Goal: Task Accomplishment & Management: Manage account settings

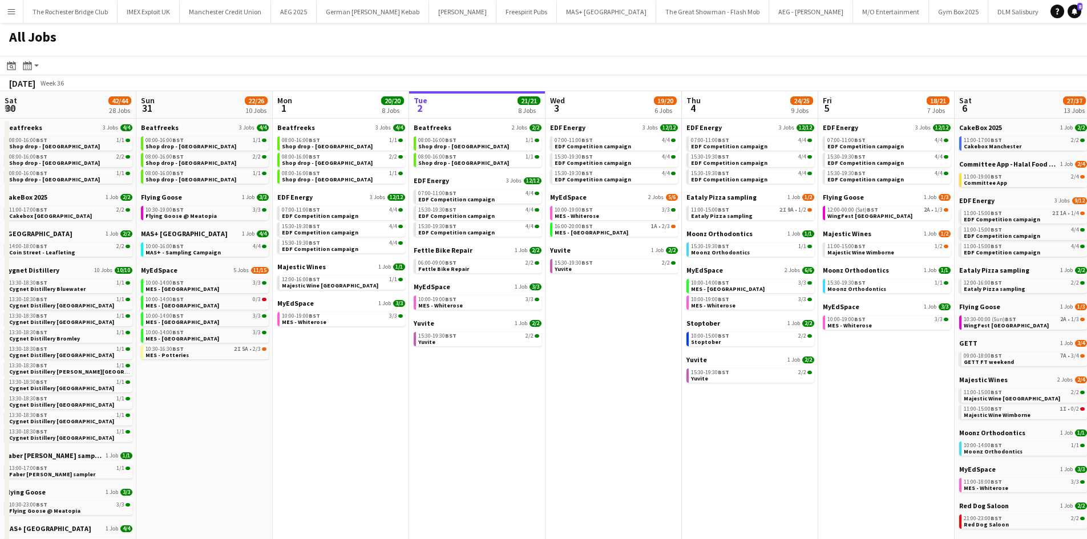
scroll to position [0, 334]
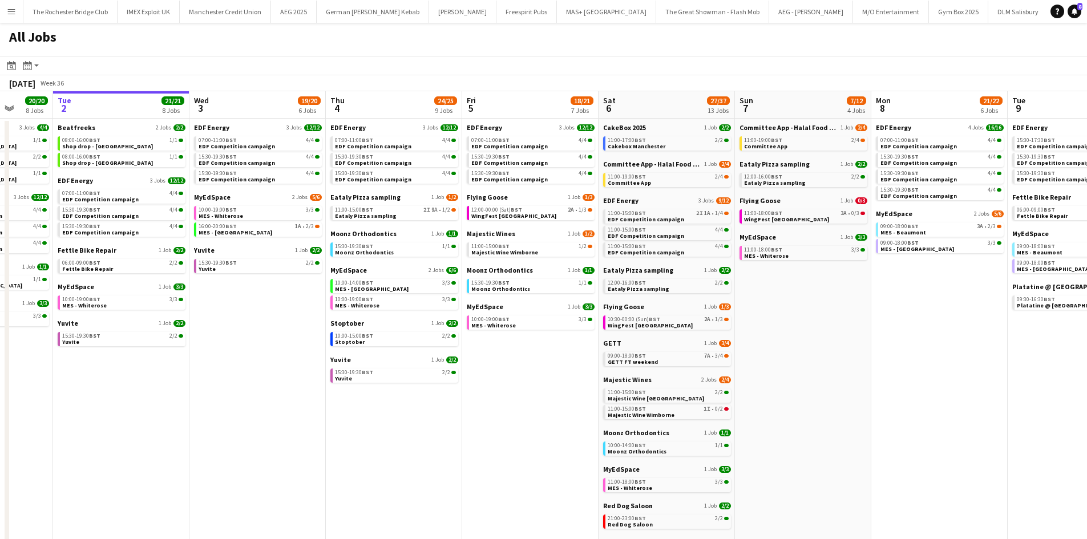
drag, startPoint x: 346, startPoint y: 326, endPoint x: 321, endPoint y: 330, distance: 25.3
click at [321, 330] on app-calendar-viewport "Sat 30 42/44 28 Jobs Sun 31 22/26 10 Jobs Mon 1 20/20 8 Jobs Tue 2 21/21 8 Jobs…" at bounding box center [543, 483] width 1087 height 785
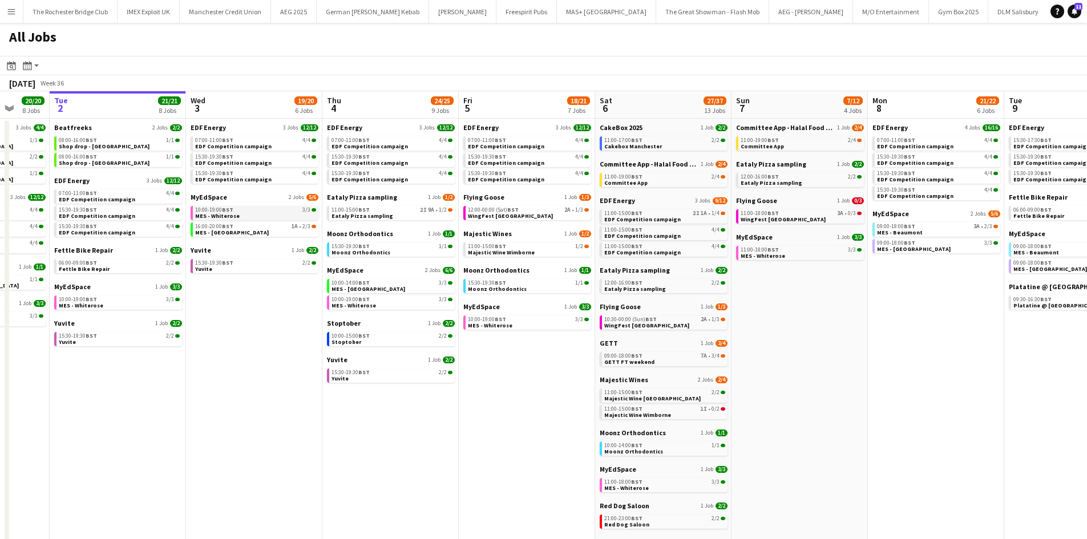
click at [255, 210] on div "10:00-19:00 BST 3/3" at bounding box center [255, 210] width 121 height 6
click at [261, 215] on link "10:00-19:00 BST 3/3 MES - Whiterose" at bounding box center [255, 212] width 121 height 13
click at [407, 205] on app-calendar-brief-board "Eataly Pizza sampling 1 Job 1/2 11:00-15:00 BST 2I 9A • 1/2 Eataly Pizza sampli…" at bounding box center [392, 206] width 128 height 27
click at [407, 210] on div "11:00-15:00 BST 2I 9A • 1/2" at bounding box center [392, 210] width 121 height 6
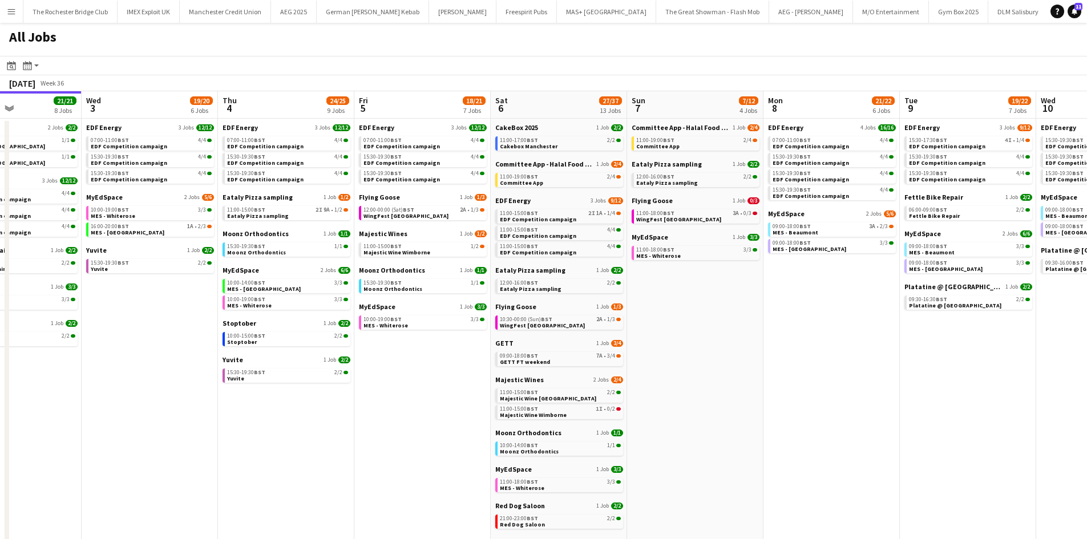
drag, startPoint x: 483, startPoint y: 362, endPoint x: 165, endPoint y: 359, distance: 317.3
click at [134, 352] on app-calendar-viewport "Sat 30 42/44 28 Jobs Sun 31 22/26 10 Jobs Mon 1 20/20 8 Jobs Tue 2 21/21 8 Jobs…" at bounding box center [543, 483] width 1087 height 785
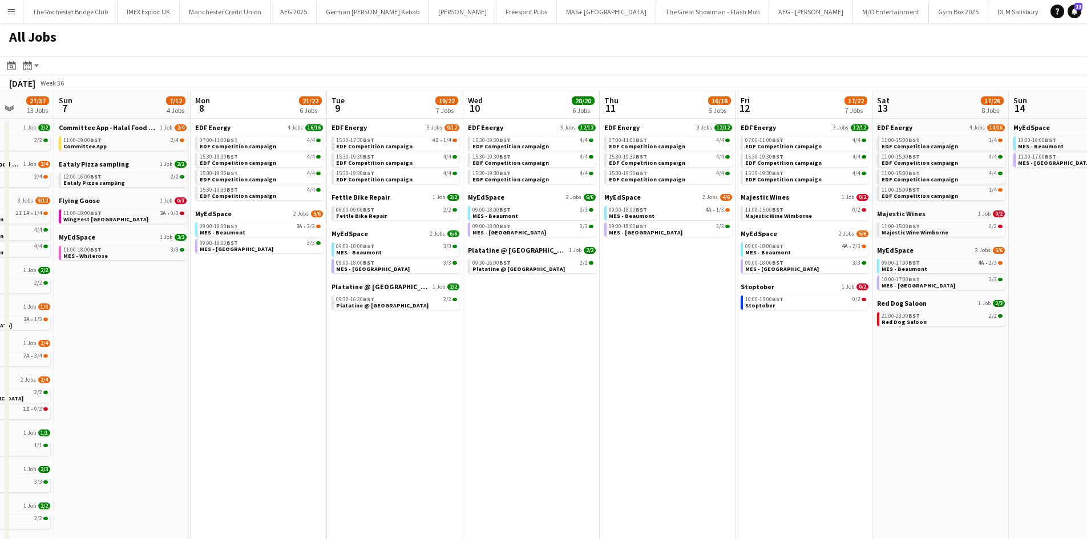
drag, startPoint x: 601, startPoint y: 382, endPoint x: 266, endPoint y: 383, distance: 335.0
click at [267, 383] on app-calendar-viewport "Wed 3 19/20 6 Jobs Thu 4 24/25 9 Jobs Fri 5 18/21 7 Jobs Sat 6 27/37 13 Jobs Su…" at bounding box center [543, 483] width 1087 height 785
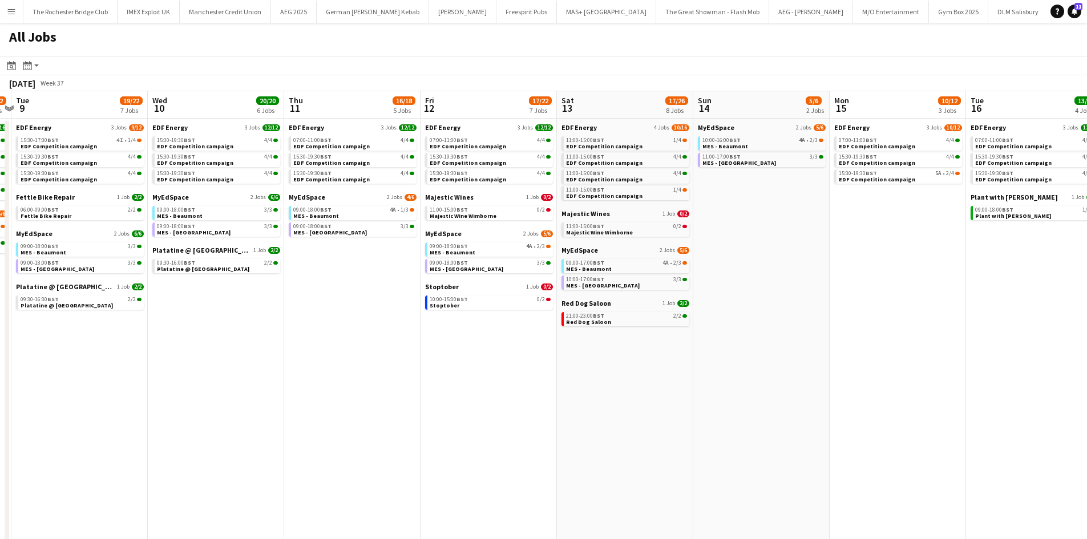
drag, startPoint x: 636, startPoint y: 374, endPoint x: 538, endPoint y: 374, distance: 98.7
click at [540, 374] on app-calendar-viewport "Fri 5 18/21 7 Jobs Sat 6 27/37 13 Jobs Sun 7 7/12 4 Jobs Mon 8 21/22 6 Jobs Tue…" at bounding box center [543, 483] width 1087 height 785
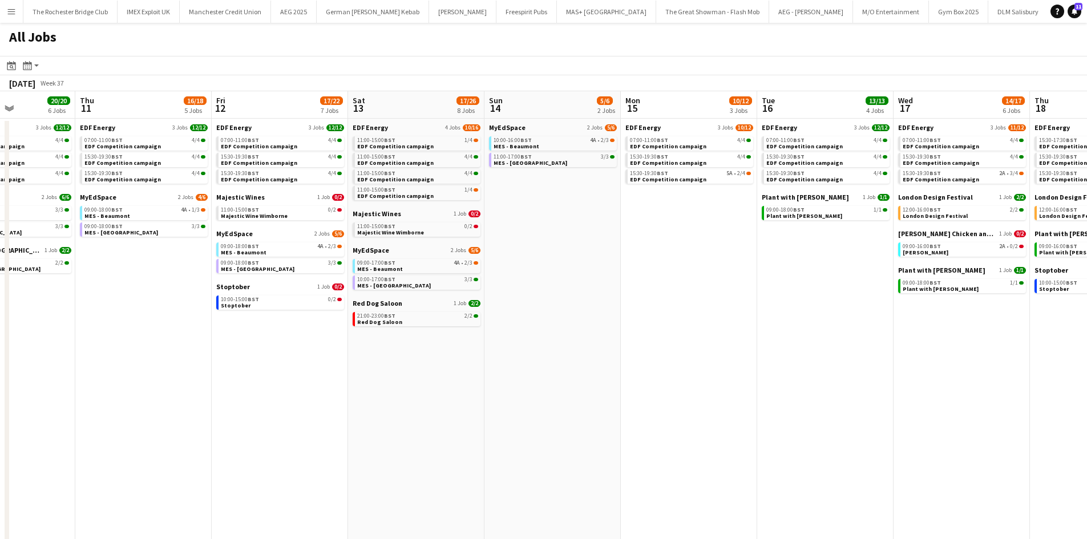
scroll to position [0, 491]
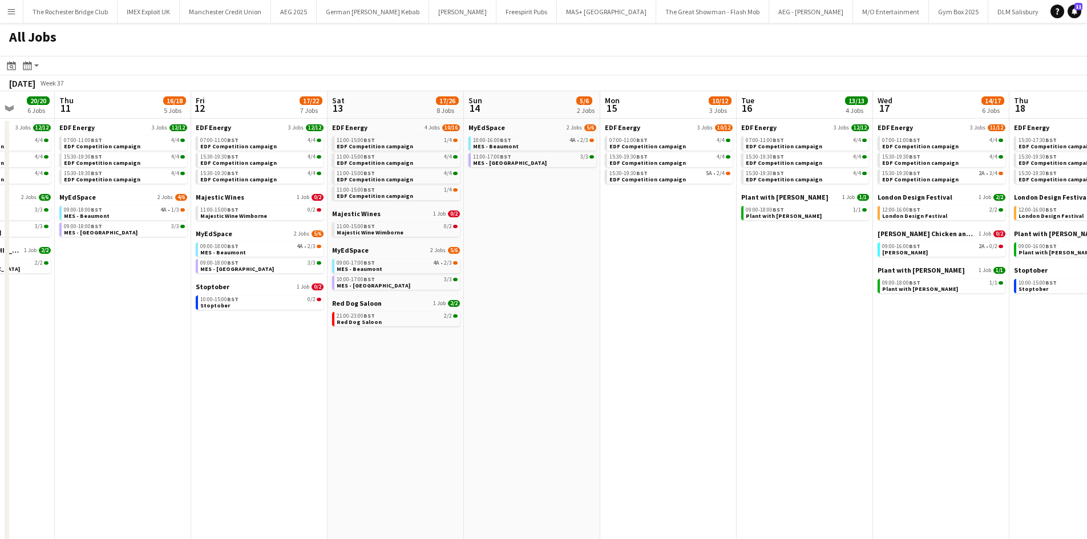
drag, startPoint x: 664, startPoint y: 394, endPoint x: 436, endPoint y: 396, distance: 228.3
click at [436, 396] on app-calendar-viewport "Sun 7 7/12 4 Jobs Mon 8 21/22 6 Jobs Tue 9 19/22 7 Jobs Wed 10 20/20 6 Jobs Thu…" at bounding box center [543, 483] width 1087 height 785
drag, startPoint x: 439, startPoint y: 360, endPoint x: 134, endPoint y: 341, distance: 305.9
click at [574, 362] on app-calendar-viewport "Sun 7 7/12 4 Jobs Mon 8 21/22 6 Jobs Tue 9 19/22 7 Jobs Wed 10 20/20 6 Jobs Thu…" at bounding box center [543, 483] width 1087 height 785
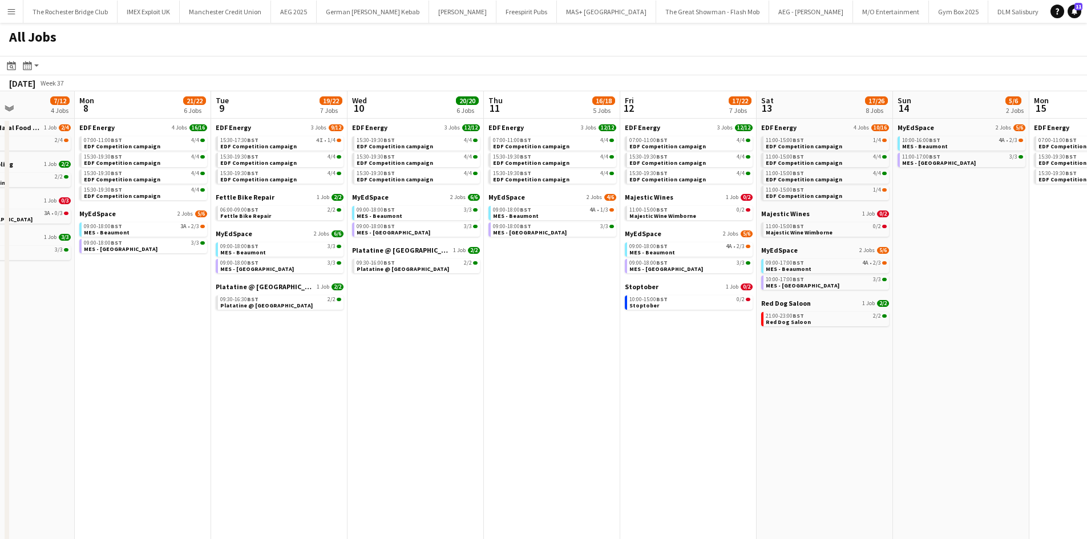
drag, startPoint x: 523, startPoint y: 358, endPoint x: 443, endPoint y: 358, distance: 79.9
click at [525, 358] on app-calendar-viewport "Fri 5 18/21 7 Jobs Sat 6 27/37 13 Jobs Sun 7 7/12 4 Jobs Mon 8 21/22 6 Jobs Tue…" at bounding box center [543, 483] width 1087 height 785
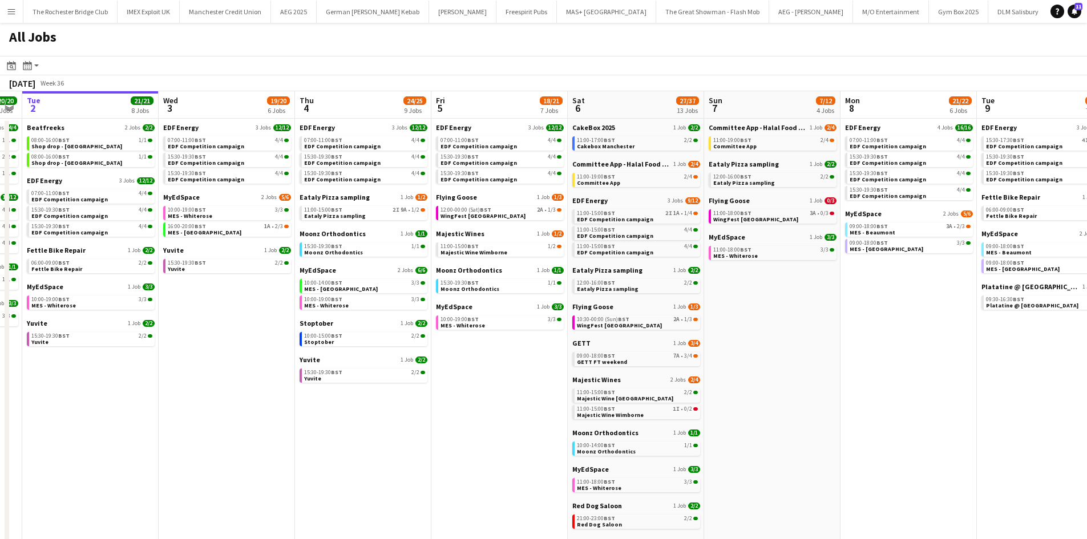
scroll to position [0, 359]
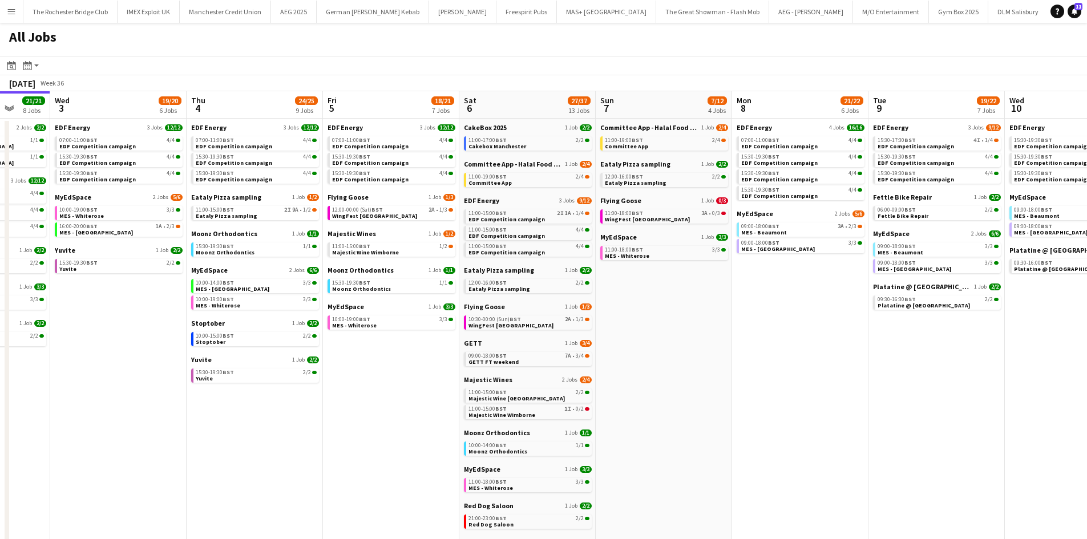
drag, startPoint x: 437, startPoint y: 353, endPoint x: 590, endPoint y: 378, distance: 154.4
click at [590, 378] on app-calendar-viewport "Sun 31 22/26 10 Jobs Mon 1 20/20 8 Jobs Tue 2 21/21 8 Jobs Wed 3 19/20 6 Jobs T…" at bounding box center [543, 483] width 1087 height 785
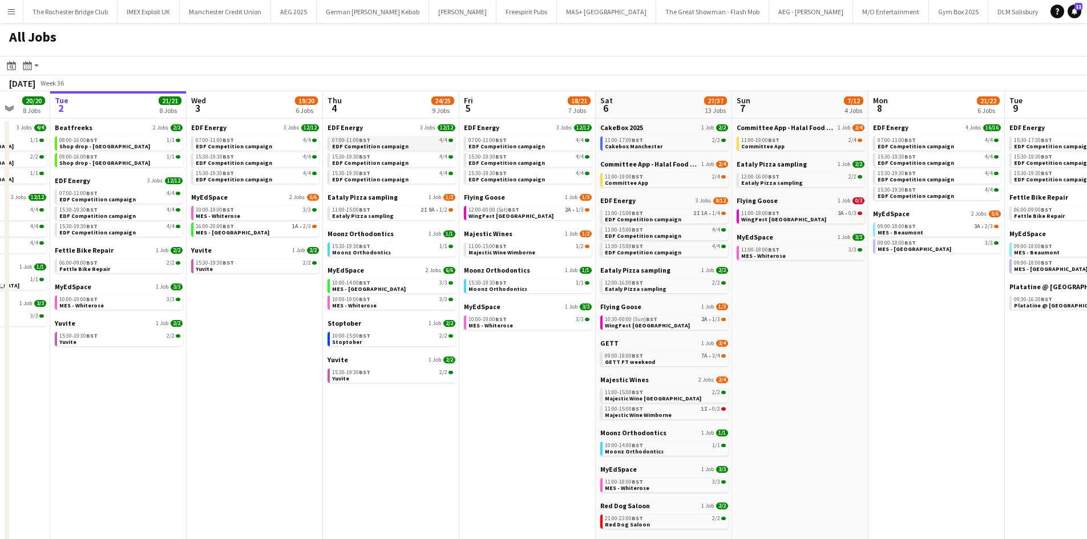
click at [408, 145] on link "07:00-11:00 BST 4/4 EDF Competition campaign" at bounding box center [392, 142] width 121 height 13
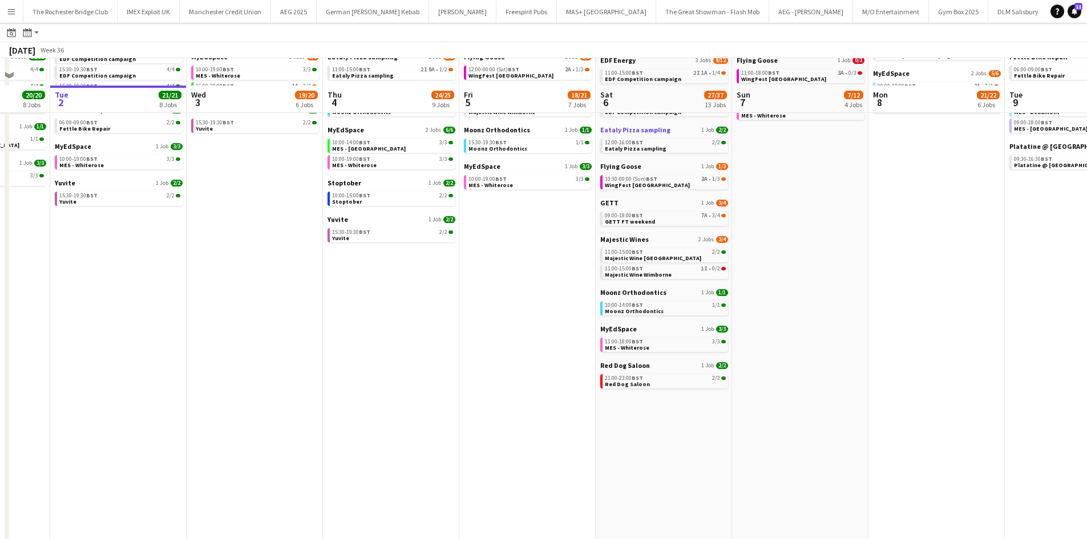
scroll to position [0, 0]
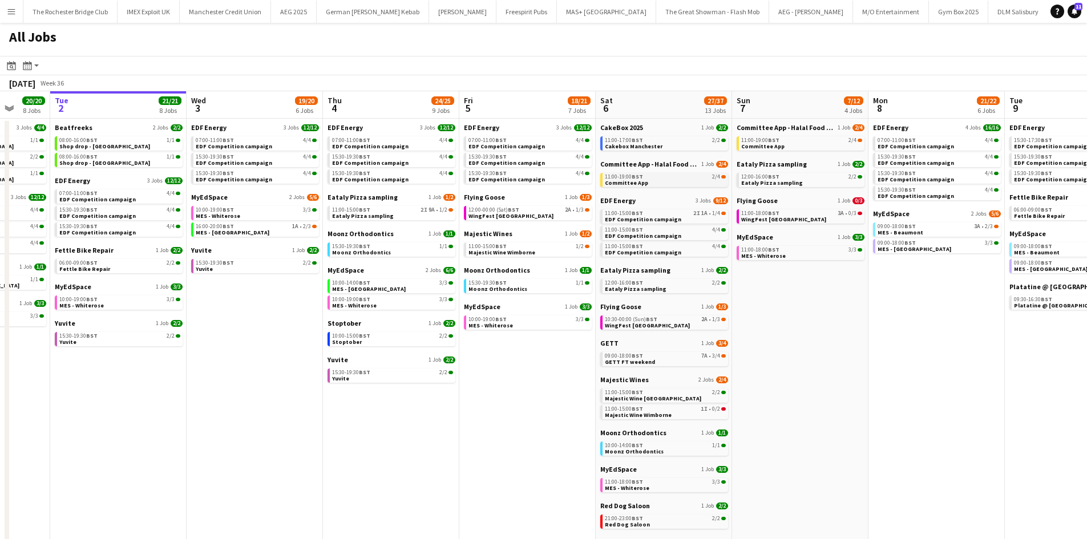
click at [684, 173] on link "11:00-19:00 BST 2/4 Committee App" at bounding box center [665, 179] width 121 height 13
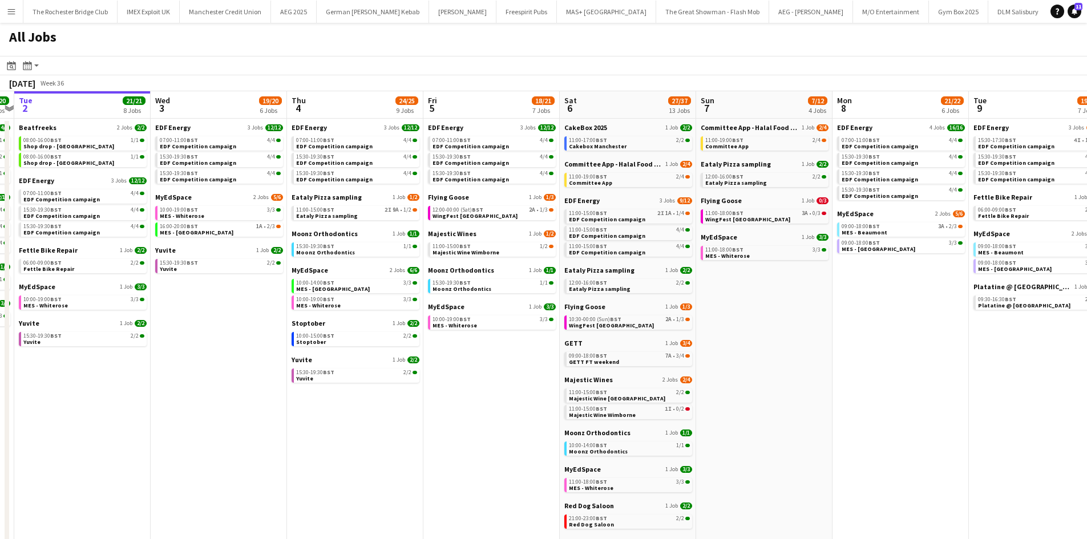
drag, startPoint x: 926, startPoint y: 367, endPoint x: 511, endPoint y: 309, distance: 419.5
click at [498, 308] on app-calendar-viewport "Sat 30 42/44 28 Jobs Sun 31 22/26 10 Jobs Mon 1 20/20 8 Jobs Tue 2 21/21 8 Jobs…" at bounding box center [543, 483] width 1087 height 785
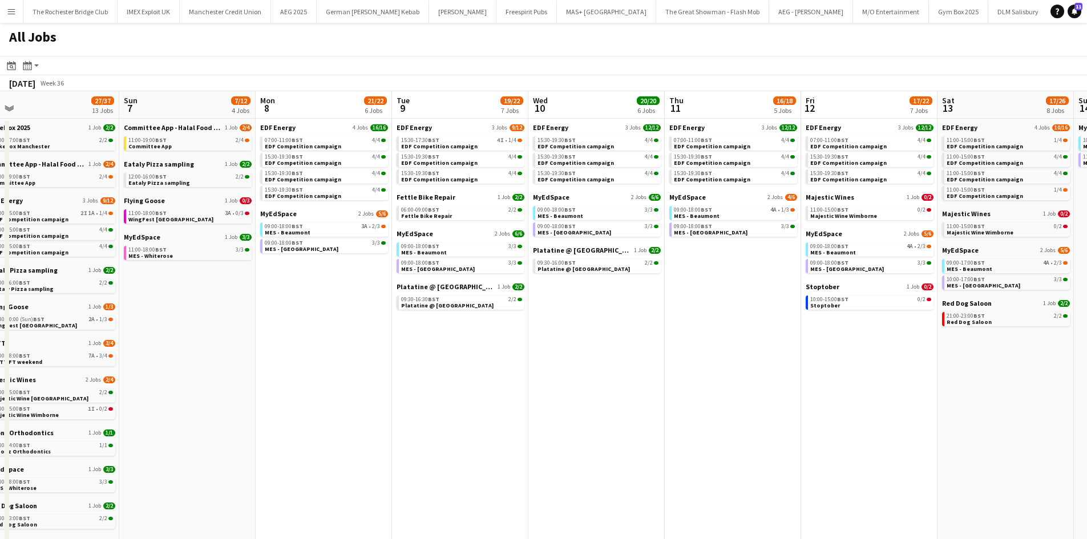
click at [625, 310] on app-calendar-viewport "Wed 3 19/20 6 Jobs Thu 4 24/25 9 Jobs Fri 5 18/21 7 Jobs Sat 6 27/37 13 Jobs Su…" at bounding box center [543, 483] width 1087 height 785
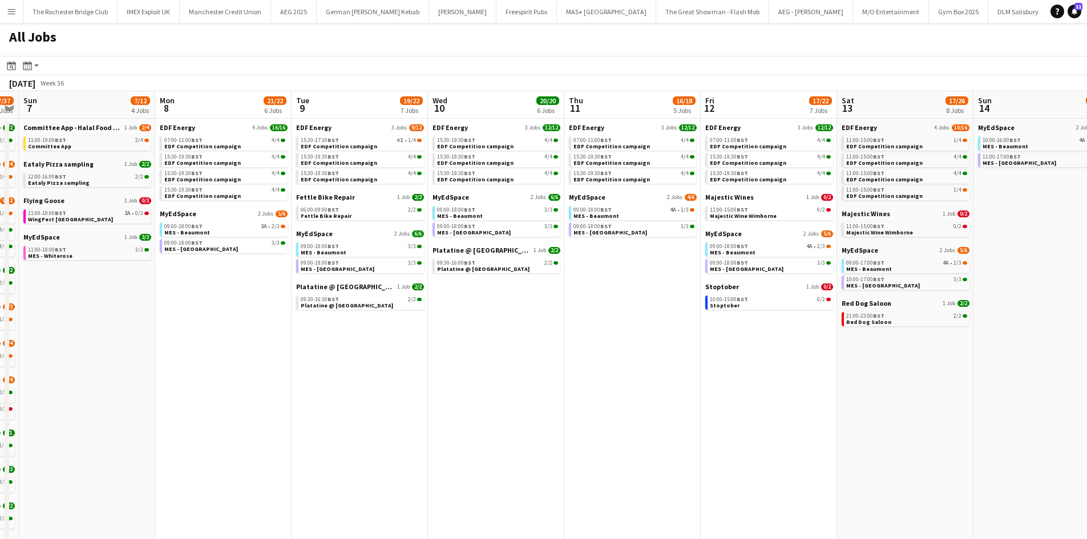
drag, startPoint x: 881, startPoint y: 346, endPoint x: 770, endPoint y: 329, distance: 111.5
click at [770, 329] on app-calendar-viewport "Wed 3 19/20 6 Jobs Thu 4 24/25 9 Jobs Fri 5 18/21 7 Jobs Sat 6 27/37 13 Jobs Su…" at bounding box center [543, 483] width 1087 height 785
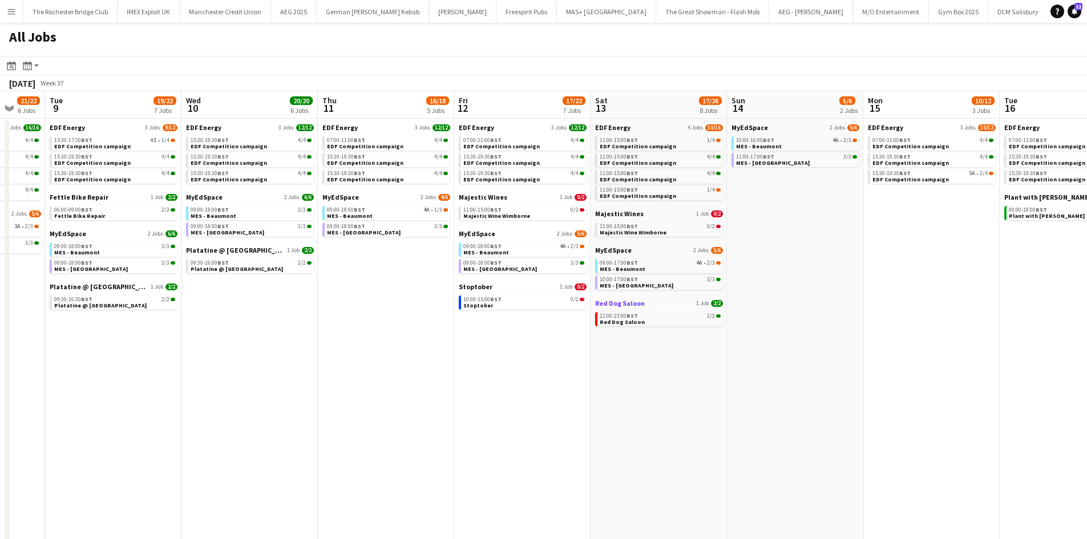
drag, startPoint x: 622, startPoint y: 305, endPoint x: 586, endPoint y: 304, distance: 36.0
click at [590, 303] on app-calendar-viewport "Fri 5 18/21 7 Jobs Sat 6 27/37 13 Jobs Sun 7 7/12 4 Jobs Mon 8 21/22 6 Jobs Tue…" at bounding box center [543, 483] width 1087 height 785
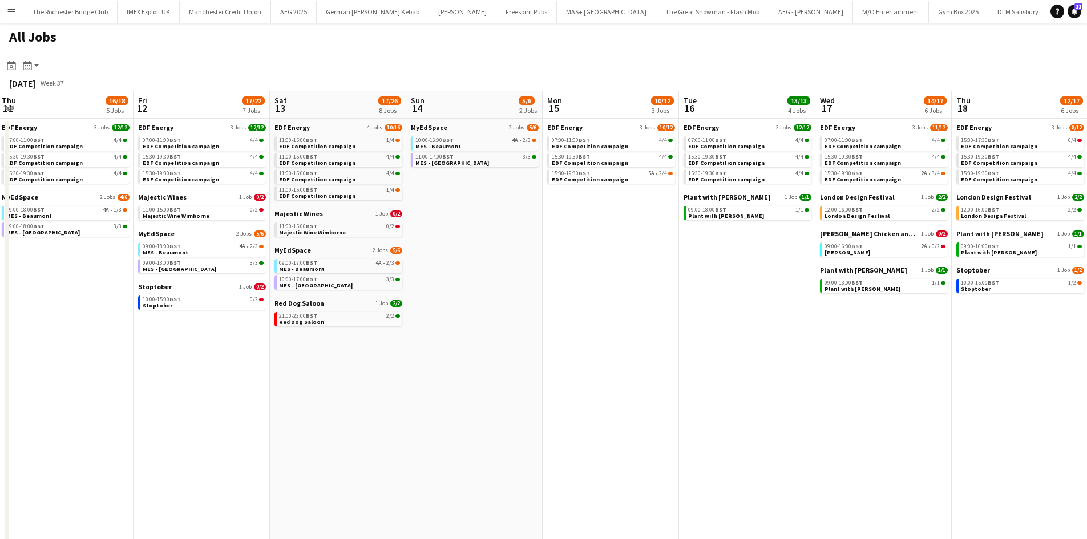
drag, startPoint x: 650, startPoint y: 321, endPoint x: 565, endPoint y: 308, distance: 86.0
click at [565, 308] on app-calendar-viewport "Sun 7 7/12 4 Jobs Mon 8 21/22 6 Jobs Tue 9 19/22 7 Jobs Wed 10 20/20 6 Jobs Thu…" at bounding box center [543, 483] width 1087 height 785
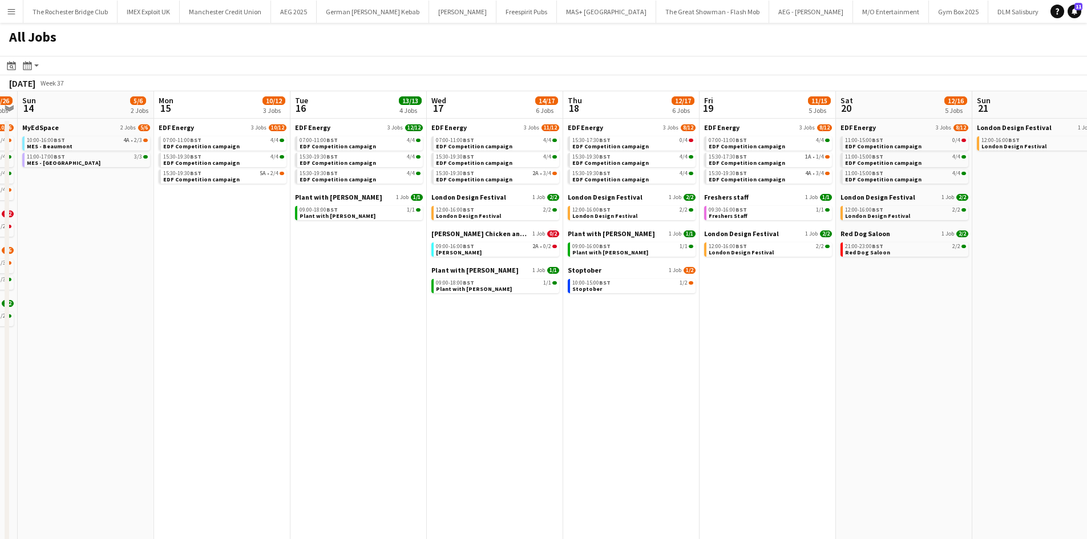
drag, startPoint x: 660, startPoint y: 316, endPoint x: 530, endPoint y: 297, distance: 131.6
click at [530, 297] on app-calendar-viewport "Thu 11 16/18 5 Jobs Fri 12 17/22 7 Jobs Sat 13 17/26 8 Jobs Sun 14 5/6 2 Jobs M…" at bounding box center [543, 483] width 1087 height 785
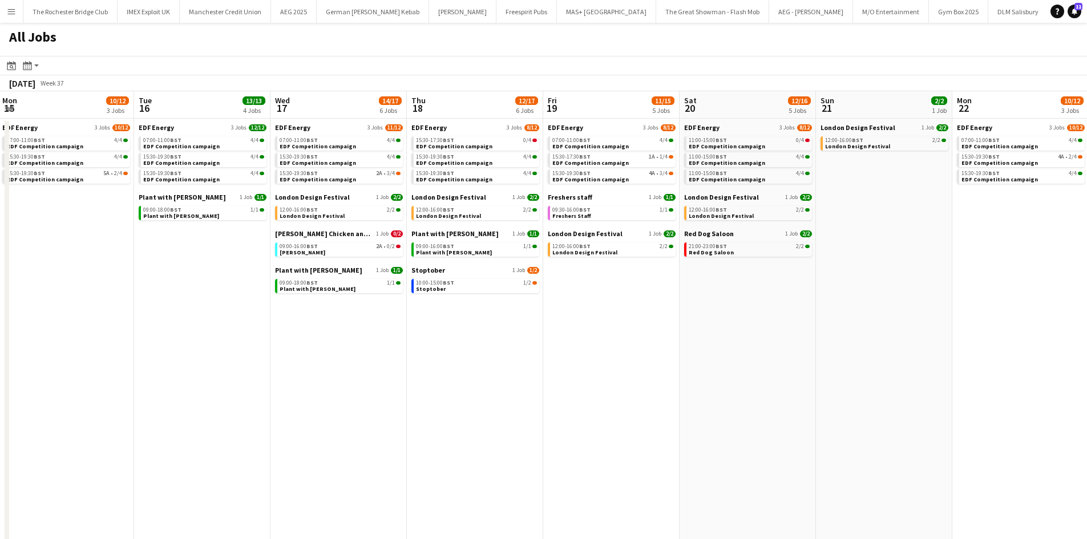
drag, startPoint x: 730, startPoint y: 328, endPoint x: 644, endPoint y: 323, distance: 86.9
click at [645, 324] on app-calendar-viewport "Thu 11 16/18 5 Jobs Fri 12 17/22 7 Jobs Sat 13 17/26 8 Jobs Sun 14 5/6 2 Jobs M…" at bounding box center [543, 483] width 1087 height 785
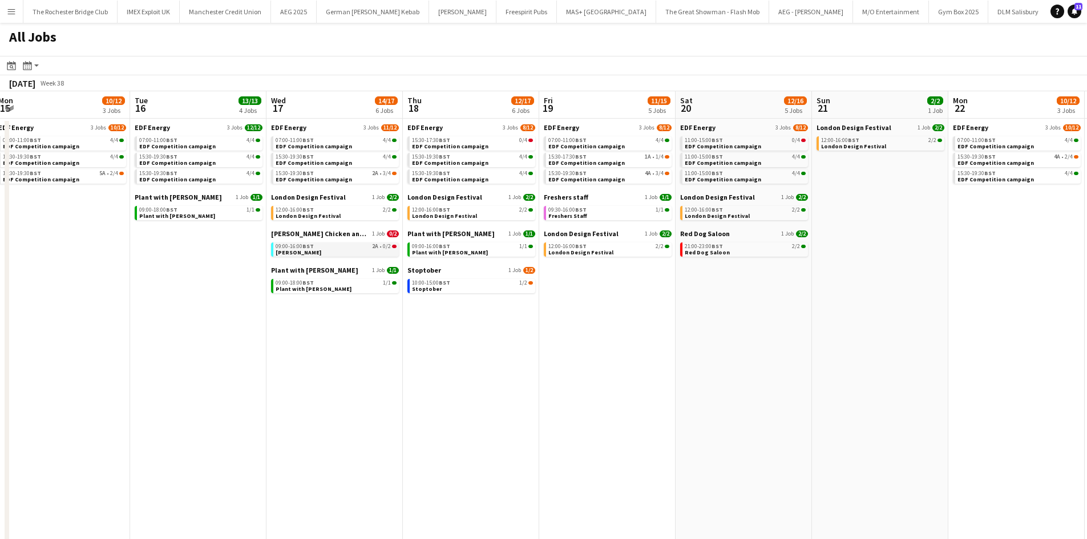
click at [364, 247] on div "09:00-16:00 BST 2A • 0/2" at bounding box center [336, 247] width 121 height 6
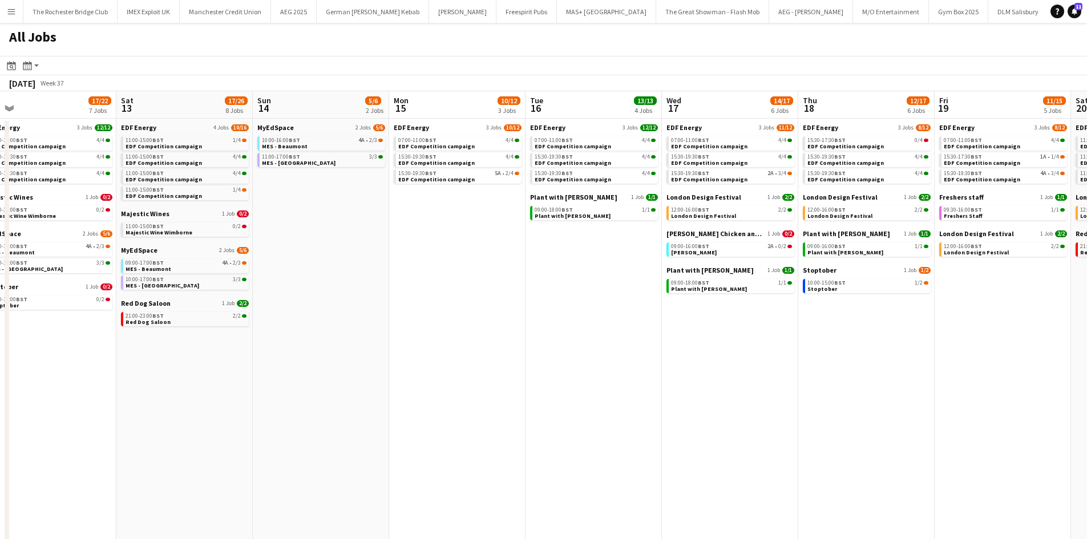
drag, startPoint x: 355, startPoint y: 372, endPoint x: 737, endPoint y: 407, distance: 383.9
click at [742, 408] on app-calendar-viewport "Wed 10 20/20 6 Jobs Thu 11 16/18 5 Jobs Fri 12 17/22 7 Jobs Sat 13 17/26 8 Jobs…" at bounding box center [543, 483] width 1087 height 785
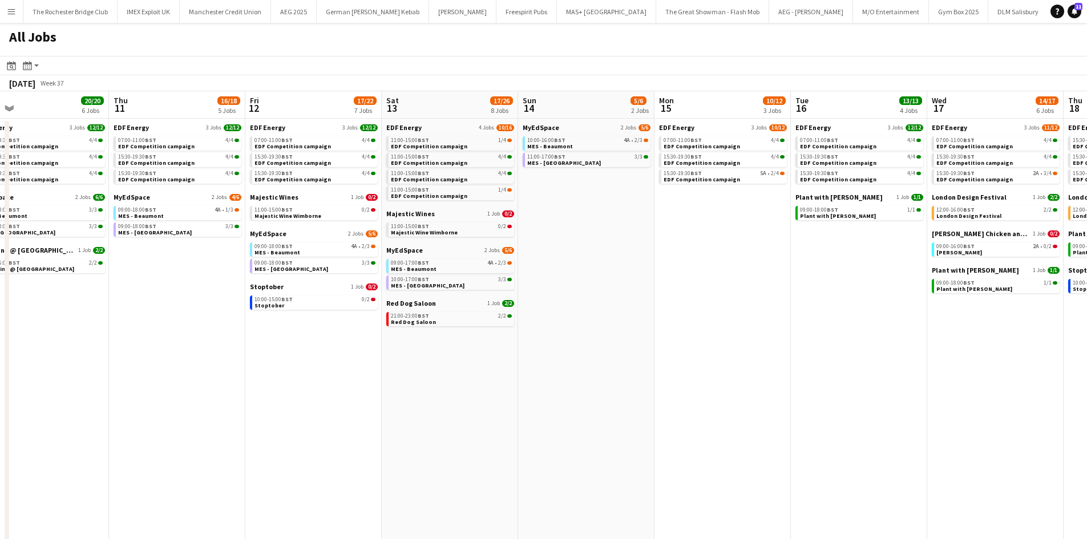
scroll to position [0, 356]
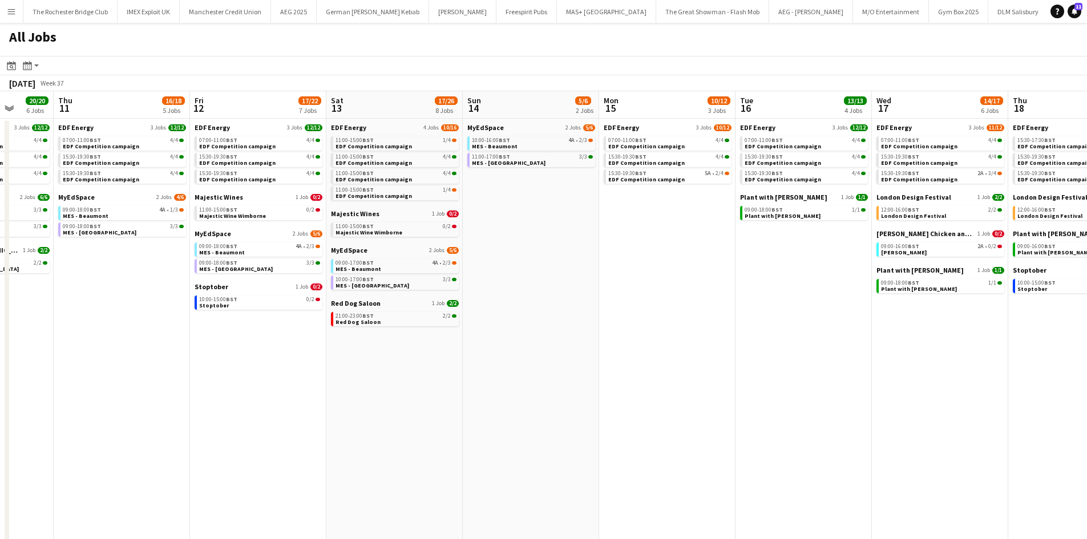
drag, startPoint x: 502, startPoint y: 364, endPoint x: 688, endPoint y: 385, distance: 186.7
click at [688, 385] on app-calendar-viewport "Mon 8 21/22 6 Jobs Tue 9 19/22 7 Jobs Wed 10 20/20 6 Jobs Thu 11 16/18 5 Jobs F…" at bounding box center [543, 483] width 1087 height 785
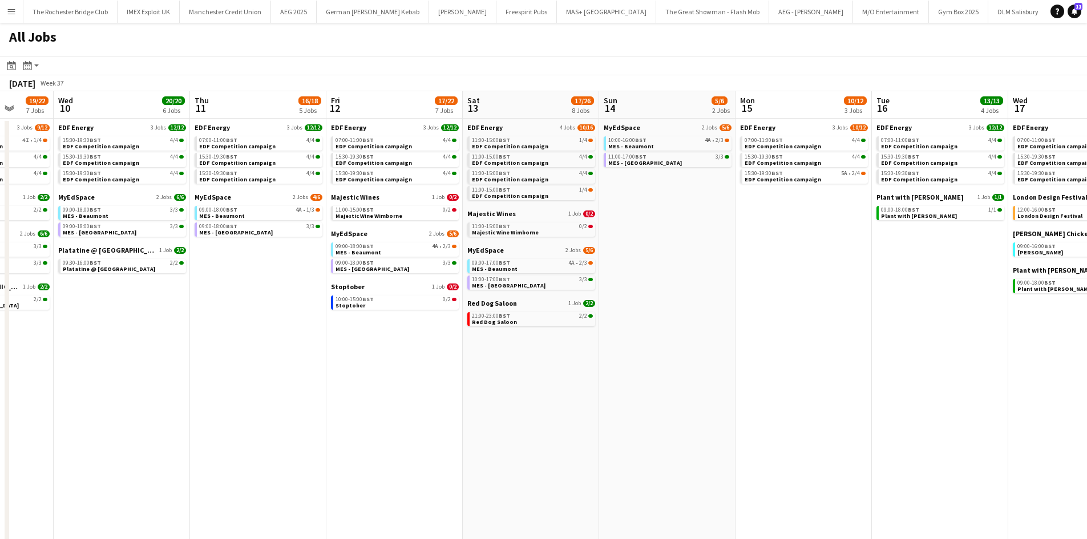
drag, startPoint x: 464, startPoint y: 397, endPoint x: 699, endPoint y: 402, distance: 235.2
click at [709, 401] on app-calendar-viewport "Sun 7 7/12 4 Jobs Mon 8 21/22 6 Jobs Tue 9 19/22 7 Jobs Wed 10 20/20 6 Jobs Thu…" at bounding box center [543, 483] width 1087 height 785
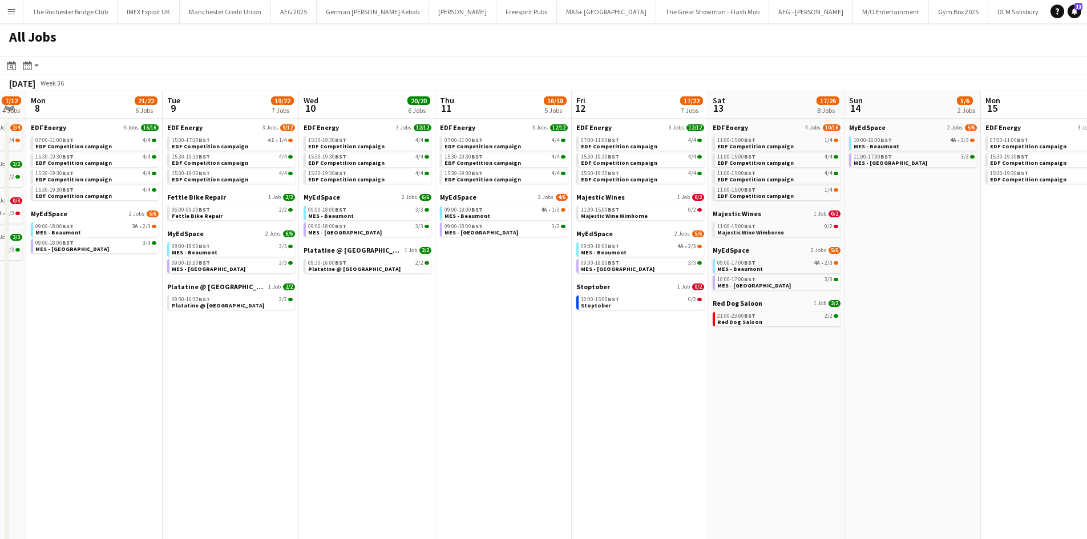
scroll to position [0, 351]
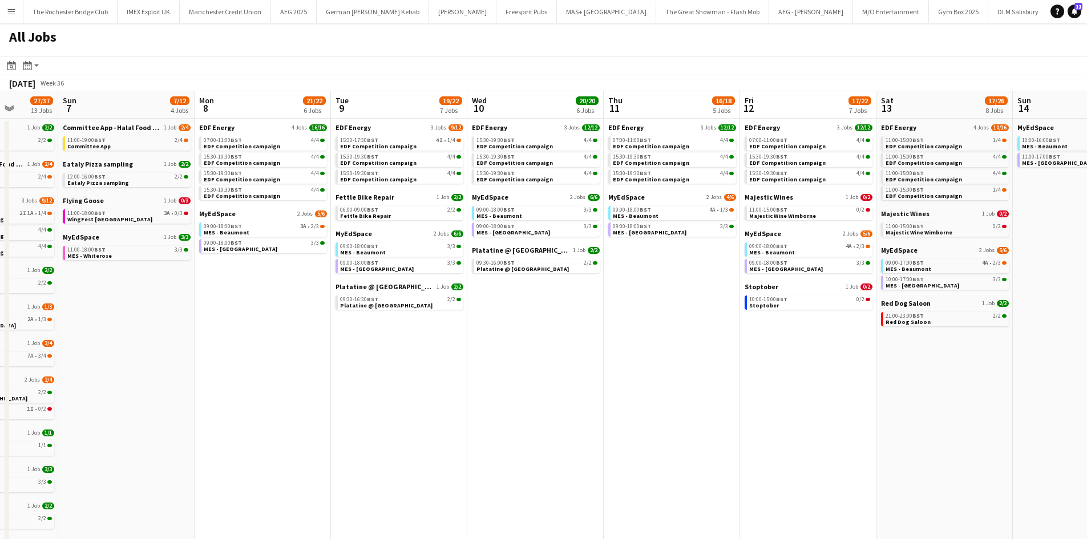
drag, startPoint x: 365, startPoint y: 400, endPoint x: 482, endPoint y: 397, distance: 117.0
click at [482, 397] on app-calendar-viewport "Thu 4 24/25 9 Jobs Fri 5 18/21 7 Jobs Sat 6 27/37 13 Jobs Sun 7 7/12 4 Jobs Mon…" at bounding box center [543, 483] width 1087 height 785
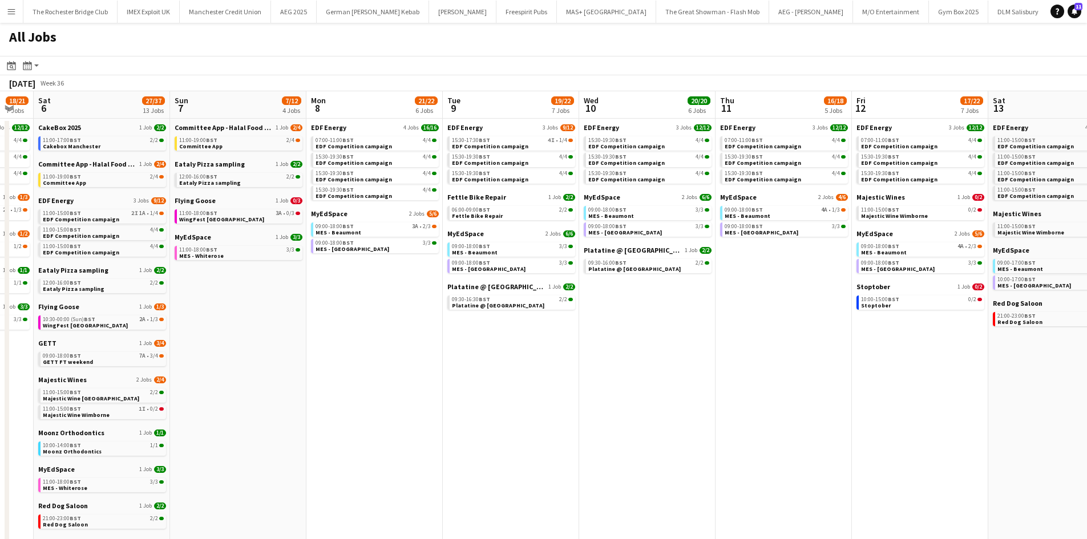
drag, startPoint x: 482, startPoint y: 383, endPoint x: 743, endPoint y: 376, distance: 260.9
click at [743, 376] on app-calendar-viewport "Thu 4 24/25 9 Jobs Fri 5 18/21 7 Jobs Sat 6 27/37 13 Jobs Sun 7 7/12 4 Jobs Mon…" at bounding box center [543, 483] width 1087 height 785
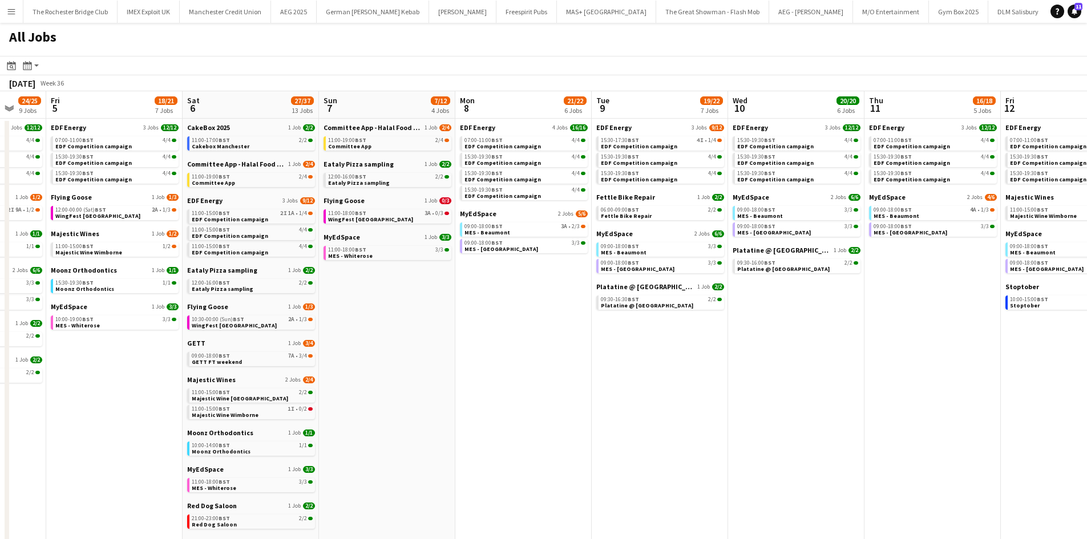
drag, startPoint x: 538, startPoint y: 393, endPoint x: 895, endPoint y: 409, distance: 357.6
click at [885, 407] on app-calendar-viewport "Tue 2 21/21 8 Jobs Wed 3 19/20 6 Jobs Thu 4 24/25 9 Jobs Fri 5 18/21 7 Jobs Sat…" at bounding box center [543, 483] width 1087 height 785
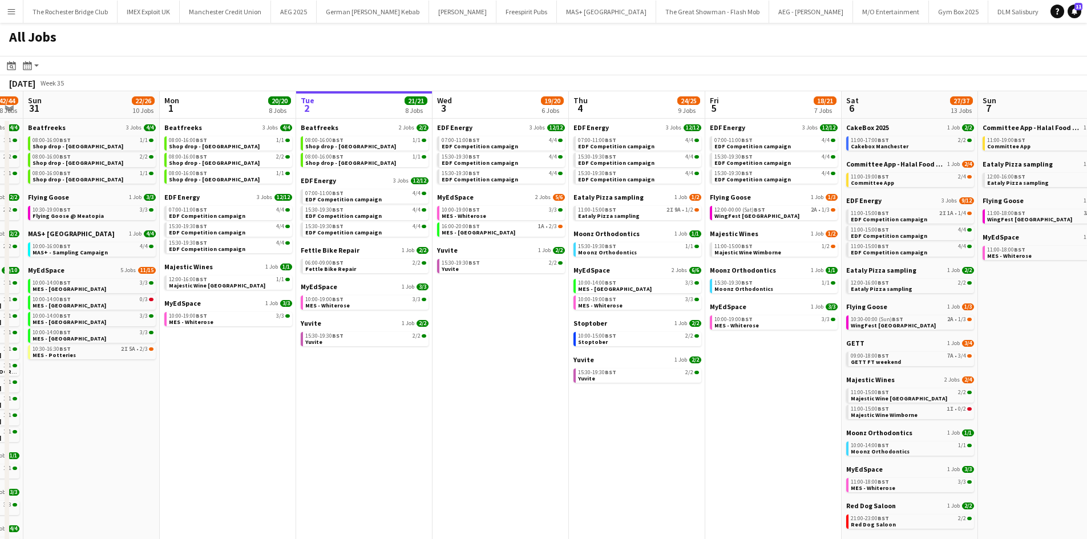
scroll to position [0, 329]
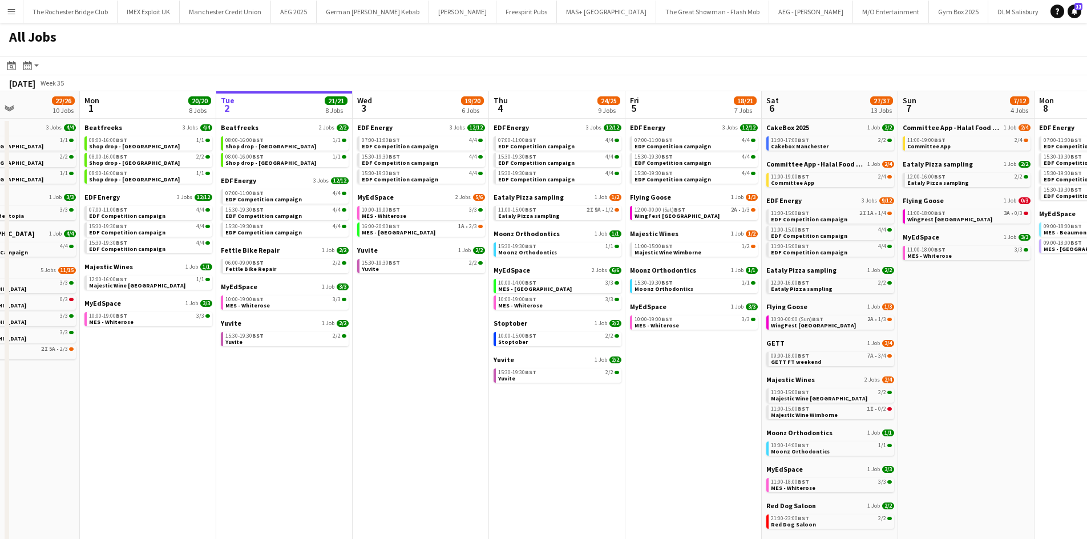
drag, startPoint x: 469, startPoint y: 413, endPoint x: 650, endPoint y: 409, distance: 180.9
click at [650, 409] on app-calendar-viewport "Fri 29 20/21 9 Jobs Sat 30 42/44 28 Jobs Sun 31 22/26 10 Jobs Mon 1 20/20 8 Job…" at bounding box center [543, 483] width 1087 height 785
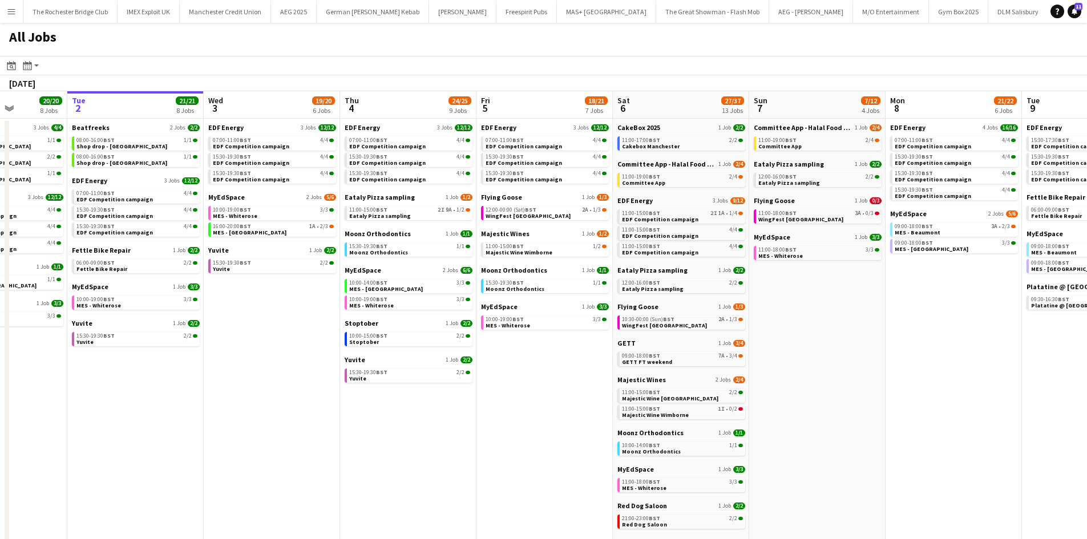
drag, startPoint x: 658, startPoint y: 399, endPoint x: 437, endPoint y: 411, distance: 221.7
click at [436, 411] on app-calendar-viewport "Fri 29 20/21 9 Jobs Sat 30 42/44 28 Jobs Sun 31 22/26 10 Jobs Mon 1 20/20 8 Job…" at bounding box center [543, 483] width 1087 height 785
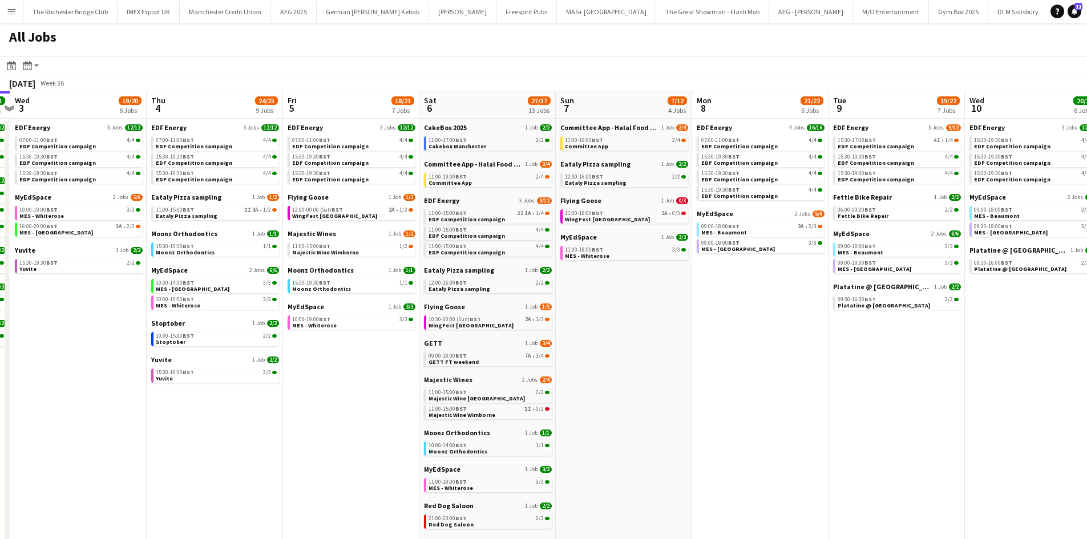
drag, startPoint x: 835, startPoint y: 454, endPoint x: 651, endPoint y: 470, distance: 184.5
click at [651, 470] on app-calendar-viewport "Sun 31 22/26 10 Jobs Mon 1 20/20 8 Jobs Tue 2 21/21 8 Jobs Wed 3 19/20 6 Jobs T…" at bounding box center [543, 483] width 1087 height 785
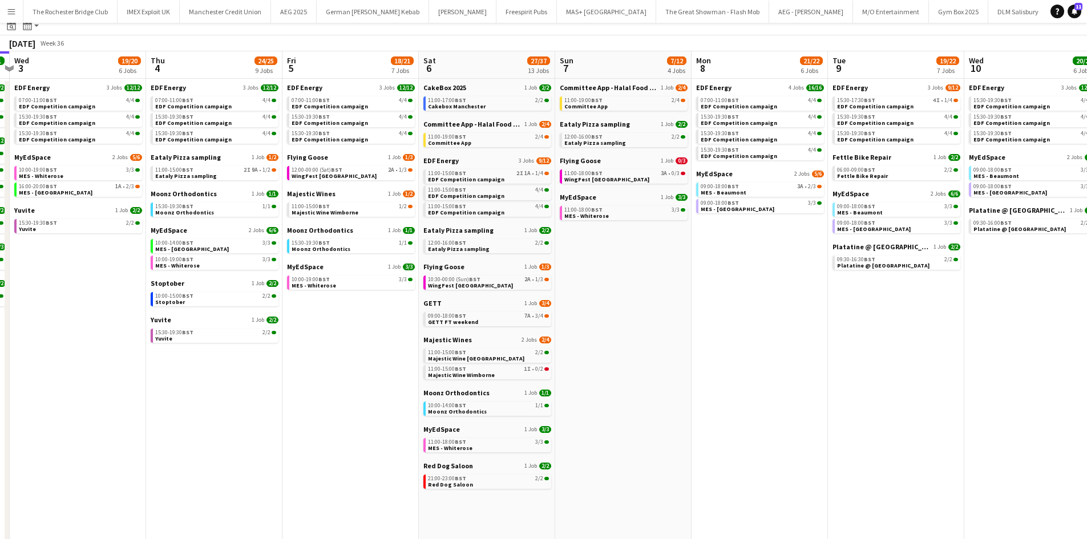
scroll to position [0, 0]
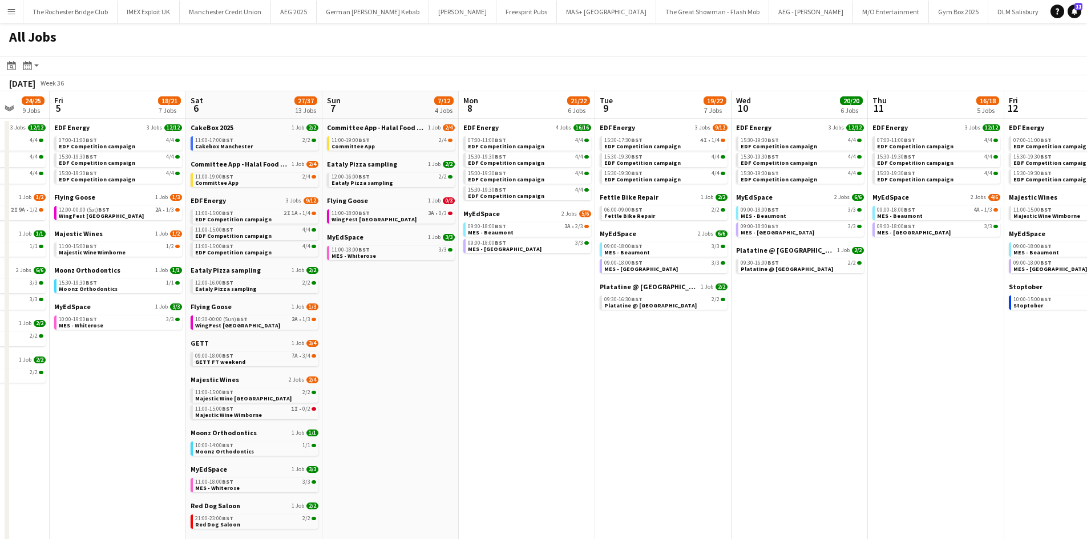
drag, startPoint x: 739, startPoint y: 396, endPoint x: 517, endPoint y: 366, distance: 224.0
click at [517, 366] on app-calendar-viewport "Tue 2 21/21 8 Jobs Wed 3 19/20 6 Jobs Thu 4 24/25 9 Jobs Fri 5 18/21 7 Jobs Sat…" at bounding box center [543, 483] width 1087 height 785
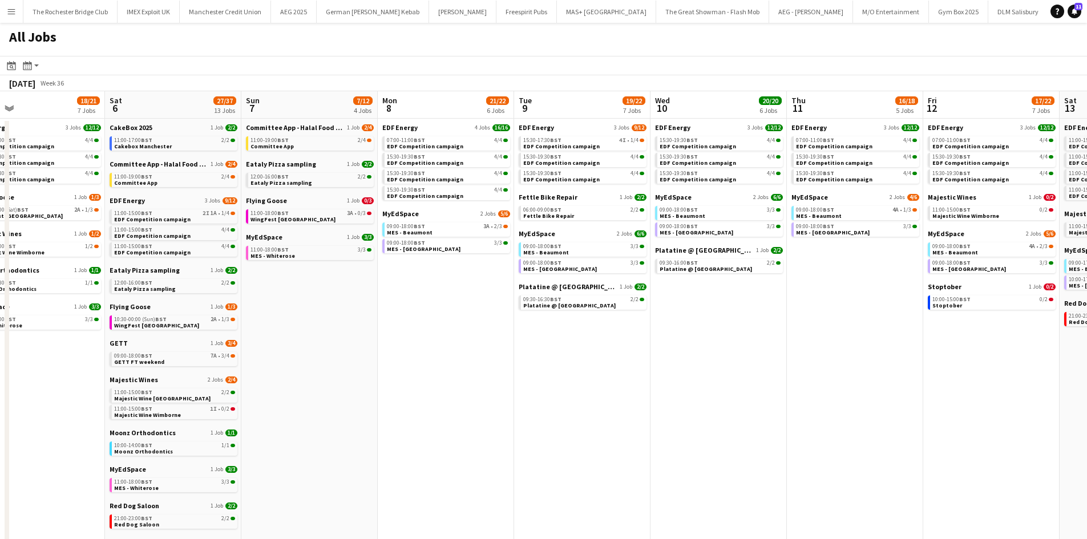
scroll to position [0, 449]
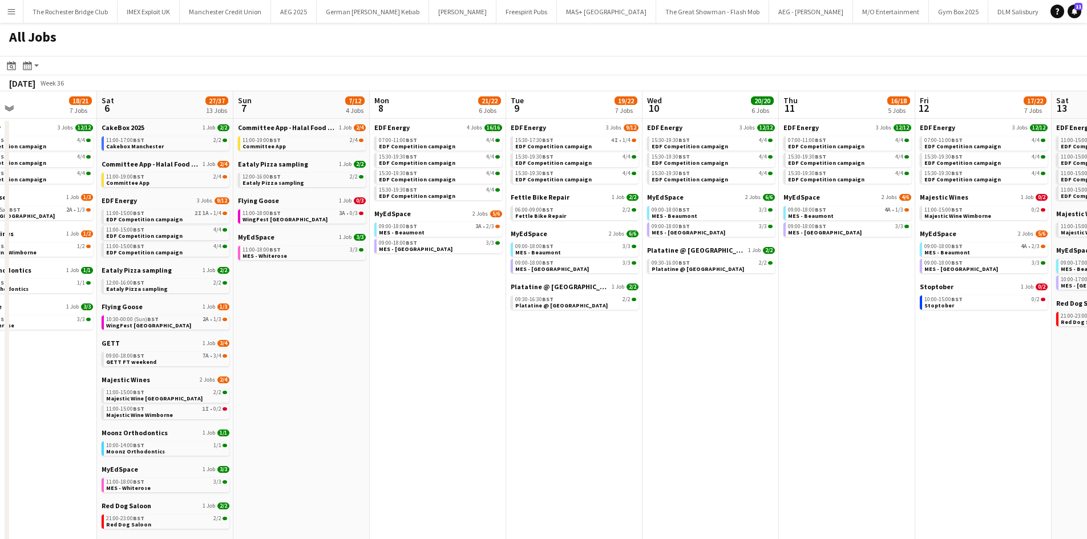
drag, startPoint x: 631, startPoint y: 377, endPoint x: 564, endPoint y: 368, distance: 67.4
click at [564, 368] on app-calendar-viewport "Tue 2 21/21 8 Jobs Wed 3 19/20 6 Jobs Thu 4 24/25 9 Jobs Fri 5 18/21 7 Jobs Sat…" at bounding box center [543, 483] width 1087 height 785
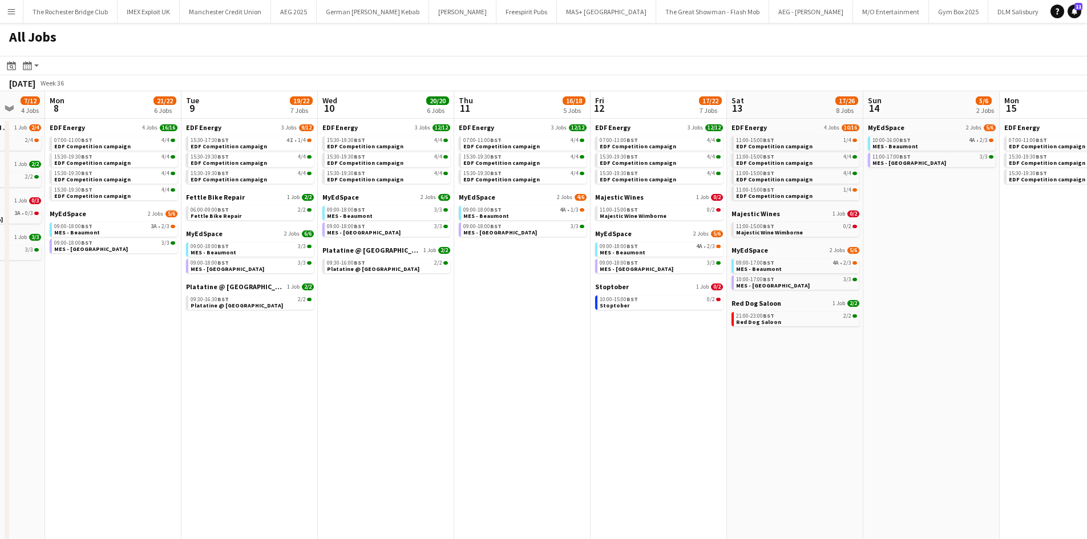
drag, startPoint x: 881, startPoint y: 390, endPoint x: 600, endPoint y: 369, distance: 281.0
click at [600, 369] on app-calendar-viewport "Thu 4 24/25 9 Jobs Fri 5 18/21 7 Jobs Sat 6 27/37 13 Jobs Sun 7 7/12 4 Jobs Mon…" at bounding box center [543, 483] width 1087 height 785
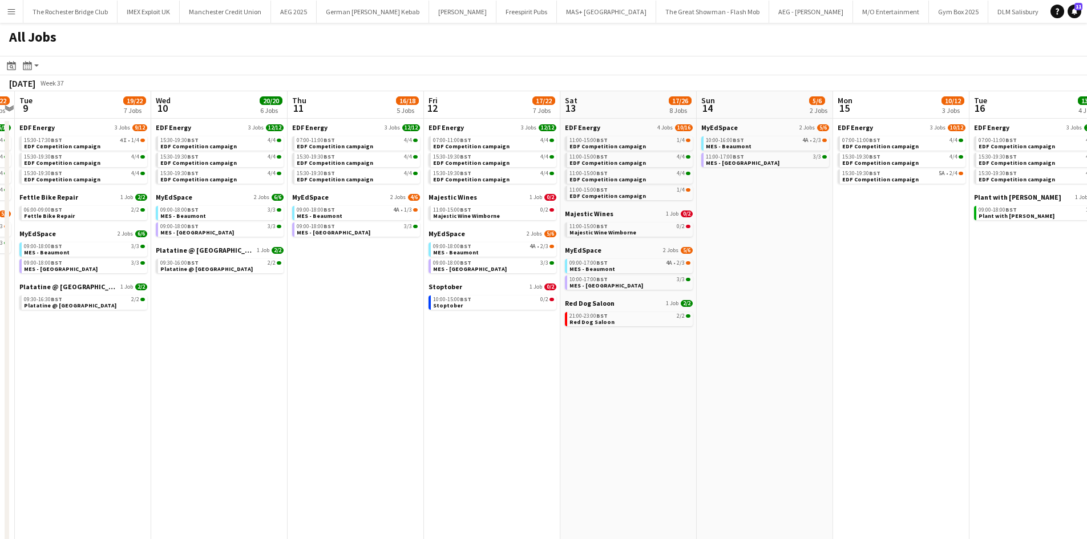
drag, startPoint x: 855, startPoint y: 371, endPoint x: 519, endPoint y: 402, distance: 337.6
click at [414, 403] on app-calendar-viewport "Sat 6 27/37 13 Jobs Sun 7 7/12 4 Jobs Mon 8 21/22 6 Jobs Tue 9 19/22 7 Jobs Wed…" at bounding box center [543, 483] width 1087 height 785
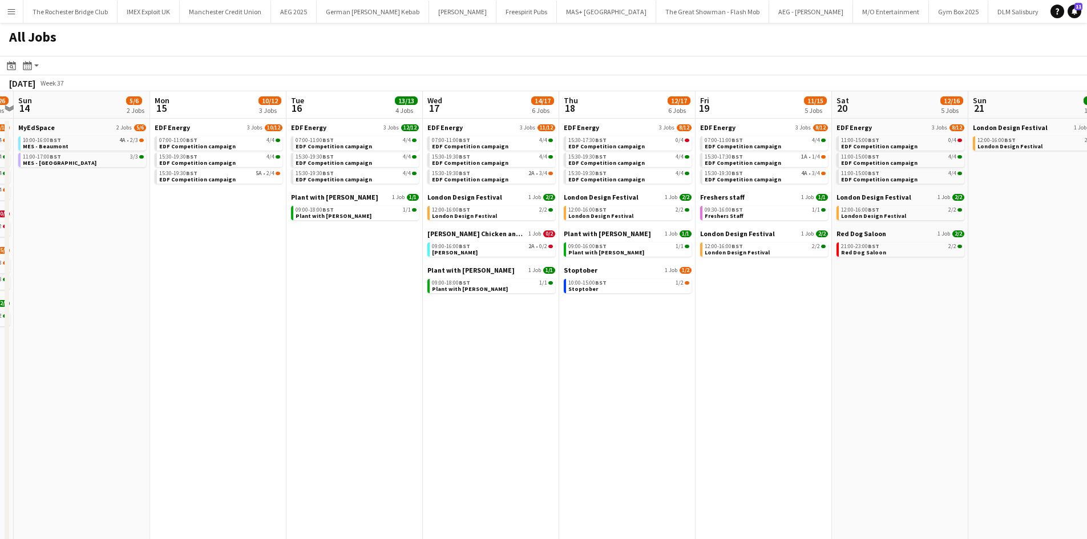
scroll to position [0, 330]
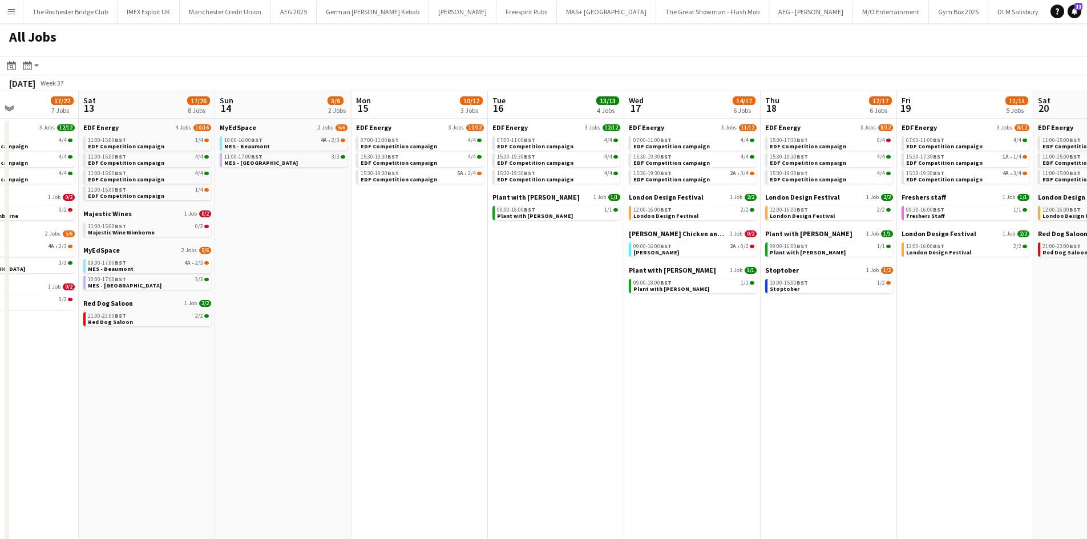
drag, startPoint x: 900, startPoint y: 421, endPoint x: 700, endPoint y: 396, distance: 201.9
click at [701, 397] on app-calendar-viewport "Wed 10 20/20 6 Jobs Thu 11 16/18 5 Jobs Fri 12 17/22 7 Jobs Sat 13 17/26 8 Jobs…" at bounding box center [543, 483] width 1087 height 785
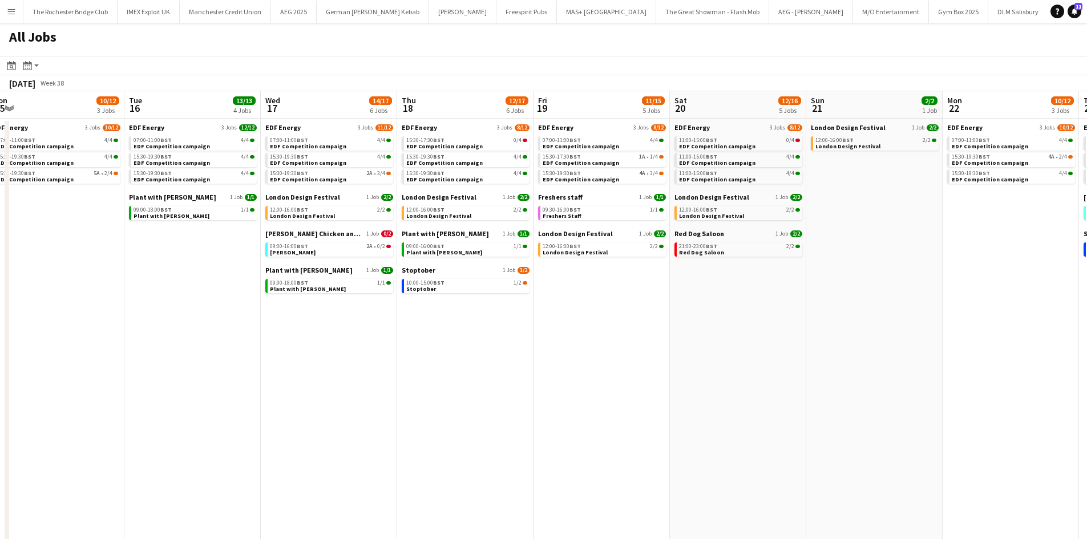
scroll to position [0, 461]
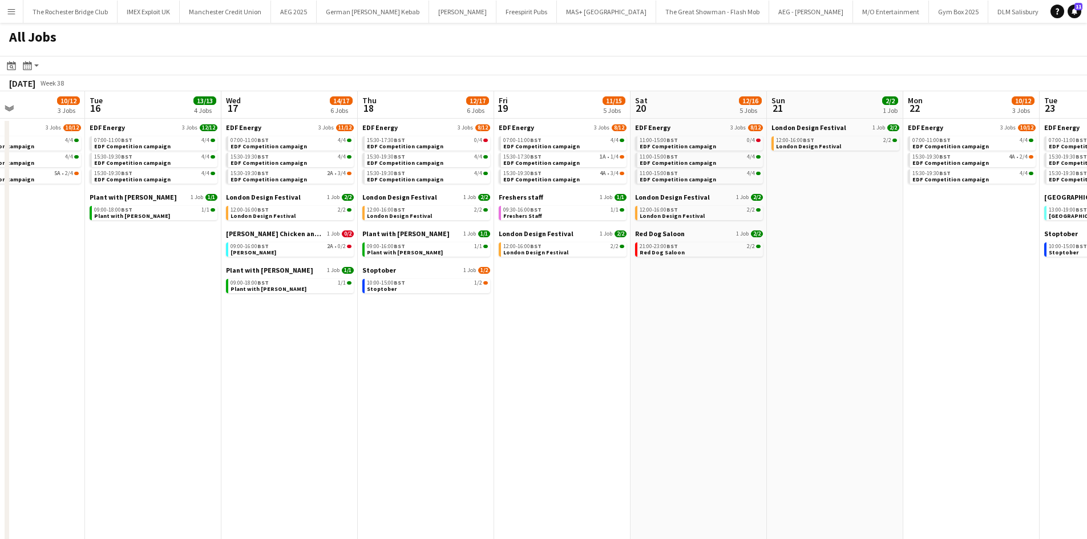
drag, startPoint x: 867, startPoint y: 434, endPoint x: 464, endPoint y: 425, distance: 403.0
click at [464, 425] on app-calendar-viewport "Fri 12 17/22 7 Jobs Sat 13 17/26 8 Jobs Sun 14 5/6 2 Jobs Mon 15 10/12 3 Jobs T…" at bounding box center [543, 483] width 1087 height 785
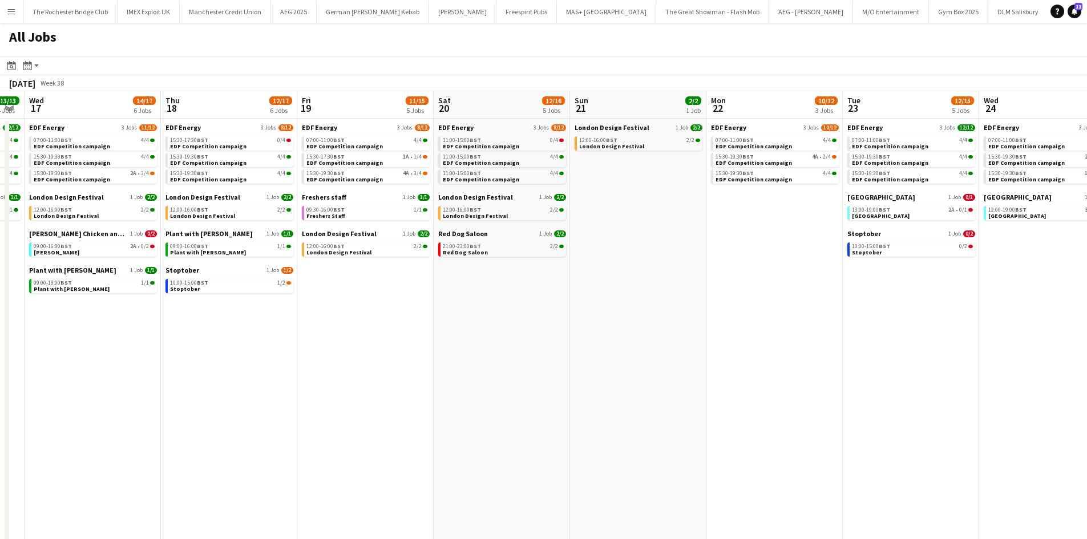
scroll to position [0, 437]
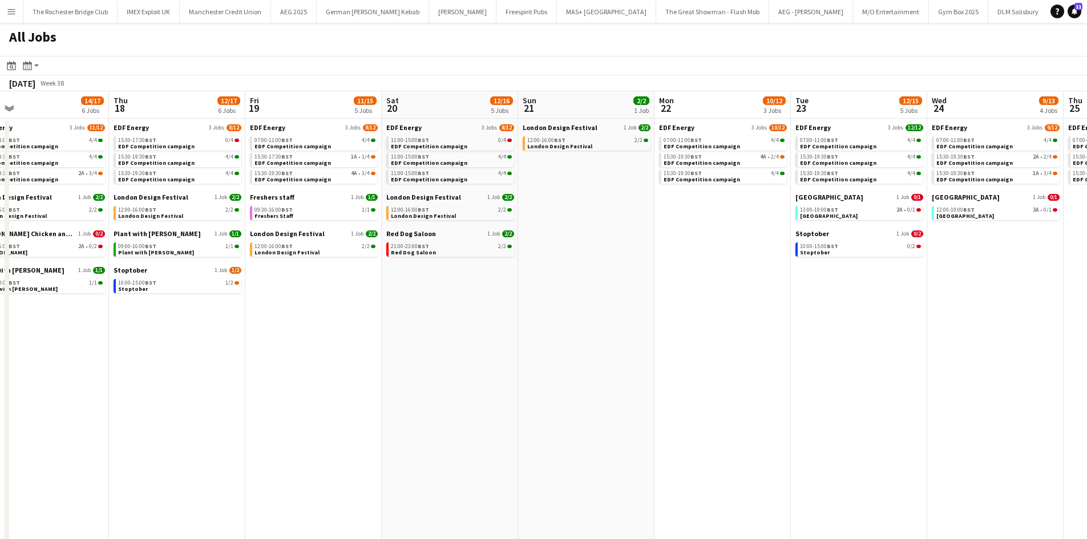
drag, startPoint x: 885, startPoint y: 383, endPoint x: 636, endPoint y: 377, distance: 248.9
click at [636, 377] on app-calendar-viewport "Sun 14 5/6 2 Jobs Mon 15 10/12 3 Jobs Tue 16 13/13 4 Jobs Wed 17 14/17 6 Jobs T…" at bounding box center [543, 483] width 1087 height 785
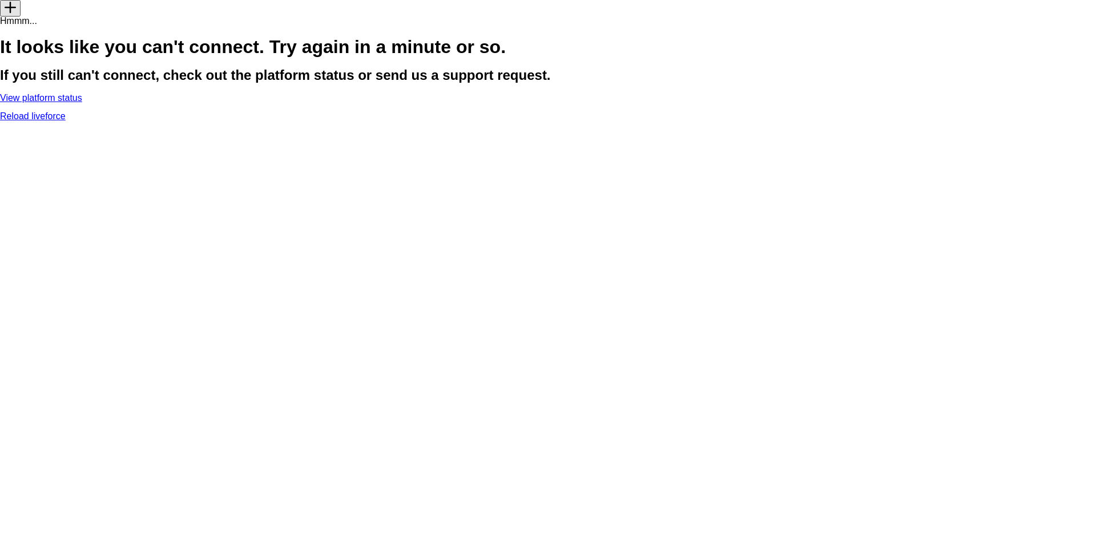
click at [66, 121] on link "Reload liveforce" at bounding box center [33, 116] width 66 height 10
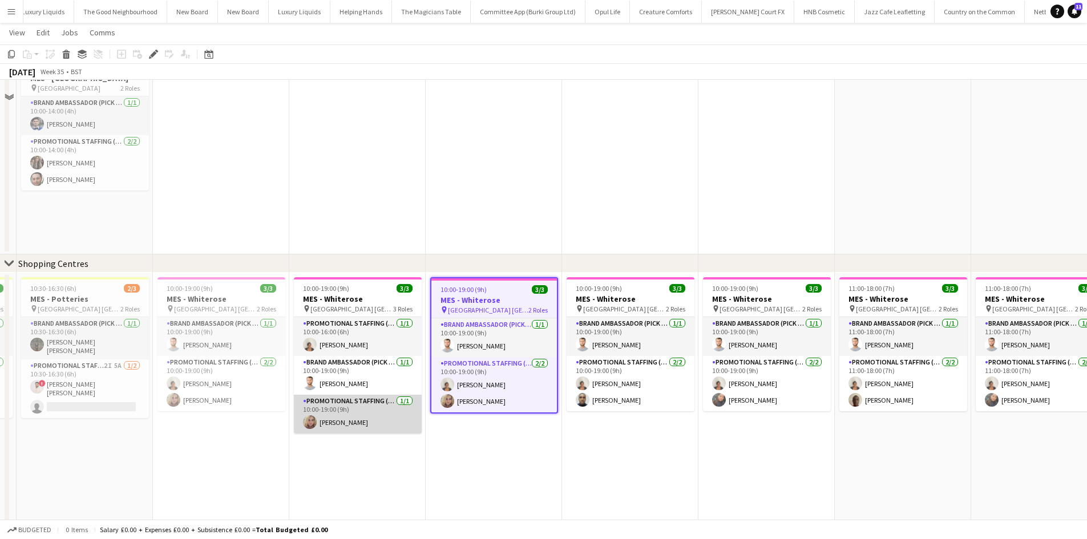
scroll to position [603, 0]
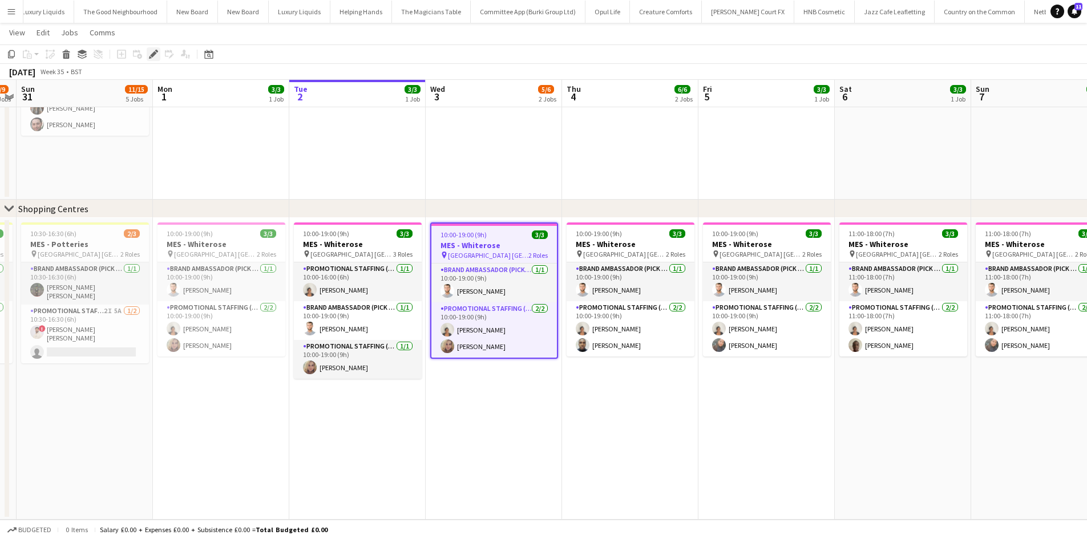
click at [151, 54] on icon "Edit" at bounding box center [153, 54] width 9 height 9
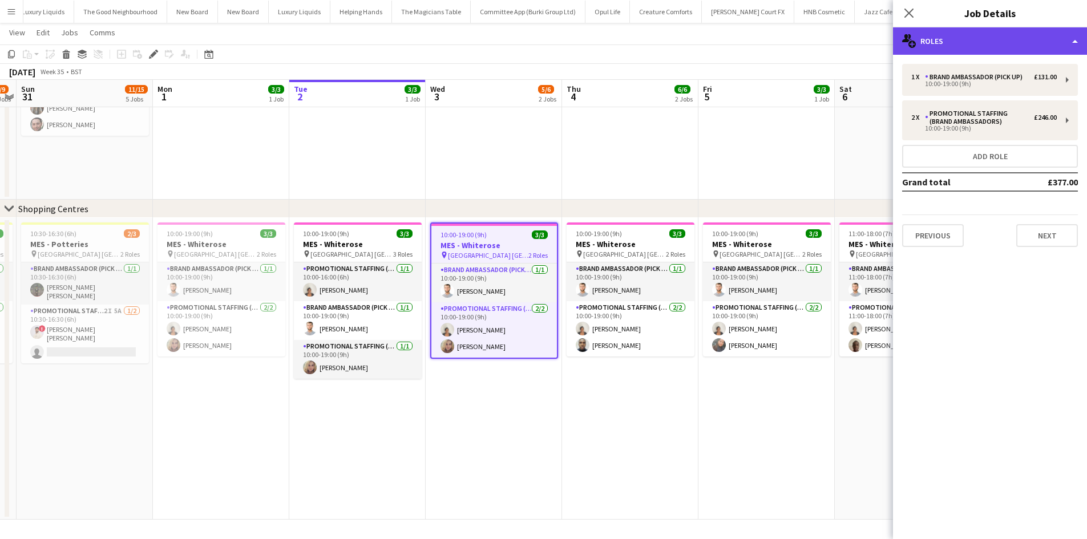
click at [984, 42] on div "multiple-users-add Roles" at bounding box center [990, 40] width 194 height 27
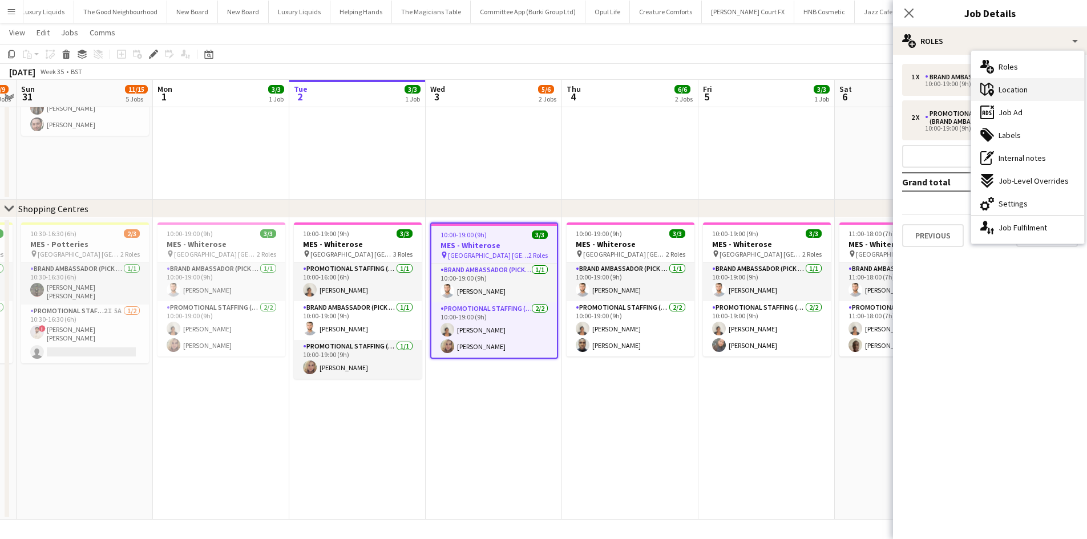
click at [1031, 94] on div "maps-pin-1 Location" at bounding box center [1027, 89] width 113 height 23
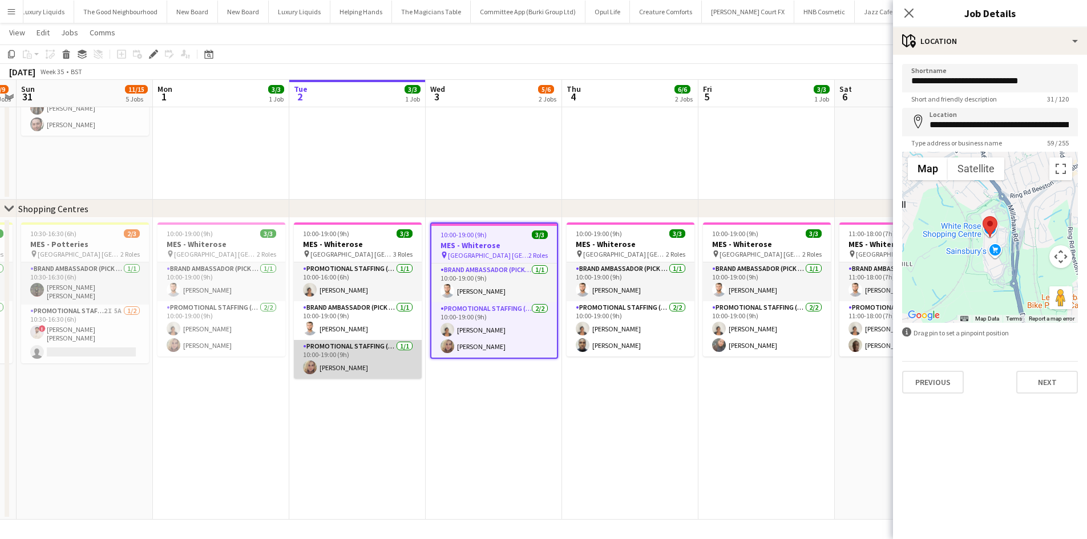
click at [328, 366] on app-card-role "Promotional Staffing (Brand Ambassadors) 1/1 10:00-19:00 (9h) Amy Mowle" at bounding box center [358, 359] width 128 height 39
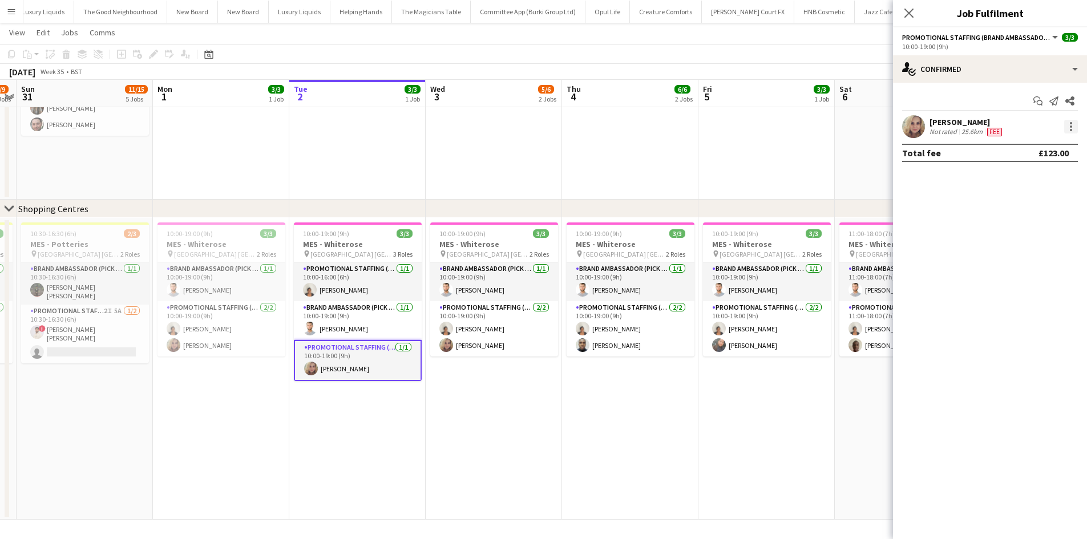
click at [1069, 124] on div at bounding box center [1071, 127] width 14 height 14
click at [1033, 257] on span "Remove" at bounding box center [1033, 257] width 71 height 10
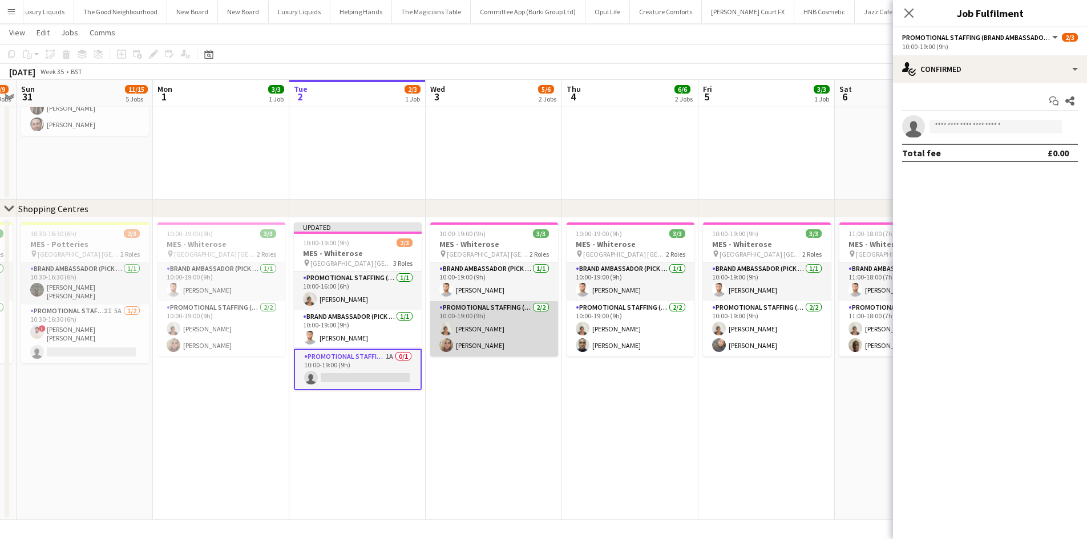
click at [467, 345] on app-card-role "Promotional Staffing (Brand Ambassadors) 2/2 10:00-19:00 (9h) Thandeka Mashazi …" at bounding box center [494, 328] width 128 height 55
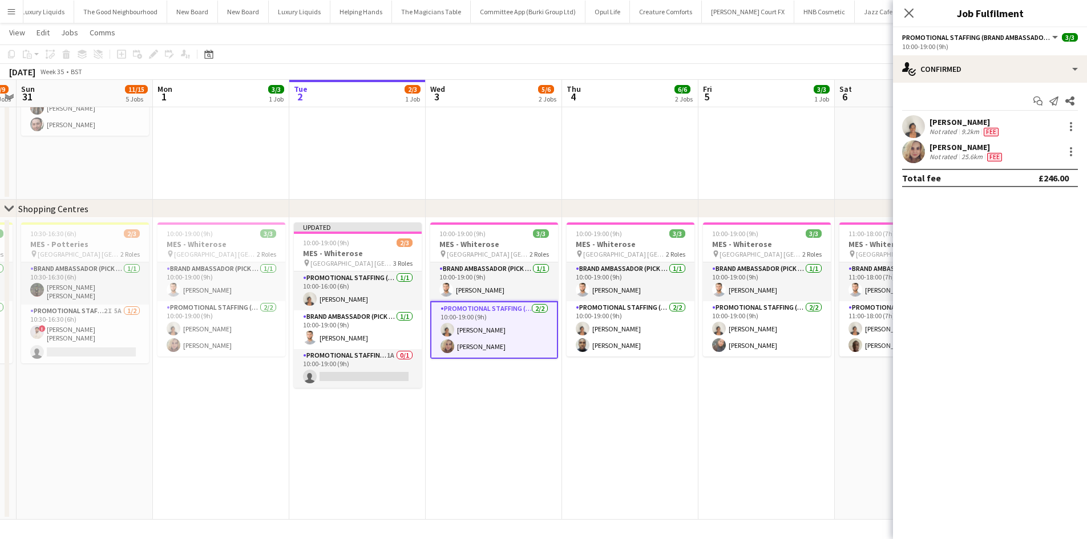
scroll to position [0, 392]
click at [1076, 151] on div at bounding box center [1071, 152] width 14 height 14
click at [1035, 283] on span "Remove" at bounding box center [1033, 282] width 71 height 10
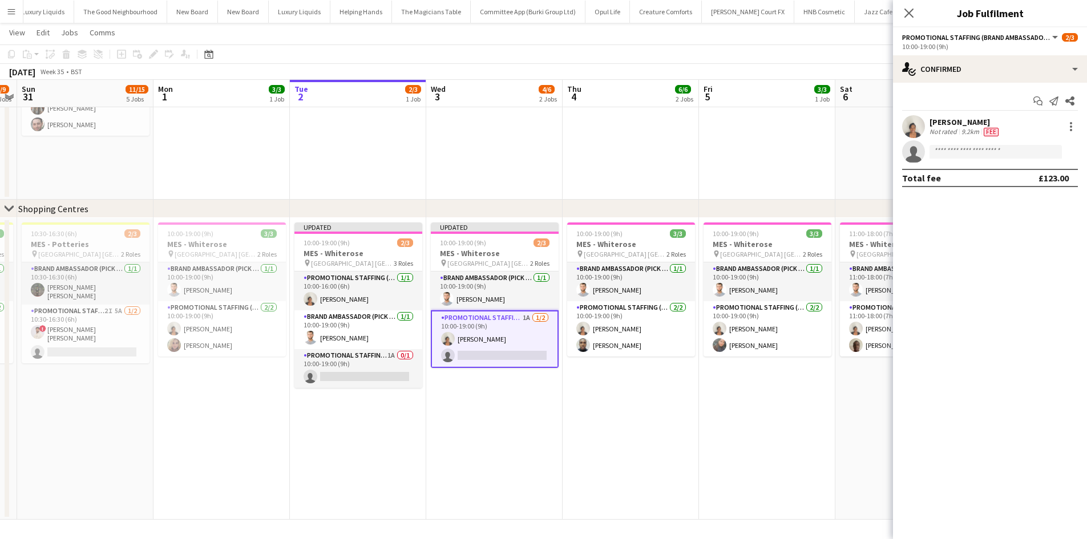
click at [760, 403] on app-date-cell "10:00-19:00 (9h) 3/3 MES - Whiterose pin Whiterose Shopping Centre Leeds 2 Role…" at bounding box center [767, 369] width 136 height 302
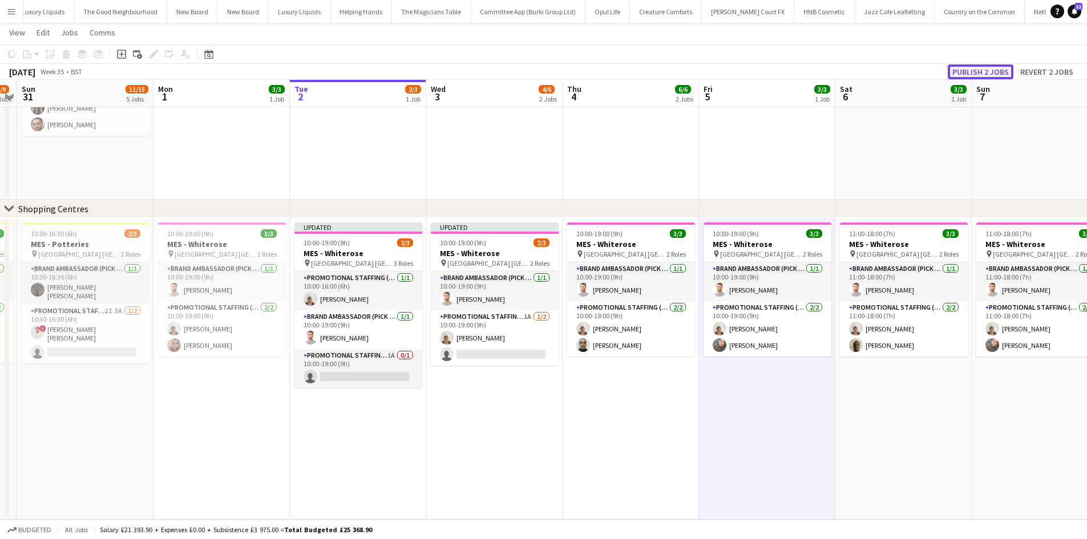
click at [994, 72] on button "Publish 2 jobs" at bounding box center [981, 71] width 66 height 15
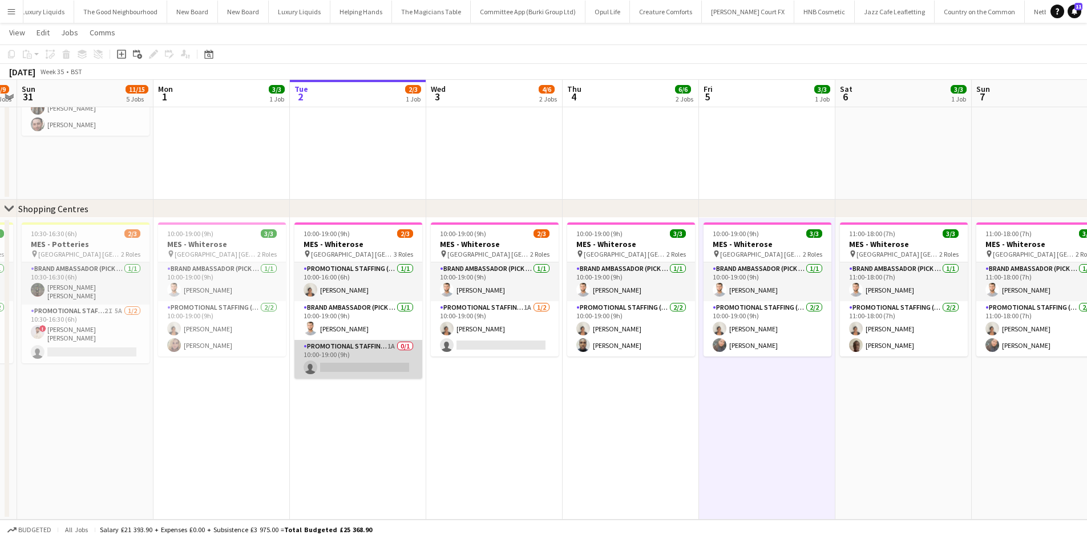
click at [393, 344] on app-card-role "Promotional Staffing (Brand Ambassadors) 1A 0/1 10:00-19:00 (9h) single-neutral…" at bounding box center [358, 359] width 128 height 39
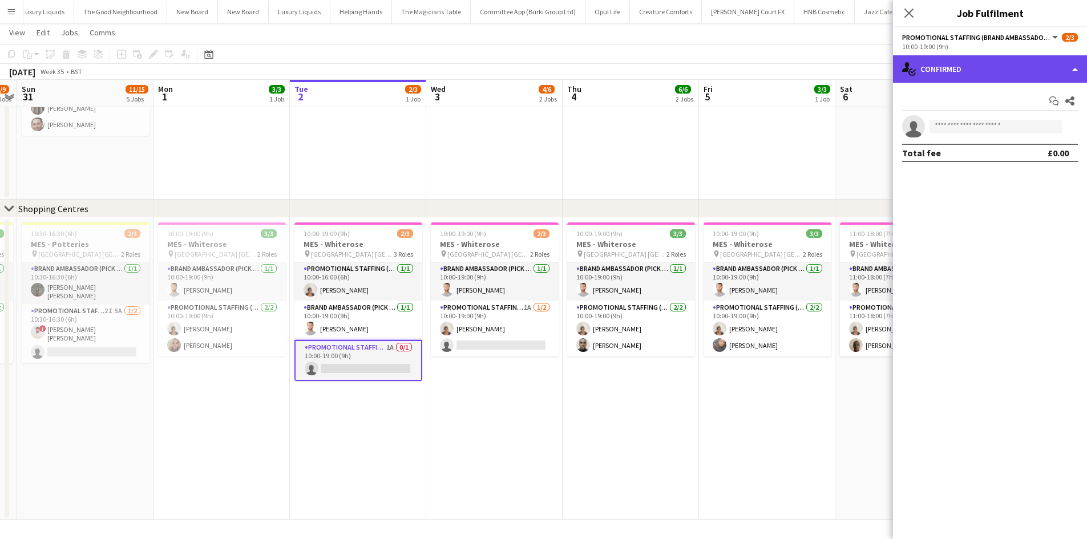
click at [1053, 69] on div "single-neutral-actions-check-2 Confirmed" at bounding box center [990, 68] width 194 height 27
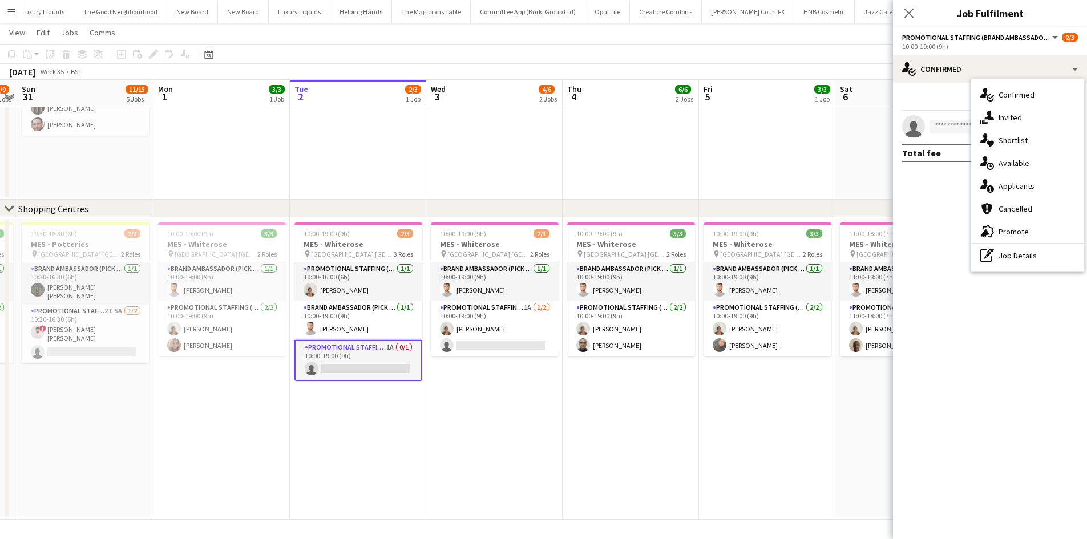
click at [1056, 188] on div "single-neutral-actions-information Applicants" at bounding box center [1027, 186] width 113 height 23
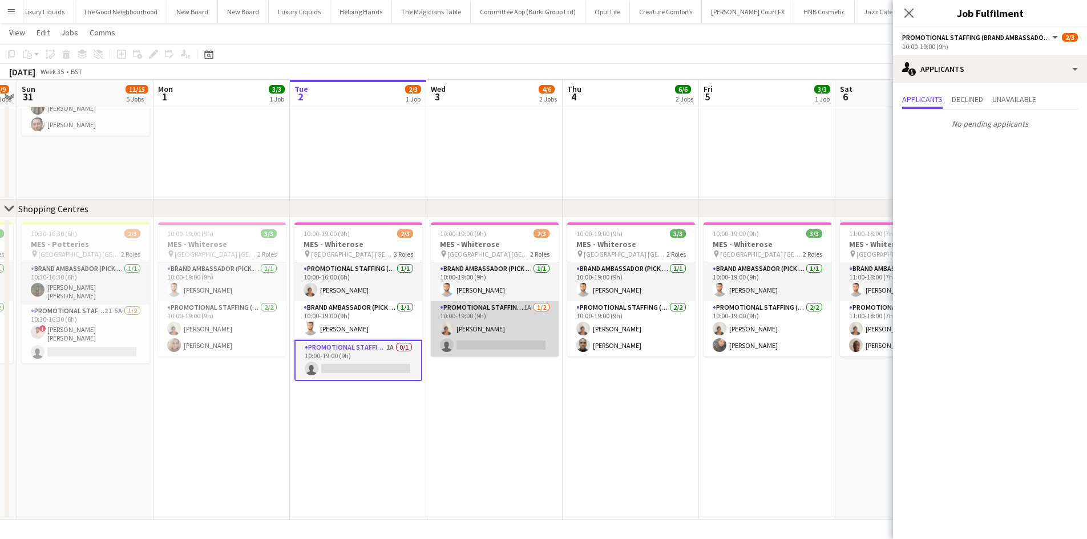
click at [524, 304] on app-card-role "Promotional Staffing (Brand Ambassadors) 1A 1/2 10:00-19:00 (9h) Thandeka Masha…" at bounding box center [495, 328] width 128 height 55
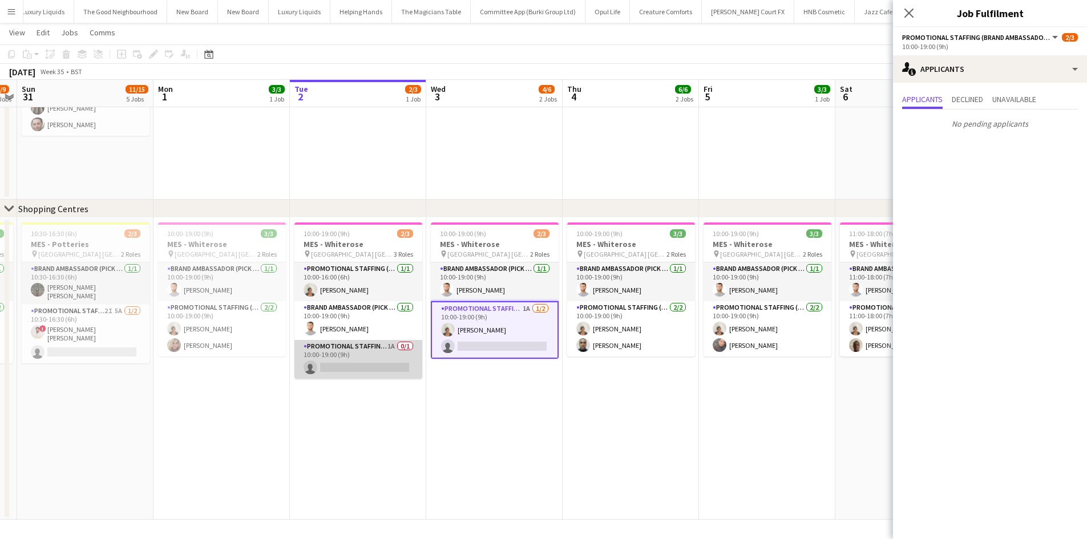
drag, startPoint x: 384, startPoint y: 376, endPoint x: 379, endPoint y: 379, distance: 6.1
click at [384, 376] on app-card-role "Promotional Staffing (Brand Ambassadors) 1A 0/1 10:00-19:00 (9h) single-neutral…" at bounding box center [358, 359] width 128 height 39
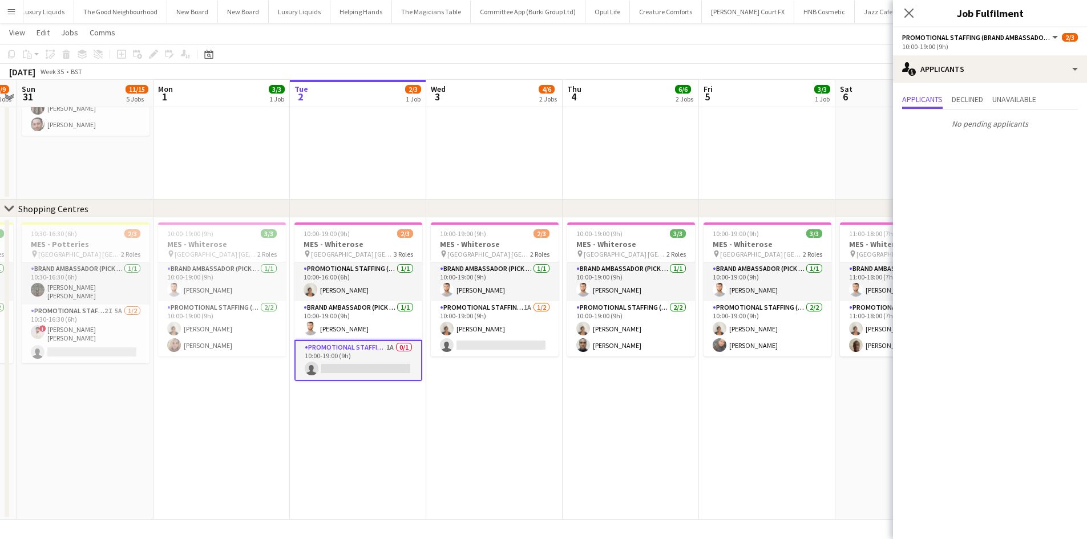
click at [428, 397] on app-date-cell "10:00-19:00 (9h) 2/3 MES - Whiterose pin Whiterose Shopping Centre Leeds 2 Role…" at bounding box center [494, 369] width 136 height 302
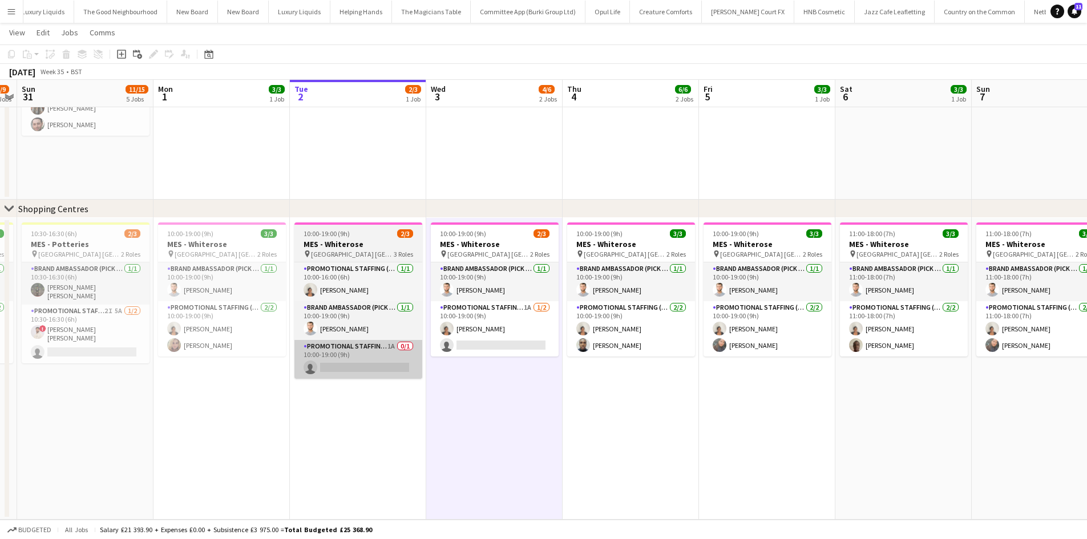
scroll to position [0, 393]
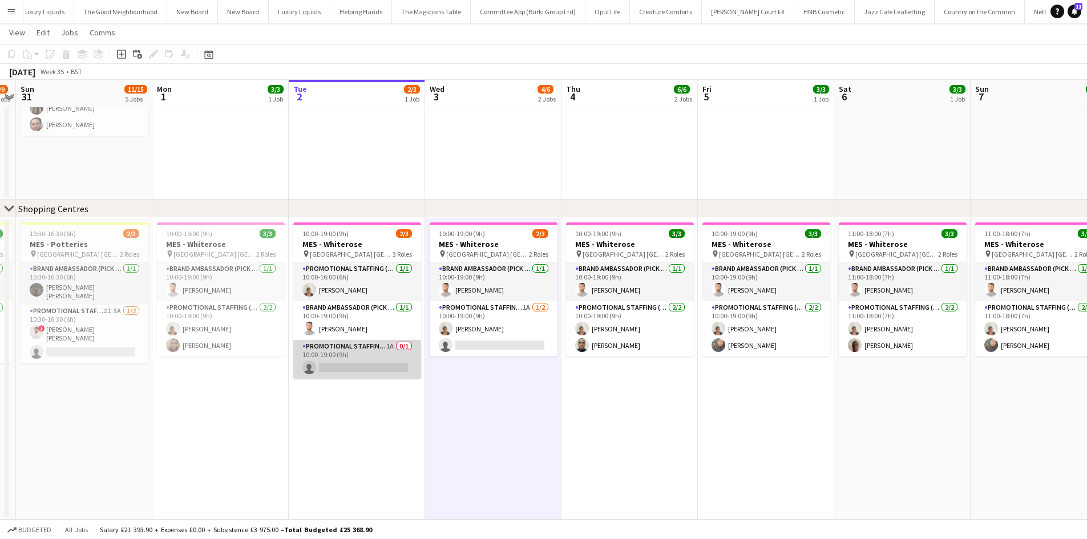
click at [353, 374] on app-card-role "Promotional Staffing (Brand Ambassadors) 1A 0/1 10:00-19:00 (9h) single-neutral…" at bounding box center [357, 359] width 128 height 39
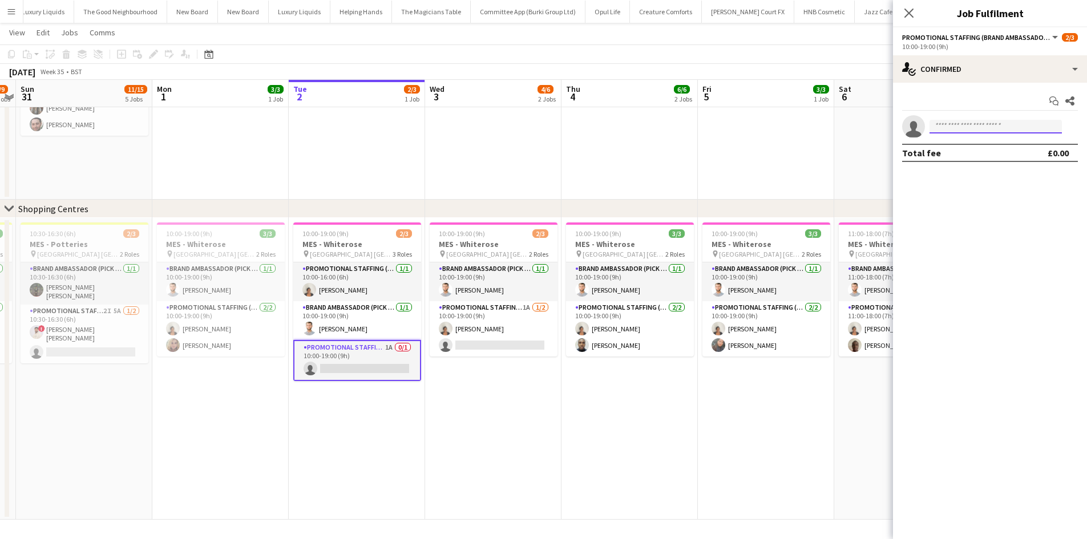
type input "*******"
click at [974, 164] on span "+447350171962" at bounding box center [996, 161] width 114 height 9
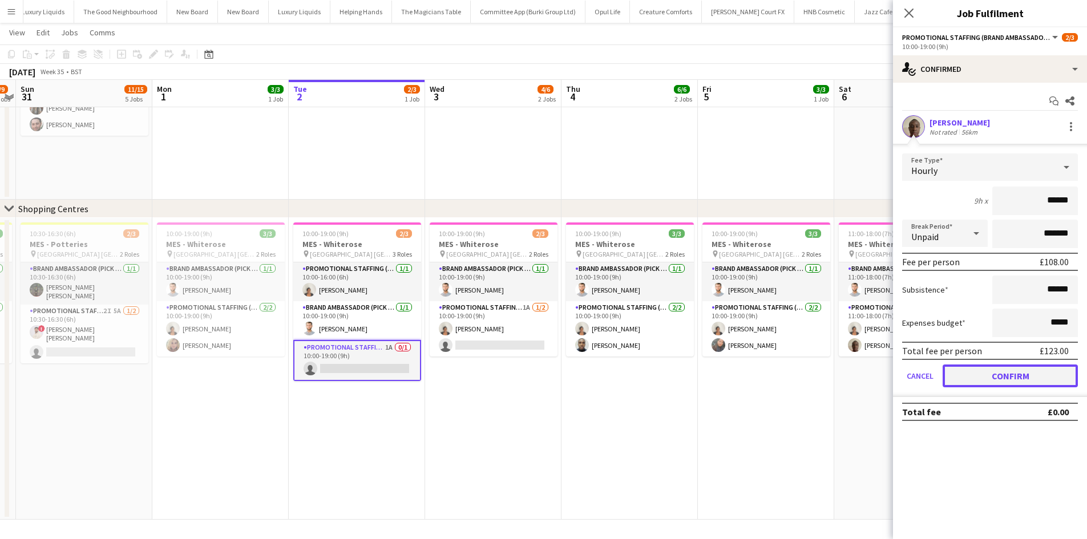
click at [995, 378] on button "Confirm" at bounding box center [1010, 376] width 135 height 23
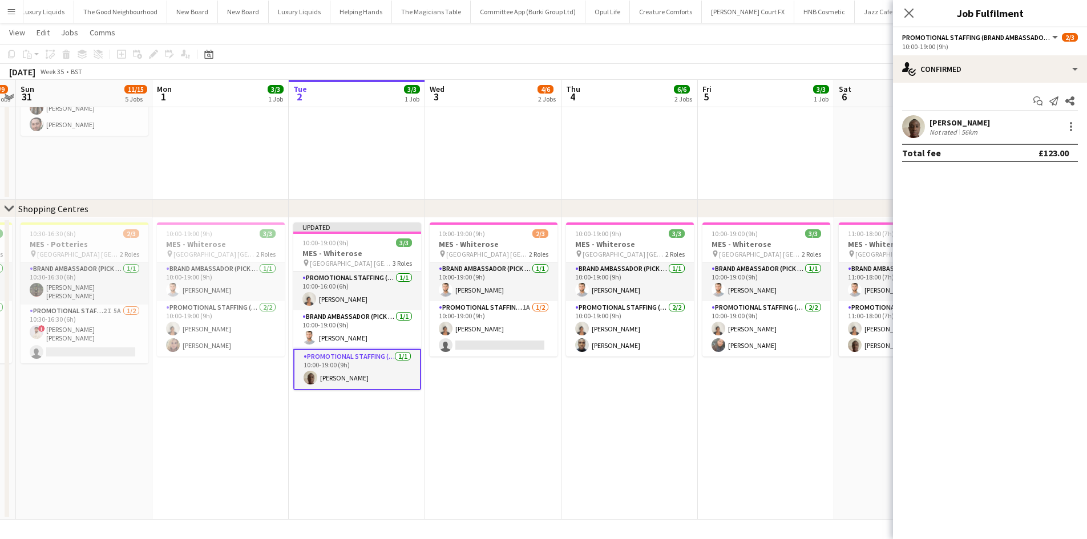
drag, startPoint x: 351, startPoint y: 187, endPoint x: 356, endPoint y: 196, distance: 9.7
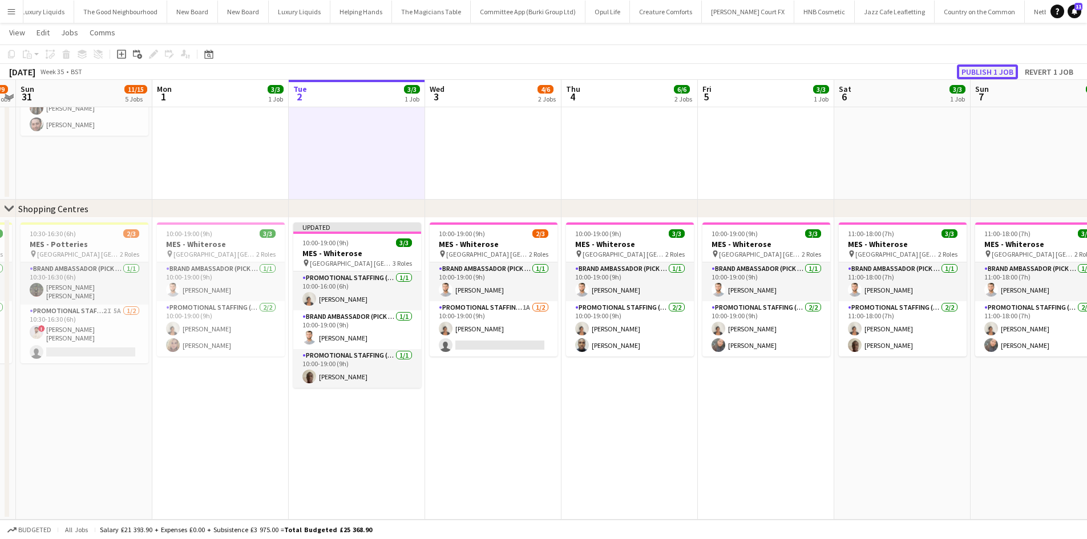
click at [995, 68] on button "Publish 1 job" at bounding box center [987, 71] width 61 height 15
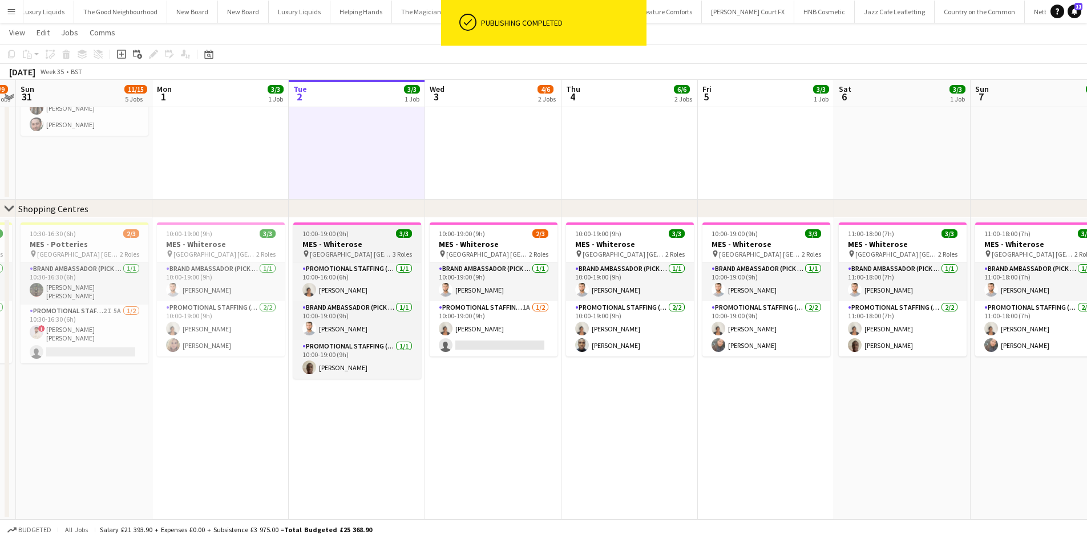
click at [322, 230] on span "10:00-19:00 (9h)" at bounding box center [325, 233] width 46 height 9
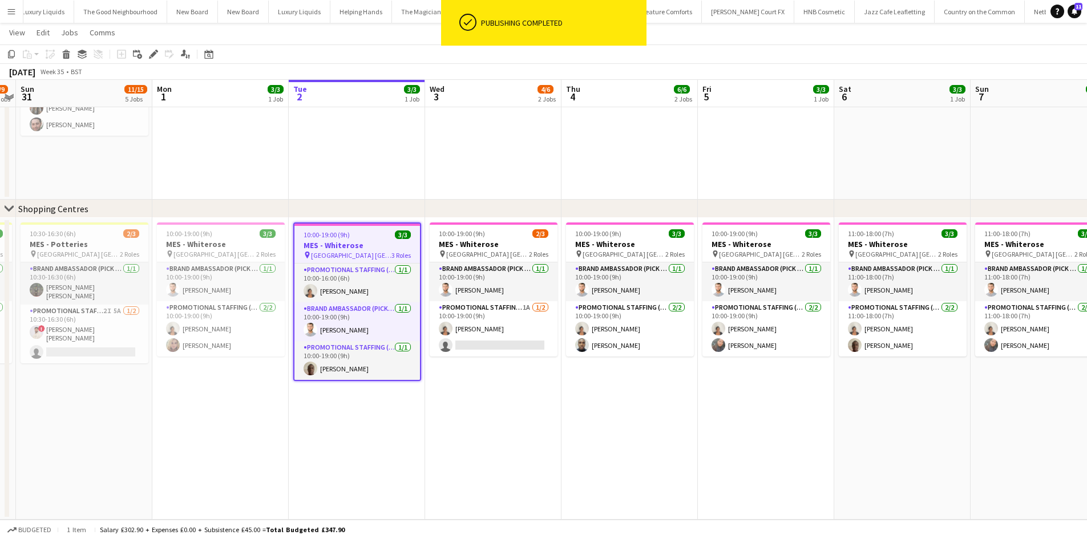
click at [148, 51] on div "Edit" at bounding box center [154, 54] width 14 height 14
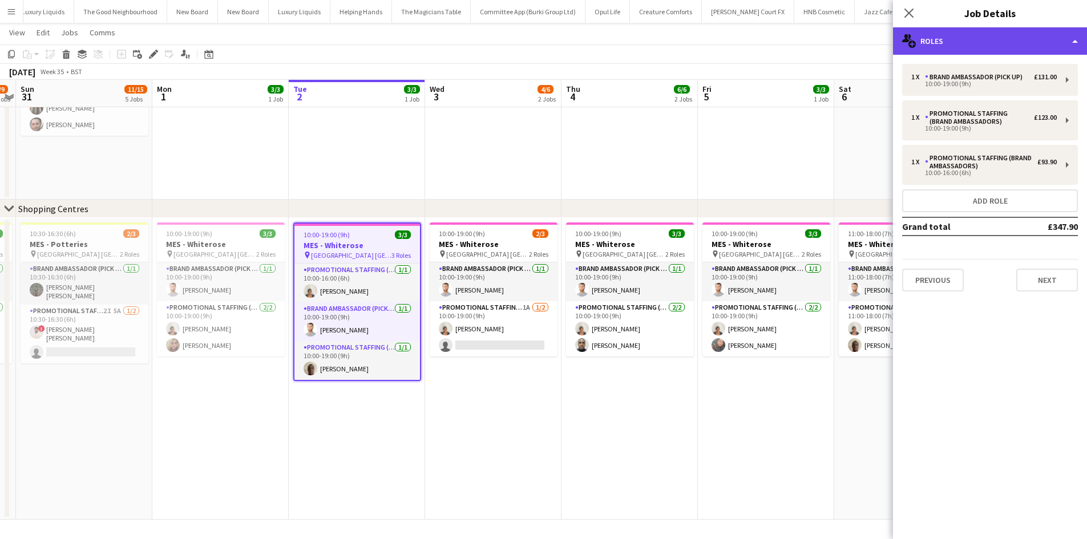
click at [1038, 46] on div "multiple-users-add Roles" at bounding box center [990, 40] width 194 height 27
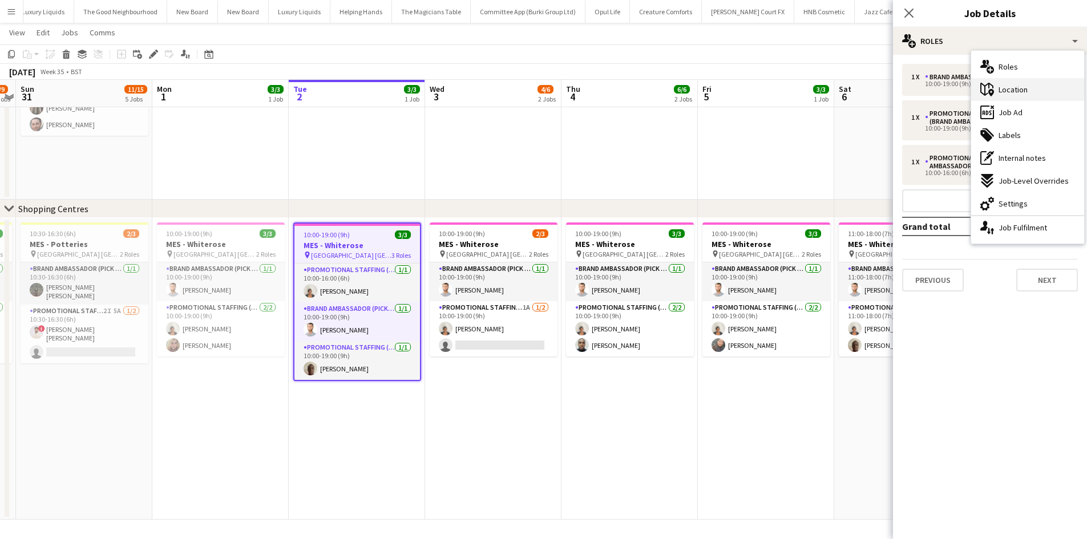
click at [1033, 88] on div "maps-pin-1 Location" at bounding box center [1027, 89] width 113 height 23
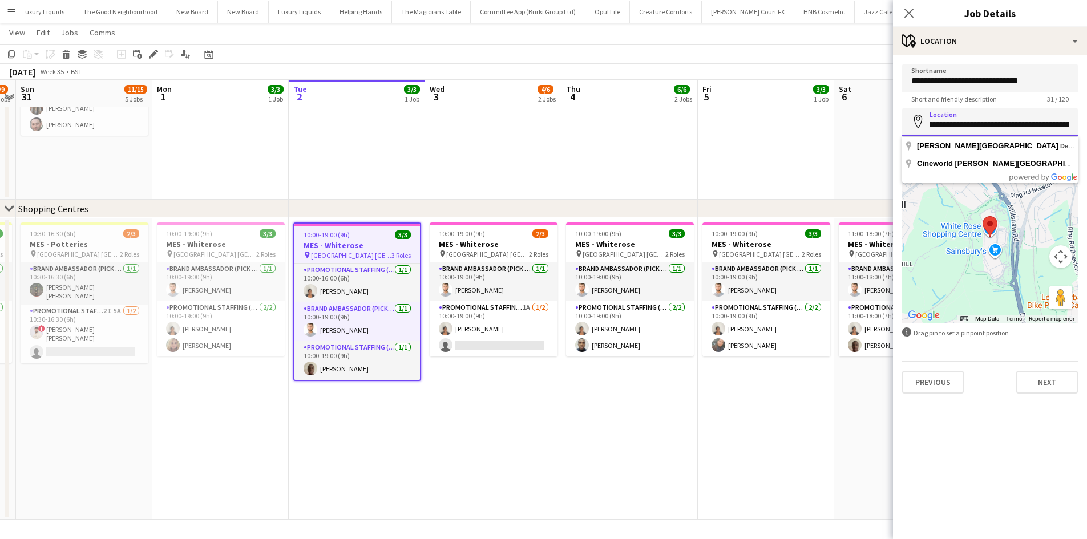
scroll to position [0, 101]
drag, startPoint x: 925, startPoint y: 120, endPoint x: 1087, endPoint y: 123, distance: 161.5
click at [1087, 123] on form "**********" at bounding box center [990, 229] width 194 height 330
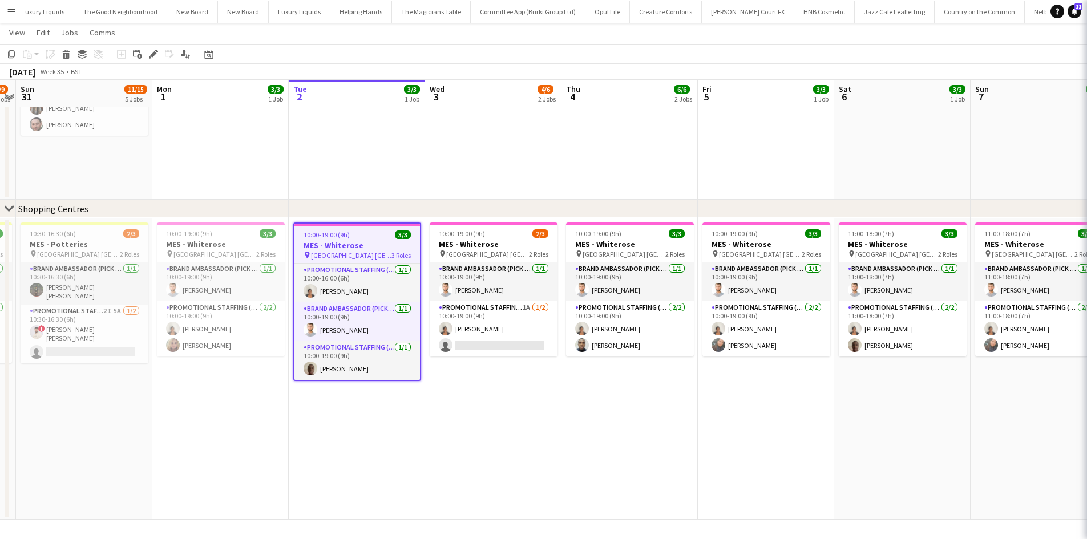
scroll to position [0, 390]
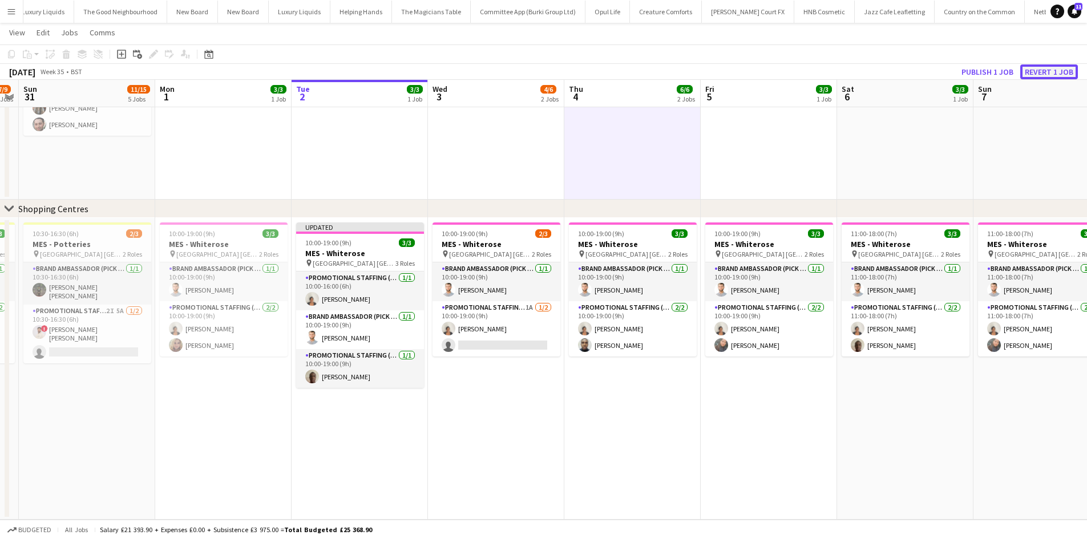
click at [1056, 68] on button "Revert 1 job" at bounding box center [1049, 71] width 58 height 15
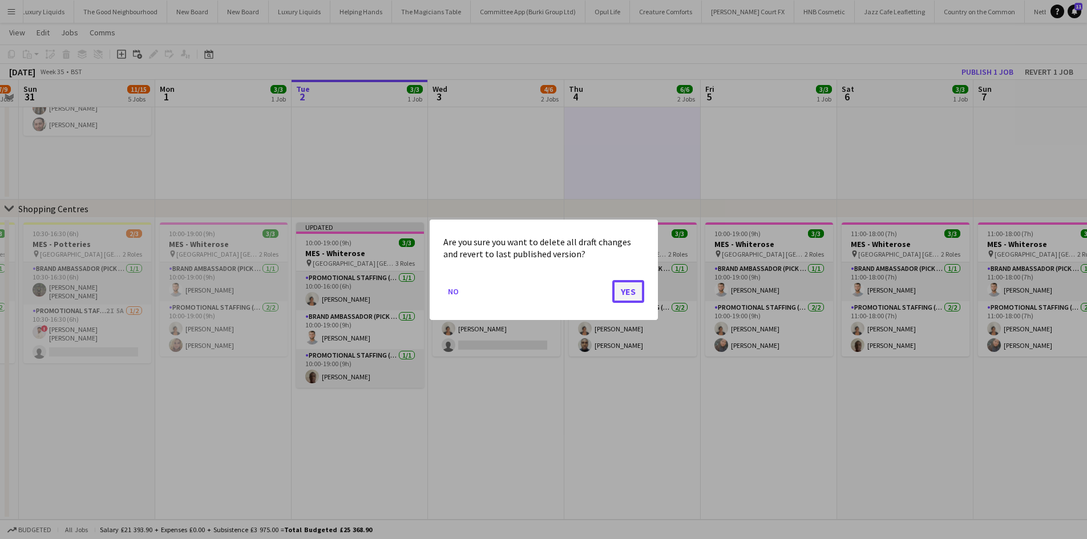
click at [637, 290] on button "Yes" at bounding box center [628, 291] width 32 height 23
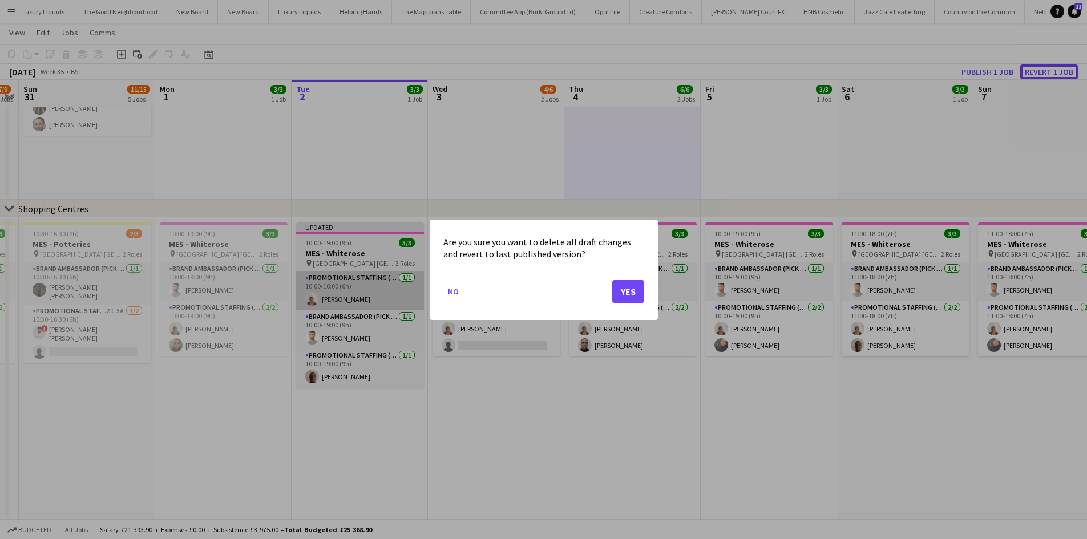
scroll to position [603, 0]
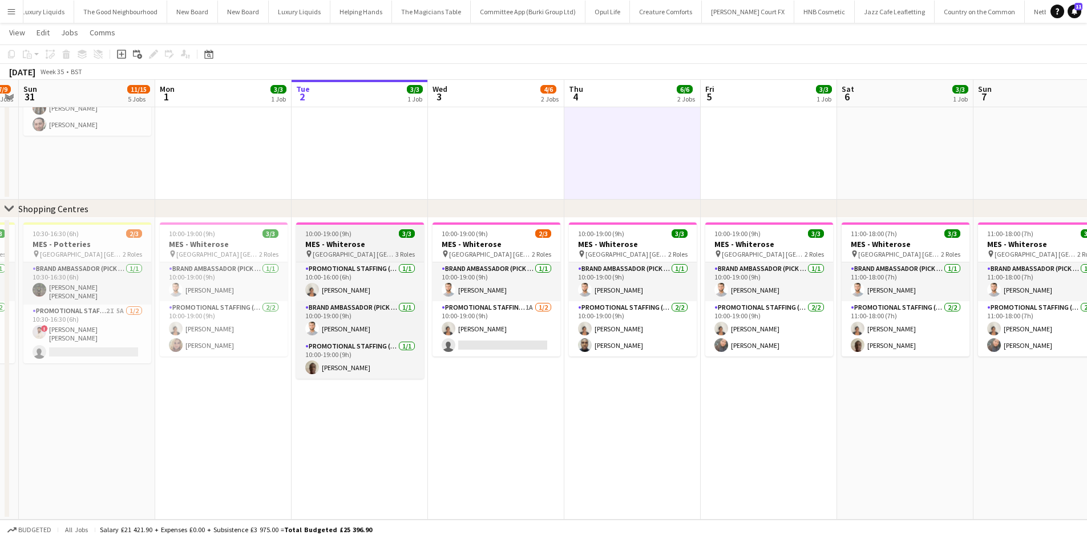
click at [378, 258] on span "Whiterose Shopping Centre Leeds" at bounding box center [354, 254] width 83 height 9
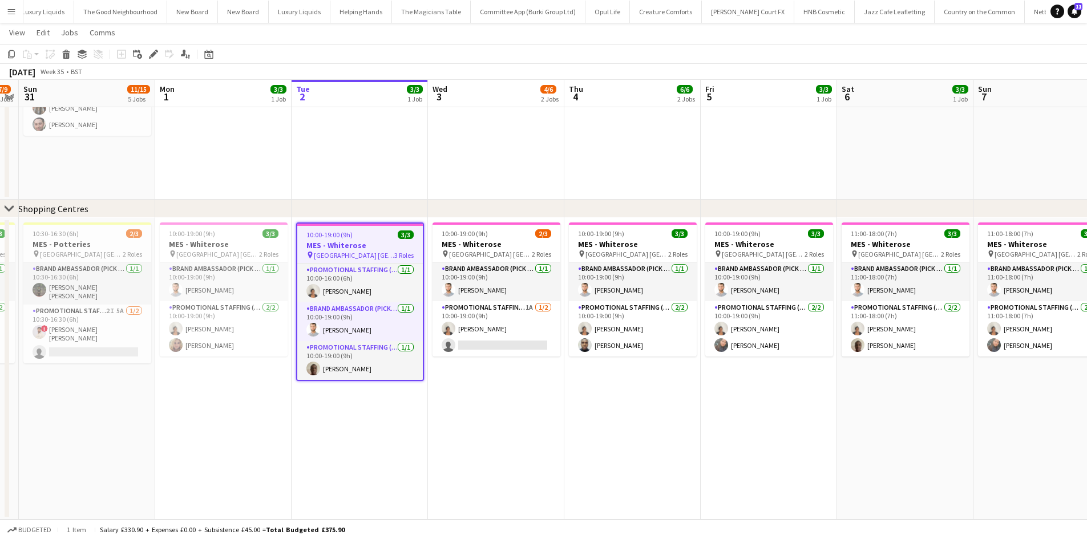
click at [157, 62] on app-toolbar "Copy Paste Paste Ctrl+V Paste with crew Ctrl+Shift+V Paste linked Job Delete Gr…" at bounding box center [543, 54] width 1087 height 19
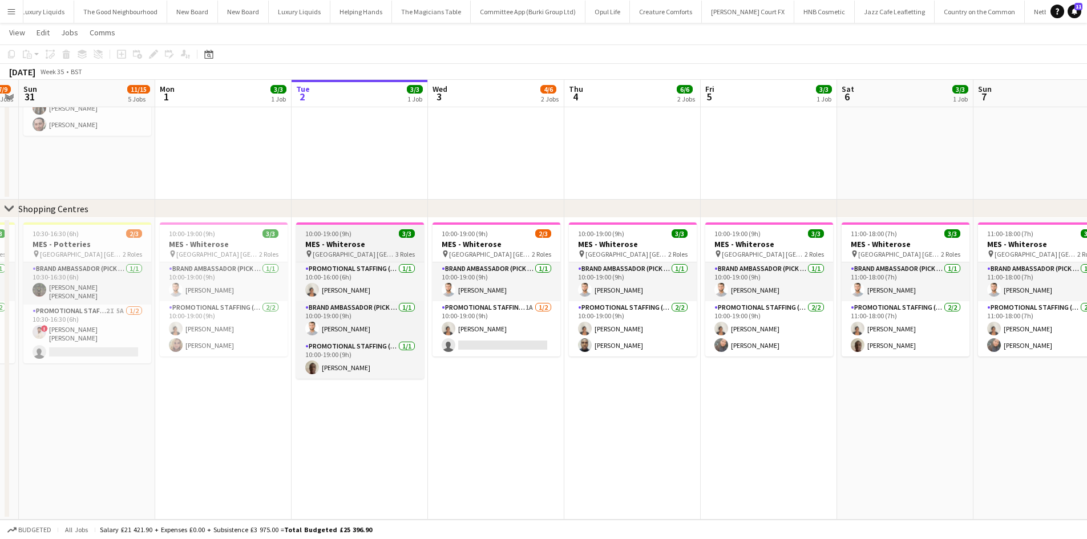
drag, startPoint x: 364, startPoint y: 220, endPoint x: 364, endPoint y: 236, distance: 15.4
click at [364, 225] on app-date-cell "10:00-19:00 (9h) 3/3 MES - Whiterose pin Whiterose Shopping Centre Leeds 3 Role…" at bounding box center [360, 369] width 136 height 302
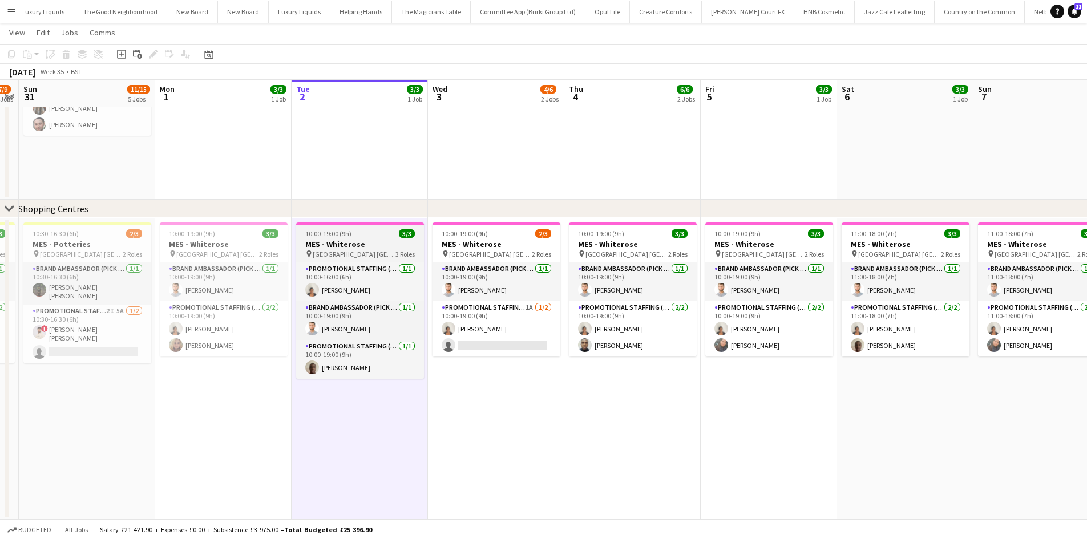
click at [346, 237] on span "10:00-19:00 (9h)" at bounding box center [328, 233] width 46 height 9
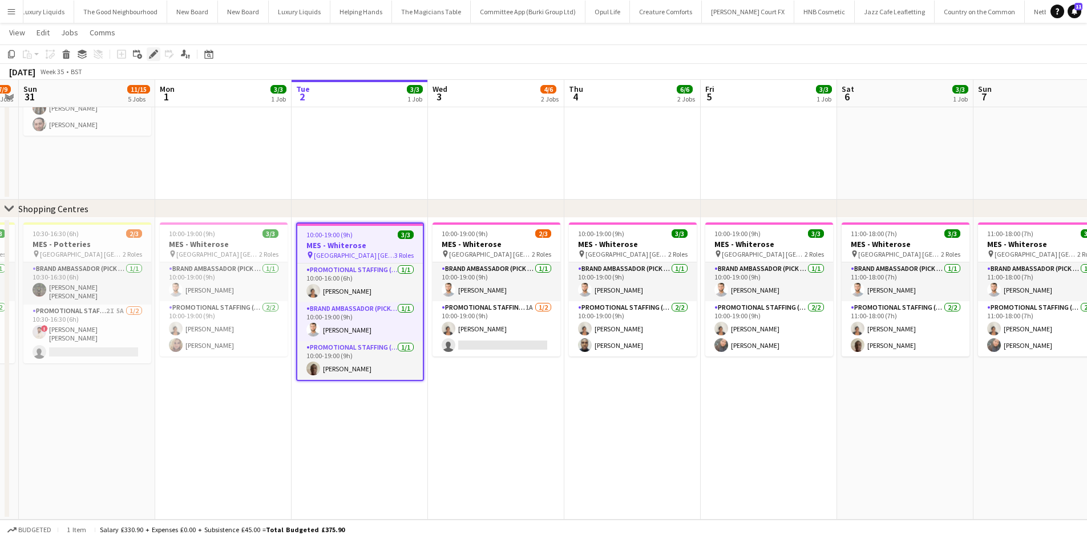
click at [155, 59] on div "Edit" at bounding box center [154, 54] width 14 height 14
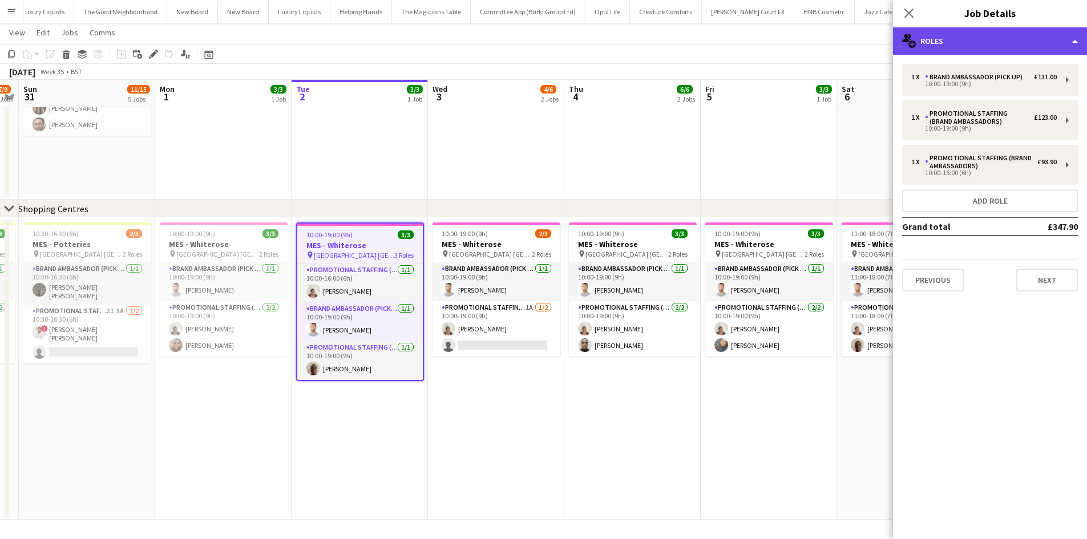
click at [1045, 39] on div "multiple-users-add Roles" at bounding box center [990, 40] width 194 height 27
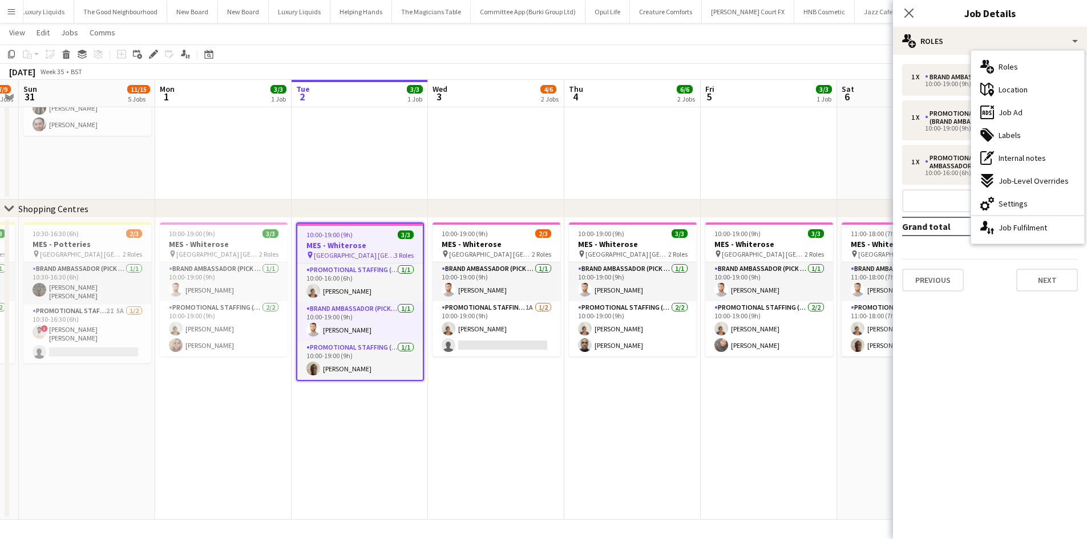
click at [1038, 101] on div "ads-window Job Ad" at bounding box center [1027, 112] width 113 height 23
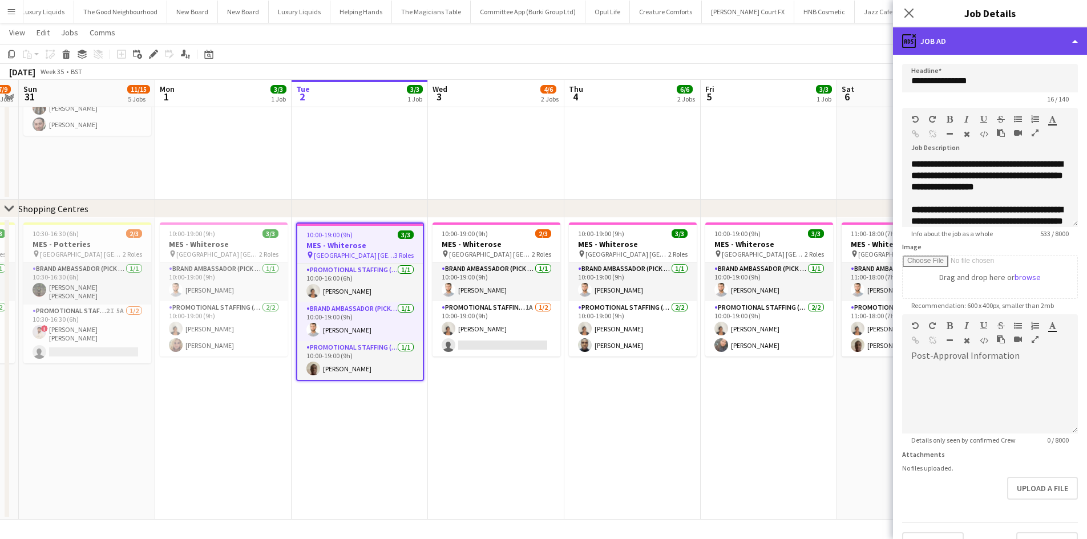
click at [1015, 47] on div "ads-window Job Ad" at bounding box center [990, 40] width 194 height 27
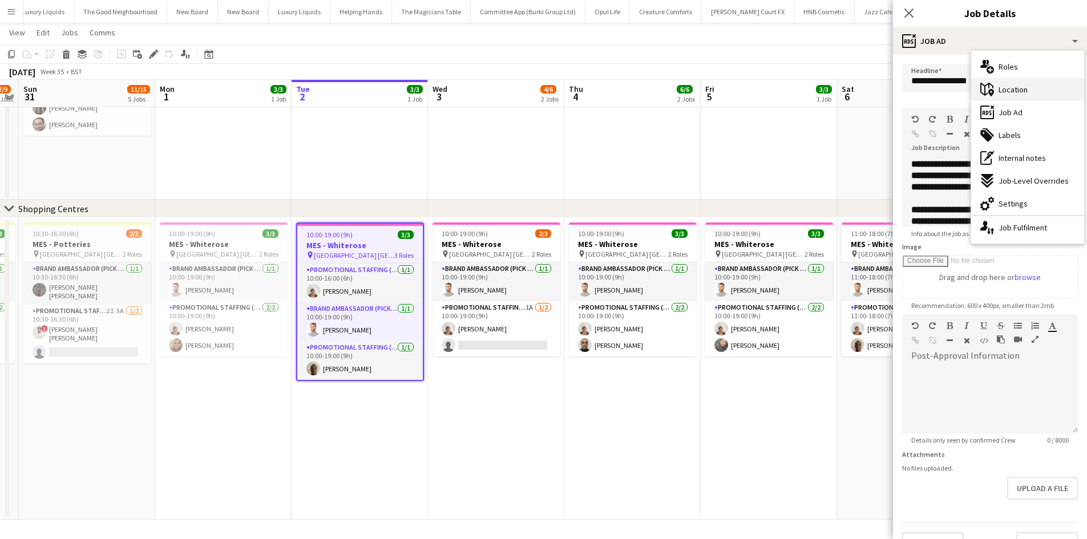
click at [1019, 88] on span "Location" at bounding box center [1013, 89] width 29 height 10
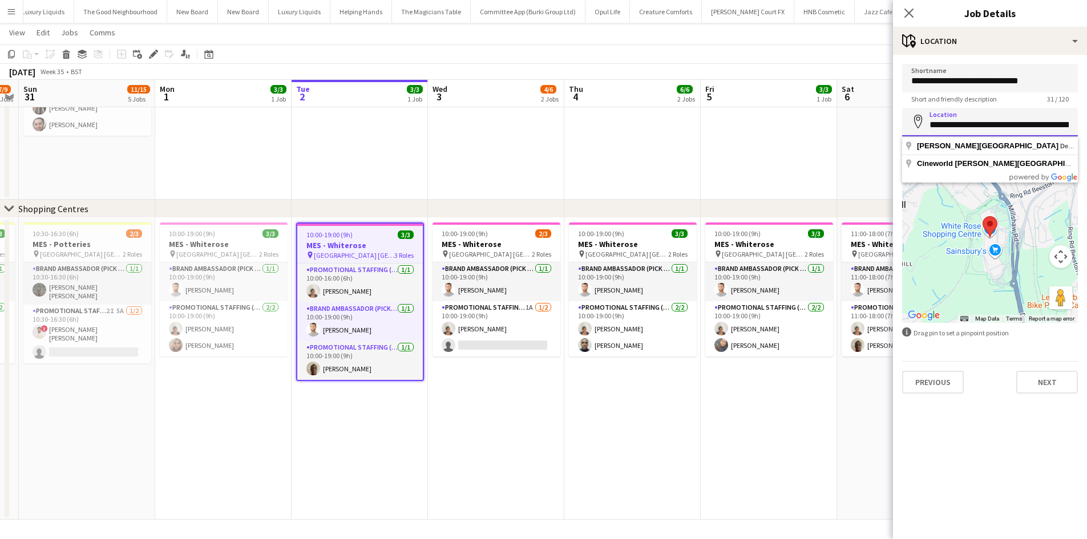
scroll to position [0, 101]
drag, startPoint x: 925, startPoint y: 127, endPoint x: 1095, endPoint y: 123, distance: 170.1
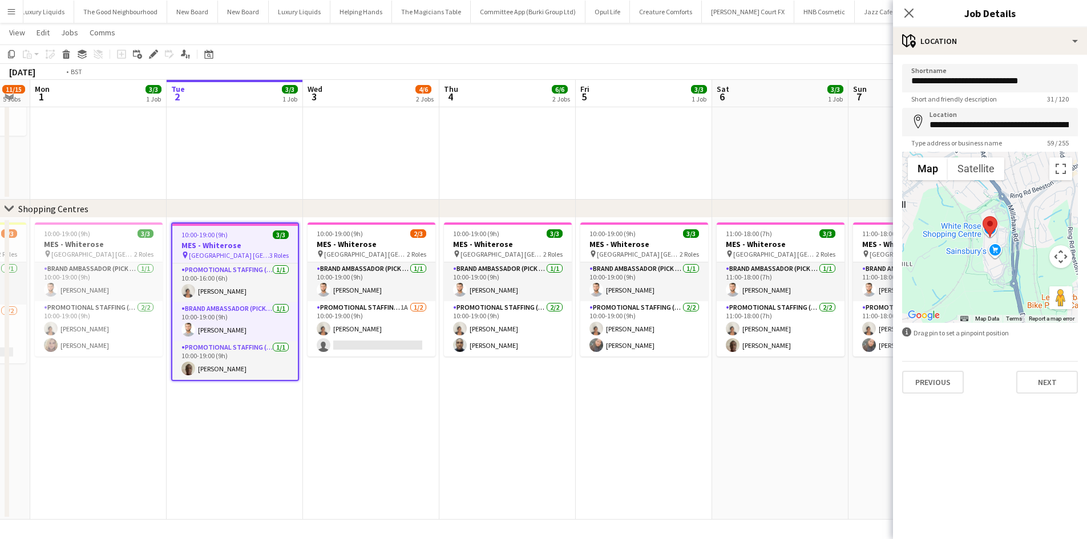
scroll to position [0, 550]
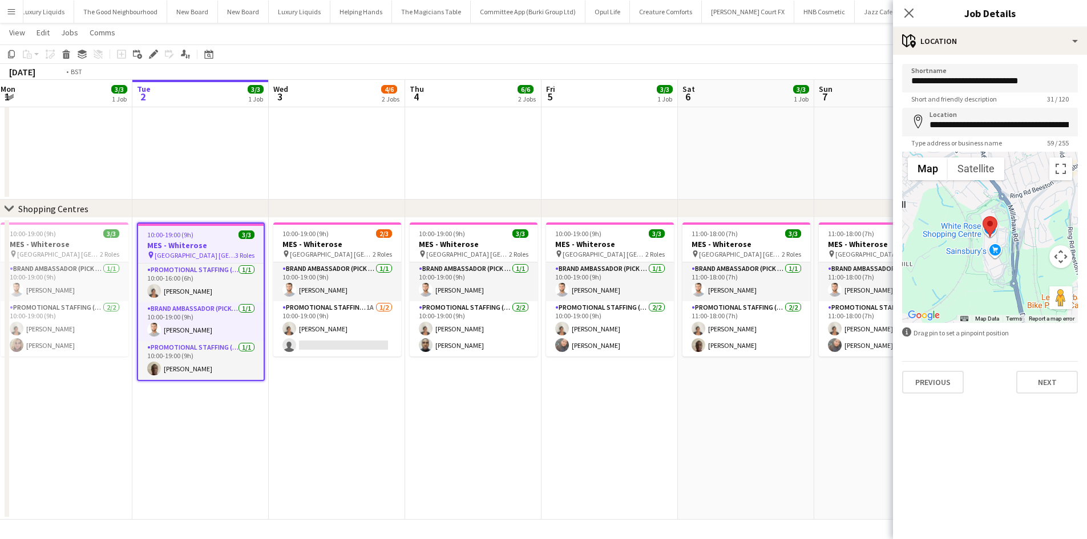
drag, startPoint x: 820, startPoint y: 416, endPoint x: 661, endPoint y: 413, distance: 159.3
click at [331, 413] on app-date-cell "10:00-19:00 (9h) 2/3 MES - Whiterose pin Whiterose Shopping Centre Leeds 2 Role…" at bounding box center [337, 369] width 136 height 302
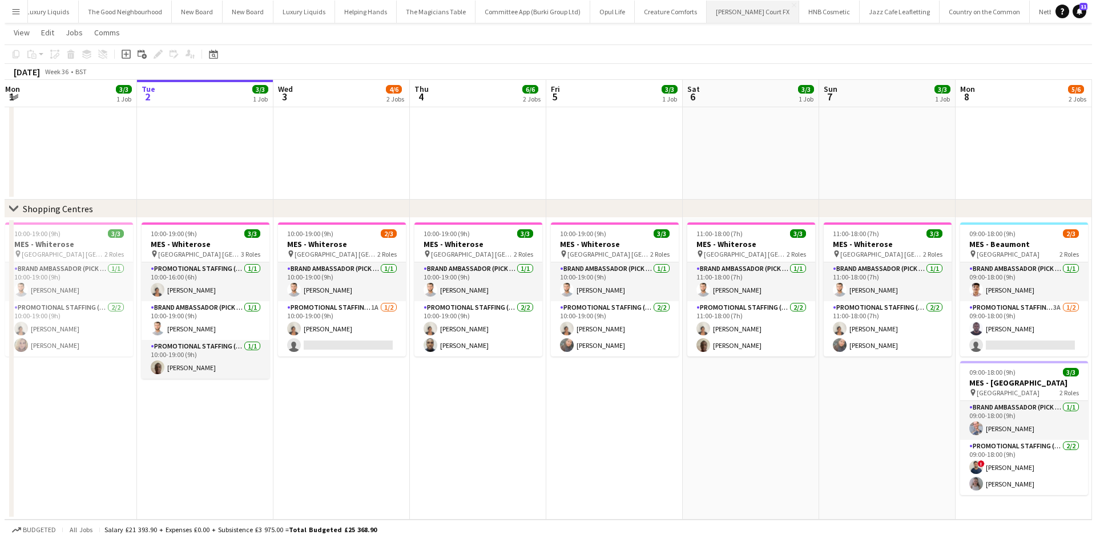
scroll to position [0, 0]
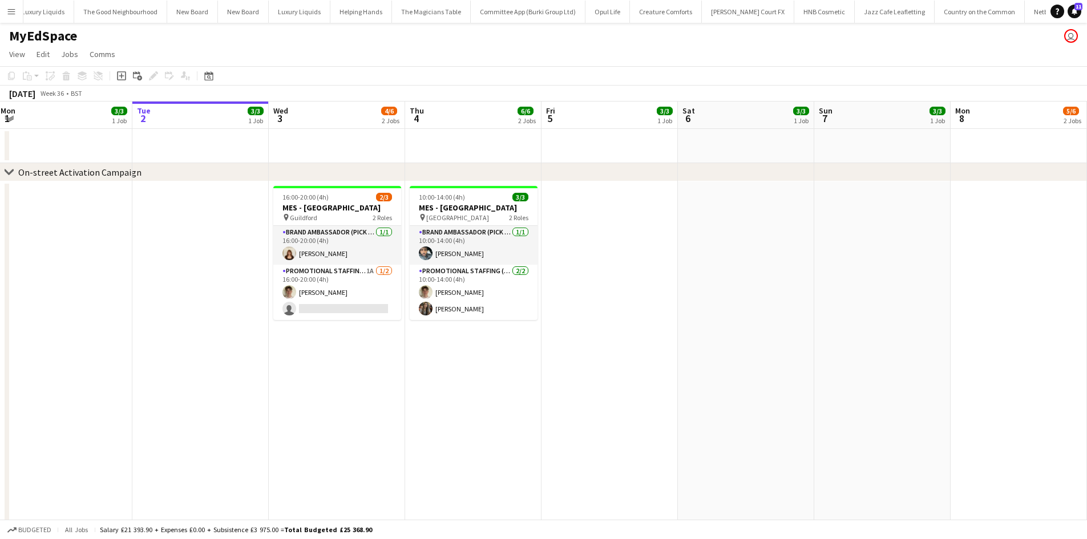
click at [5, 15] on button "Menu" at bounding box center [11, 11] width 23 height 23
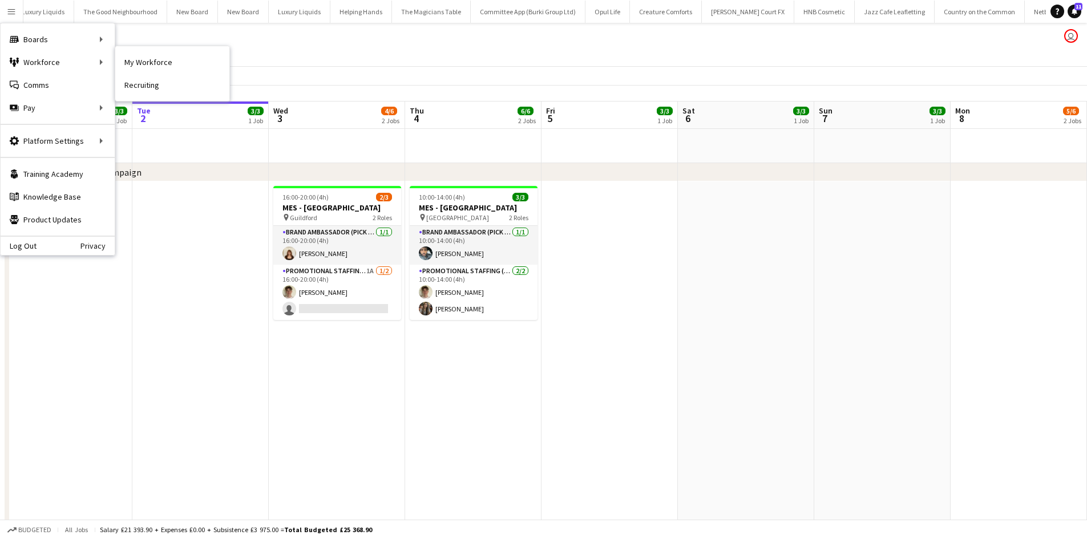
click at [168, 60] on link "My Workforce" at bounding box center [172, 62] width 114 height 23
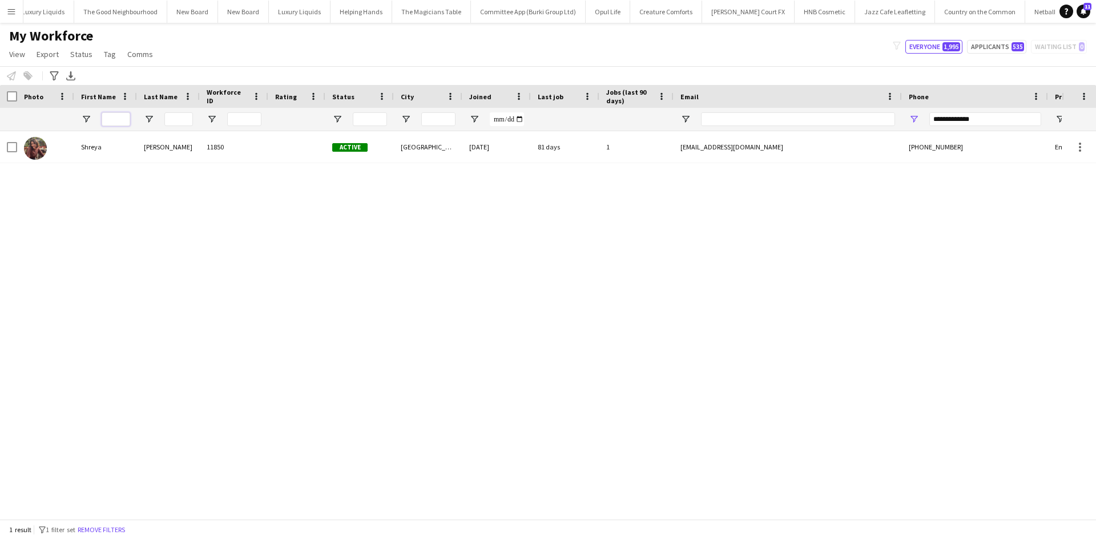
click at [128, 115] on input "First Name Filter Input" at bounding box center [116, 119] width 29 height 14
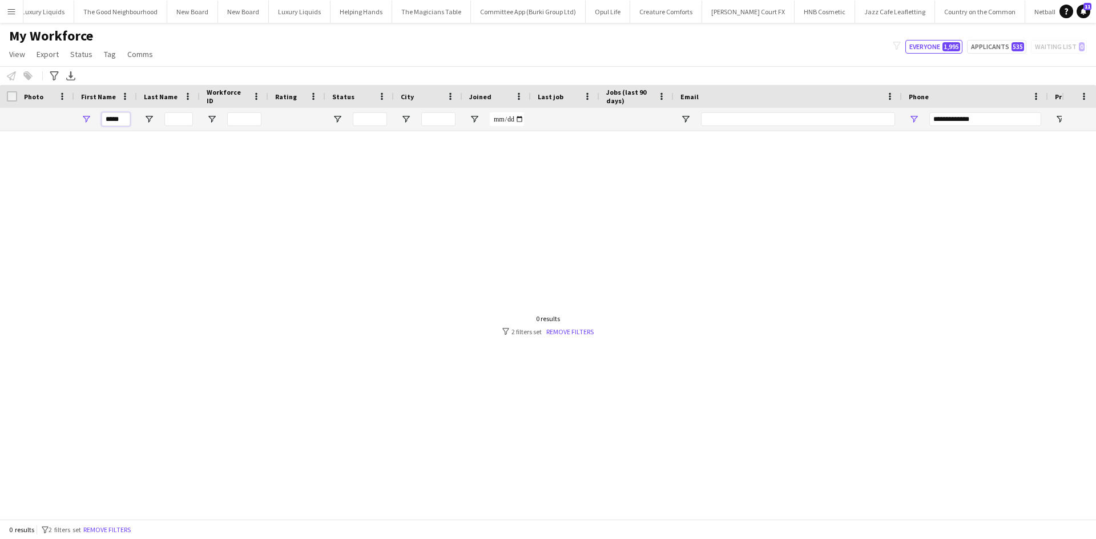
type input "*****"
click at [976, 114] on input "**********" at bounding box center [985, 119] width 112 height 14
type input "*"
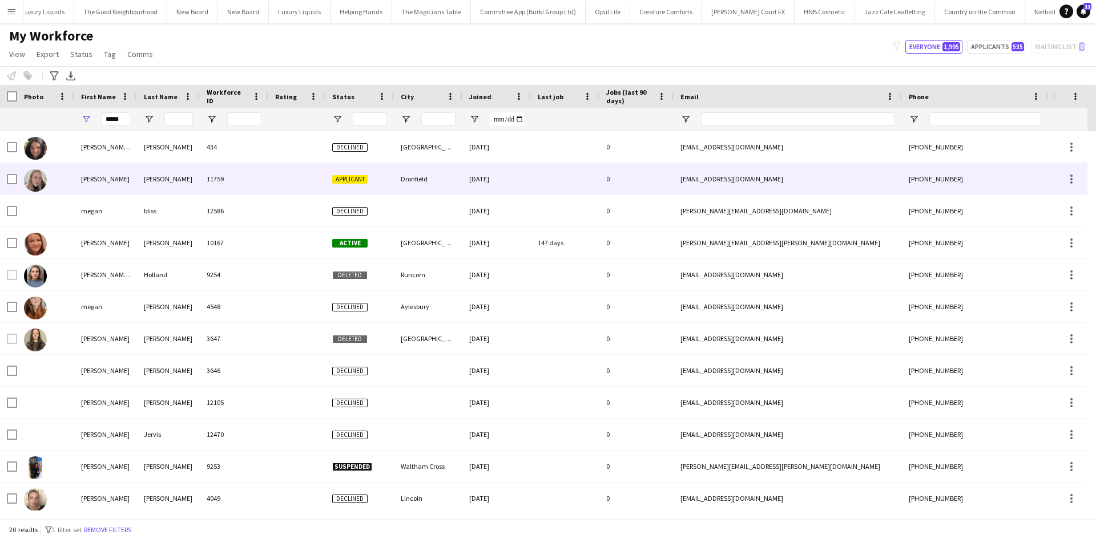
click at [75, 177] on div "Megan" at bounding box center [105, 178] width 63 height 31
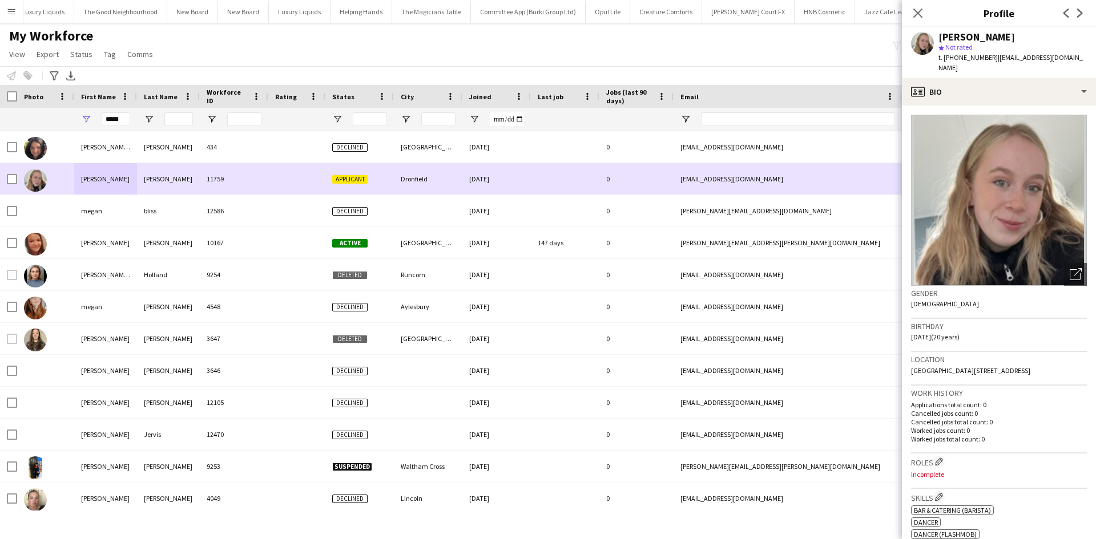
click at [12, 185] on div at bounding box center [12, 179] width 10 height 32
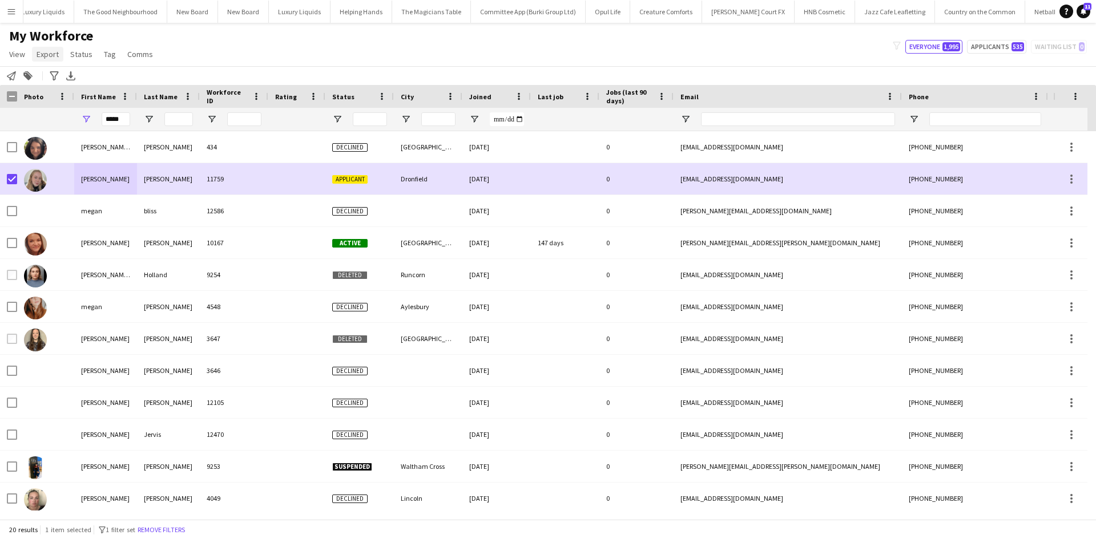
click at [50, 60] on link "Export" at bounding box center [47, 54] width 31 height 15
click at [91, 53] on link "Status" at bounding box center [81, 54] width 31 height 15
click at [97, 74] on link "Edit" at bounding box center [106, 79] width 80 height 24
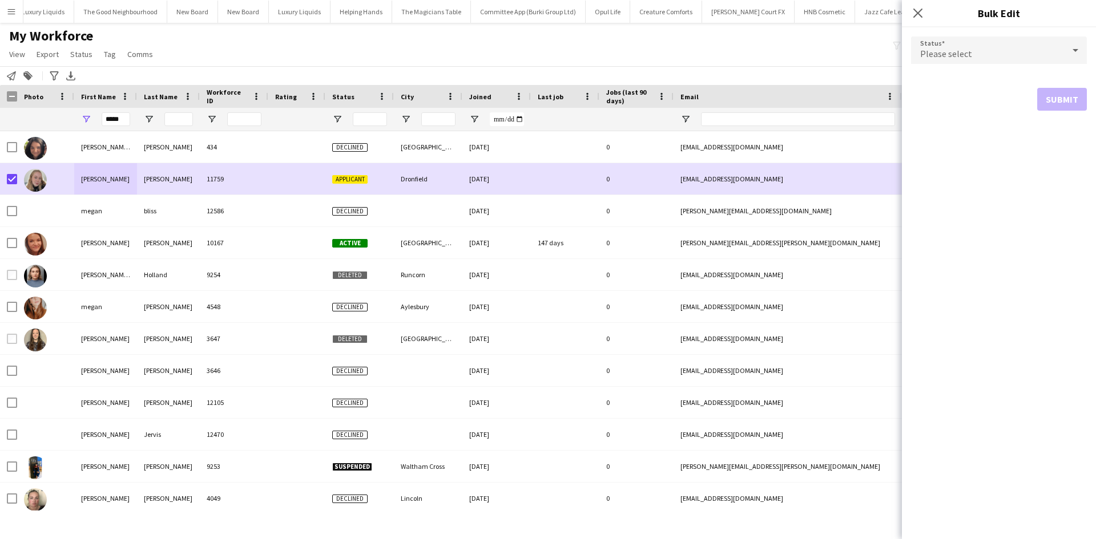
click at [982, 46] on div "Please select" at bounding box center [987, 50] width 153 height 27
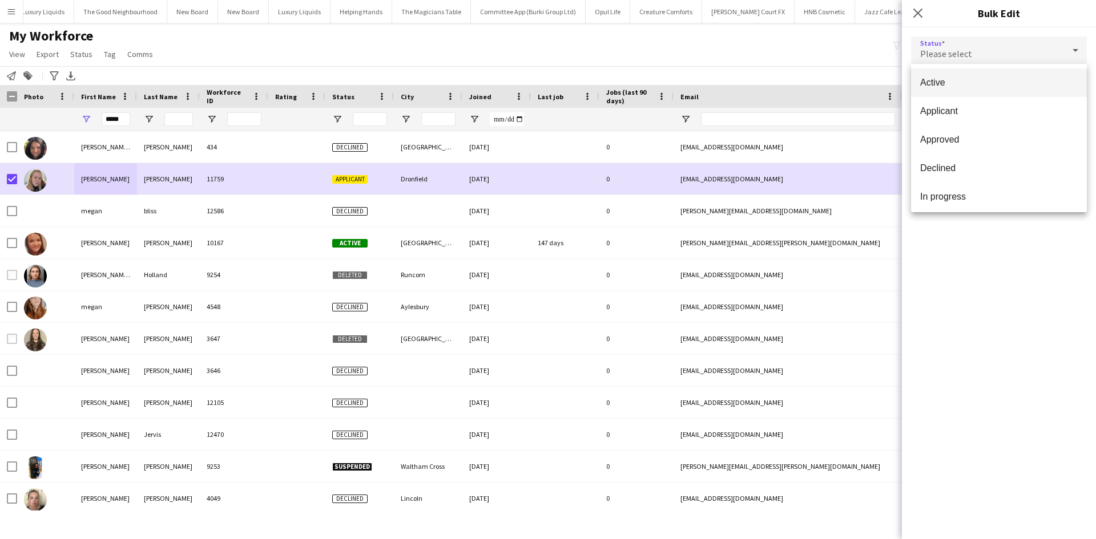
click at [1007, 75] on mat-option "Active" at bounding box center [999, 82] width 176 height 29
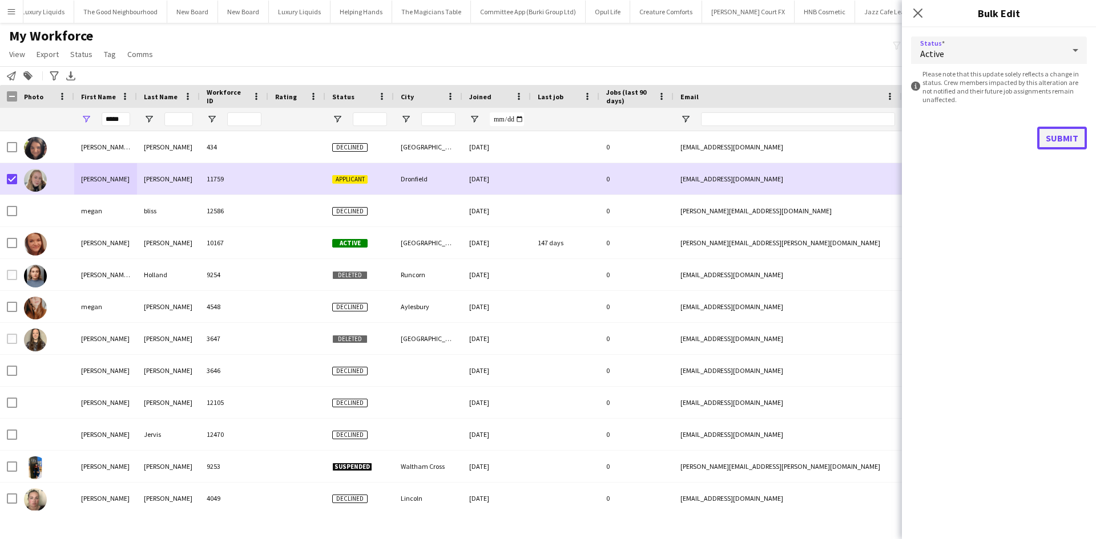
click at [1060, 139] on button "Submit" at bounding box center [1062, 138] width 50 height 23
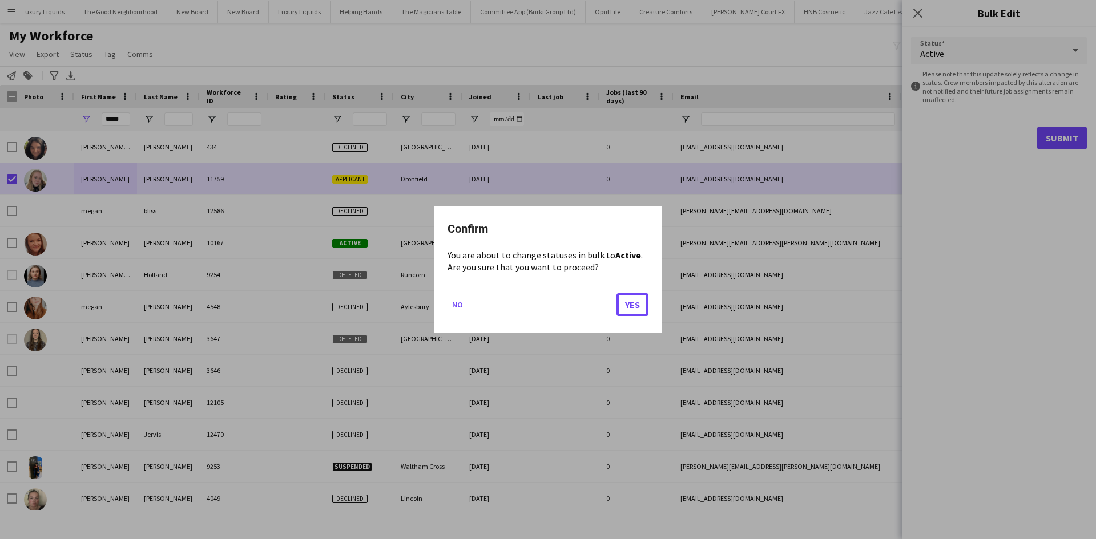
drag, startPoint x: 640, startPoint y: 302, endPoint x: 665, endPoint y: 138, distance: 165.7
click at [643, 301] on button "Yes" at bounding box center [632, 304] width 32 height 23
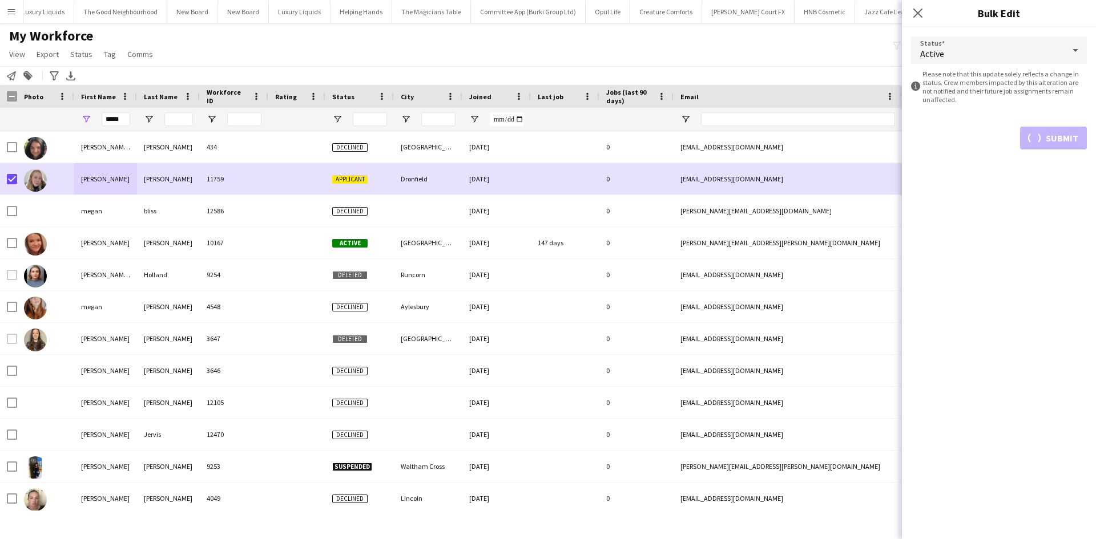
click at [668, 47] on div "My Workforce View Views Default view New view Update view Delete view Edit name…" at bounding box center [548, 46] width 1096 height 39
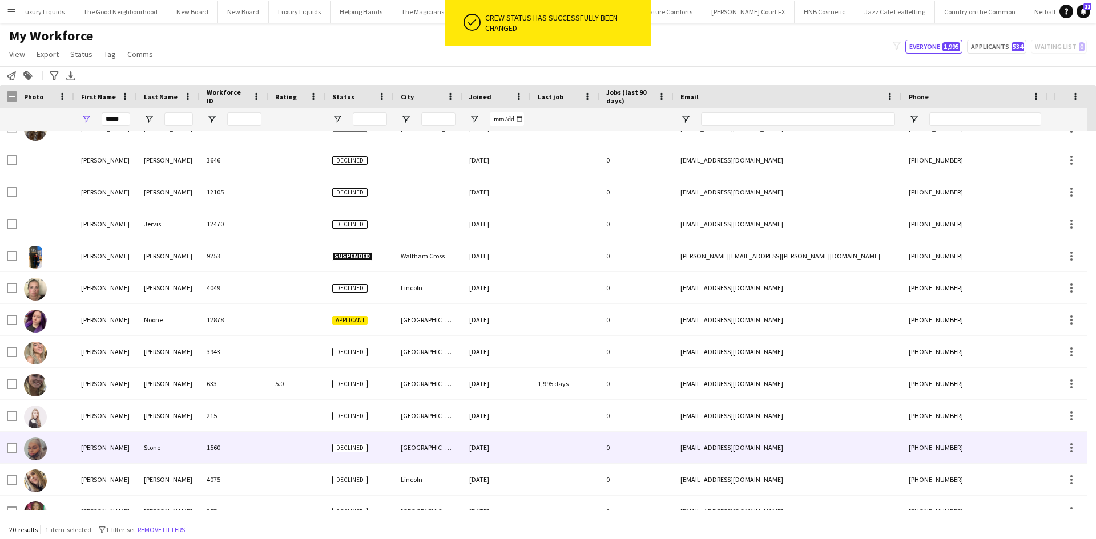
scroll to position [228, 0]
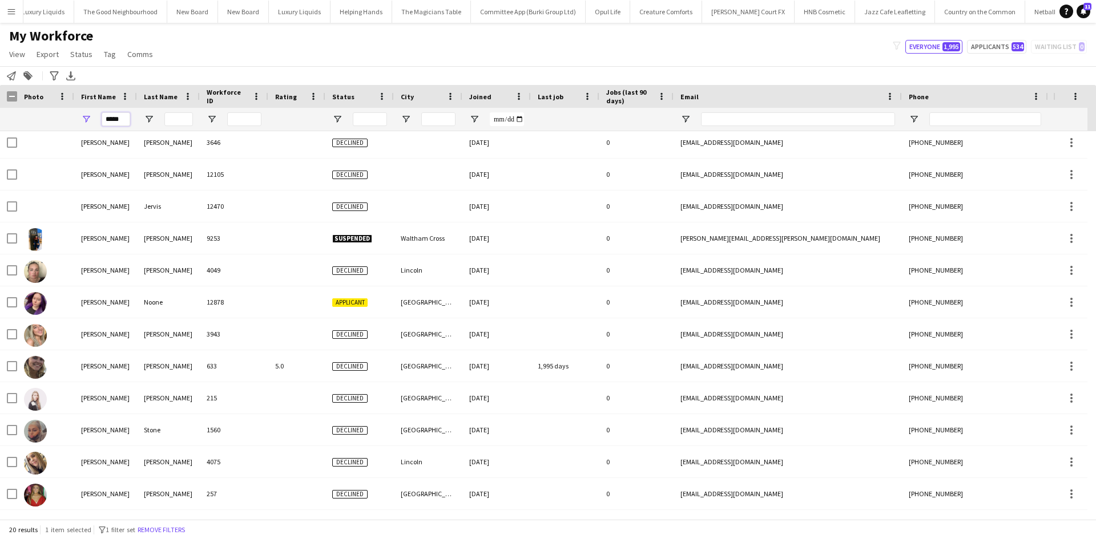
click at [120, 116] on input "*****" at bounding box center [116, 119] width 29 height 14
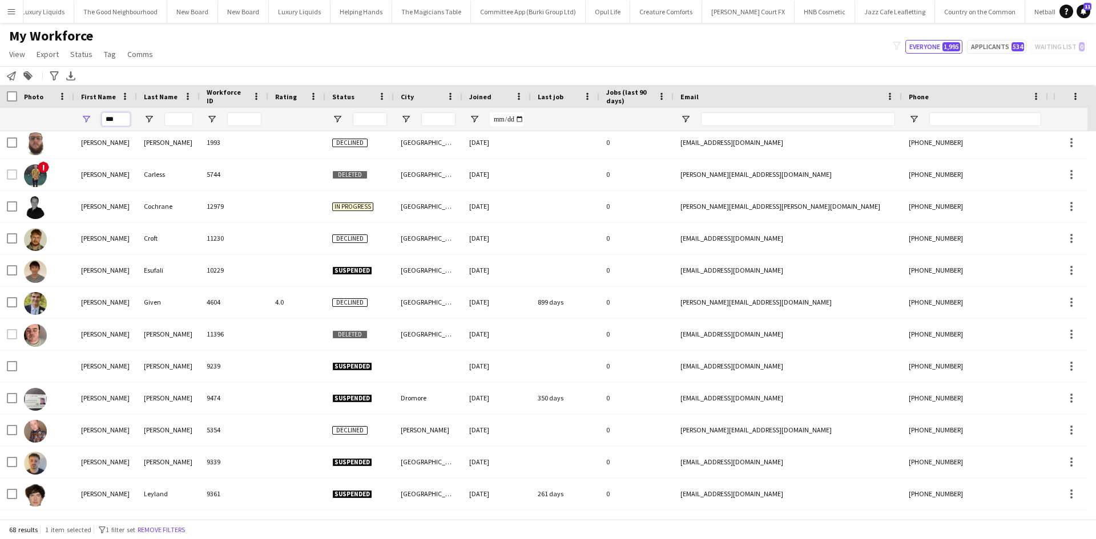
type input "***"
click at [175, 122] on input "Last Name Filter Input" at bounding box center [178, 119] width 29 height 14
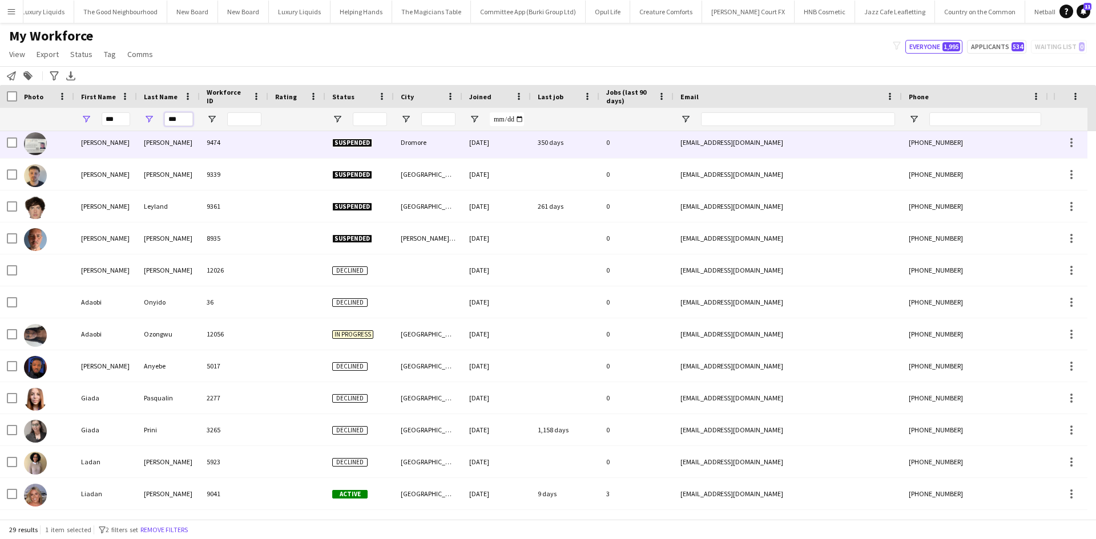
scroll to position [0, 0]
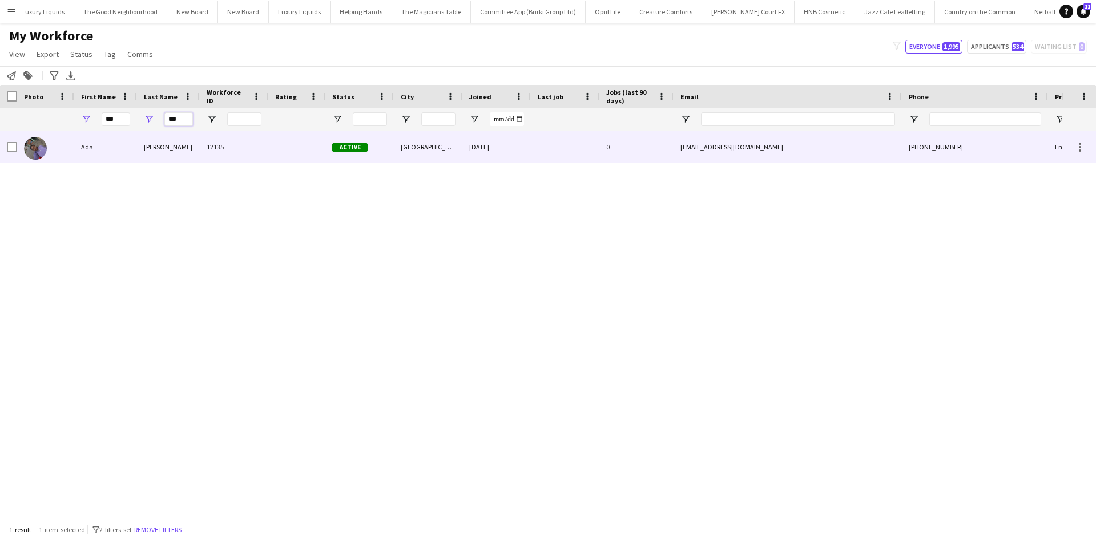
type input "***"
click at [133, 144] on div "Ada" at bounding box center [105, 146] width 63 height 31
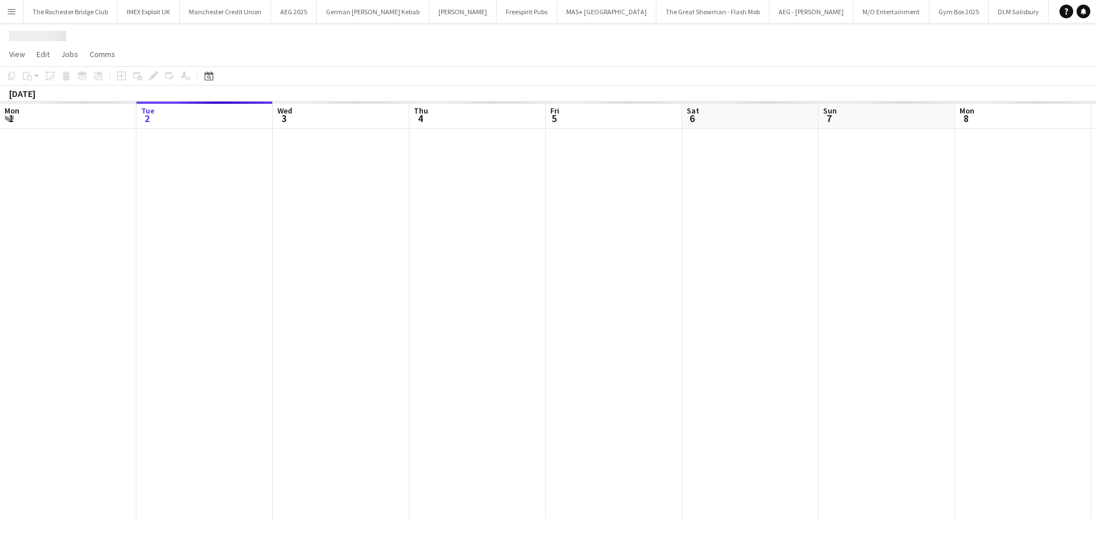
scroll to position [0, 393]
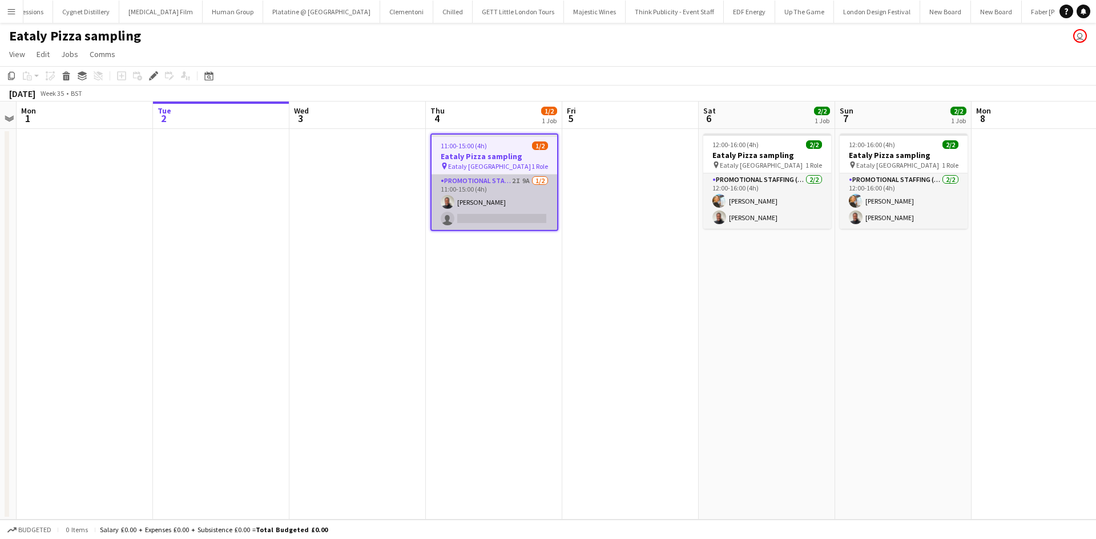
click at [522, 180] on app-card-role "Promotional Staffing (Sampling Staff) 2I 9A 1/2 11:00-15:00 (4h) Eunice Eghan s…" at bounding box center [494, 202] width 126 height 55
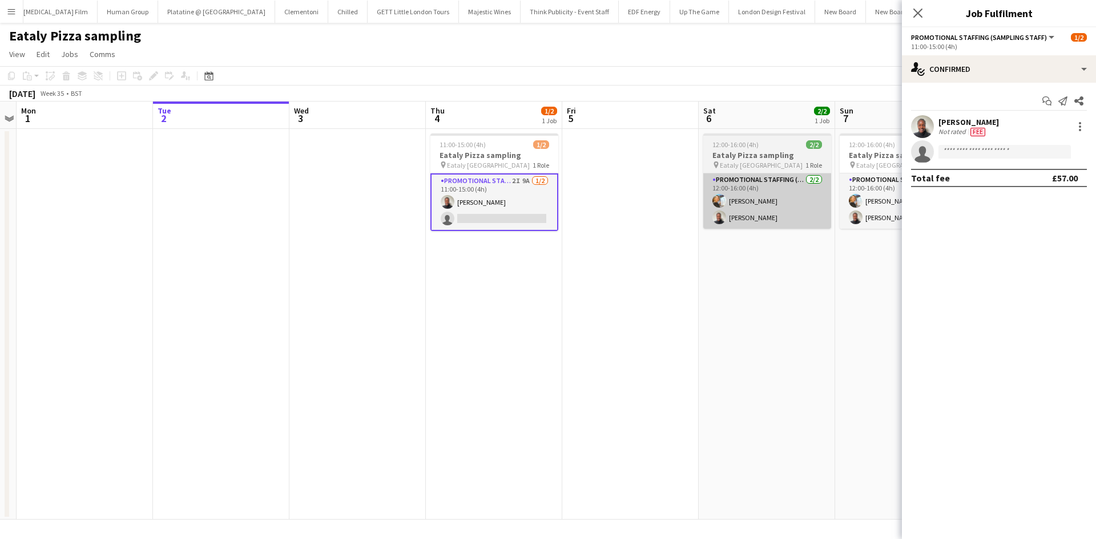
scroll to position [0, 7633]
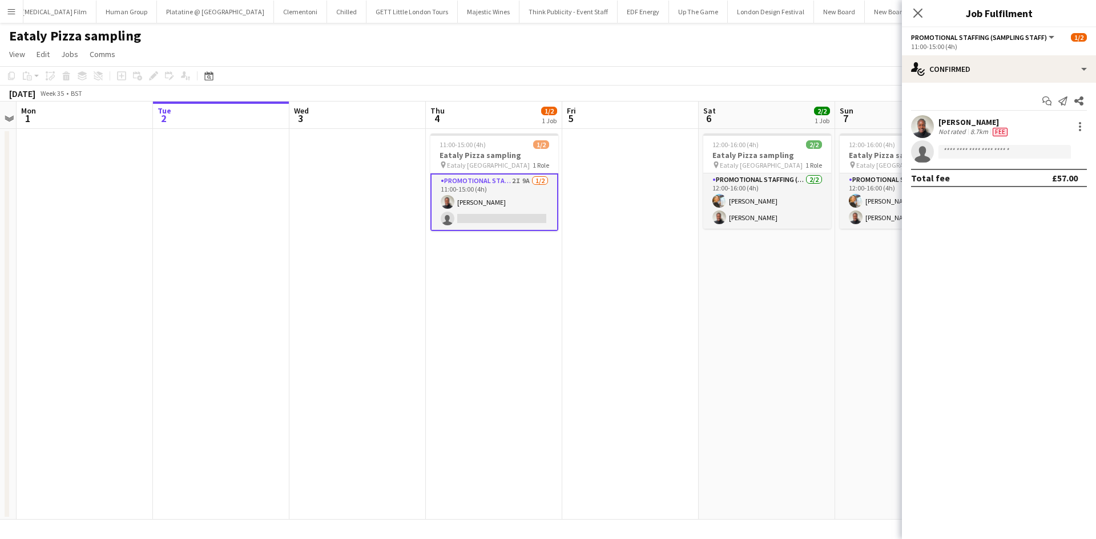
click at [975, 53] on app-options-switcher "Promotional Staffing (Sampling Staff) All roles Promotional Staffing (Sampling …" at bounding box center [999, 41] width 194 height 28
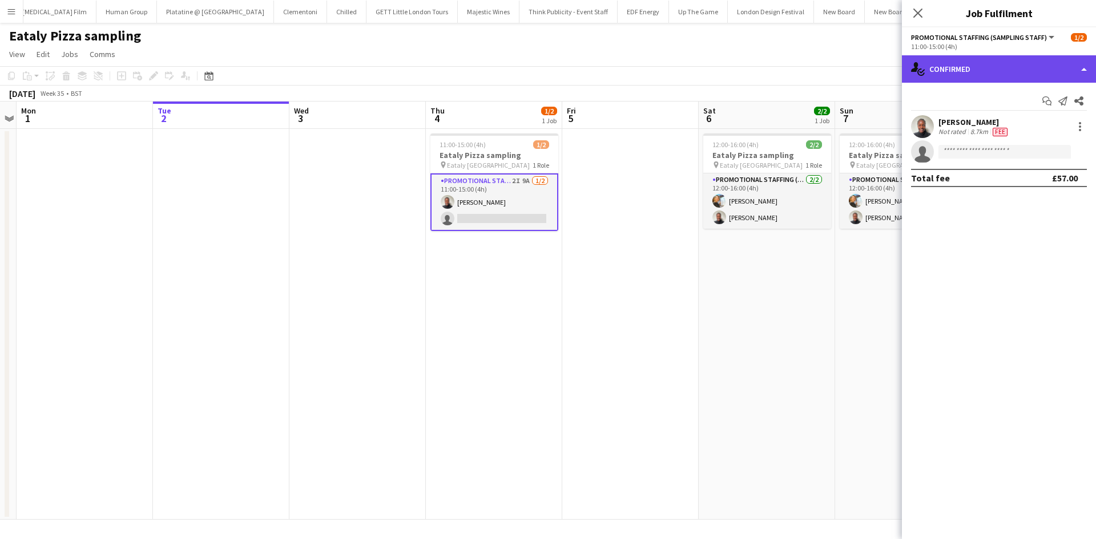
click at [979, 64] on div "single-neutral-actions-check-2 Confirmed" at bounding box center [999, 68] width 194 height 27
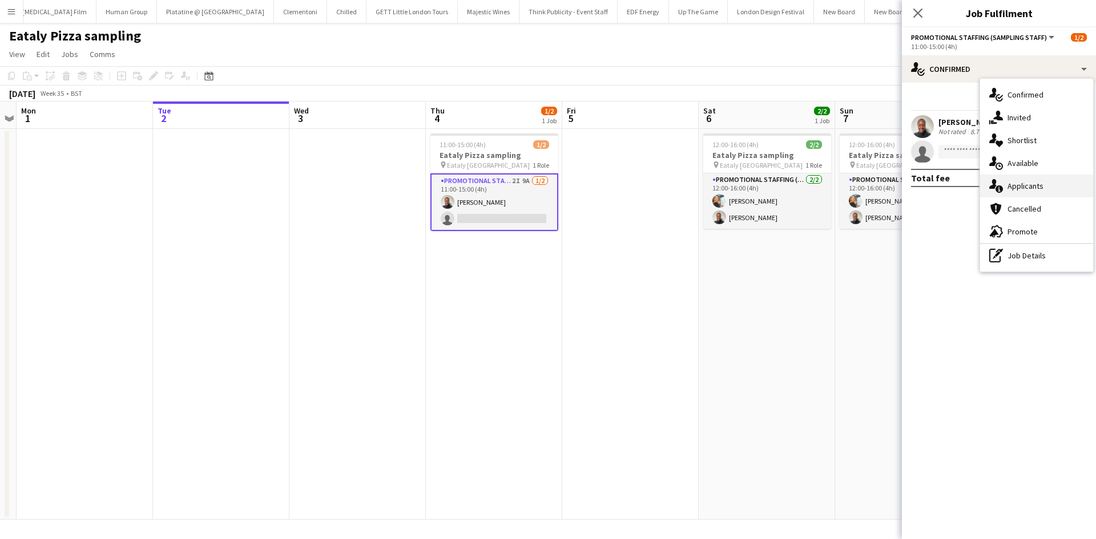
click at [1048, 183] on div "single-neutral-actions-information Applicants" at bounding box center [1036, 186] width 113 height 23
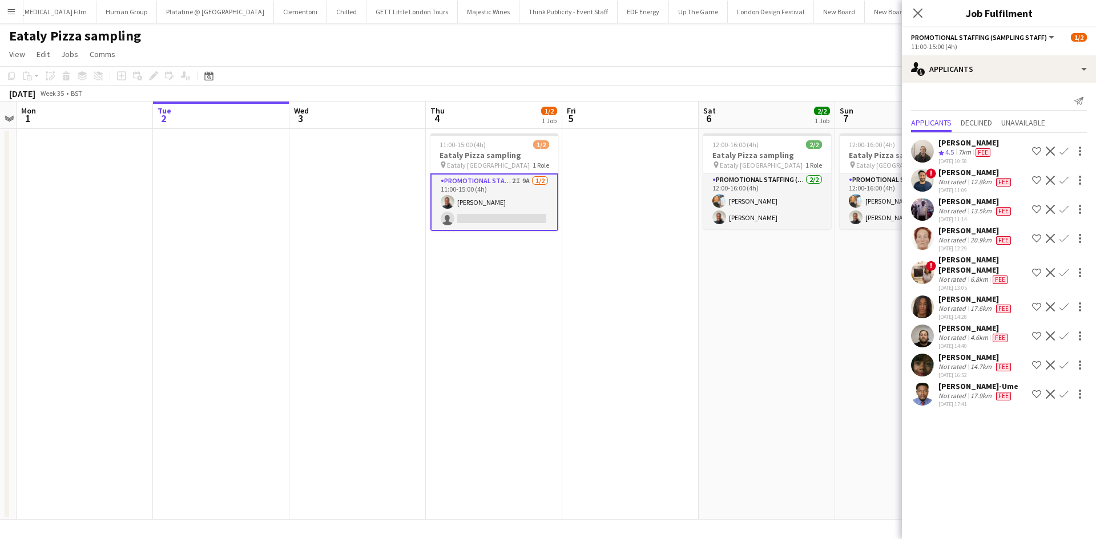
click at [928, 270] on app-user-avatar at bounding box center [922, 272] width 23 height 23
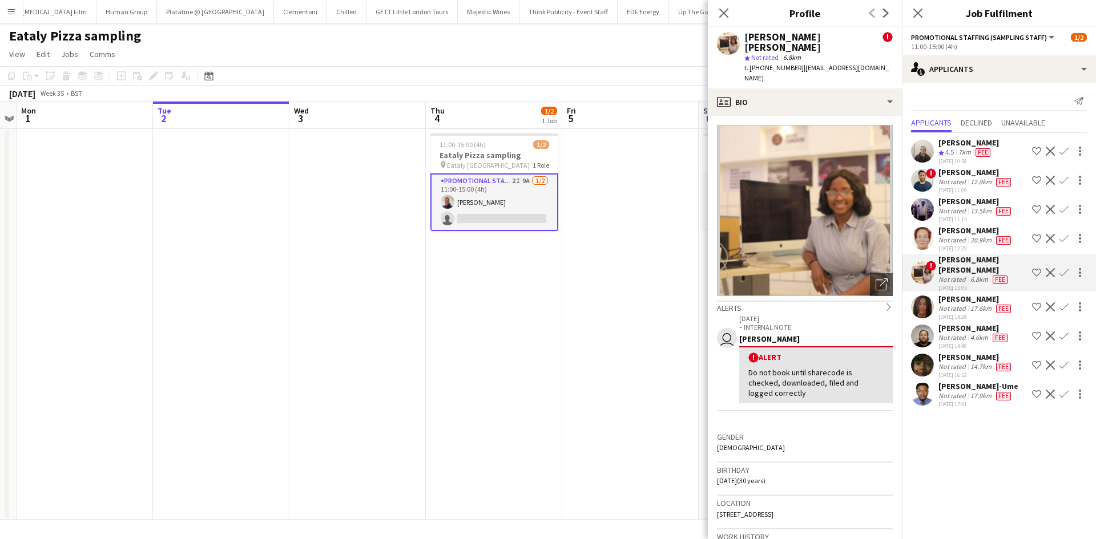
click at [1065, 268] on app-icon "Confirm" at bounding box center [1063, 272] width 9 height 9
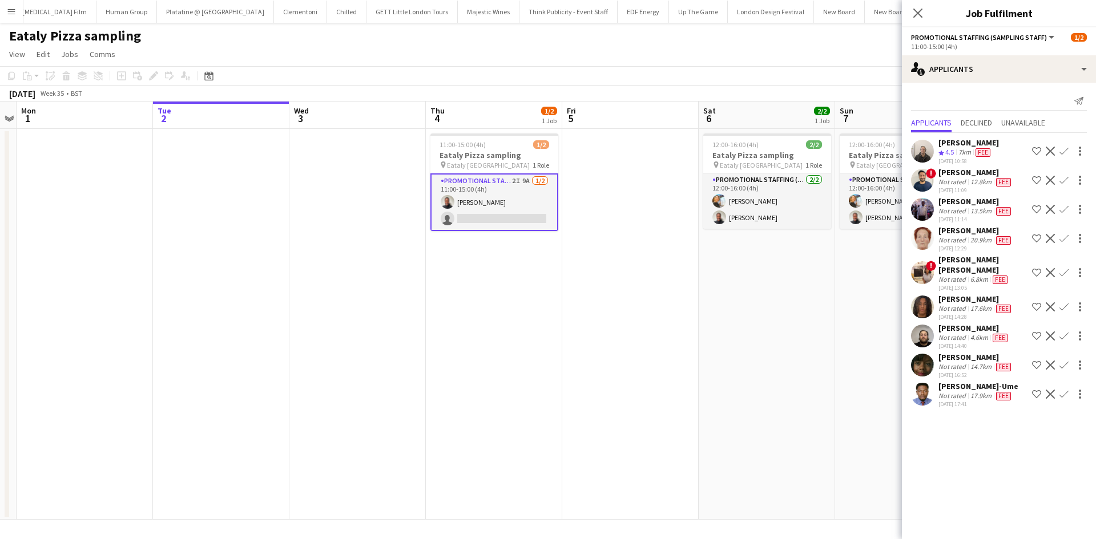
click at [1063, 269] on app-icon "Confirm" at bounding box center [1063, 272] width 9 height 9
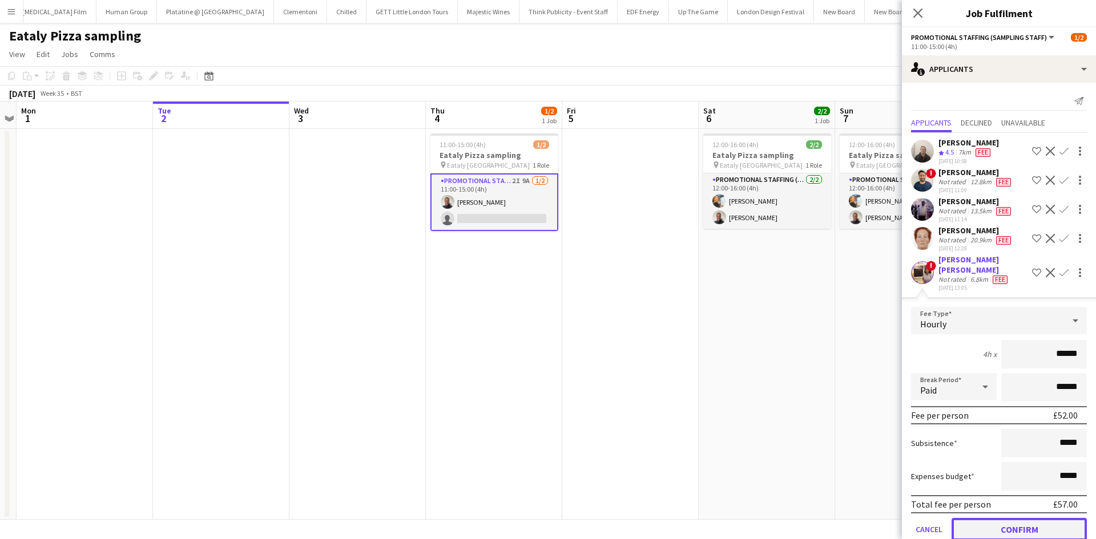
click at [1038, 520] on button "Confirm" at bounding box center [1018, 529] width 135 height 23
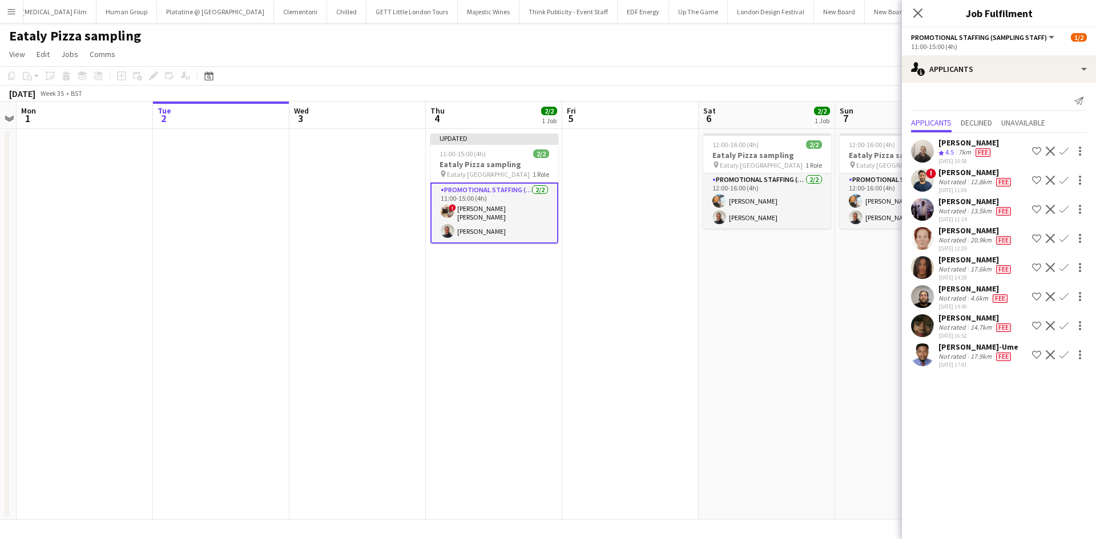
click at [845, 436] on app-date-cell "12:00-16:00 (4h) 2/2 Eataly Pizza sampling pin Eataly Liverpool Street 1 Role P…" at bounding box center [903, 324] width 136 height 391
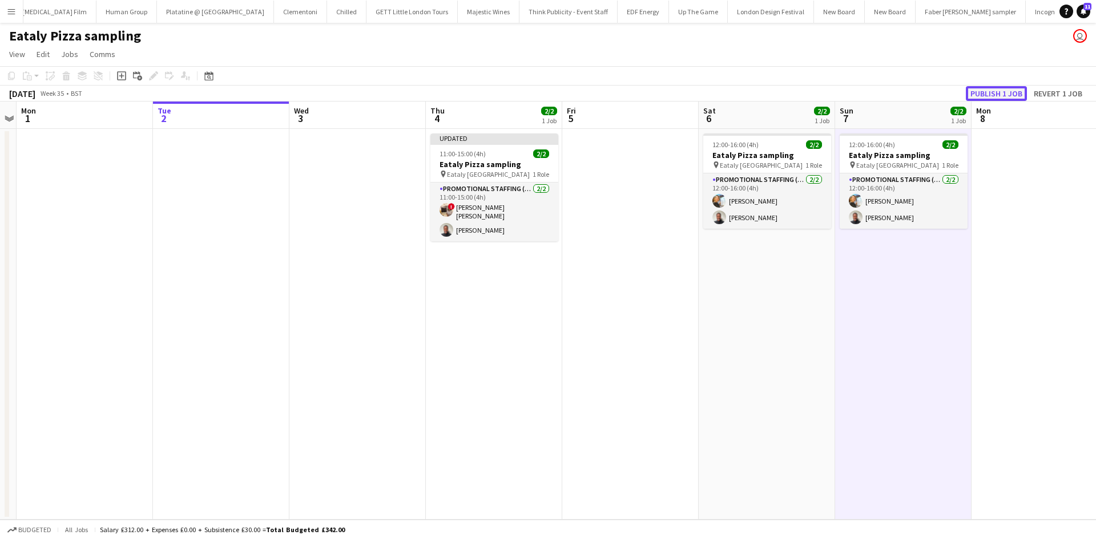
click at [981, 95] on button "Publish 1 job" at bounding box center [996, 93] width 61 height 15
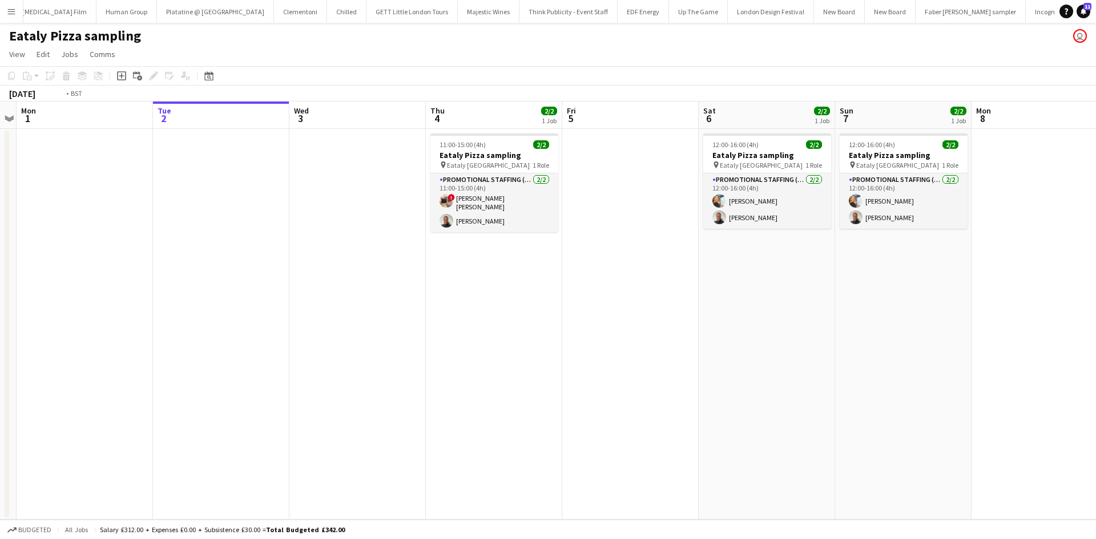
scroll to position [0, 445]
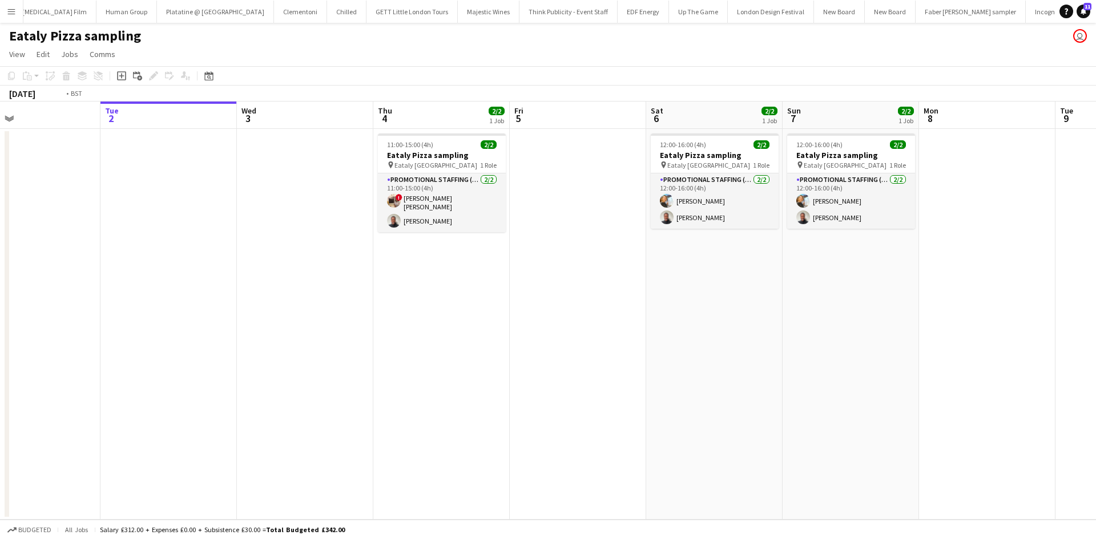
click at [531, 286] on app-calendar-viewport "Fri 29 Sat 30 Sun 31 Mon 1 Tue 2 Wed 3 Thu 4 2/2 1 Job Fri 5 Sat 6 2/2 1 Job Su…" at bounding box center [548, 311] width 1096 height 418
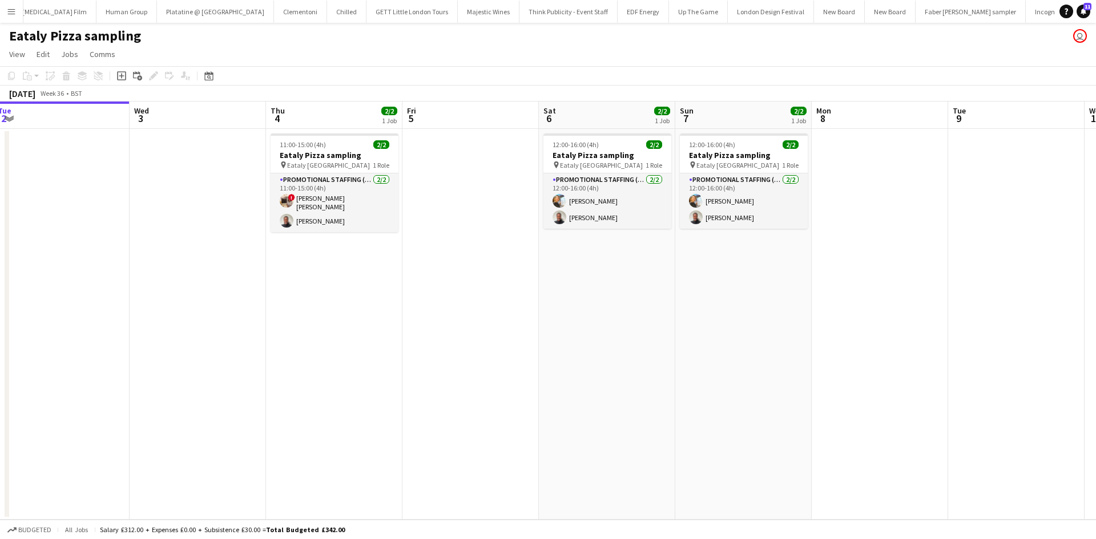
drag, startPoint x: 619, startPoint y: 256, endPoint x: 368, endPoint y: 57, distance: 320.5
click at [452, 203] on app-calendar-viewport "Fri 29 Sat 30 Sun 31 Mon 1 Tue 2 Wed 3 Thu 4 2/2 1 Job Fri 5 Sat 6 2/2 1 Job Su…" at bounding box center [548, 311] width 1096 height 418
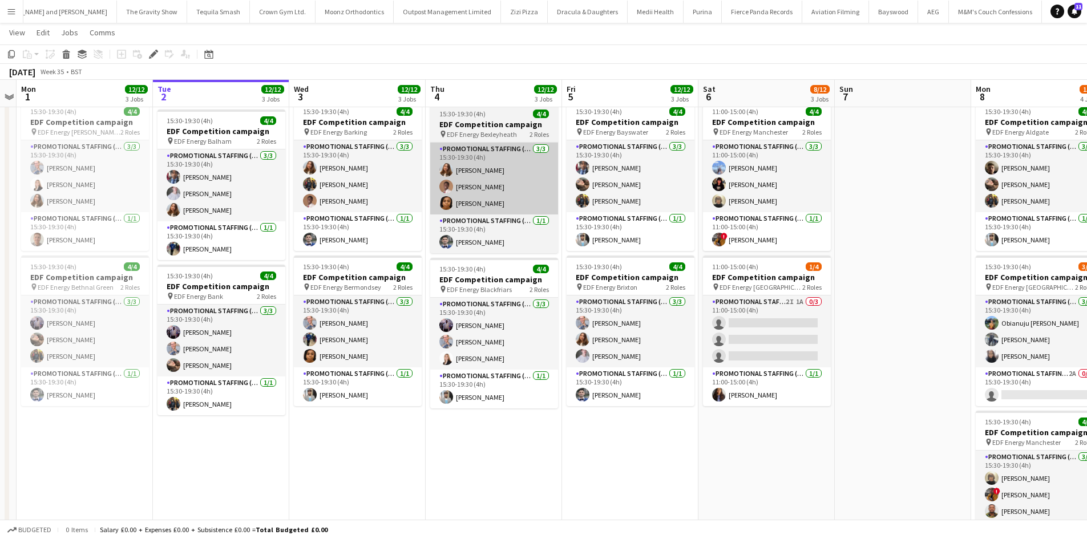
scroll to position [171, 0]
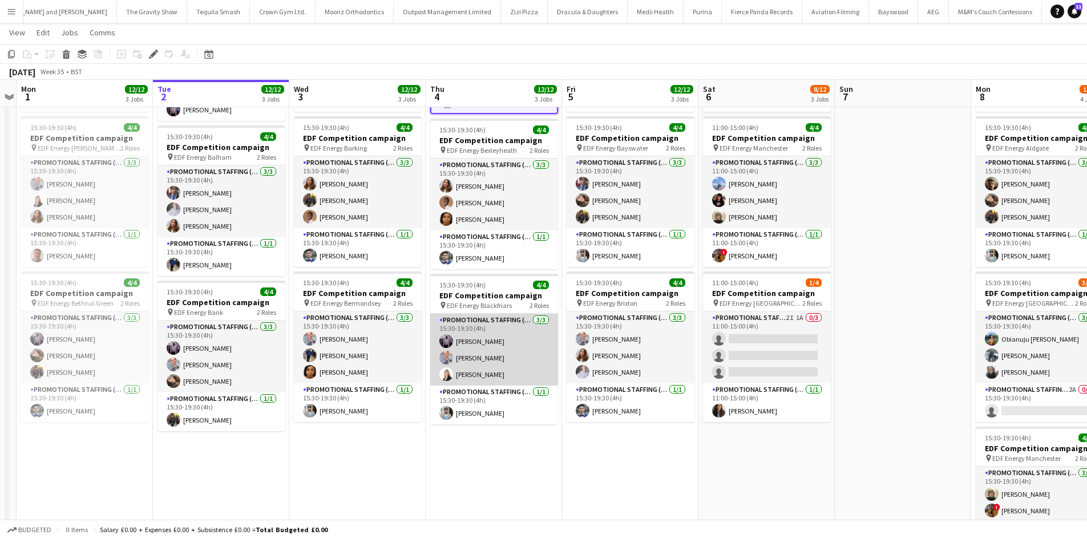
click at [486, 378] on app-card-role "Promotional Staffing (Flyering Staff) [DATE] 15:30-19:30 (4h) [PERSON_NAME] [PE…" at bounding box center [494, 350] width 128 height 72
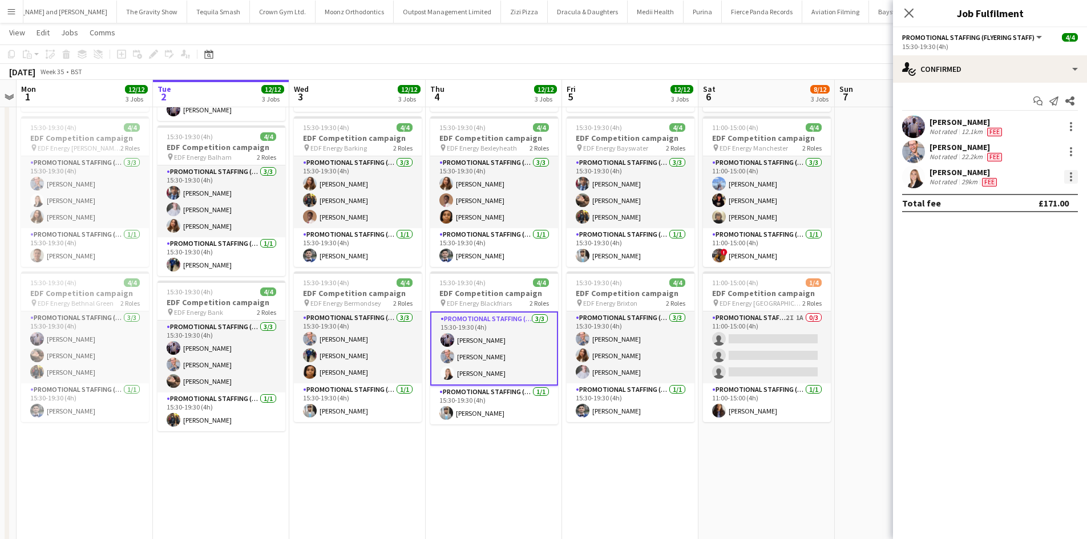
click at [1068, 180] on div at bounding box center [1071, 177] width 14 height 14
click at [1056, 194] on span "Edit fee" at bounding box center [1033, 198] width 71 height 10
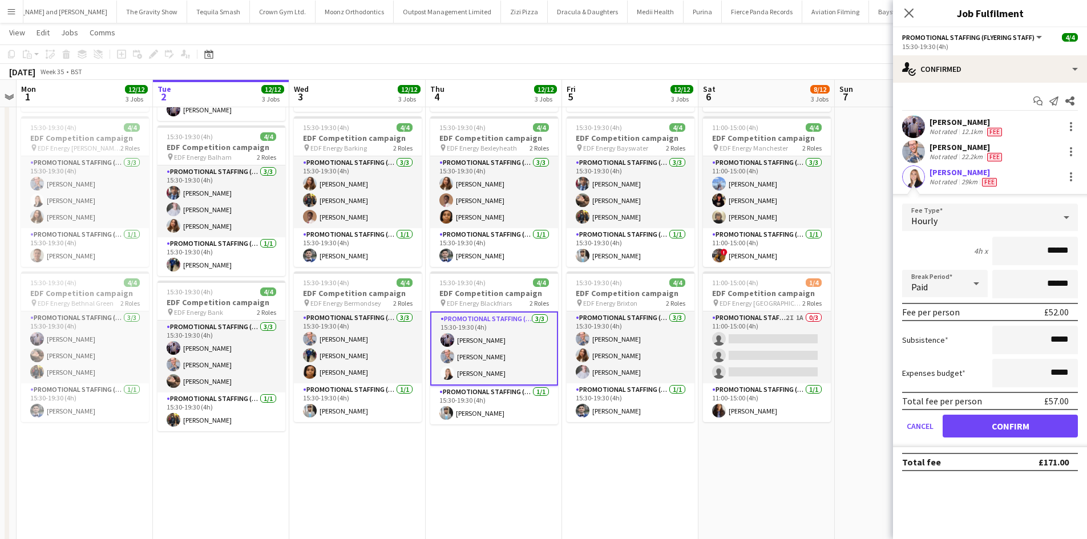
click at [990, 165] on div "[PERSON_NAME] Not rated 12.1km [PERSON_NAME] Not rated 22.2km Fee [PERSON_NAME]…" at bounding box center [990, 281] width 194 height 332
click at [1076, 176] on div at bounding box center [1071, 177] width 14 height 14
click at [1045, 310] on span "Remove" at bounding box center [1033, 307] width 71 height 10
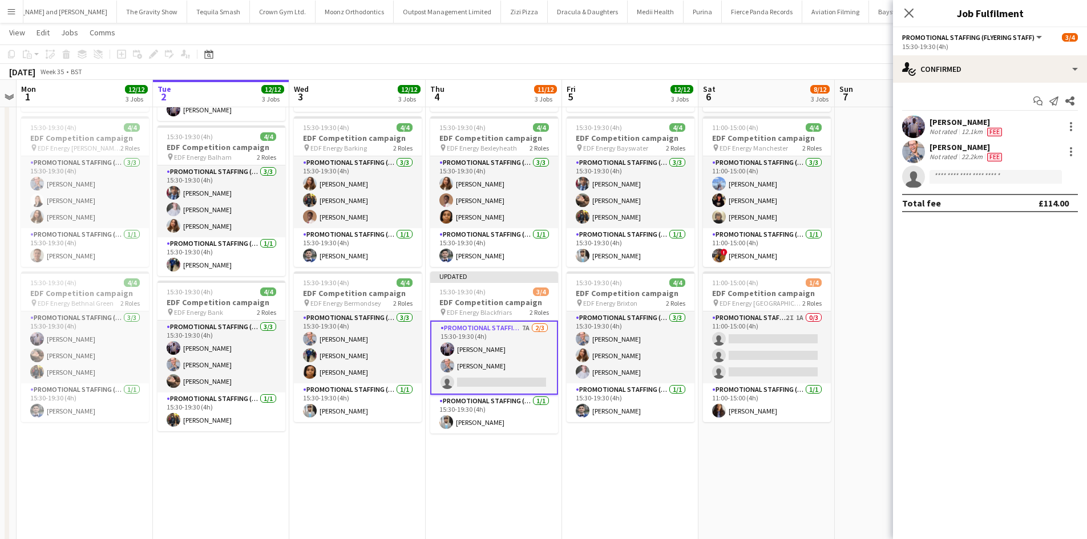
click at [641, 473] on app-date-cell "07:00-11:00 (4h) 4/4 EDF Competition campaign pin EDF Energy Bond Street 2 Role…" at bounding box center [630, 301] width 136 height 688
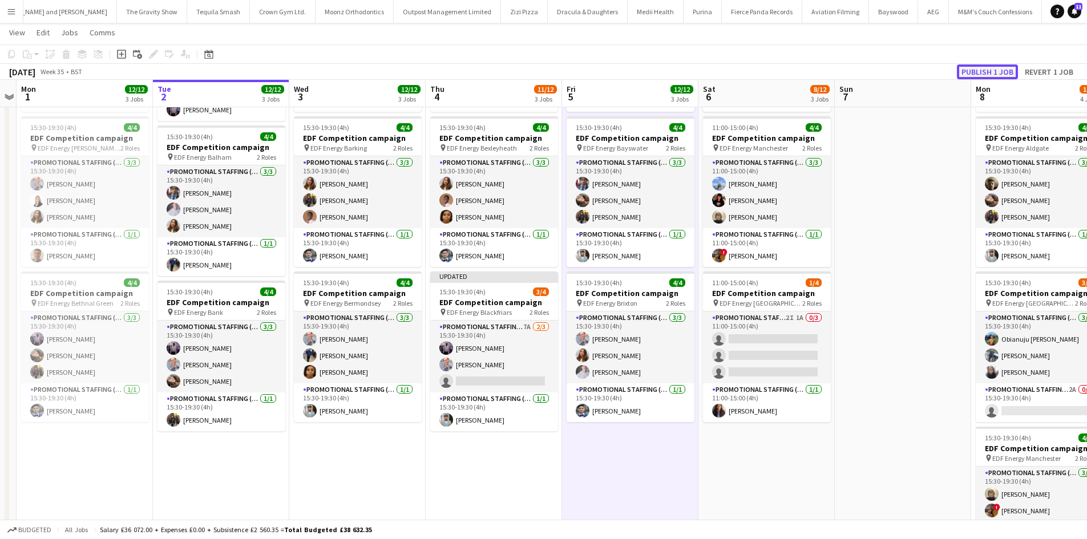
click at [975, 68] on button "Publish 1 job" at bounding box center [987, 71] width 61 height 15
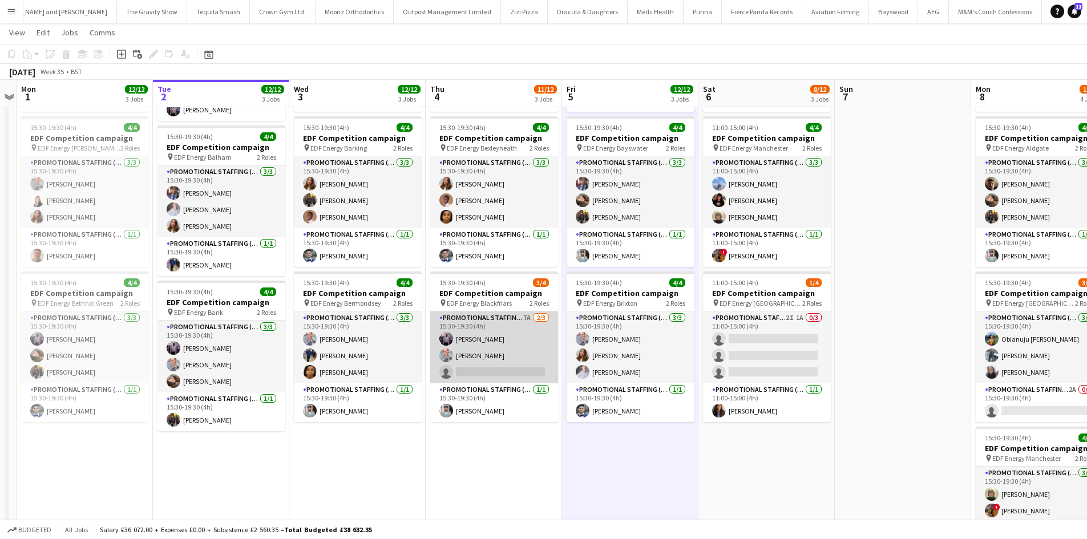
click at [527, 321] on app-card-role "Promotional Staffing (Flyering Staff) 7A 2/3 15:30-19:30 (4h) osahon ogunyemi S…" at bounding box center [494, 348] width 128 height 72
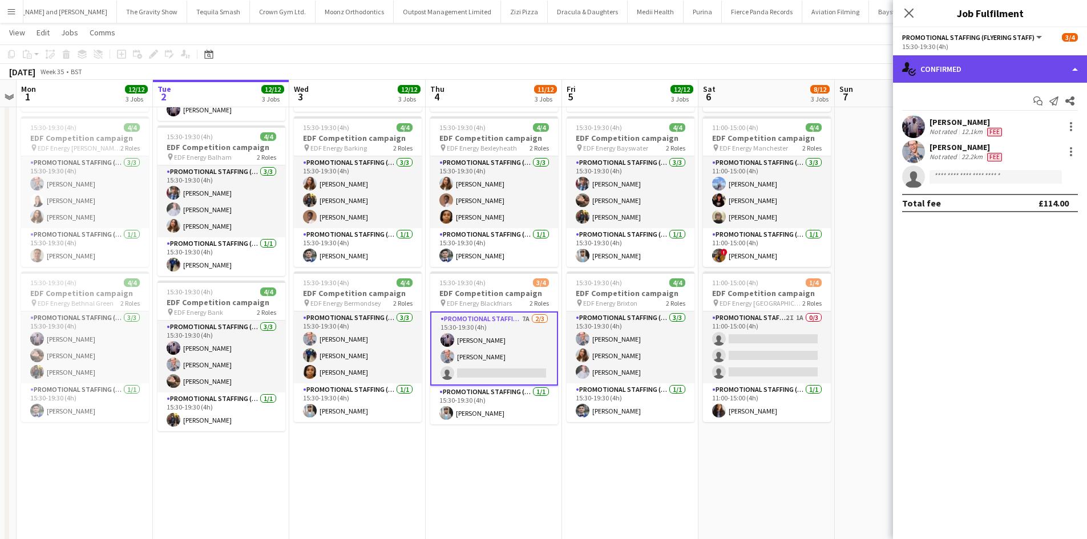
click at [1019, 62] on div "single-neutral-actions-check-2 Confirmed" at bounding box center [990, 68] width 194 height 27
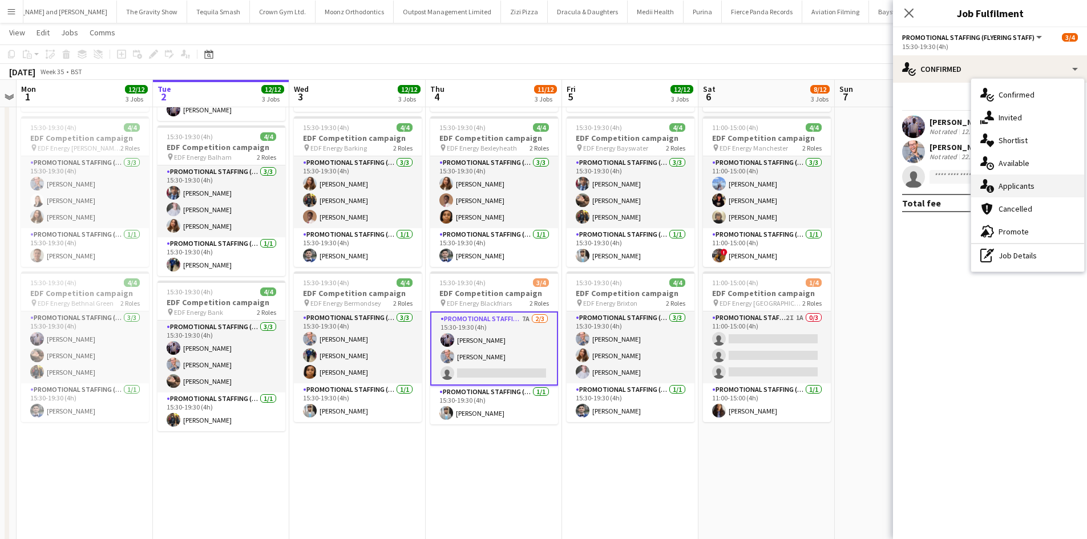
click at [1042, 184] on div "single-neutral-actions-information Applicants" at bounding box center [1027, 186] width 113 height 23
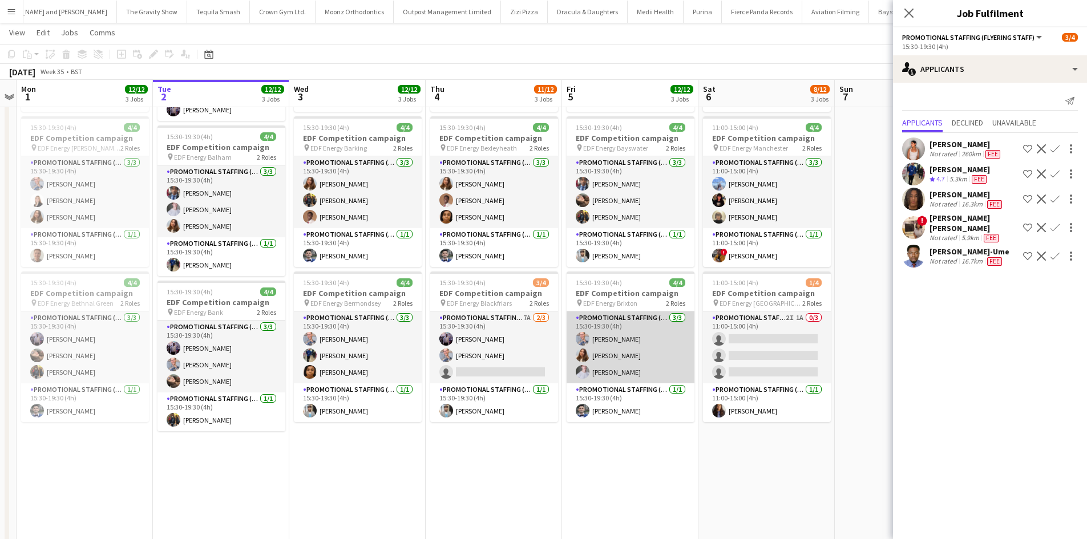
click at [615, 334] on app-card-role "Promotional Staffing (Flyering Staff) 3/3 15:30-19:30 (4h) SIMON GREIFF Tetiana…" at bounding box center [631, 348] width 128 height 72
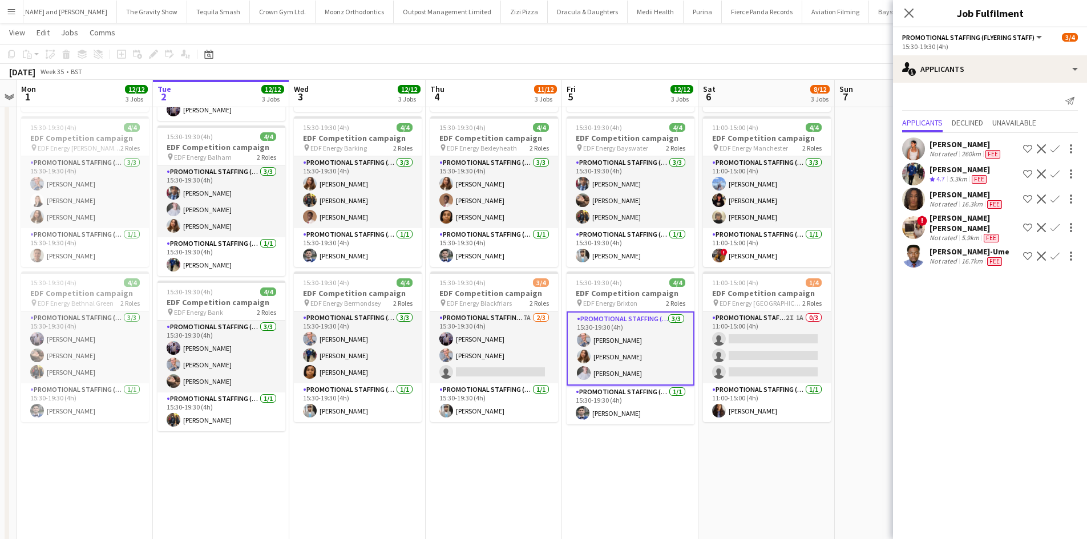
click at [633, 337] on app-card-role "Promotional Staffing (Flyering Staff) 3/3 15:30-19:30 (4h) SIMON GREIFF Tetiana…" at bounding box center [631, 349] width 128 height 74
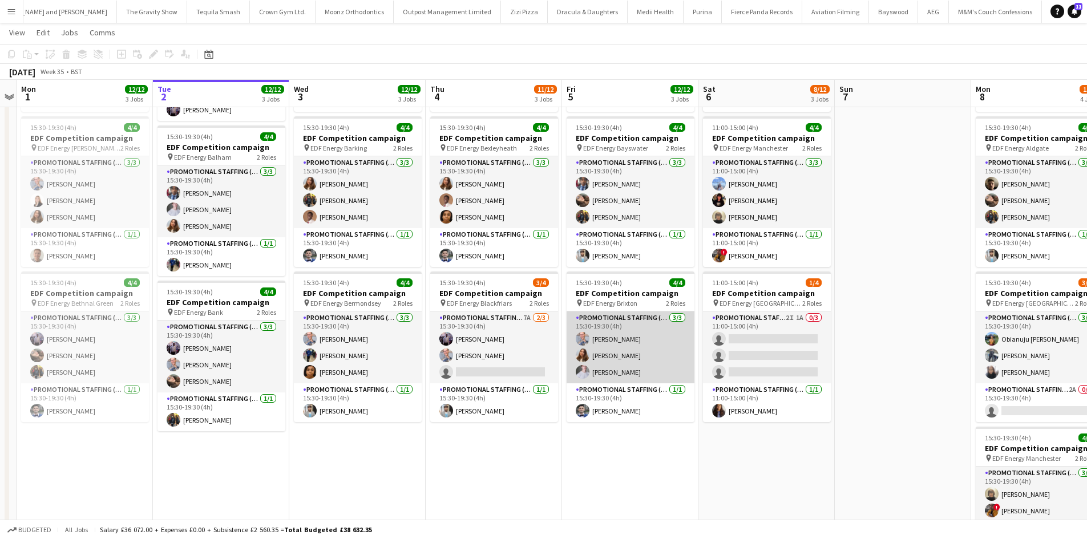
scroll to position [0, 394]
click at [632, 337] on app-card-role "Promotional Staffing (Flyering Staff) 3/3 15:30-19:30 (4h) SIMON GREIFF Tetiana…" at bounding box center [630, 348] width 128 height 72
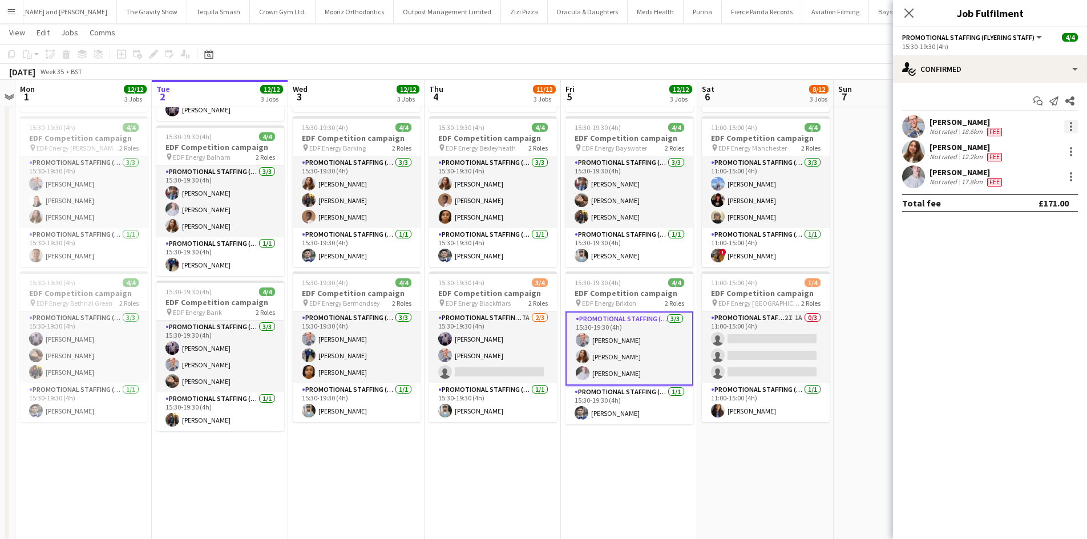
click at [1071, 125] on div at bounding box center [1071, 127] width 14 height 14
click at [1023, 263] on span "Remove" at bounding box center [1033, 257] width 71 height 10
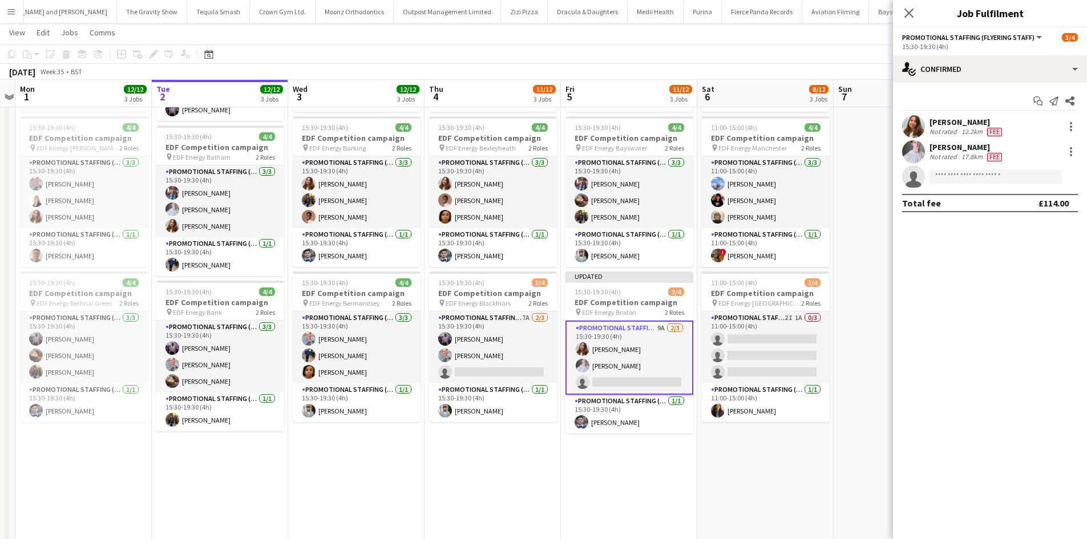
drag, startPoint x: 841, startPoint y: 284, endPoint x: 864, endPoint y: 261, distance: 32.7
click at [840, 284] on app-date-cell at bounding box center [902, 301] width 136 height 688
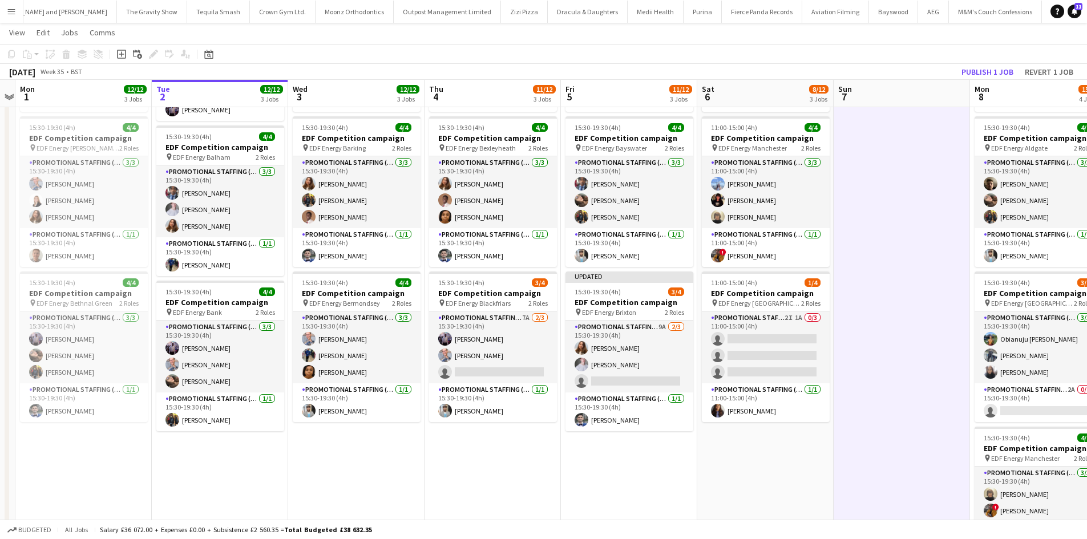
scroll to position [0, 394]
click at [986, 70] on button "Publish 1 job" at bounding box center [987, 71] width 61 height 15
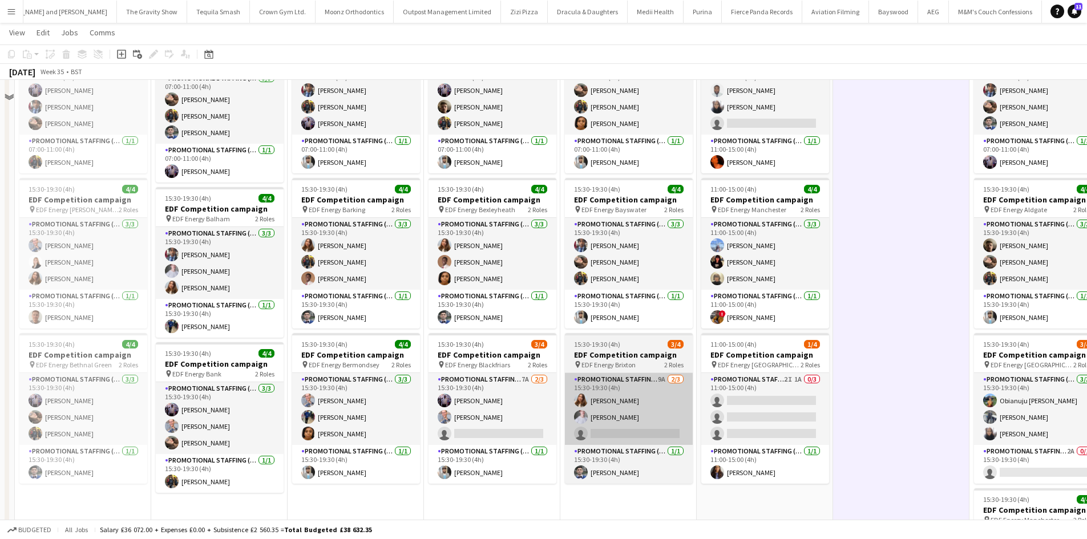
scroll to position [114, 0]
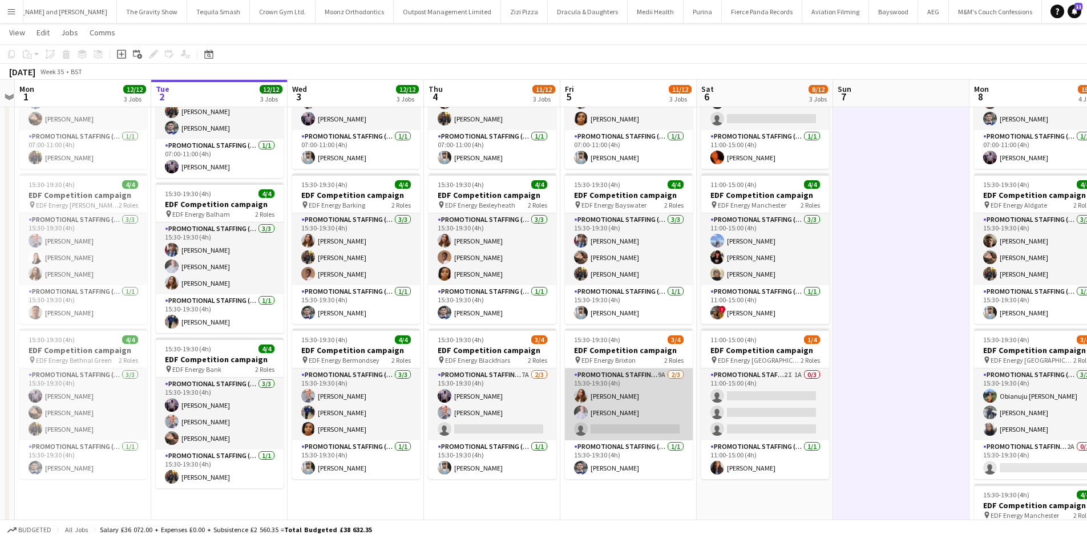
drag, startPoint x: 667, startPoint y: 373, endPoint x: 655, endPoint y: 372, distance: 12.1
click at [667, 386] on app-card-role "Promotional Staffing (Flyering Staff) 9A 2/3 15:30-19:30 (4h) Tetiana Gerus Ben…" at bounding box center [629, 405] width 128 height 72
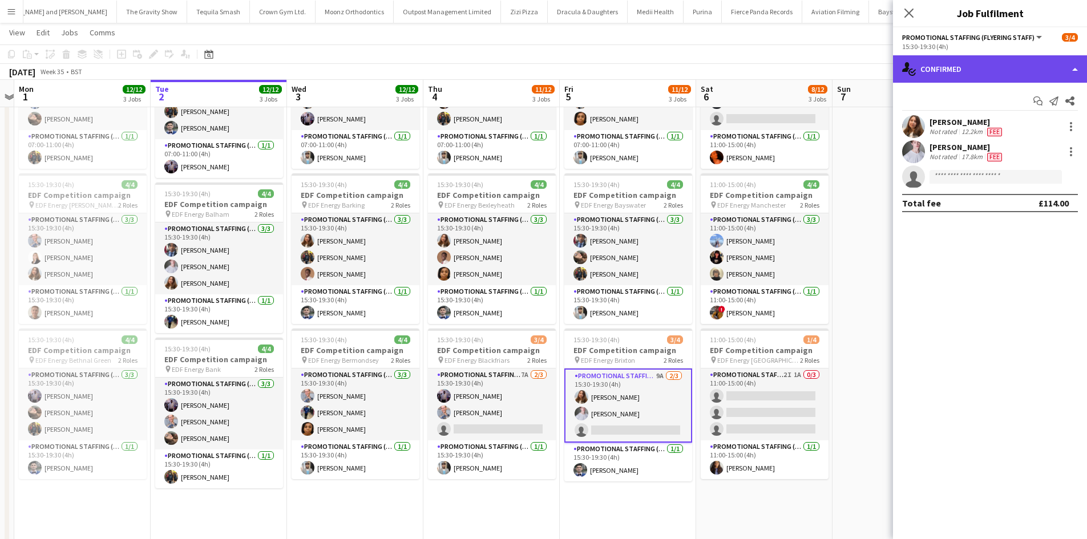
click at [982, 67] on div "single-neutral-actions-check-2 Confirmed" at bounding box center [990, 68] width 194 height 27
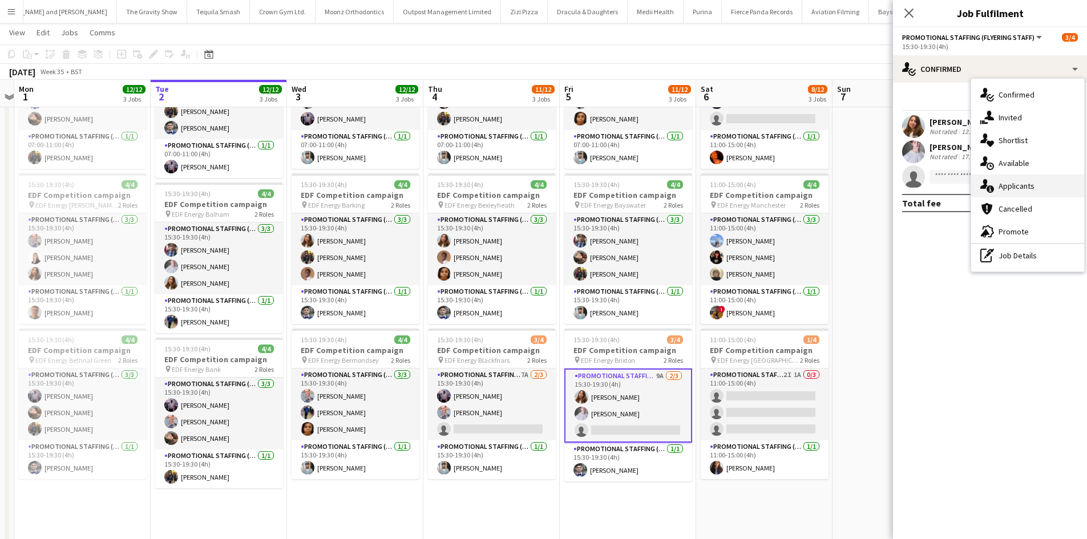
click at [1007, 189] on span "Applicants" at bounding box center [1017, 186] width 36 height 10
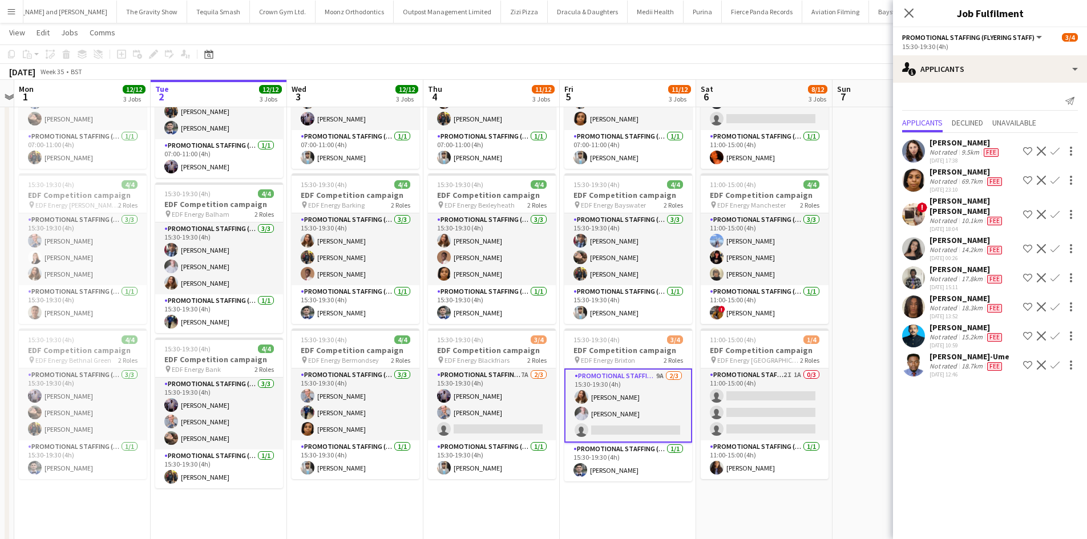
click at [1051, 151] on app-icon "Confirm" at bounding box center [1055, 151] width 9 height 9
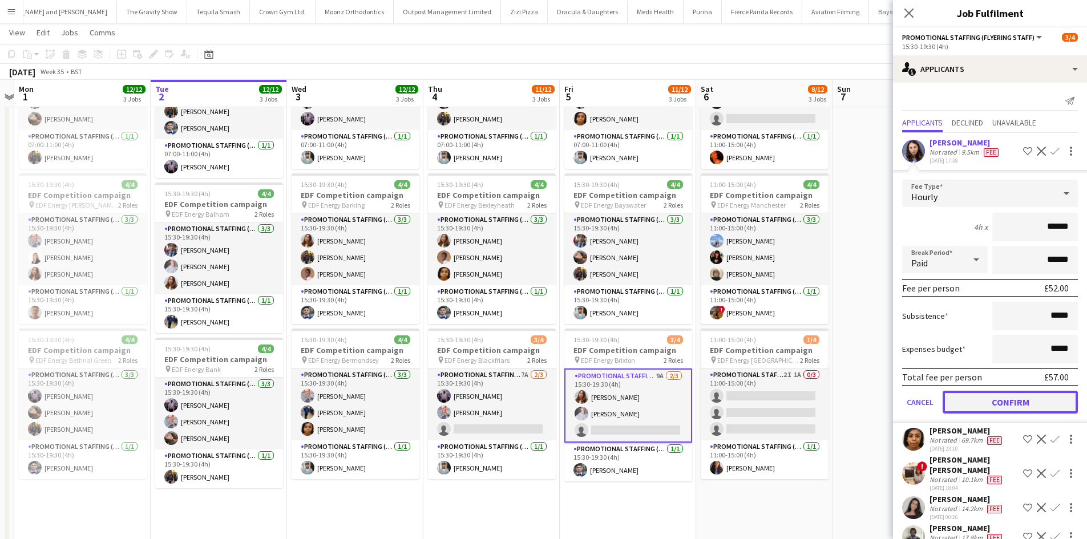
click at [1018, 400] on button "Confirm" at bounding box center [1010, 402] width 135 height 23
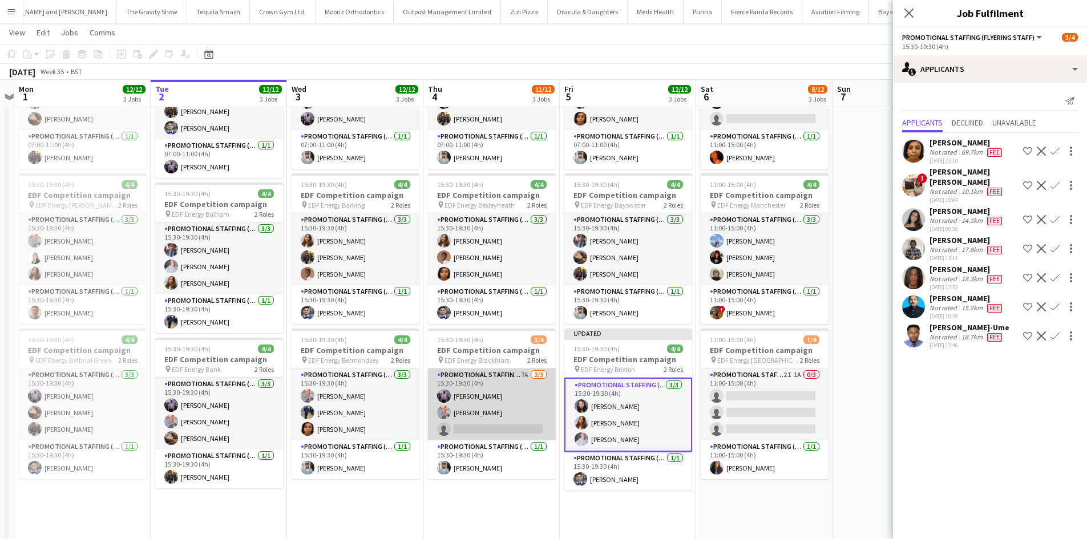
click at [524, 374] on app-card-role "Promotional Staffing (Flyering Staff) 7A 2/3 15:30-19:30 (4h) osahon ogunyemi S…" at bounding box center [492, 405] width 128 height 72
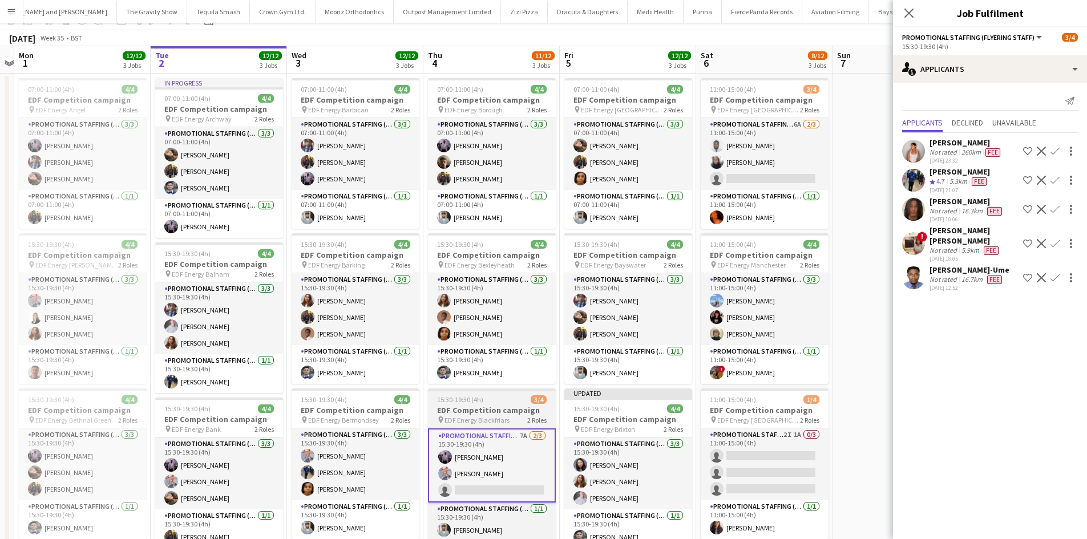
scroll to position [0, 0]
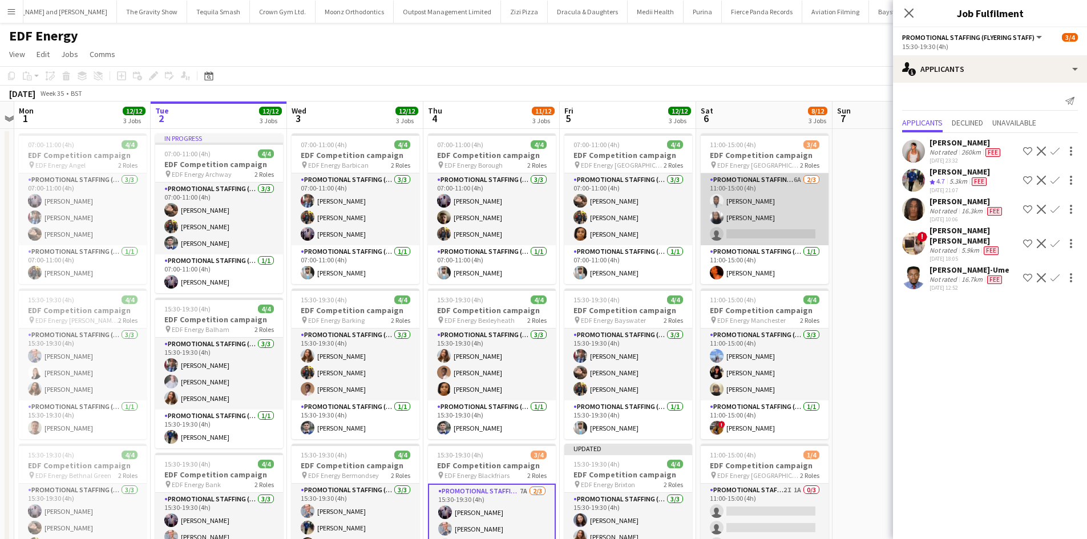
click at [802, 180] on app-card-role "Promotional Staffing (Flyering Staff) 6A 2/3 11:00-15:00 (4h) Hammed Yakub shaz…" at bounding box center [765, 209] width 128 height 72
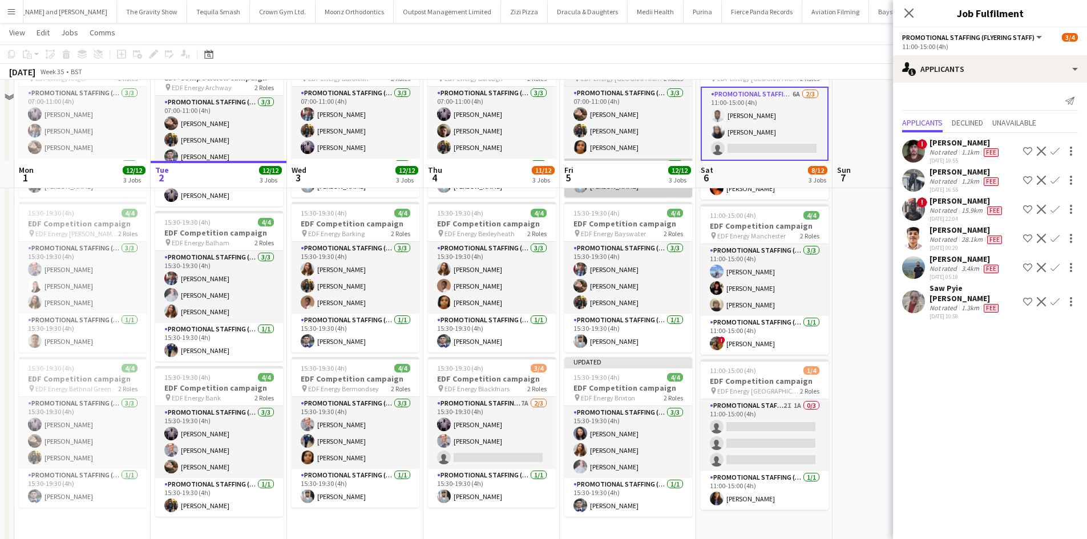
scroll to position [171, 0]
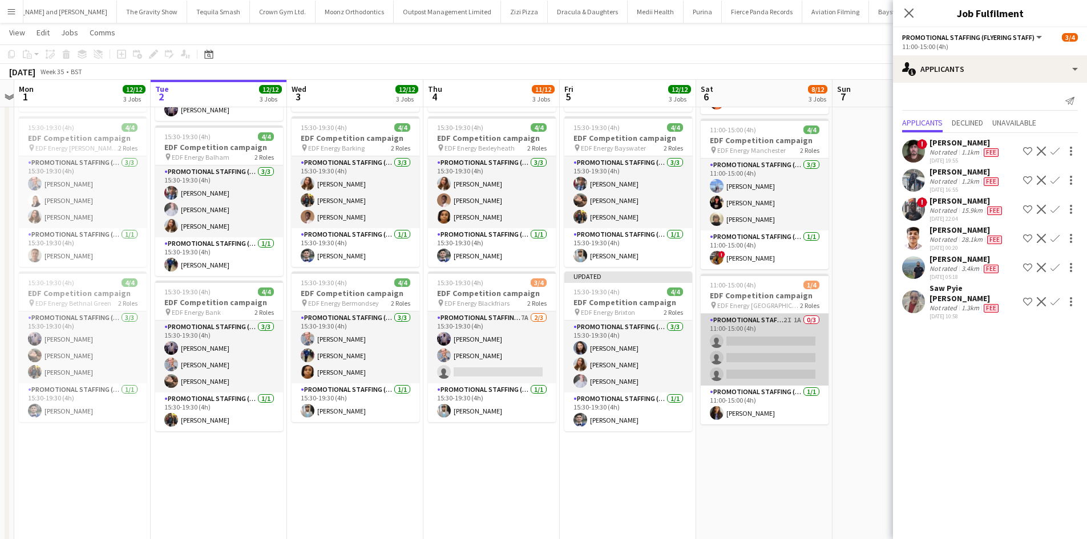
click at [797, 322] on app-card-role "Promotional Staffing (Flyering Staff) 2I 1A 0/3 11:00-15:00 (4h) single-neutral…" at bounding box center [765, 350] width 128 height 72
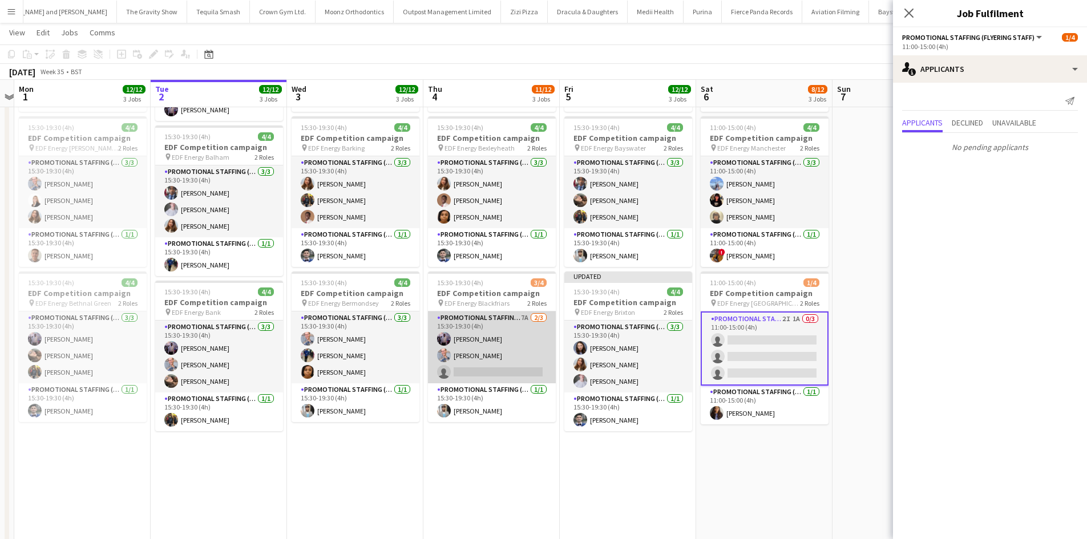
click at [523, 317] on app-card-role "Promotional Staffing (Flyering Staff) 7A 2/3 15:30-19:30 (4h) osahon ogunyemi S…" at bounding box center [492, 348] width 128 height 72
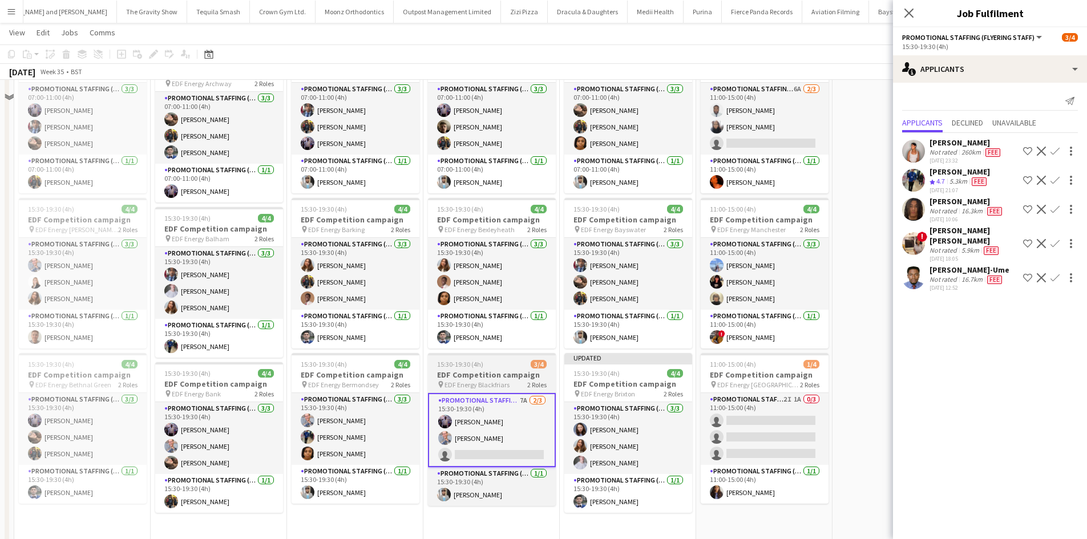
scroll to position [57, 0]
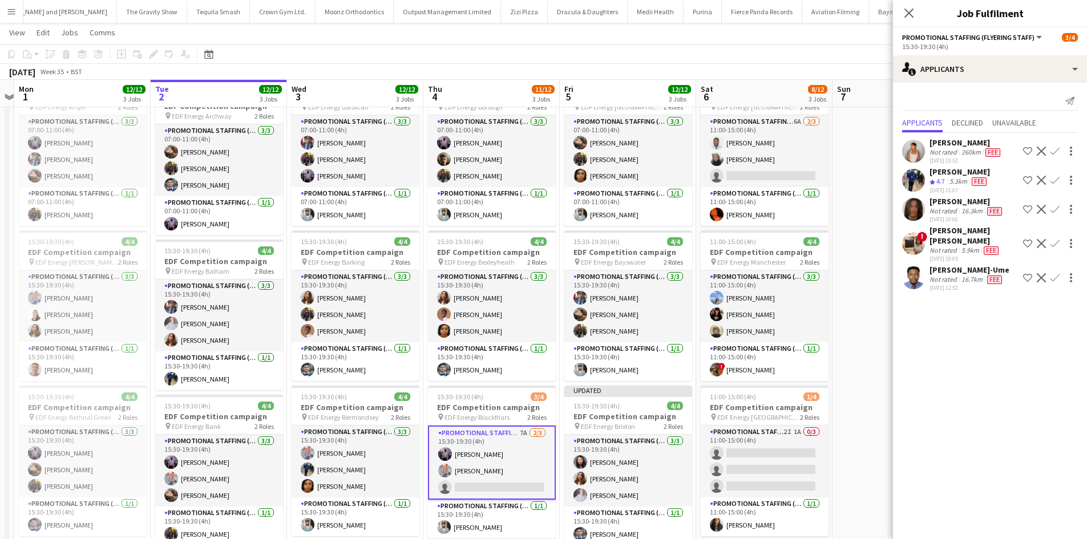
click at [873, 272] on app-date-cell at bounding box center [901, 415] width 136 height 688
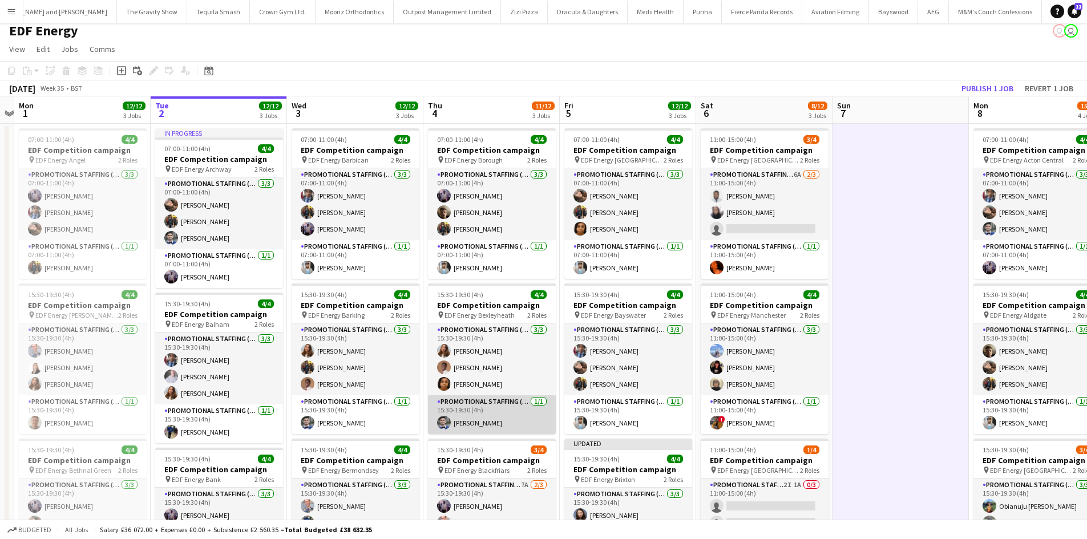
scroll to position [0, 0]
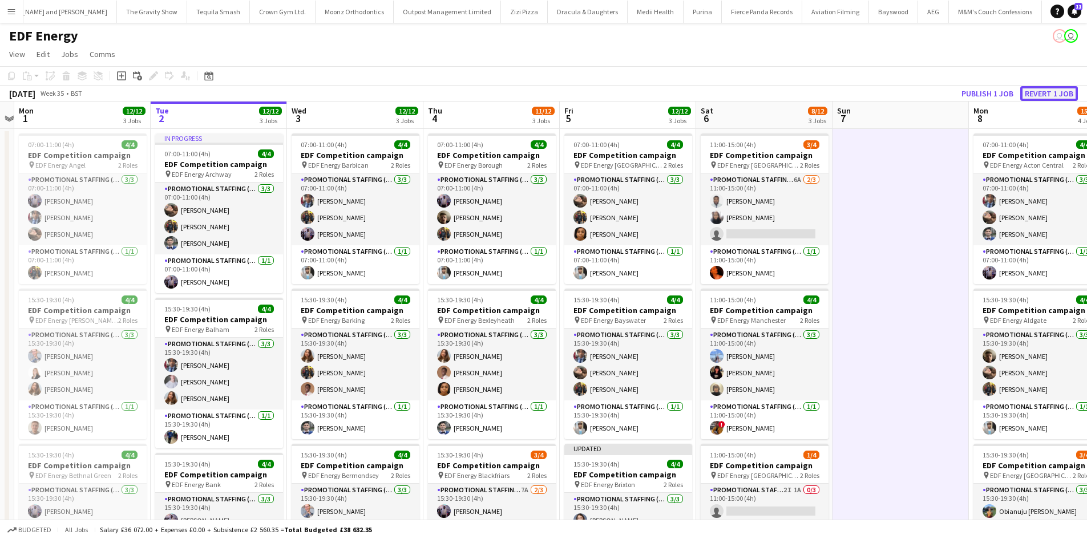
click at [1050, 89] on button "Revert 1 job" at bounding box center [1049, 93] width 58 height 15
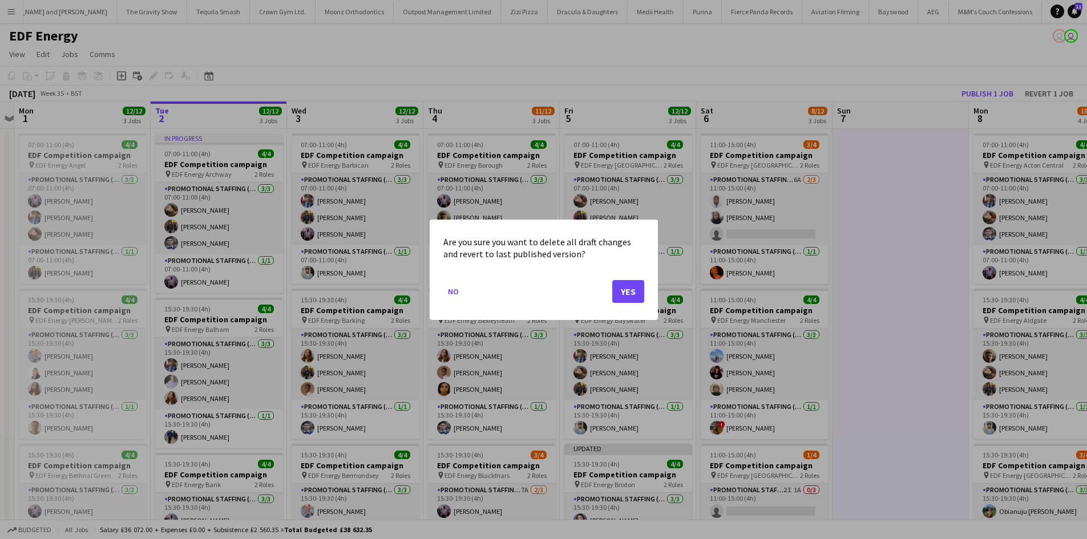
click at [919, 237] on div at bounding box center [543, 269] width 1087 height 539
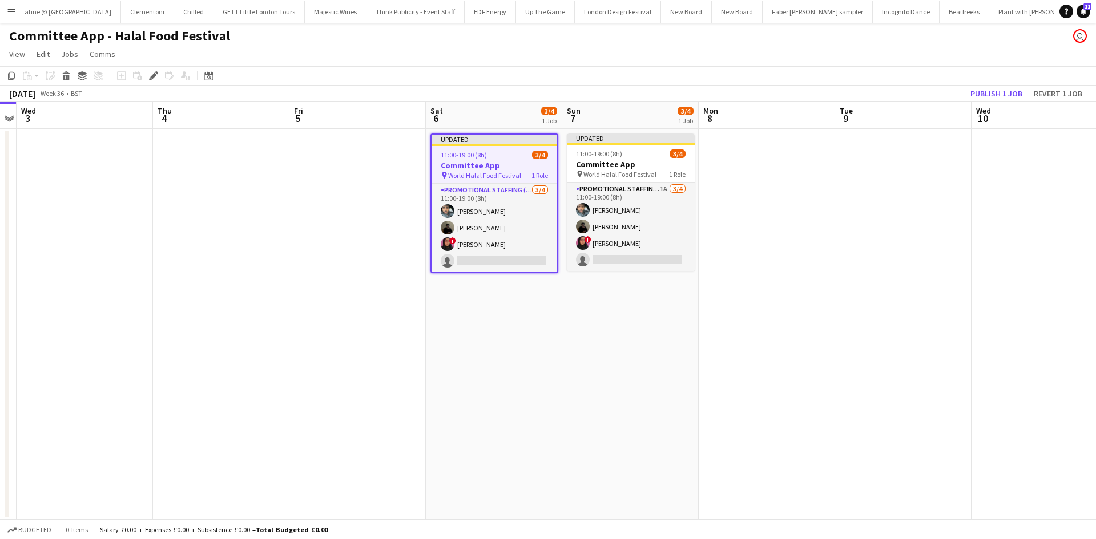
scroll to position [0, 7848]
click at [997, 91] on button "Publish 1 job" at bounding box center [996, 93] width 61 height 15
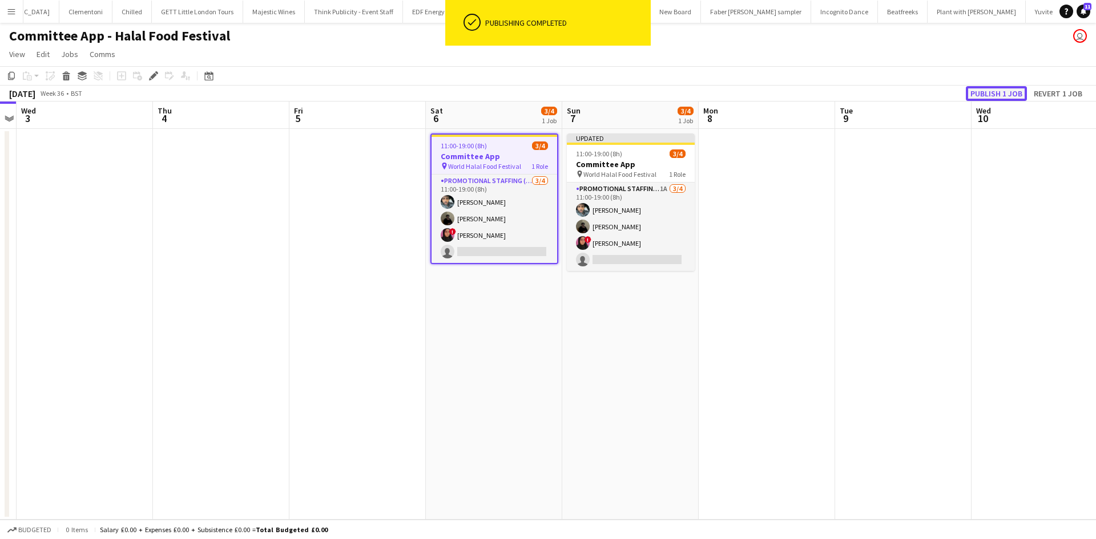
click at [1001, 96] on button "Publish 1 job" at bounding box center [996, 93] width 61 height 15
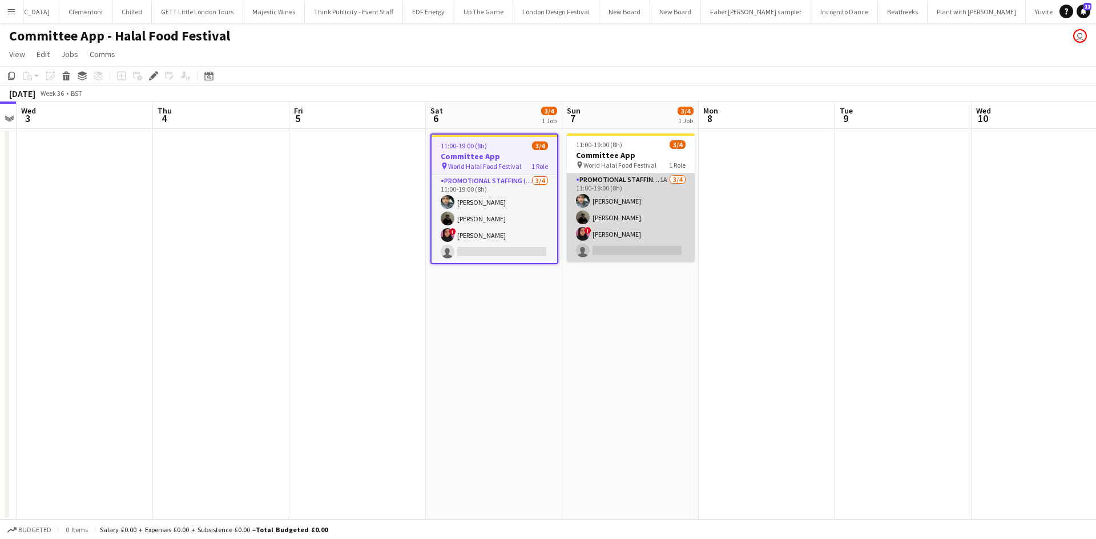
click at [663, 184] on app-card-role "Promotional Staffing (Brand Ambassadors) 1A [DATE] 11:00-19:00 (8h) [PERSON_NAM…" at bounding box center [631, 217] width 128 height 88
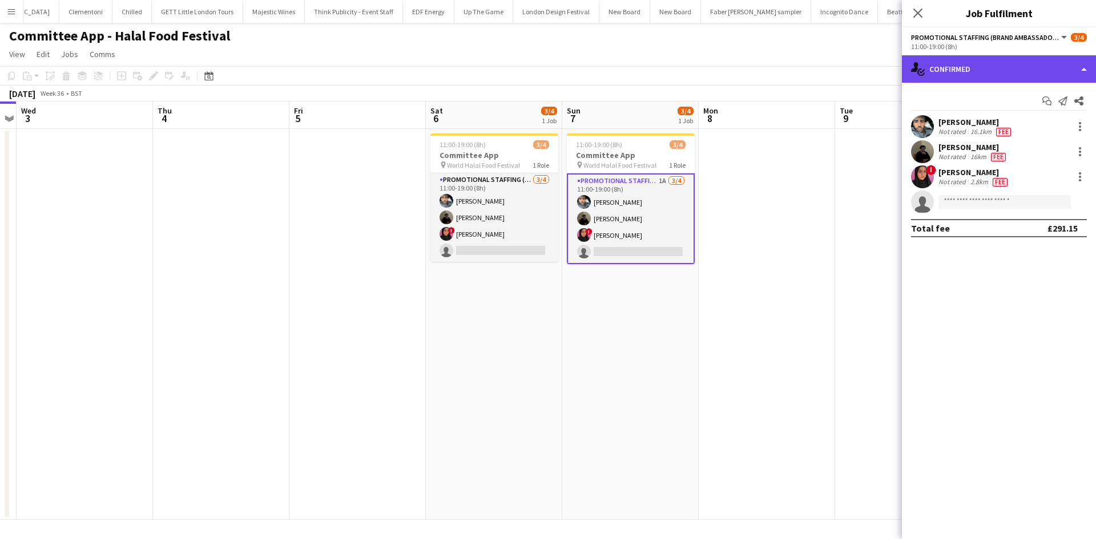
click at [970, 72] on div "single-neutral-actions-check-2 Confirmed" at bounding box center [999, 68] width 194 height 27
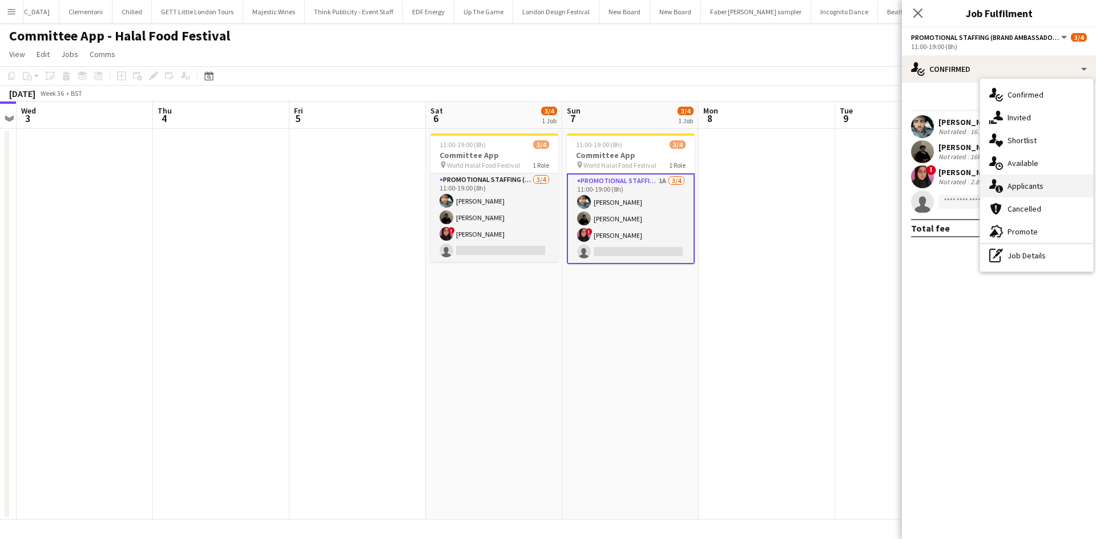
click at [1047, 191] on div "single-neutral-actions-information Applicants" at bounding box center [1036, 186] width 113 height 23
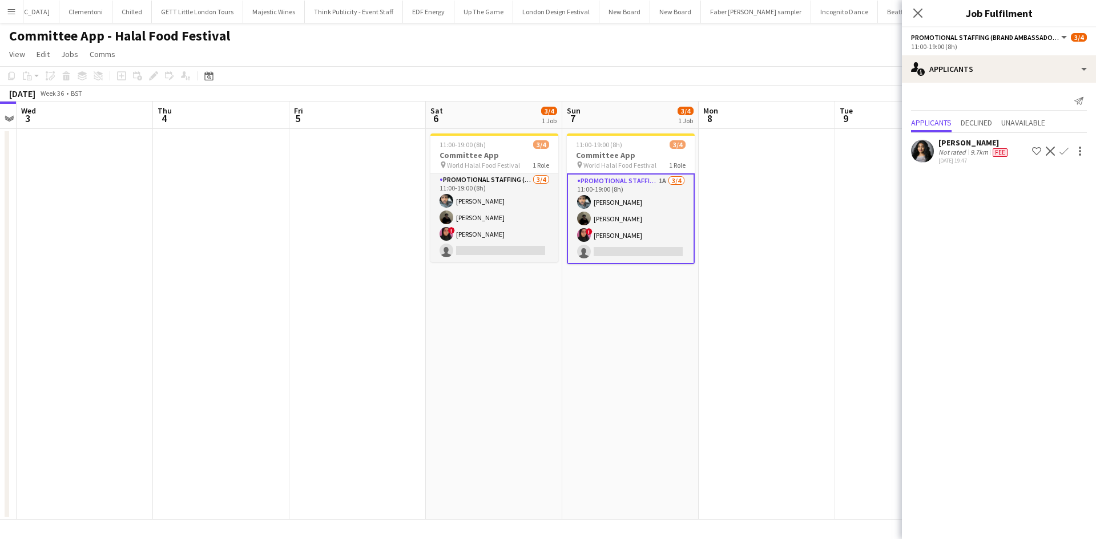
drag, startPoint x: 804, startPoint y: 328, endPoint x: 806, endPoint y: 345, distance: 16.8
click at [804, 329] on app-date-cell at bounding box center [767, 324] width 136 height 391
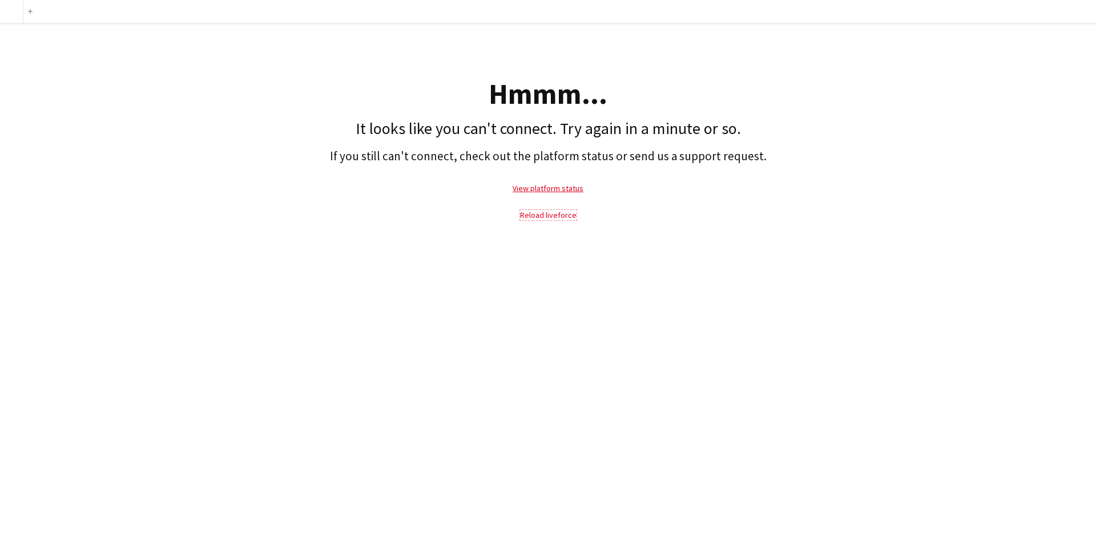
click at [553, 217] on link "Reload liveforce" at bounding box center [548, 215] width 56 height 10
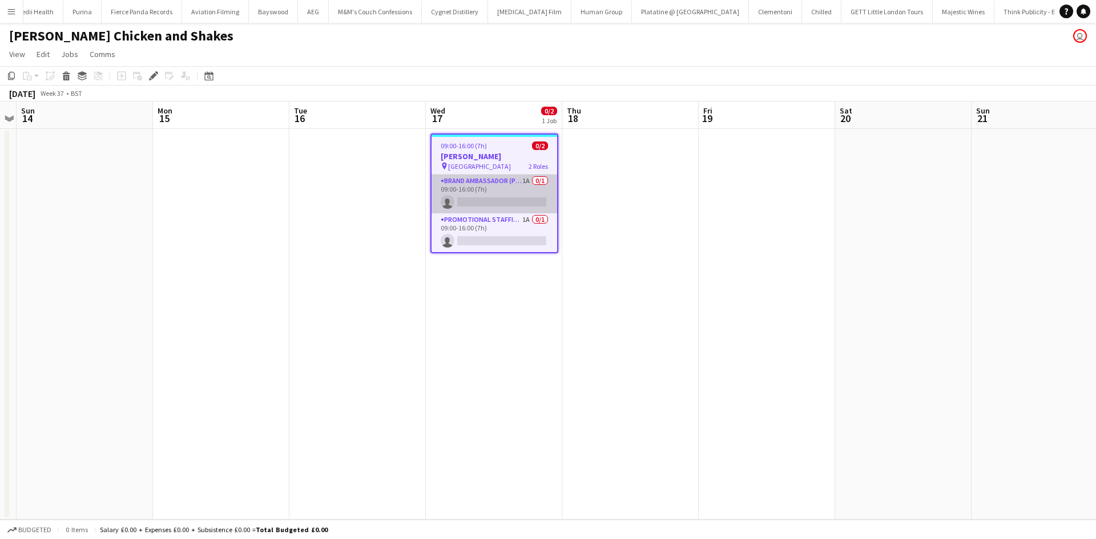
click at [522, 179] on app-card-role "Brand Ambassador (Pick up) 1A 0/1 09:00-16:00 (7h) single-neutral-actions" at bounding box center [494, 194] width 126 height 39
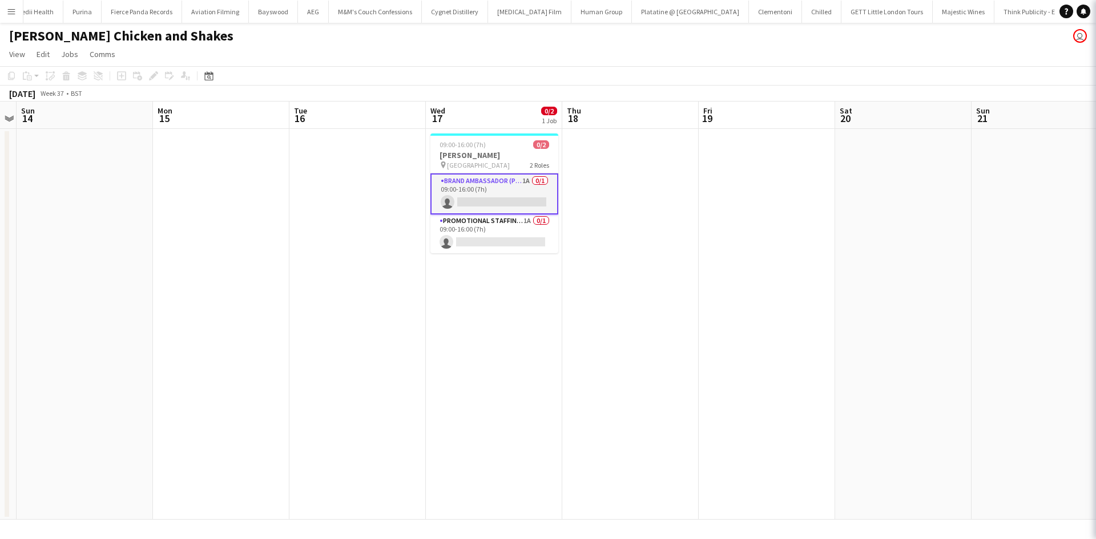
scroll to position [0, 7378]
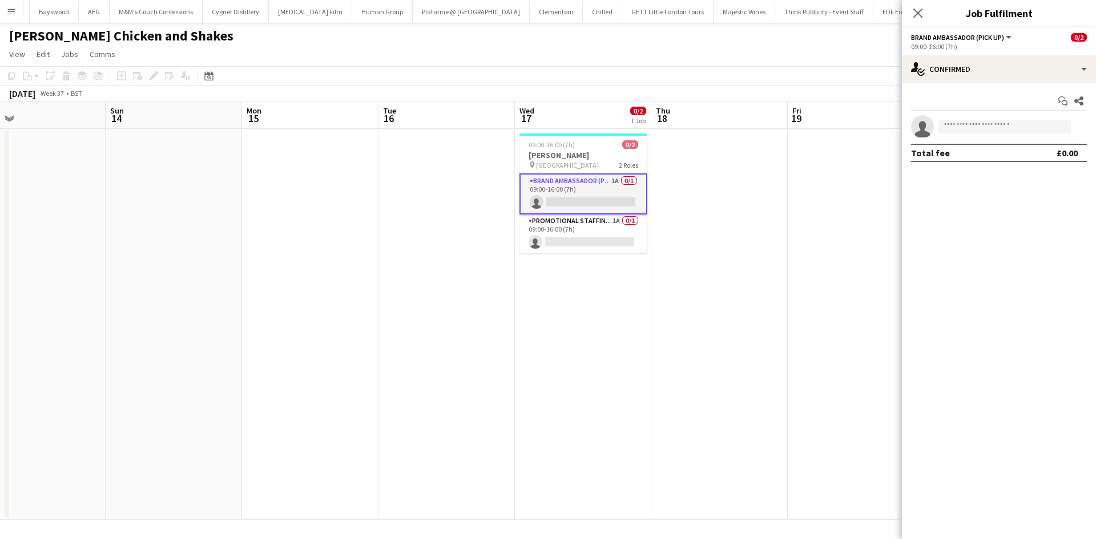
drag, startPoint x: 269, startPoint y: 318, endPoint x: 768, endPoint y: 353, distance: 499.9
click at [768, 353] on app-calendar-viewport "Thu 11 Fri 12 Sat 13 Sun 14 Mon 15 Tue 16 Wed 17 0/2 1 Job Thu 18 Fri 19 Sat 20…" at bounding box center [548, 311] width 1096 height 418
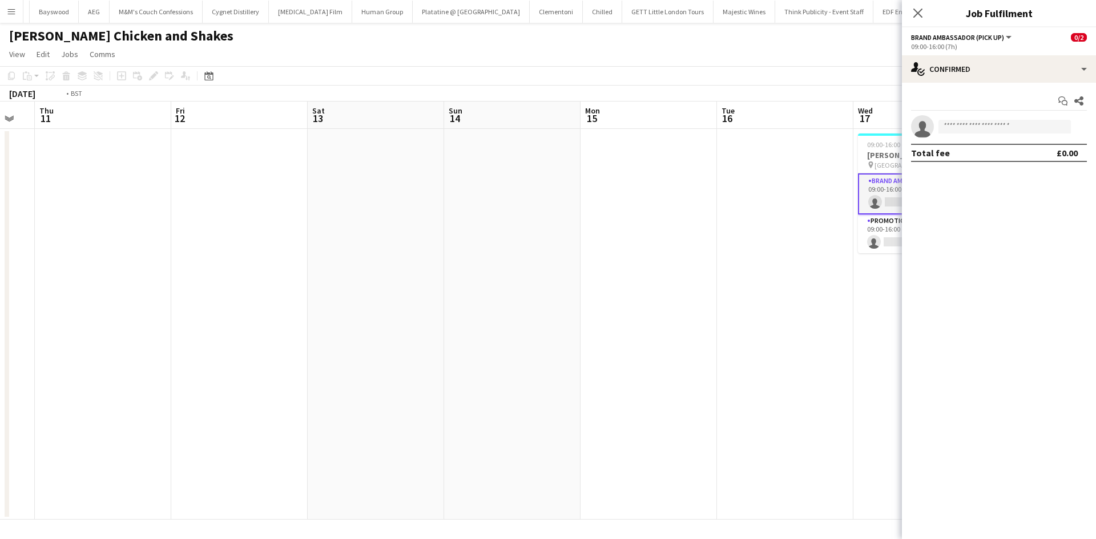
drag, startPoint x: 653, startPoint y: 337, endPoint x: 490, endPoint y: 342, distance: 163.3
click at [662, 339] on app-calendar-viewport "Mon 8 Tue 9 Wed 10 Thu 11 Fri 12 Sat 13 Sun 14 Mon 15 Tue 16 Wed 17 0/2 1 Job T…" at bounding box center [548, 311] width 1096 height 418
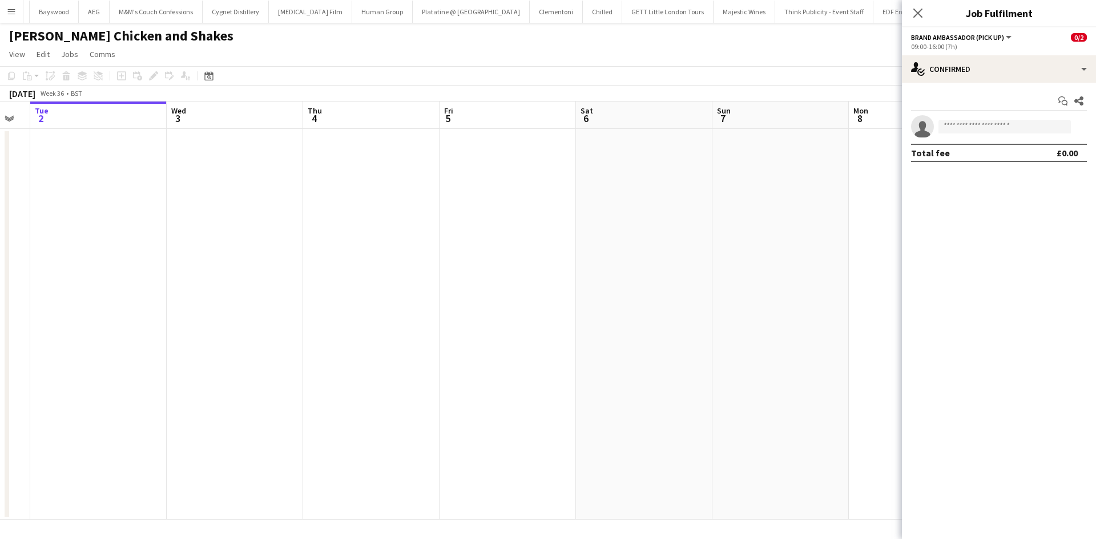
drag, startPoint x: 705, startPoint y: 342, endPoint x: 479, endPoint y: 333, distance: 226.2
click at [704, 341] on app-calendar-viewport "Sun 31 Mon 1 Tue 2 Wed 3 Thu 4 Fri 5 Sat 6 Sun 7 Mon 8 Tue 9 Wed 10 Thu 11 Fri …" at bounding box center [548, 311] width 1096 height 418
drag, startPoint x: 358, startPoint y: 333, endPoint x: 658, endPoint y: 342, distance: 299.7
click at [685, 346] on app-calendar-viewport "Sun 31 Mon 1 Tue 2 Wed 3 Thu 4 Fri 5 Sat 6 Sun 7 Mon 8 Tue 9 Wed 10 Thu 11 Fri …" at bounding box center [548, 311] width 1096 height 418
drag, startPoint x: 640, startPoint y: 340, endPoint x: 407, endPoint y: 324, distance: 232.8
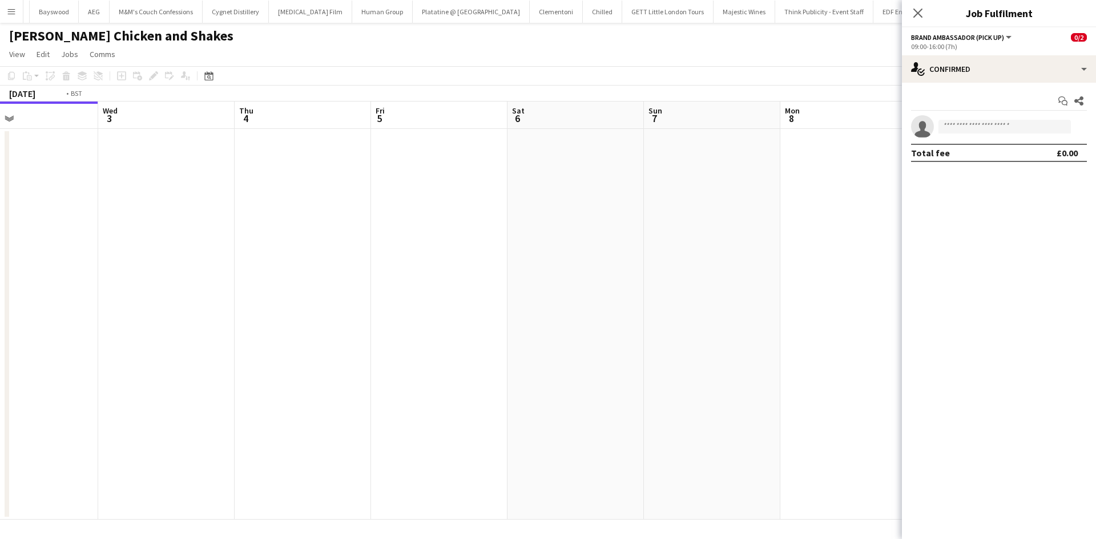
click at [191, 315] on app-calendar-viewport "Fri 29 Sat 30 Sun 31 Mon 1 Tue 2 Wed 3 Thu 4 Fri 5 Sat 6 Sun 7 Mon 8 Tue 9 Wed …" at bounding box center [548, 311] width 1096 height 418
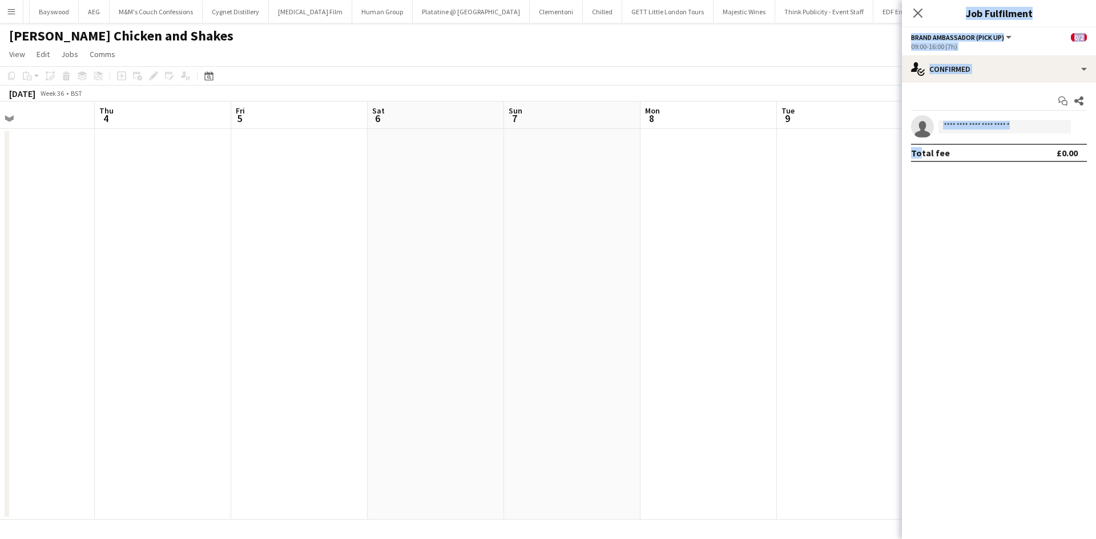
drag, startPoint x: 694, startPoint y: 349, endPoint x: 232, endPoint y: 284, distance: 466.3
click at [229, 284] on body "Menu Boards Boards Boards All jobs Status Workforce Workforce My Workforce Recr…" at bounding box center [548, 269] width 1096 height 539
click at [438, 282] on app-date-cell at bounding box center [436, 324] width 136 height 391
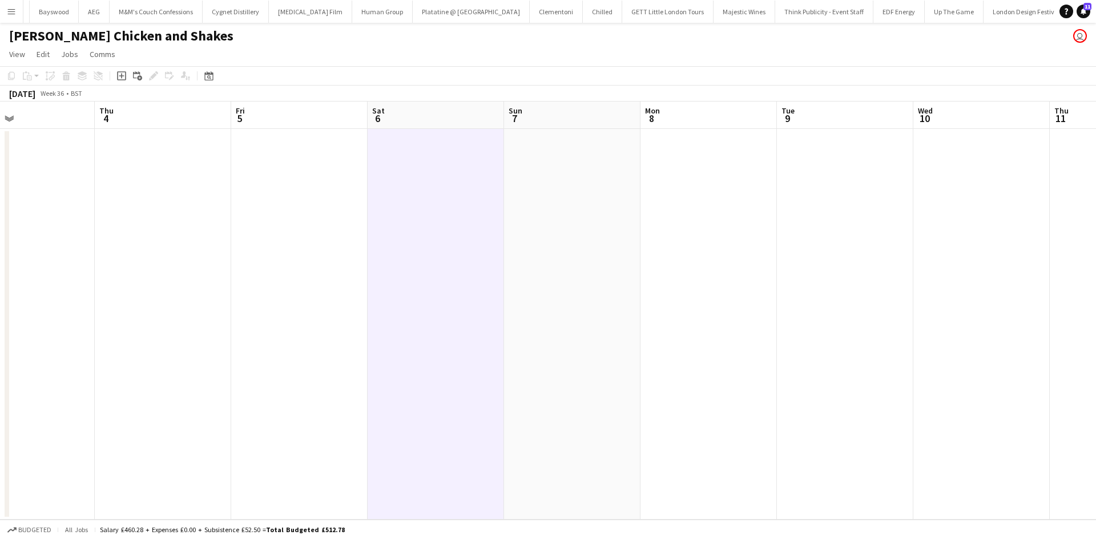
click at [796, 273] on app-calendar-viewport "Mon 1 Tue 2 Wed 3 Thu 4 Fri 5 Sat 6 Sun 7 Mon 8 Tue 9 Wed 10 Thu 11 Fri 12 Sat …" at bounding box center [548, 311] width 1096 height 418
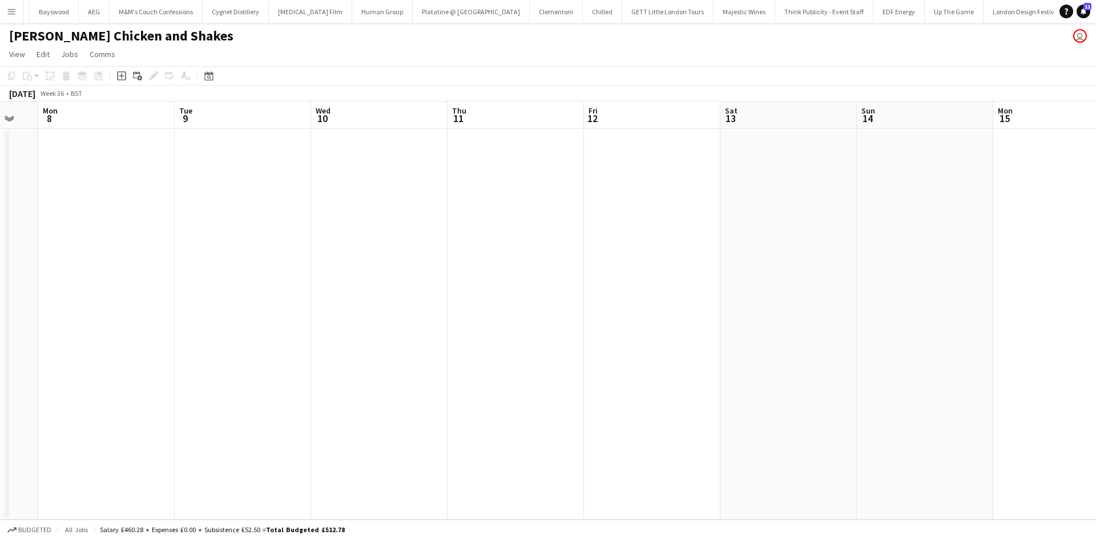
drag, startPoint x: 710, startPoint y: 286, endPoint x: 474, endPoint y: 305, distance: 237.0
click at [135, 305] on app-calendar-viewport "Fri 5 Sat 6 Sun 7 Mon 8 Tue 9 Wed 10 Thu 11 Fri 12 Sat 13 Sun 14 Mon 15 Tue 16 …" at bounding box center [548, 311] width 1096 height 418
drag, startPoint x: 609, startPoint y: 292, endPoint x: 479, endPoint y: 294, distance: 130.1
click at [172, 270] on app-calendar-viewport "Fri 5 Sat 6 Sun 7 Mon 8 Tue 9 Wed 10 Thu 11 Fri 12 Sat 13 Sun 14 Mon 15 Tue 16 …" at bounding box center [548, 311] width 1096 height 418
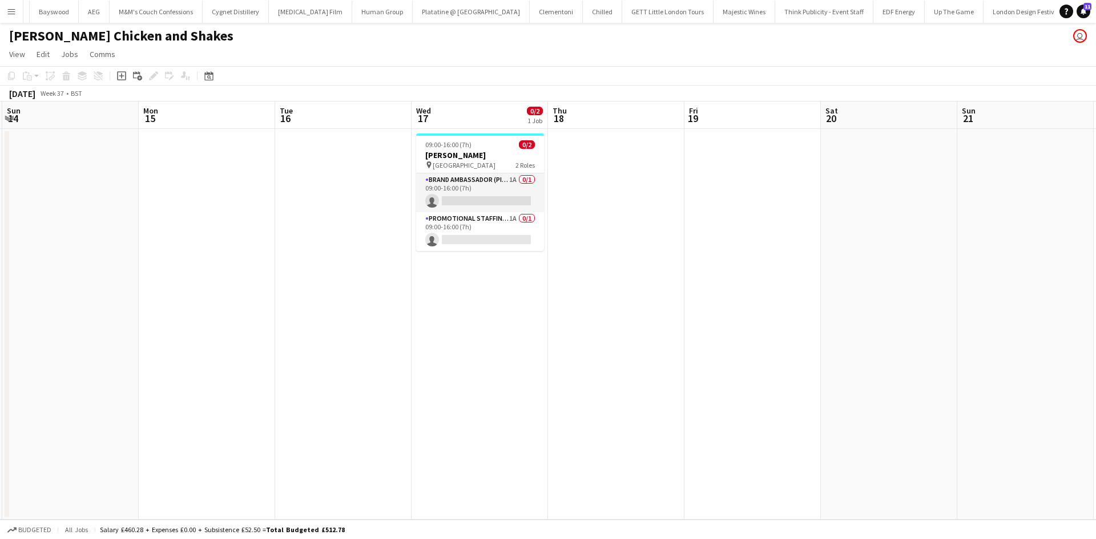
drag, startPoint x: 651, startPoint y: 299, endPoint x: 537, endPoint y: 290, distance: 114.5
click at [537, 290] on app-calendar-viewport "Thu 11 Fri 12 Sat 13 Sun 14 Mon 15 Tue 16 Wed 17 0/2 1 Job Thu 18 Fri 19 Sat 20…" at bounding box center [548, 311] width 1096 height 418
drag, startPoint x: 446, startPoint y: 132, endPoint x: 449, endPoint y: 145, distance: 13.0
click at [446, 135] on app-date-cell "09:00-16:00 (7h) 0/2 [PERSON_NAME] pin CCCU Sports Centre 2 Roles Brand Ambassa…" at bounding box center [477, 324] width 136 height 391
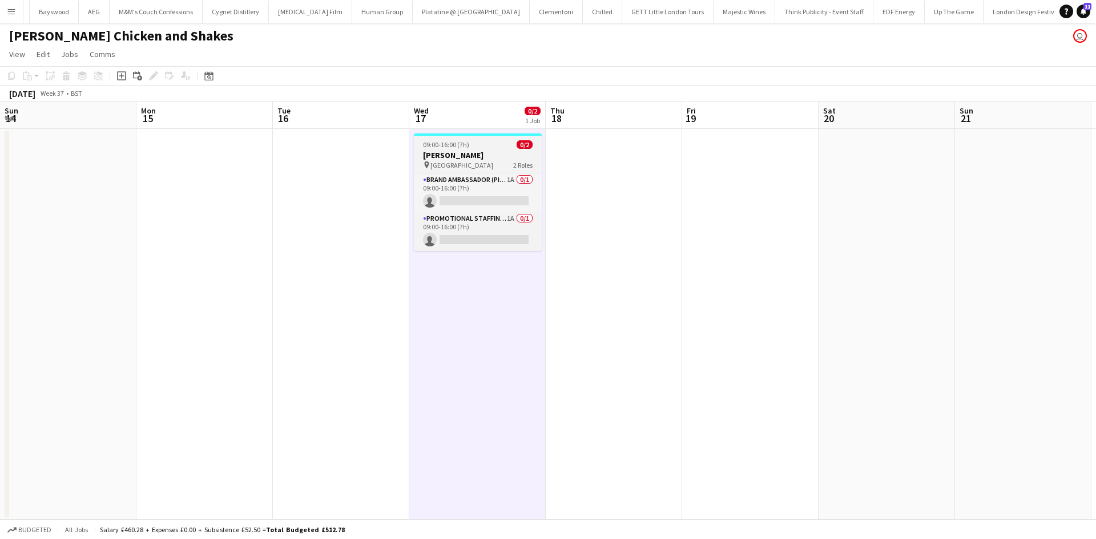
click at [433, 154] on h3 "[PERSON_NAME]" at bounding box center [478, 155] width 128 height 10
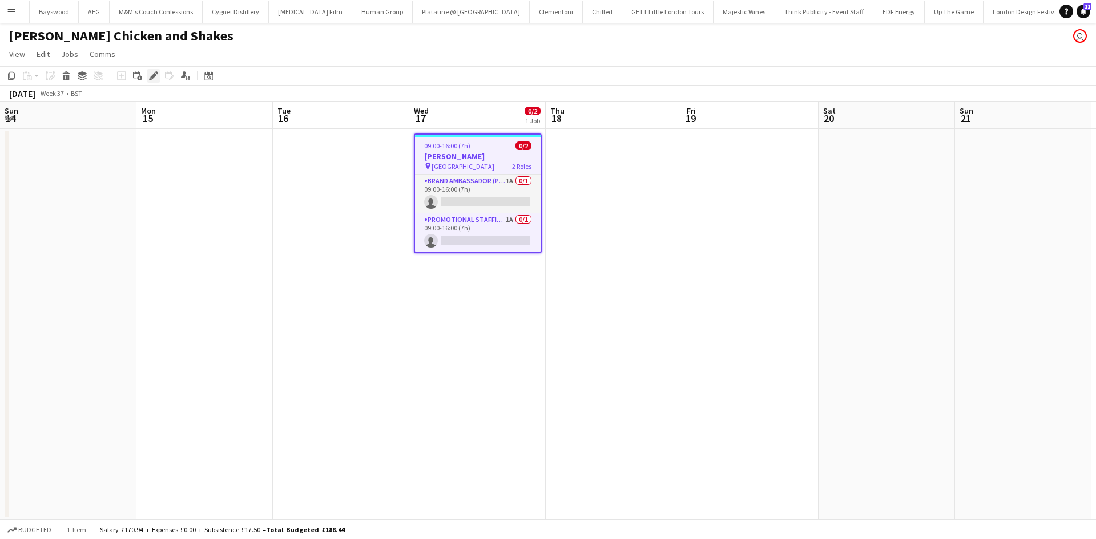
drag, startPoint x: 152, startPoint y: 81, endPoint x: 272, endPoint y: 92, distance: 120.9
click at [151, 81] on div "Edit" at bounding box center [154, 76] width 14 height 14
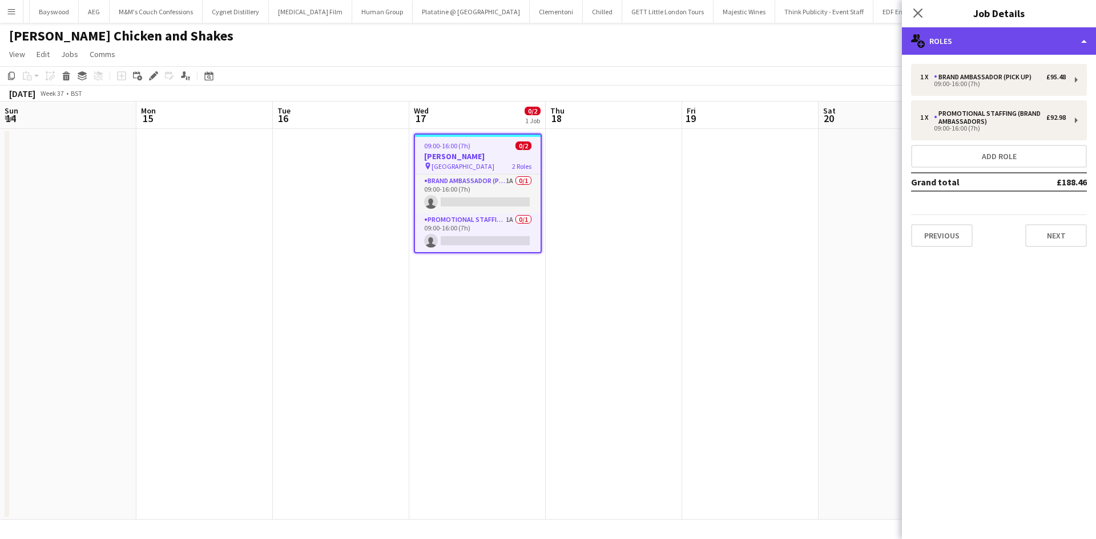
click at [960, 44] on div "multiple-users-add Roles" at bounding box center [999, 40] width 194 height 27
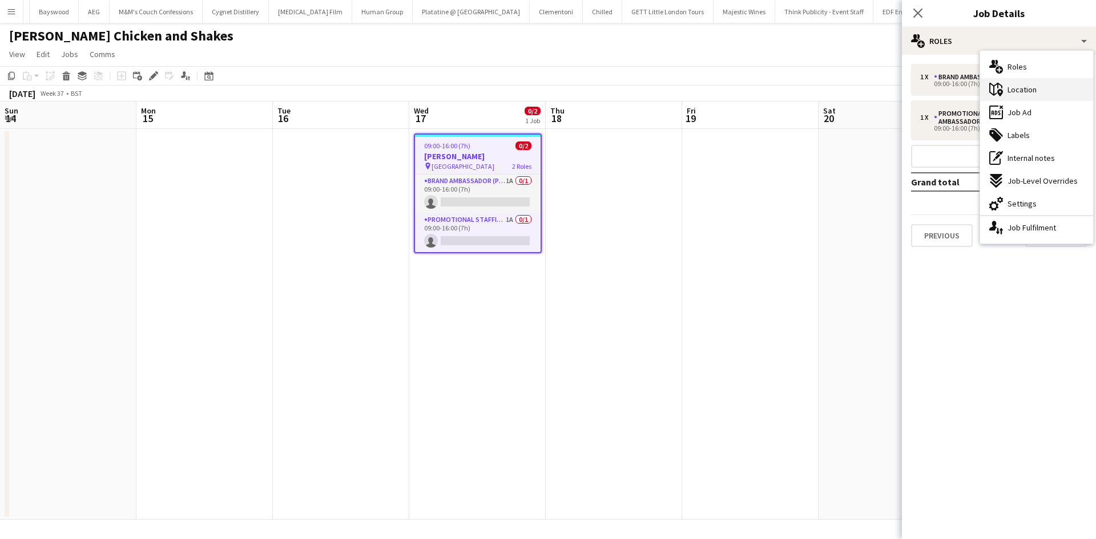
click at [1017, 95] on div "maps-pin-1 Location" at bounding box center [1036, 89] width 113 height 23
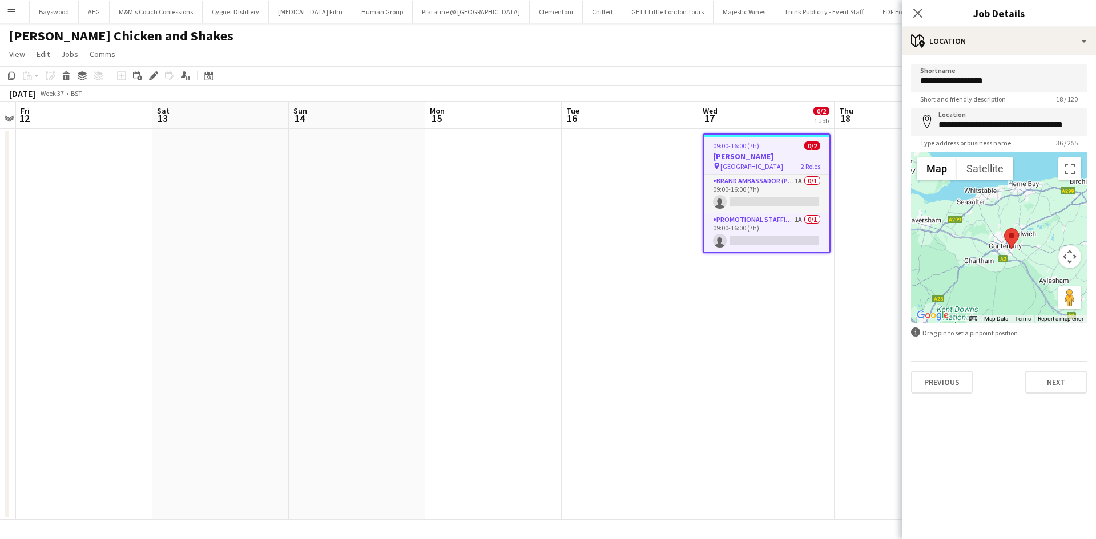
drag, startPoint x: 568, startPoint y: 297, endPoint x: 674, endPoint y: 282, distance: 107.3
click at [674, 282] on app-calendar-viewport "Wed 10 Thu 11 Fri 12 Sat 13 Sun 14 Mon 15 Tue 16 Wed 17 0/2 1 Job Thu 18 Fri 19…" at bounding box center [548, 311] width 1096 height 418
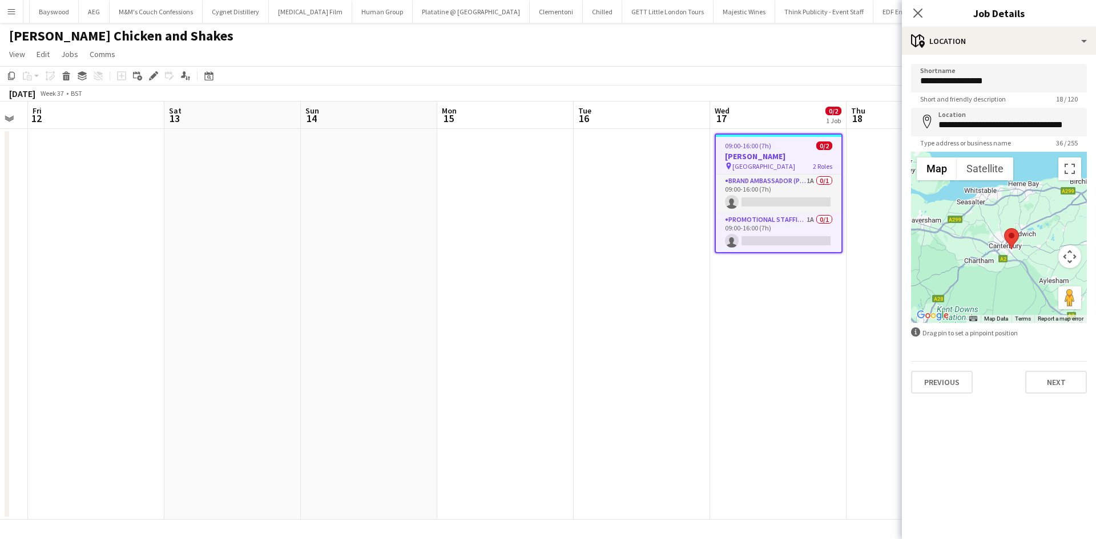
click at [520, 271] on app-date-cell at bounding box center [505, 324] width 136 height 391
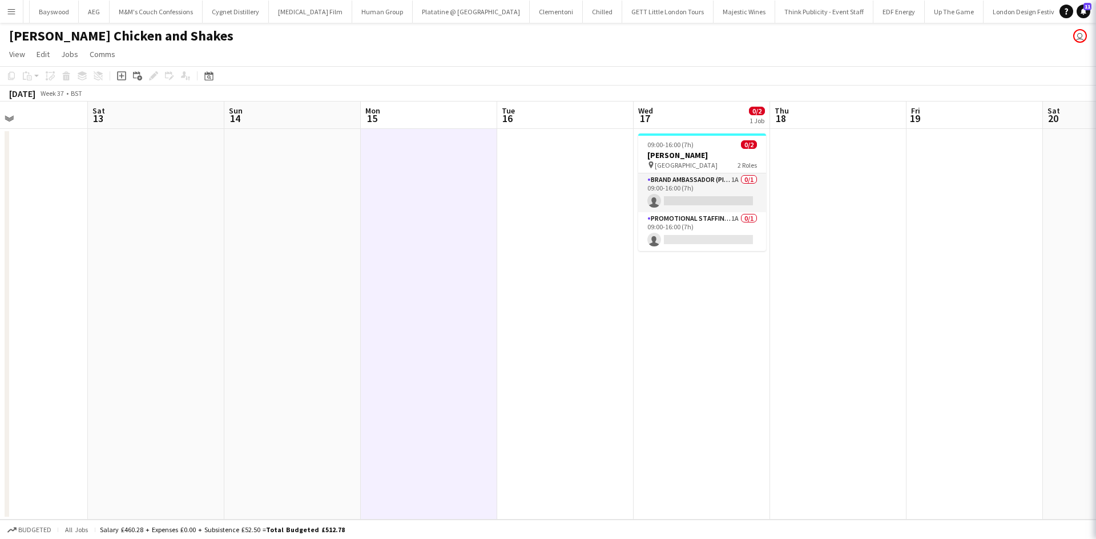
drag, startPoint x: 381, startPoint y: 288, endPoint x: 826, endPoint y: 286, distance: 444.6
click at [826, 286] on app-calendar-viewport "Wed 10 Thu 11 Fri 12 Sat 13 Sun 14 Mon 15 Tue 16 Wed 17 0/2 1 Job Thu 18 Fri 19…" at bounding box center [548, 311] width 1096 height 418
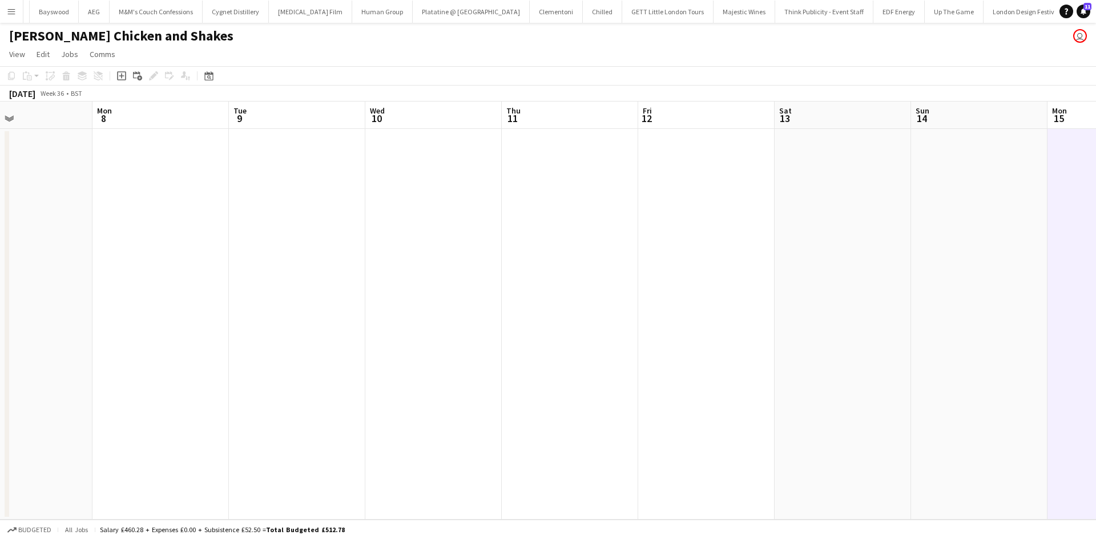
drag, startPoint x: 726, startPoint y: 302, endPoint x: 808, endPoint y: 296, distance: 82.5
click at [869, 302] on app-calendar-viewport "Fri 5 Sat 6 Sun 7 Mon 8 Tue 9 Wed 10 Thu 11 Fri 12 Sat 13 Sun 14 Mon 15 Tue 16 …" at bounding box center [548, 311] width 1096 height 418
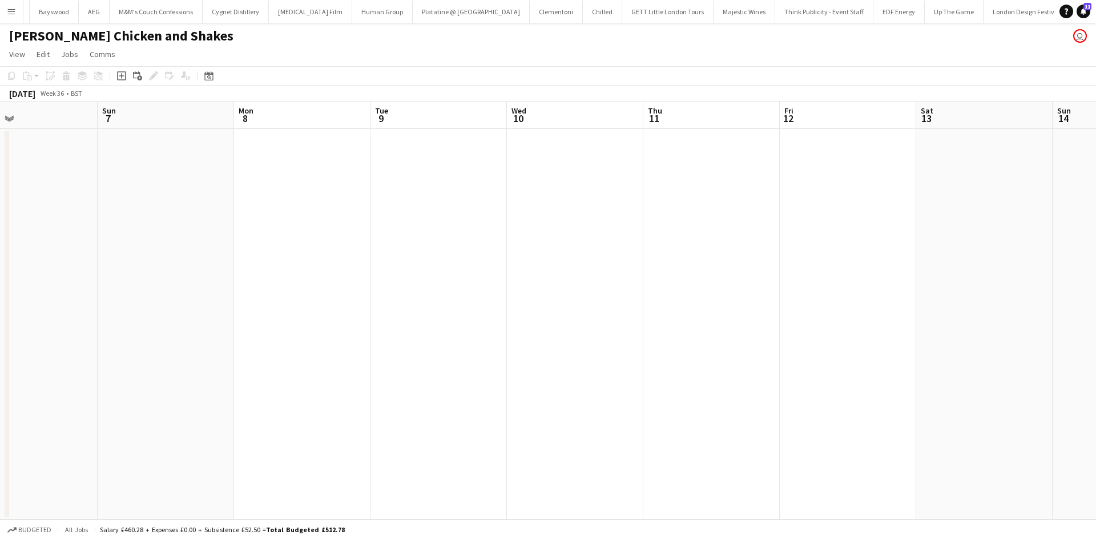
drag, startPoint x: 648, startPoint y: 294, endPoint x: 1053, endPoint y: 282, distance: 405.9
click at [1053, 282] on app-calendar-viewport "Thu 4 Fri 5 Sat 6 Sun 7 Mon 8 Tue 9 Wed 10 Thu 11 Fri 12 Sat 13 Sun 14 Mon 15 T…" at bounding box center [548, 311] width 1096 height 418
drag, startPoint x: 608, startPoint y: 303, endPoint x: 662, endPoint y: 306, distance: 54.3
click at [652, 303] on app-calendar-viewport "Mon 1 Tue 2 Wed 3 Thu 4 Fri 5 Sat 6 Sun 7 Mon 8 Tue 9 Wed 10 Thu 11 Fri 12 Sat …" at bounding box center [548, 311] width 1096 height 418
drag, startPoint x: 597, startPoint y: 284, endPoint x: 561, endPoint y: 287, distance: 36.7
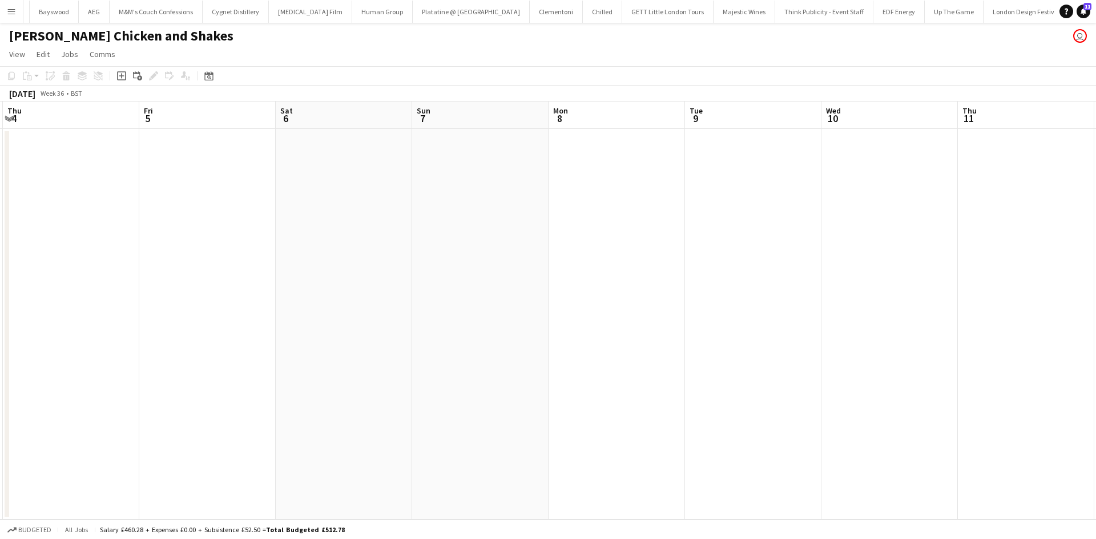
click at [566, 284] on app-calendar-viewport "Sun 31 Mon 1 Tue 2 Wed 3 Thu 4 Fri 5 Sat 6 Sun 7 Mon 8 Tue 9 Wed 10 Thu 11 Fri …" at bounding box center [548, 311] width 1096 height 418
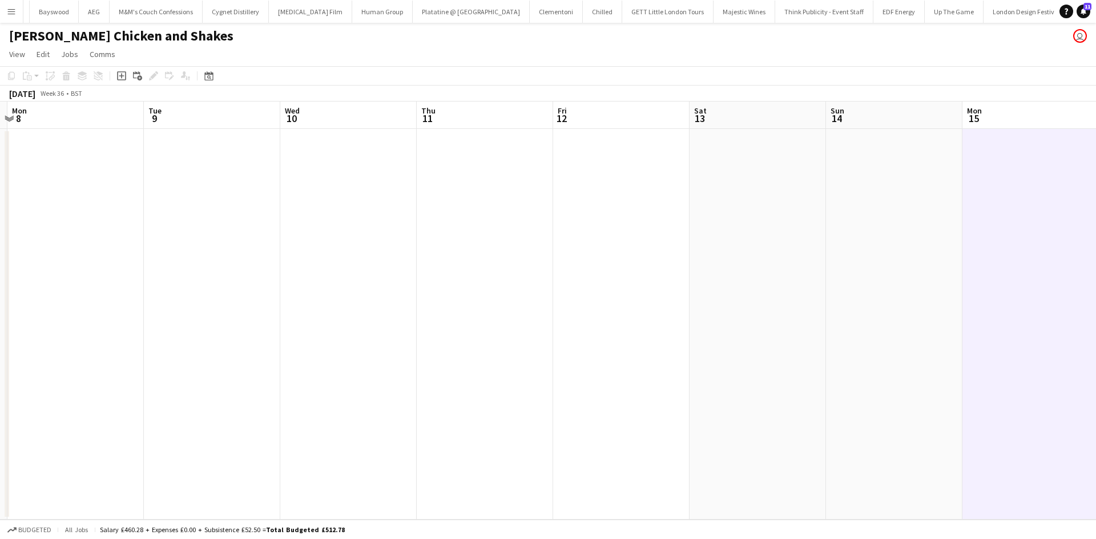
drag, startPoint x: 838, startPoint y: 292, endPoint x: 612, endPoint y: 298, distance: 226.1
click at [617, 296] on app-calendar-viewport "Thu 4 Fri 5 Sat 6 Sun 7 Mon 8 Tue 9 Wed 10 Thu 11 Fri 12 Sat 13 Sun 14 Mon 15 T…" at bounding box center [548, 311] width 1096 height 418
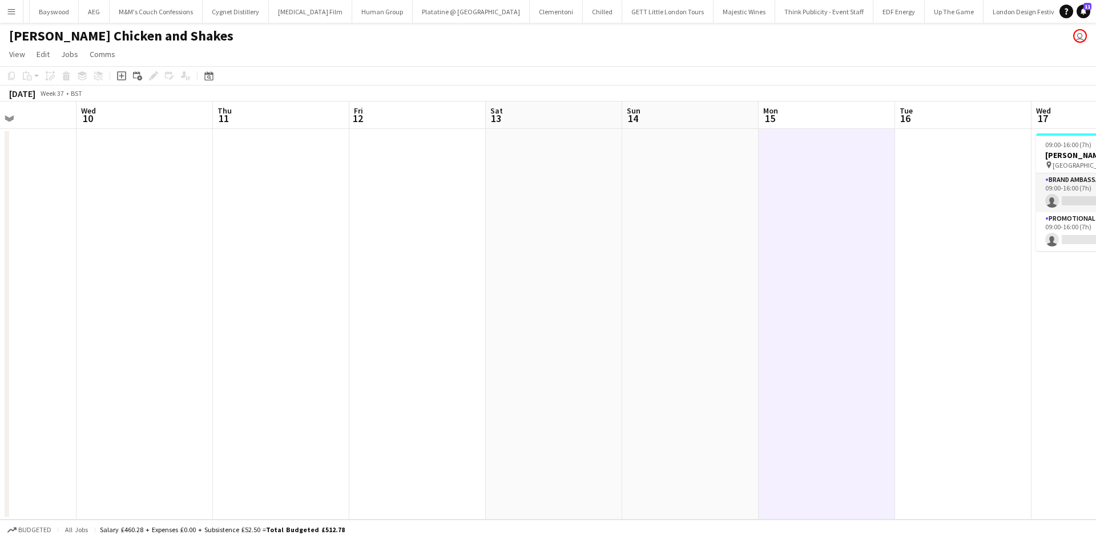
drag, startPoint x: 846, startPoint y: 285, endPoint x: 532, endPoint y: 290, distance: 313.3
click at [532, 290] on app-calendar-viewport "Sat 6 Sun 7 Mon 8 Tue 9 Wed 10 Thu 11 Fri 12 Sat 13 Sun 14 Mon 15 Tue 16 Wed 17…" at bounding box center [548, 311] width 1096 height 418
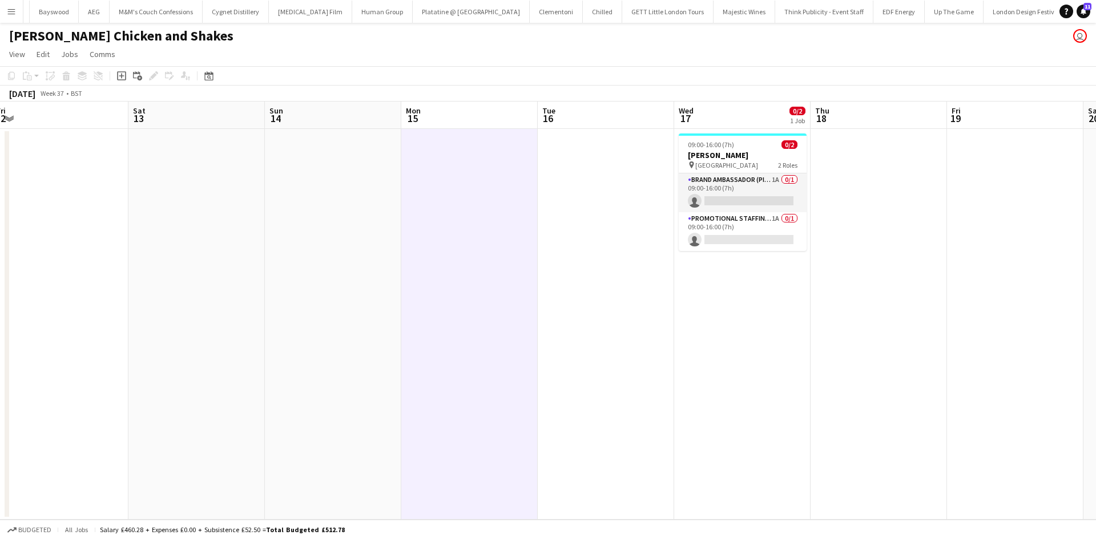
drag, startPoint x: 863, startPoint y: 296, endPoint x: 487, endPoint y: 272, distance: 376.8
click at [491, 270] on app-calendar-viewport "Tue 9 Wed 10 Thu 11 Fri 12 Sat 13 Sun 14 Mon 15 Tue 16 Wed 17 0/2 1 Job Thu 18 …" at bounding box center [548, 311] width 1096 height 418
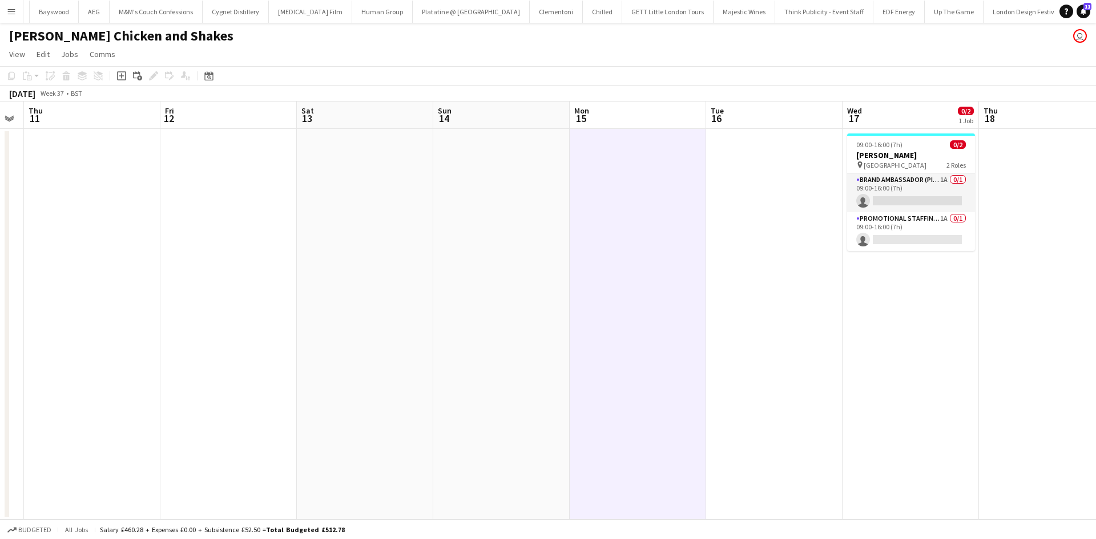
drag, startPoint x: 531, startPoint y: 293, endPoint x: 691, endPoint y: 281, distance: 160.8
click at [777, 286] on app-calendar-viewport "Tue 9 Wed 10 Thu 11 Fri 12 Sat 13 Sun 14 Mon 15 Tue 16 Wed 17 0/2 1 Job Thu 18 …" at bounding box center [548, 311] width 1096 height 418
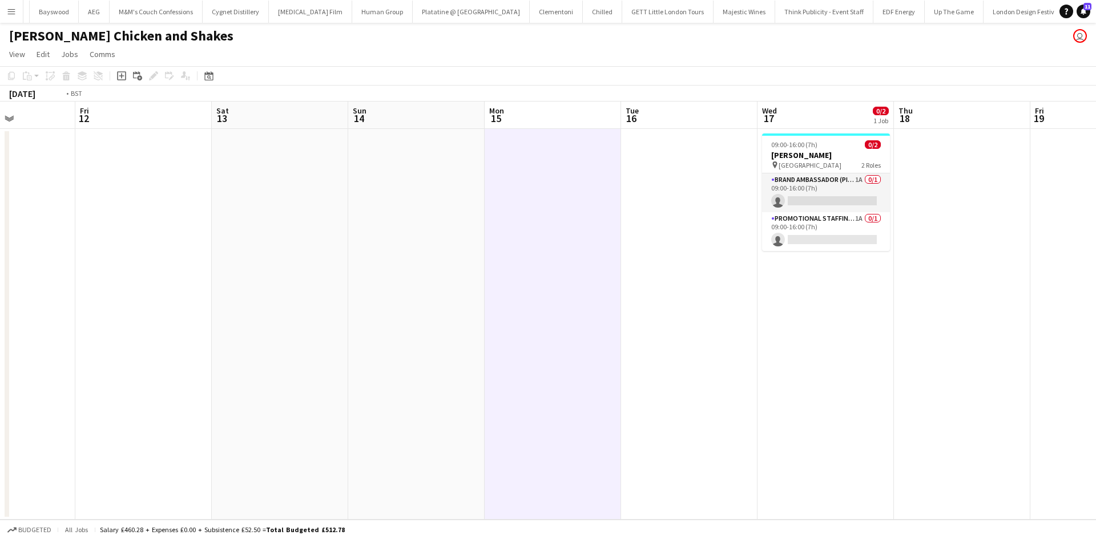
drag, startPoint x: 188, startPoint y: 354, endPoint x: 745, endPoint y: 329, distance: 558.1
click at [741, 332] on app-calendar-viewport "Tue 9 Wed 10 Thu 11 Fri 12 Sat 13 Sun 14 Mon 15 Tue 16 Wed 17 0/2 1 Job Thu 18 …" at bounding box center [548, 311] width 1096 height 418
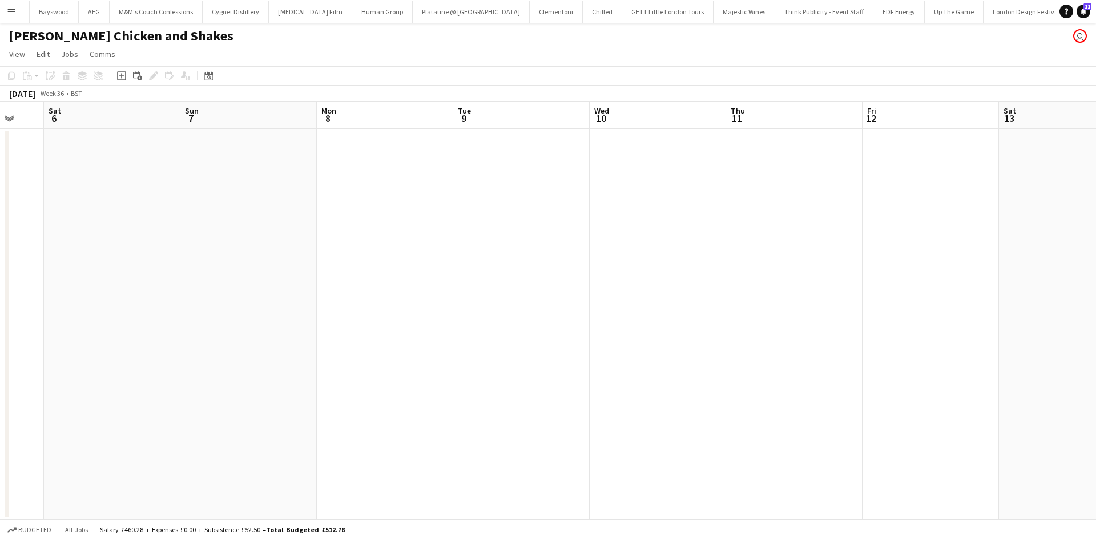
drag, startPoint x: 630, startPoint y: 318, endPoint x: 805, endPoint y: 325, distance: 175.3
click at [897, 346] on app-calendar-viewport "Thu 4 Fri 5 Sat 6 Sun 7 Mon 8 Tue 9 Wed 10 Thu 11 Fri 12 Sat 13 Sun 14 Mon 15 T…" at bounding box center [548, 311] width 1096 height 418
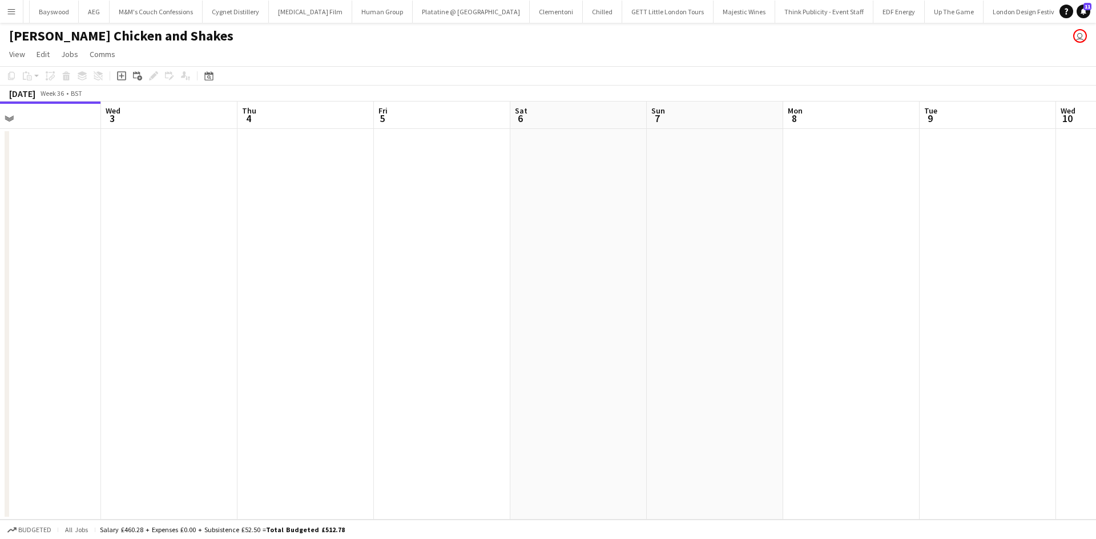
drag, startPoint x: 806, startPoint y: 330, endPoint x: 925, endPoint y: 345, distance: 119.6
click at [931, 347] on app-calendar-viewport "Sun 31 Mon 1 Tue 2 Wed 3 Thu 4 Fri 5 Sat 6 Sun 7 Mon 8 Tue 9 Wed 10 Thu 11 Fri …" at bounding box center [548, 311] width 1096 height 418
drag, startPoint x: 802, startPoint y: 346, endPoint x: 661, endPoint y: 344, distance: 141.6
click at [661, 344] on app-calendar-viewport "Sun 31 Mon 1 Tue 2 Wed 3 Thu 4 Fri 5 Sat 6 Sun 7 Mon 8 Tue 9 Wed 10 Thu 11 Fri …" at bounding box center [548, 311] width 1096 height 418
drag, startPoint x: 804, startPoint y: 342, endPoint x: 483, endPoint y: 342, distance: 320.1
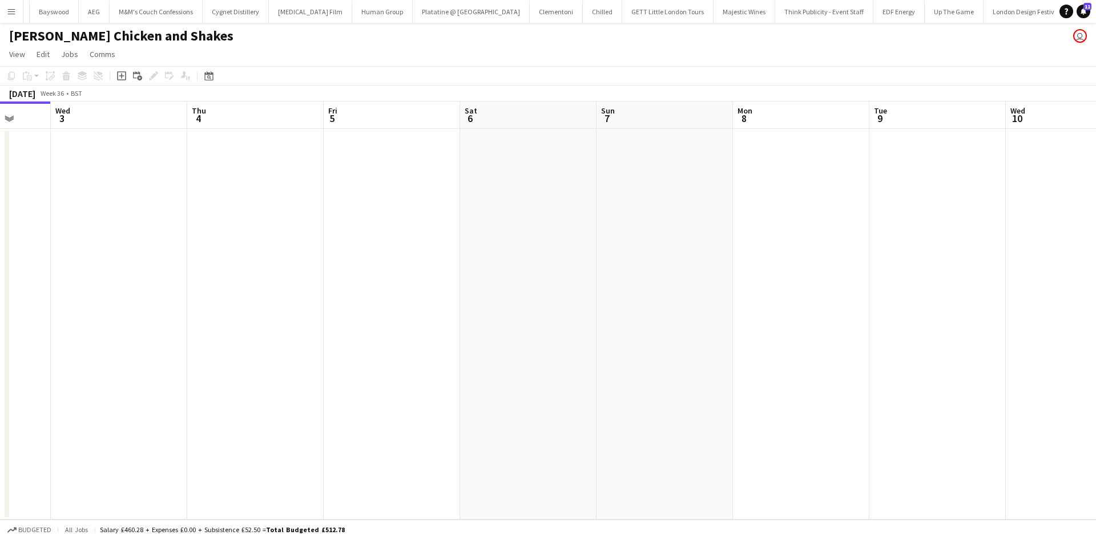
click at [488, 342] on app-calendar-viewport "Sun 31 Mon 1 Tue 2 Wed 3 Thu 4 Fri 5 Sat 6 Sun 7 Mon 8 Tue 9 Wed 10 Thu 11 Fri …" at bounding box center [548, 311] width 1096 height 418
click at [17, 8] on button "Menu" at bounding box center [11, 11] width 23 height 23
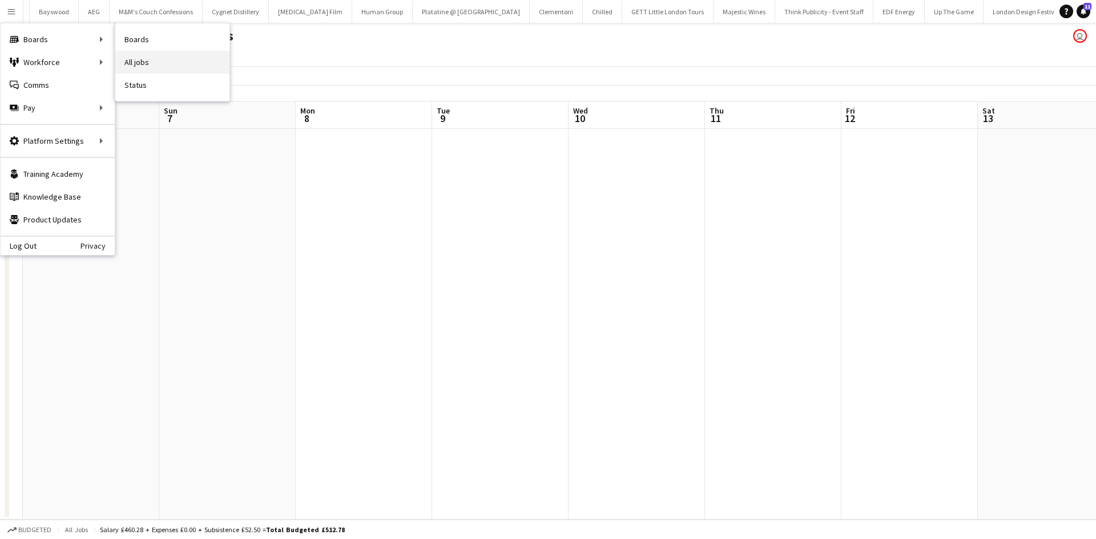
click at [148, 60] on link "All jobs" at bounding box center [172, 62] width 114 height 23
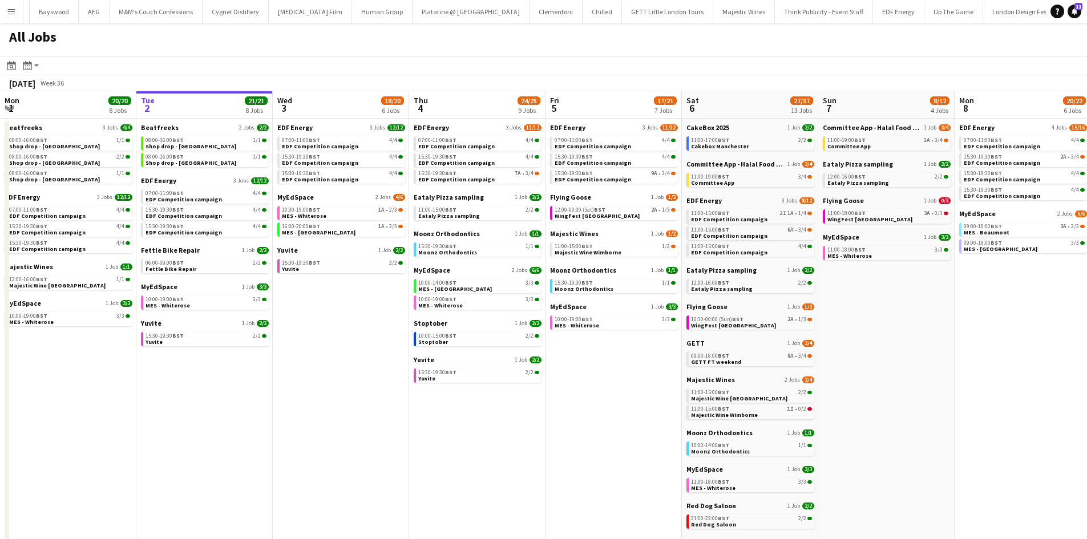
scroll to position [0, 326]
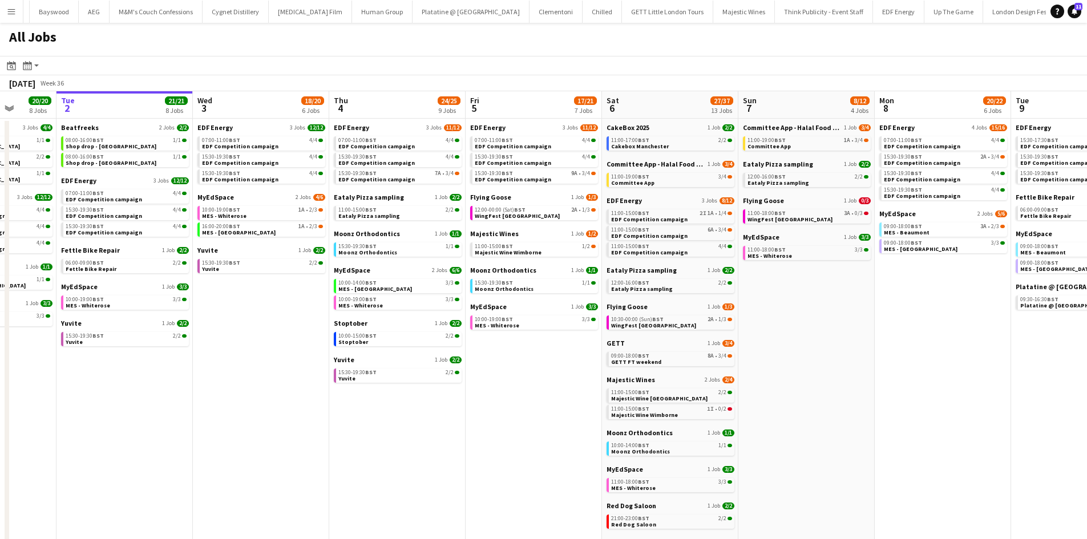
click at [220, 318] on app-all-jobs "All Jobs Date picker [DATE] [DATE] [DATE] M [DATE] T [DATE] W [DATE] T [DATE] F…" at bounding box center [543, 449] width 1087 height 853
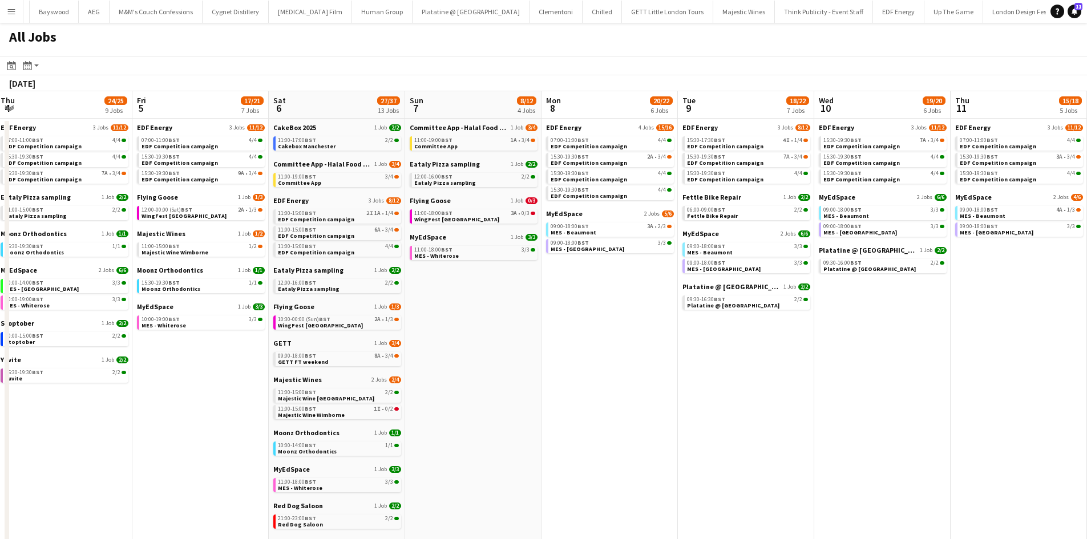
click at [56, 366] on app-all-jobs "All Jobs Date picker [DATE] [DATE] [DATE] M [DATE] T [DATE] W [DATE] T [DATE] F…" at bounding box center [543, 449] width 1087 height 853
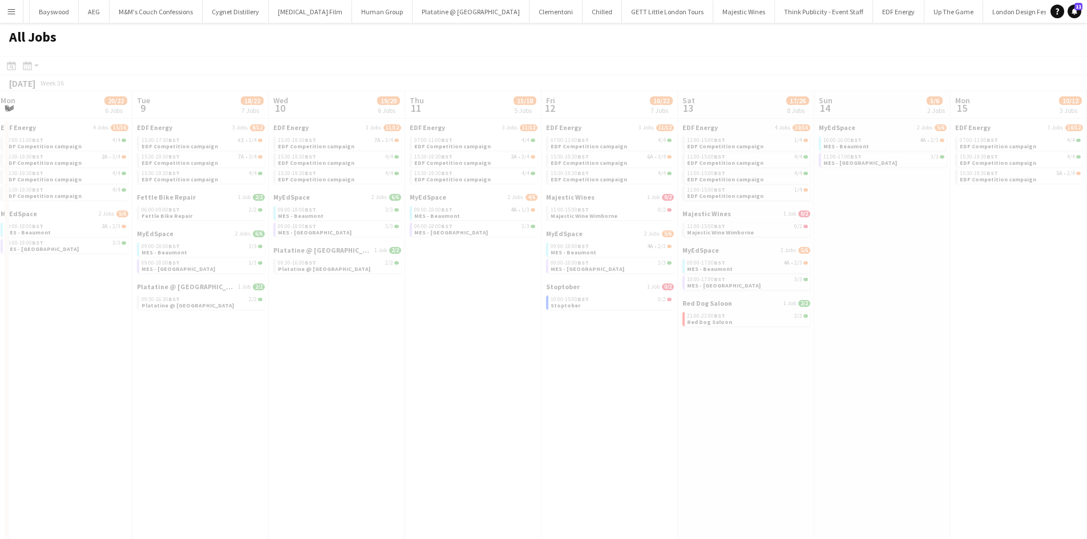
drag, startPoint x: 485, startPoint y: 396, endPoint x: 398, endPoint y: 370, distance: 90.1
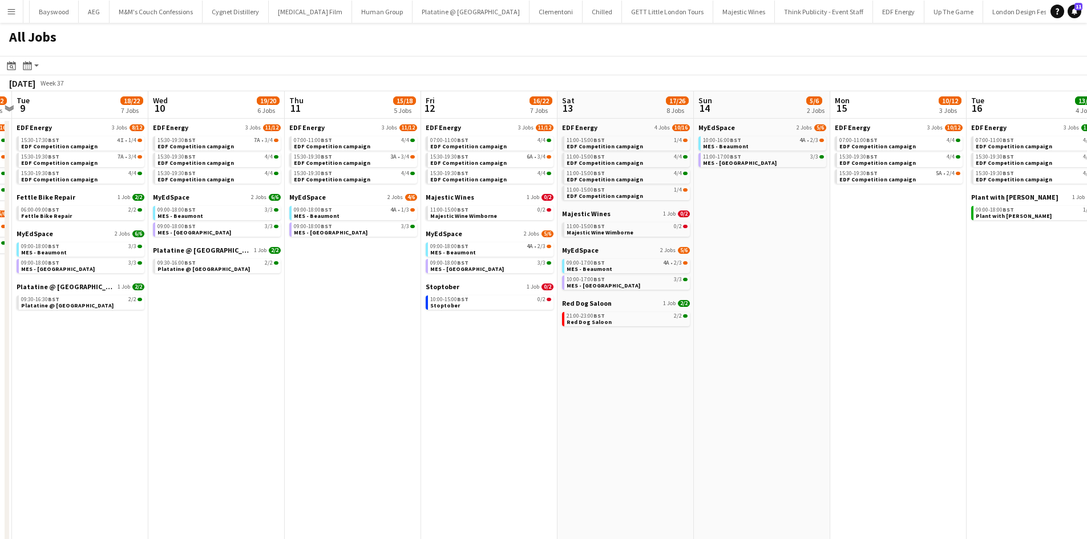
drag, startPoint x: 685, startPoint y: 391, endPoint x: 330, endPoint y: 349, distance: 358.0
click at [330, 349] on app-calendar-viewport "Sat 6 27/37 13 Jobs Sun 7 8/12 4 Jobs Mon 8 20/22 6 Jobs Tue 9 18/22 7 Jobs Wed…" at bounding box center [543, 483] width 1087 height 785
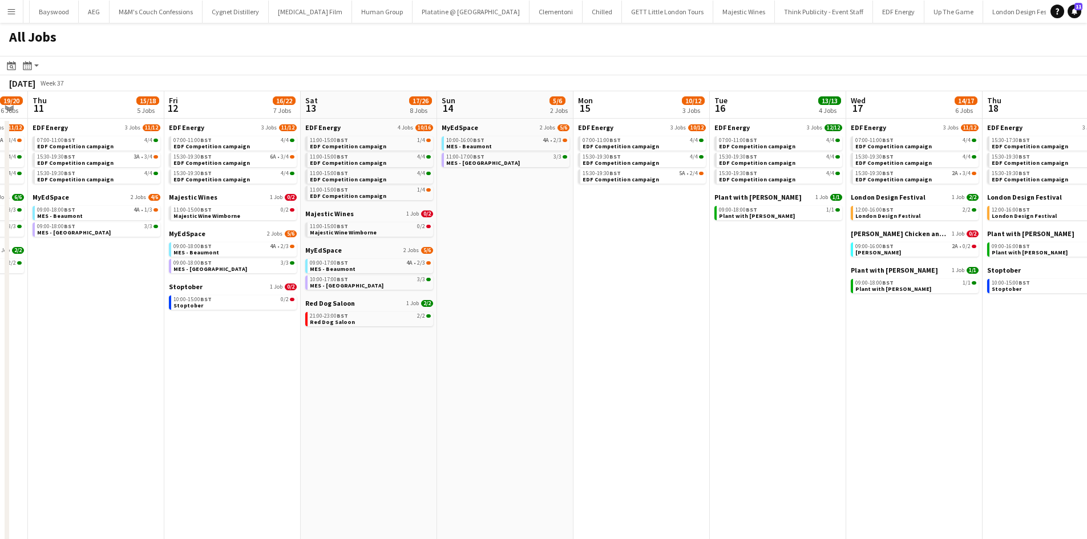
click at [369, 354] on app-all-jobs "All Jobs Date picker [DATE] [DATE] [DATE] M [DATE] T [DATE] W [DATE] T [DATE] F…" at bounding box center [543, 449] width 1087 height 853
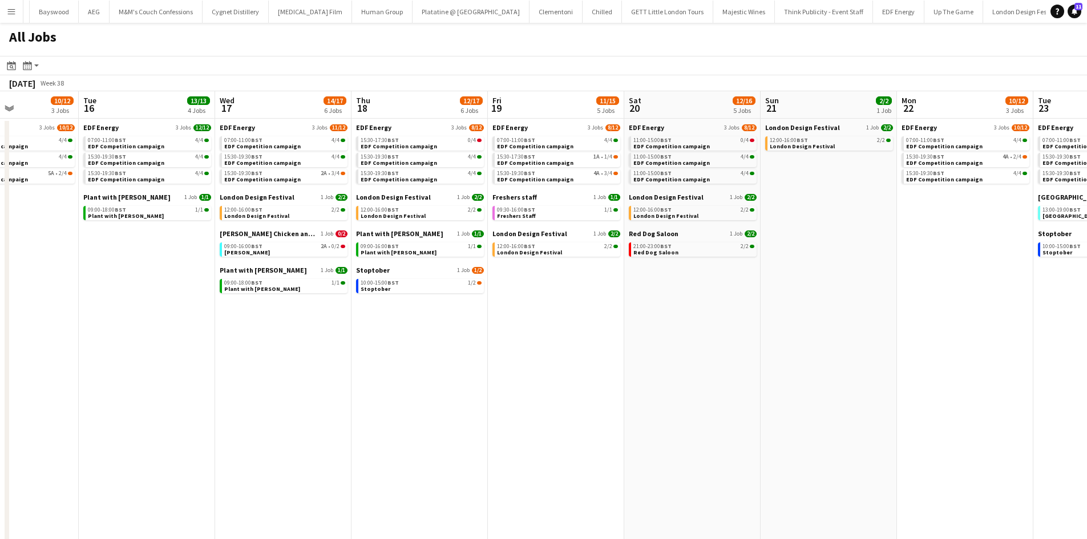
drag, startPoint x: 816, startPoint y: 398, endPoint x: 450, endPoint y: 401, distance: 365.8
click at [450, 401] on app-calendar-viewport "Fri 12 16/22 7 Jobs Sat 13 17/26 8 Jobs Sun 14 5/6 2 Jobs Mon 15 10/12 3 Jobs T…" at bounding box center [543, 483] width 1087 height 785
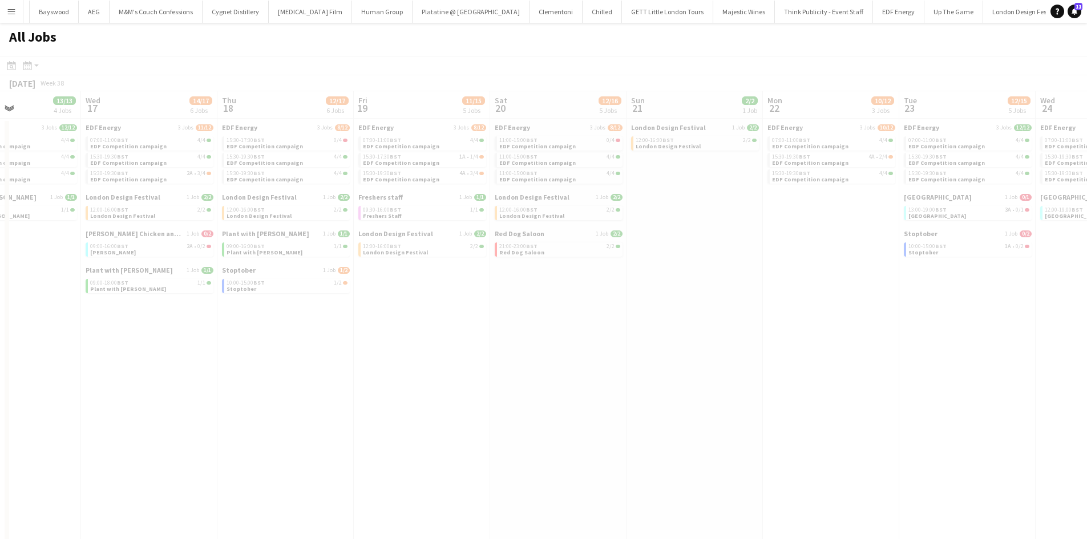
drag, startPoint x: 833, startPoint y: 407, endPoint x: 630, endPoint y: 370, distance: 206.6
click at [467, 362] on app-all-jobs "All Jobs Date picker [DATE] [DATE] [DATE] M [DATE] T [DATE] W [DATE] T [DATE] F…" at bounding box center [543, 449] width 1087 height 853
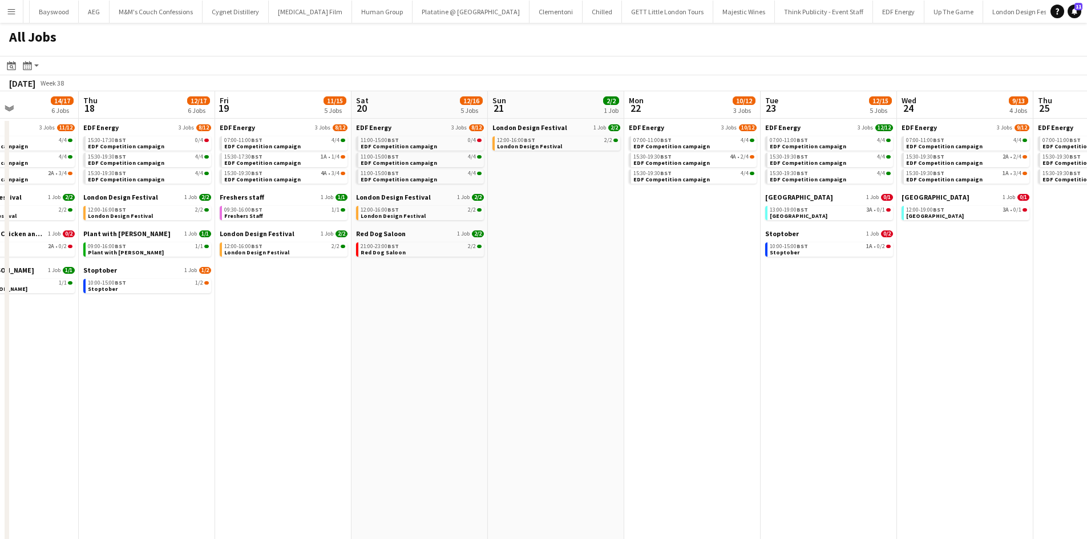
click at [233, 335] on app-all-jobs "All Jobs Date picker [DATE] [DATE] [DATE] M [DATE] T [DATE] W [DATE] T [DATE] F…" at bounding box center [543, 449] width 1087 height 853
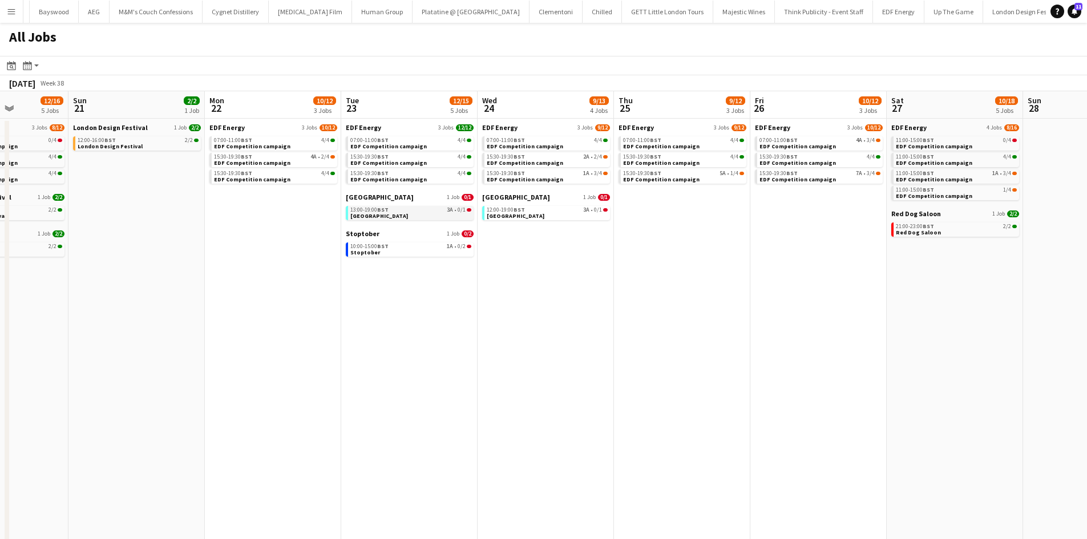
click at [450, 219] on link "13:00-19:00 BST 3A • 0/1 [GEOGRAPHIC_DATA]" at bounding box center [410, 212] width 121 height 13
drag, startPoint x: 287, startPoint y: 304, endPoint x: 575, endPoint y: 289, distance: 288.0
click at [741, 301] on app-calendar-viewport "Thu 18 12/17 6 Jobs Fri 19 11/15 5 Jobs Sat 20 12/16 5 Jobs Sun 21 2/2 1 Job Mo…" at bounding box center [543, 483] width 1087 height 785
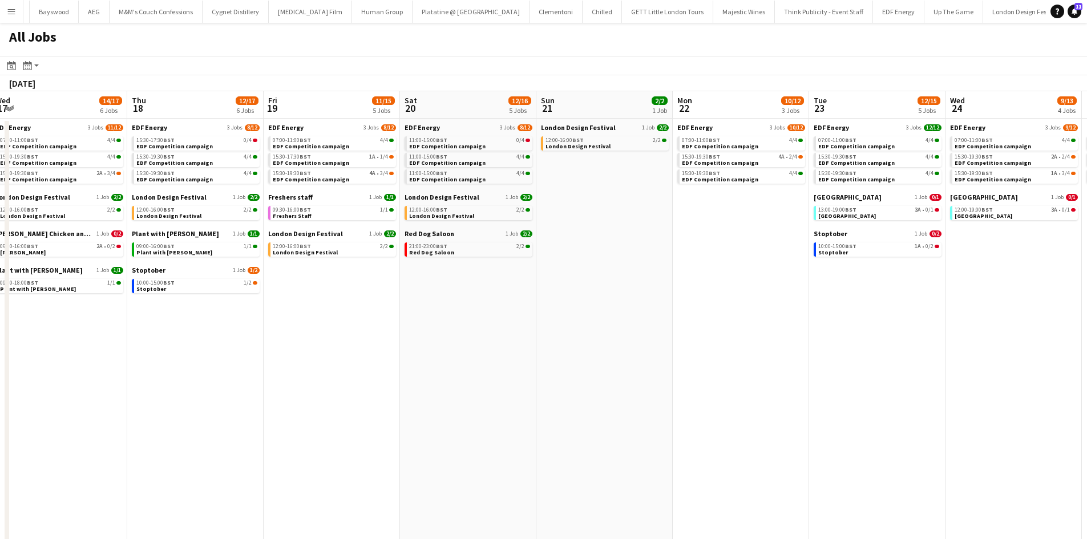
drag, startPoint x: 328, startPoint y: 343, endPoint x: 764, endPoint y: 345, distance: 435.4
click at [754, 345] on app-calendar-viewport "Mon 15 10/12 3 Jobs Tue 16 13/13 4 Jobs Wed 17 14/17 6 Jobs Thu 18 12/17 6 Jobs…" at bounding box center [543, 483] width 1087 height 785
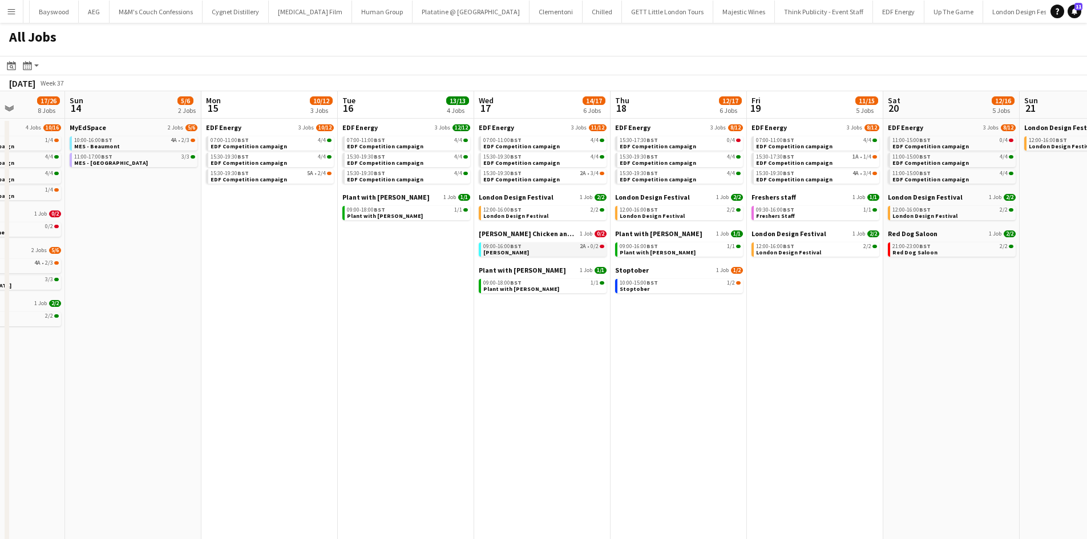
click at [524, 249] on div "09:00-16:00 BST 2A • 0/2" at bounding box center [543, 247] width 121 height 6
click at [562, 251] on link "09:00-16:00 BST 2A • 0/2 [PERSON_NAME]" at bounding box center [543, 249] width 121 height 13
click at [539, 250] on link "09:00-16:00 BST 2A • 0/2 [PERSON_NAME]" at bounding box center [543, 249] width 121 height 13
click at [365, 215] on span "Plant with [PERSON_NAME]" at bounding box center [385, 215] width 76 height 7
click at [262, 147] on span "EDF Competition campaign" at bounding box center [249, 146] width 76 height 7
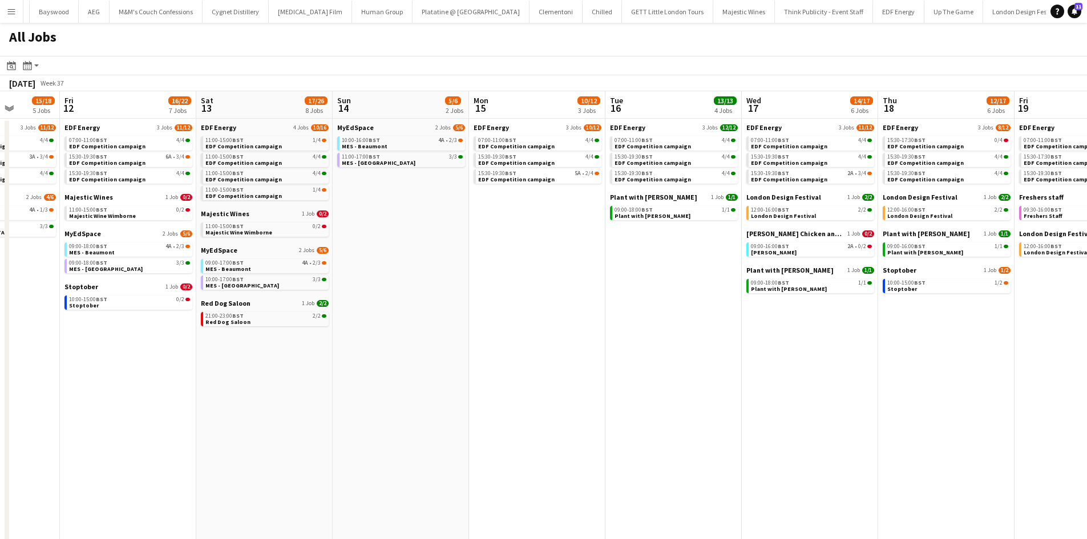
drag, startPoint x: 249, startPoint y: 363, endPoint x: 713, endPoint y: 411, distance: 466.4
click at [713, 411] on app-calendar-viewport "Wed 10 19/20 6 Jobs Thu 11 15/18 5 Jobs Fri 12 16/22 7 Jobs Sat 13 17/26 8 Jobs…" at bounding box center [543, 483] width 1087 height 785
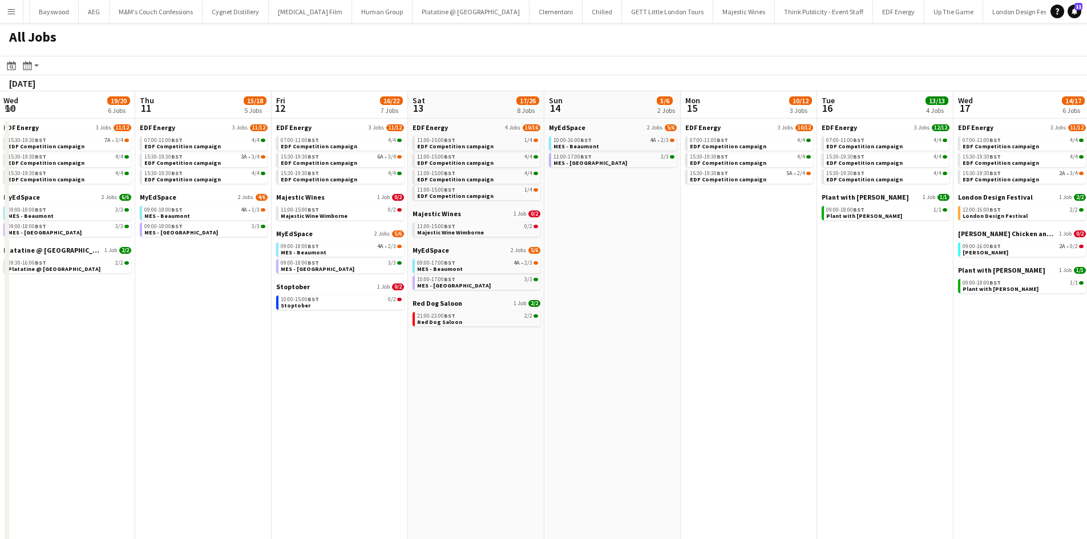
drag, startPoint x: 435, startPoint y: 492, endPoint x: 536, endPoint y: 454, distance: 108.2
click at [753, 426] on app-calendar-viewport "Mon 8 20/22 6 Jobs Tue 9 18/22 7 Jobs Wed 10 19/20 6 Jobs Thu 11 15/18 5 Jobs F…" at bounding box center [543, 483] width 1087 height 785
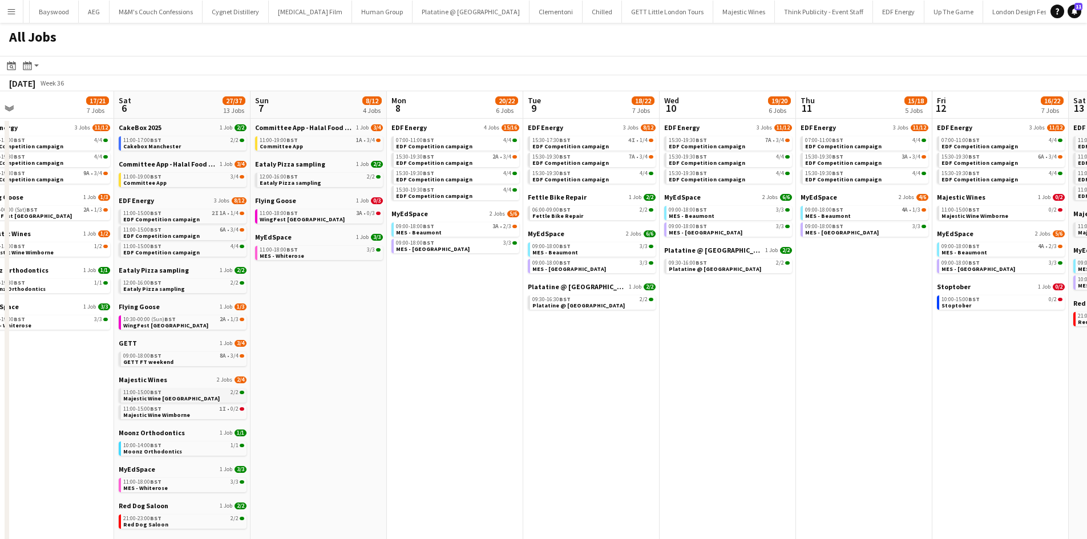
drag, startPoint x: 105, startPoint y: 456, endPoint x: 460, endPoint y: 402, distance: 359.1
click at [769, 370] on app-calendar-viewport "Fri 5 17/21 7 Jobs Sat 6 27/37 13 Jobs Sun 7 8/12 4 Jobs Mon 8 20/22 6 Jobs Tue…" at bounding box center [543, 483] width 1087 height 785
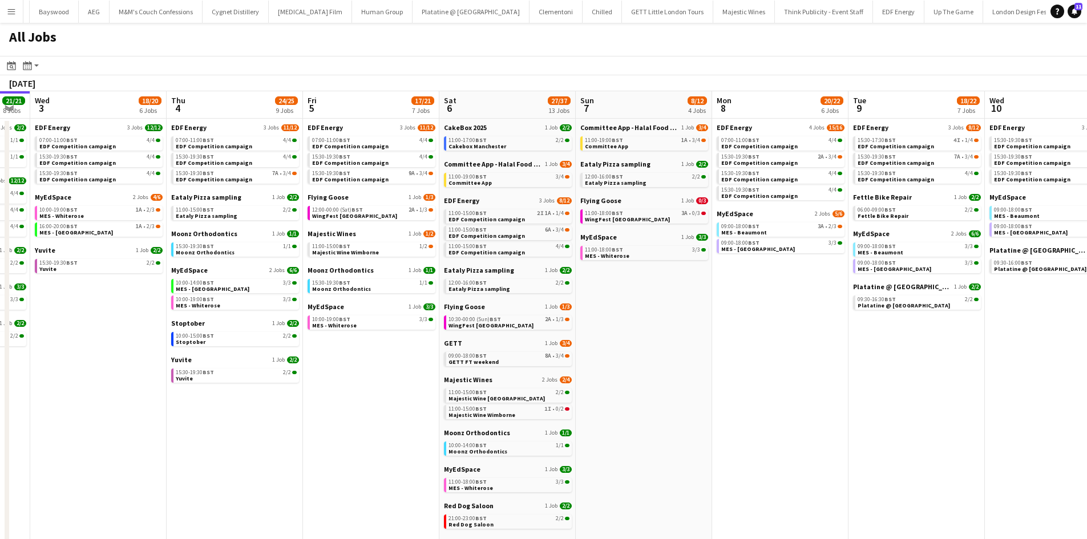
drag, startPoint x: 793, startPoint y: 358, endPoint x: 642, endPoint y: 377, distance: 151.8
click at [820, 349] on app-calendar-viewport "Sun 31 22/26 10 Jobs Mon 1 20/20 8 Jobs Tue 2 21/21 8 Jobs Wed 3 18/20 6 Jobs T…" at bounding box center [543, 483] width 1087 height 785
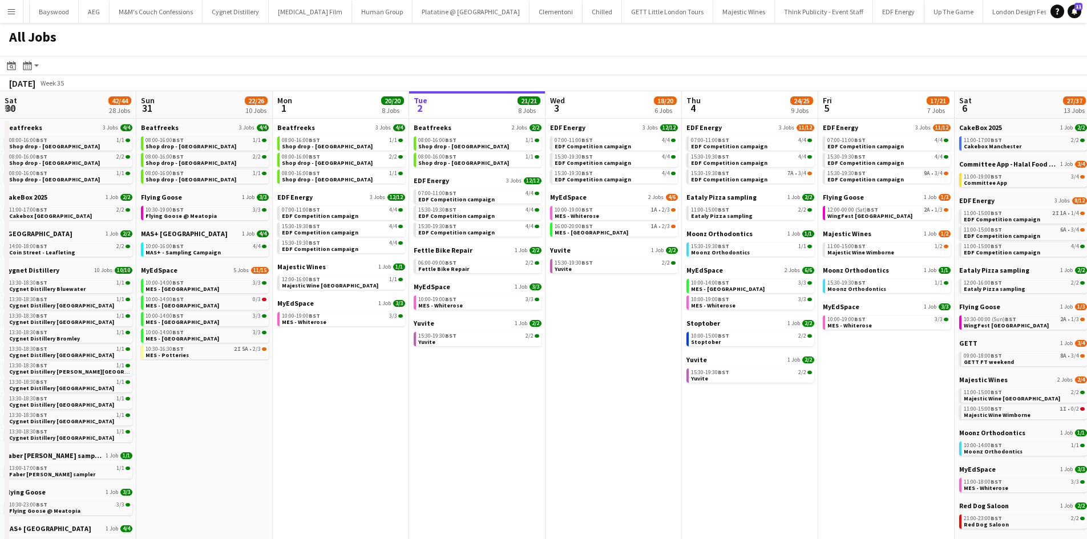
click at [512, 388] on app-all-jobs "All Jobs Date picker [DATE] [DATE] [DATE] M [DATE] T [DATE] W [DATE] T [DATE] F…" at bounding box center [543, 449] width 1087 height 853
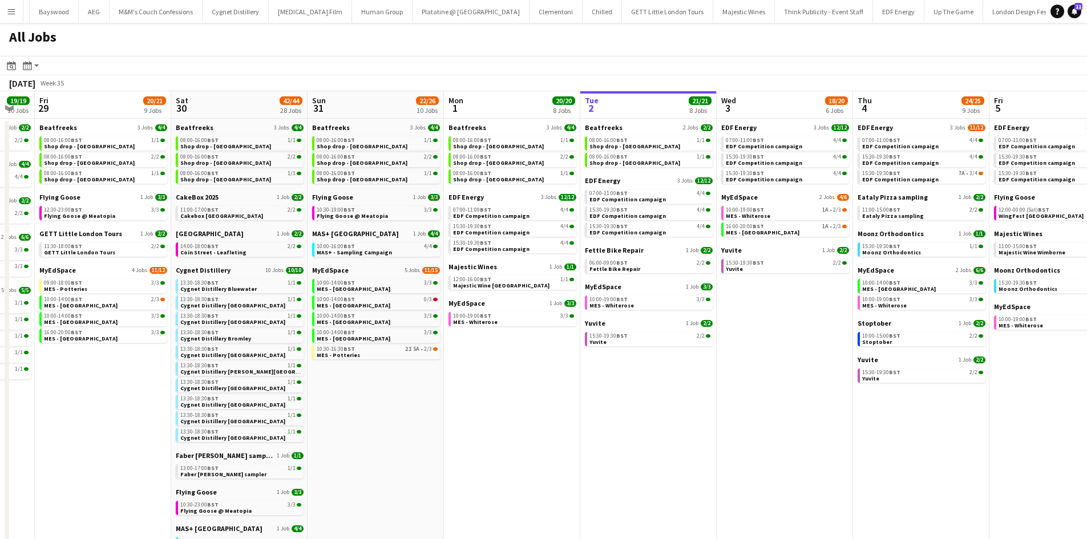
scroll to position [0, 479]
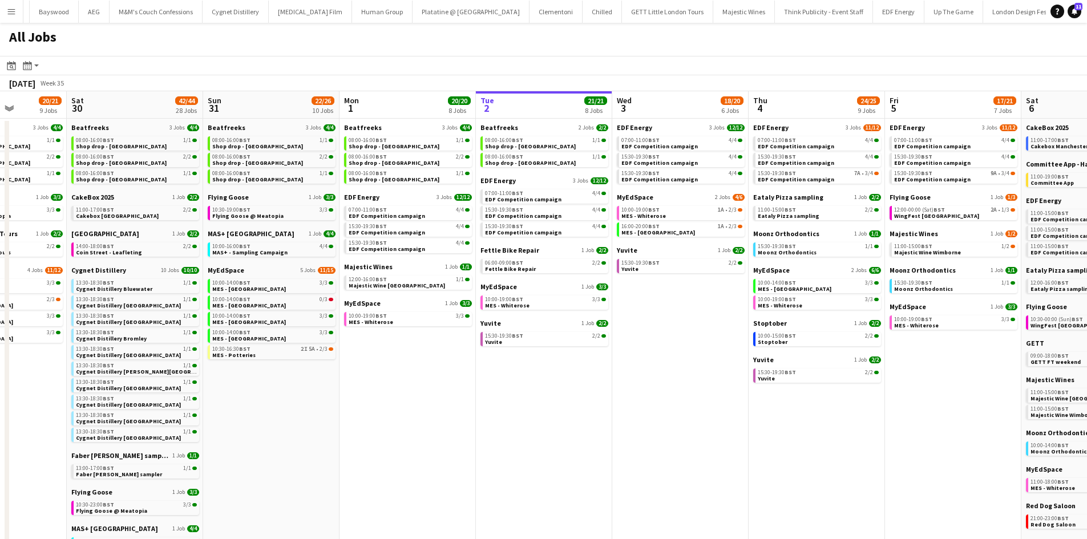
drag, startPoint x: 562, startPoint y: 513, endPoint x: 513, endPoint y: 506, distance: 49.6
click at [513, 506] on app-calendar-viewport "Tue 26 22/24 14 Jobs Wed 27 14/15 6 Jobs Thu 28 19/19 10 Jobs Fri 29 20/21 9 Jo…" at bounding box center [543, 483] width 1087 height 785
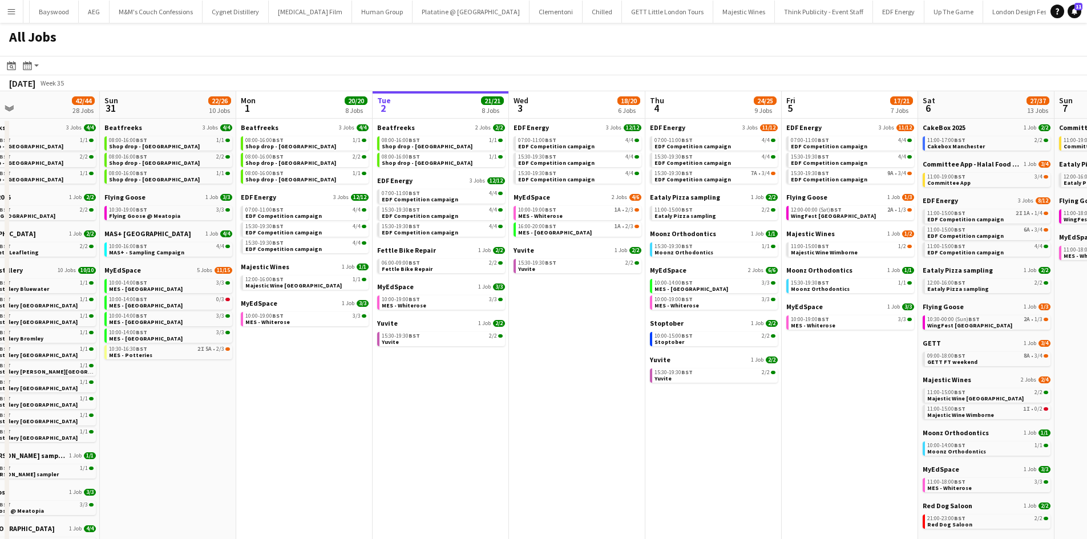
drag, startPoint x: 692, startPoint y: 450, endPoint x: 613, endPoint y: 443, distance: 79.1
click at [614, 444] on app-calendar-viewport "Tue 26 22/24 14 Jobs Wed 27 14/15 6 Jobs Thu 28 19/19 10 Jobs Fri 29 20/21 9 Jo…" at bounding box center [543, 483] width 1087 height 785
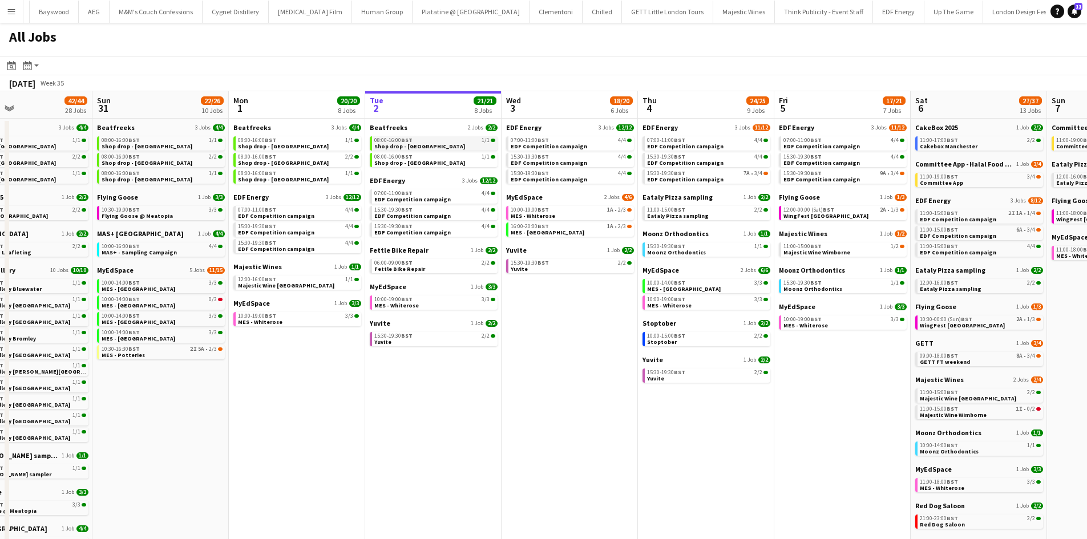
click at [406, 143] on span "Shop drop - [GEOGRAPHIC_DATA]" at bounding box center [419, 146] width 91 height 7
click at [436, 146] on link "08:00-16:00 BST 1/1 Shop drop - [GEOGRAPHIC_DATA]" at bounding box center [434, 142] width 121 height 13
click at [421, 150] on app-brief-job-card "08:00-16:00 BST 1/1 Shop drop - [GEOGRAPHIC_DATA]" at bounding box center [434, 143] width 128 height 14
click at [430, 143] on link "08:00-16:00 BST 1/1 Shop drop - [GEOGRAPHIC_DATA]" at bounding box center [434, 142] width 121 height 13
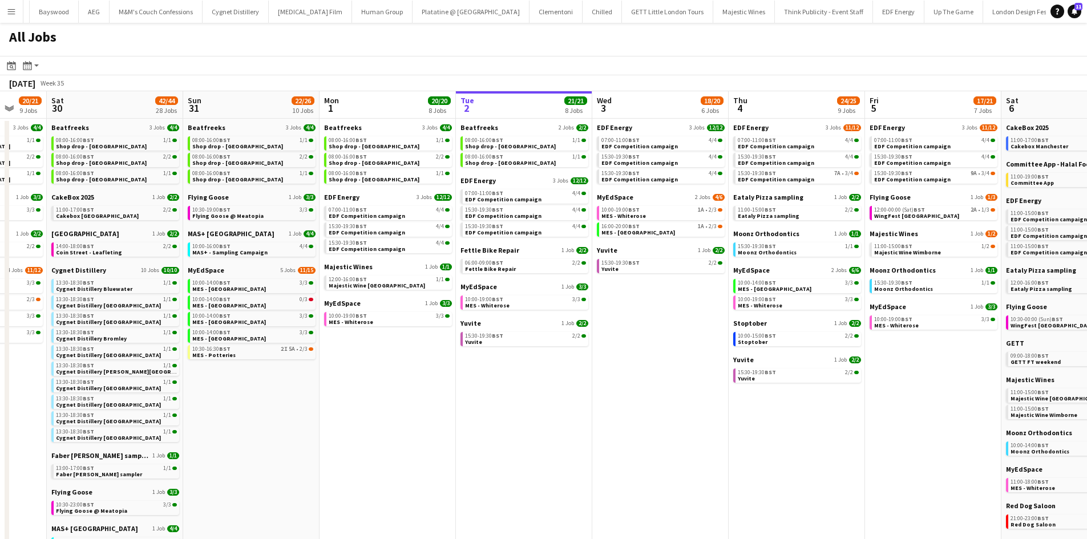
drag, startPoint x: 527, startPoint y: 416, endPoint x: 229, endPoint y: 373, distance: 301.5
click at [229, 373] on app-calendar-viewport "Wed 27 14/15 6 Jobs Thu 28 19/19 10 Jobs Fri 29 20/21 9 Jobs Sat 30 42/44 28 Jo…" at bounding box center [543, 483] width 1087 height 785
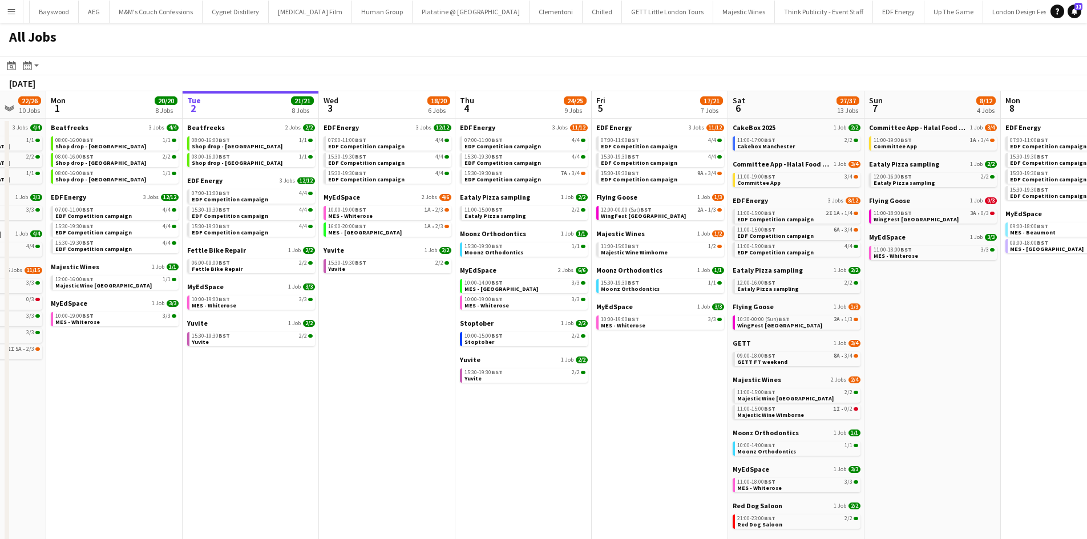
drag, startPoint x: 616, startPoint y: 416, endPoint x: 432, endPoint y: 391, distance: 185.5
click at [433, 391] on app-calendar-viewport "Fri 29 20/21 9 Jobs Sat 30 42/44 28 Jobs Sun 31 22/26 10 Jobs Mon 1 20/20 8 Job…" at bounding box center [543, 483] width 1087 height 785
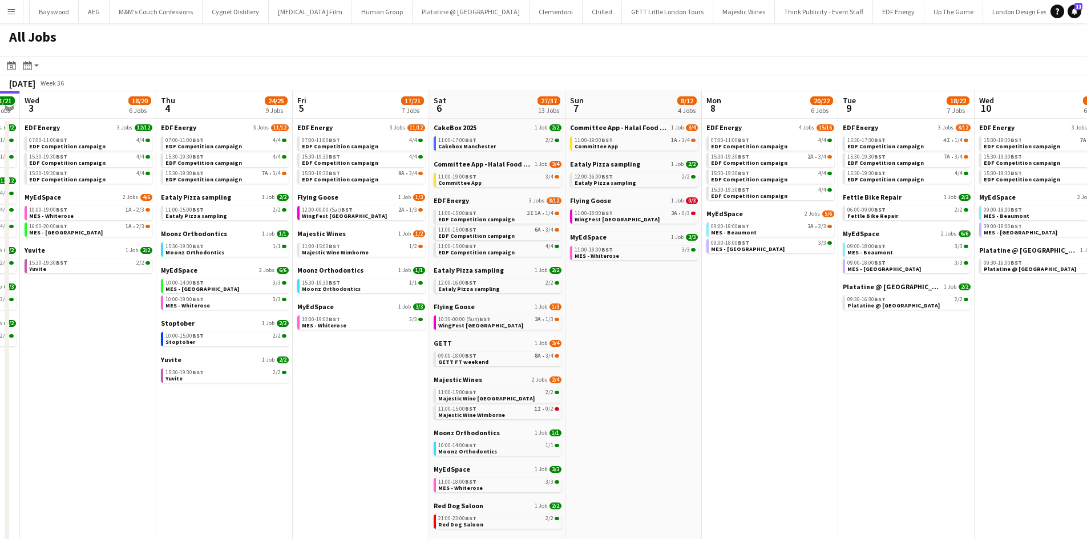
scroll to position [0, 462]
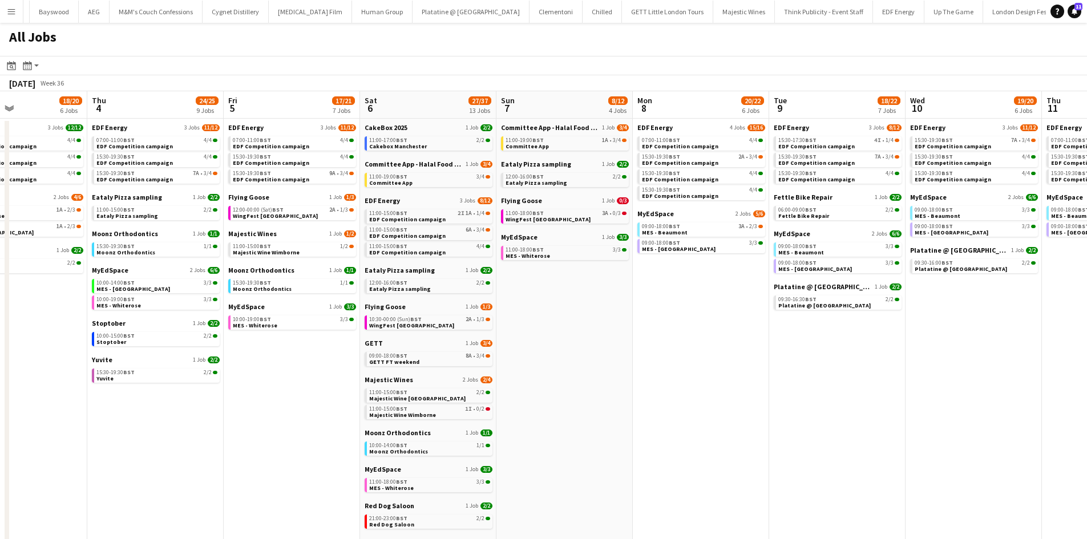
drag, startPoint x: 633, startPoint y: 329, endPoint x: 551, endPoint y: 341, distance: 83.0
click at [551, 341] on app-calendar-viewport "Sun 31 22/26 10 Jobs Mon 1 20/20 8 Jobs Tue 2 21/21 8 Jobs Wed 3 18/20 6 Jobs T…" at bounding box center [543, 483] width 1087 height 785
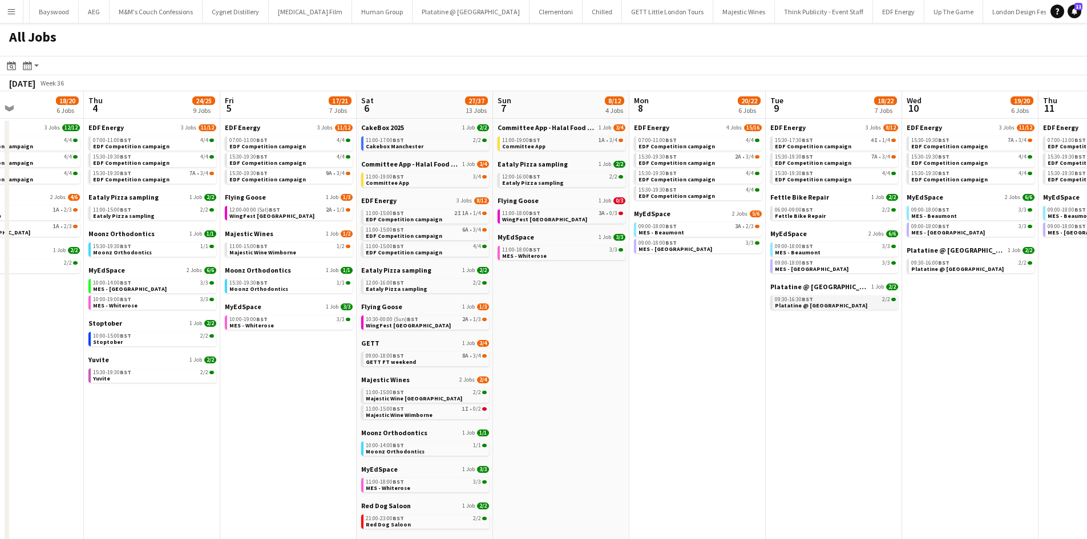
click at [788, 300] on span "09:30-16:30 BST" at bounding box center [794, 300] width 38 height 6
click at [842, 300] on div "09:30-16:30 BST 2/2" at bounding box center [835, 300] width 121 height 6
click at [830, 292] on app-calendar-brief-board "Platatine @ Olympia 1 Job 2/2 09:30-16:30 BST 2/2 Platatine @ Olympia" at bounding box center [834, 295] width 128 height 27
click at [831, 301] on div "09:30-16:30 BST 2/2" at bounding box center [835, 300] width 121 height 6
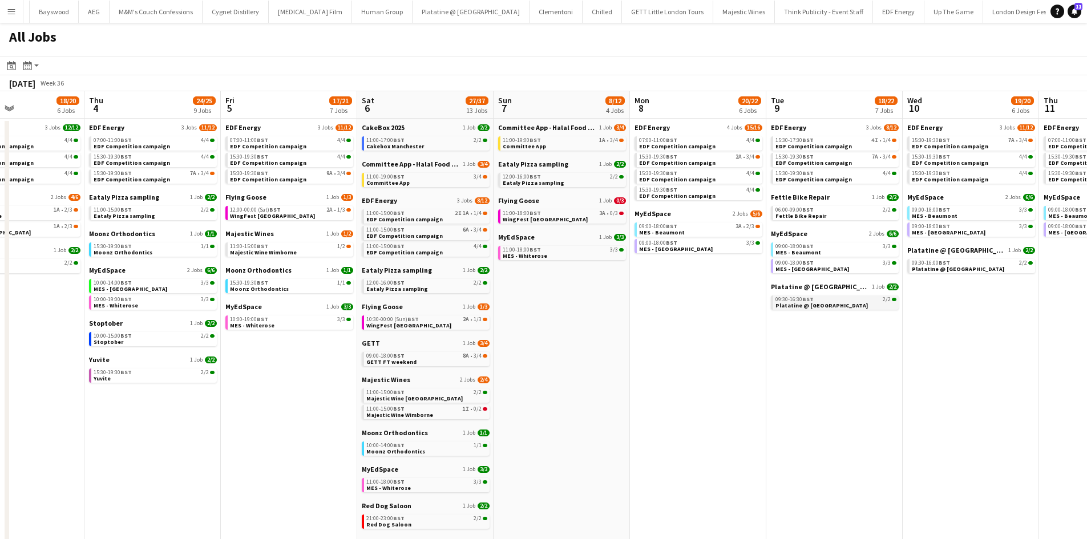
click at [841, 306] on link "09:30-16:30 BST 2/2 Platatine @ Olympia" at bounding box center [836, 302] width 121 height 13
click at [804, 301] on span "BST" at bounding box center [807, 299] width 11 height 7
click at [864, 300] on div "09:30-16:30 BST 2/2" at bounding box center [836, 300] width 121 height 6
click at [833, 306] on link "09:30-16:30 BST 2/2 Platatine @ Olympia" at bounding box center [836, 302] width 121 height 13
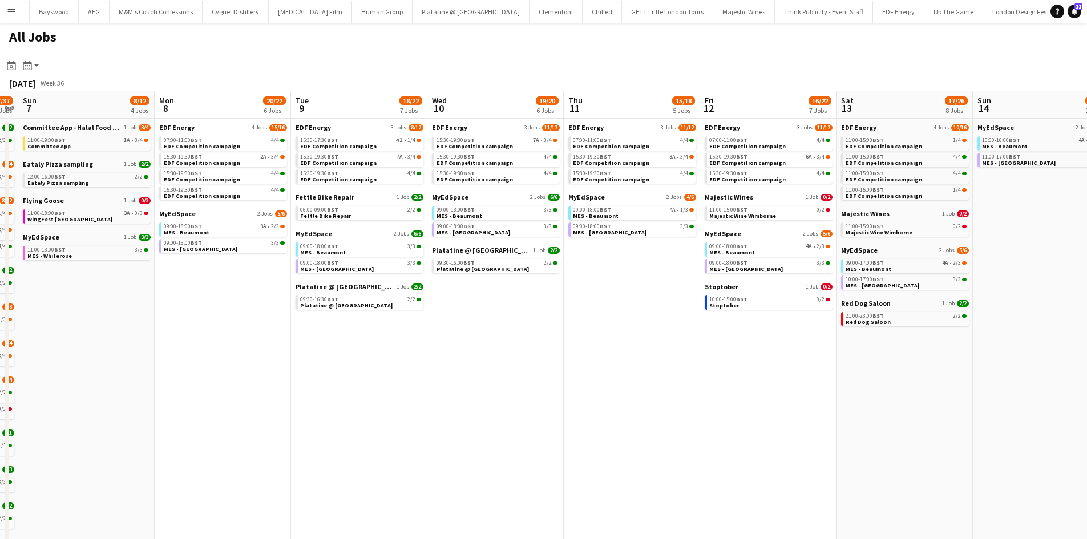
drag, startPoint x: 956, startPoint y: 347, endPoint x: 475, endPoint y: 354, distance: 480.6
click at [475, 354] on app-calendar-viewport "Wed 3 18/20 6 Jobs Thu 4 24/25 9 Jobs Fri 5 17/21 7 Jobs Sat 6 27/37 13 Jobs Su…" at bounding box center [543, 483] width 1087 height 785
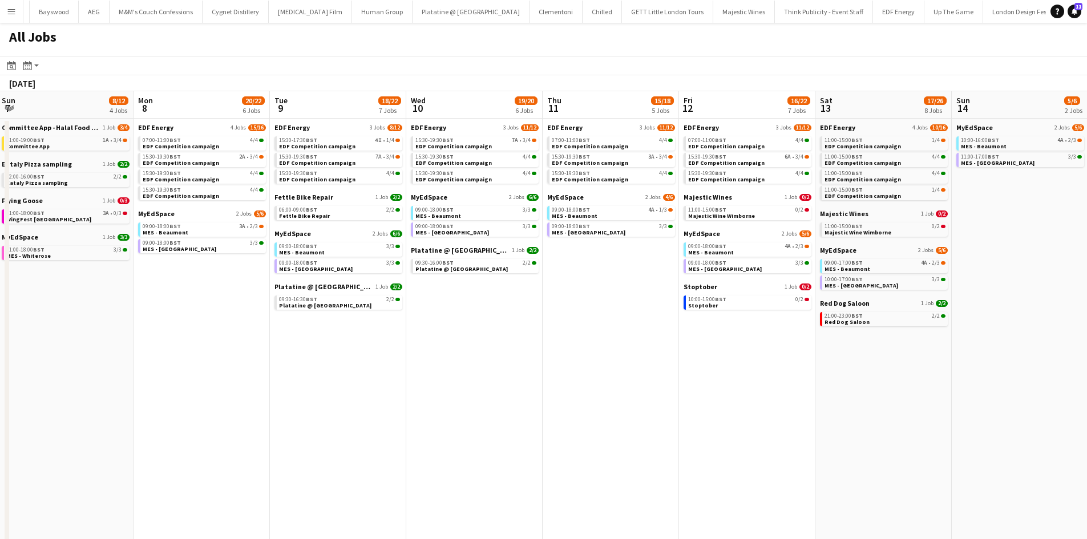
drag, startPoint x: 796, startPoint y: 357, endPoint x: 520, endPoint y: 350, distance: 275.7
click at [521, 351] on app-calendar-viewport "Wed 3 18/20 6 Jobs Thu 4 24/25 9 Jobs Fri 5 17/21 7 Jobs Sat 6 27/37 13 Jobs Su…" at bounding box center [543, 483] width 1087 height 785
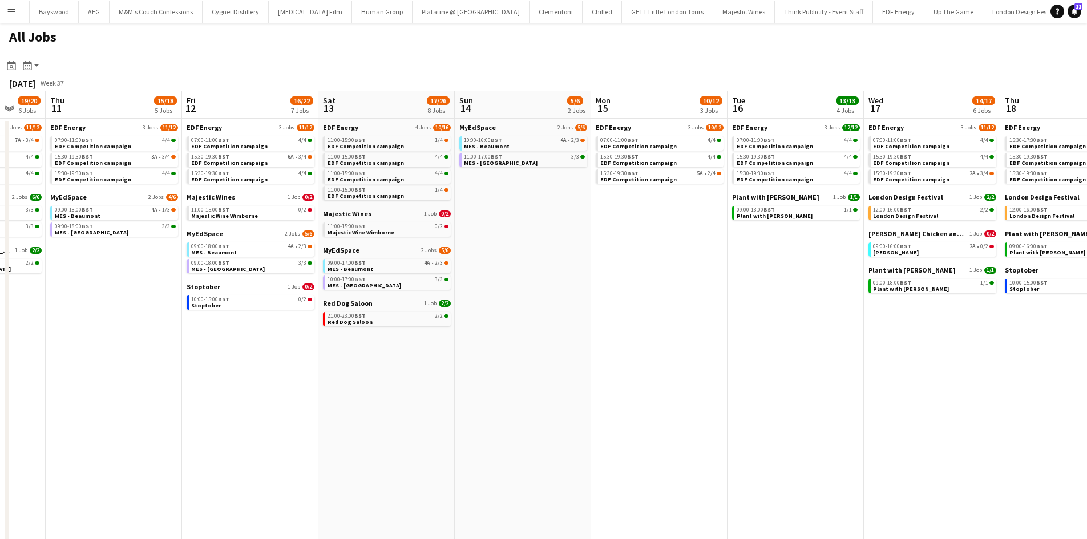
drag, startPoint x: 776, startPoint y: 344, endPoint x: 627, endPoint y: 322, distance: 150.5
click at [637, 342] on app-calendar-viewport "Sun 7 8/12 4 Jobs Mon 8 20/22 6 Jobs Tue 9 18/22 7 Jobs Wed 10 19/20 6 Jobs Thu…" at bounding box center [543, 483] width 1087 height 785
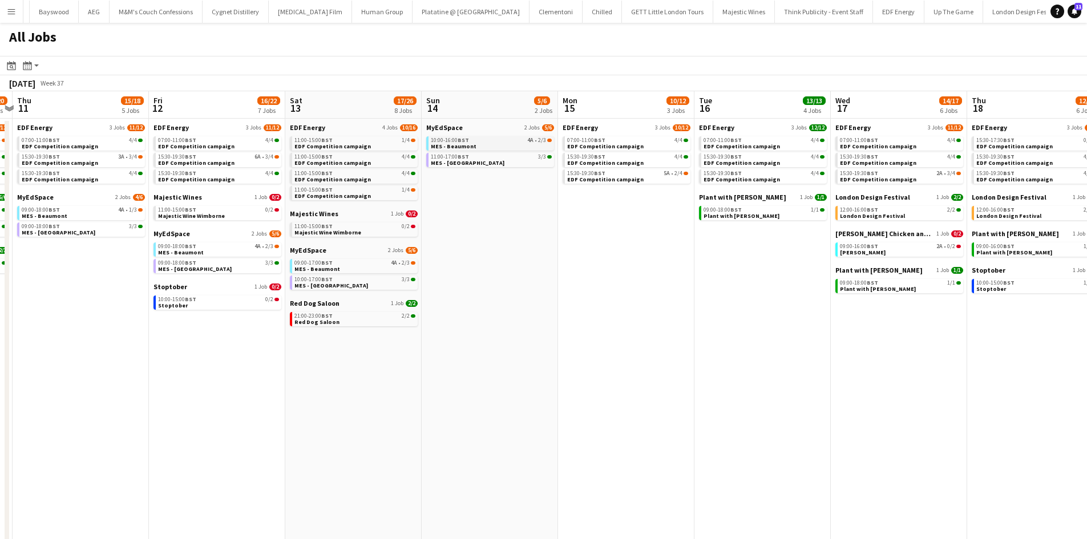
click at [487, 148] on link "10:00-16:00 BST 4A • 2/3 MES - Beaumont" at bounding box center [491, 142] width 121 height 13
click at [477, 148] on link "10:00-16:00 BST 4A • 2/3 MES - Beaumont" at bounding box center [491, 142] width 121 height 13
click at [482, 138] on div "10:00-16:00 BST 4A • 2/3" at bounding box center [491, 141] width 121 height 6
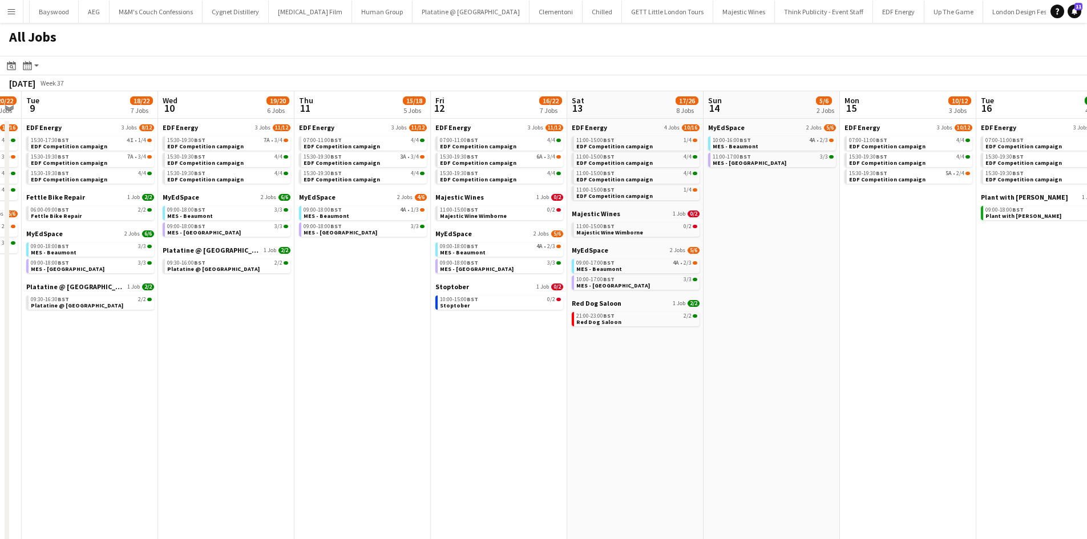
drag, startPoint x: 336, startPoint y: 438, endPoint x: 564, endPoint y: 414, distance: 229.0
click at [546, 431] on app-calendar-viewport "Sun 7 8/12 4 Jobs Mon 8 20/22 6 Jobs Tue 9 18/22 7 Jobs Wed 10 19/20 6 Jobs Thu…" at bounding box center [543, 483] width 1087 height 785
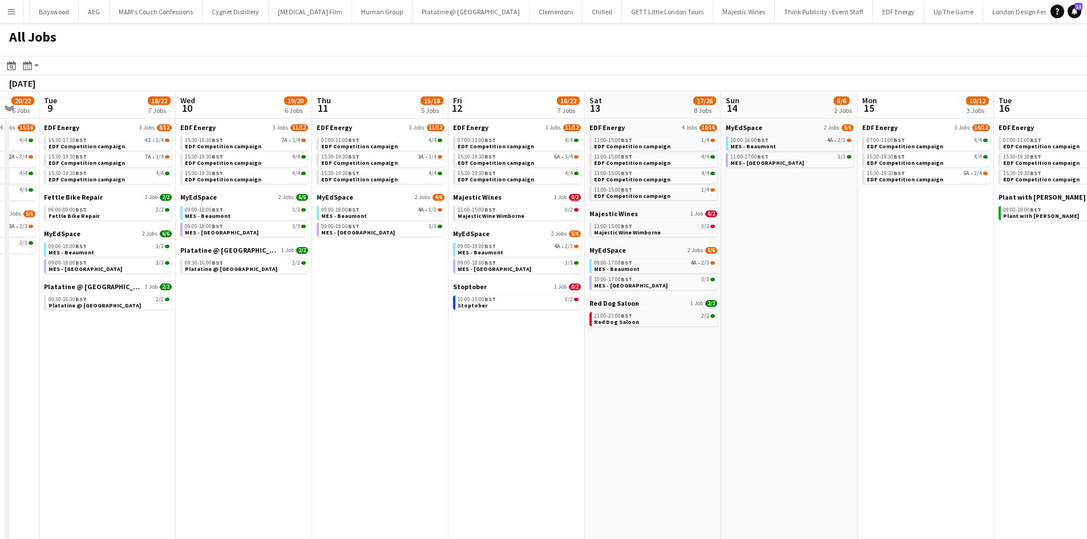
drag, startPoint x: 394, startPoint y: 378, endPoint x: 515, endPoint y: 378, distance: 121.6
click at [515, 378] on app-calendar-viewport "Sun 7 8/12 4 Jobs Mon 8 20/22 6 Jobs Tue 9 18/22 7 Jobs Wed 10 19/20 6 Jobs Thu…" at bounding box center [543, 483] width 1087 height 785
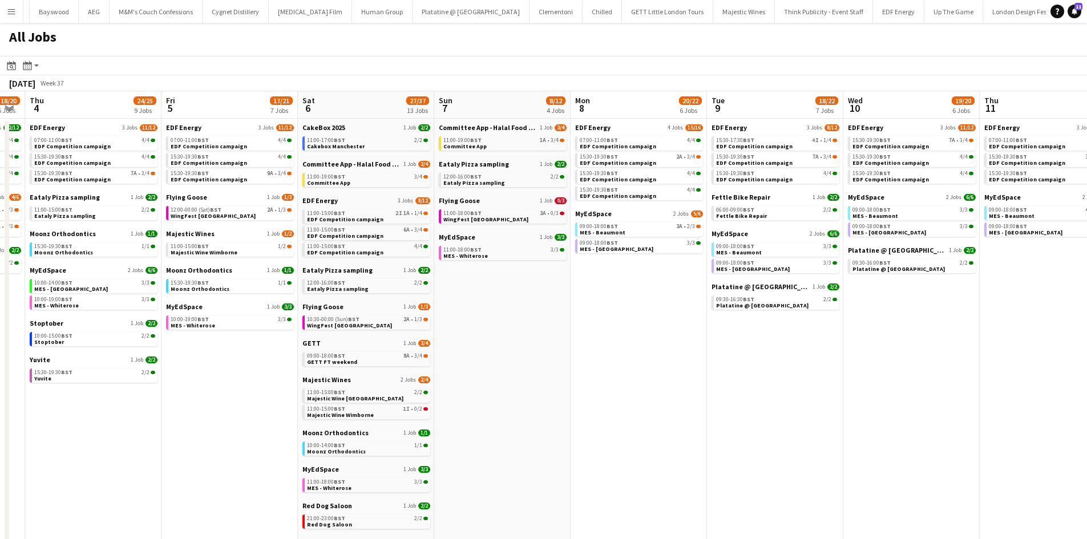
drag, startPoint x: 487, startPoint y: 365, endPoint x: 447, endPoint y: 369, distance: 39.6
click at [554, 365] on app-calendar-viewport "Tue 2 21/21 8 Jobs Wed 3 18/20 6 Jobs Thu 4 24/25 9 Jobs Fri 5 17/21 7 Jobs Sat…" at bounding box center [543, 483] width 1087 height 785
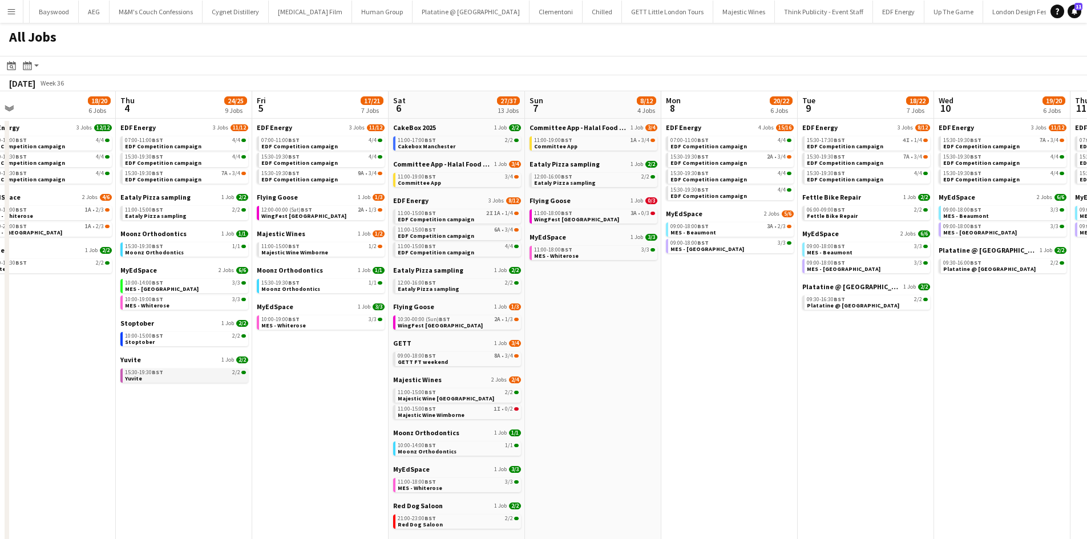
drag, startPoint x: 361, startPoint y: 380, endPoint x: 423, endPoint y: 369, distance: 63.7
click at [439, 376] on app-calendar-viewport "Mon 1 20/20 8 Jobs Tue 2 21/21 8 Jobs Wed 3 18/20 6 Jobs Thu 4 24/25 9 Jobs Fri…" at bounding box center [543, 483] width 1087 height 785
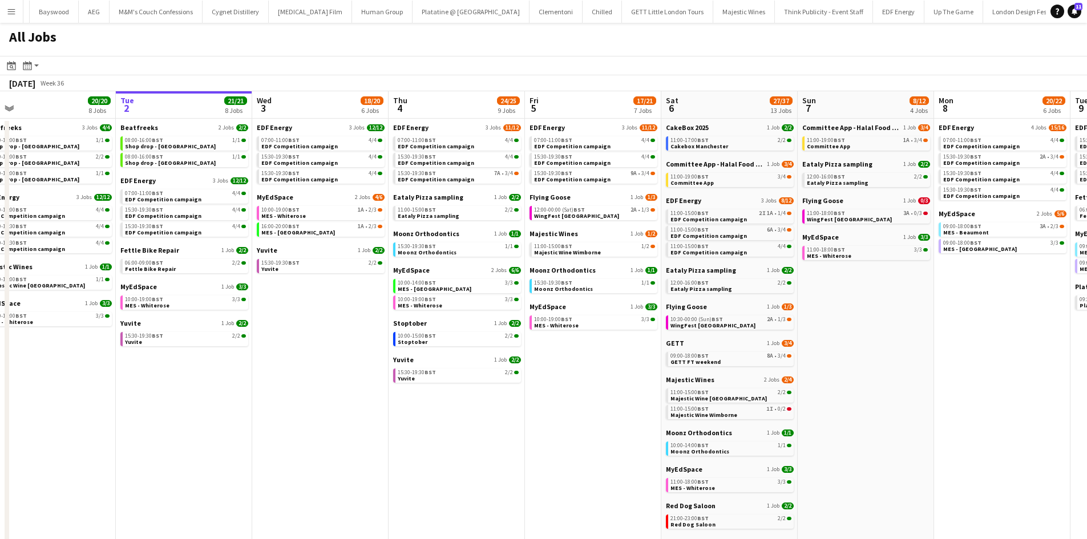
scroll to position [0, 296]
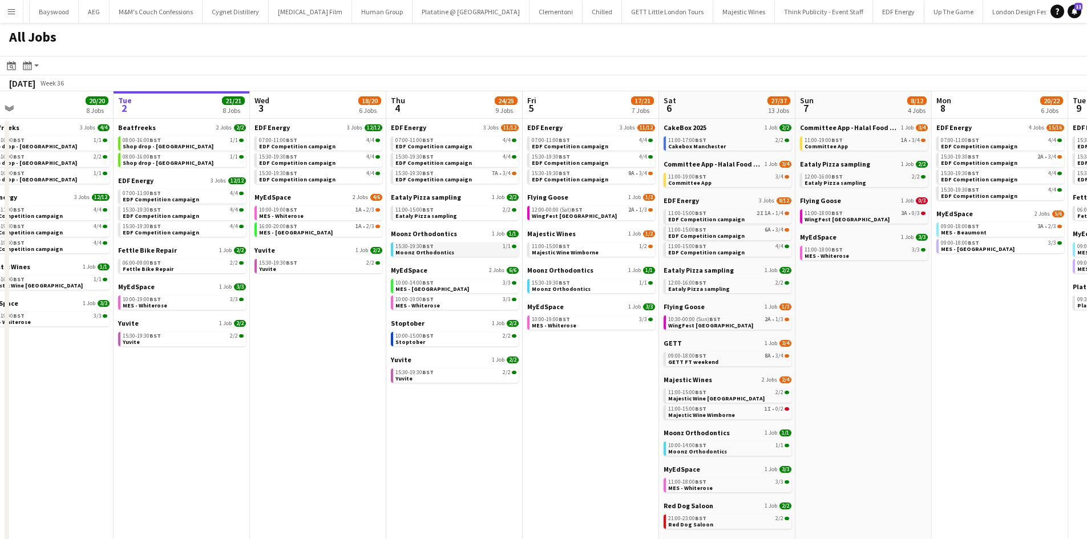
click at [445, 250] on span "Moonz Orthodontics" at bounding box center [424, 252] width 59 height 7
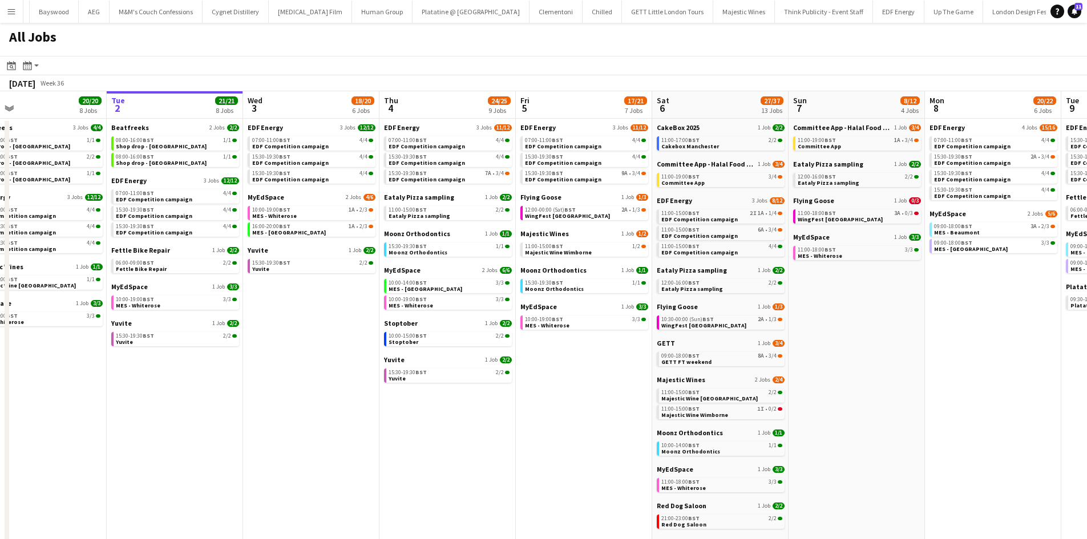
scroll to position [0, 320]
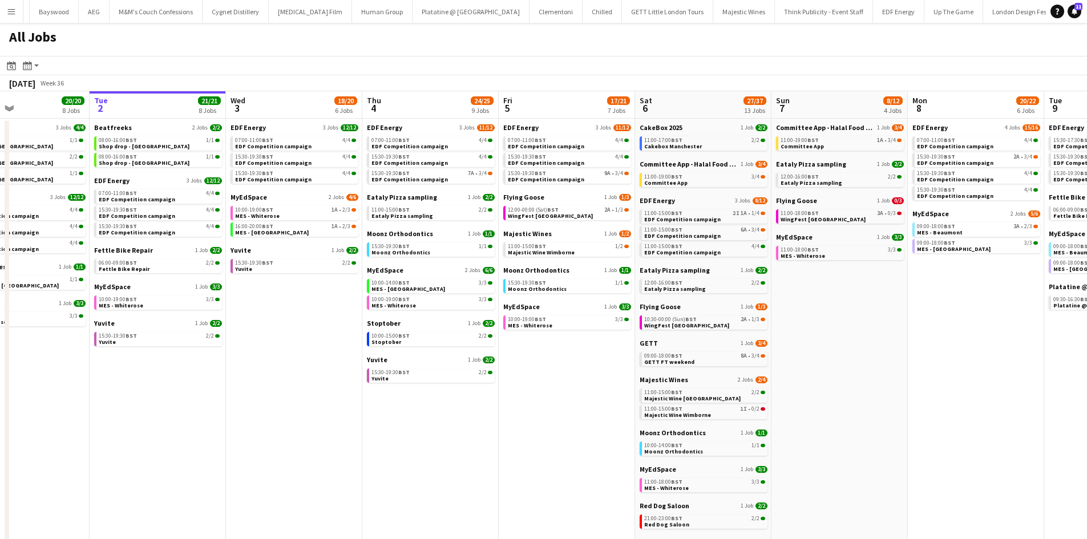
drag, startPoint x: 364, startPoint y: 320, endPoint x: 346, endPoint y: 317, distance: 18.5
click at [346, 317] on app-calendar-viewport "Sat 30 42/44 28 Jobs Sun 31 22/26 10 Jobs Mon 1 20/20 8 Jobs Tue 2 21/21 8 Jobs…" at bounding box center [543, 483] width 1087 height 785
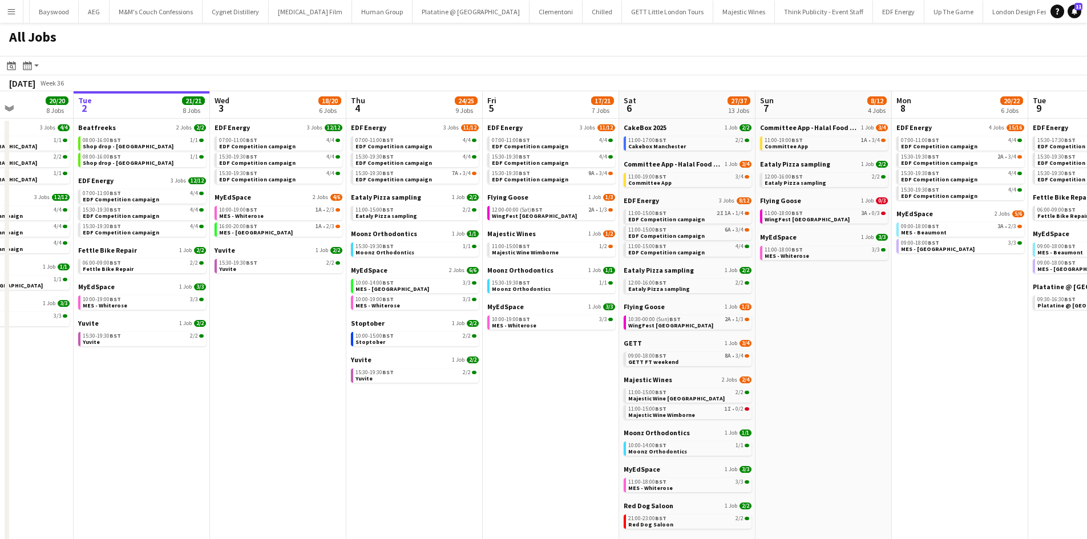
drag, startPoint x: 582, startPoint y: 399, endPoint x: 531, endPoint y: 383, distance: 52.5
click at [531, 384] on app-calendar-viewport "Sat 30 42/44 28 Jobs Sun 31 22/26 10 Jobs Mon 1 20/20 8 Jobs Tue 2 21/21 8 Jobs…" at bounding box center [543, 483] width 1087 height 785
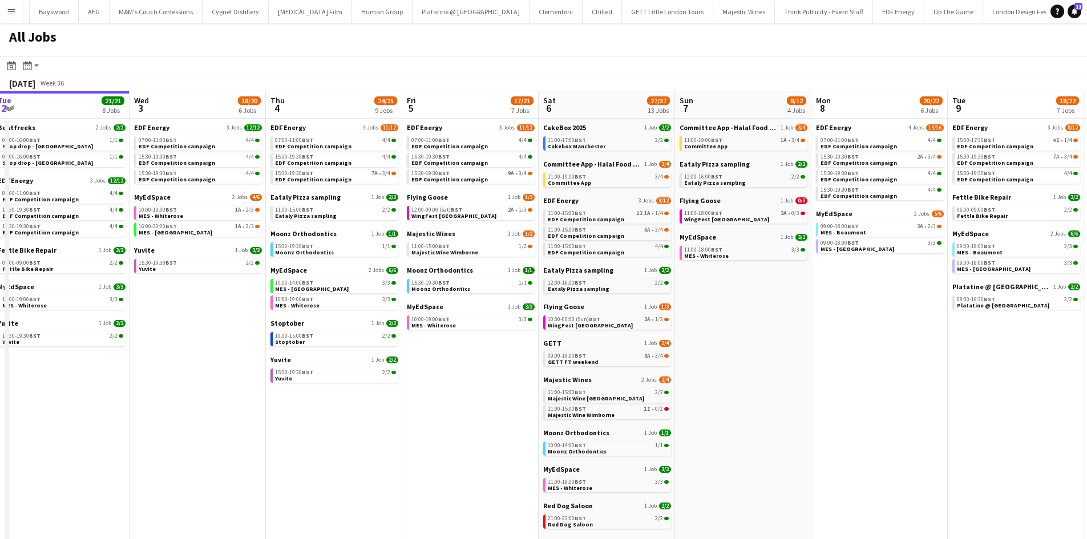
drag, startPoint x: 480, startPoint y: 376, endPoint x: 468, endPoint y: 372, distance: 12.6
click at [468, 372] on app-calendar-viewport "Sat 30 42/44 28 Jobs Sun 31 22/26 10 Jobs Mon 1 20/20 8 Jobs Tue 2 21/21 8 Jobs…" at bounding box center [543, 483] width 1087 height 785
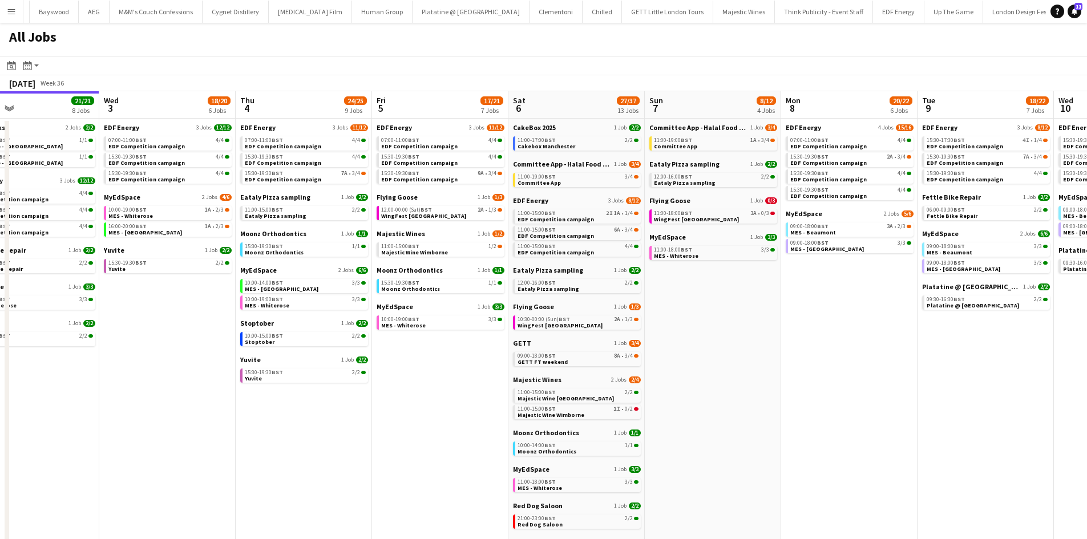
scroll to position [0, 457]
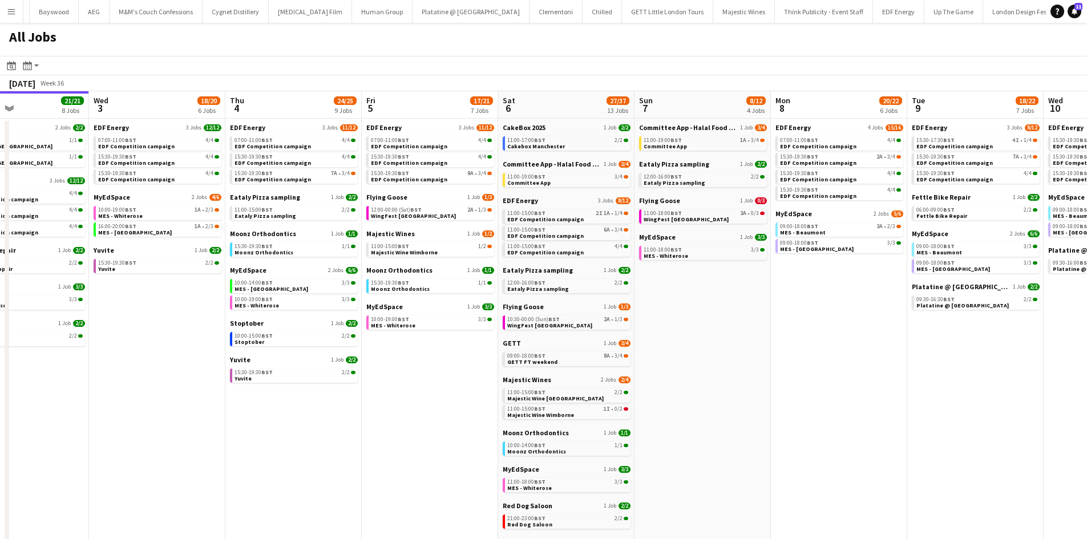
drag, startPoint x: 792, startPoint y: 333, endPoint x: 758, endPoint y: 340, distance: 33.8
click at [758, 340] on app-calendar-viewport "Sat 30 42/44 28 Jobs Sun 31 22/26 10 Jobs Mon 1 20/20 8 Jobs Tue 2 21/21 8 Jobs…" at bounding box center [543, 483] width 1087 height 785
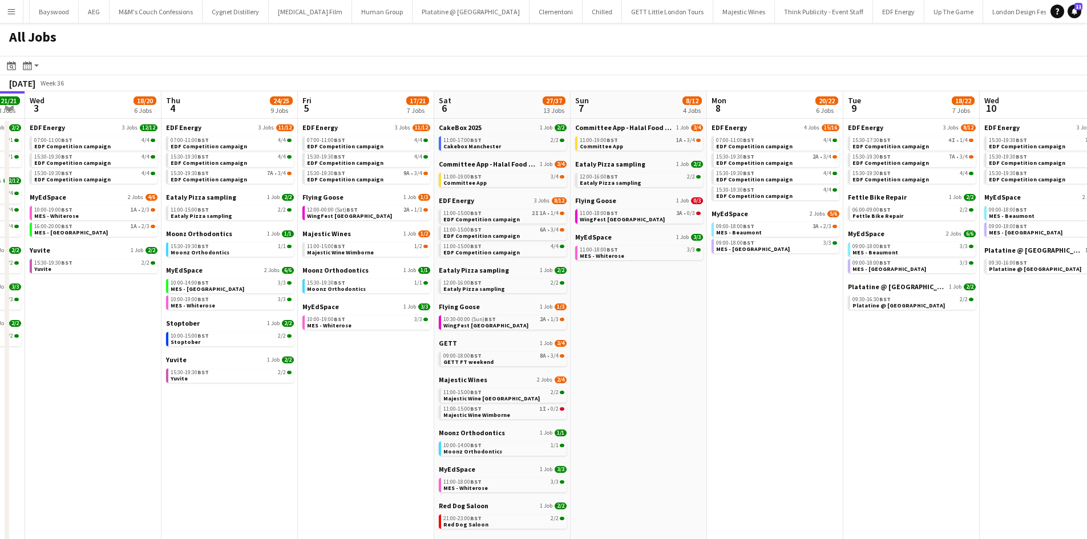
scroll to position [0, 523]
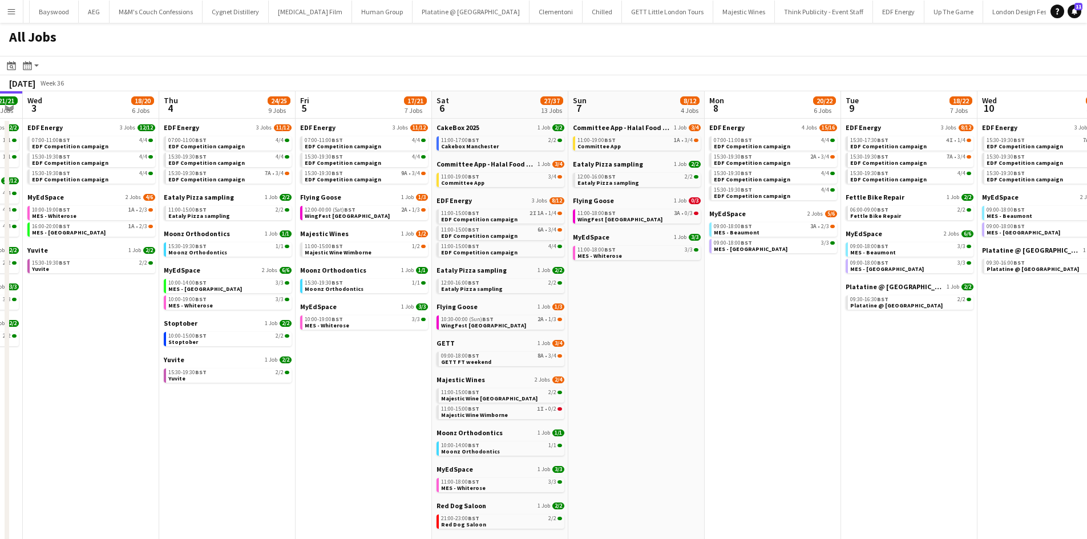
drag, startPoint x: 732, startPoint y: 364, endPoint x: 666, endPoint y: 364, distance: 66.2
click at [666, 364] on app-calendar-viewport "Sat 30 42/44 28 Jobs Sun 31 22/26 10 Jobs Mon 1 20/20 8 Jobs Tue 2 21/21 8 Jobs…" at bounding box center [543, 483] width 1087 height 785
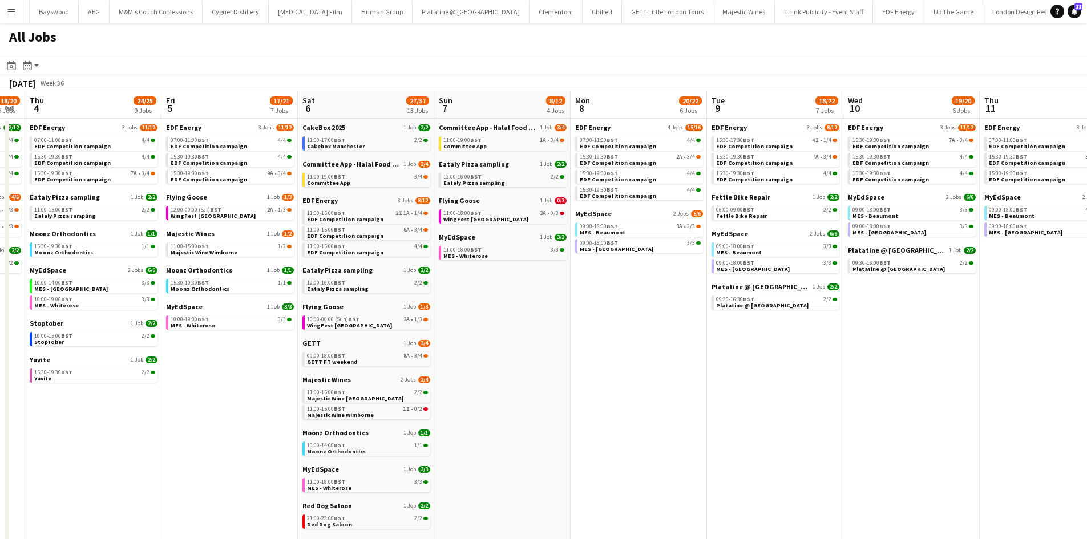
drag, startPoint x: 907, startPoint y: 364, endPoint x: 558, endPoint y: 352, distance: 349.5
click at [498, 336] on app-calendar-viewport "Mon 1 20/20 8 Jobs Tue 2 21/21 8 Jobs Wed 3 18/20 6 Jobs Thu 4 24/25 9 Jobs Fri…" at bounding box center [543, 483] width 1087 height 785
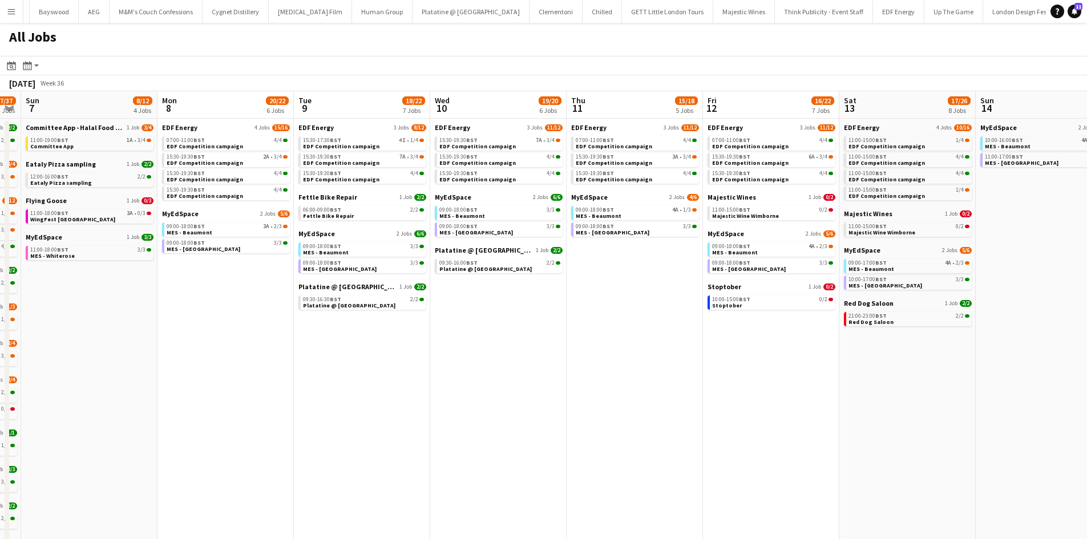
drag, startPoint x: 912, startPoint y: 395, endPoint x: 760, endPoint y: 394, distance: 152.4
click at [760, 394] on app-calendar-viewport "Wed 3 18/20 6 Jobs Thu 4 24/25 9 Jobs Fri 5 17/21 7 Jobs Sat 6 27/37 13 Jobs Su…" at bounding box center [543, 483] width 1087 height 785
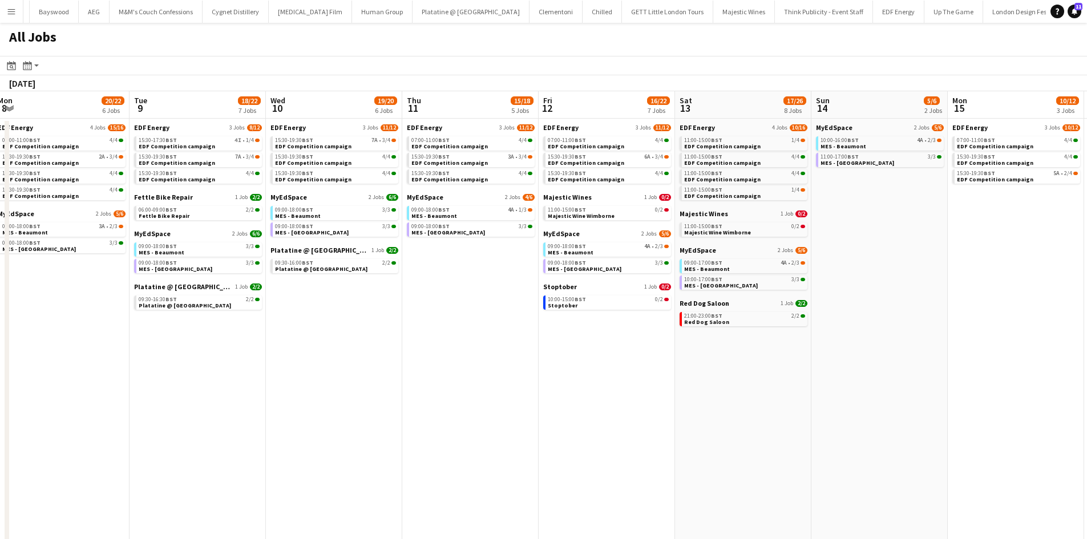
drag, startPoint x: 640, startPoint y: 366, endPoint x: 611, endPoint y: 361, distance: 29.5
click at [611, 361] on app-calendar-viewport "Fri 5 17/21 7 Jobs Sat 6 27/37 13 Jobs Sun 7 8/12 4 Jobs Mon 8 20/22 6 Jobs Tue…" at bounding box center [543, 483] width 1087 height 785
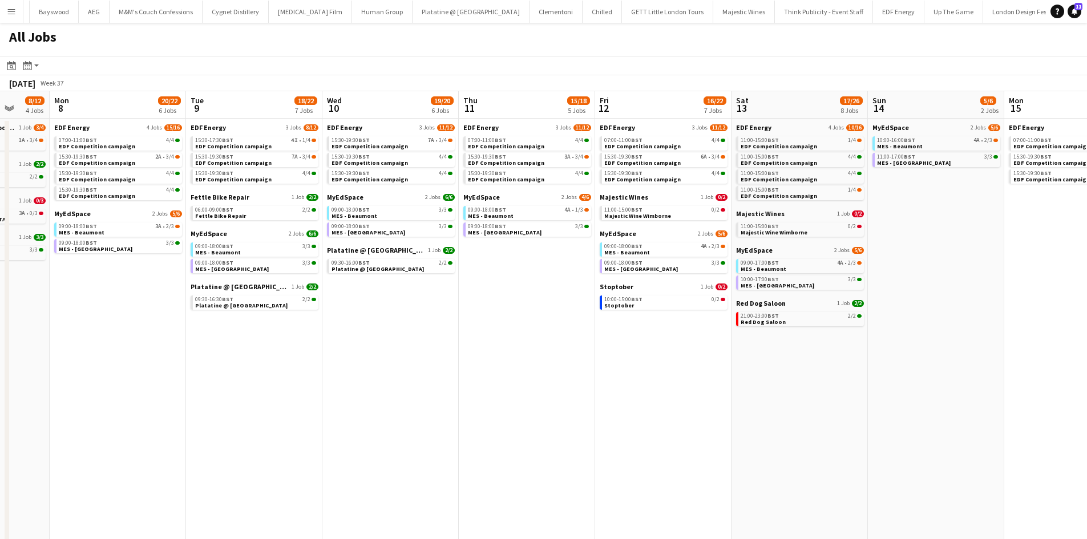
drag, startPoint x: 881, startPoint y: 437, endPoint x: 715, endPoint y: 439, distance: 166.1
click at [714, 441] on app-calendar-viewport "Fri 5 17/21 7 Jobs Sat 6 27/37 13 Jobs Sun 7 8/12 4 Jobs Mon 8 20/22 6 Jobs Tue…" at bounding box center [543, 483] width 1087 height 785
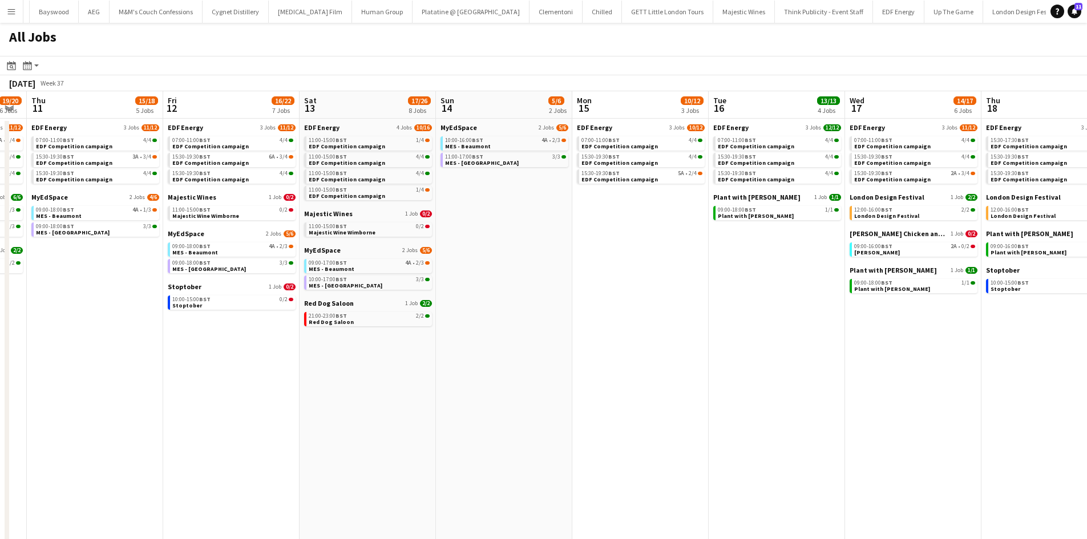
drag, startPoint x: 839, startPoint y: 461, endPoint x: 714, endPoint y: 469, distance: 125.2
click at [714, 469] on app-calendar-viewport "Sun 7 8/12 4 Jobs Mon 8 20/22 6 Jobs Tue 9 18/22 7 Jobs Wed 10 19/20 6 Jobs Thu…" at bounding box center [543, 483] width 1087 height 785
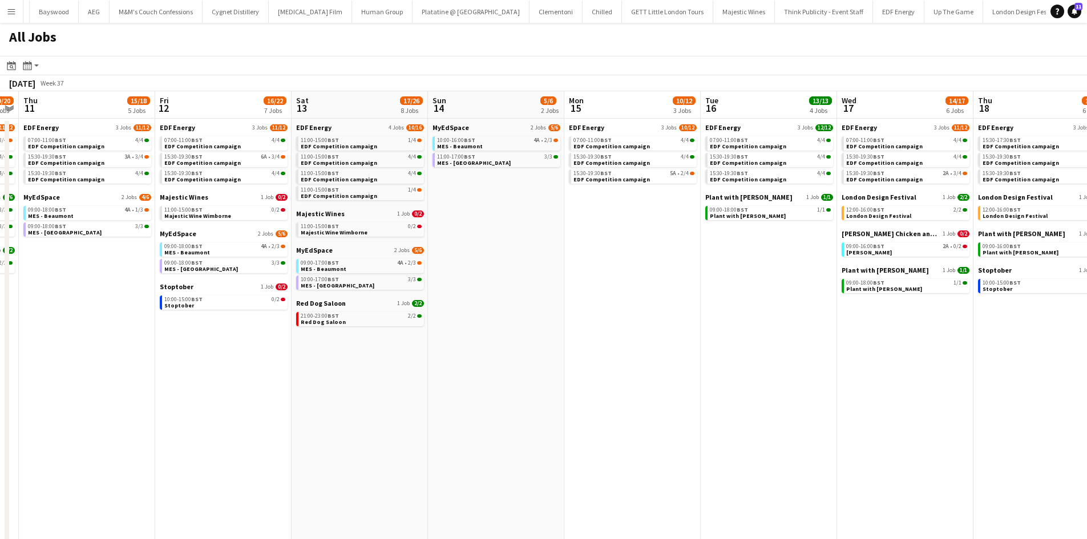
drag, startPoint x: 853, startPoint y: 401, endPoint x: 819, endPoint y: 393, distance: 34.6
click at [819, 393] on app-calendar-viewport "Sun 7 8/12 4 Jobs Mon 8 20/22 6 Jobs Tue 9 18/22 7 Jobs Wed 10 19/20 6 Jobs Thu…" at bounding box center [543, 483] width 1087 height 785
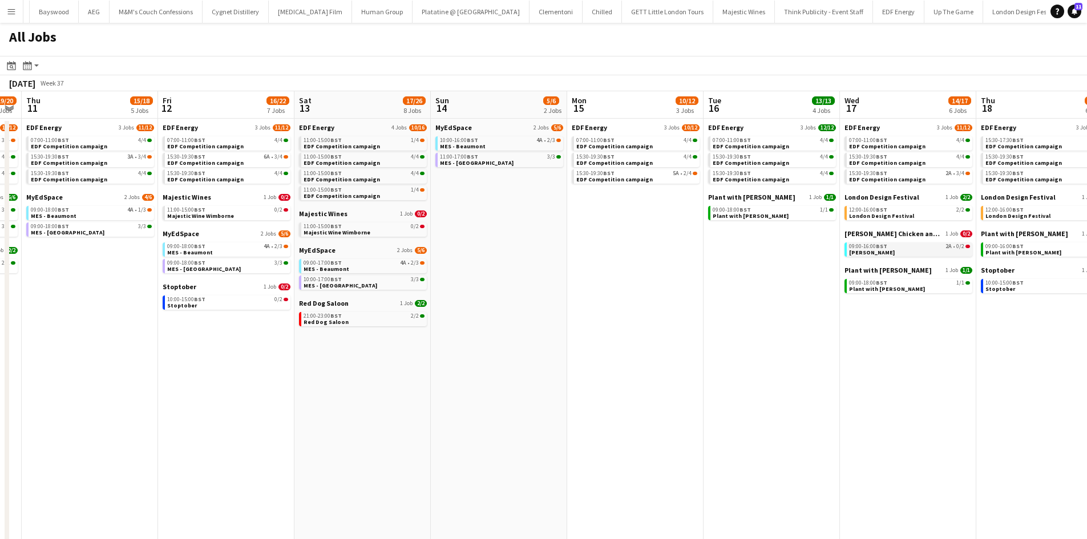
click at [915, 248] on div "09:00-16:00 BST 2A • 0/2" at bounding box center [909, 247] width 121 height 6
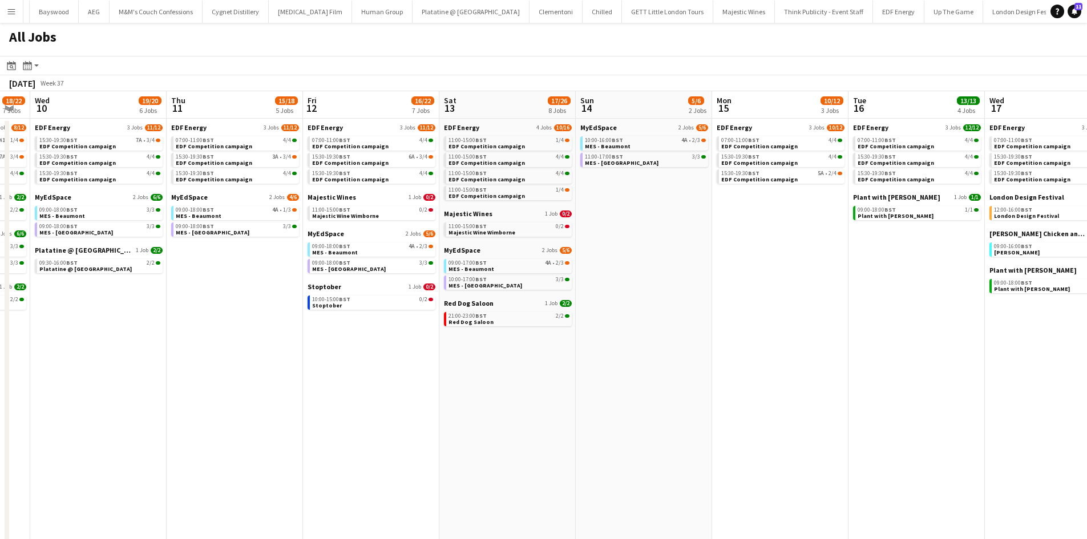
drag, startPoint x: 306, startPoint y: 400, endPoint x: 467, endPoint y: 387, distance: 161.4
click at [470, 391] on app-calendar-viewport "Sun 7 8/12 4 Jobs Mon 8 20/22 6 Jobs Tue 9 18/22 7 Jobs Wed 10 19/20 6 Jobs Thu…" at bounding box center [543, 483] width 1087 height 785
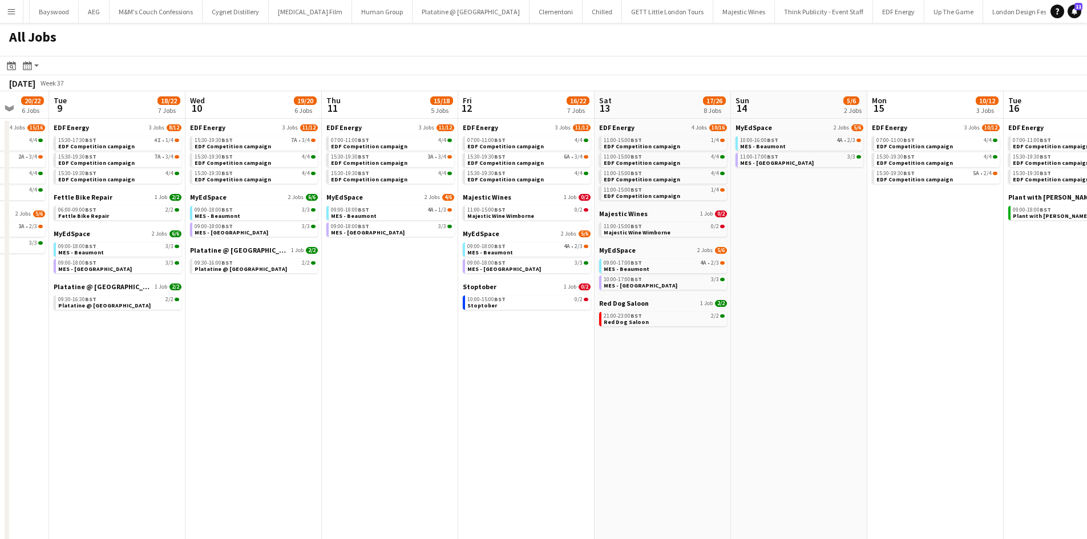
drag, startPoint x: 488, startPoint y: 376, endPoint x: 471, endPoint y: 377, distance: 17.7
click at [497, 376] on app-calendar-viewport "Sat 6 27/37 13 Jobs Sun 7 8/12 4 Jobs Mon 8 20/22 6 Jobs Tue 9 18/22 7 Jobs Wed…" at bounding box center [543, 483] width 1087 height 785
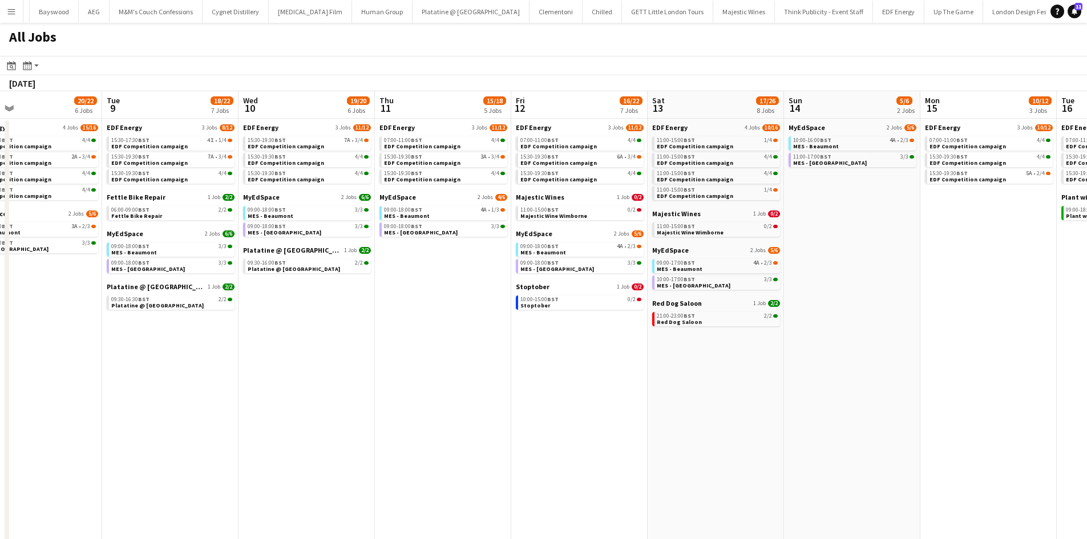
click at [687, 360] on app-calendar-viewport "Sat 6 27/37 13 Jobs Sun 7 8/12 4 Jobs Mon 8 20/22 6 Jobs Tue 9 18/22 7 Jobs Wed…" at bounding box center [543, 483] width 1087 height 785
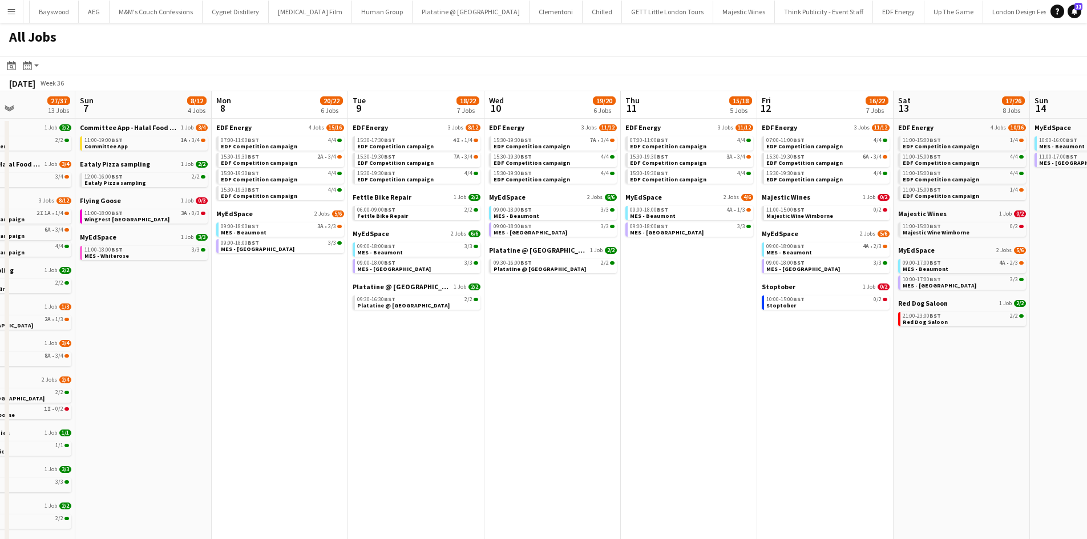
drag, startPoint x: 312, startPoint y: 407, endPoint x: 535, endPoint y: 405, distance: 223.7
click at [538, 406] on app-calendar-viewport "Thu 4 24/25 9 Jobs Fri 5 17/21 7 Jobs Sat 6 27/37 13 Jobs Sun 7 8/12 4 Jobs Mon…" at bounding box center [543, 483] width 1087 height 785
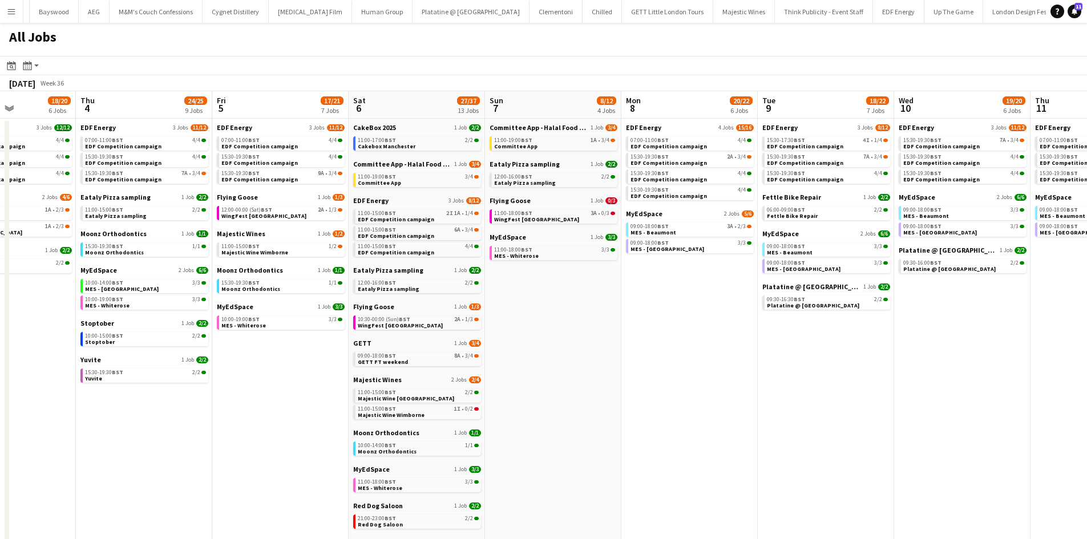
drag, startPoint x: 463, startPoint y: 415, endPoint x: 610, endPoint y: 419, distance: 147.3
click at [617, 421] on app-calendar-viewport "Mon 1 20/20 8 Jobs Tue 2 21/21 8 Jobs Wed 3 18/20 6 Jobs Thu 4 24/25 9 Jobs Fri…" at bounding box center [543, 483] width 1087 height 785
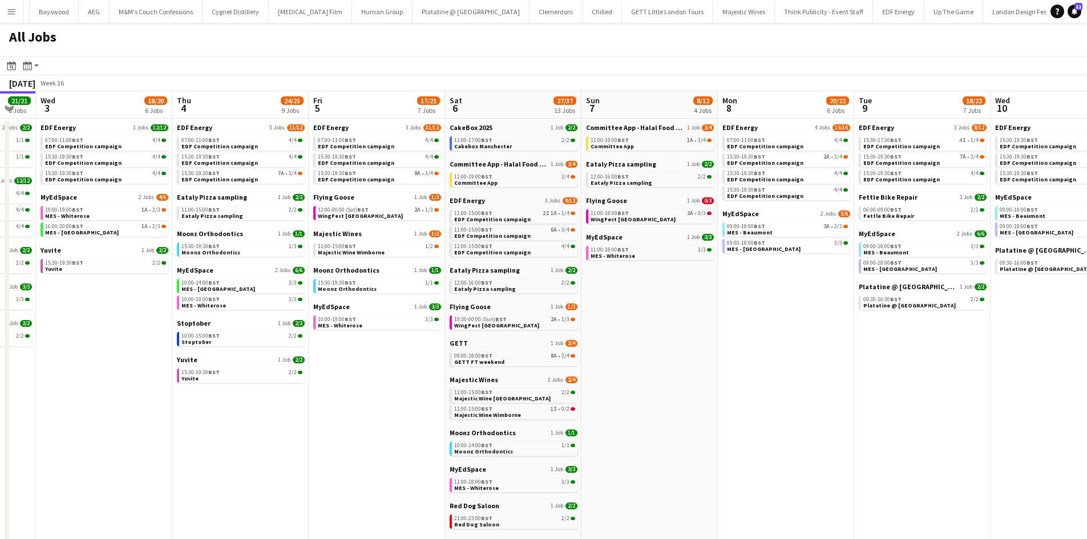
drag, startPoint x: 322, startPoint y: 422, endPoint x: 649, endPoint y: 422, distance: 327.6
click at [649, 422] on app-calendar-viewport "Mon 1 20/20 8 Jobs Tue 2 21/21 8 Jobs Wed 3 18/20 6 Jobs Thu 4 24/25 9 Jobs Fri…" at bounding box center [543, 483] width 1087 height 785
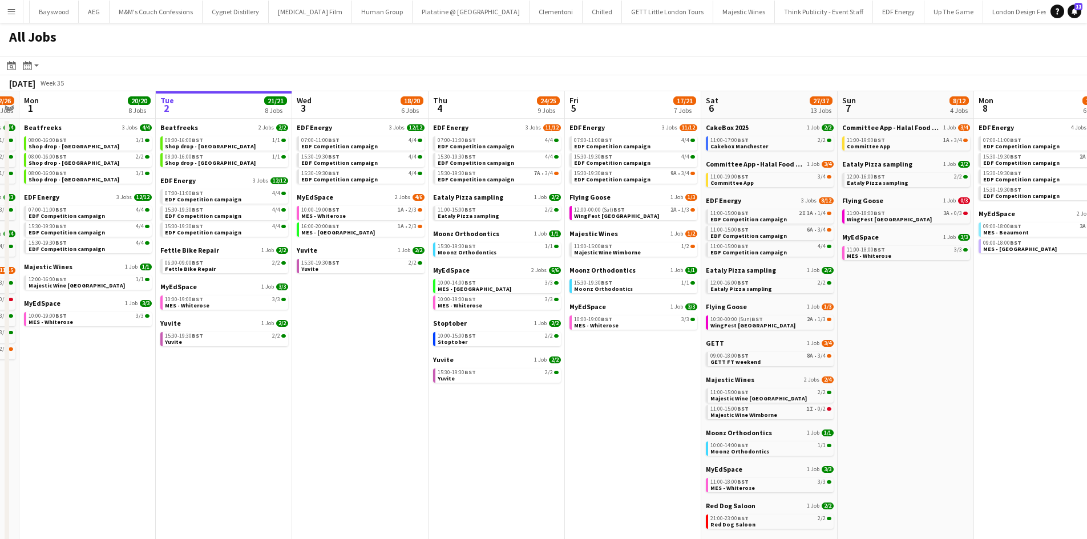
drag, startPoint x: 381, startPoint y: 410, endPoint x: 292, endPoint y: 397, distance: 90.6
click at [292, 397] on app-calendar-viewport "Fri 29 20/21 9 Jobs Sat 30 42/44 28 Jobs Sun 31 22/26 10 Jobs Mon 1 20/20 8 Job…" at bounding box center [543, 483] width 1087 height 785
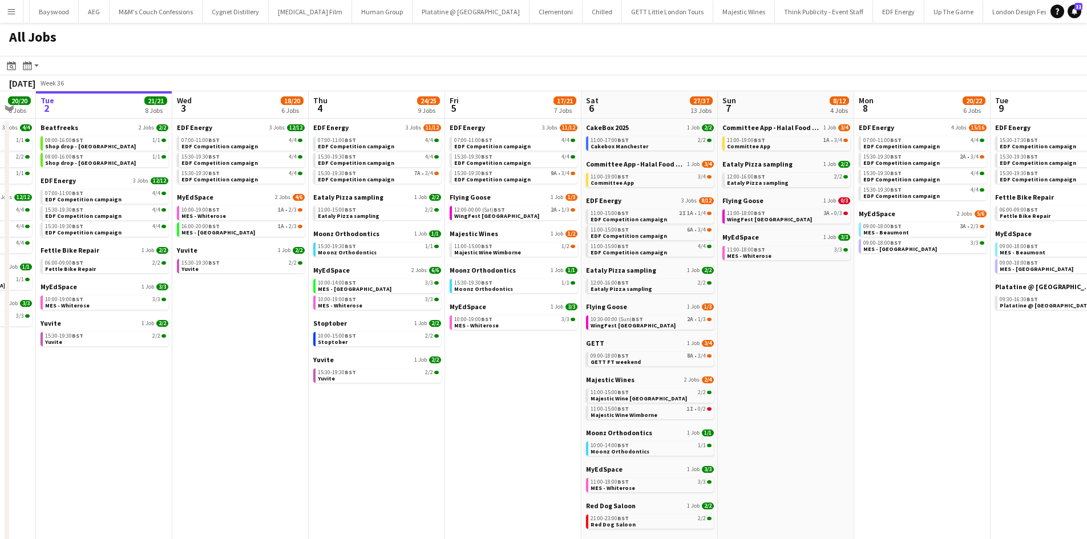
drag, startPoint x: 486, startPoint y: 420, endPoint x: 481, endPoint y: 429, distance: 10.0
click at [472, 420] on app-calendar-viewport "Fri 29 20/21 9 Jobs Sat 30 42/44 28 Jobs Sun 31 22/26 10 Jobs Mon 1 20/20 8 Job…" at bounding box center [543, 483] width 1087 height 785
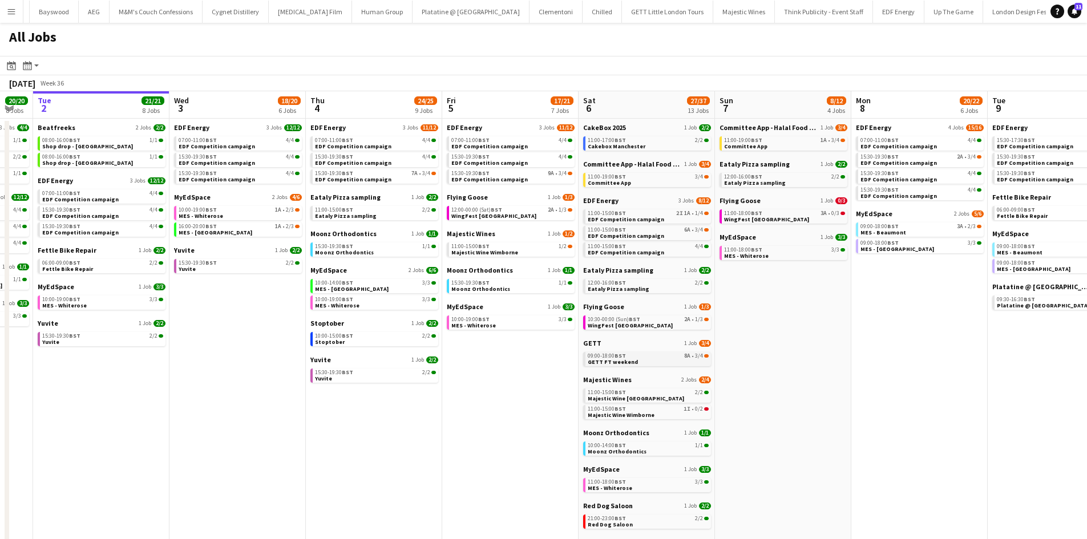
click at [690, 362] on link "09:00-18:00 BST 8A • 3/4 GETT FT weekend" at bounding box center [648, 358] width 121 height 13
click at [627, 362] on span "GETT FT weekend" at bounding box center [613, 361] width 50 height 7
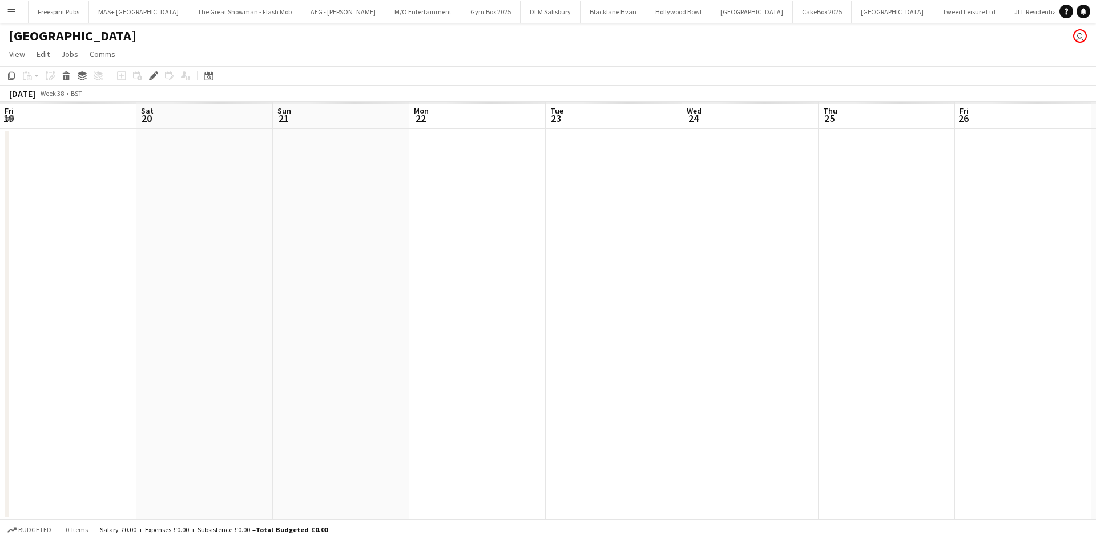
scroll to position [0, 393]
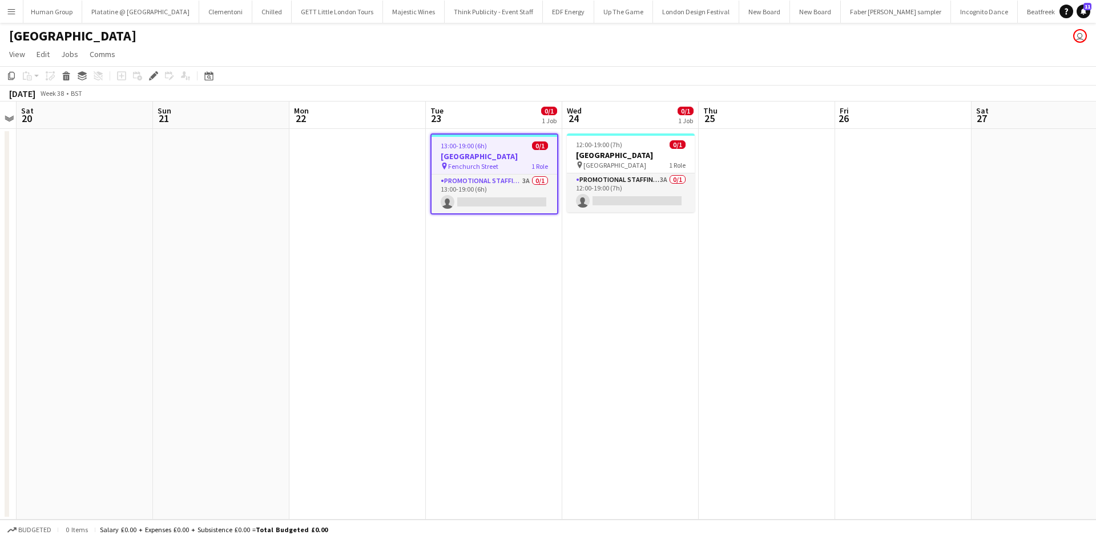
drag, startPoint x: 560, startPoint y: 320, endPoint x: 554, endPoint y: 321, distance: 6.4
click at [554, 320] on app-calendar-viewport "Wed 17 Thu 18 Fri 19 Sat 20 Sun 21 Mon 22 Tue 23 0/1 1 Job Wed 24 0/1 1 Job Thu…" at bounding box center [548, 311] width 1096 height 418
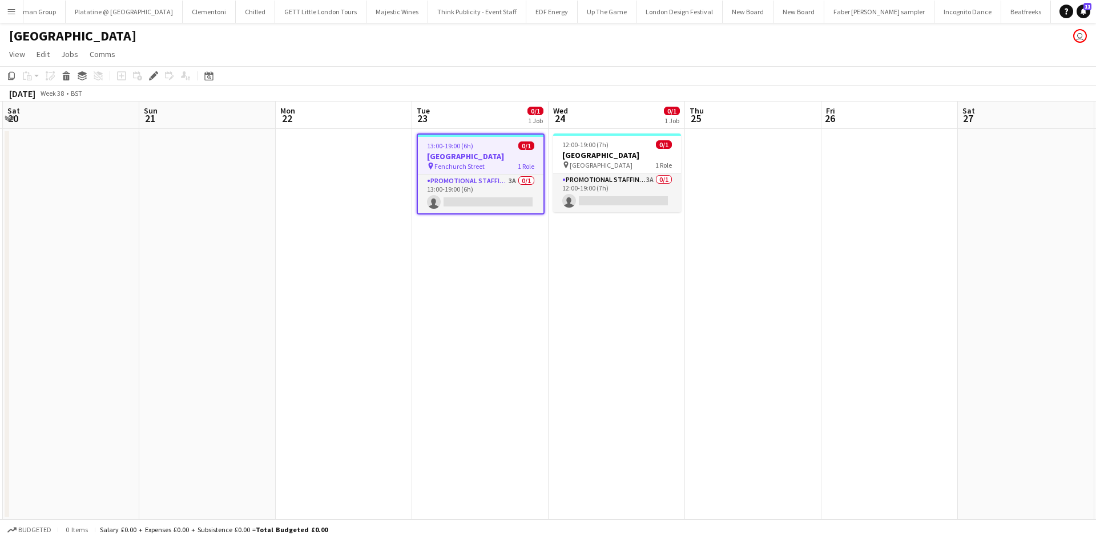
drag, startPoint x: 546, startPoint y: 246, endPoint x: 1057, endPoint y: 252, distance: 511.4
click at [1095, 249] on app-calendar-viewport "Wed 17 Thu 18 Fri 19 Sat 20 Sun 21 Mon 22 Tue 23 0/1 1 Job Wed 24 0/1 1 Job Thu…" at bounding box center [548, 311] width 1096 height 418
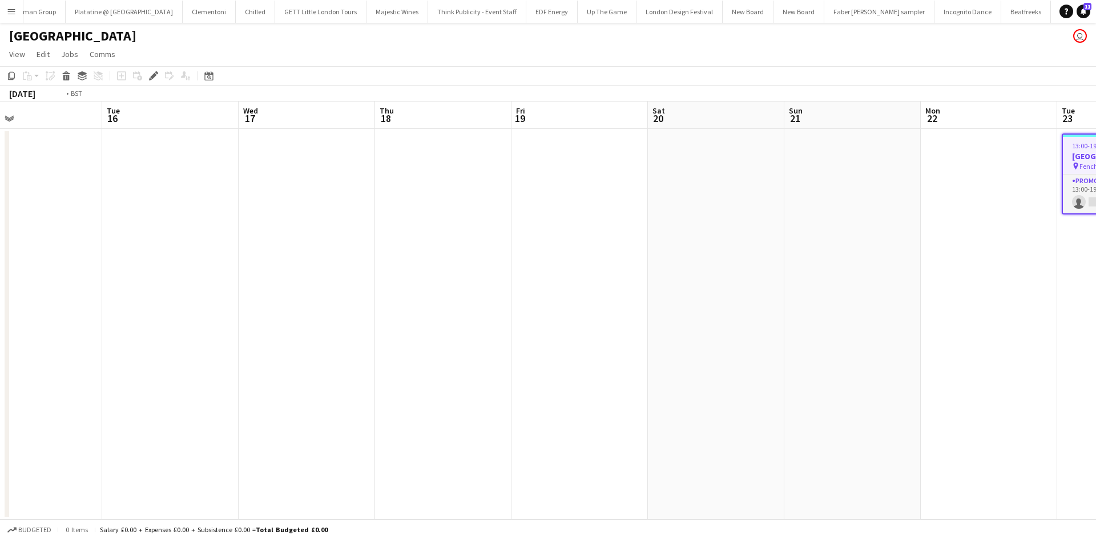
drag, startPoint x: 288, startPoint y: 274, endPoint x: 1020, endPoint y: 270, distance: 732.2
click at [1016, 269] on app-calendar-viewport "Sat 13 Sun 14 Mon 15 Tue 16 Wed 17 Thu 18 Fri 19 Sat 20 Sun 21 Mon 22 Tue 23 0/…" at bounding box center [548, 311] width 1096 height 418
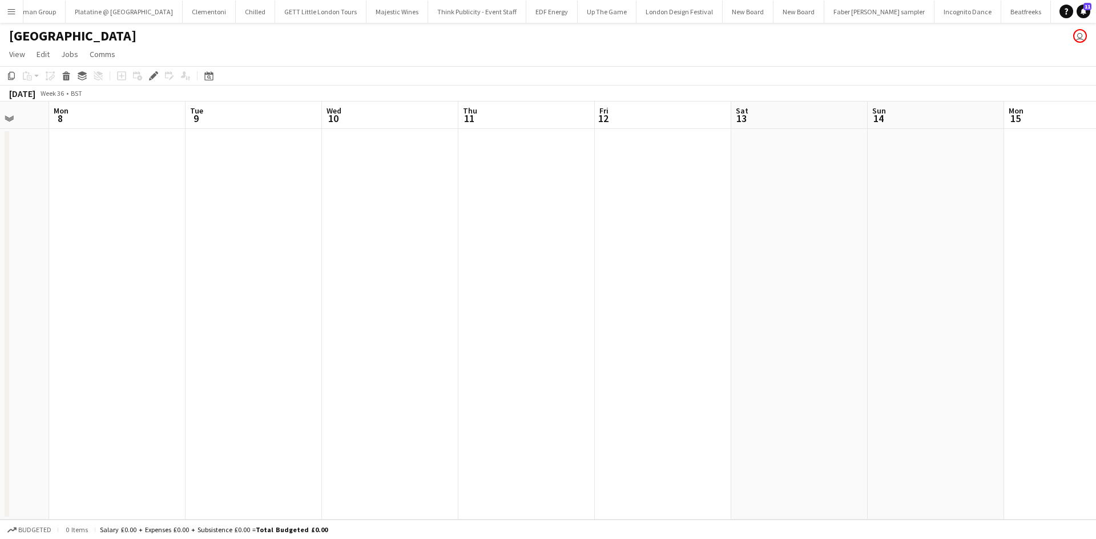
drag, startPoint x: 683, startPoint y: 277, endPoint x: 806, endPoint y: 279, distance: 122.7
click at [788, 277] on app-calendar-viewport "Fri 5 Sat 6 Sun 7 Mon 8 Tue 9 Wed 10 Thu 11 Fri 12 Sat 13 Sun 14 Mon 15 Tue 16 …" at bounding box center [548, 311] width 1096 height 418
drag, startPoint x: 235, startPoint y: 284, endPoint x: 597, endPoint y: 293, distance: 363.1
click at [902, 291] on app-calendar-viewport "Thu 4 Fri 5 Sat 6 Sun 7 Mon 8 Tue 9 Wed 10 Thu 11 Fri 12 Sat 13 Sun 14 Mon 15 T…" at bounding box center [548, 311] width 1096 height 418
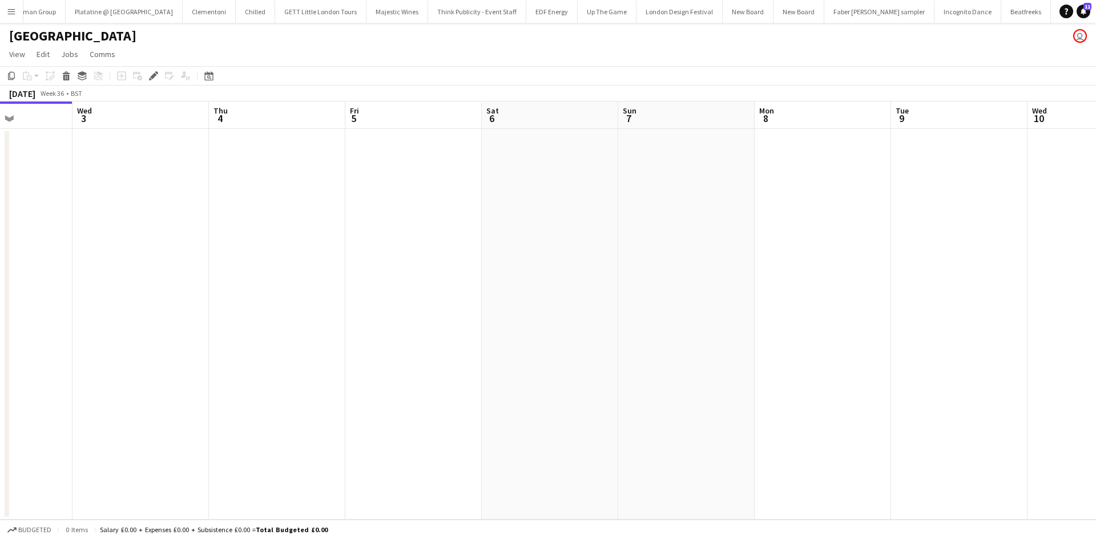
drag, startPoint x: 525, startPoint y: 295, endPoint x: 225, endPoint y: 243, distance: 304.7
click at [207, 245] on app-calendar-viewport "Sun 31 Mon 1 Tue 2 Wed 3 Thu 4 Fri 5 Sat 6 Sun 7 Mon 8 Tue 9 Wed 10 Thu 11 Fri …" at bounding box center [548, 311] width 1096 height 418
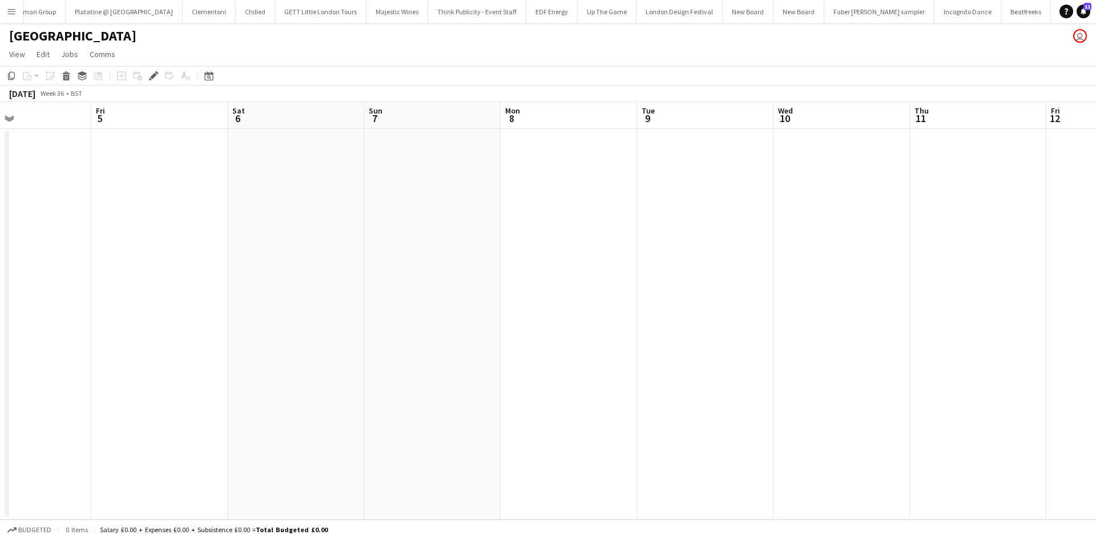
drag, startPoint x: 428, startPoint y: 221, endPoint x: 156, endPoint y: 202, distance: 272.3
click at [156, 202] on app-calendar-viewport "Sun 31 Mon 1 Tue 2 Wed 3 Thu 4 Fri 5 Sat 6 Sun 7 Mon 8 Tue 9 Wed 10 Thu 11 Fri …" at bounding box center [548, 311] width 1096 height 418
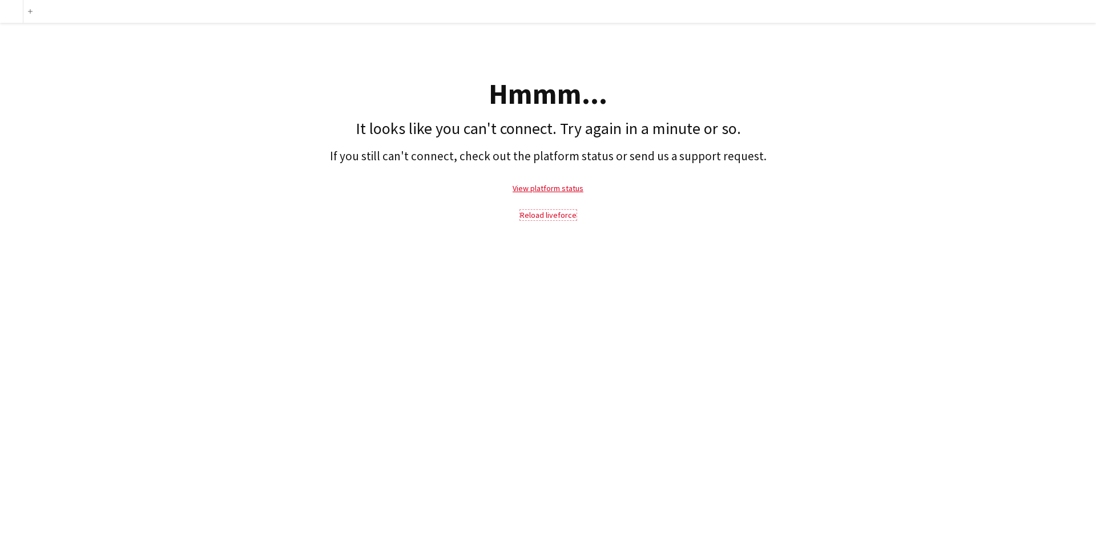
click at [540, 218] on link "Reload liveforce" at bounding box center [548, 215] width 56 height 10
click at [539, 213] on link "Reload liveforce" at bounding box center [548, 215] width 56 height 10
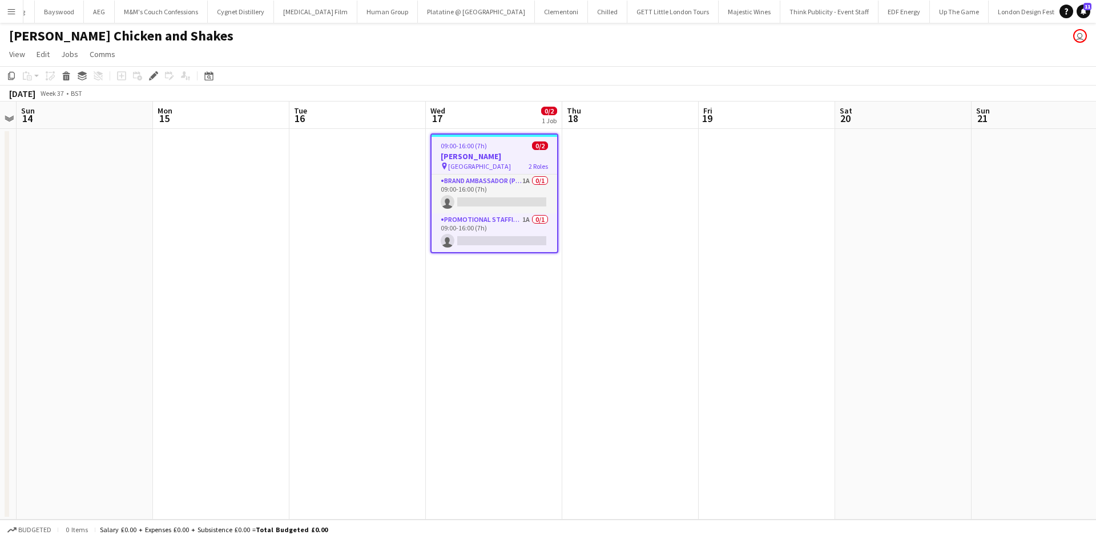
scroll to position [0, 7378]
click at [519, 180] on app-card-role "Brand Ambassador (Pick up) 1A 0/1 09:00-16:00 (7h) single-neutral-actions" at bounding box center [494, 194] width 126 height 39
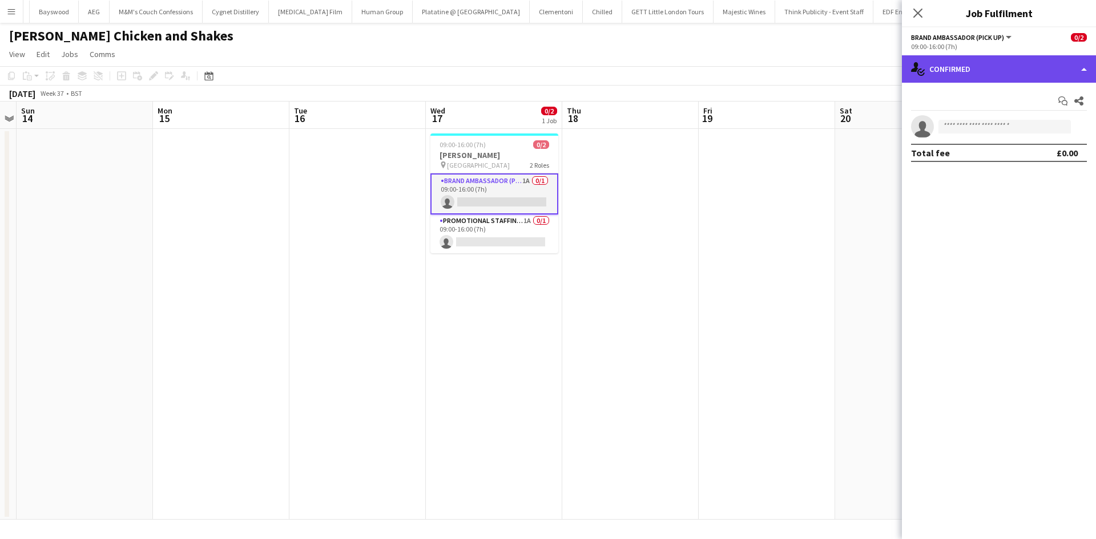
click at [978, 75] on div "single-neutral-actions-check-2 Confirmed" at bounding box center [999, 68] width 194 height 27
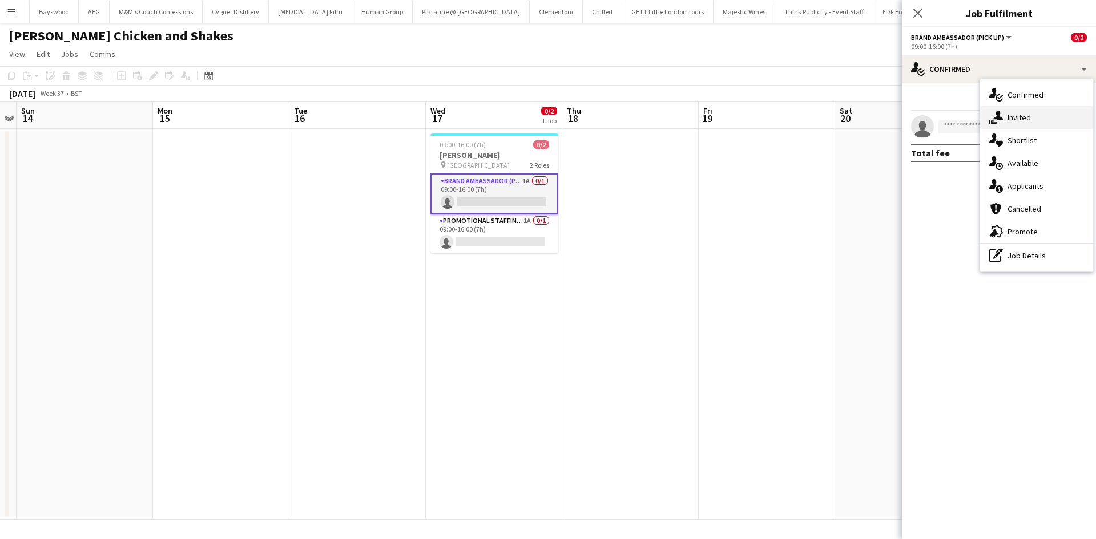
click at [1039, 115] on div "single-neutral-actions-share-1 Invited" at bounding box center [1036, 117] width 113 height 23
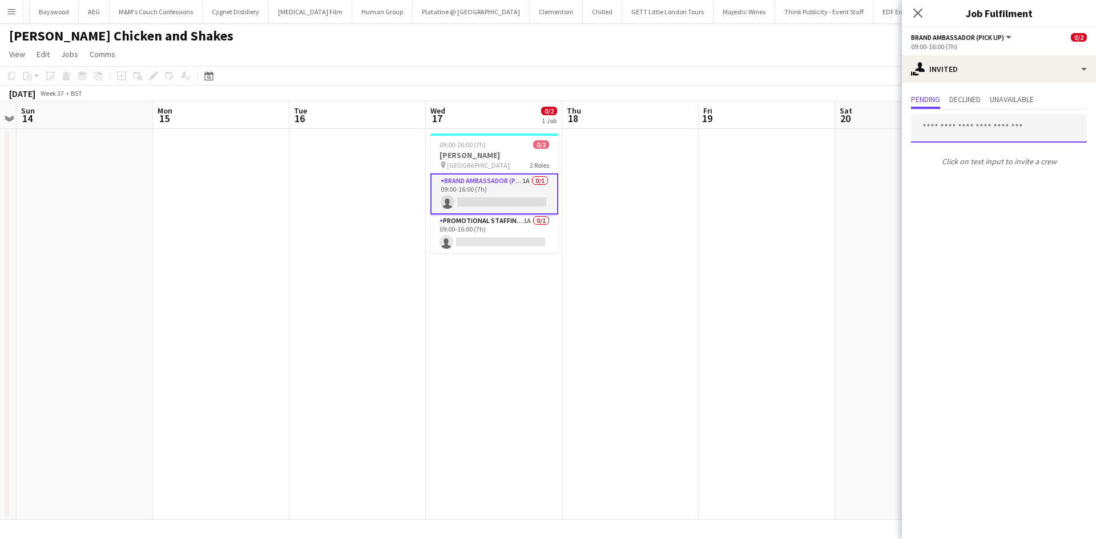
click at [1019, 130] on input "text" at bounding box center [999, 128] width 176 height 29
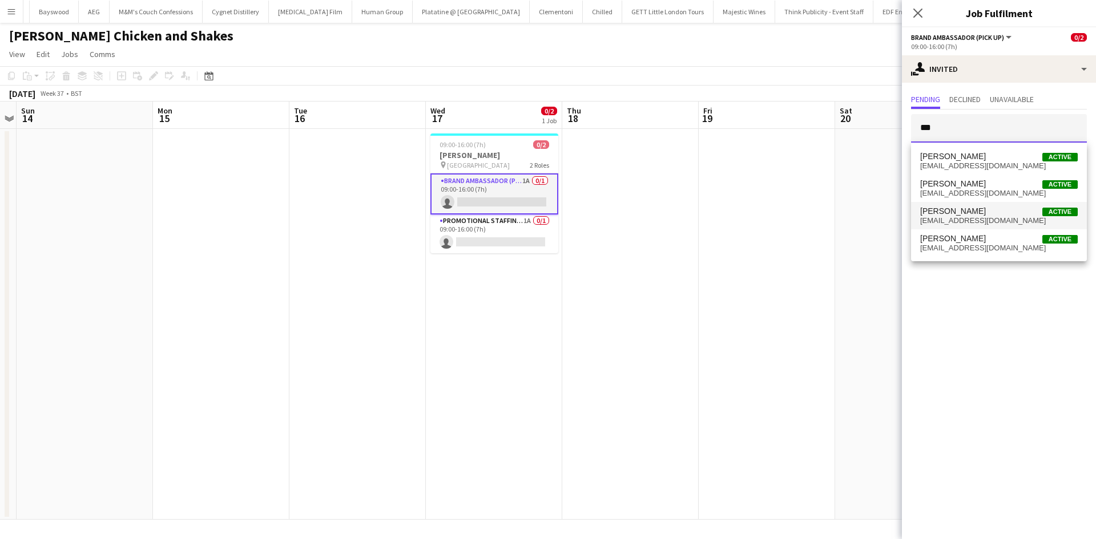
type input "***"
click at [1003, 219] on span "adanwosu940@gmail.com" at bounding box center [999, 220] width 158 height 9
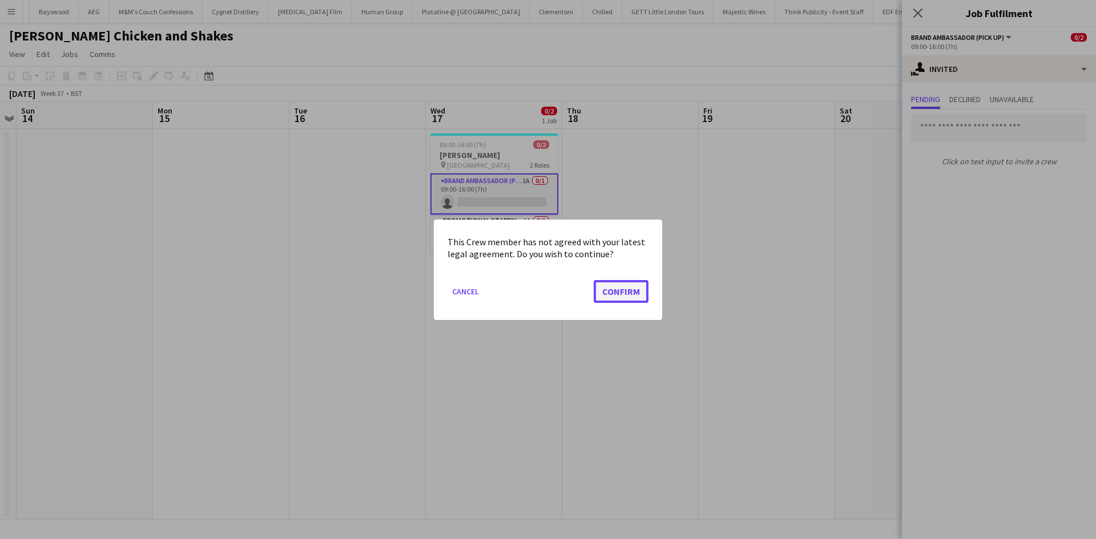
click at [621, 290] on button "Confirm" at bounding box center [621, 291] width 55 height 23
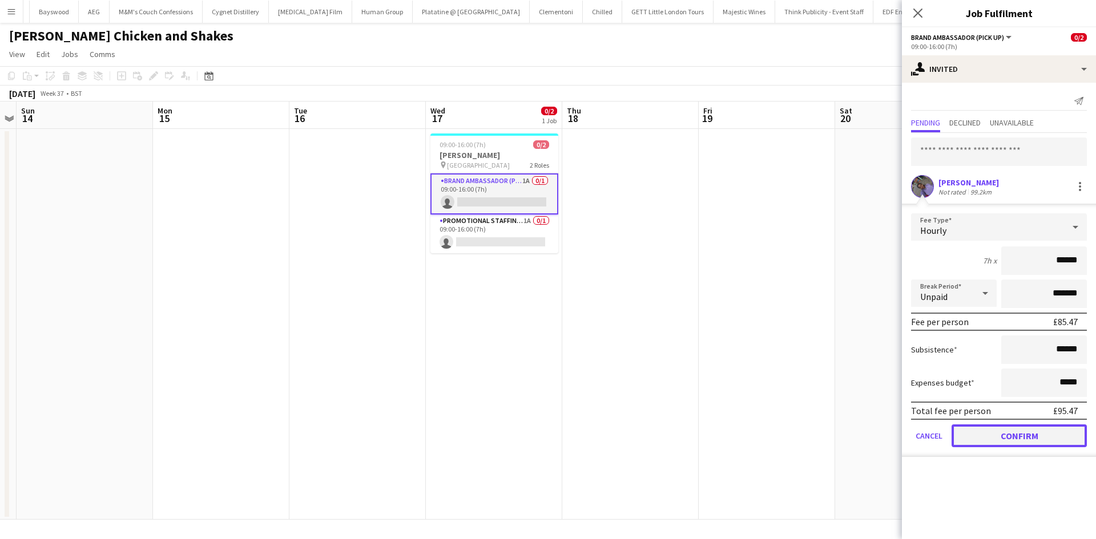
click at [1015, 433] on button "Confirm" at bounding box center [1018, 436] width 135 height 23
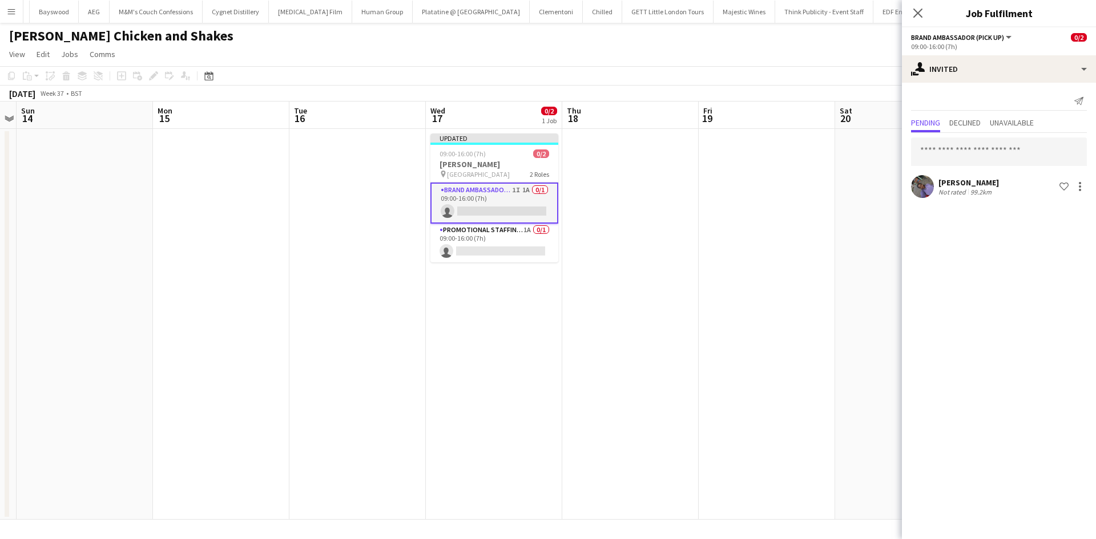
click at [770, 288] on app-date-cell at bounding box center [767, 324] width 136 height 391
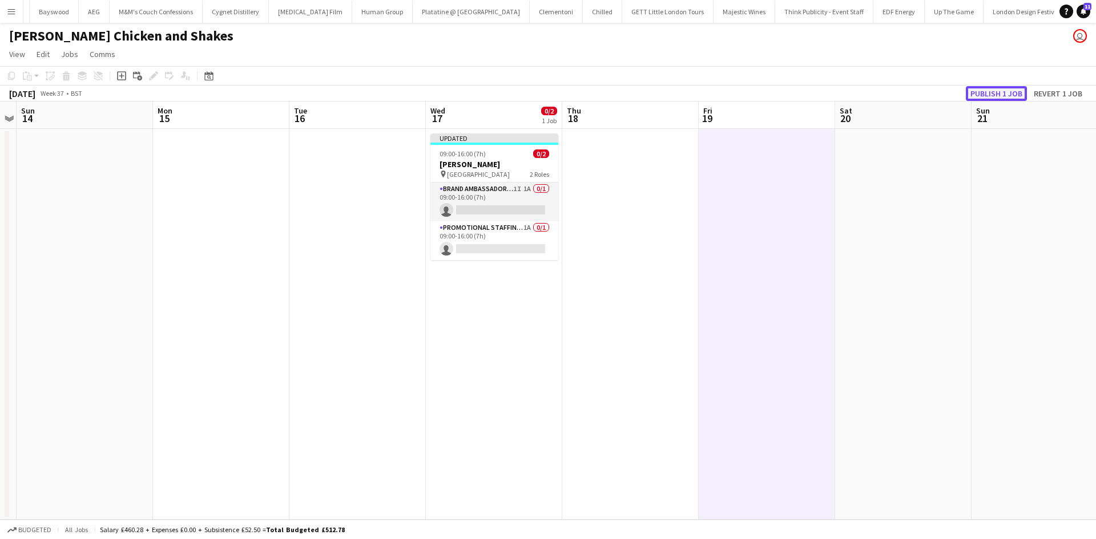
click at [981, 92] on button "Publish 1 job" at bounding box center [996, 93] width 61 height 15
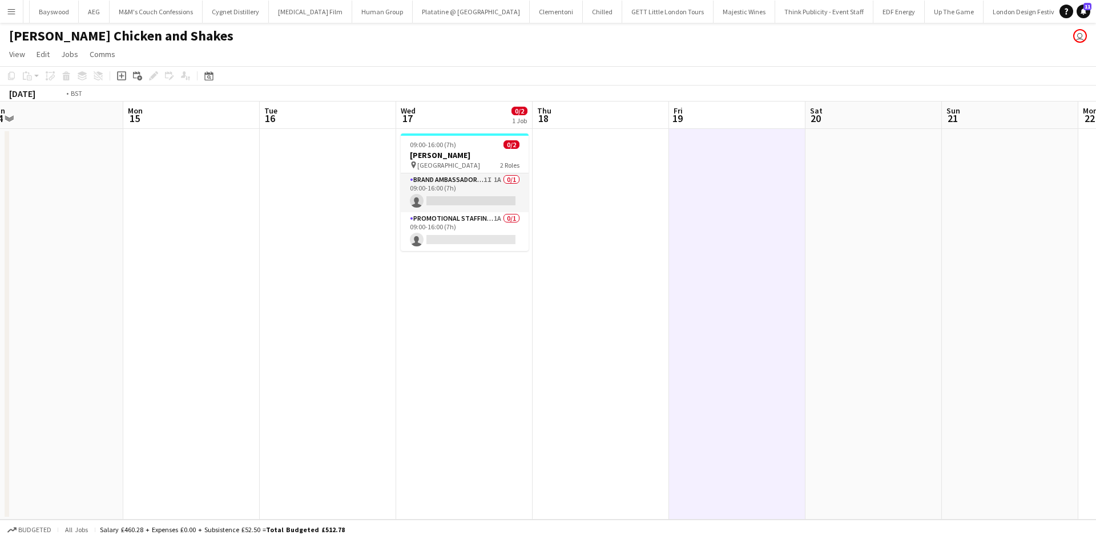
drag, startPoint x: 660, startPoint y: 368, endPoint x: 236, endPoint y: 298, distance: 429.1
click at [181, 296] on app-calendar-viewport "Thu 11 Fri 12 Sat 13 Sun 14 Mon 15 Tue 16 Wed 17 0/2 1 Job Thu 18 Fri 19 Sat 20…" at bounding box center [548, 311] width 1096 height 418
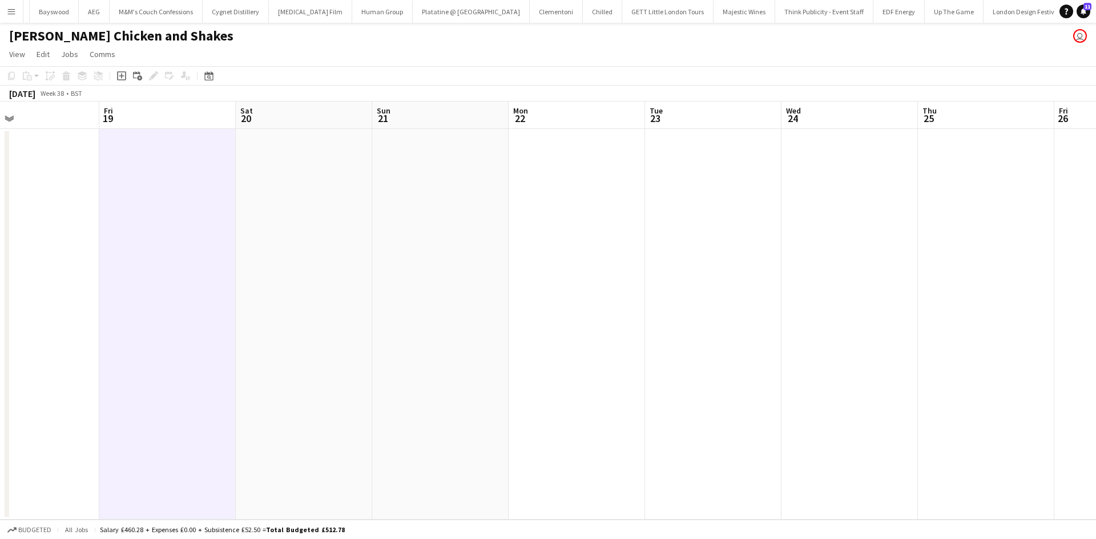
drag, startPoint x: 702, startPoint y: 299, endPoint x: 88, endPoint y: 223, distance: 618.8
click at [84, 223] on app-calendar-viewport "Mon 15 Tue 16 Wed 17 0/2 1 Job Thu 18 Fri 19 Sat 20 Sun 21 Mon 22 Tue 23 Wed 24…" at bounding box center [548, 311] width 1096 height 418
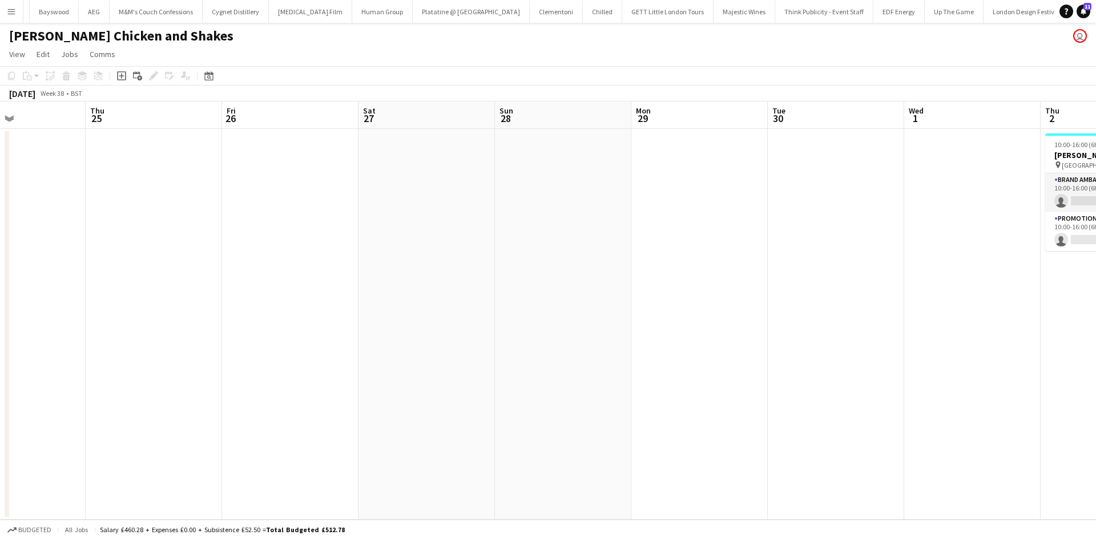
drag, startPoint x: 828, startPoint y: 332, endPoint x: 149, endPoint y: 236, distance: 685.9
click at [148, 235] on app-calendar-viewport "Sun 21 Mon 22 Tue 23 Wed 24 Thu 25 Fri 26 Sat 27 Sun 28 Mon 29 Tue 30 Wed 1 Thu…" at bounding box center [548, 311] width 1096 height 418
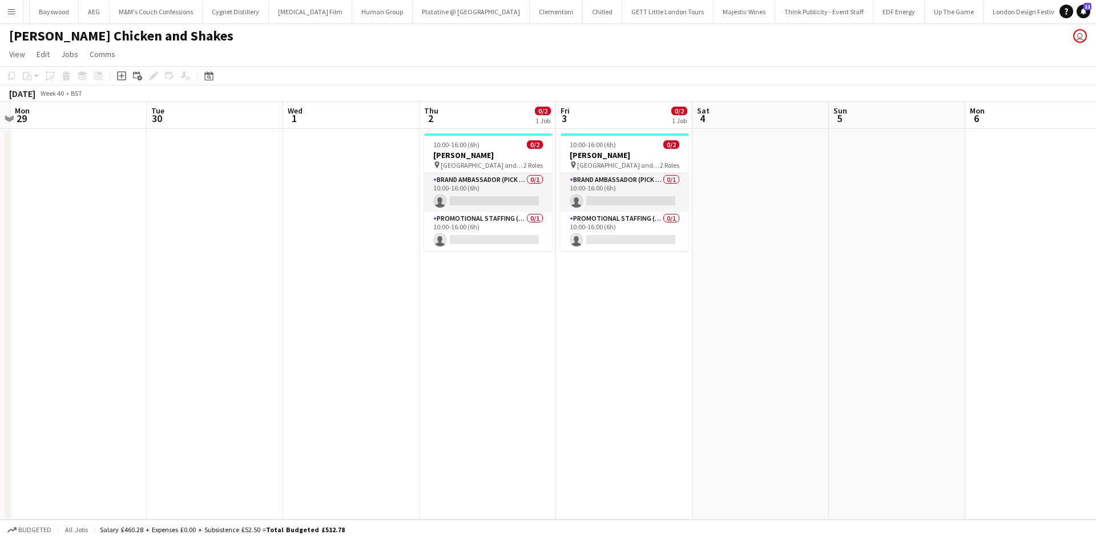
scroll to position [0, 410]
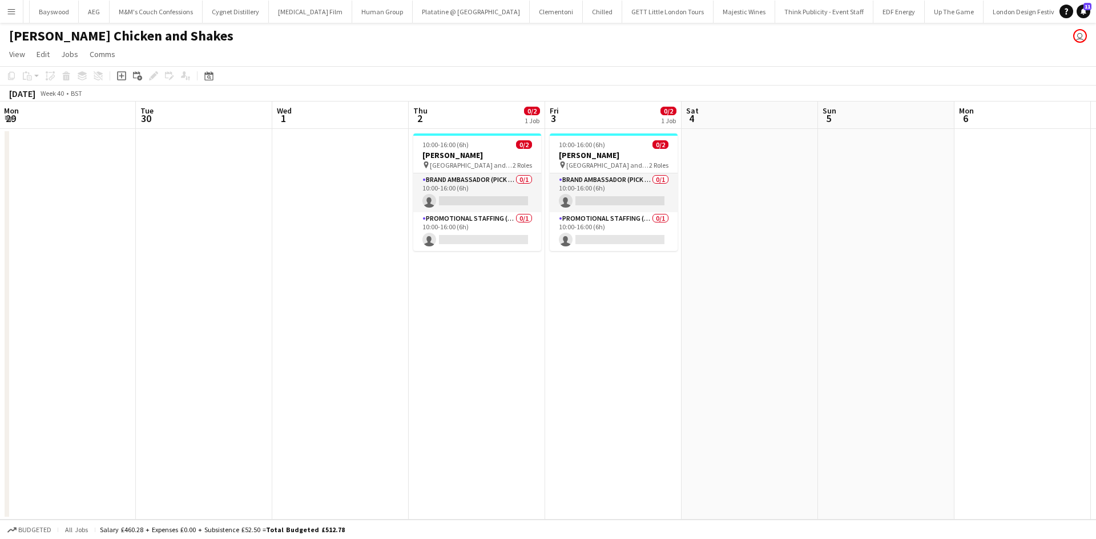
drag, startPoint x: 568, startPoint y: 241, endPoint x: 557, endPoint y: 240, distance: 10.9
click at [557, 240] on app-calendar-viewport "Fri 26 Sat 27 Sun 28 Mon 29 Tue 30 Wed 1 Thu 2 0/2 1 Job Fri 3 0/2 1 Job Sat 4 …" at bounding box center [548, 311] width 1096 height 418
click at [506, 176] on app-card-role "Brand Ambassador (Pick up) 0/1 10:00-16:00 (6h) single-neutral-actions" at bounding box center [477, 192] width 128 height 39
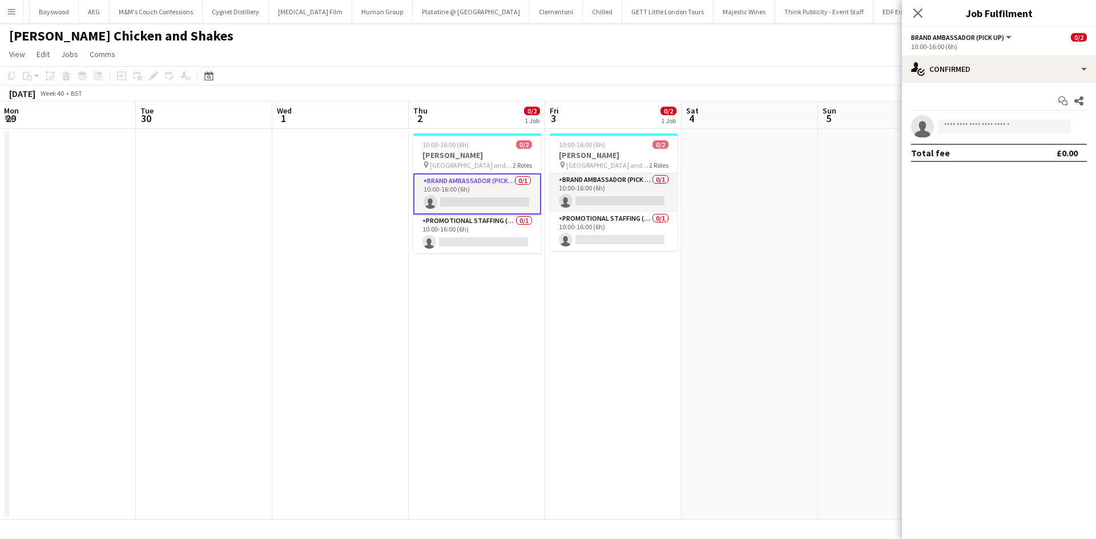
click at [990, 54] on app-options-switcher "Brand Ambassador (Pick up) All roles Brand Ambassador (Pick up) 0/2 10:00-16:00…" at bounding box center [999, 41] width 194 height 28
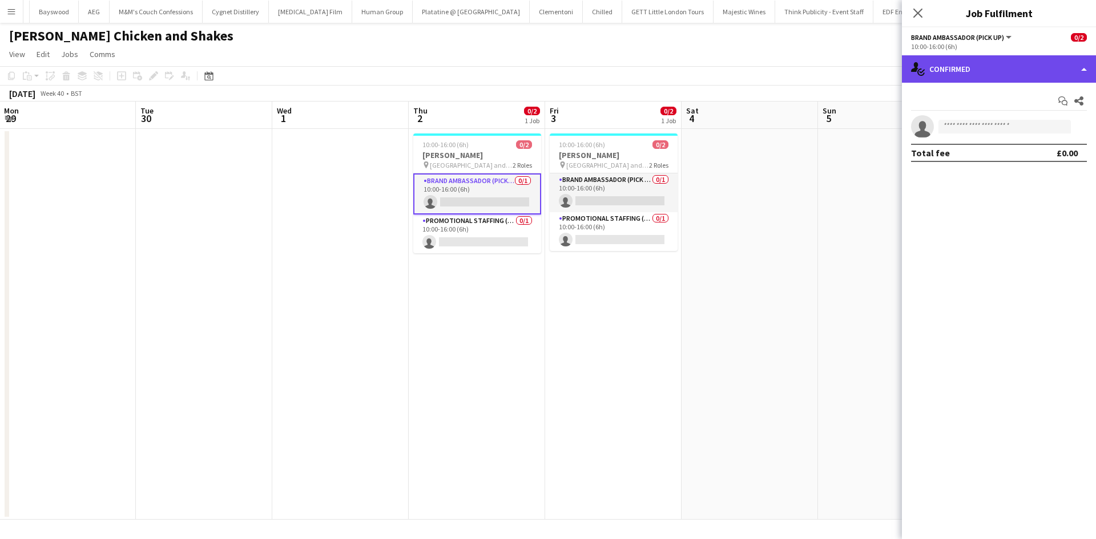
click at [992, 59] on div "single-neutral-actions-check-2 Confirmed" at bounding box center [999, 68] width 194 height 27
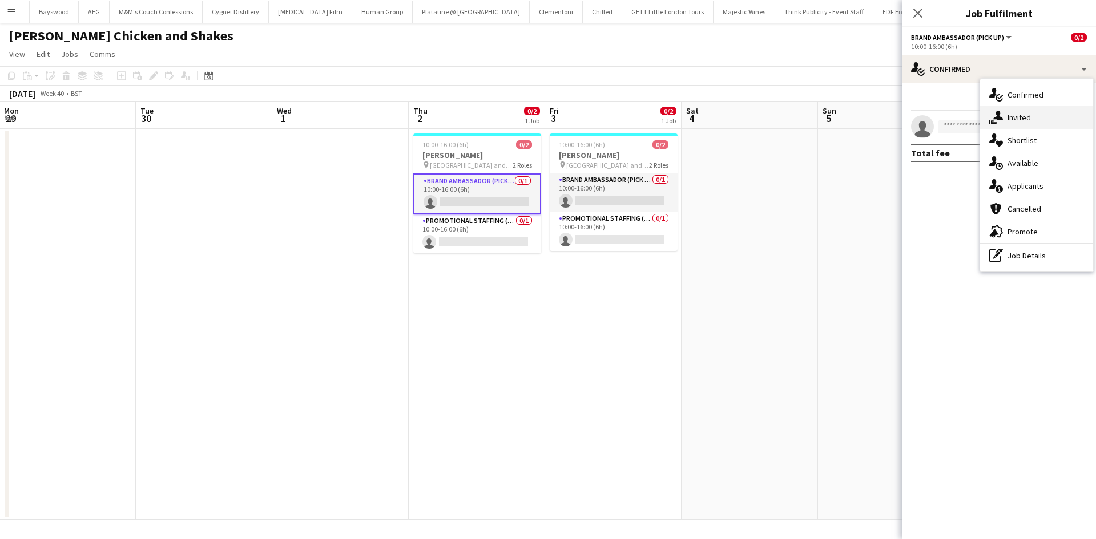
click at [1022, 119] on span "Invited" at bounding box center [1018, 117] width 23 height 10
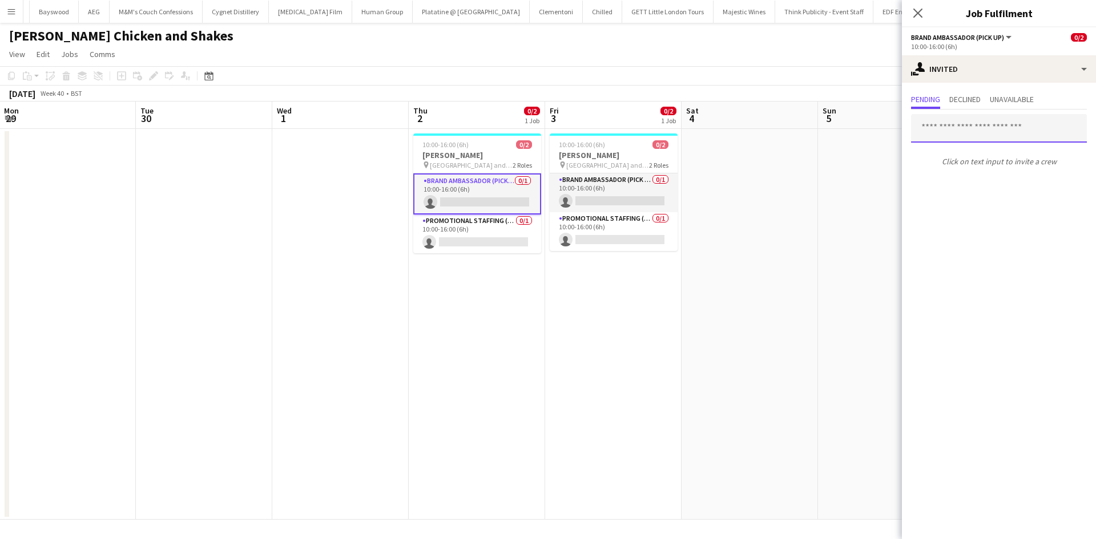
click at [977, 136] on input "text" at bounding box center [999, 128] width 176 height 29
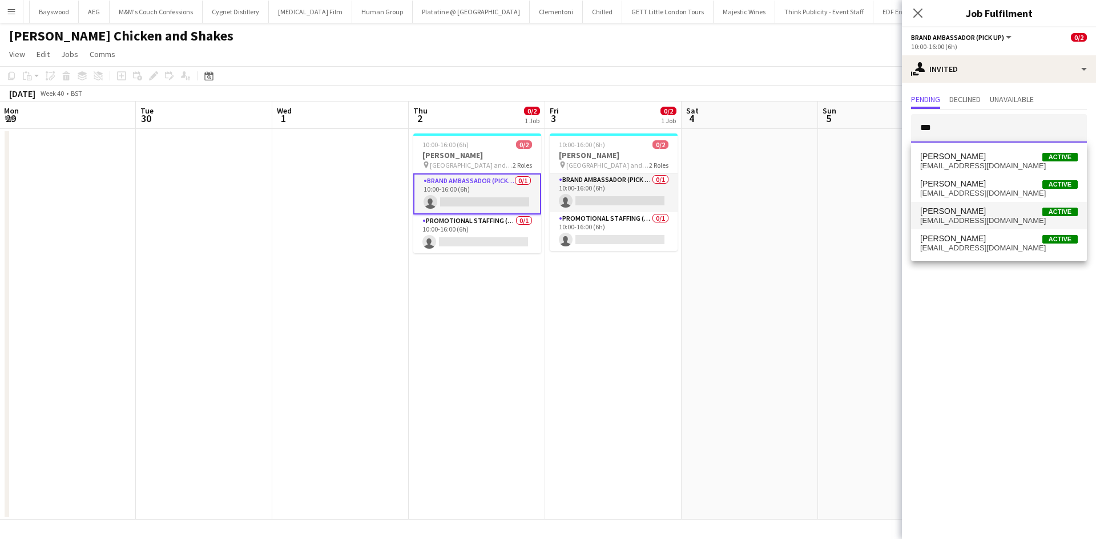
type input "***"
click at [999, 222] on span "adanwosu940@gmail.com" at bounding box center [999, 220] width 158 height 9
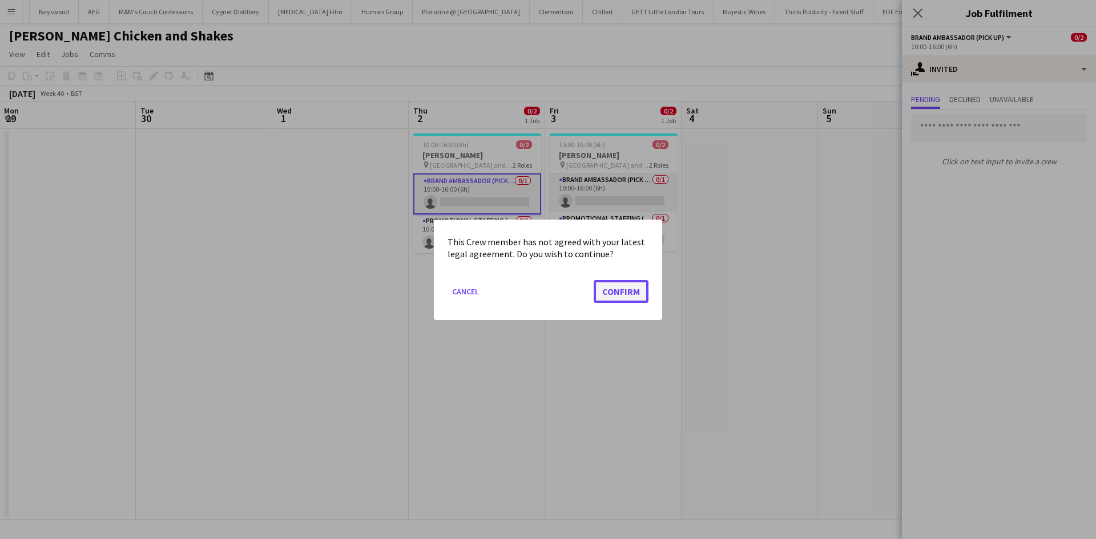
click at [619, 285] on button "Confirm" at bounding box center [621, 291] width 55 height 23
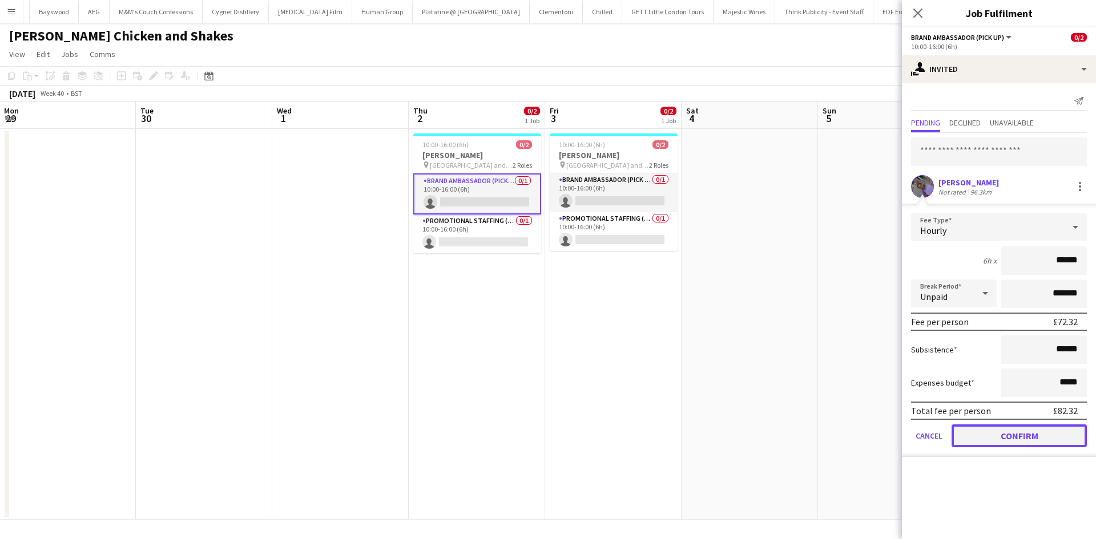
drag, startPoint x: 1048, startPoint y: 447, endPoint x: 998, endPoint y: 419, distance: 57.2
click at [1047, 447] on button "Confirm" at bounding box center [1018, 436] width 135 height 23
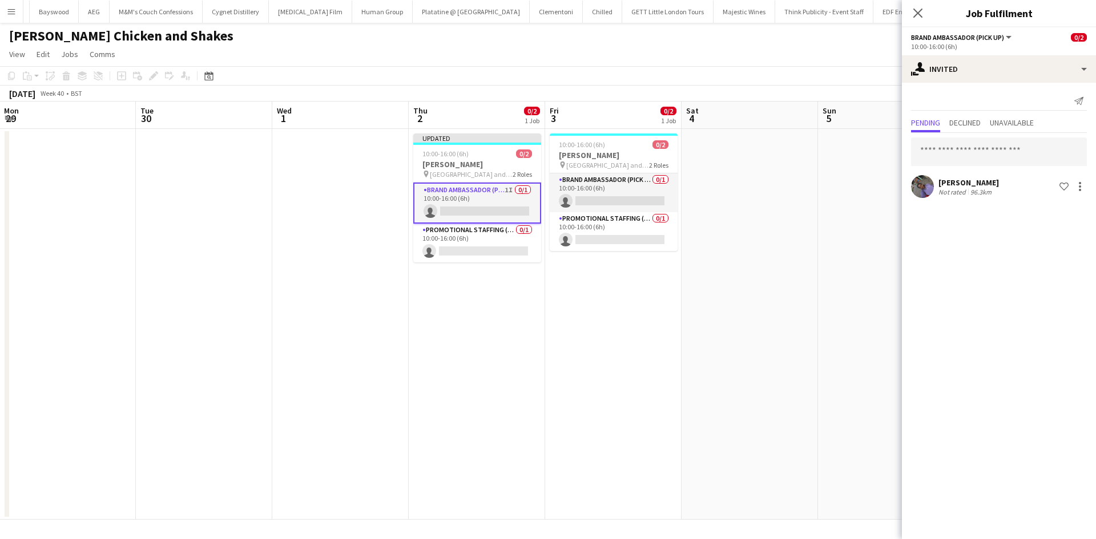
click at [634, 183] on app-card-role "Brand Ambassador (Pick up) 0/1 10:00-16:00 (6h) single-neutral-actions" at bounding box center [614, 192] width 128 height 39
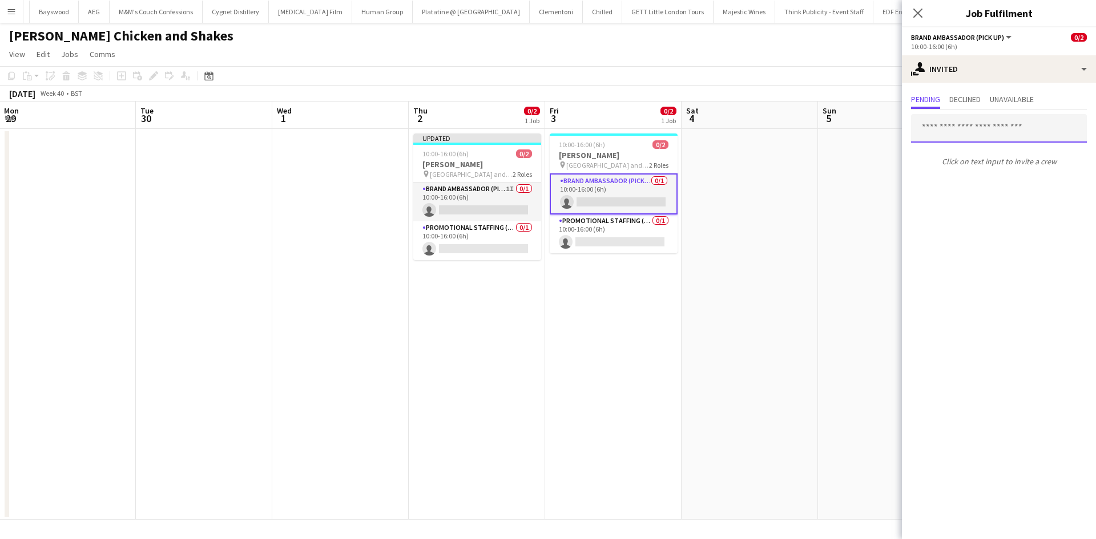
click at [984, 133] on input "text" at bounding box center [999, 128] width 176 height 29
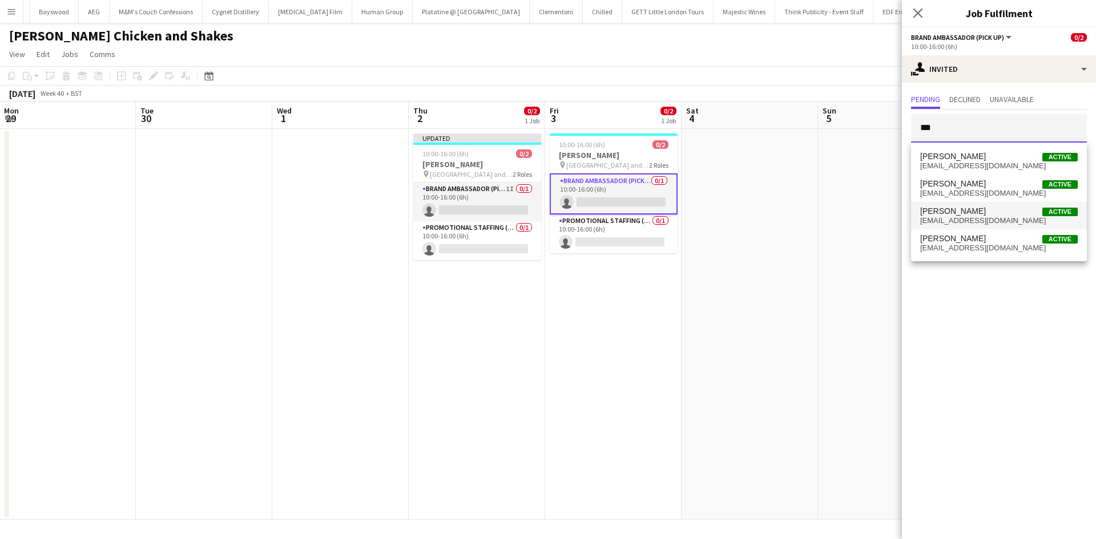
type input "***"
click at [983, 209] on span "Ada Nwosu Active" at bounding box center [999, 212] width 158 height 10
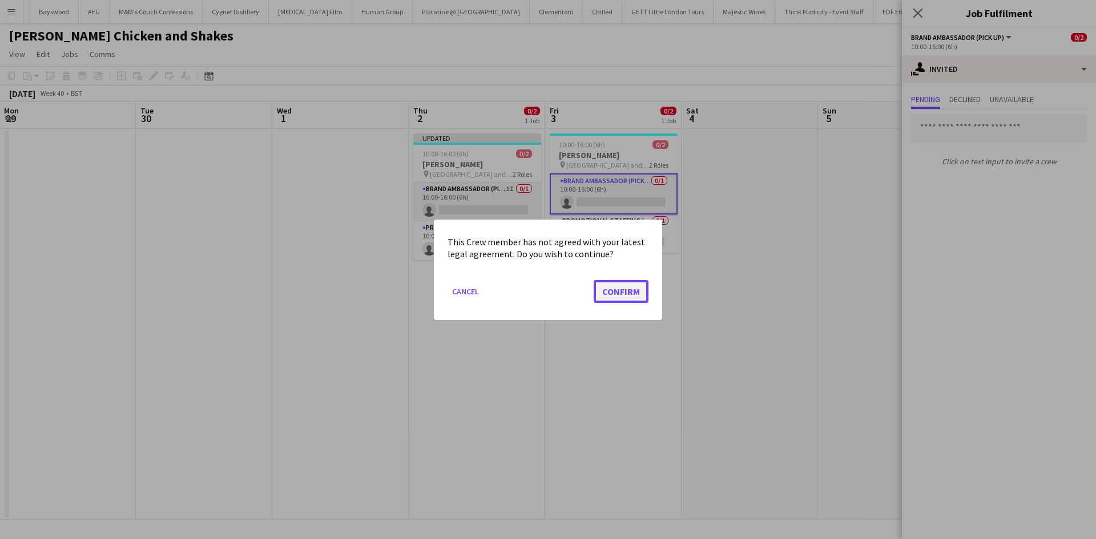
click at [625, 292] on button "Confirm" at bounding box center [621, 291] width 55 height 23
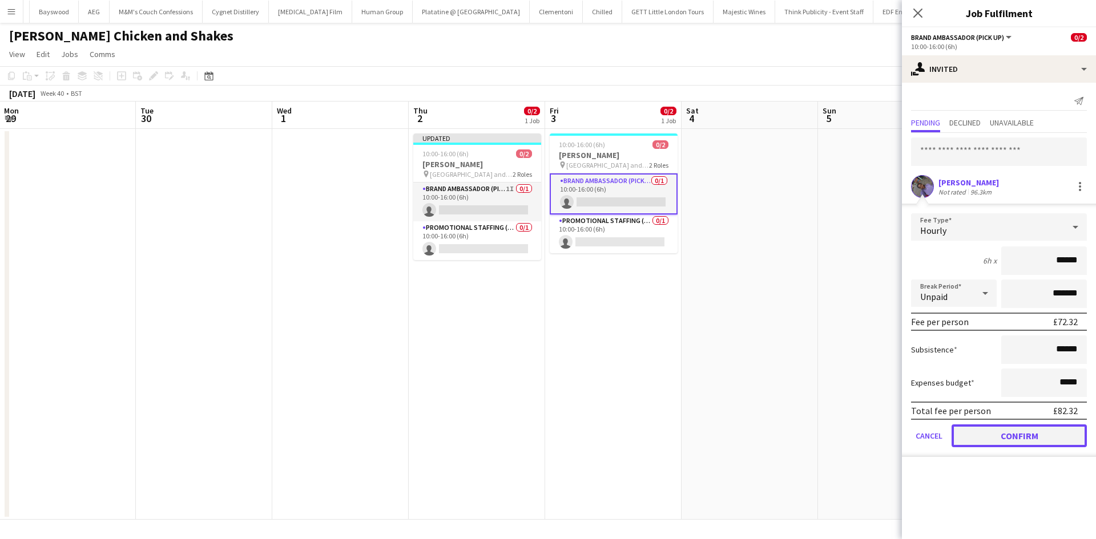
click at [1026, 433] on button "Confirm" at bounding box center [1018, 436] width 135 height 23
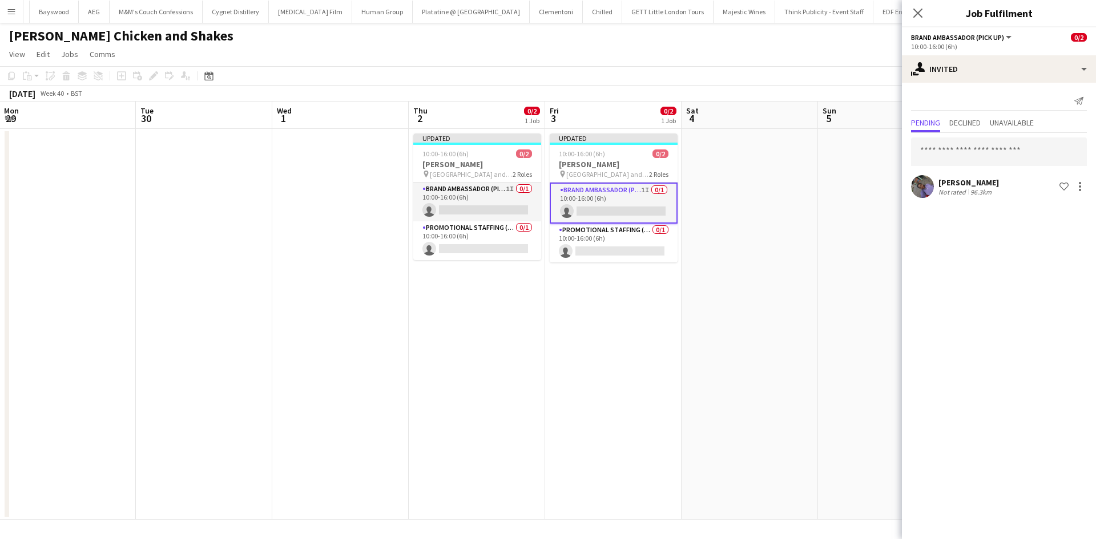
click at [753, 295] on app-date-cell at bounding box center [749, 324] width 136 height 391
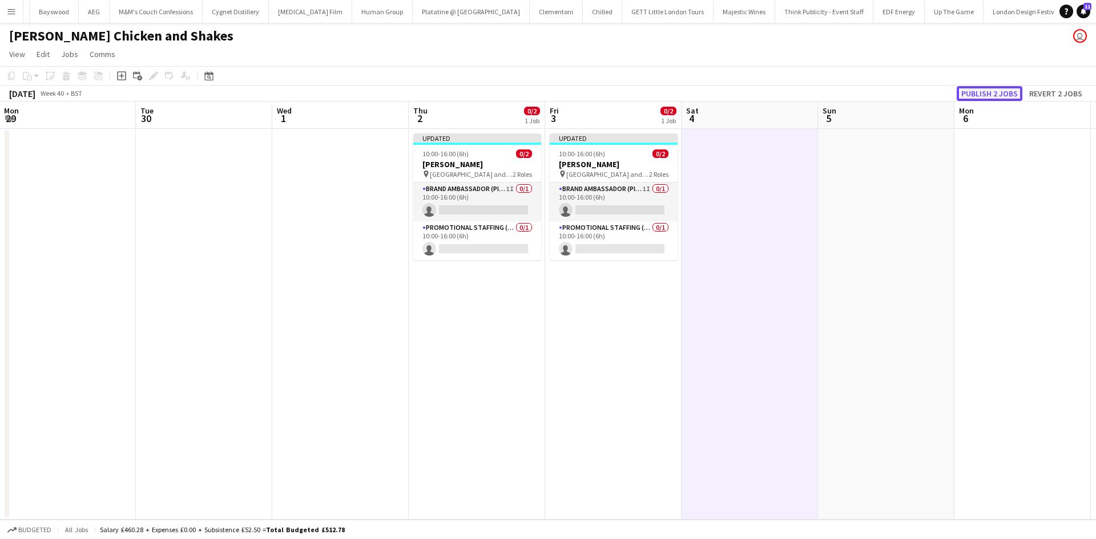
drag, startPoint x: 1020, startPoint y: 95, endPoint x: 1010, endPoint y: 94, distance: 10.3
click at [1020, 95] on button "Publish 2 jobs" at bounding box center [989, 93] width 66 height 15
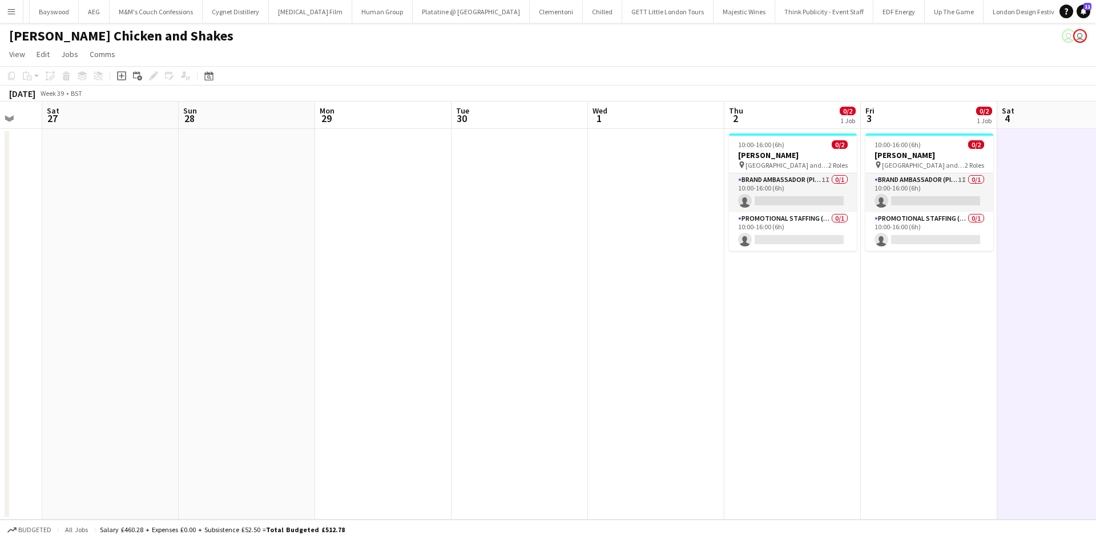
drag, startPoint x: 450, startPoint y: 362, endPoint x: 1057, endPoint y: 346, distance: 607.4
click at [1028, 346] on app-calendar-viewport "Fri 26 Sat 27 Sun 28 Mon 29 Tue 30 Wed 1 Thu 2 0/2 1 Job Fri 3 0/2 1 Job Sat 4 …" at bounding box center [548, 311] width 1096 height 418
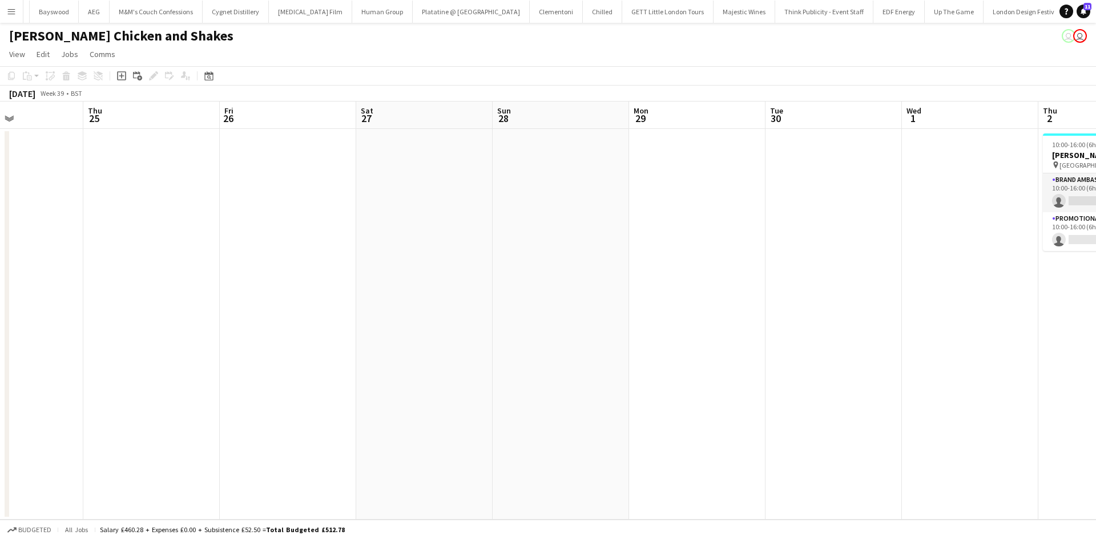
click at [918, 404] on app-calendar-viewport "Mon 22 Tue 23 Wed 24 Thu 25 Fri 26 Sat 27 Sun 28 Mon 29 Tue 30 Wed 1 Thu 2 0/2 …" at bounding box center [548, 311] width 1096 height 418
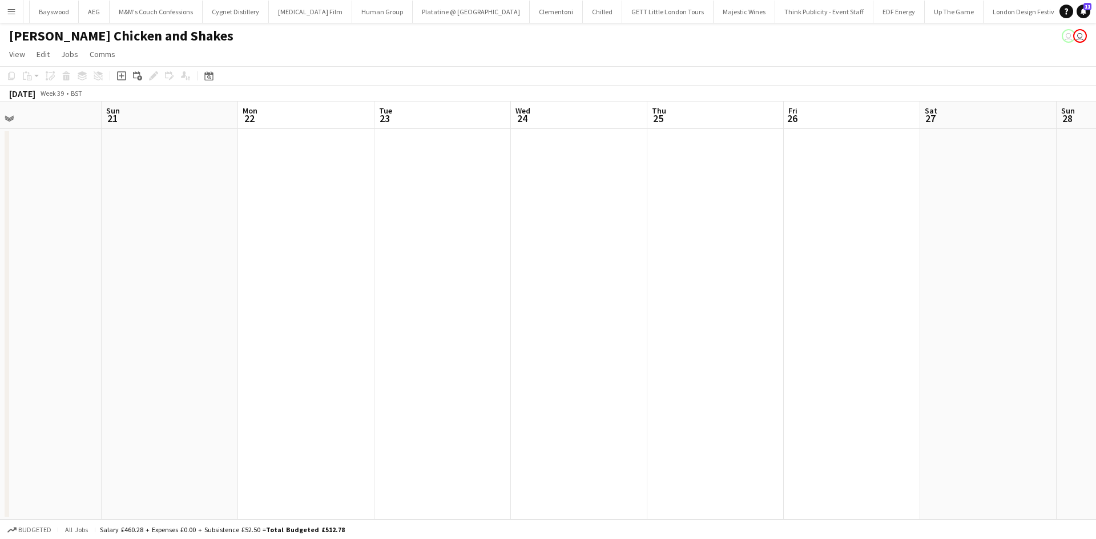
click at [886, 412] on app-calendar-viewport "Thu 18 Fri 19 Sat 20 Sun 21 Mon 22 Tue 23 Wed 24 Thu 25 Fri 26 Sat 27 Sun 28 Mo…" at bounding box center [548, 311] width 1096 height 418
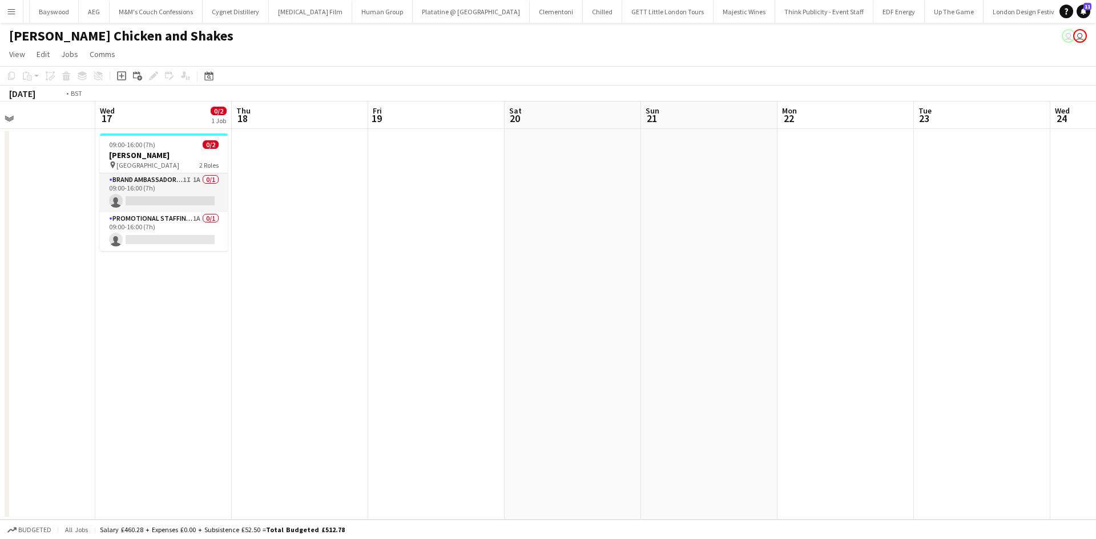
drag, startPoint x: 513, startPoint y: 364, endPoint x: 859, endPoint y: 397, distance: 348.0
click at [897, 413] on app-calendar-viewport "Sun 14 Mon 15 Tue 16 Wed 17 0/2 1 Job Thu 18 Fri 19 Sat 20 Sun 21 Mon 22 Tue 23…" at bounding box center [548, 311] width 1096 height 418
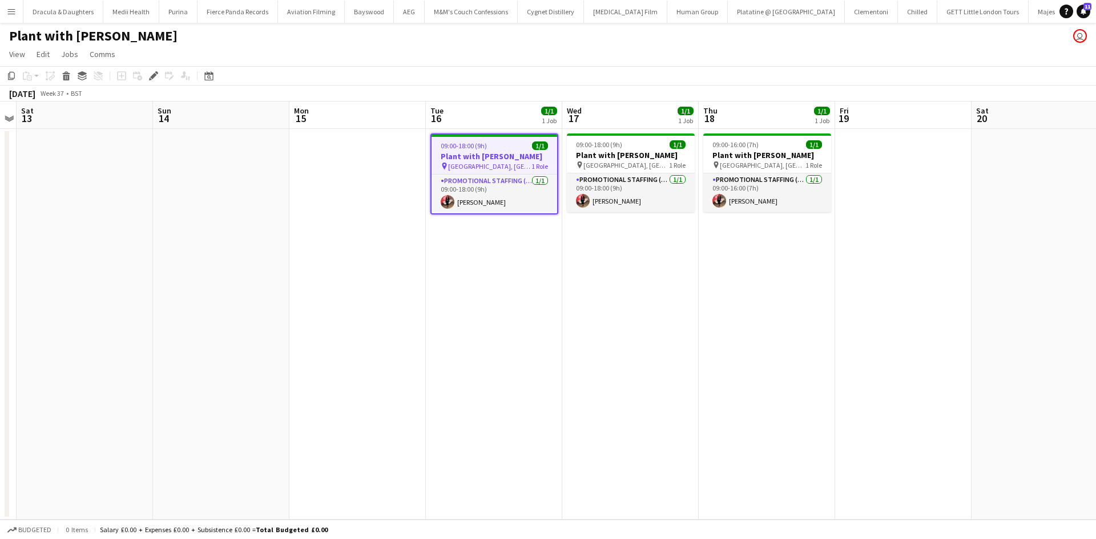
scroll to position [0, 7064]
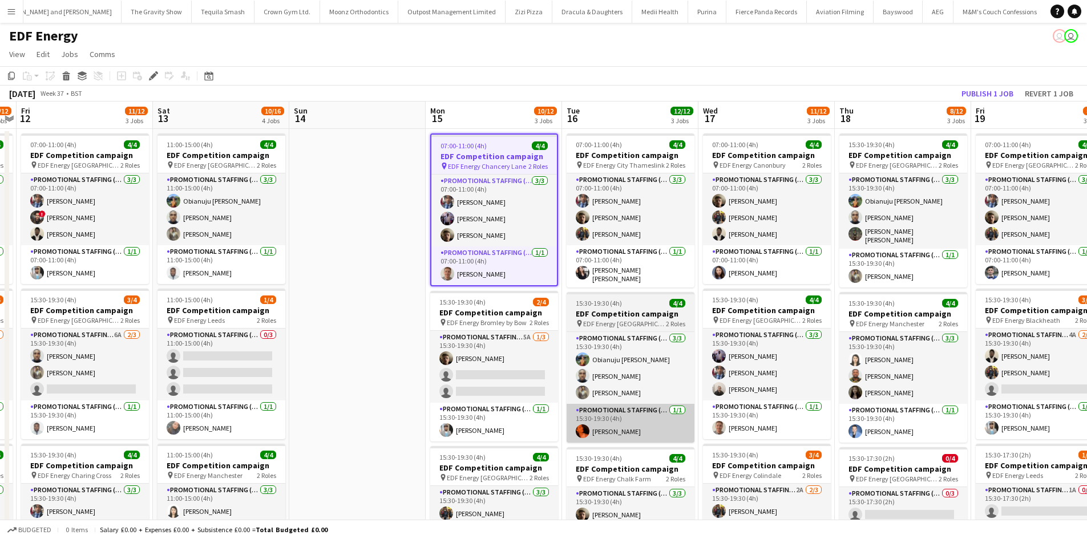
scroll to position [0, 6538]
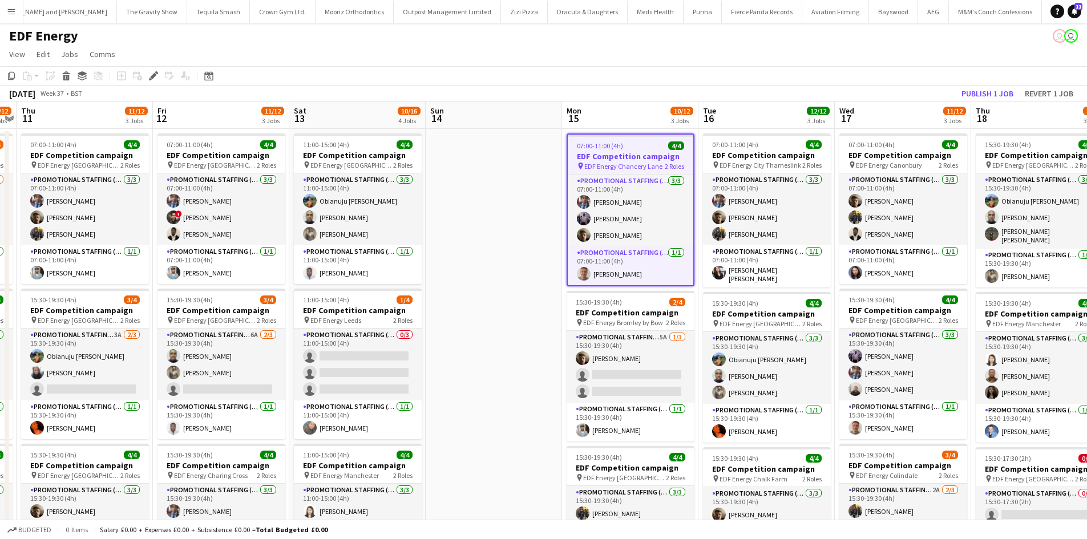
drag, startPoint x: 350, startPoint y: 319, endPoint x: 697, endPoint y: 318, distance: 347.5
click at [703, 318] on app-calendar-viewport "Mon 8 15/16 4 Jobs Tue 9 8/12 3 Jobs Wed 10 11/12 3 Jobs Thu 11 11/12 3 Jobs Fr…" at bounding box center [543, 460] width 1087 height 716
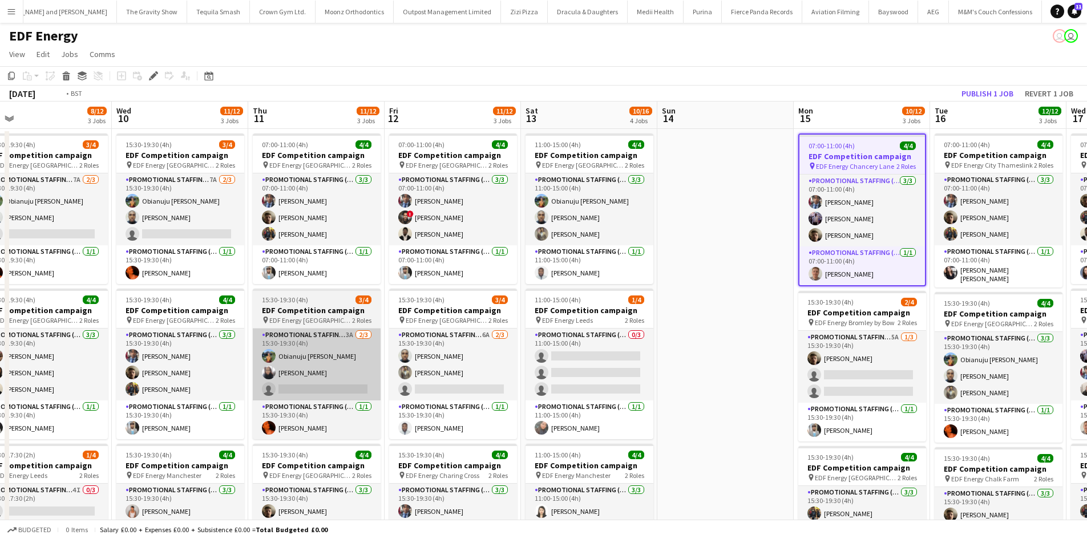
drag, startPoint x: 596, startPoint y: 332, endPoint x: 516, endPoint y: 335, distance: 79.4
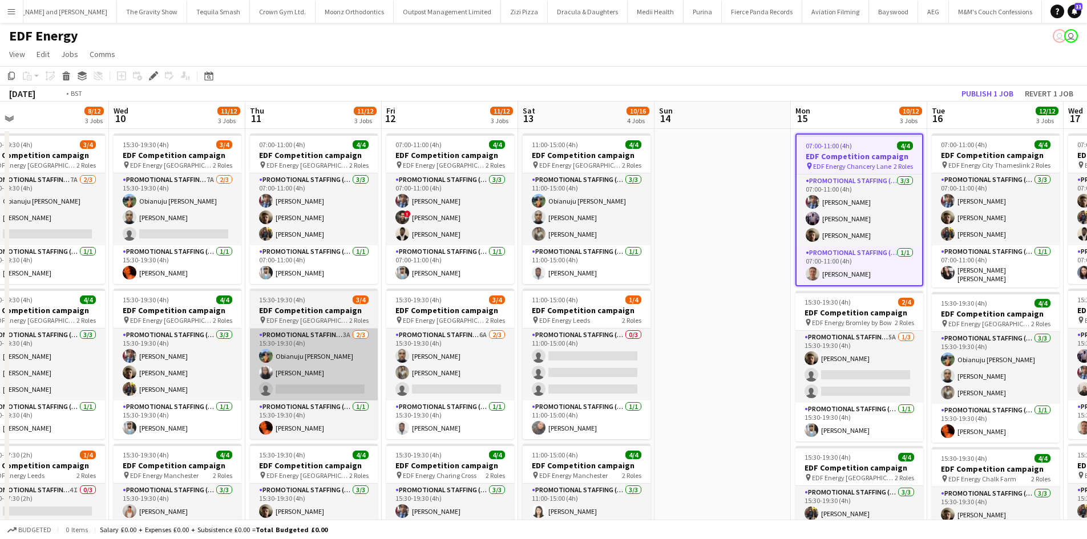
click at [784, 342] on app-calendar-viewport "Sun 7 Mon 8 15/16 4 Jobs Tue 9 8/12 3 Jobs Wed 10 11/12 3 Jobs Thu 11 11/12 3 J…" at bounding box center [543, 460] width 1087 height 716
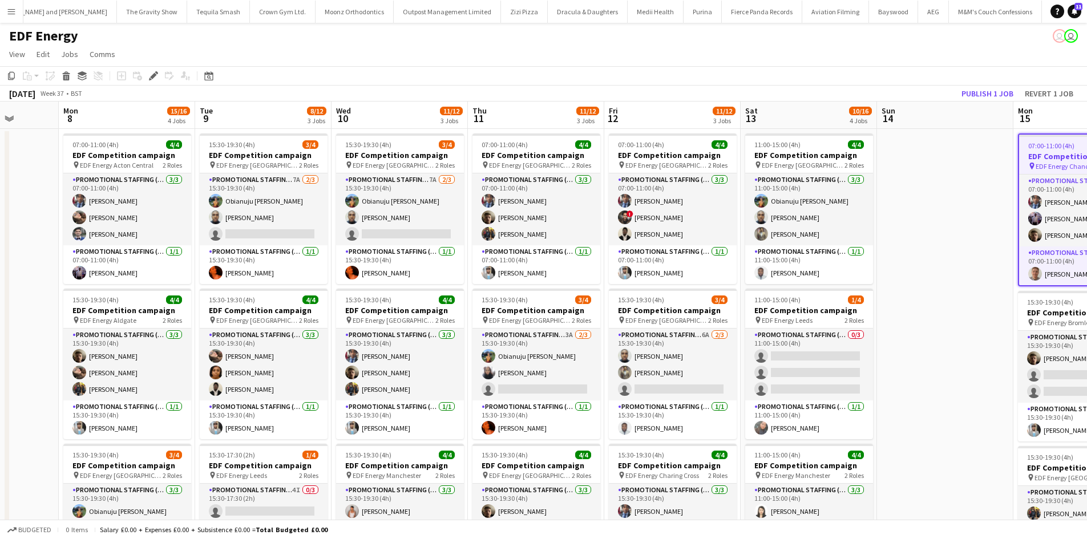
drag, startPoint x: 372, startPoint y: 333, endPoint x: 603, endPoint y: 330, distance: 231.7
click at [604, 330] on app-calendar-viewport "Fri 5 12/12 3 Jobs Sat 6 8/12 3 Jobs Sun 7 Mon 8 15/16 4 Jobs Tue 9 8/12 3 Jobs…" at bounding box center [543, 460] width 1087 height 716
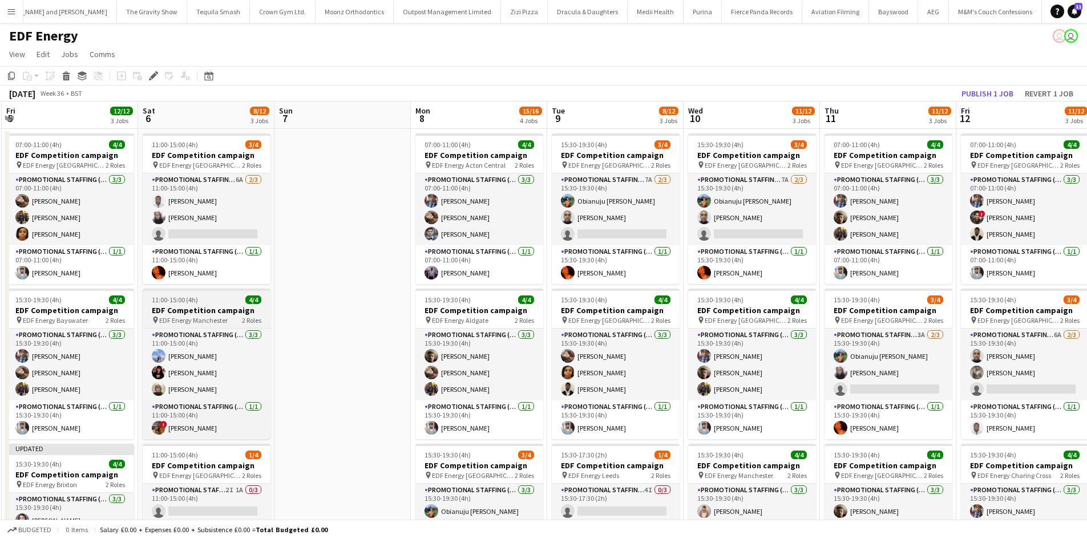
drag, startPoint x: 338, startPoint y: 300, endPoint x: 533, endPoint y: 304, distance: 195.2
click at [572, 304] on app-calendar-viewport "Wed 3 12/12 3 Jobs Thu 4 11/12 3 Jobs Fri 5 12/12 3 Jobs Sat 6 8/12 3 Jobs Sun …" at bounding box center [543, 460] width 1087 height 716
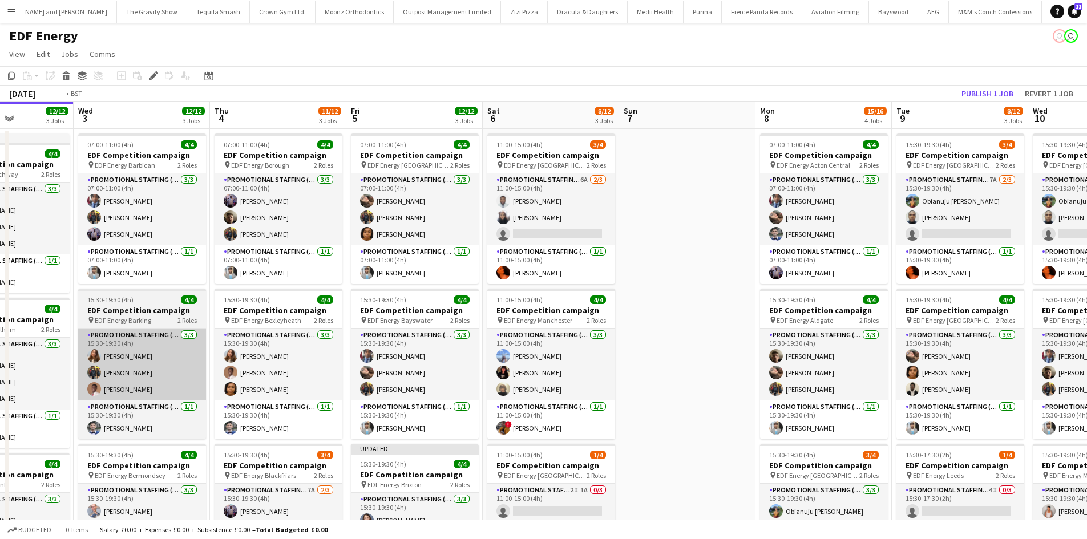
drag, startPoint x: 255, startPoint y: 305, endPoint x: 611, endPoint y: 331, distance: 357.1
click at [616, 332] on app-calendar-viewport "Sun 31 Mon 1 12/12 3 Jobs Tue 2 12/12 3 Jobs Wed 3 12/12 3 Jobs Thu 4 11/12 3 J…" at bounding box center [543, 460] width 1087 height 716
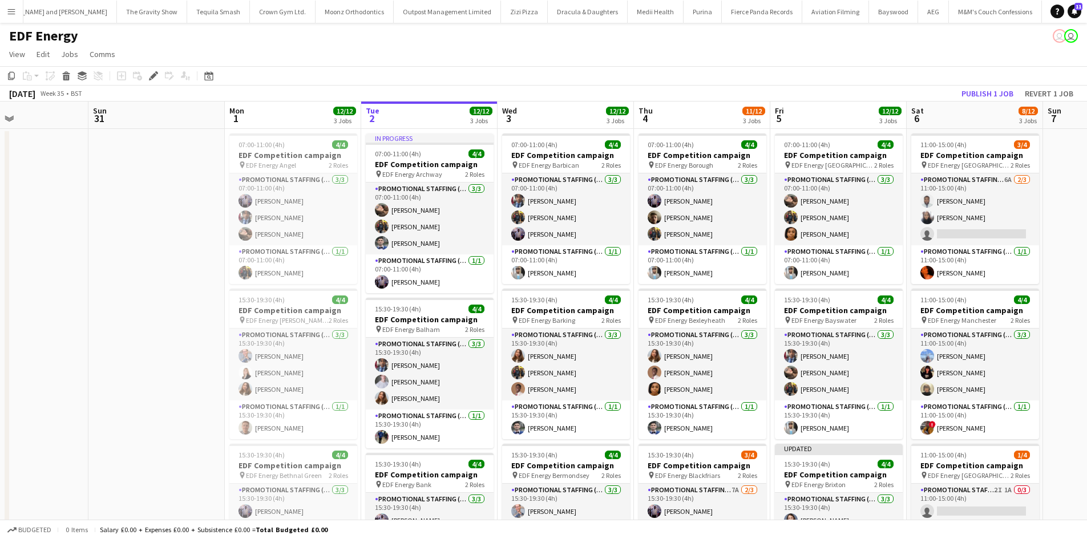
click at [442, 167] on h3 "EDF Competition campaign" at bounding box center [430, 164] width 128 height 10
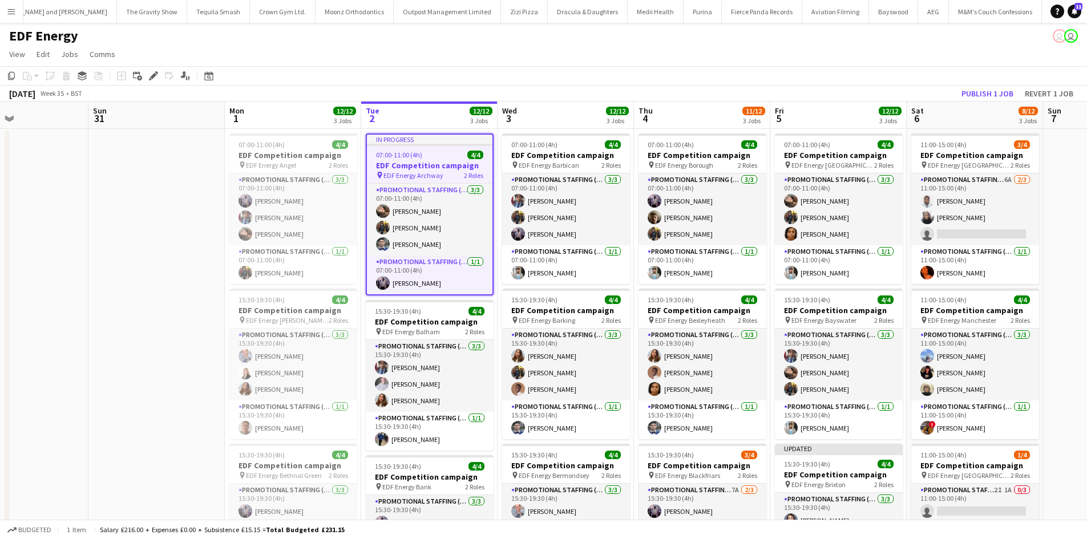
drag, startPoint x: 149, startPoint y: 298, endPoint x: 147, endPoint y: 283, distance: 15.0
click at [148, 296] on app-date-cell at bounding box center [156, 473] width 136 height 688
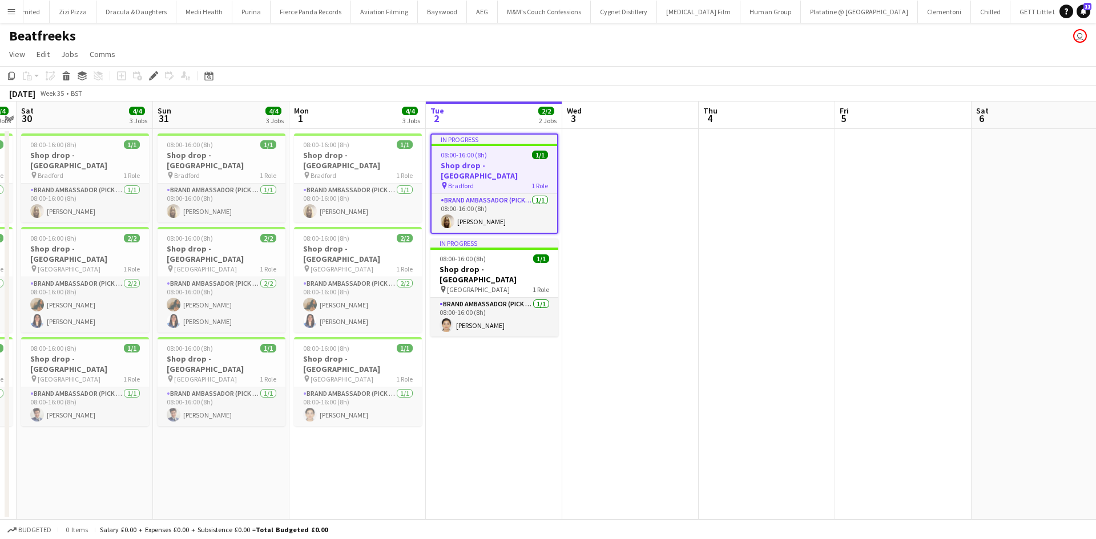
scroll to position [0, 6995]
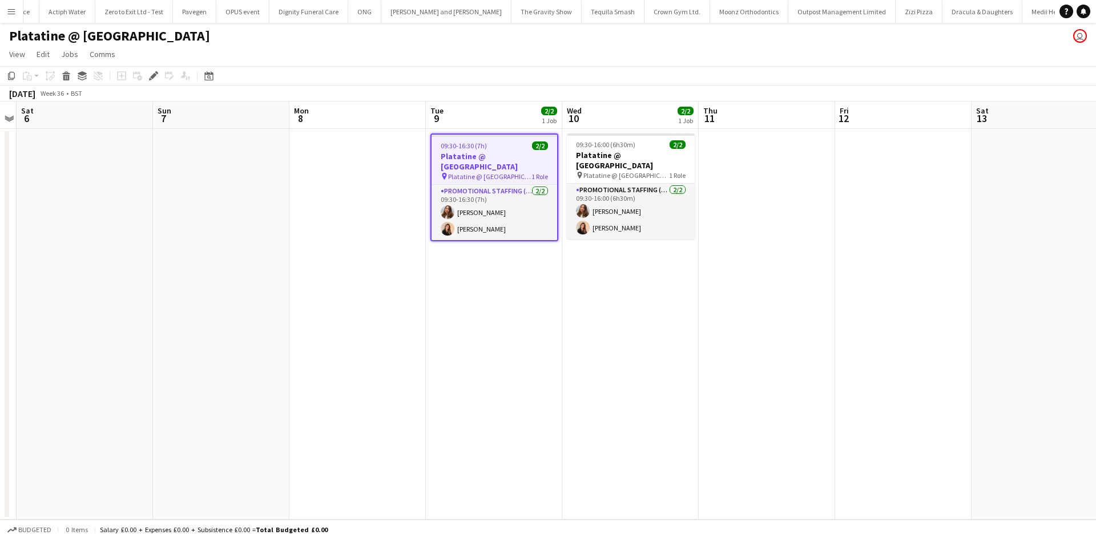
scroll to position [0, 6148]
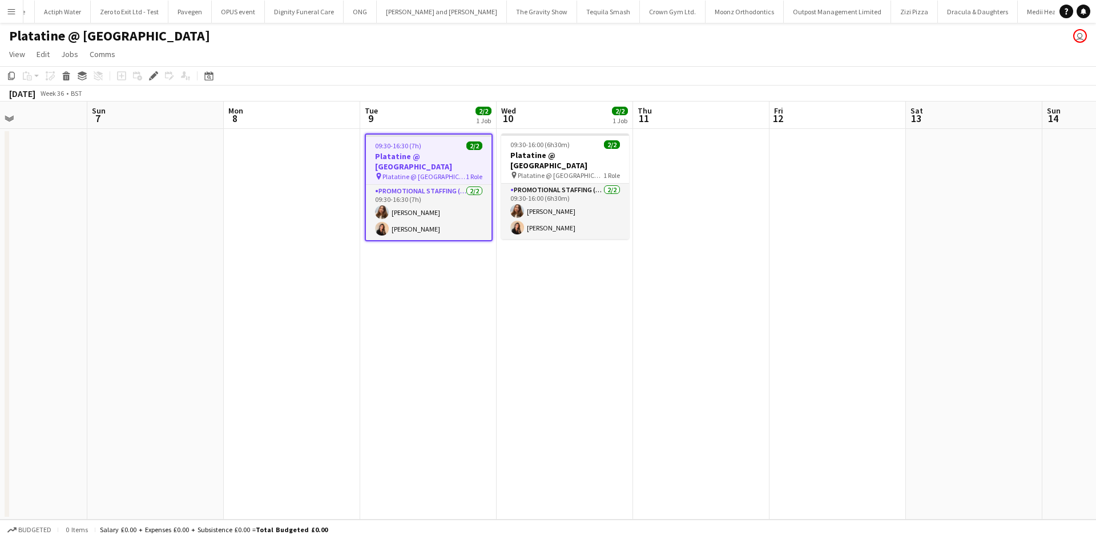
drag, startPoint x: 687, startPoint y: 284, endPoint x: 618, endPoint y: 284, distance: 68.5
click at [618, 284] on app-calendar-viewport "Wed 3 Thu 4 Fri 5 Sat 6 Sun 7 Mon 8 Tue 9 2/2 1 Job Wed 10 2/2 1 Job Thu 11 Fri…" at bounding box center [548, 311] width 1096 height 418
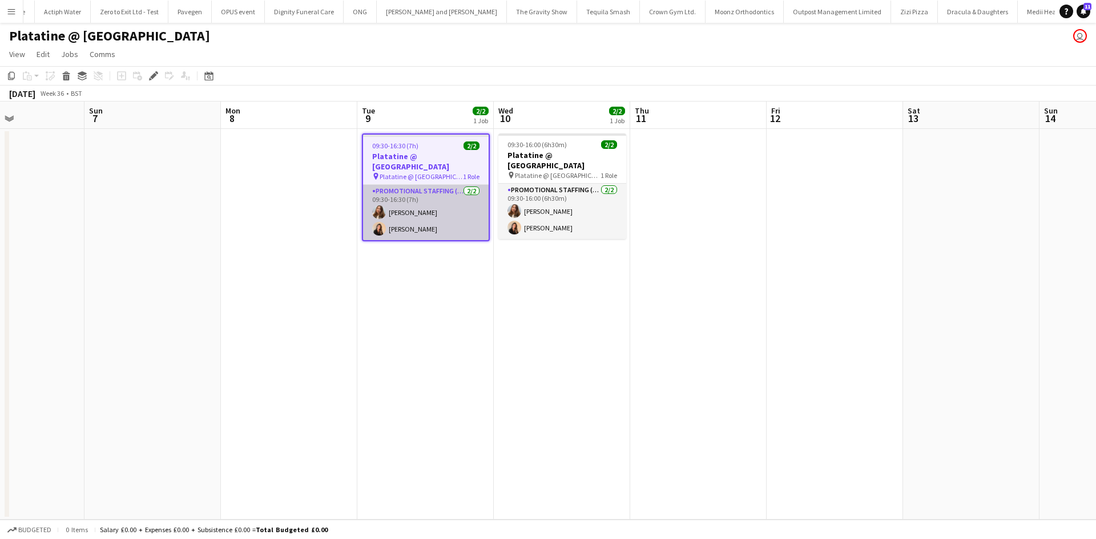
click at [401, 197] on app-card-role "Promotional Staffing (Exhibition Host) 2/2 09:30-16:30 (7h) Tetiana Gerus Cindy…" at bounding box center [426, 212] width 126 height 55
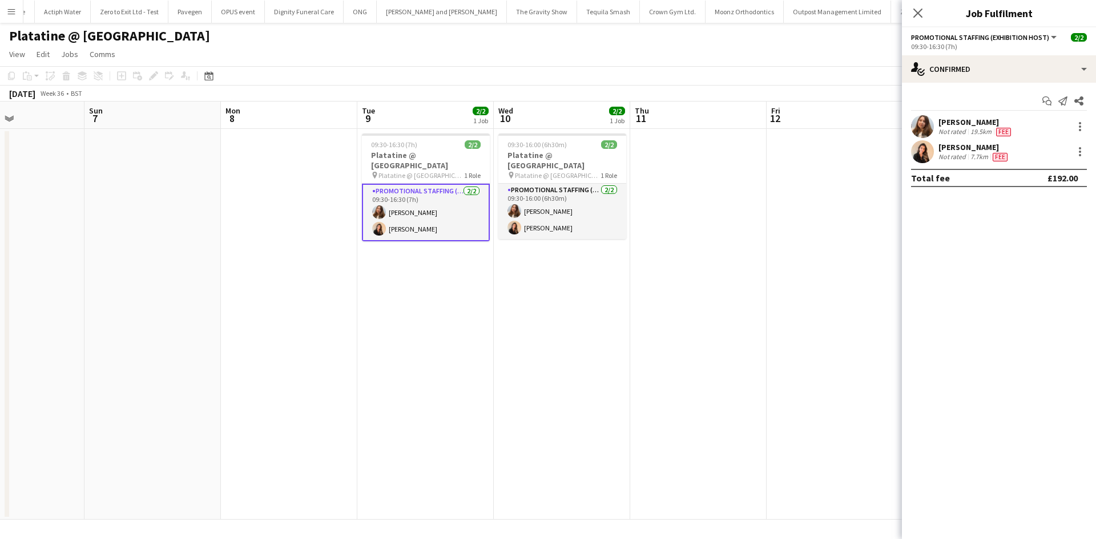
click at [956, 120] on div "Tetiana Gerus" at bounding box center [975, 122] width 75 height 10
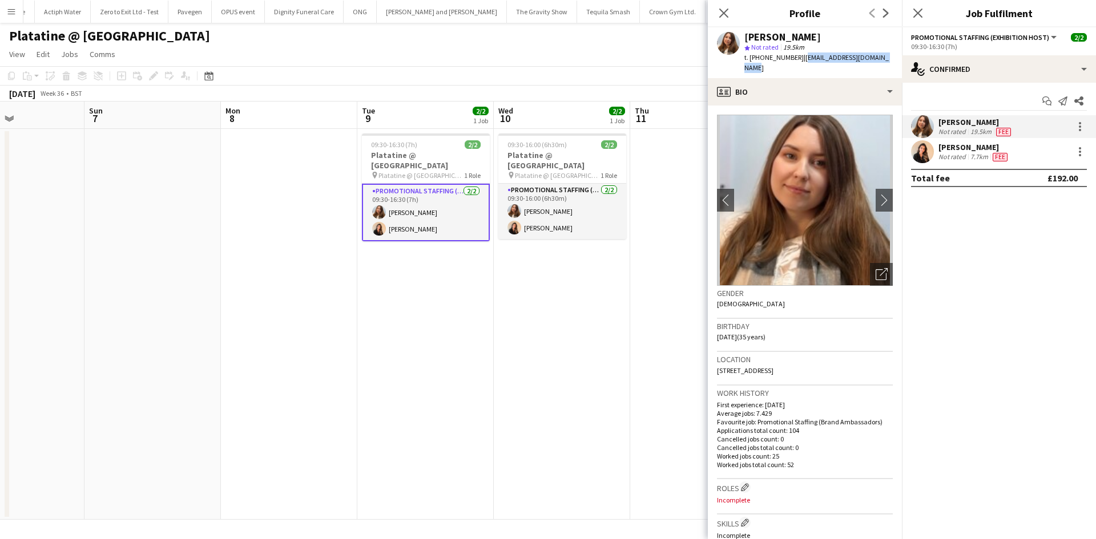
drag, startPoint x: 801, startPoint y: 58, endPoint x: 885, endPoint y: 59, distance: 83.3
click at [885, 59] on span "| tetianagerus2289@gmail.com" at bounding box center [816, 62] width 144 height 19
copy span "tetianagerus2289@gmail.com"
drag, startPoint x: 962, startPoint y: 145, endPoint x: 923, endPoint y: 145, distance: 38.8
click at [962, 145] on div "Cindy Rojas" at bounding box center [973, 147] width 71 height 10
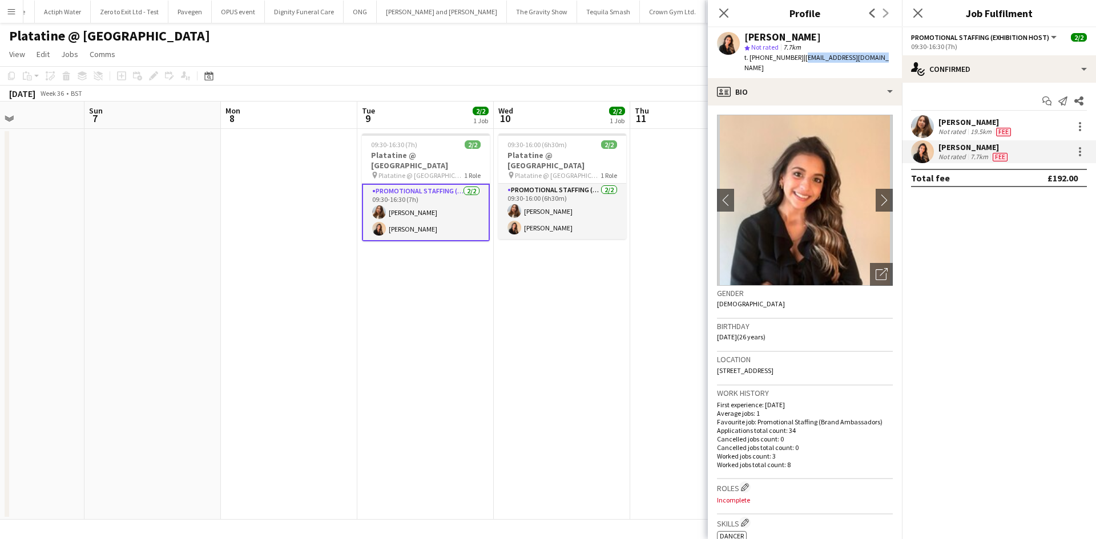
drag, startPoint x: 798, startPoint y: 58, endPoint x: 873, endPoint y: 62, distance: 75.4
click at [873, 62] on div "Cindy Rojas star Not rated 7.7km t. +447424415675 | cindyrojasve@gmail.com" at bounding box center [805, 52] width 194 height 51
drag, startPoint x: 844, startPoint y: 50, endPoint x: 804, endPoint y: 57, distance: 41.2
click at [804, 57] on span "| cindyrojasve@gmail.com" at bounding box center [816, 62] width 144 height 19
drag, startPoint x: 799, startPoint y: 56, endPoint x: 871, endPoint y: 55, distance: 71.9
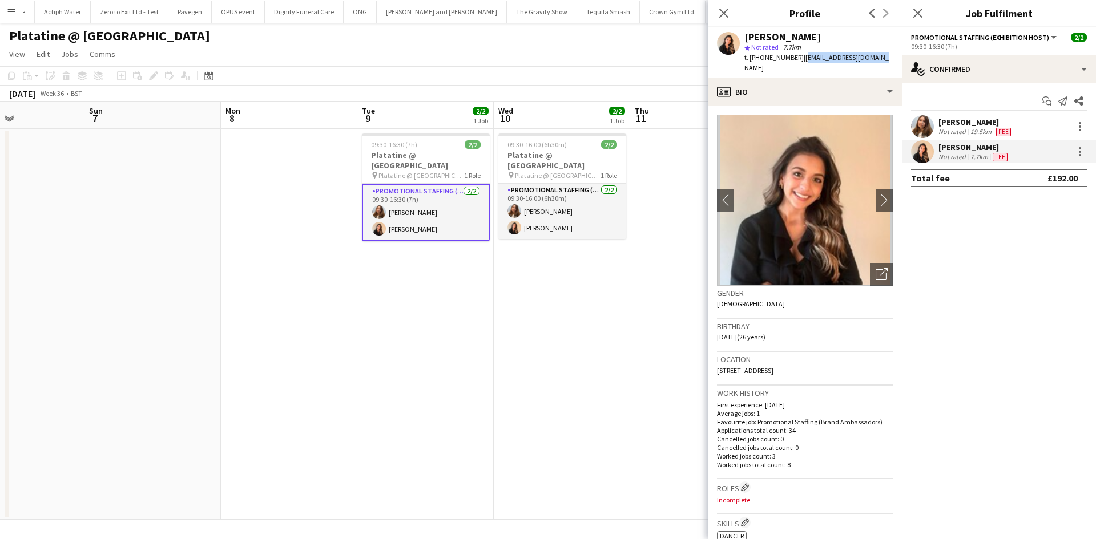
click at [871, 55] on div "Cindy Rojas star Not rated 7.7km t. +447424415675 | cindyrojasve@gmail.com" at bounding box center [805, 52] width 194 height 51
copy span "cindyrojasve@gmail.com"
drag, startPoint x: 581, startPoint y: 318, endPoint x: 574, endPoint y: 315, distance: 7.9
click at [581, 315] on app-calendar-viewport "Wed 3 Thu 4 Fri 5 Sat 6 Sun 7 Mon 8 Tue 9 2/2 1 Job Wed 10 2/2 1 Job Thu 11 Fri…" at bounding box center [548, 311] width 1096 height 418
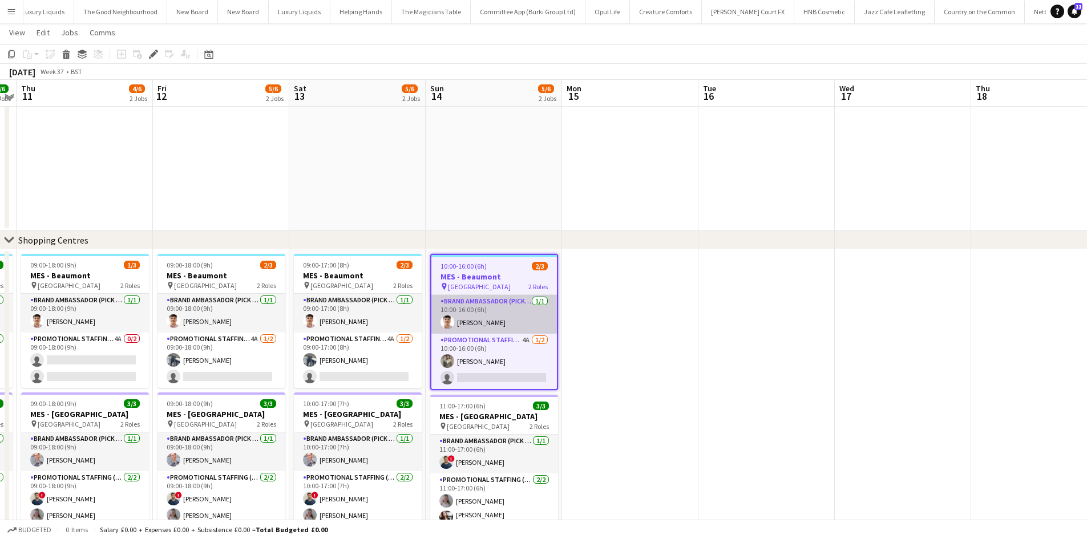
scroll to position [603, 0]
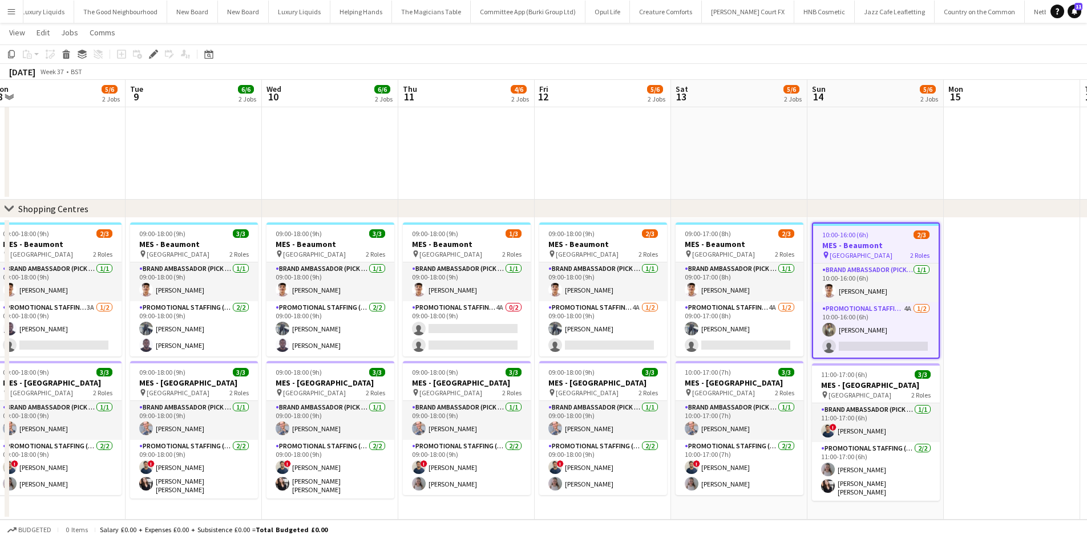
drag, startPoint x: 184, startPoint y: 179, endPoint x: 568, endPoint y: 231, distance: 387.6
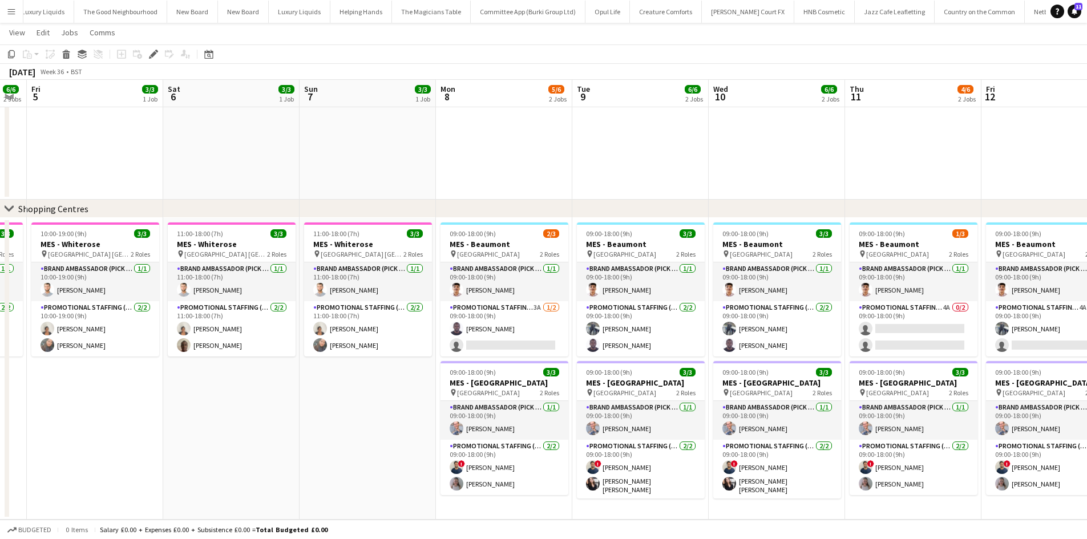
scroll to position [0, 274]
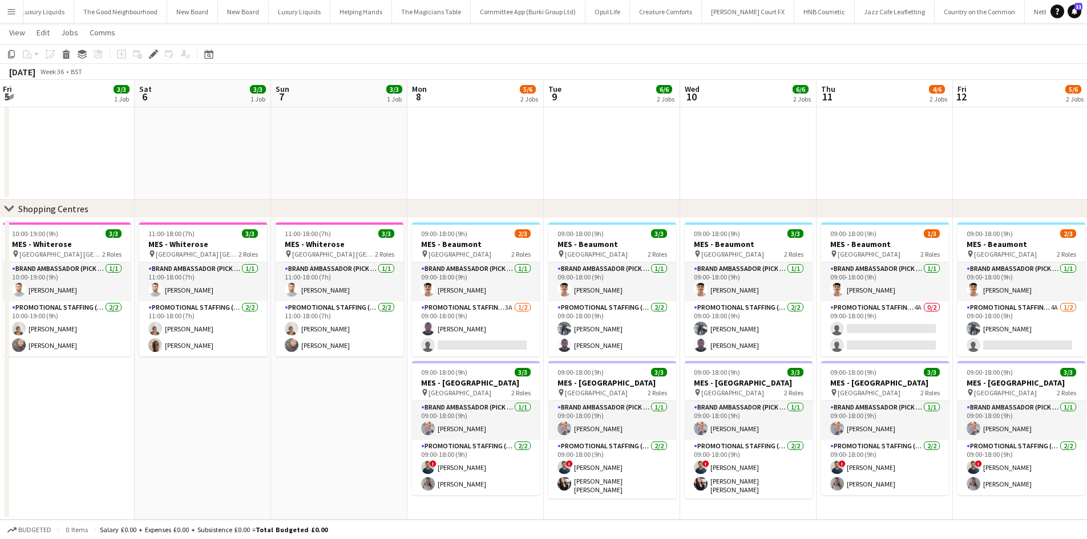
drag, startPoint x: 289, startPoint y: 208, endPoint x: 691, endPoint y: 228, distance: 402.3
click at [508, 307] on app-card-role "Promotional Staffing (Brand Ambassadors) 3A 1/2 09:00-18:00 (9h) Edesiri Akpovw…" at bounding box center [476, 328] width 128 height 55
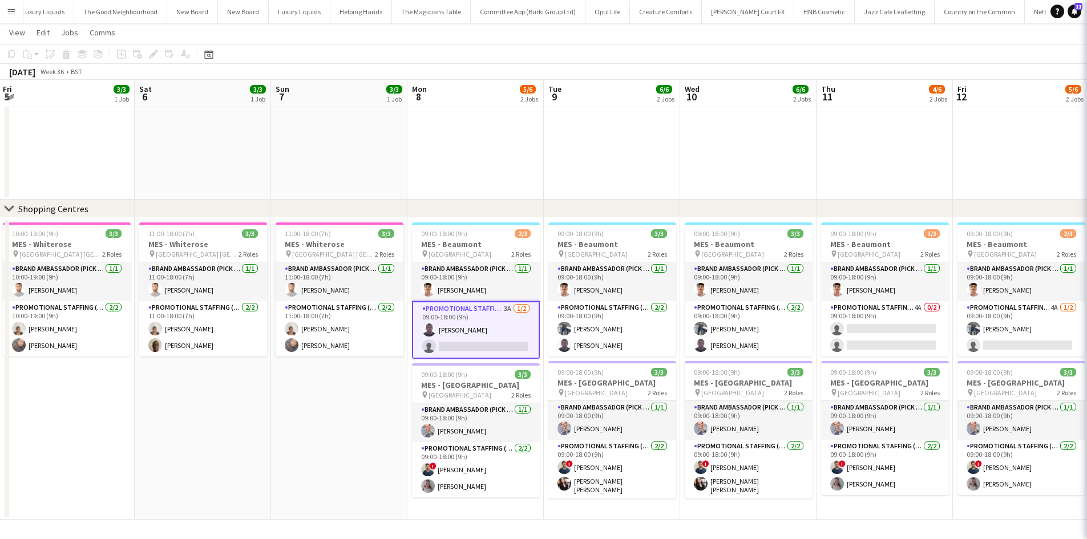
scroll to position [0, 275]
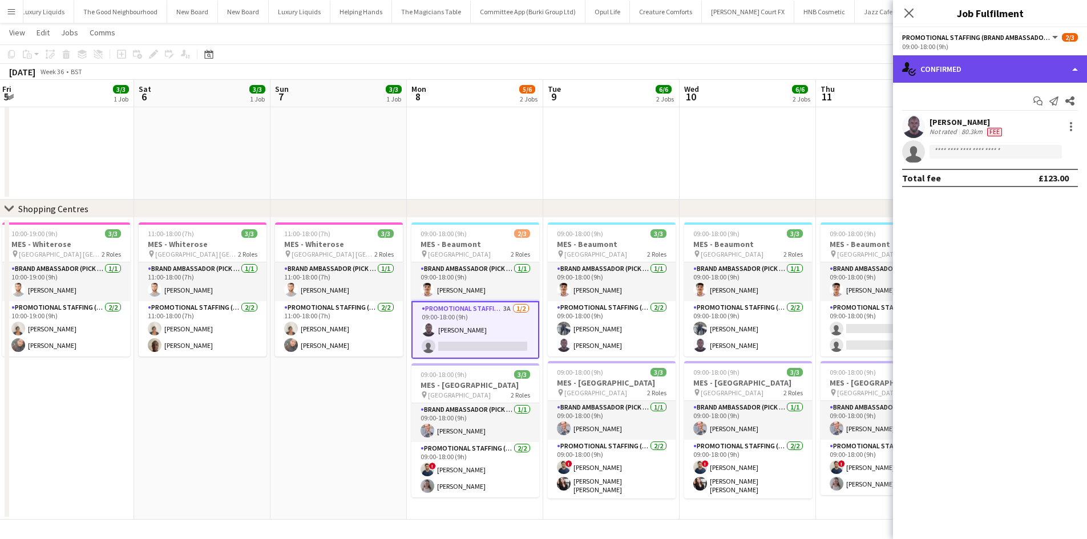
click at [990, 70] on div "single-neutral-actions-check-2 Confirmed" at bounding box center [990, 68] width 194 height 27
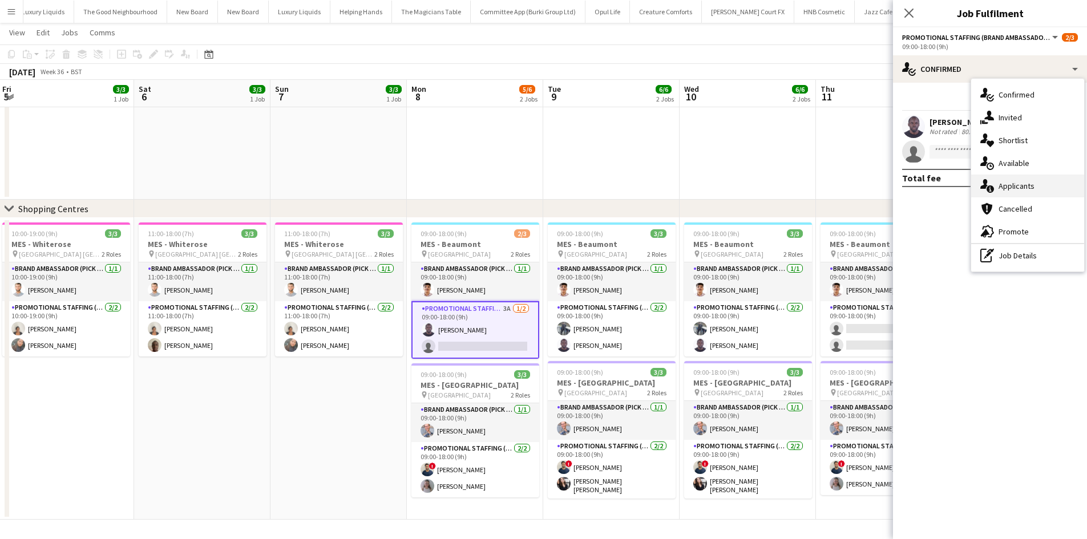
click at [1008, 190] on span "Applicants" at bounding box center [1017, 186] width 36 height 10
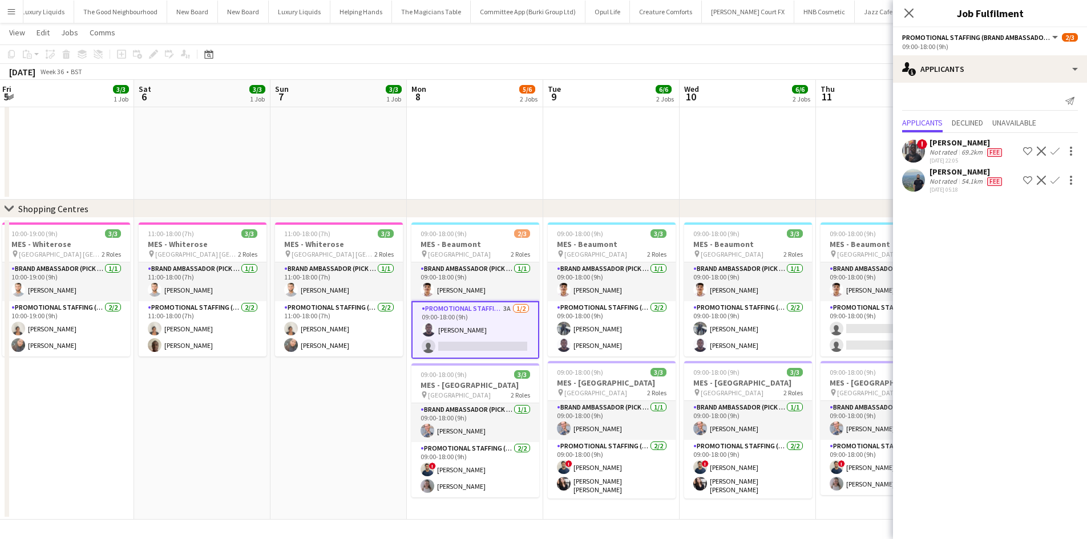
scroll to position [0, 475]
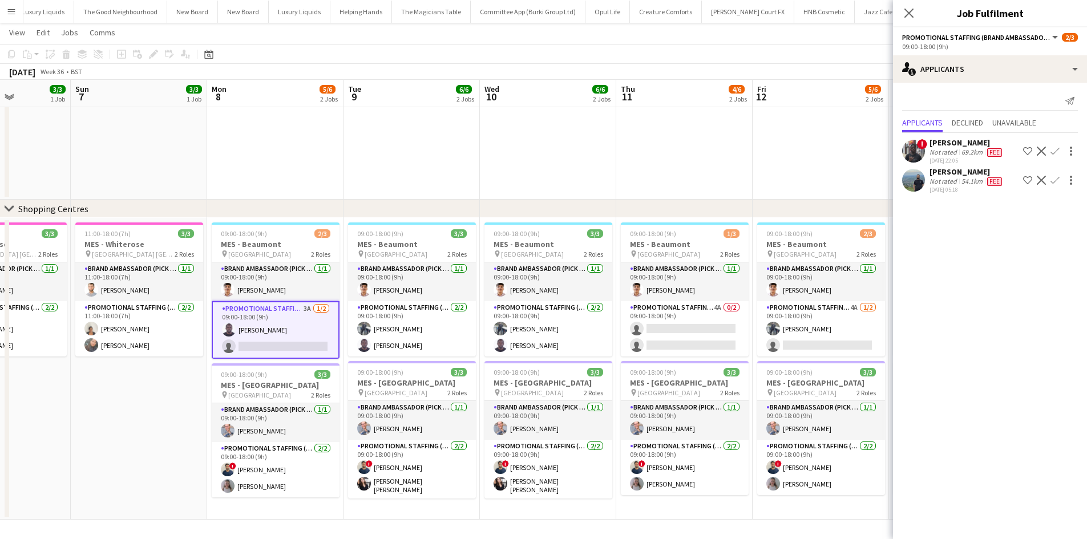
drag, startPoint x: 615, startPoint y: 172, endPoint x: 415, endPoint y: 143, distance: 201.8
click at [720, 306] on app-card-role "Promotional Staffing (Brand Ambassadors) 4A 0/2 09:00-18:00 (9h) single-neutral…" at bounding box center [685, 328] width 128 height 55
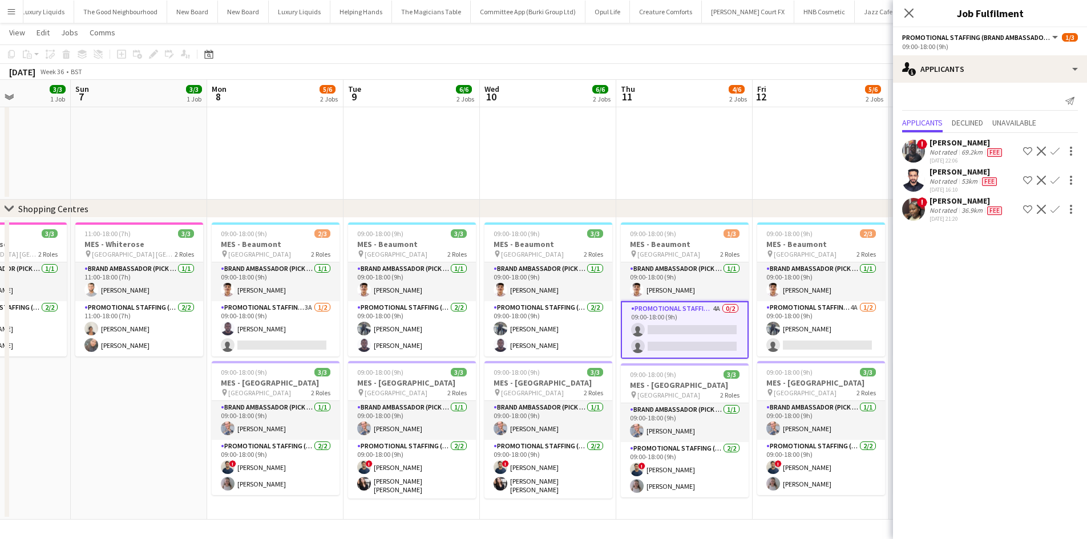
click at [927, 205] on div "! Sadia Mustapha Not rated 36.9km Fee 29-08-2025 21:20 Shortlist crew Decline C…" at bounding box center [990, 209] width 194 height 27
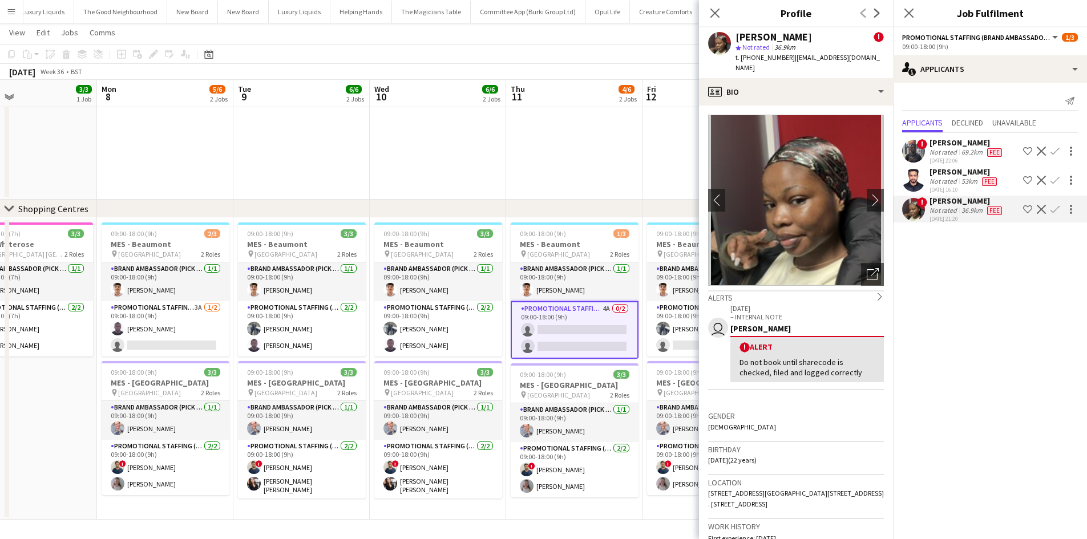
scroll to position [0, 366]
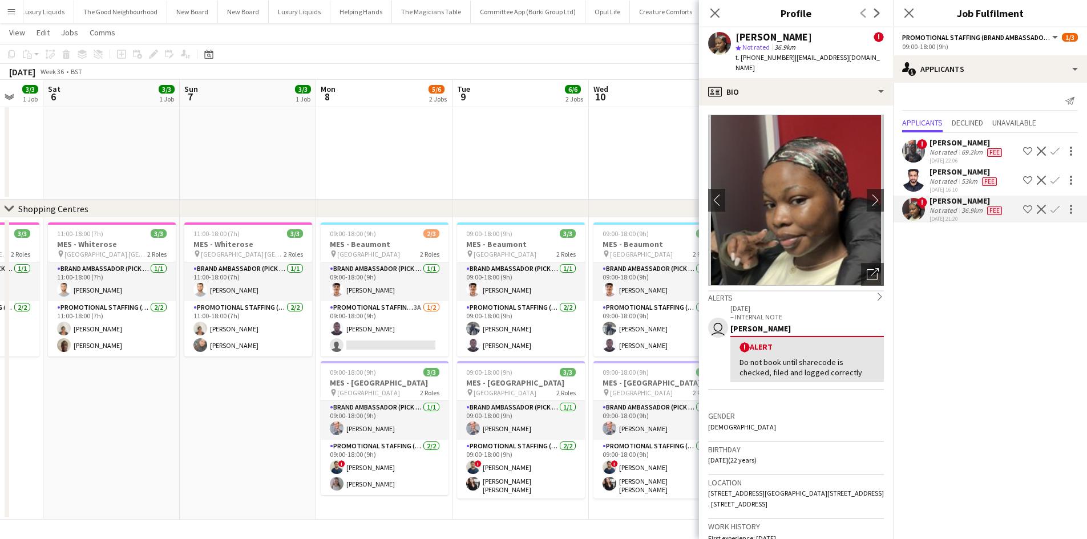
drag, startPoint x: 606, startPoint y: 171, endPoint x: 442, endPoint y: 146, distance: 165.7
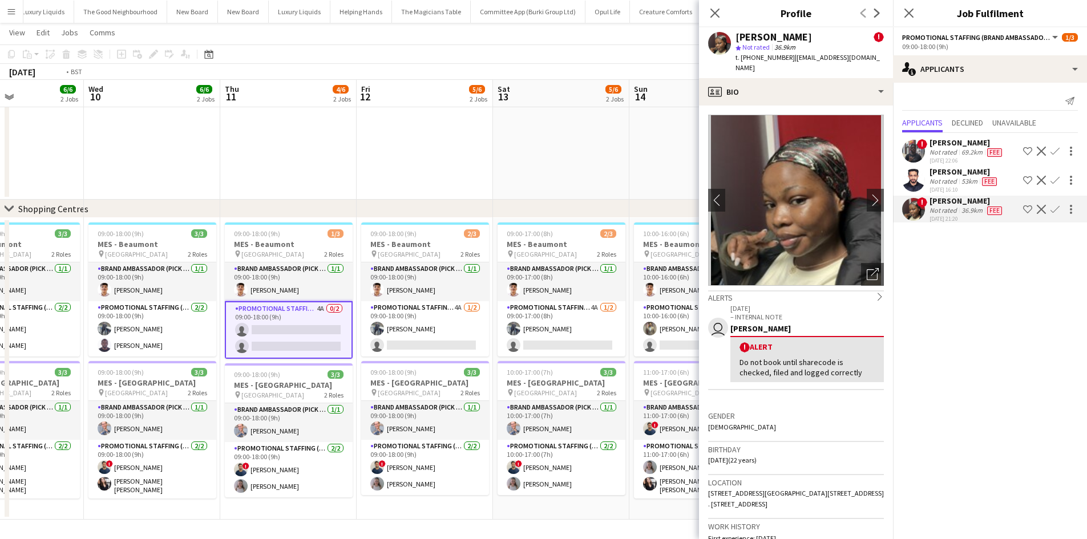
drag, startPoint x: 460, startPoint y: 157, endPoint x: 217, endPoint y: 116, distance: 246.0
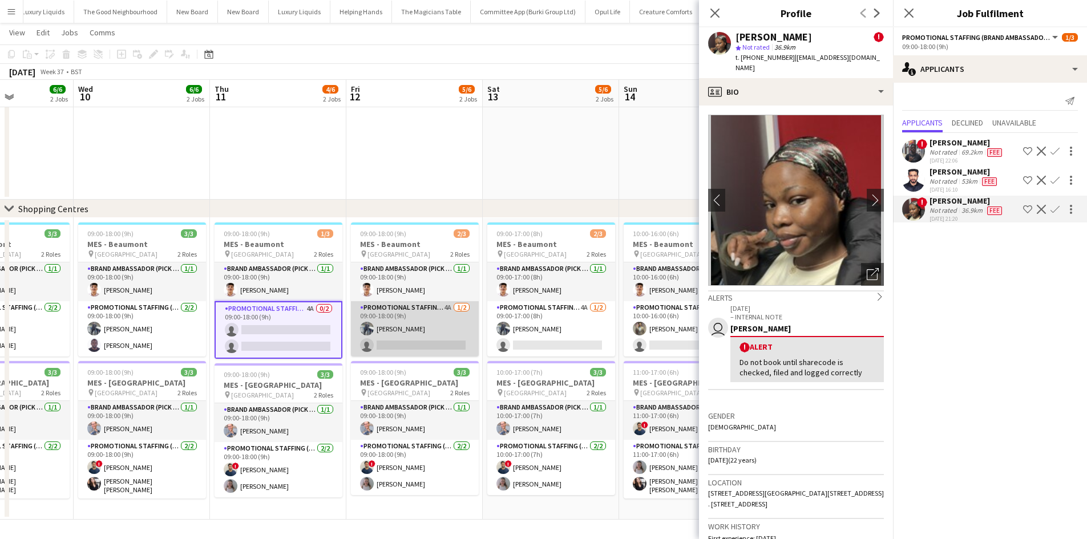
click at [449, 308] on app-card-role "Promotional Staffing (Brand Ambassadors) 4A 1/2 09:00-18:00 (9h) Saif Hassan si…" at bounding box center [415, 328] width 128 height 55
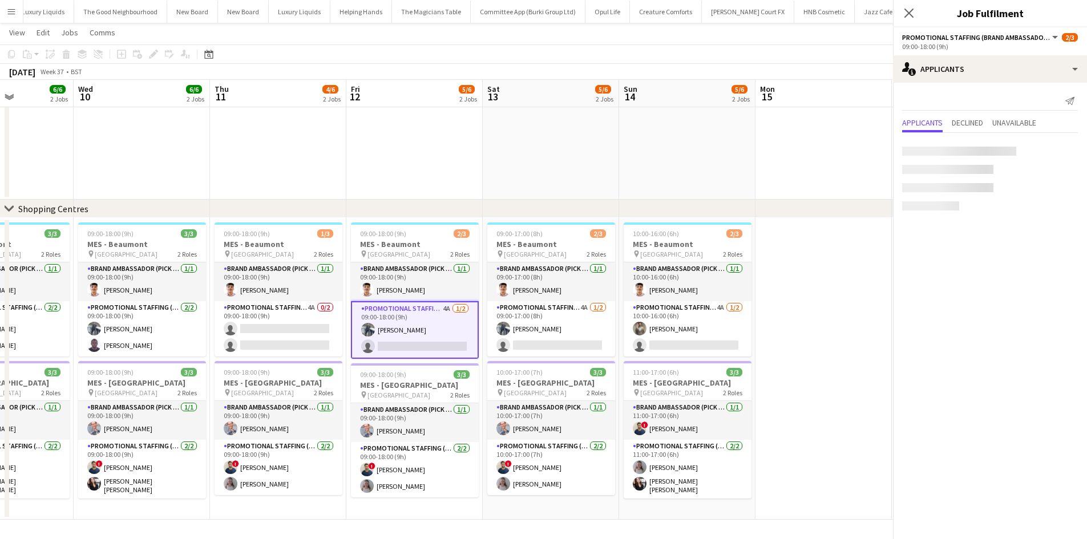
scroll to position [0, 337]
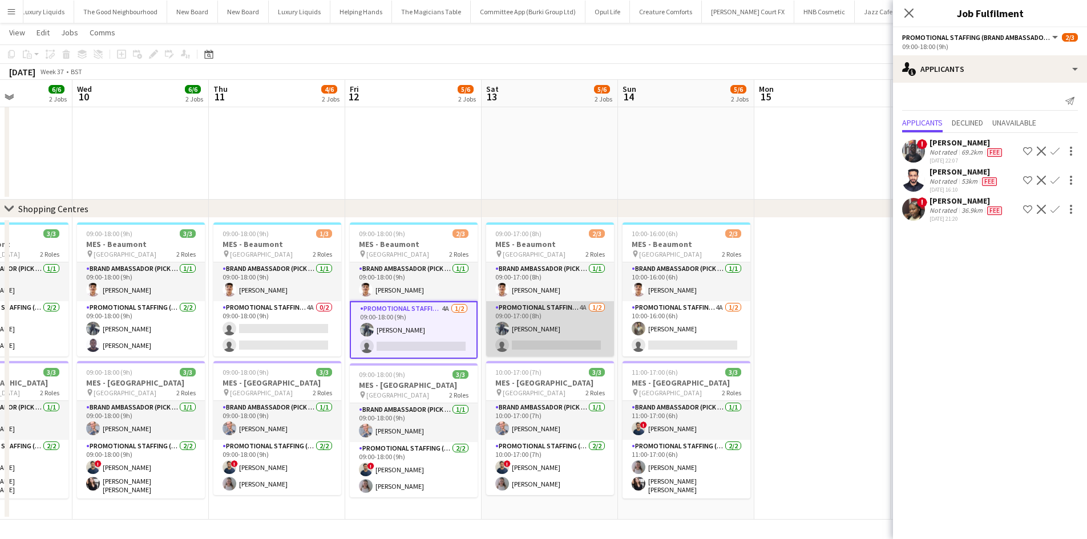
click at [580, 308] on app-card-role "Promotional Staffing (Brand Ambassadors) 4A 1/2 09:00-17:00 (8h) Saif Hassan si…" at bounding box center [550, 328] width 128 height 55
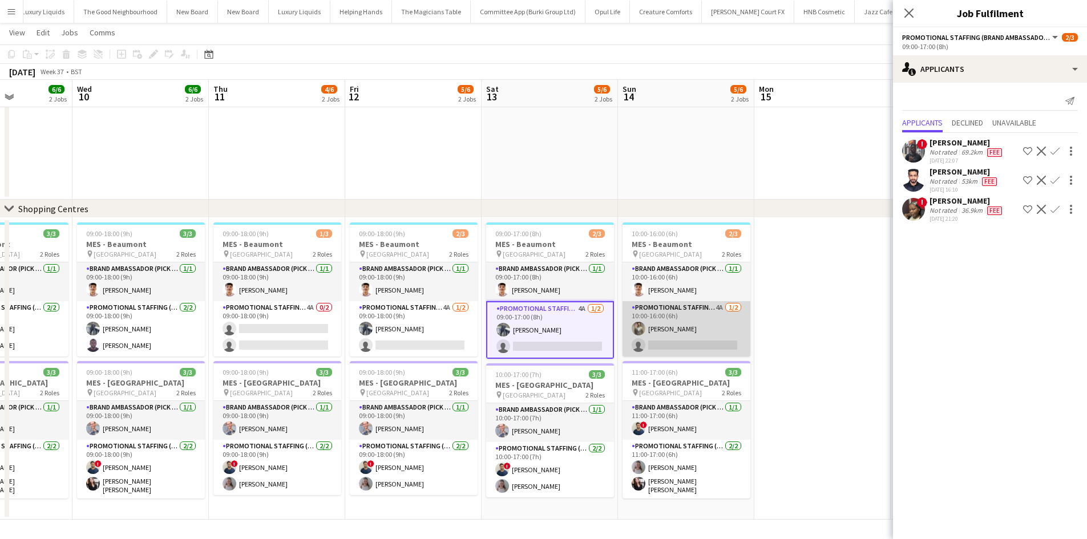
click at [718, 304] on app-card-role "Promotional Staffing (Brand Ambassadors) 4A 1/2 10:00-16:00 (6h) Syed Shah sing…" at bounding box center [687, 328] width 128 height 55
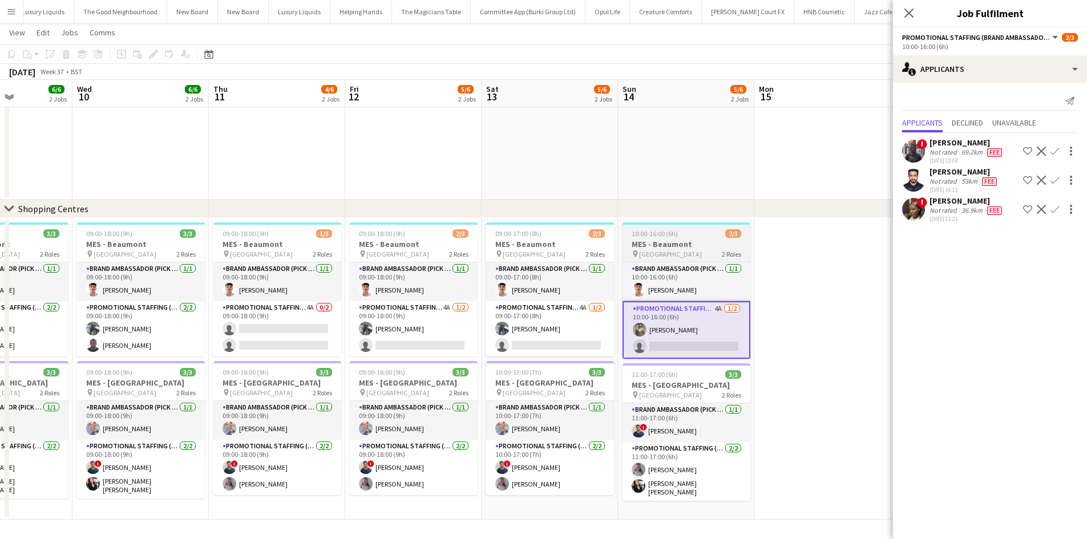
click at [667, 245] on h3 "MES - Beaumont" at bounding box center [687, 244] width 128 height 10
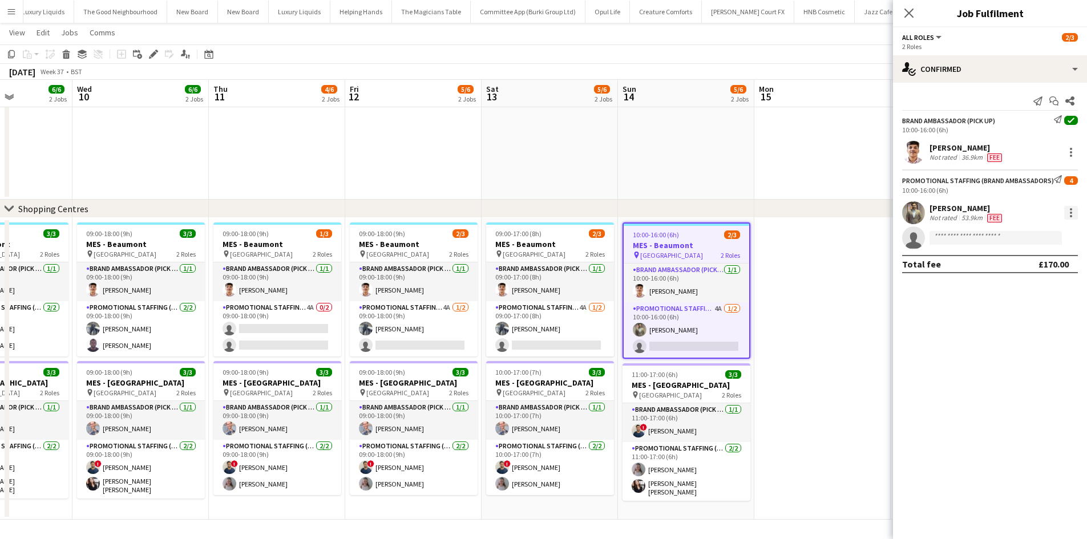
click at [1074, 212] on div at bounding box center [1071, 213] width 14 height 14
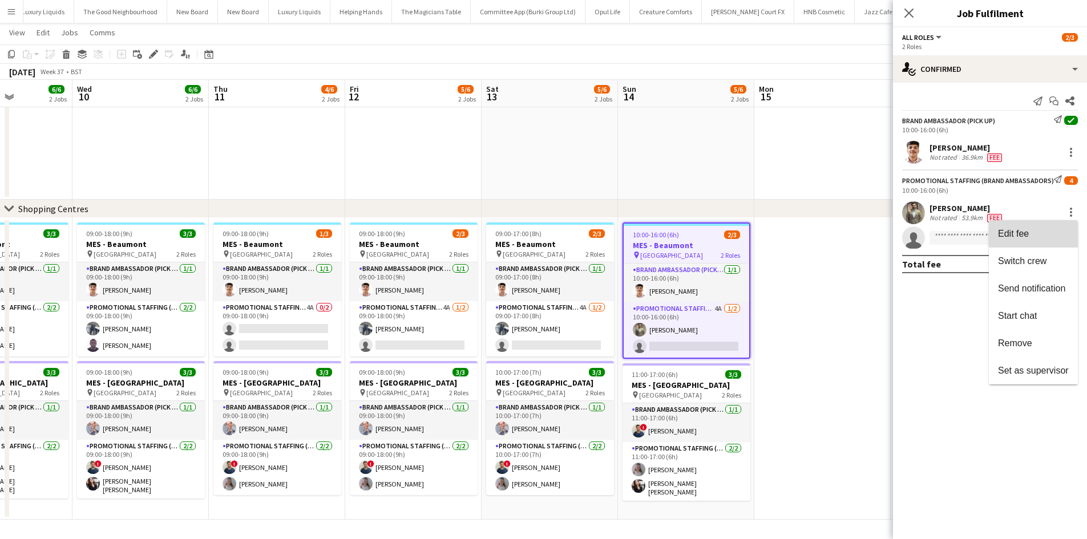
click at [1044, 239] on span "Edit fee" at bounding box center [1033, 233] width 71 height 10
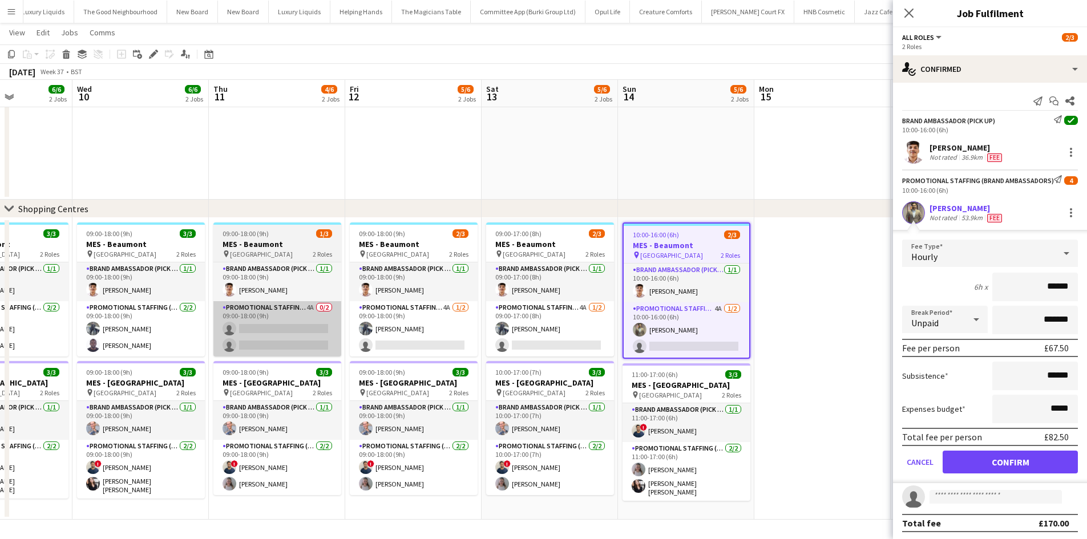
drag, startPoint x: 317, startPoint y: 151, endPoint x: 324, endPoint y: 339, distance: 187.9
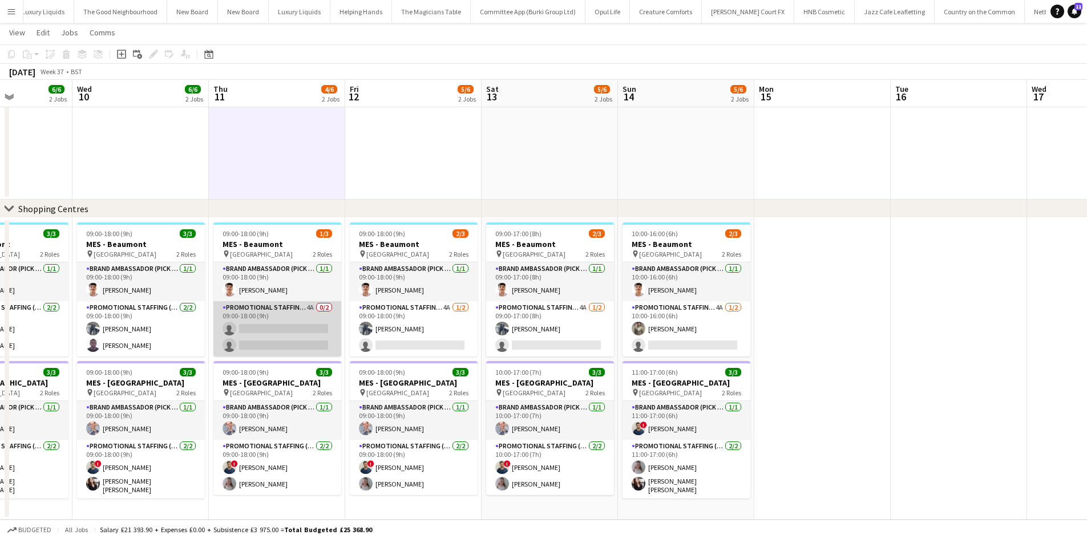
drag, startPoint x: 305, startPoint y: 298, endPoint x: 310, endPoint y: 306, distance: 9.2
click at [305, 299] on app-card-role "Brand Ambassador (Pick up) 1/1 09:00-18:00 (9h) ARJUN KUNNATHUR" at bounding box center [277, 282] width 128 height 39
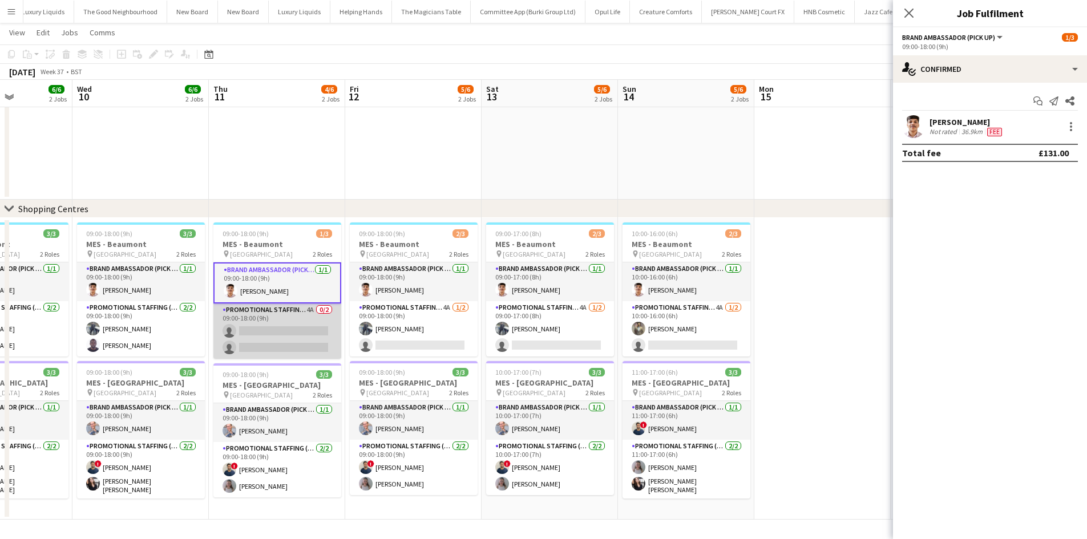
click at [310, 306] on app-card-role "Promotional Staffing (Brand Ambassadors) 4A 0/2 09:00-18:00 (9h) single-neutral…" at bounding box center [277, 331] width 128 height 55
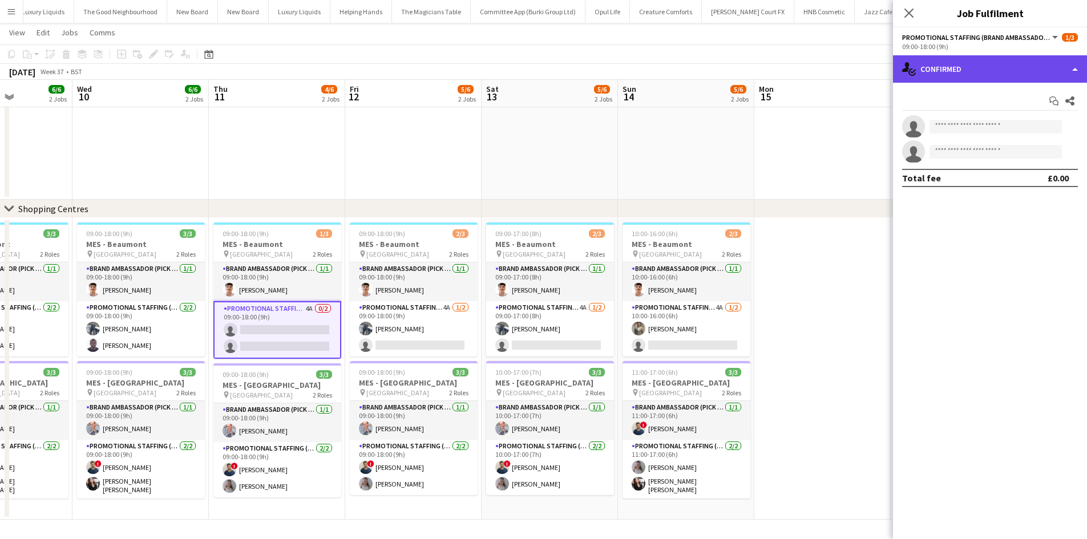
click at [979, 72] on div "single-neutral-actions-check-2 Confirmed" at bounding box center [990, 68] width 194 height 27
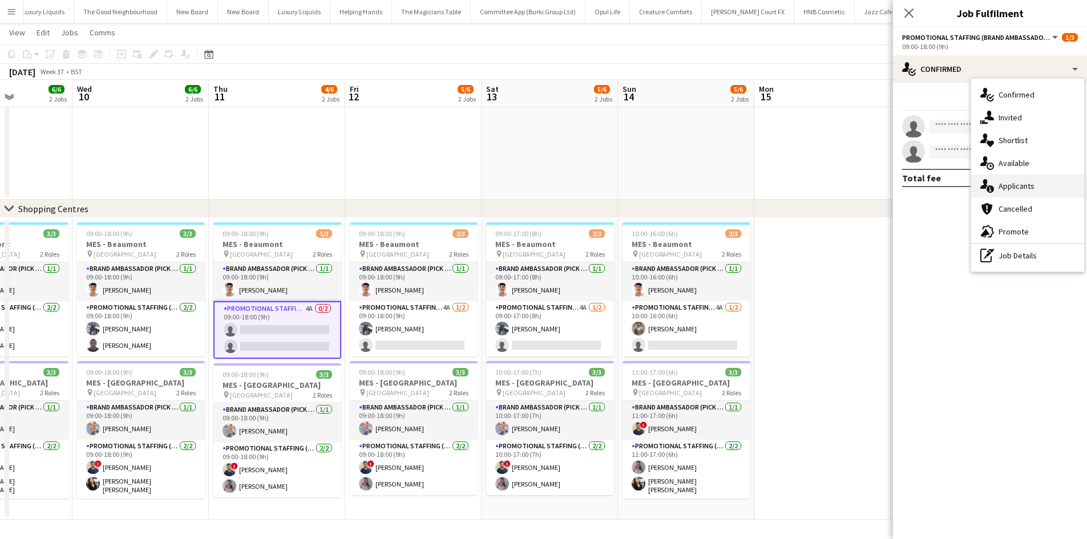
click at [1022, 183] on span "Applicants" at bounding box center [1017, 186] width 36 height 10
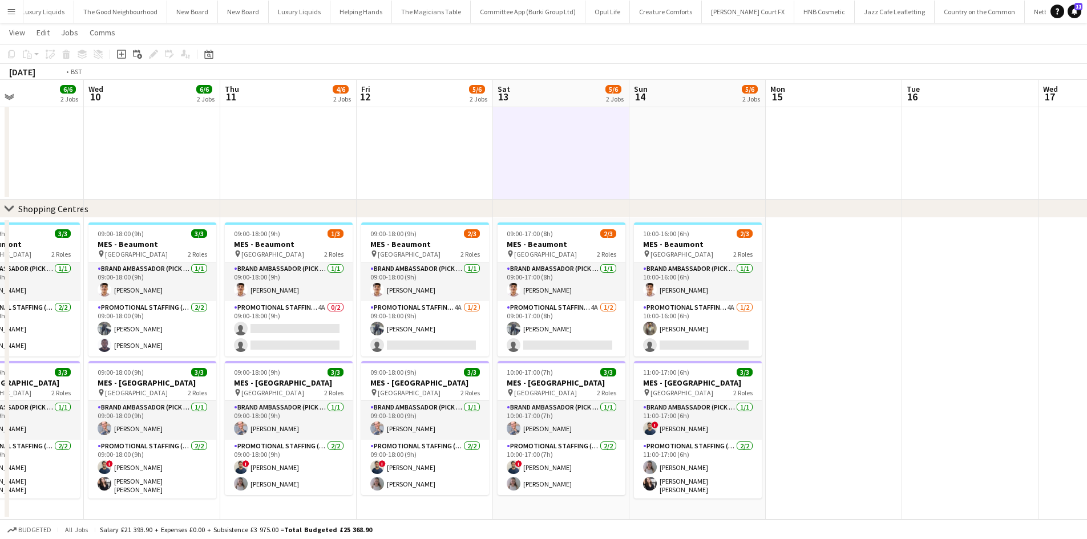
drag, startPoint x: 130, startPoint y: 116, endPoint x: 413, endPoint y: 108, distance: 283.7
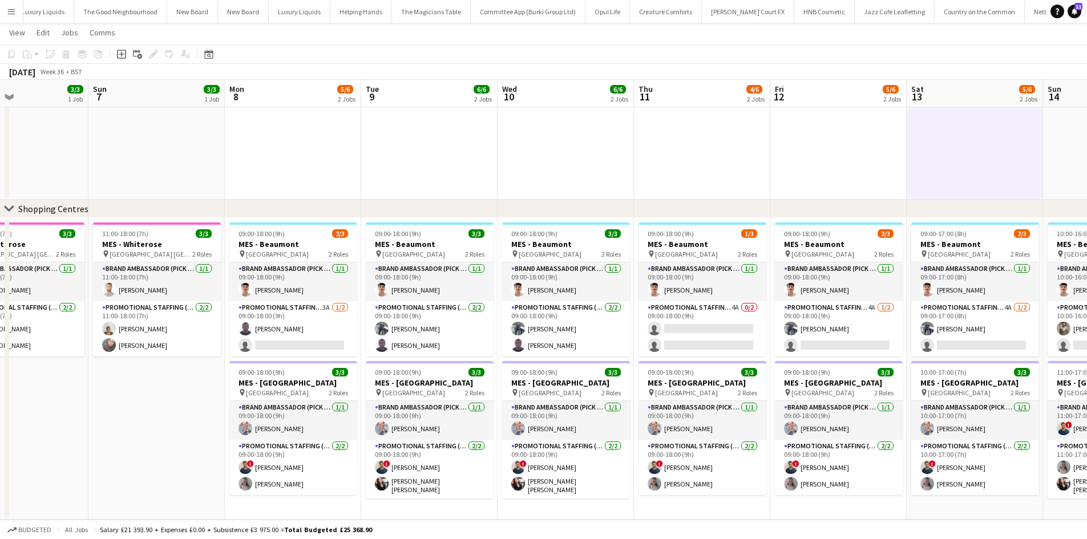
drag, startPoint x: 345, startPoint y: 135, endPoint x: 328, endPoint y: 126, distance: 18.9
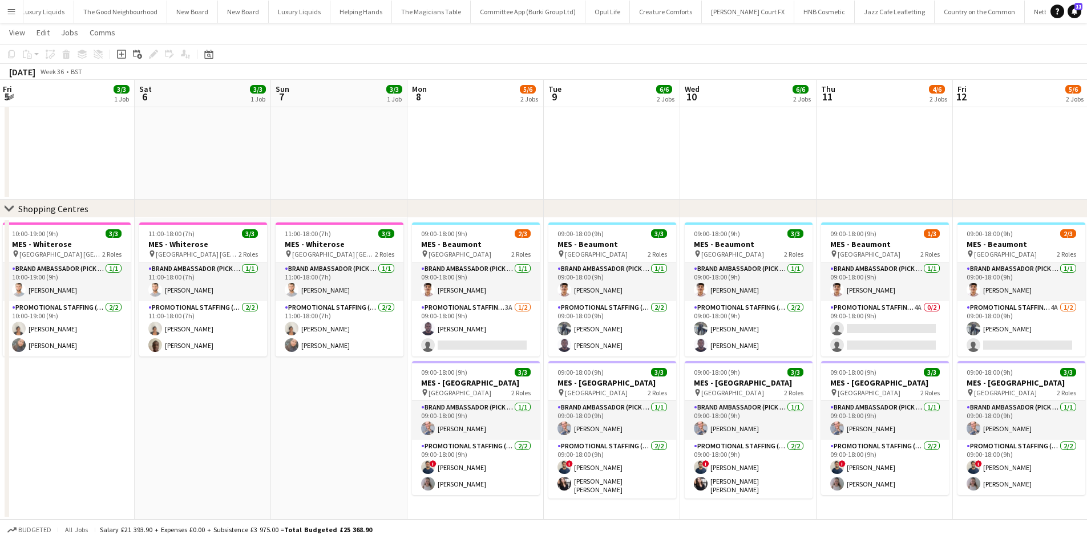
drag, startPoint x: 278, startPoint y: 180, endPoint x: 352, endPoint y: 172, distance: 73.5
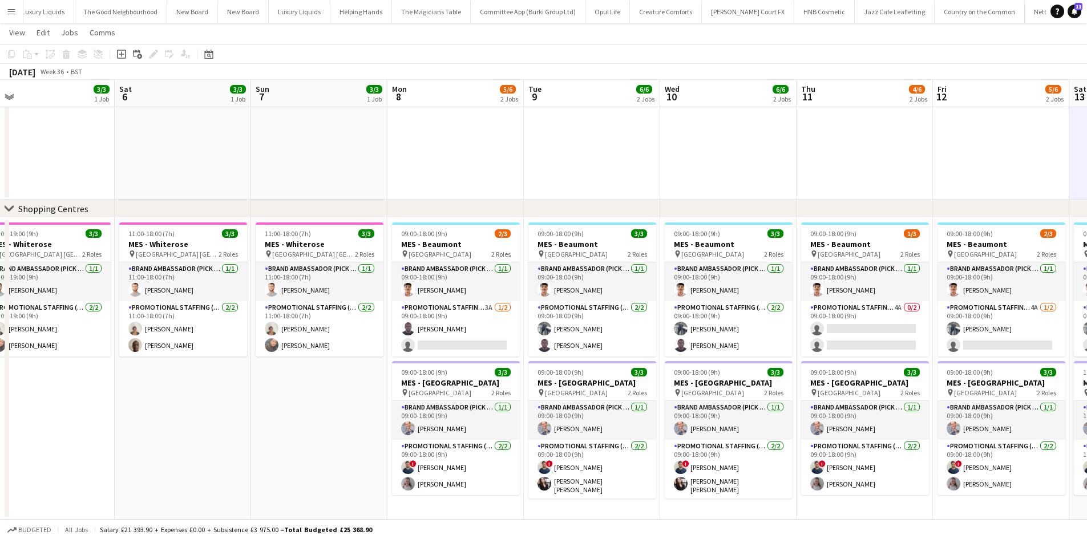
drag, startPoint x: 433, startPoint y: 173, endPoint x: 417, endPoint y: 178, distance: 16.6
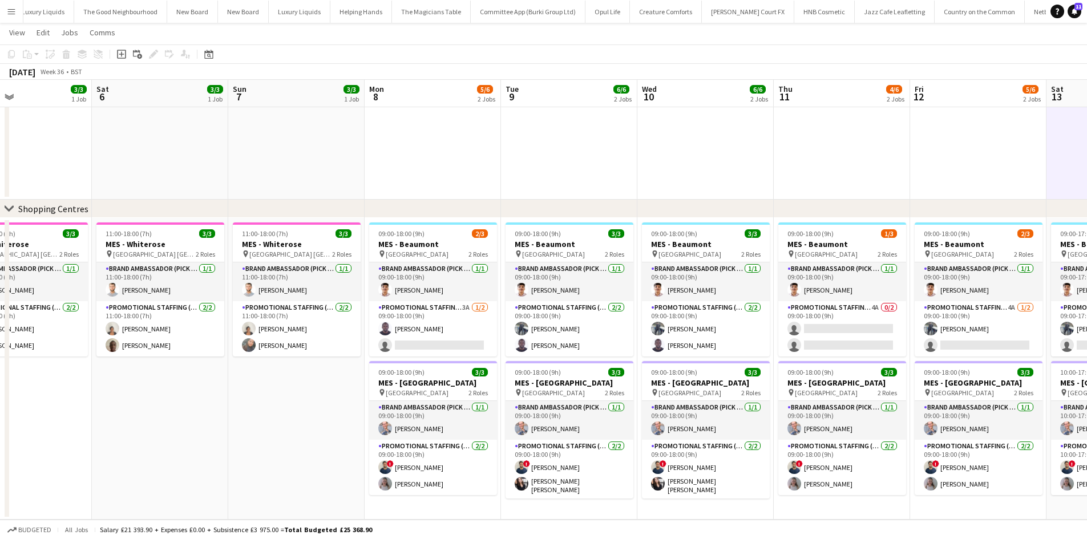
drag, startPoint x: 408, startPoint y: 164, endPoint x: 379, endPoint y: 166, distance: 29.2
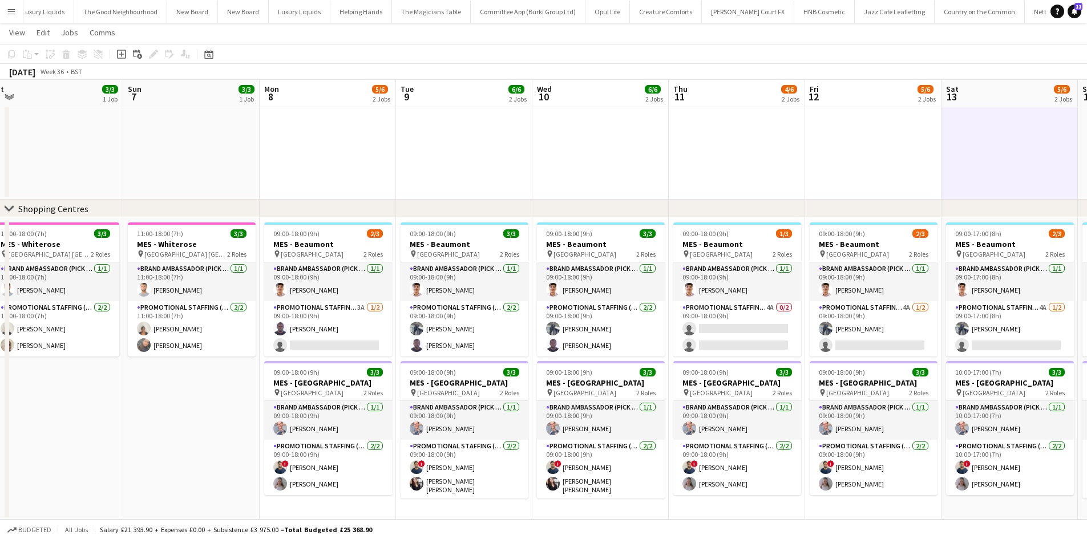
drag, startPoint x: 371, startPoint y: 155, endPoint x: 343, endPoint y: 150, distance: 28.3
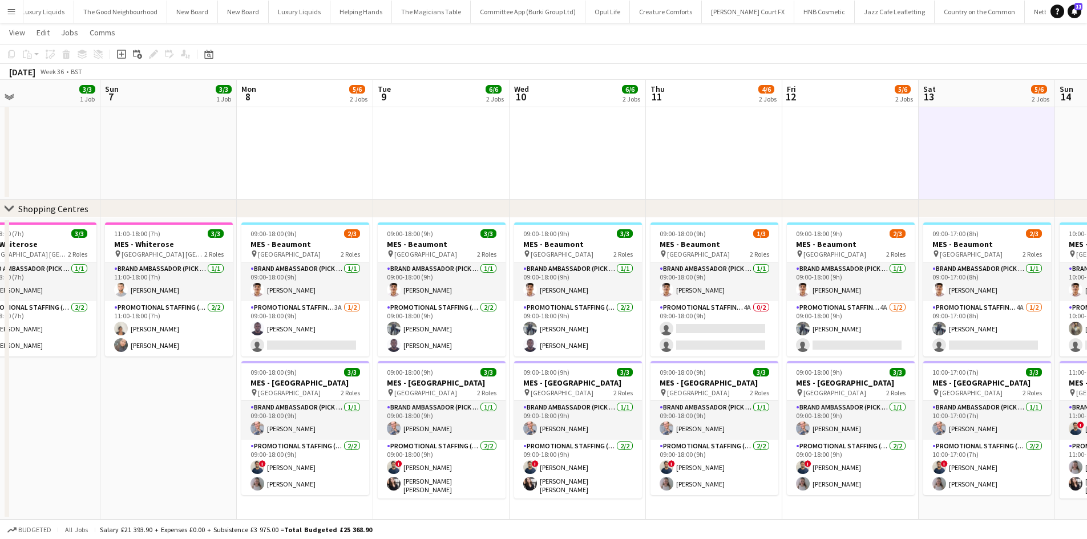
scroll to position [0, 454]
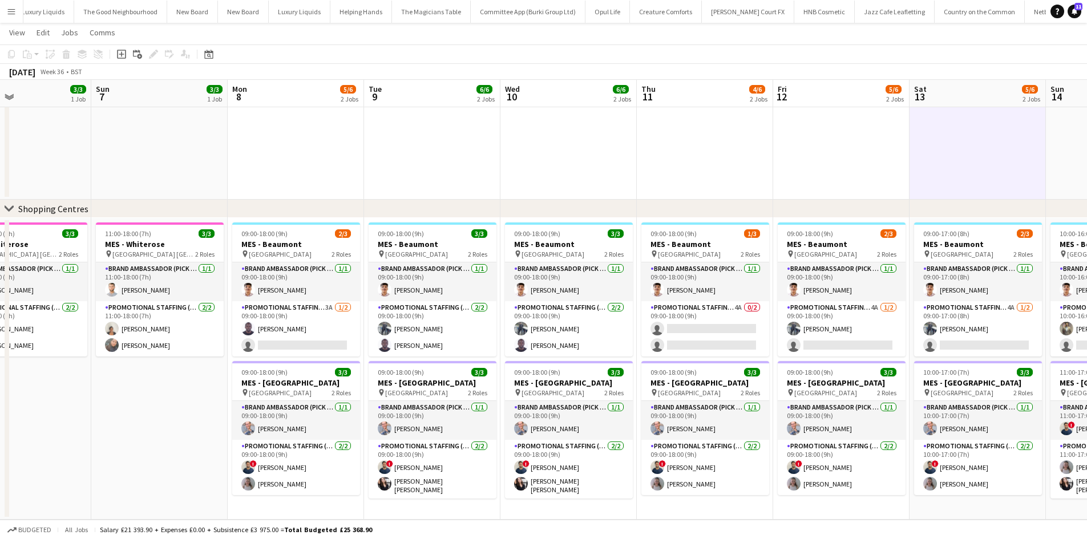
drag, startPoint x: 414, startPoint y: 150, endPoint x: 398, endPoint y: 148, distance: 15.5
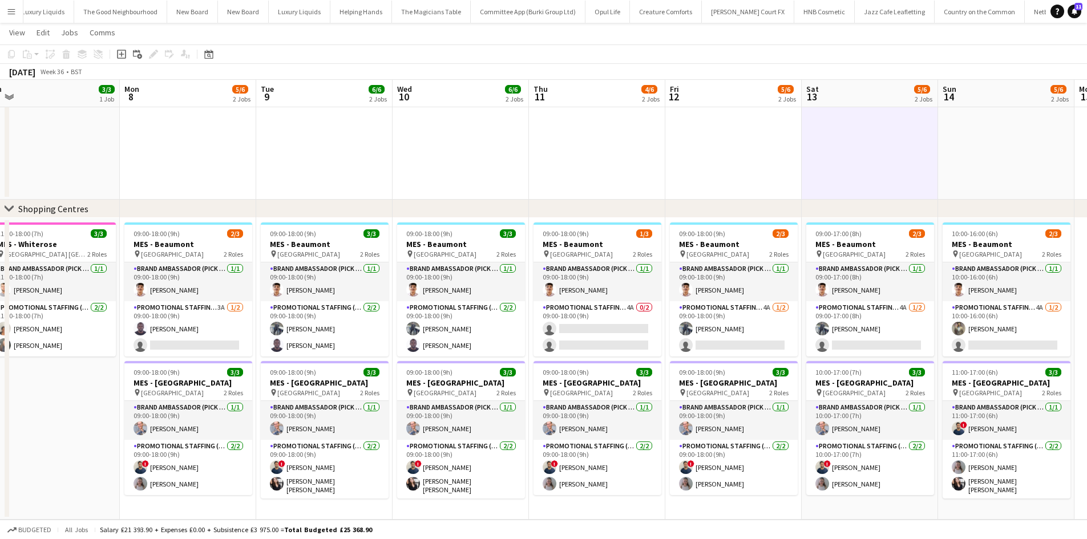
drag, startPoint x: 297, startPoint y: 151, endPoint x: 165, endPoint y: 154, distance: 132.4
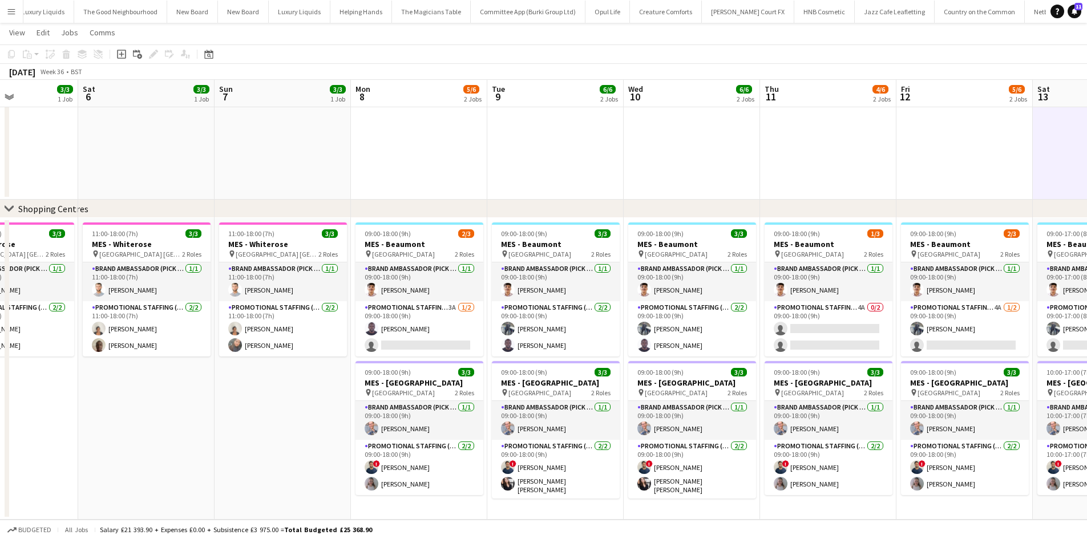
drag, startPoint x: 234, startPoint y: 177, endPoint x: 228, endPoint y: 180, distance: 6.7
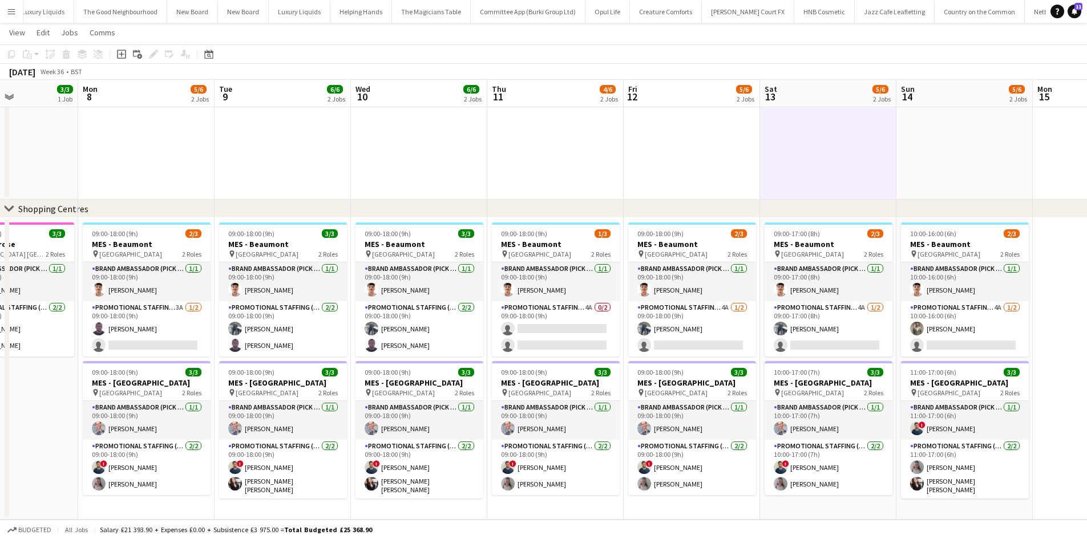
scroll to position [0, 332]
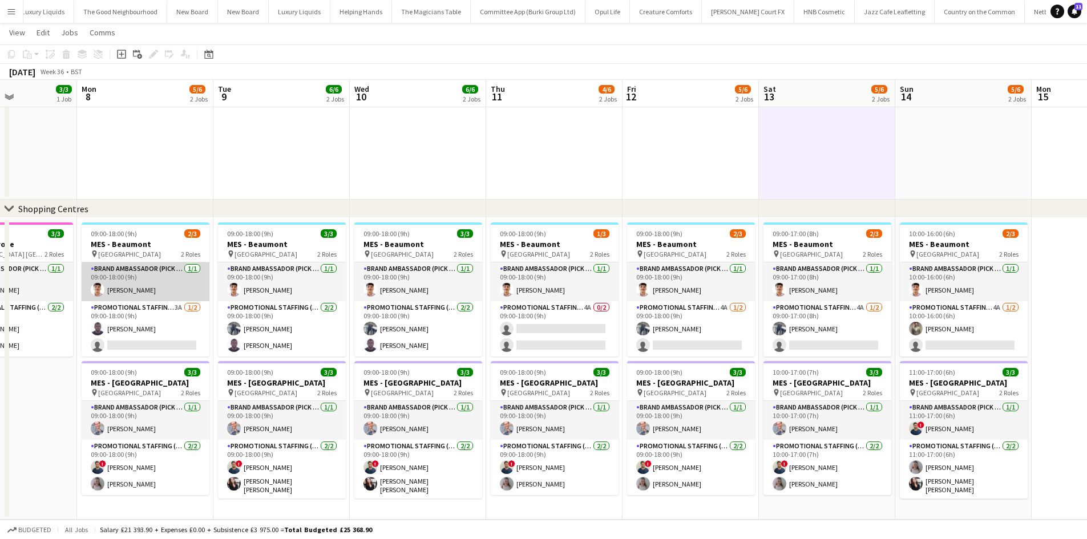
click at [145, 293] on app-card-role "Brand Ambassador (Pick up) 1/1 09:00-18:00 (9h) ARJUN KUNNATHUR" at bounding box center [146, 282] width 128 height 39
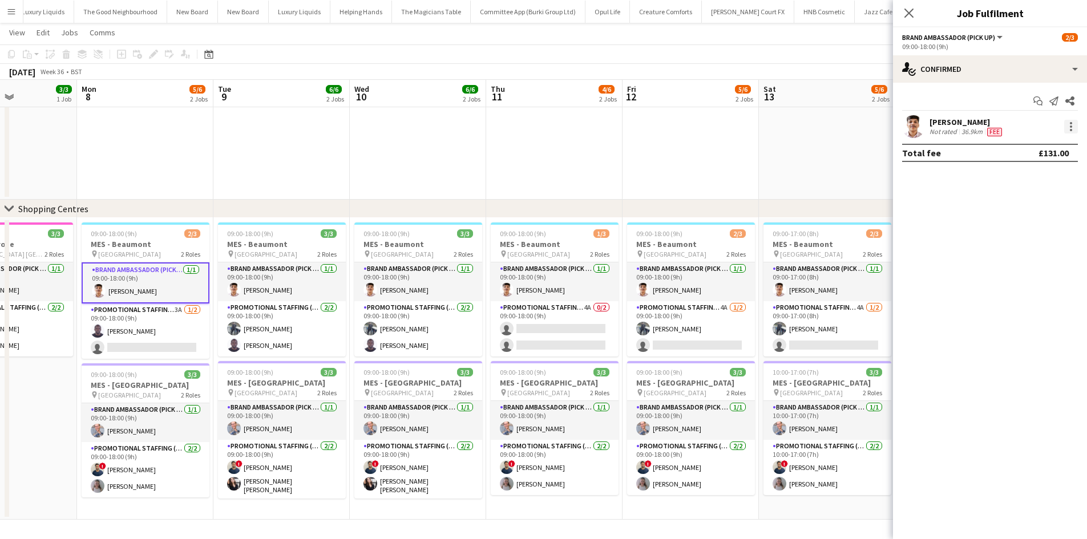
click at [1065, 124] on div at bounding box center [1071, 127] width 14 height 14
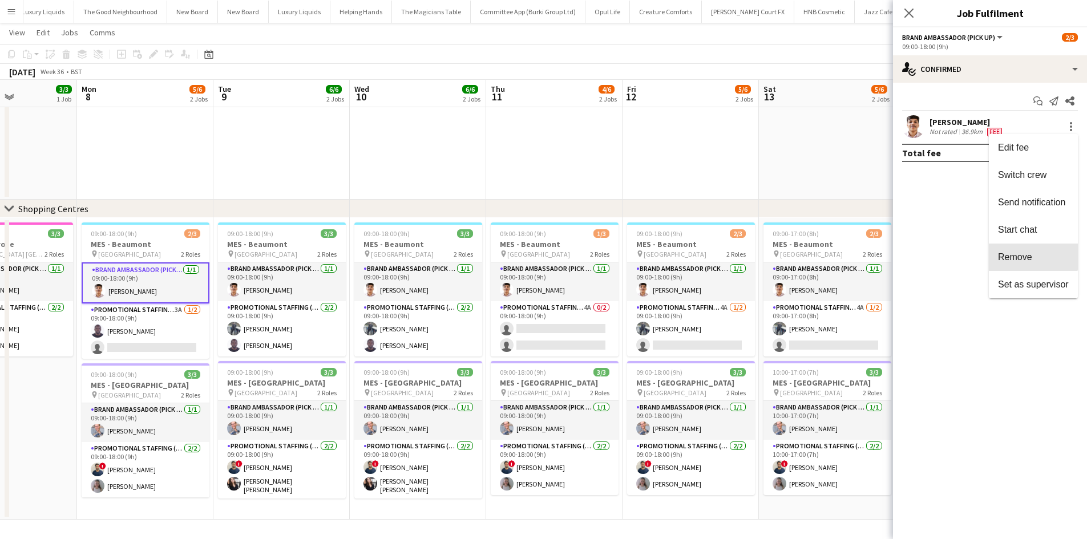
click at [1026, 257] on span "Remove" at bounding box center [1015, 257] width 34 height 10
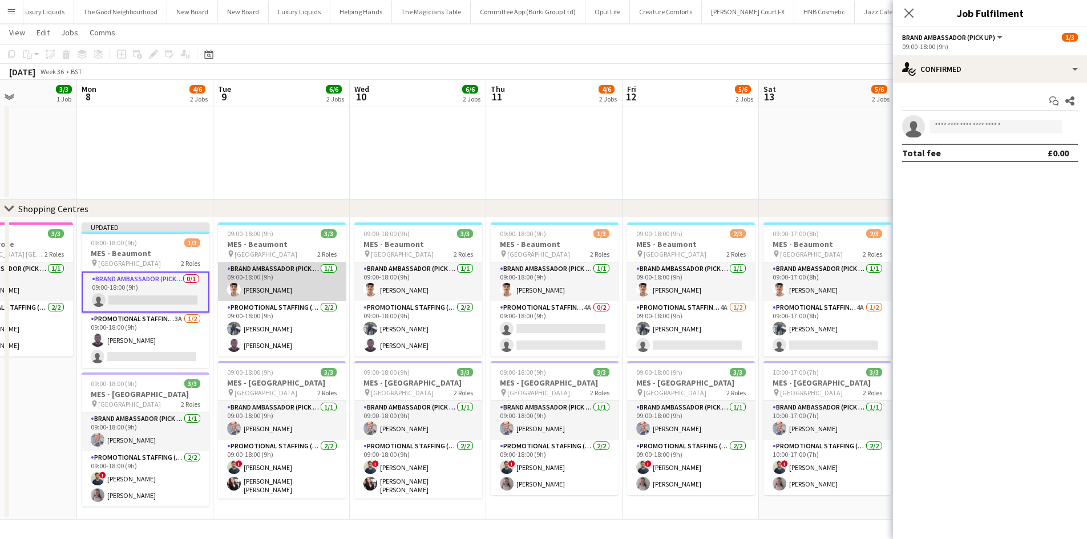
click at [281, 289] on app-card-role "Brand Ambassador (Pick up) 1/1 09:00-18:00 (9h) ARJUN KUNNATHUR" at bounding box center [282, 282] width 128 height 39
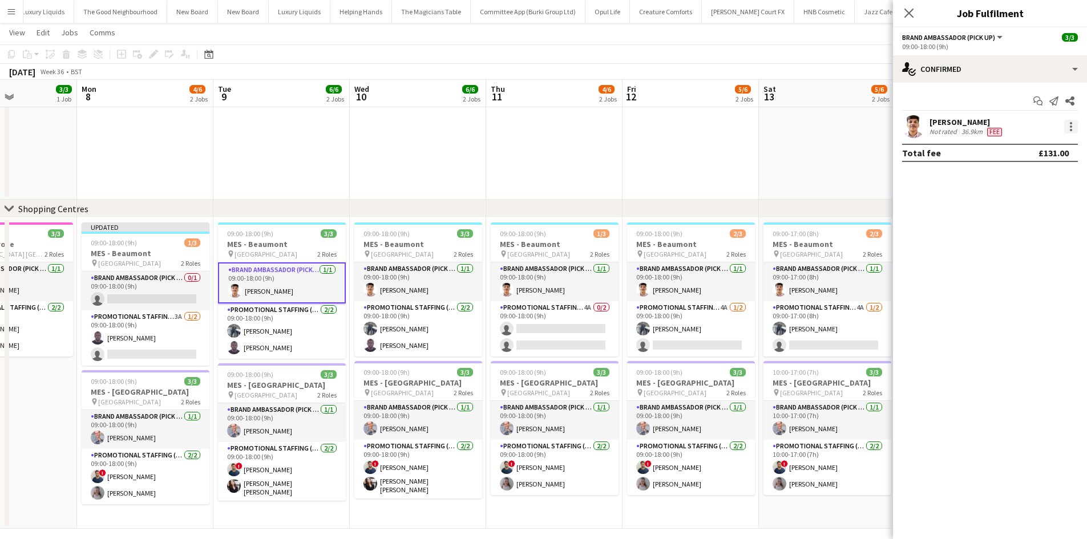
click at [1067, 125] on div at bounding box center [1071, 127] width 14 height 14
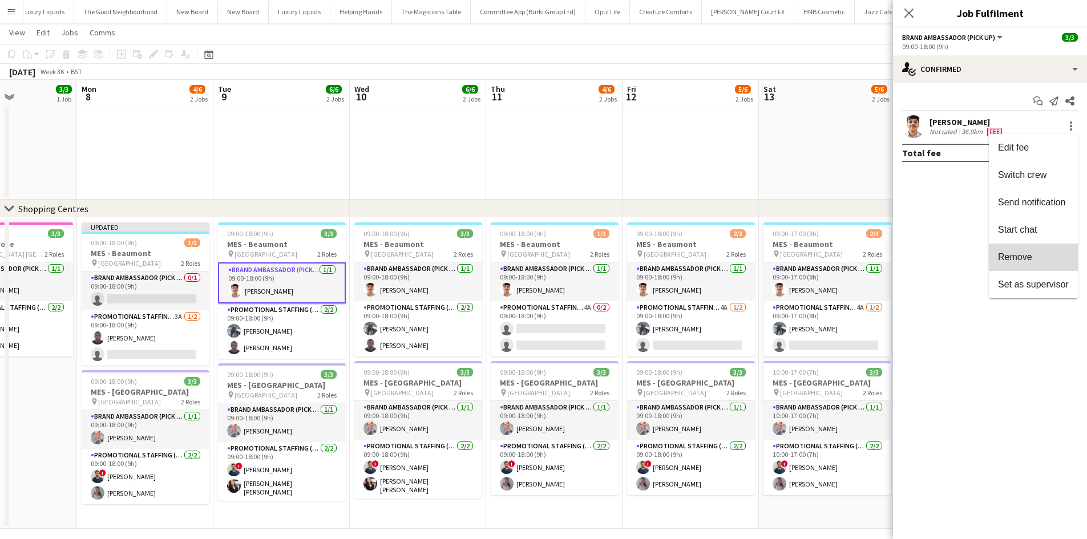
click at [1015, 259] on span "Remove" at bounding box center [1015, 257] width 34 height 10
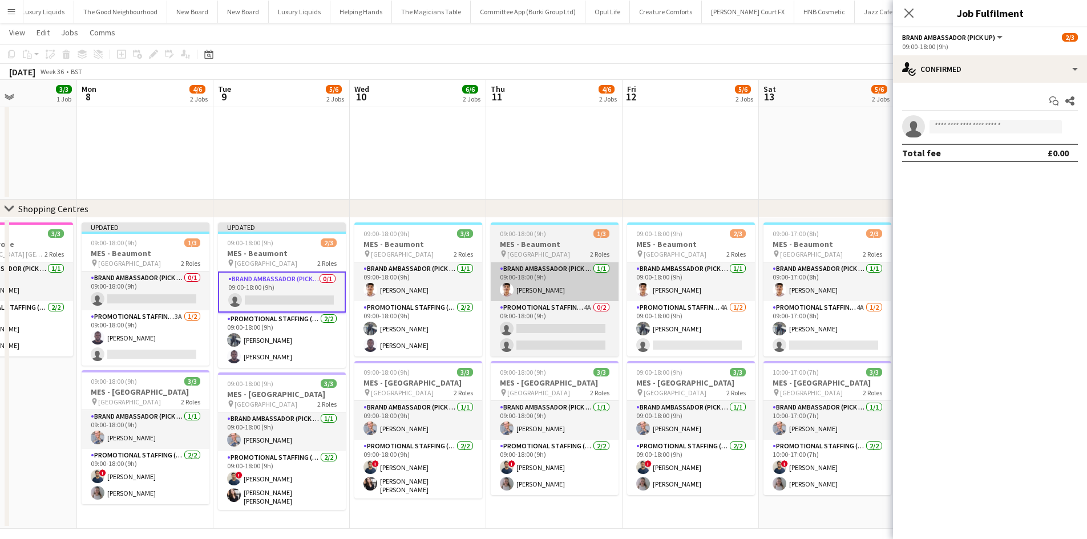
drag, startPoint x: 428, startPoint y: 293, endPoint x: 534, endPoint y: 289, distance: 106.2
click at [428, 292] on app-card-role "Brand Ambassador (Pick up) 1/1 09:00-18:00 (9h) ARJUN KUNNATHUR" at bounding box center [418, 282] width 128 height 39
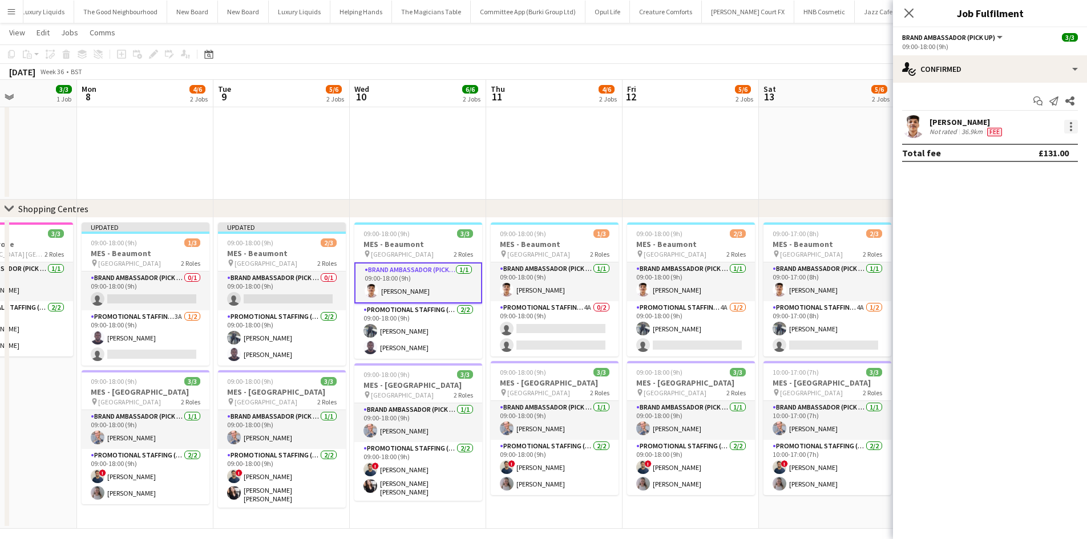
click at [1068, 123] on div at bounding box center [1071, 127] width 14 height 14
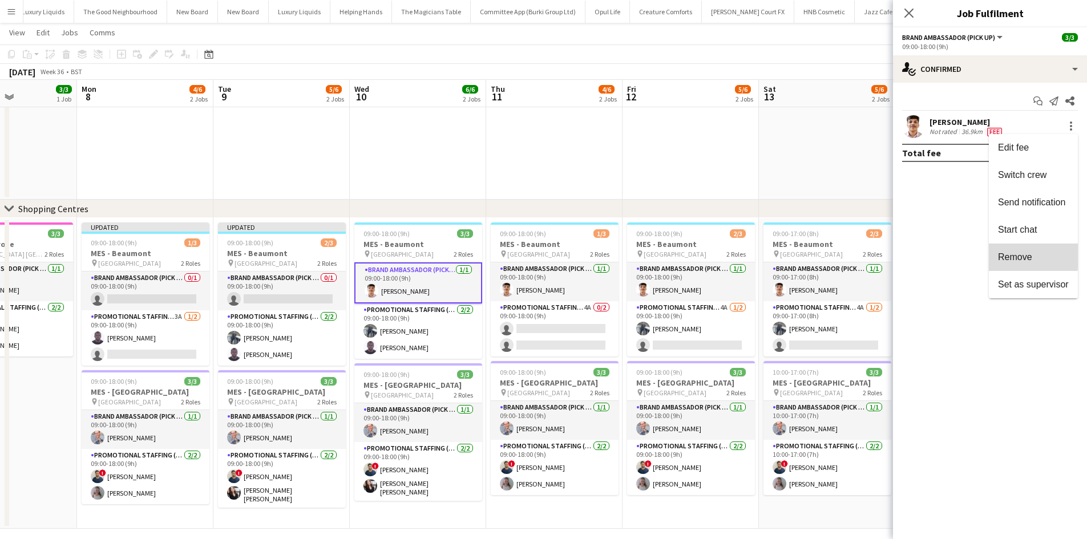
click at [1004, 256] on span "Remove" at bounding box center [1015, 257] width 34 height 10
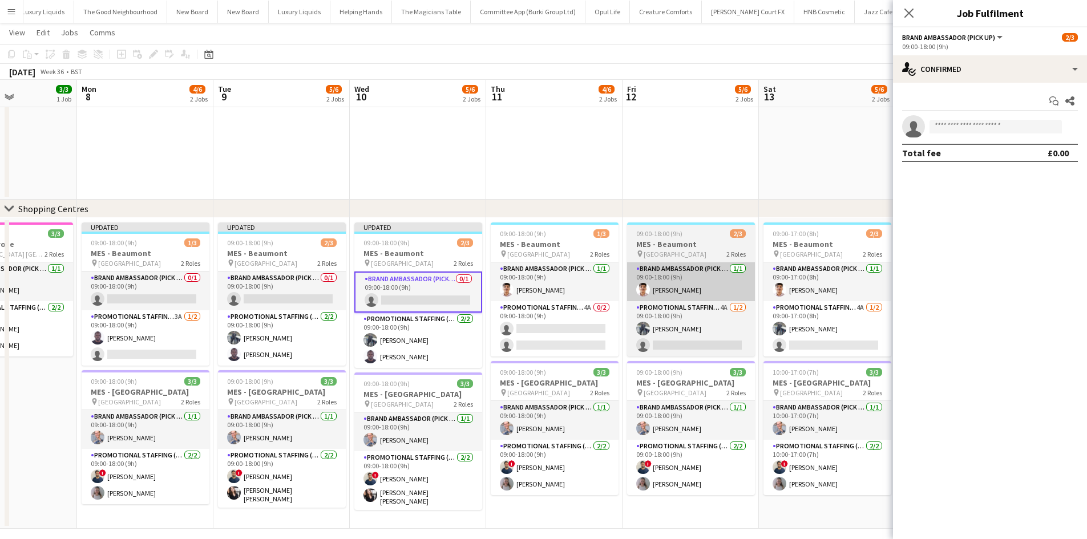
click at [541, 290] on app-card-role "Brand Ambassador (Pick up) 1/1 09:00-18:00 (9h) ARJUN KUNNATHUR" at bounding box center [555, 282] width 128 height 39
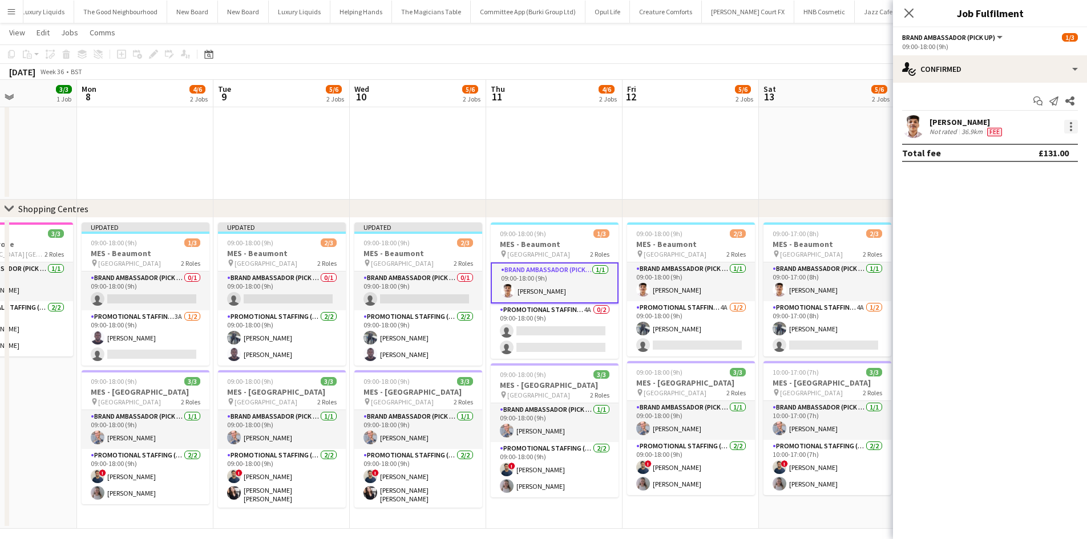
click at [1073, 130] on div at bounding box center [1071, 127] width 14 height 14
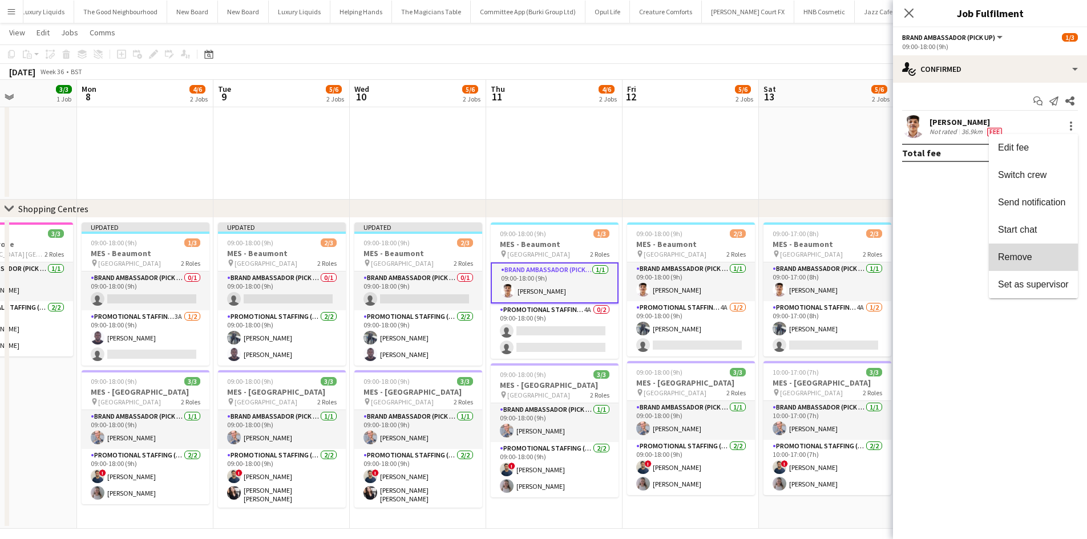
click at [1007, 253] on span "Remove" at bounding box center [1015, 257] width 34 height 10
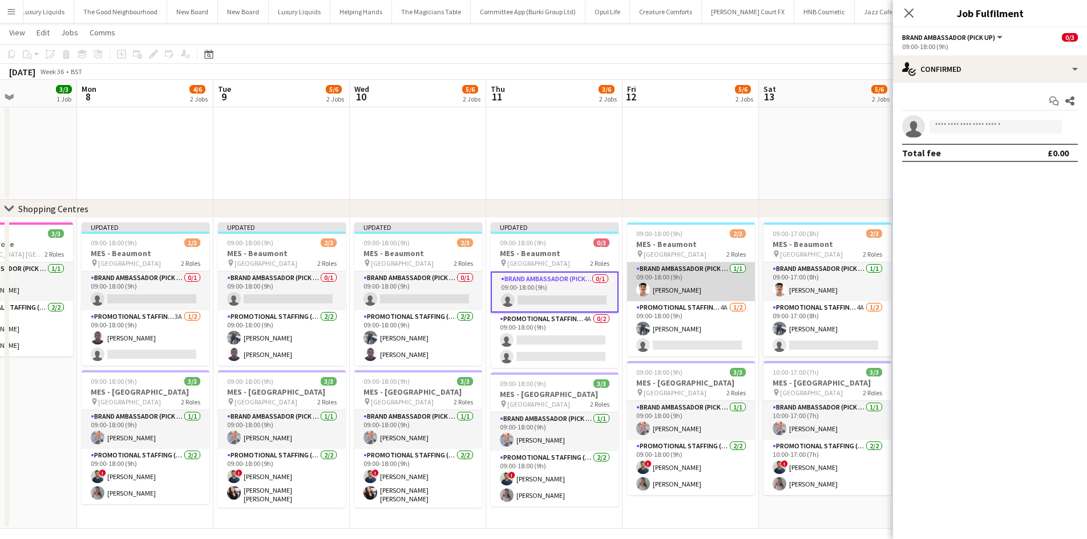
click at [683, 292] on app-card-role "Brand Ambassador (Pick up) 1/1 09:00-18:00 (9h) ARJUN KUNNATHUR" at bounding box center [691, 282] width 128 height 39
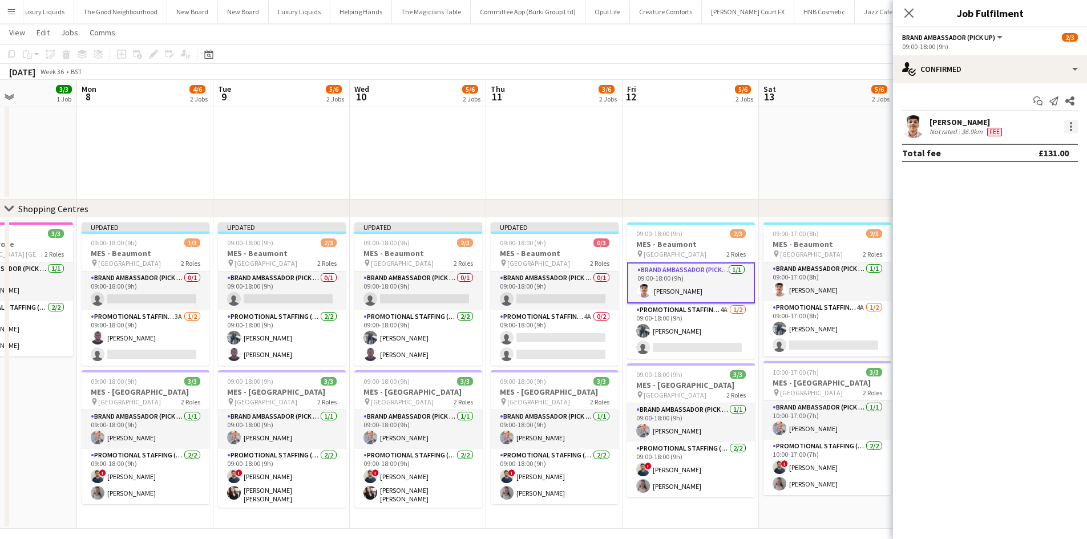
click at [1068, 132] on div at bounding box center [1071, 127] width 14 height 14
click at [1058, 255] on span "Remove" at bounding box center [1033, 257] width 71 height 10
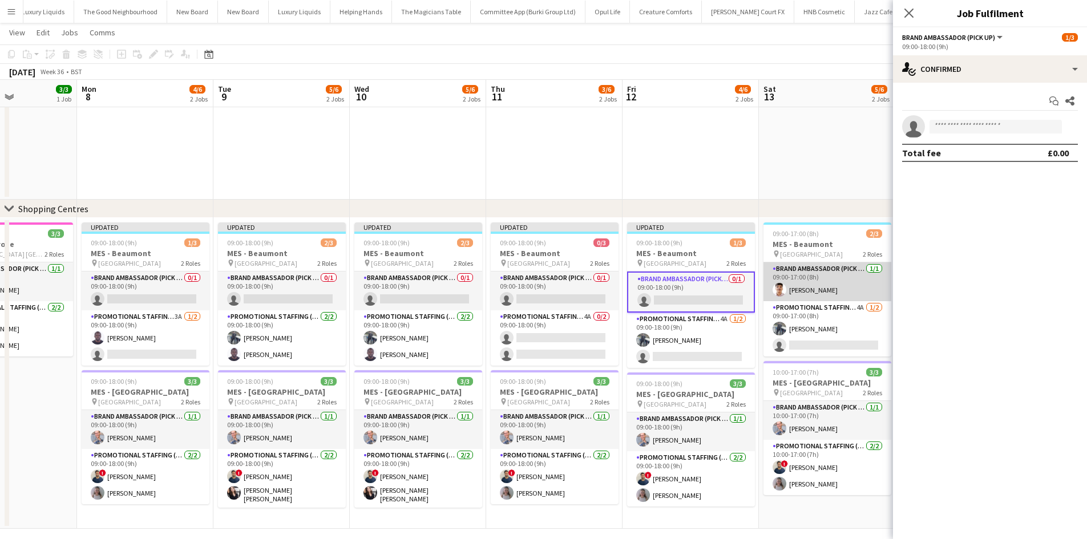
click at [821, 290] on app-card-role "Brand Ambassador (Pick up) 1/1 09:00-17:00 (8h) ARJUN KUNNATHUR" at bounding box center [828, 282] width 128 height 39
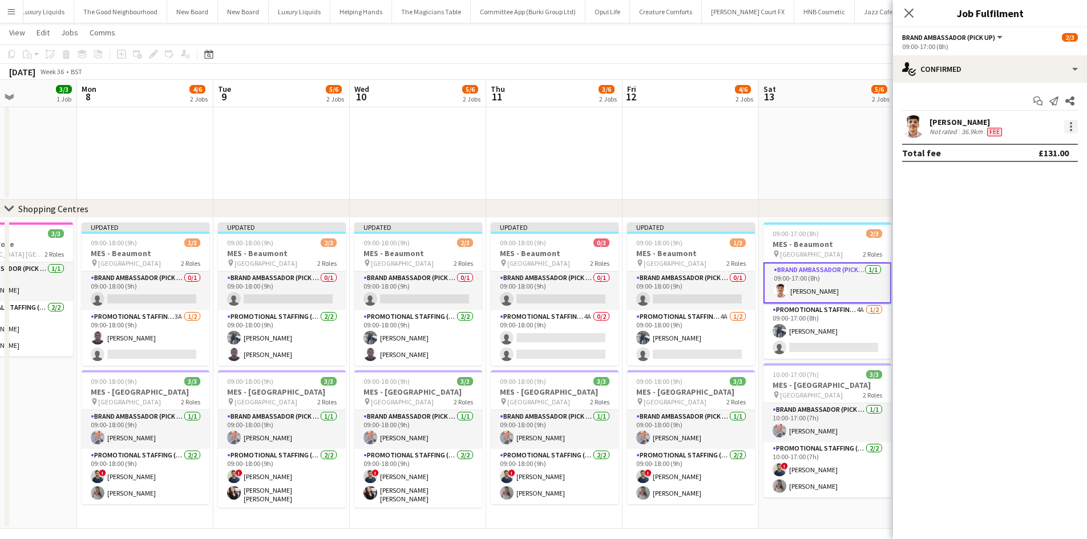
click at [1072, 122] on div at bounding box center [1071, 127] width 14 height 14
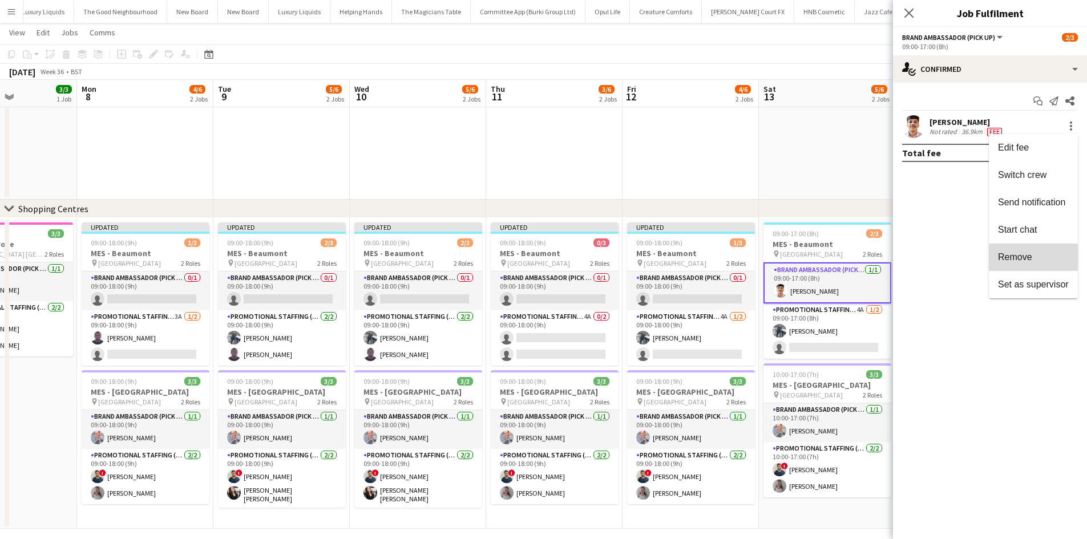
click at [1020, 264] on button "Remove" at bounding box center [1033, 257] width 89 height 27
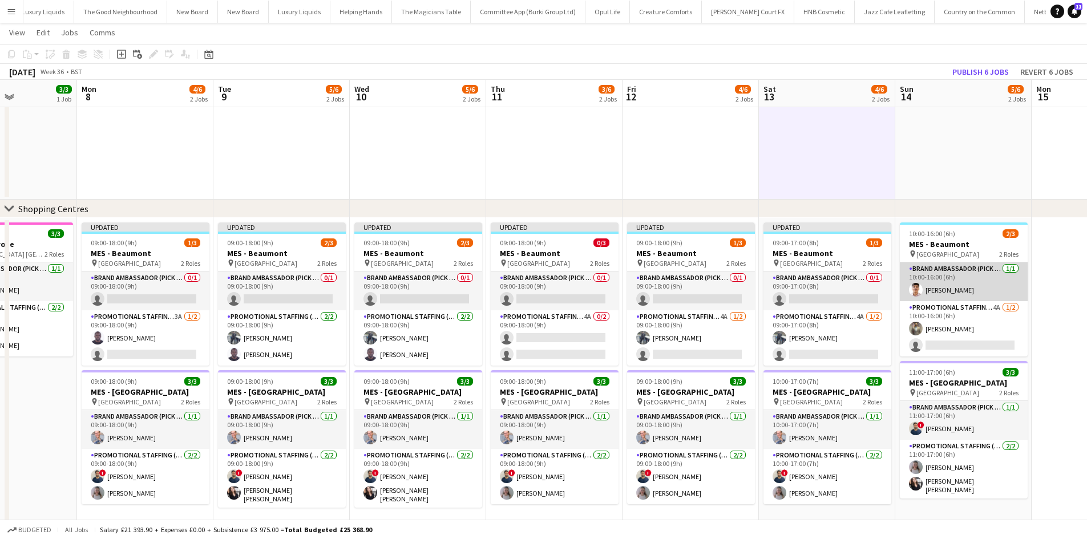
click at [958, 288] on app-card-role "Brand Ambassador (Pick up) 1/1 10:00-16:00 (6h) ARJUN KUNNATHUR" at bounding box center [964, 282] width 128 height 39
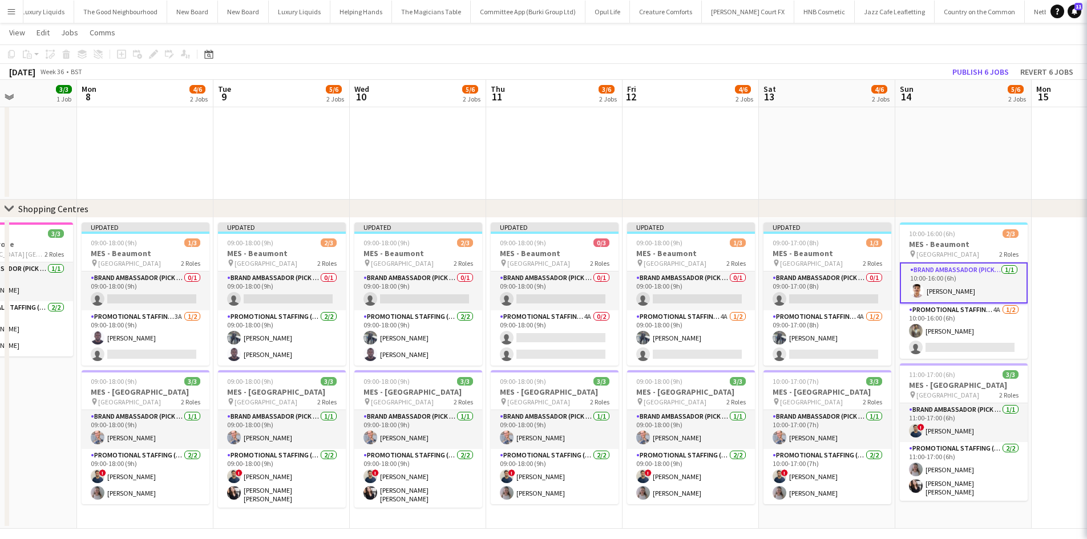
scroll to position [0, 332]
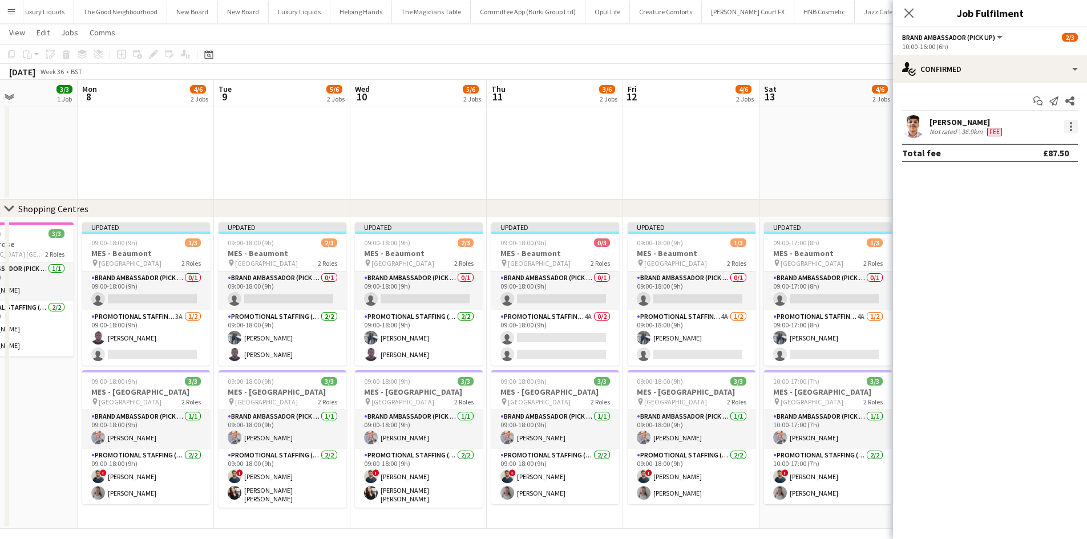
click at [1074, 130] on div at bounding box center [1071, 127] width 14 height 14
click at [1039, 255] on span "Remove" at bounding box center [1033, 257] width 71 height 10
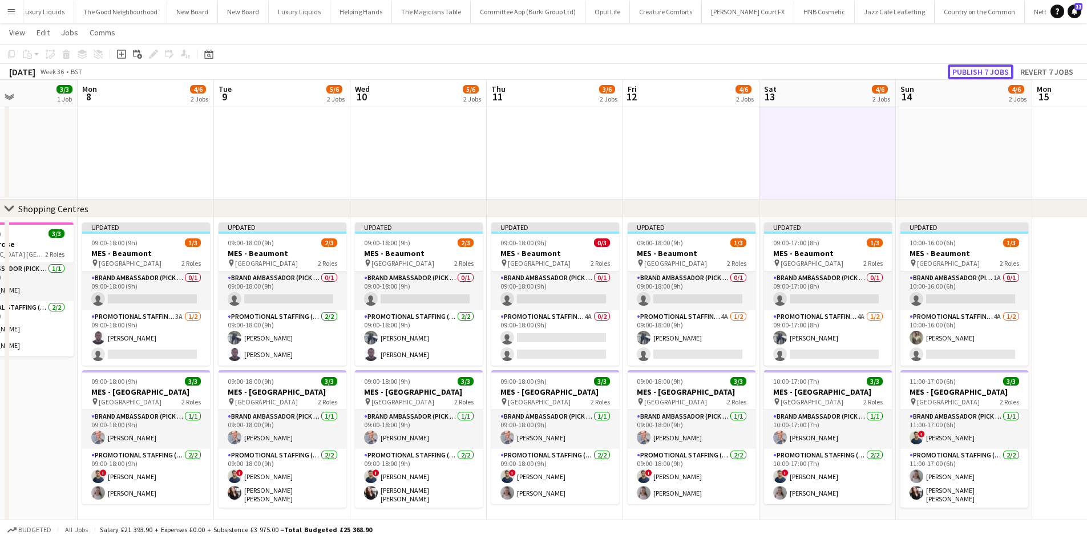
click at [995, 71] on button "Publish 7 jobs" at bounding box center [981, 71] width 66 height 15
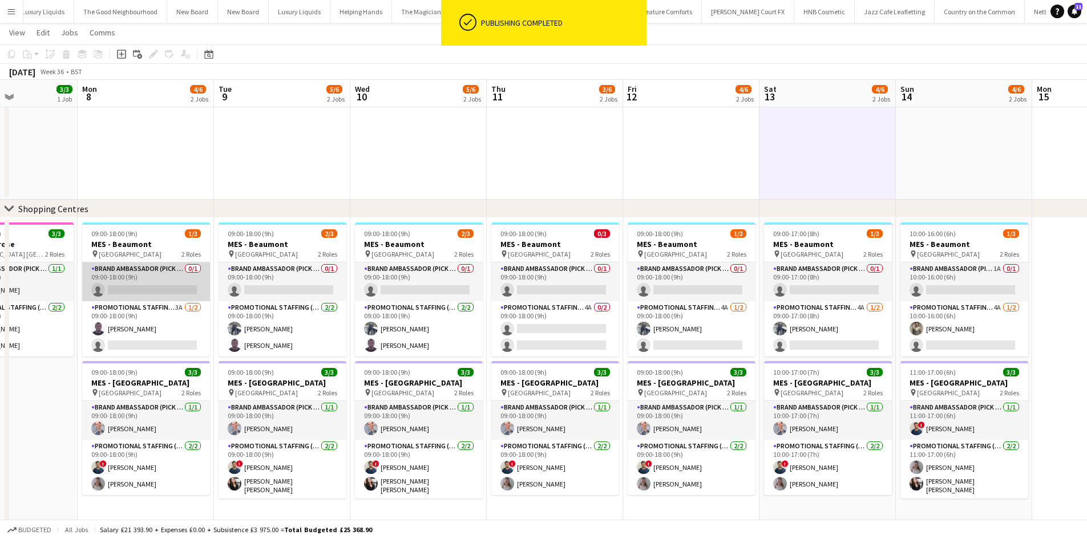
click at [136, 295] on app-card-role "Brand Ambassador (Pick up) 0/1 09:00-18:00 (9h) single-neutral-actions" at bounding box center [146, 282] width 128 height 39
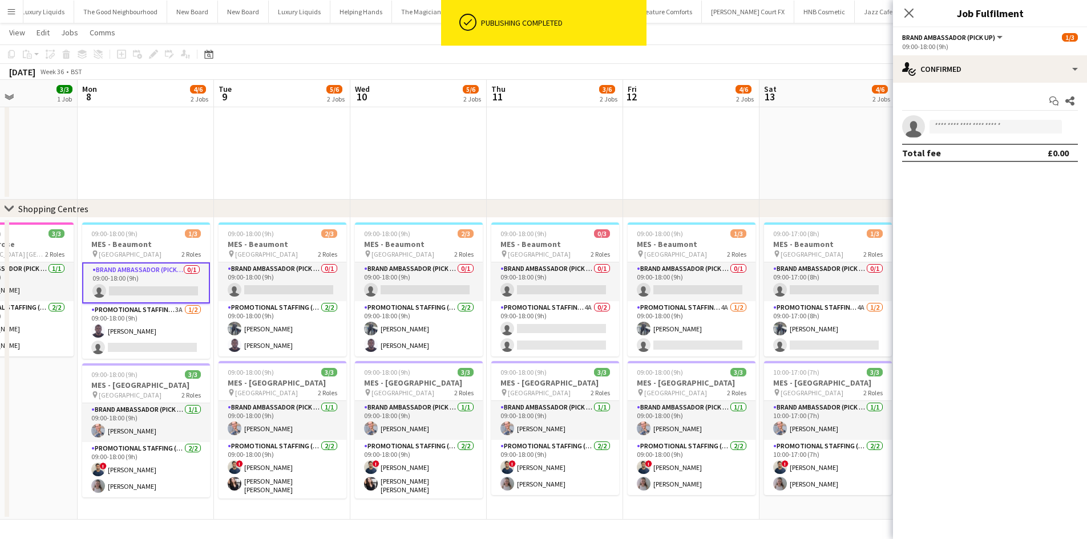
click at [1003, 134] on app-invite-slot "single-neutral-actions" at bounding box center [990, 126] width 194 height 23
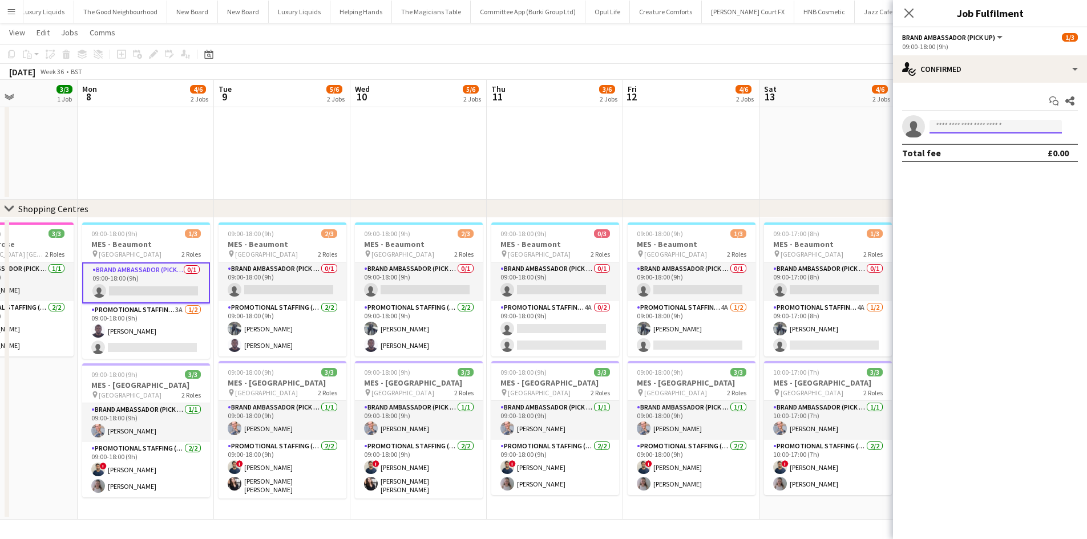
click at [1004, 128] on input at bounding box center [996, 127] width 132 height 14
type input "****"
click at [983, 150] on span "vinuchandran91@gmail.com" at bounding box center [996, 152] width 114 height 9
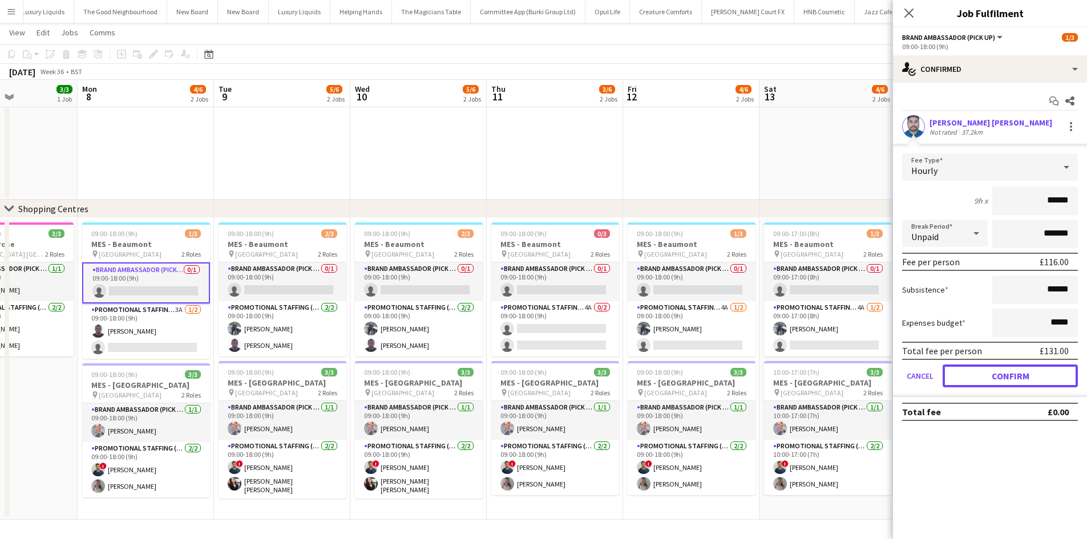
click at [1012, 369] on button "Confirm" at bounding box center [1010, 376] width 135 height 23
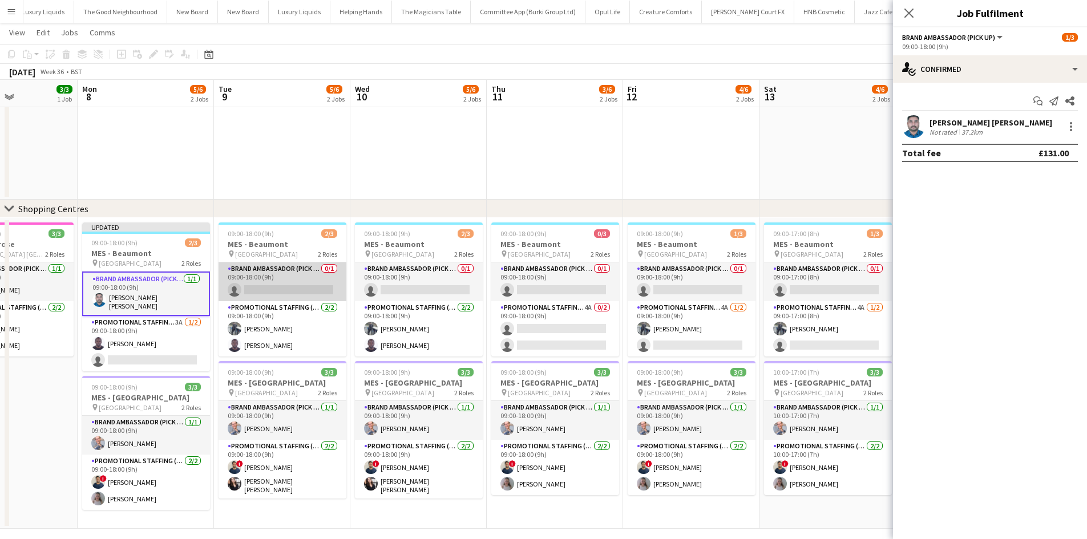
click at [252, 285] on app-card-role "Brand Ambassador (Pick up) 0/1 09:00-18:00 (9h) single-neutral-actions" at bounding box center [283, 282] width 128 height 39
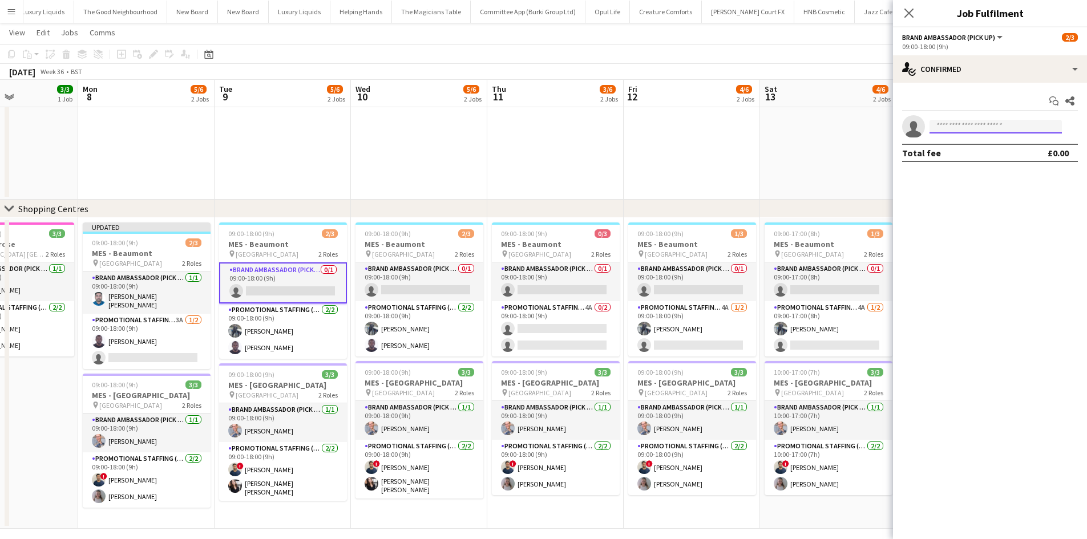
click at [963, 125] on input at bounding box center [996, 127] width 132 height 14
type input "****"
click at [964, 148] on span "vinuchandran91@gmail.com" at bounding box center [996, 152] width 114 height 9
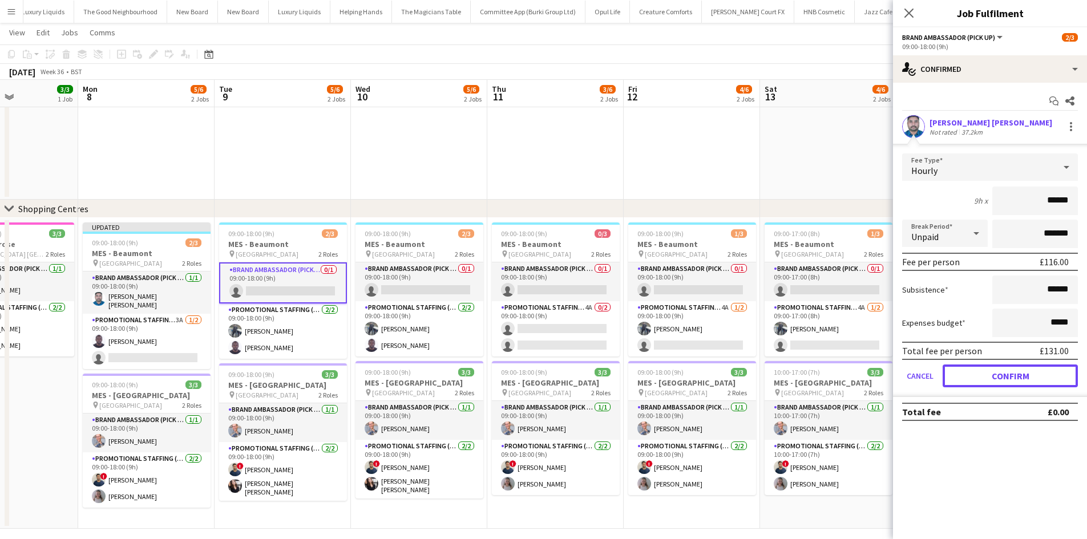
click at [1010, 373] on button "Confirm" at bounding box center [1010, 376] width 135 height 23
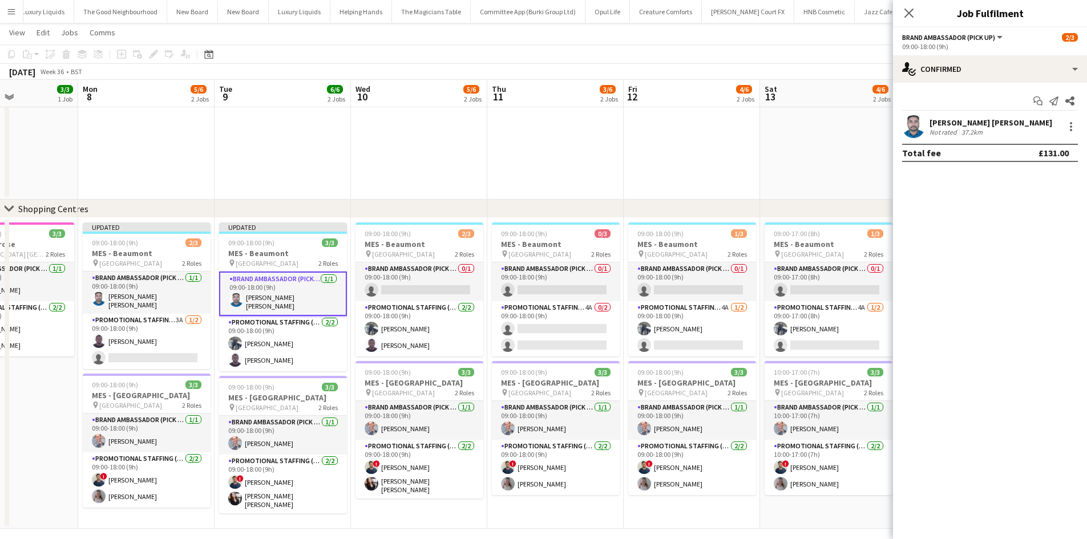
drag, startPoint x: 455, startPoint y: 278, endPoint x: 620, endPoint y: 278, distance: 164.9
click at [454, 278] on app-card-role "Brand Ambassador (Pick up) 0/1 09:00-18:00 (9h) single-neutral-actions" at bounding box center [420, 282] width 128 height 39
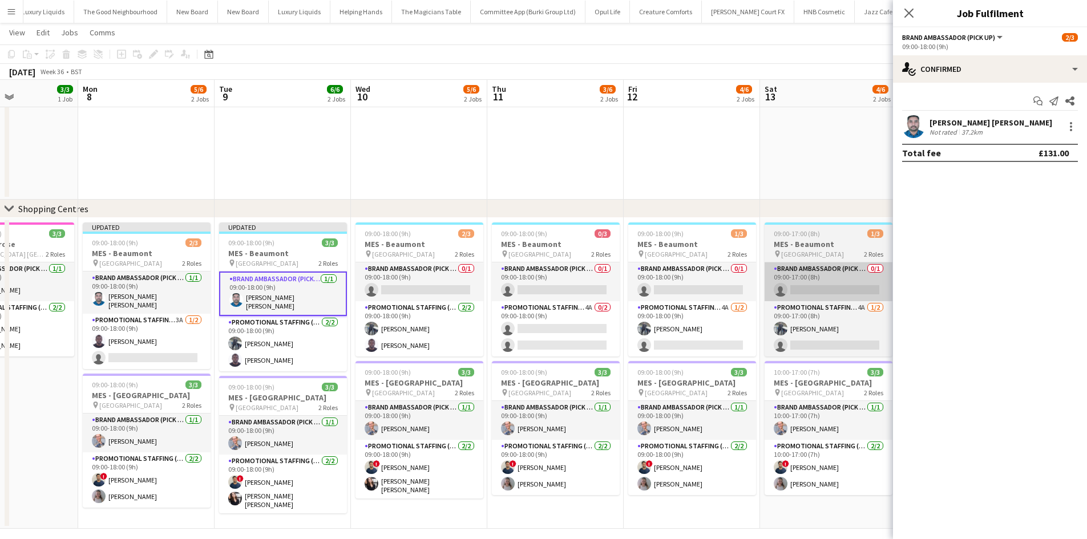
scroll to position [0, 332]
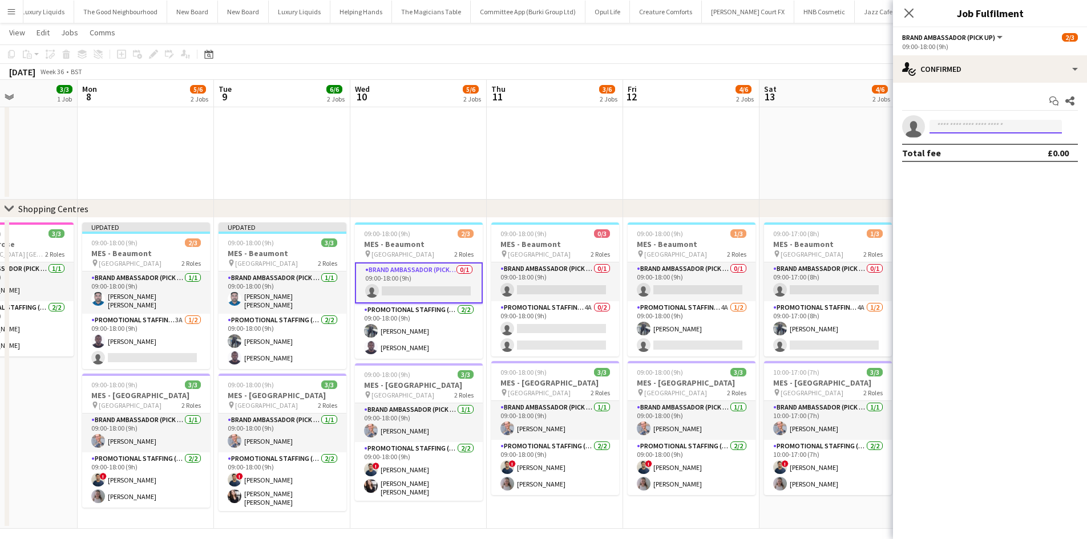
click at [953, 128] on input at bounding box center [996, 127] width 132 height 14
type input "****"
click at [956, 147] on span "[PERSON_NAME] [PERSON_NAME]" at bounding box center [978, 143] width 79 height 10
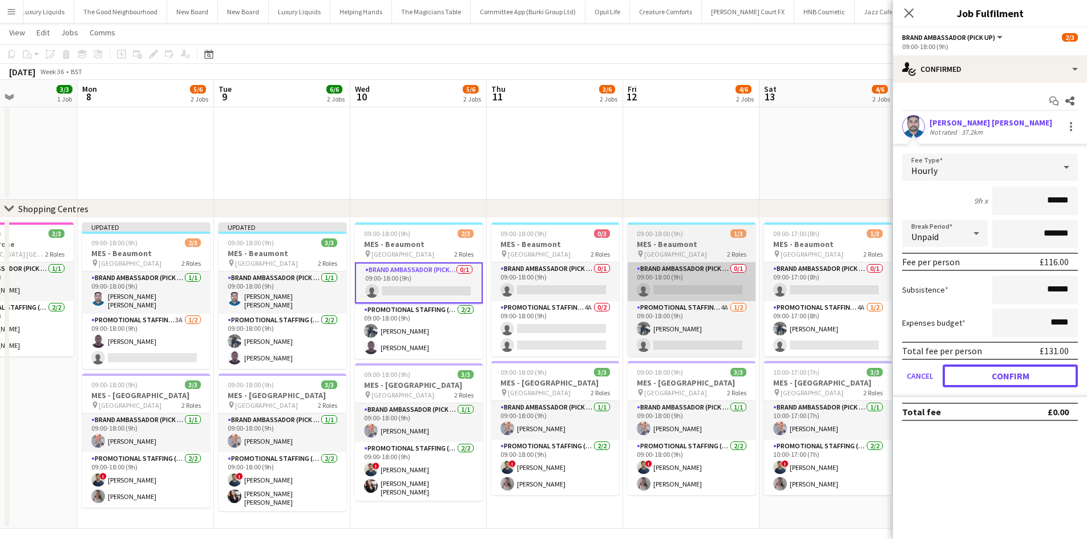
drag, startPoint x: 983, startPoint y: 375, endPoint x: 669, endPoint y: 292, distance: 324.0
click at [983, 376] on button "Confirm" at bounding box center [1010, 376] width 135 height 23
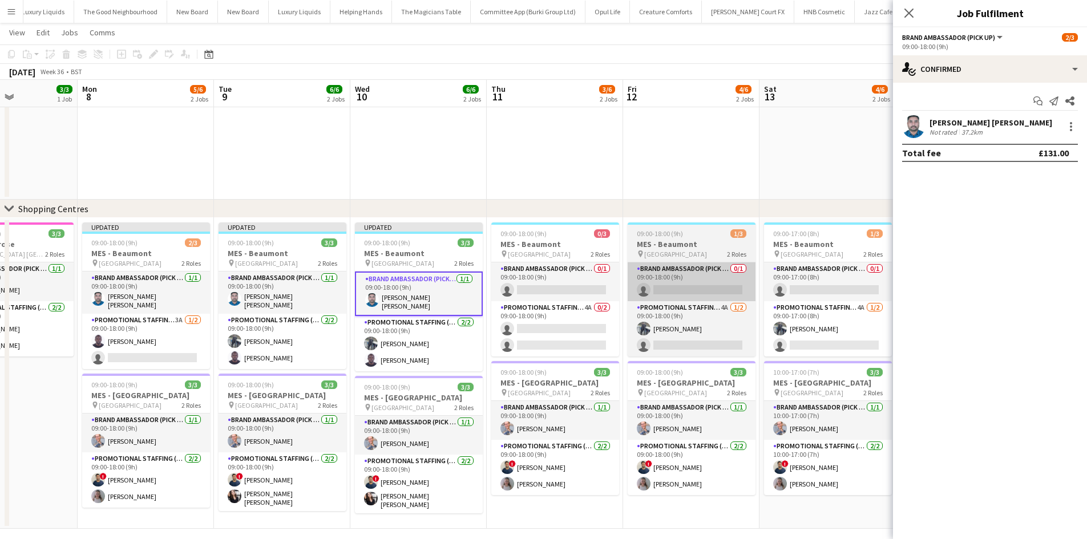
drag, startPoint x: 545, startPoint y: 290, endPoint x: 723, endPoint y: 263, distance: 180.1
click at [547, 290] on app-card-role "Brand Ambassador (Pick up) 0/1 09:00-18:00 (9h) single-neutral-actions" at bounding box center [555, 282] width 128 height 39
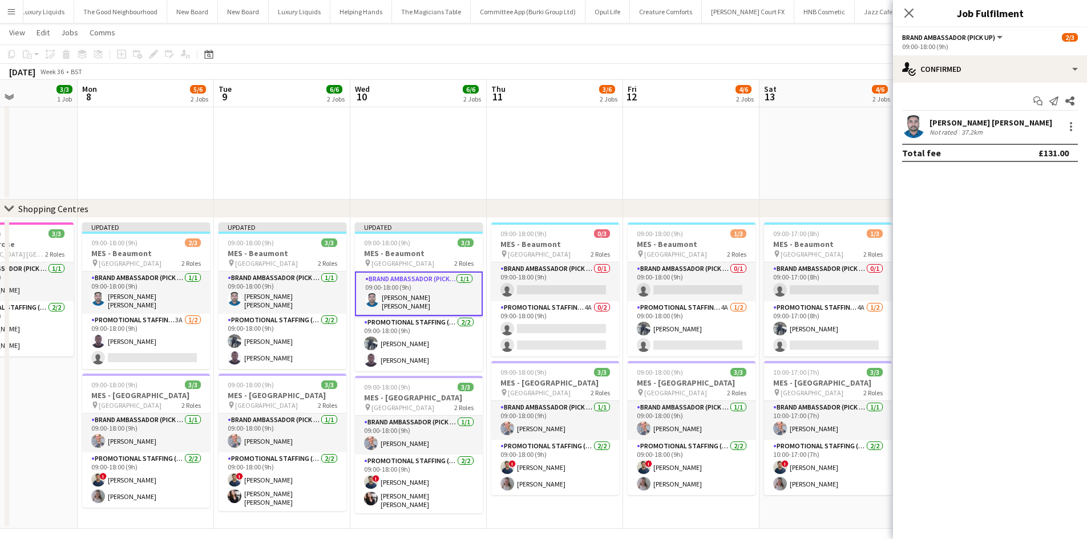
scroll to position [0, 330]
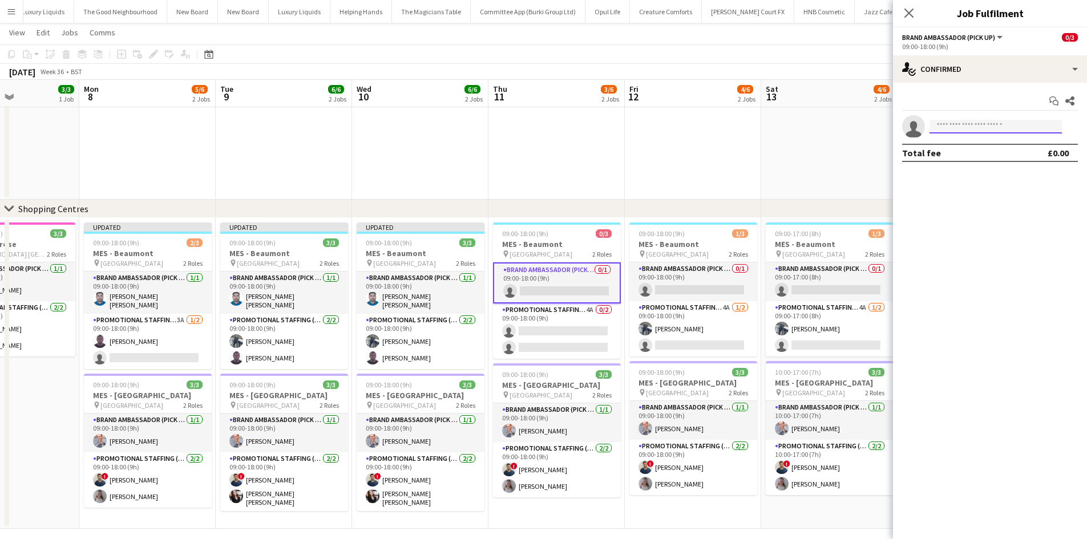
click at [1003, 128] on input at bounding box center [996, 127] width 132 height 14
type input "****"
click at [997, 149] on span "vinuchandran91@gmail.com" at bounding box center [996, 152] width 114 height 9
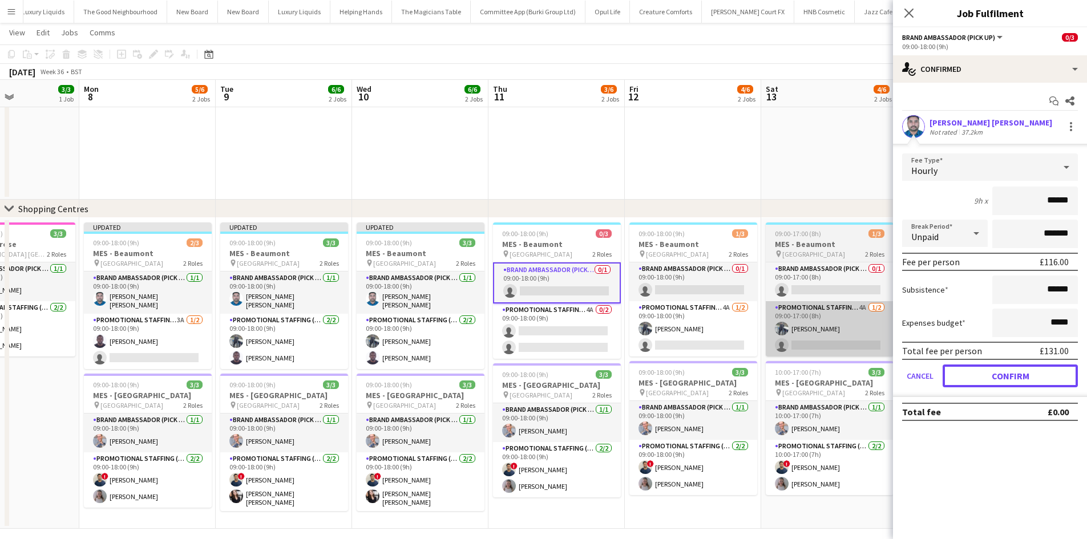
drag, startPoint x: 1008, startPoint y: 377, endPoint x: 893, endPoint y: 336, distance: 122.9
click at [1007, 377] on button "Confirm" at bounding box center [1010, 376] width 135 height 23
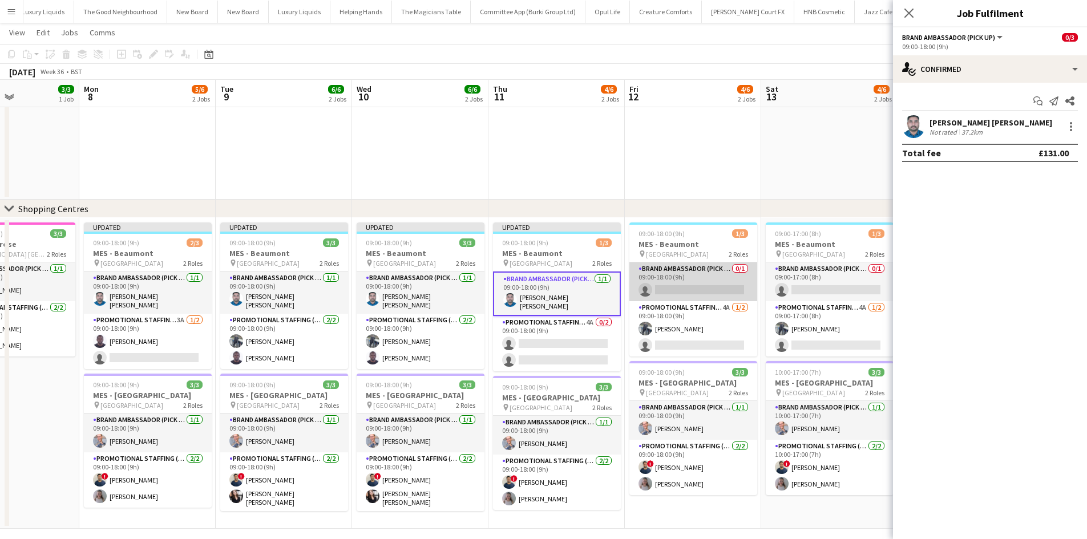
drag, startPoint x: 678, startPoint y: 292, endPoint x: 752, endPoint y: 280, distance: 75.1
click at [679, 292] on app-card-role "Brand Ambassador (Pick up) 0/1 09:00-18:00 (9h) single-neutral-actions" at bounding box center [693, 282] width 128 height 39
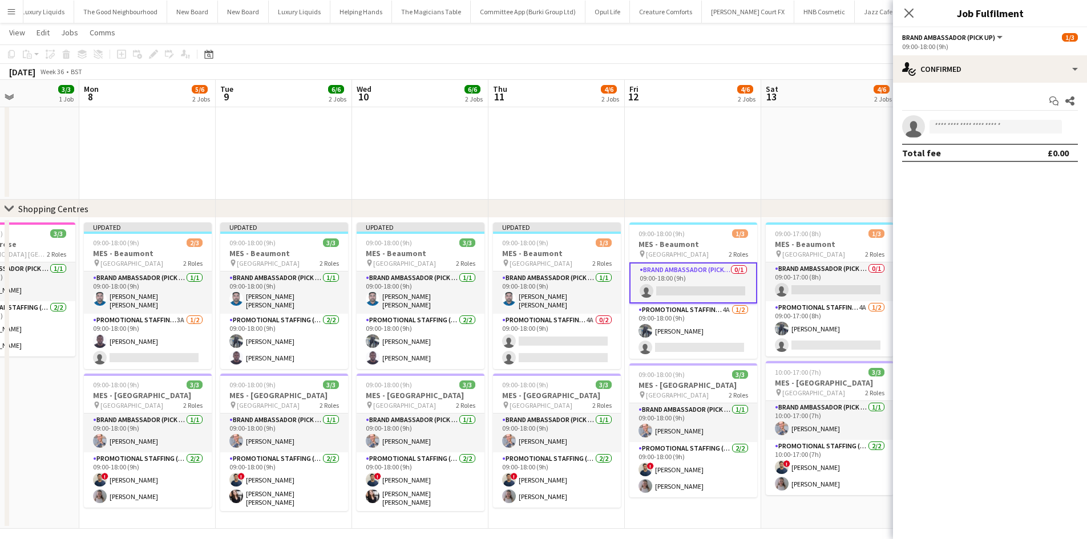
scroll to position [0, 329]
click at [950, 119] on app-invite-slot "single-neutral-actions" at bounding box center [990, 126] width 194 height 23
click at [964, 124] on input at bounding box center [996, 127] width 132 height 14
type input "****"
click at [950, 144] on span "[PERSON_NAME] [PERSON_NAME]" at bounding box center [978, 143] width 79 height 10
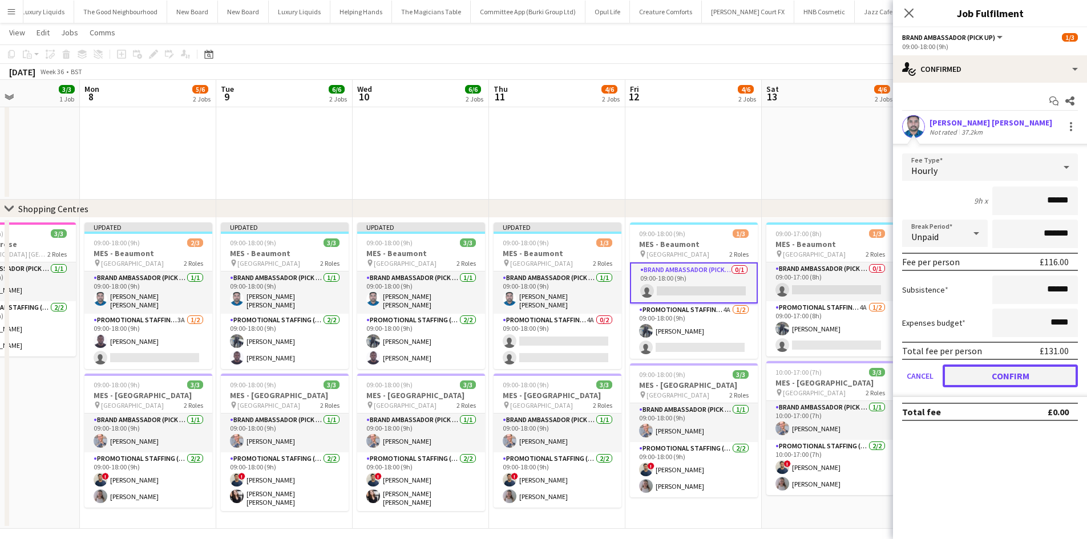
click at [986, 378] on button "Confirm" at bounding box center [1010, 376] width 135 height 23
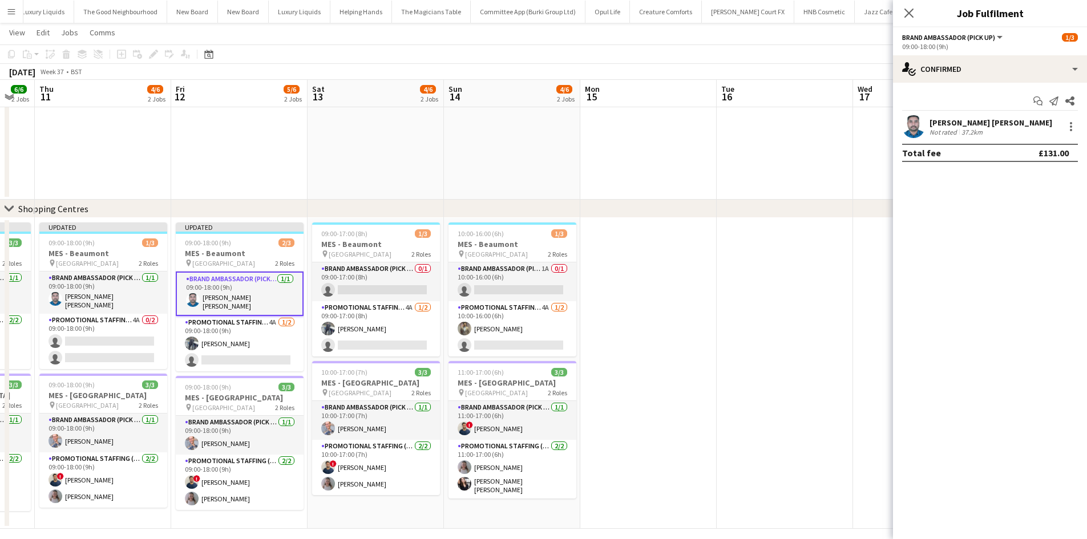
drag, startPoint x: 588, startPoint y: 102, endPoint x: 443, endPoint y: 107, distance: 145.0
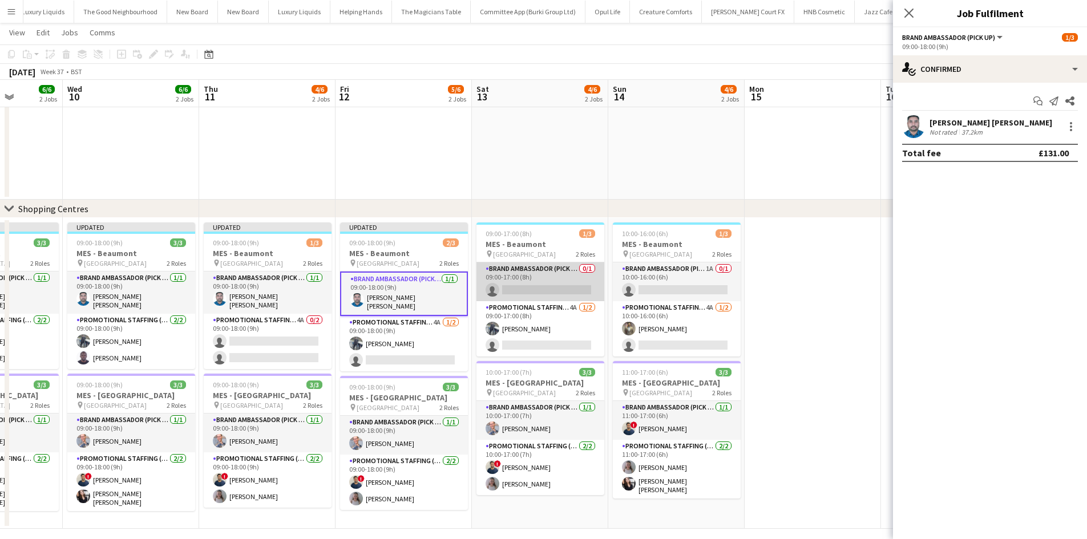
drag, startPoint x: 561, startPoint y: 294, endPoint x: 566, endPoint y: 288, distance: 8.6
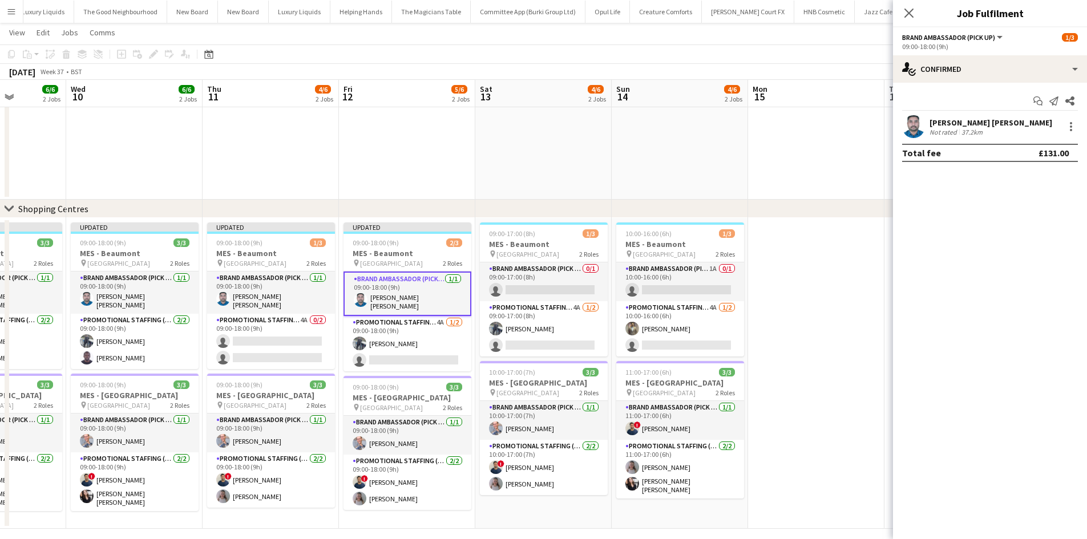
drag, startPoint x: 563, startPoint y: 283, endPoint x: 615, endPoint y: 269, distance: 53.9
click at [564, 284] on app-card-role "Brand Ambassador (Pick up) 0/1 09:00-17:00 (8h) single-neutral-actions" at bounding box center [544, 282] width 128 height 39
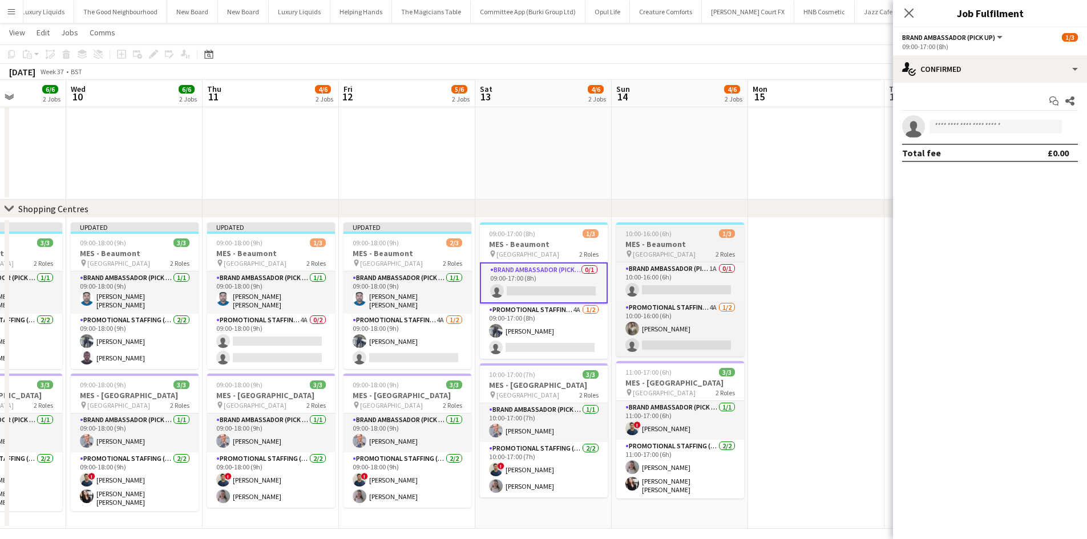
scroll to position [0, 342]
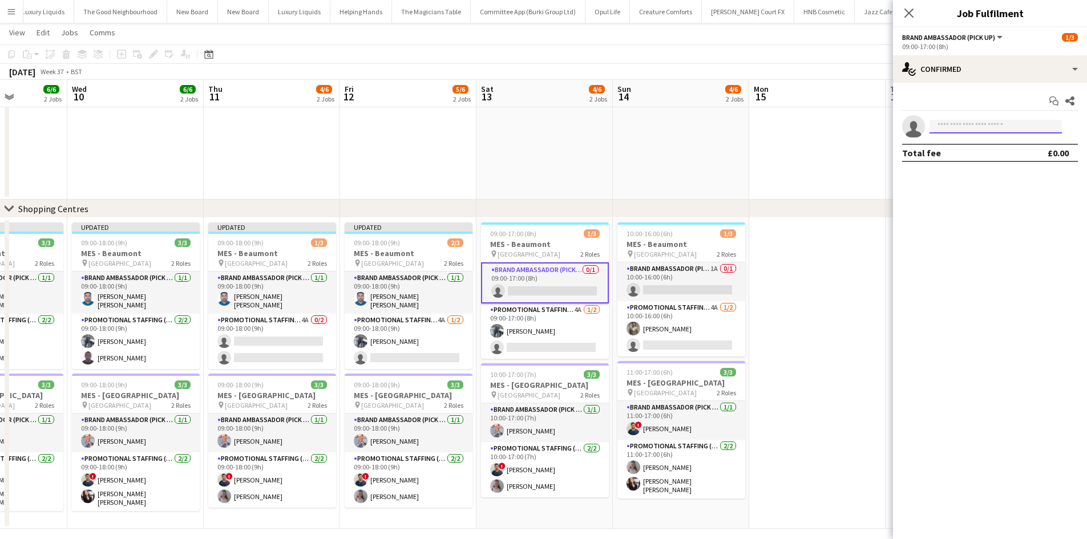
click at [983, 123] on input at bounding box center [996, 127] width 132 height 14
type input "****"
click at [1010, 147] on span "[PERSON_NAME] [PERSON_NAME]" at bounding box center [978, 143] width 79 height 10
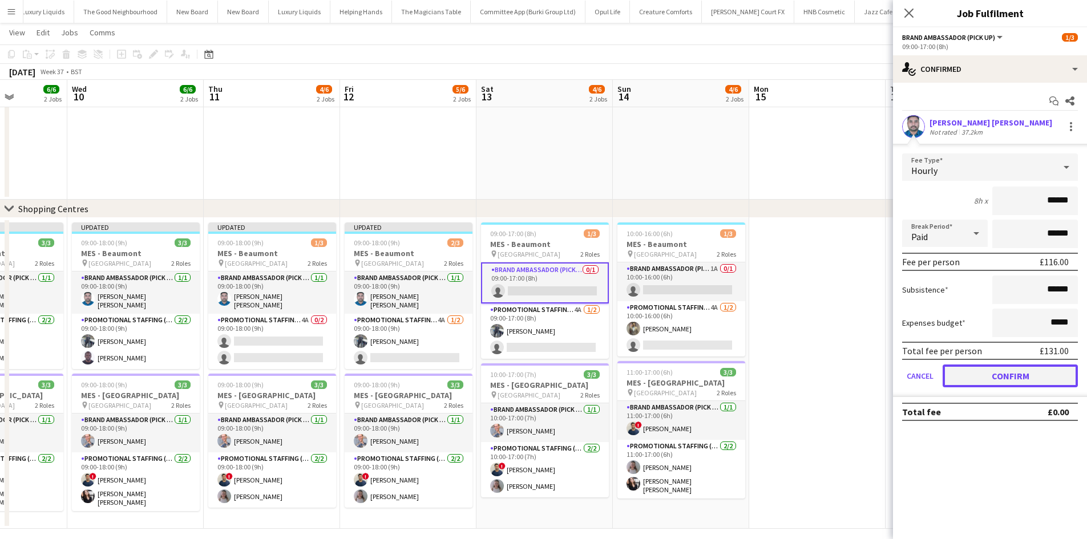
click at [1004, 370] on button "Confirm" at bounding box center [1010, 376] width 135 height 23
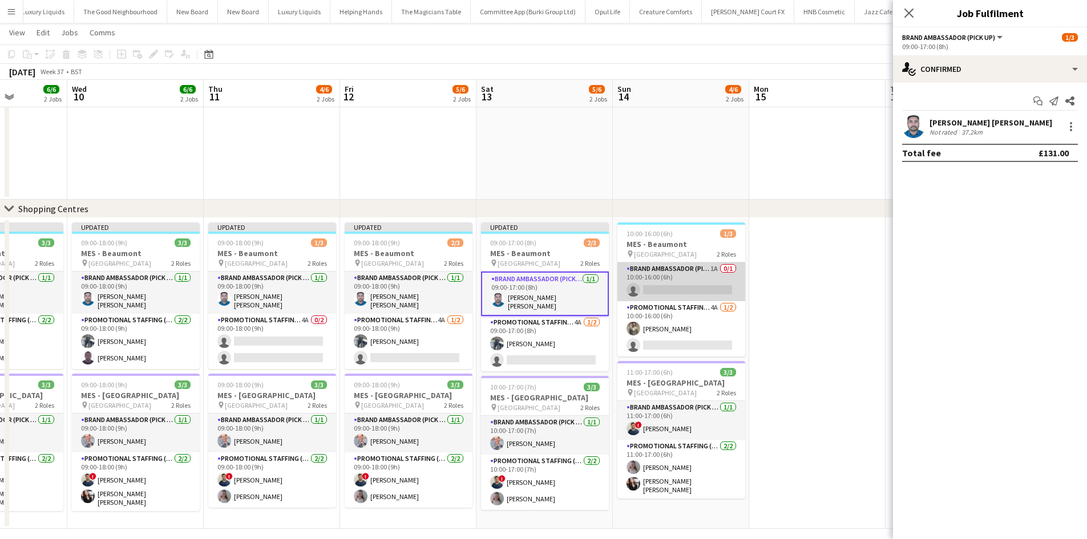
drag, startPoint x: 656, startPoint y: 285, endPoint x: 687, endPoint y: 266, distance: 36.4
click at [658, 279] on app-card-role "Brand Ambassador (Pick up) 1A 0/1 10:00-16:00 (6h) single-neutral-actions" at bounding box center [681, 282] width 128 height 39
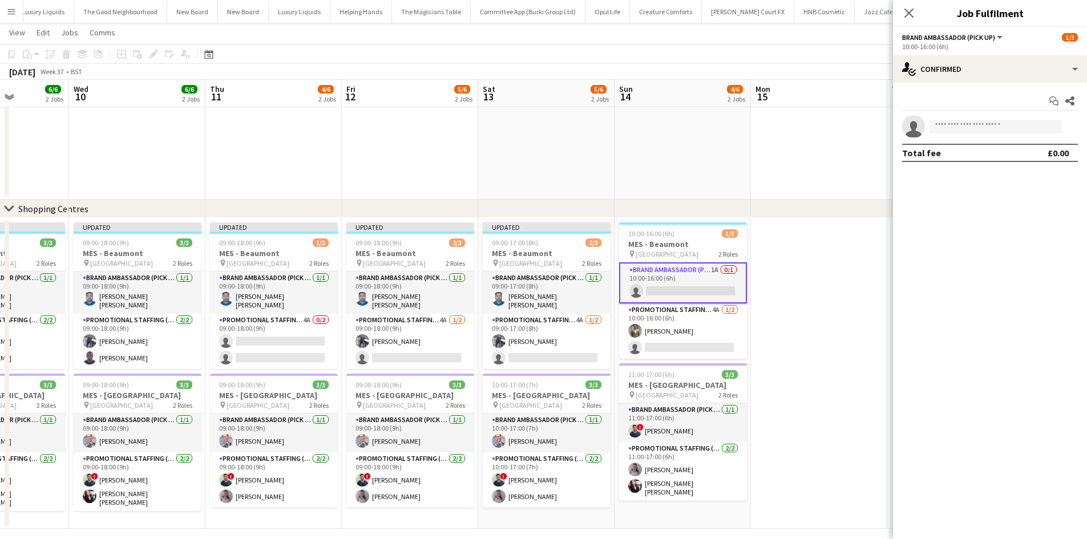
click at [955, 138] on app-invite-slot "single-neutral-actions" at bounding box center [990, 126] width 194 height 23
click at [972, 122] on input at bounding box center [996, 127] width 132 height 14
type input "****"
click at [978, 146] on span "[PERSON_NAME] [PERSON_NAME]" at bounding box center [978, 143] width 79 height 10
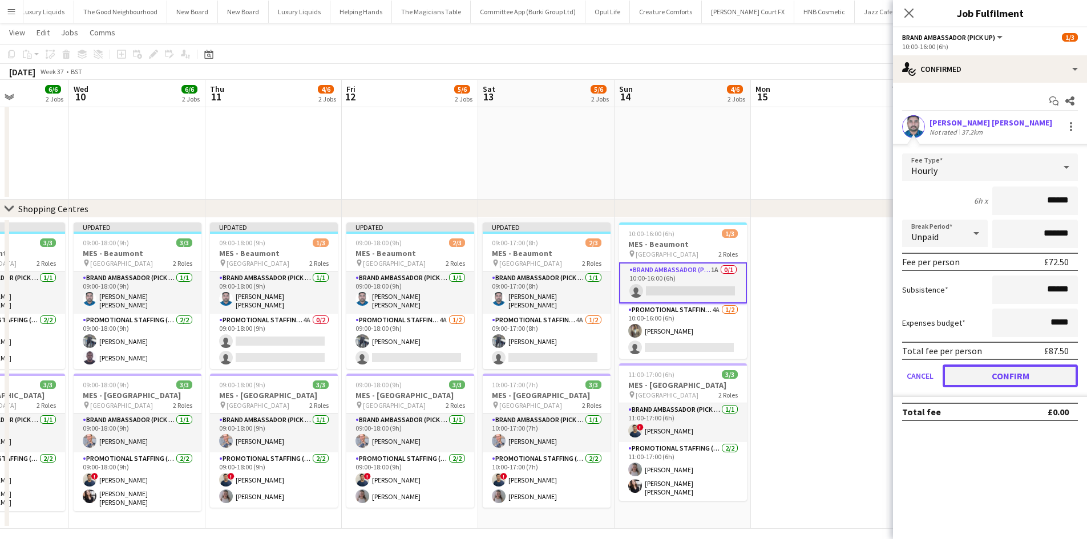
click at [1013, 377] on button "Confirm" at bounding box center [1010, 376] width 135 height 23
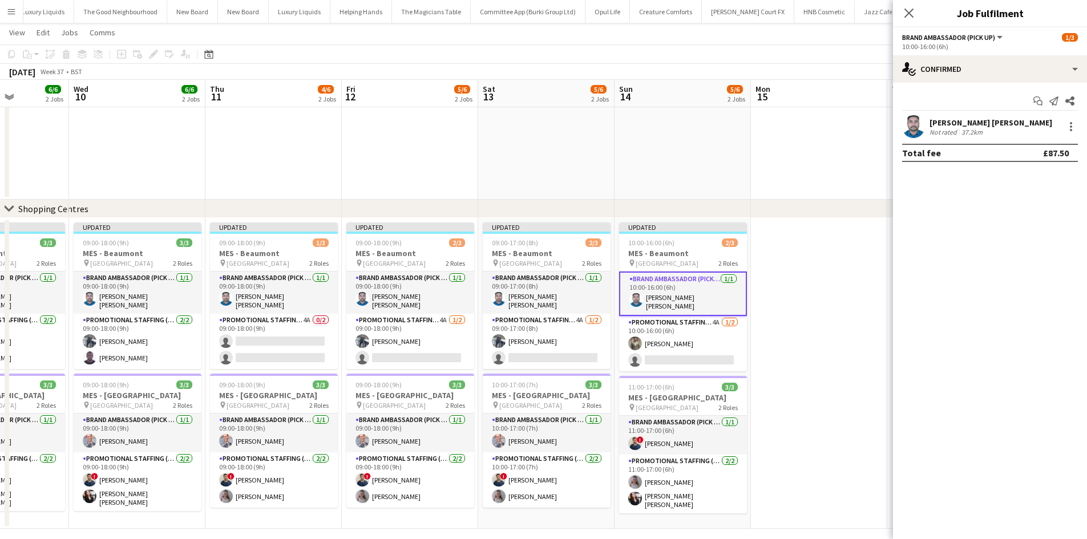
click at [766, 238] on app-date-cell at bounding box center [819, 373] width 136 height 311
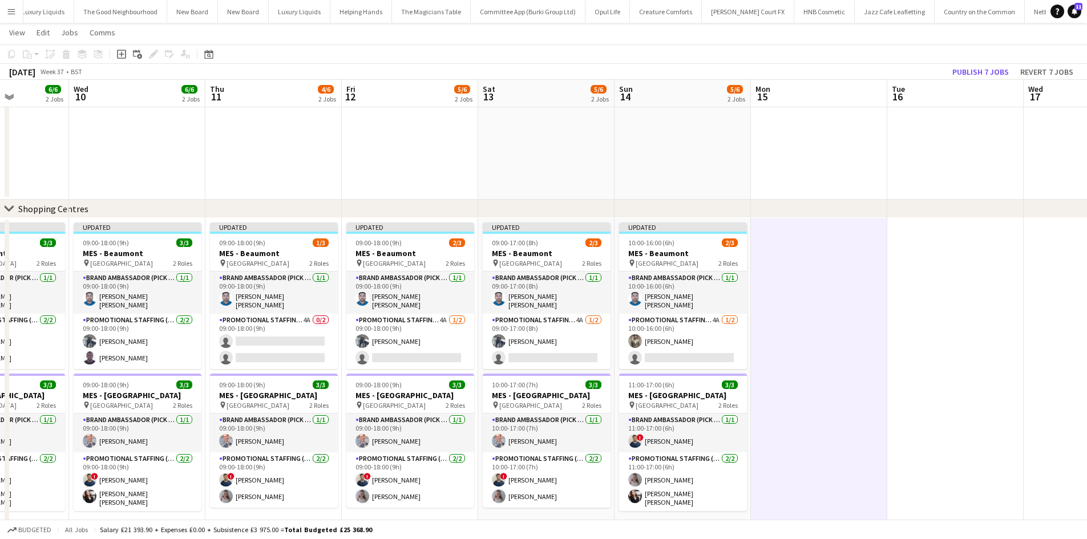
scroll to position [0, 340]
click at [971, 76] on button "Publish 7 jobs" at bounding box center [981, 71] width 66 height 15
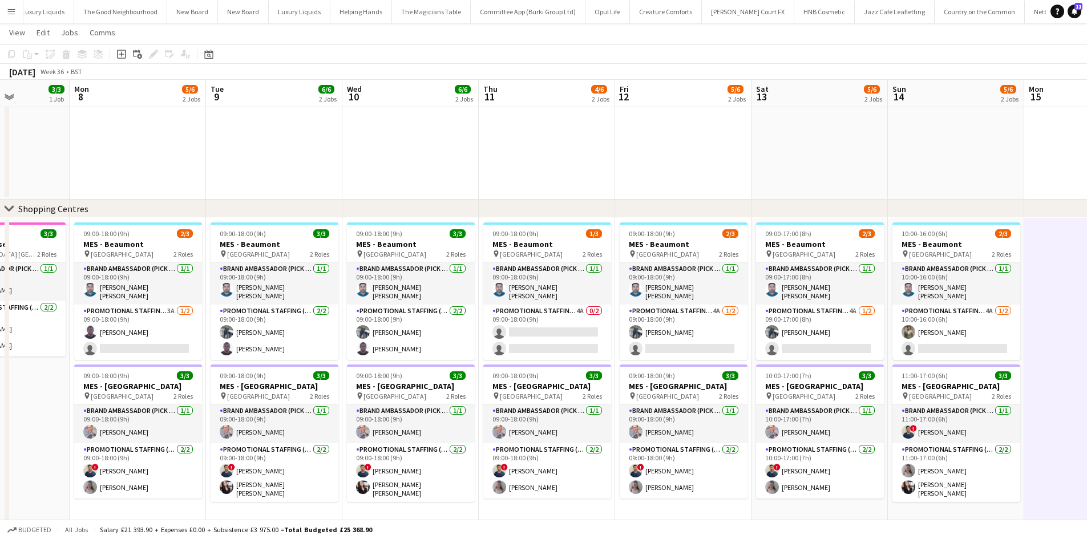
drag, startPoint x: 321, startPoint y: 153, endPoint x: 631, endPoint y: 188, distance: 311.9
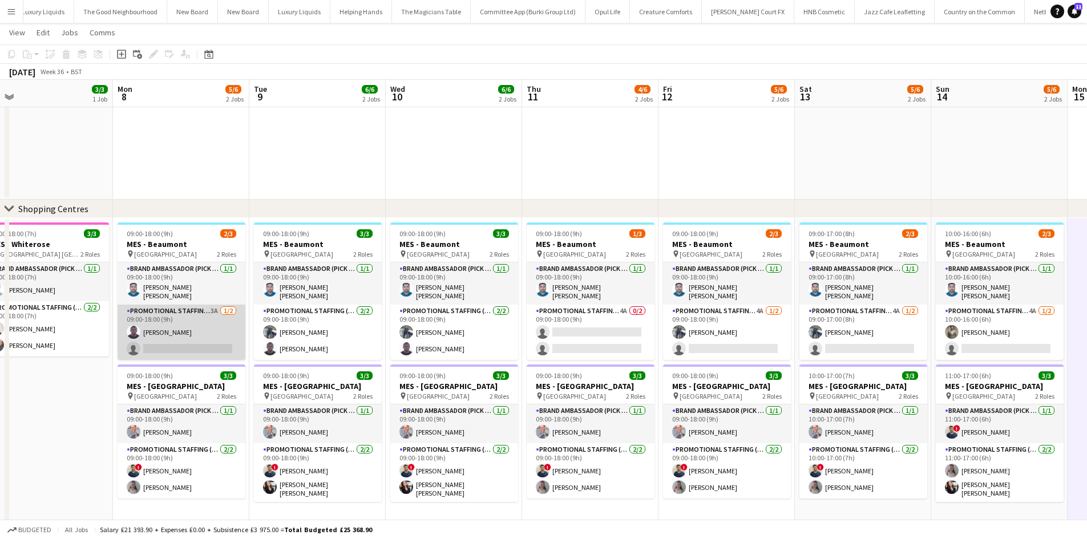
click at [216, 309] on app-card-role "Promotional Staffing (Brand Ambassadors) 3A 1/2 09:00-18:00 (9h) Edesiri Akpovw…" at bounding box center [182, 332] width 128 height 55
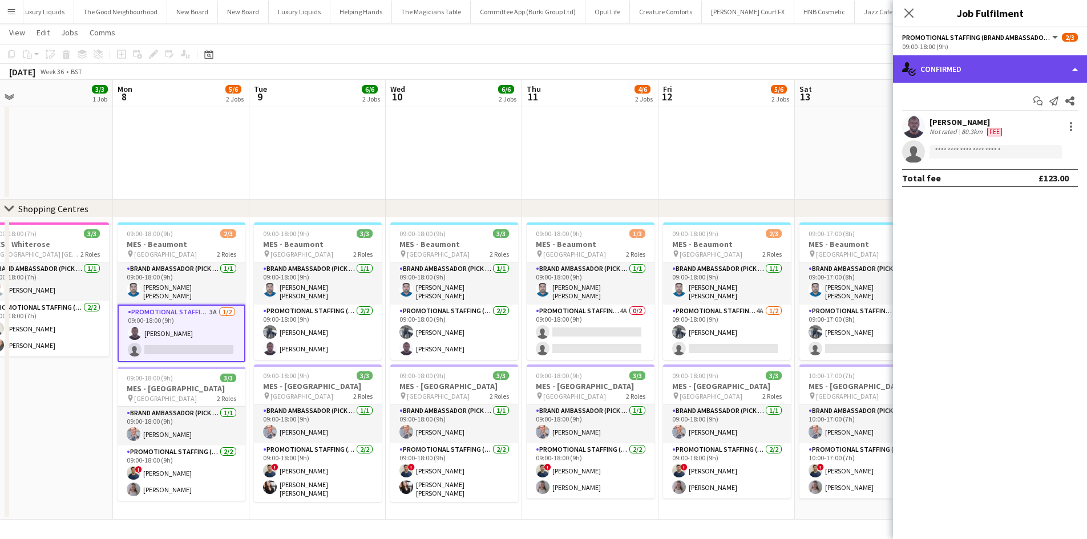
drag, startPoint x: 1044, startPoint y: 75, endPoint x: 1056, endPoint y: 97, distance: 25.3
click at [1044, 75] on div "single-neutral-actions-check-2 Confirmed" at bounding box center [990, 68] width 194 height 27
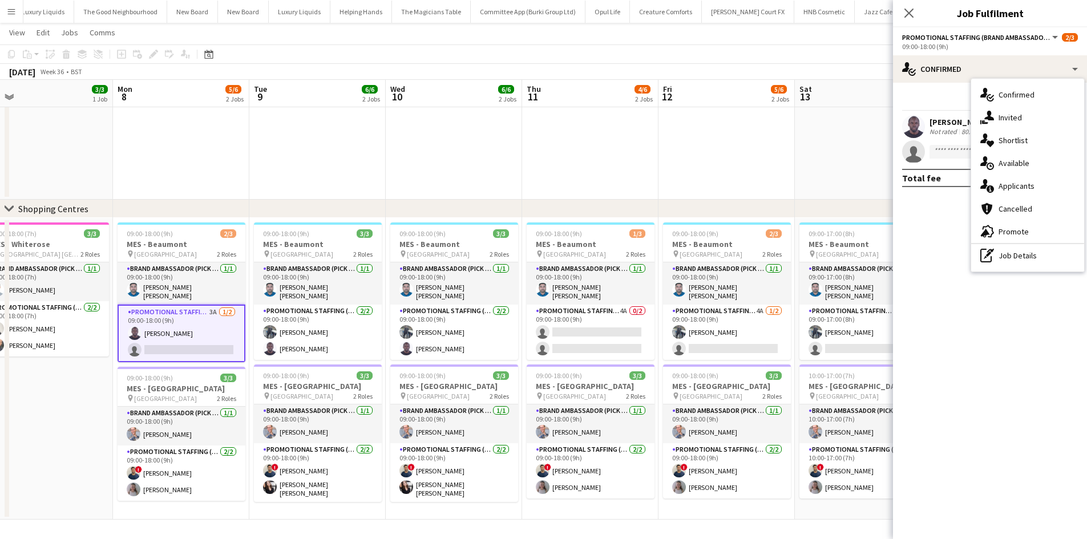
click at [1047, 189] on div "single-neutral-actions-information Applicants" at bounding box center [1027, 186] width 113 height 23
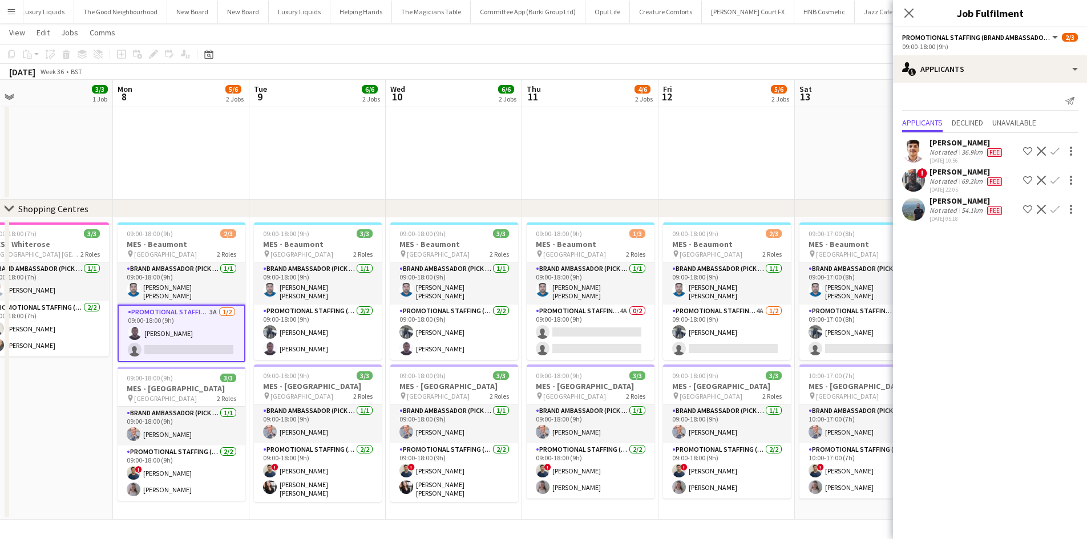
click at [948, 206] on div "Muhammad Saim Hameed" at bounding box center [967, 201] width 75 height 10
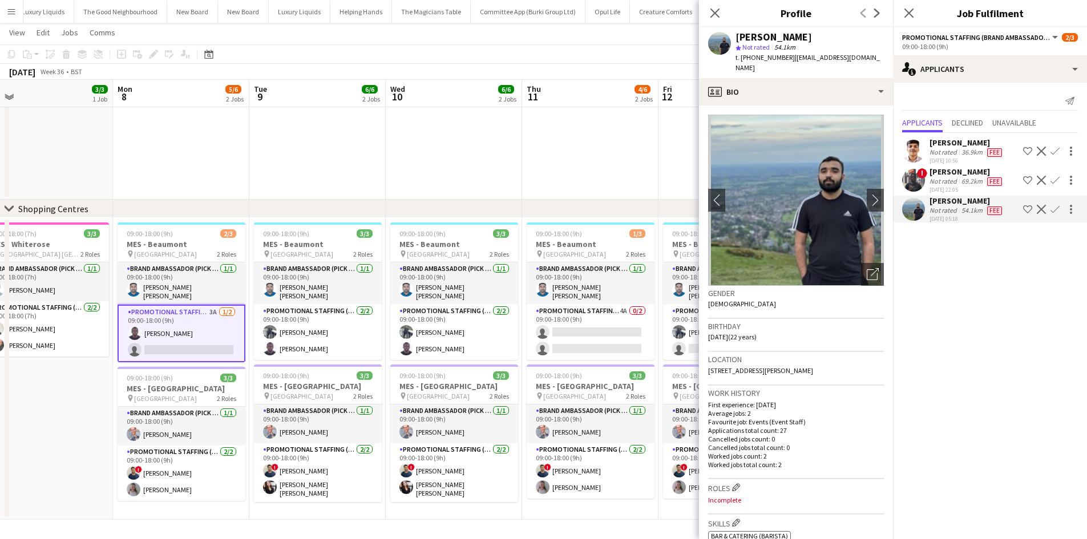
click at [950, 175] on div "Denvan Muzuva" at bounding box center [967, 172] width 75 height 10
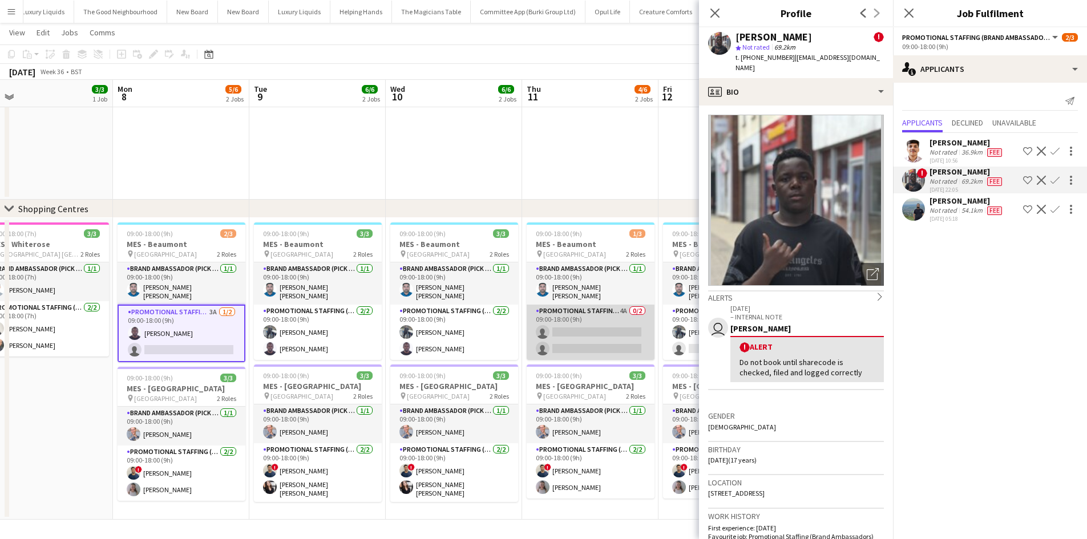
click at [616, 307] on app-card-role "Promotional Staffing (Brand Ambassadors) 4A 0/2 09:00-18:00 (9h) single-neutral…" at bounding box center [591, 332] width 128 height 55
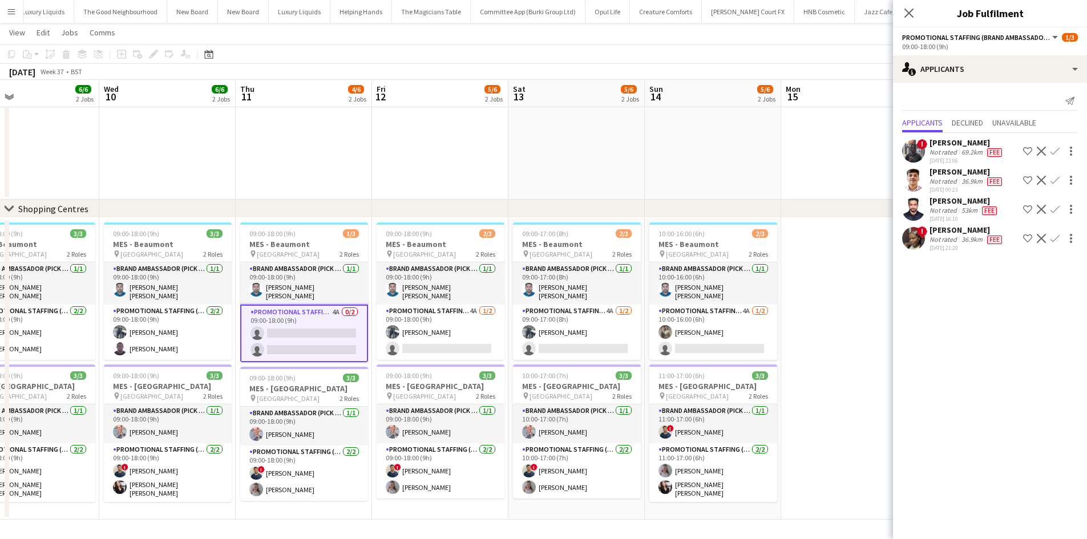
drag, startPoint x: 649, startPoint y: 150, endPoint x: 463, endPoint y: 176, distance: 187.8
click at [962, 234] on div "Sadia Mustapha" at bounding box center [967, 230] width 75 height 10
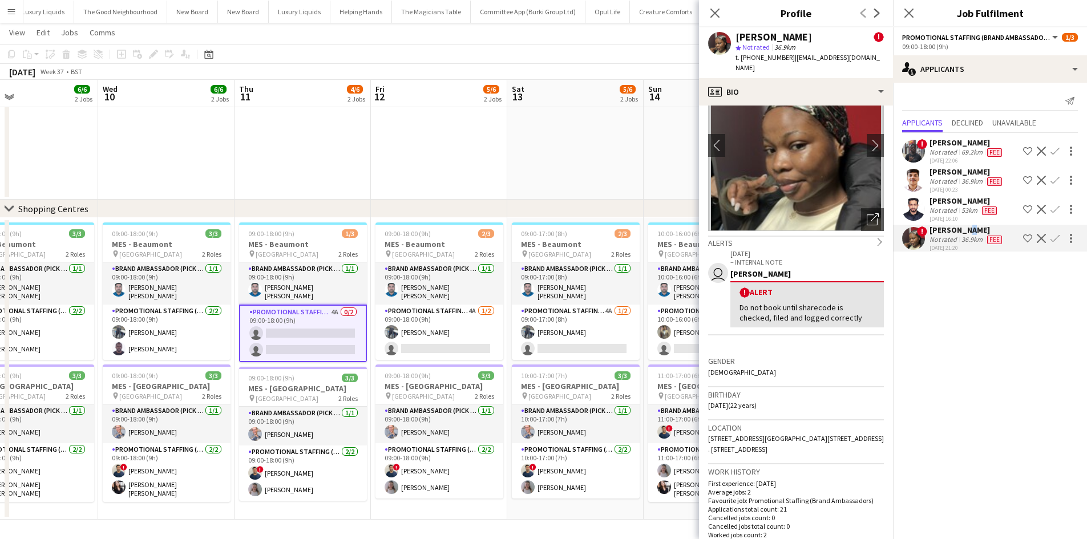
scroll to position [0, 0]
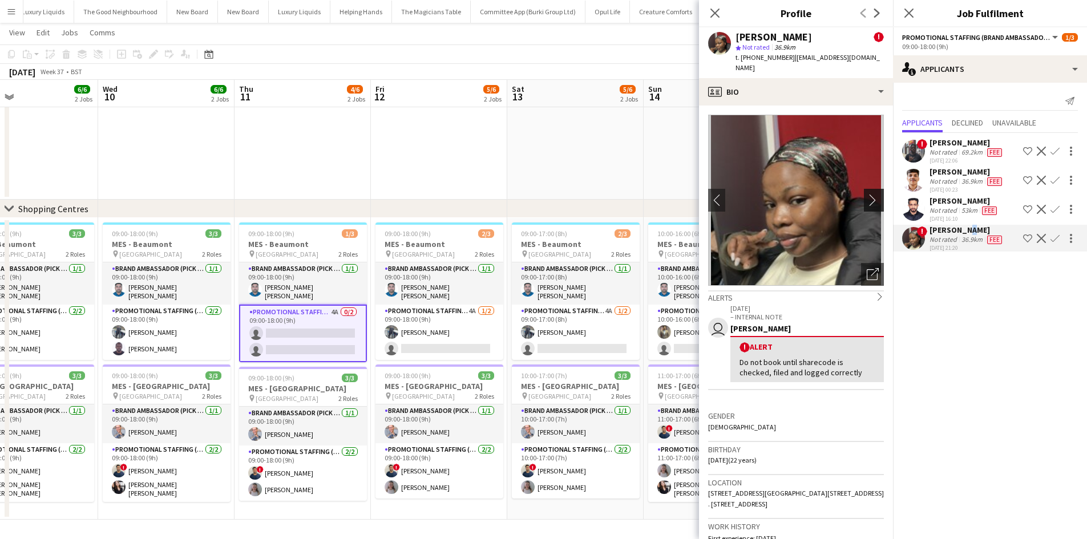
click at [867, 194] on app-icon "chevron-right" at bounding box center [876, 200] width 18 height 12
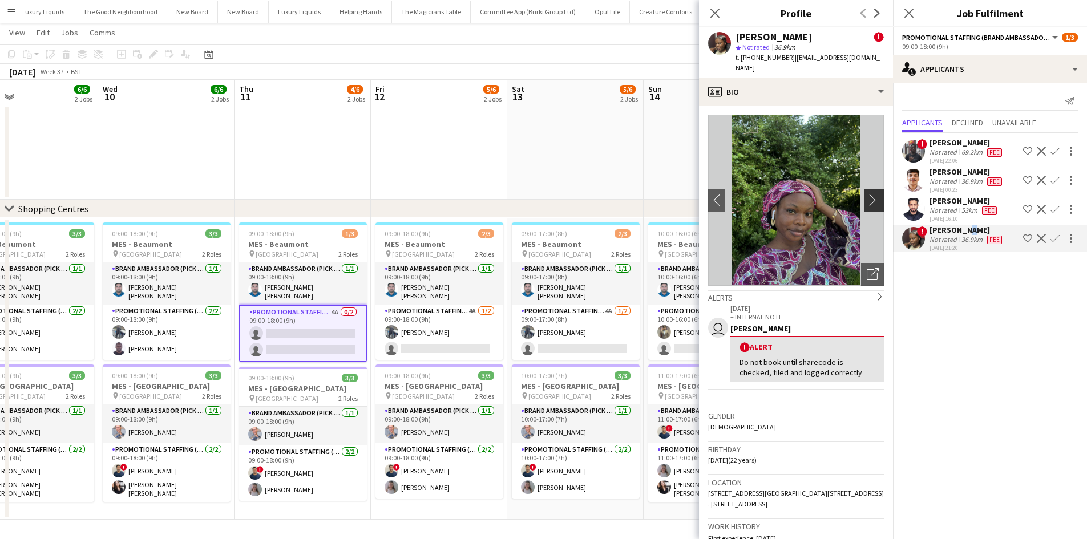
click at [867, 194] on app-icon "chevron-right" at bounding box center [876, 200] width 18 height 12
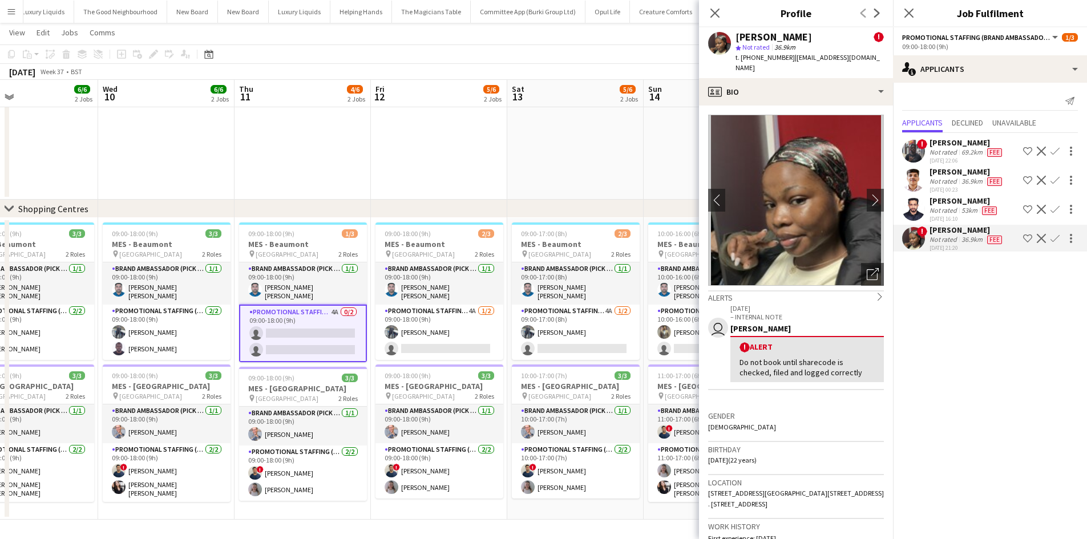
click at [963, 207] on div "53km" at bounding box center [969, 210] width 21 height 9
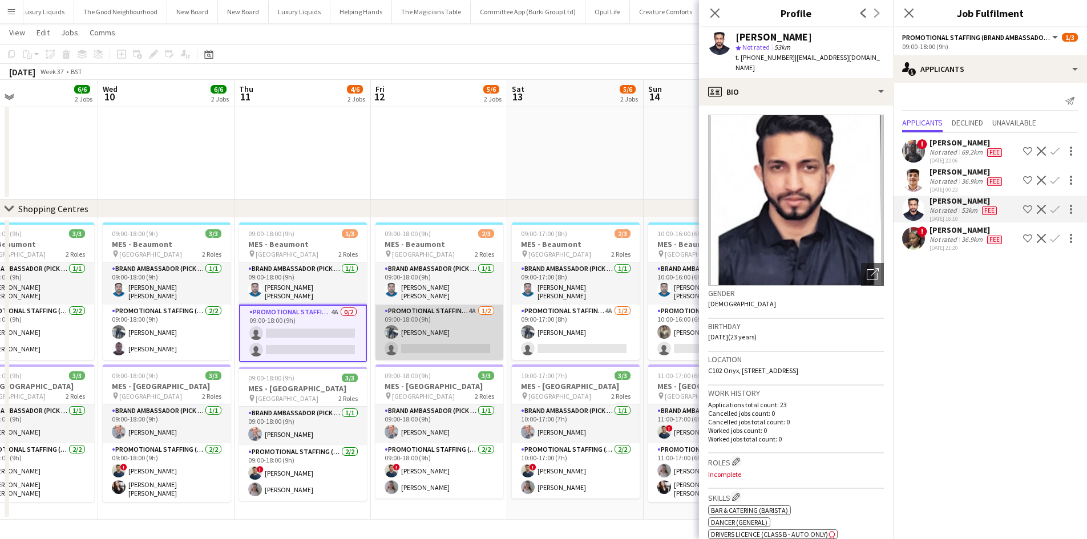
click at [474, 306] on app-card-role "Promotional Staffing (Brand Ambassadors) 4A 1/2 09:00-18:00 (9h) Saif Hassan si…" at bounding box center [440, 332] width 128 height 55
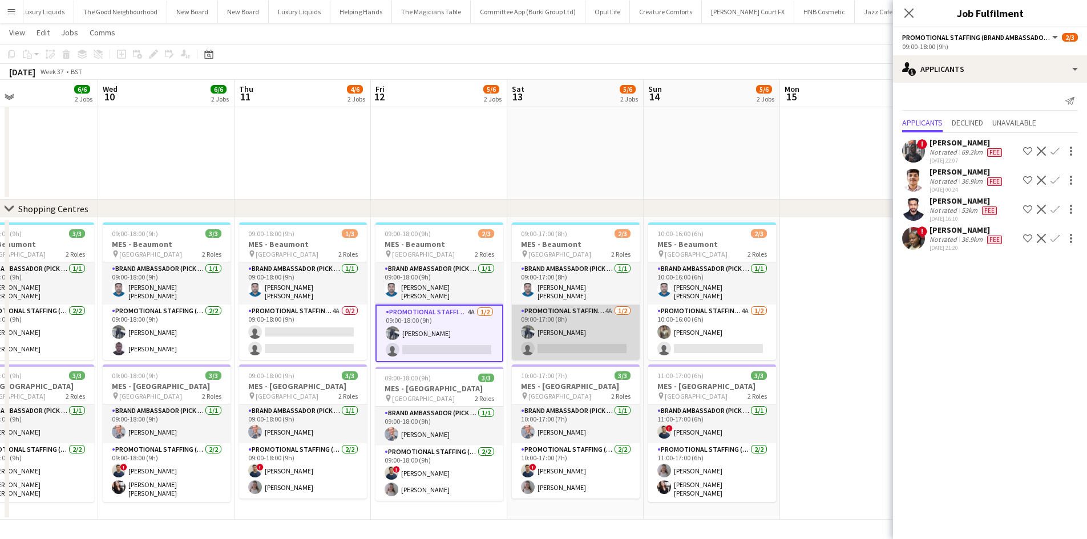
click at [611, 305] on app-card-role "Promotional Staffing (Brand Ambassadors) 4A 1/2 09:00-17:00 (8h) Saif Hassan si…" at bounding box center [576, 332] width 128 height 55
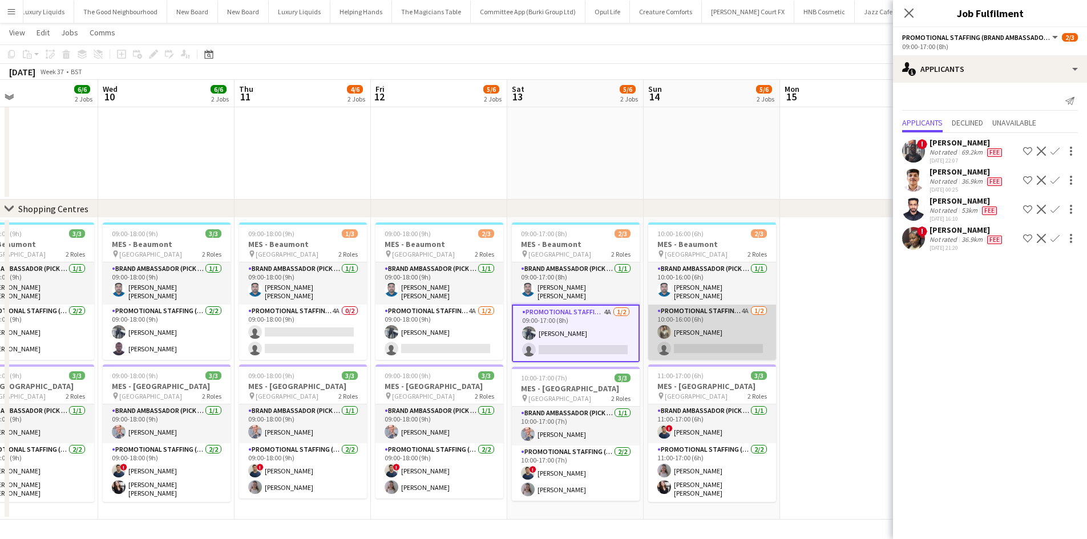
click at [750, 310] on app-card-role "Promotional Staffing (Brand Ambassadors) 4A 1/2 10:00-16:00 (6h) Syed Shah sing…" at bounding box center [712, 332] width 128 height 55
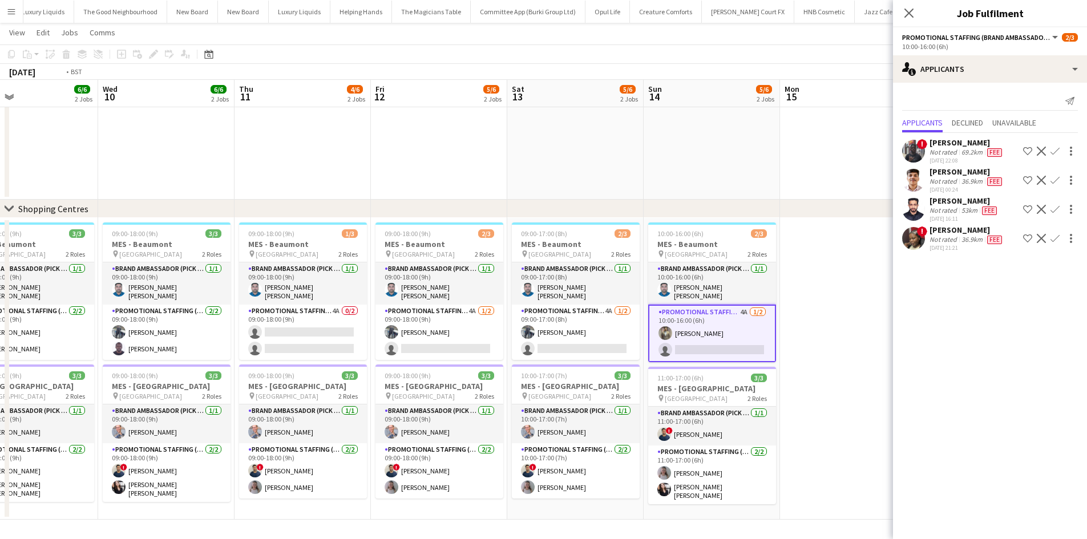
drag, startPoint x: 184, startPoint y: 132, endPoint x: 477, endPoint y: 109, distance: 293.7
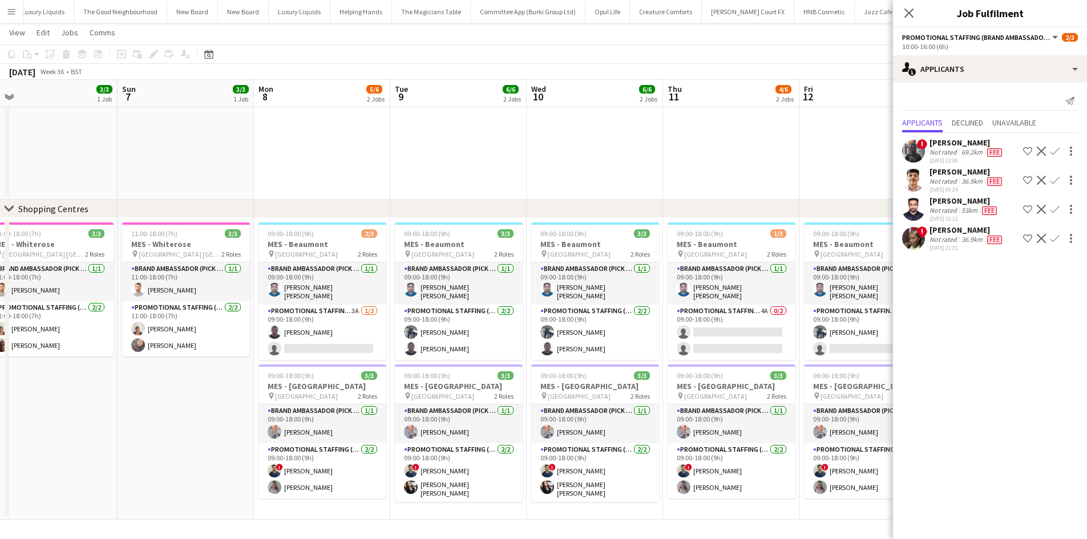
scroll to position [0, 345]
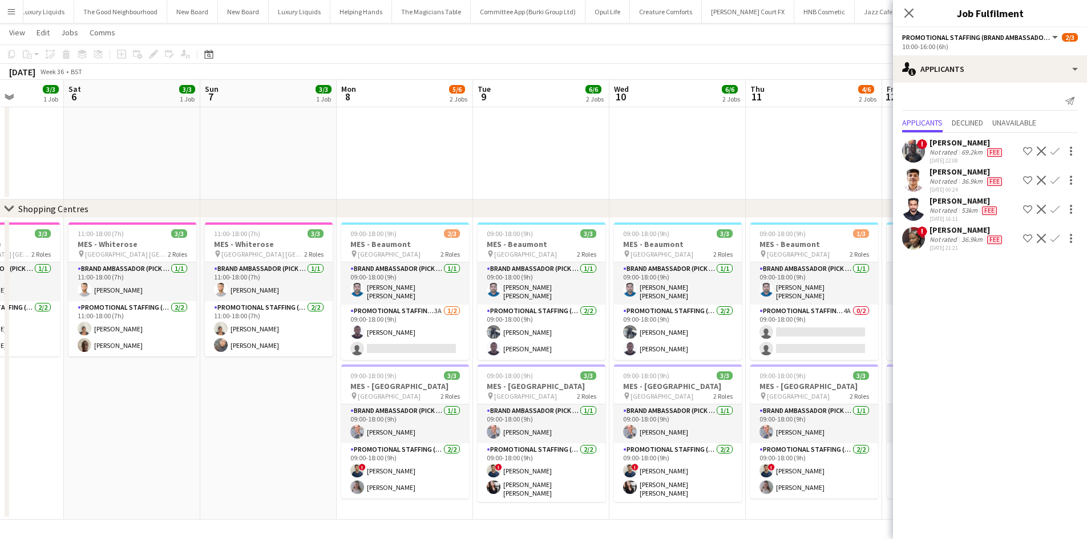
drag, startPoint x: 460, startPoint y: 131, endPoint x: 233, endPoint y: 205, distance: 238.9
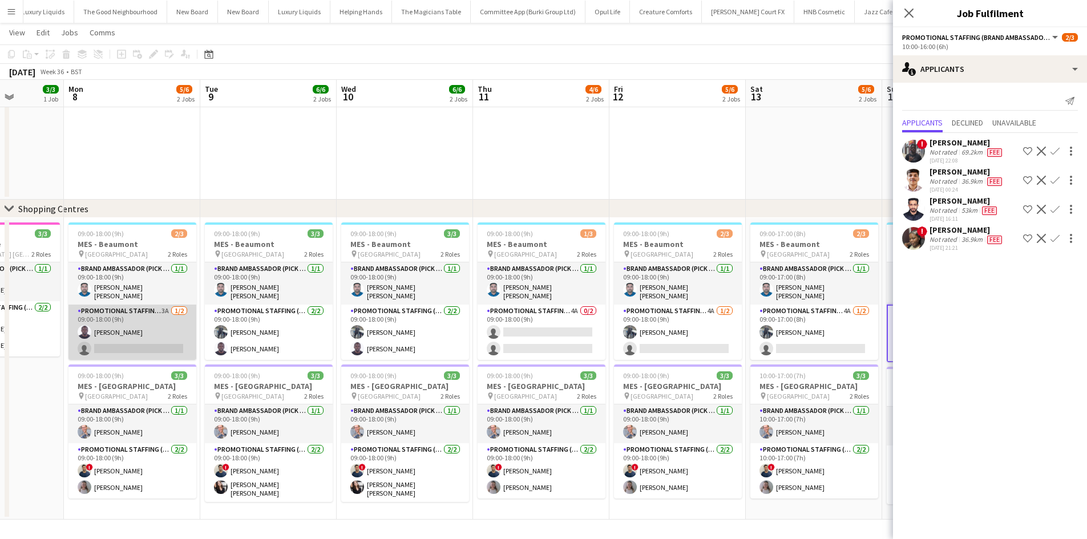
click at [163, 306] on app-card-role "Promotional Staffing (Brand Ambassadors) 3A 1/2 09:00-18:00 (9h) Edesiri Akpovw…" at bounding box center [132, 332] width 128 height 55
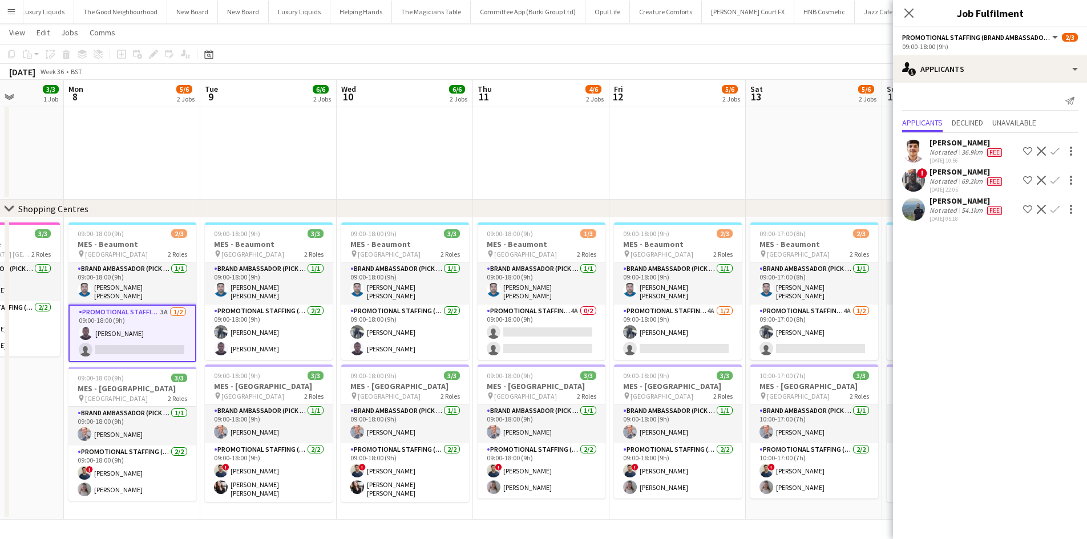
click at [164, 306] on app-card-role "Promotional Staffing (Brand Ambassadors) 3A 1/2 09:00-18:00 (9h) Edesiri Akpovw…" at bounding box center [132, 334] width 128 height 58
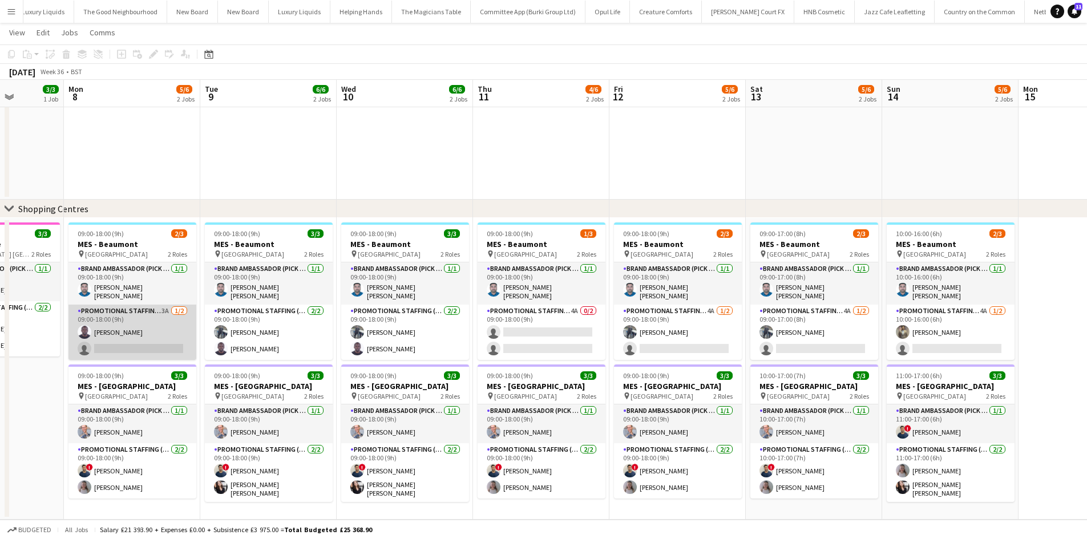
click at [164, 306] on app-card-role "Promotional Staffing (Brand Ambassadors) 3A 1/2 09:00-18:00 (9h) Edesiri Akpovw…" at bounding box center [132, 332] width 128 height 55
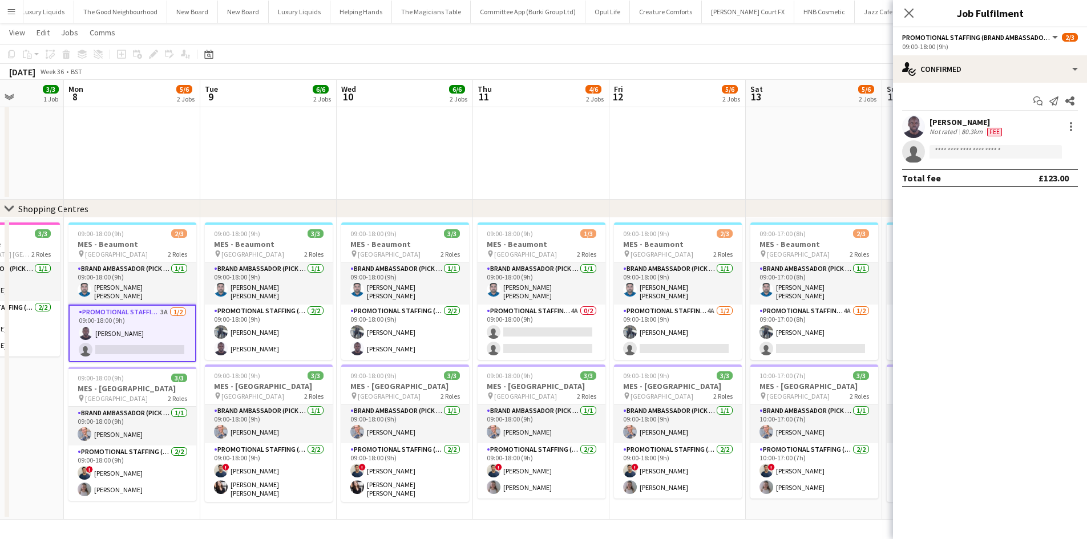
click at [1000, 43] on div "09:00-18:00 (9h)" at bounding box center [990, 46] width 176 height 9
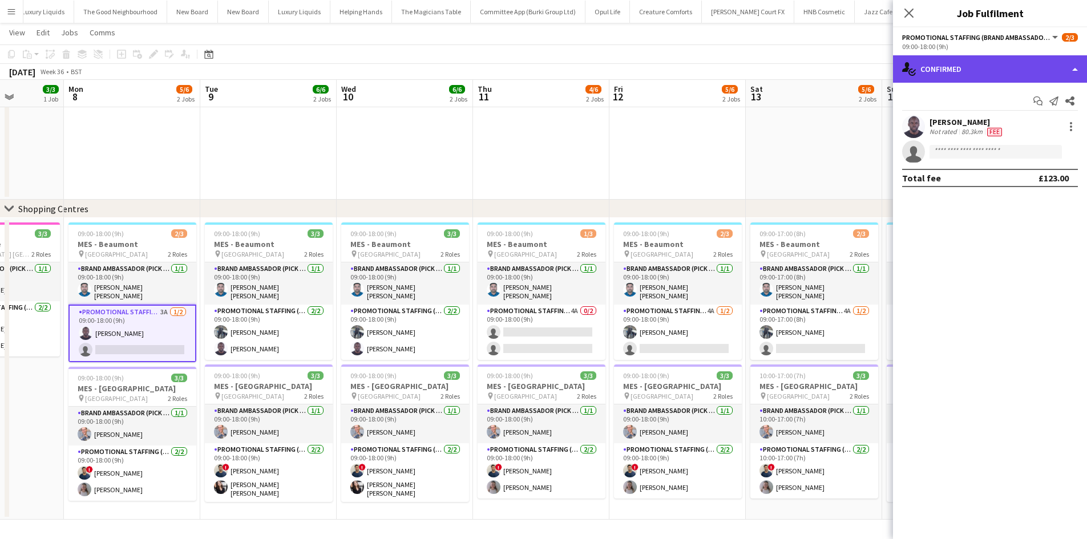
click at [999, 74] on div "single-neutral-actions-check-2 Confirmed" at bounding box center [990, 68] width 194 height 27
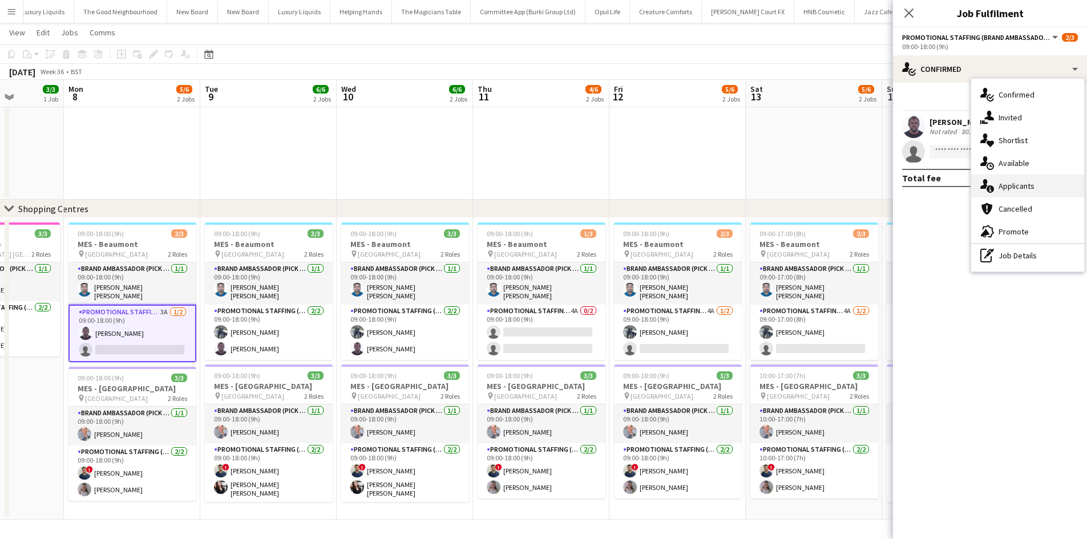
click at [1020, 188] on span "Applicants" at bounding box center [1017, 186] width 36 height 10
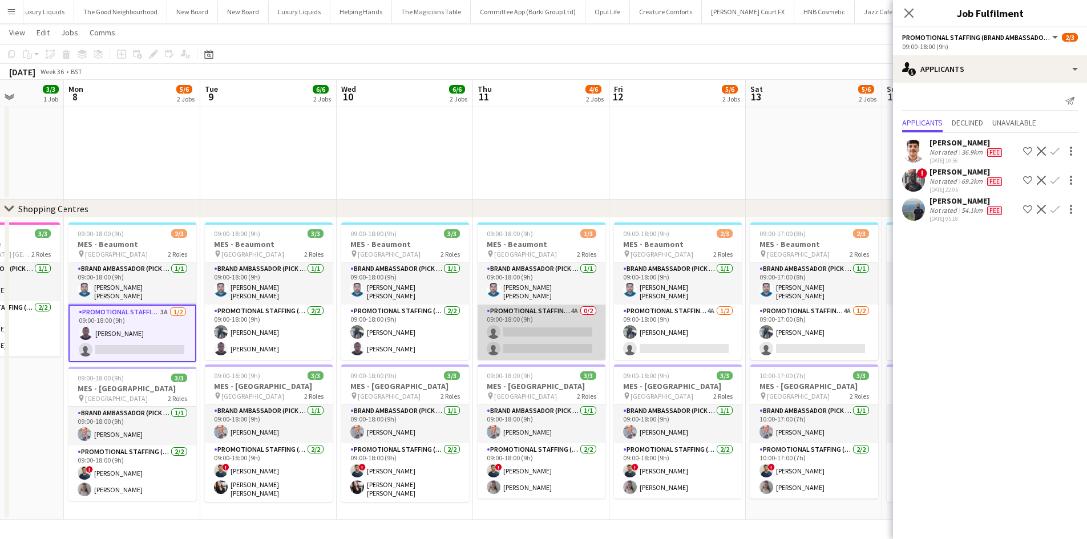
click at [577, 308] on app-card-role "Promotional Staffing (Brand Ambassadors) 4A 0/2 09:00-18:00 (9h) single-neutral…" at bounding box center [542, 332] width 128 height 55
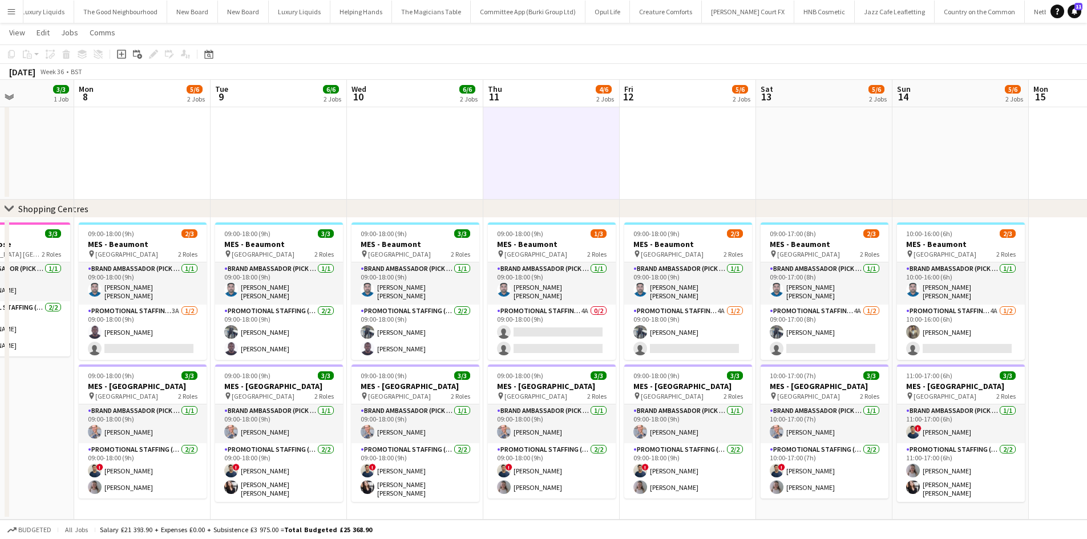
drag, startPoint x: 687, startPoint y: 183, endPoint x: 821, endPoint y: 181, distance: 133.5
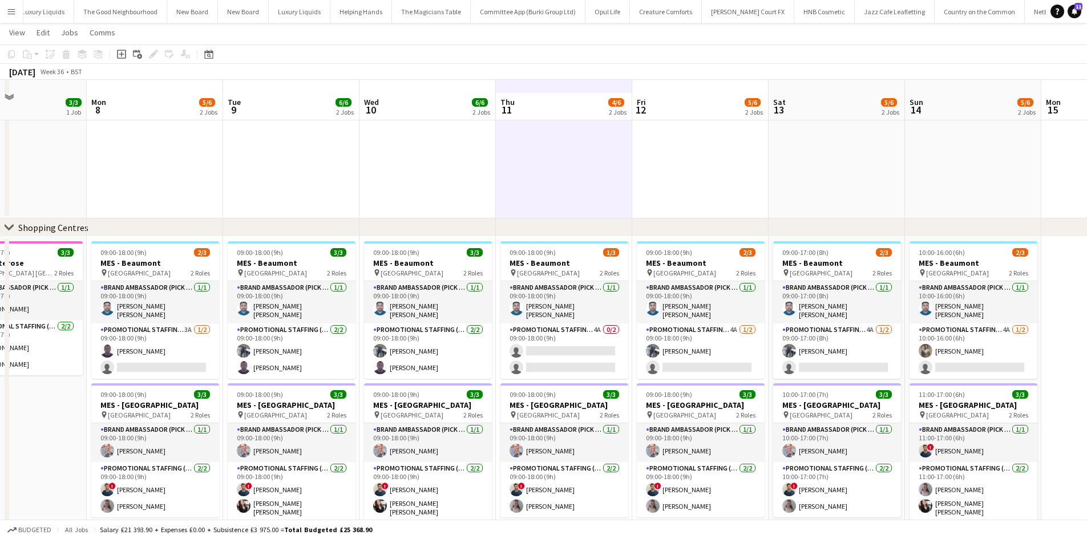
scroll to position [603, 0]
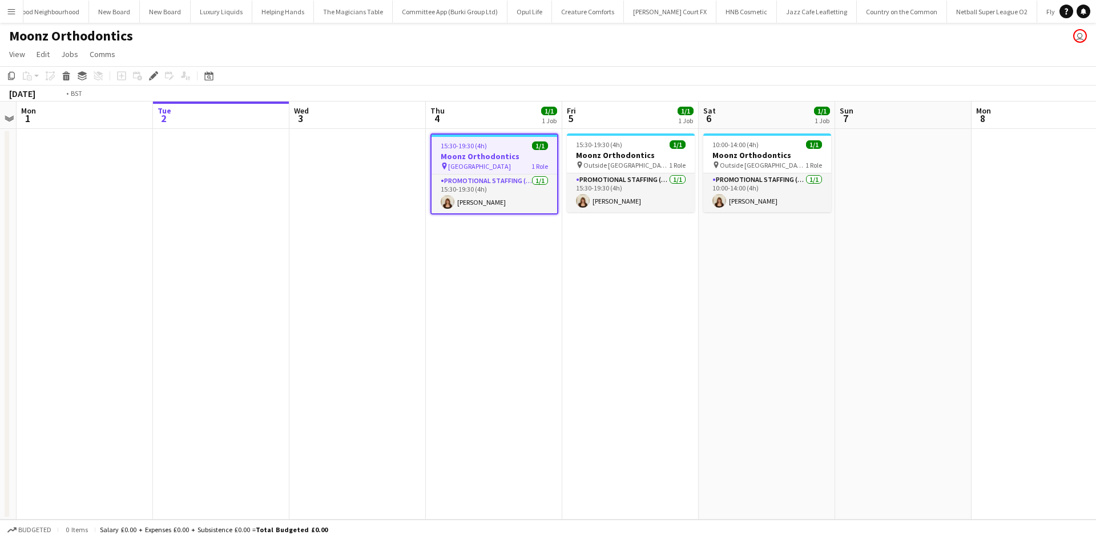
scroll to position [0, 460]
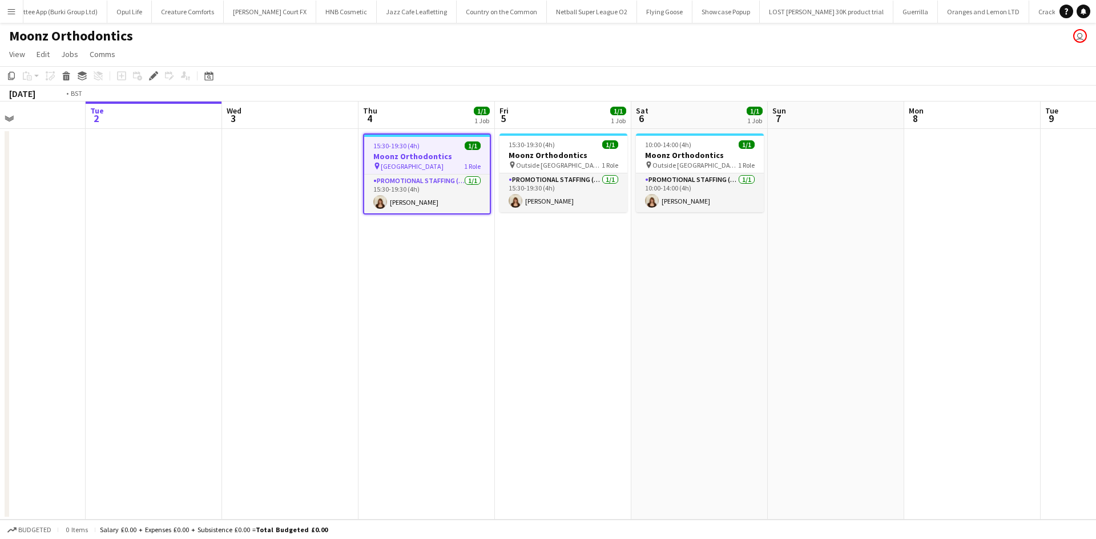
drag, startPoint x: 690, startPoint y: 329, endPoint x: 623, endPoint y: 328, distance: 67.3
click at [623, 328] on app-calendar-viewport "Fri 29 Sat 30 Sun 31 Mon 1 Tue 2 Wed 3 Thu 4 1/1 1 Job Fri 5 1/1 1 Job Sat 6 1/…" at bounding box center [548, 311] width 1096 height 418
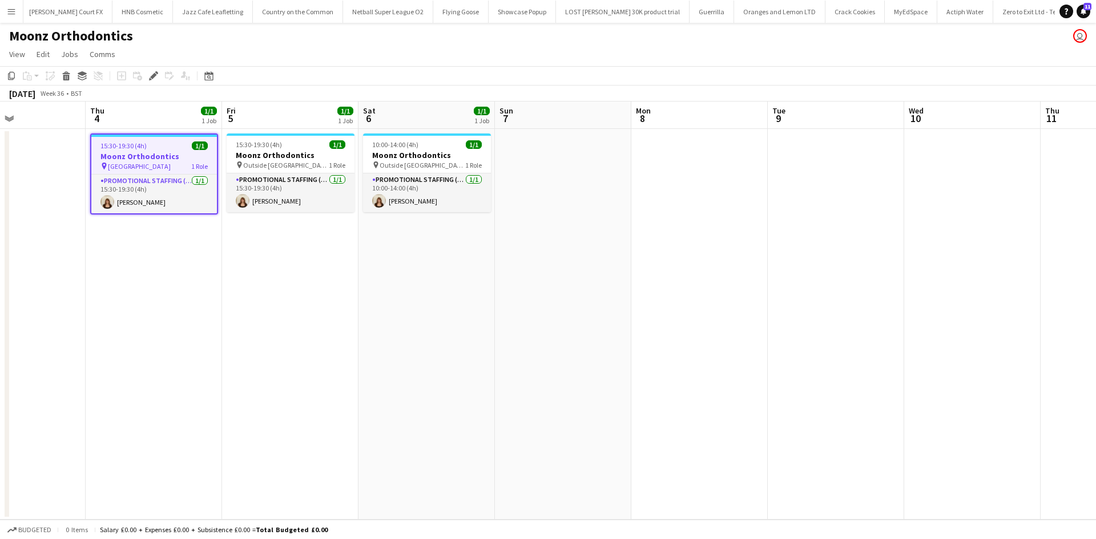
scroll to position [0, 340]
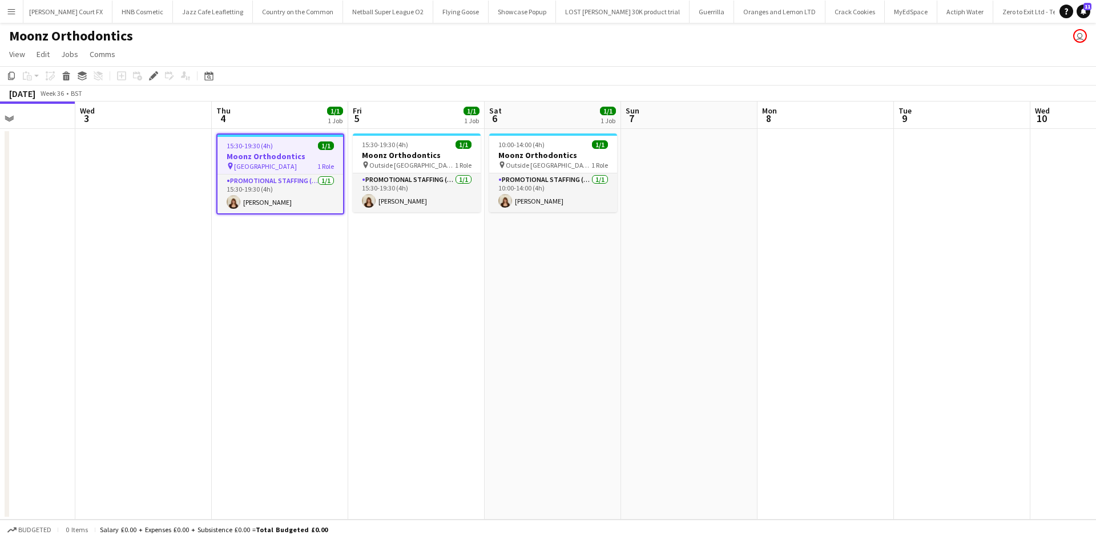
drag, startPoint x: 546, startPoint y: 331, endPoint x: 511, endPoint y: 319, distance: 36.3
click at [512, 323] on app-calendar-viewport "Sun 31 Mon 1 Tue 2 Wed 3 Thu 4 1/1 1 Job Fri 5 1/1 1 Job Sat 6 1/1 1 Job Sun 7 …" at bounding box center [548, 311] width 1096 height 418
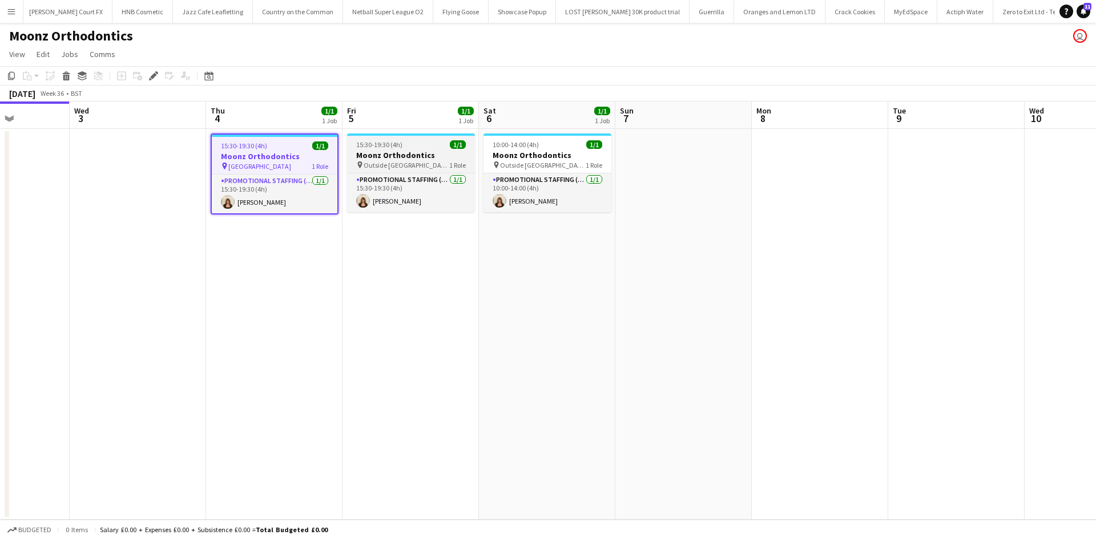
click at [412, 156] on h3 "Moonz Orthodontics" at bounding box center [411, 155] width 128 height 10
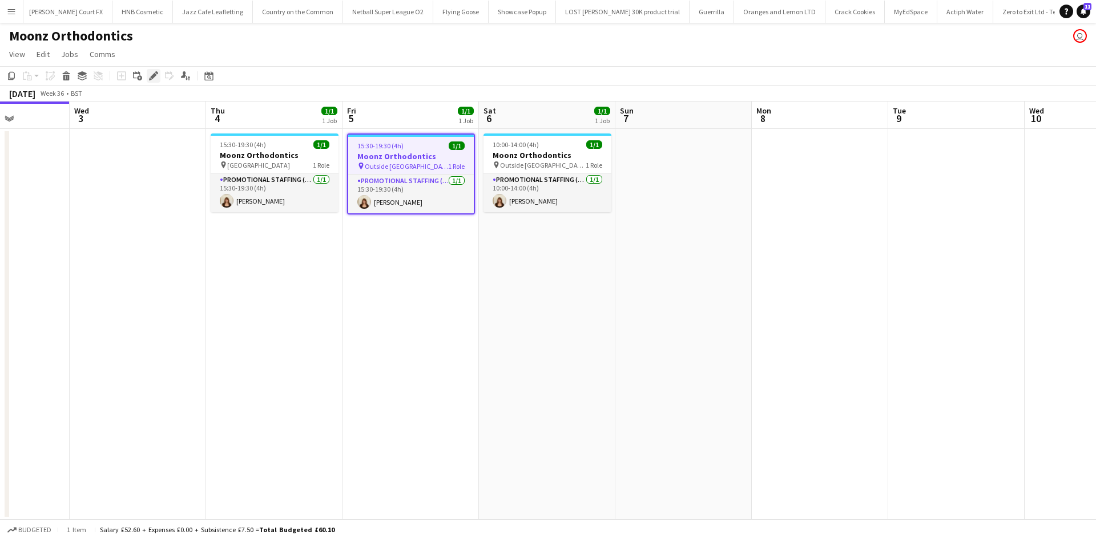
click at [154, 74] on icon "Edit" at bounding box center [153, 75] width 9 height 9
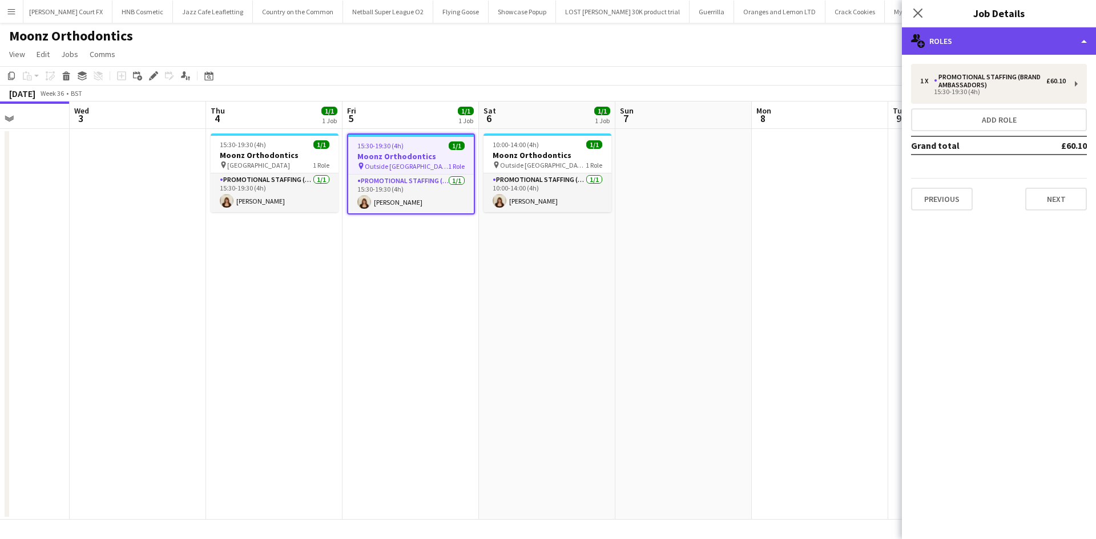
click at [947, 50] on div "multiple-users-add Roles" at bounding box center [999, 40] width 194 height 27
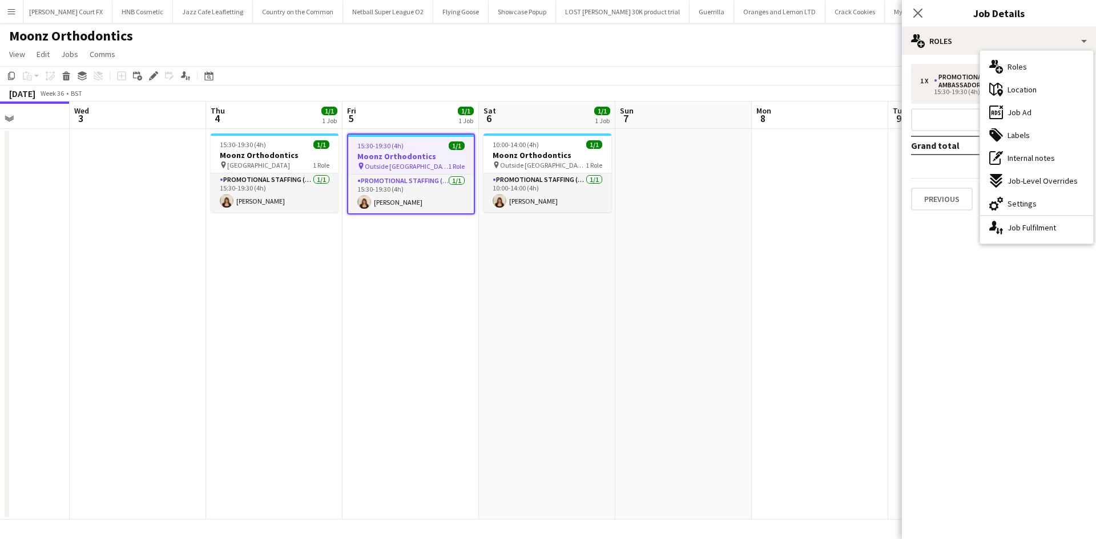
click at [1037, 92] on div "maps-pin-1 Location" at bounding box center [1036, 89] width 113 height 23
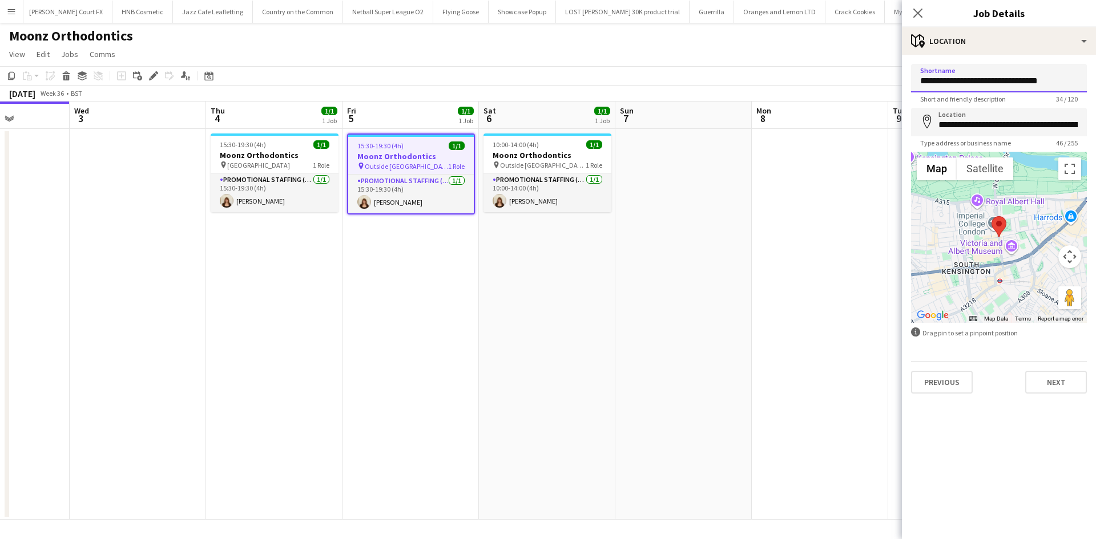
drag, startPoint x: 975, startPoint y: 79, endPoint x: 901, endPoint y: 79, distance: 74.2
click at [901, 79] on body "Menu Boards Boards Boards All jobs Status Workforce Workforce My Workforce Recr…" at bounding box center [548, 269] width 1096 height 539
type input "**********"
click at [1006, 128] on input "**********" at bounding box center [999, 122] width 176 height 29
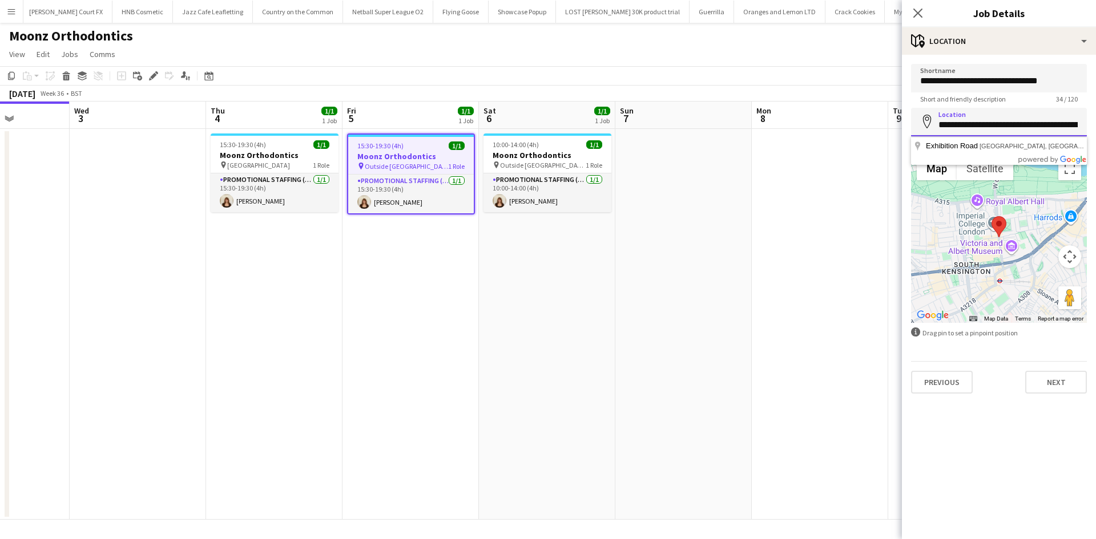
click at [1006, 128] on input "**********" at bounding box center [999, 122] width 176 height 29
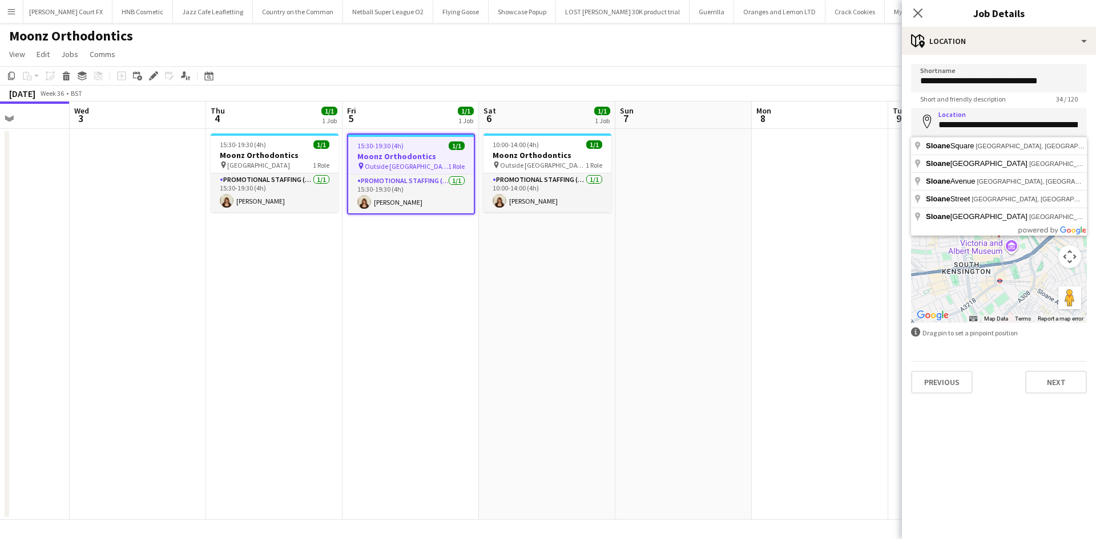
type input "**********"
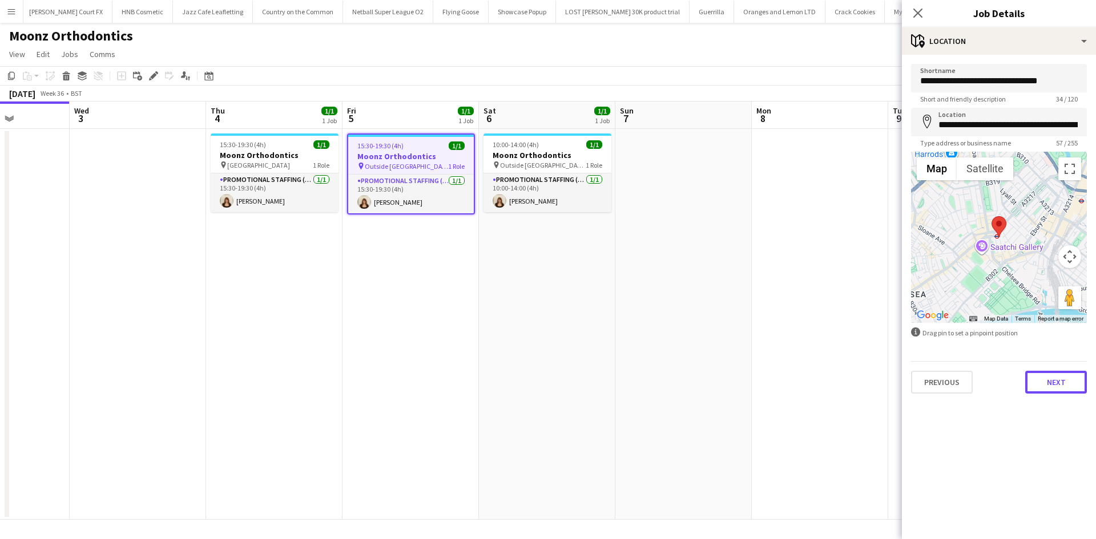
click at [1057, 382] on button "Next" at bounding box center [1056, 382] width 62 height 23
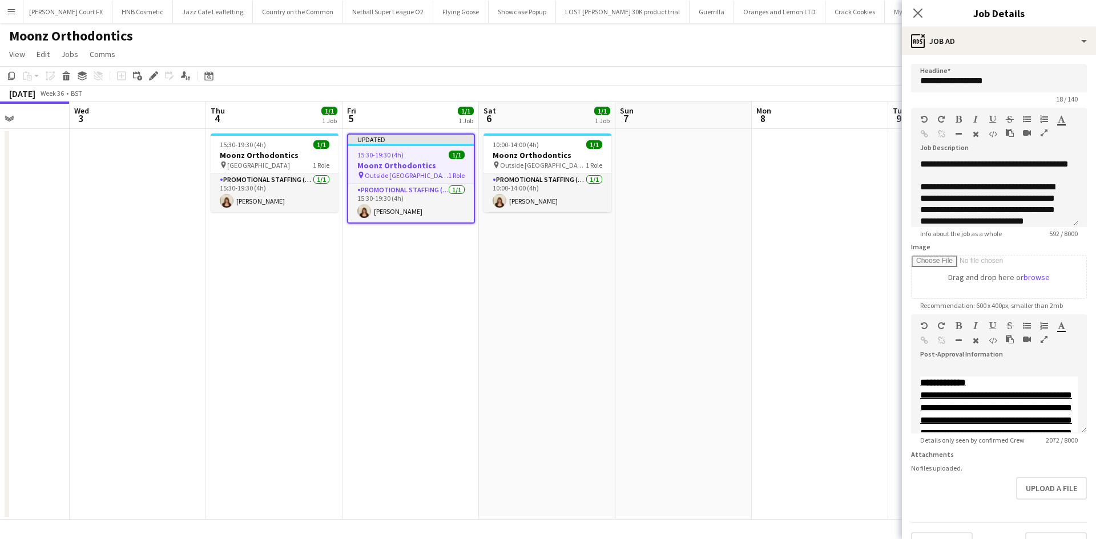
drag, startPoint x: 830, startPoint y: 252, endPoint x: 986, endPoint y: 188, distance: 168.9
click at [829, 251] on app-date-cell at bounding box center [820, 324] width 136 height 391
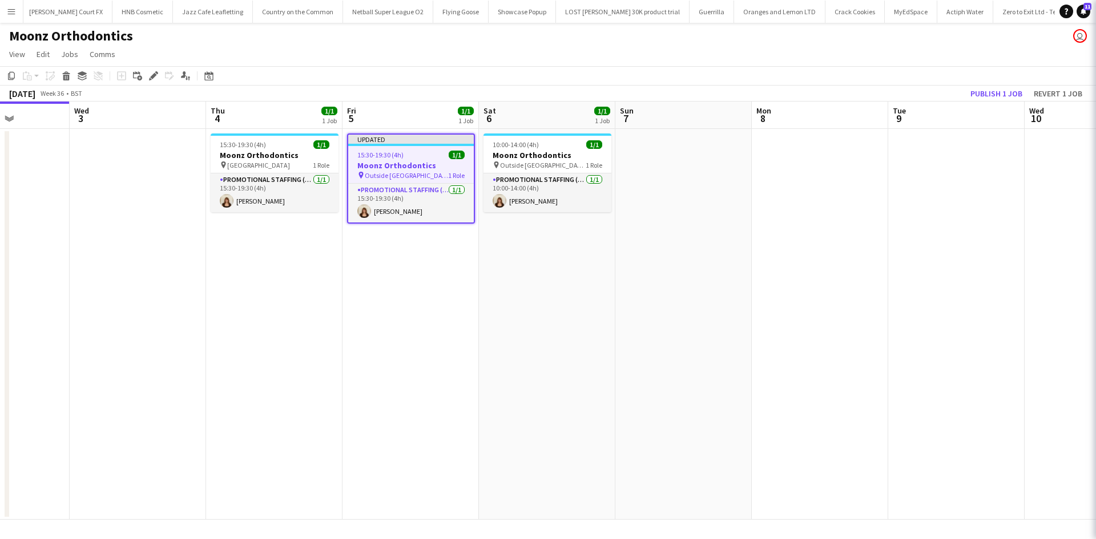
scroll to position [0, 340]
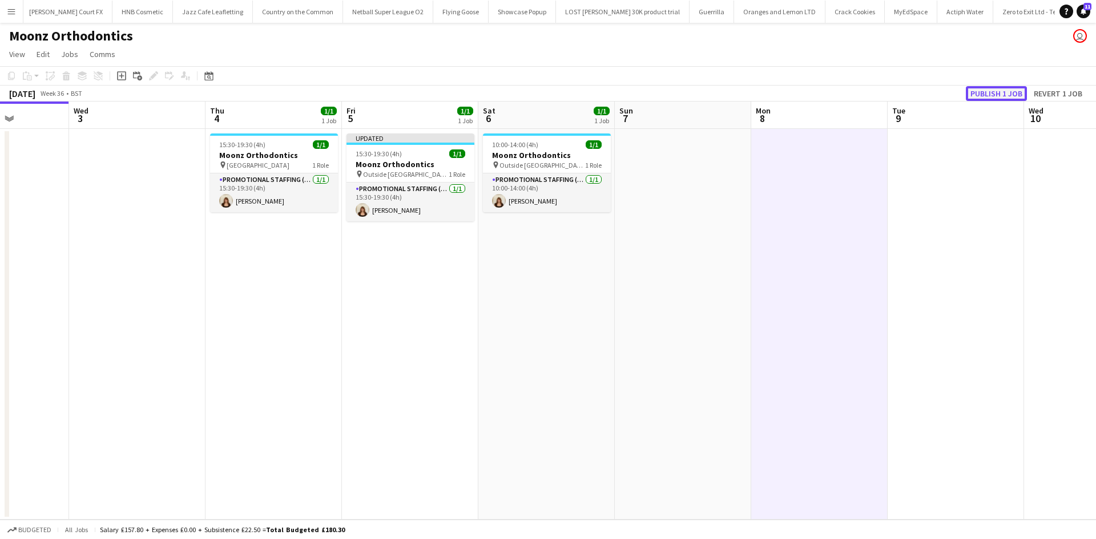
click at [1004, 89] on button "Publish 1 job" at bounding box center [996, 93] width 61 height 15
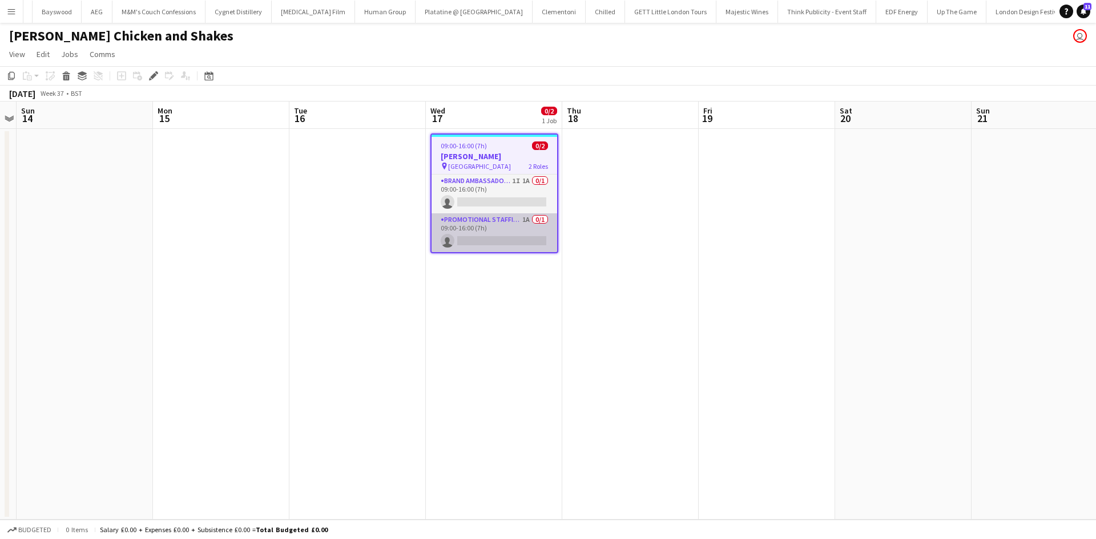
scroll to position [0, 7378]
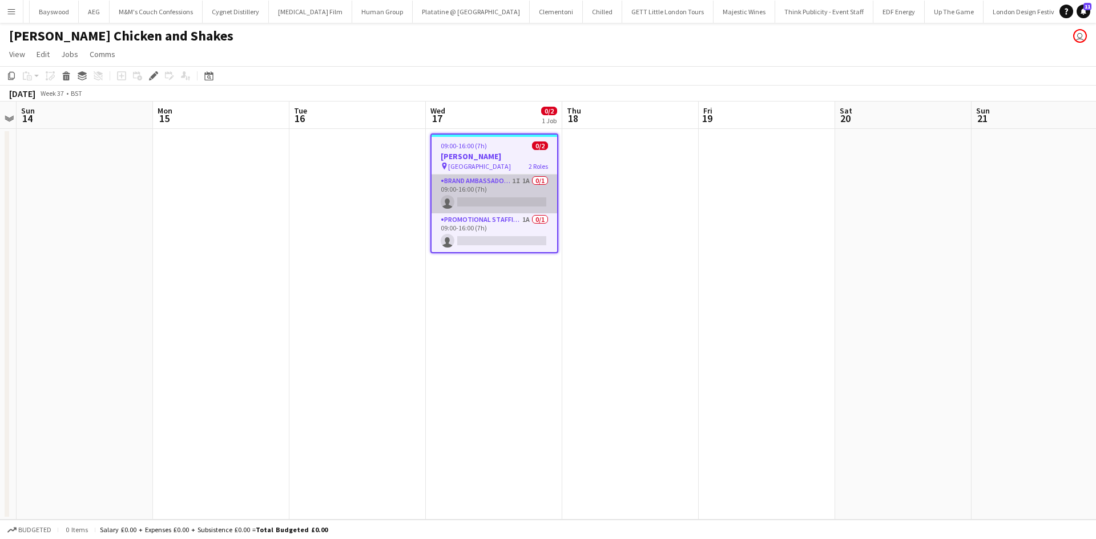
click at [512, 179] on app-card-role "Brand Ambassador (Pick up) 1I 1A 0/1 09:00-16:00 (7h) single-neutral-actions" at bounding box center [494, 194] width 126 height 39
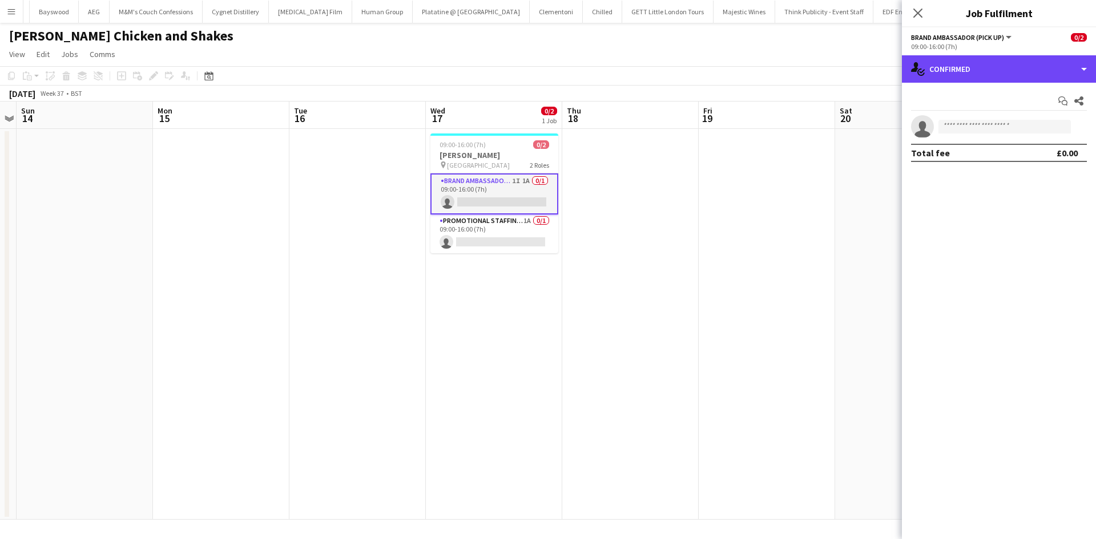
drag, startPoint x: 975, startPoint y: 68, endPoint x: 985, endPoint y: 83, distance: 18.0
click at [975, 67] on div "single-neutral-actions-check-2 Confirmed" at bounding box center [999, 68] width 194 height 27
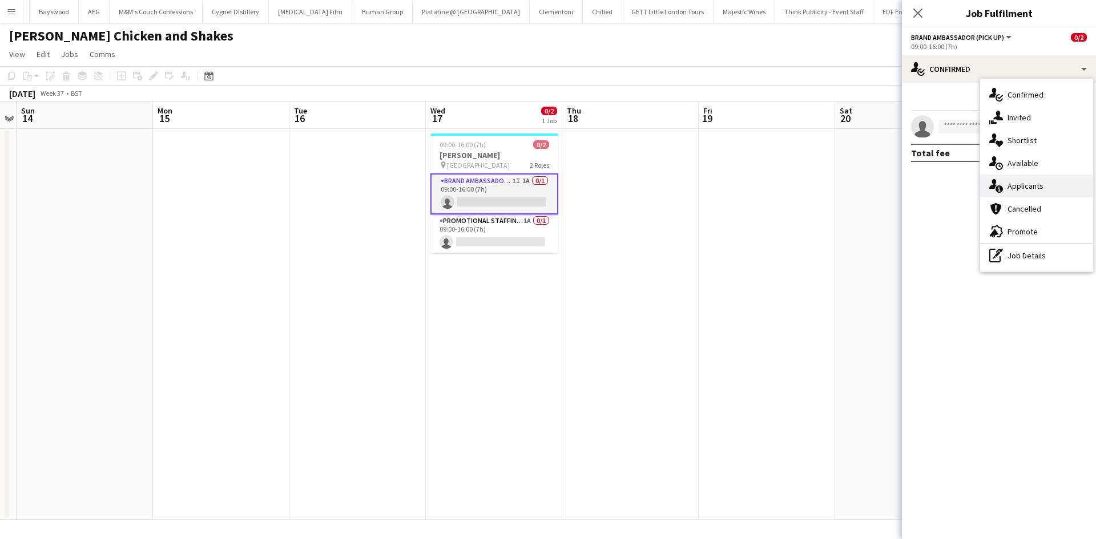
click at [1026, 190] on span "Applicants" at bounding box center [1025, 186] width 36 height 10
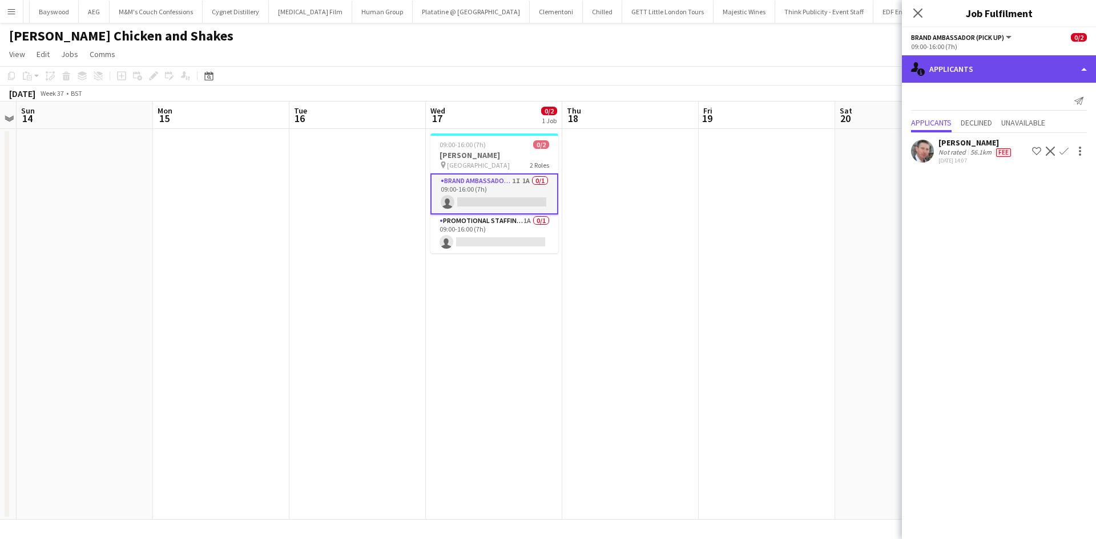
click at [975, 73] on div "single-neutral-actions-information Applicants" at bounding box center [999, 68] width 194 height 27
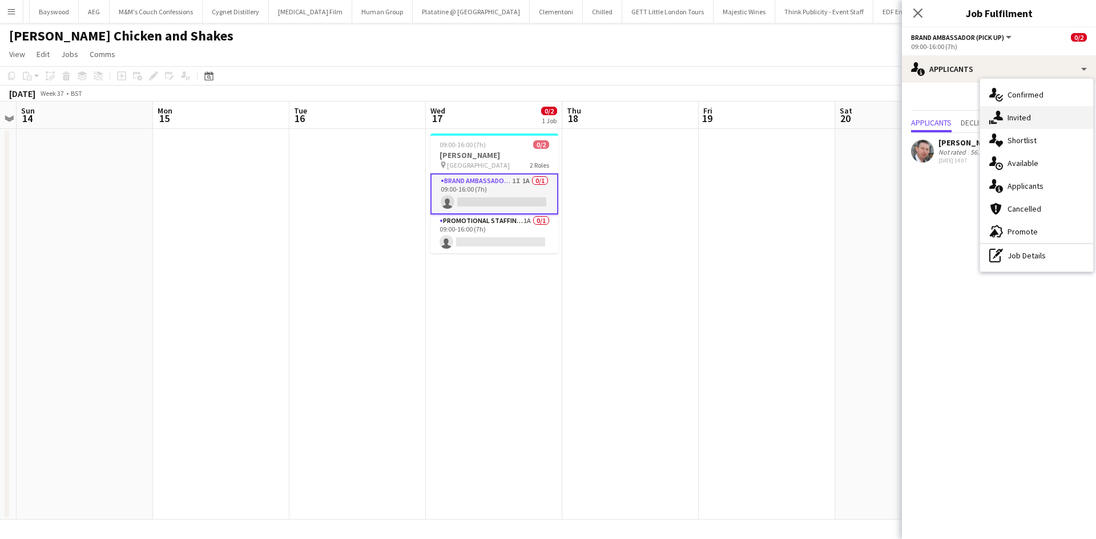
drag, startPoint x: 1016, startPoint y: 125, endPoint x: 1018, endPoint y: 136, distance: 11.0
click at [1016, 124] on div "single-neutral-actions-share-1 Invited" at bounding box center [1036, 117] width 113 height 23
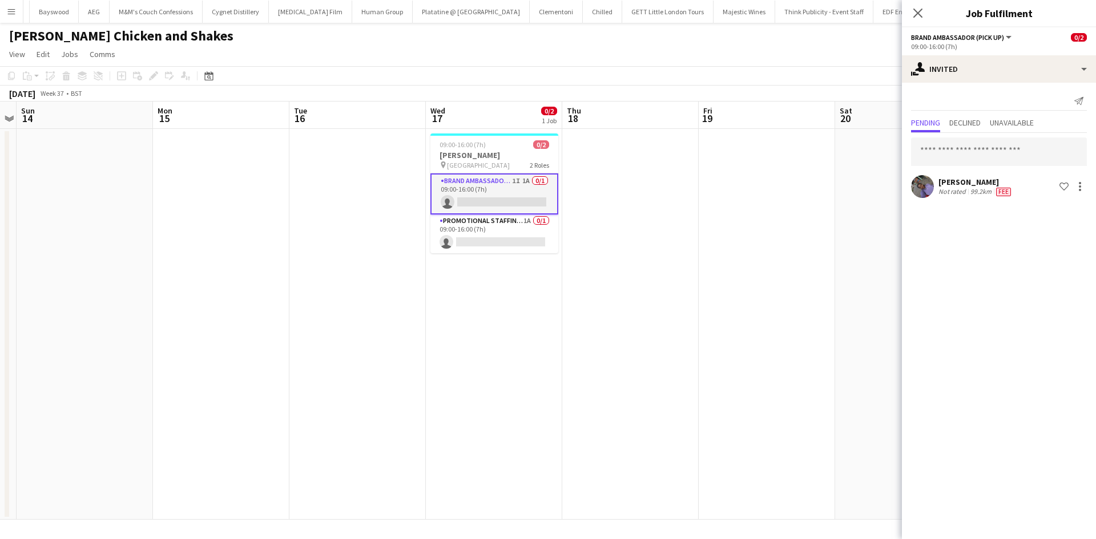
drag, startPoint x: 951, startPoint y: 186, endPoint x: 961, endPoint y: 191, distance: 10.7
click at [951, 185] on div "[PERSON_NAME]" at bounding box center [975, 182] width 75 height 10
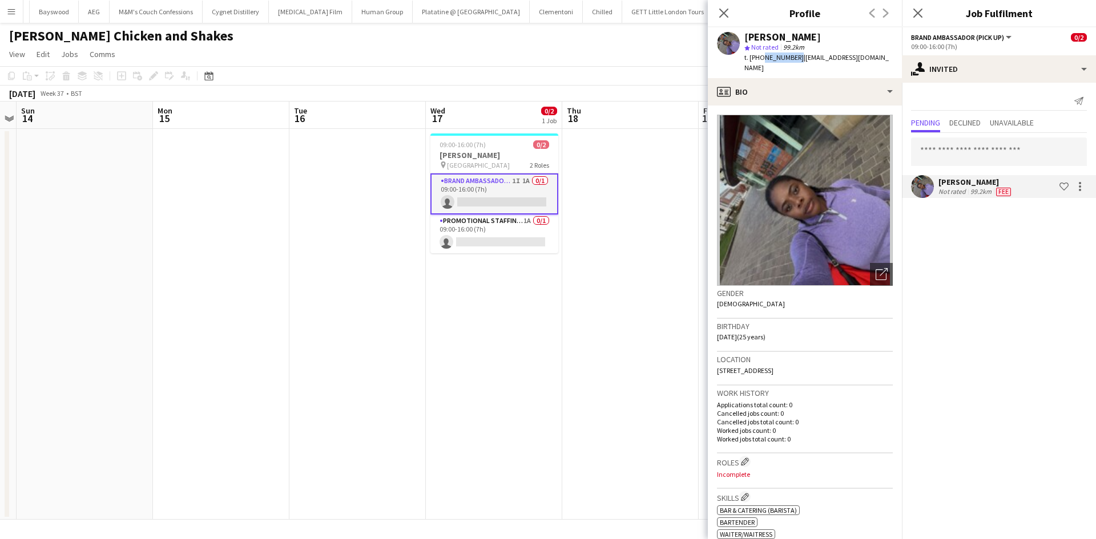
drag, startPoint x: 758, startPoint y: 56, endPoint x: 794, endPoint y: 65, distance: 36.4
click at [794, 65] on div "Ada Nwosu star Not rated 99.2km t. +447405480159 | adanwosu940@gmail.com" at bounding box center [805, 52] width 194 height 51
copy span "7405480159"
click at [482, 131] on app-date-cell "09:00-16:00 (7h) 0/2 Miss Millies pin CCCU Sports Centre 2 Roles Brand Ambassad…" at bounding box center [494, 324] width 136 height 391
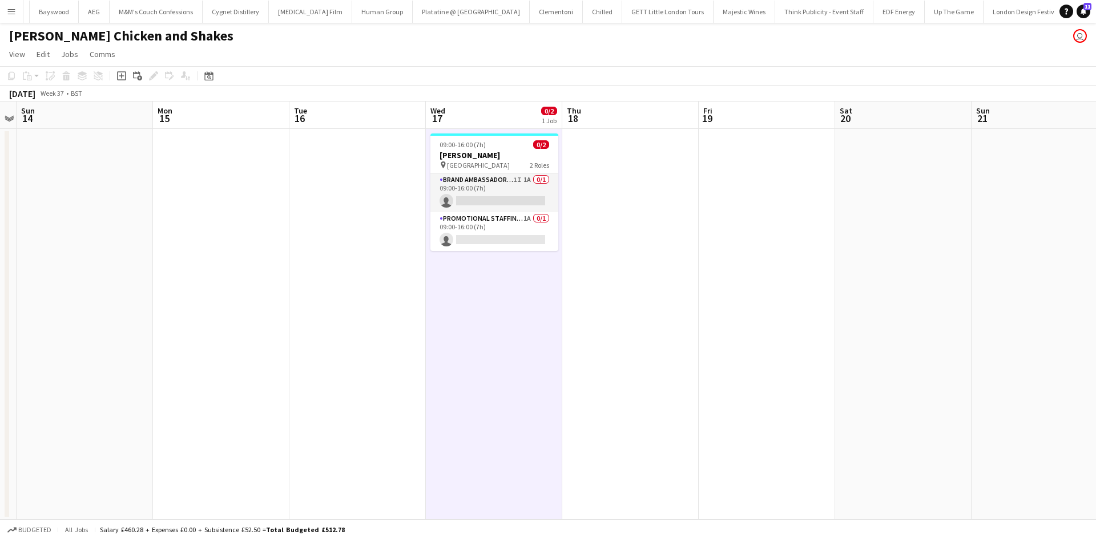
drag, startPoint x: 491, startPoint y: 165, endPoint x: 356, endPoint y: 155, distance: 135.6
click at [491, 163] on span "CCCU Sports Centre" at bounding box center [478, 165] width 63 height 9
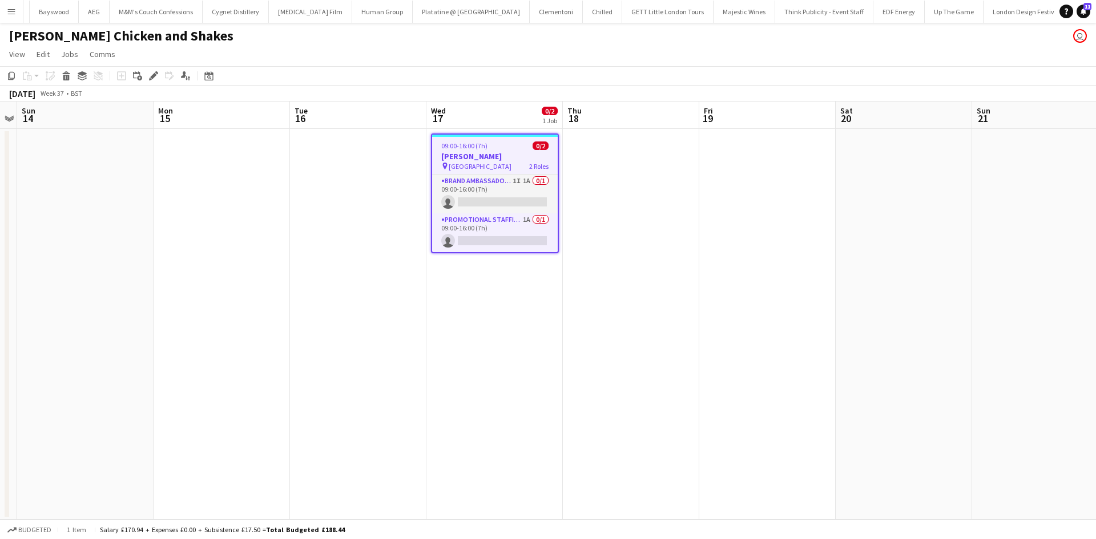
drag, startPoint x: 152, startPoint y: 80, endPoint x: 823, endPoint y: 292, distance: 703.2
click at [152, 80] on icon "Edit" at bounding box center [153, 75] width 9 height 9
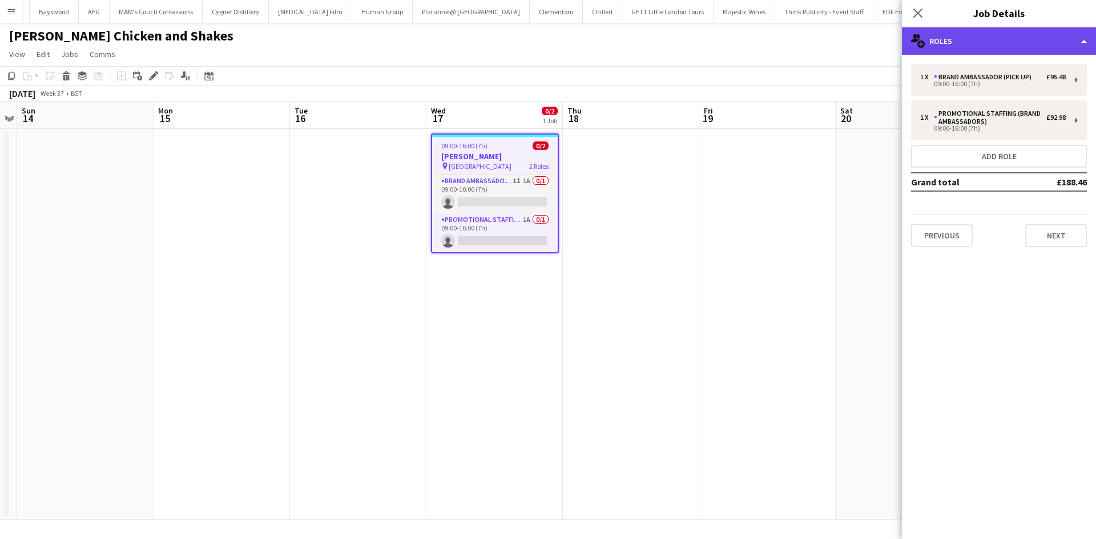
click at [968, 47] on div "multiple-users-add Roles" at bounding box center [999, 40] width 194 height 27
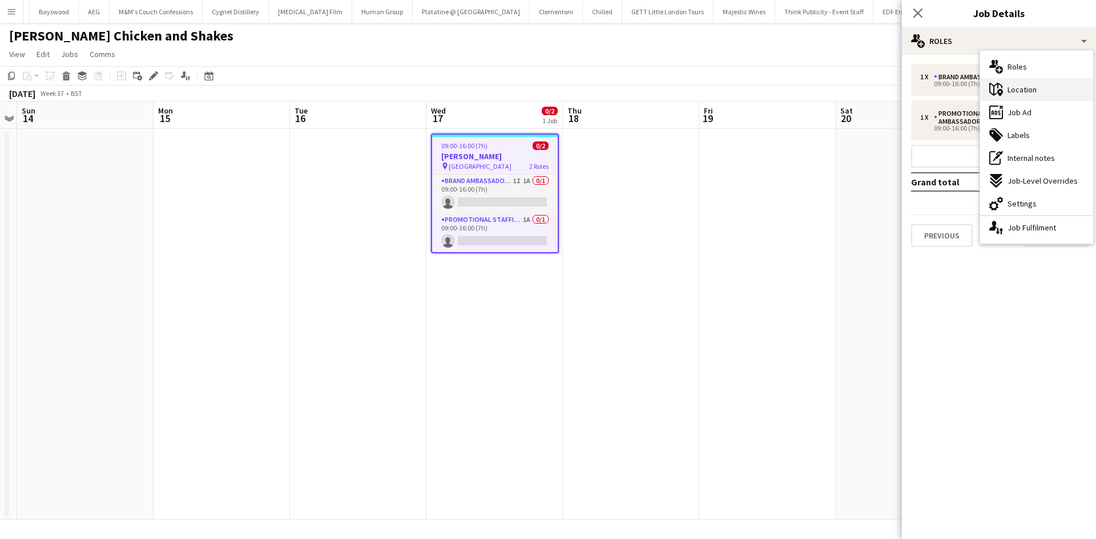
click at [1035, 90] on span "Location" at bounding box center [1021, 89] width 29 height 10
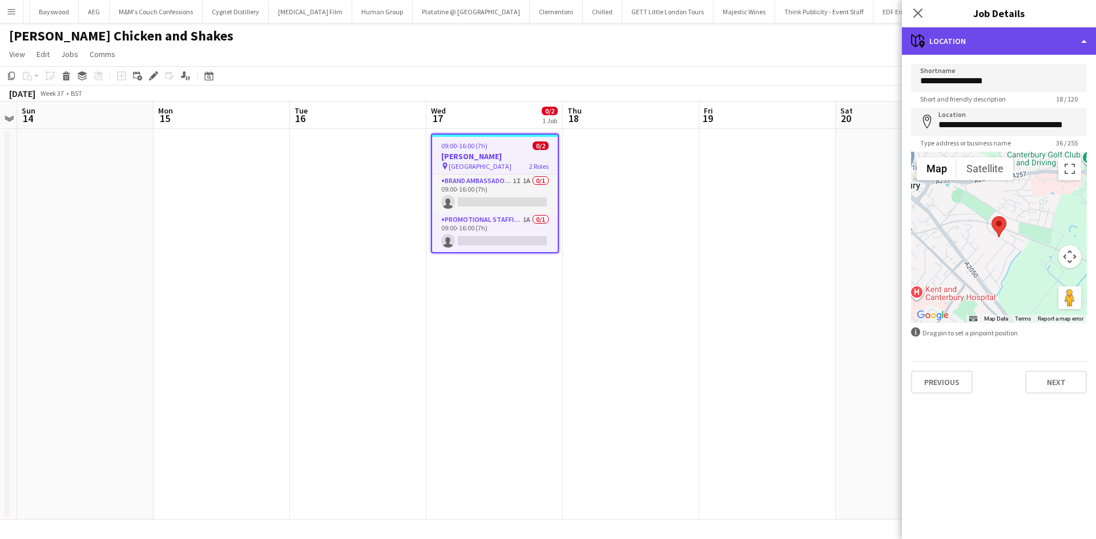
click at [990, 42] on div "maps-pin-1 Location" at bounding box center [999, 40] width 194 height 27
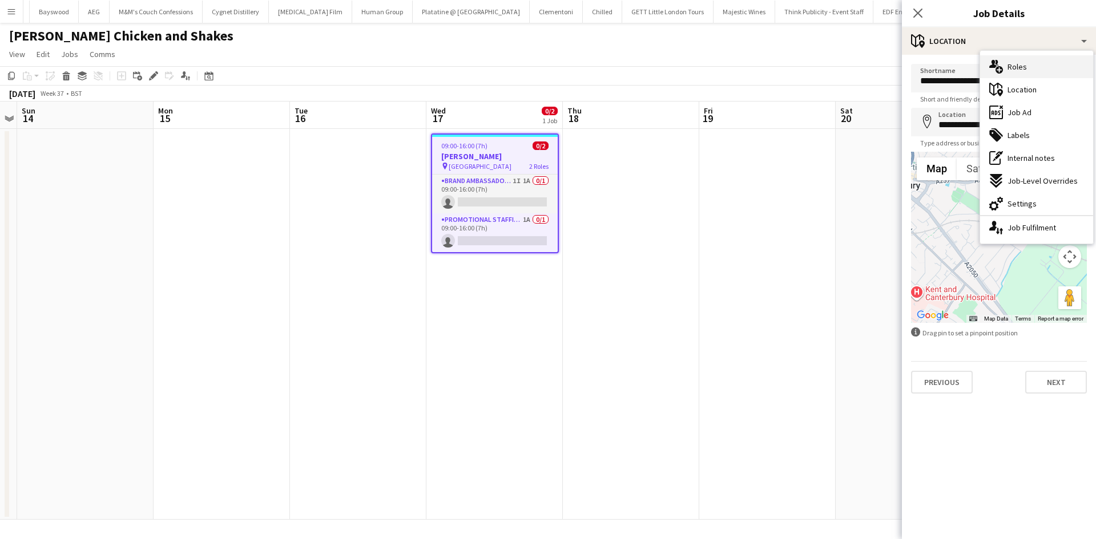
click at [1019, 64] on span "Roles" at bounding box center [1016, 67] width 19 height 10
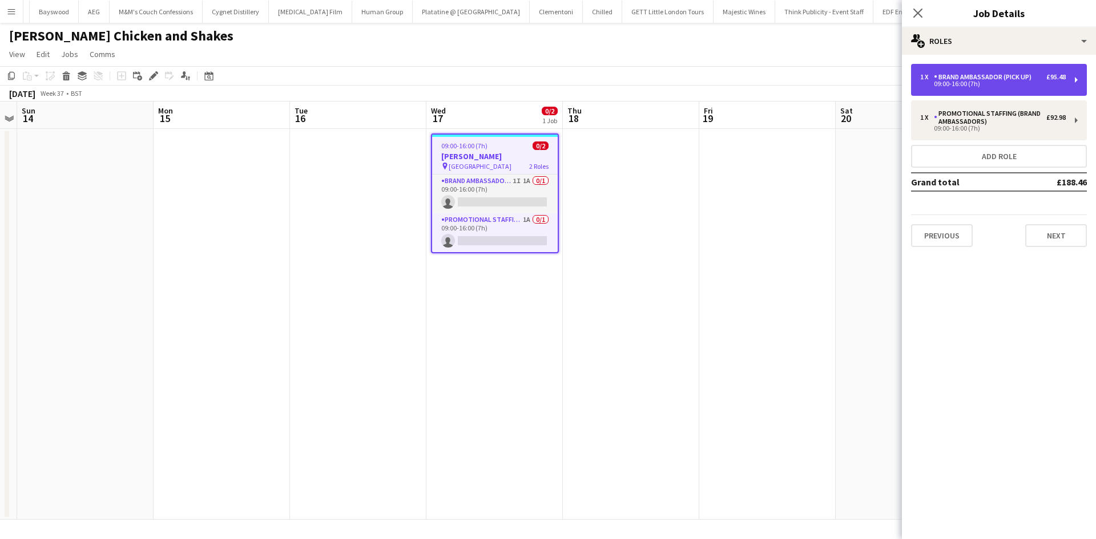
click at [1021, 82] on div "09:00-16:00 (7h)" at bounding box center [993, 84] width 146 height 6
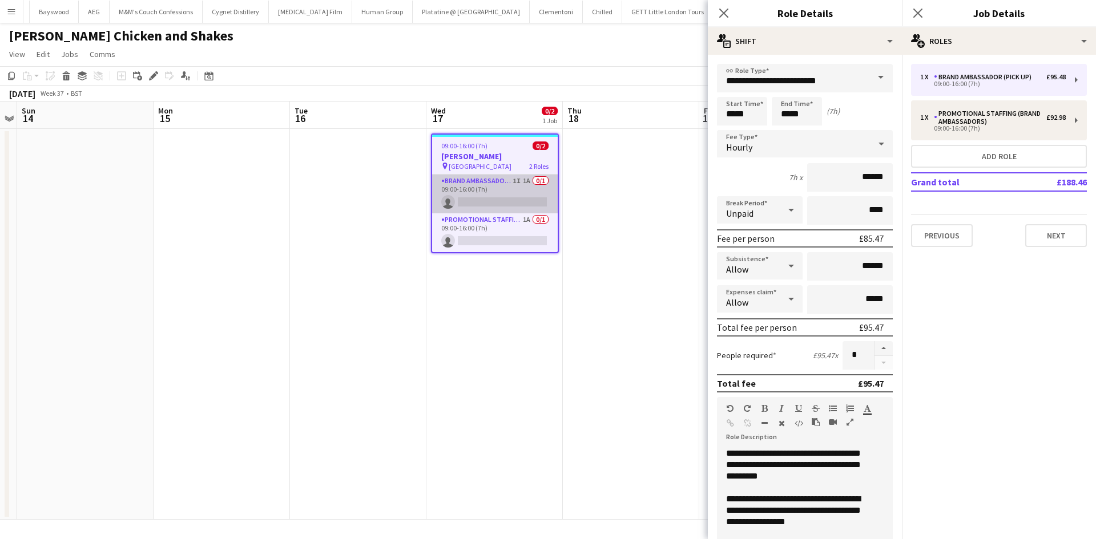
drag, startPoint x: 503, startPoint y: 210, endPoint x: 497, endPoint y: 213, distance: 6.9
click at [503, 210] on app-card-role "Brand Ambassador (Pick up) 1I 1A 0/1 09:00-16:00 (7h) single-neutral-actions" at bounding box center [495, 194] width 126 height 39
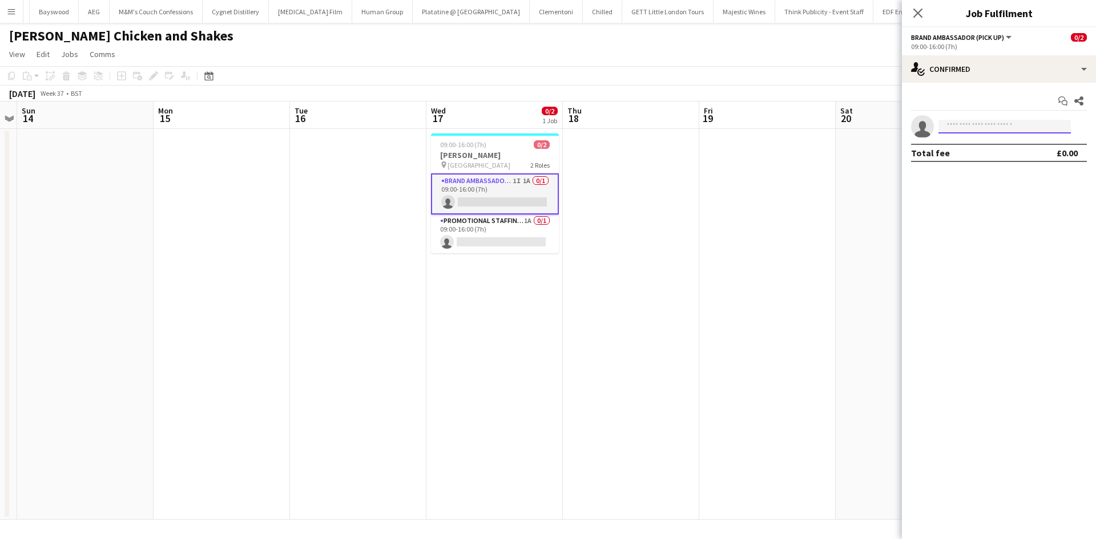
click at [1019, 132] on input at bounding box center [1004, 127] width 132 height 14
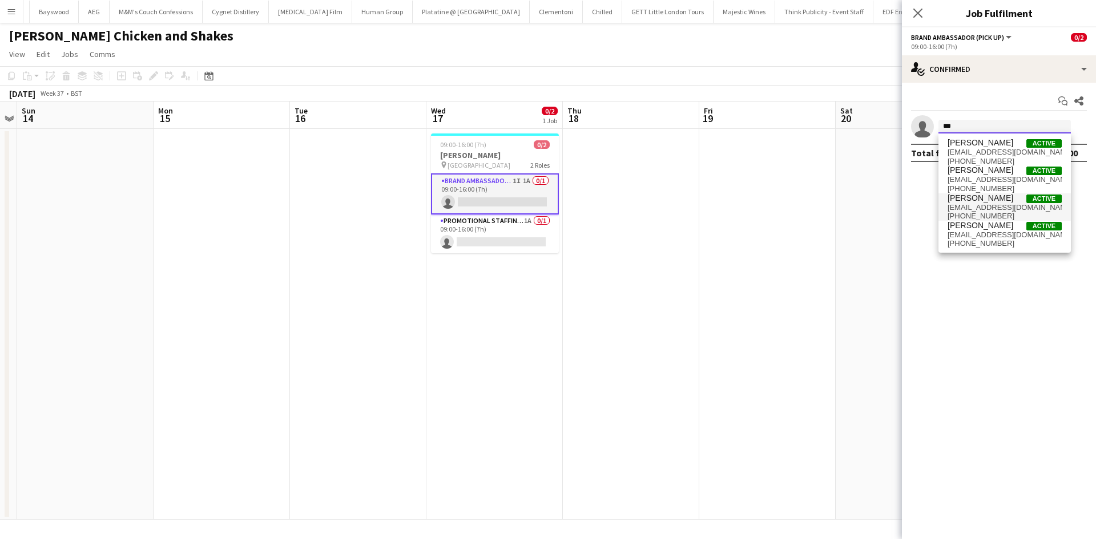
type input "***"
click at [976, 207] on span "adanwosu940@gmail.com" at bounding box center [1004, 207] width 114 height 9
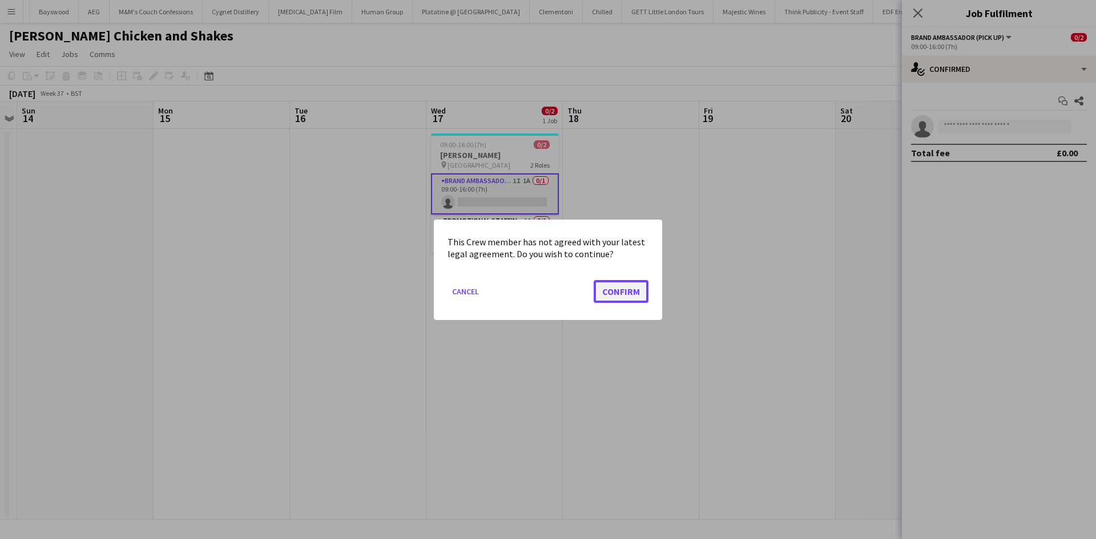
drag, startPoint x: 623, startPoint y: 283, endPoint x: 629, endPoint y: 286, distance: 7.2
click at [625, 284] on button "Confirm" at bounding box center [621, 291] width 55 height 23
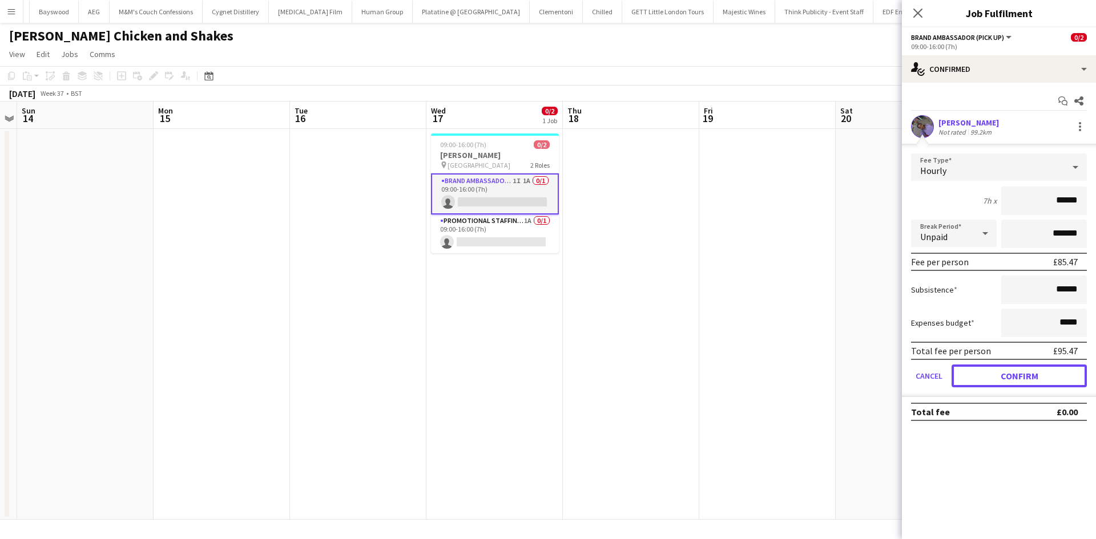
drag, startPoint x: 1021, startPoint y: 367, endPoint x: 661, endPoint y: 301, distance: 366.0
click at [1001, 368] on button "Confirm" at bounding box center [1018, 376] width 135 height 23
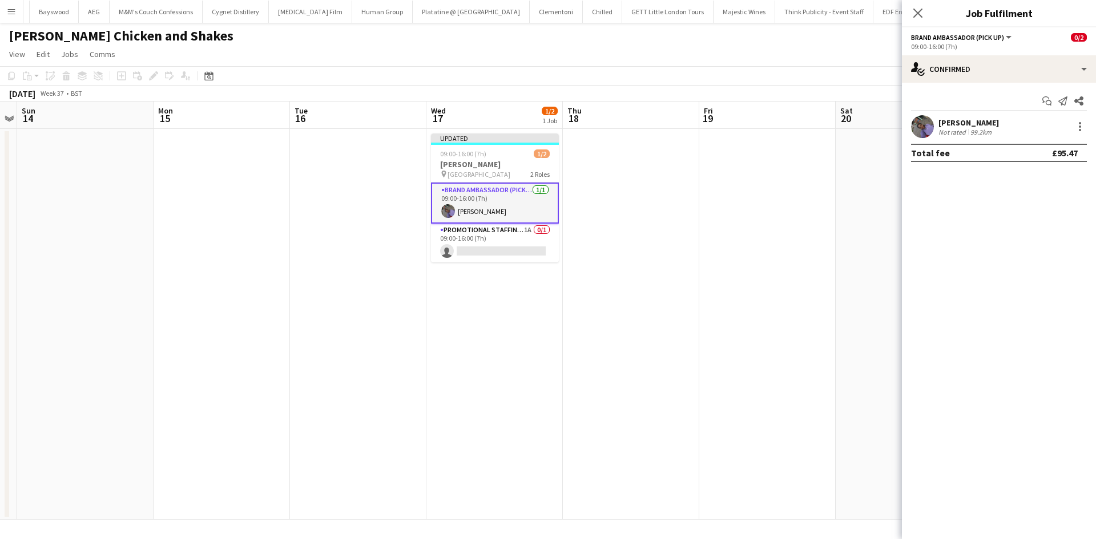
click at [669, 286] on app-calendar-viewport "Thu 11 Fri 12 Sat 13 Sun 14 Mon 15 Tue 16 Wed 17 1/2 1 Job Thu 18 Fri 19 Sat 20…" at bounding box center [548, 311] width 1096 height 418
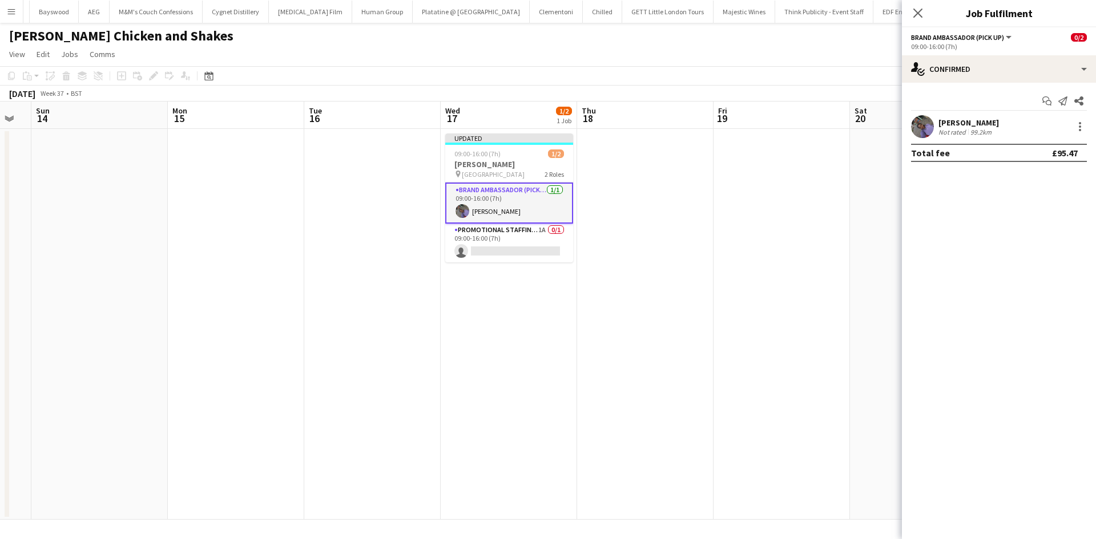
click at [763, 225] on app-date-cell at bounding box center [781, 324] width 136 height 391
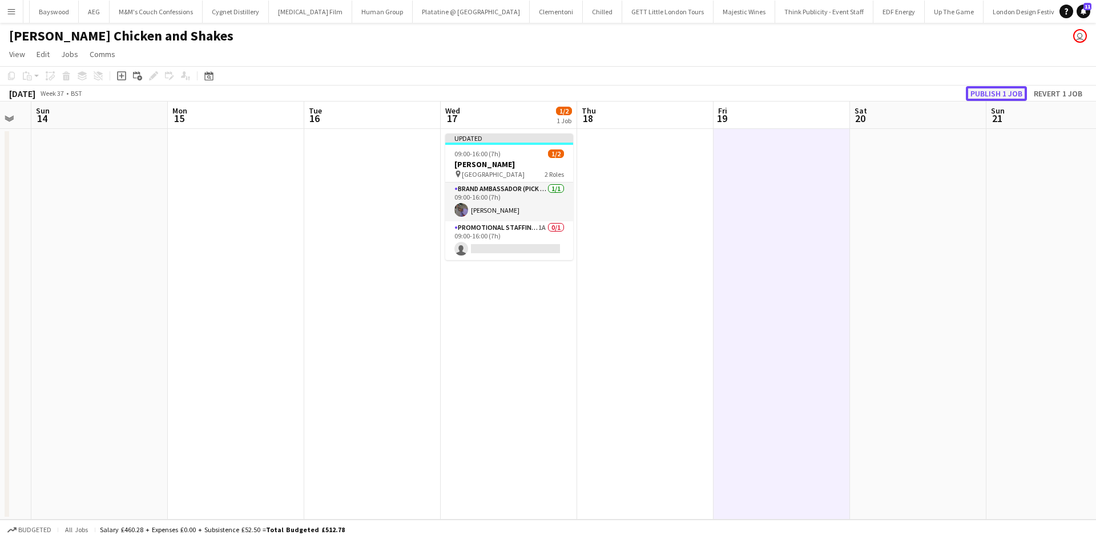
drag, startPoint x: 1009, startPoint y: 91, endPoint x: 955, endPoint y: 123, distance: 62.9
click at [1008, 91] on button "Publish 1 job" at bounding box center [996, 93] width 61 height 15
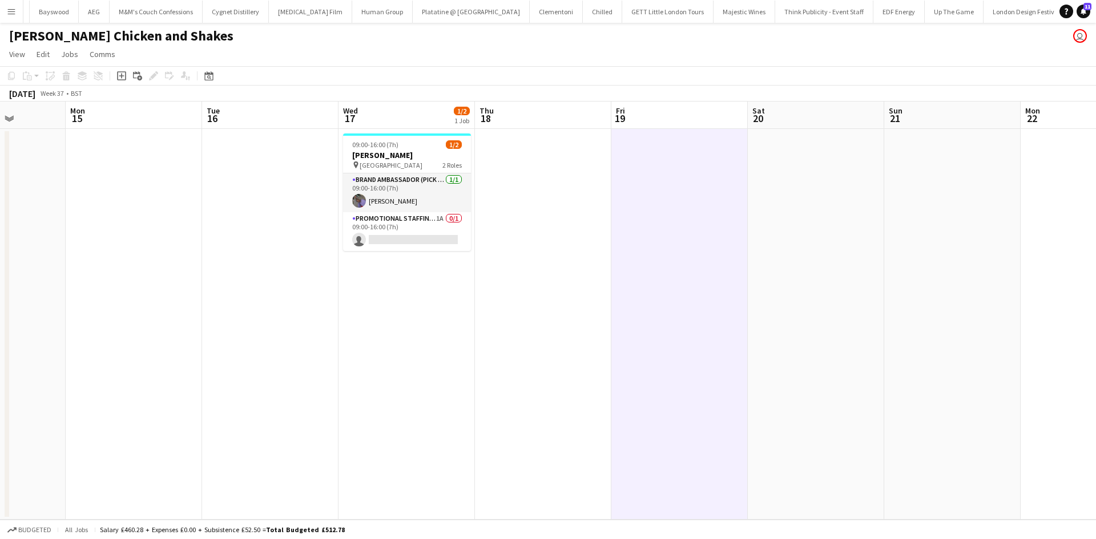
drag, startPoint x: 347, startPoint y: 312, endPoint x: 332, endPoint y: 309, distance: 15.7
click at [332, 309] on app-calendar-viewport "Thu 11 Fri 12 Sat 13 Sun 14 Mon 15 Tue 16 Wed 17 1/2 1 Job Thu 18 Fri 19 Sat 20…" at bounding box center [548, 311] width 1096 height 418
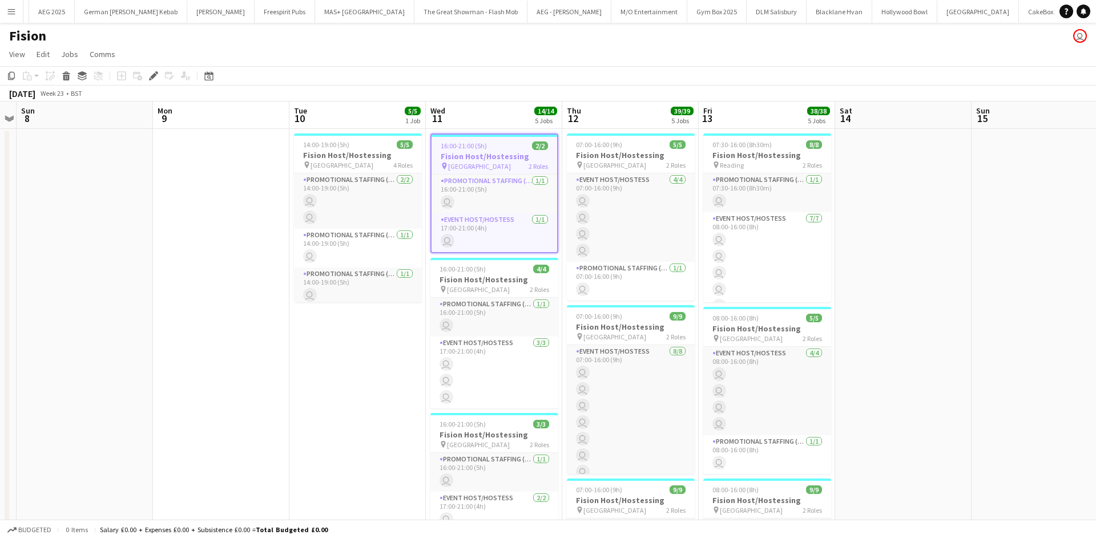
scroll to position [0, 337]
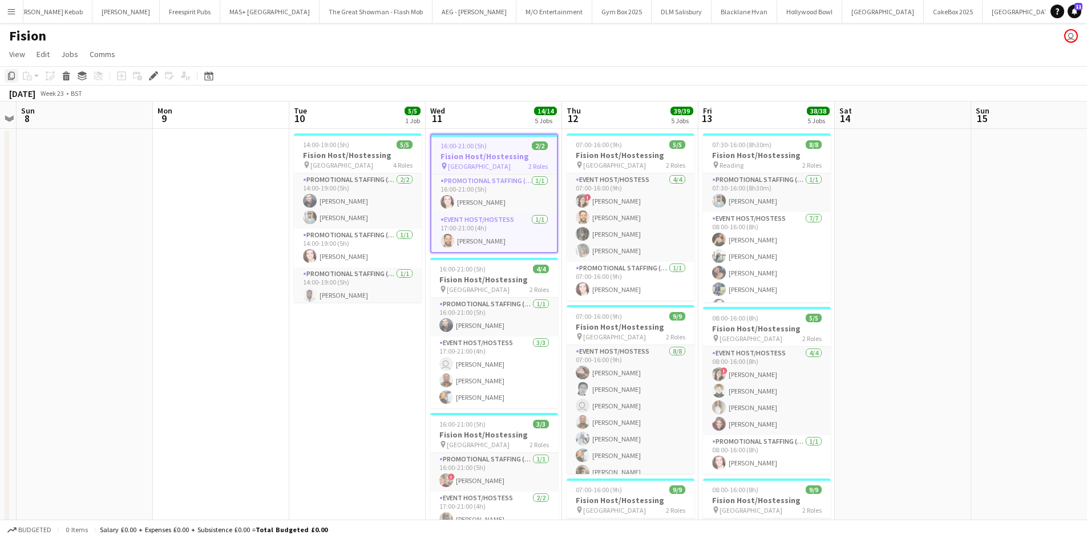
click at [13, 74] on icon "Copy" at bounding box center [11, 75] width 9 height 9
click at [14, 13] on app-icon "Menu" at bounding box center [11, 11] width 9 height 9
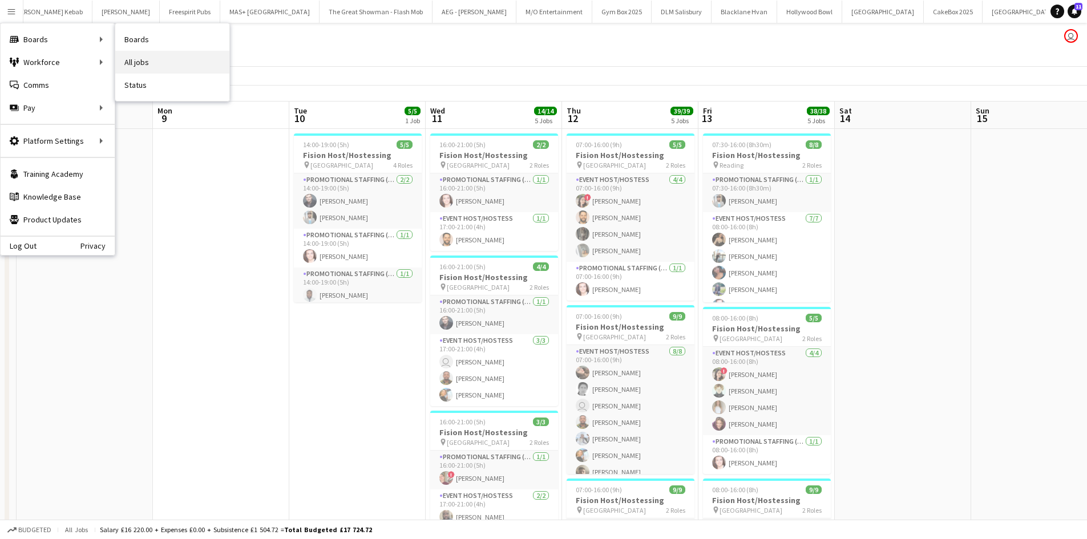
click at [147, 56] on link "All jobs" at bounding box center [172, 62] width 114 height 23
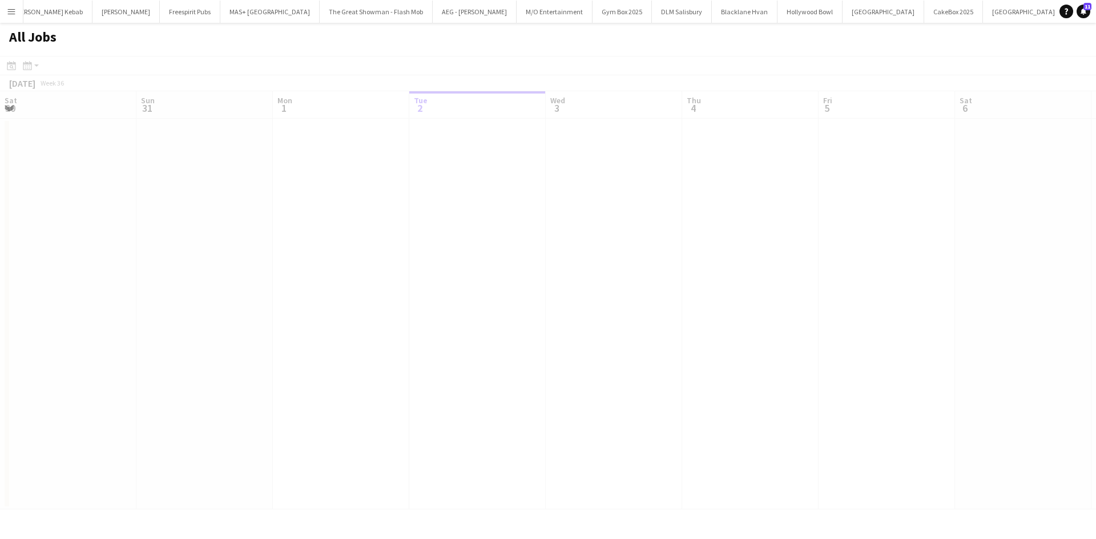
scroll to position [0, 273]
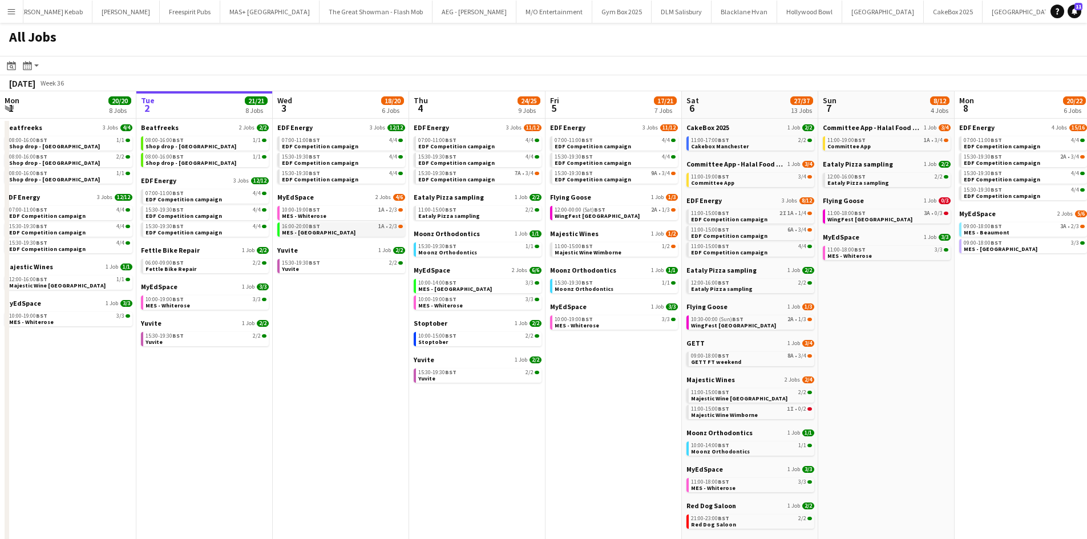
click at [325, 234] on link "16:00-20:00 BST 1A • 2/3 MES - Guildford" at bounding box center [342, 229] width 121 height 13
click at [11, 15] on app-icon "Menu" at bounding box center [11, 11] width 9 height 9
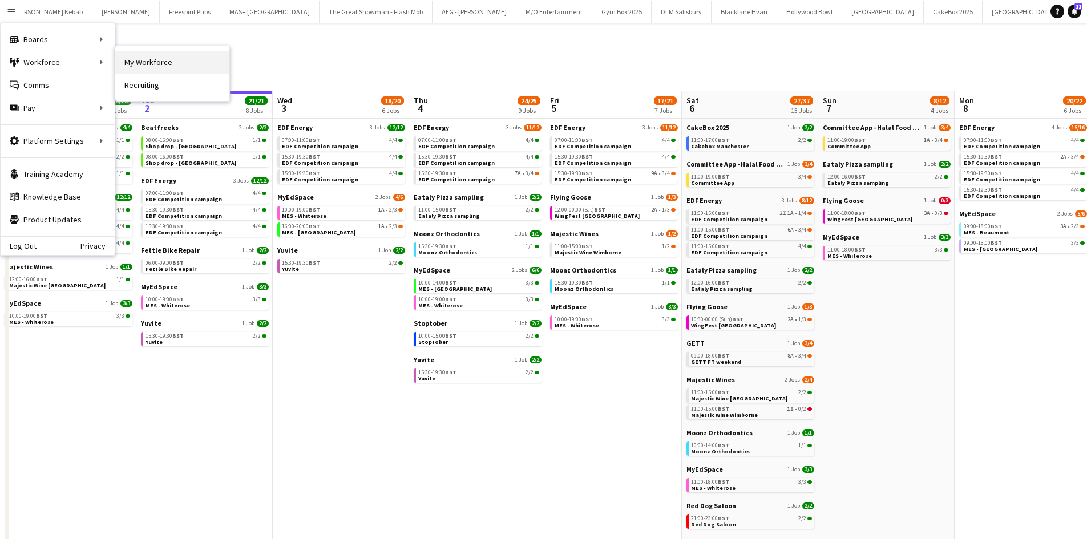
click at [173, 64] on link "My Workforce" at bounding box center [172, 62] width 114 height 23
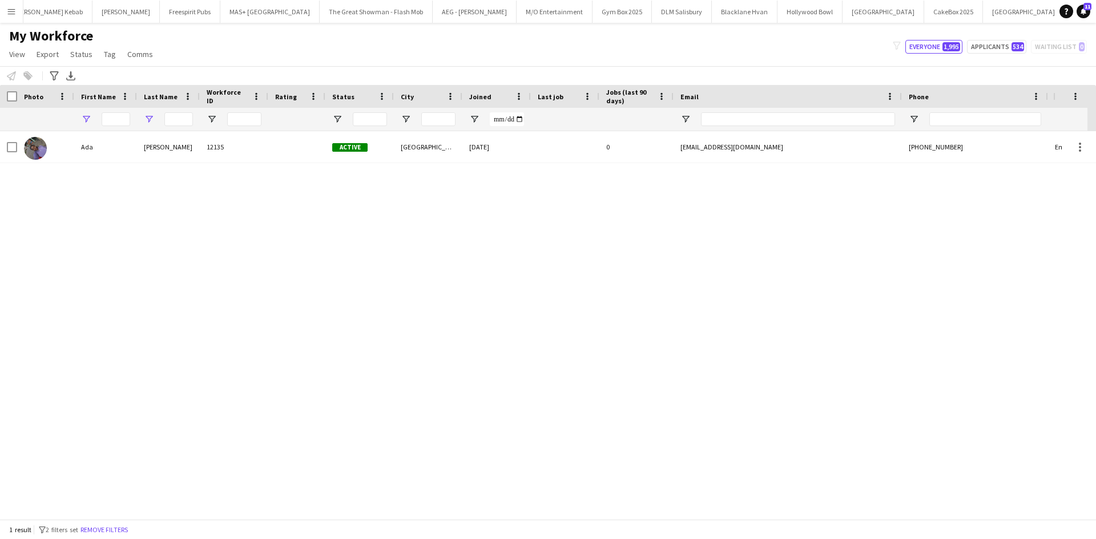
type input "***"
click at [109, 116] on input "***" at bounding box center [116, 119] width 29 height 14
click at [109, 118] on input "***" at bounding box center [116, 119] width 29 height 14
click at [172, 118] on input "***" at bounding box center [178, 119] width 29 height 14
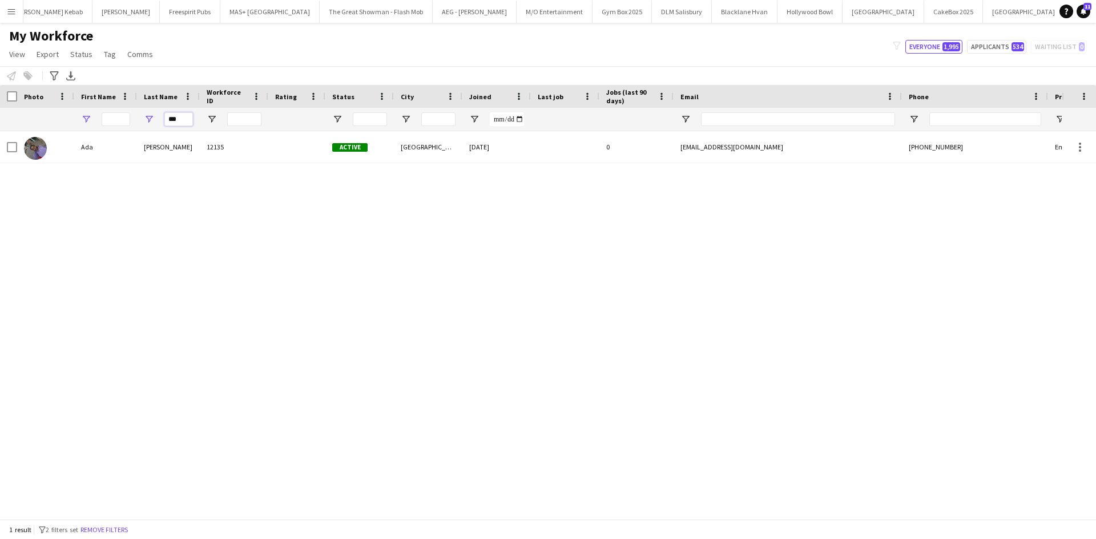
click at [172, 118] on input "***" at bounding box center [178, 119] width 29 height 14
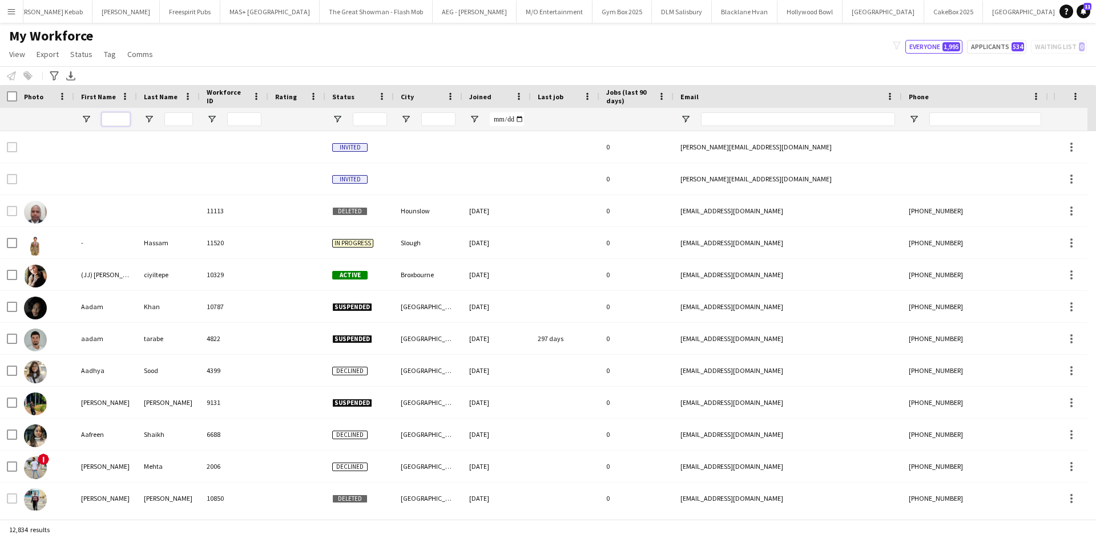
click at [114, 112] on input "First Name Filter Input" at bounding box center [116, 119] width 29 height 14
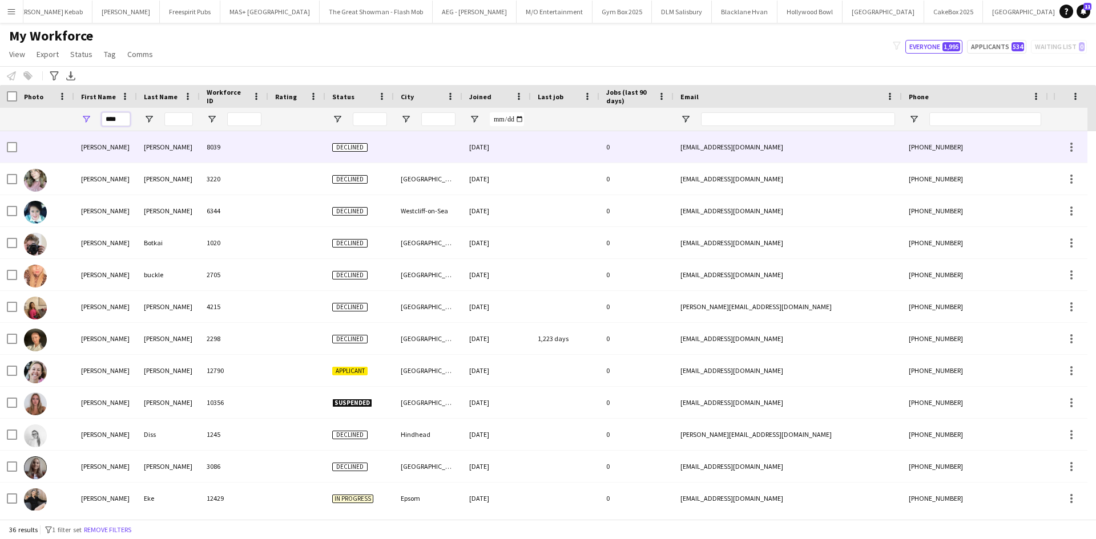
type input "****"
click at [178, 119] on input "Last Name Filter Input" at bounding box center [178, 119] width 29 height 14
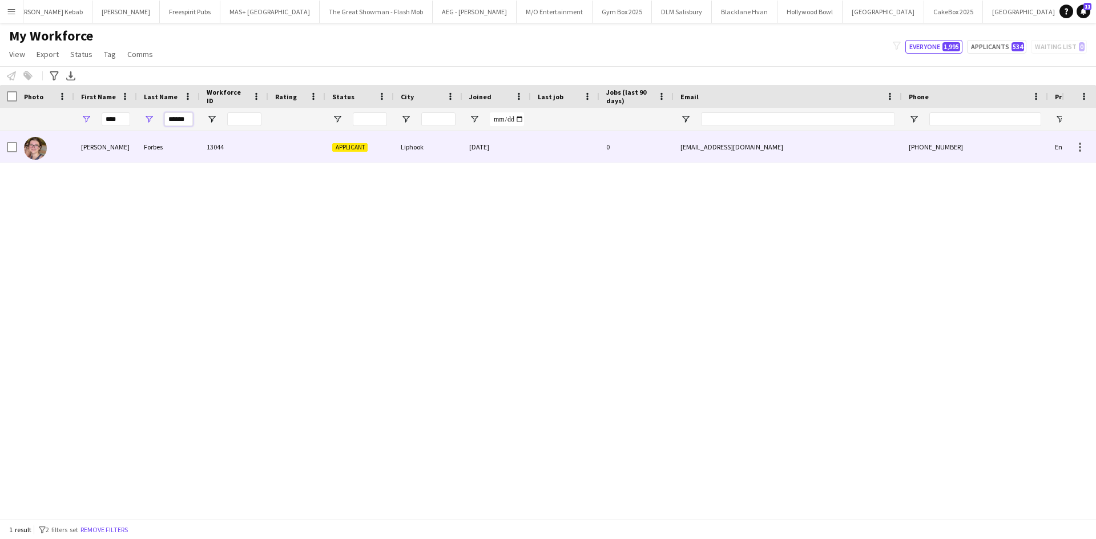
type input "******"
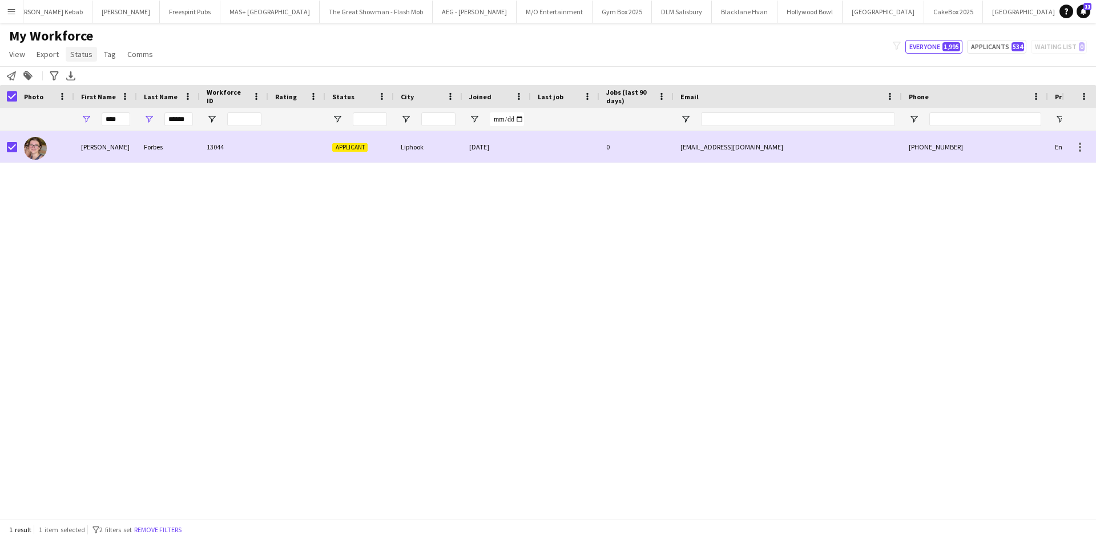
click at [81, 53] on span "Status" at bounding box center [81, 54] width 22 height 10
click at [106, 83] on link "Edit" at bounding box center [106, 79] width 80 height 24
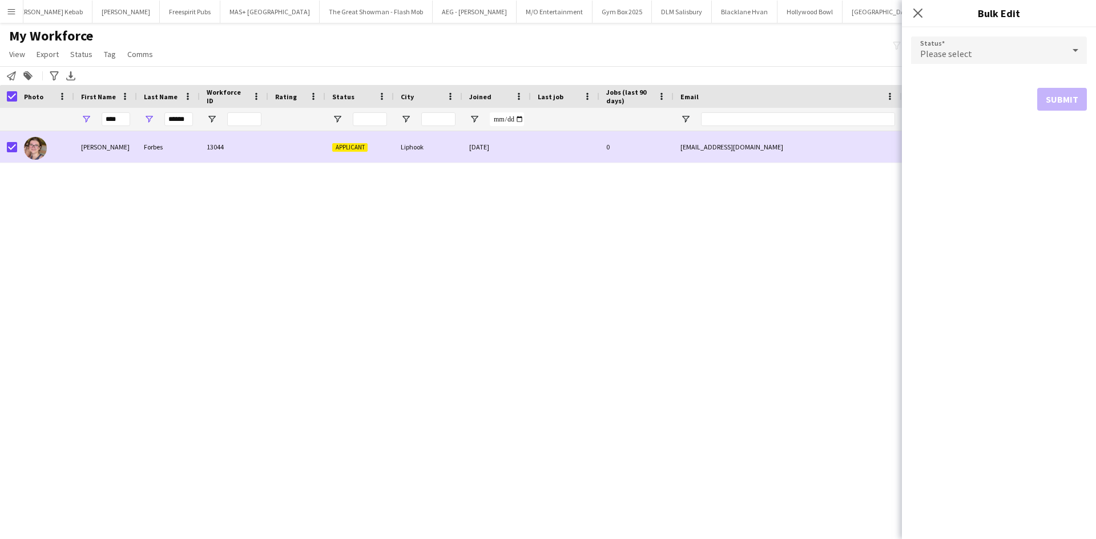
click at [936, 58] on span "Please select" at bounding box center [946, 53] width 52 height 11
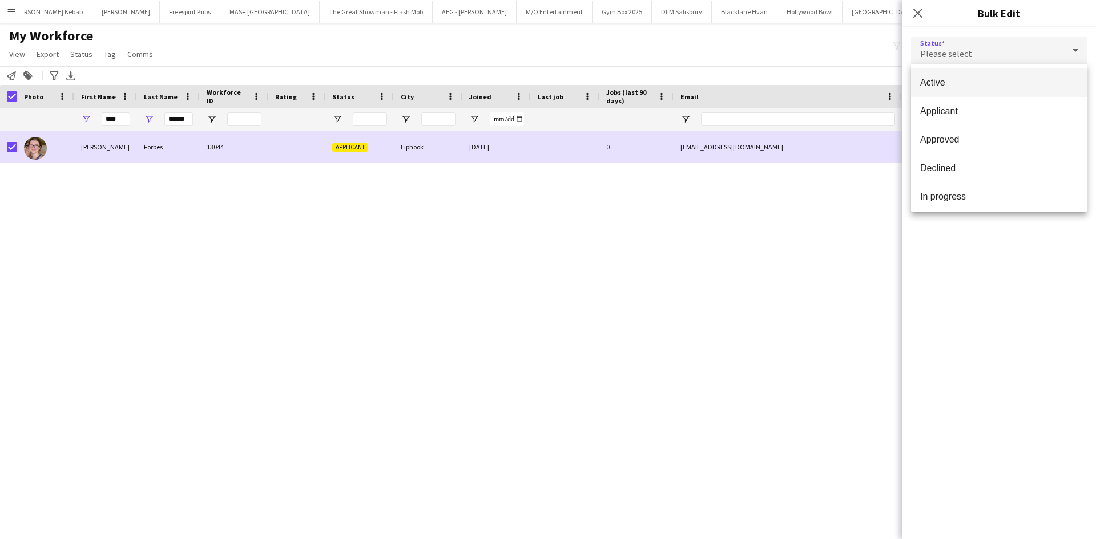
click at [990, 78] on span "Active" at bounding box center [999, 82] width 158 height 11
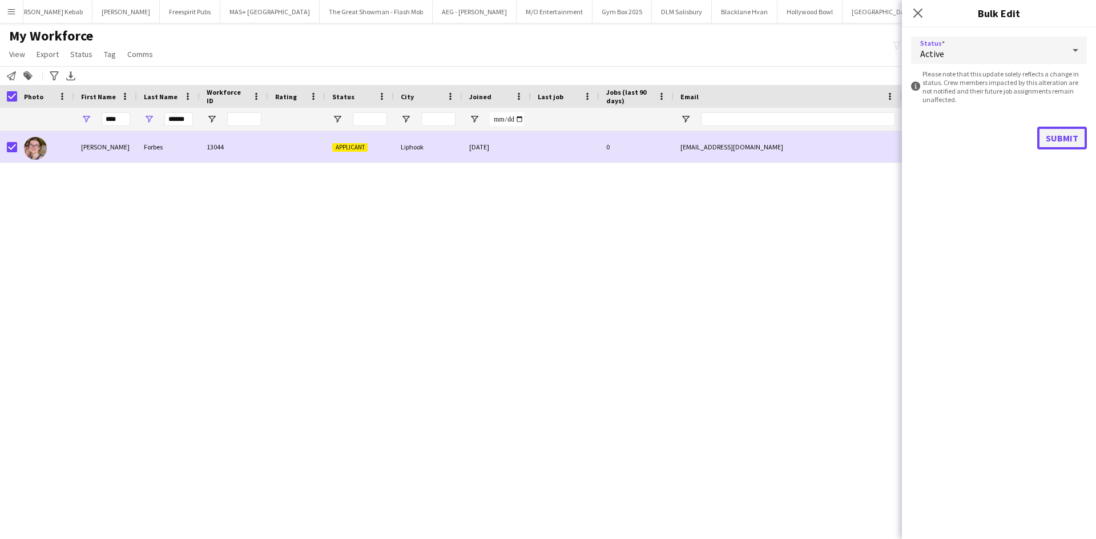
click at [1057, 135] on button "Submit" at bounding box center [1062, 138] width 50 height 23
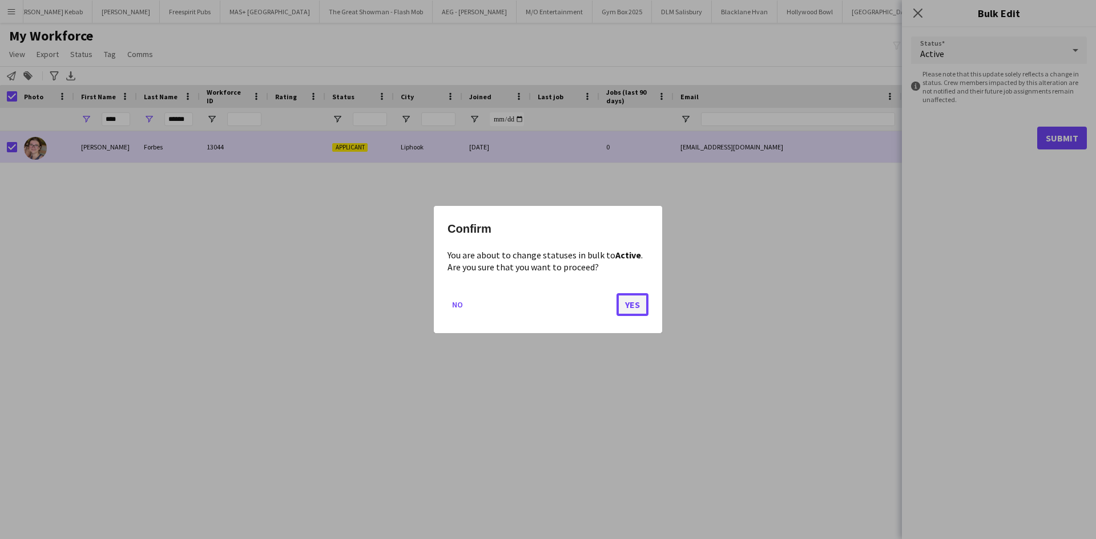
click at [632, 305] on button "Yes" at bounding box center [632, 304] width 32 height 23
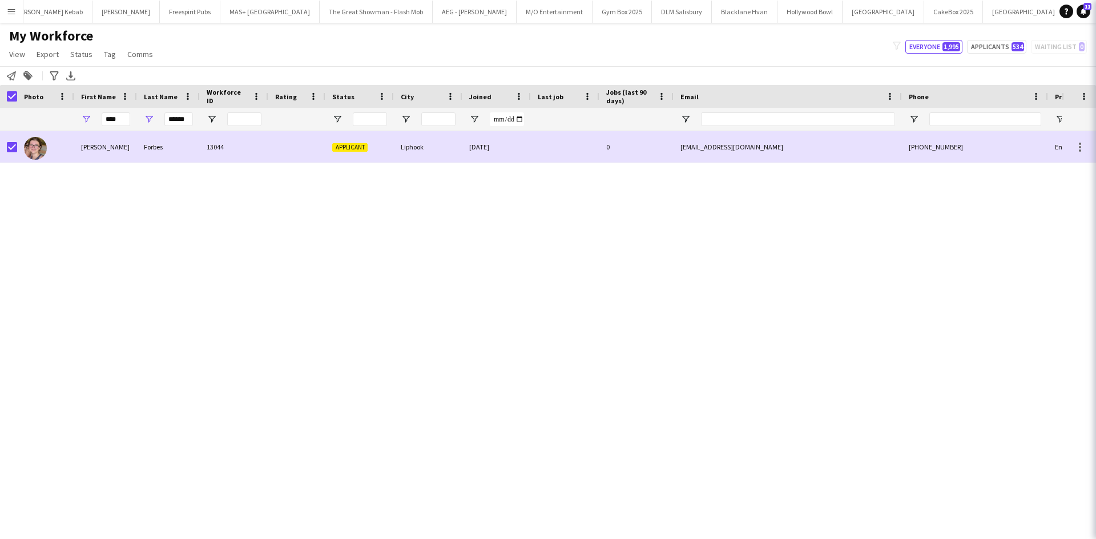
click at [745, 304] on div "Lucy Forbes 13044 Applicant Liphook 21-08-2025 0 lucy.forbes.26@gmail.com +4474…" at bounding box center [530, 320] width 1061 height 379
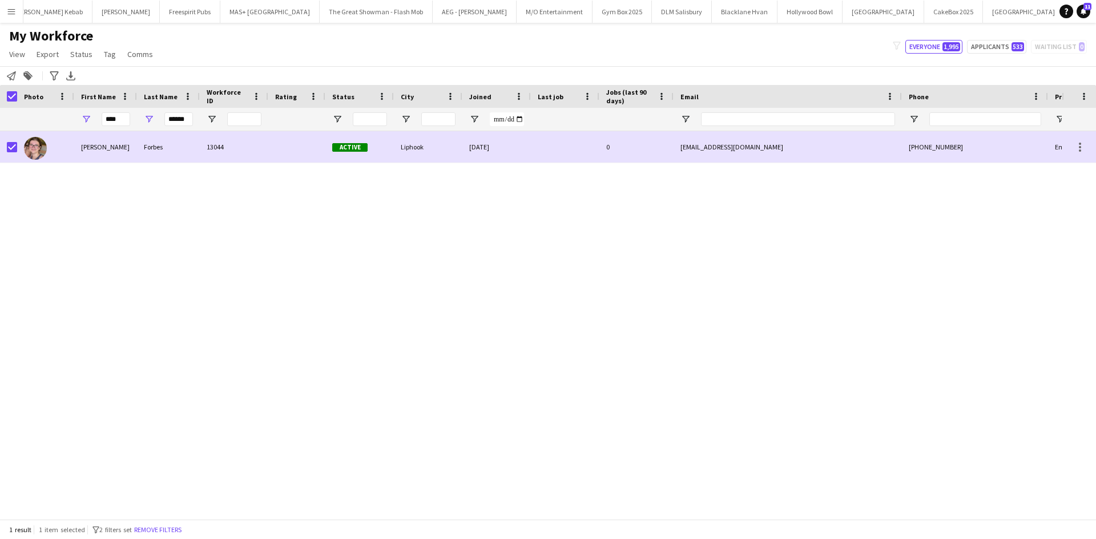
click at [15, 13] on app-icon "Menu" at bounding box center [11, 11] width 9 height 9
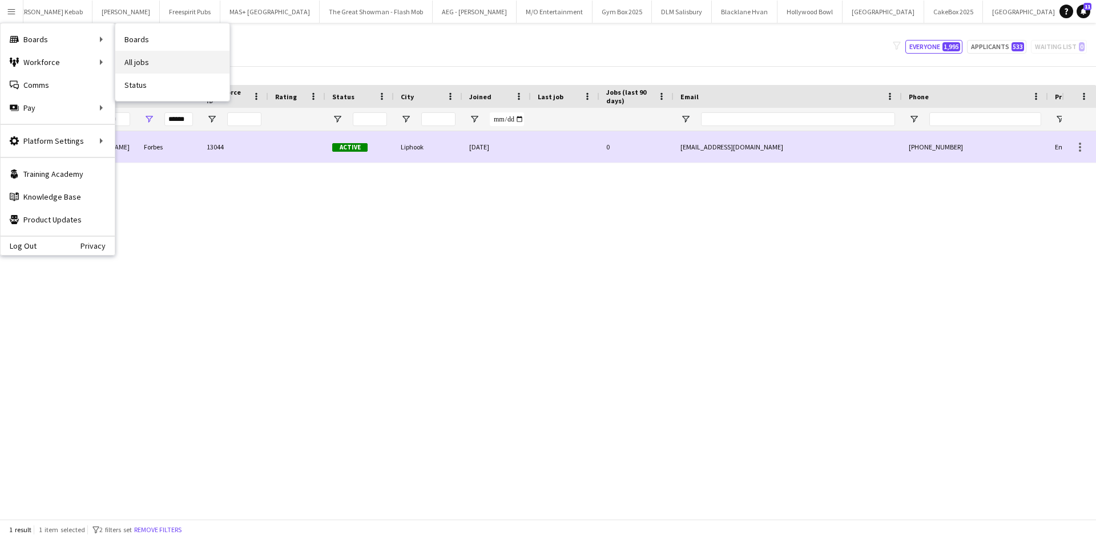
click at [140, 66] on link "All jobs" at bounding box center [172, 62] width 114 height 23
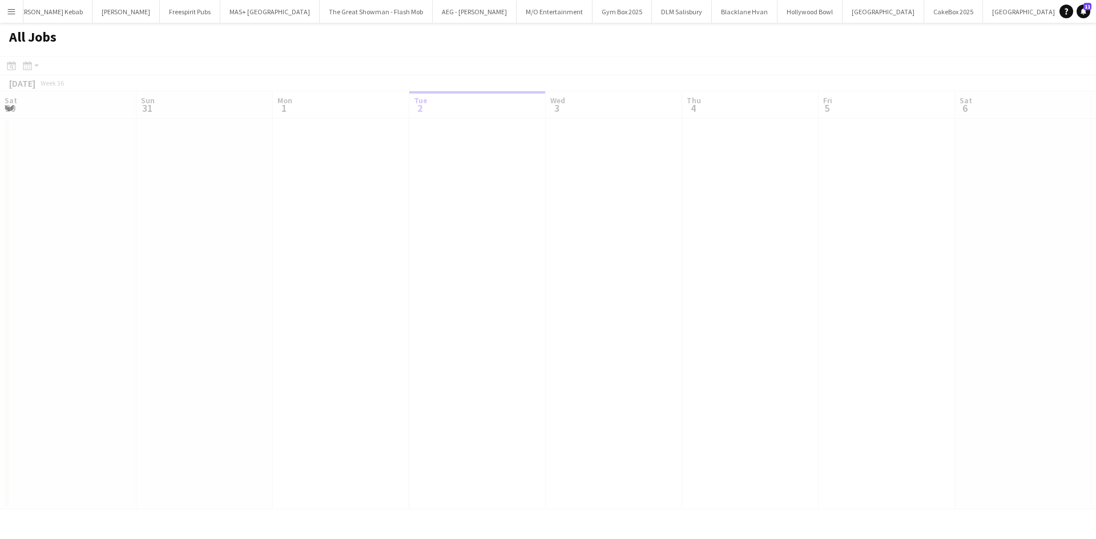
scroll to position [0, 273]
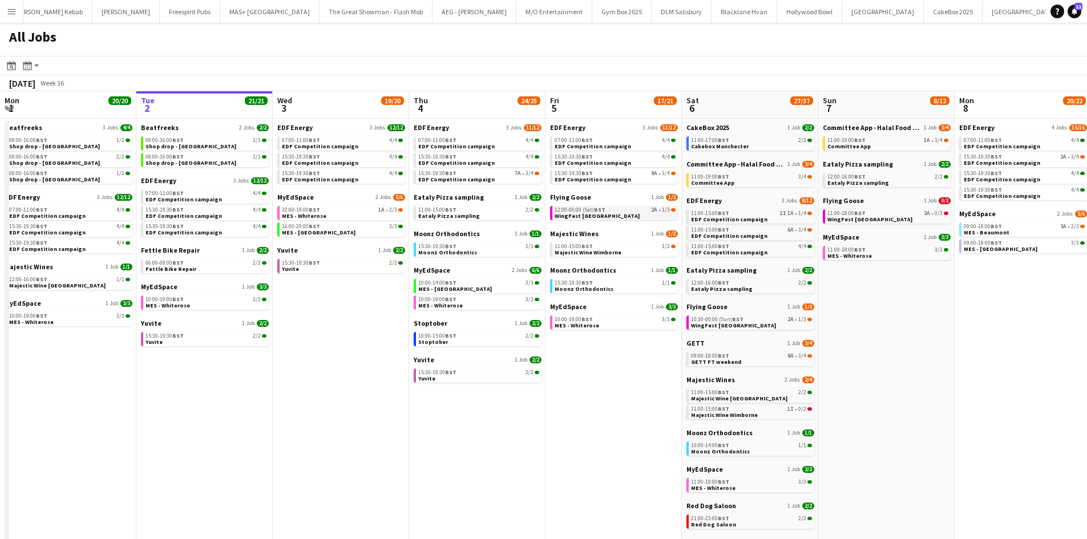
click at [615, 211] on div "12:00-00:00 (Sat) BST 2A • 1/3" at bounding box center [615, 210] width 121 height 6
click at [8, 11] on app-icon "Menu" at bounding box center [11, 11] width 9 height 9
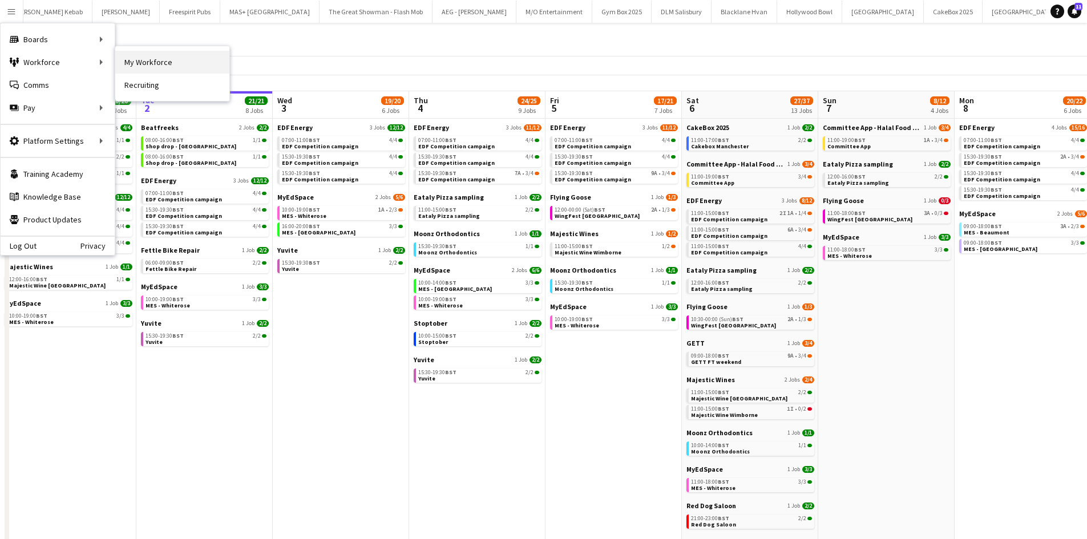
click at [168, 60] on link "My Workforce" at bounding box center [172, 62] width 114 height 23
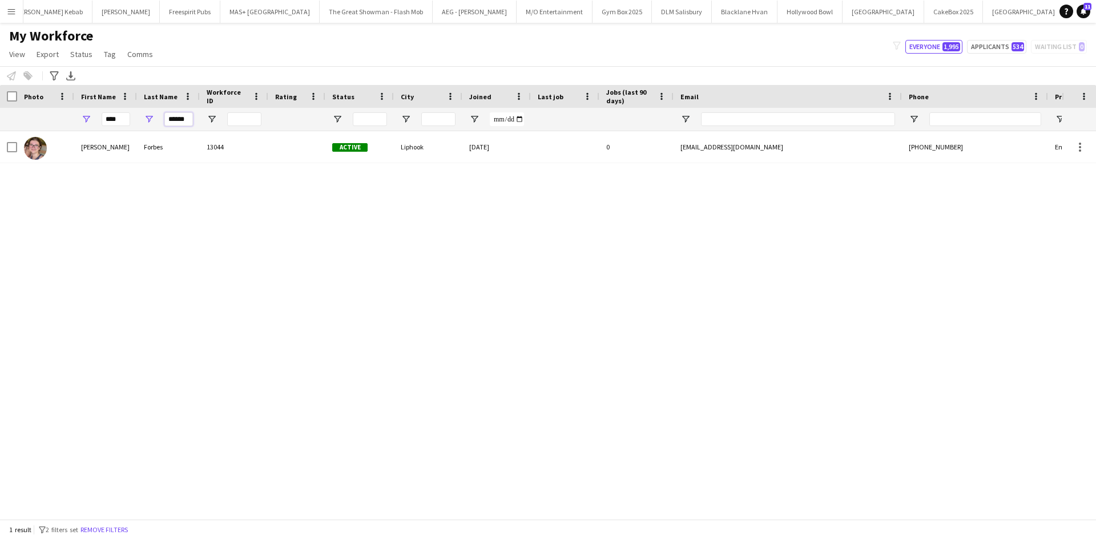
click at [184, 118] on input "******" at bounding box center [178, 119] width 29 height 14
click at [185, 118] on input "******" at bounding box center [178, 119] width 29 height 14
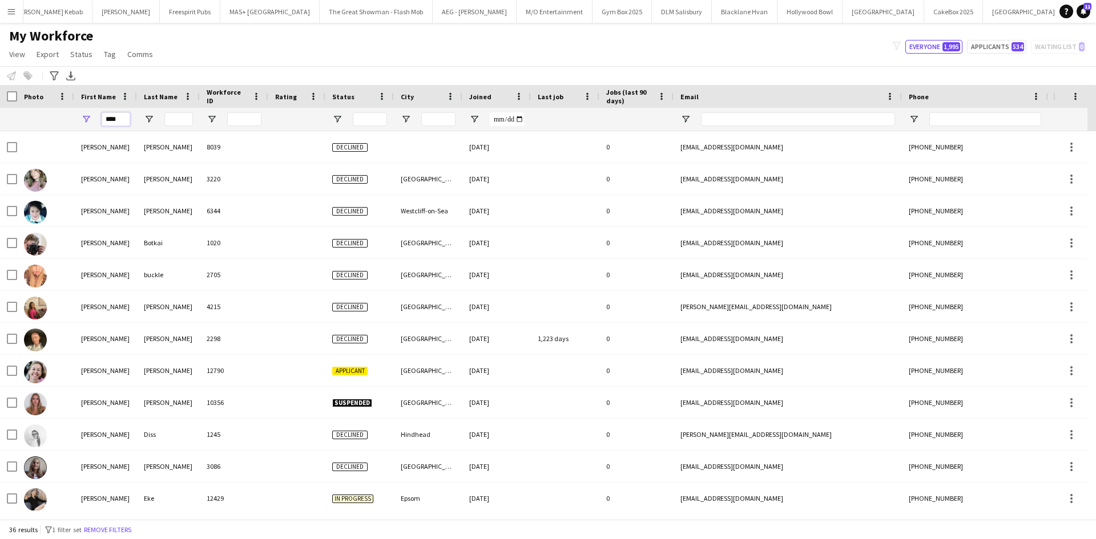
click at [109, 119] on input "****" at bounding box center [116, 119] width 29 height 14
drag, startPoint x: 109, startPoint y: 119, endPoint x: 165, endPoint y: 123, distance: 56.6
click at [110, 119] on input "First Name Filter Input" at bounding box center [116, 119] width 29 height 14
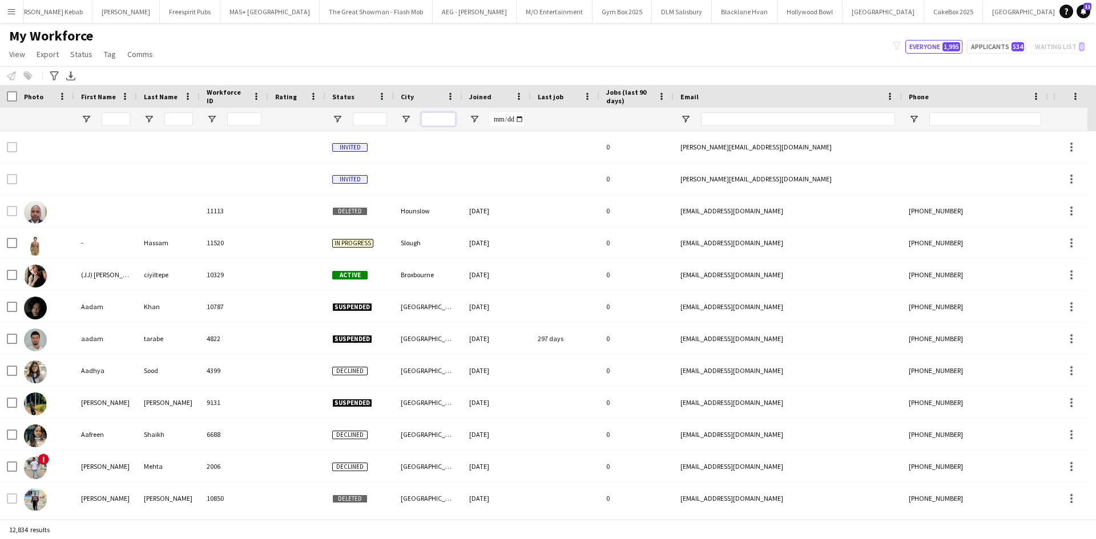
click at [429, 119] on input "City Filter Input" at bounding box center [438, 119] width 34 height 14
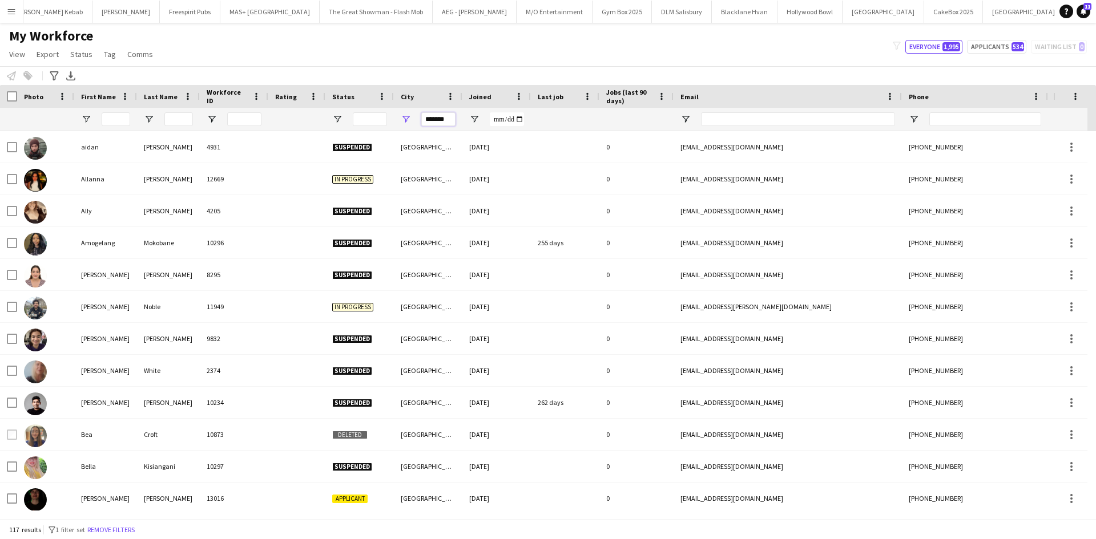
type input "*******"
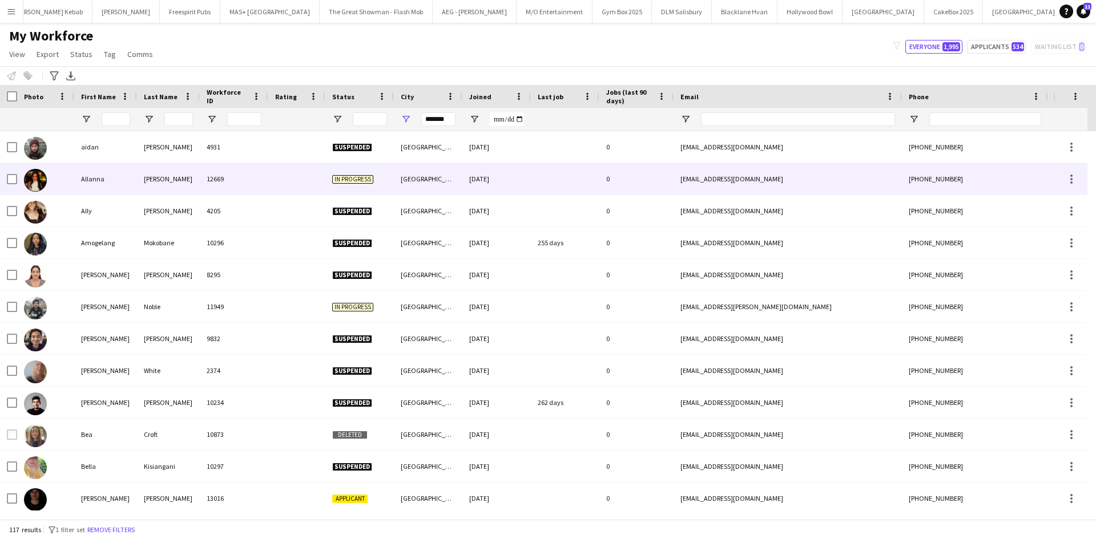
click at [88, 180] on div "Allanna" at bounding box center [105, 178] width 63 height 31
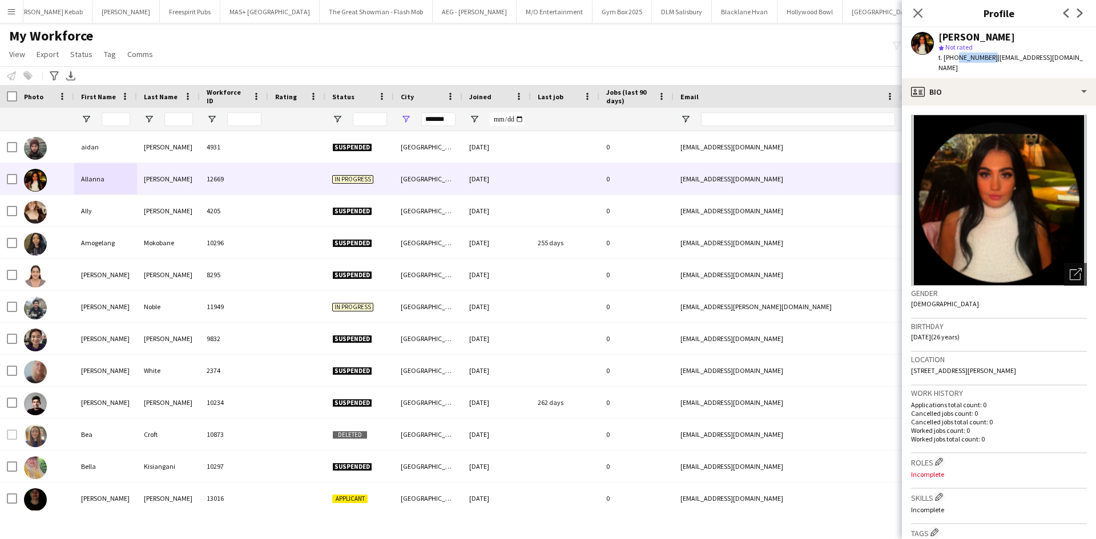
drag, startPoint x: 953, startPoint y: 58, endPoint x: 987, endPoint y: 61, distance: 33.8
click at [987, 61] on span "t. +447311320339" at bounding box center [967, 57] width 59 height 9
copy span "7311320339"
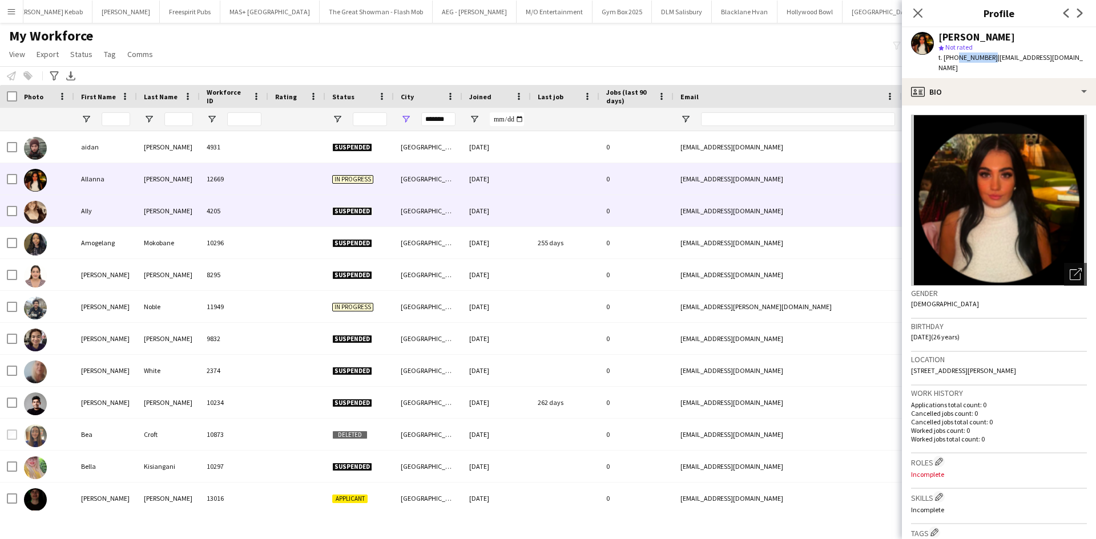
click at [80, 207] on div "Ally" at bounding box center [105, 210] width 63 height 31
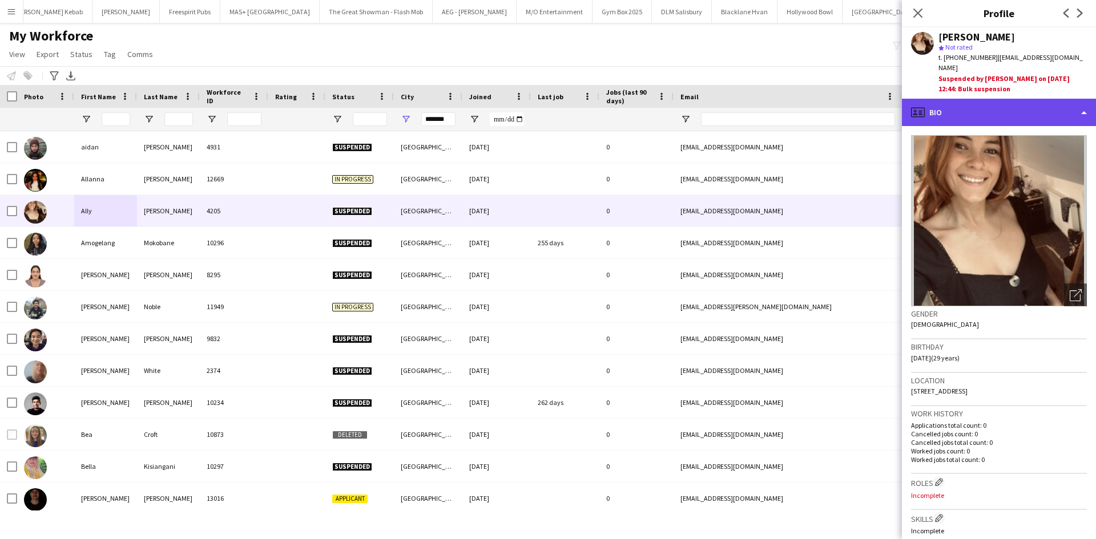
click at [1006, 99] on div "profile Bio" at bounding box center [999, 112] width 194 height 27
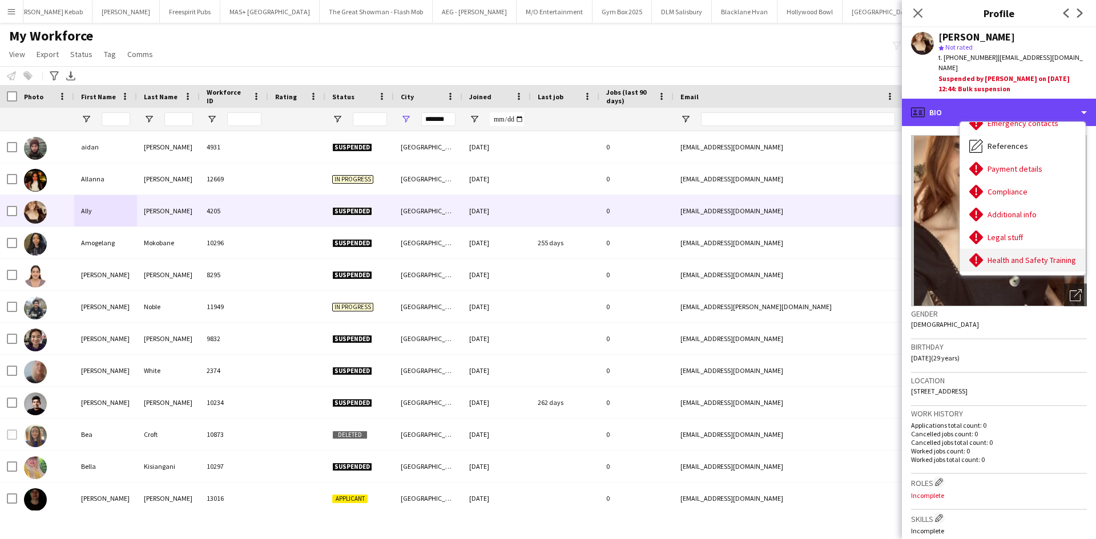
scroll to position [153, 0]
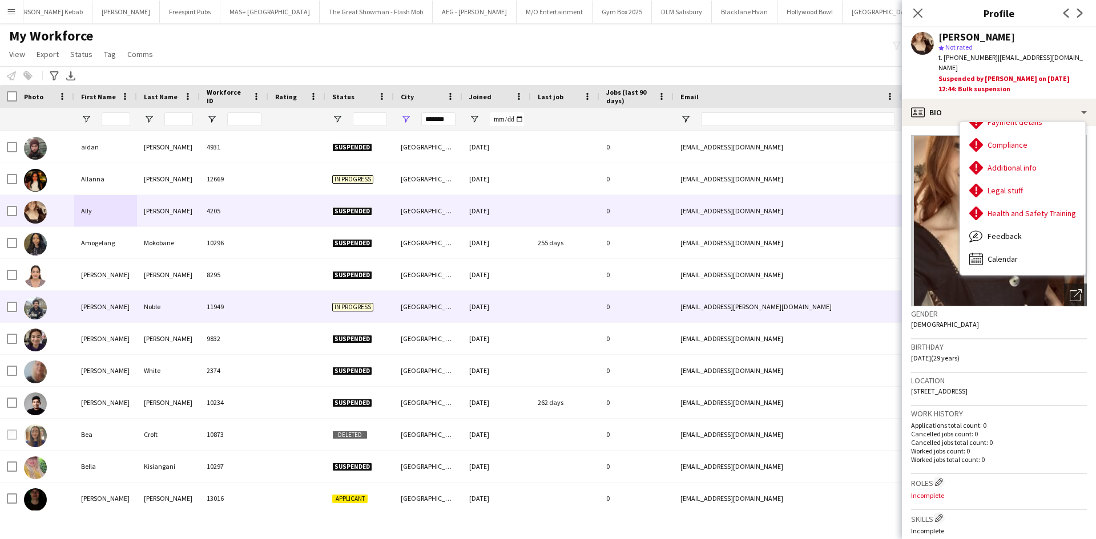
click at [101, 313] on div "Andre" at bounding box center [105, 306] width 63 height 31
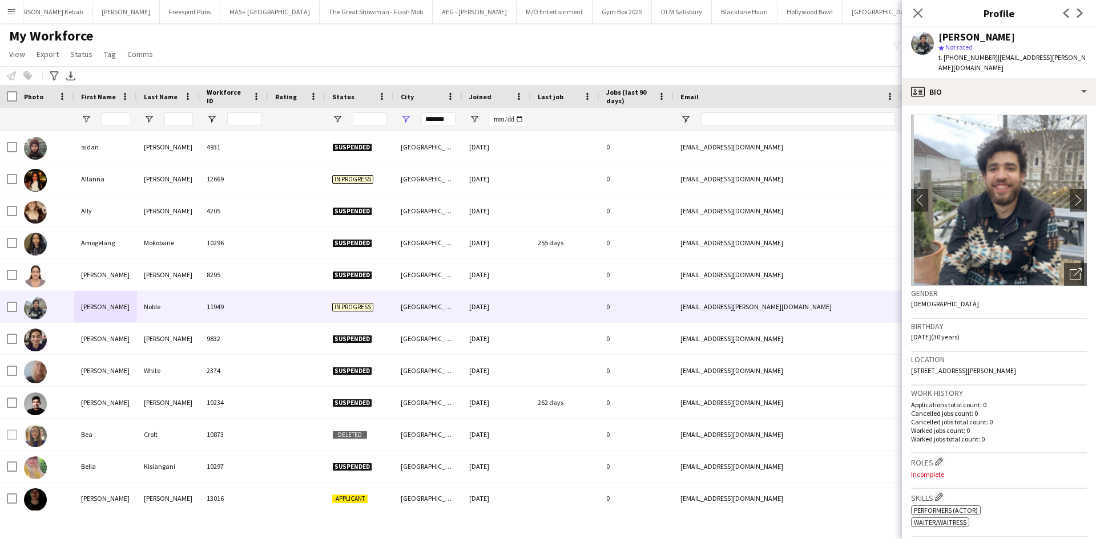
drag, startPoint x: 954, startPoint y: 61, endPoint x: 989, endPoint y: 58, distance: 35.5
click at [989, 58] on div "t. +447545766170 | andre.j.noble@hotmail.co.uk" at bounding box center [1012, 63] width 148 height 21
copy span "7545766170"
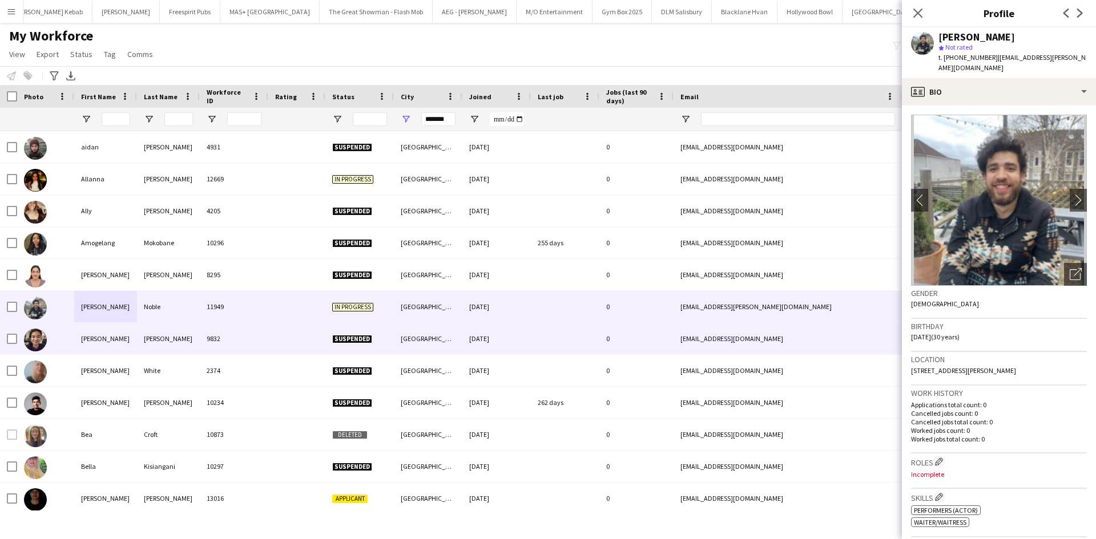
click at [122, 339] on div "Angelina" at bounding box center [105, 338] width 63 height 31
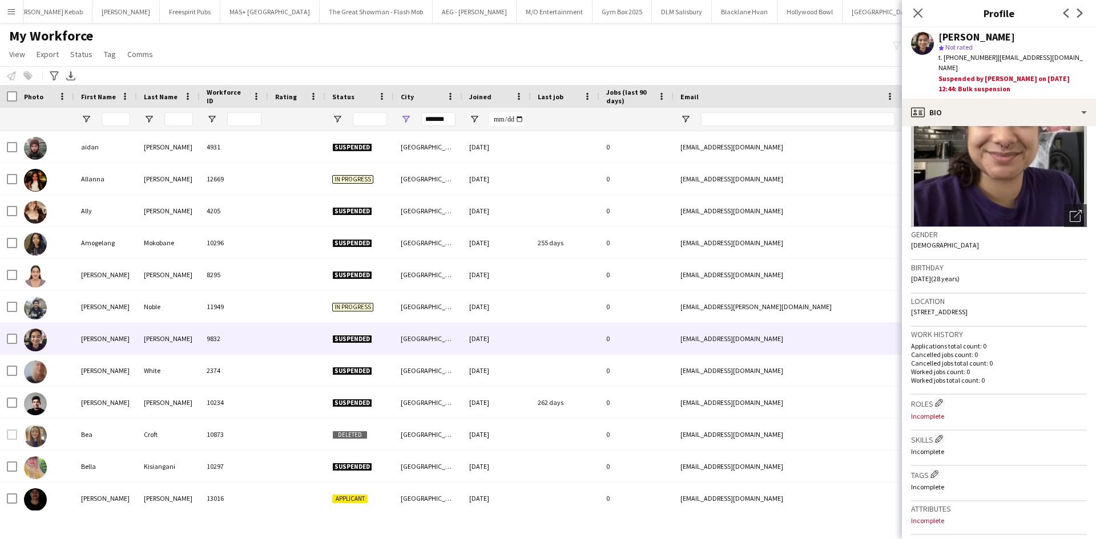
scroll to position [0, 0]
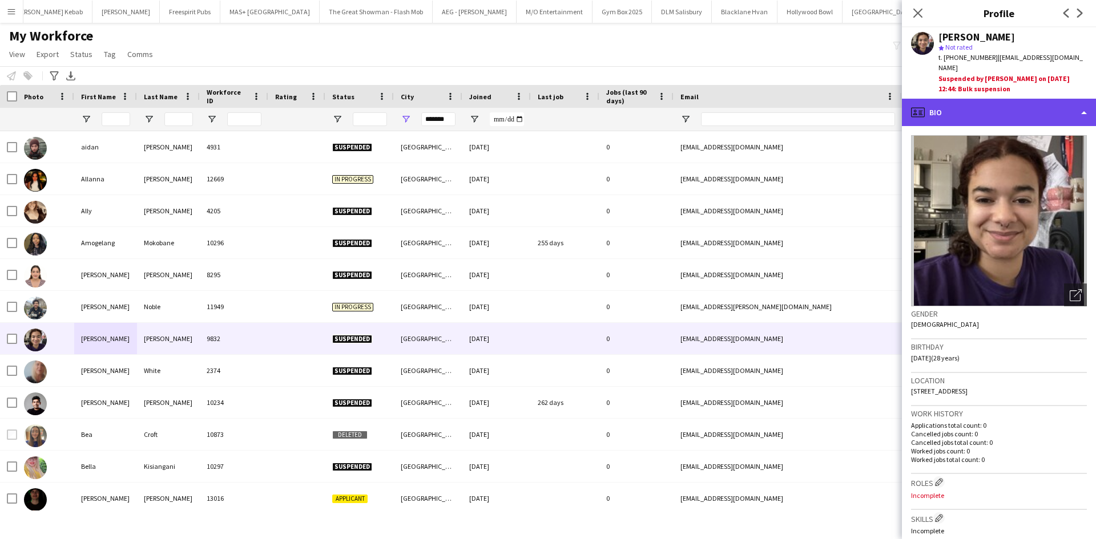
click at [938, 124] on div "profile Bio" at bounding box center [999, 112] width 194 height 27
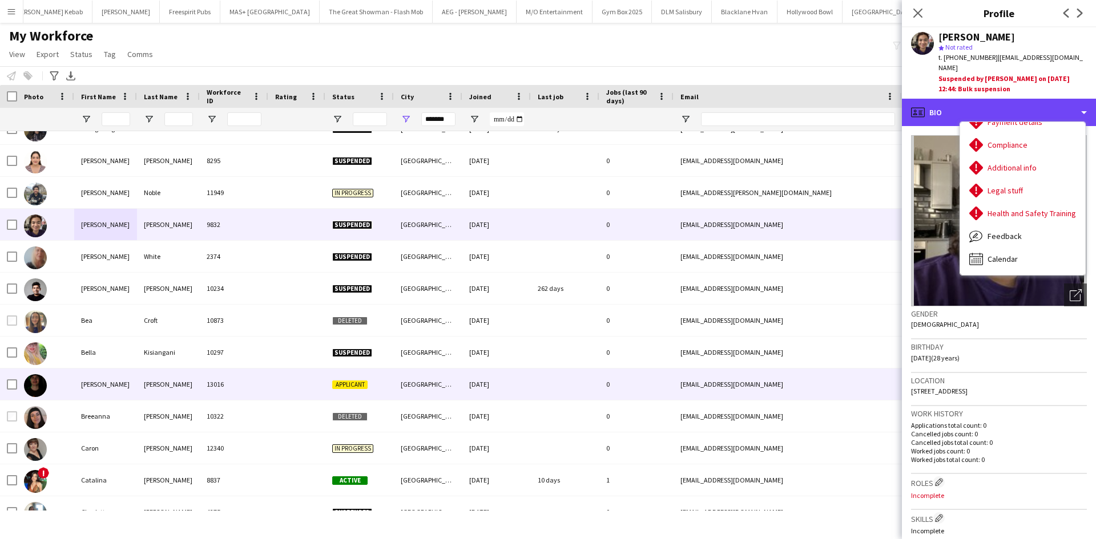
scroll to position [171, 0]
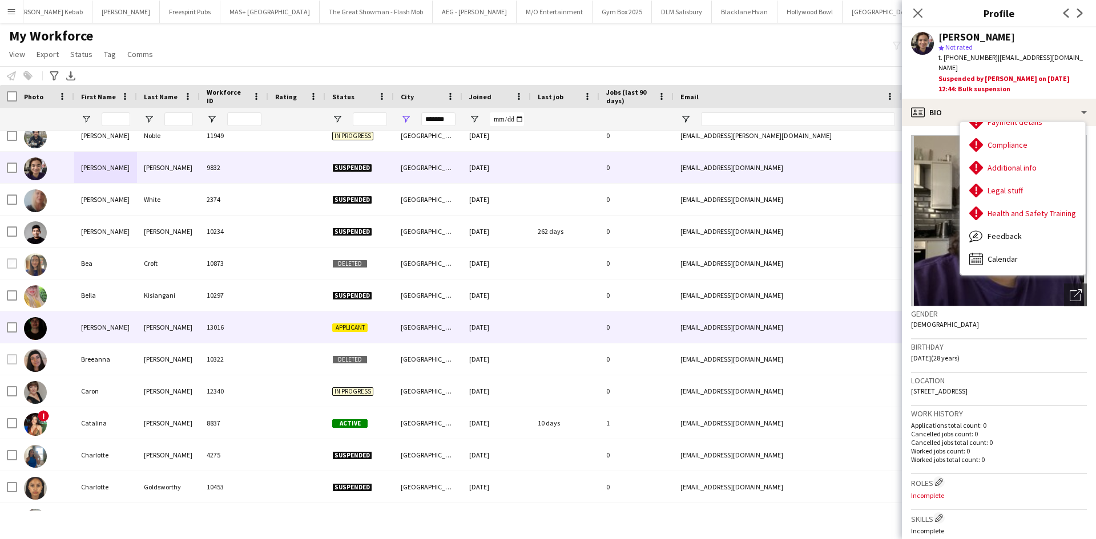
click at [77, 328] on div "Billy" at bounding box center [105, 327] width 63 height 31
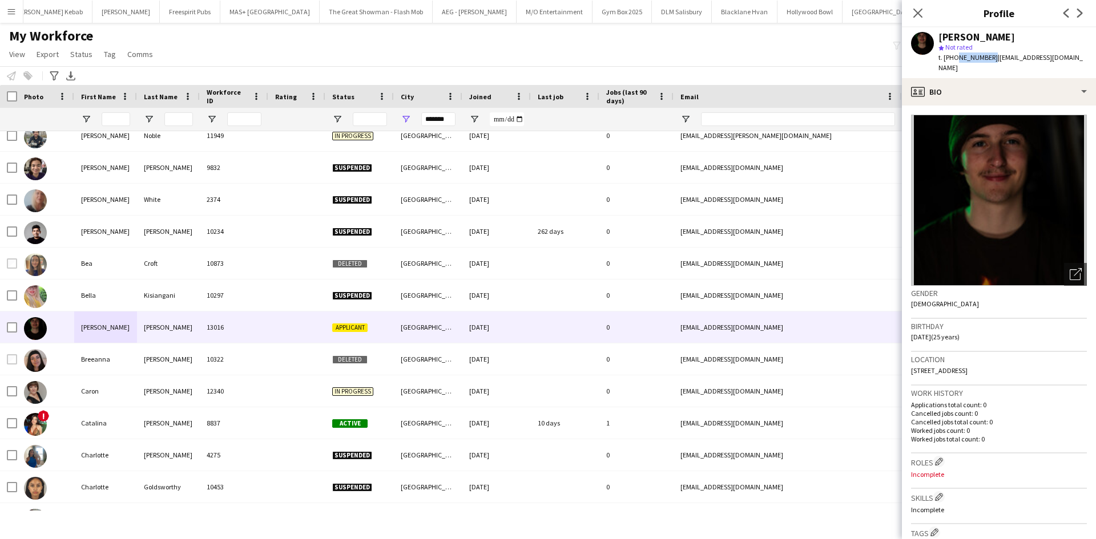
drag, startPoint x: 954, startPoint y: 59, endPoint x: 988, endPoint y: 60, distance: 33.7
click at [988, 60] on span "t. +447818789744" at bounding box center [967, 57] width 59 height 9
copy span "7818789744"
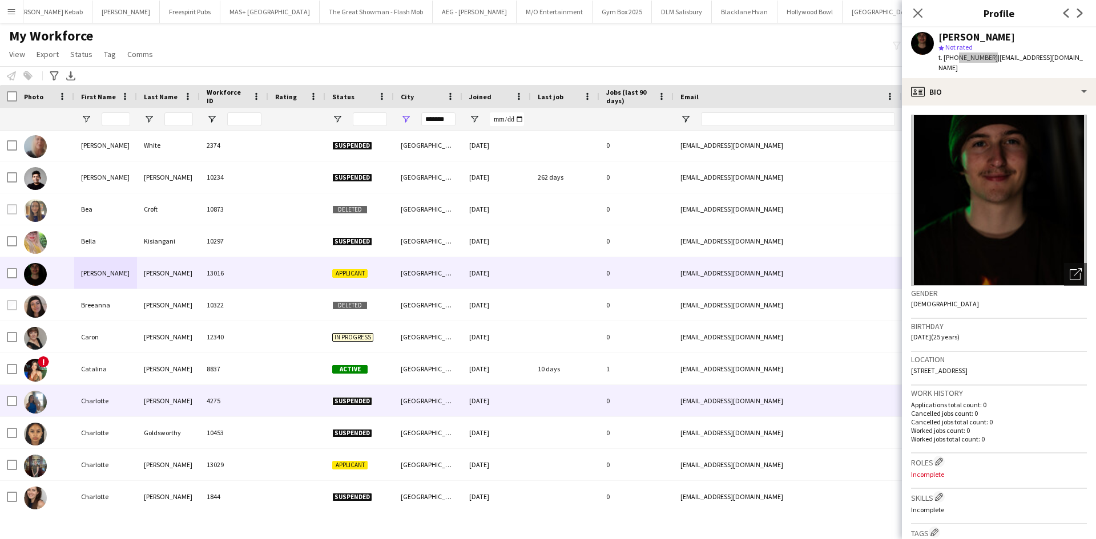
scroll to position [285, 0]
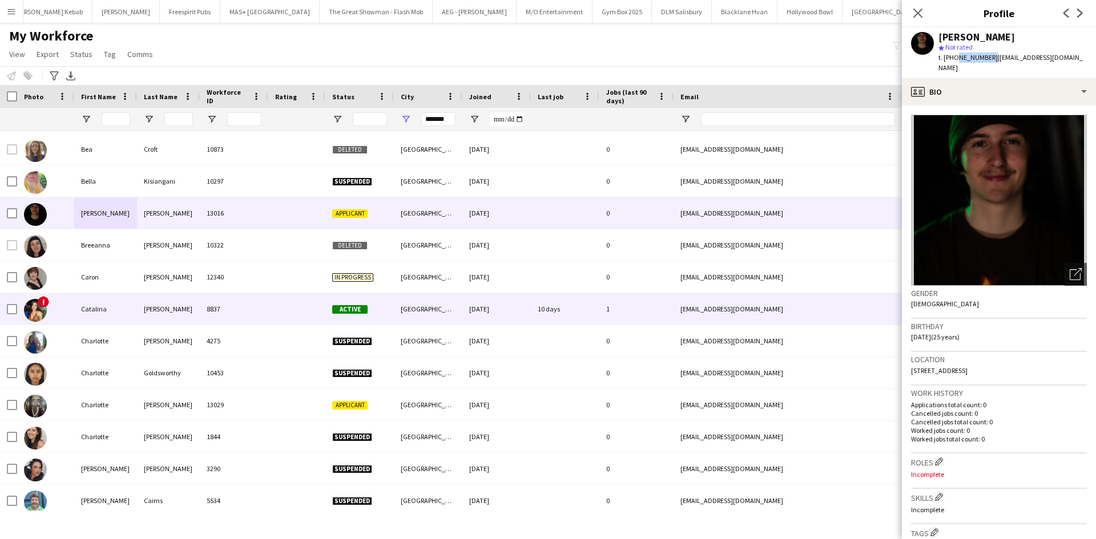
click at [94, 309] on div "Catalina" at bounding box center [105, 308] width 63 height 31
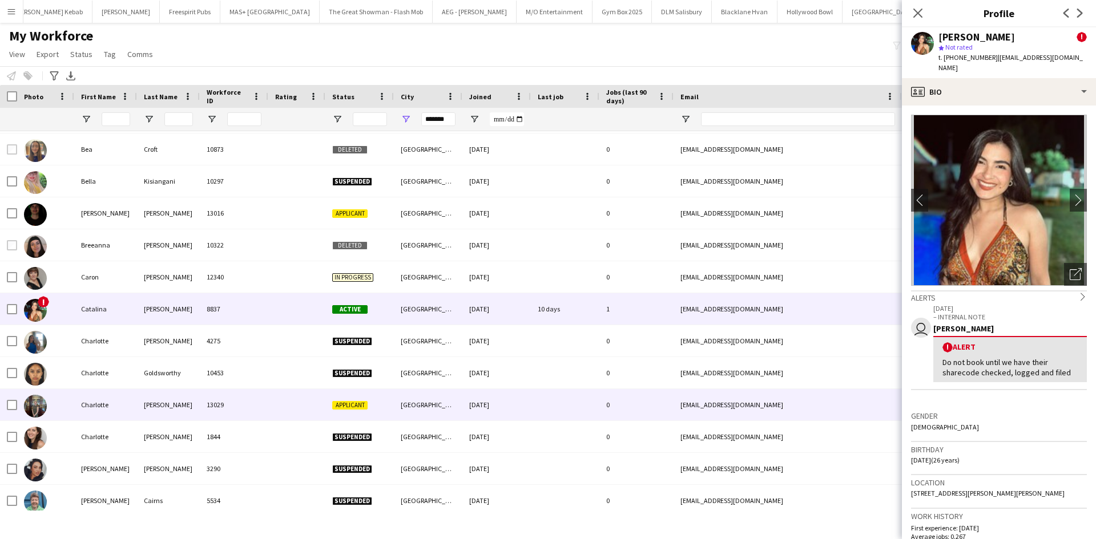
click at [96, 411] on div "Charlotte" at bounding box center [105, 404] width 63 height 31
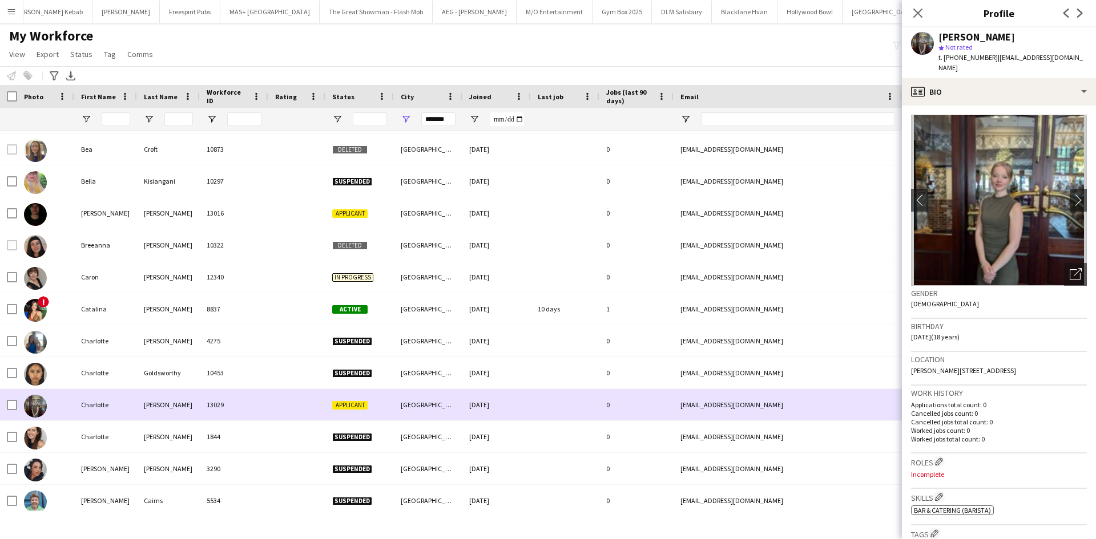
click at [96, 405] on div "Charlotte" at bounding box center [105, 404] width 63 height 31
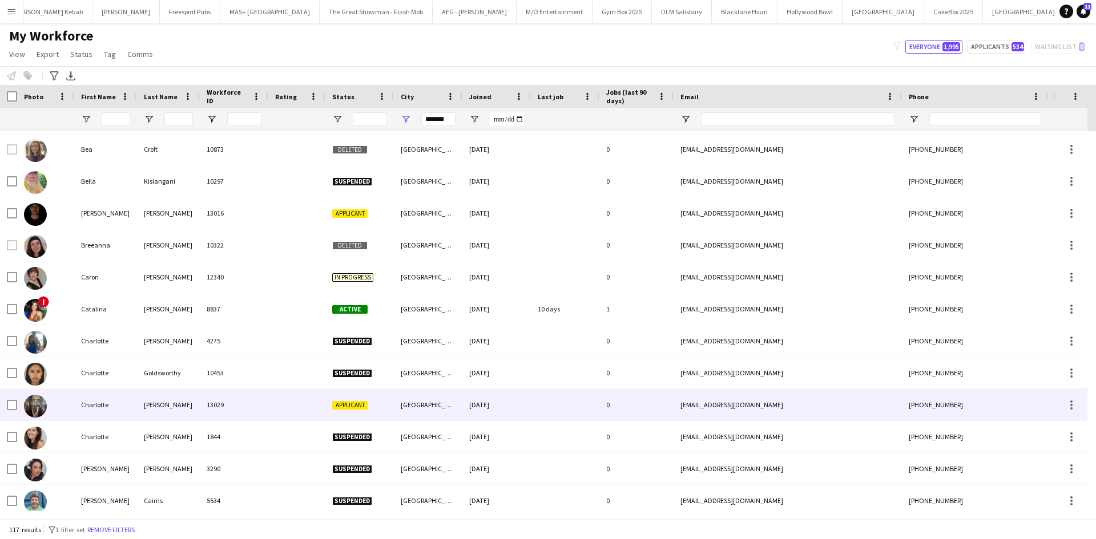
click at [92, 406] on div "Charlotte" at bounding box center [105, 404] width 63 height 31
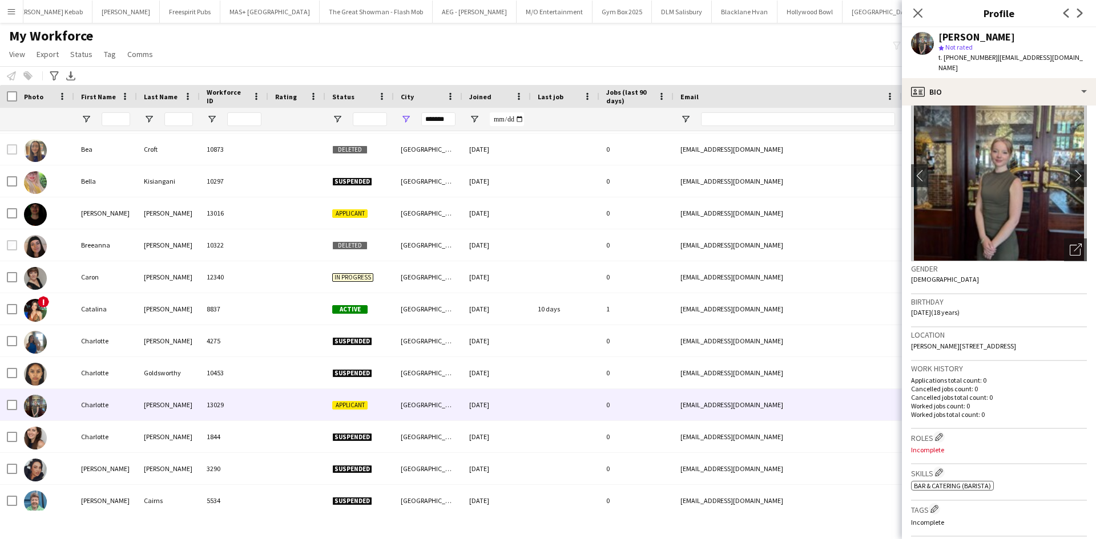
scroll to position [0, 0]
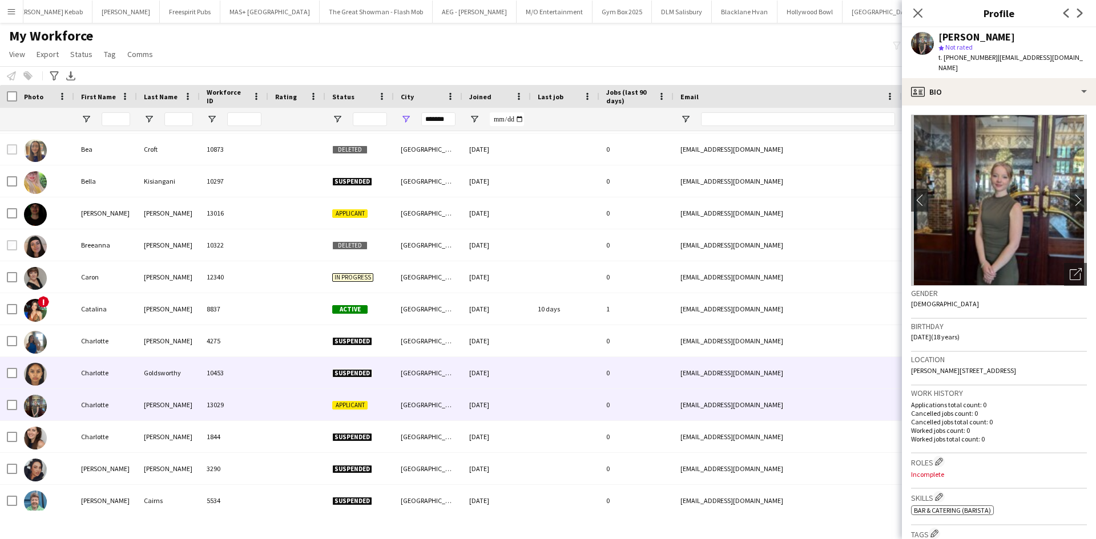
click at [87, 377] on div "Charlotte" at bounding box center [105, 372] width 63 height 31
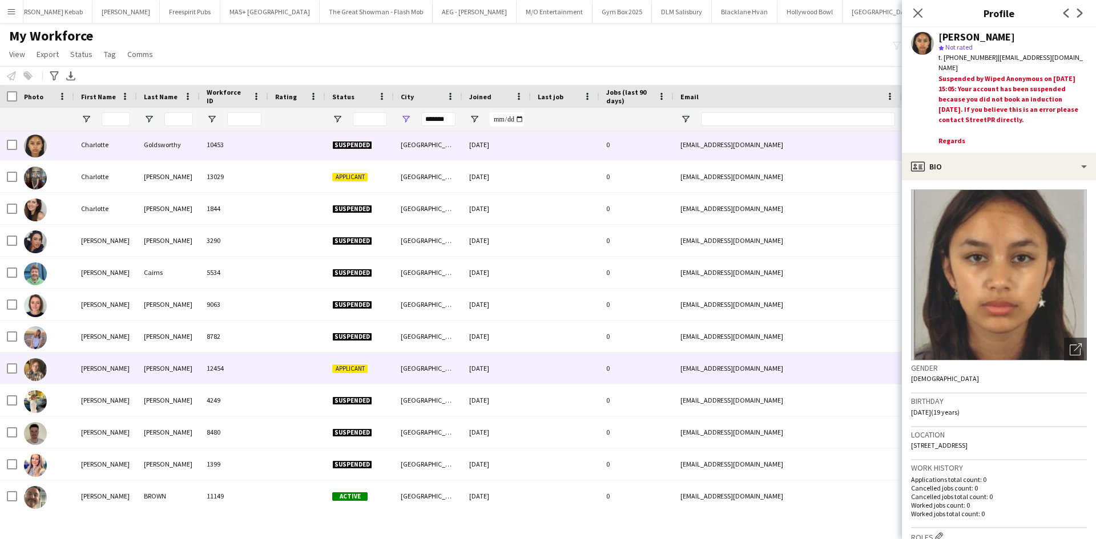
click at [92, 370] on div "Courtney" at bounding box center [105, 368] width 63 height 31
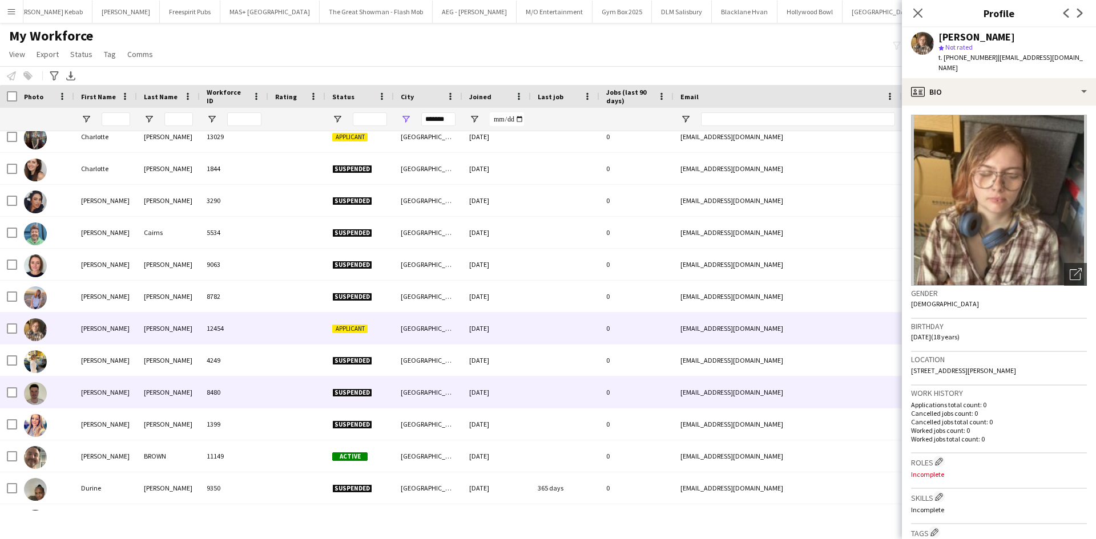
scroll to position [571, 0]
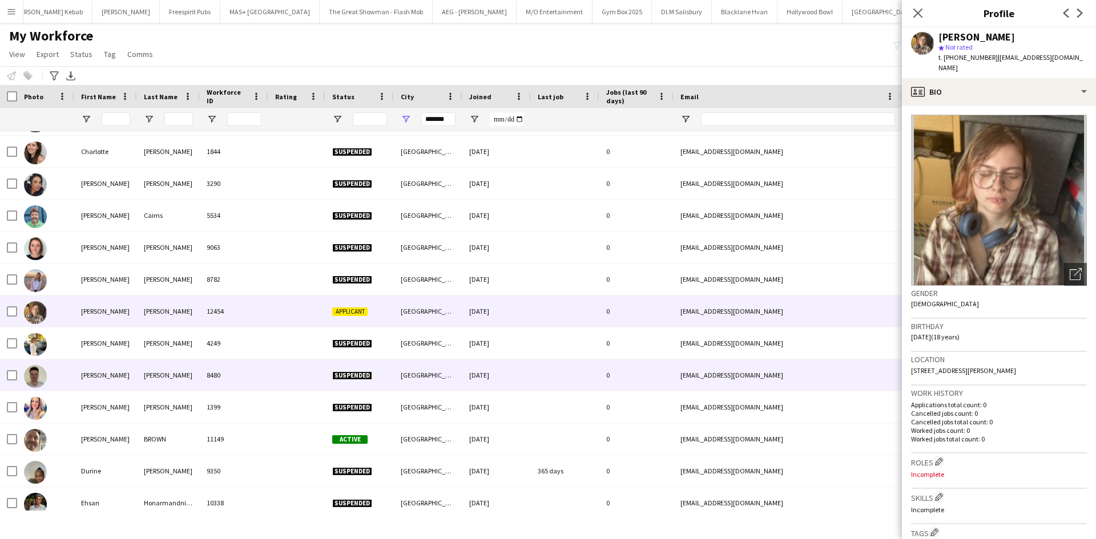
click at [89, 384] on div "Danny" at bounding box center [105, 375] width 63 height 31
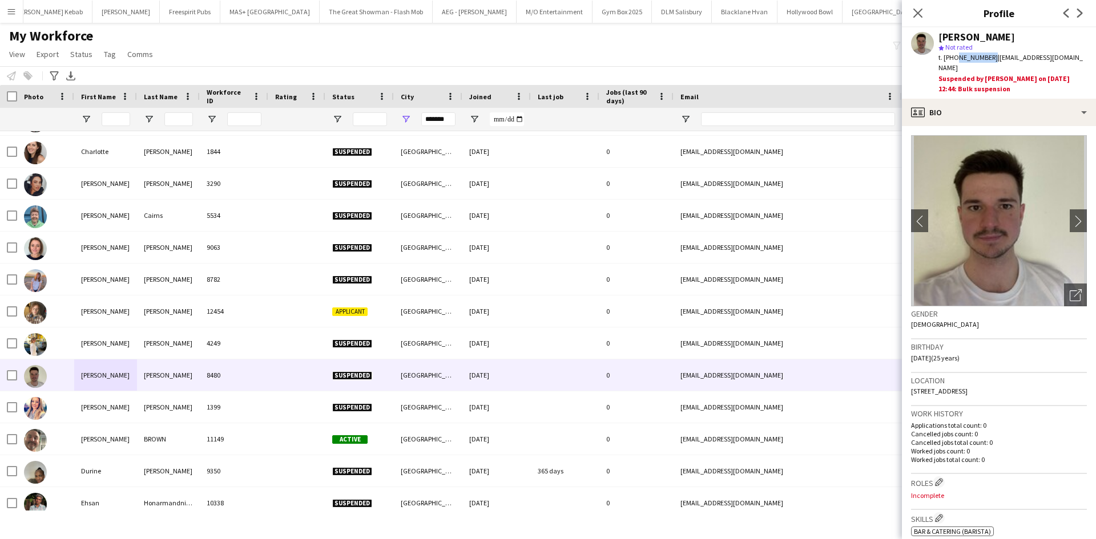
drag, startPoint x: 955, startPoint y: 58, endPoint x: 987, endPoint y: 60, distance: 32.1
click at [987, 60] on span "t. +447824808044" at bounding box center [967, 57] width 59 height 9
copy span "7824808044"
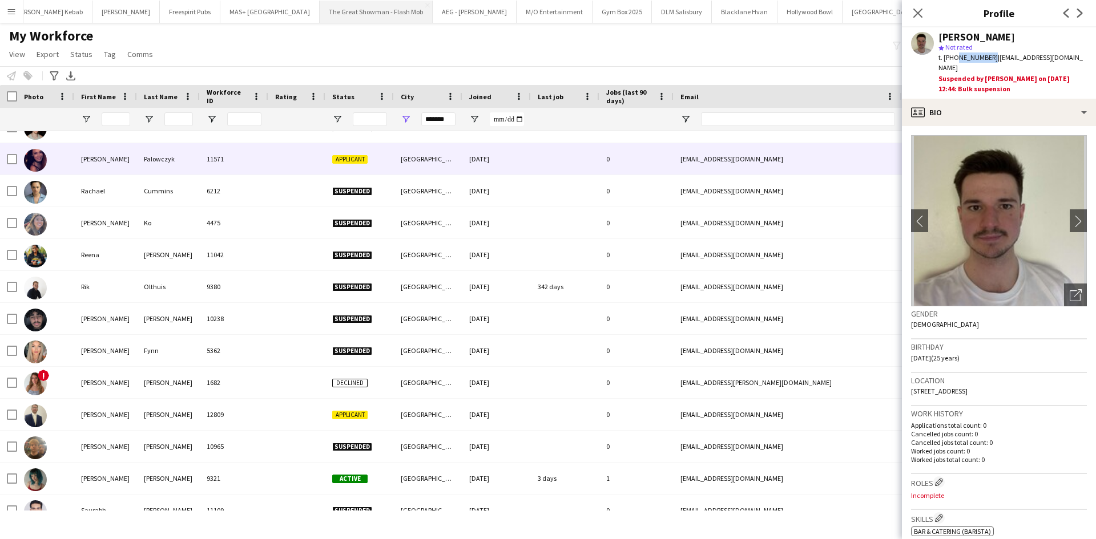
scroll to position [2789, 0]
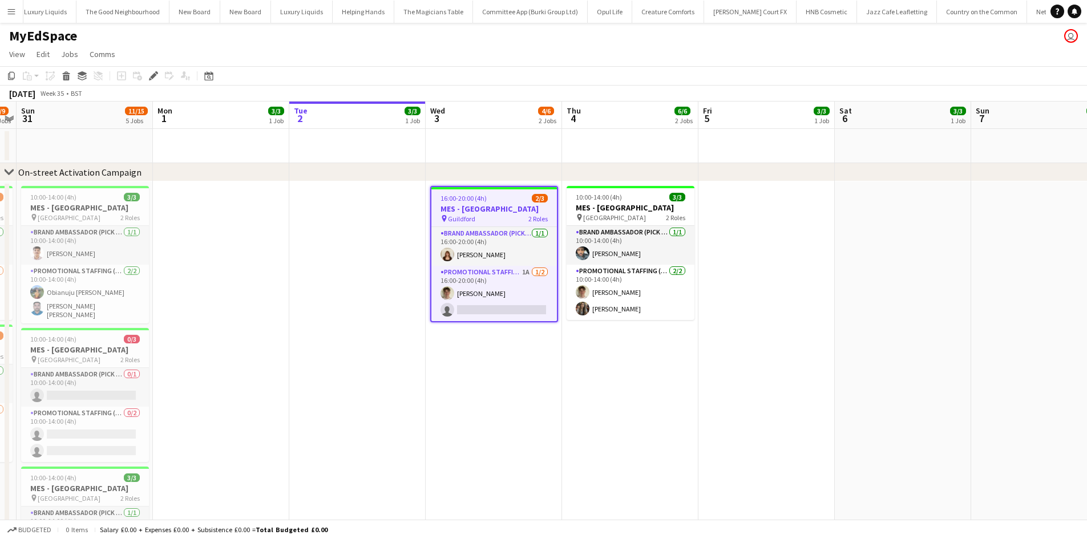
scroll to position [0, 4564]
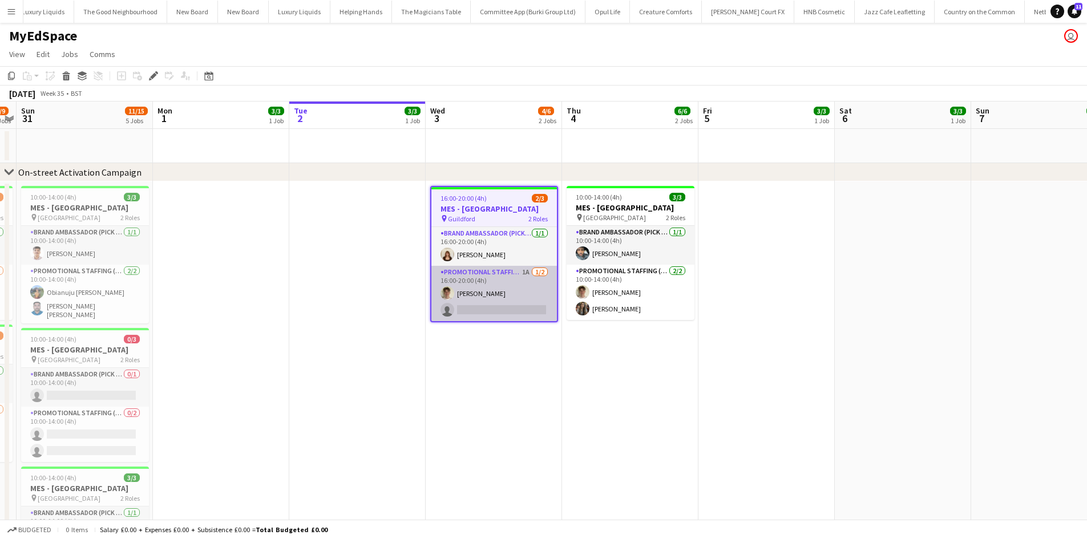
click at [520, 272] on app-card-role "Promotional Staffing (Brand Ambassadors) 1A [DATE] 16:00-20:00 (4h) [PERSON_NAM…" at bounding box center [494, 293] width 126 height 55
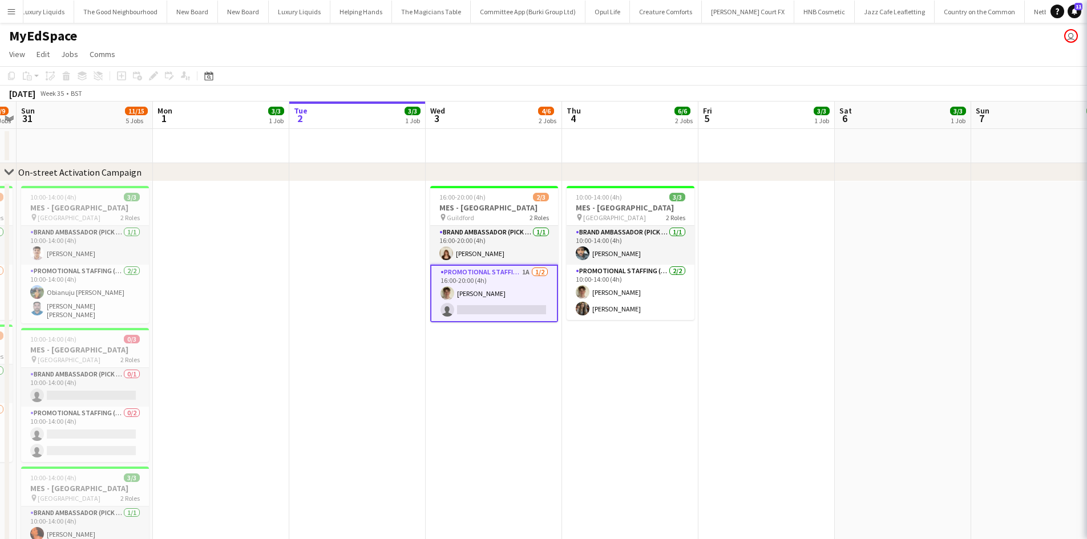
scroll to position [0, 392]
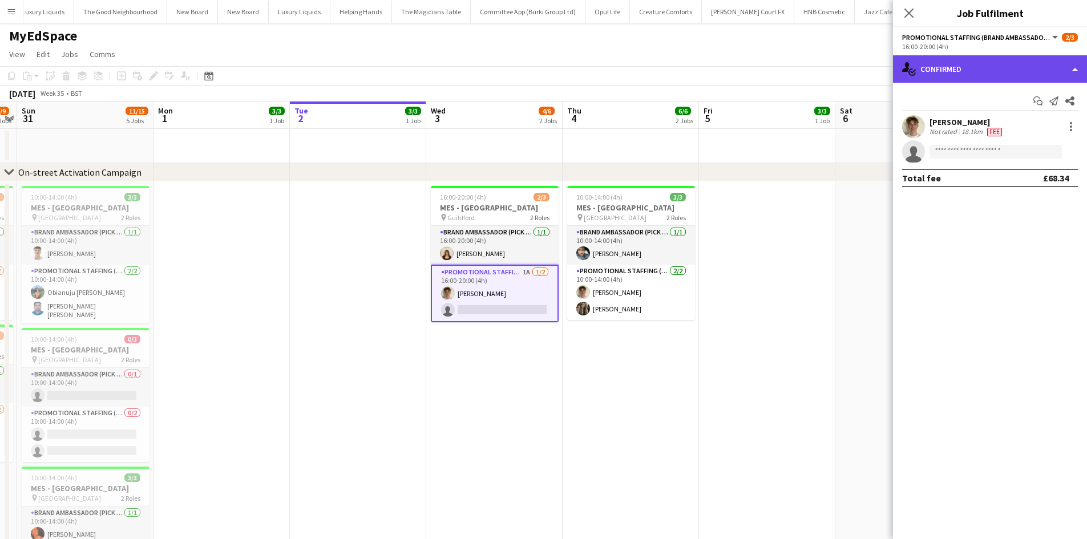
click at [1017, 59] on div "single-neutral-actions-check-2 Confirmed" at bounding box center [990, 68] width 194 height 27
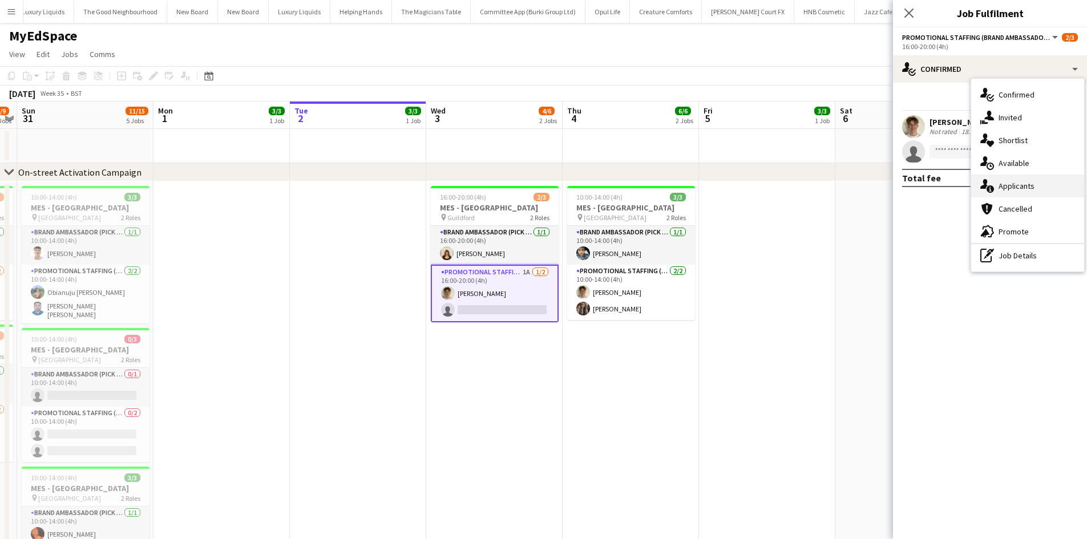
click at [1025, 185] on span "Applicants" at bounding box center [1017, 186] width 36 height 10
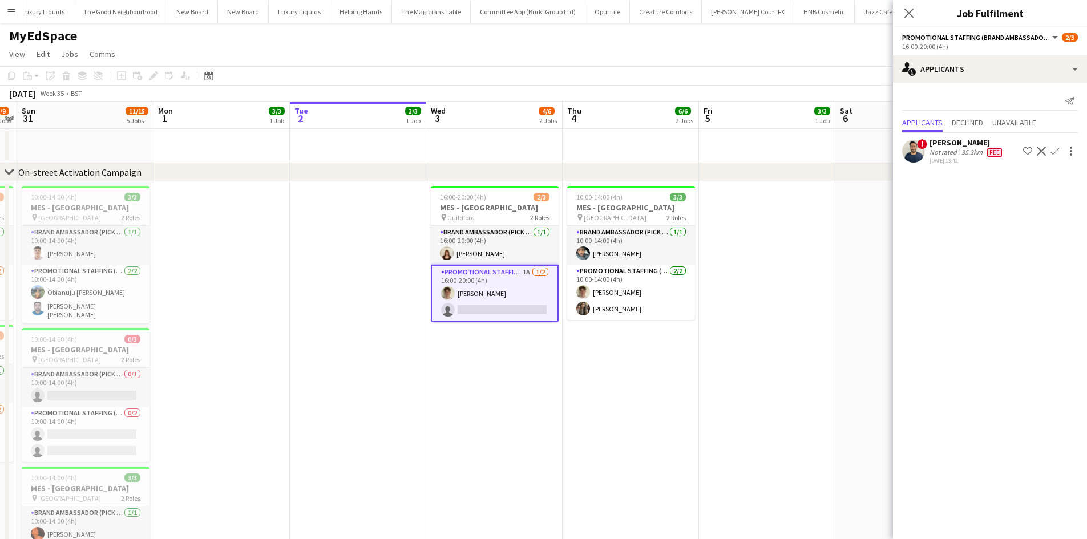
click at [790, 279] on app-date-cell at bounding box center [767, 492] width 136 height 622
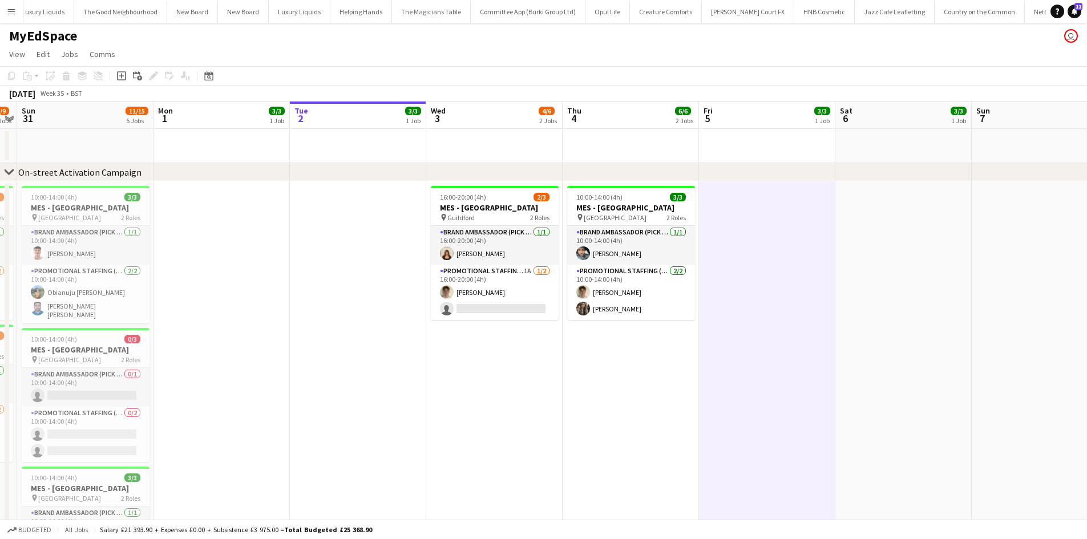
scroll to position [0, 394]
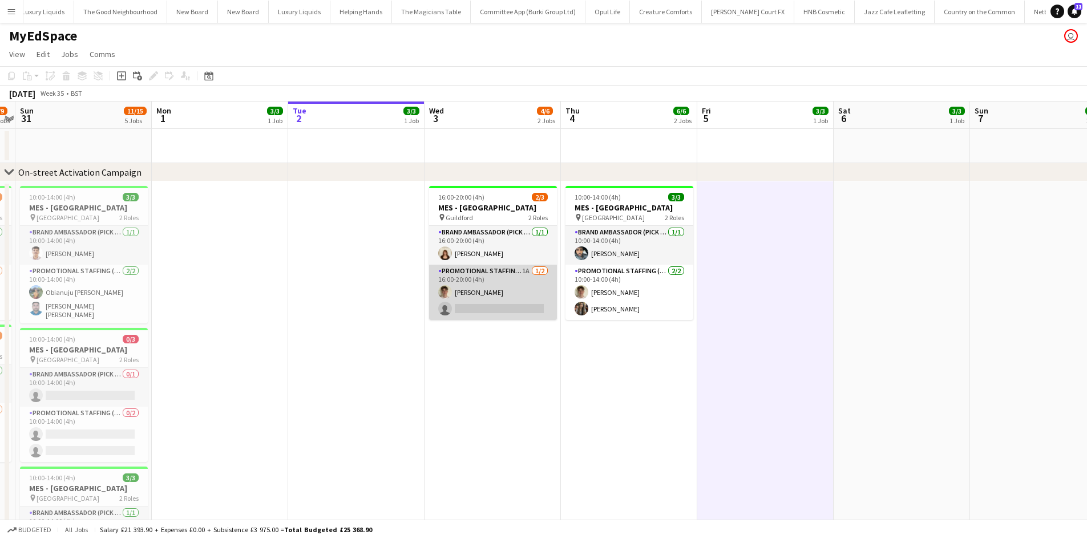
click at [487, 305] on app-card-role "Promotional Staffing (Brand Ambassadors) 1A [DATE] 16:00-20:00 (4h) [PERSON_NAM…" at bounding box center [493, 292] width 128 height 55
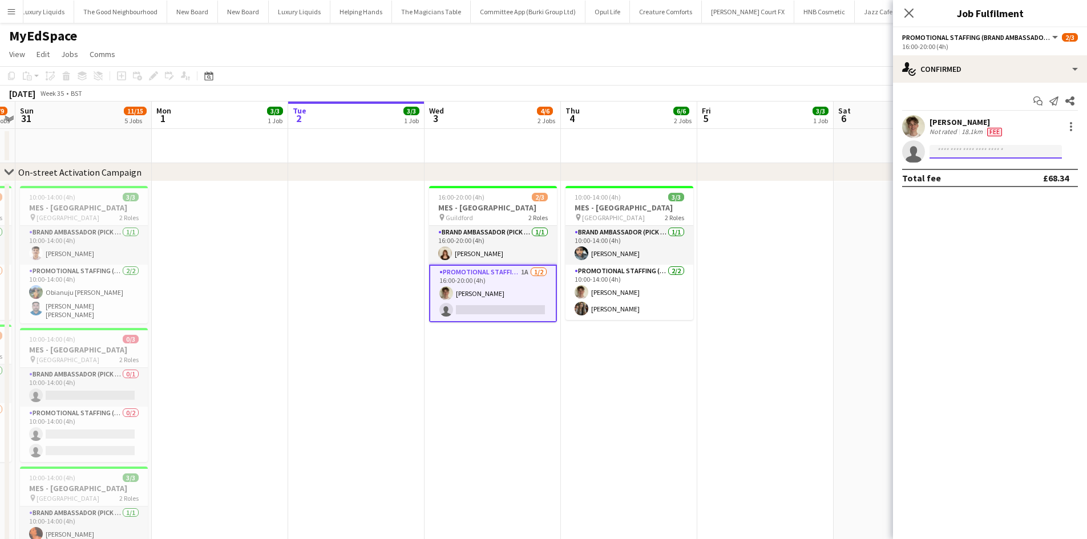
click at [1004, 155] on input at bounding box center [996, 152] width 132 height 14
click at [953, 218] on mat-expansion-panel "check Confirmed Start chat Send notification Share Leo Mills Not rated 18.1km F…" at bounding box center [990, 311] width 194 height 457
click at [959, 140] on app-invite-slot "single-neutral-actions ****" at bounding box center [990, 151] width 194 height 23
click at [957, 149] on input "****" at bounding box center [996, 152] width 132 height 14
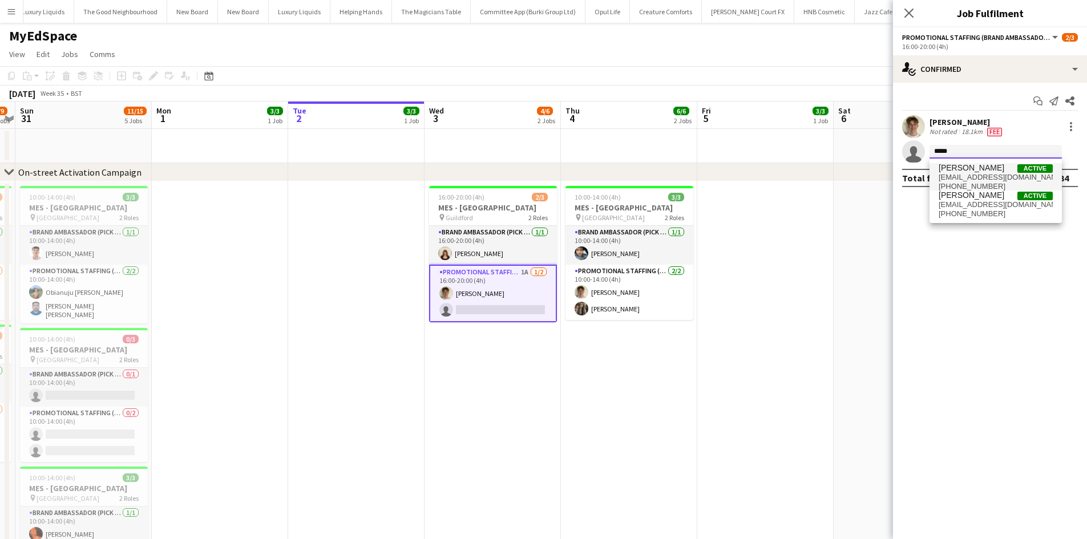
type input "****"
click at [986, 181] on span "lucy.forbes.26@gmail.com" at bounding box center [996, 177] width 114 height 9
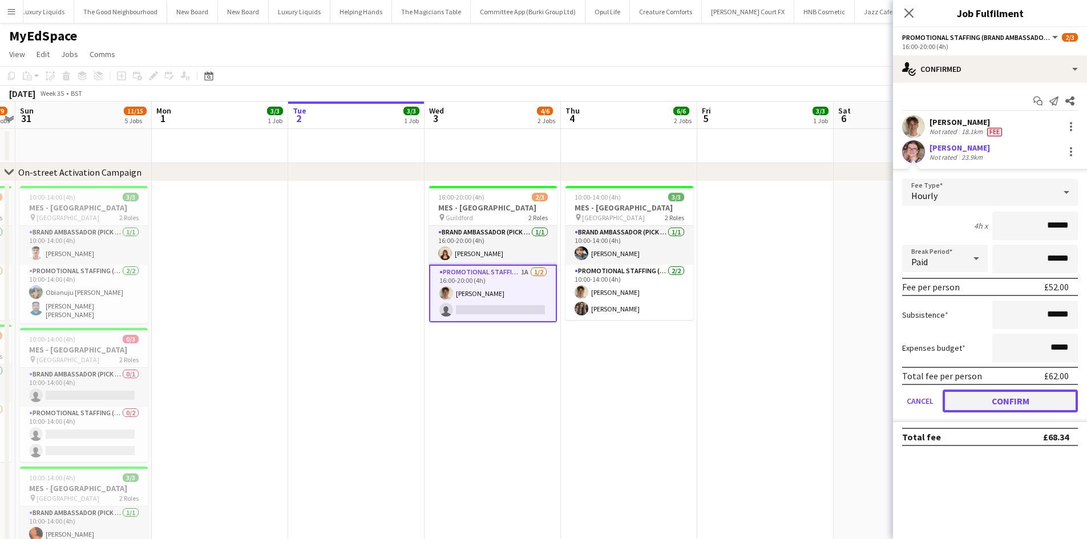
click at [1018, 398] on button "Confirm" at bounding box center [1010, 401] width 135 height 23
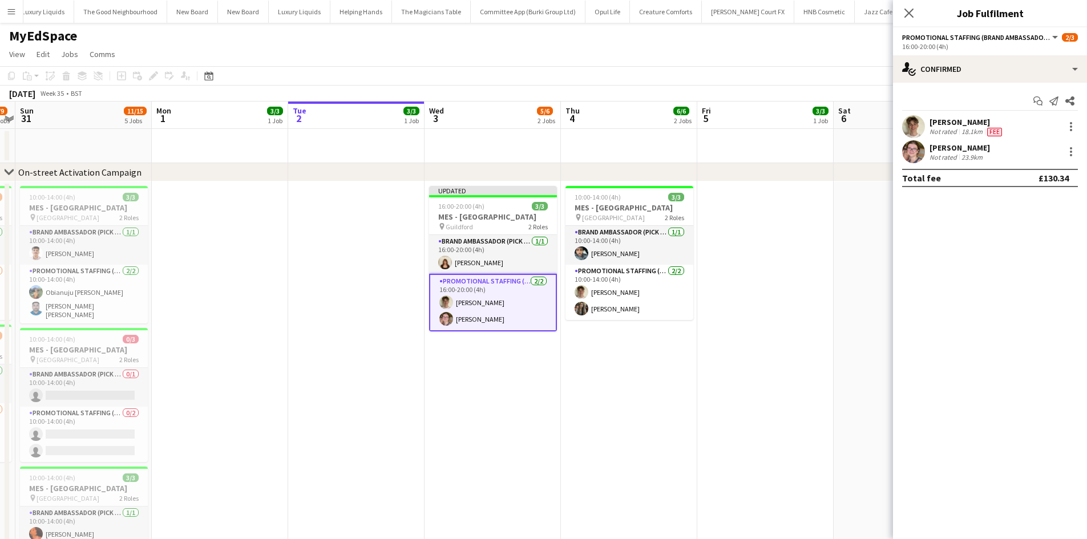
click at [789, 349] on app-date-cell at bounding box center [765, 492] width 136 height 622
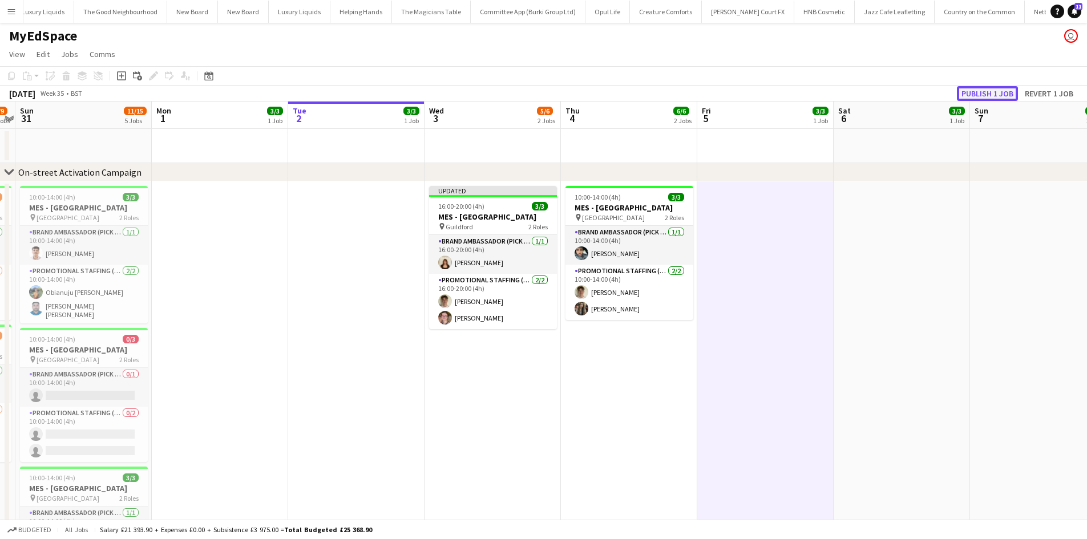
click at [985, 92] on button "Publish 1 job" at bounding box center [987, 93] width 61 height 15
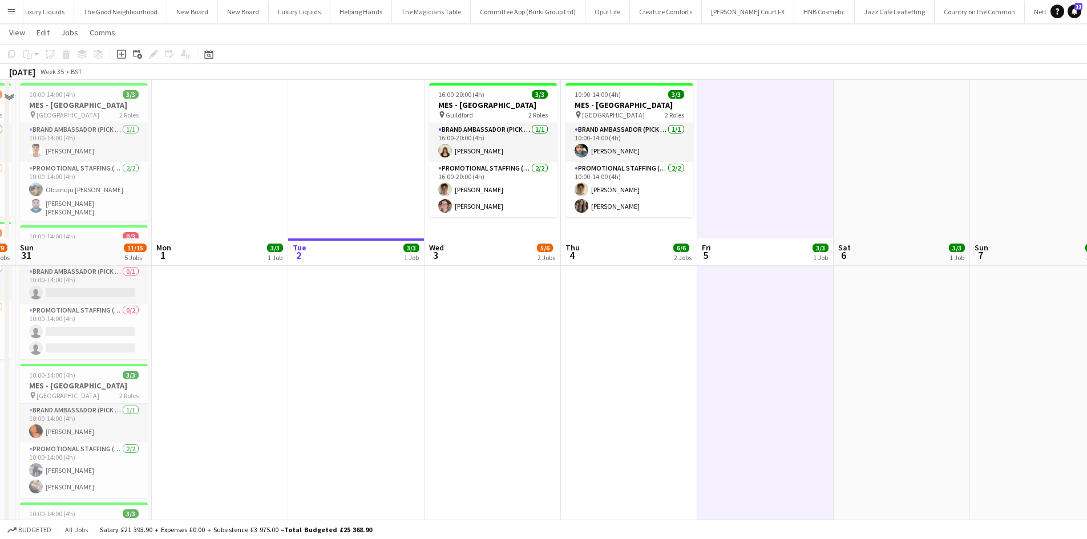
scroll to position [0, 0]
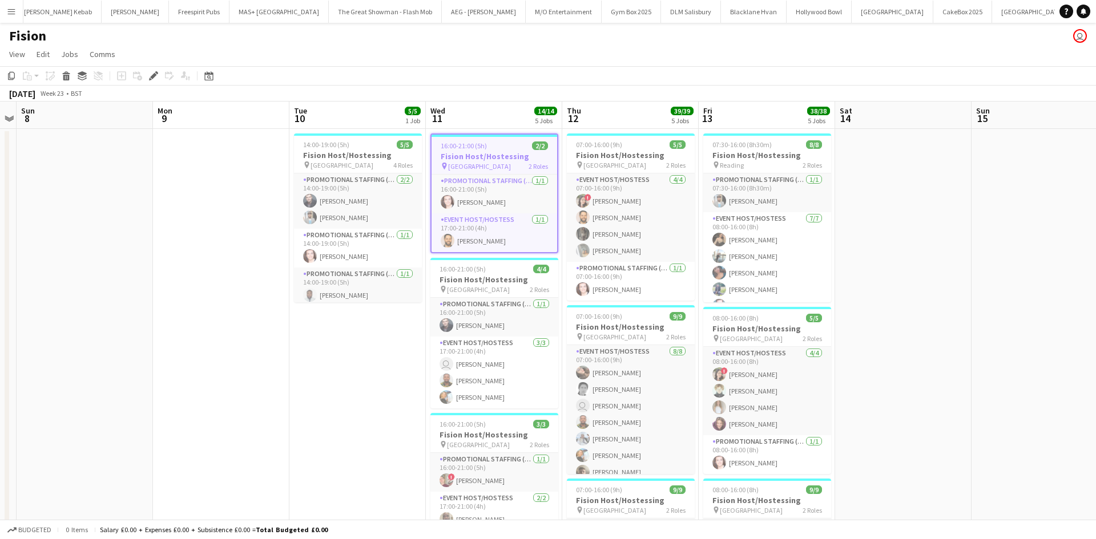
scroll to position [0, 337]
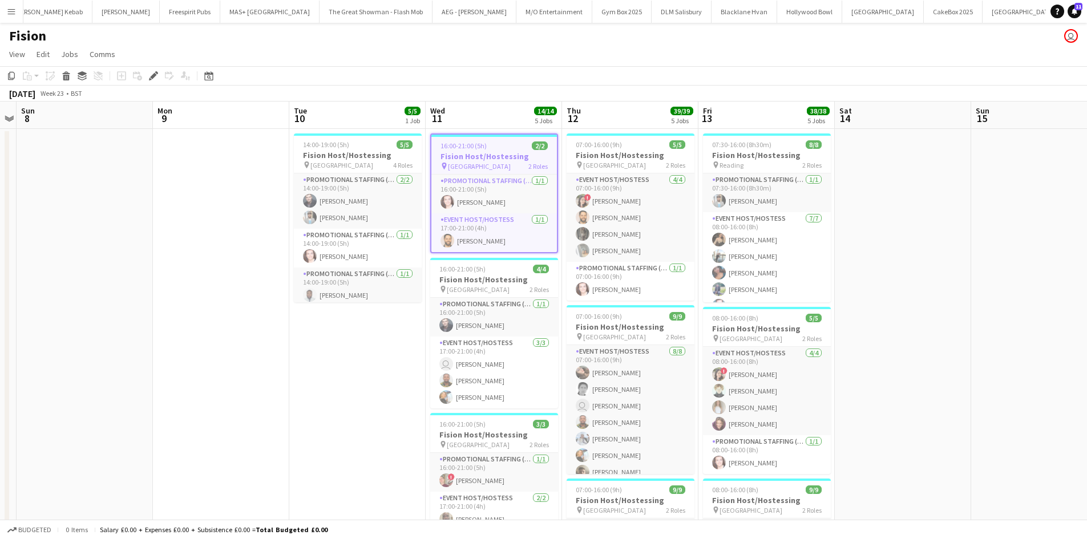
click at [11, 13] on app-icon "Menu" at bounding box center [11, 11] width 9 height 9
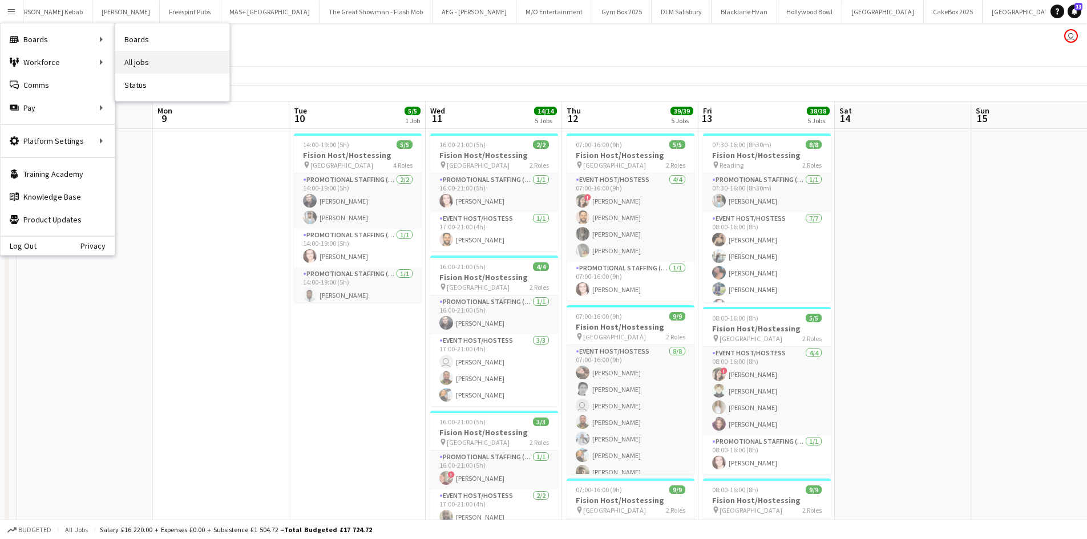
click at [160, 66] on link "All jobs" at bounding box center [172, 62] width 114 height 23
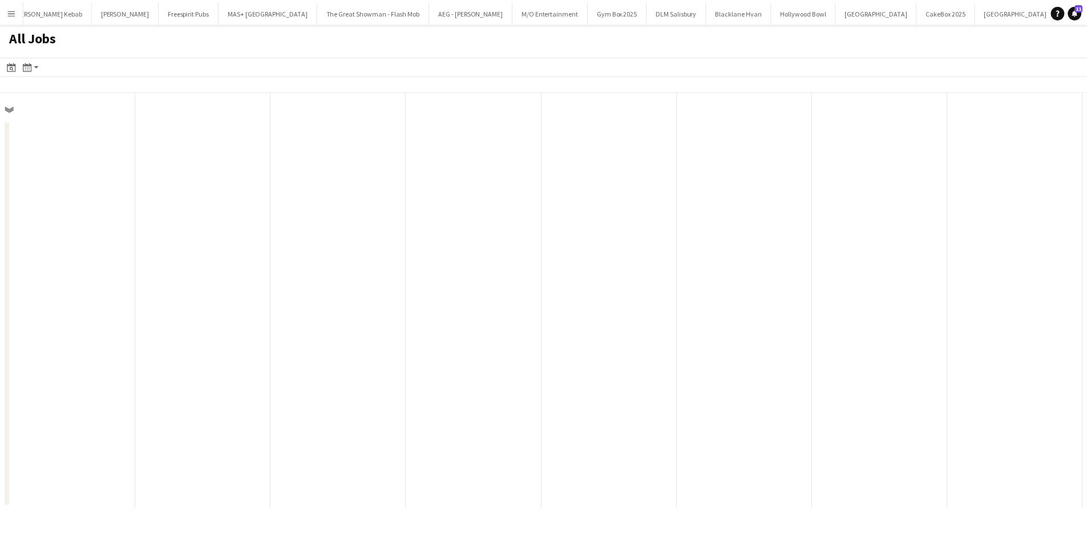
scroll to position [0, 273]
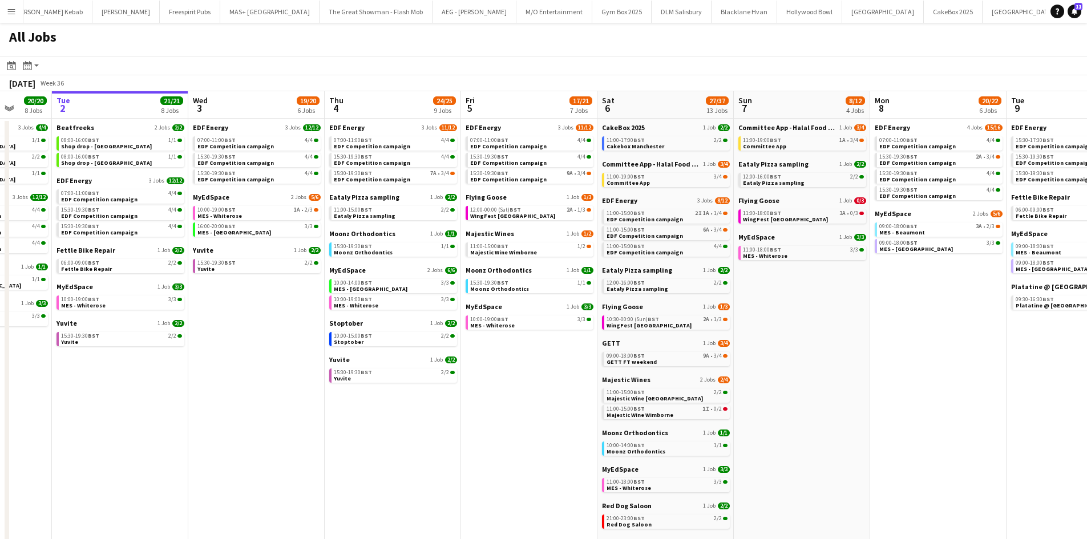
drag, startPoint x: 907, startPoint y: 303, endPoint x: 822, endPoint y: 297, distance: 85.3
click at [822, 297] on app-calendar-viewport "Sat 30 42/44 28 Jobs Sun 31 22/26 10 Jobs Mon 1 20/20 8 Jobs Tue 2 21/21 8 Jobs…" at bounding box center [543, 483] width 1087 height 785
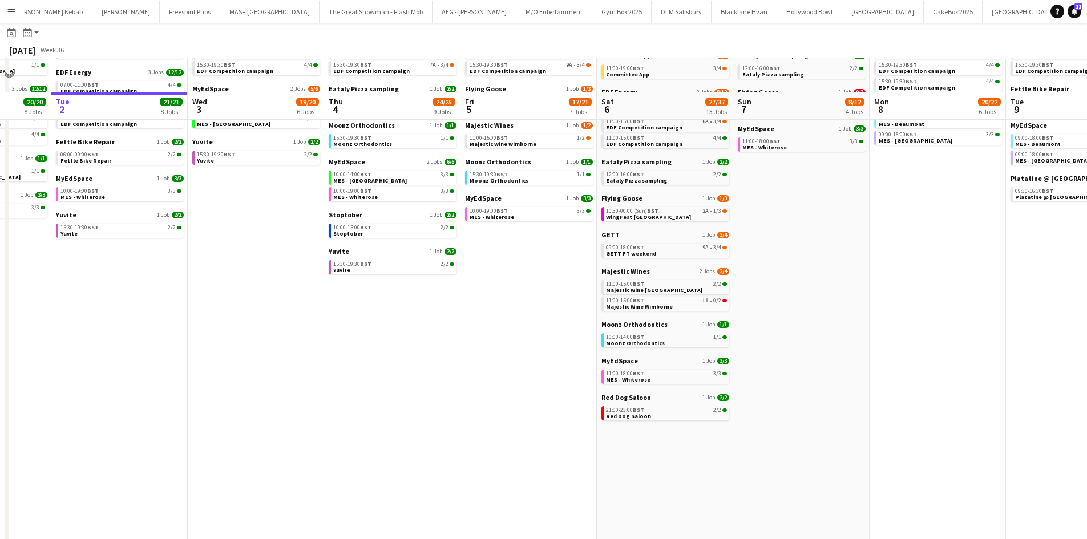
scroll to position [0, 0]
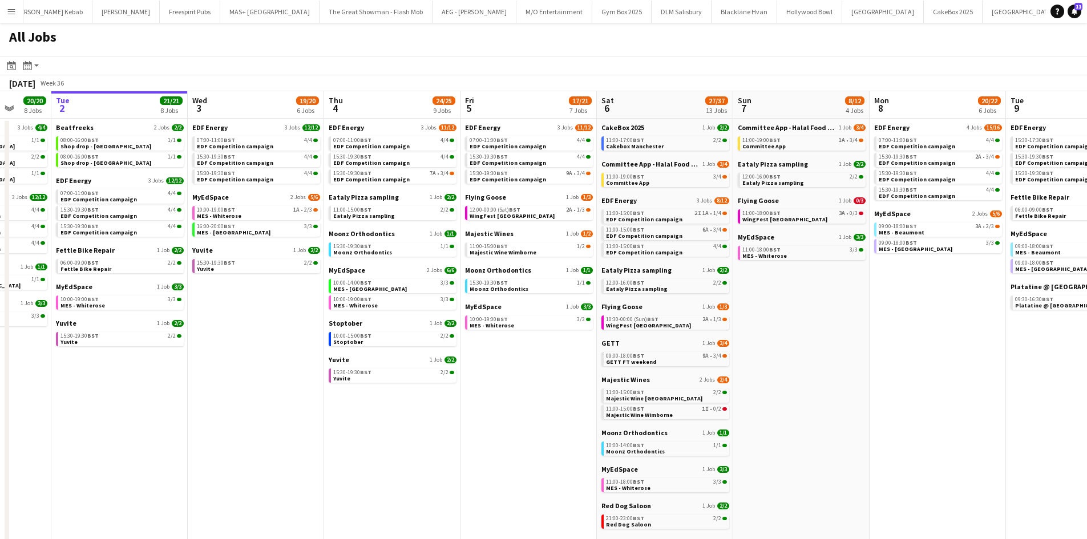
click at [807, 391] on app-calendar-viewport "Sat 30 42/44 28 Jobs Sun 31 22/26 10 Jobs Mon 1 20/20 8 Jobs Tue 2 21/21 8 Jobs…" at bounding box center [543, 483] width 1087 height 785
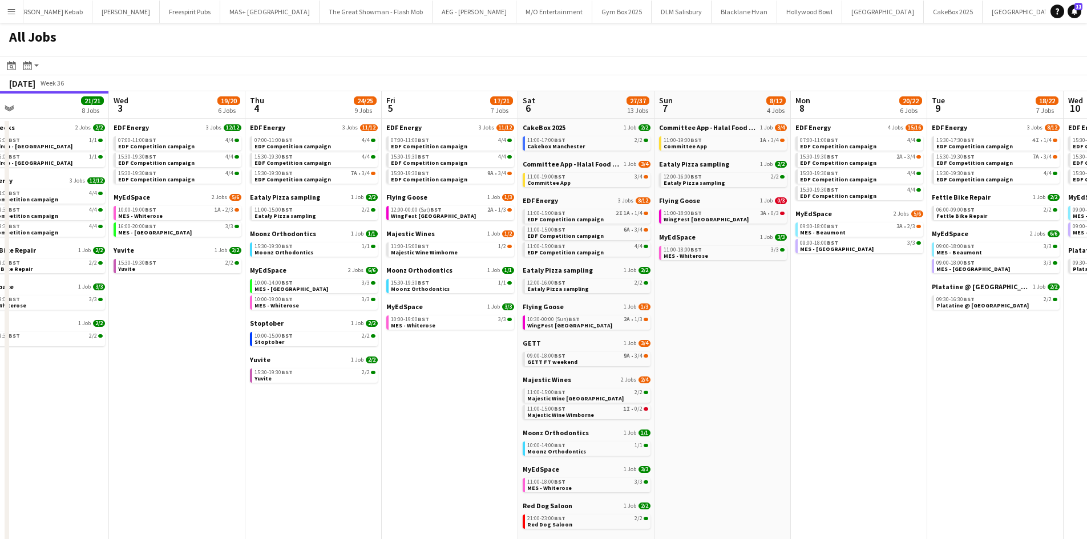
scroll to position [0, 474]
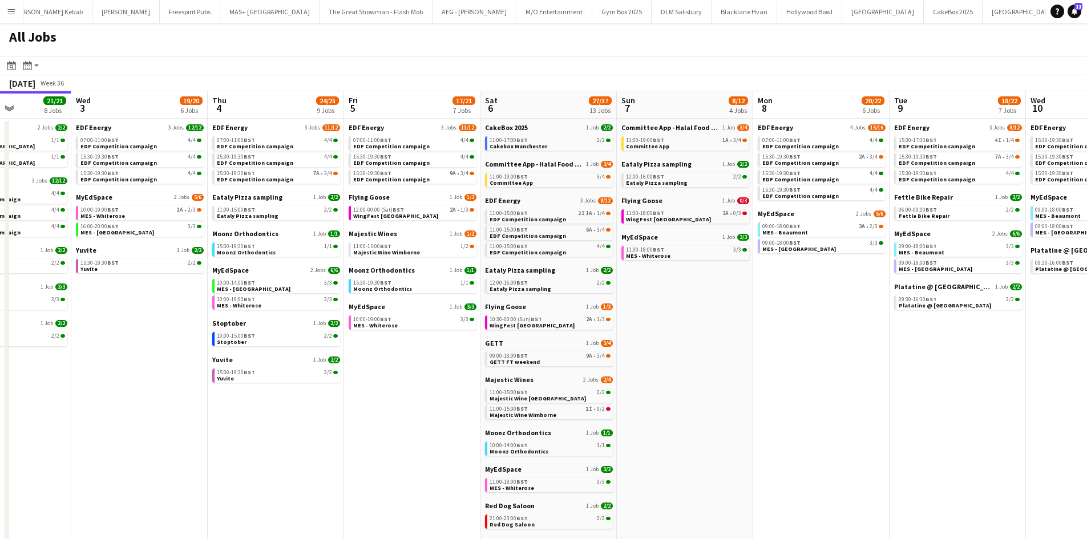
drag, startPoint x: 488, startPoint y: 405, endPoint x: 415, endPoint y: 389, distance: 74.9
click at [415, 389] on app-calendar-viewport "Sat 30 42/44 28 Jobs Sun 31 22/26 10 Jobs Mon 1 20/20 8 Jobs Tue 2 21/21 8 Jobs…" at bounding box center [543, 483] width 1087 height 785
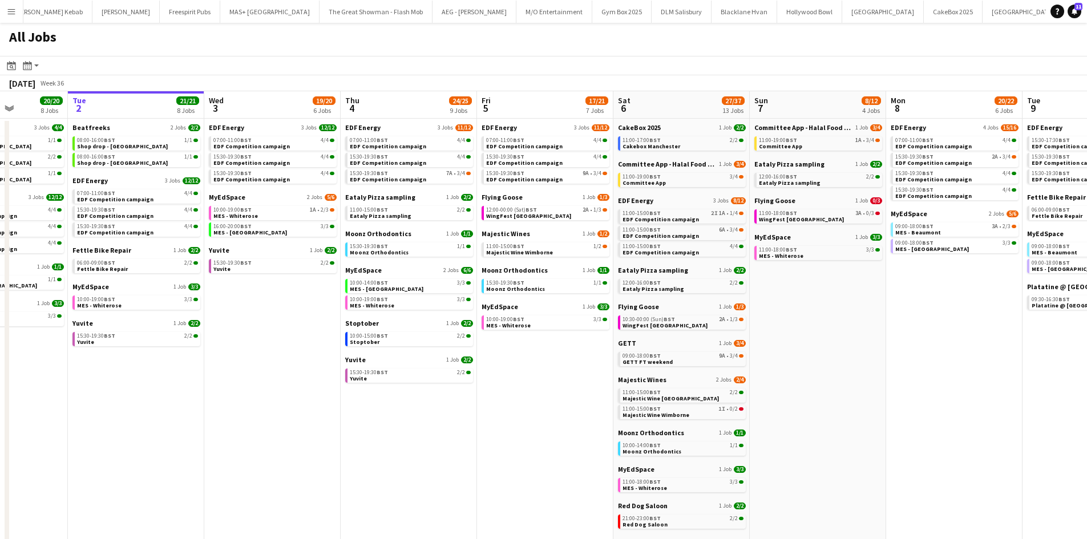
drag, startPoint x: 625, startPoint y: 366, endPoint x: 609, endPoint y: 366, distance: 16.0
click at [609, 366] on app-calendar-viewport "Sat 30 42/44 28 Jobs Sun 31 22/26 10 Jobs Mon 1 20/20 8 Jobs Tue 2 21/21 8 Jobs…" at bounding box center [543, 483] width 1087 height 785
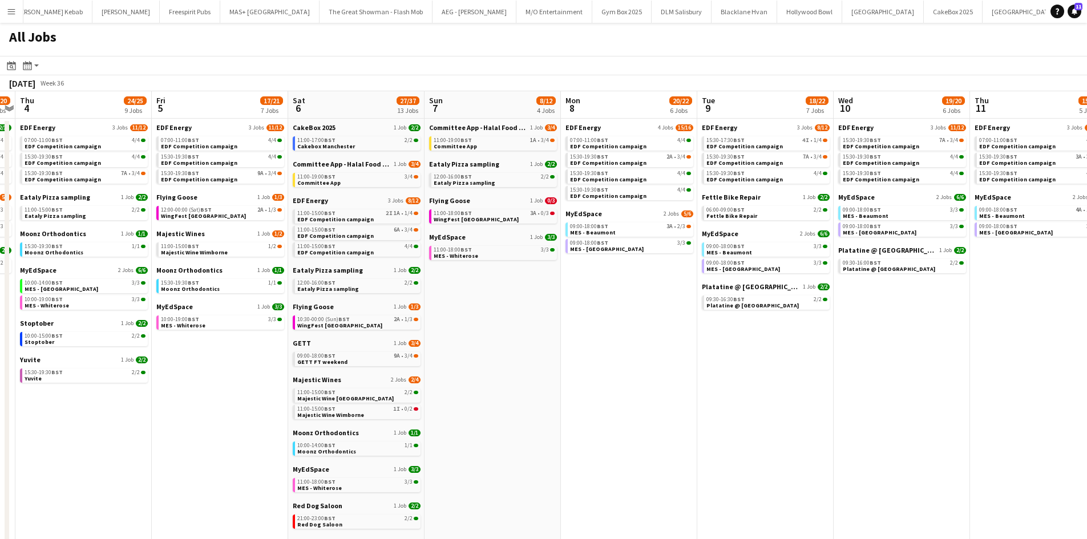
drag, startPoint x: 908, startPoint y: 444, endPoint x: 854, endPoint y: 437, distance: 54.2
click at [854, 437] on app-calendar-viewport "Mon 1 20/20 8 Jobs Tue 2 21/21 8 Jobs Wed 3 19/20 6 Jobs Thu 4 24/25 9 Jobs Fri…" at bounding box center [543, 483] width 1087 height 785
drag, startPoint x: 614, startPoint y: 382, endPoint x: 944, endPoint y: 417, distance: 331.7
click at [969, 393] on app-calendar-viewport "Mon 1 20/20 8 Jobs Tue 2 21/21 8 Jobs Wed 3 19/20 6 Jobs Thu 4 24/25 9 Jobs Fri…" at bounding box center [543, 483] width 1087 height 785
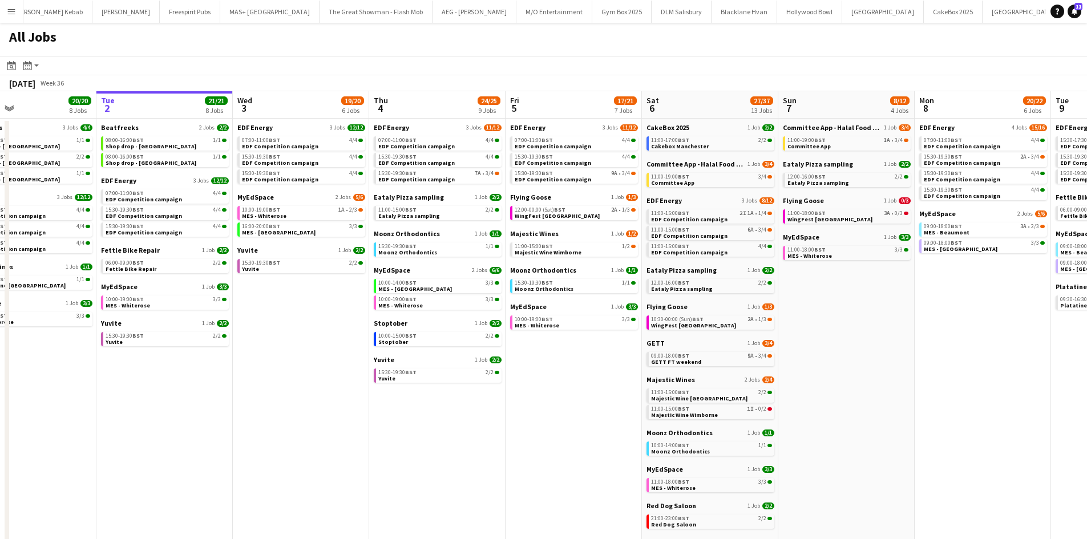
scroll to position [0, 337]
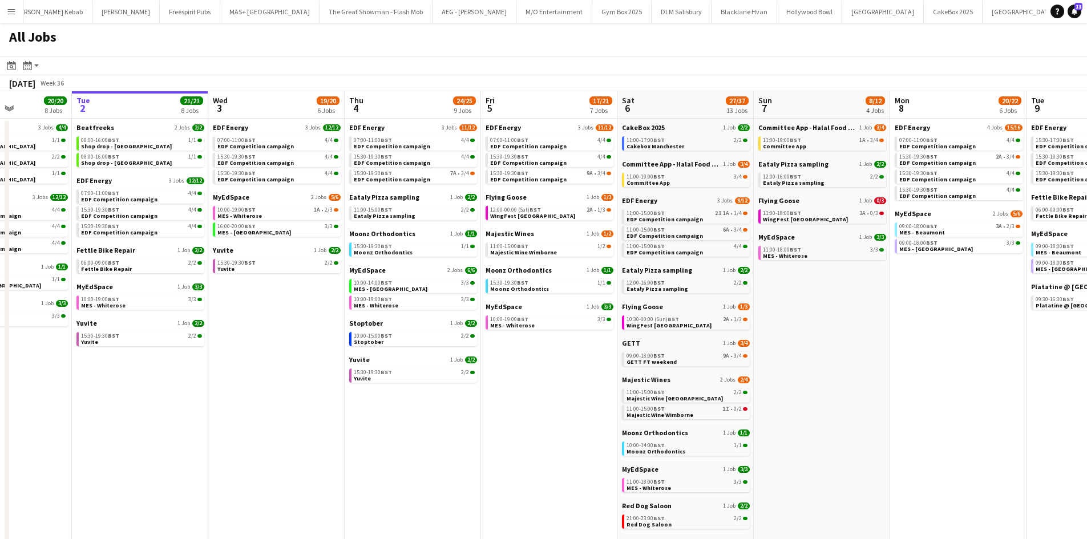
drag, startPoint x: 592, startPoint y: 430, endPoint x: 582, endPoint y: 427, distance: 10.5
click at [582, 427] on app-calendar-viewport "Sat 30 42/44 28 Jobs Sun 31 22/26 10 Jobs Mon 1 20/20 8 Jobs Tue 2 21/21 8 Jobs…" at bounding box center [543, 483] width 1087 height 785
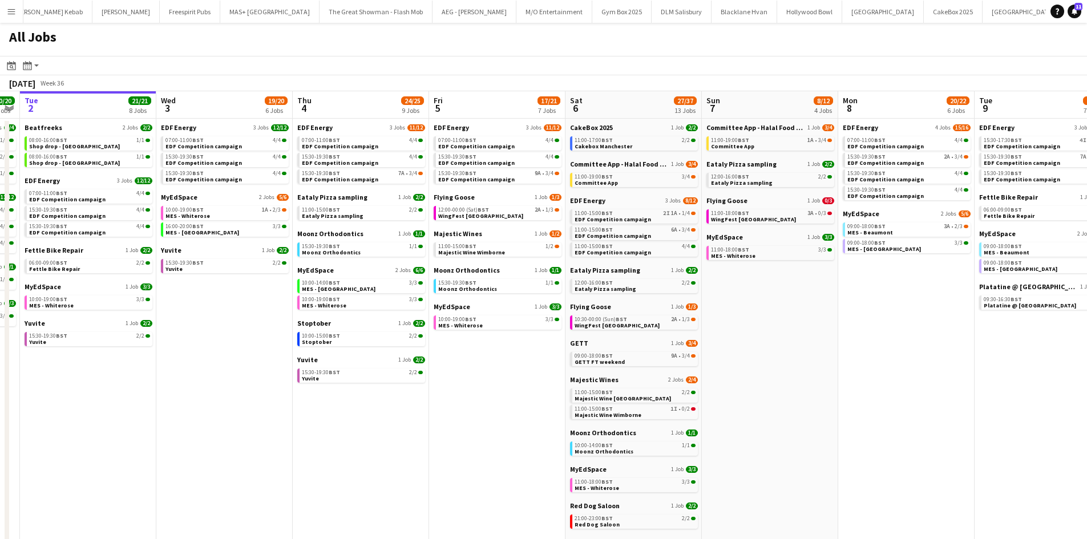
drag, startPoint x: 811, startPoint y: 372, endPoint x: 730, endPoint y: 365, distance: 81.9
click at [744, 365] on app-calendar-viewport "Sat 30 42/44 28 Jobs Sun 31 22/26 10 Jobs Mon 1 20/20 8 Jobs Tue 2 21/21 8 Jobs…" at bounding box center [543, 483] width 1087 height 785
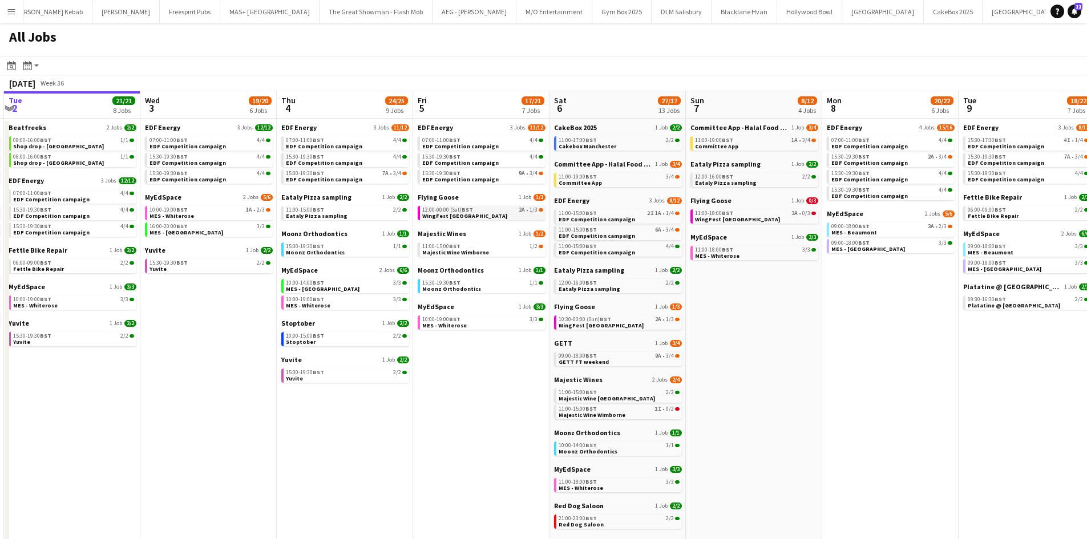
click at [523, 212] on span "2A" at bounding box center [522, 210] width 6 height 6
click at [516, 215] on link "12:00-00:00 (Sat) BST 2A • 1/3 WingFest [GEOGRAPHIC_DATA]" at bounding box center [482, 212] width 121 height 13
click at [471, 209] on span "BST" at bounding box center [467, 209] width 11 height 7
click at [467, 212] on span "BST" at bounding box center [466, 209] width 11 height 7
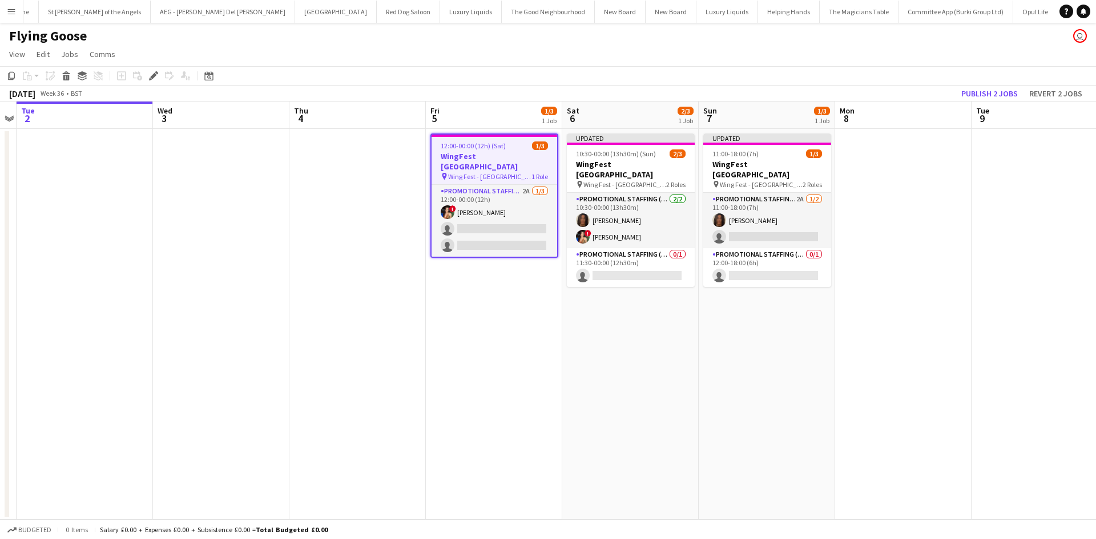
scroll to position [0, 4155]
drag, startPoint x: 580, startPoint y: 309, endPoint x: 532, endPoint y: 301, distance: 47.9
click at [532, 301] on app-calendar-viewport "Sat 30 3/3 1 Job Sun 31 3/3 1 Job Mon 1 Tue 2 Wed 3 Thu 4 Fri 5 1/3 1 Job Sat 6…" at bounding box center [548, 311] width 1096 height 418
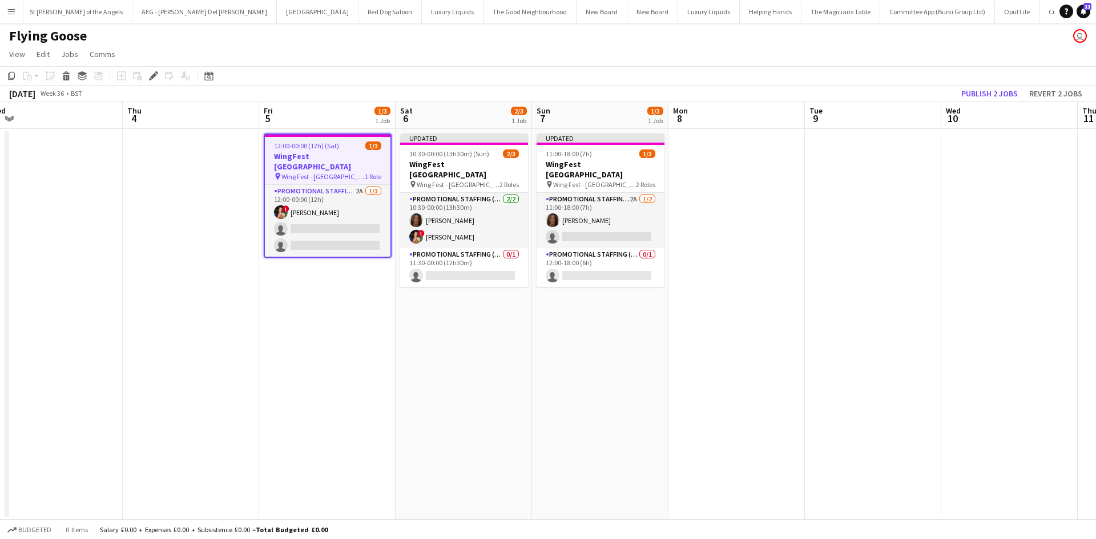
drag, startPoint x: 730, startPoint y: 338, endPoint x: 582, endPoint y: 313, distance: 150.5
click at [582, 313] on app-calendar-viewport "Sat 30 3/3 1 Job Sun 31 3/3 1 Job Mon 1 Tue 2 Wed 3 Thu 4 Fri 5 1/3 1 Job Sat 6…" at bounding box center [548, 311] width 1096 height 418
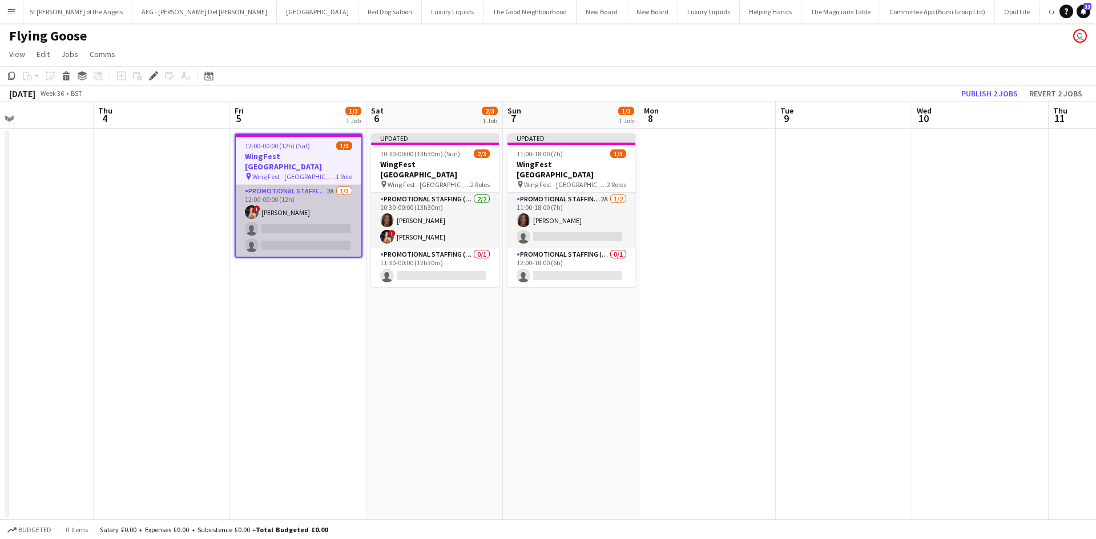
click at [327, 185] on app-card-role "Promotional Staffing (Brand Ambassadors) 2A [DATE] 12:00-00:00 (12h) ! [PERSON_…" at bounding box center [299, 221] width 126 height 72
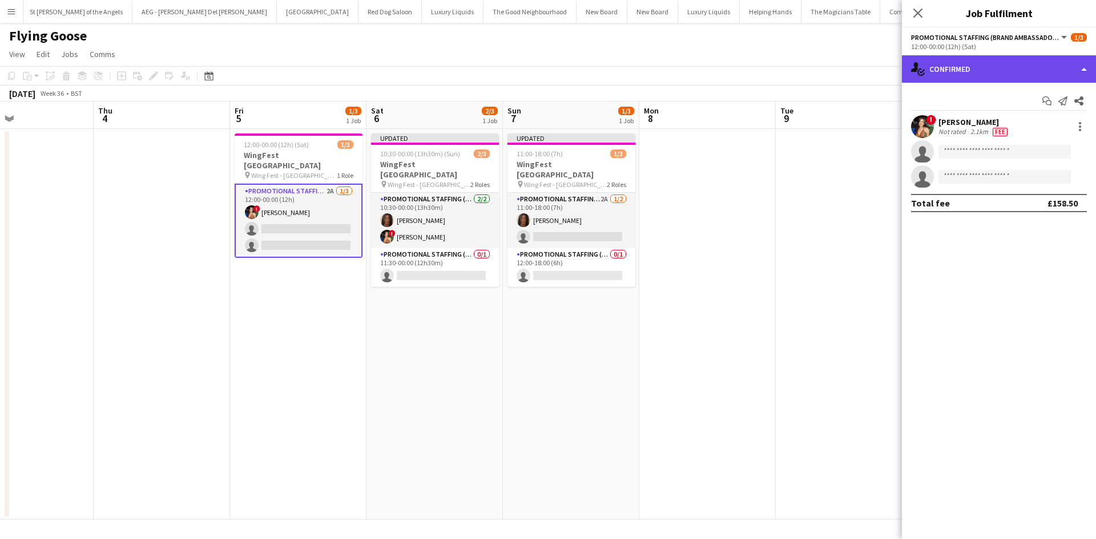
click at [996, 60] on div "single-neutral-actions-check-2 Confirmed" at bounding box center [999, 68] width 194 height 27
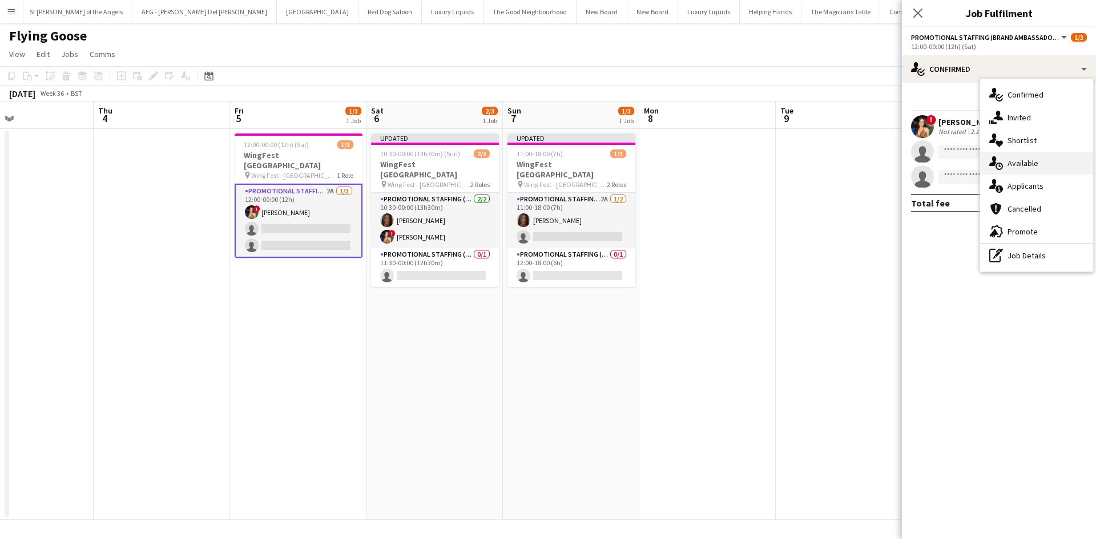
click at [1024, 164] on span "Available" at bounding box center [1022, 163] width 31 height 10
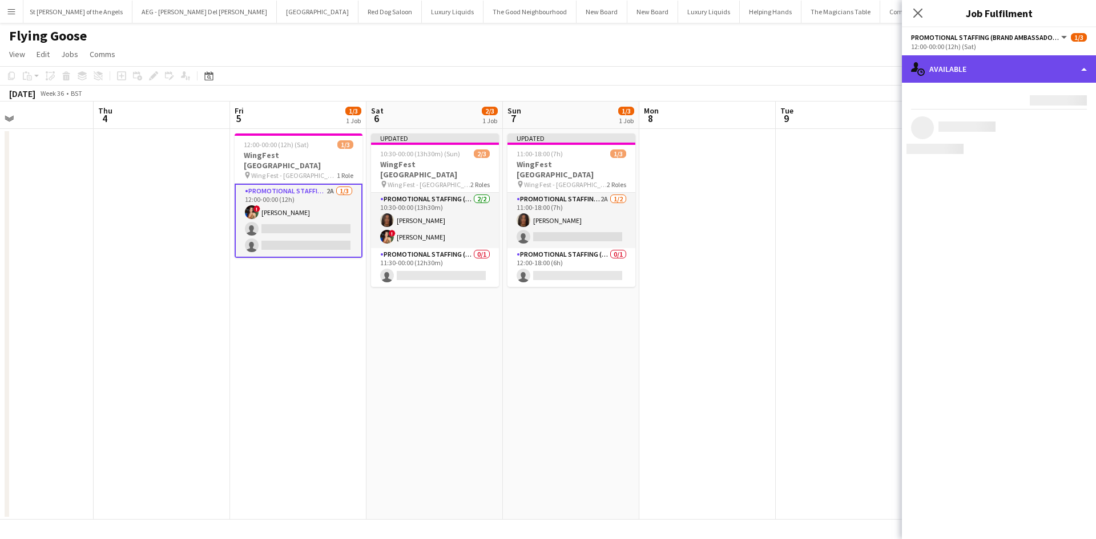
click at [990, 65] on div "single-neutral-actions-upload Available" at bounding box center [999, 68] width 194 height 27
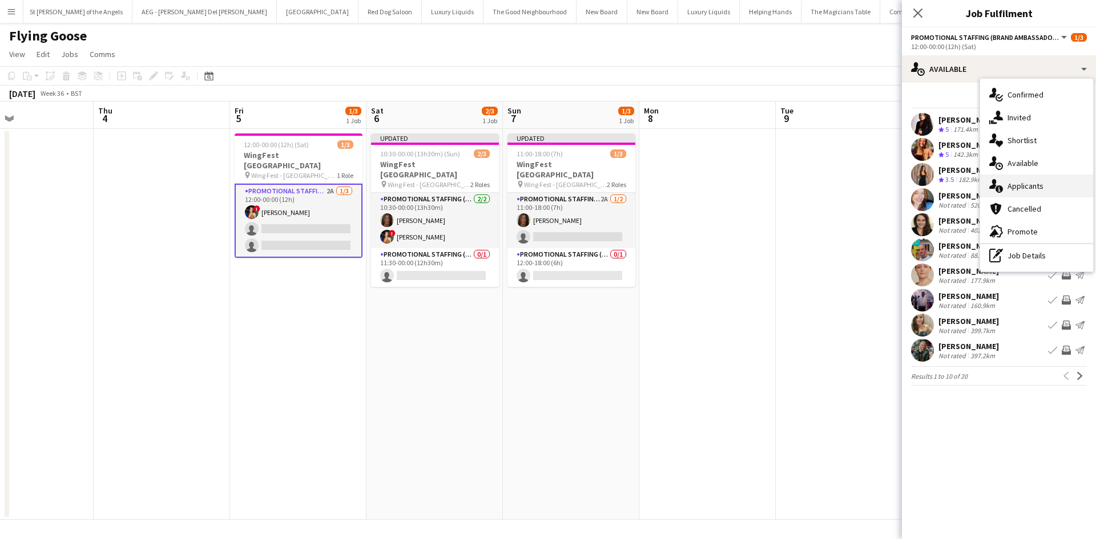
click at [1022, 186] on span "Applicants" at bounding box center [1025, 186] width 36 height 10
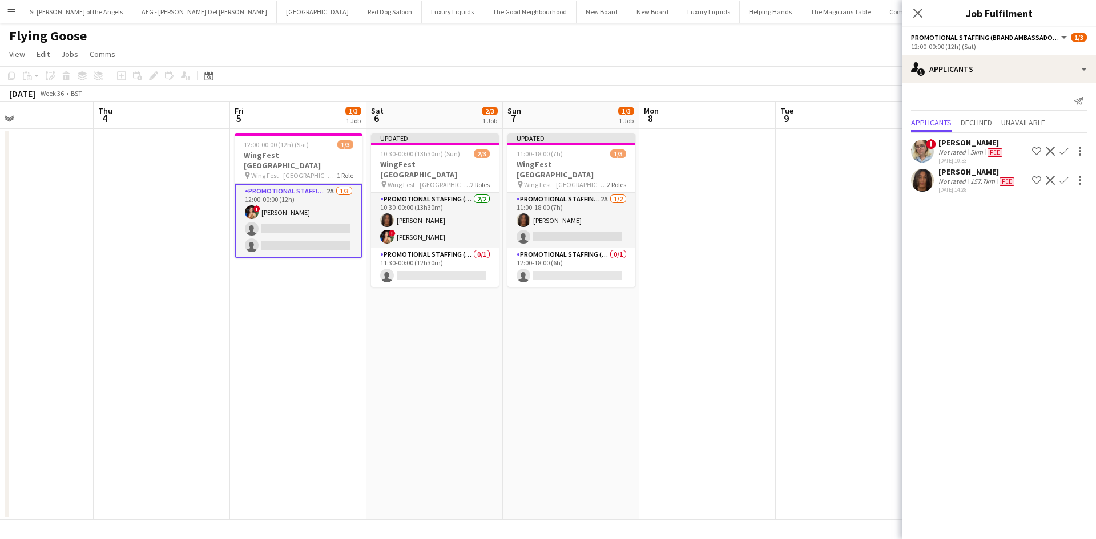
click at [961, 142] on div "[PERSON_NAME]" at bounding box center [971, 143] width 66 height 10
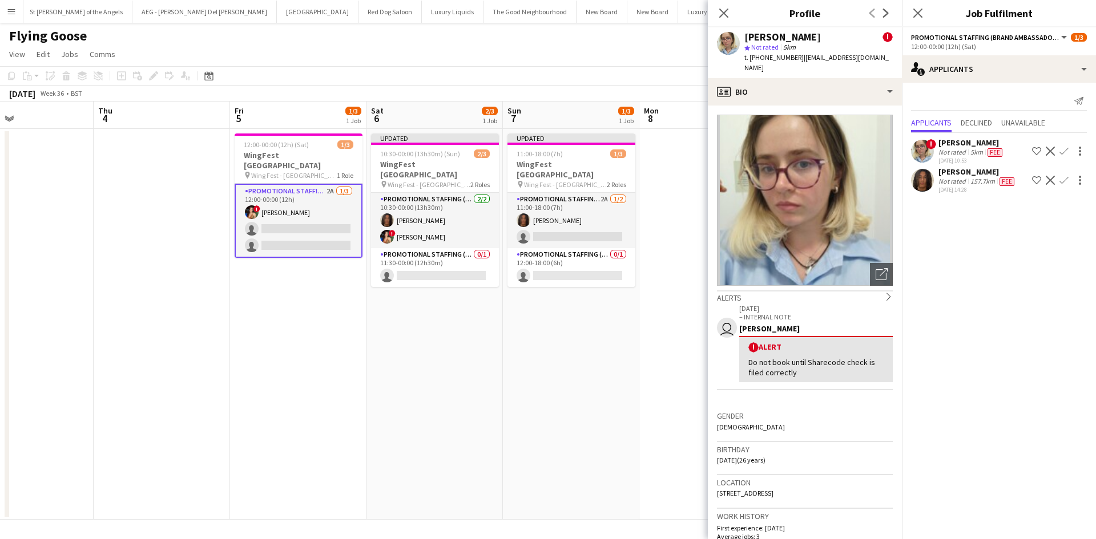
drag, startPoint x: 427, startPoint y: 437, endPoint x: 410, endPoint y: 419, distance: 24.2
click at [426, 436] on app-date-cell "Updated 10:30-00:00 (13h30m) (Sun) 2/3 WingFest [GEOGRAPHIC_DATA] pin Wing Fest…" at bounding box center [434, 324] width 136 height 391
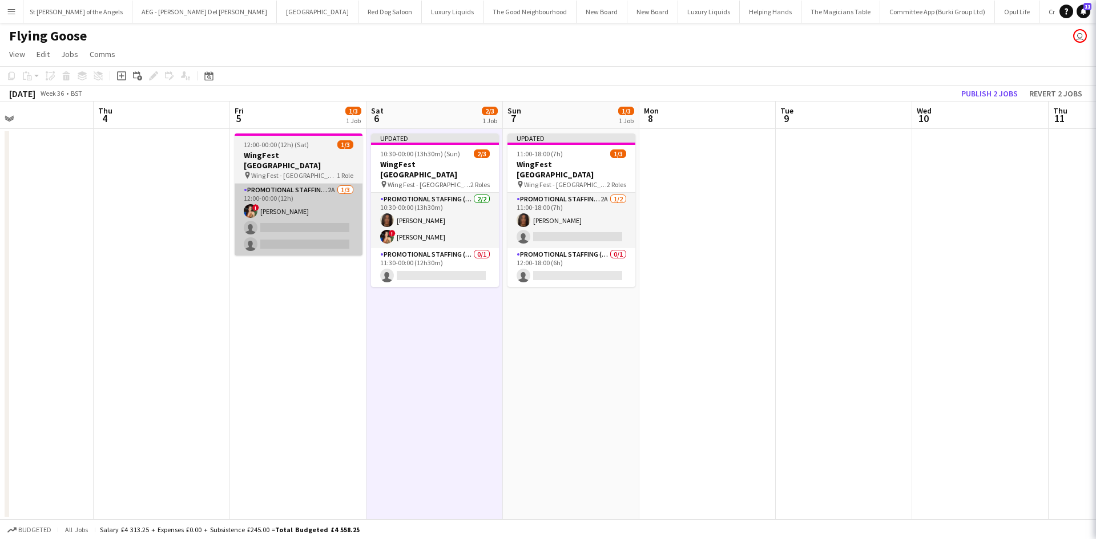
scroll to position [0, 317]
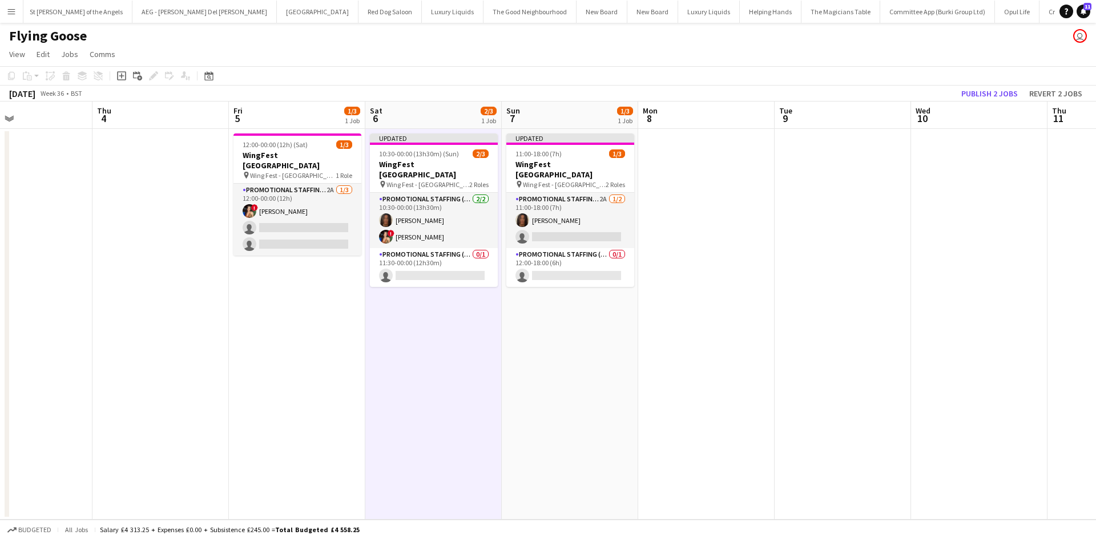
click at [10, 13] on app-icon "Menu" at bounding box center [11, 11] width 9 height 9
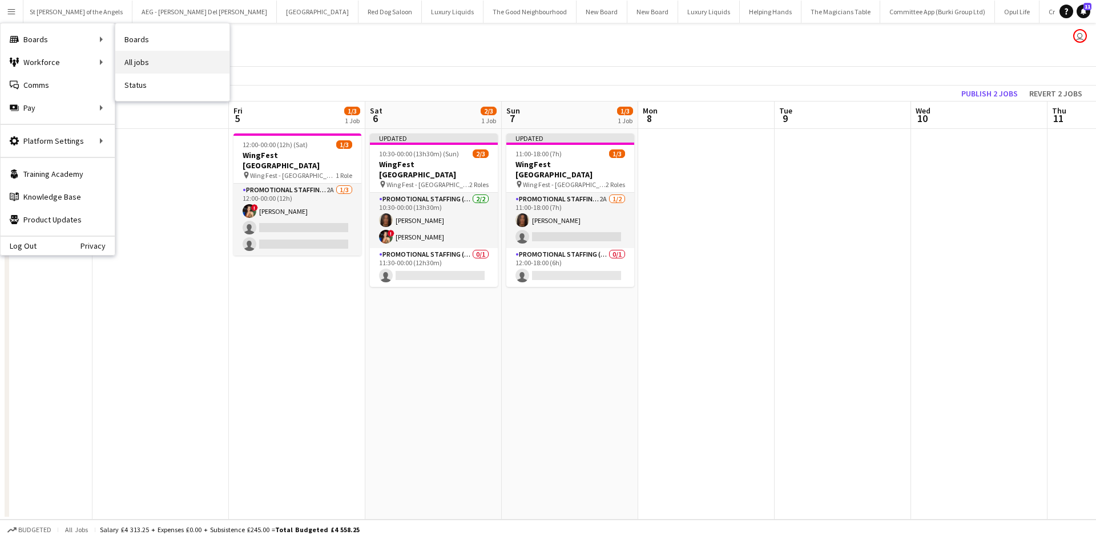
click at [136, 58] on link "All jobs" at bounding box center [172, 62] width 114 height 23
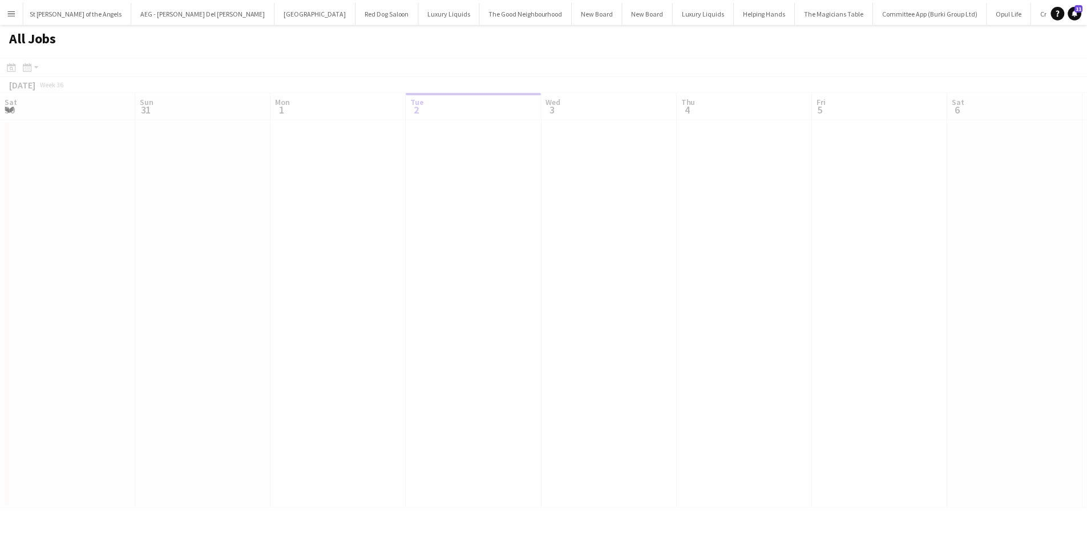
scroll to position [0, 273]
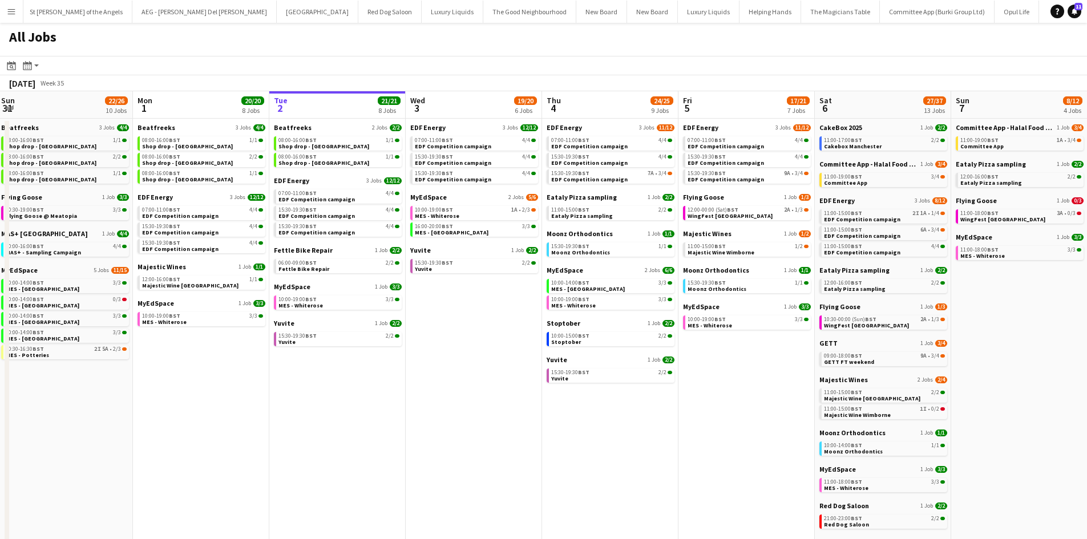
drag, startPoint x: 227, startPoint y: 377, endPoint x: 364, endPoint y: 389, distance: 136.9
click at [374, 393] on app-calendar-viewport "Fri 29 20/21 9 Jobs Sat 30 42/44 28 Jobs Sun 31 22/26 10 Jobs Mon 1 20/20 8 Job…" at bounding box center [543, 483] width 1087 height 785
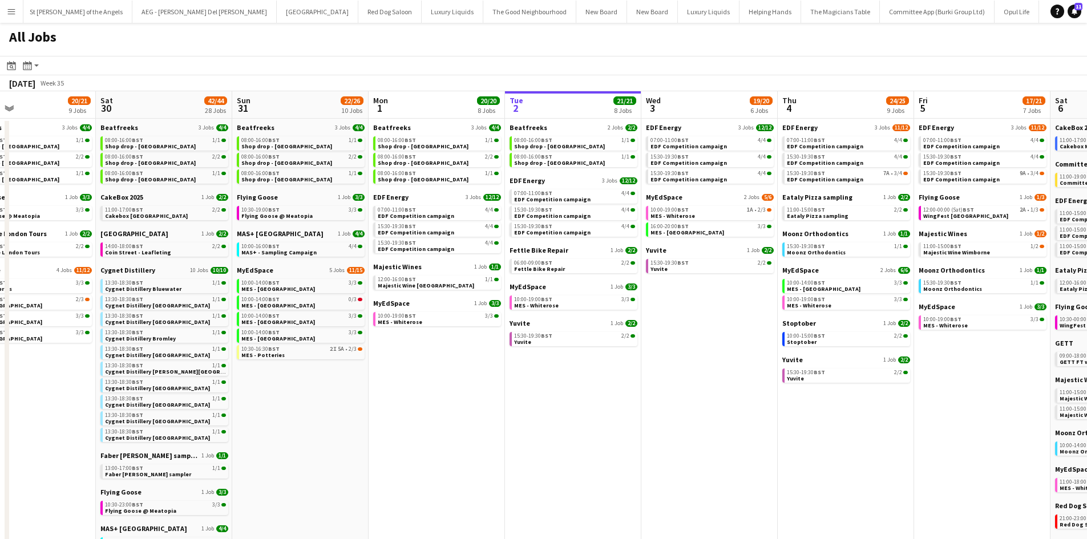
drag, startPoint x: 263, startPoint y: 385, endPoint x: 360, endPoint y: 394, distance: 97.4
click at [360, 394] on app-calendar-viewport "Wed 27 14/15 6 Jobs Thu 28 19/19 10 Jobs Fri 29 20/21 9 Jobs Sat 30 42/44 28 Jo…" at bounding box center [543, 483] width 1087 height 785
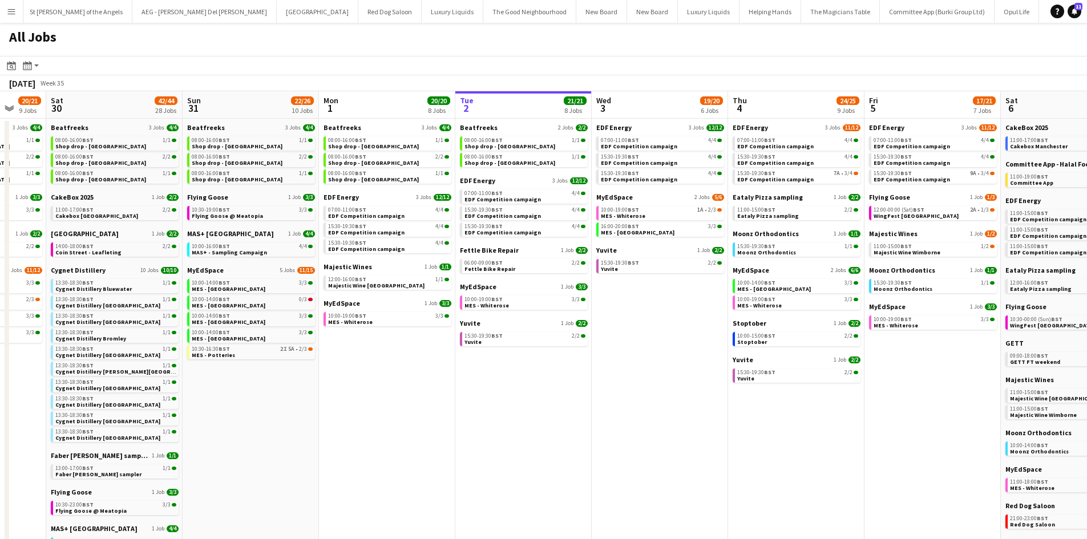
click at [433, 396] on app-all-jobs "All Jobs Date picker [DATE] [DATE] [DATE] M [DATE] T [DATE] W [DATE] T [DATE] F…" at bounding box center [543, 449] width 1087 height 853
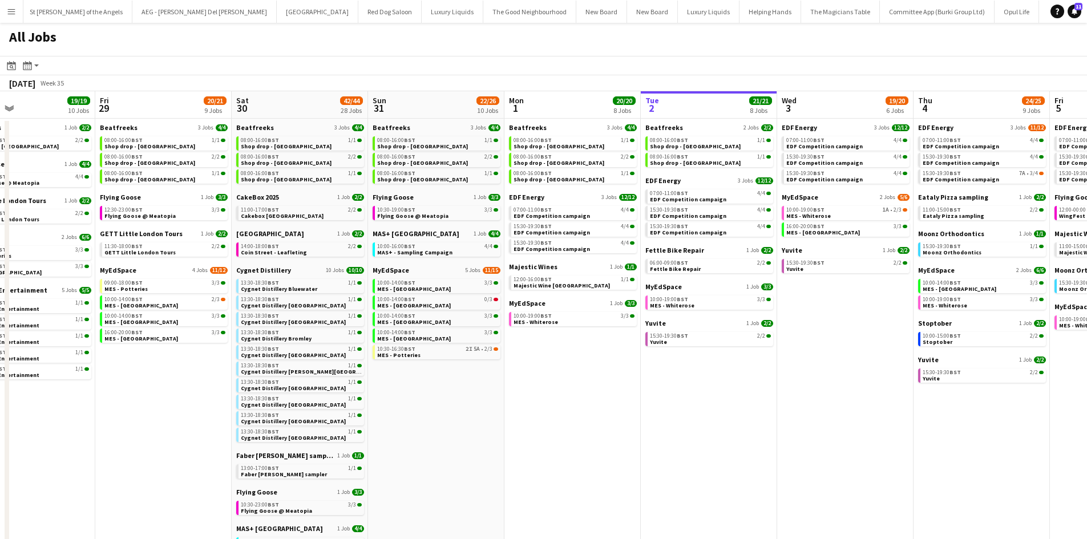
drag, startPoint x: 168, startPoint y: 382, endPoint x: 225, endPoint y: 379, distance: 57.7
click at [225, 381] on app-calendar-viewport "Tue 26 22/24 14 Jobs Wed 27 14/15 6 Jobs Thu 28 19/19 10 Jobs Fri 29 20/21 9 Jo…" at bounding box center [543, 483] width 1087 height 785
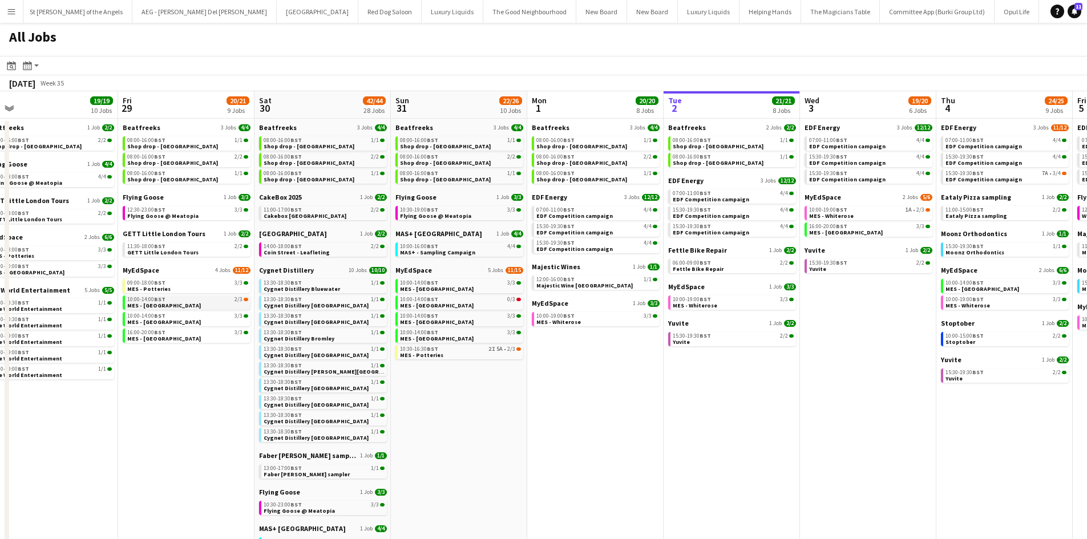
click at [186, 303] on span "MES - [GEOGRAPHIC_DATA]" at bounding box center [164, 305] width 74 height 7
drag, startPoint x: 298, startPoint y: 385, endPoint x: 625, endPoint y: 361, distance: 327.3
click at [625, 361] on app-calendar-viewport "Tue 26 22/24 14 Jobs Wed 27 14/15 6 Jobs Thu 28 19/19 10 Jobs Fri 29 20/21 9 Jo…" at bounding box center [543, 483] width 1087 height 785
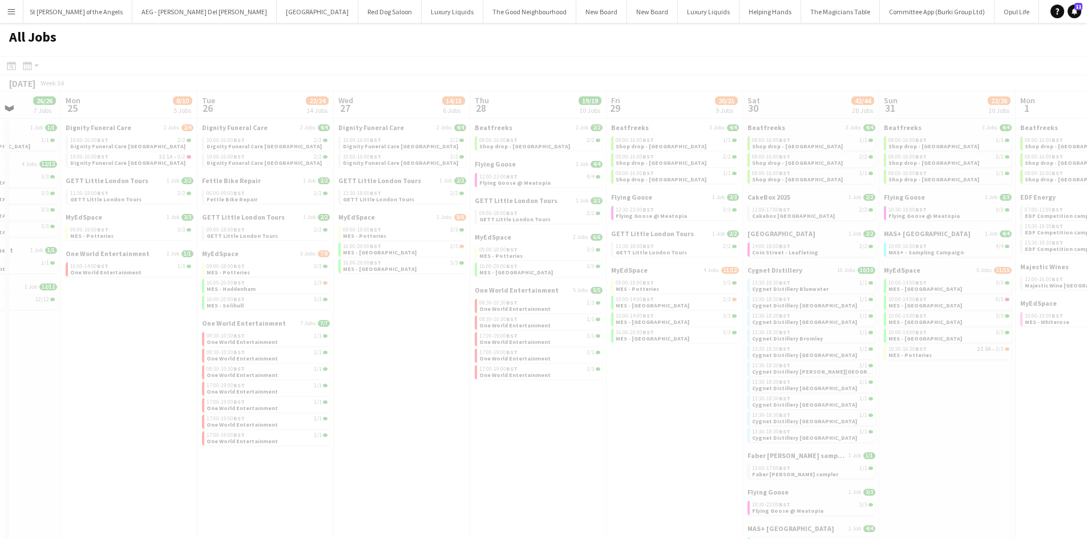
drag, startPoint x: 446, startPoint y: 354, endPoint x: 484, endPoint y: 356, distance: 38.3
click at [680, 354] on app-all-jobs "All Jobs Date picker SEP 2025 SEP 2025 Monday M Tuesday T Wednesday W Thursday …" at bounding box center [543, 449] width 1087 height 853
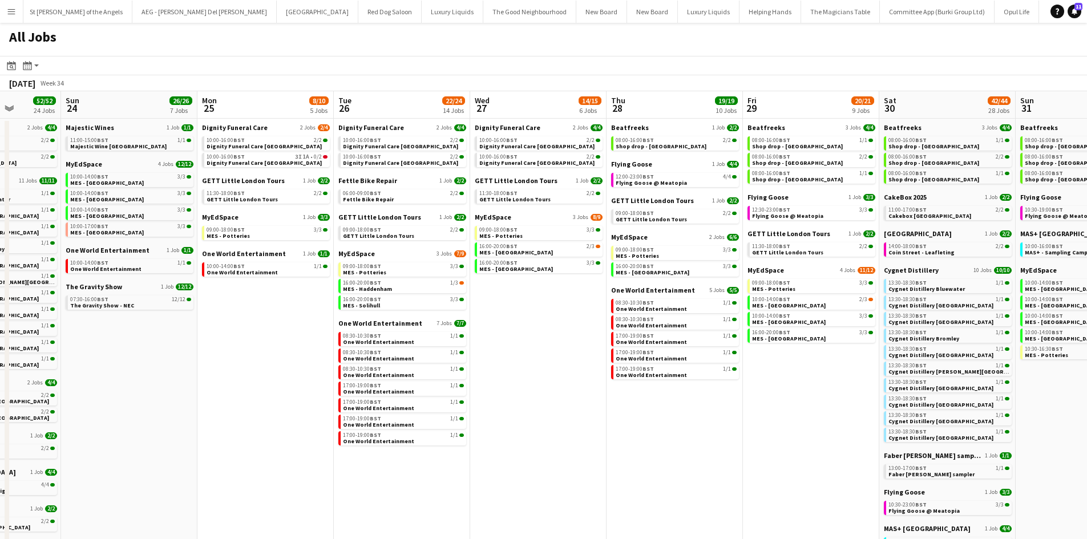
drag, startPoint x: 290, startPoint y: 358, endPoint x: 575, endPoint y: 354, distance: 285.4
click at [575, 354] on app-calendar-viewport "Thu 21 25/26 9 Jobs Fri 22 17/19 7 Jobs Sat 23 52/52 24 Jobs Sun 24 26/26 7 Job…" at bounding box center [543, 483] width 1087 height 785
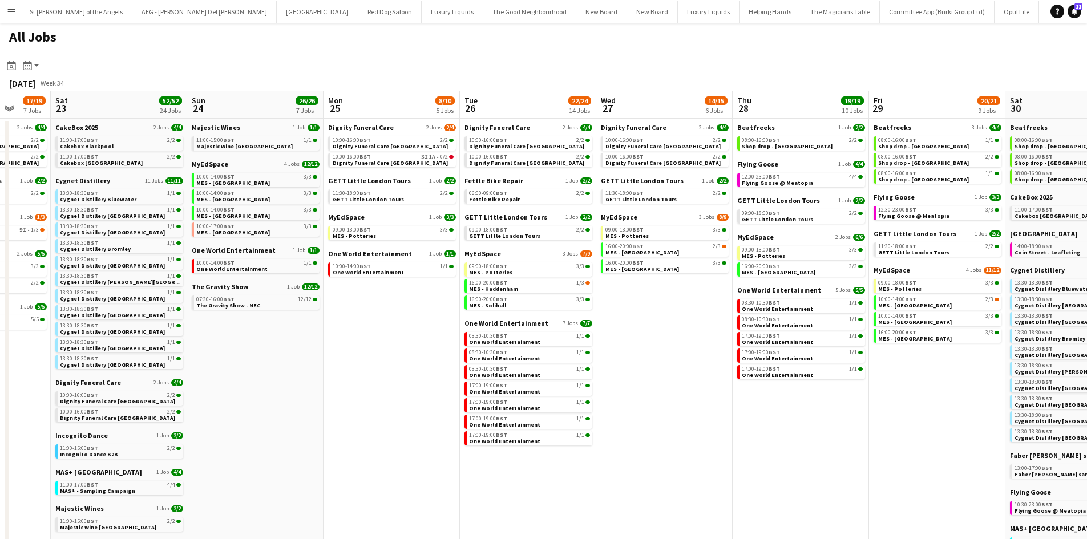
click at [649, 318] on app-all-jobs "All Jobs Date picker SEP 2025 SEP 2025 Monday M Tuesday T Wednesday W Thursday …" at bounding box center [543, 449] width 1087 height 853
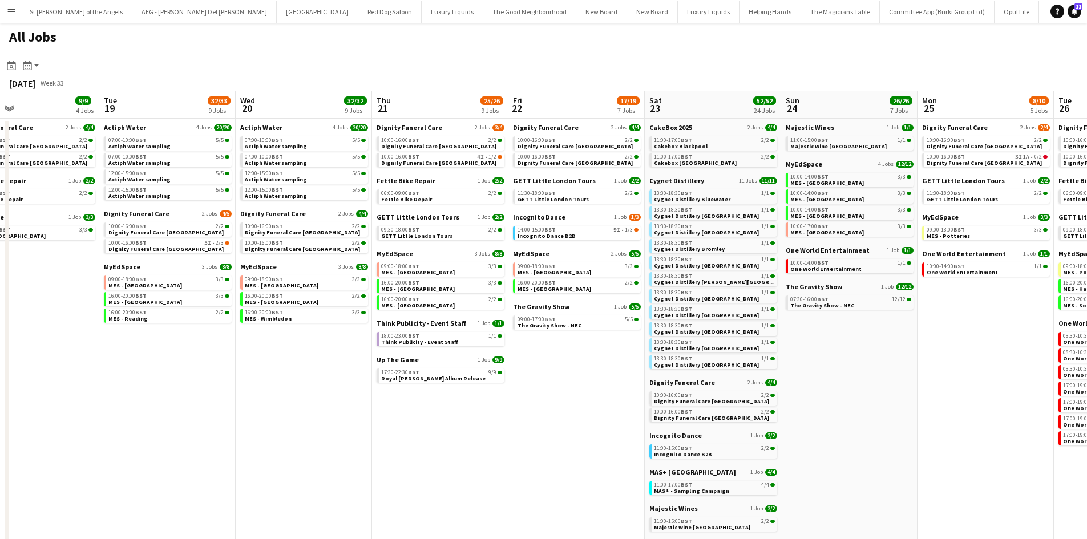
drag, startPoint x: 478, startPoint y: 395, endPoint x: 779, endPoint y: 385, distance: 301.5
click at [601, 367] on app-calendar-viewport "Sat 16 30/30 18 Jobs Sun 17 13/13 4 Jobs Mon 18 9/9 4 Jobs Tue 19 32/33 9 Jobs …" at bounding box center [543, 483] width 1087 height 785
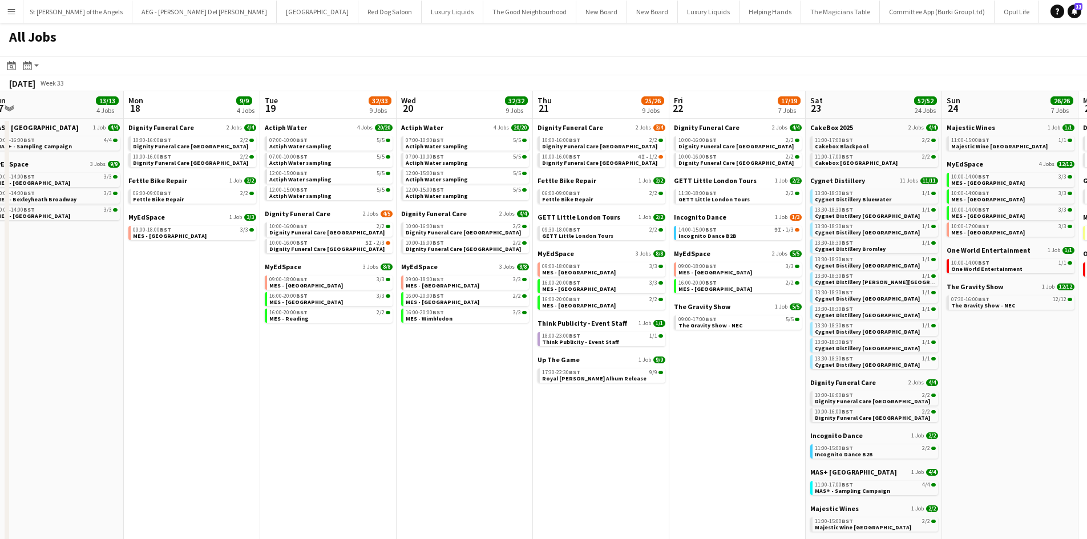
drag, startPoint x: 221, startPoint y: 405, endPoint x: 382, endPoint y: 406, distance: 160.9
click at [381, 406] on app-calendar-viewport "Fri 15 6/6 2 Jobs Sat 16 30/30 18 Jobs Sun 17 13/13 4 Jobs Mon 18 9/9 4 Jobs Tu…" at bounding box center [543, 483] width 1087 height 785
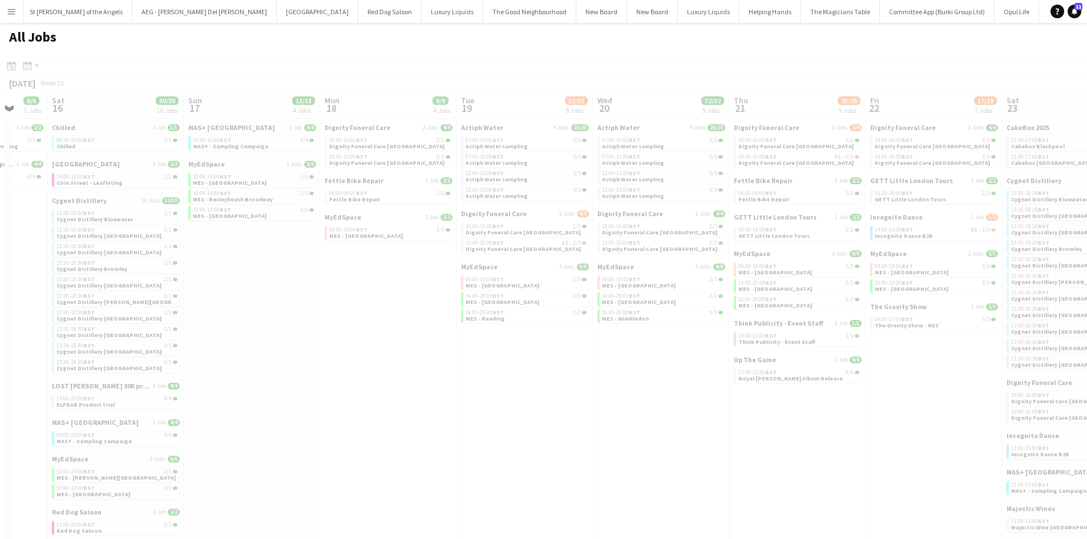
drag, startPoint x: 199, startPoint y: 360, endPoint x: 374, endPoint y: 363, distance: 175.2
click at [395, 360] on app-all-jobs "All Jobs Date picker SEP 2025 SEP 2025 Monday M Tuesday T Wednesday W Thursday …" at bounding box center [543, 449] width 1087 height 853
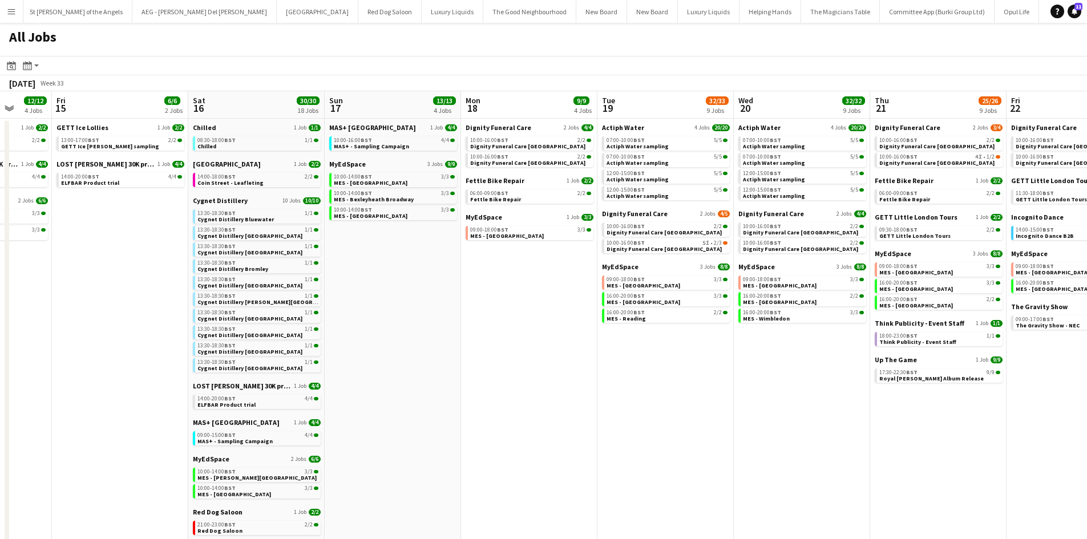
drag, startPoint x: 92, startPoint y: 375, endPoint x: 378, endPoint y: 349, distance: 287.1
click at [377, 350] on app-calendar-viewport "Wed 13 8/8 3 Jobs Thu 14 12/12 4 Jobs Fri 15 6/6 2 Jobs Sat 16 30/30 18 Jobs Su…" at bounding box center [543, 483] width 1087 height 785
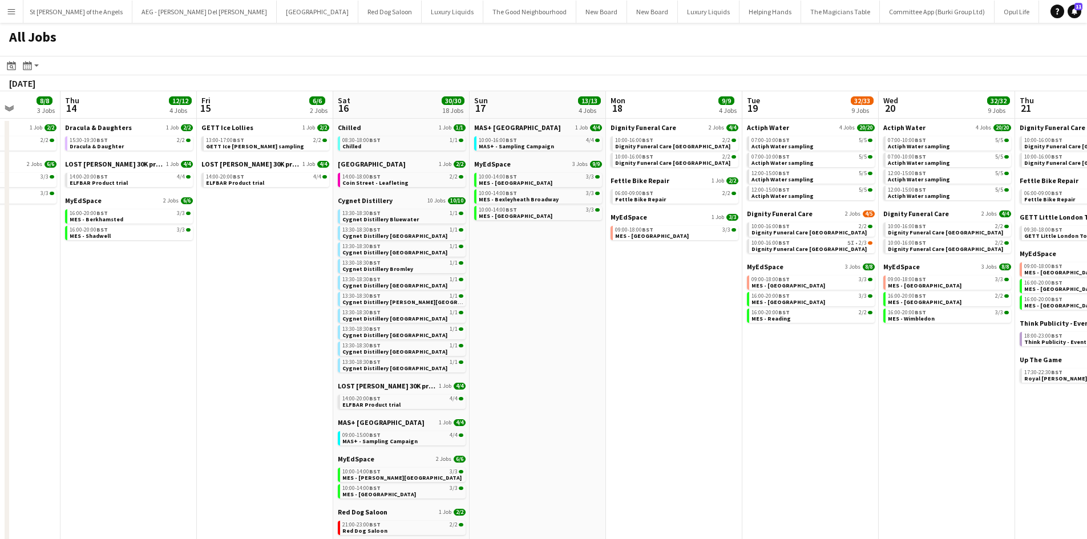
scroll to position [0, 391]
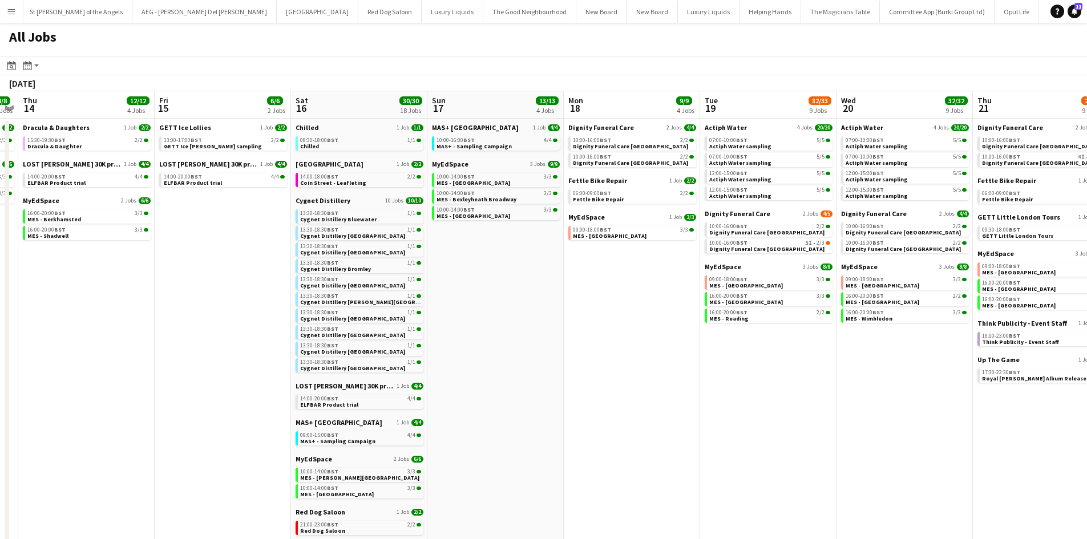
click at [616, 384] on app-all-jobs "All Jobs Date picker SEP 2025 SEP 2025 Monday M Tuesday T Wednesday W Thursday …" at bounding box center [543, 449] width 1087 height 853
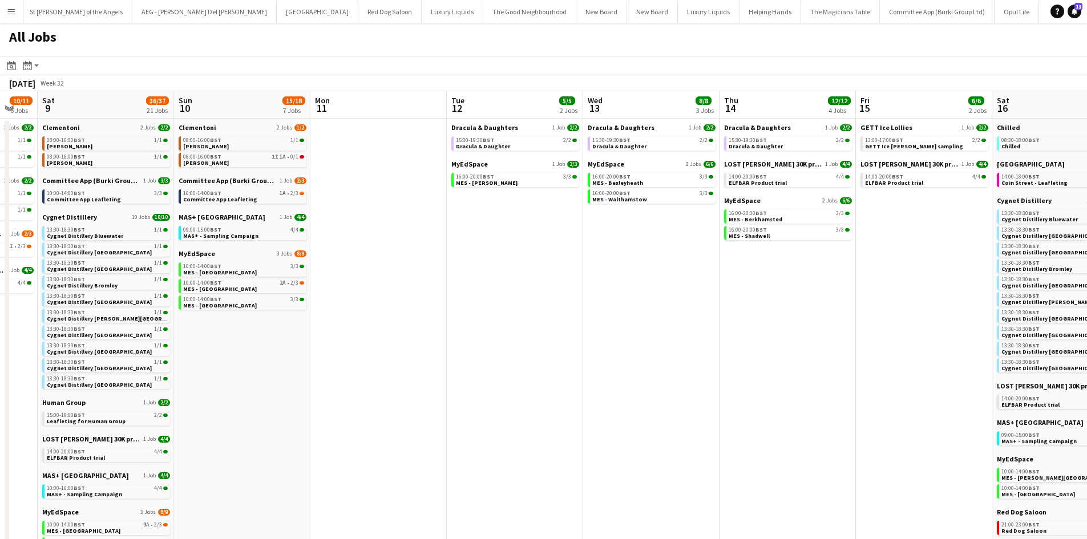
drag, startPoint x: 547, startPoint y: 250, endPoint x: 679, endPoint y: 250, distance: 131.3
click at [681, 250] on app-calendar-viewport "Wed 6 17/18 5 Jobs Thu 7 16/16 5 Jobs Fri 8 10/11 6 Jobs Sat 9 36/37 21 Jobs Su…" at bounding box center [543, 483] width 1087 height 785
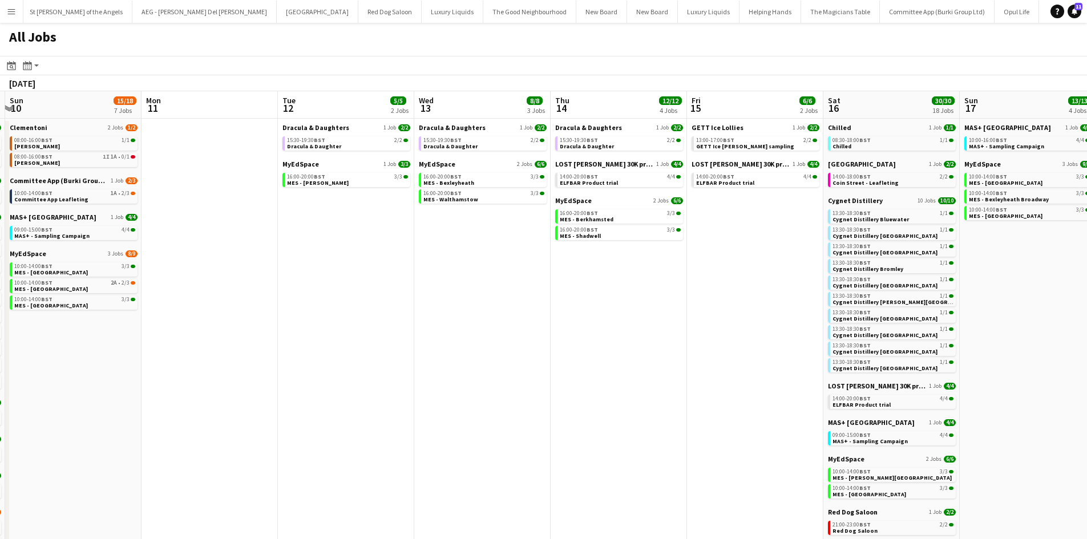
drag, startPoint x: 605, startPoint y: 260, endPoint x: 169, endPoint y: 205, distance: 439.9
click at [169, 205] on app-calendar-viewport "Wed 6 17/18 5 Jobs Thu 7 16/16 5 Jobs Fri 8 10/11 6 Jobs Sat 9 36/37 21 Jobs Su…" at bounding box center [543, 483] width 1087 height 785
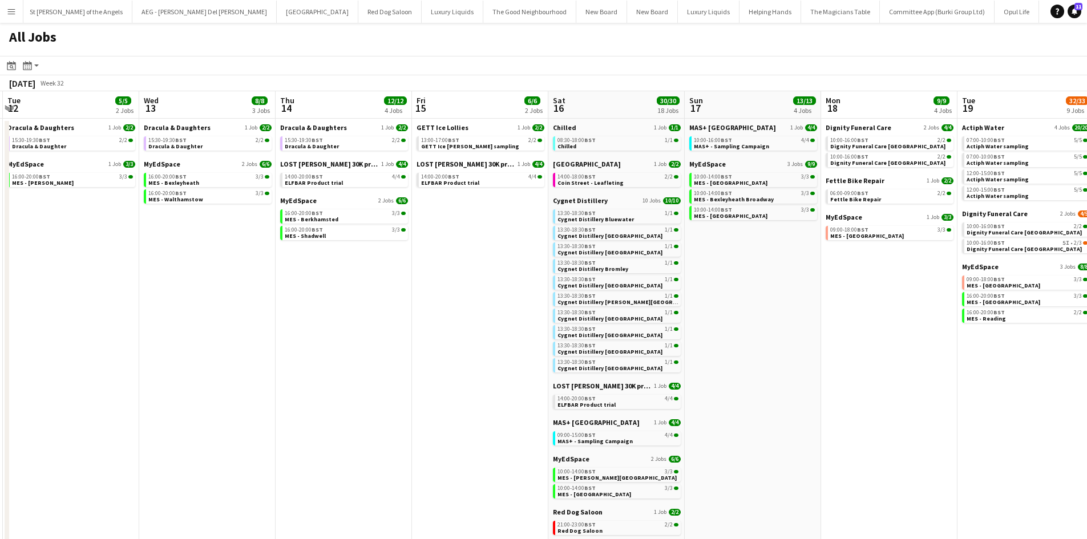
drag, startPoint x: 805, startPoint y: 247, endPoint x: 259, endPoint y: 216, distance: 546.4
click at [260, 216] on app-calendar-viewport "Fri 8 10/11 6 Jobs Sat 9 36/37 21 Jobs Sun 10 15/18 7 Jobs Mon 11 Tue 12 5/5 2 …" at bounding box center [543, 483] width 1087 height 785
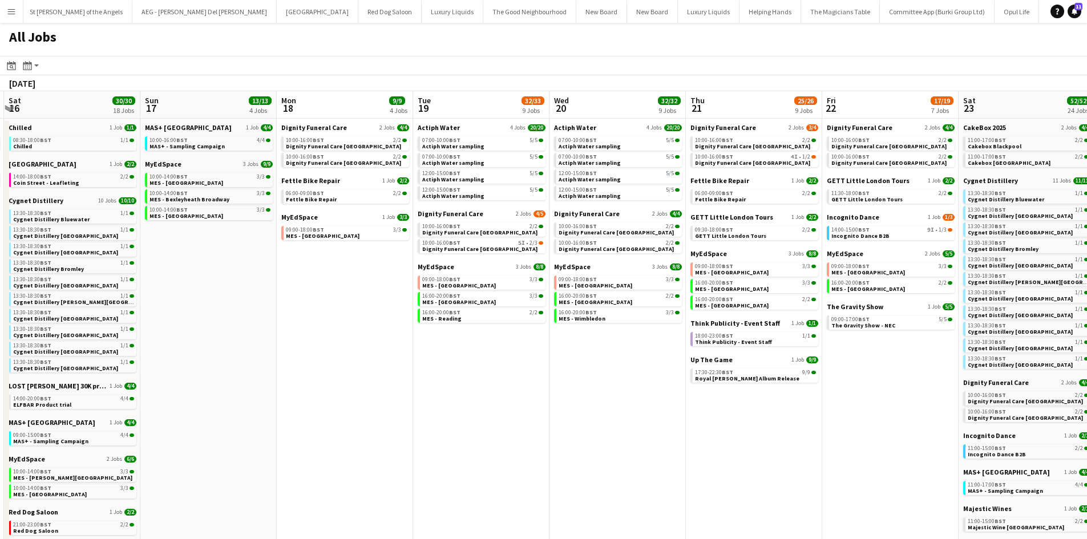
drag, startPoint x: 750, startPoint y: 285, endPoint x: 169, endPoint y: 261, distance: 582.0
click at [171, 261] on app-calendar-viewport "Wed 13 8/8 3 Jobs Thu 14 12/12 4 Jobs Fri 15 6/6 2 Jobs Sat 16 30/30 18 Jobs Su…" at bounding box center [543, 483] width 1087 height 785
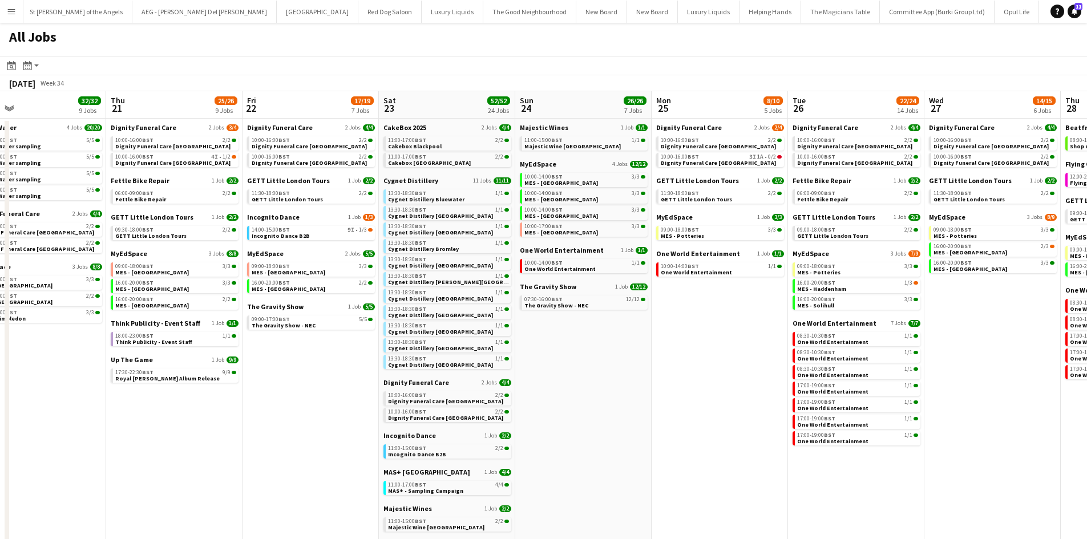
drag, startPoint x: 584, startPoint y: 282, endPoint x: 141, endPoint y: 244, distance: 445.1
click at [142, 246] on app-calendar-viewport "Sun 17 13/13 4 Jobs Mon 18 9/9 4 Jobs Tue 19 32/33 9 Jobs Wed 20 32/32 9 Jobs T…" at bounding box center [543, 483] width 1087 height 785
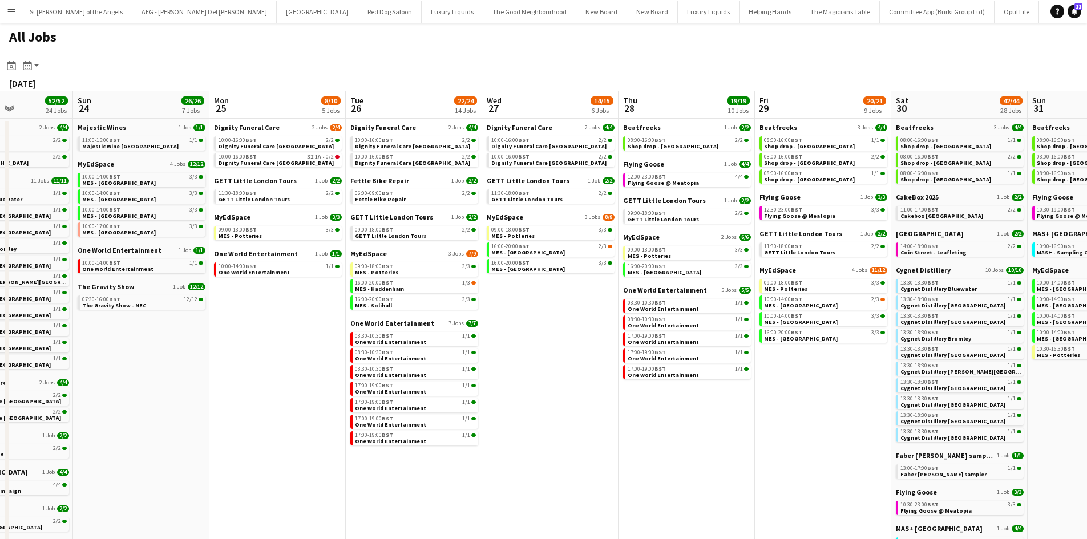
drag, startPoint x: 501, startPoint y: 269, endPoint x: 115, endPoint y: 264, distance: 386.4
click at [113, 265] on app-calendar-viewport "Wed 20 32/32 9 Jobs Thu 21 25/26 9 Jobs Fri 22 17/19 7 Jobs Sat 23 52/52 24 Job…" at bounding box center [543, 483] width 1087 height 785
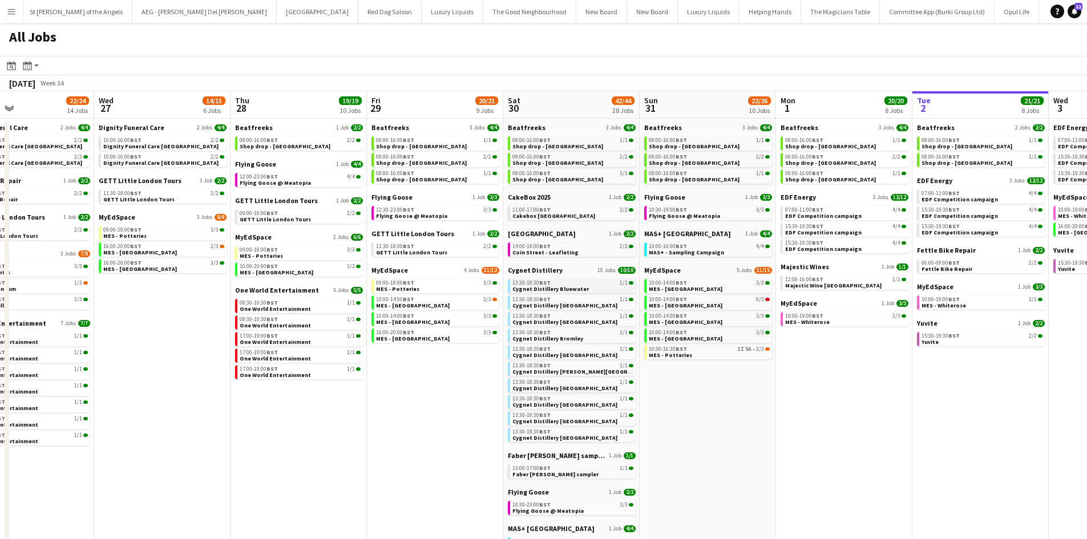
drag, startPoint x: 526, startPoint y: 302, endPoint x: 155, endPoint y: 284, distance: 371.4
click at [160, 286] on app-calendar-viewport "Sun 24 26/26 7 Jobs Mon 25 8/10 5 Jobs Tue 26 22/24 14 Jobs Wed 27 14/15 6 Jobs…" at bounding box center [543, 483] width 1087 height 785
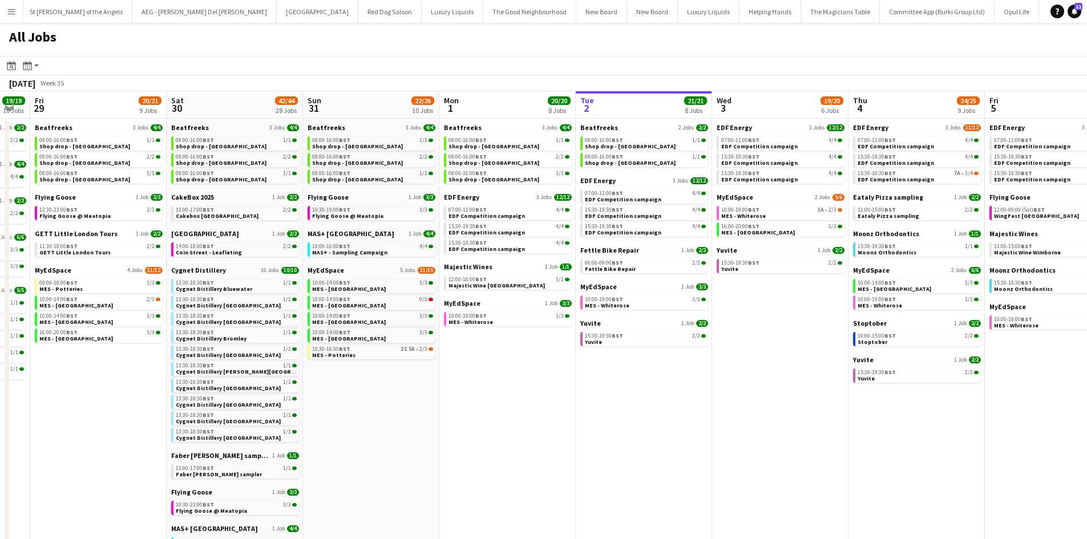
drag, startPoint x: 623, startPoint y: 306, endPoint x: 296, endPoint y: 266, distance: 328.9
click at [300, 265] on app-calendar-viewport "Tue 26 22/24 14 Jobs Wed 27 14/15 6 Jobs Thu 28 19/19 10 Jobs Fri 29 20/21 9 Jo…" at bounding box center [543, 483] width 1087 height 785
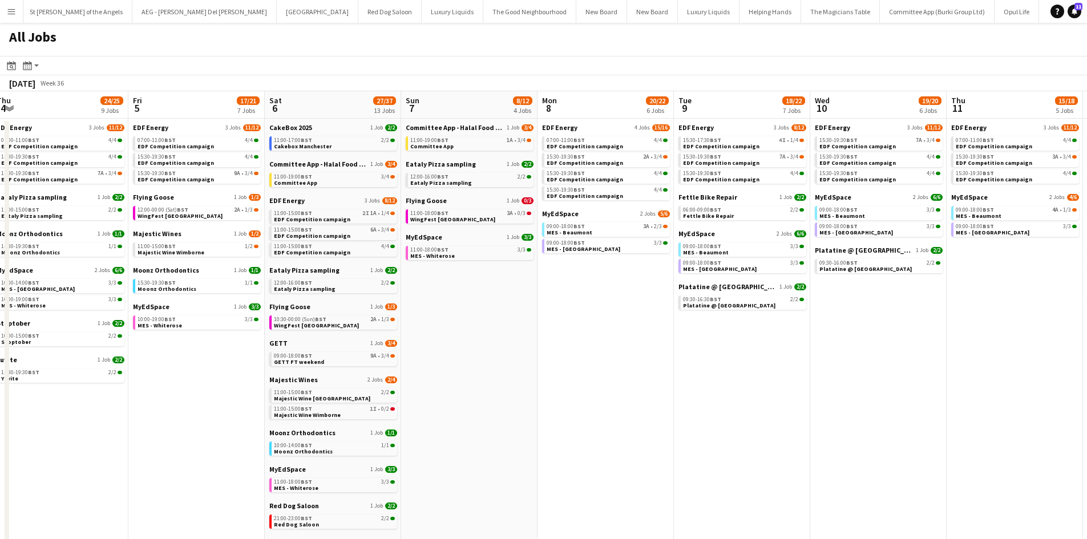
drag, startPoint x: 359, startPoint y: 297, endPoint x: 267, endPoint y: 282, distance: 93.7
click at [267, 282] on app-calendar-viewport "Sun 31 22/26 10 Jobs Mon 1 20/20 8 Jobs Tue 2 21/21 8 Jobs Wed 3 19/20 6 Jobs T…" at bounding box center [543, 483] width 1087 height 785
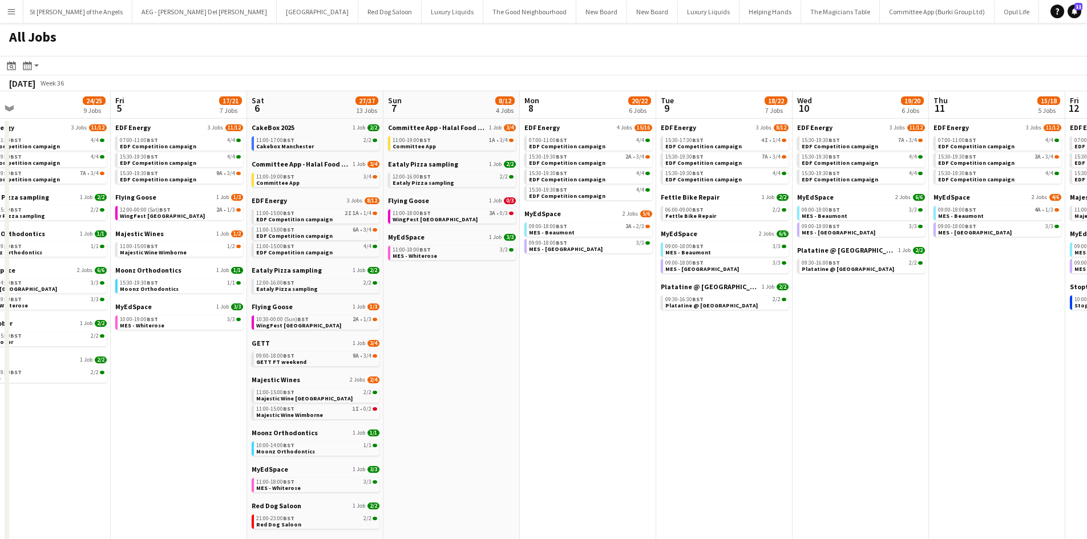
scroll to position [0, 337]
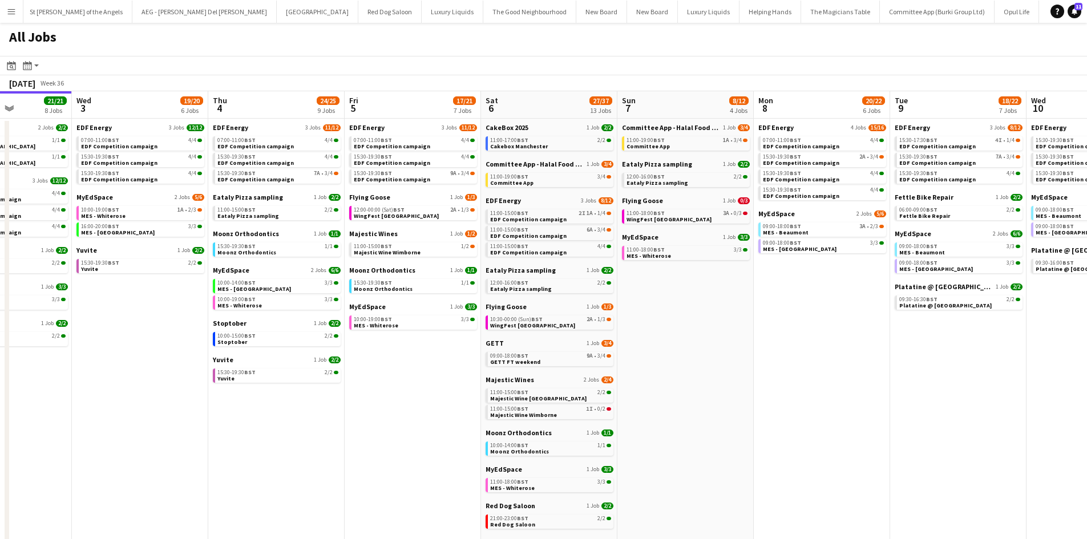
click at [502, 328] on app-all-jobs "All Jobs Date picker SEP 2025 SEP 2025 Monday M Tuesday T Wednesday W Thursday …" at bounding box center [543, 449] width 1087 height 853
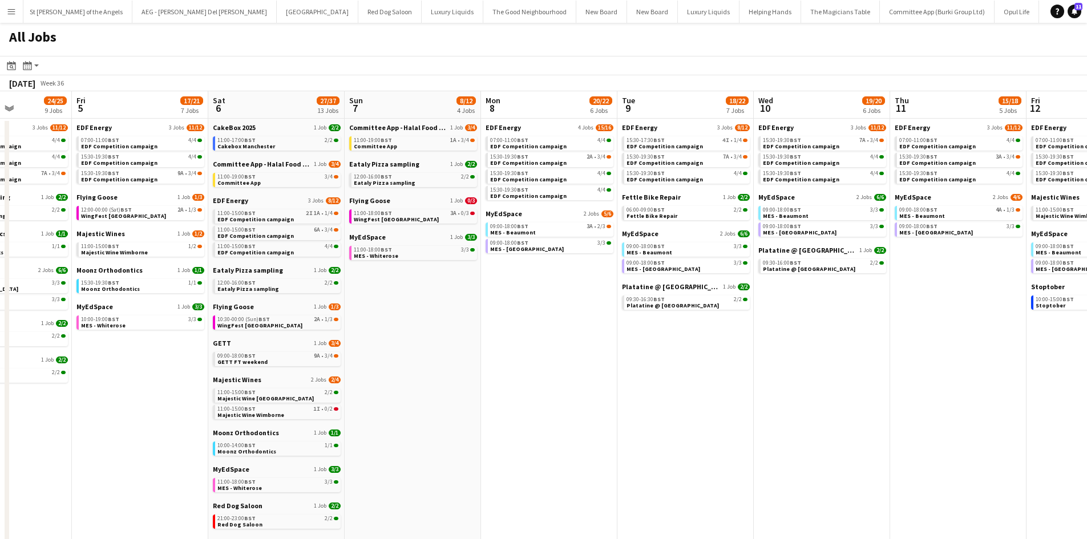
drag, startPoint x: 949, startPoint y: 321, endPoint x: 590, endPoint y: 322, distance: 359.0
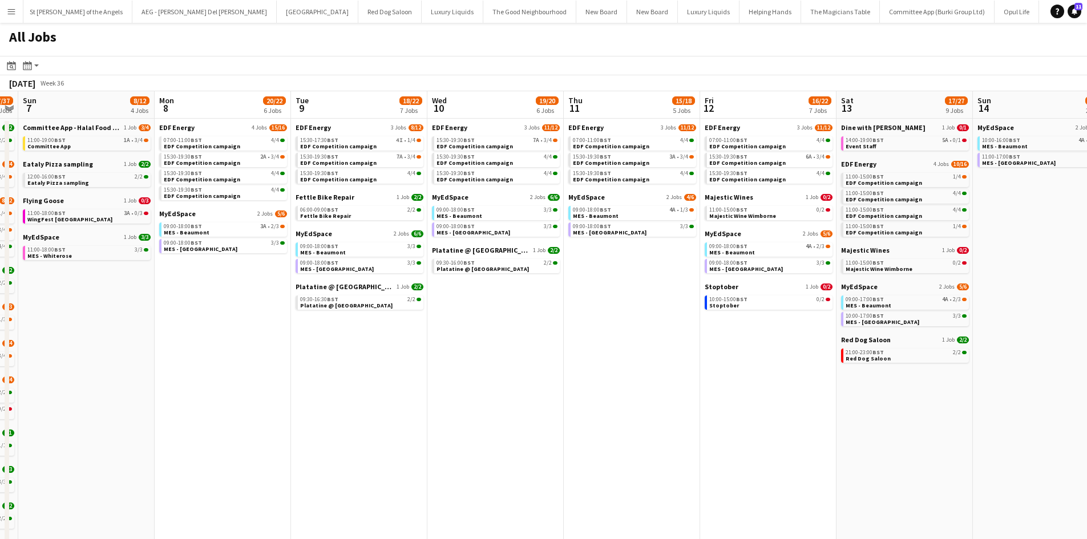
drag, startPoint x: 814, startPoint y: 320, endPoint x: 487, endPoint y: 343, distance: 327.8
click at [487, 343] on app-calendar-viewport "Thu 4 24/25 9 Jobs Fri 5 17/21 7 Jobs Sat 6 27/37 13 Jobs Sun 7 8/12 4 Jobs Mon…" at bounding box center [543, 483] width 1087 height 785
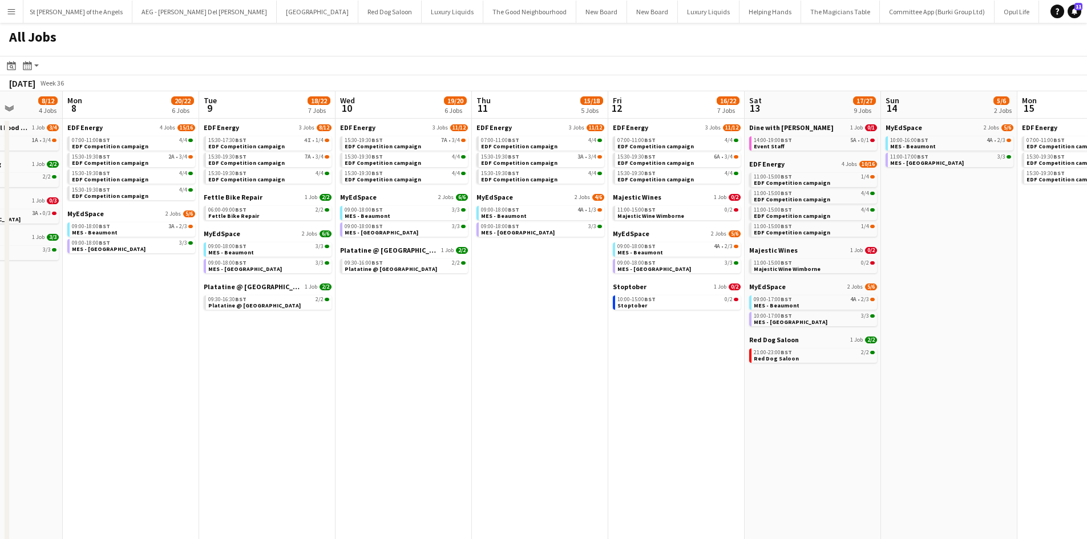
scroll to position [0, 316]
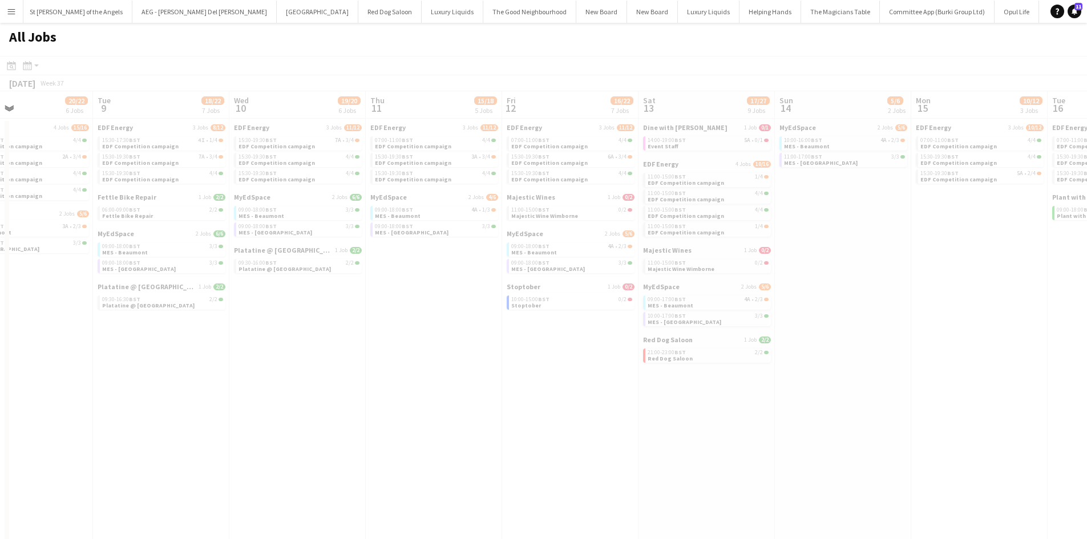
drag, startPoint x: 835, startPoint y: 357, endPoint x: 562, endPoint y: 337, distance: 273.5
click at [563, 337] on app-all-jobs "All Jobs Date picker SEP 2025 SEP 2025 Monday M Tuesday T Wednesday W Thursday …" at bounding box center [543, 449] width 1087 height 853
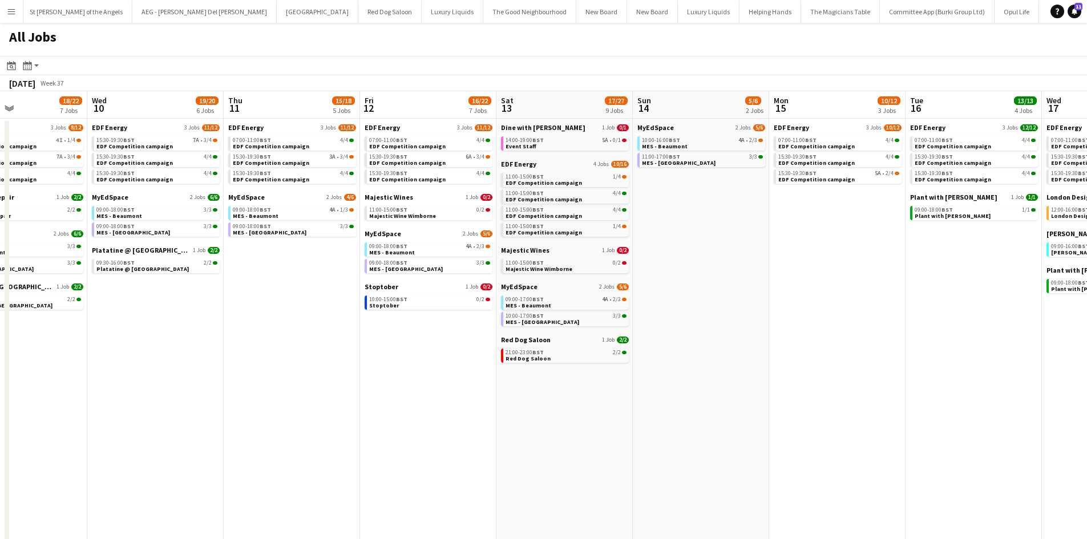
scroll to position [0, 571]
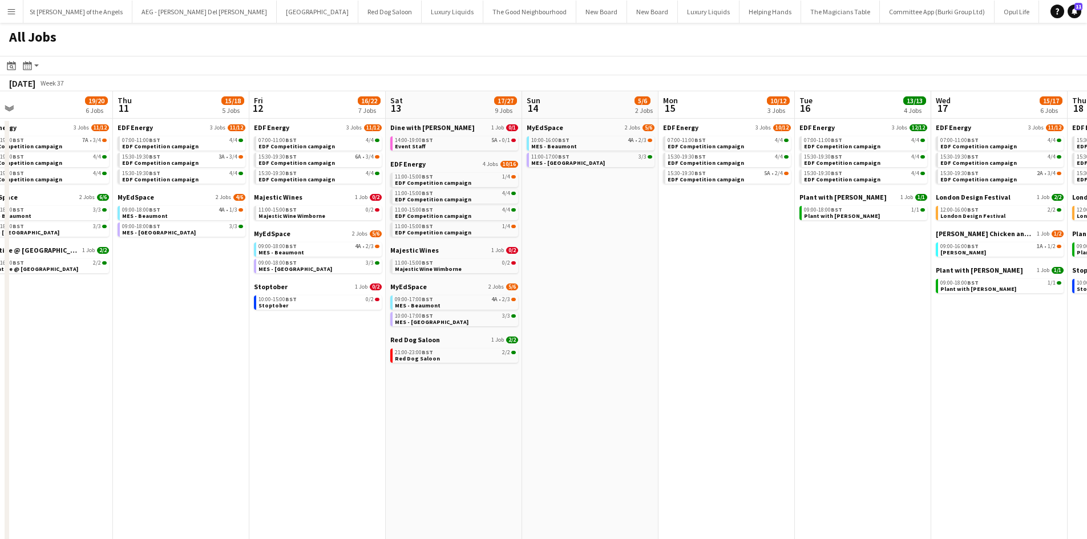
drag, startPoint x: 917, startPoint y: 254, endPoint x: 662, endPoint y: 264, distance: 255.3
click at [663, 264] on app-calendar-viewport "Sat 6 27/37 13 Jobs Sun 7 8/12 4 Jobs Mon 8 20/22 6 Jobs Tue 9 18/22 7 Jobs Wed…" at bounding box center [543, 483] width 1087 height 785
click at [493, 158] on div "Dine with Dina 1 Job 0/1 14:00-19:00 BST 5A • 0/1 Event Staff" at bounding box center [453, 141] width 128 height 37
click at [494, 148] on link "14:00-19:00 BST 5A • 0/1 Event Staff" at bounding box center [453, 142] width 121 height 13
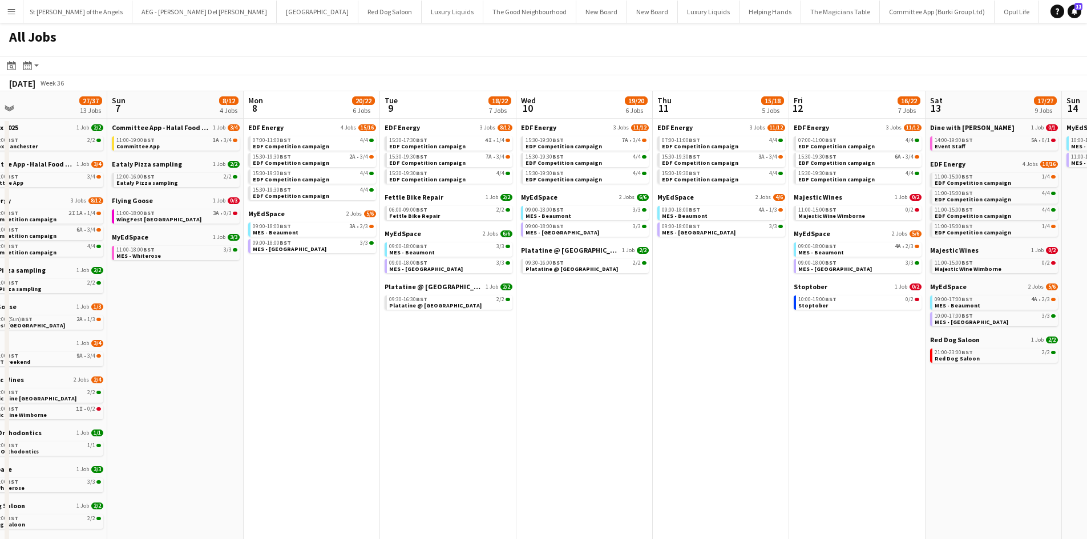
drag, startPoint x: 172, startPoint y: 328, endPoint x: 697, endPoint y: 398, distance: 530.2
click at [697, 398] on app-calendar-viewport "Thu 4 24/25 9 Jobs Fri 5 17/21 7 Jobs Sat 6 27/37 13 Jobs Sun 7 8/12 4 Jobs Mon…" at bounding box center [543, 483] width 1087 height 785
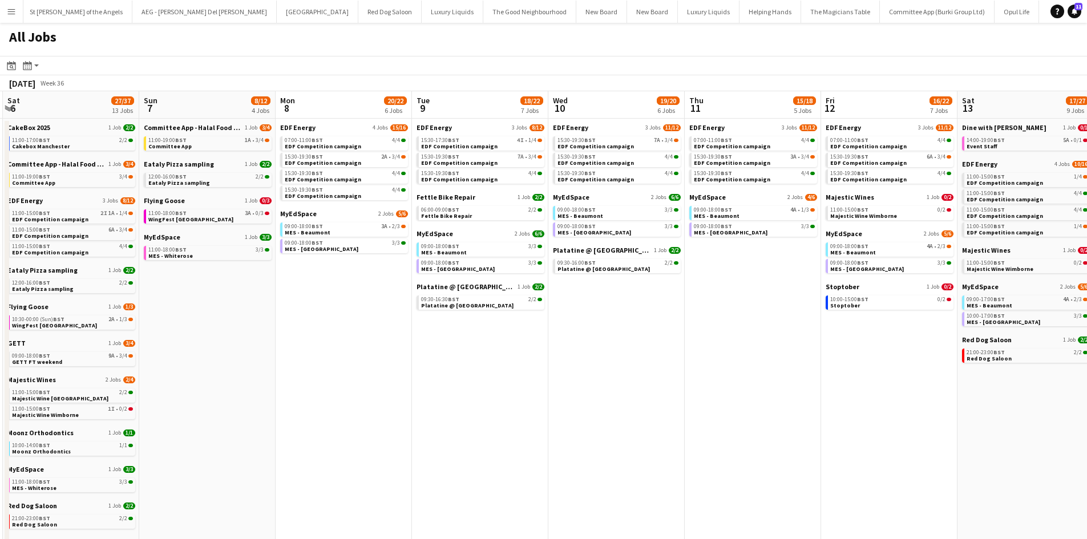
drag, startPoint x: 401, startPoint y: 374, endPoint x: 604, endPoint y: 400, distance: 205.4
click at [604, 400] on app-calendar-viewport "Thu 4 24/25 9 Jobs Fri 5 17/21 7 Jobs Sat 6 27/37 13 Jobs Sun 7 8/12 4 Jobs Mon…" at bounding box center [543, 483] width 1087 height 785
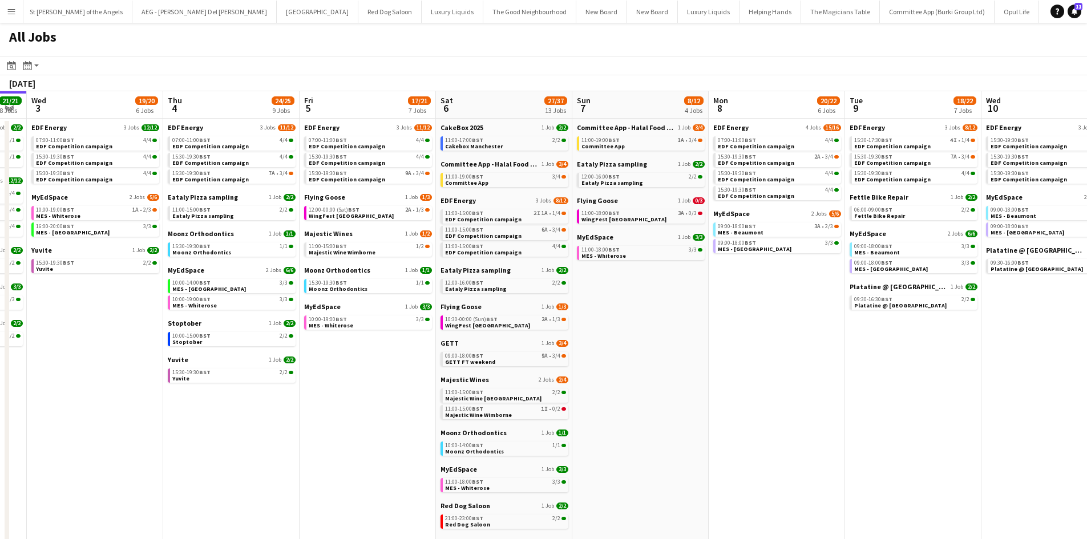
drag, startPoint x: 336, startPoint y: 328, endPoint x: 945, endPoint y: 316, distance: 609.6
click at [958, 316] on app-calendar-viewport "Mon 1 20/20 8 Jobs Tue 2 21/21 8 Jobs Wed 3 19/20 6 Jobs Thu 4 24/25 9 Jobs Fri…" at bounding box center [543, 483] width 1087 height 785
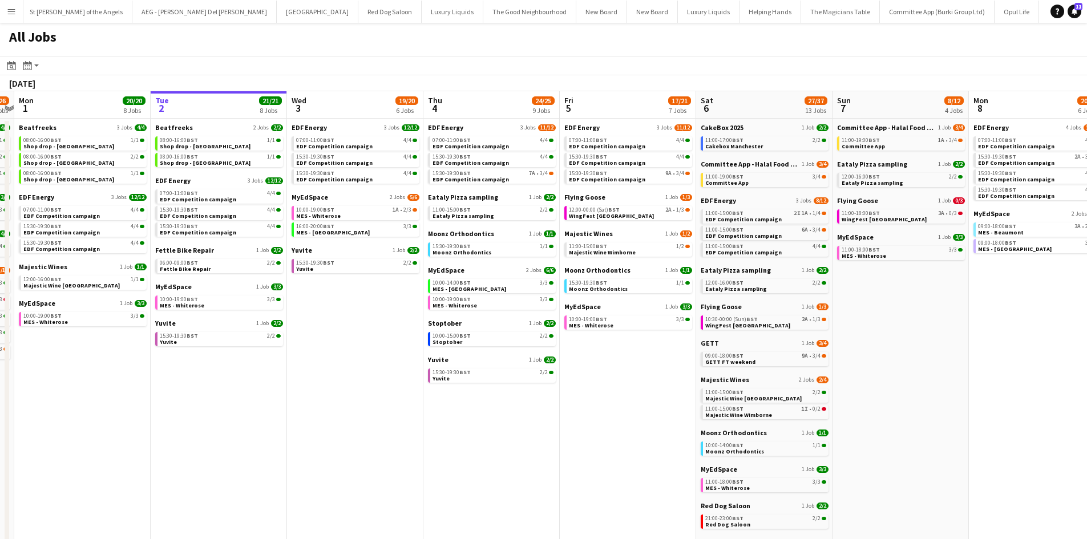
drag, startPoint x: 911, startPoint y: 342, endPoint x: 635, endPoint y: 313, distance: 277.7
click at [635, 313] on app-calendar-viewport "Fri 29 20/21 9 Jobs Sat 30 42/44 28 Jobs Sun 31 22/26 10 Jobs Mon 1 20/20 8 Job…" at bounding box center [543, 483] width 1087 height 785
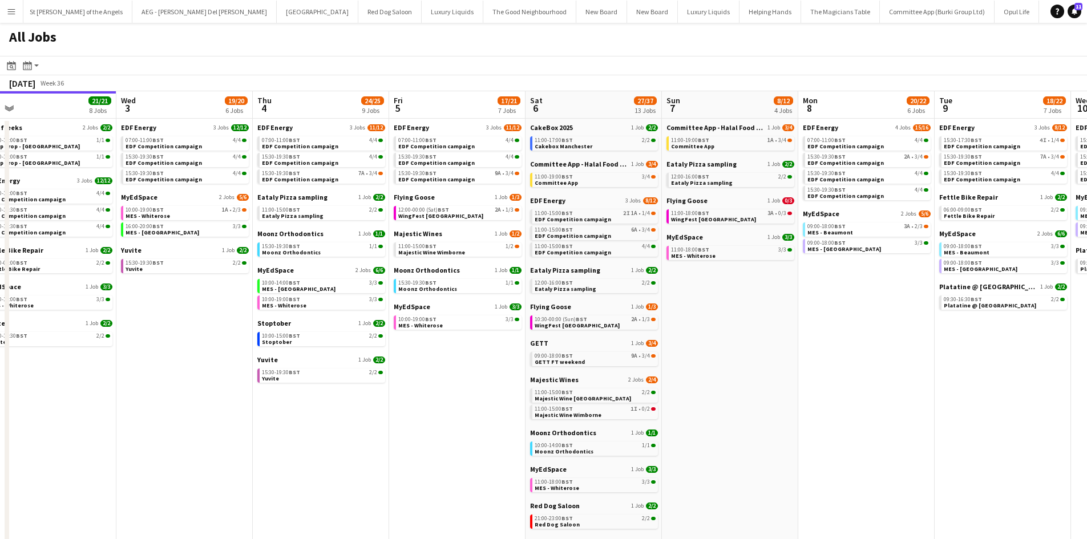
click at [443, 203] on app-calendar-brief-board "Flying Goose 1 Job 1/3 12:00-00:00 (Sat) BST 2A • 1/3 WingFest Bristol" at bounding box center [458, 206] width 128 height 27
click at [443, 208] on span "BST" at bounding box center [443, 209] width 11 height 7
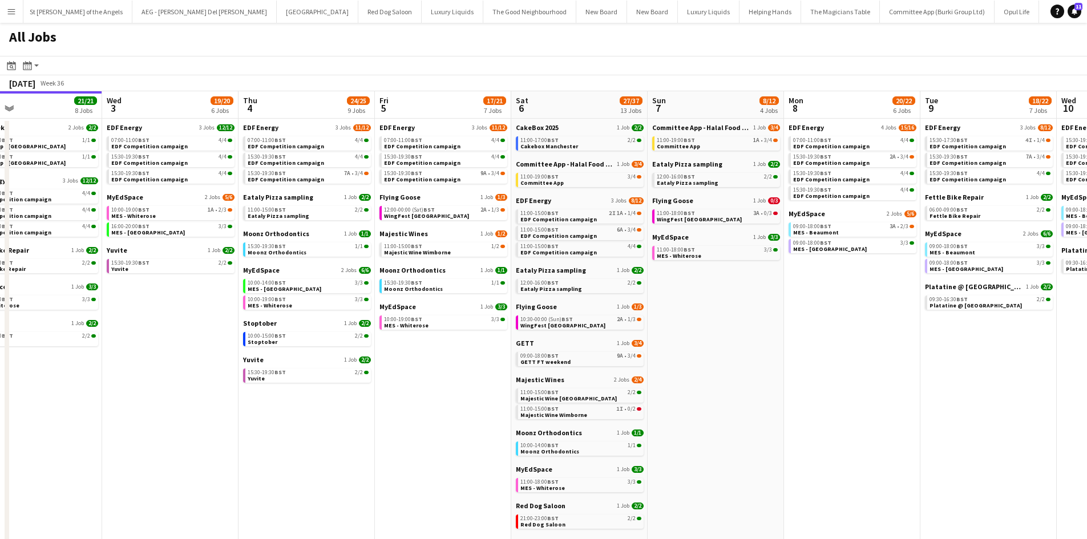
scroll to position [0, 316]
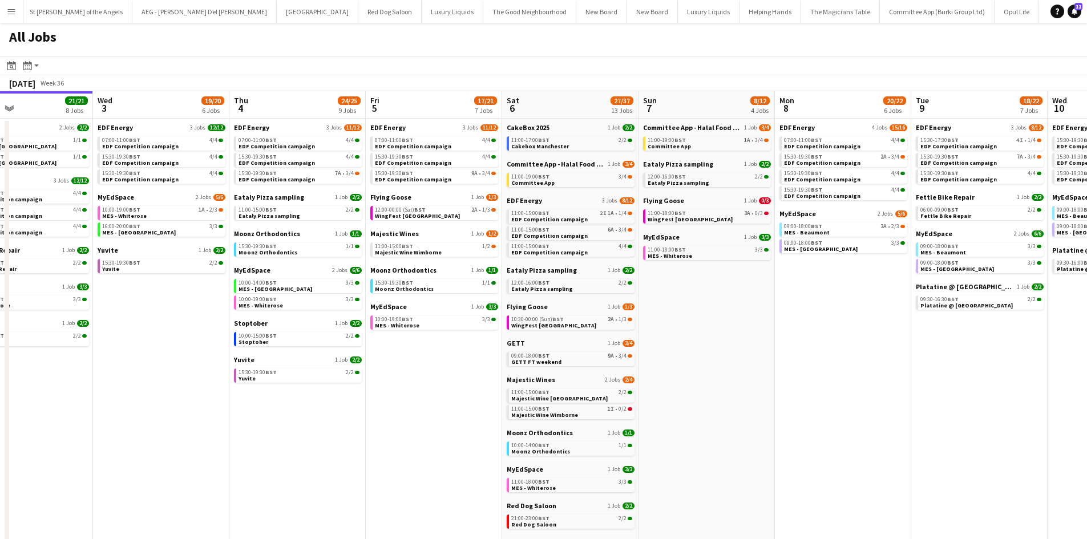
drag, startPoint x: 853, startPoint y: 376, endPoint x: 837, endPoint y: 376, distance: 16.5
click at [837, 376] on app-calendar-viewport "Sun 31 22/26 10 Jobs Mon 1 20/20 8 Jobs Tue 2 21/21 8 Jobs Wed 3 19/20 6 Jobs T…" at bounding box center [543, 483] width 1087 height 785
click at [301, 179] on span "EDF Competition campaign" at bounding box center [277, 179] width 76 height 7
click at [828, 448] on app-date-cell "EDF Energy 4 Jobs 15/16 07:00-11:00 BST 4/4 EDF Competition campaign 15:30-19:3…" at bounding box center [843, 497] width 136 height 757
click at [808, 370] on app-calendar-viewport "Sun 31 22/26 10 Jobs Mon 1 20/20 8 Jobs Tue 2 21/21 8 Jobs Wed 3 19/20 6 Jobs T…" at bounding box center [543, 483] width 1087 height 785
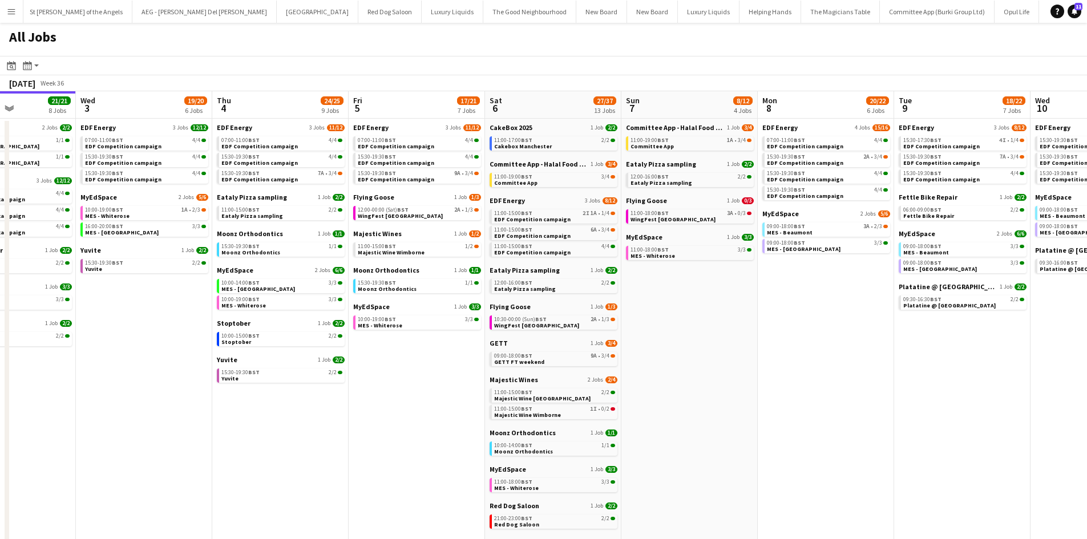
scroll to position [0, 339]
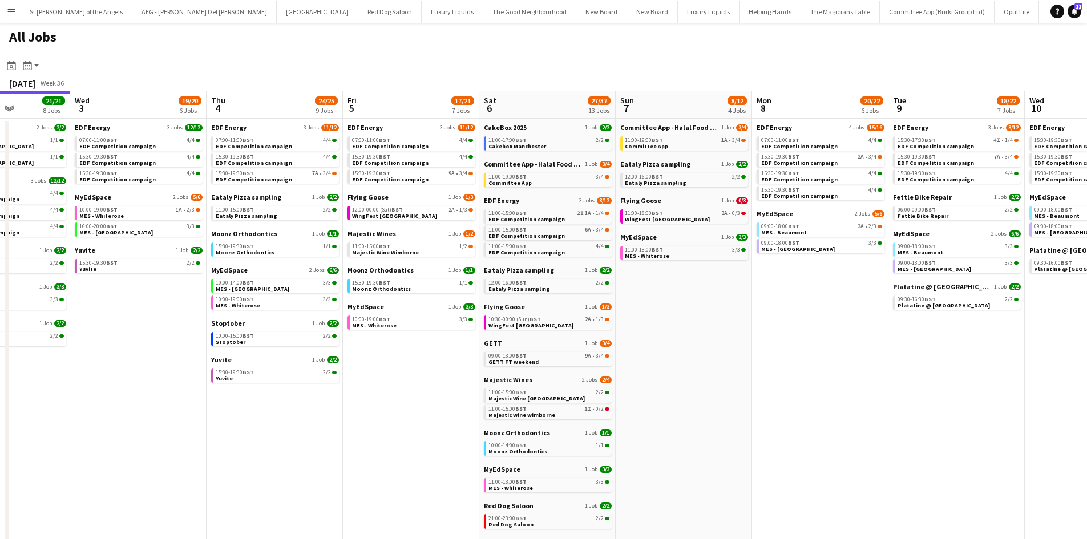
drag, startPoint x: 869, startPoint y: 368, endPoint x: 842, endPoint y: 370, distance: 26.9
click at [842, 370] on app-calendar-viewport "Sun 31 22/26 10 Jobs Mon 1 20/20 8 Jobs Tue 2 21/21 8 Jobs Wed 3 19/20 6 Jobs T…" at bounding box center [543, 483] width 1087 height 785
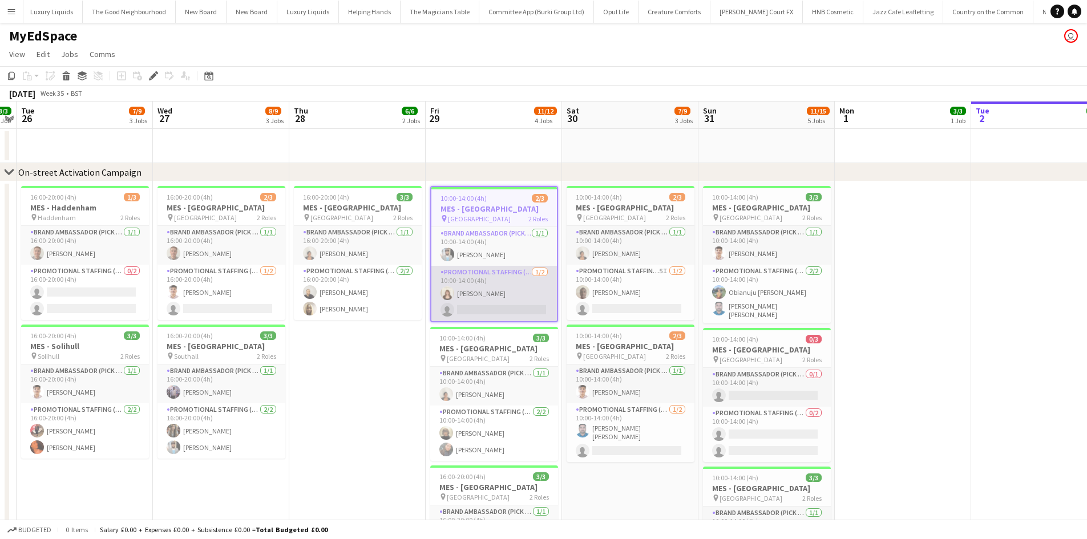
scroll to position [0, 4564]
click at [502, 310] on app-card-role "Promotional Staffing (Brand Ambassadors) [DATE] 10:00-14:00 (4h) [PERSON_NAME] …" at bounding box center [494, 293] width 126 height 55
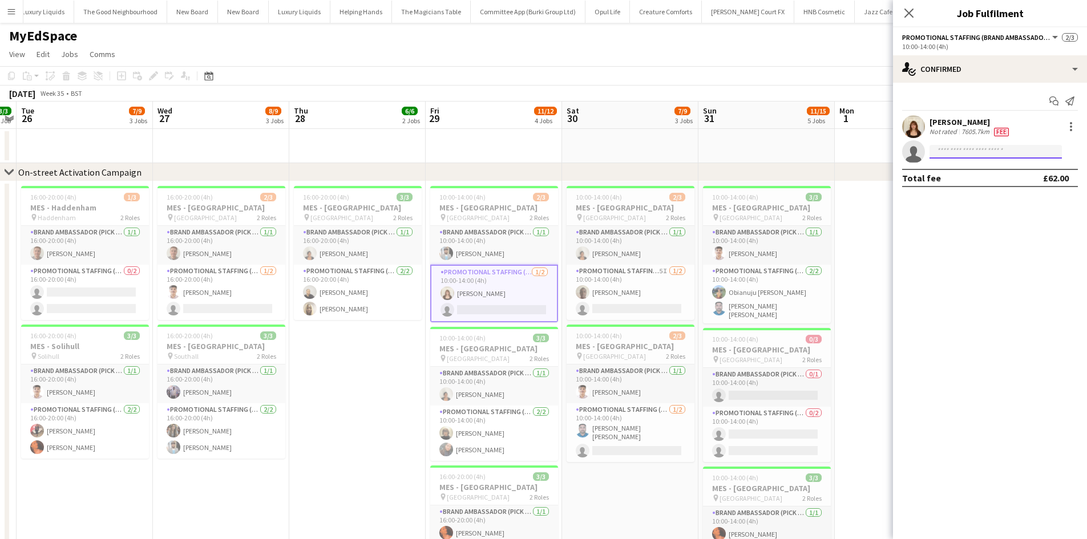
click at [1008, 155] on input at bounding box center [996, 152] width 132 height 14
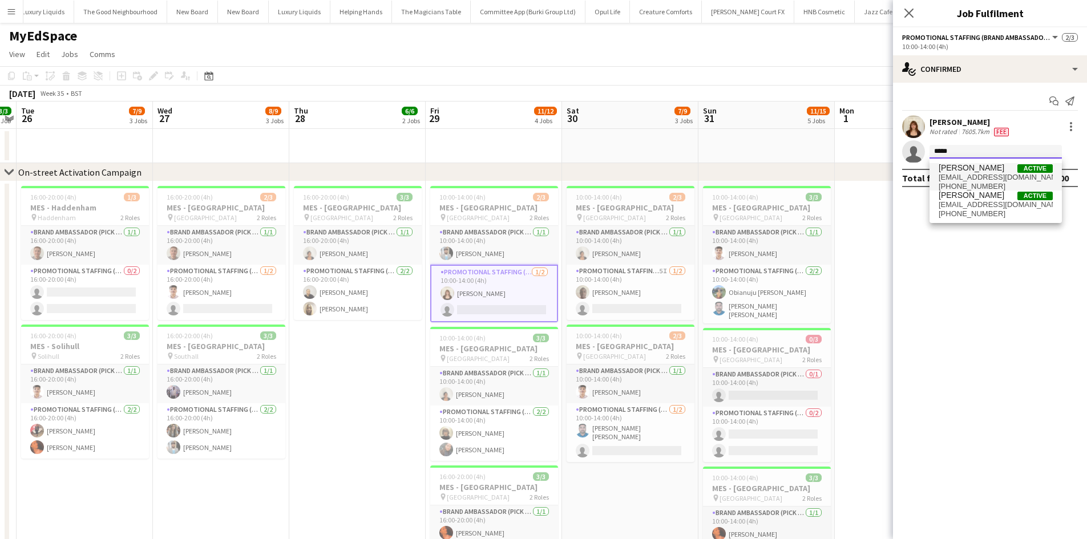
type input "****"
click at [1004, 168] on span "[PERSON_NAME] Active" at bounding box center [996, 168] width 114 height 10
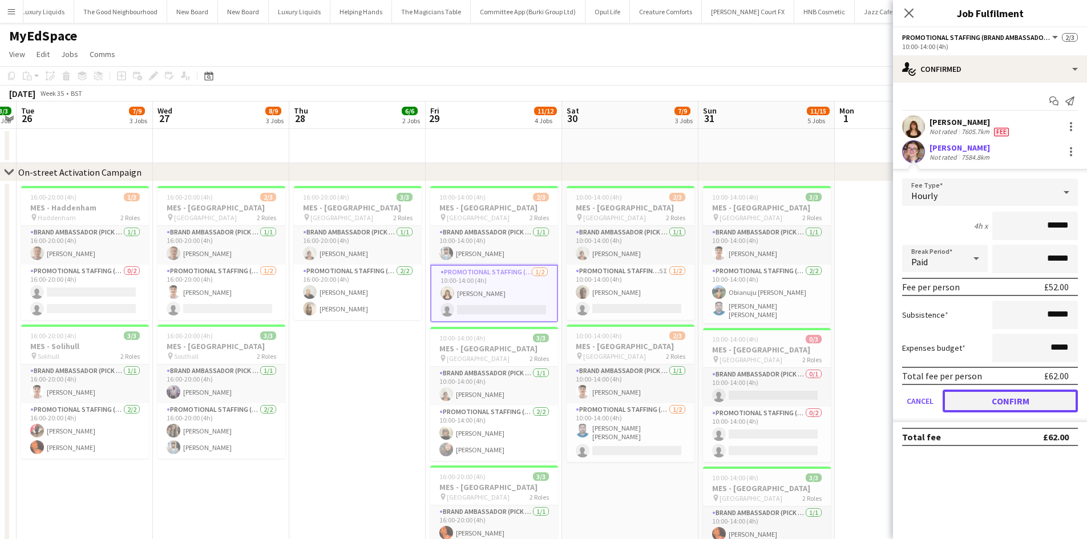
click at [1016, 405] on button "Confirm" at bounding box center [1010, 401] width 135 height 23
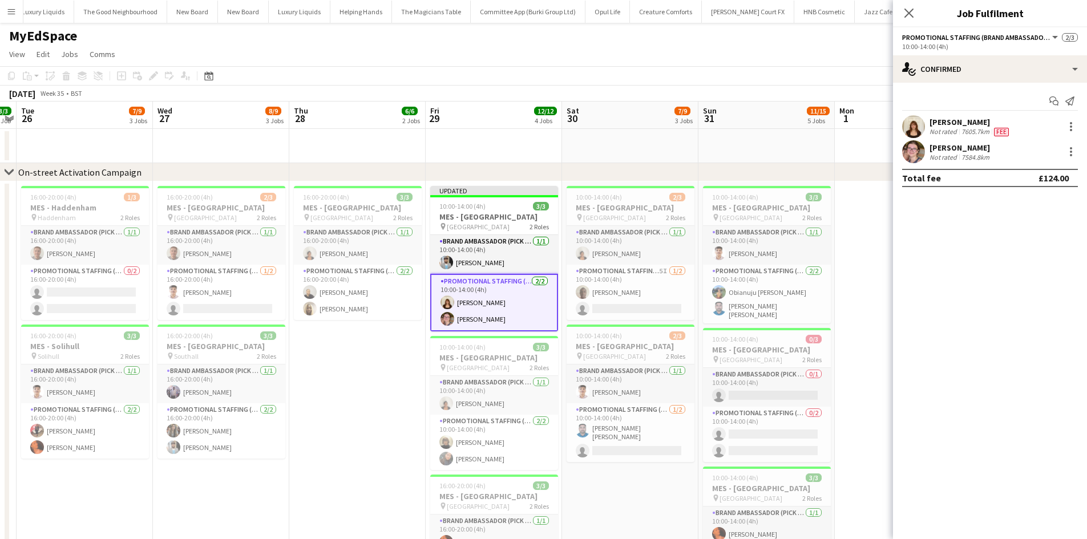
click at [879, 316] on app-date-cell at bounding box center [903, 492] width 136 height 622
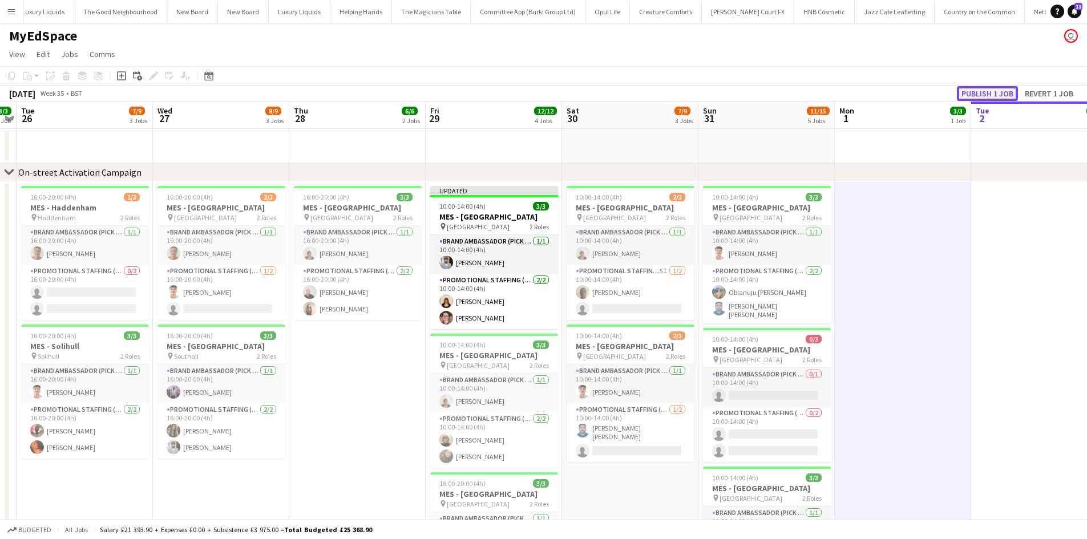
click at [1001, 90] on button "Publish 1 job" at bounding box center [987, 93] width 61 height 15
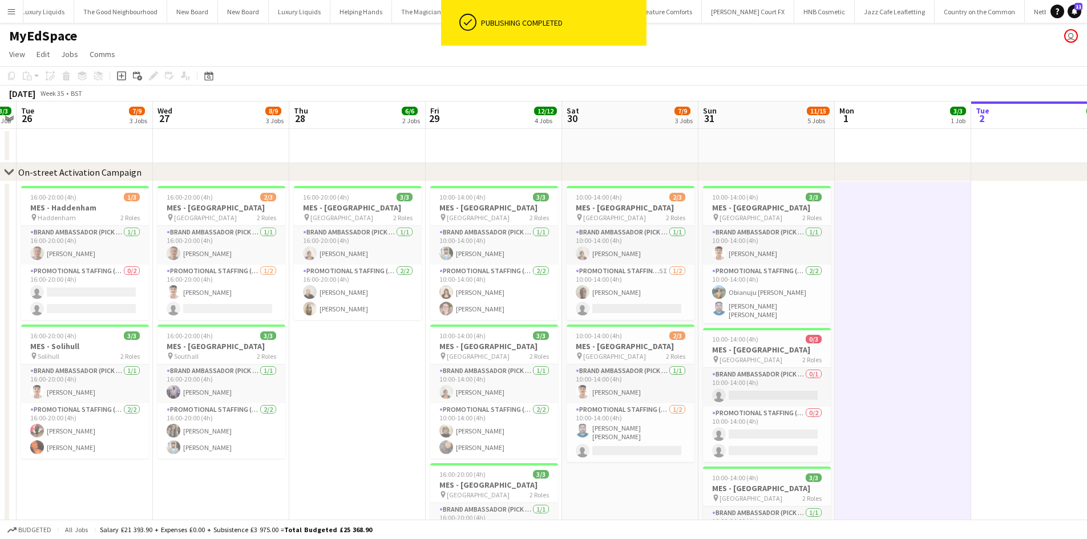
scroll to position [0, 319]
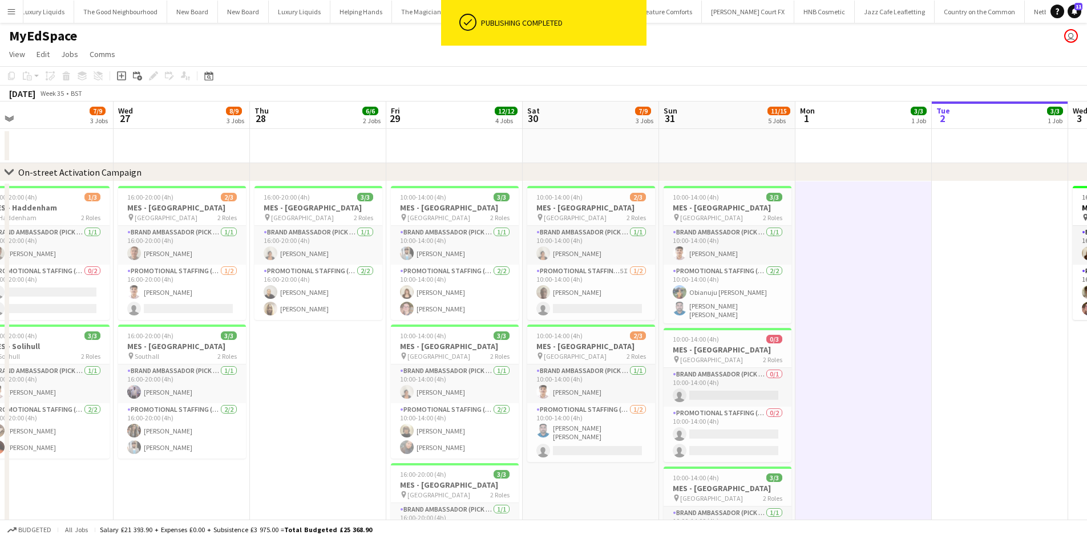
drag, startPoint x: 965, startPoint y: 337, endPoint x: 803, endPoint y: 336, distance: 162.1
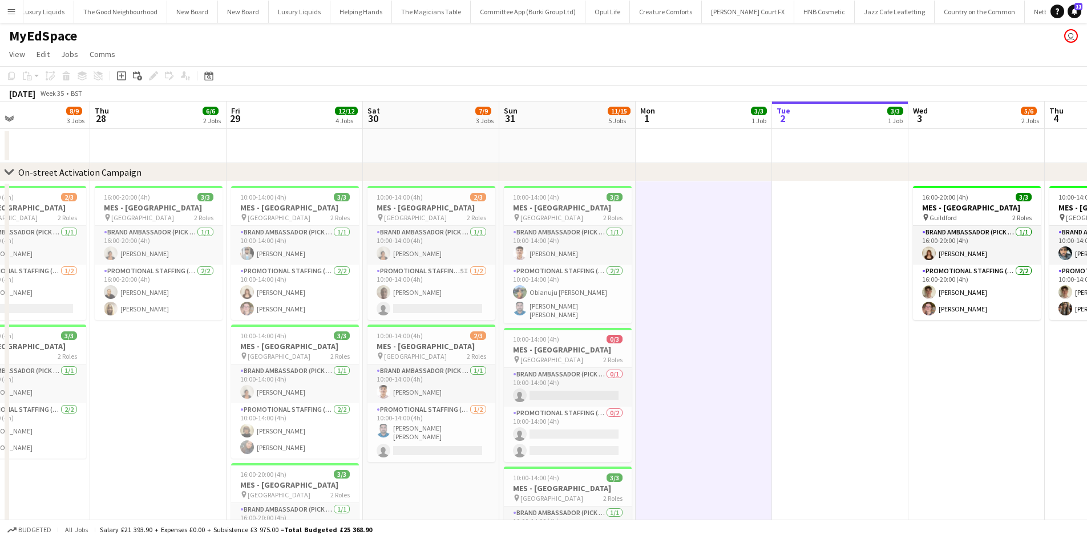
drag, startPoint x: 644, startPoint y: 373, endPoint x: 488, endPoint y: 376, distance: 155.8
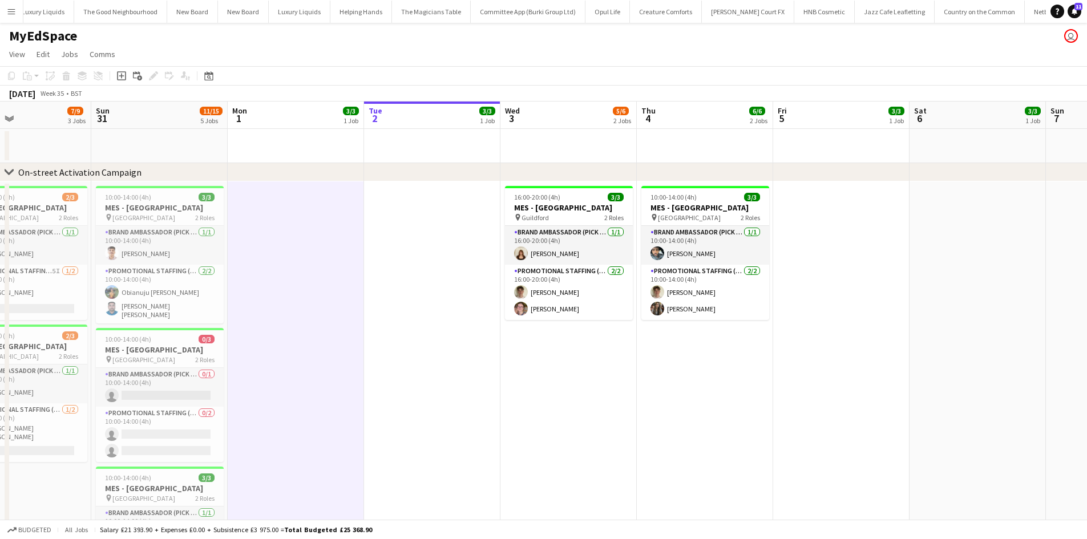
drag, startPoint x: 885, startPoint y: 464, endPoint x: 714, endPoint y: 456, distance: 170.2
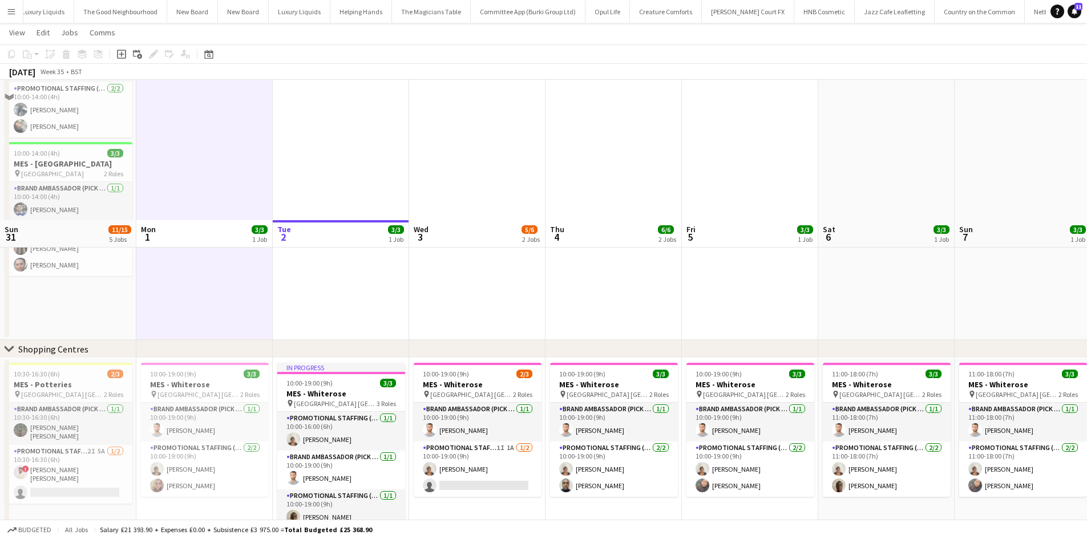
scroll to position [603, 0]
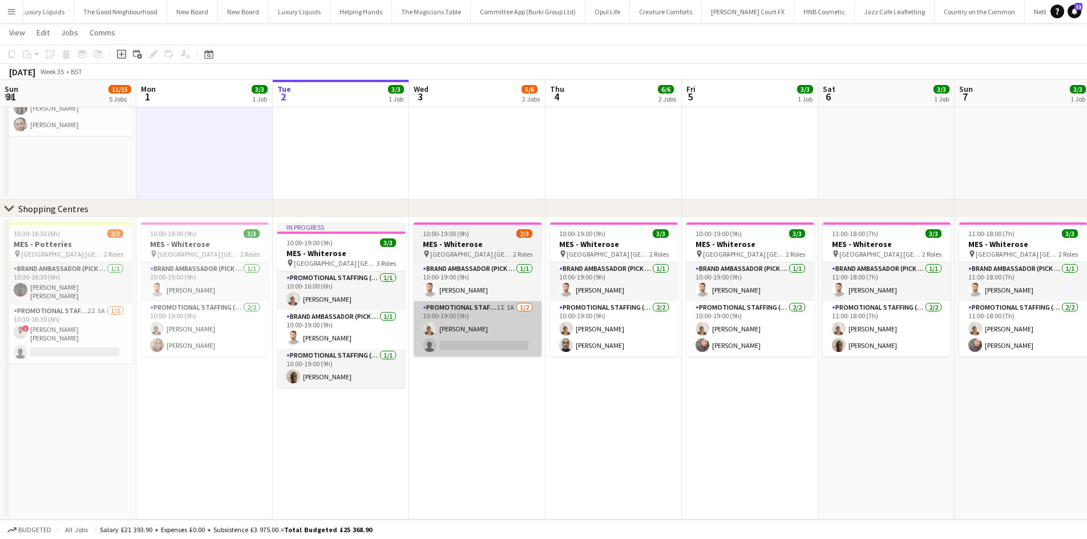
drag, startPoint x: 347, startPoint y: 303, endPoint x: 478, endPoint y: 339, distance: 136.1
click at [347, 304] on app-card-role "Promotional Staffing (Brand Ambassadors) [DATE] 10:00-16:00 (6h) [PERSON_NAME]" at bounding box center [341, 291] width 128 height 39
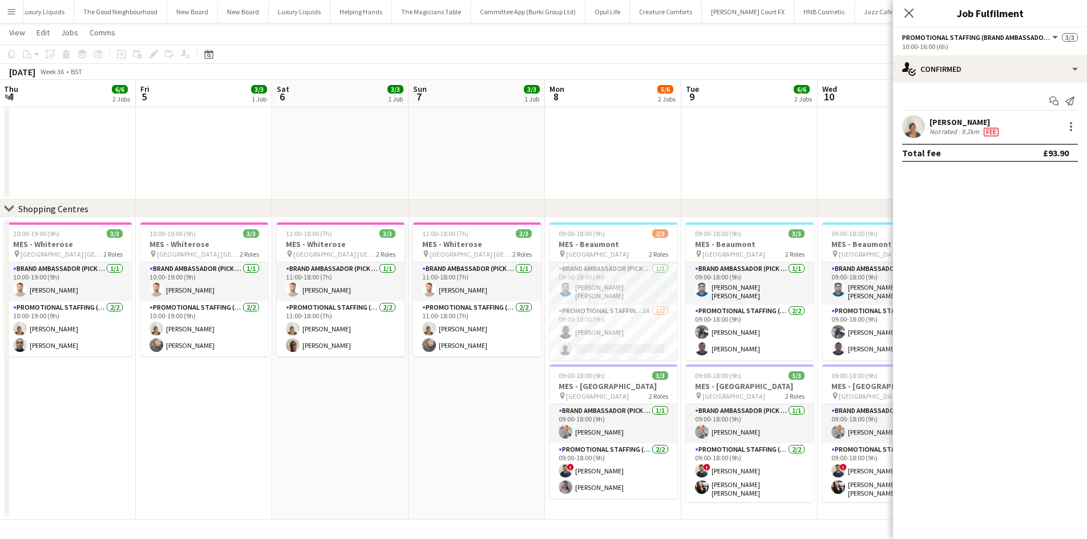
drag, startPoint x: 667, startPoint y: 416, endPoint x: 313, endPoint y: 391, distance: 354.1
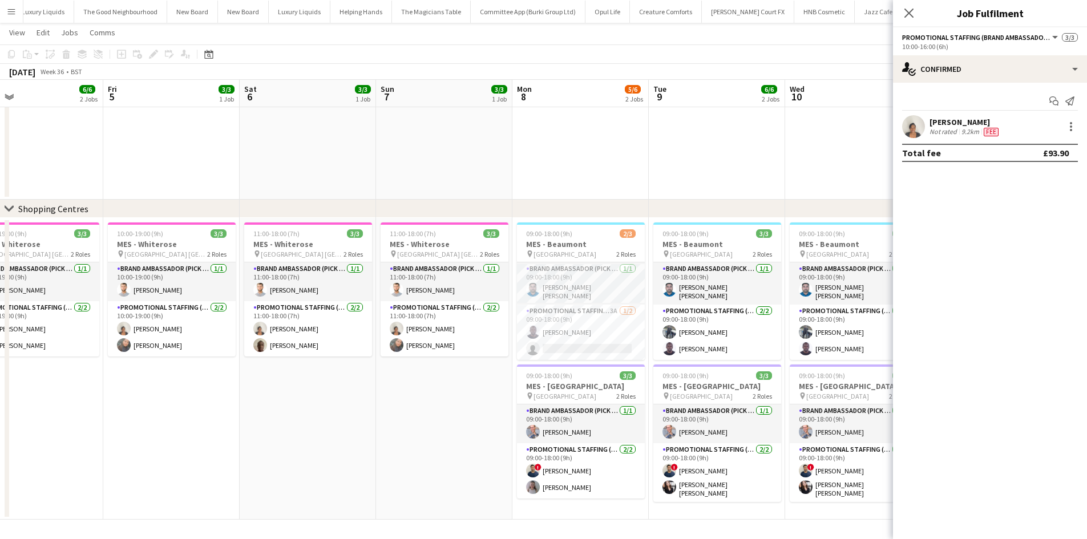
drag, startPoint x: 611, startPoint y: 433, endPoint x: 337, endPoint y: 364, distance: 281.9
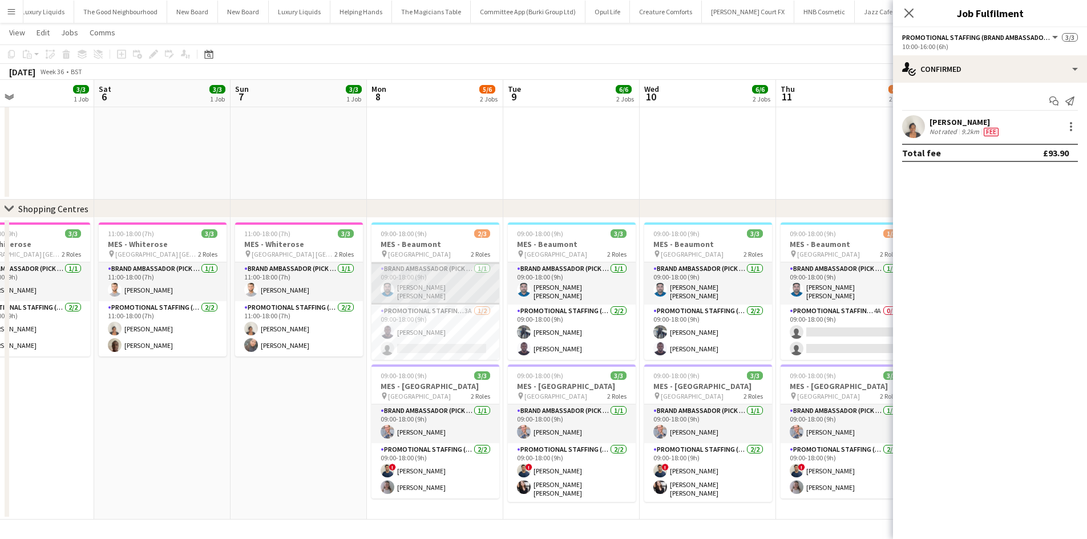
click at [451, 285] on app-card-role "Brand Ambassador (Pick up) [DATE] 09:00-18:00 (9h) [PERSON_NAME] [PERSON_NAME]" at bounding box center [436, 284] width 128 height 42
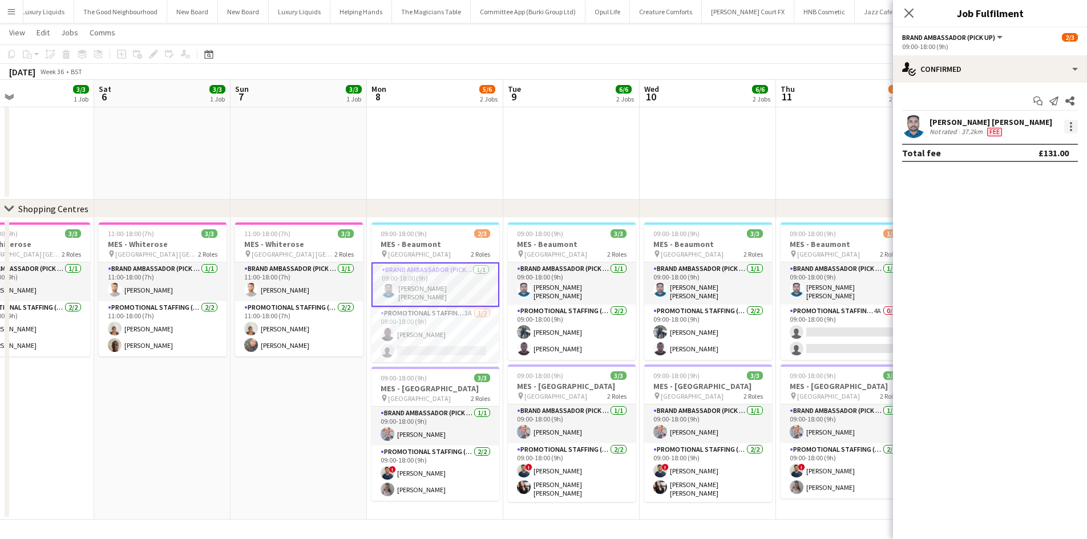
click at [1077, 124] on div at bounding box center [1071, 127] width 14 height 14
click at [1054, 141] on button "Edit fee" at bounding box center [1033, 147] width 89 height 27
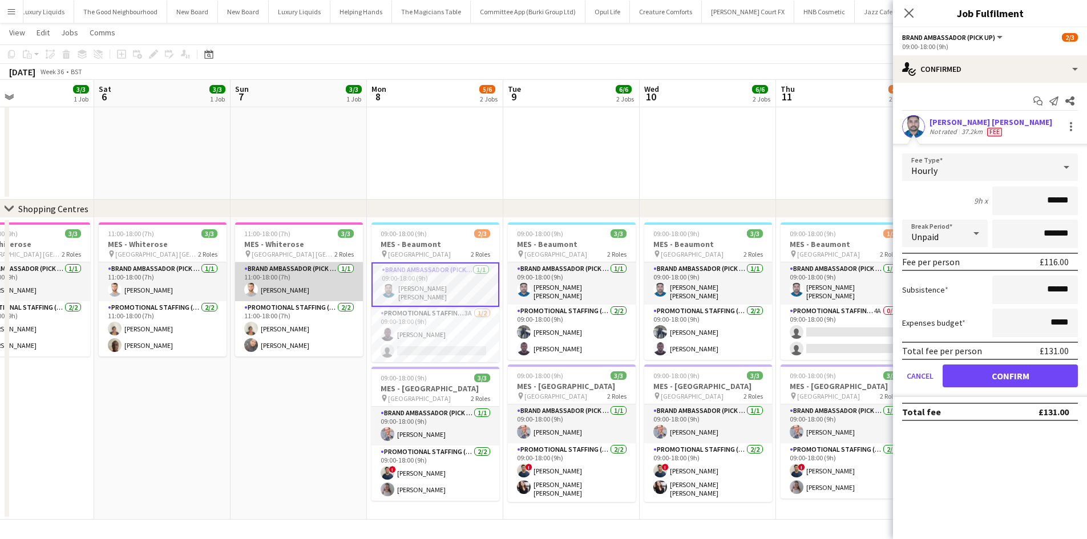
click at [299, 289] on app-card-role "Brand Ambassador (Pick up) [DATE] 11:00-18:00 (7h) [PERSON_NAME]" at bounding box center [299, 282] width 128 height 39
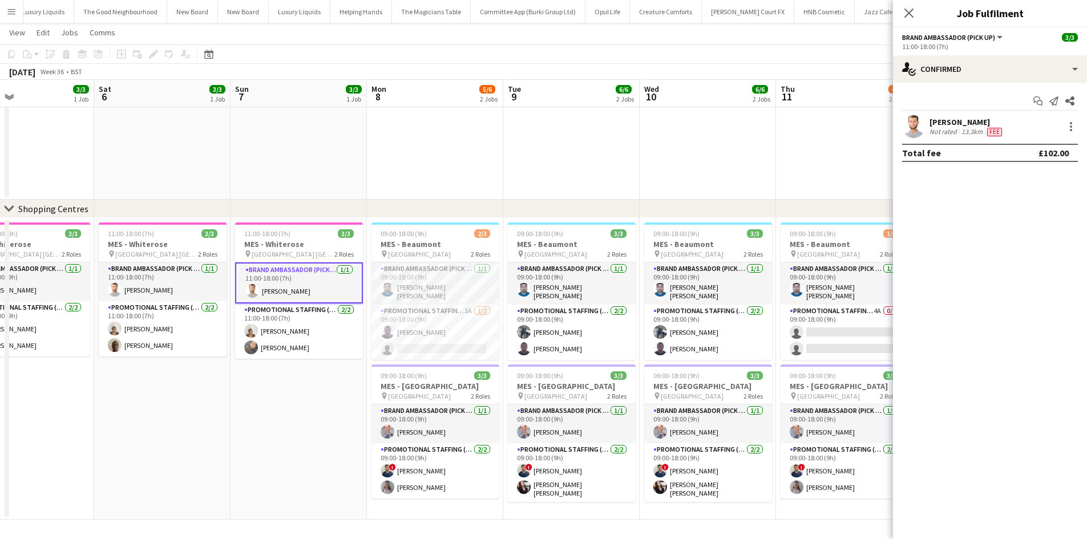
click at [1079, 122] on div "[PERSON_NAME] Not rated 13.3km Fee" at bounding box center [990, 126] width 194 height 23
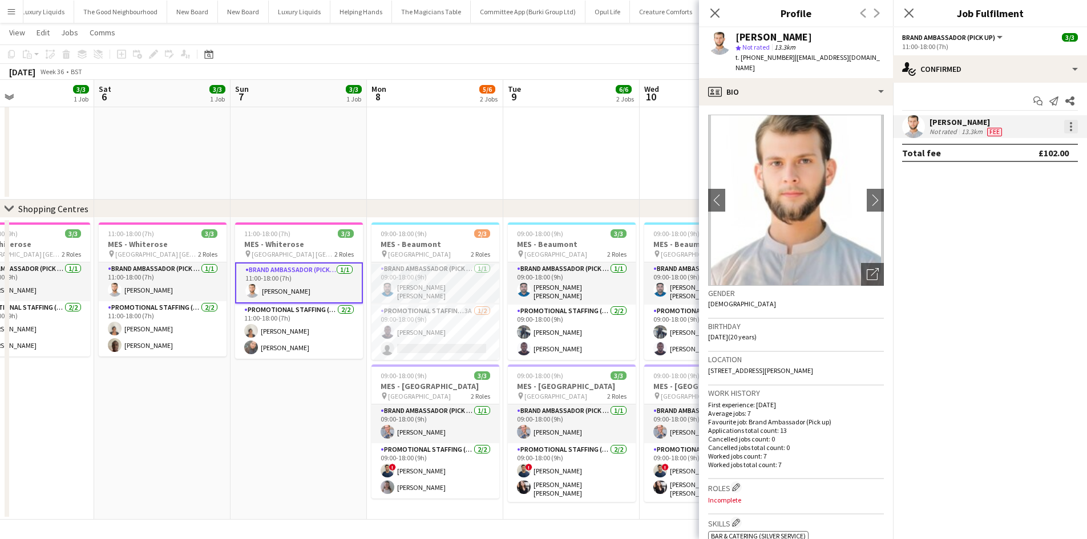
click at [1073, 129] on div at bounding box center [1071, 127] width 14 height 14
click at [1024, 146] on span "Edit fee" at bounding box center [1013, 148] width 31 height 10
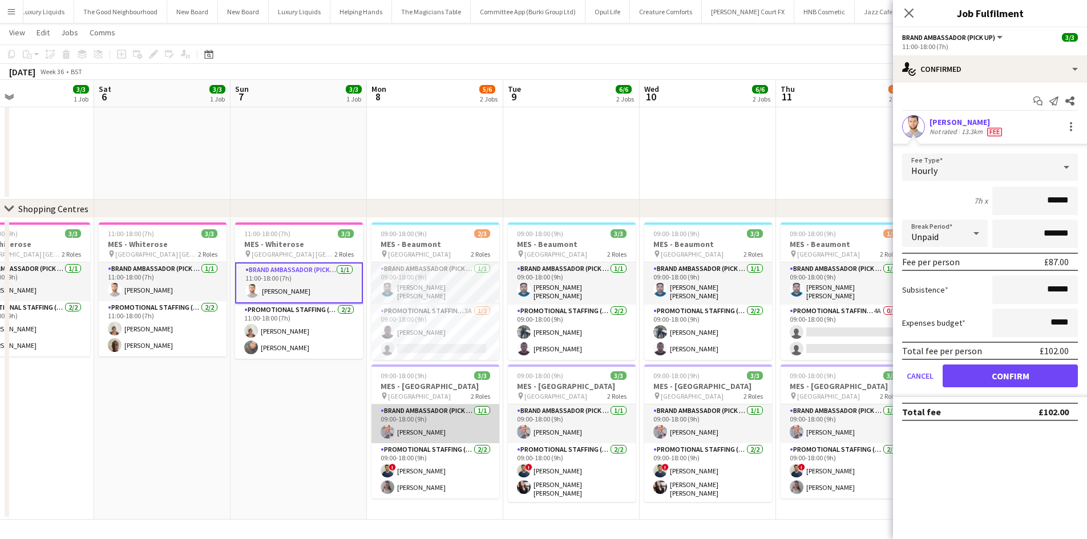
click at [420, 430] on app-card-role "Brand Ambassador (Pick up) [DATE] 09:00-18:00 (9h) [PERSON_NAME]" at bounding box center [436, 424] width 128 height 39
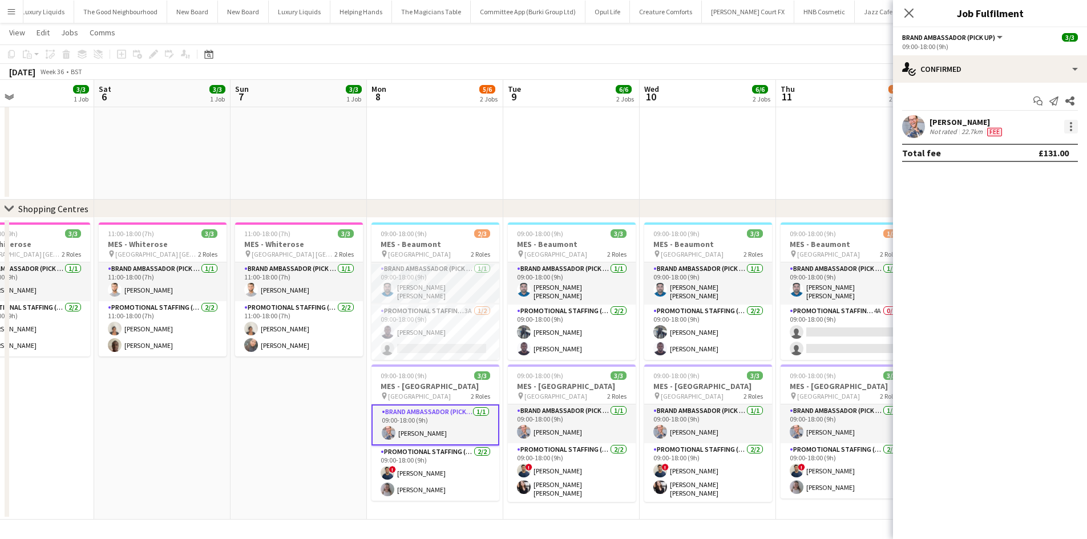
click at [1073, 122] on div at bounding box center [1071, 127] width 14 height 14
click at [1021, 148] on span "Edit fee" at bounding box center [1013, 148] width 31 height 10
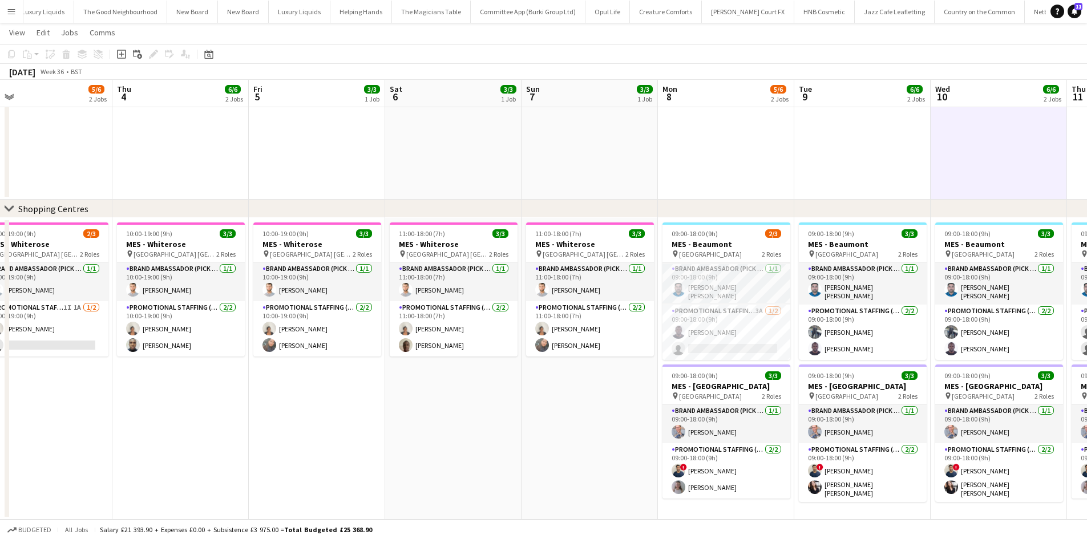
drag, startPoint x: 293, startPoint y: 167, endPoint x: 724, endPoint y: 208, distance: 432.8
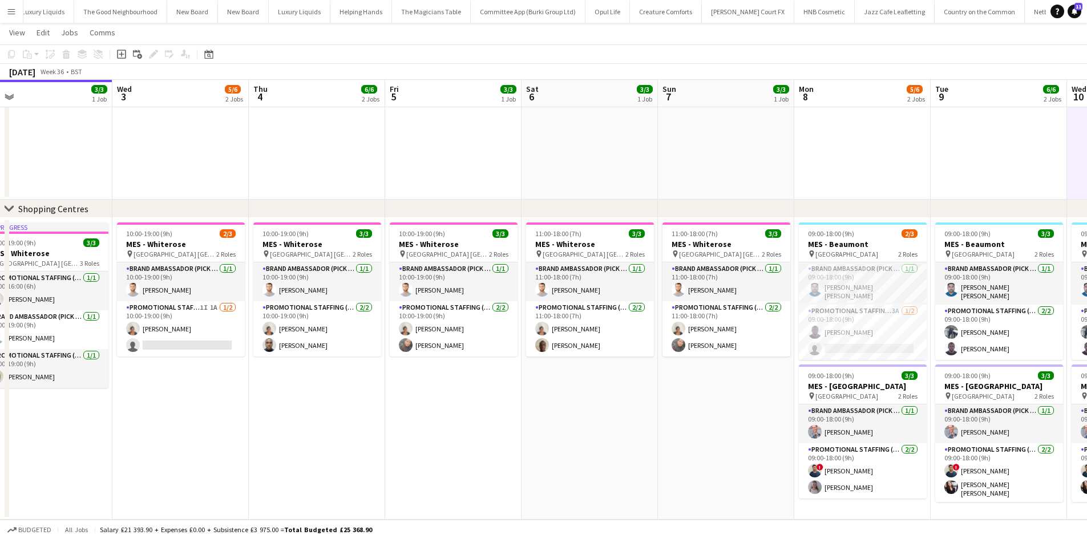
drag, startPoint x: 272, startPoint y: 200, endPoint x: 679, endPoint y: 211, distance: 406.5
click at [701, 208] on div "chevron-right Shopping Centres" at bounding box center [543, 209] width 1087 height 18
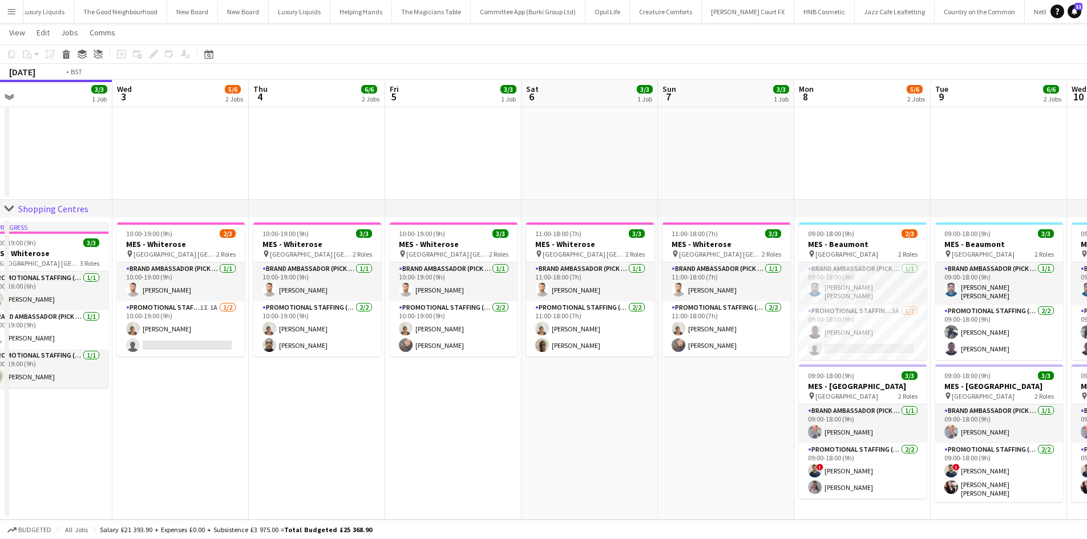
drag, startPoint x: 337, startPoint y: 190, endPoint x: 769, endPoint y: 227, distance: 434.1
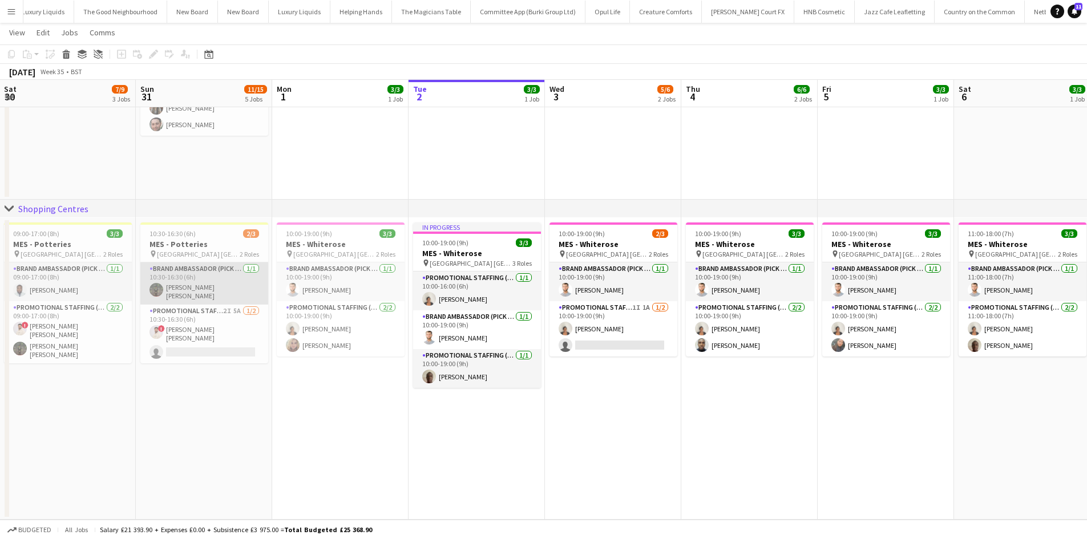
click at [210, 287] on app-card-role "Brand Ambassador (Pick up) [DATE] 10:30-16:30 (6h) [PERSON_NAME] [PERSON_NAME]" at bounding box center [204, 284] width 128 height 42
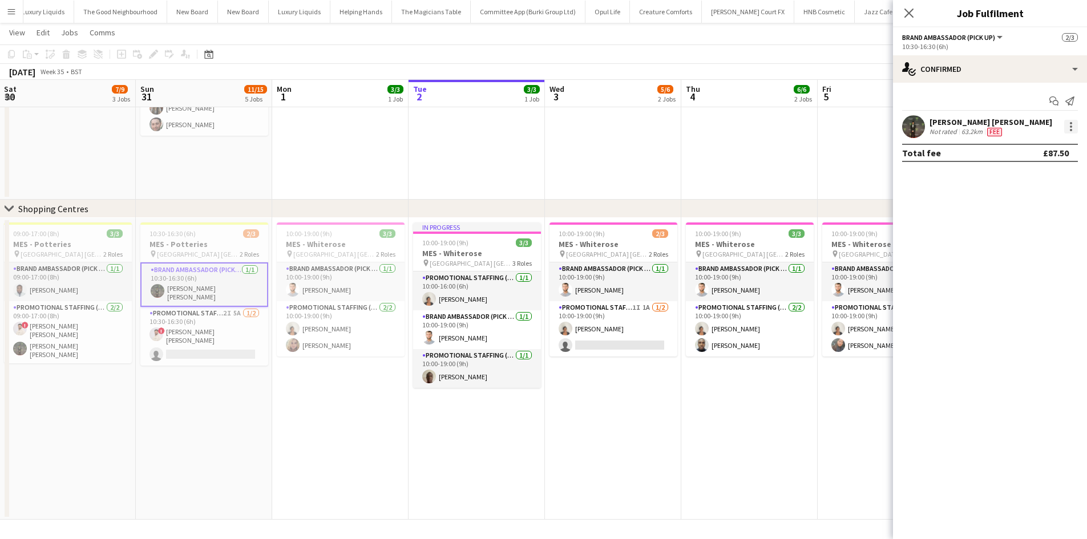
click at [1073, 126] on div at bounding box center [1071, 127] width 14 height 14
click at [1047, 148] on span "Edit fee" at bounding box center [1033, 148] width 71 height 10
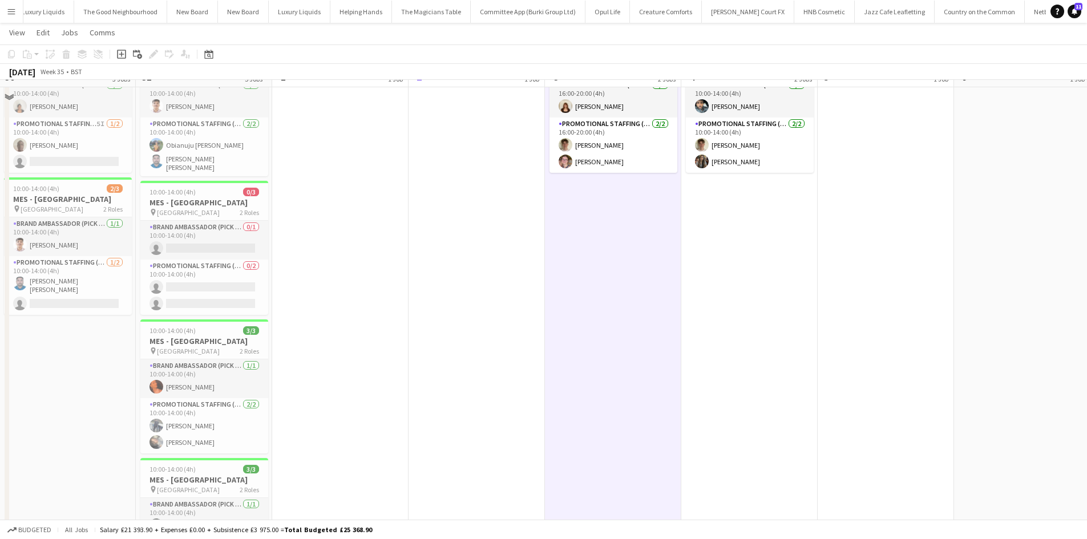
scroll to position [0, 0]
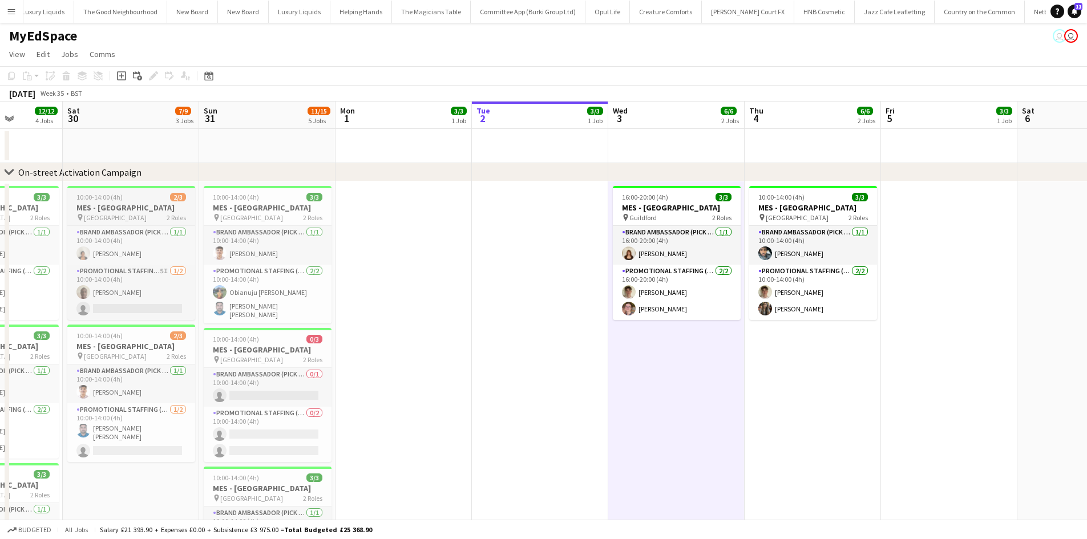
drag, startPoint x: 288, startPoint y: 211, endPoint x: 481, endPoint y: 207, distance: 192.9
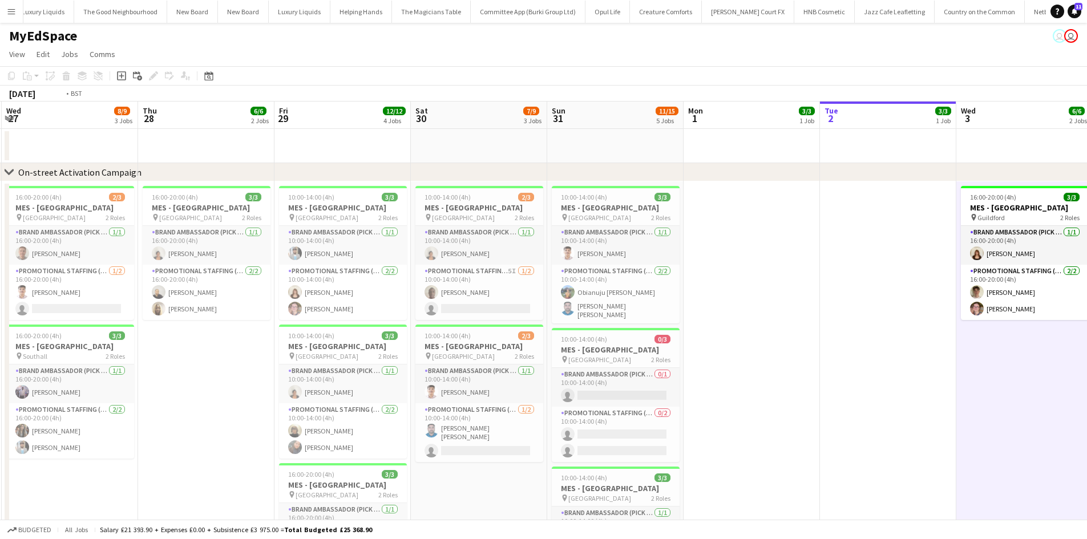
drag, startPoint x: 552, startPoint y: 201, endPoint x: 356, endPoint y: 169, distance: 198.9
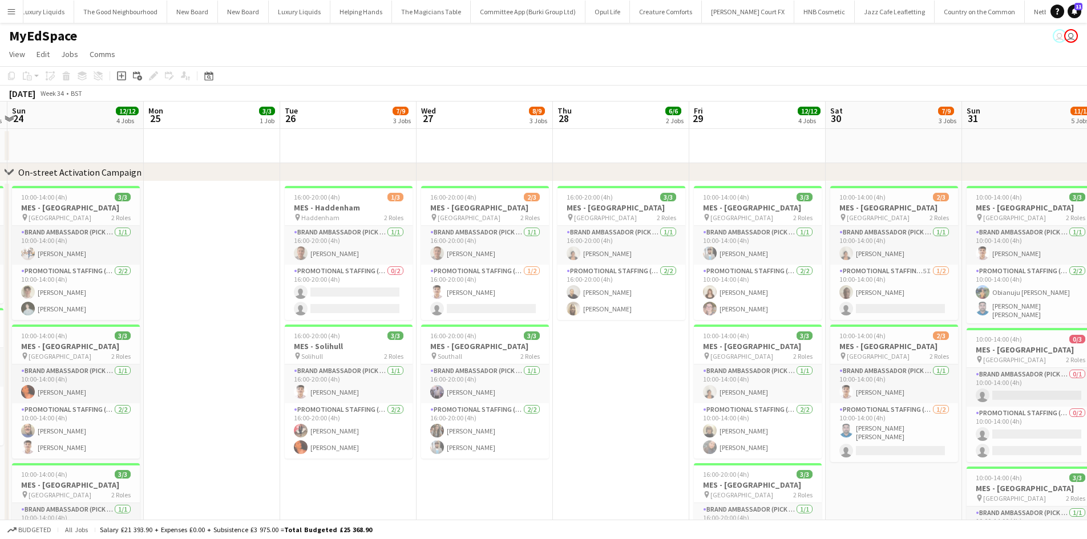
drag, startPoint x: 247, startPoint y: 148, endPoint x: 662, endPoint y: 231, distance: 423.5
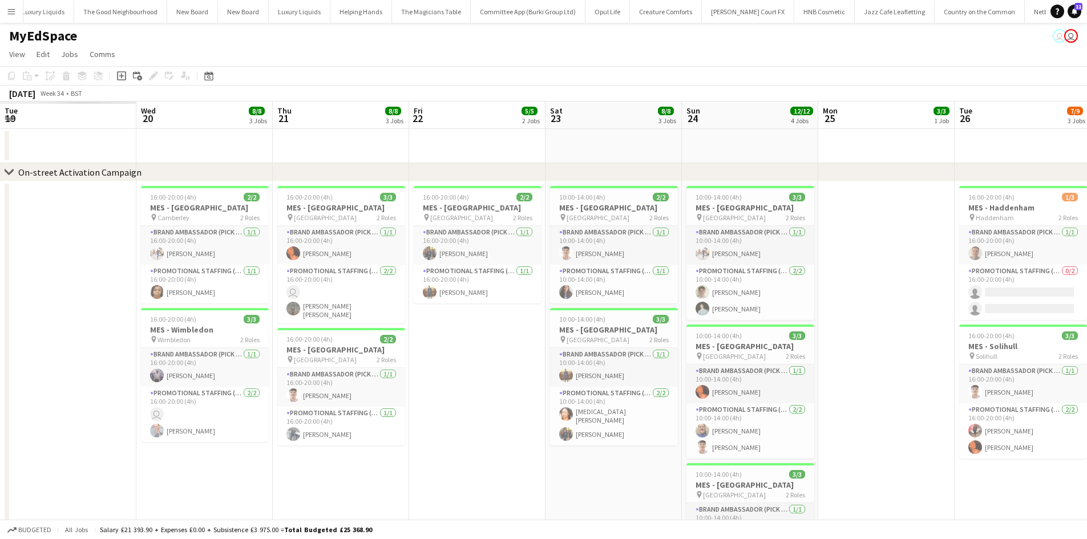
drag, startPoint x: 743, startPoint y: 243, endPoint x: 746, endPoint y: 255, distance: 12.9
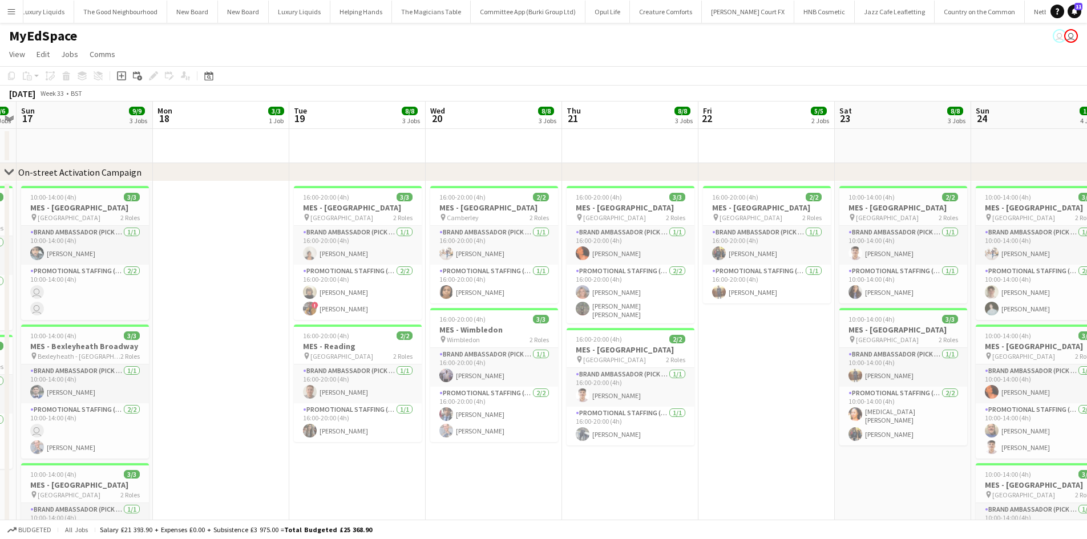
drag, startPoint x: 761, startPoint y: 244, endPoint x: 426, endPoint y: 211, distance: 337.2
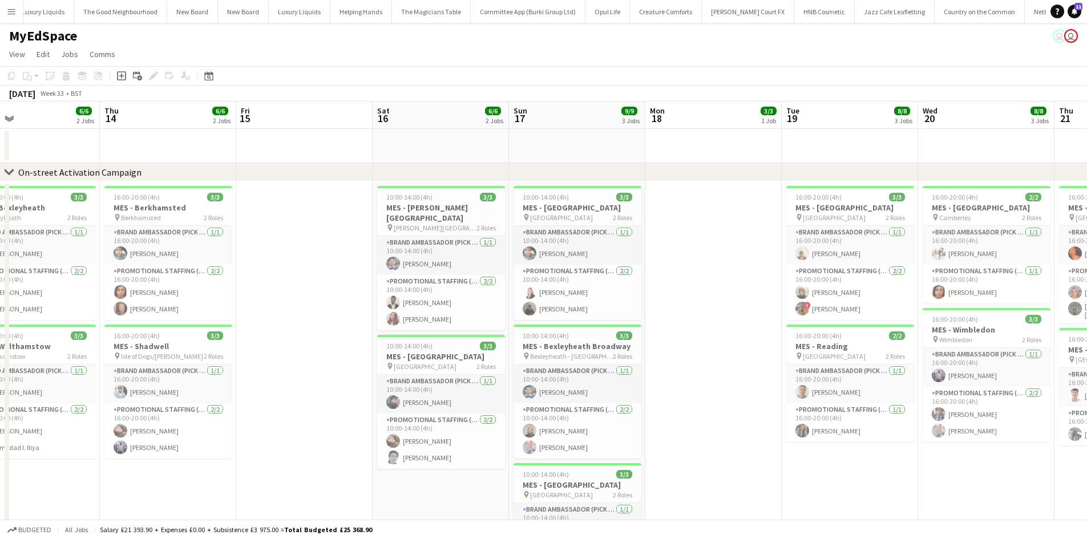
drag, startPoint x: 426, startPoint y: 211, endPoint x: 637, endPoint y: 243, distance: 213.6
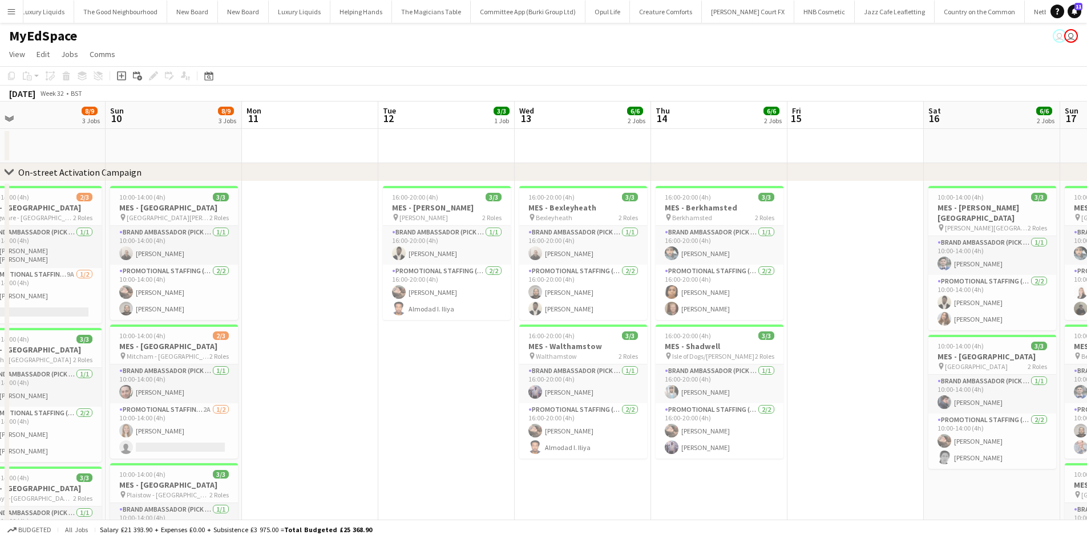
drag, startPoint x: 506, startPoint y: 245, endPoint x: 398, endPoint y: 226, distance: 109.6
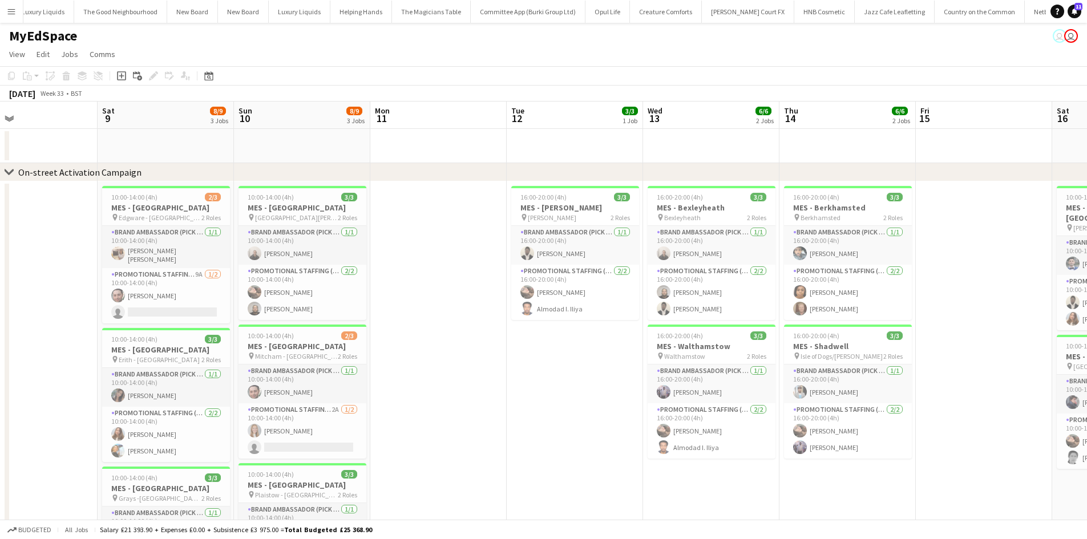
drag, startPoint x: 433, startPoint y: 244, endPoint x: 641, endPoint y: 270, distance: 209.4
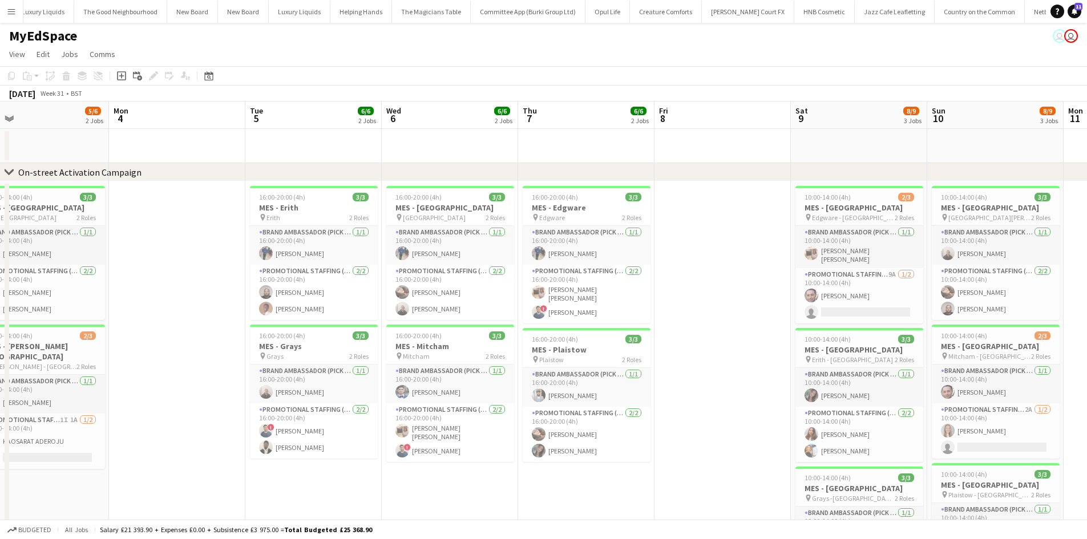
scroll to position [0, 299]
drag, startPoint x: 312, startPoint y: 216, endPoint x: 579, endPoint y: 233, distance: 267.1
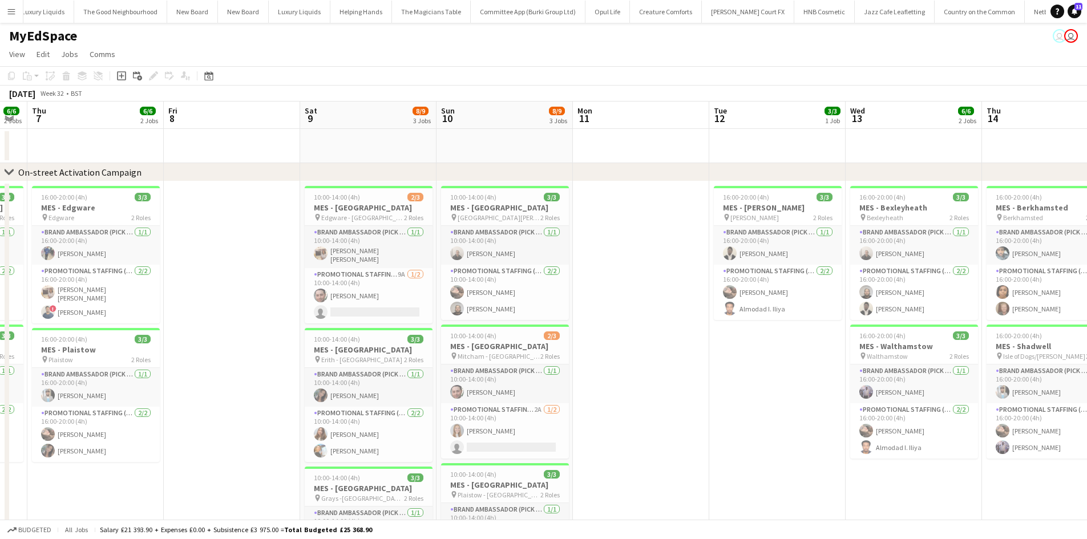
drag, startPoint x: 718, startPoint y: 356, endPoint x: 260, endPoint y: 285, distance: 463.1
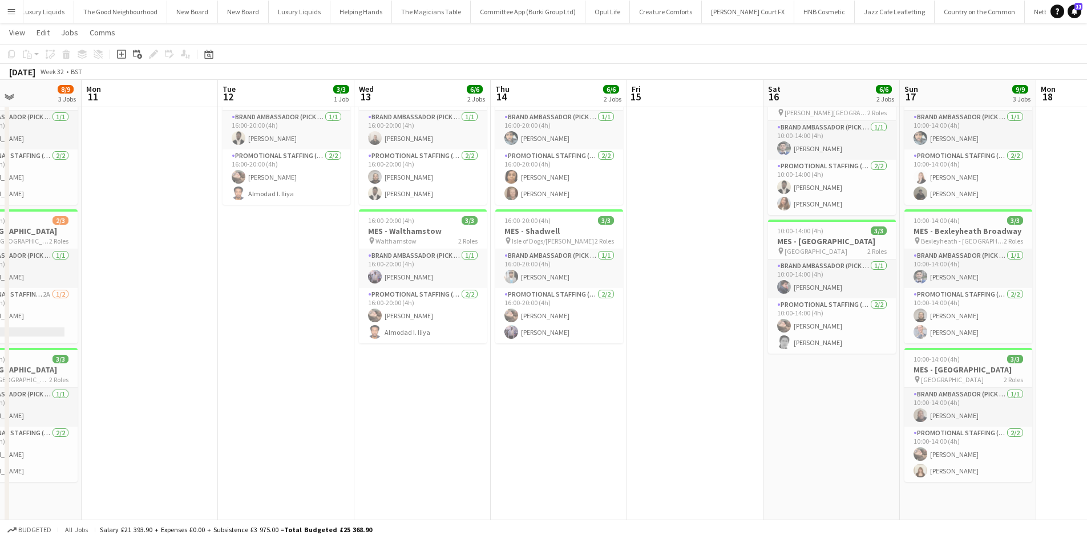
scroll to position [0, 483]
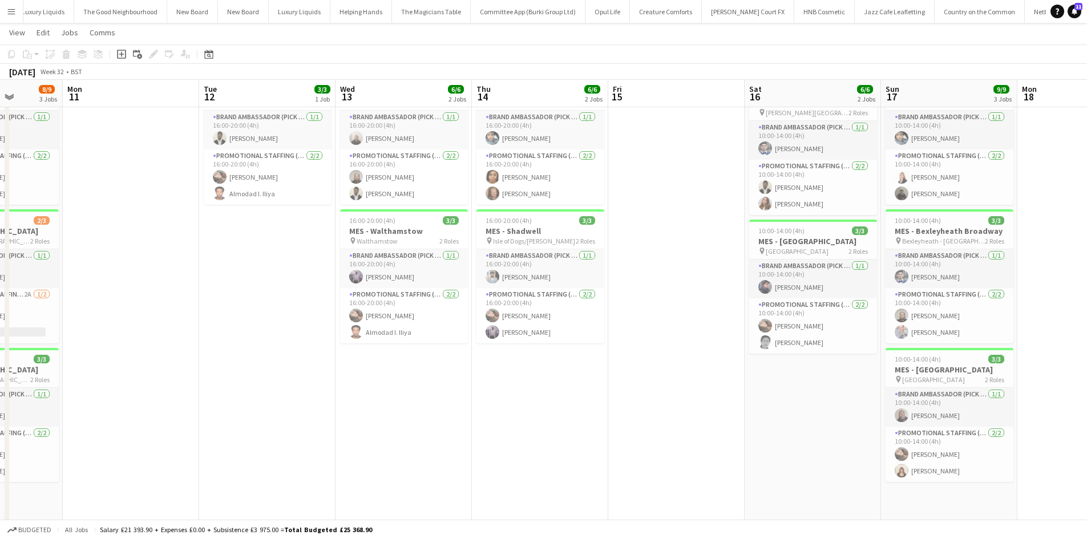
drag, startPoint x: 806, startPoint y: 385, endPoint x: 306, endPoint y: 398, distance: 500.1
click at [297, 398] on app-calendar-viewport "Thu 7 6/6 2 Jobs Fri 8 Sat 9 8/9 3 Jobs Sun 10 8/9 3 Jobs Mon 11 Tue 12 3/3 1 J…" at bounding box center [543, 324] width 1087 height 789
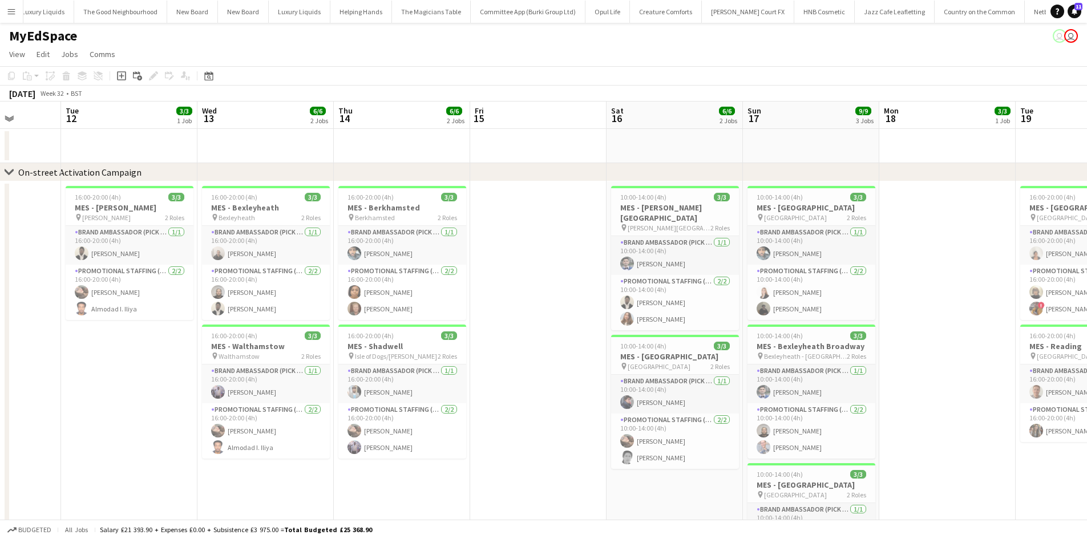
scroll to position [0, 374]
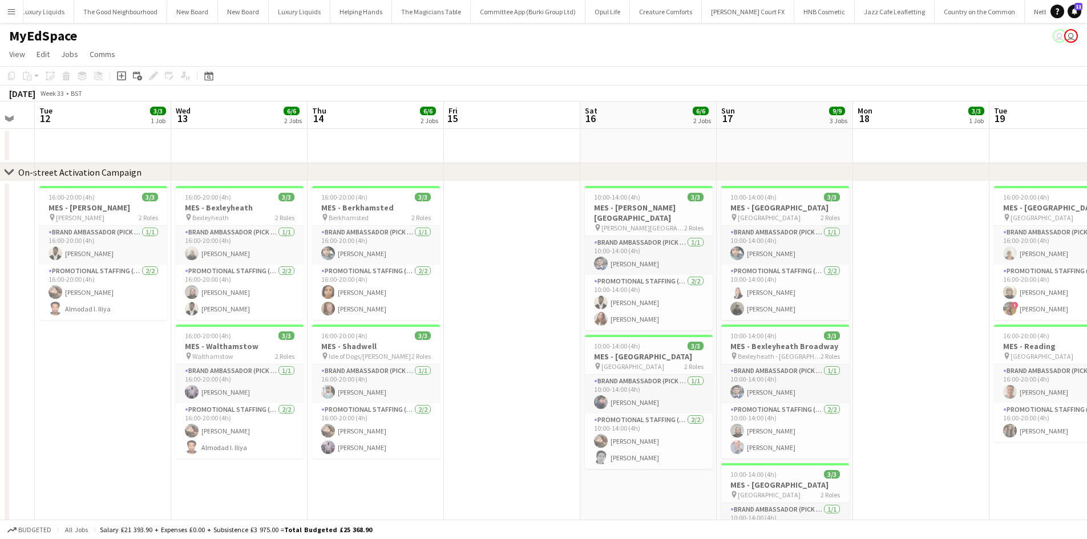
drag, startPoint x: 655, startPoint y: 392, endPoint x: 491, endPoint y: 380, distance: 164.8
click at [491, 380] on app-calendar-viewport "Sat 9 8/9 3 Jobs Sun 10 8/9 3 Jobs Mon 11 Tue 12 3/3 1 Job Wed 13 6/6 2 Jobs Th…" at bounding box center [543, 468] width 1087 height 733
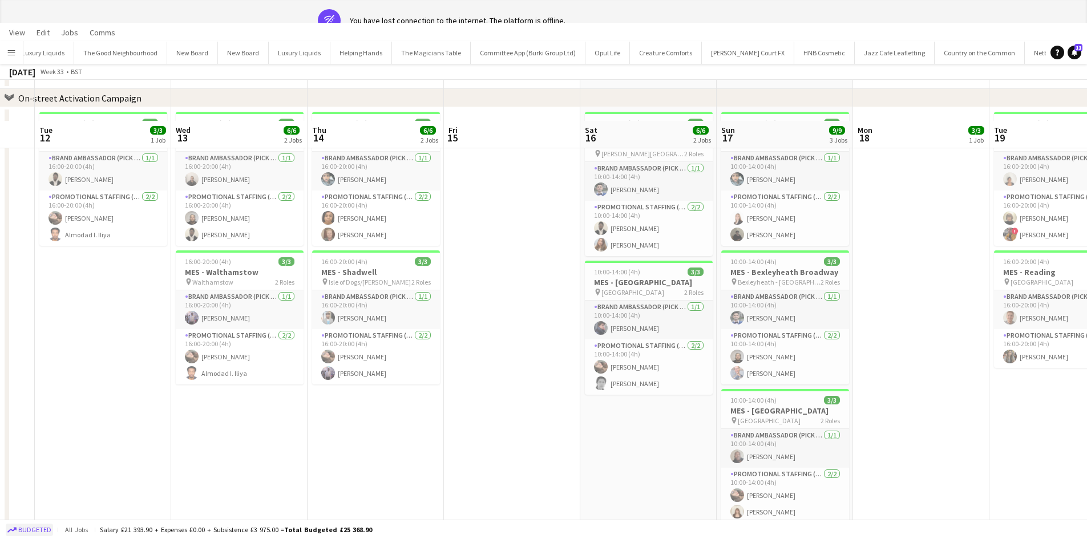
scroll to position [0, 0]
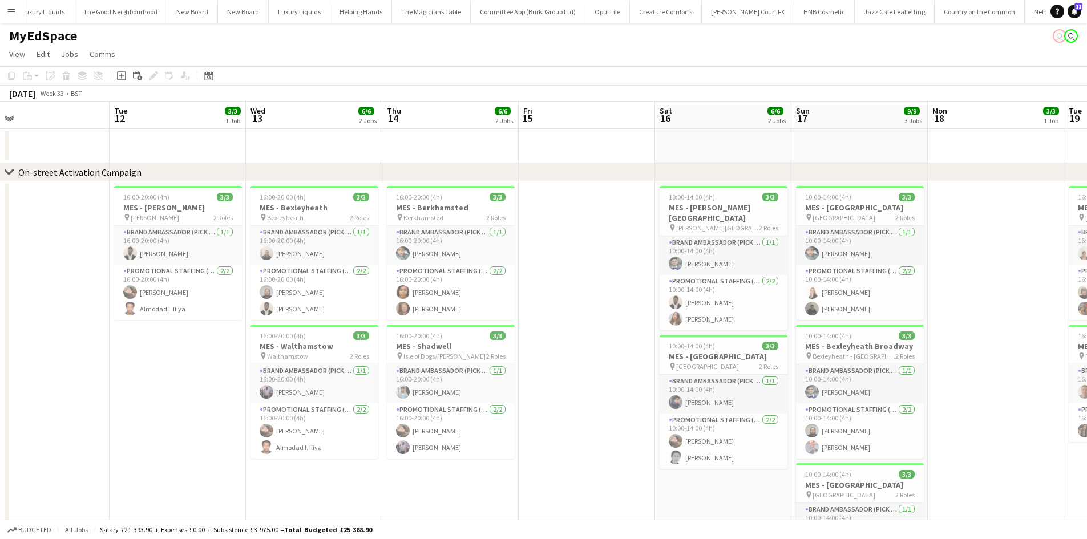
drag, startPoint x: 128, startPoint y: 350, endPoint x: 203, endPoint y: 353, distance: 74.2
click at [203, 353] on app-calendar-viewport "Sat 9 8/9 3 Jobs Sun 10 8/9 3 Jobs Mon 11 Tue 12 3/3 1 Job Wed 13 6/6 2 Jobs Th…" at bounding box center [543, 468] width 1087 height 733
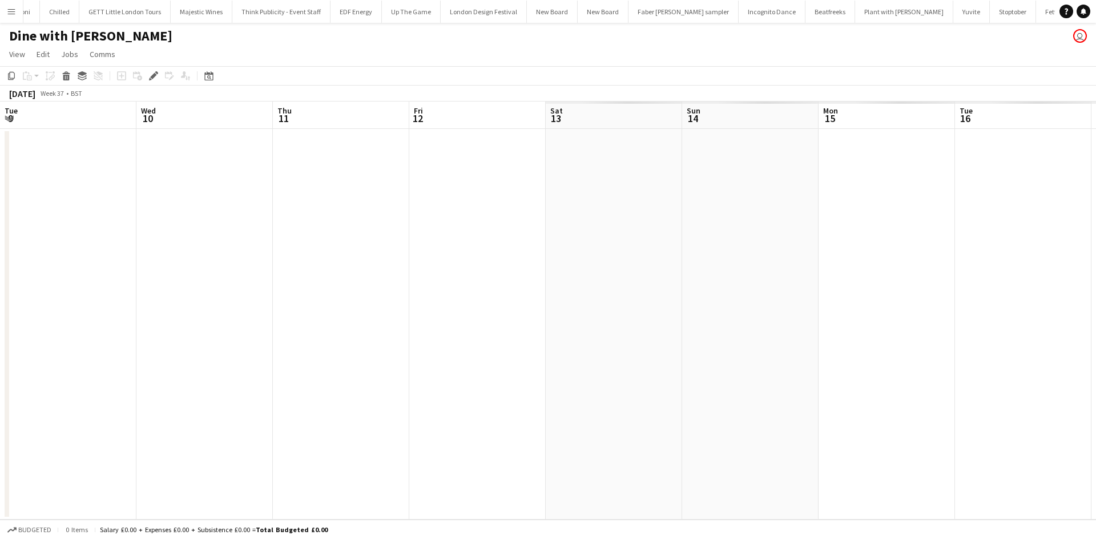
scroll to position [0, 393]
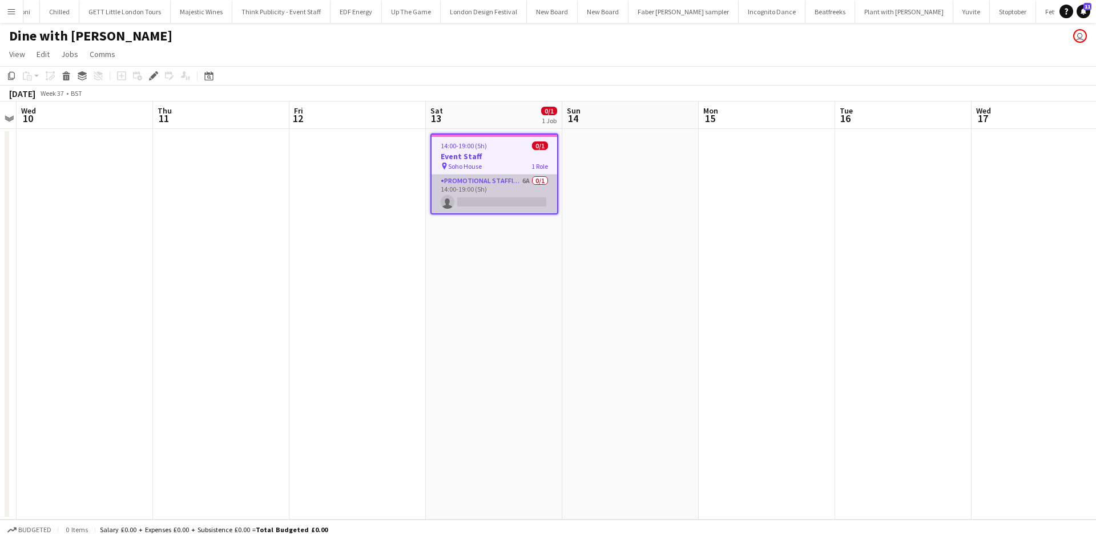
click at [523, 180] on app-card-role "Promotional Staffing (Brand Ambassadors) 6A 0/1 14:00-19:00 (5h) single-neutral…" at bounding box center [494, 194] width 126 height 39
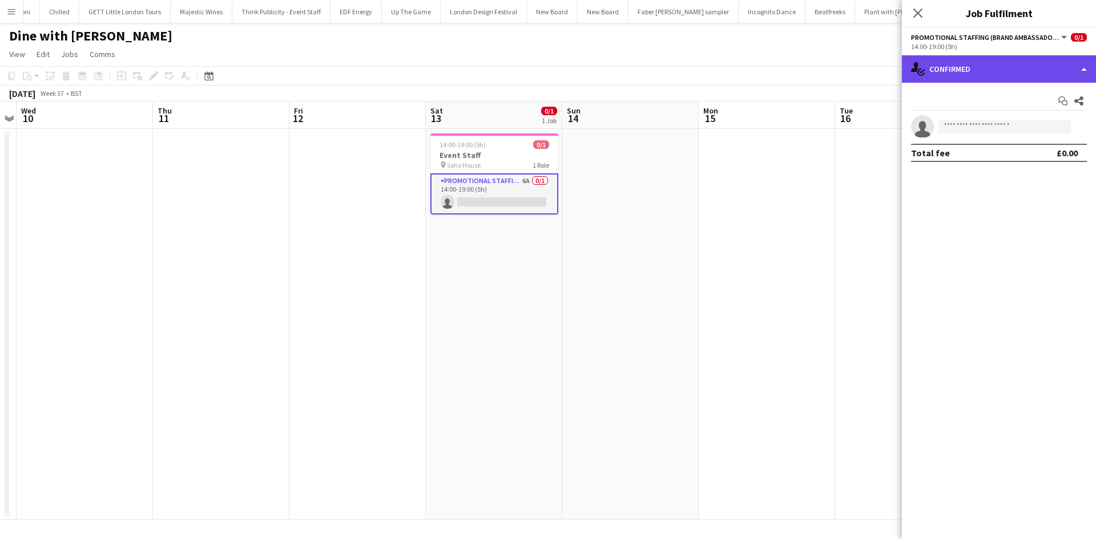
click at [963, 70] on div "single-neutral-actions-check-2 Confirmed" at bounding box center [999, 68] width 194 height 27
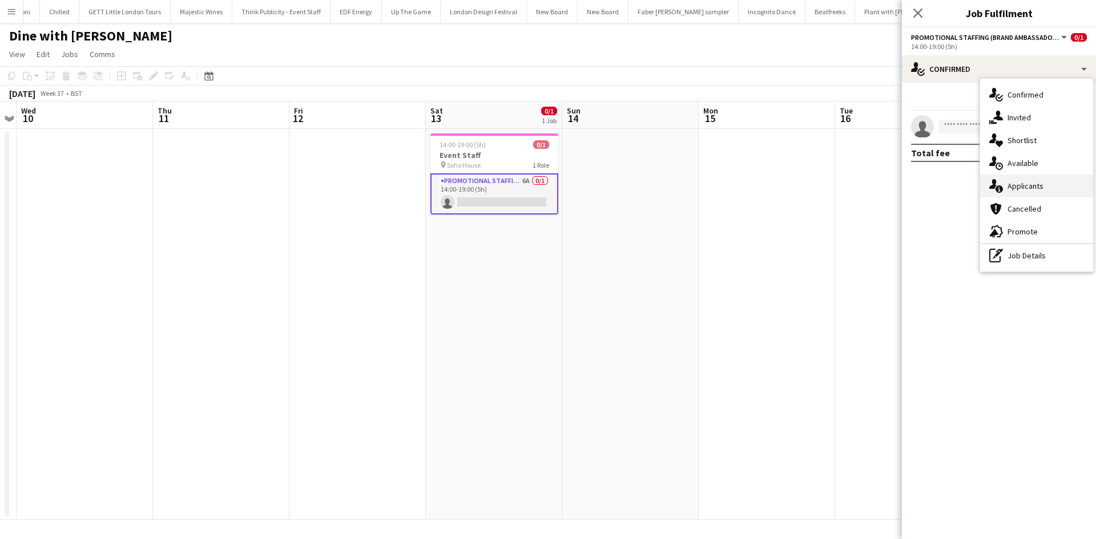
click at [1039, 187] on span "Applicants" at bounding box center [1025, 186] width 36 height 10
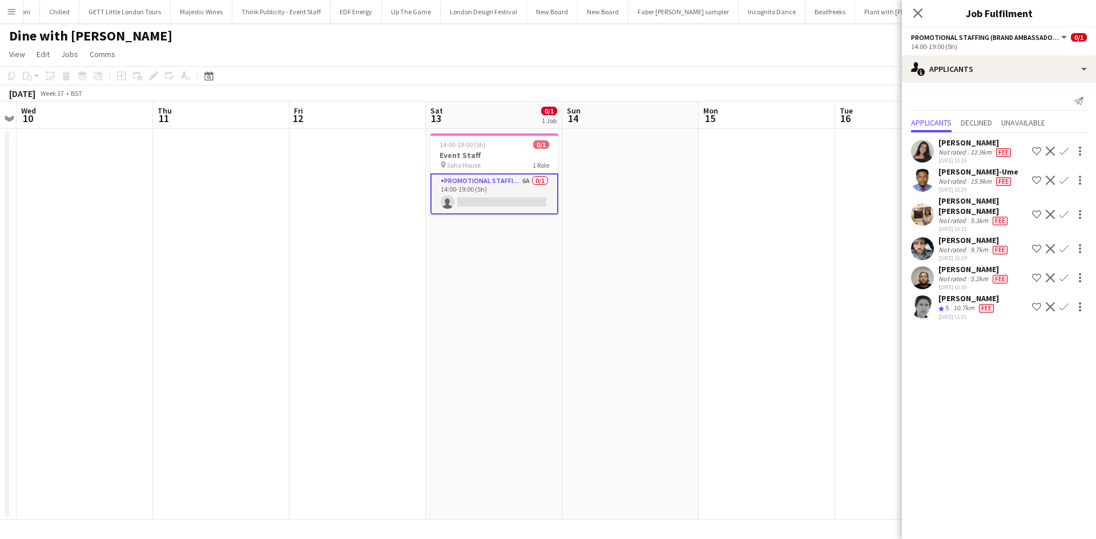
click at [1063, 302] on app-icon "Confirm" at bounding box center [1063, 306] width 9 height 9
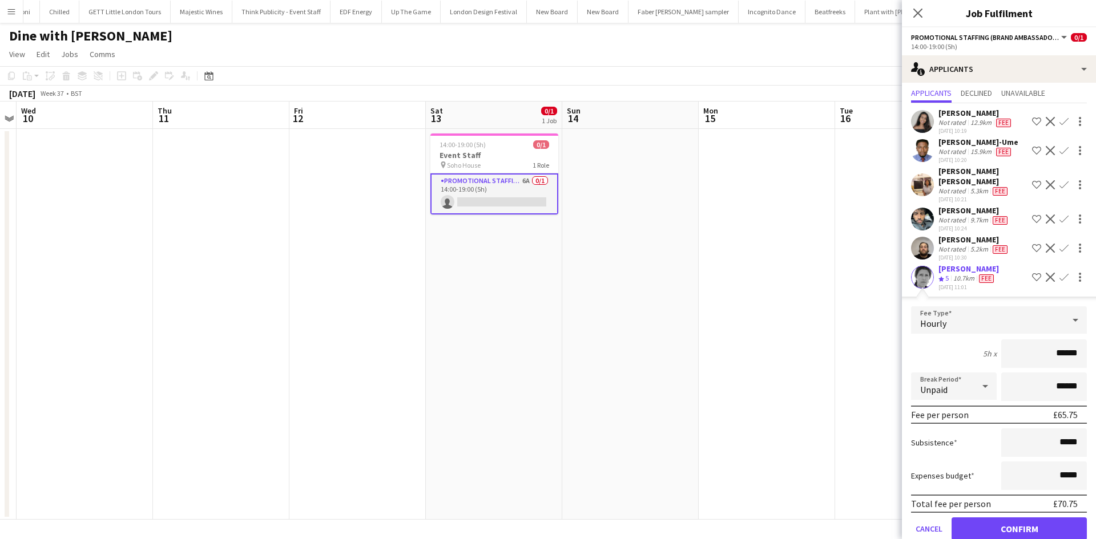
scroll to position [42, 0]
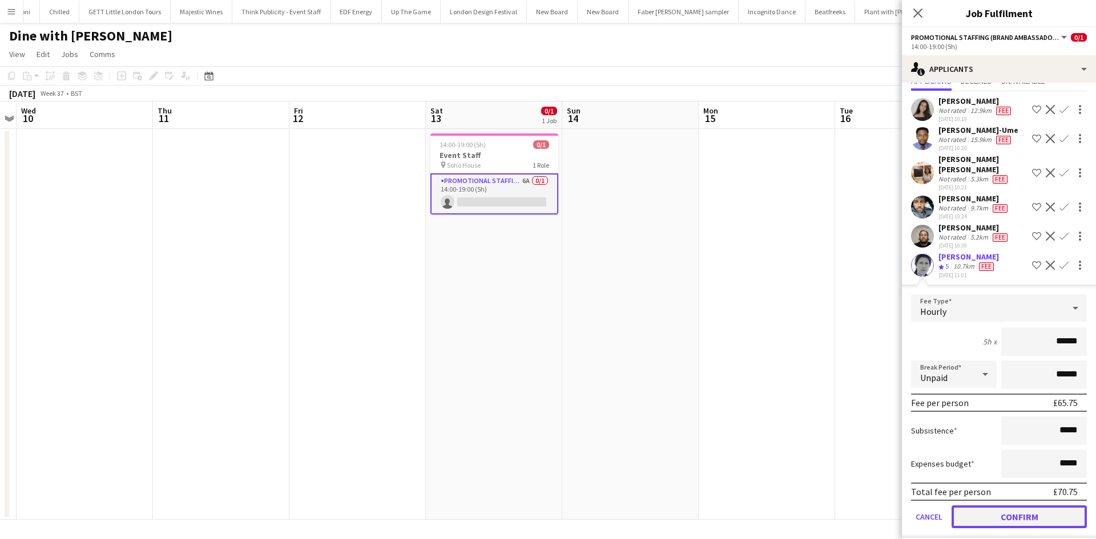
drag, startPoint x: 1021, startPoint y: 513, endPoint x: 989, endPoint y: 492, distance: 38.3
click at [1022, 511] on button "Confirm" at bounding box center [1018, 517] width 135 height 23
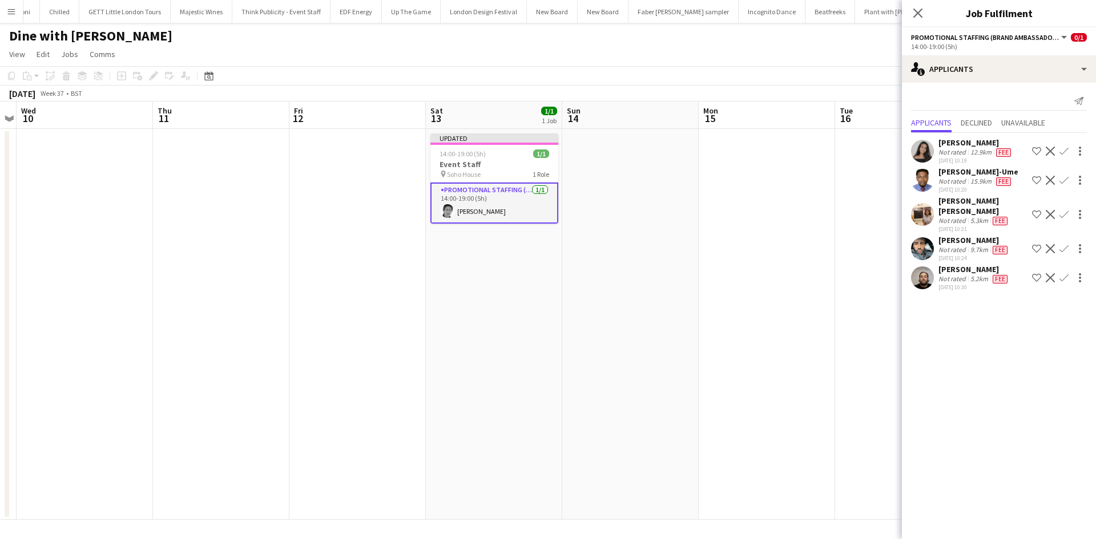
drag, startPoint x: 704, startPoint y: 332, endPoint x: 726, endPoint y: 305, distance: 34.9
click at [704, 330] on app-date-cell at bounding box center [767, 324] width 136 height 391
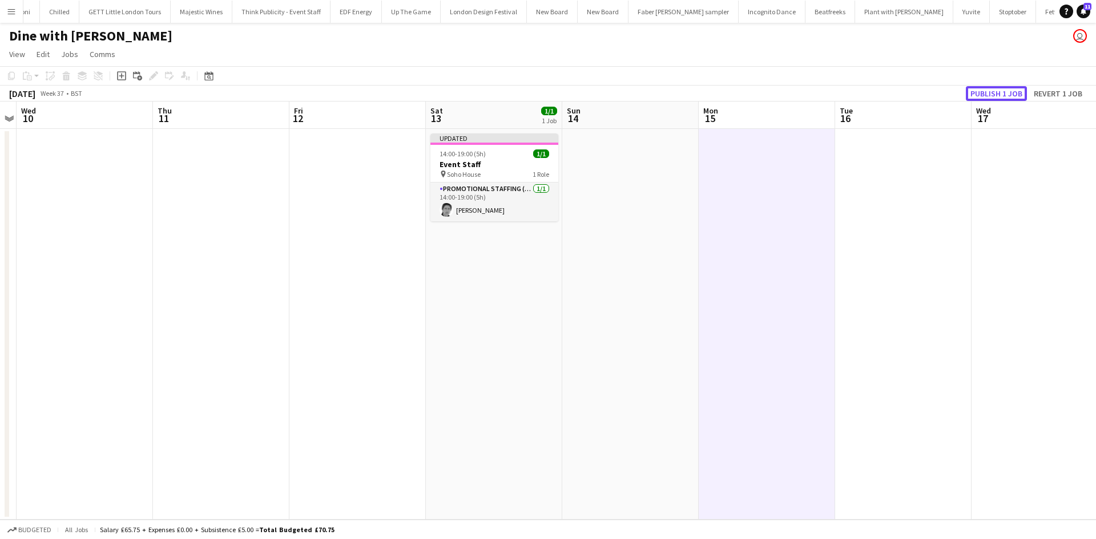
click at [975, 88] on button "Publish 1 job" at bounding box center [996, 93] width 61 height 15
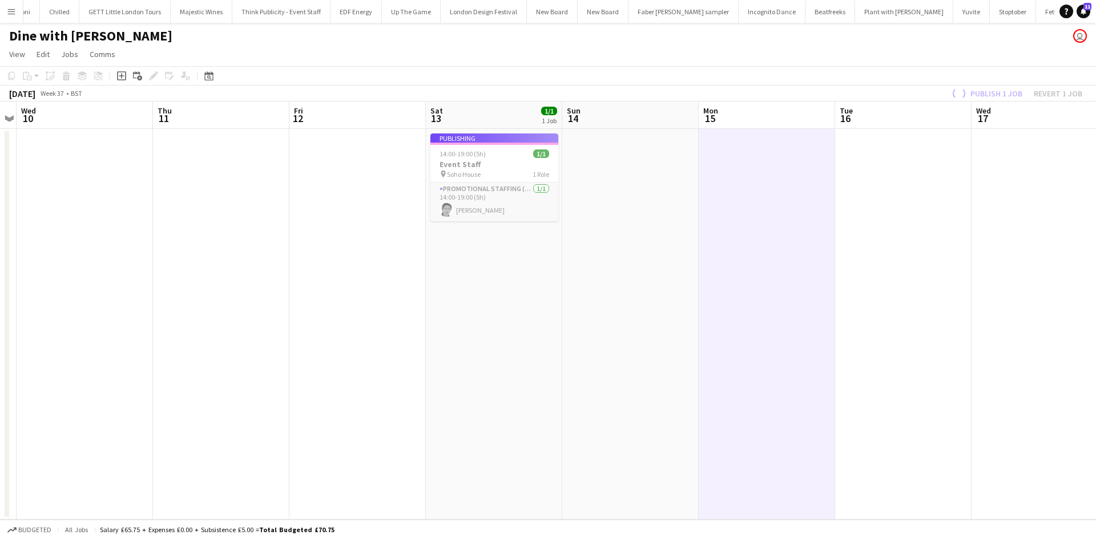
click at [475, 209] on app-job-card "Publishing 14:00-19:00 (5h) 1/1 Event Staff pin Soho House 1 Role Promotional S…" at bounding box center [494, 178] width 128 height 88
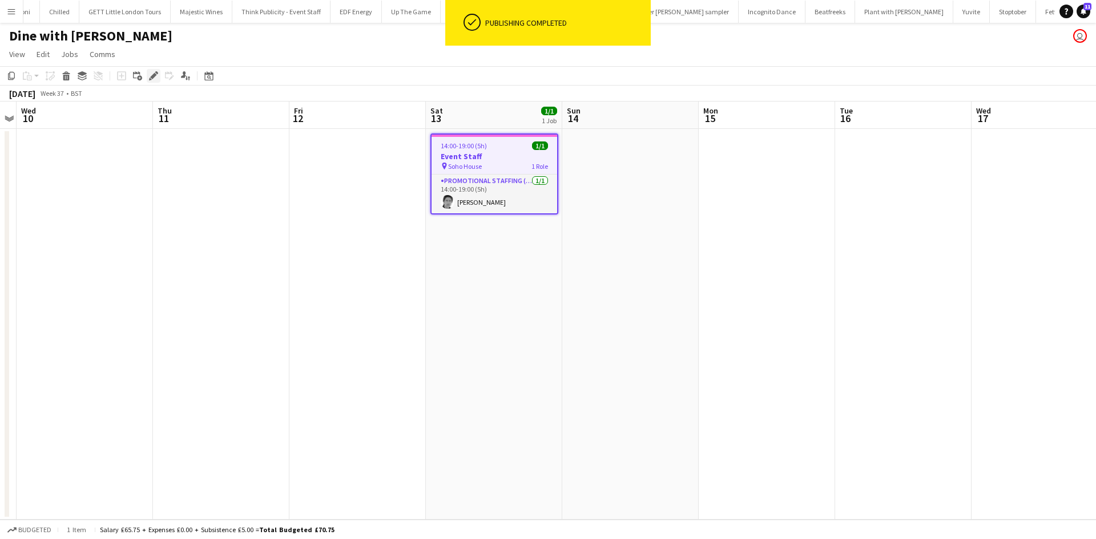
click at [155, 78] on icon "Edit" at bounding box center [153, 75] width 9 height 9
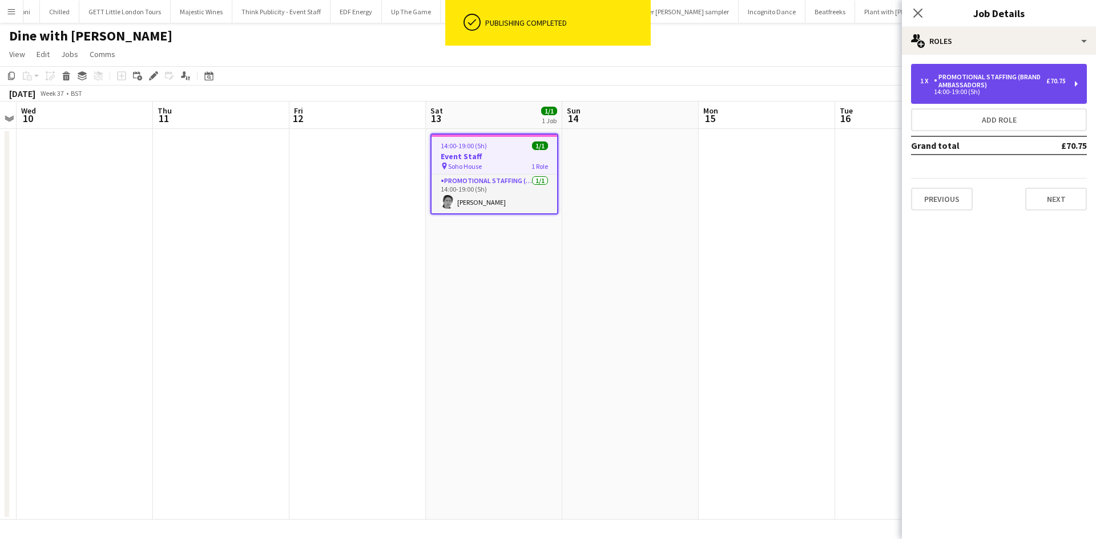
click at [1031, 80] on div "Promotional Staffing (Brand Ambassadors)" at bounding box center [990, 81] width 112 height 16
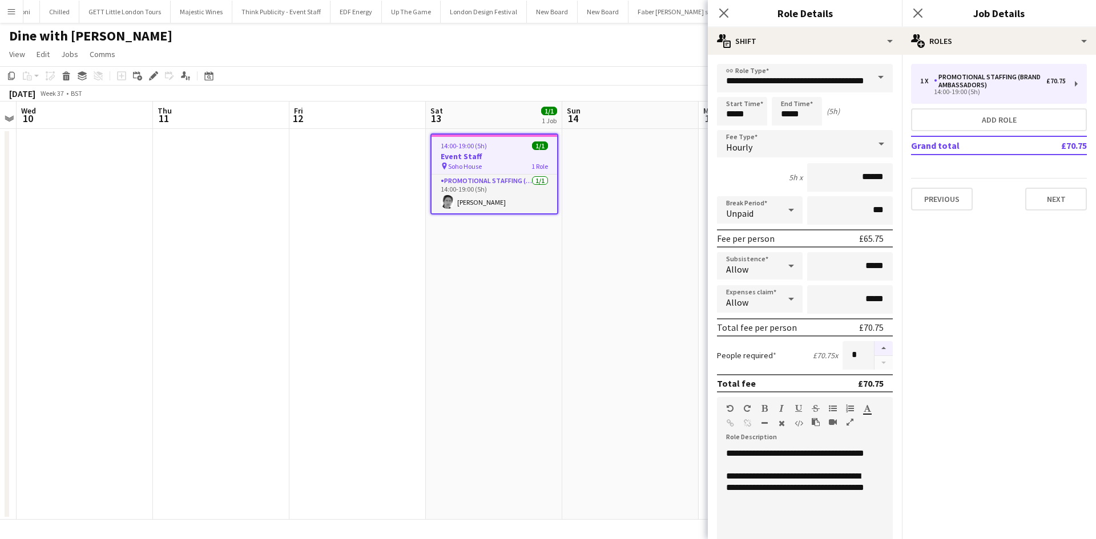
drag, startPoint x: 870, startPoint y: 347, endPoint x: 662, endPoint y: 309, distance: 211.8
click at [874, 346] on button "button" at bounding box center [883, 348] width 18 height 15
type input "*"
click at [636, 305] on app-date-cell at bounding box center [630, 324] width 136 height 391
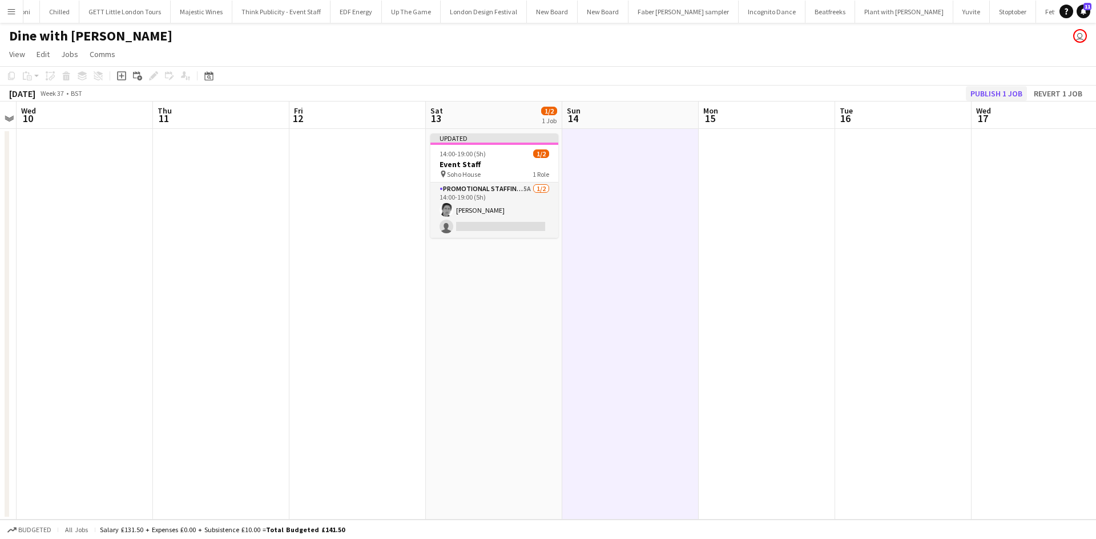
drag, startPoint x: 992, startPoint y: 84, endPoint x: 994, endPoint y: 91, distance: 7.6
click at [993, 84] on app-toolbar "Copy Paste Paste Ctrl+V Paste with crew Ctrl+Shift+V Paste linked Job Delete Gr…" at bounding box center [548, 75] width 1096 height 19
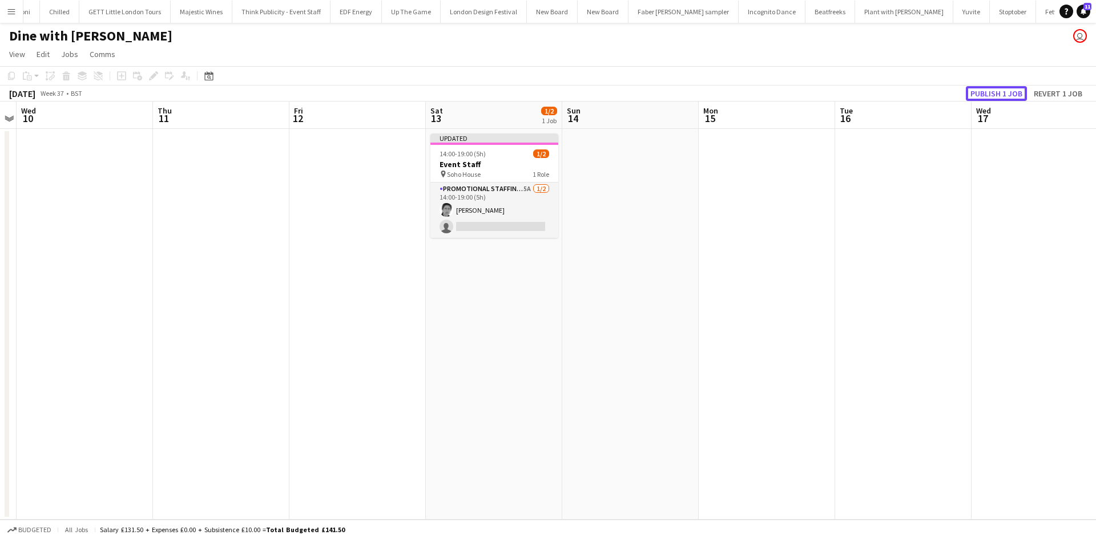
click at [995, 92] on button "Publish 1 job" at bounding box center [996, 93] width 61 height 15
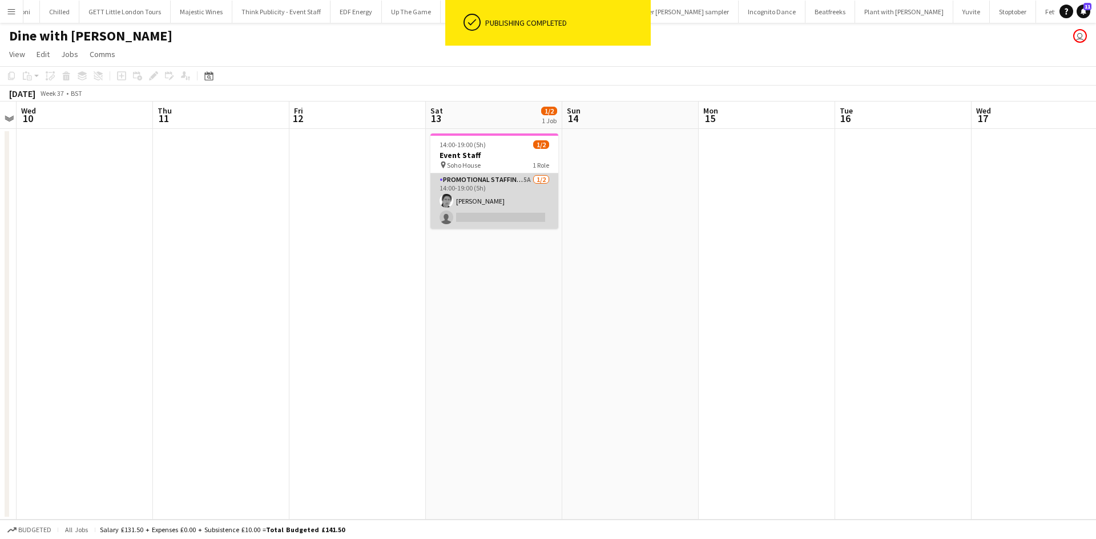
click at [528, 178] on app-card-role "Promotional Staffing (Brand Ambassadors) 5A 1/2 14:00-19:00 (5h) Helen Pritchar…" at bounding box center [494, 200] width 128 height 55
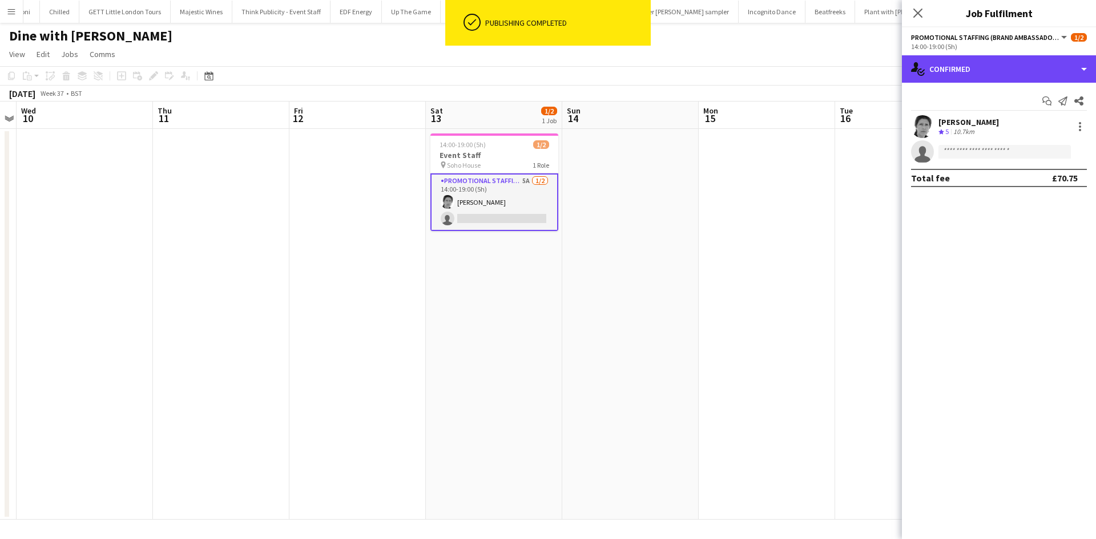
drag, startPoint x: 994, startPoint y: 62, endPoint x: 1007, endPoint y: 86, distance: 26.8
click at [994, 61] on div "single-neutral-actions-check-2 Confirmed" at bounding box center [999, 68] width 194 height 27
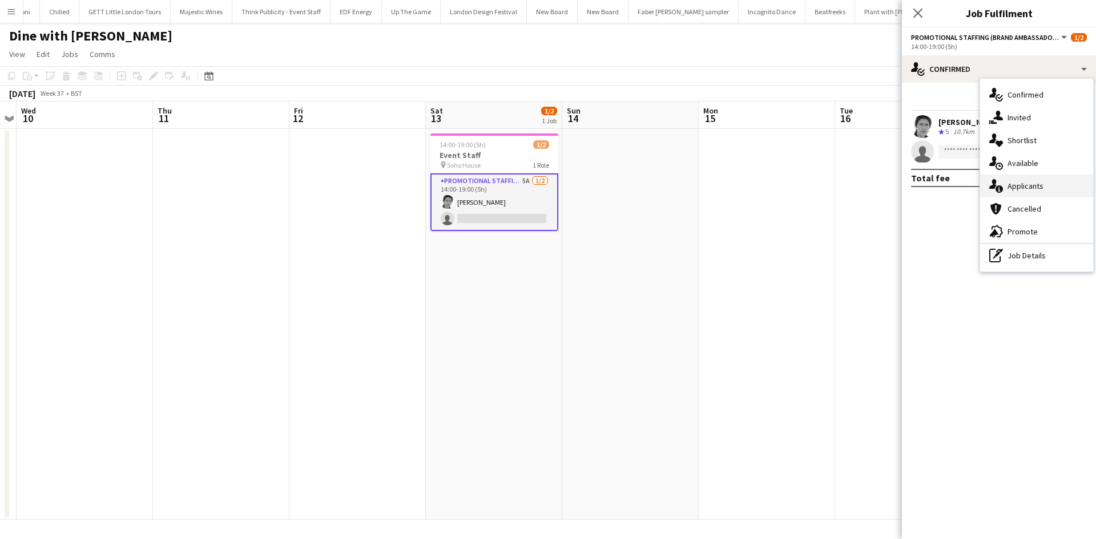
click at [1047, 186] on div "single-neutral-actions-information Applicants" at bounding box center [1036, 186] width 113 height 23
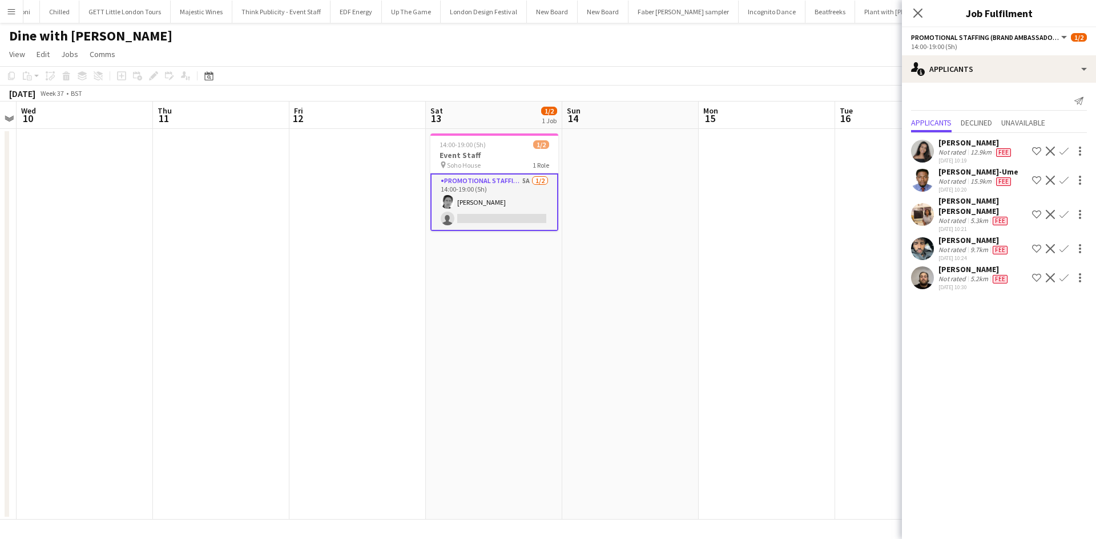
click at [847, 288] on app-date-cell at bounding box center [903, 324] width 136 height 391
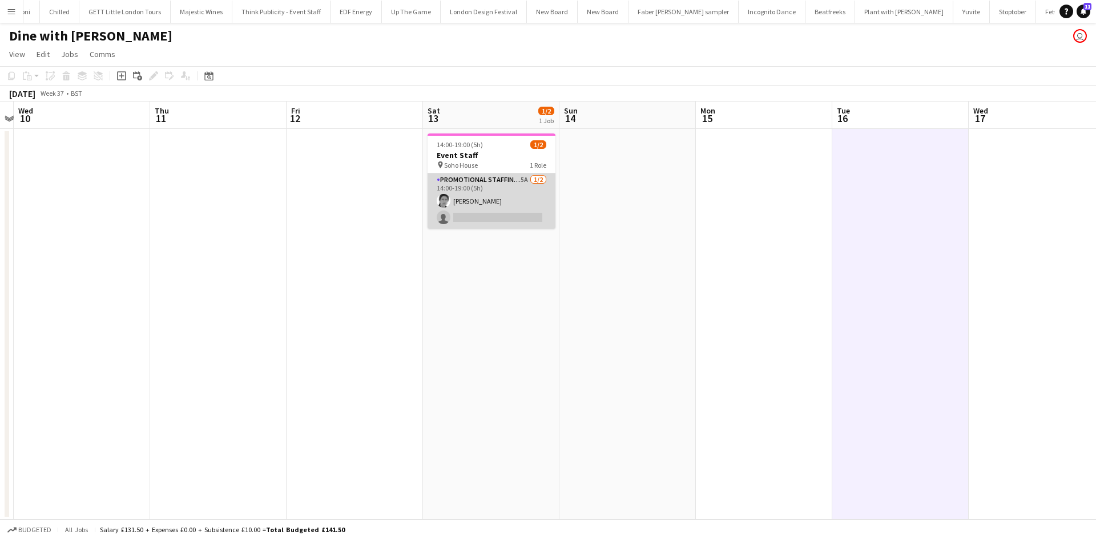
click at [515, 180] on app-card-role "Promotional Staffing (Brand Ambassadors) 5A 1/2 14:00-19:00 (5h) Helen Pritchar…" at bounding box center [491, 200] width 128 height 55
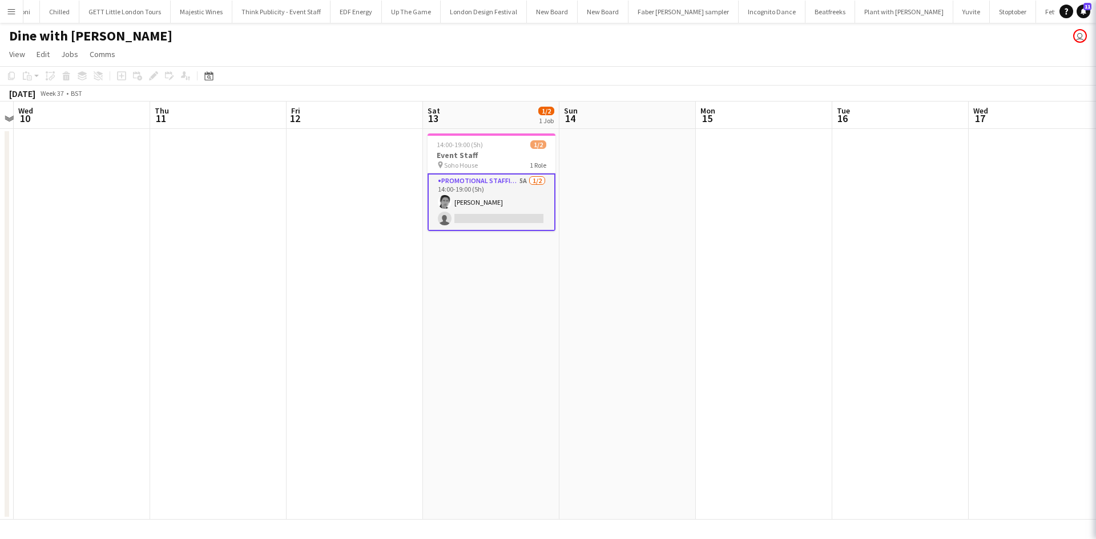
scroll to position [0, 394]
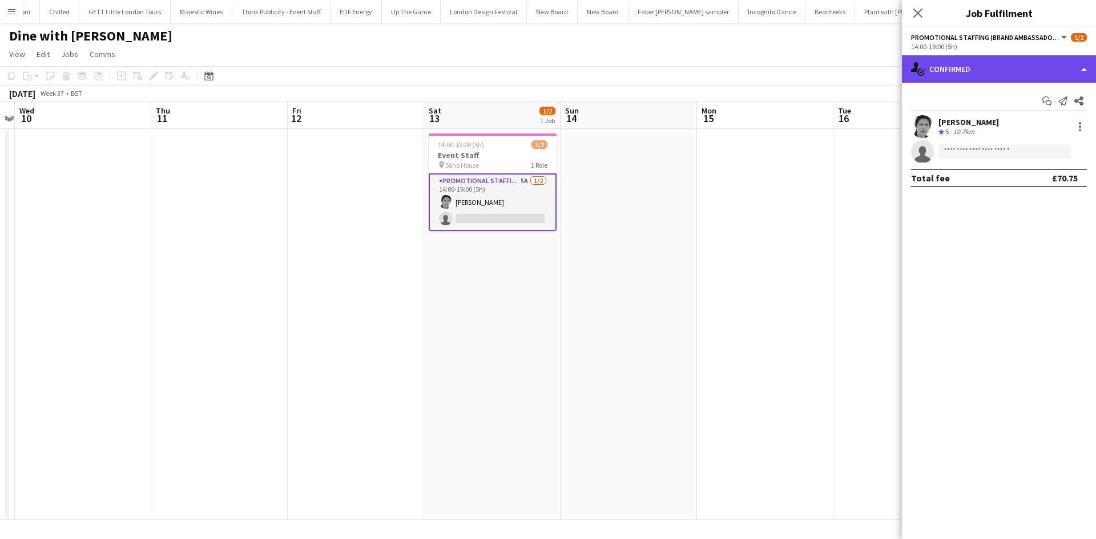
click at [971, 71] on div "single-neutral-actions-check-2 Confirmed" at bounding box center [999, 68] width 194 height 27
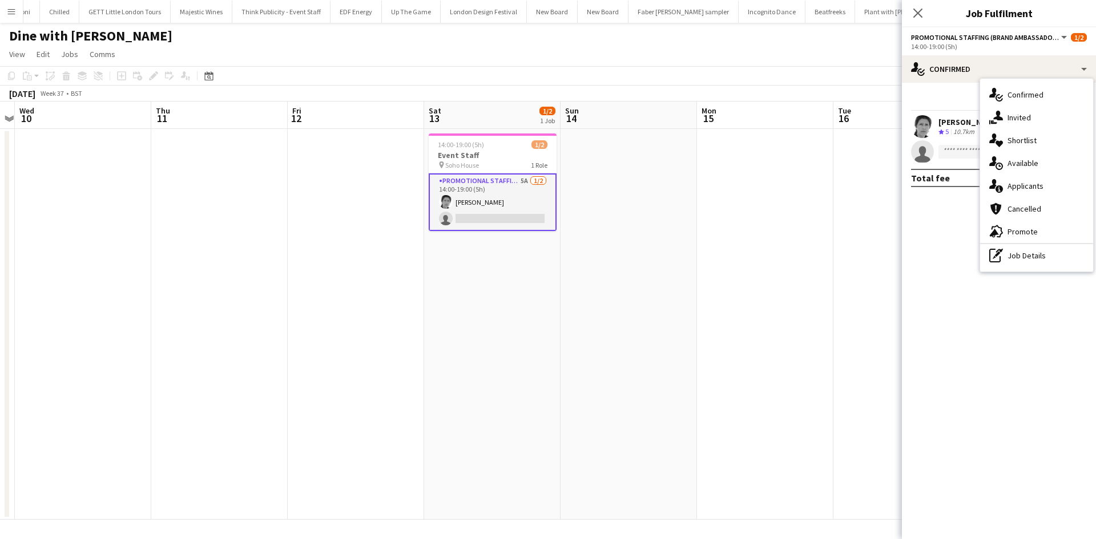
click at [1048, 123] on div "single-neutral-actions-share-1 Invited" at bounding box center [1036, 117] width 113 height 23
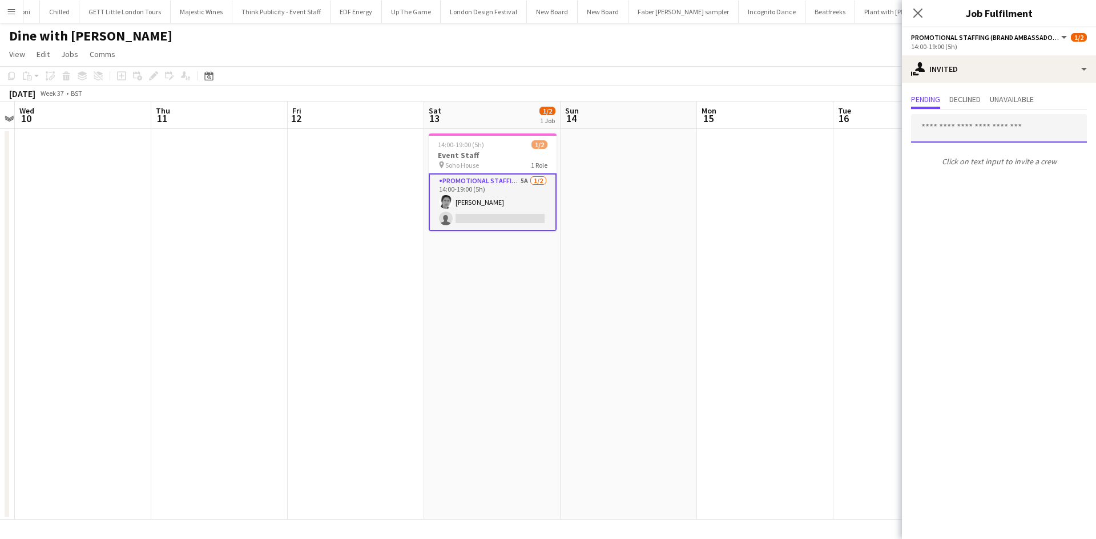
click at [990, 136] on input "text" at bounding box center [999, 128] width 176 height 29
click at [967, 140] on input "*****" at bounding box center [999, 128] width 176 height 29
type input "*****"
click at [967, 164] on span "jason.evans183@gmail.com" at bounding box center [999, 166] width 158 height 9
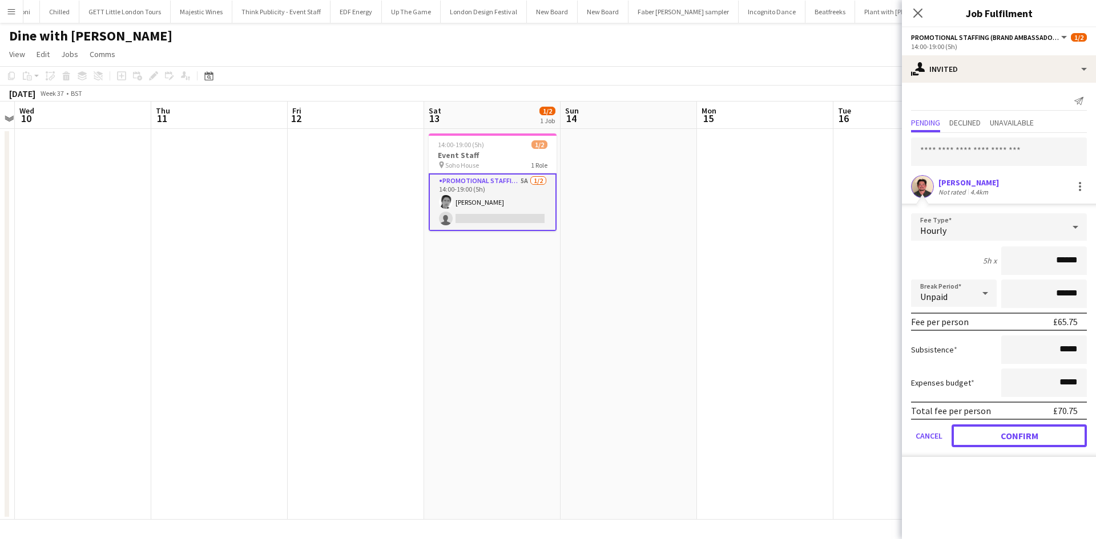
drag, startPoint x: 1055, startPoint y: 436, endPoint x: 792, endPoint y: 360, distance: 273.8
click at [1054, 433] on button "Confirm" at bounding box center [1018, 436] width 135 height 23
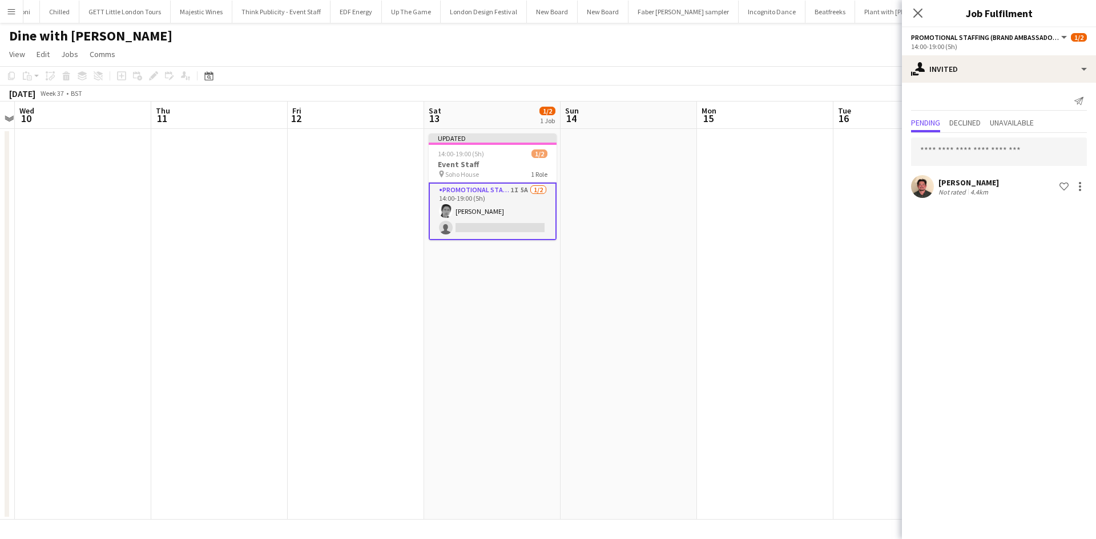
drag, startPoint x: 772, startPoint y: 349, endPoint x: 862, endPoint y: 191, distance: 181.2
click at [772, 346] on app-date-cell at bounding box center [765, 324] width 136 height 391
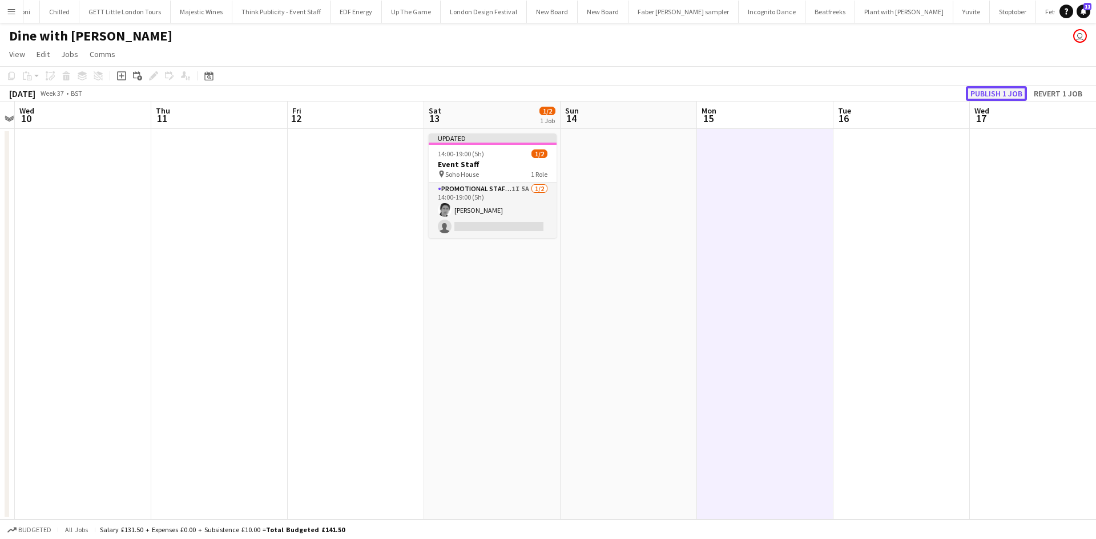
click at [998, 87] on button "Publish 1 job" at bounding box center [996, 93] width 61 height 15
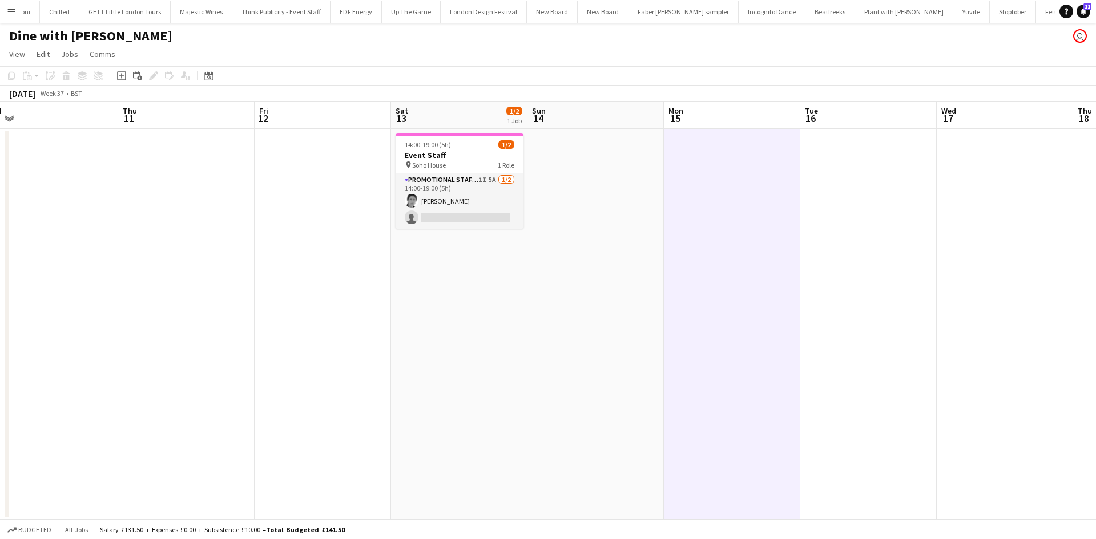
drag, startPoint x: 687, startPoint y: 270, endPoint x: 648, endPoint y: 247, distance: 45.3
click at [653, 267] on app-calendar-viewport "Sun 7 Mon 8 Tue 9 Wed 10 Thu 11 Fri 12 Sat 13 1/2 1 Job Sun 14 Mon 15 Tue 16 We…" at bounding box center [548, 311] width 1096 height 418
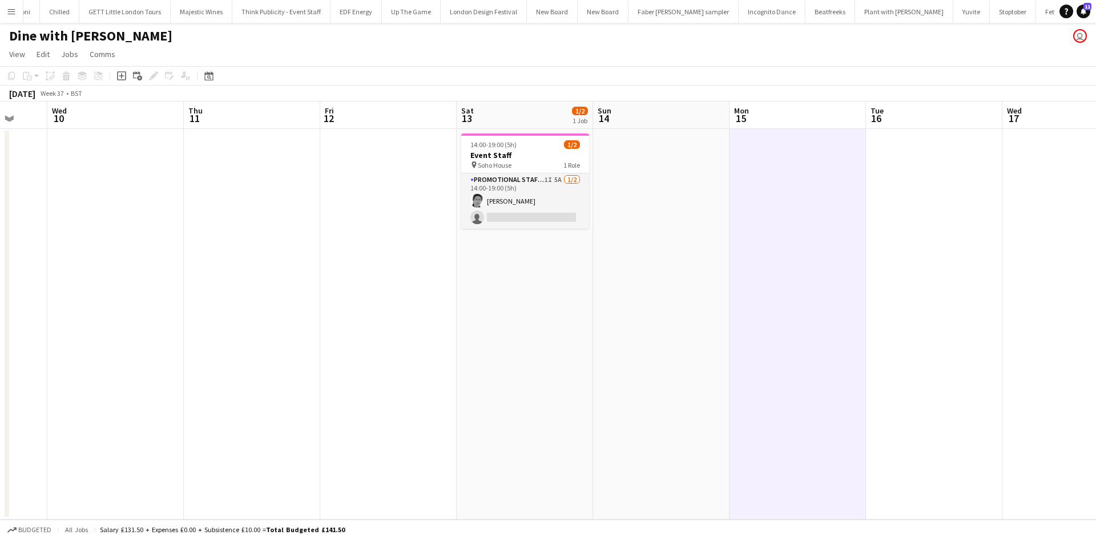
drag, startPoint x: 639, startPoint y: 222, endPoint x: 621, endPoint y: 216, distance: 18.2
click at [639, 220] on app-calendar-viewport "Sun 7 Mon 8 Tue 9 Wed 10 Thu 11 Fri 12 Sat 13 1/2 1 Job Sun 14 Mon 15 Tue 16 We…" at bounding box center [548, 311] width 1096 height 418
click at [560, 179] on app-card-role "Promotional Staffing (Brand Ambassadors) 1I 5A 1/2 14:00-19:00 (5h) Helen Pritc…" at bounding box center [524, 200] width 128 height 55
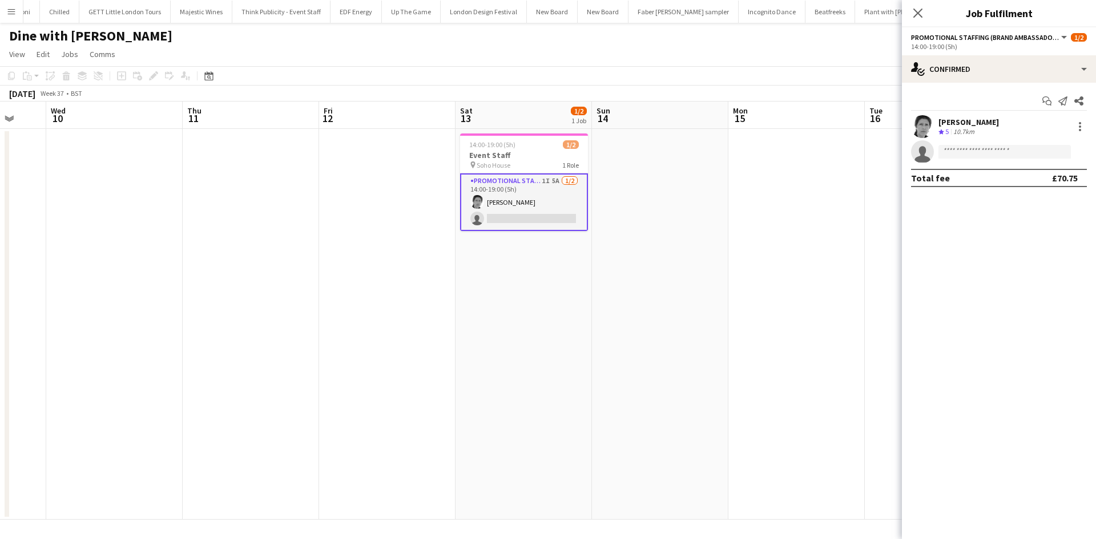
click at [1034, 83] on div "Start chat Send notification Share Helen Pritchard Crew rating 5 10.7km single-…" at bounding box center [999, 140] width 194 height 114
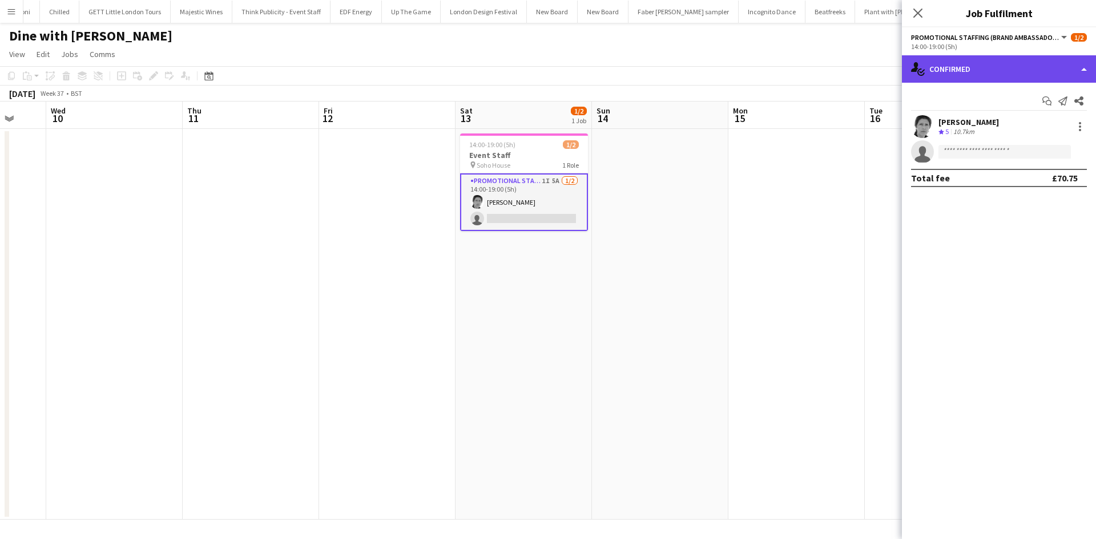
click at [1033, 71] on div "single-neutral-actions-check-2 Confirmed" at bounding box center [999, 68] width 194 height 27
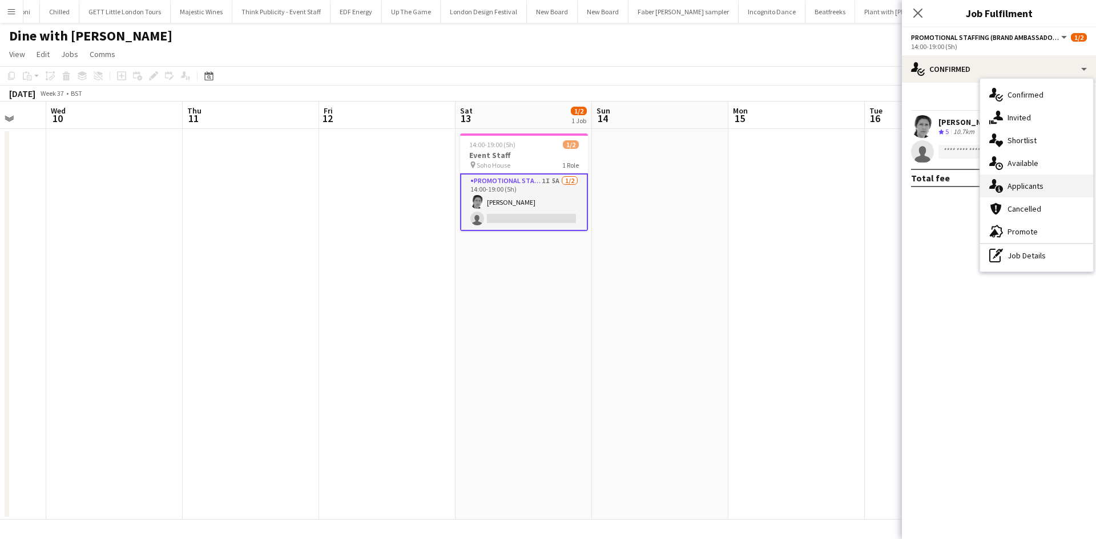
click at [1046, 184] on div "single-neutral-actions-information Applicants" at bounding box center [1036, 186] width 113 height 23
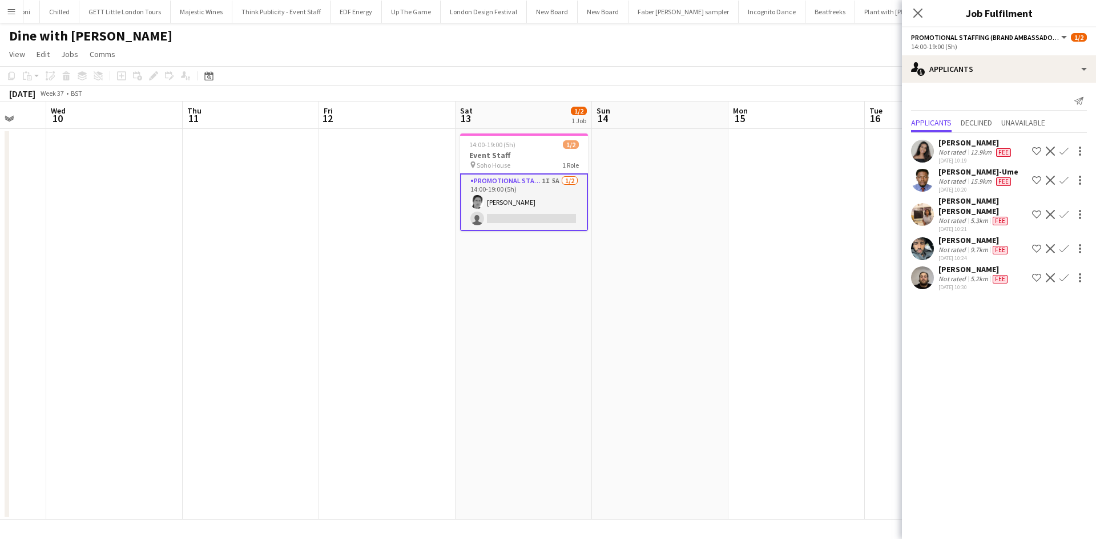
click at [625, 246] on app-date-cell at bounding box center [660, 324] width 136 height 391
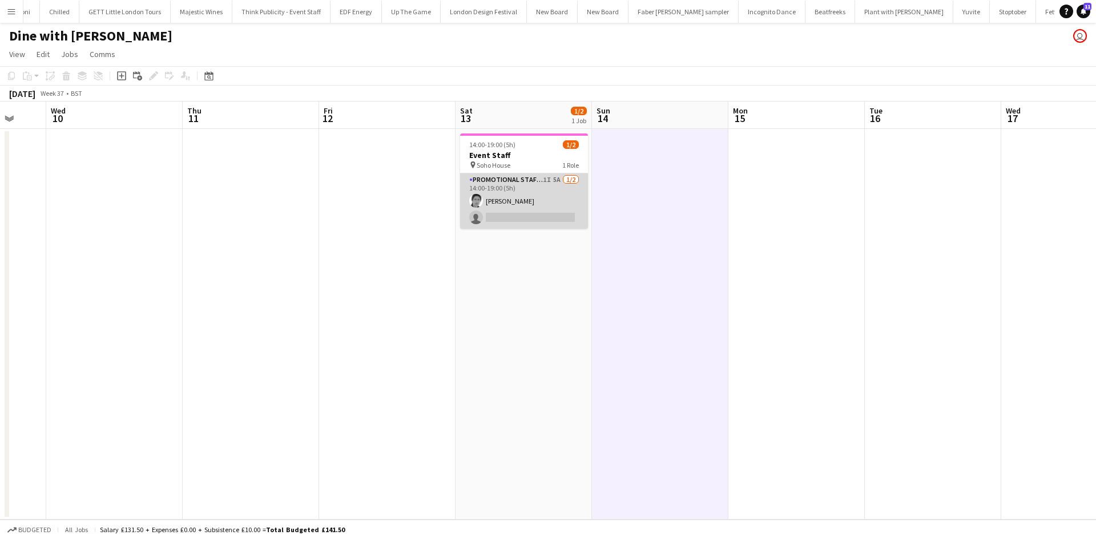
click at [551, 177] on app-card-role "Promotional Staffing (Brand Ambassadors) 1I 5A 1/2 14:00-19:00 (5h) Helen Pritc…" at bounding box center [524, 200] width 128 height 55
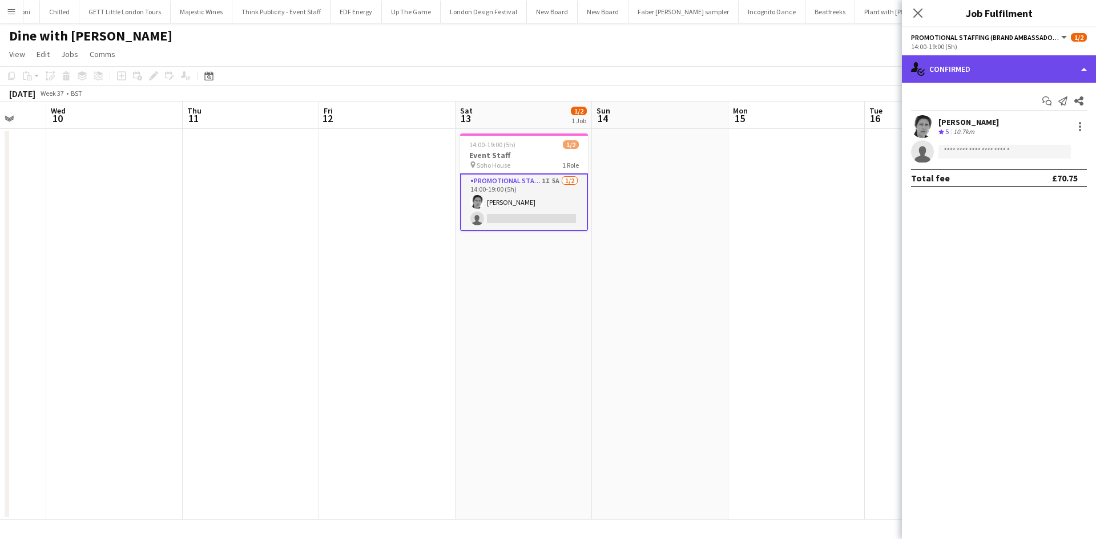
click at [948, 74] on div "single-neutral-actions-check-2 Confirmed" at bounding box center [999, 68] width 194 height 27
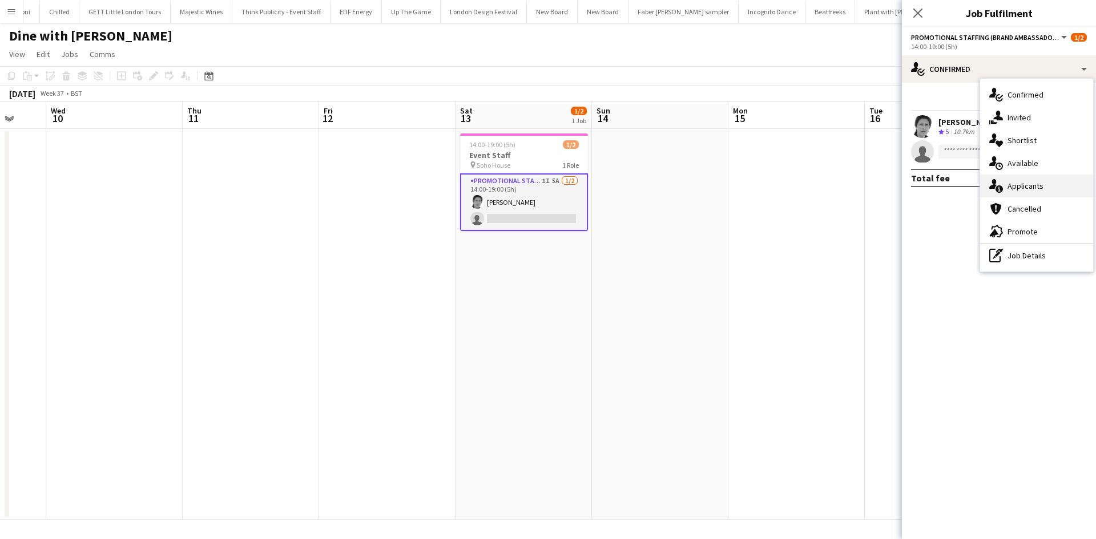
click at [1036, 183] on span "Applicants" at bounding box center [1025, 186] width 36 height 10
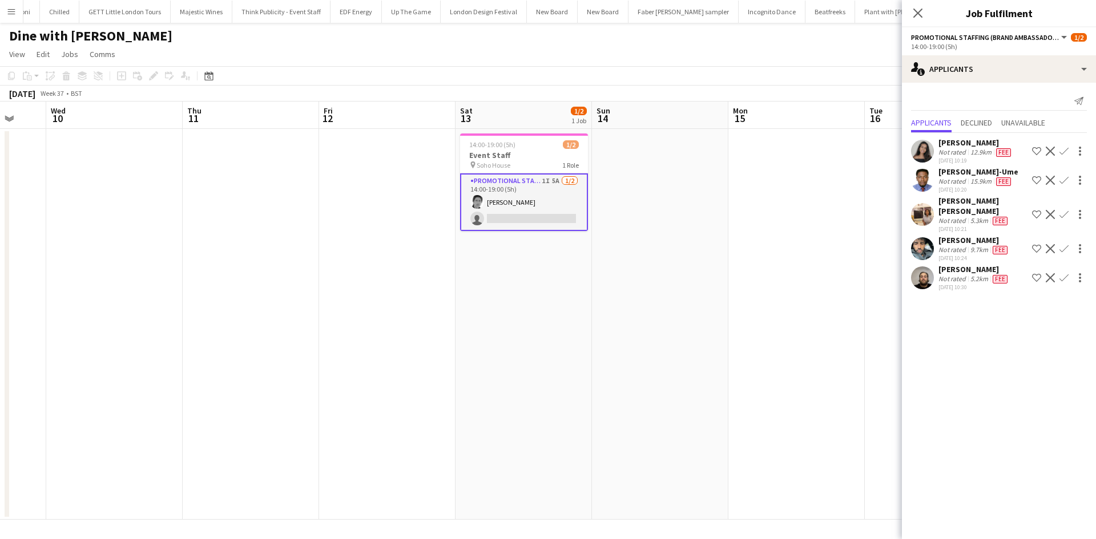
click at [976, 151] on div "12.9km" at bounding box center [981, 152] width 26 height 9
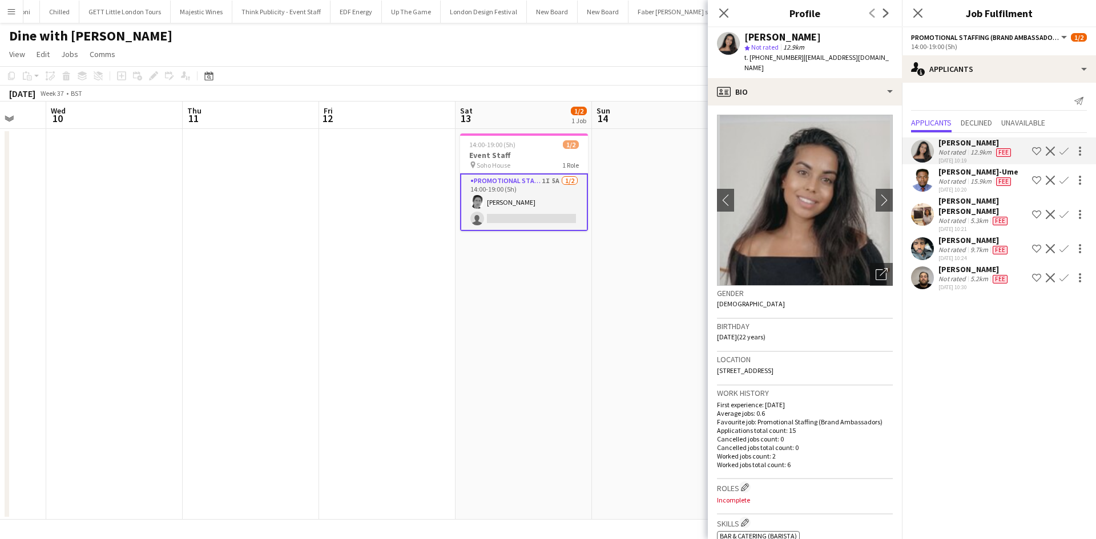
click at [1064, 153] on app-icon "Confirm" at bounding box center [1063, 151] width 9 height 9
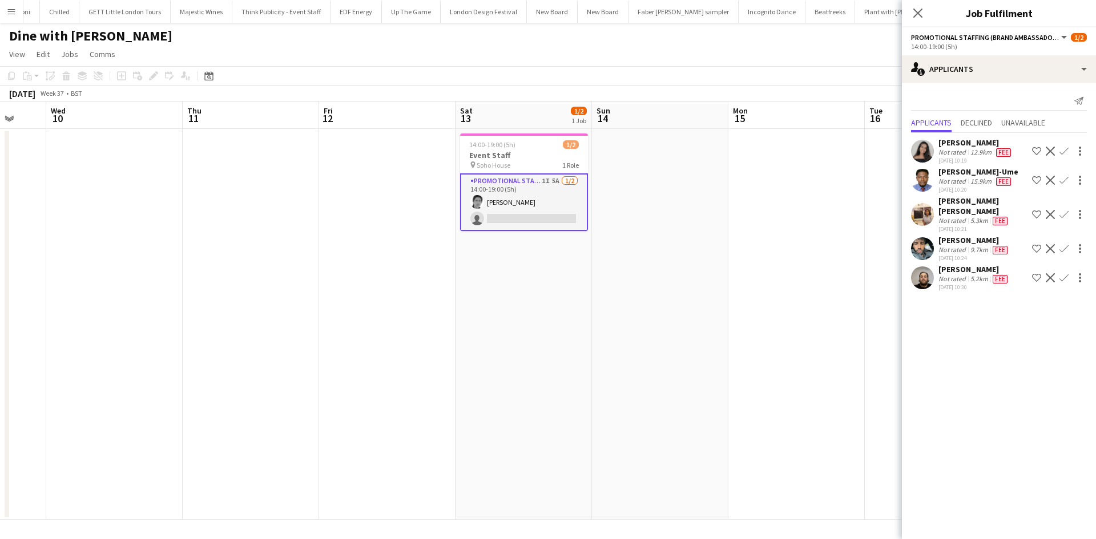
drag, startPoint x: 1066, startPoint y: 149, endPoint x: 1063, endPoint y: 165, distance: 16.9
click at [1066, 148] on app-icon "Confirm" at bounding box center [1063, 151] width 9 height 9
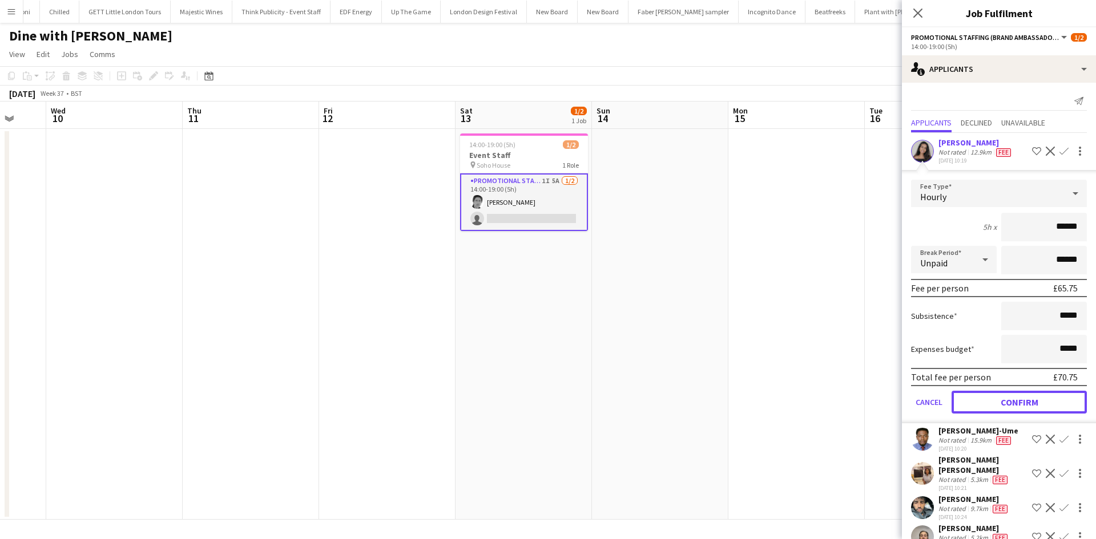
drag, startPoint x: 1010, startPoint y: 407, endPoint x: 926, endPoint y: 366, distance: 93.4
click at [1009, 407] on button "Confirm" at bounding box center [1018, 402] width 135 height 23
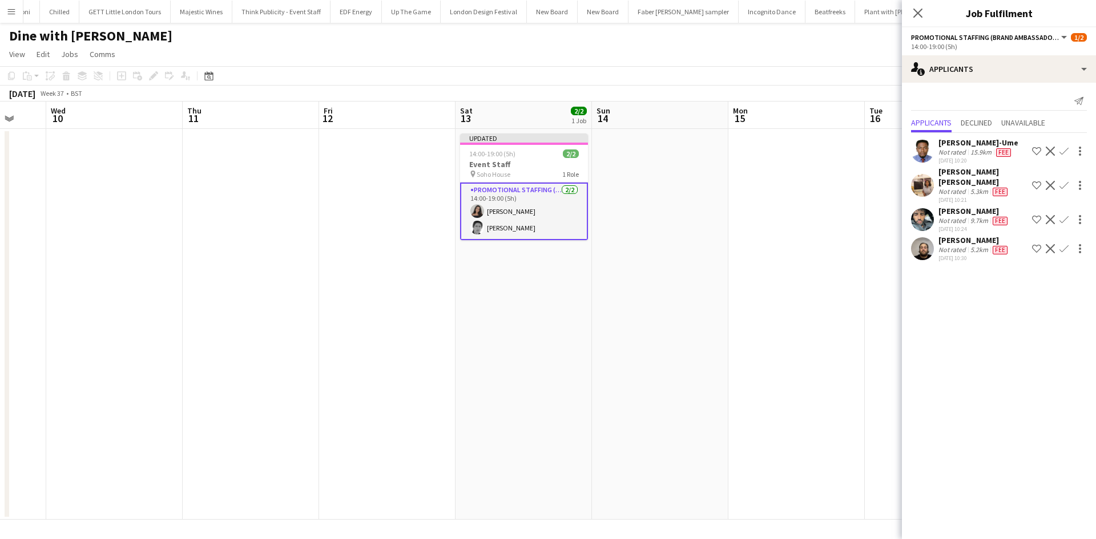
drag, startPoint x: 804, startPoint y: 309, endPoint x: 811, endPoint y: 300, distance: 11.3
click at [804, 308] on app-date-cell at bounding box center [796, 324] width 136 height 391
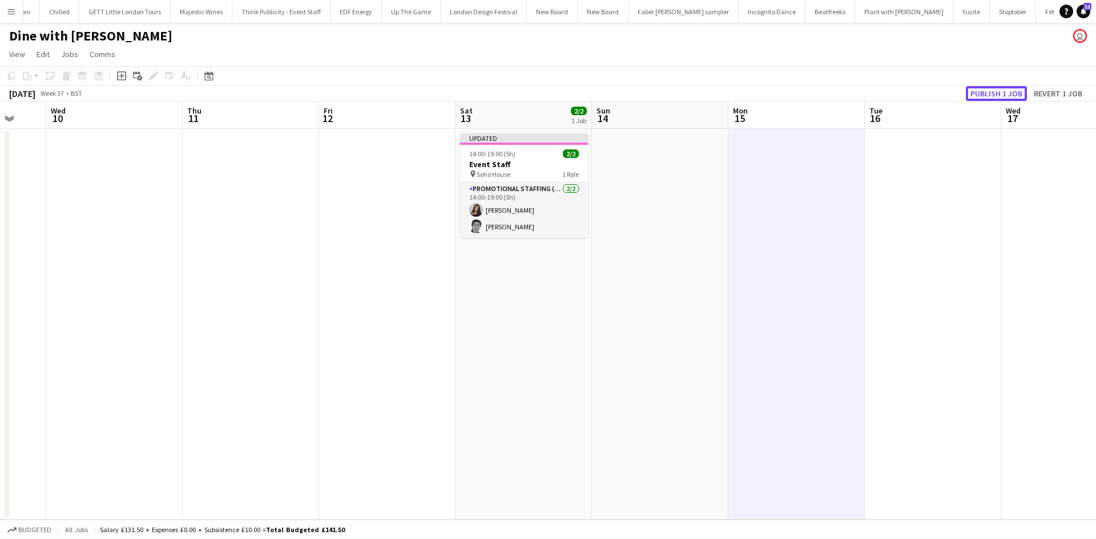
click at [1002, 95] on button "Publish 1 job" at bounding box center [996, 93] width 61 height 15
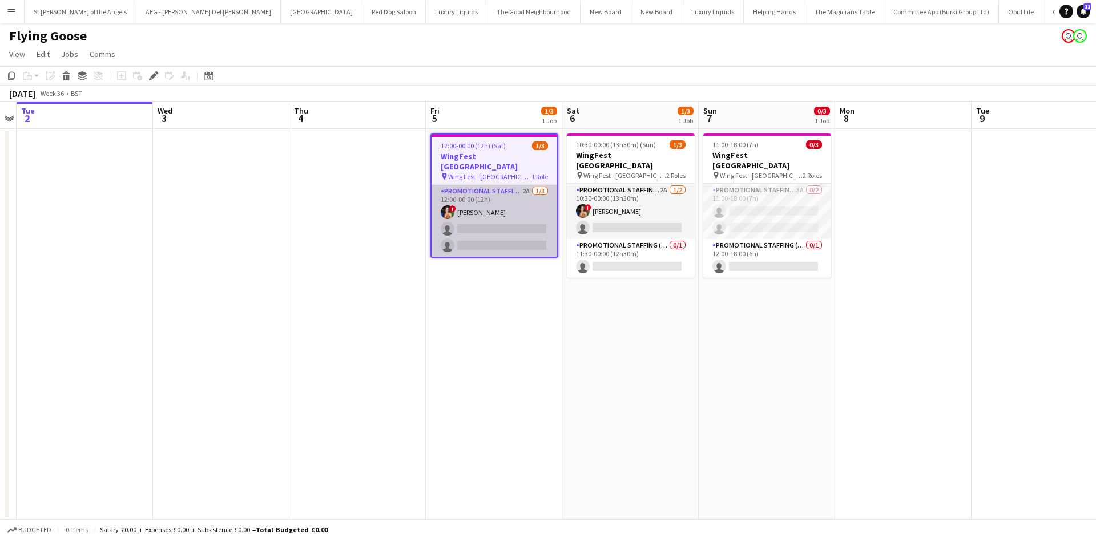
scroll to position [0, 4155]
click at [512, 185] on app-card-role "Promotional Staffing (Brand Ambassadors) 2A [DATE] 12:00-00:00 (12h) ! [PERSON_…" at bounding box center [494, 221] width 126 height 72
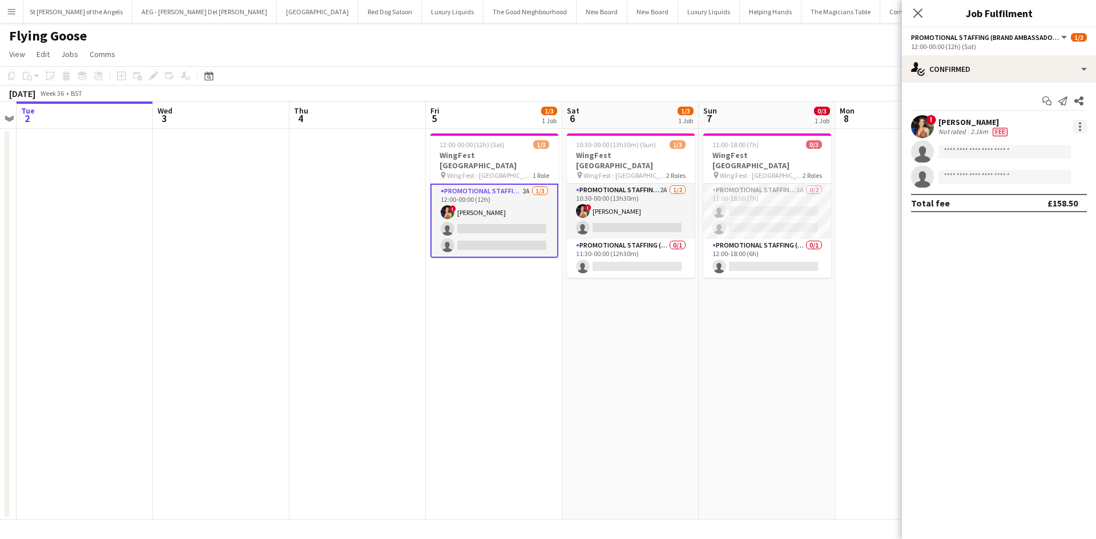
click at [1082, 124] on div at bounding box center [1080, 127] width 14 height 14
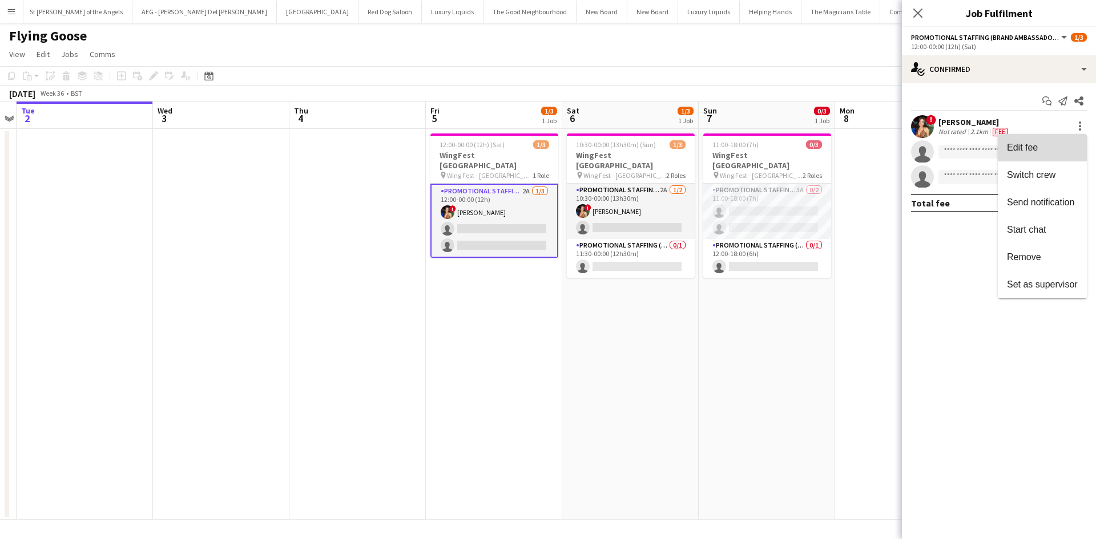
click at [1047, 145] on span "Edit fee" at bounding box center [1042, 148] width 71 height 10
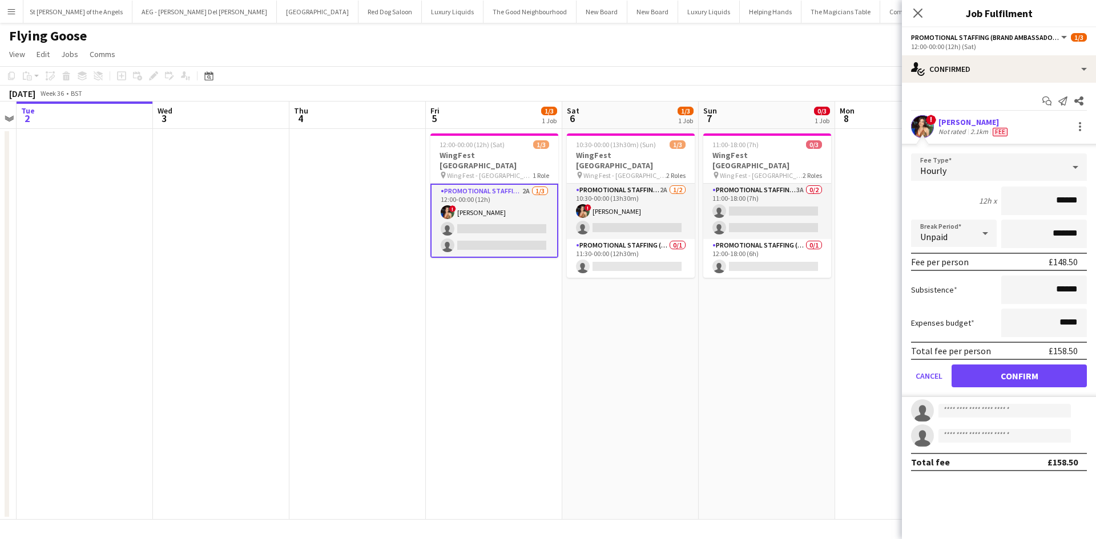
click at [525, 184] on app-card-role "Promotional Staffing (Brand Ambassadors) 2A [DATE] 12:00-00:00 (12h) ! [PERSON_…" at bounding box center [494, 221] width 128 height 74
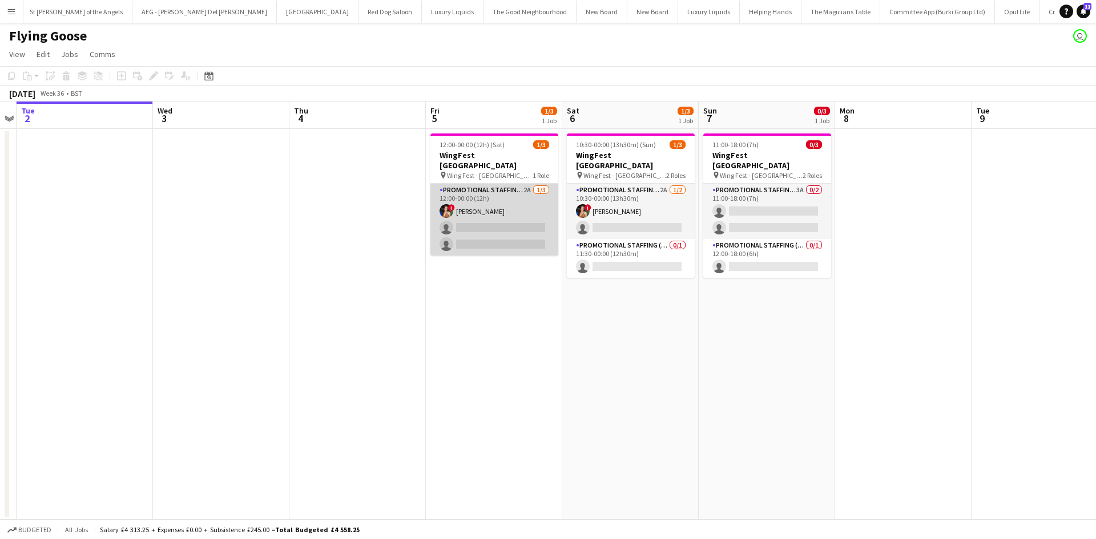
click at [530, 184] on app-card-role "Promotional Staffing (Brand Ambassadors) 2A [DATE] 12:00-00:00 (12h) ! [PERSON_…" at bounding box center [494, 220] width 128 height 72
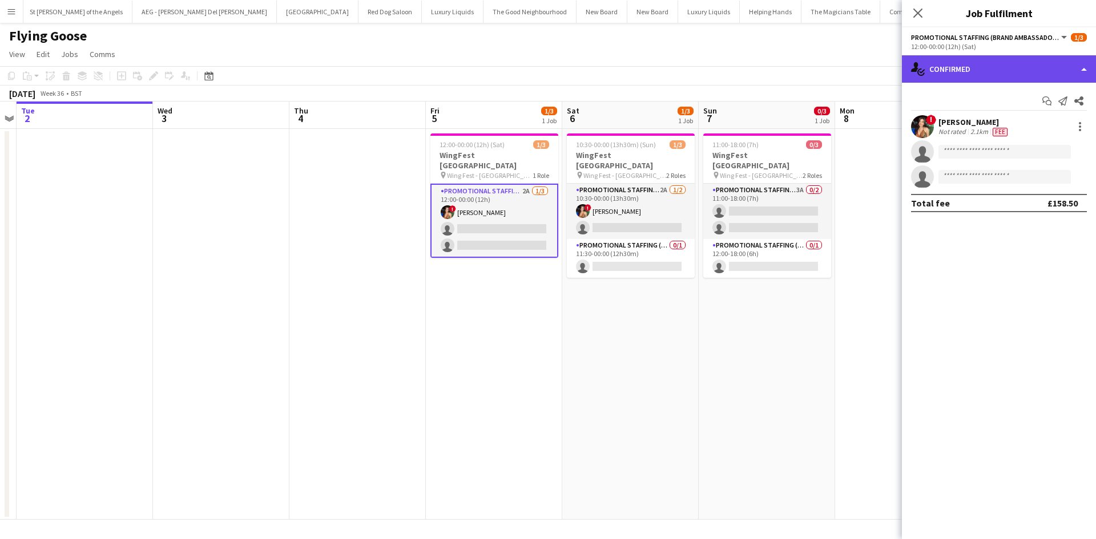
click at [946, 71] on div "single-neutral-actions-check-2 Confirmed" at bounding box center [999, 68] width 194 height 27
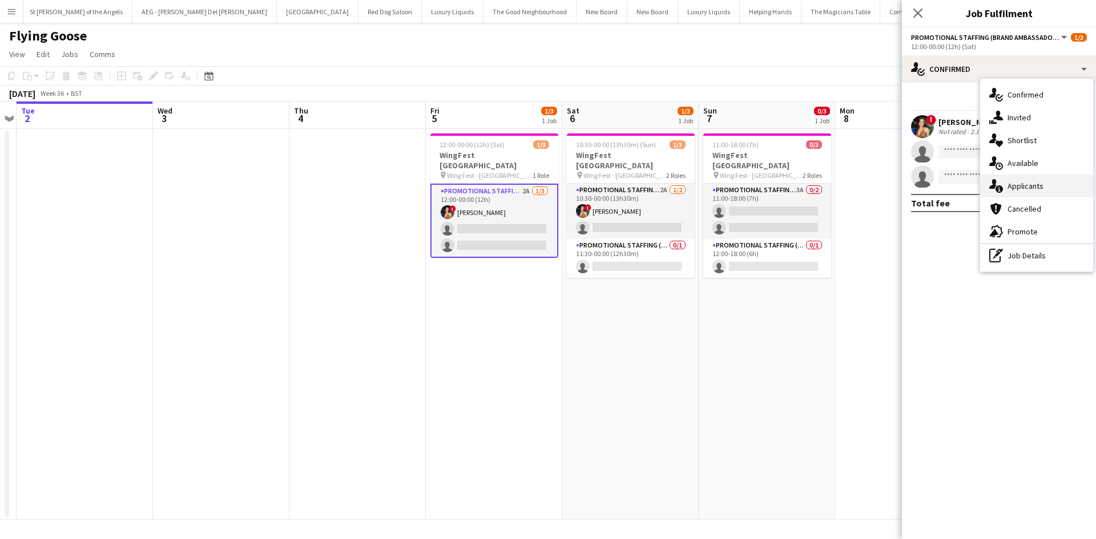
click at [1053, 195] on div "single-neutral-actions-information Applicants" at bounding box center [1036, 186] width 113 height 23
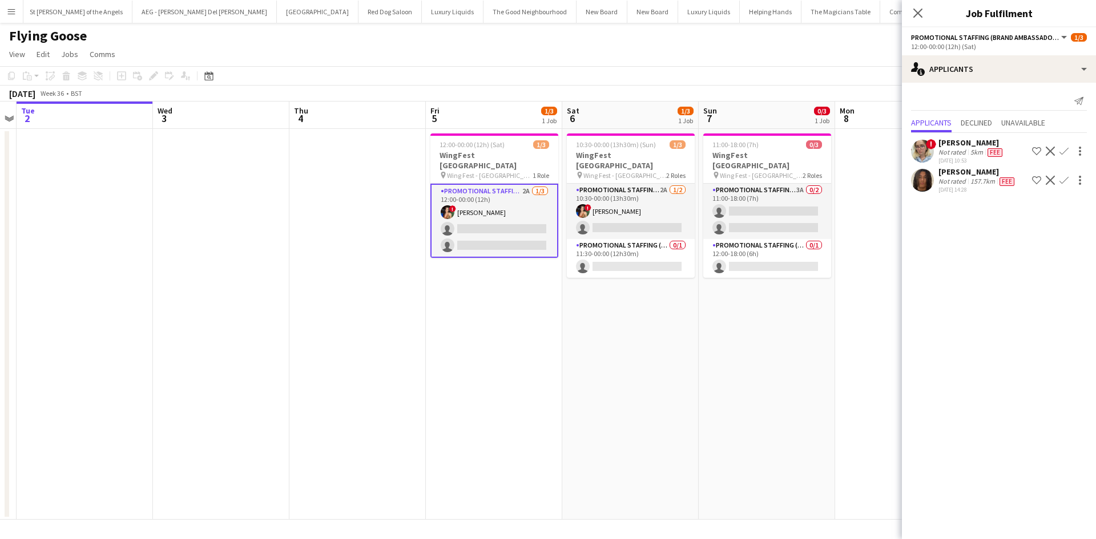
click at [1065, 151] on app-icon "Confirm" at bounding box center [1063, 151] width 9 height 9
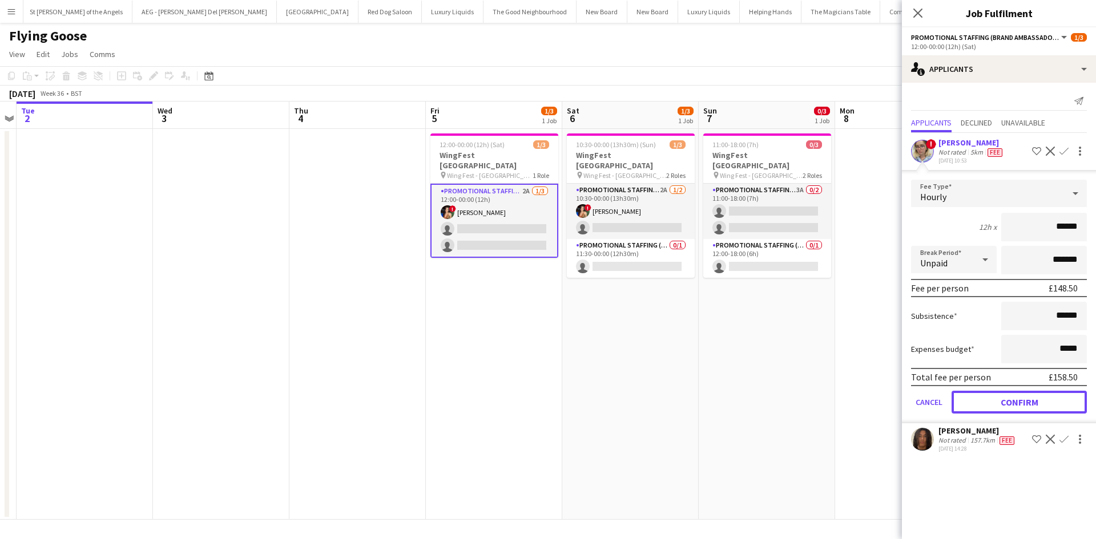
click at [1015, 409] on button "Confirm" at bounding box center [1018, 402] width 135 height 23
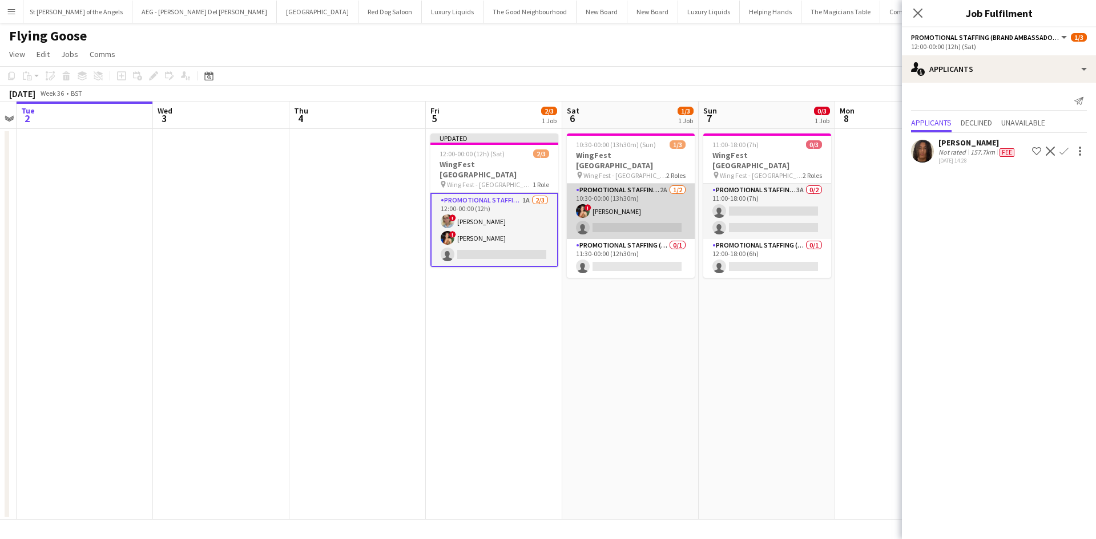
click at [660, 184] on app-card-role "Promotional Staffing (Brand Ambassadors) 2A [DATE] 10:30-00:00 (13h30m) ! [PERS…" at bounding box center [631, 211] width 128 height 55
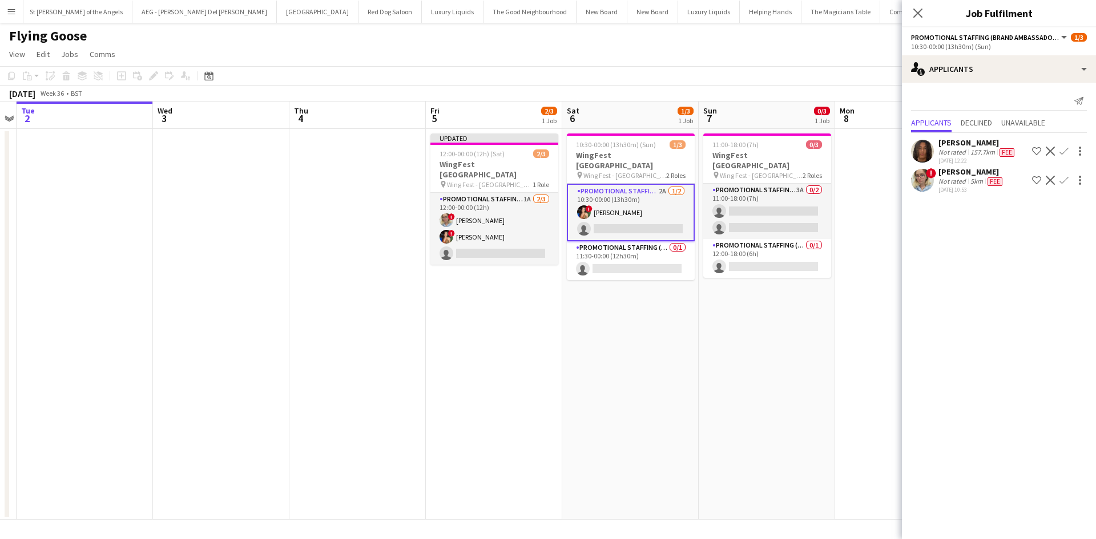
click at [1065, 184] on app-icon "Confirm" at bounding box center [1063, 180] width 9 height 9
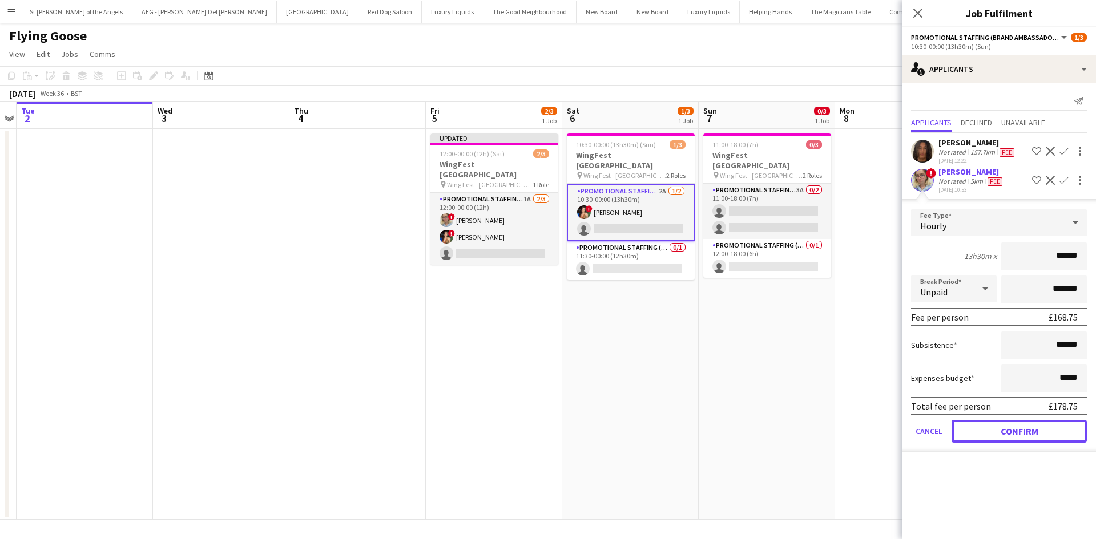
click at [995, 436] on button "Confirm" at bounding box center [1018, 431] width 135 height 23
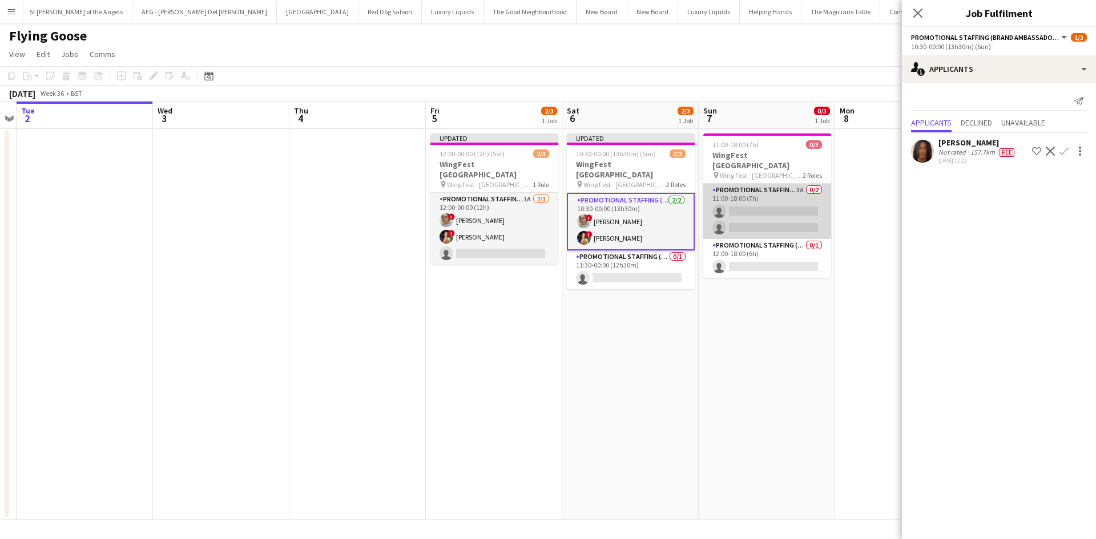
click at [795, 184] on app-card-role "Promotional Staffing (Brand Ambassadors) 3A 0/2 11:00-18:00 (7h) single-neutral…" at bounding box center [767, 211] width 128 height 55
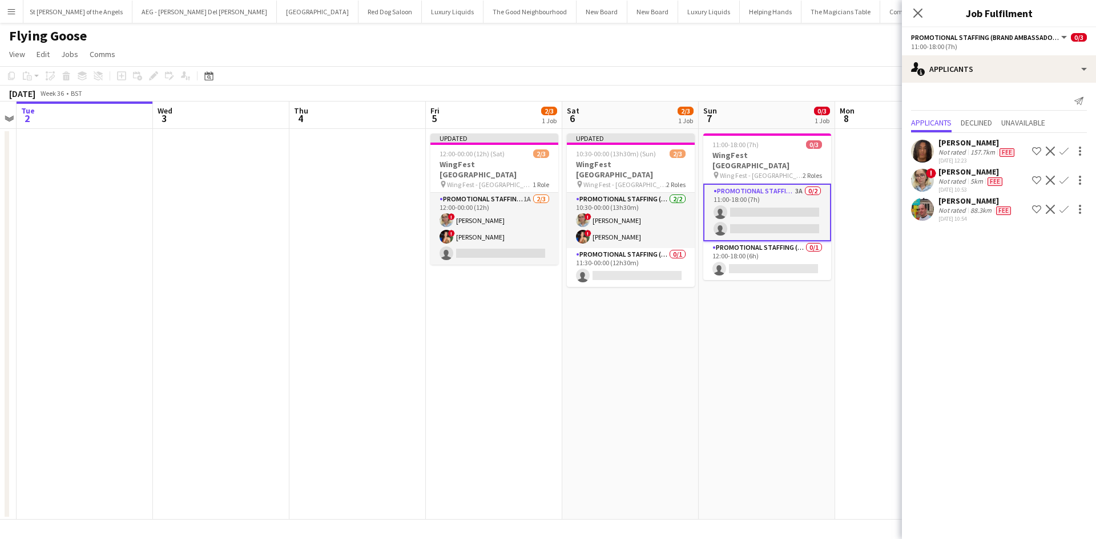
click at [1061, 179] on app-icon "Confirm" at bounding box center [1063, 180] width 9 height 9
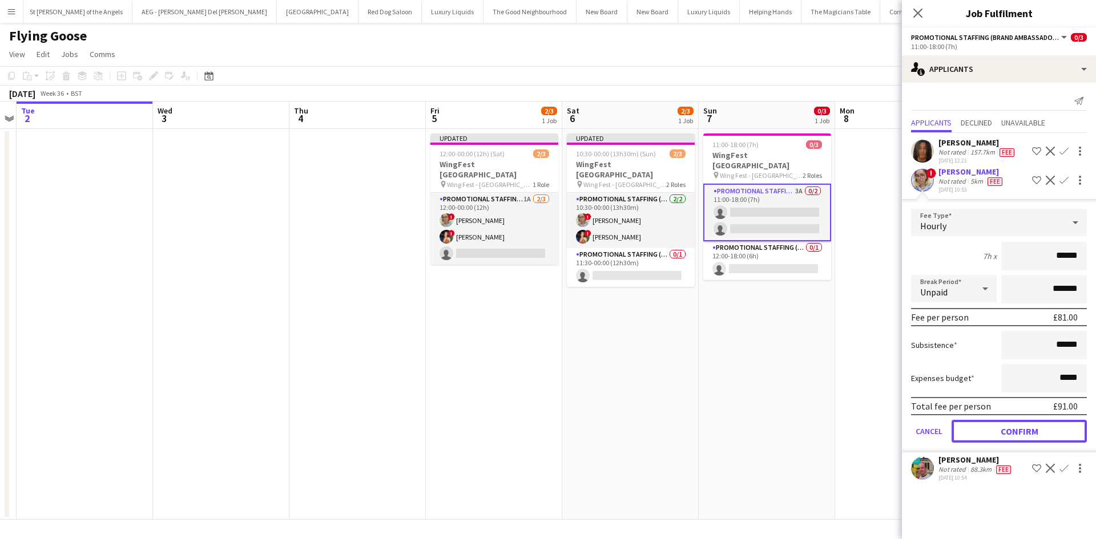
click at [1033, 426] on button "Confirm" at bounding box center [1018, 431] width 135 height 23
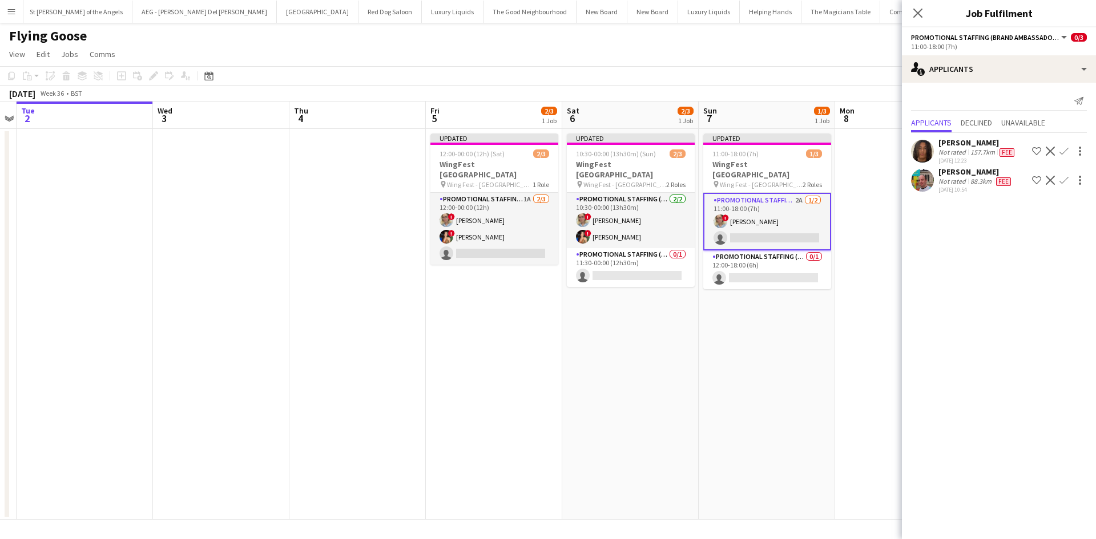
click at [844, 358] on app-date-cell at bounding box center [903, 324] width 136 height 391
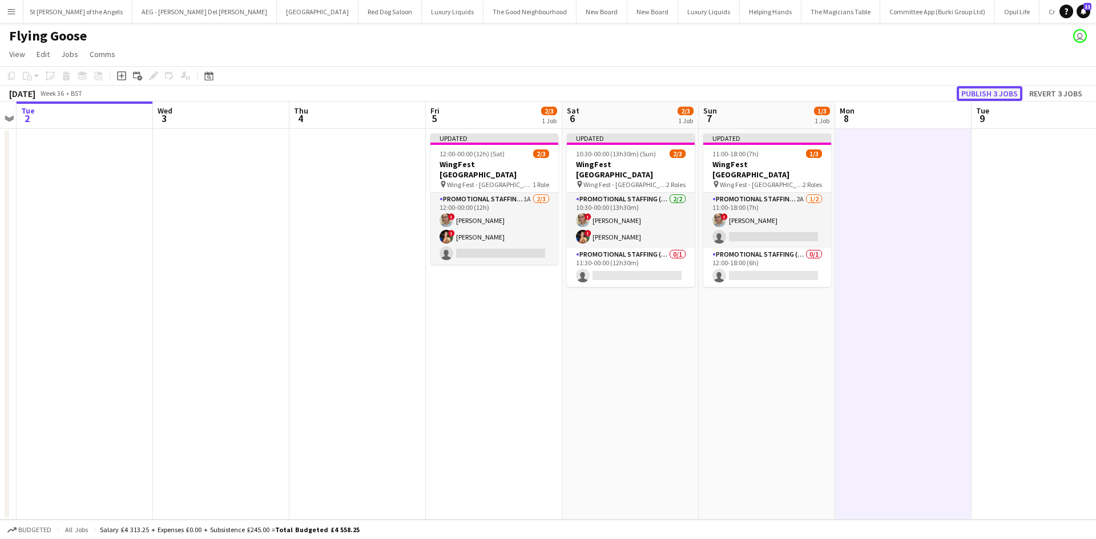
click at [991, 93] on button "Publish 3 jobs" at bounding box center [989, 93] width 66 height 15
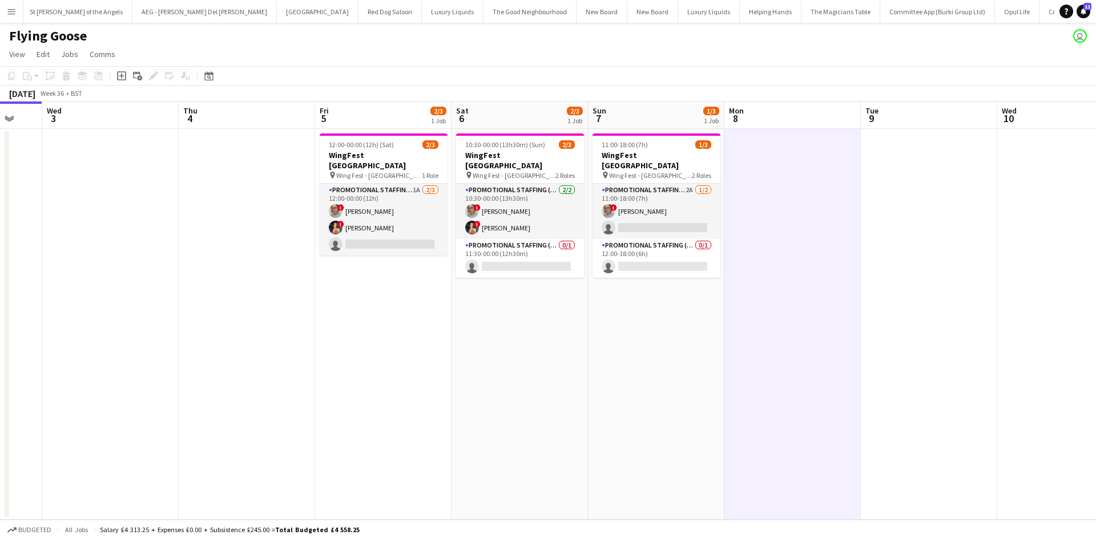
drag, startPoint x: 633, startPoint y: 386, endPoint x: 520, endPoint y: 369, distance: 114.2
click at [515, 373] on app-calendar-viewport "Sat 30 3/3 1 Job Sun 31 3/3 1 Job Mon 1 Tue 2 Wed 3 Thu 4 Fri 5 2/3 1 Job Sat 6…" at bounding box center [548, 311] width 1096 height 418
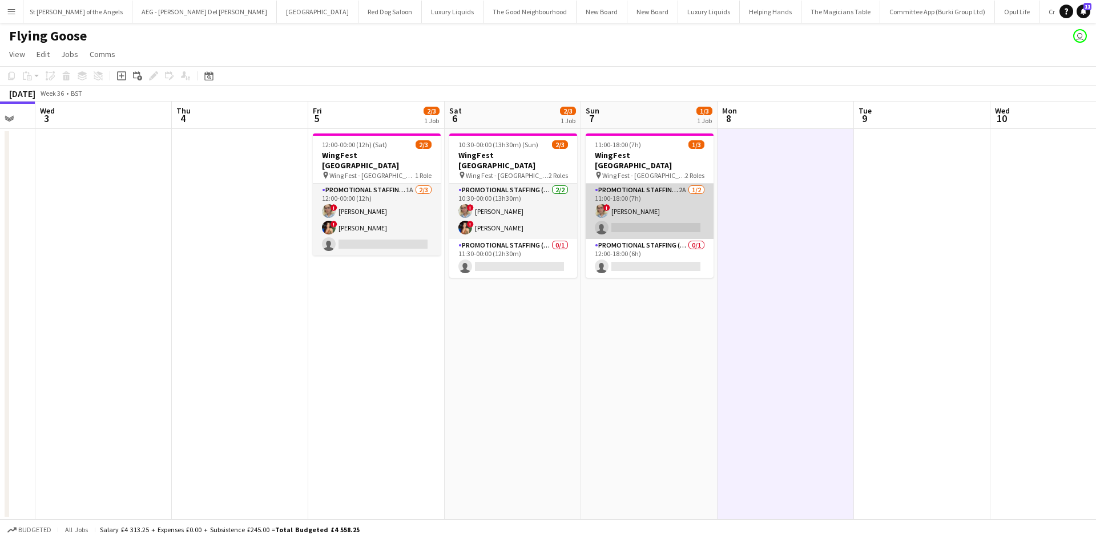
click at [677, 184] on app-card-role "Promotional Staffing (Brand Ambassadors) 2A [DATE] 11:00-18:00 (7h) ! [PERSON_N…" at bounding box center [650, 211] width 128 height 55
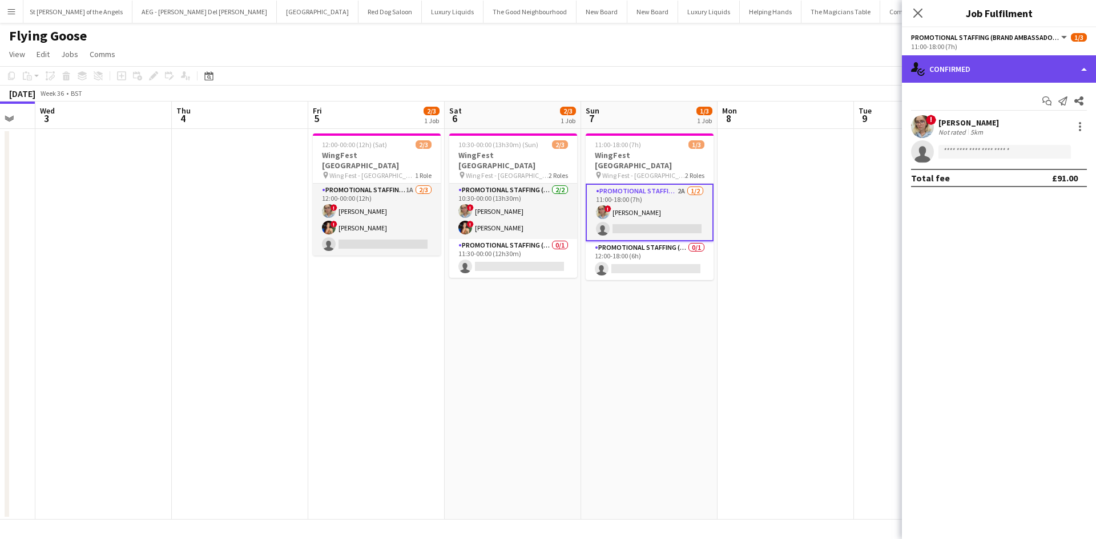
click at [1040, 69] on div "single-neutral-actions-check-2 Confirmed" at bounding box center [999, 68] width 194 height 27
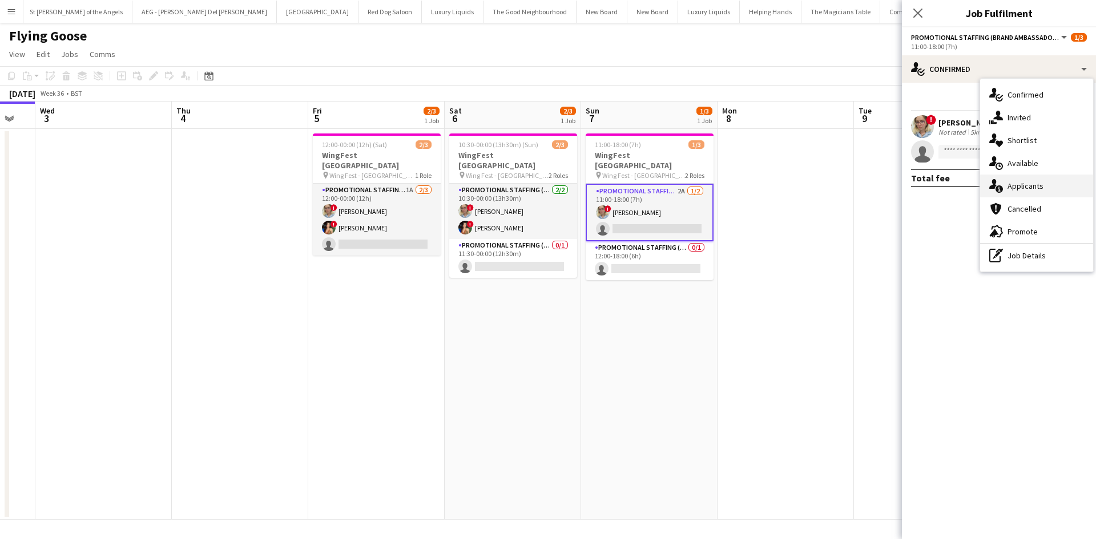
click at [1032, 189] on span "Applicants" at bounding box center [1025, 186] width 36 height 10
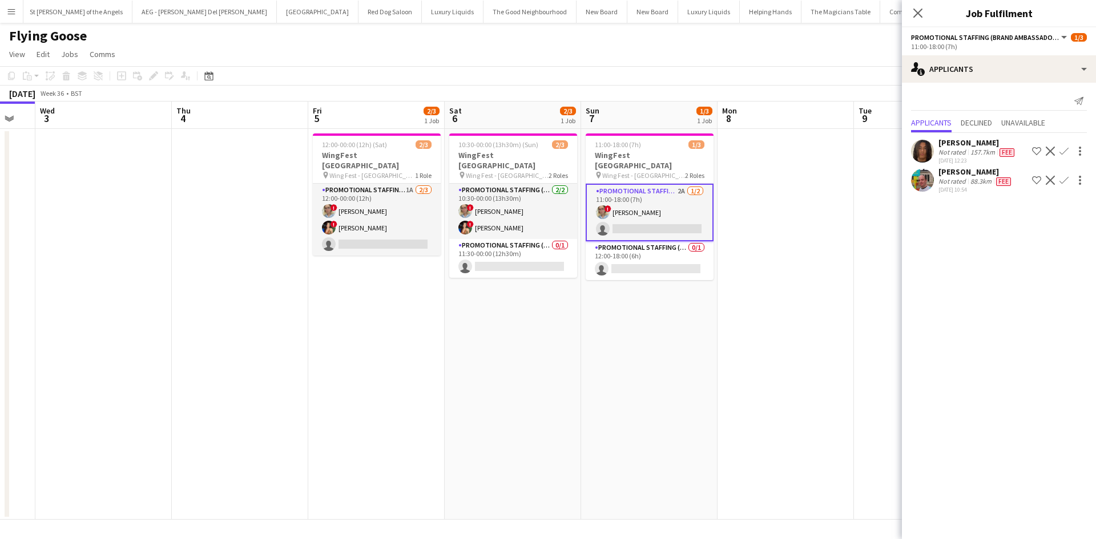
click at [958, 179] on div "Not rated" at bounding box center [953, 181] width 30 height 9
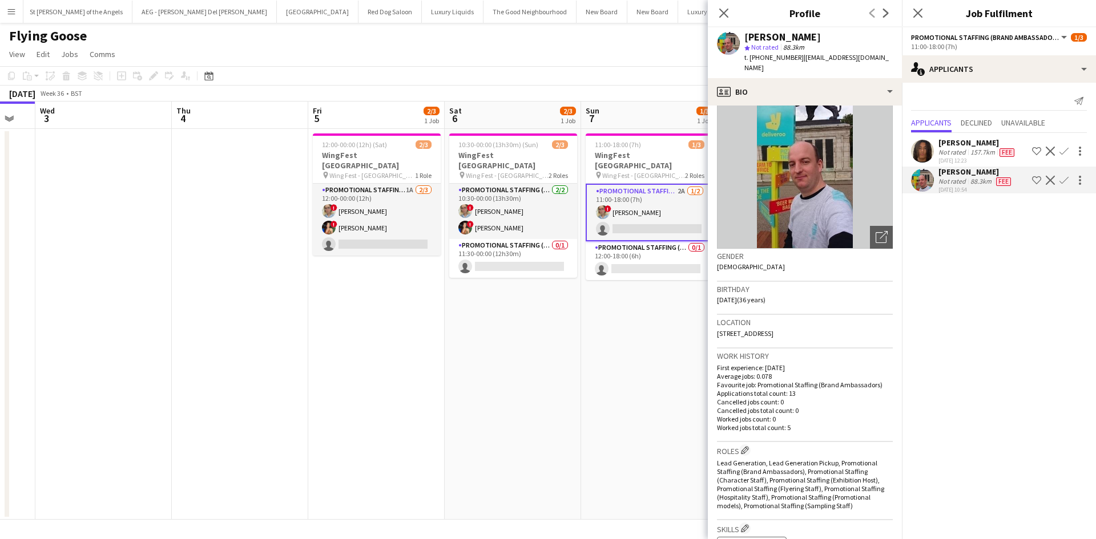
scroll to position [0, 0]
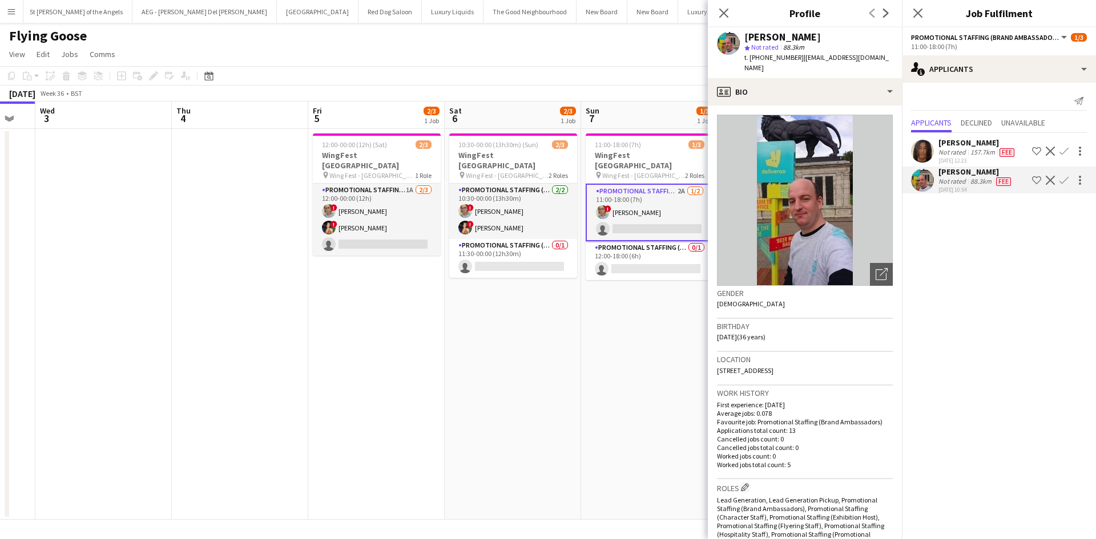
click at [589, 359] on app-date-cell "11:00-18:00 (7h) 1/3 WingFest [GEOGRAPHIC_DATA] pin Wing Fest - Bristol 2 Roles…" at bounding box center [649, 324] width 136 height 391
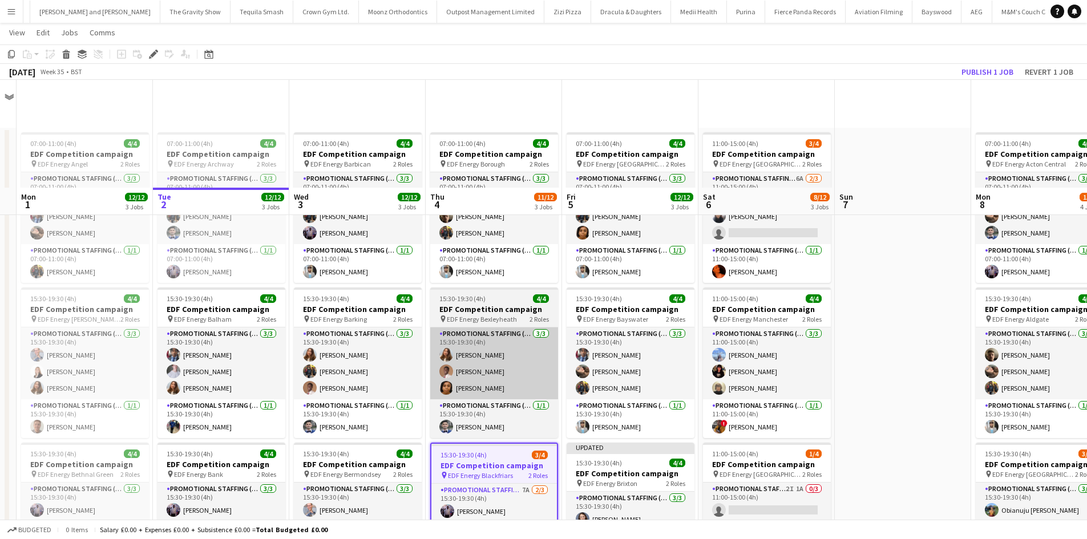
scroll to position [0, 6538]
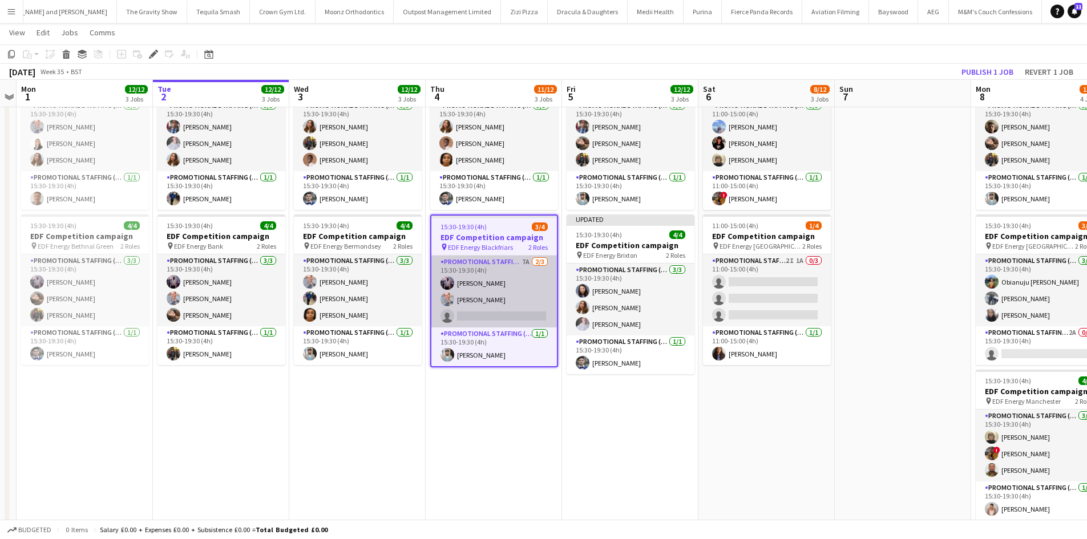
click at [526, 259] on app-card-role "Promotional Staffing (Flyering Staff) 7A [DATE] 15:30-19:30 (4h) [PERSON_NAME] …" at bounding box center [494, 292] width 126 height 72
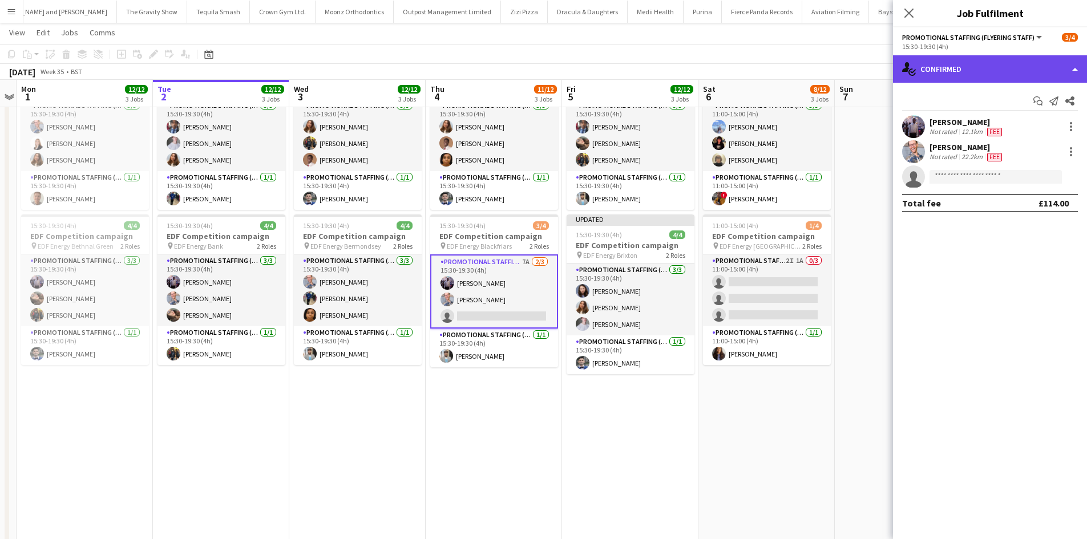
click at [959, 61] on div "single-neutral-actions-check-2 Confirmed" at bounding box center [990, 68] width 194 height 27
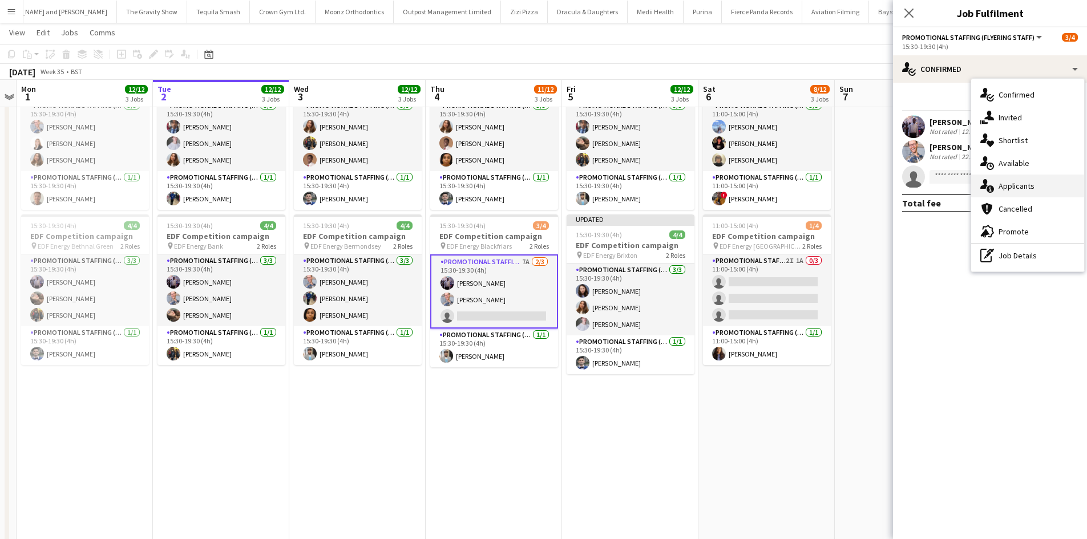
click at [1027, 185] on span "Applicants" at bounding box center [1017, 186] width 36 height 10
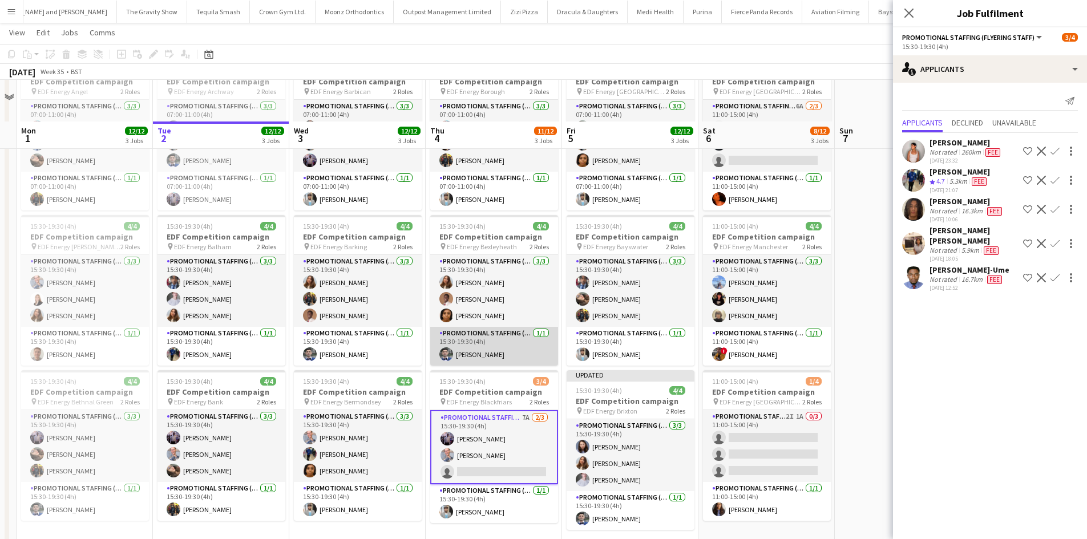
scroll to position [114, 0]
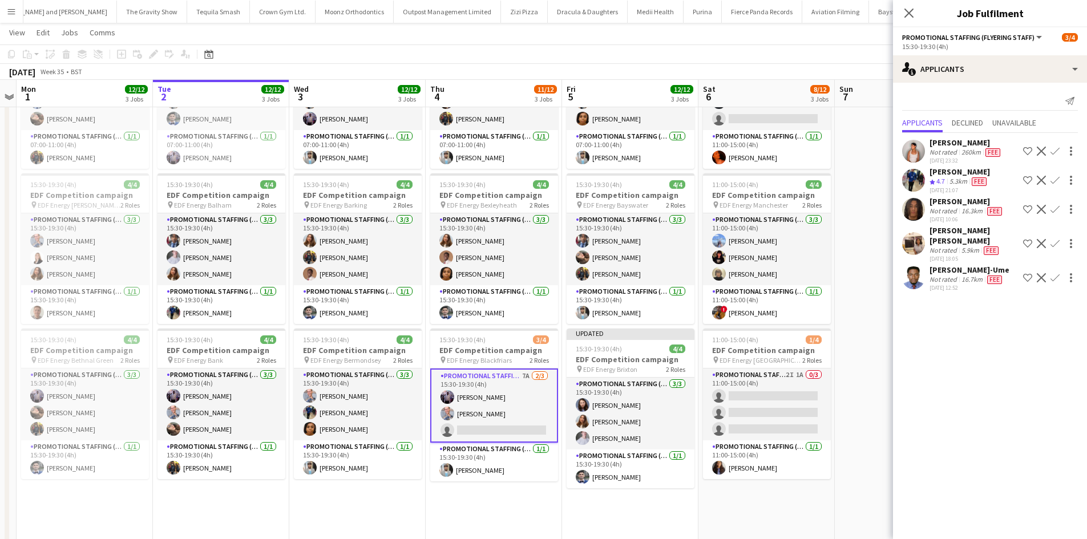
click at [1057, 185] on button "Confirm" at bounding box center [1055, 180] width 14 height 14
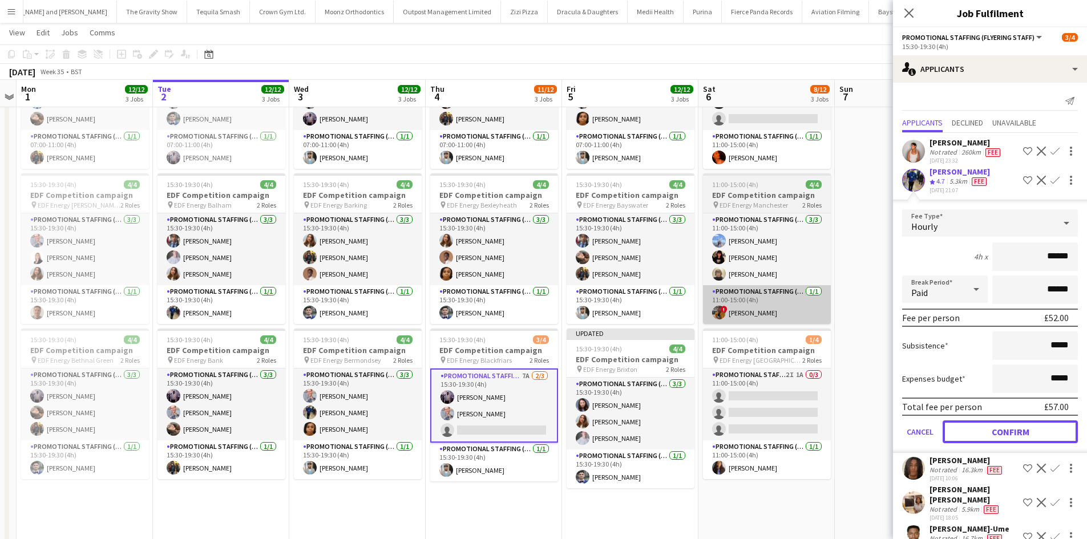
click at [1006, 431] on button "Confirm" at bounding box center [1010, 432] width 135 height 23
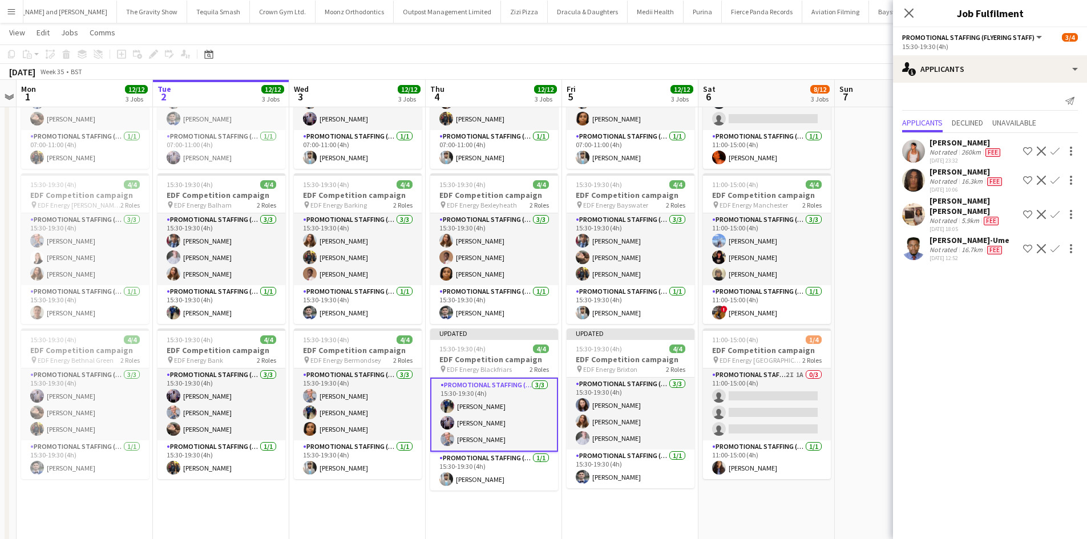
drag, startPoint x: 868, startPoint y: 286, endPoint x: 867, endPoint y: 292, distance: 6.4
click at [869, 285] on app-date-cell at bounding box center [903, 358] width 136 height 688
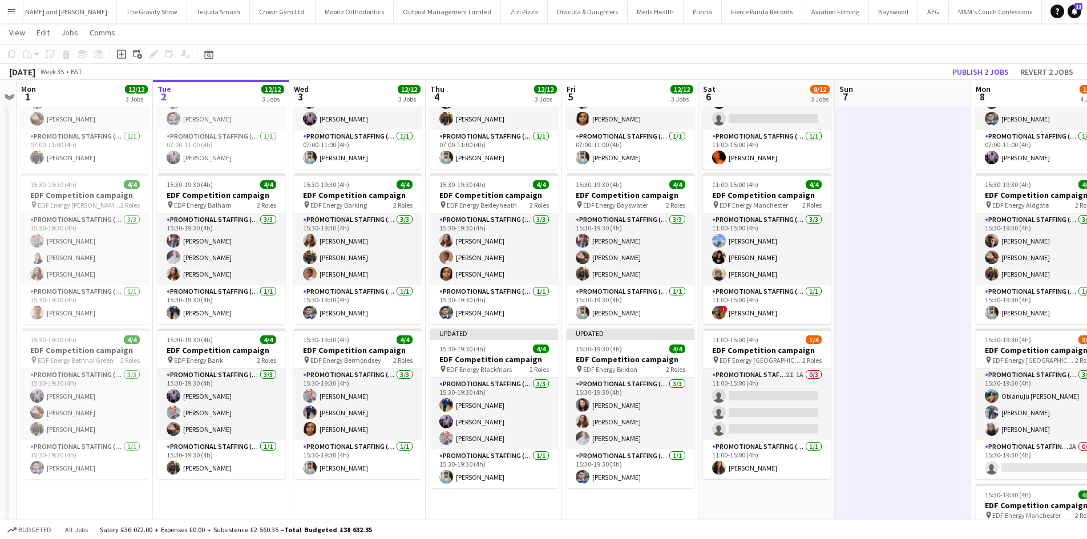
scroll to position [0, 392]
click at [978, 73] on button "Publish 2 jobs" at bounding box center [981, 71] width 66 height 15
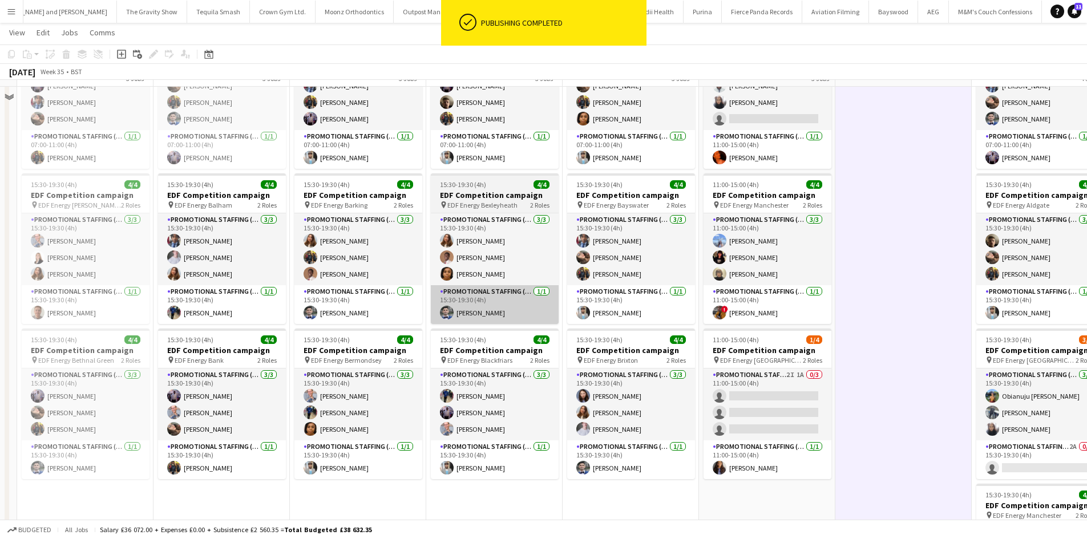
scroll to position [0, 0]
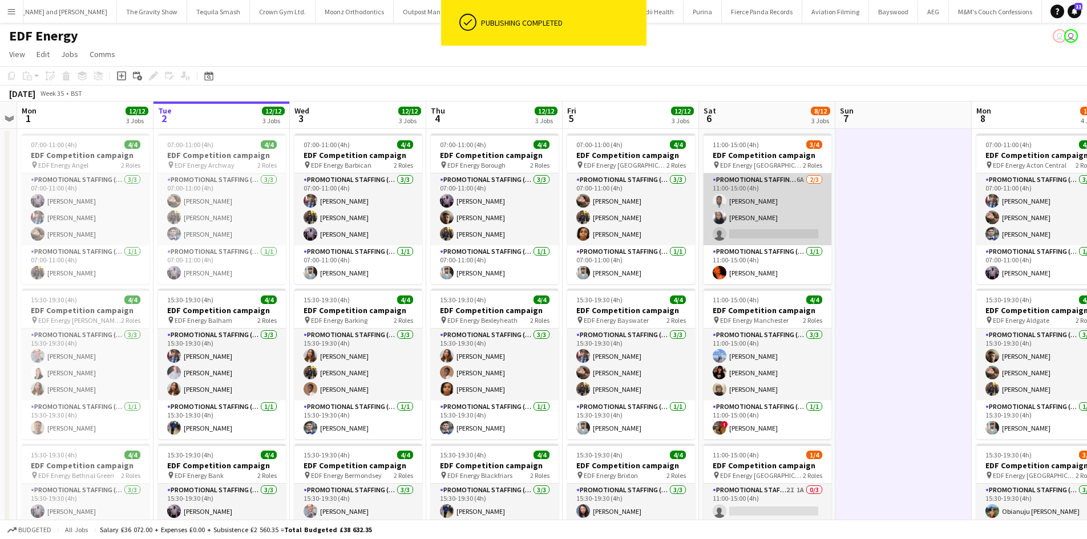
click at [802, 176] on app-card-role "Promotional Staffing (Flyering Staff) 6A 2/3 11:00-15:00 (4h) Hammed Yakub shaz…" at bounding box center [768, 209] width 128 height 72
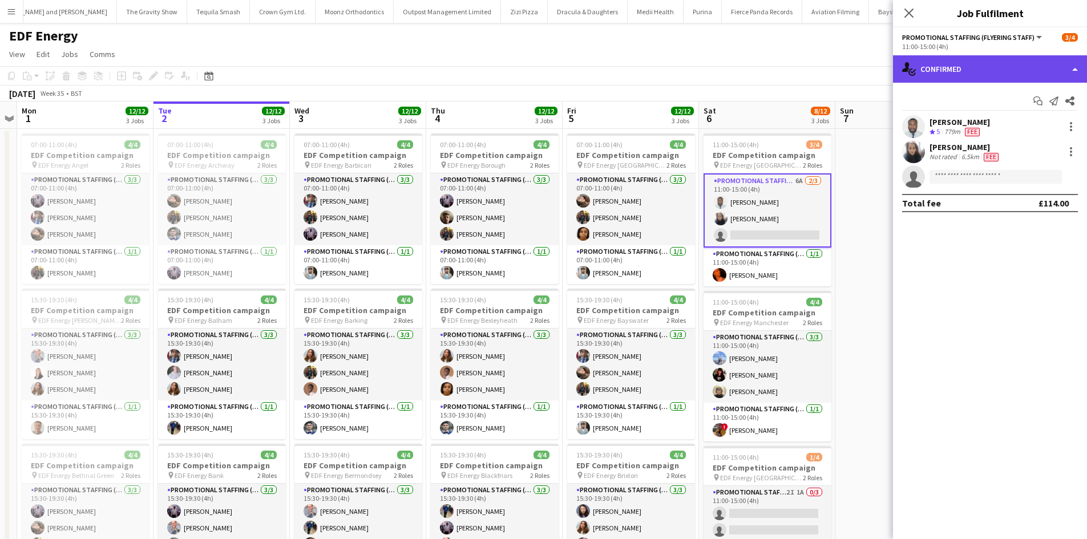
click at [1041, 66] on div "single-neutral-actions-check-2 Confirmed" at bounding box center [990, 68] width 194 height 27
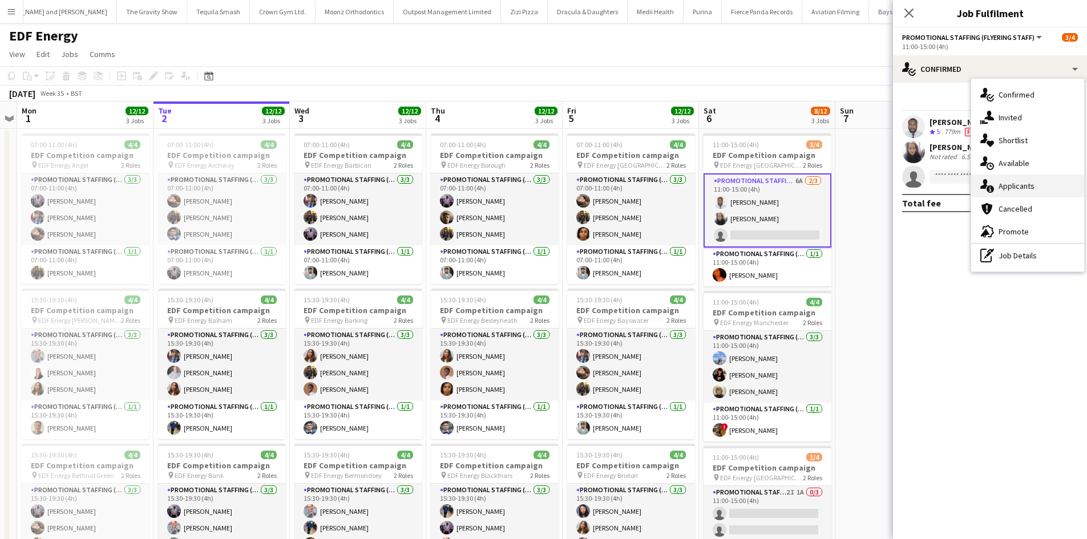
click at [1059, 181] on div "single-neutral-actions-information Applicants" at bounding box center [1027, 186] width 113 height 23
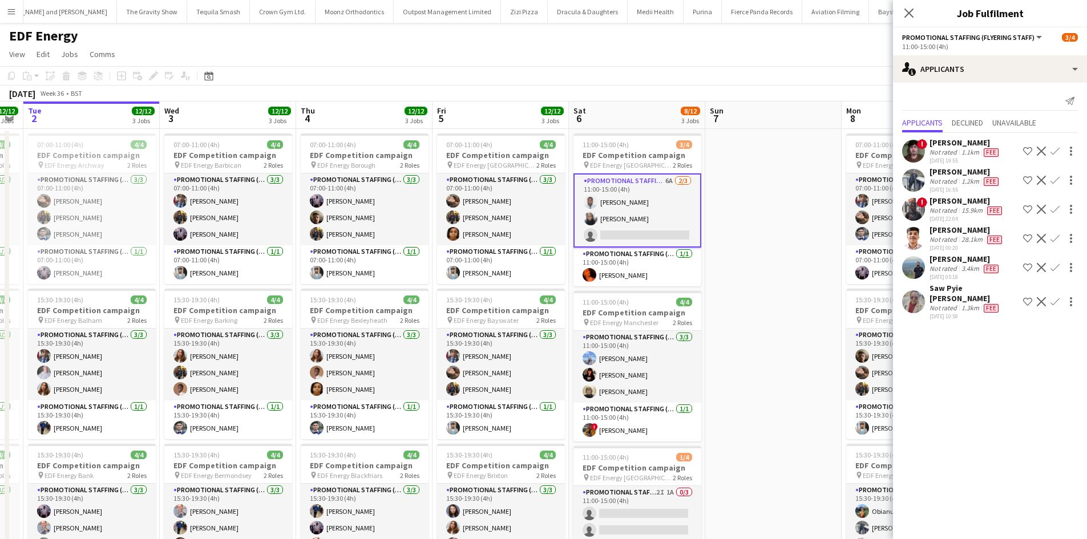
scroll to position [0, 534]
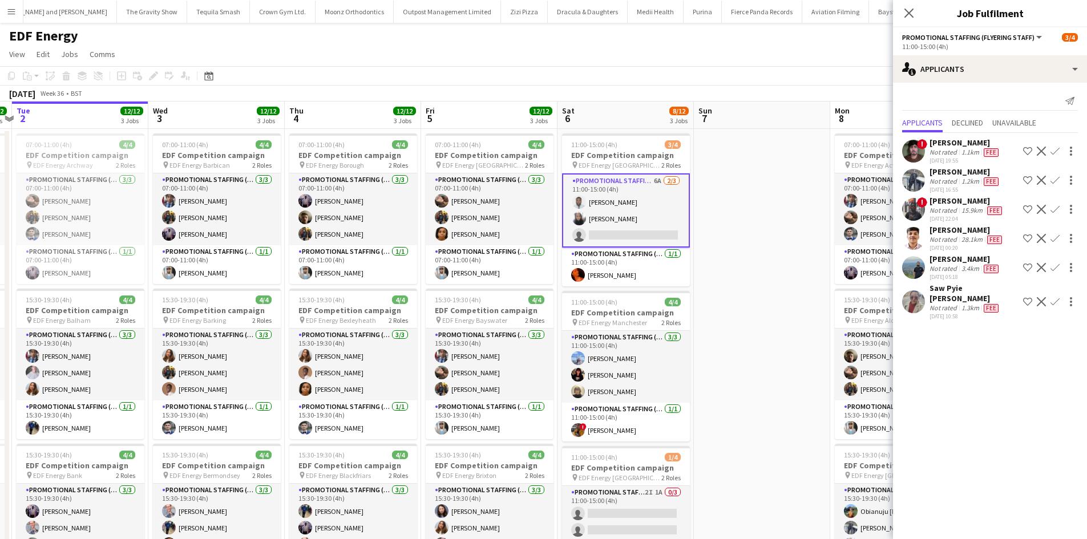
drag, startPoint x: 882, startPoint y: 236, endPoint x: 741, endPoint y: 243, distance: 141.7
click at [741, 243] on app-calendar-viewport "Fri 29 Sat 30 Sun 31 Mon 1 12/12 3 Jobs Tue 2 12/12 3 Jobs Wed 3 12/12 3 Jobs T…" at bounding box center [543, 460] width 1087 height 716
click at [943, 142] on div "Hrithik Nagdev" at bounding box center [965, 143] width 71 height 10
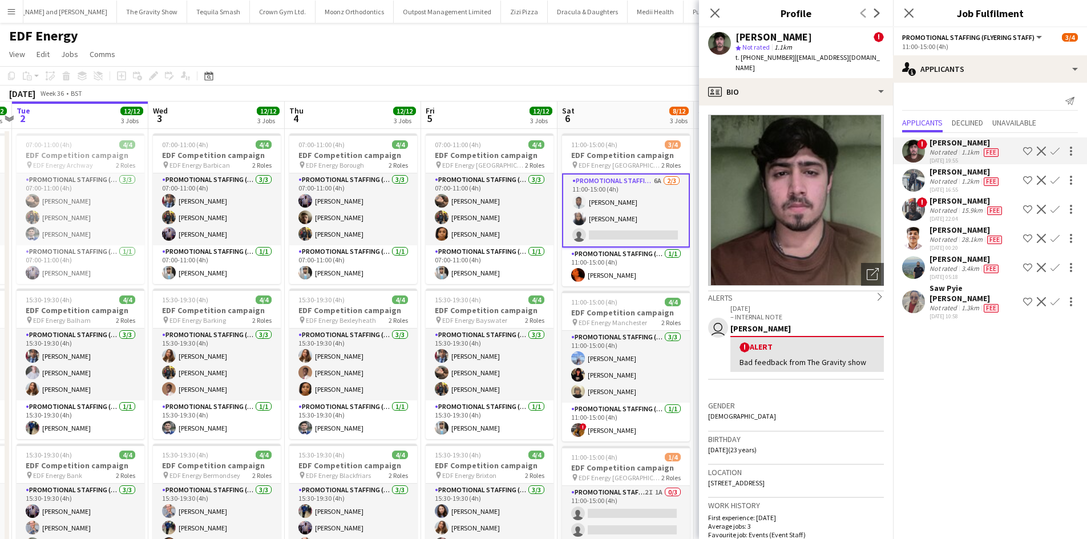
click at [966, 304] on div "1.3km" at bounding box center [970, 308] width 22 height 9
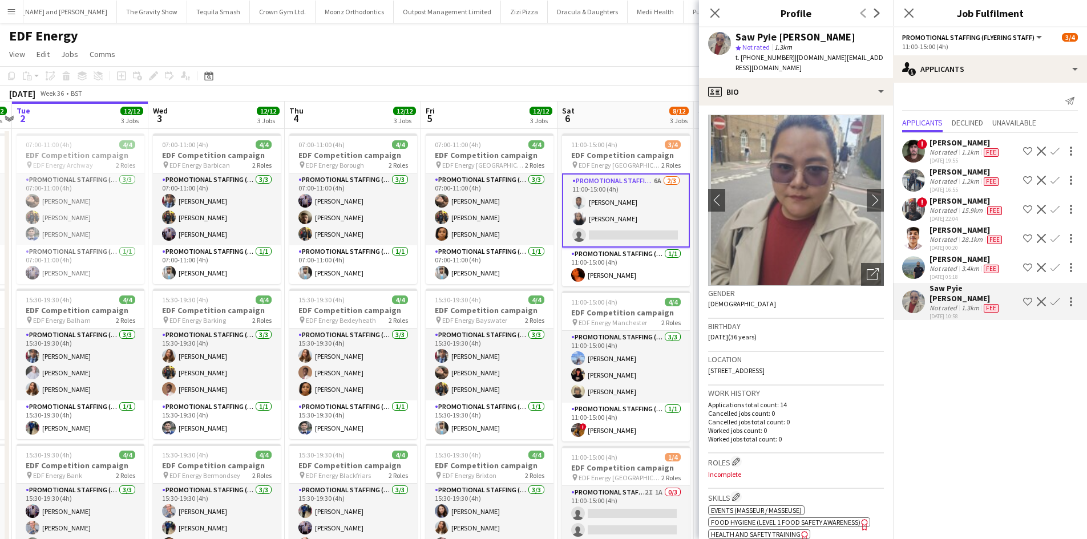
click at [956, 264] on div "Muhammad Saim Hameed" at bounding box center [965, 259] width 71 height 10
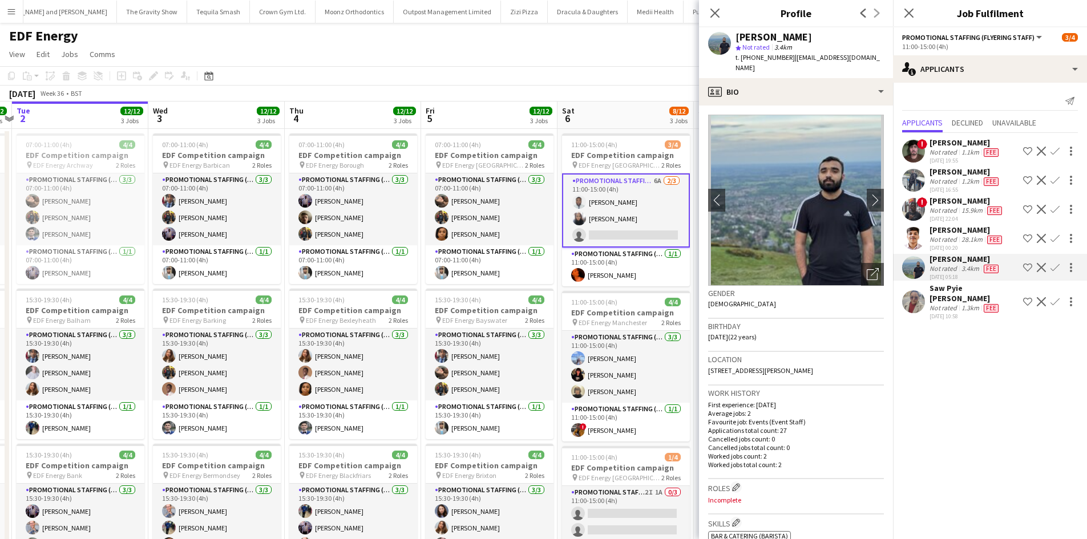
click at [961, 234] on div "ARJUN KUNNATHUR" at bounding box center [967, 230] width 75 height 10
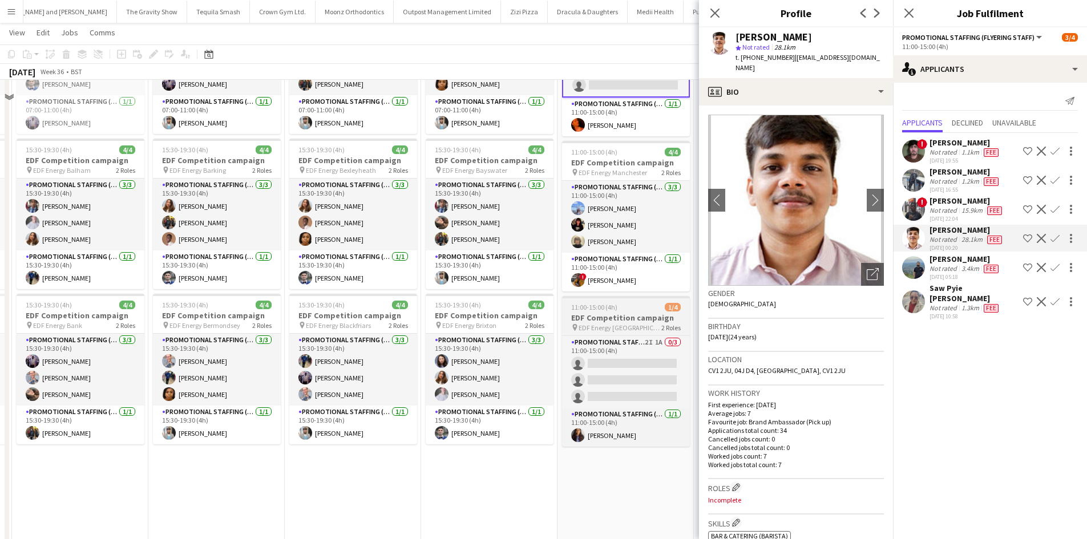
scroll to position [171, 0]
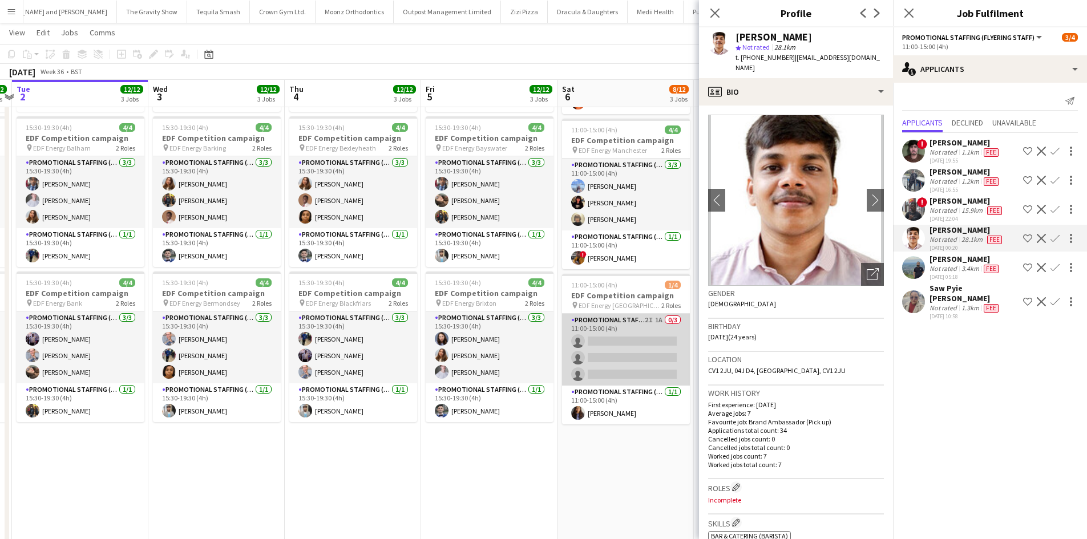
click at [656, 321] on app-card-role "Promotional Staffing (Flyering Staff) 2I 1A 0/3 11:00-15:00 (4h) single-neutral…" at bounding box center [626, 350] width 128 height 72
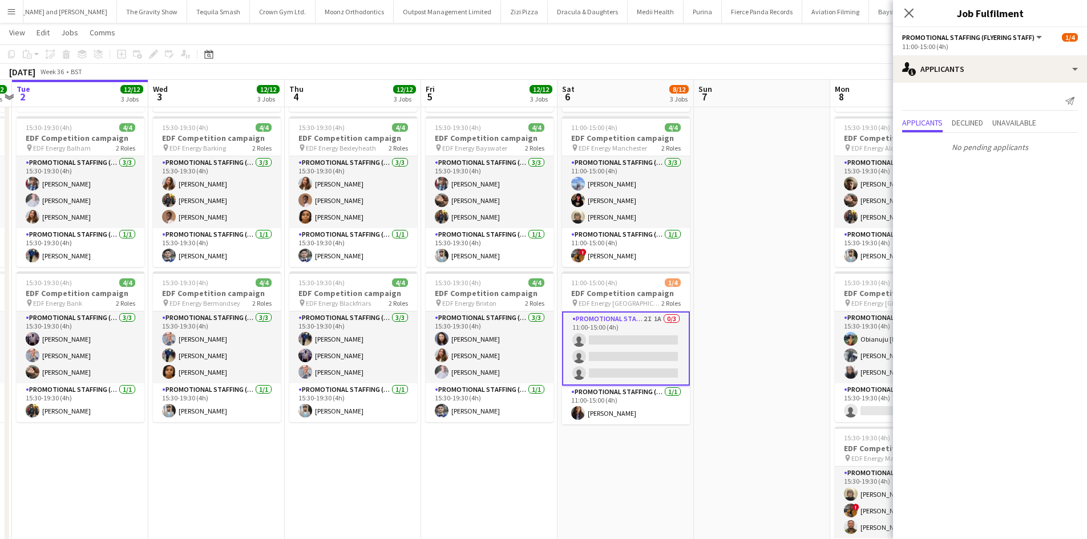
click at [768, 300] on app-date-cell at bounding box center [762, 301] width 136 height 688
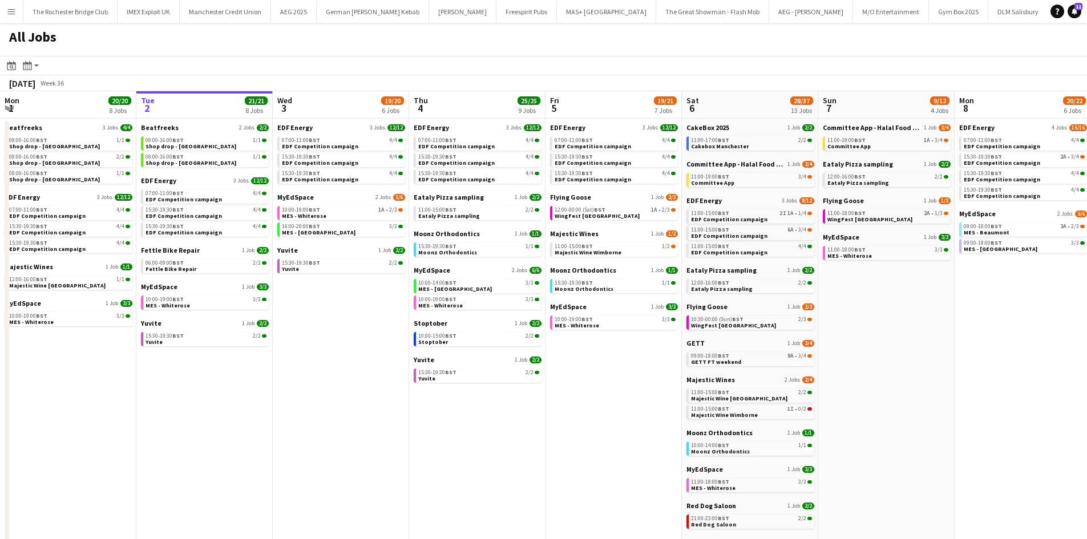
scroll to position [0, 460]
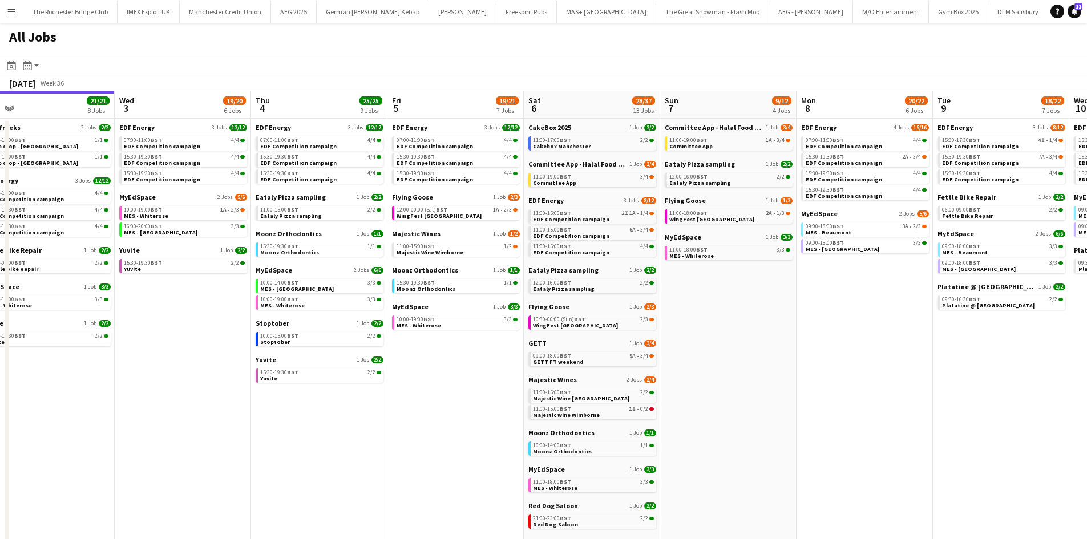
drag, startPoint x: 938, startPoint y: 314, endPoint x: 743, endPoint y: 278, distance: 198.5
click at [753, 282] on app-calendar-viewport "Sat 30 42/44 28 Jobs Sun 31 22/26 10 Jobs Mon 1 20/20 8 Jobs Tue 2 21/21 8 Jobs…" at bounding box center [543, 483] width 1087 height 785
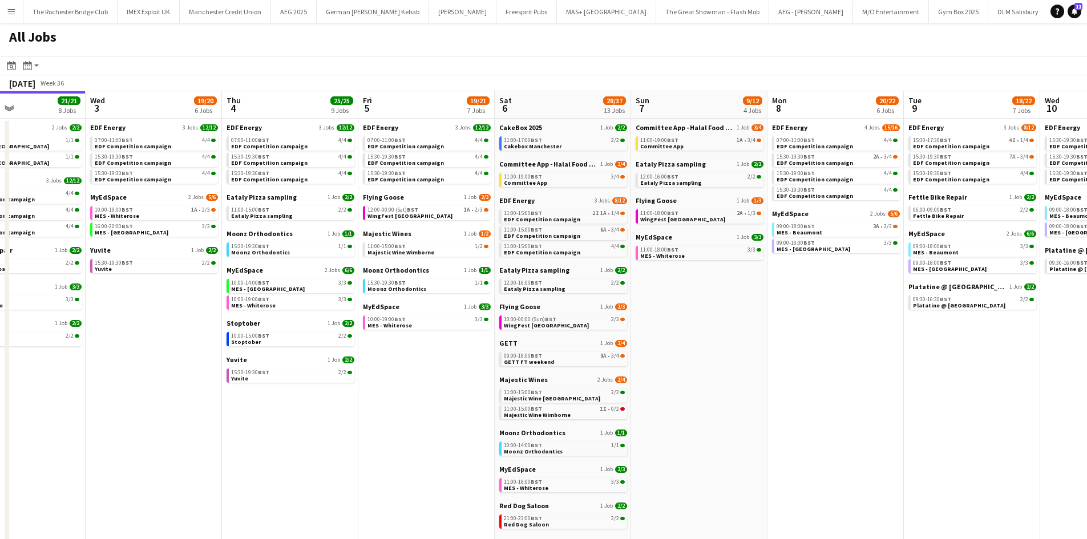
click at [722, 340] on app-date-cell "Committee App - Halal Food Festival 1 Job 3/4 11:00-19:00 BST 1A • 3/4 Committe…" at bounding box center [699, 497] width 136 height 757
click at [465, 260] on div "Majestic Wines 1 Job 1/2 11:00-15:00 BST 1/2 Majestic Wine Wimborne" at bounding box center [425, 247] width 128 height 37
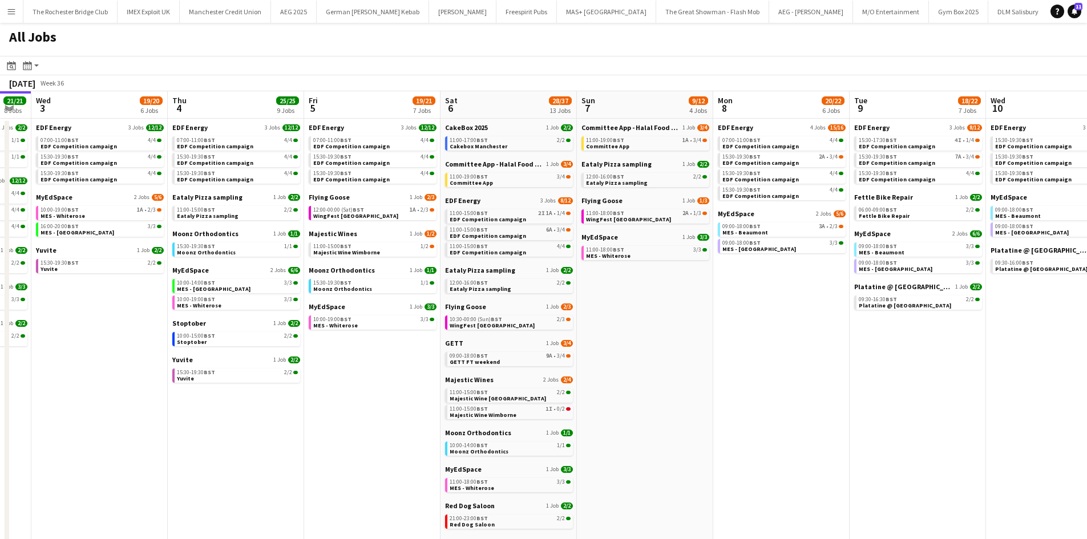
scroll to position [0, 515]
click at [792, 342] on app-calendar-viewport "Sat 30 42/44 28 Jobs Sun 31 22/26 10 Jobs Mon 1 20/20 8 Jobs Tue 2 21/21 8 Jobs…" at bounding box center [543, 483] width 1087 height 785
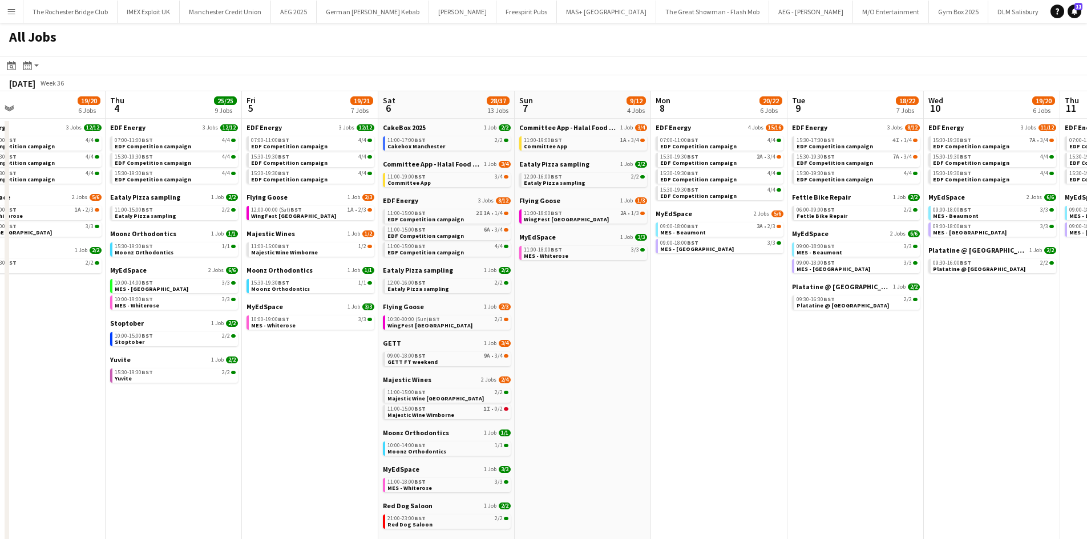
click at [879, 333] on app-calendar-viewport "Sat 30 42/44 28 Jobs Sun 31 22/26 10 Jobs Mon 1 20/20 8 Jobs Tue 2 21/21 8 Jobs…" at bounding box center [543, 483] width 1087 height 785
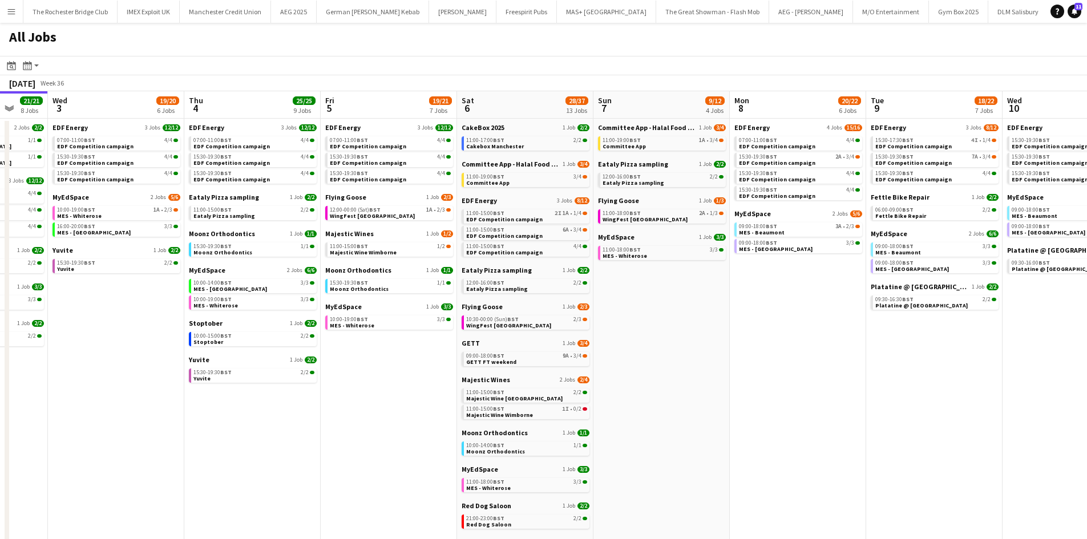
drag, startPoint x: 951, startPoint y: 345, endPoint x: 747, endPoint y: 370, distance: 205.8
click at [747, 370] on app-calendar-viewport "Sat 30 42/44 28 Jobs Sun 31 22/26 10 Jobs Mon 1 20/20 8 Jobs Tue 2 21/21 8 Jobs…" at bounding box center [543, 483] width 1087 height 785
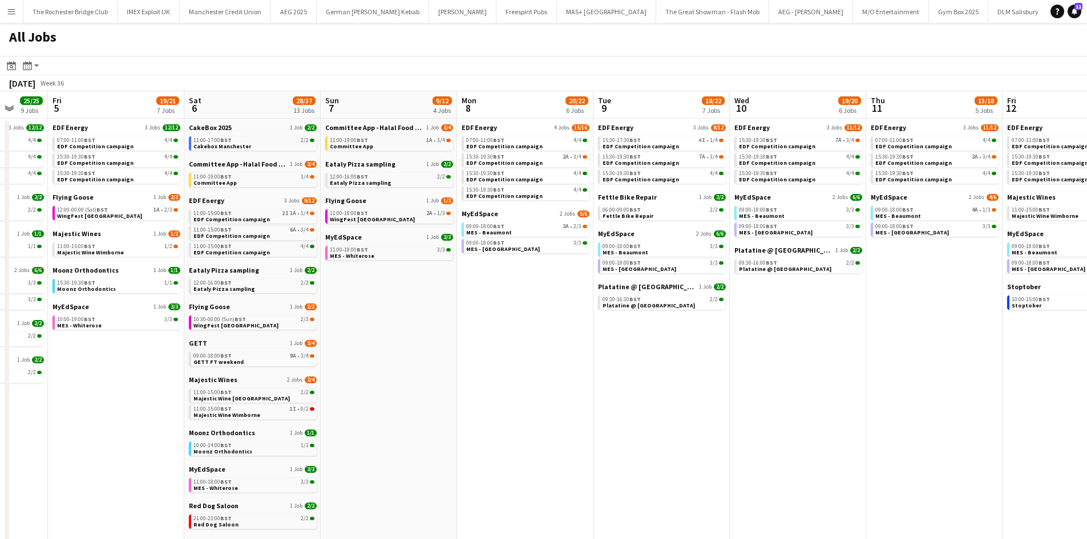
scroll to position [0, 316]
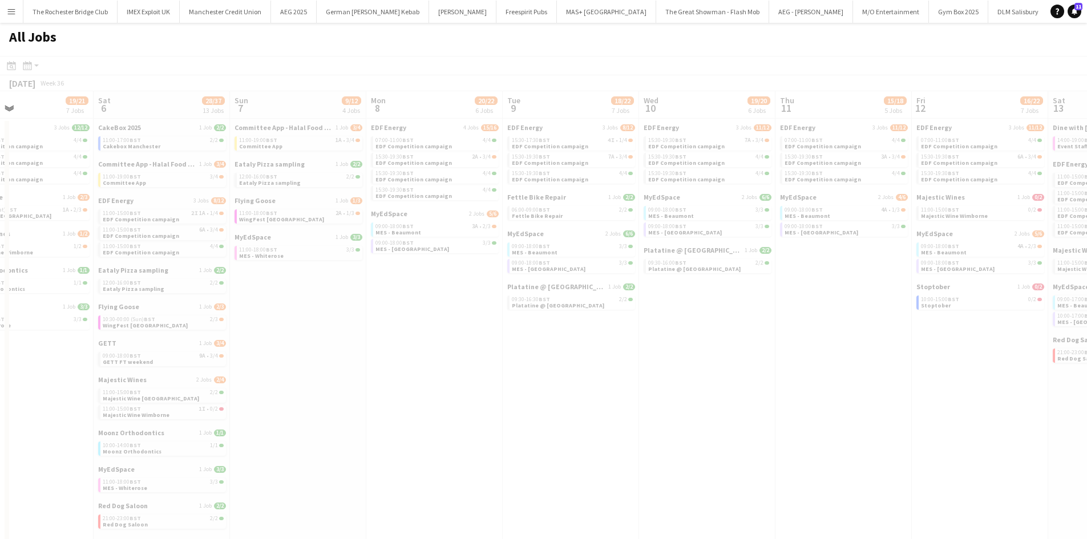
drag, startPoint x: 841, startPoint y: 379, endPoint x: 746, endPoint y: 392, distance: 96.1
click at [746, 392] on app-all-jobs "All Jobs Date picker SEP 2025 SEP 2025 Monday M Tuesday T Wednesday W Thursday …" at bounding box center [543, 449] width 1087 height 853
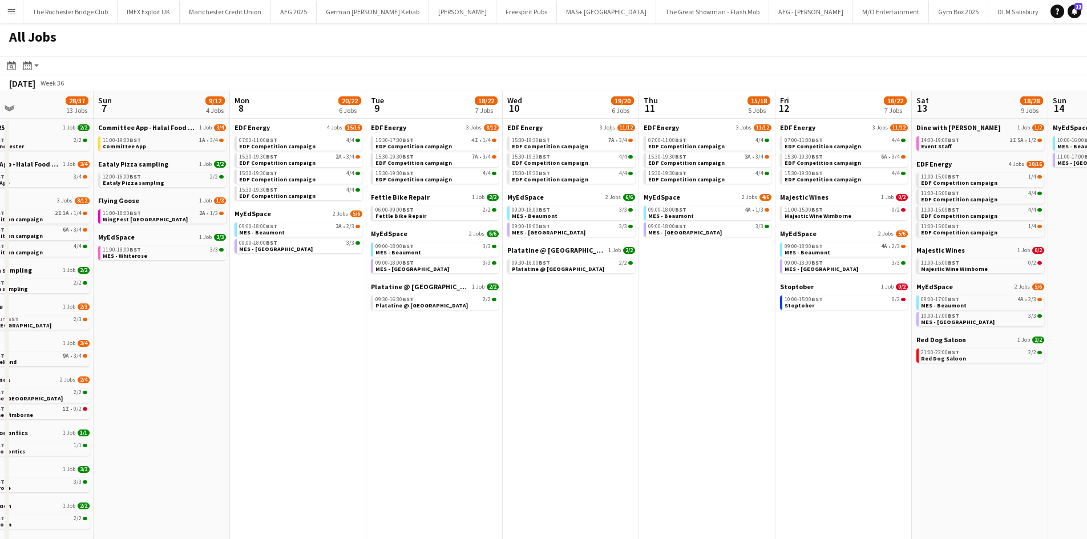
drag, startPoint x: 938, startPoint y: 380, endPoint x: 718, endPoint y: 365, distance: 220.2
click at [719, 373] on app-calendar-viewport "Wed 3 19/20 6 Jobs Thu 4 25/25 9 Jobs Fri 5 19/21 7 Jobs Sat 6 28/37 13 Jobs Su…" at bounding box center [543, 483] width 1087 height 785
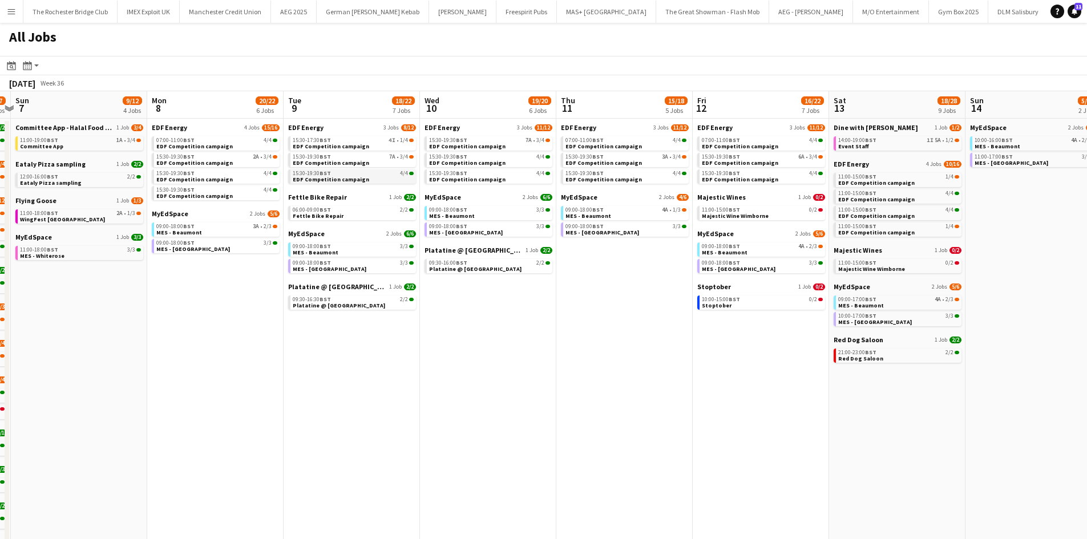
click at [360, 174] on div "15:30-19:30 BST 4/4" at bounding box center [353, 174] width 121 height 6
drag, startPoint x: 230, startPoint y: 410, endPoint x: 792, endPoint y: 385, distance: 562.1
click at [792, 385] on app-calendar-viewport "Wed 3 19/20 6 Jobs Thu 4 25/25 9 Jobs Fri 5 19/21 7 Jobs Sat 6 28/37 13 Jobs Su…" at bounding box center [543, 483] width 1087 height 785
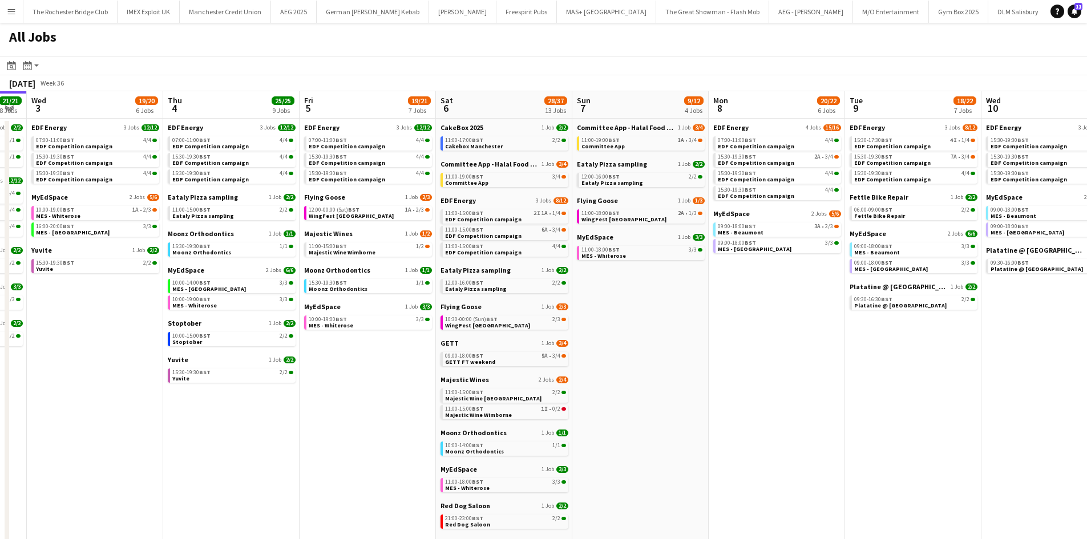
drag, startPoint x: 341, startPoint y: 364, endPoint x: 562, endPoint y: 375, distance: 220.5
click at [562, 375] on app-calendar-viewport "Mon 1 20/20 8 Jobs Tue 2 21/21 8 Jobs Wed 3 19/20 6 Jobs Thu 4 25/25 9 Jobs Fri…" at bounding box center [543, 483] width 1087 height 785
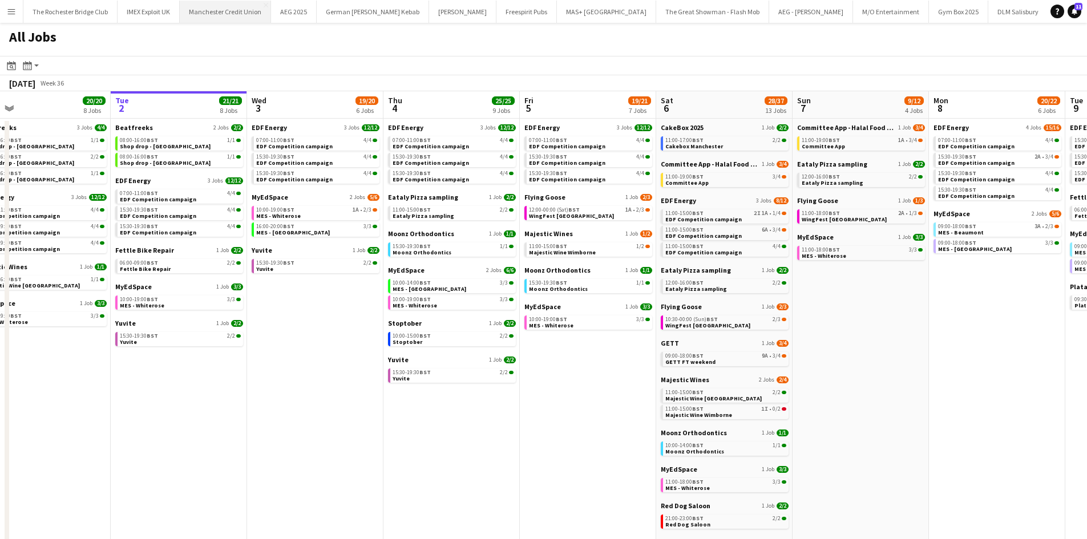
scroll to position [0, 298]
drag, startPoint x: 155, startPoint y: 304, endPoint x: 159, endPoint y: 297, distance: 8.2
click at [158, 301] on link "10:00-19:00 BST 3/3 MES - Whiterose" at bounding box center [180, 302] width 121 height 13
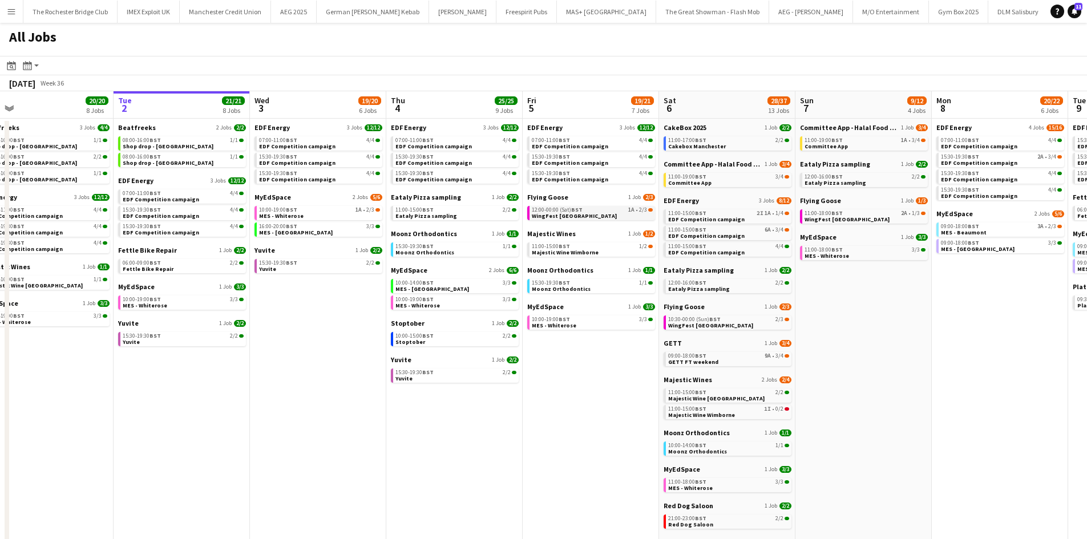
click at [578, 216] on link "12:00-00:00 (Sat) BST 1A • 2/3 WingFest Bristol" at bounding box center [592, 212] width 121 height 13
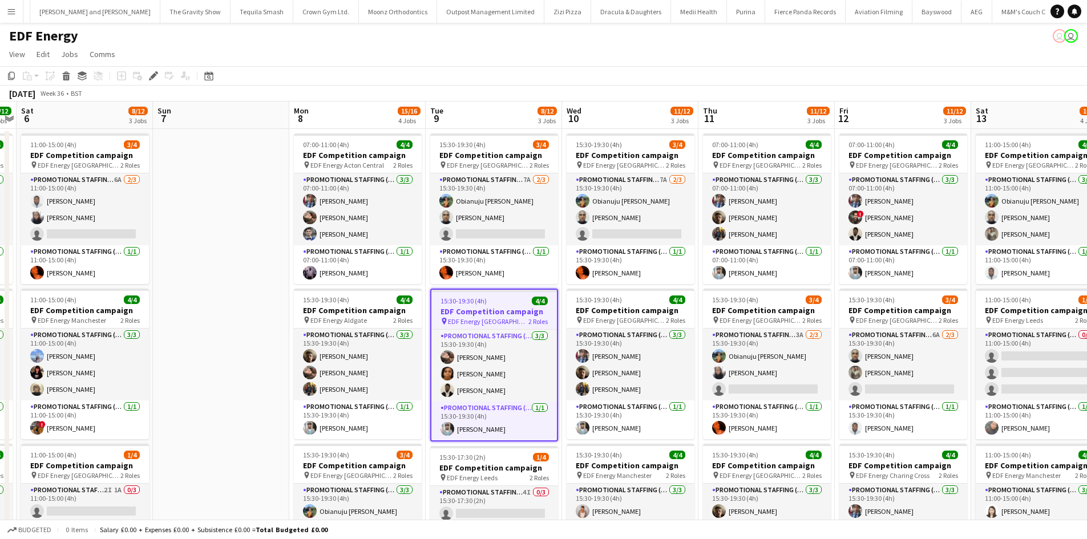
scroll to position [0, 6538]
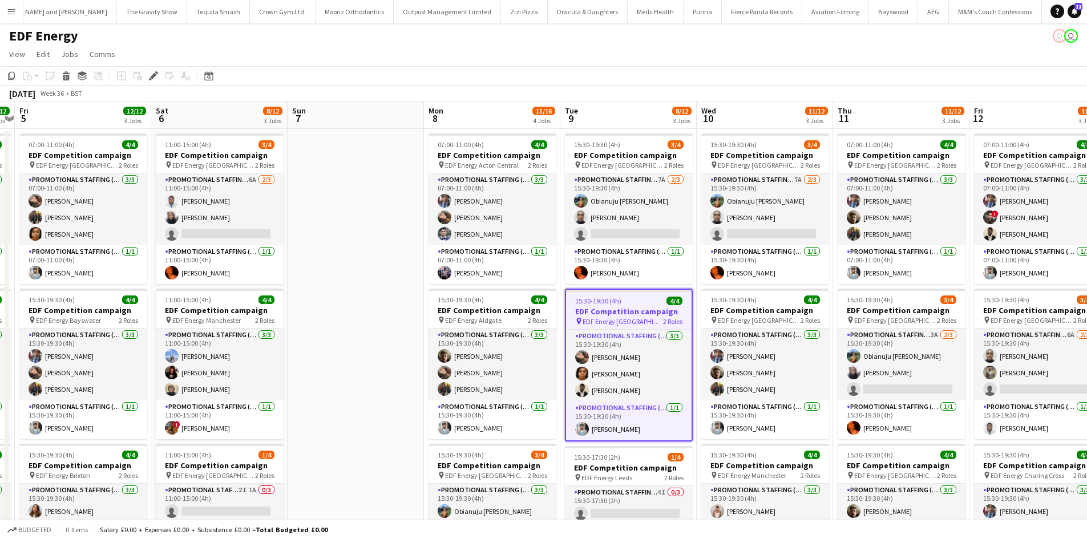
drag, startPoint x: 242, startPoint y: 345, endPoint x: 382, endPoint y: 356, distance: 140.2
click at [382, 356] on app-calendar-viewport "Wed 3 12/12 3 Jobs Thu 4 12/12 3 Jobs Fri 5 12/12 3 Jobs Sat 6 8/12 3 Jobs Sun …" at bounding box center [543, 460] width 1087 height 716
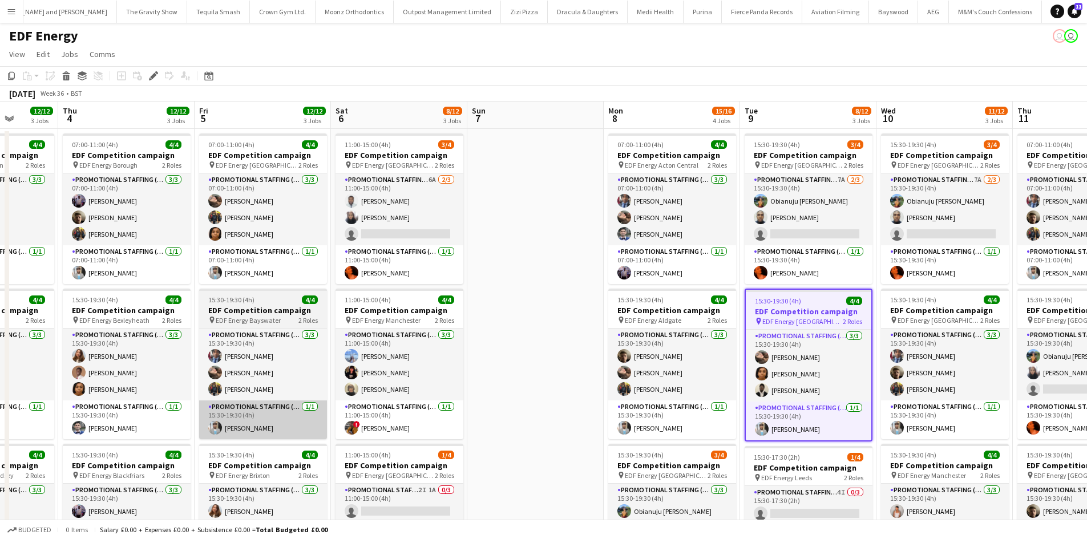
drag, startPoint x: 251, startPoint y: 360, endPoint x: 539, endPoint y: 406, distance: 291.8
click at [687, 405] on app-calendar-viewport "Mon 1 12/12 3 Jobs Tue 2 12/12 3 Jobs Wed 3 12/12 3 Jobs Thu 4 12/12 3 Jobs Fri…" at bounding box center [543, 460] width 1087 height 716
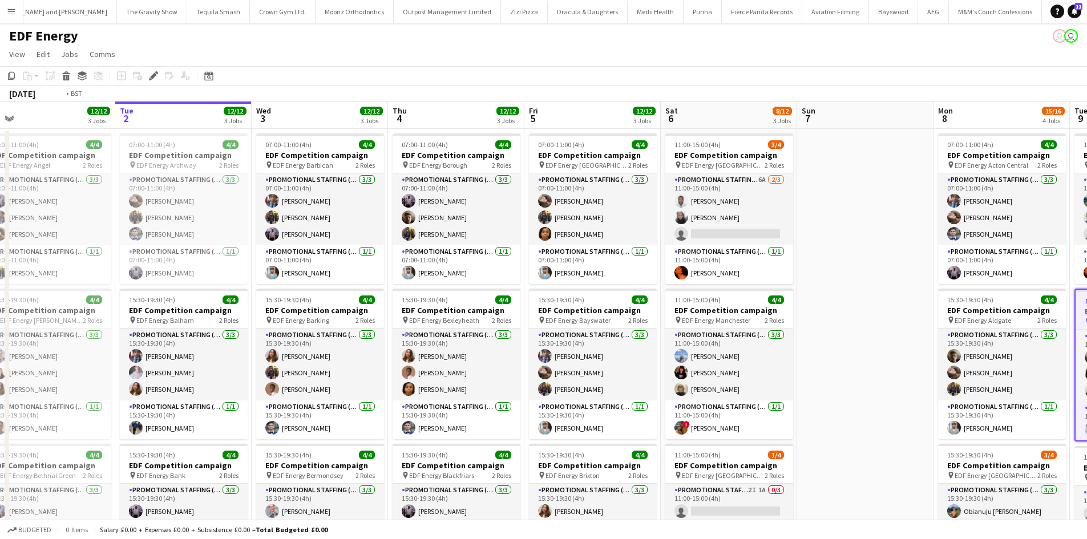
drag, startPoint x: 346, startPoint y: 382, endPoint x: 508, endPoint y: 382, distance: 161.5
click at [508, 382] on app-calendar-viewport "Sat 30 Sun 31 Mon 1 12/12 3 Jobs Tue 2 12/12 3 Jobs Wed 3 12/12 3 Jobs Thu 4 12…" at bounding box center [543, 460] width 1087 height 716
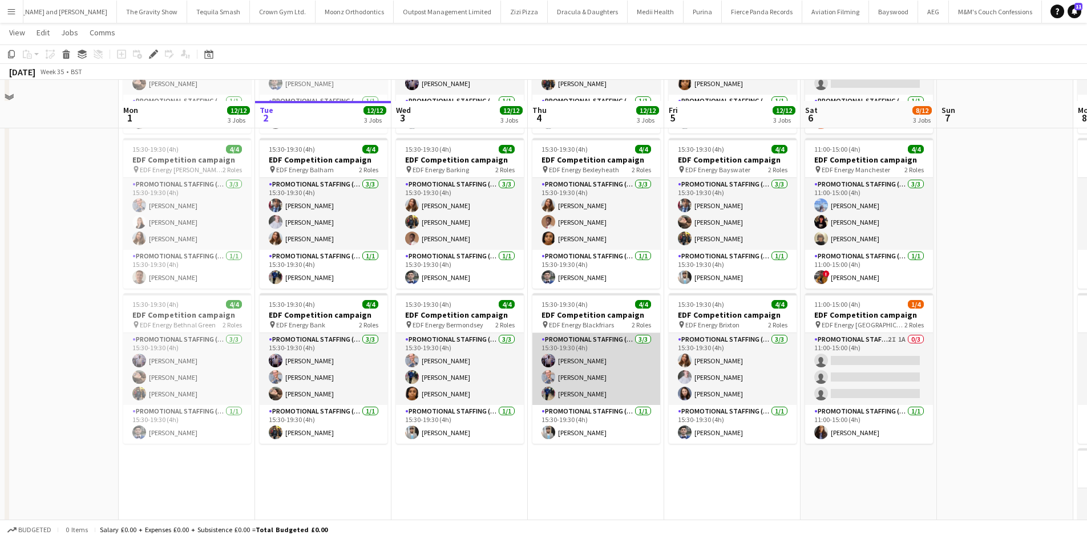
scroll to position [171, 0]
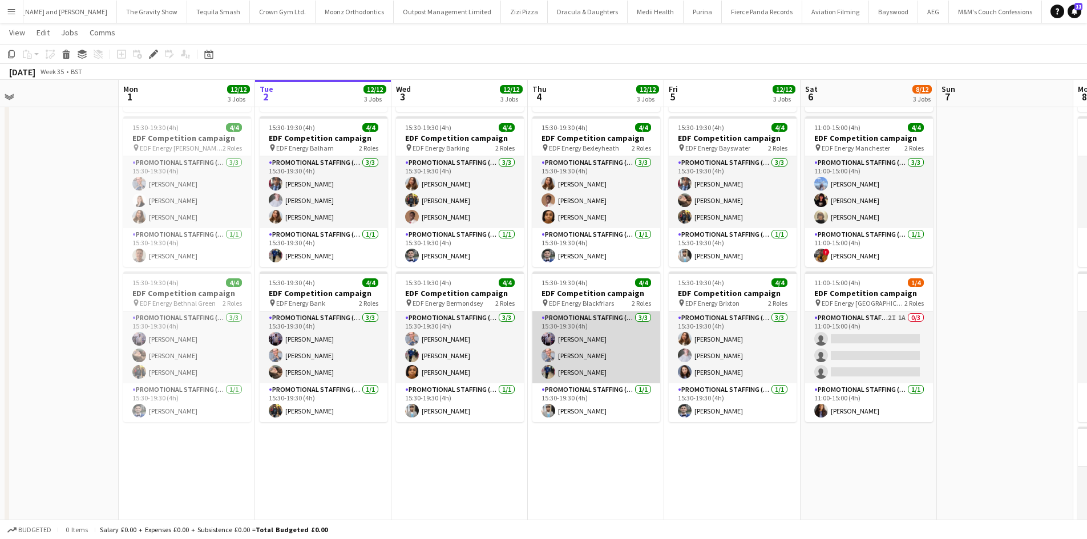
drag, startPoint x: 597, startPoint y: 370, endPoint x: 585, endPoint y: 368, distance: 12.7
click at [597, 370] on app-card-role "Promotional Staffing (Flyering Staff) 3/3 15:30-19:30 (4h) osahon ogunyemi SIMO…" at bounding box center [596, 348] width 128 height 72
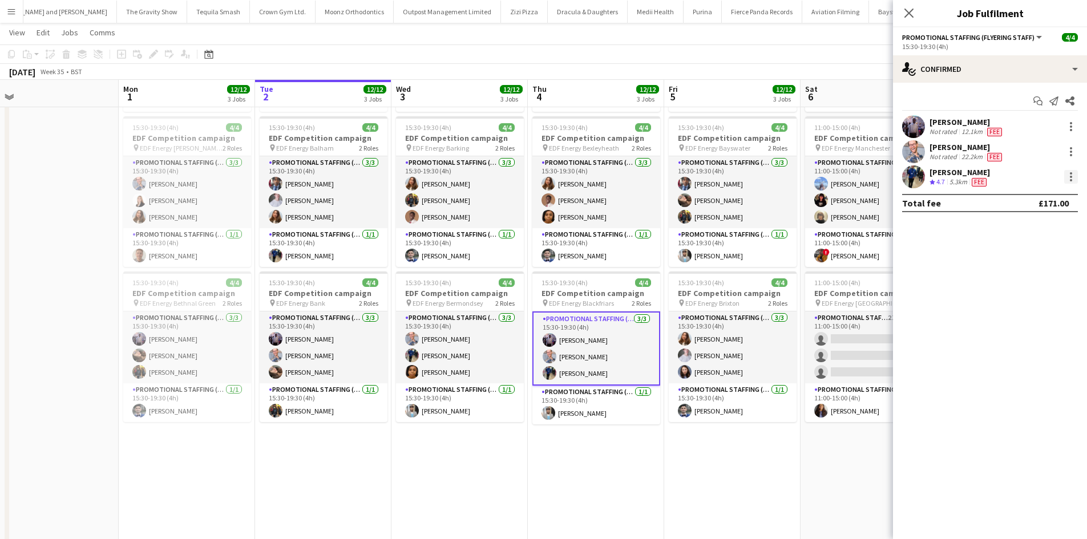
click at [1074, 176] on div at bounding box center [1071, 177] width 14 height 14
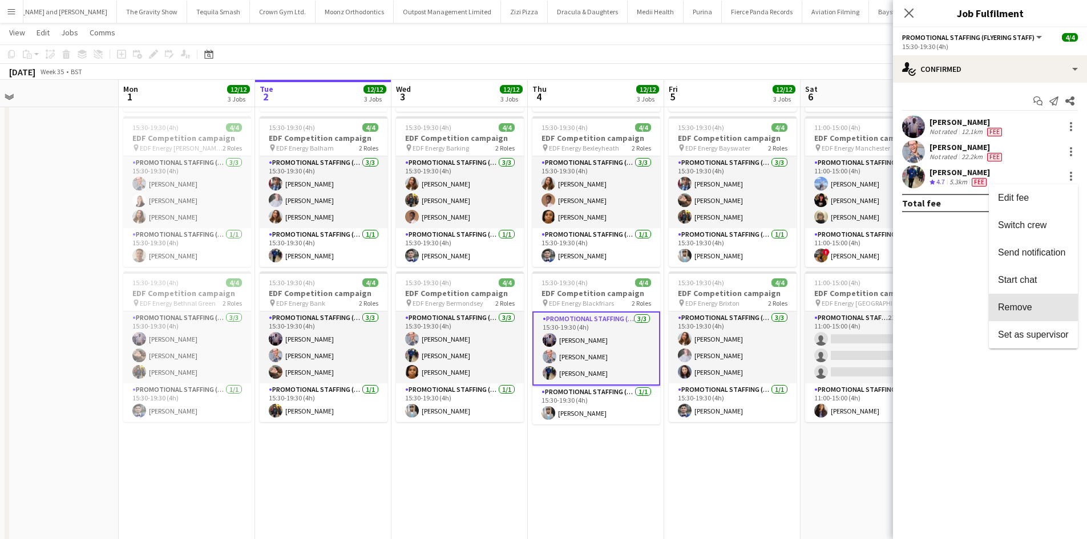
drag, startPoint x: 1031, startPoint y: 303, endPoint x: 968, endPoint y: 371, distance: 92.5
click at [1031, 304] on span "Remove" at bounding box center [1015, 307] width 34 height 10
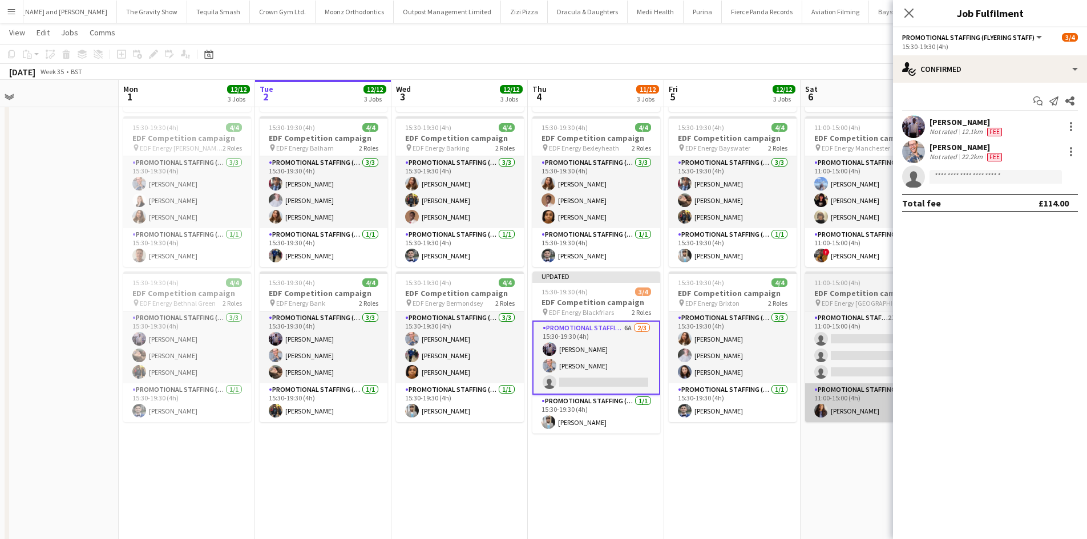
drag, startPoint x: 763, startPoint y: 512, endPoint x: 824, endPoint y: 415, distance: 114.1
click at [763, 509] on app-date-cell "07:00-11:00 (4h) 4/4 EDF Competition campaign pin EDF Energy Bond Street 2 Role…" at bounding box center [732, 301] width 136 height 688
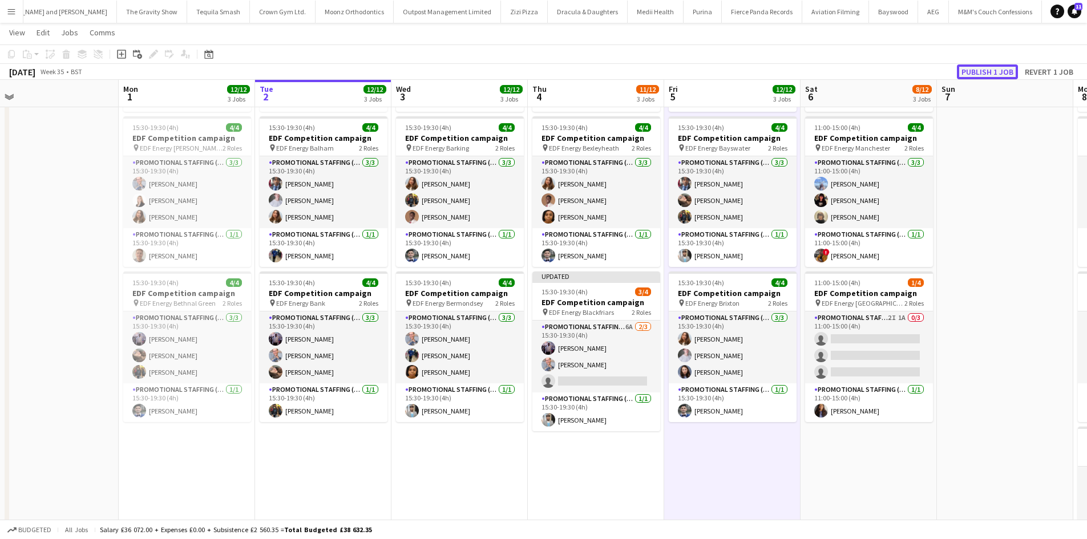
click at [1003, 68] on button "Publish 1 job" at bounding box center [987, 71] width 61 height 15
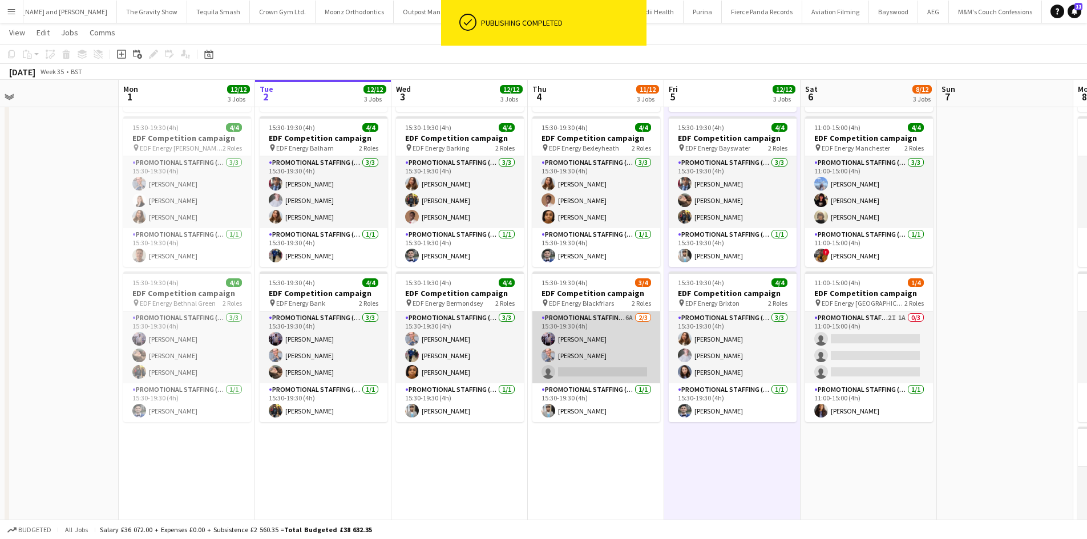
click at [629, 317] on app-card-role "Promotional Staffing (Flyering Staff) 6A 2/3 15:30-19:30 (4h) osahon ogunyemi S…" at bounding box center [596, 348] width 128 height 72
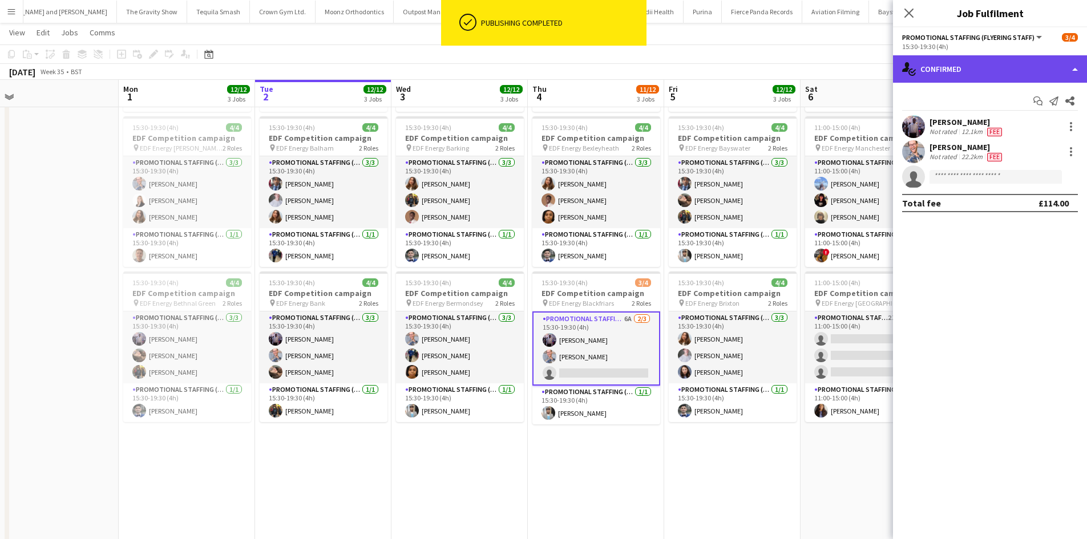
click at [1045, 70] on div "single-neutral-actions-check-2 Confirmed" at bounding box center [990, 68] width 194 height 27
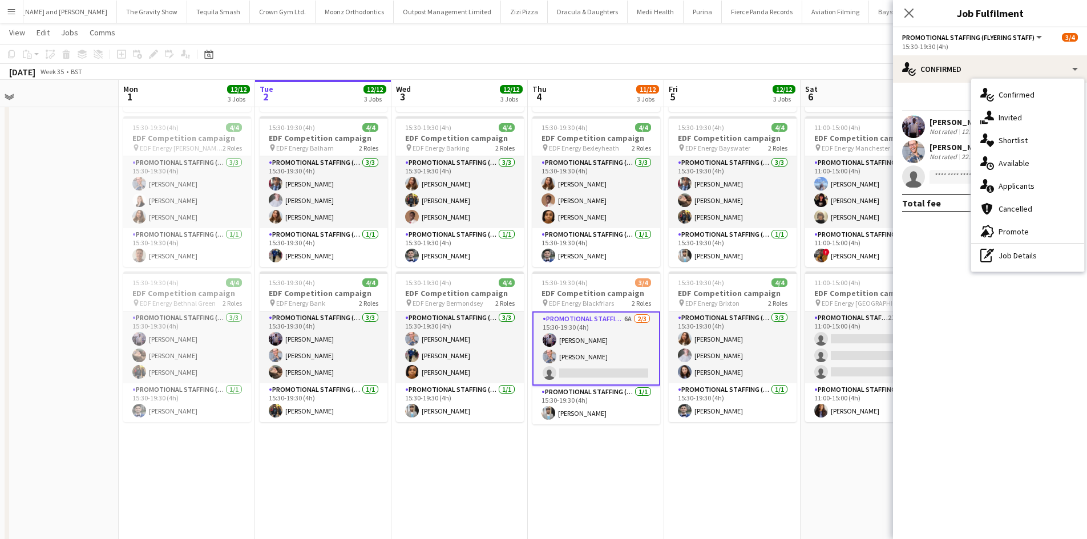
click at [1032, 183] on span "Applicants" at bounding box center [1017, 186] width 36 height 10
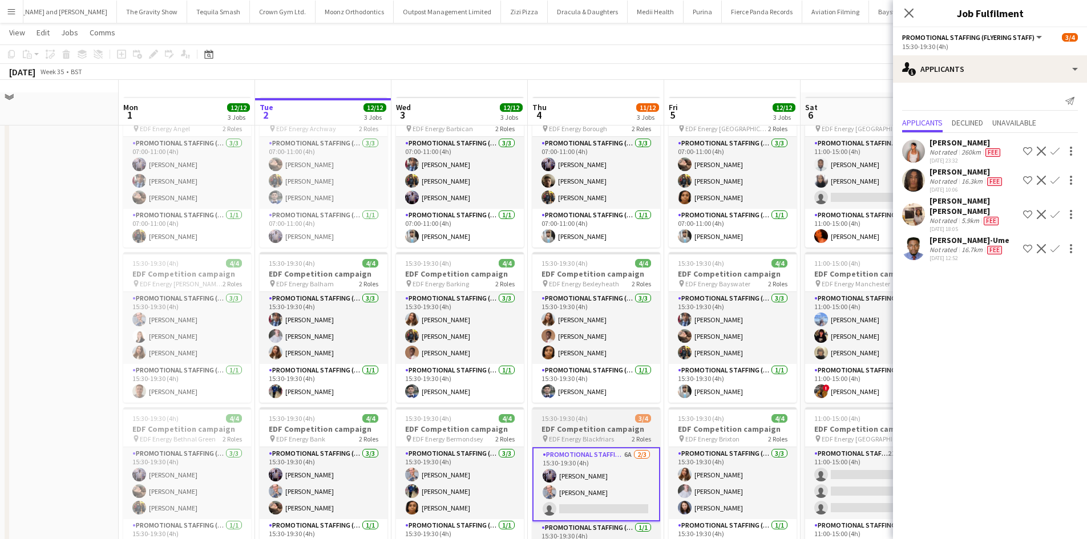
scroll to position [0, 0]
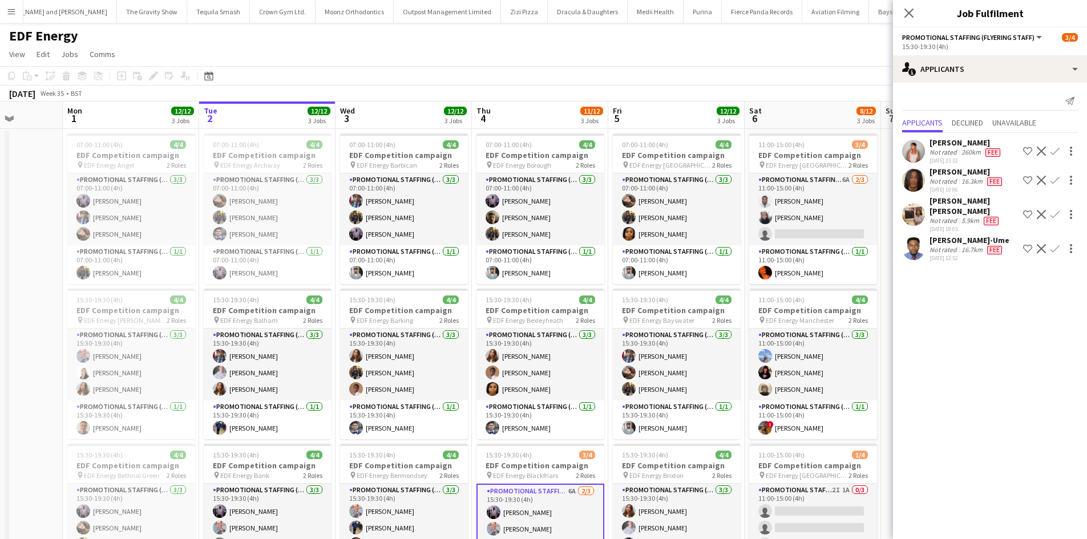
drag, startPoint x: 798, startPoint y: 441, endPoint x: 741, endPoint y: 429, distance: 58.8
click at [741, 429] on app-calendar-viewport "Fri 29 Sat 30 Sun 31 Mon 1 12/12 3 Jobs Tue 2 12/12 3 Jobs Wed 3 12/12 3 Jobs T…" at bounding box center [543, 460] width 1087 height 716
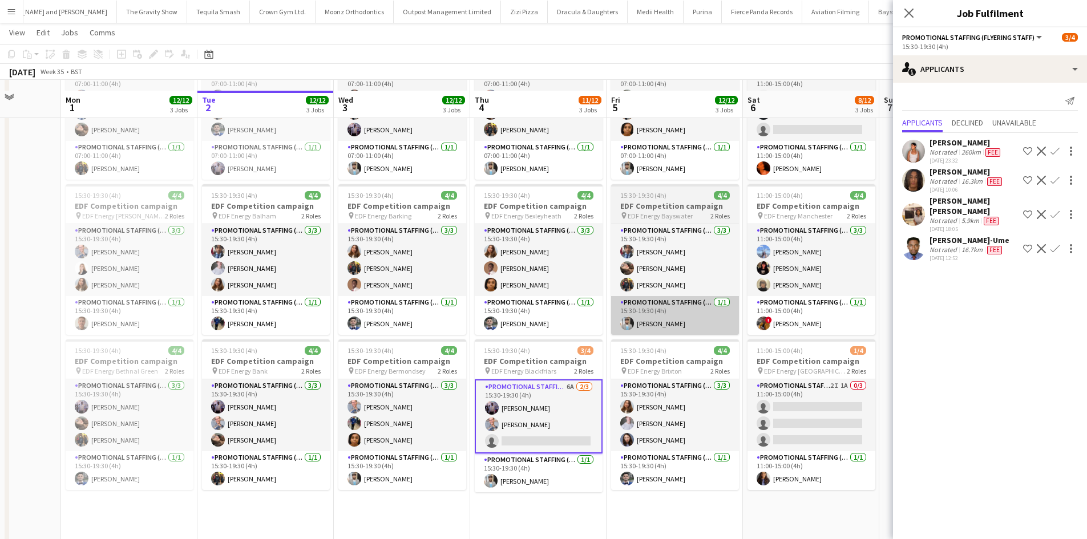
scroll to position [114, 0]
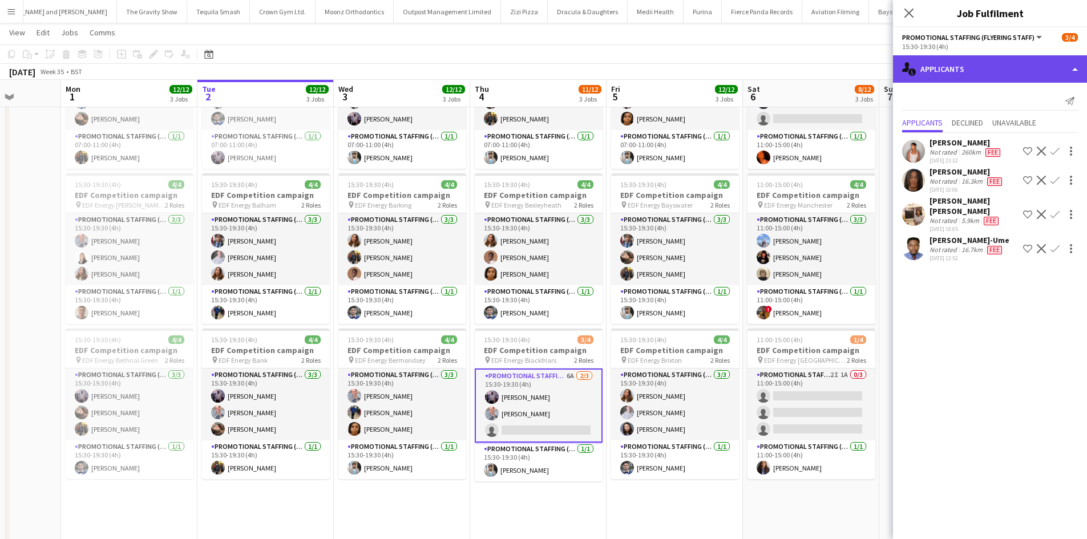
click at [1008, 69] on div "single-neutral-actions-information Applicants" at bounding box center [990, 68] width 194 height 27
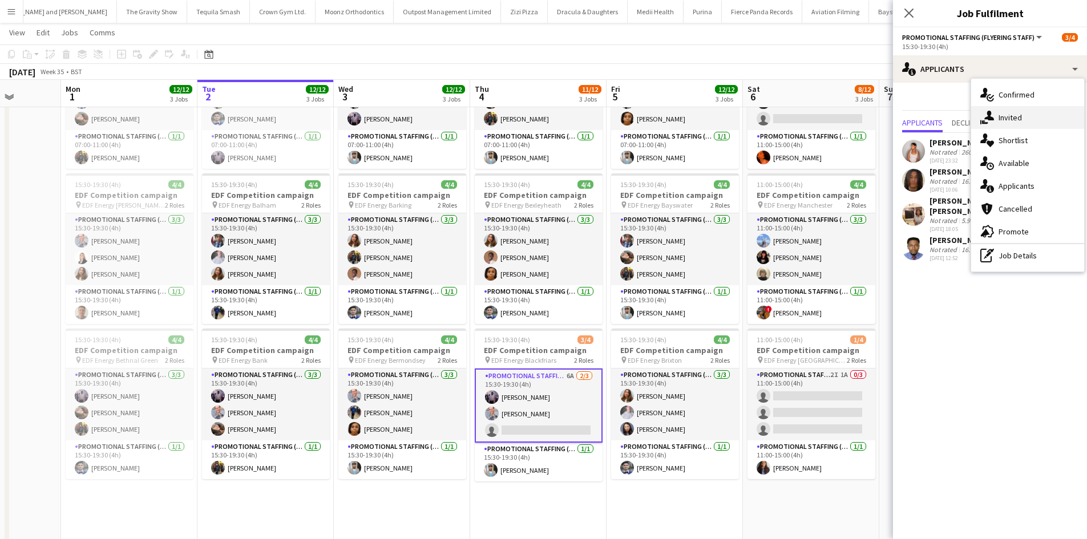
click at [1023, 112] on div "single-neutral-actions-share-1 Invited" at bounding box center [1027, 117] width 113 height 23
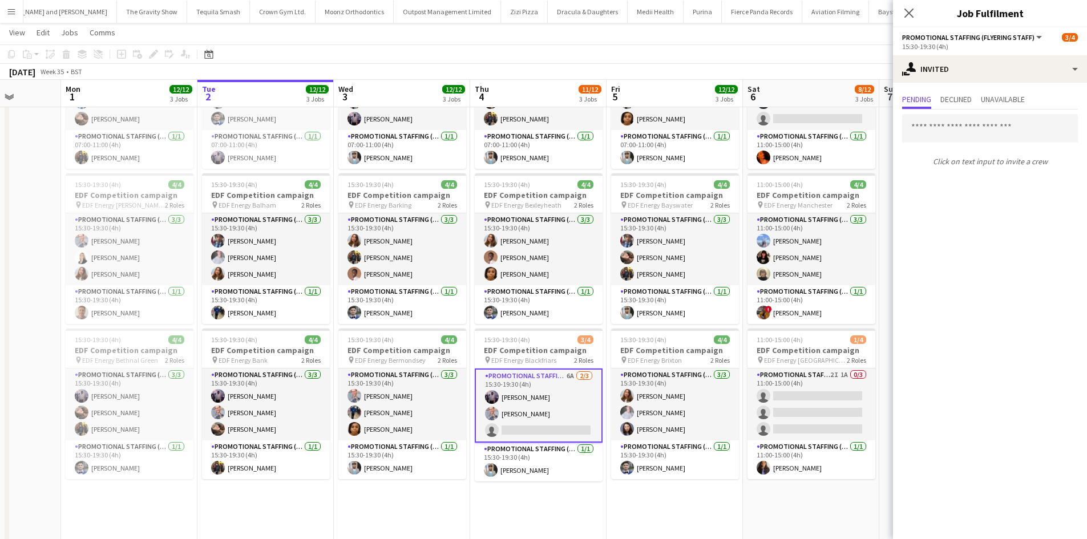
click at [976, 122] on input "text" at bounding box center [990, 128] width 176 height 29
type input "*****"
drag, startPoint x: 968, startPoint y: 159, endPoint x: 982, endPoint y: 241, distance: 83.4
click at [968, 158] on span "Lucie Dolezal Active" at bounding box center [990, 157] width 158 height 10
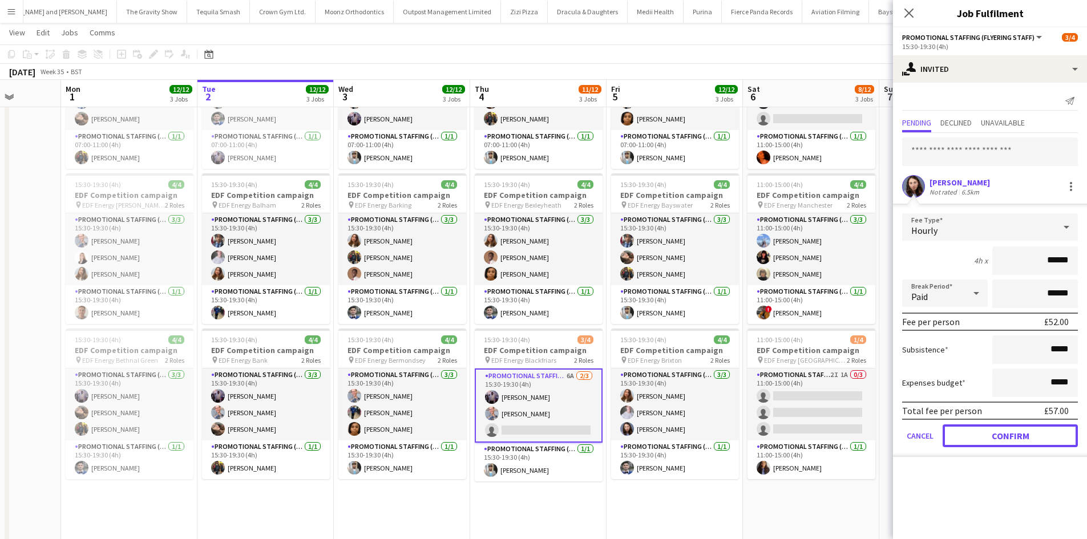
drag, startPoint x: 1012, startPoint y: 436, endPoint x: 925, endPoint y: 437, distance: 86.7
click at [1011, 437] on button "Confirm" at bounding box center [1010, 436] width 135 height 23
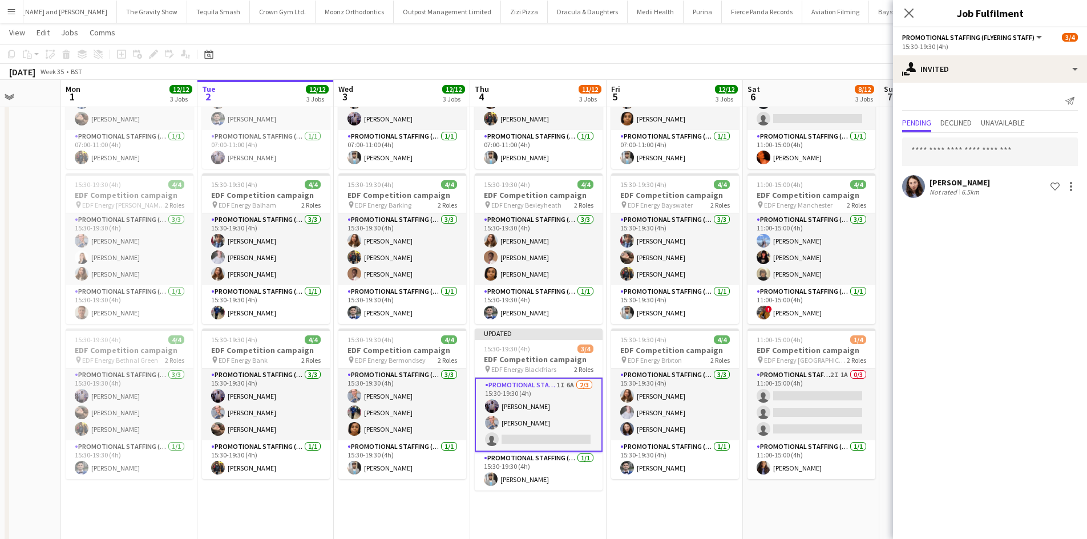
click at [859, 498] on app-date-cell "11:00-15:00 (4h) 3/4 EDF Competition campaign pin EDF Energy Birmingham New Str…" at bounding box center [811, 358] width 136 height 688
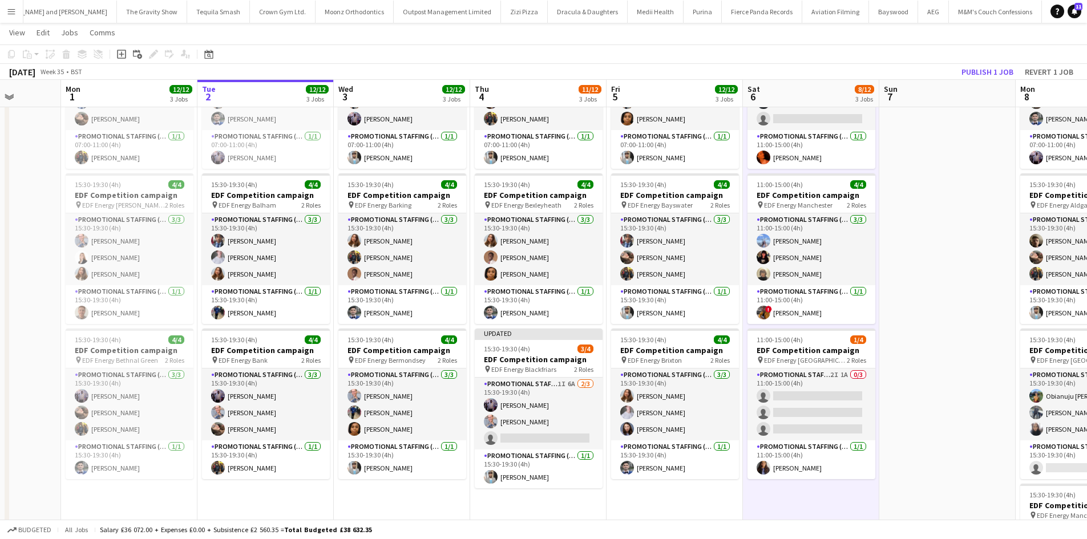
scroll to position [0, 345]
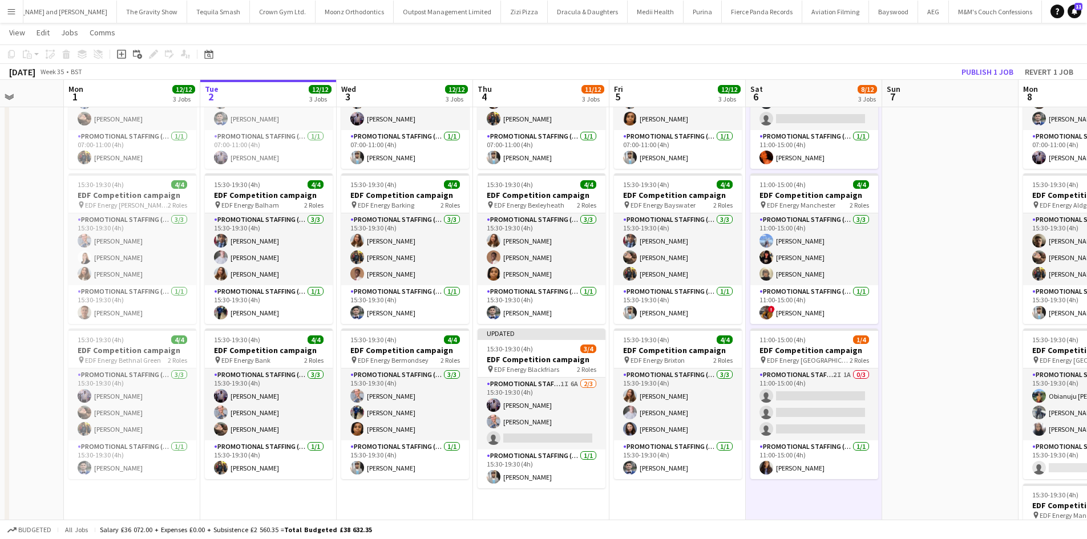
click at [992, 81] on app-board-header-date "Sun 7" at bounding box center [950, 93] width 136 height 27
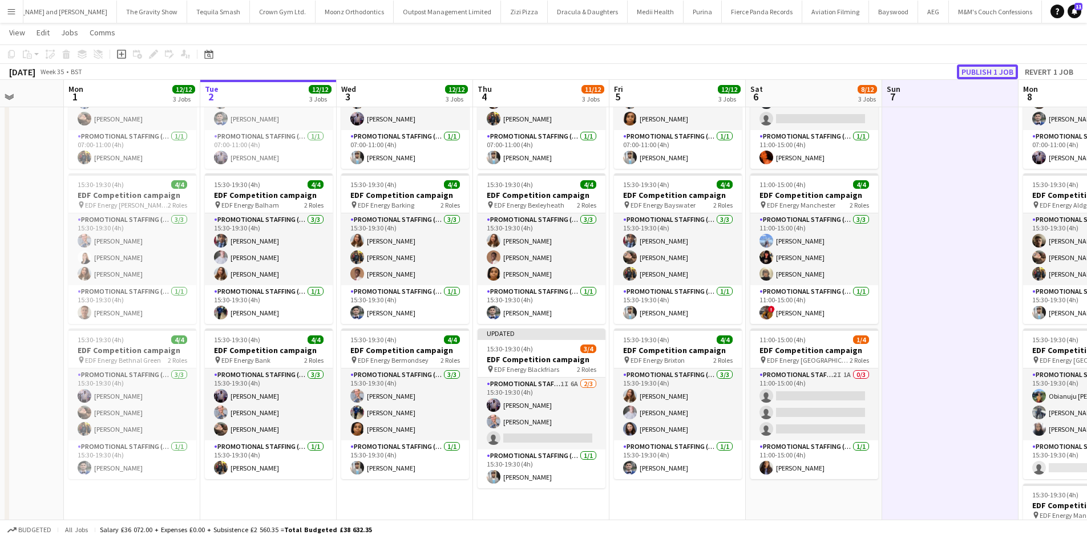
click at [993, 72] on button "Publish 1 job" at bounding box center [987, 71] width 61 height 15
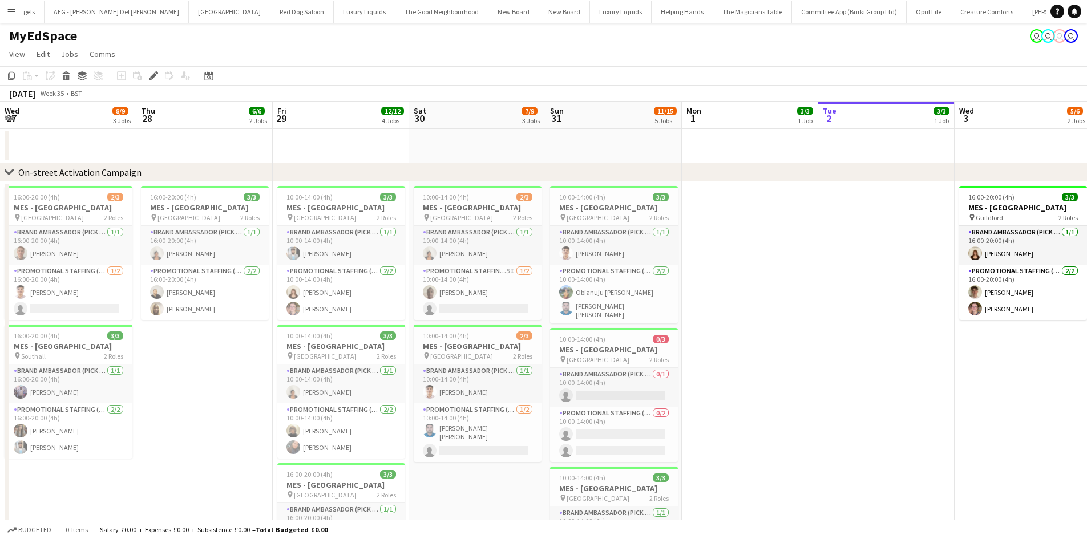
drag, startPoint x: 260, startPoint y: 300, endPoint x: 550, endPoint y: 355, distance: 295.1
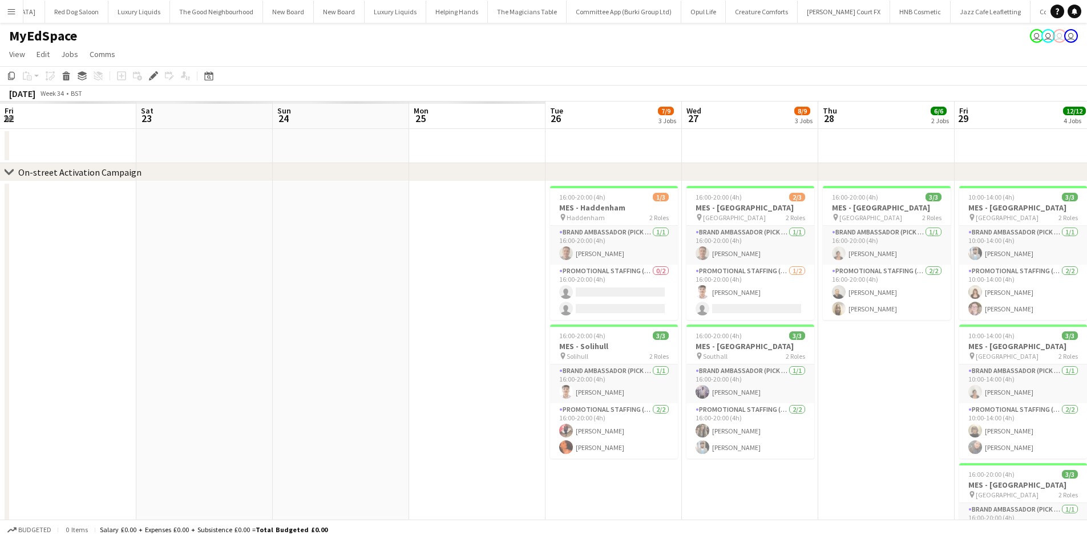
scroll to position [0, 263]
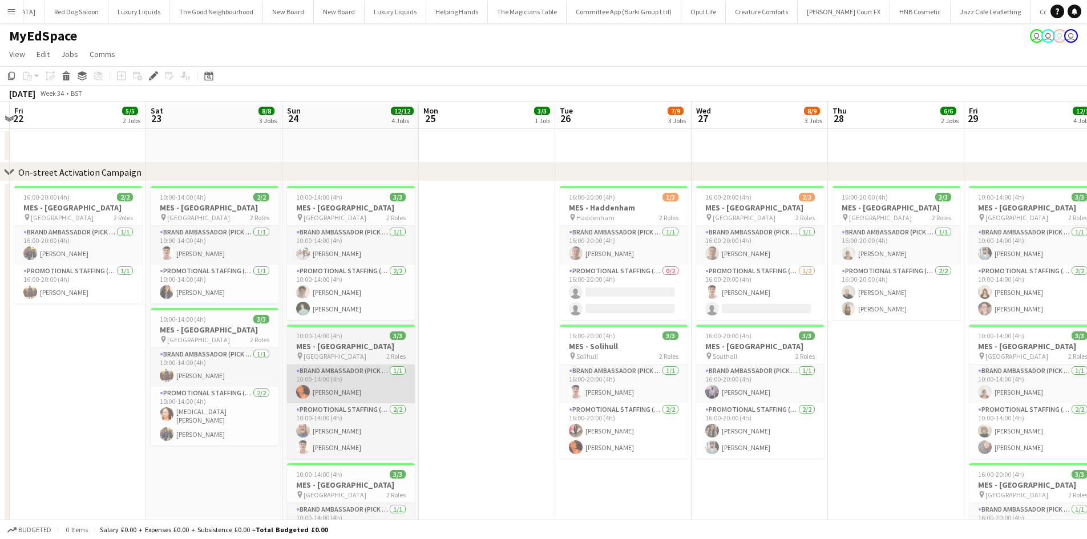
scroll to position [0, 4564]
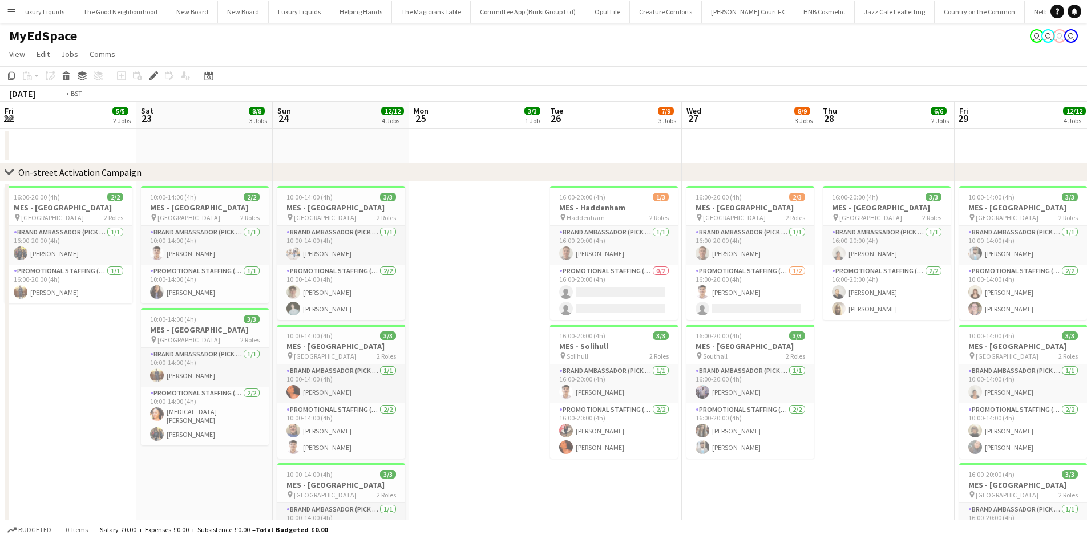
drag, startPoint x: 363, startPoint y: 373, endPoint x: 656, endPoint y: 366, distance: 292.8
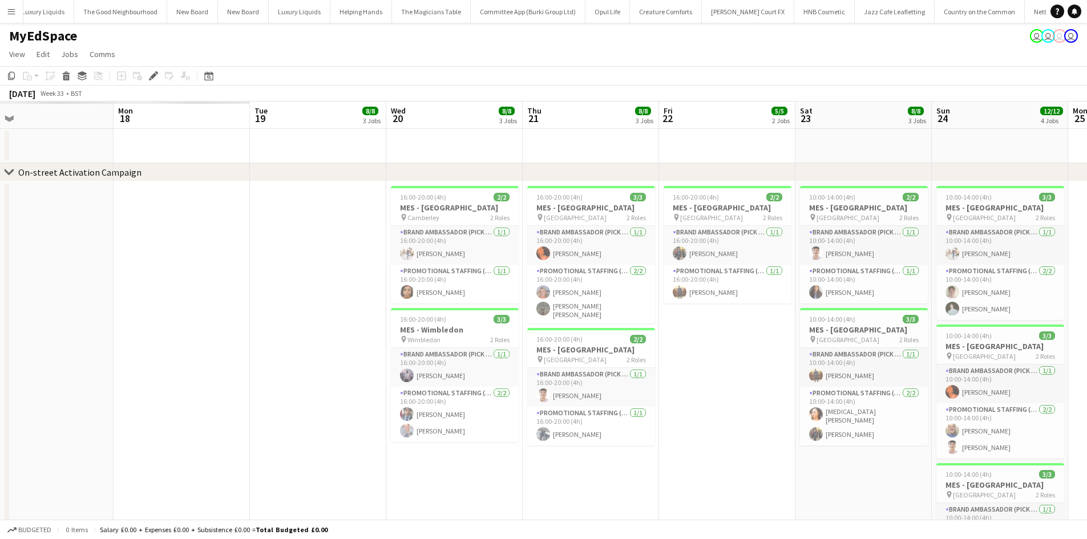
drag, startPoint x: 674, startPoint y: 337, endPoint x: 427, endPoint y: 330, distance: 246.6
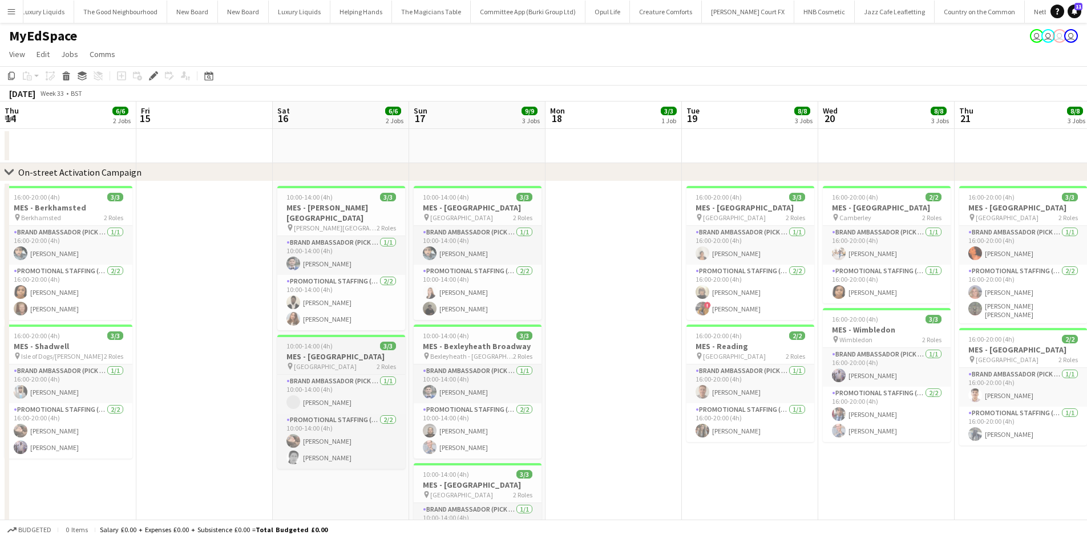
drag, startPoint x: 698, startPoint y: 348, endPoint x: 664, endPoint y: 353, distance: 34.6
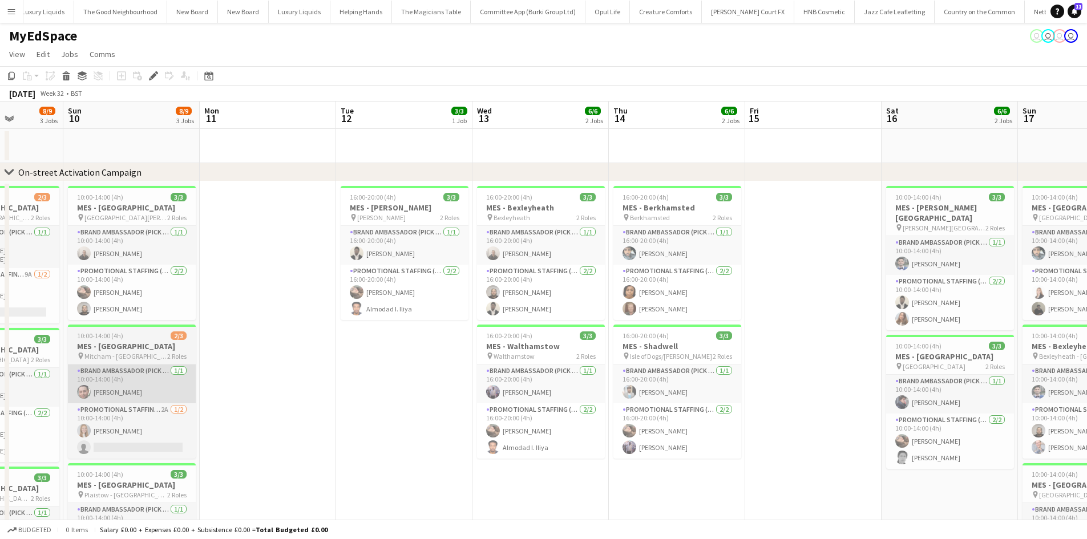
drag, startPoint x: 445, startPoint y: 386, endPoint x: 426, endPoint y: 397, distance: 22.2
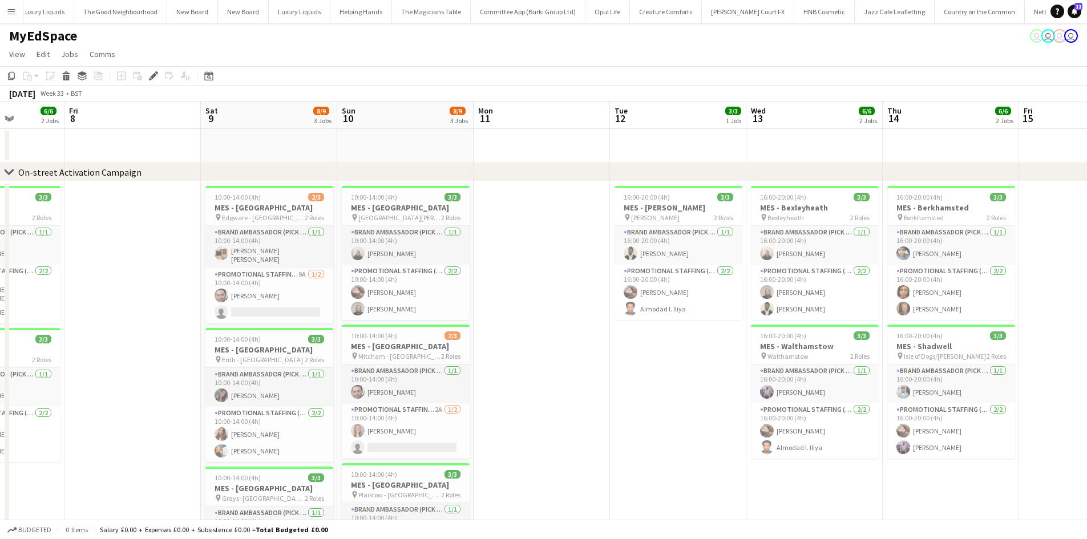
drag, startPoint x: 711, startPoint y: 405, endPoint x: 777, endPoint y: 412, distance: 66.6
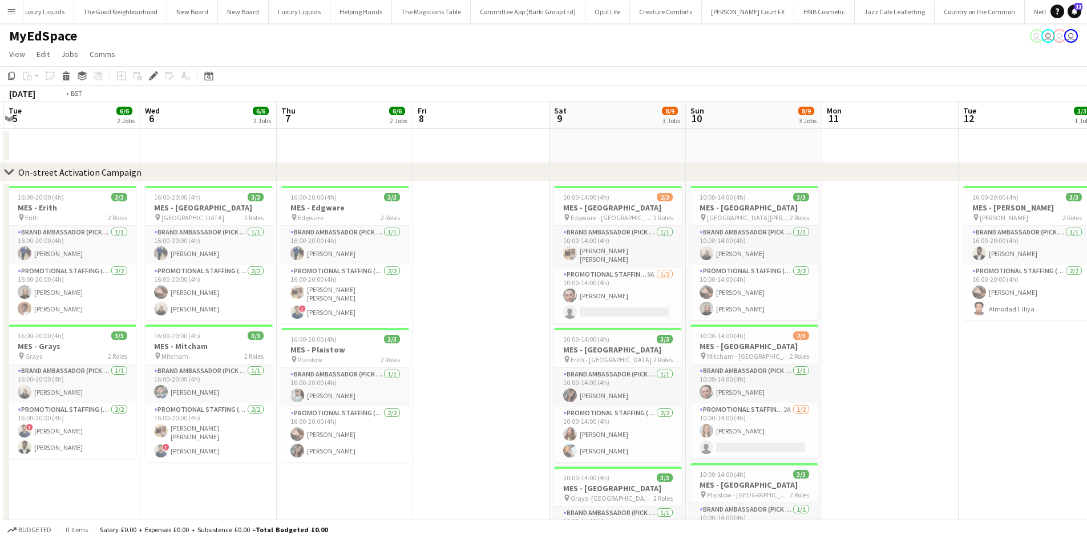
drag, startPoint x: 615, startPoint y: 295, endPoint x: 725, endPoint y: 309, distance: 111.1
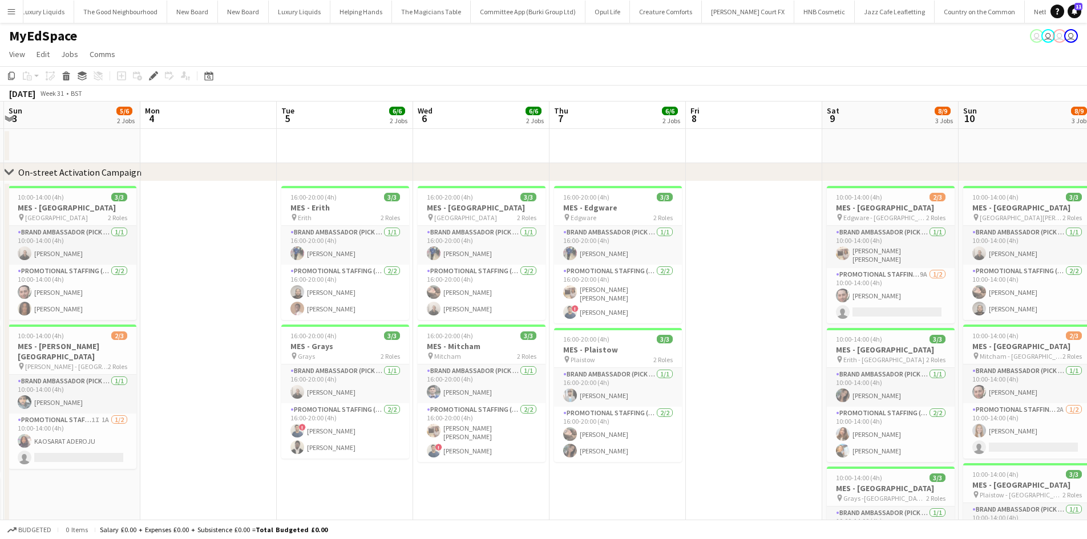
scroll to position [0, 251]
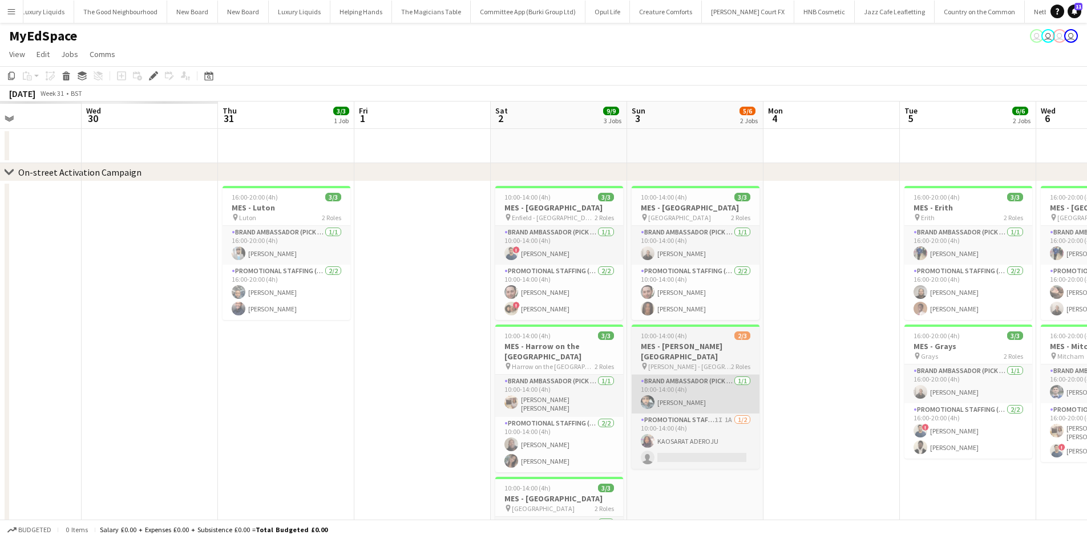
drag, startPoint x: 547, startPoint y: 399, endPoint x: 528, endPoint y: 402, distance: 18.5
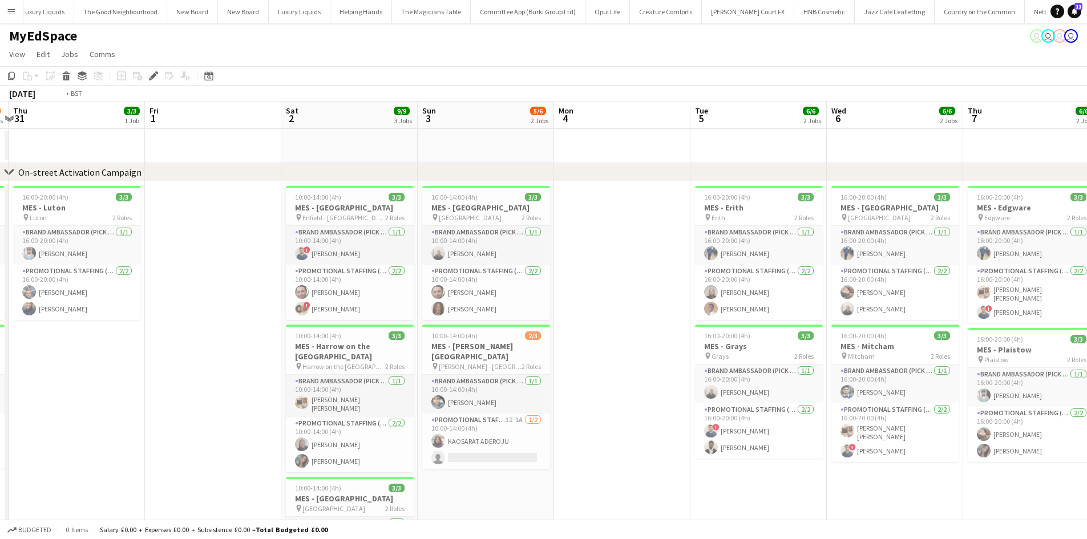
drag, startPoint x: 154, startPoint y: 372, endPoint x: 528, endPoint y: 362, distance: 374.5
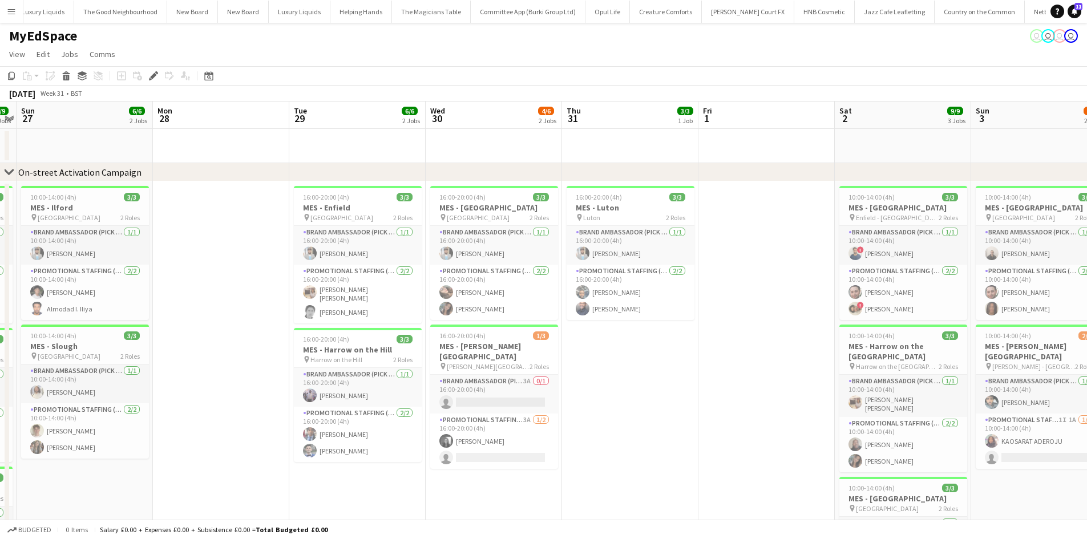
drag, startPoint x: 154, startPoint y: 363, endPoint x: 462, endPoint y: 354, distance: 308.3
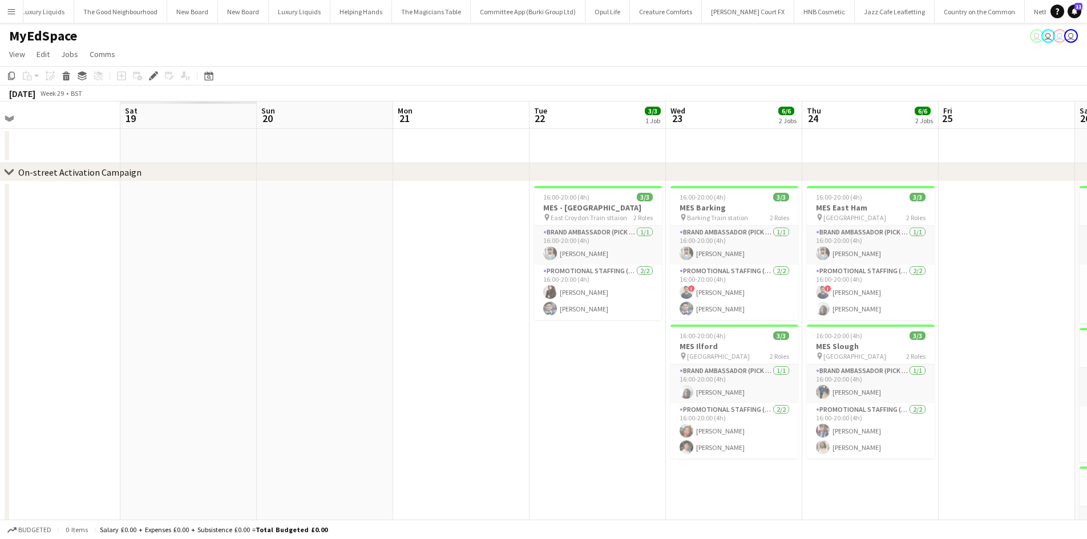
drag, startPoint x: 147, startPoint y: 334, endPoint x: 159, endPoint y: 337, distance: 12.8
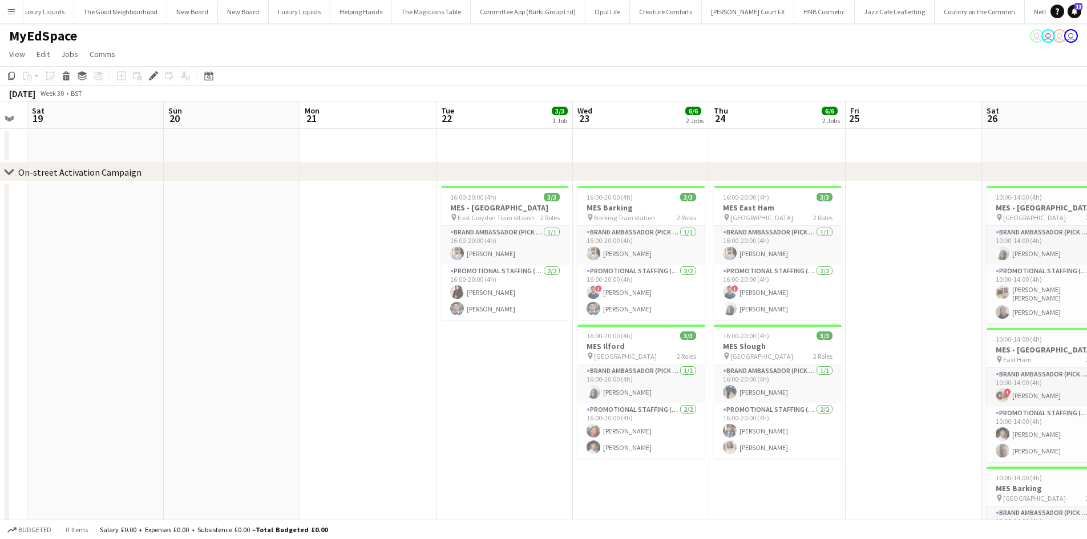
drag, startPoint x: 114, startPoint y: 344, endPoint x: 486, endPoint y: 353, distance: 372.2
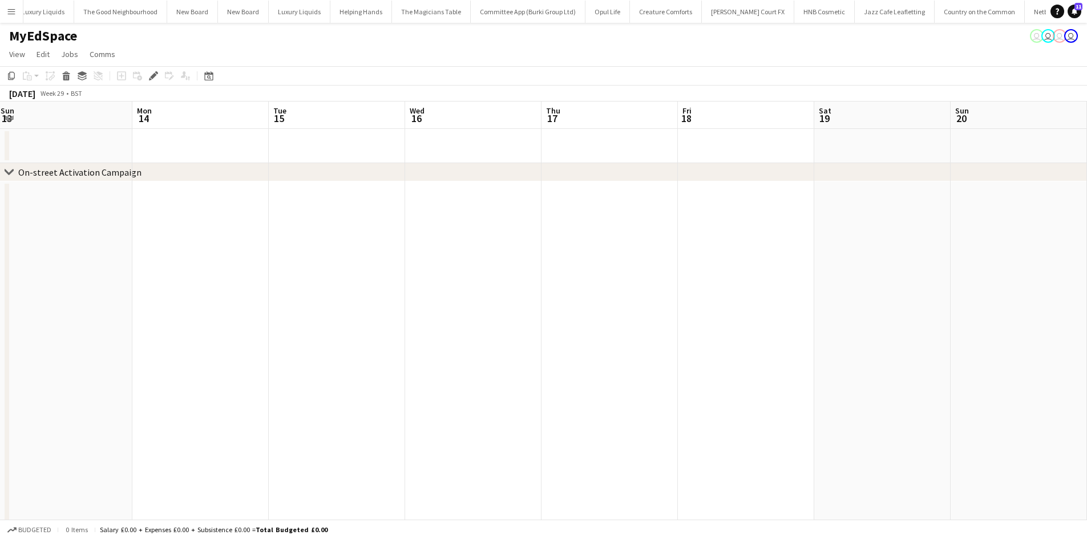
drag, startPoint x: 84, startPoint y: 355, endPoint x: 285, endPoint y: 312, distance: 204.8
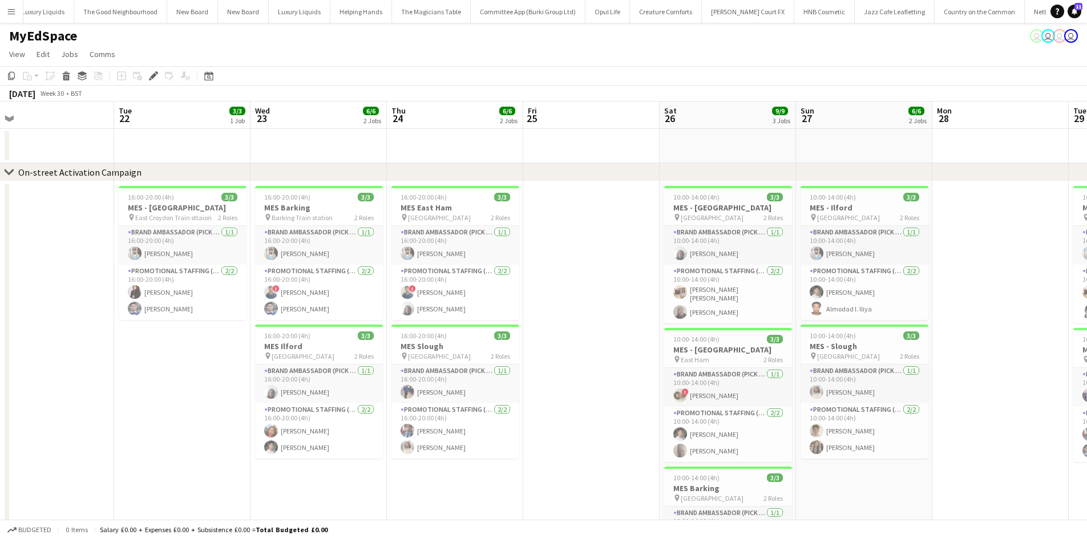
drag, startPoint x: 156, startPoint y: 308, endPoint x: 342, endPoint y: 309, distance: 185.5
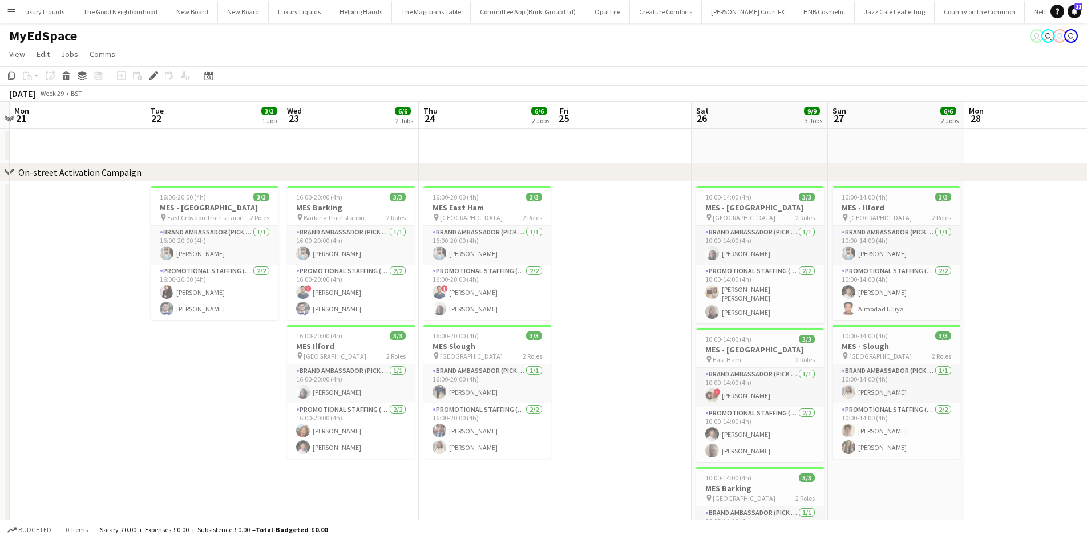
drag, startPoint x: 651, startPoint y: 341, endPoint x: 320, endPoint y: 313, distance: 332.1
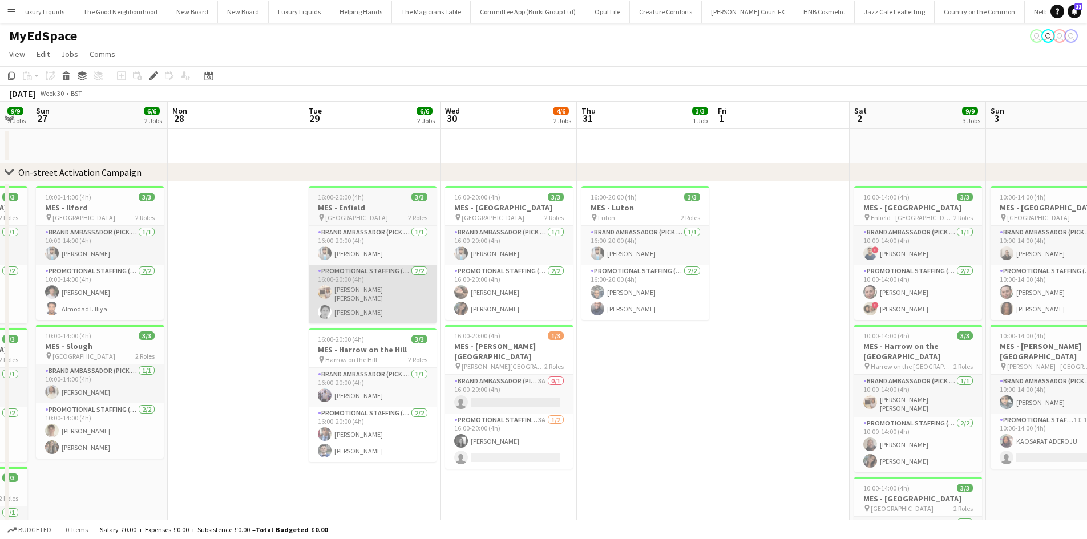
scroll to position [0, 378]
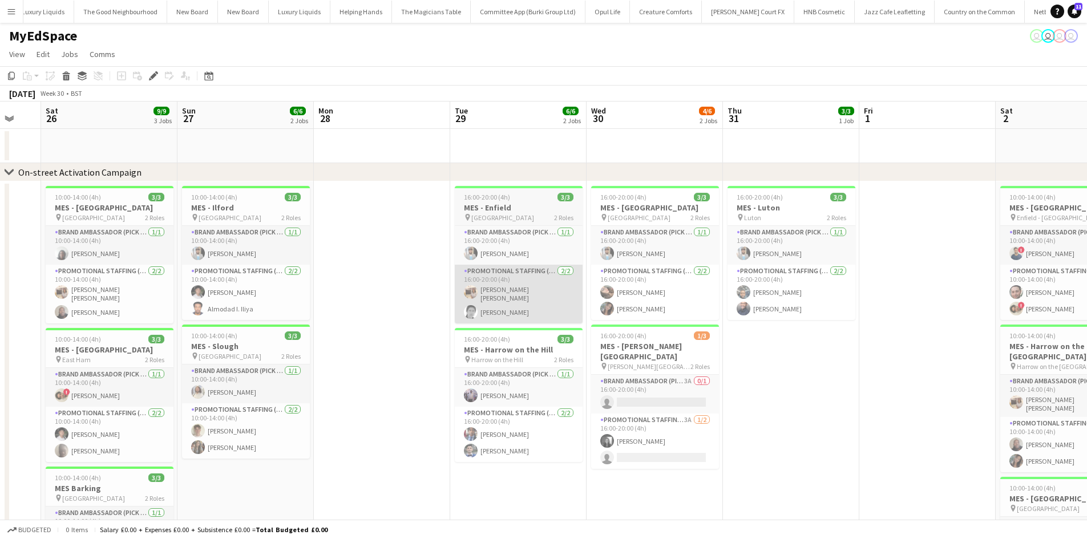
drag, startPoint x: 641, startPoint y: 293, endPoint x: 485, endPoint y: 284, distance: 157.2
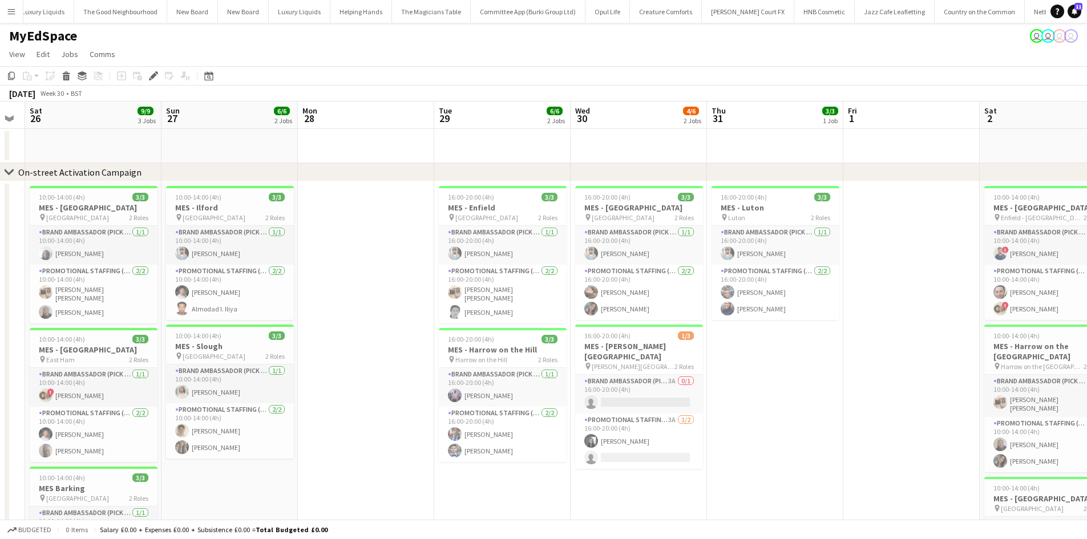
drag, startPoint x: 797, startPoint y: 377, endPoint x: 680, endPoint y: 362, distance: 117.4
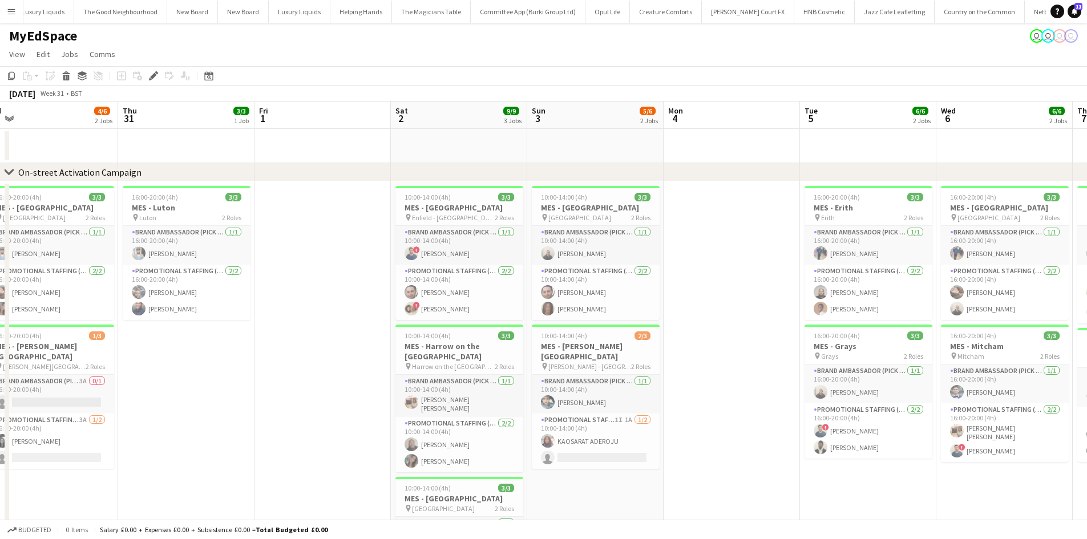
drag, startPoint x: 1004, startPoint y: 379, endPoint x: 701, endPoint y: 369, distance: 303.2
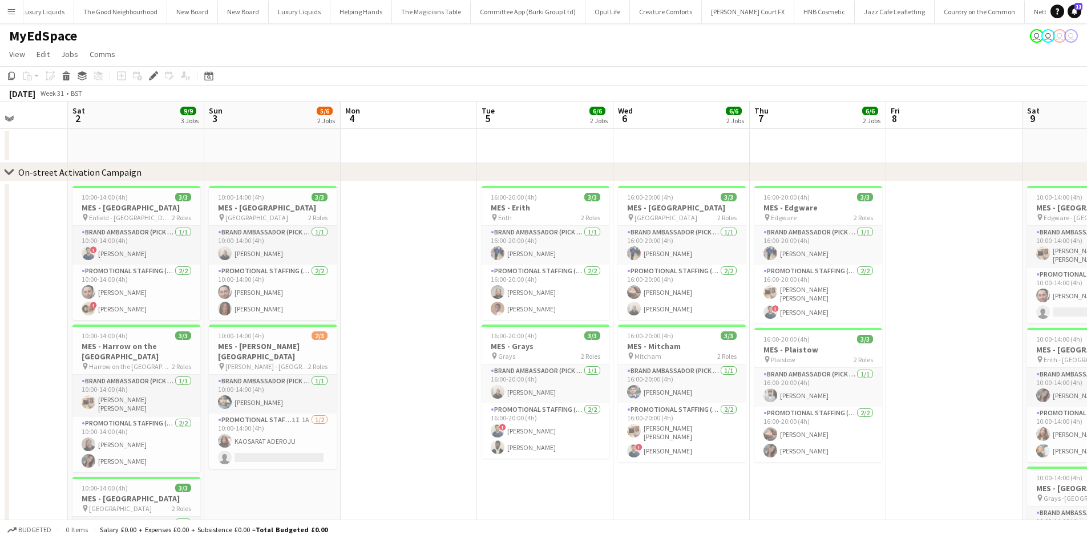
drag, startPoint x: 899, startPoint y: 369, endPoint x: 540, endPoint y: 345, distance: 359.7
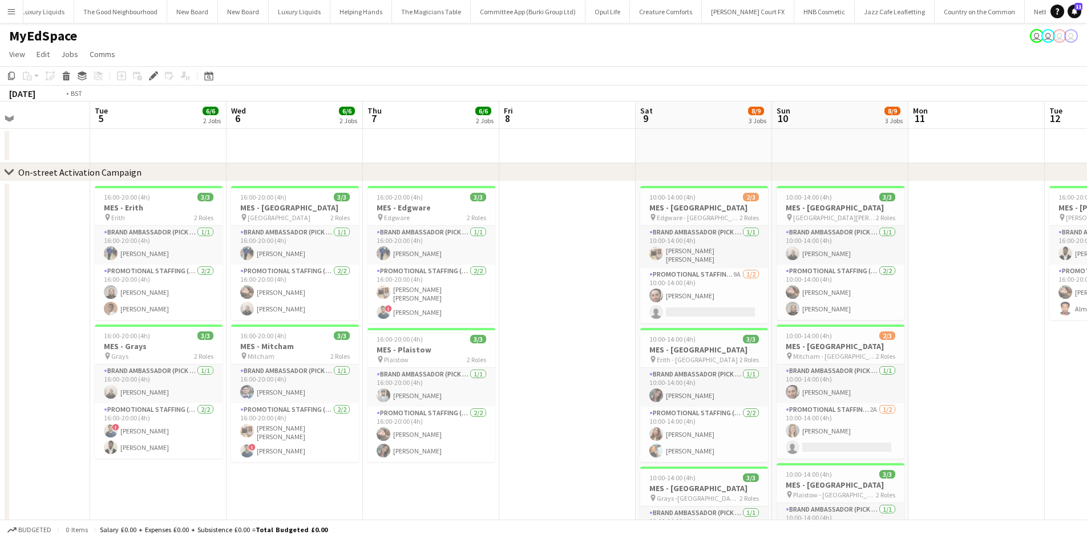
drag, startPoint x: 581, startPoint y: 348, endPoint x: 524, endPoint y: 337, distance: 58.2
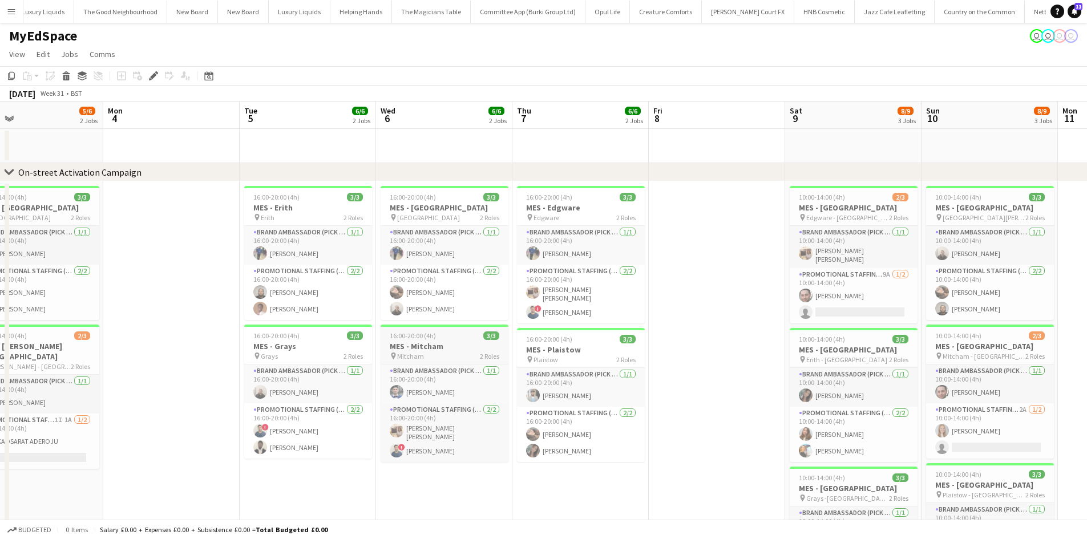
drag, startPoint x: 572, startPoint y: 368, endPoint x: 774, endPoint y: 364, distance: 202.0
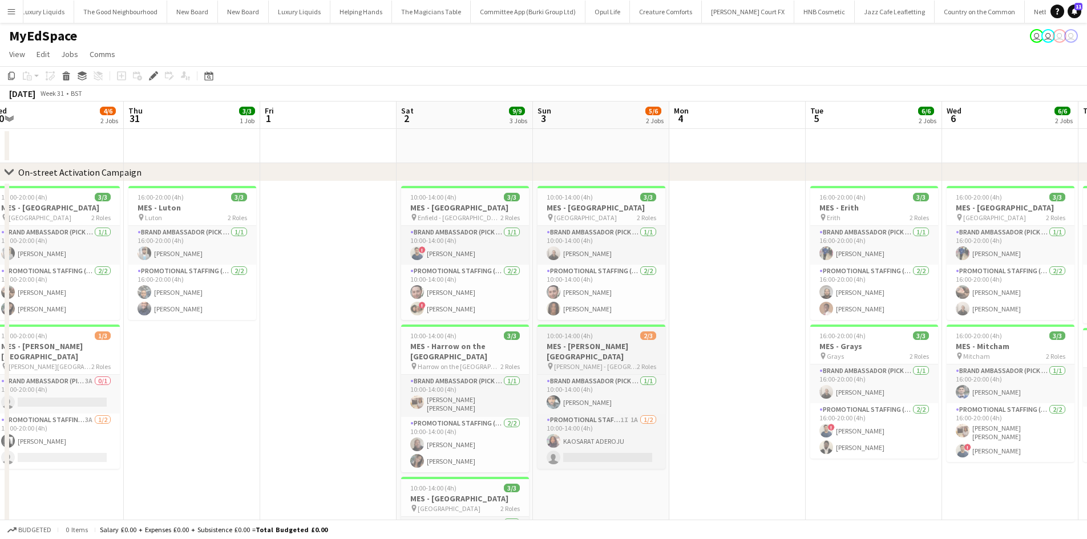
drag, startPoint x: 741, startPoint y: 361, endPoint x: 788, endPoint y: 372, distance: 48.0
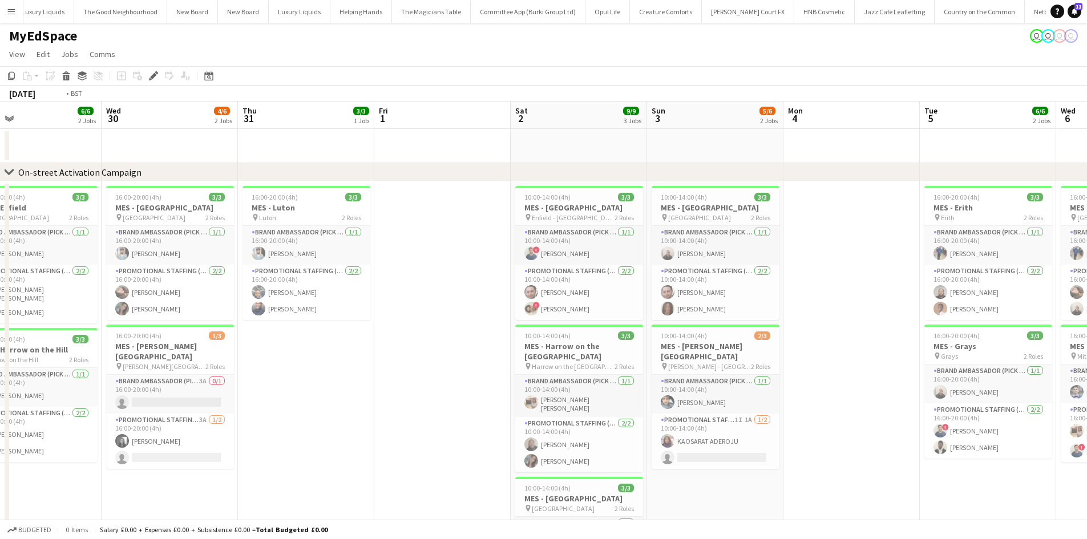
drag, startPoint x: 496, startPoint y: 368, endPoint x: 834, endPoint y: 366, distance: 337.3
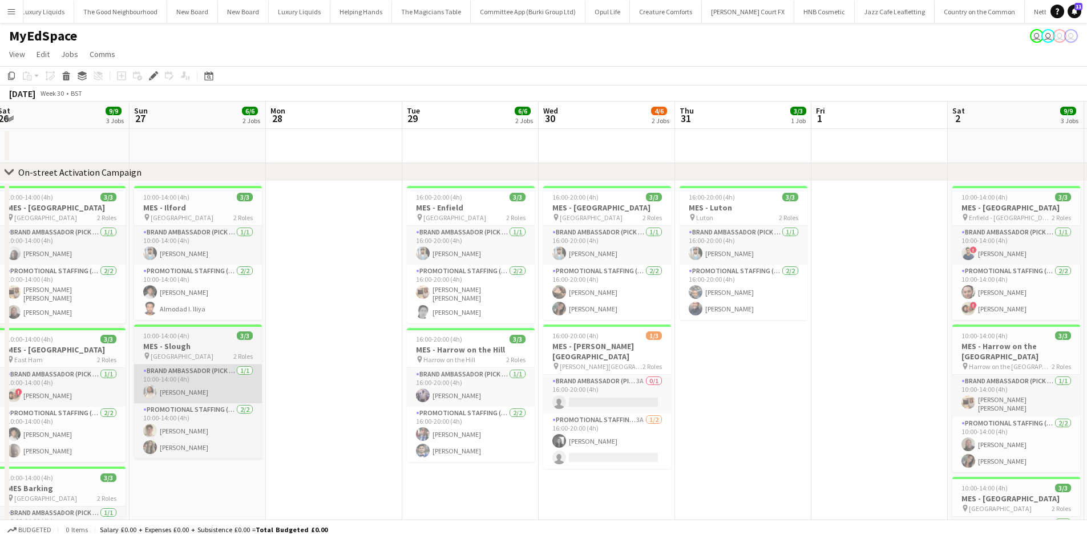
drag, startPoint x: 461, startPoint y: 365, endPoint x: 609, endPoint y: 369, distance: 147.9
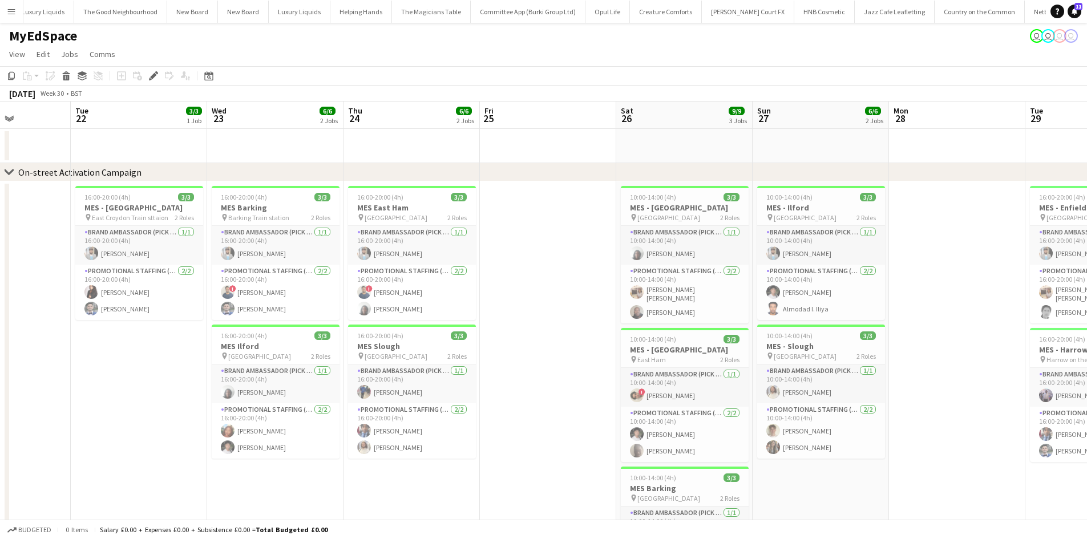
scroll to position [0, 337]
drag, startPoint x: 377, startPoint y: 347, endPoint x: 584, endPoint y: 347, distance: 207.2
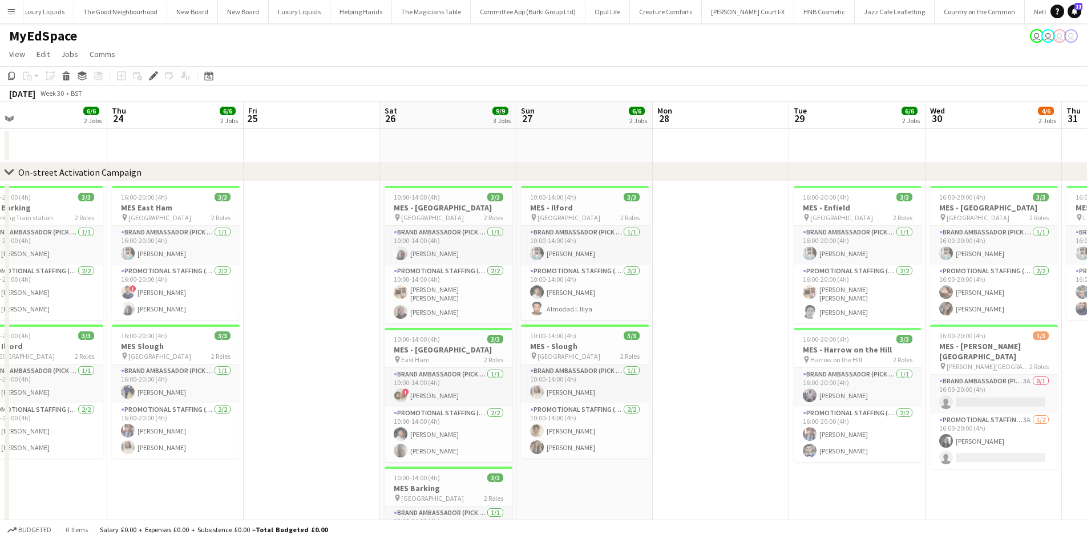
drag, startPoint x: 526, startPoint y: 349, endPoint x: 325, endPoint y: 338, distance: 200.6
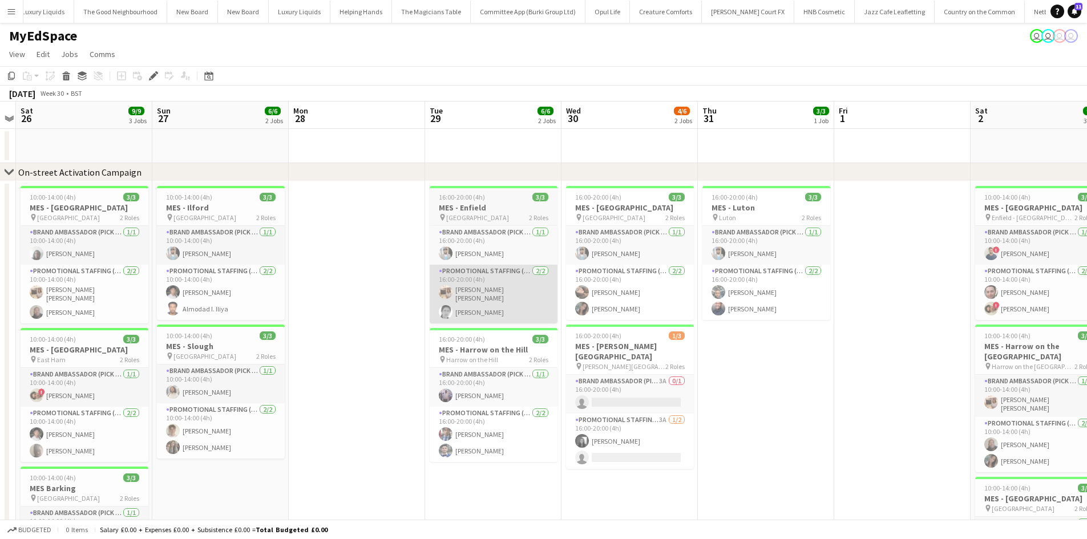
drag, startPoint x: 818, startPoint y: 370, endPoint x: 463, endPoint y: 311, distance: 359.9
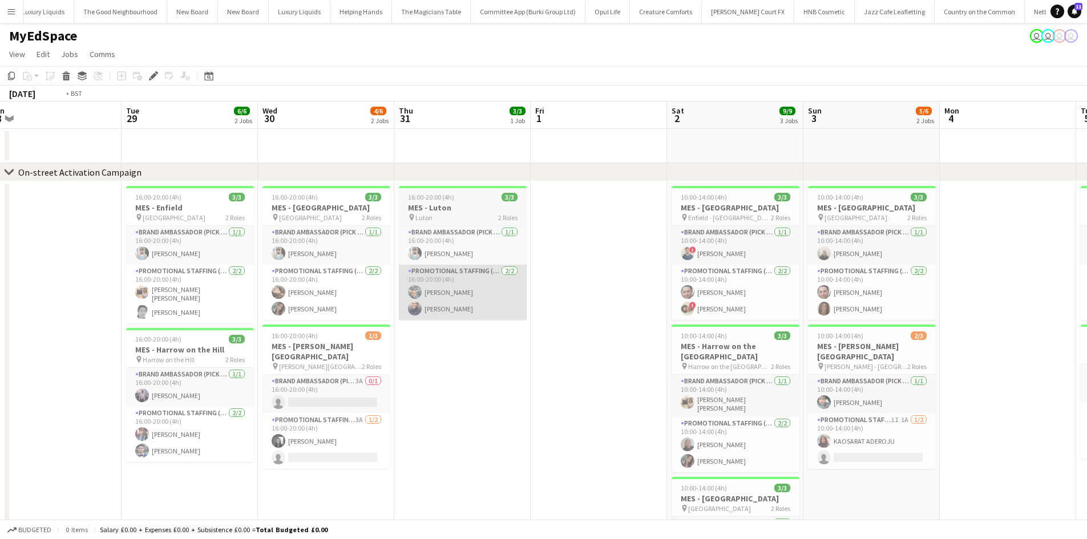
drag, startPoint x: 629, startPoint y: 320, endPoint x: 451, endPoint y: 317, distance: 178.1
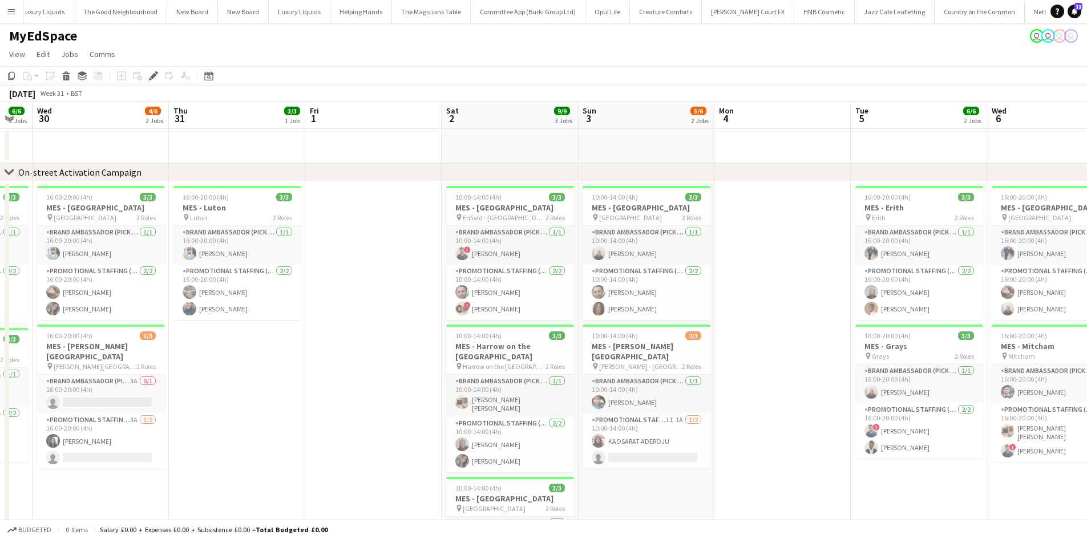
drag, startPoint x: 469, startPoint y: 389, endPoint x: 96, endPoint y: 378, distance: 373.4
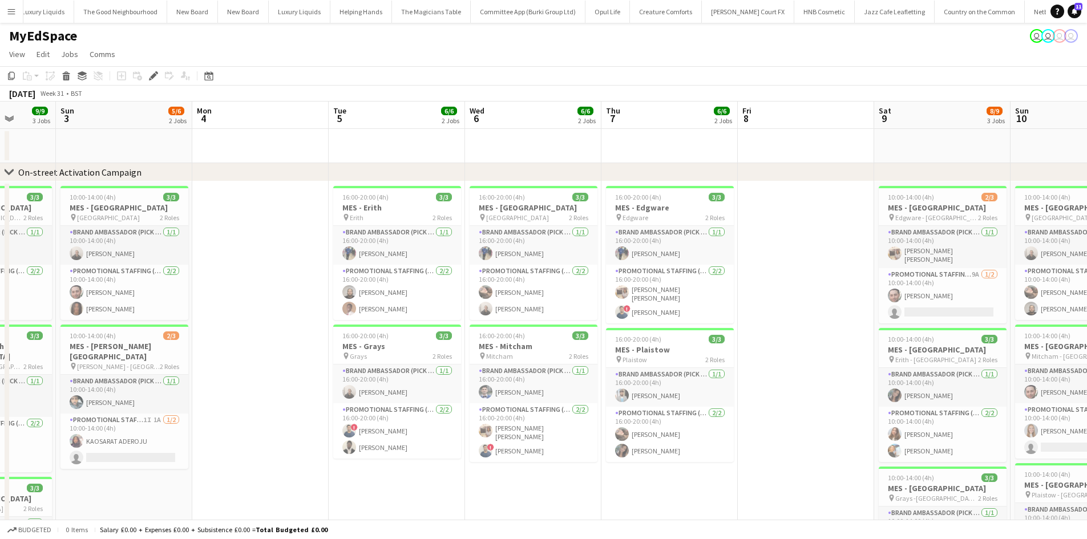
scroll to position [0, 376]
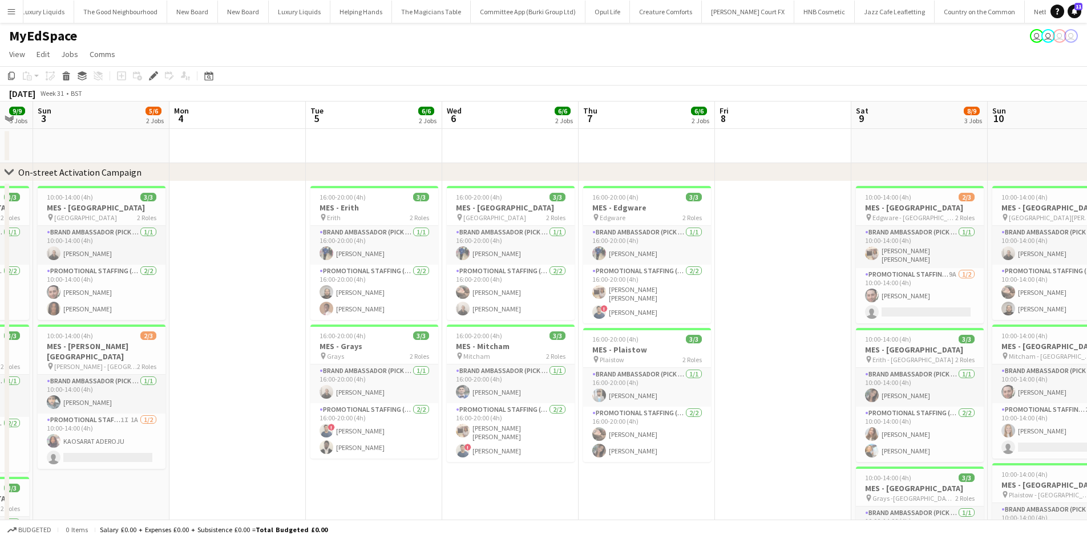
drag, startPoint x: 474, startPoint y: 397, endPoint x: 202, endPoint y: 414, distance: 272.7
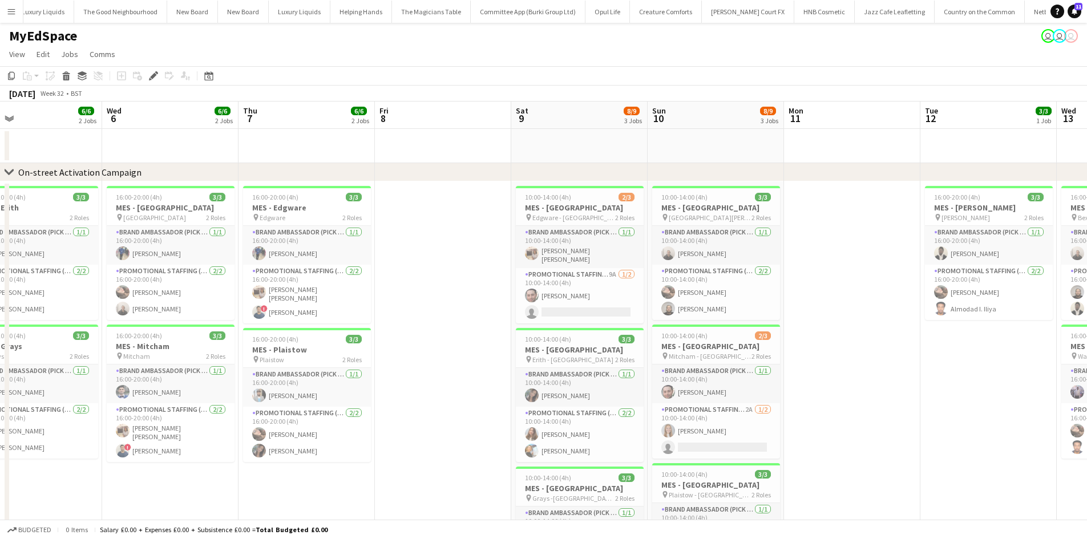
scroll to position [0, 527]
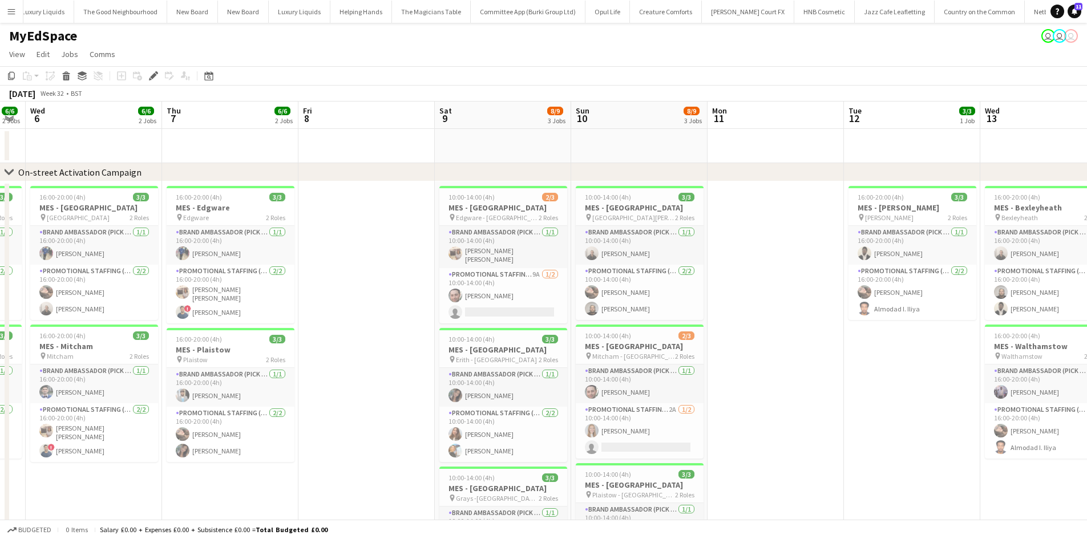
drag, startPoint x: 764, startPoint y: 365, endPoint x: 339, endPoint y: 362, distance: 425.2
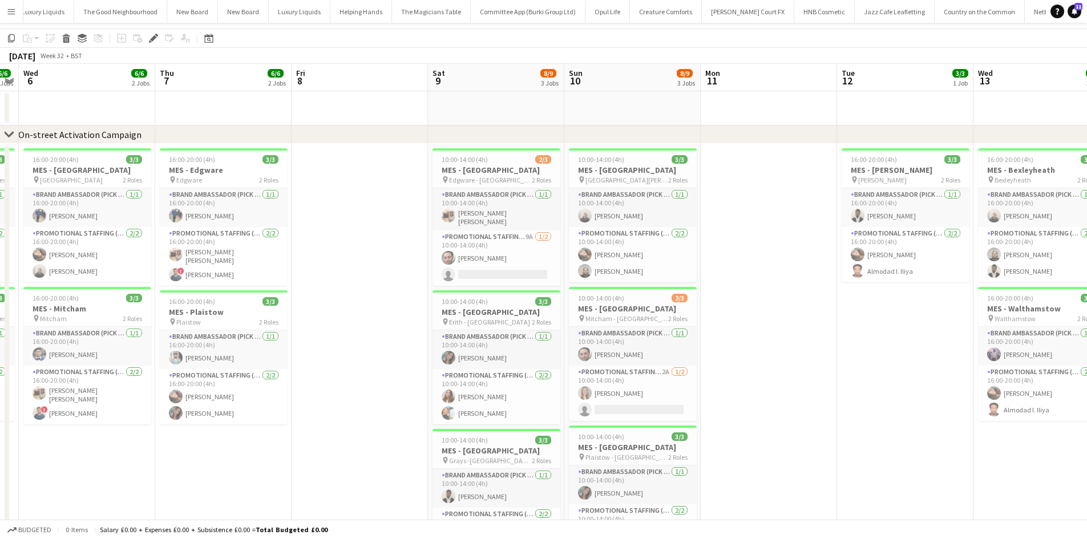
scroll to position [0, 0]
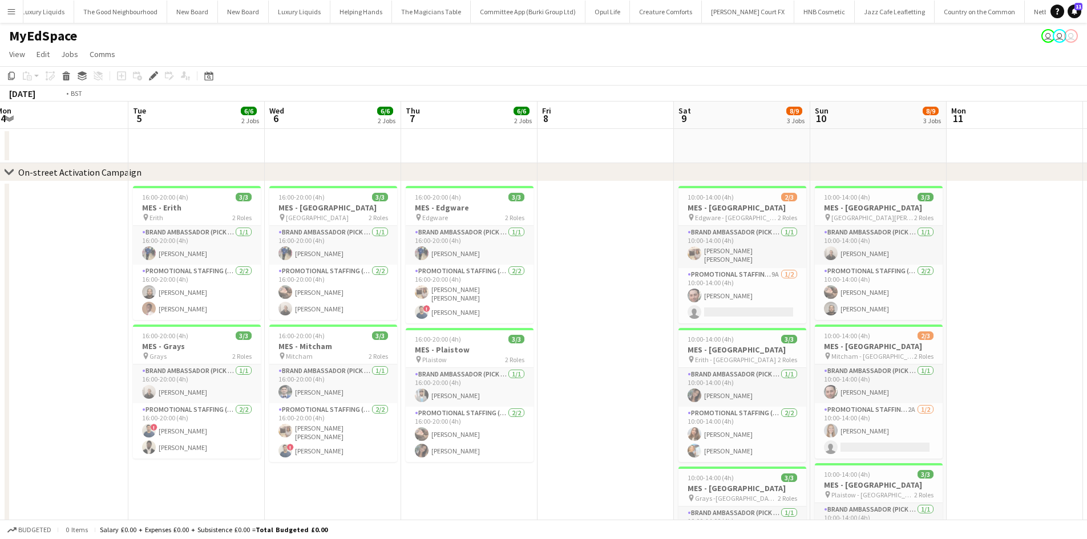
drag, startPoint x: 273, startPoint y: 391, endPoint x: 524, endPoint y: 422, distance: 252.3
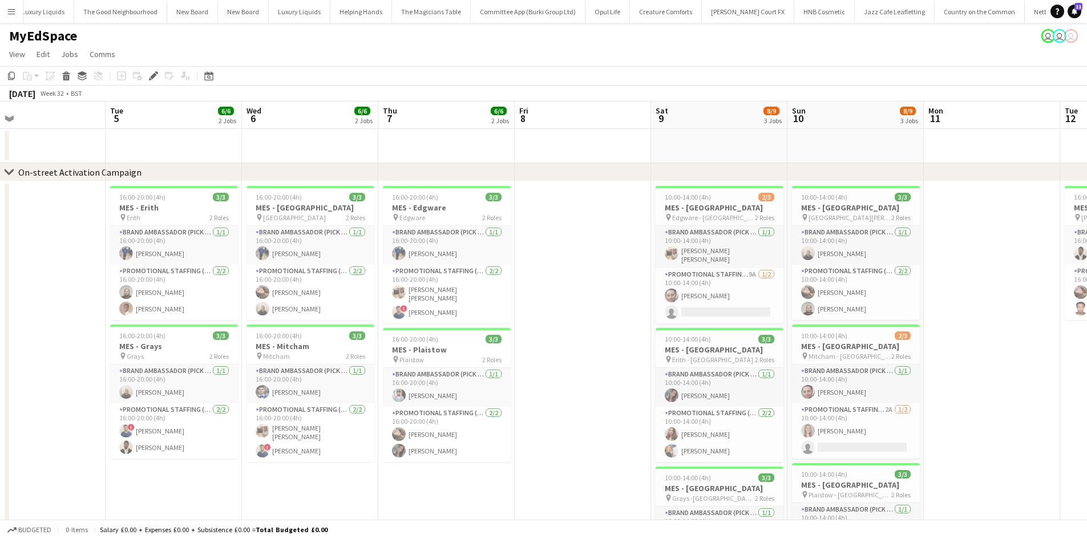
drag, startPoint x: 288, startPoint y: 407, endPoint x: 387, endPoint y: 411, distance: 99.9
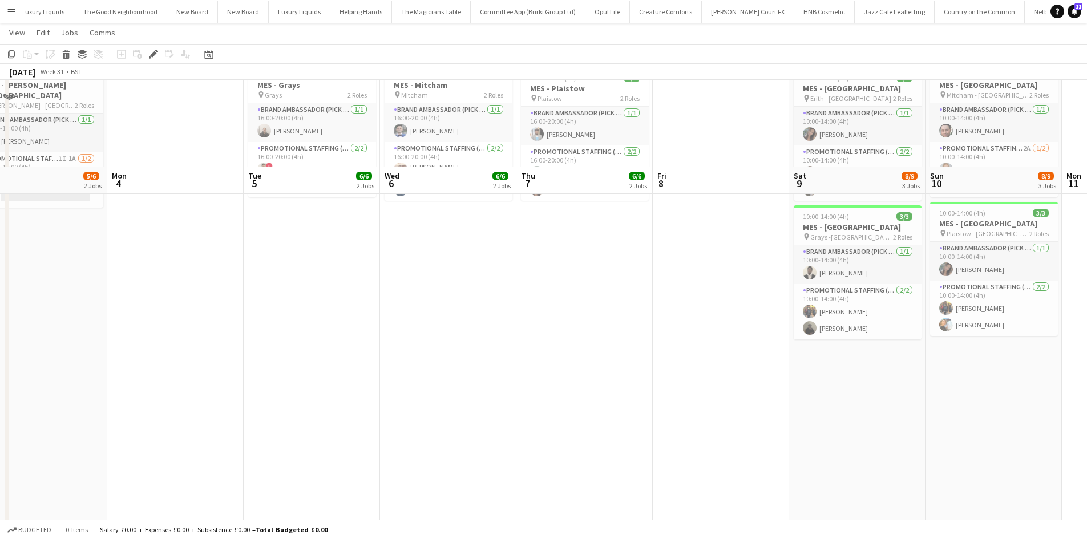
scroll to position [603, 0]
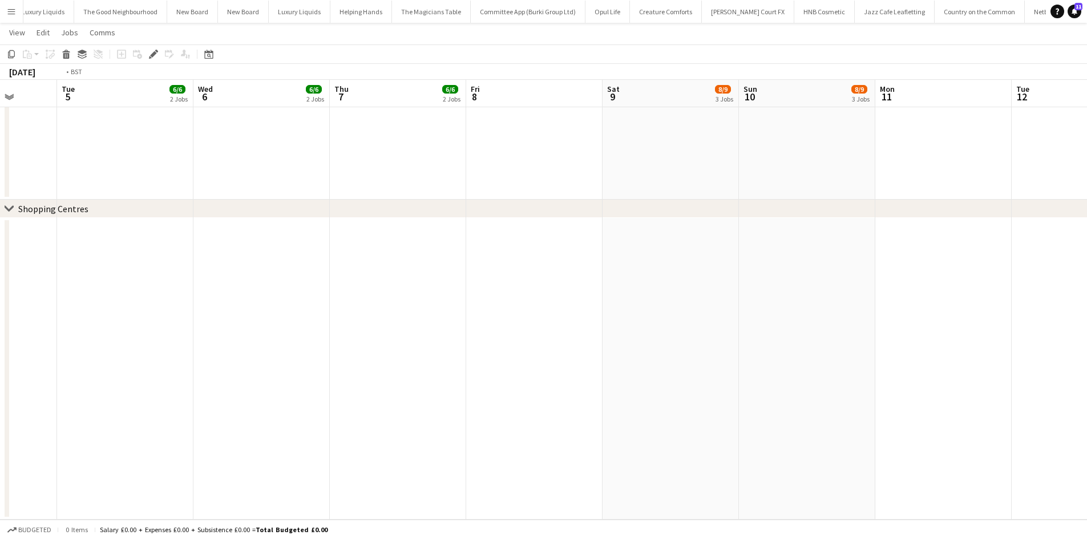
drag, startPoint x: 728, startPoint y: 248, endPoint x: 375, endPoint y: 250, distance: 353.3
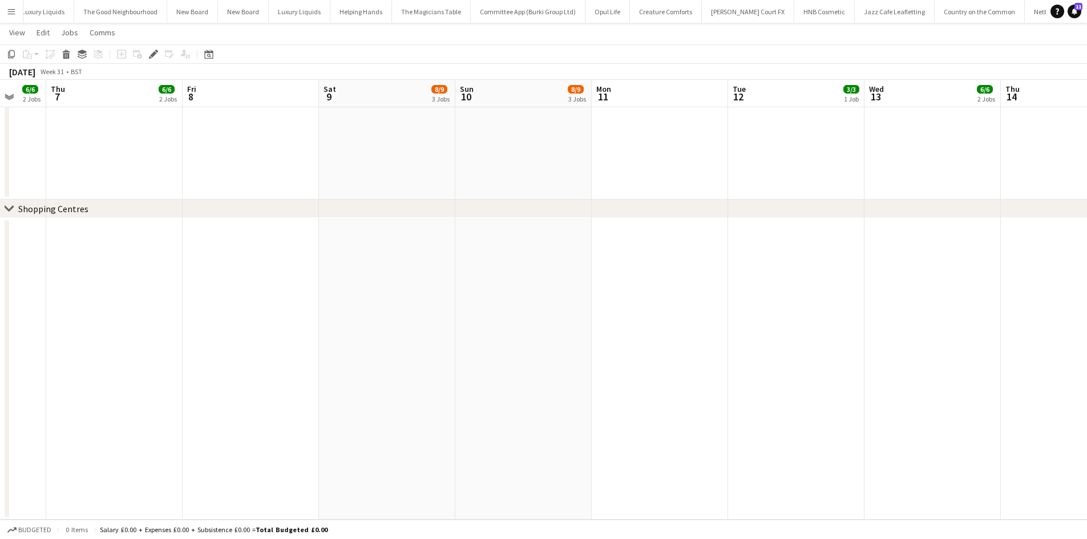
drag, startPoint x: 479, startPoint y: 267, endPoint x: 302, endPoint y: 245, distance: 178.2
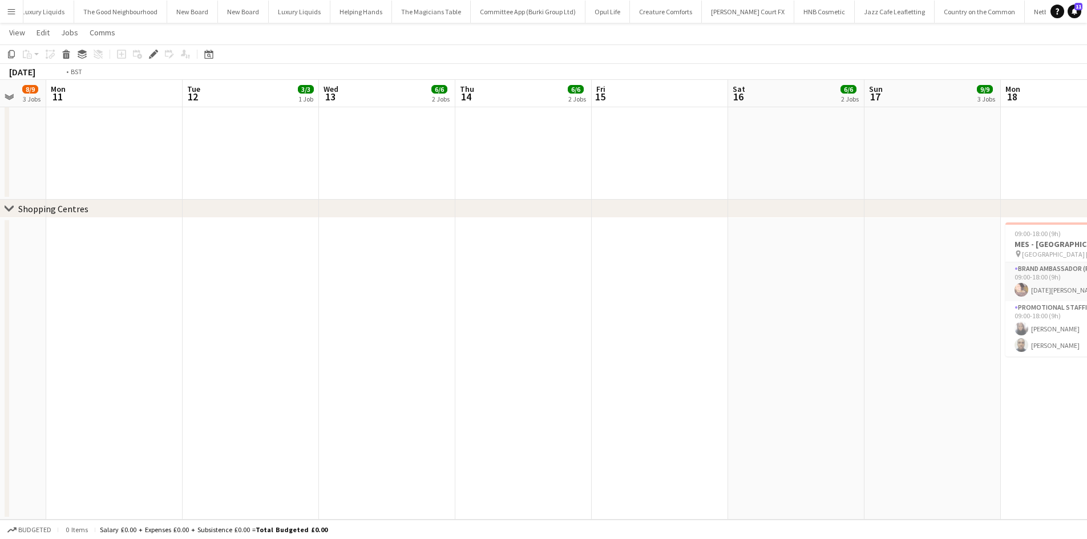
drag, startPoint x: 368, startPoint y: 256, endPoint x: 658, endPoint y: 255, distance: 290.5
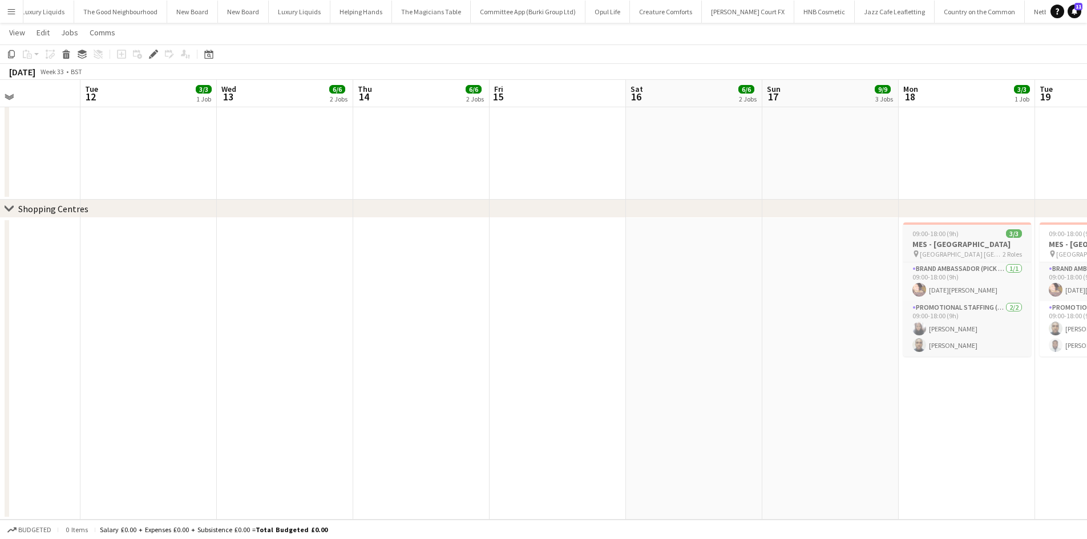
drag, startPoint x: 666, startPoint y: 257, endPoint x: 645, endPoint y: 253, distance: 20.9
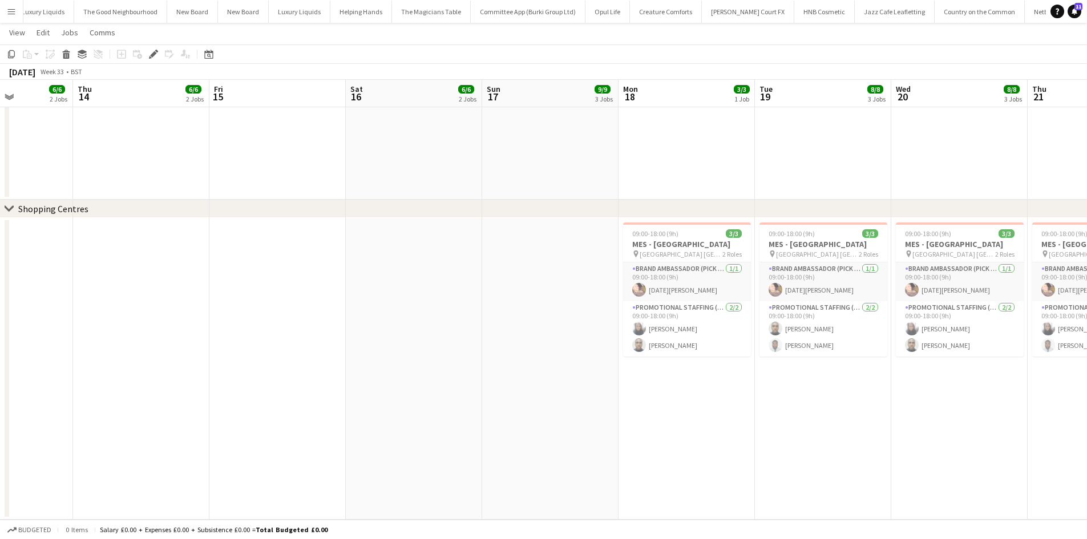
drag, startPoint x: 645, startPoint y: 253, endPoint x: 331, endPoint y: 252, distance: 314.4
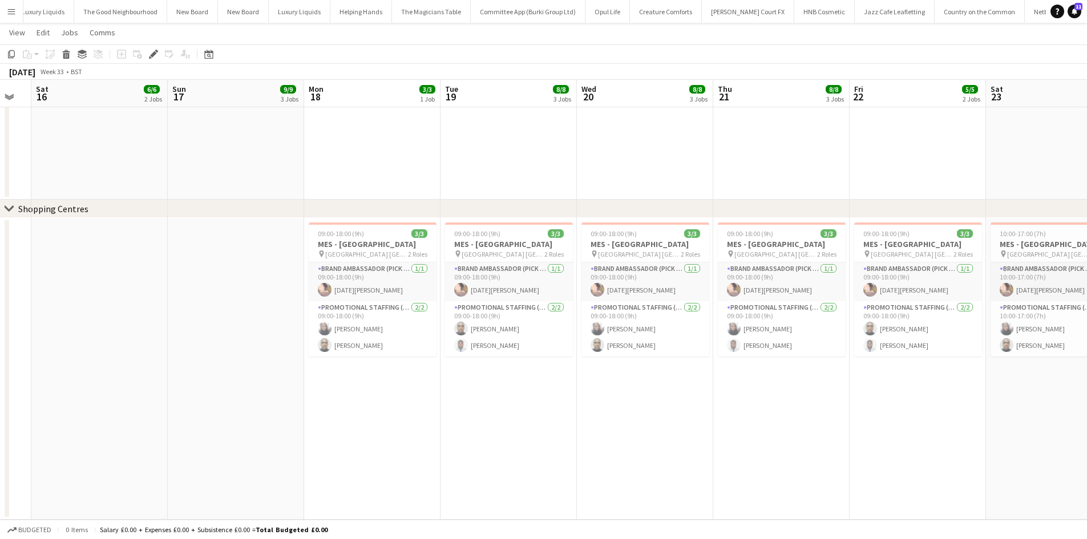
drag, startPoint x: 700, startPoint y: 223, endPoint x: 414, endPoint y: 229, distance: 286.6
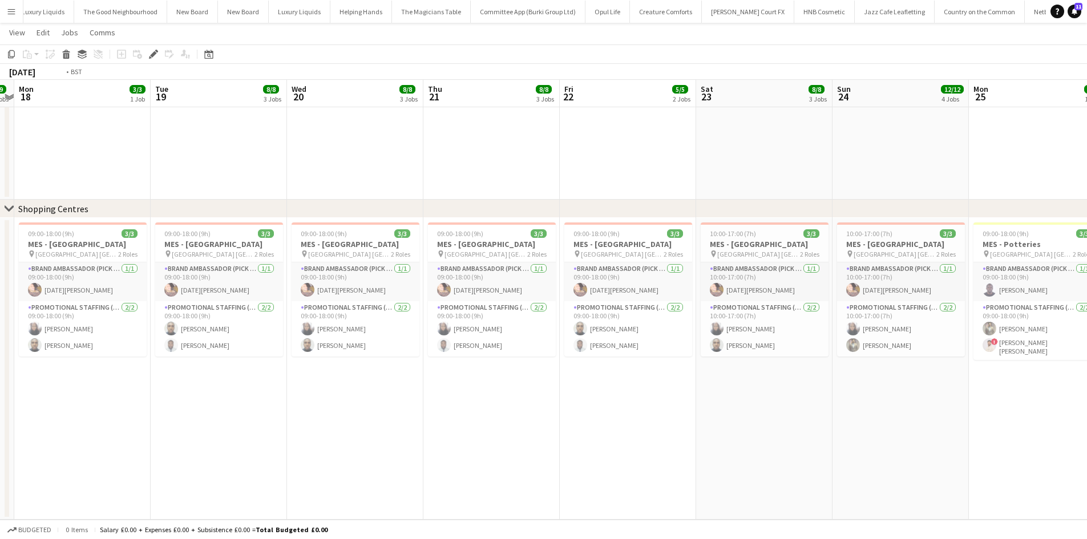
drag, startPoint x: 660, startPoint y: 233, endPoint x: 406, endPoint y: 233, distance: 254.5
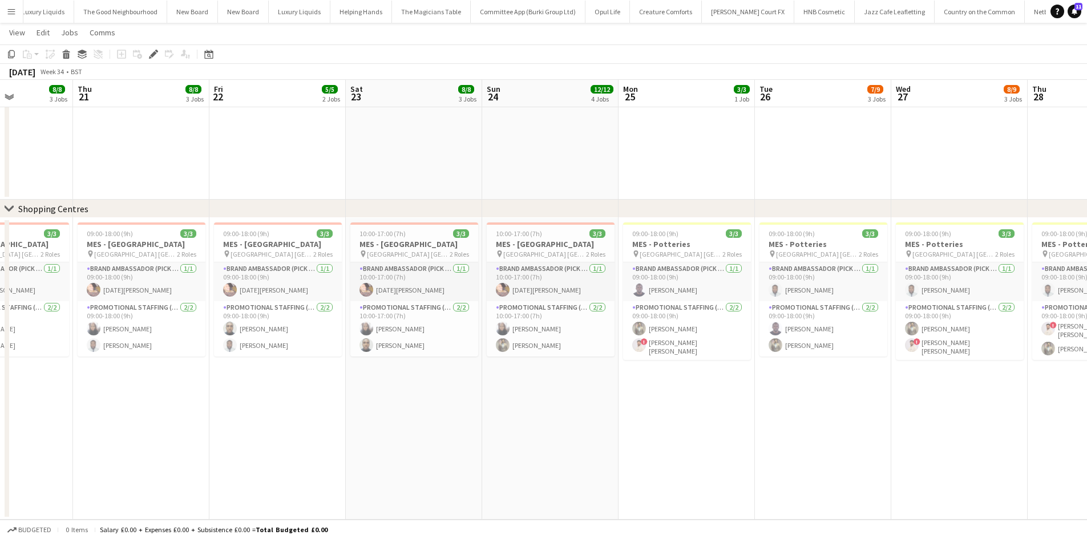
drag, startPoint x: 496, startPoint y: 223, endPoint x: 706, endPoint y: 205, distance: 210.8
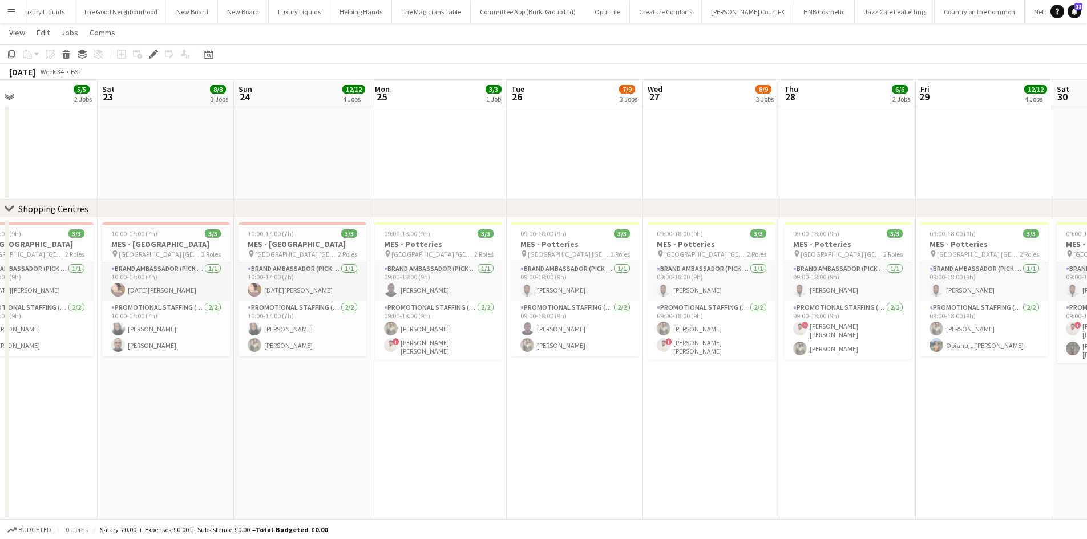
drag, startPoint x: 586, startPoint y: 213, endPoint x: 398, endPoint y: 213, distance: 187.8
click at [399, 213] on div "chevron-right Shopping Centres" at bounding box center [543, 209] width 1087 height 18
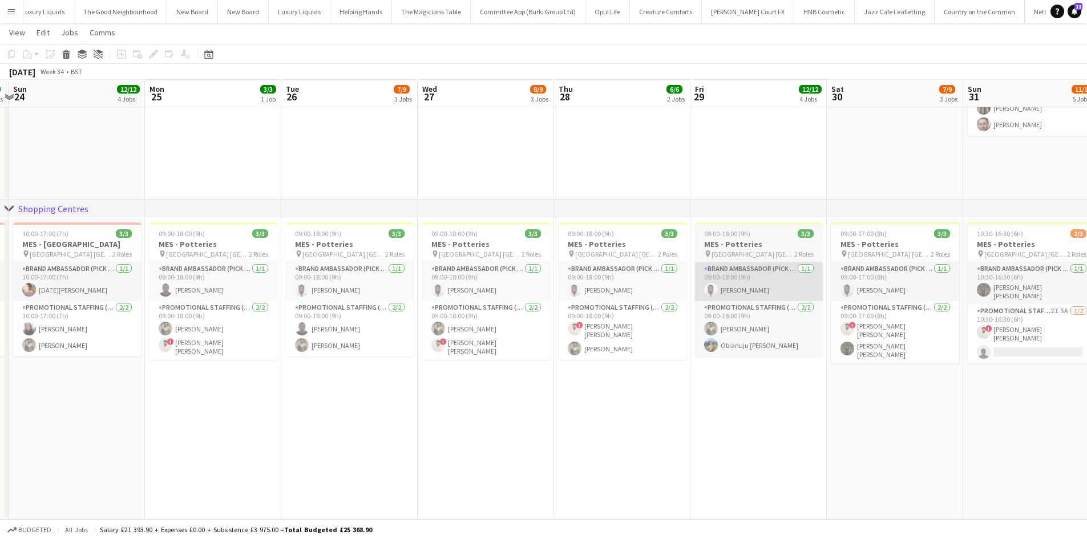
drag, startPoint x: 681, startPoint y: 265, endPoint x: 706, endPoint y: 264, distance: 25.7
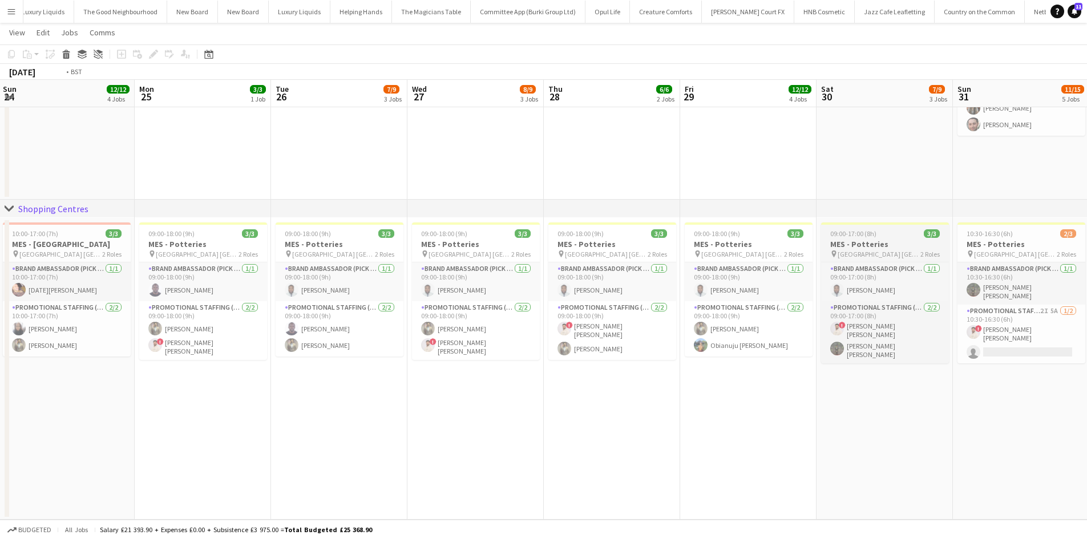
drag, startPoint x: 540, startPoint y: 249, endPoint x: 581, endPoint y: 242, distance: 41.2
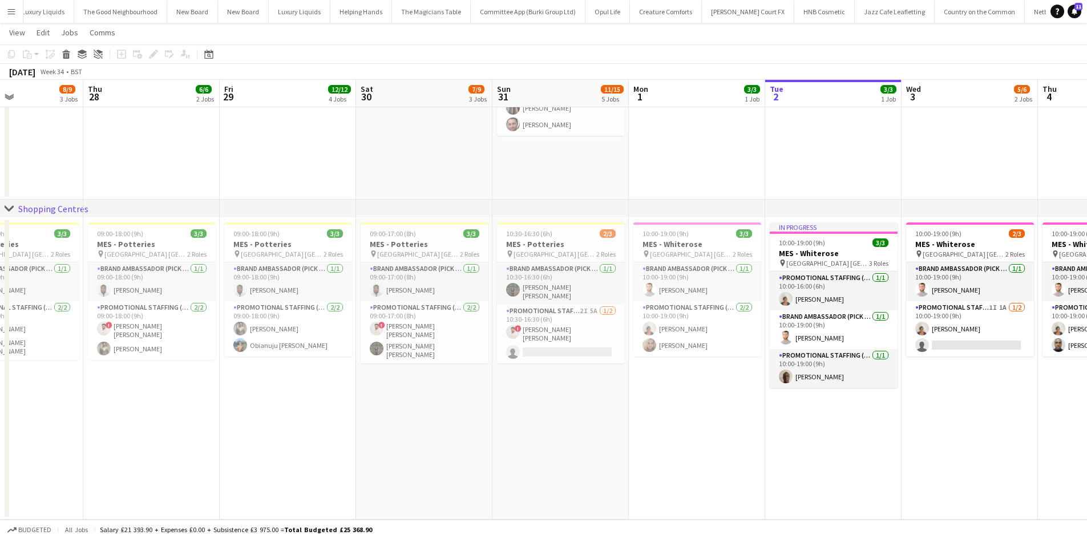
drag, startPoint x: 635, startPoint y: 244, endPoint x: 425, endPoint y: 238, distance: 210.7
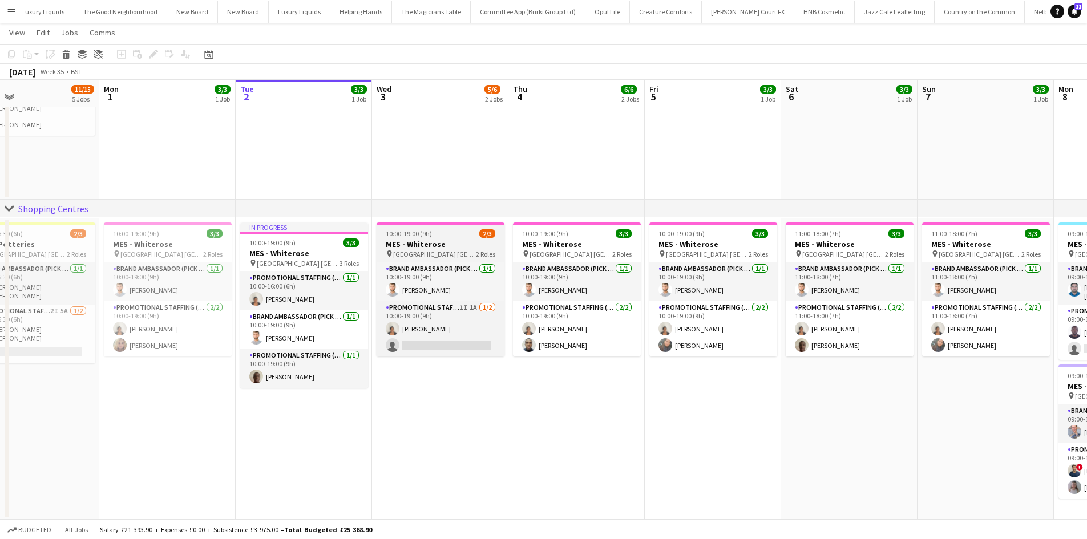
drag, startPoint x: 626, startPoint y: 236, endPoint x: 403, endPoint y: 227, distance: 222.7
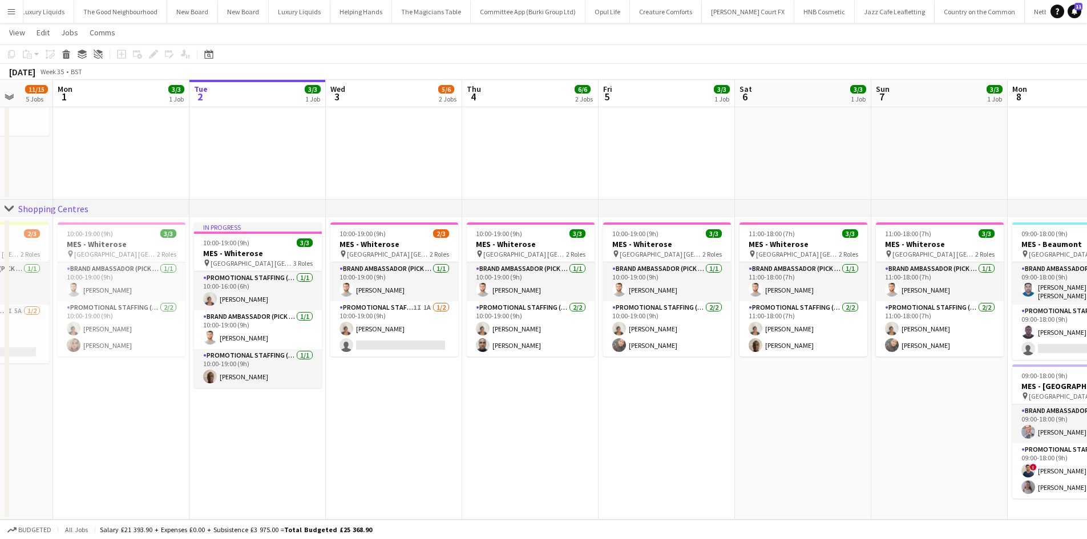
drag, startPoint x: 343, startPoint y: 224, endPoint x: 324, endPoint y: 212, distance: 22.0
click at [285, 216] on div "chevron-right Shopping Centres" at bounding box center [543, 209] width 1087 height 18
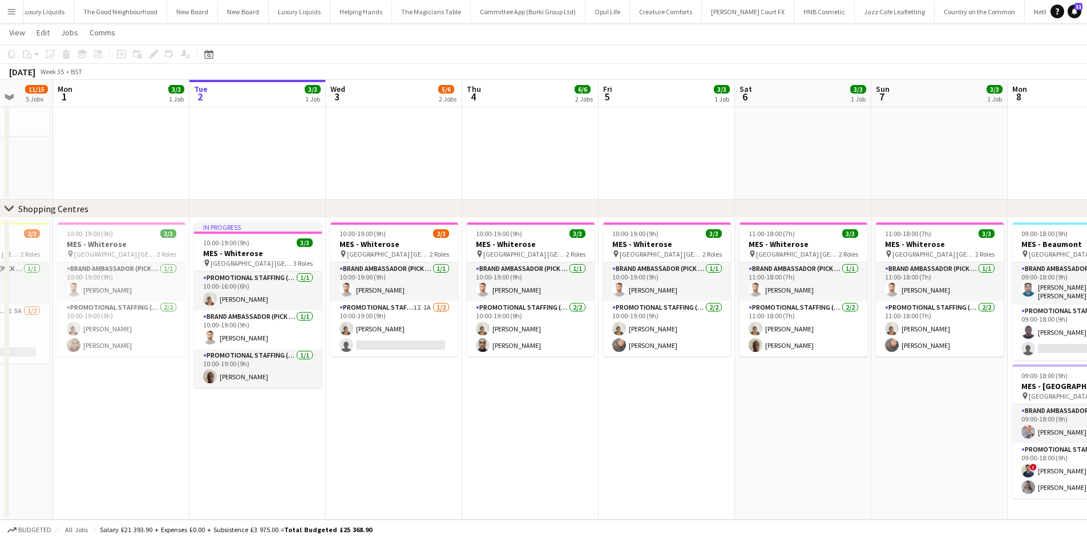
drag, startPoint x: 734, startPoint y: 215, endPoint x: 469, endPoint y: 207, distance: 264.9
click at [419, 208] on div "chevron-right Shopping Centres" at bounding box center [543, 209] width 1087 height 18
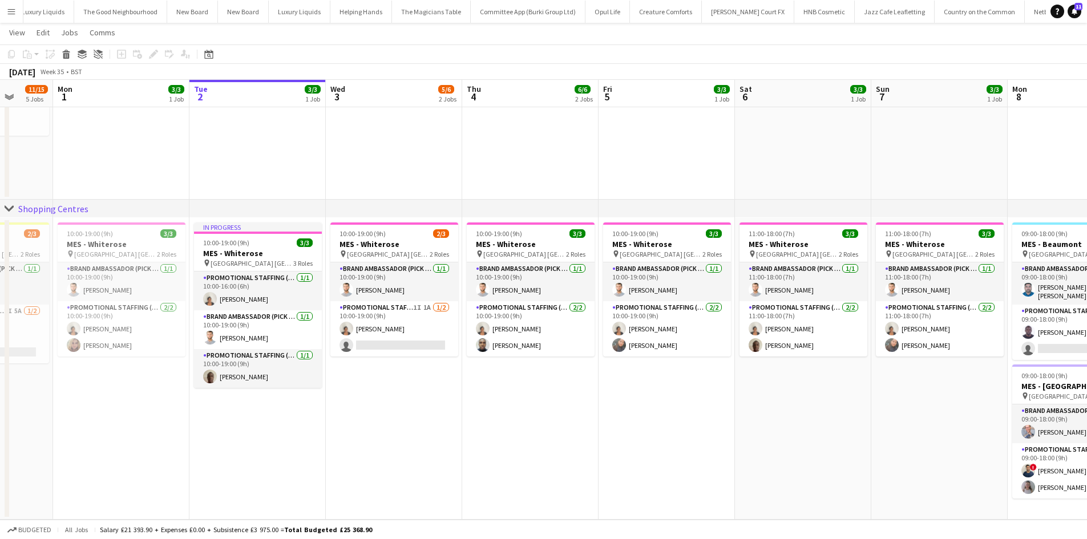
drag, startPoint x: 778, startPoint y: 201, endPoint x: 693, endPoint y: 185, distance: 86.4
click at [627, 201] on div "chevron-right Shopping Centres" at bounding box center [543, 209] width 1087 height 18
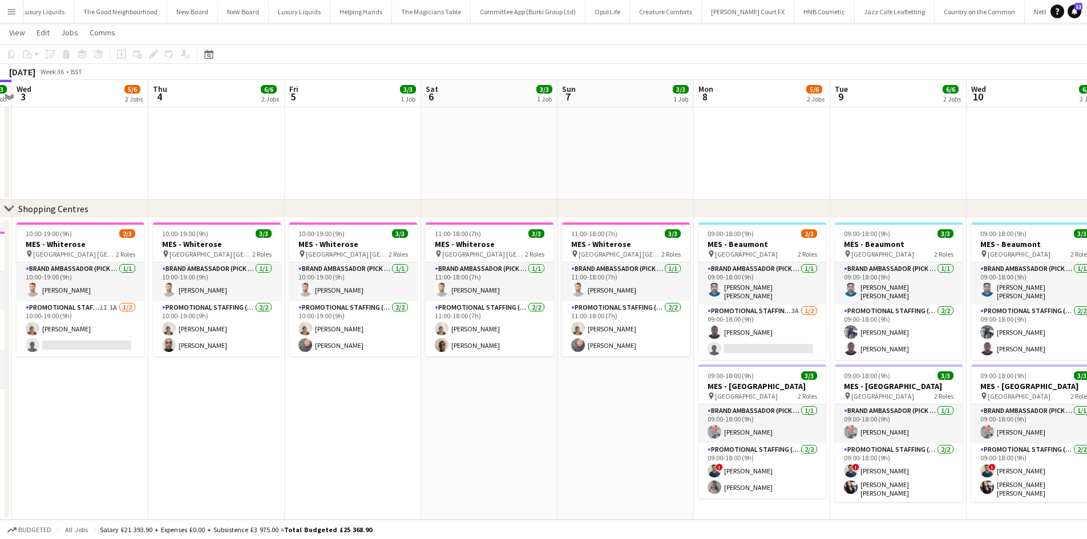
drag, startPoint x: 832, startPoint y: 165, endPoint x: 528, endPoint y: 166, distance: 304.2
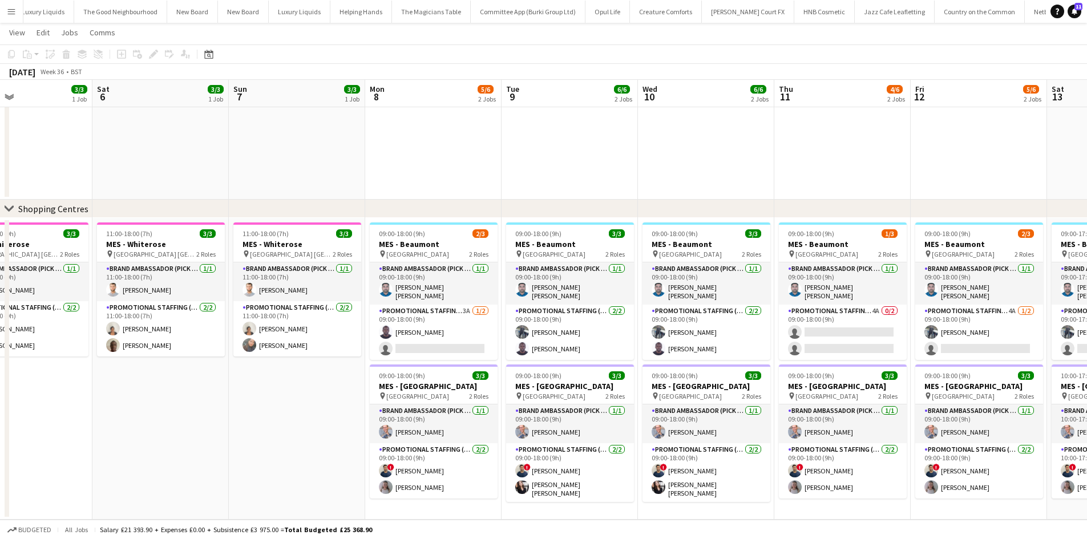
drag, startPoint x: 834, startPoint y: 181, endPoint x: 465, endPoint y: 200, distance: 369.7
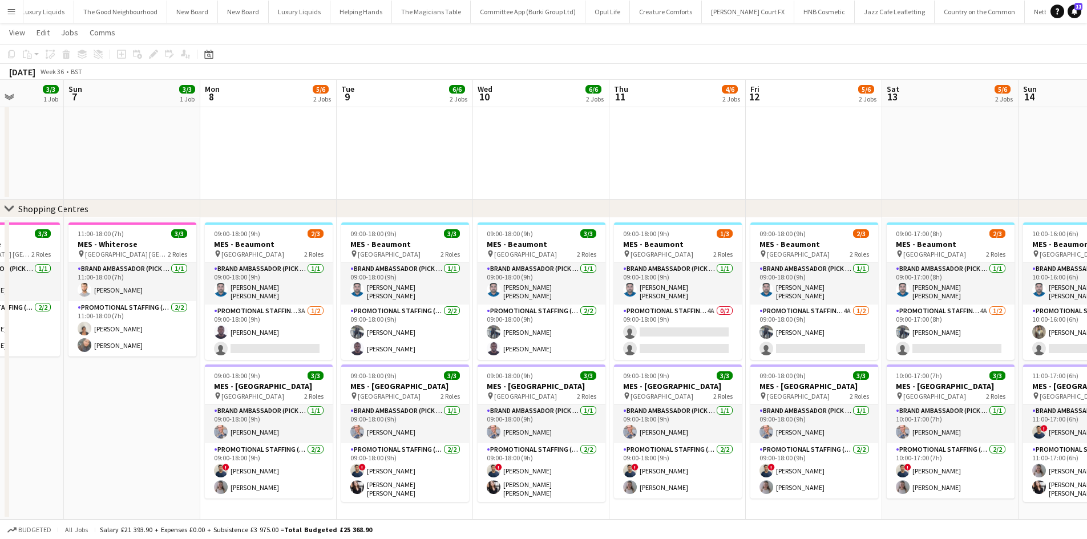
drag, startPoint x: 403, startPoint y: 196, endPoint x: 268, endPoint y: 183, distance: 135.8
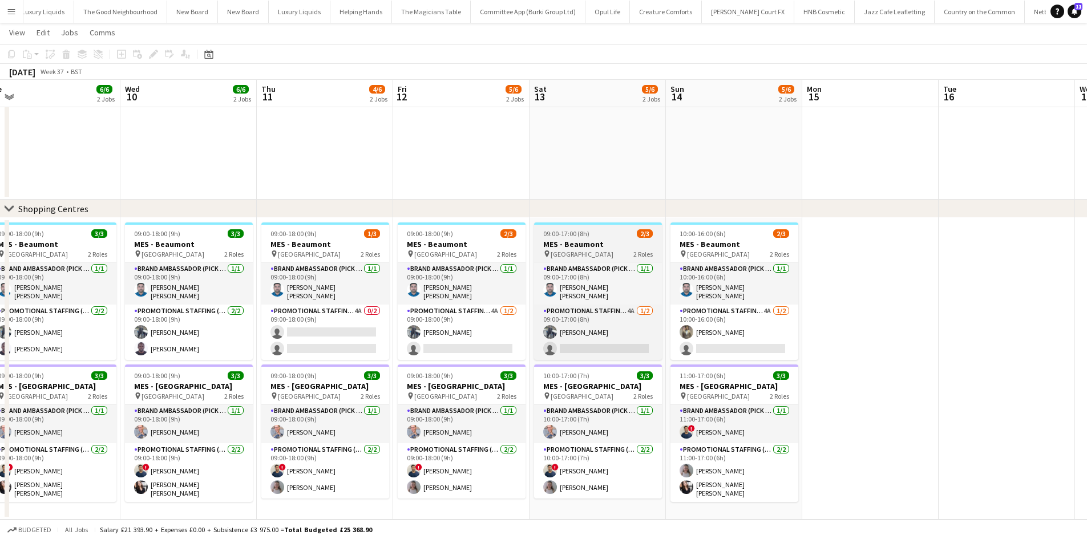
drag, startPoint x: 920, startPoint y: 189, endPoint x: 535, endPoint y: 232, distance: 387.6
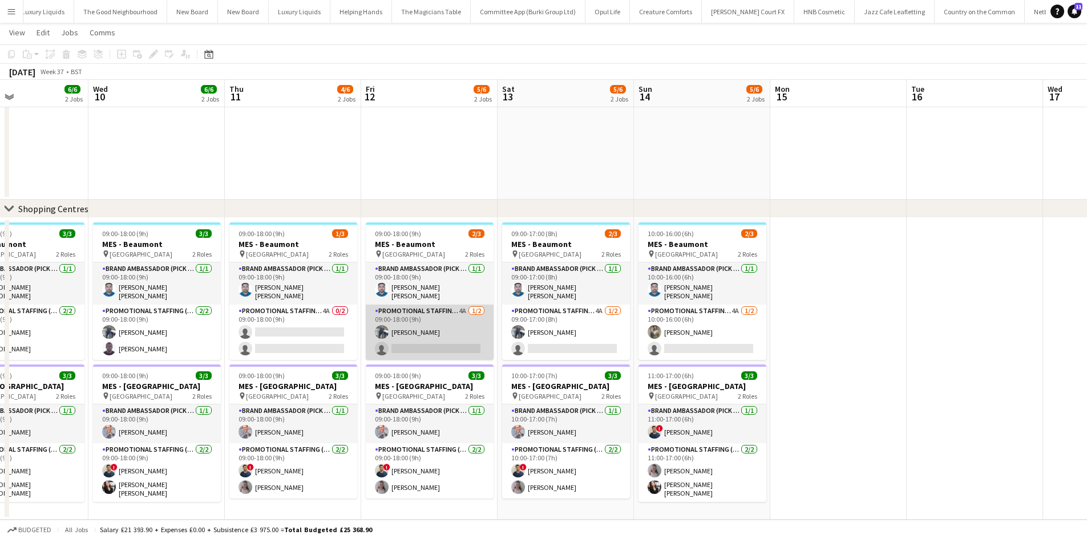
click at [465, 307] on app-card-role "Promotional Staffing (Brand Ambassadors) 4A 1/2 09:00-18:00 (9h) Saif Hassan si…" at bounding box center [430, 332] width 128 height 55
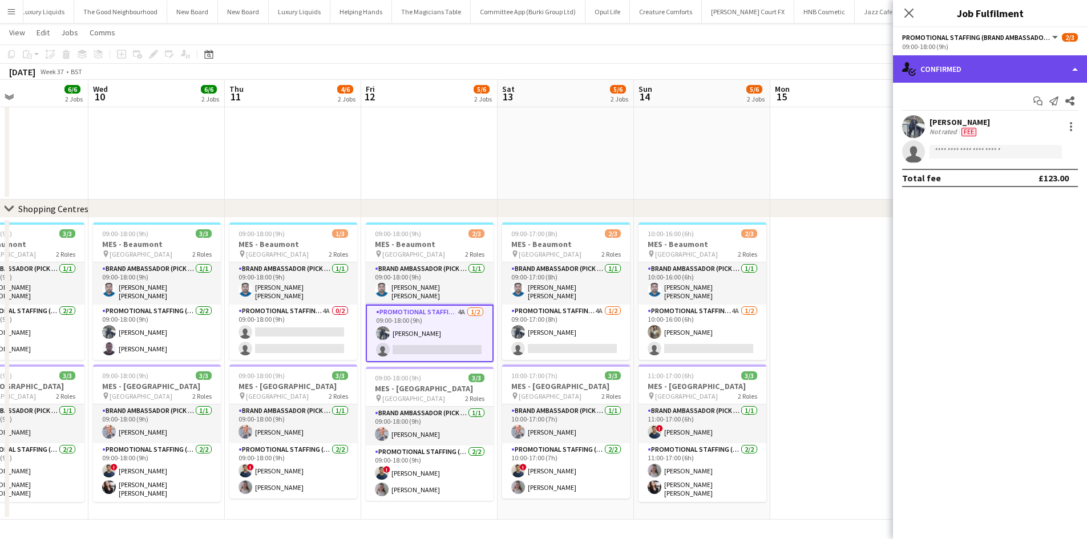
click at [1049, 75] on div "single-neutral-actions-check-2 Confirmed" at bounding box center [990, 68] width 194 height 27
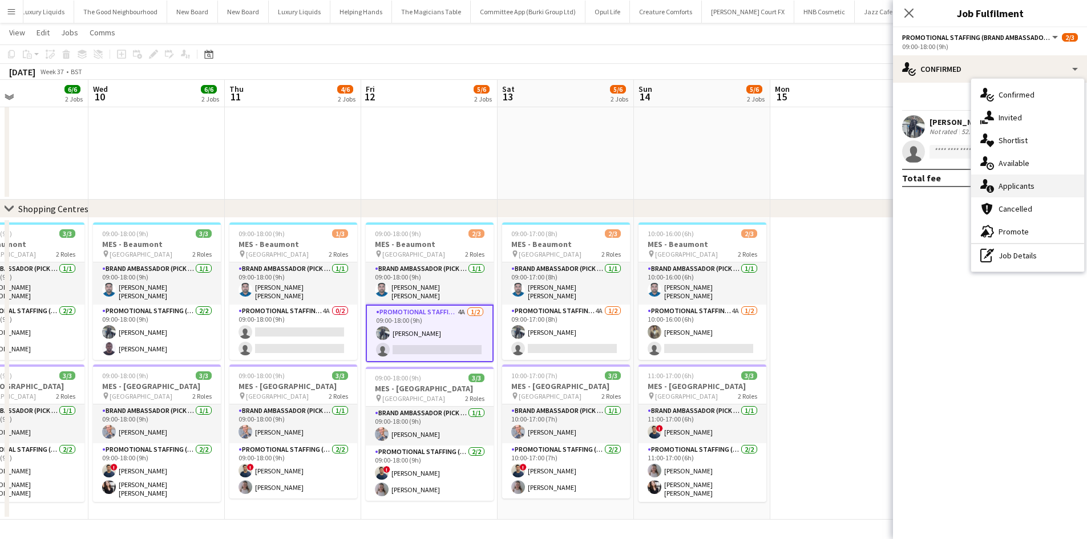
click at [1033, 188] on span "Applicants" at bounding box center [1017, 186] width 36 height 10
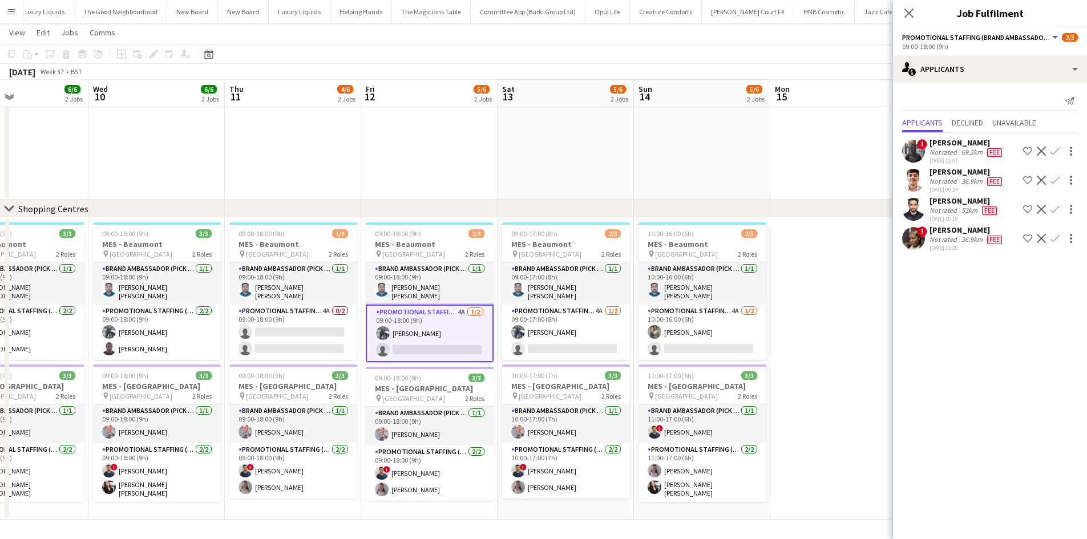
click at [1053, 239] on app-icon "Confirm" at bounding box center [1055, 238] width 9 height 9
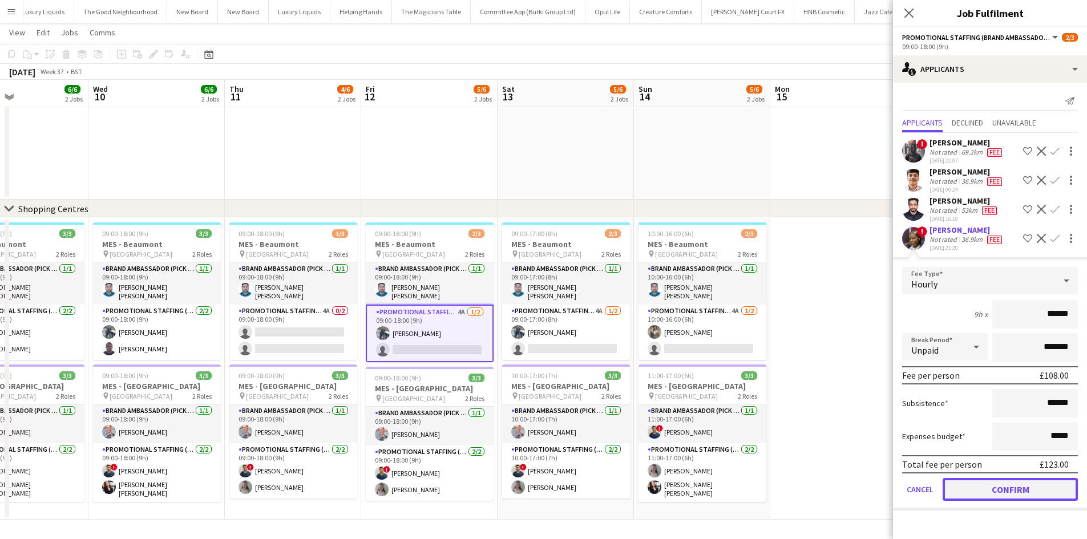
click at [1040, 487] on button "Confirm" at bounding box center [1010, 489] width 135 height 23
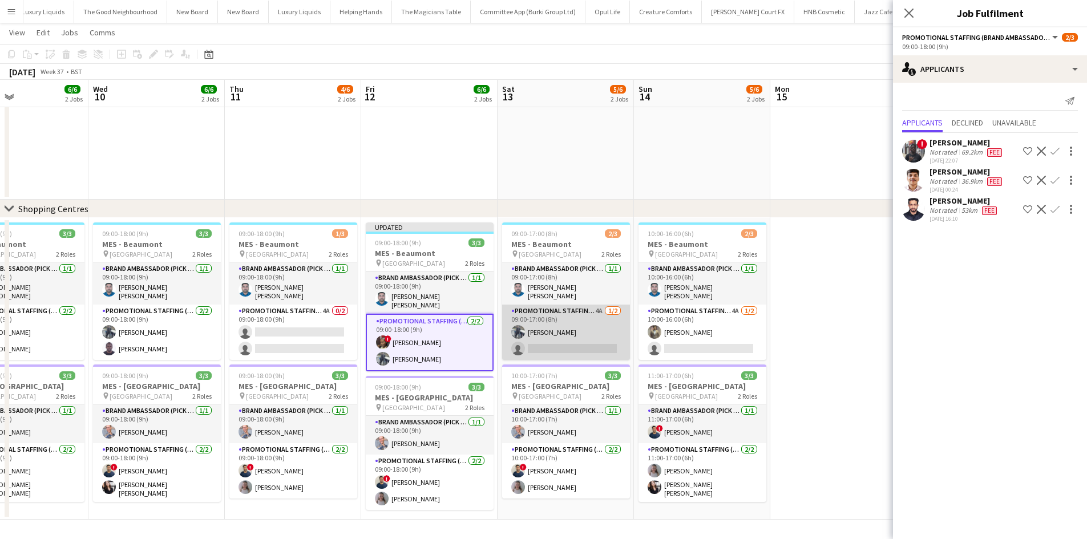
click at [606, 309] on app-card-role "Promotional Staffing (Brand Ambassadors) 4A 1/2 09:00-17:00 (8h) Saif Hassan si…" at bounding box center [566, 332] width 128 height 55
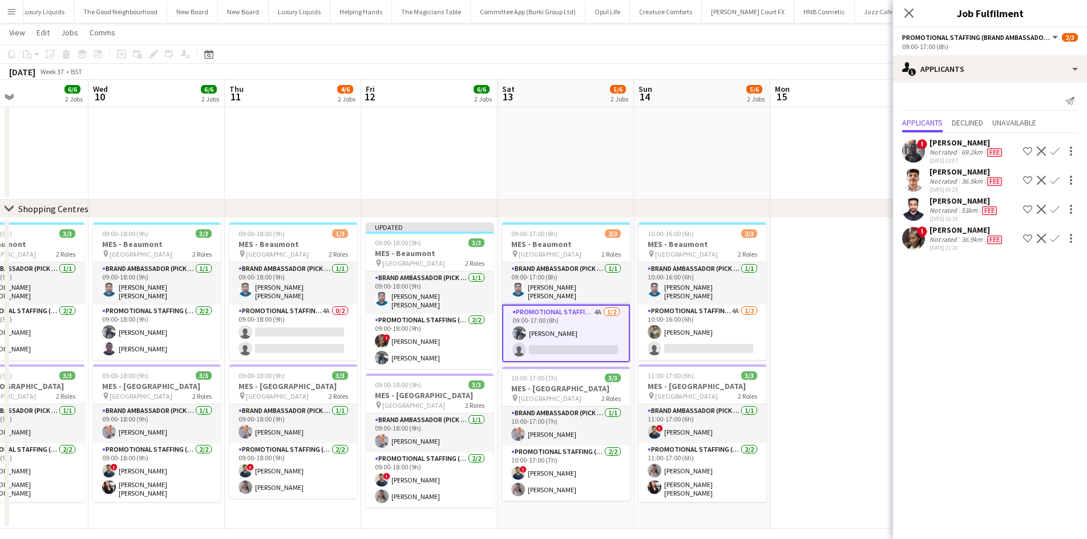
scroll to position [0, 457]
click at [1048, 240] on button "Confirm" at bounding box center [1055, 239] width 14 height 14
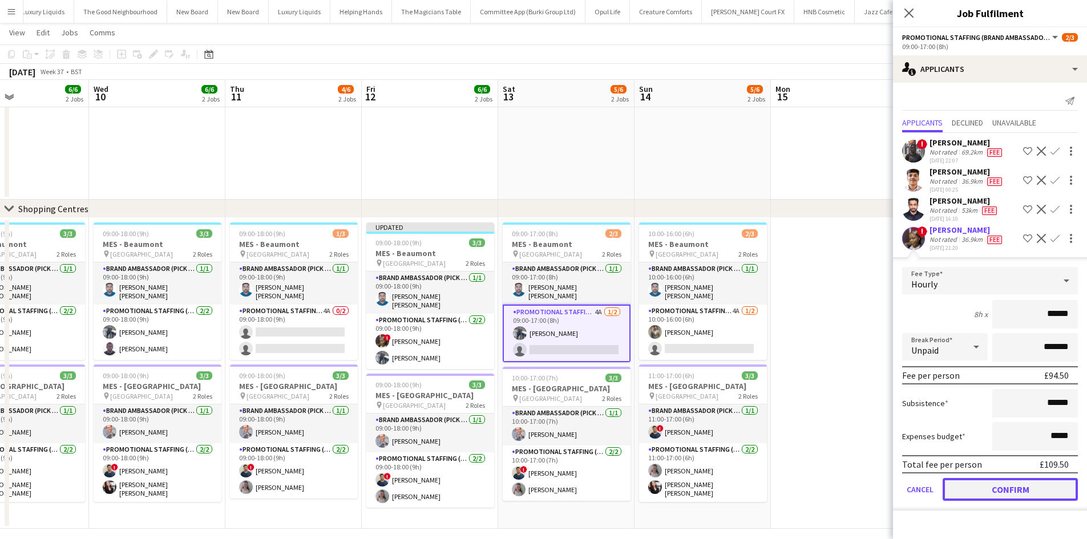
drag, startPoint x: 1026, startPoint y: 479, endPoint x: 1035, endPoint y: 478, distance: 9.2
click at [1026, 478] on button "Confirm" at bounding box center [1010, 489] width 135 height 23
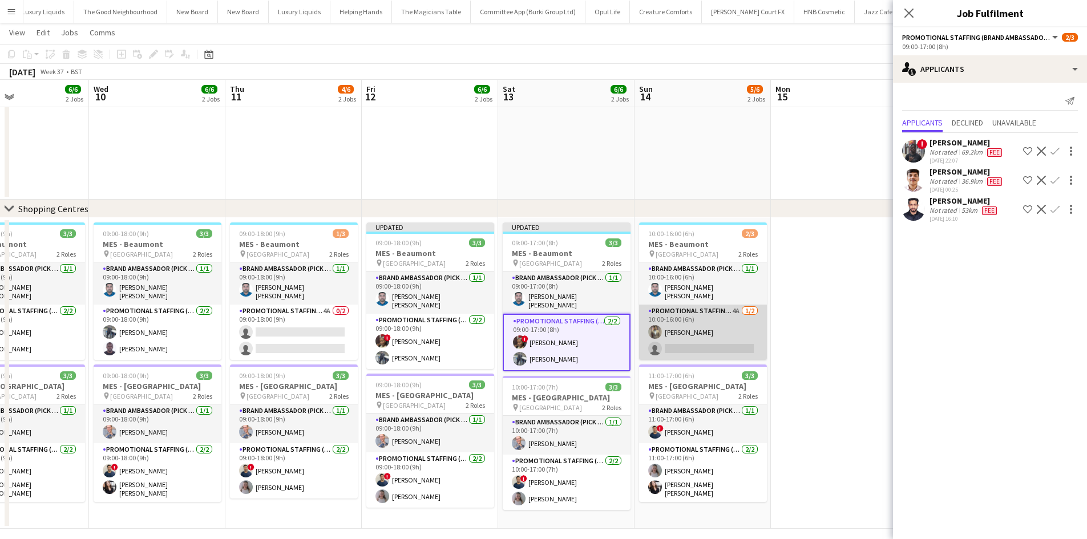
click at [733, 306] on app-card-role "Promotional Staffing (Brand Ambassadors) 4A 1/2 10:00-16:00 (6h) Syed Shah sing…" at bounding box center [703, 332] width 128 height 55
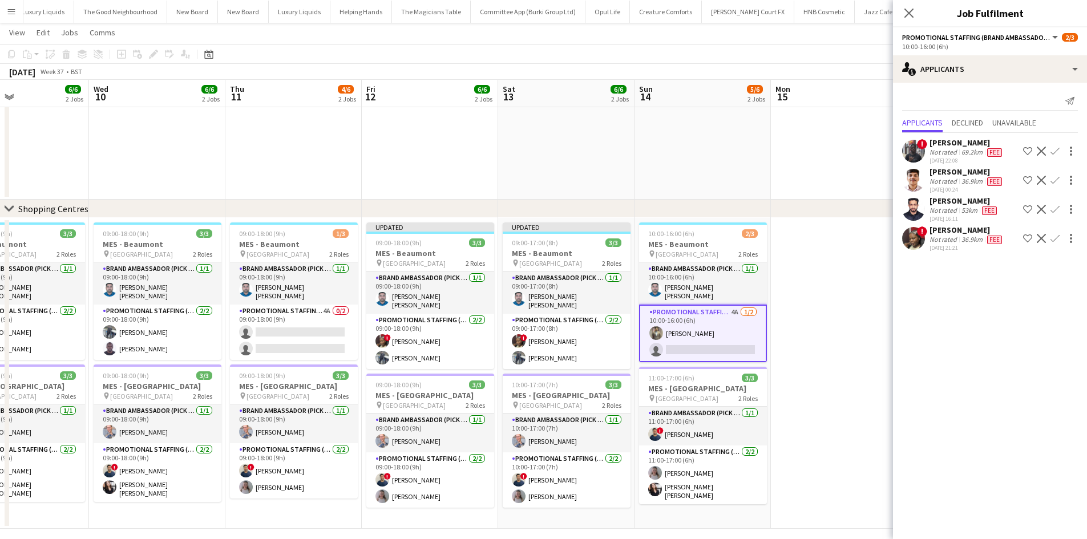
drag, startPoint x: 1055, startPoint y: 239, endPoint x: 1050, endPoint y: 233, distance: 7.3
click at [1054, 239] on app-icon "Confirm" at bounding box center [1055, 238] width 9 height 9
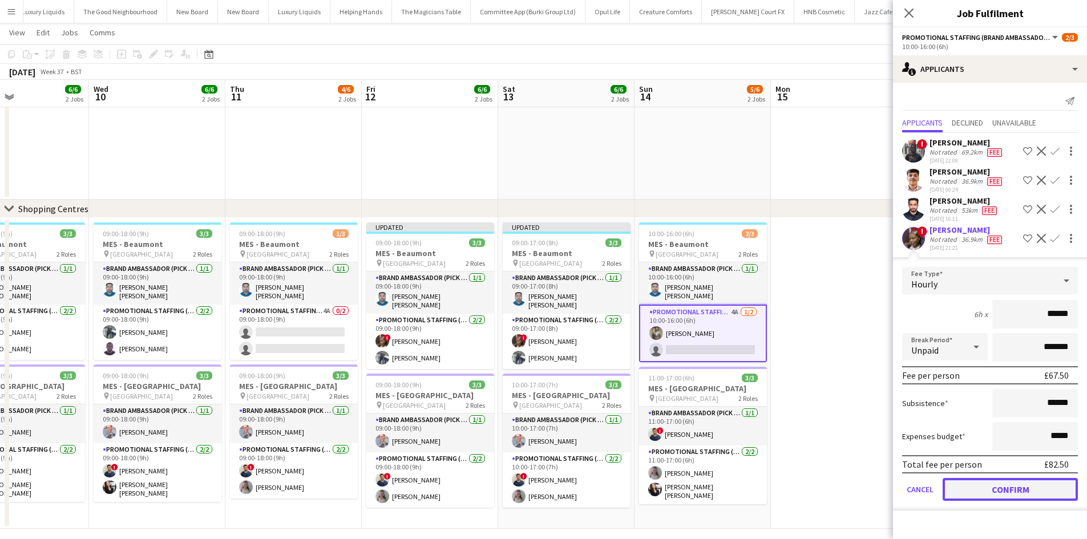
click at [1033, 497] on button "Confirm" at bounding box center [1010, 489] width 135 height 23
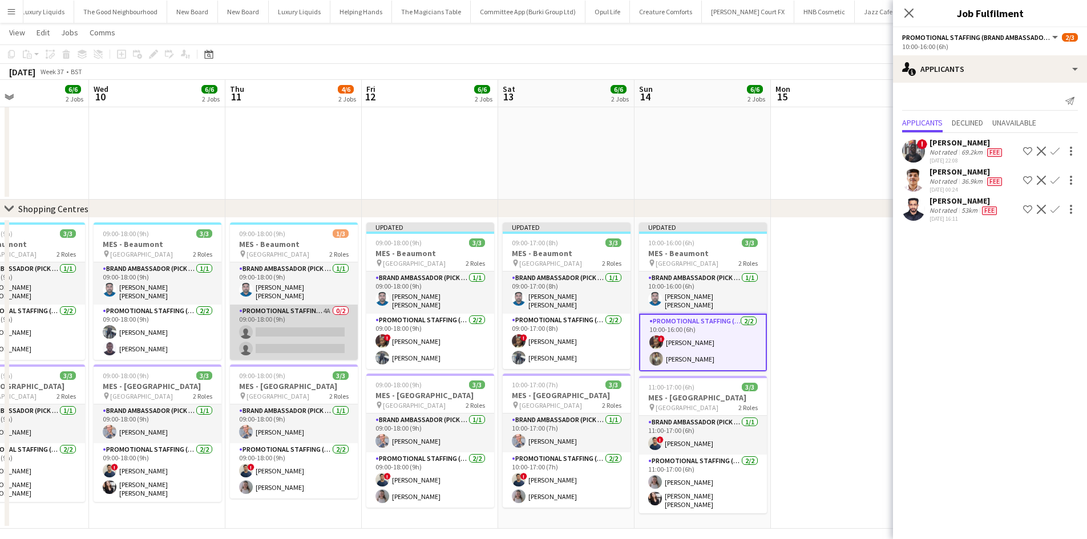
click at [327, 311] on app-card-role "Promotional Staffing (Brand Ambassadors) 4A 0/2 09:00-18:00 (9h) single-neutral…" at bounding box center [294, 332] width 128 height 55
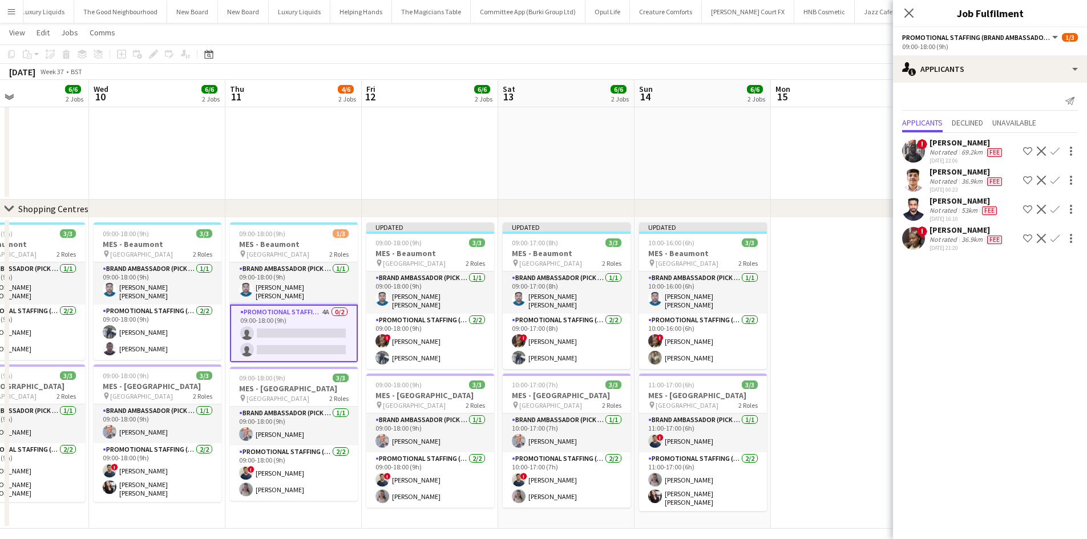
click at [1057, 237] on app-icon "Confirm" at bounding box center [1055, 238] width 9 height 9
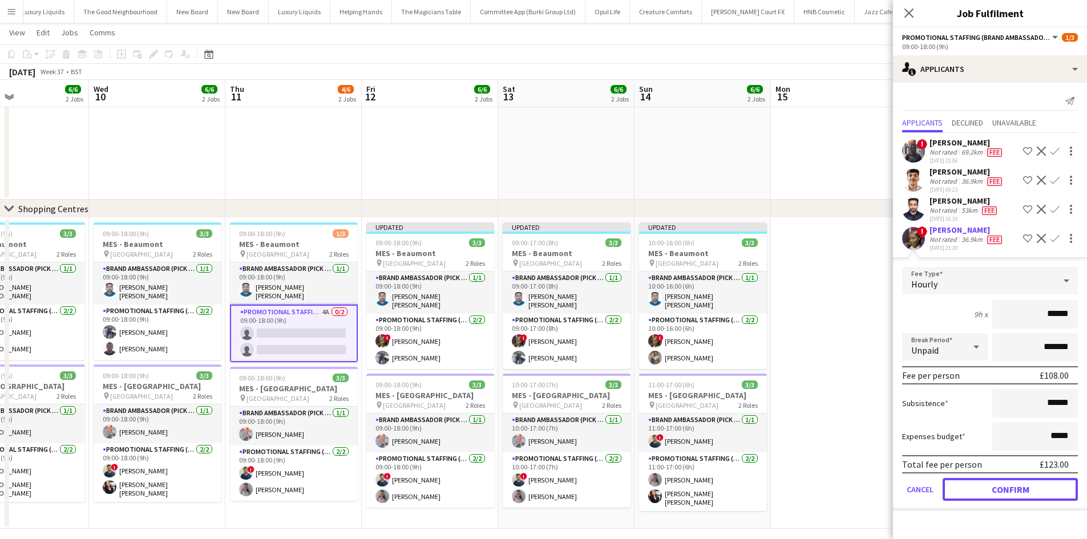
drag, startPoint x: 997, startPoint y: 493, endPoint x: 951, endPoint y: 448, distance: 64.2
click at [997, 491] on button "Confirm" at bounding box center [1010, 489] width 135 height 23
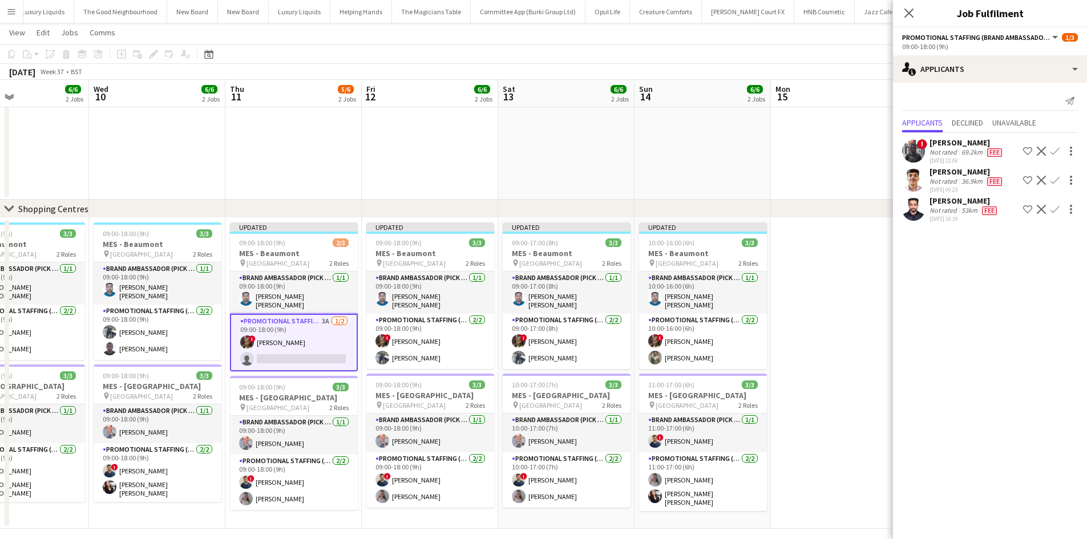
click at [807, 308] on app-date-cell at bounding box center [839, 373] width 136 height 311
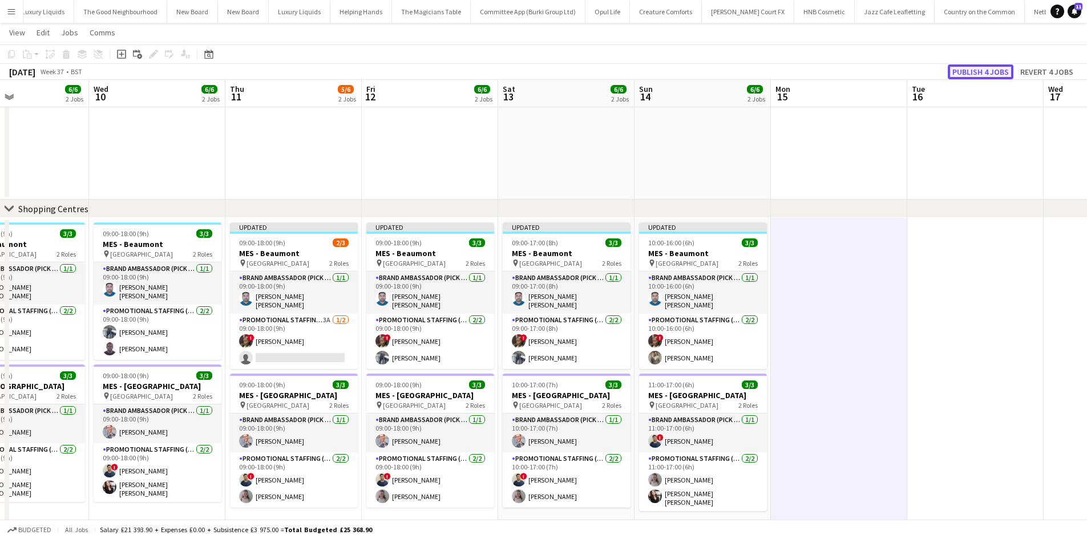
click at [978, 70] on button "Publish 4 jobs" at bounding box center [981, 71] width 66 height 15
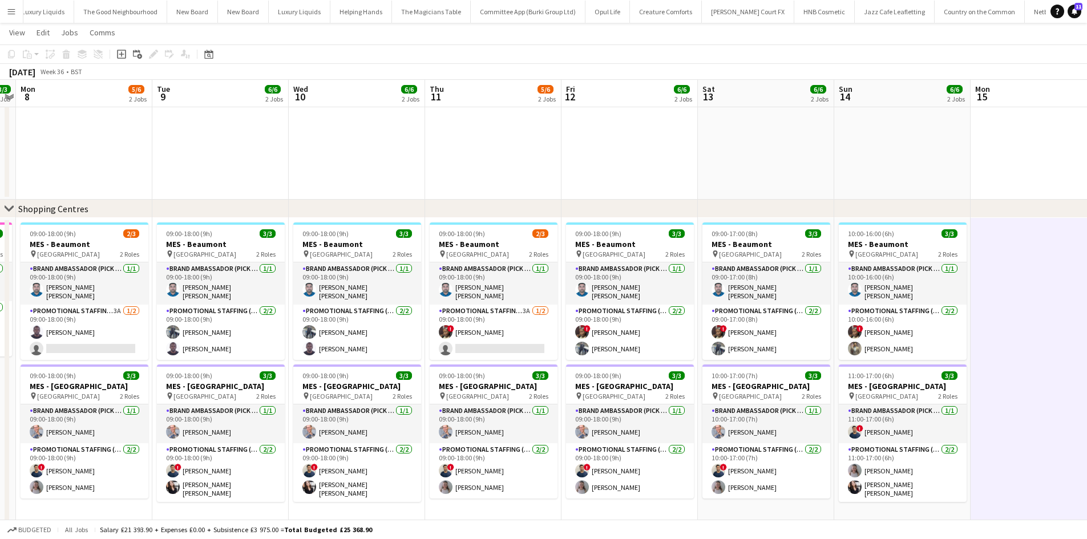
scroll to position [0, 309]
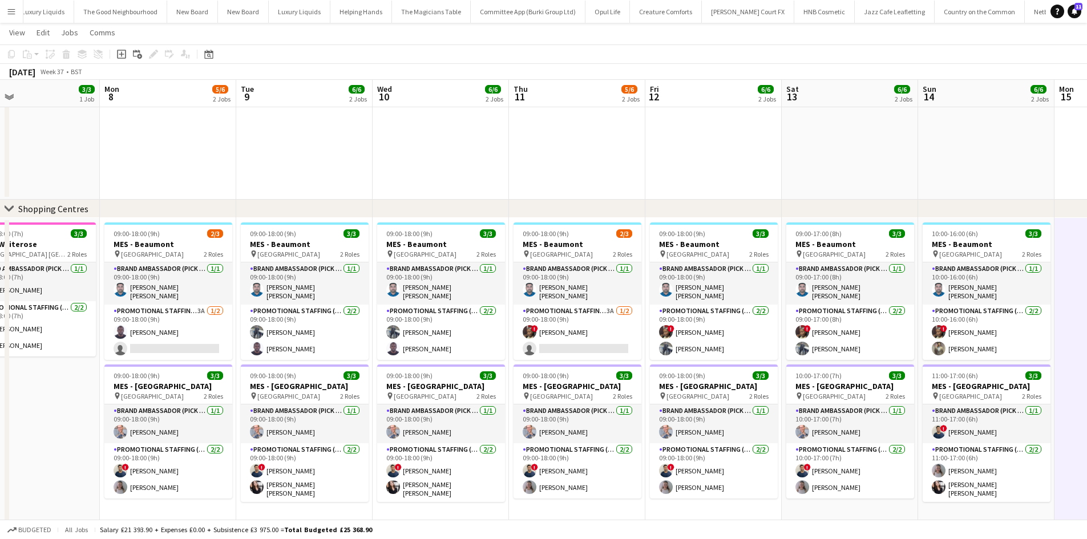
drag, startPoint x: 328, startPoint y: 191, endPoint x: 611, endPoint y: 221, distance: 285.2
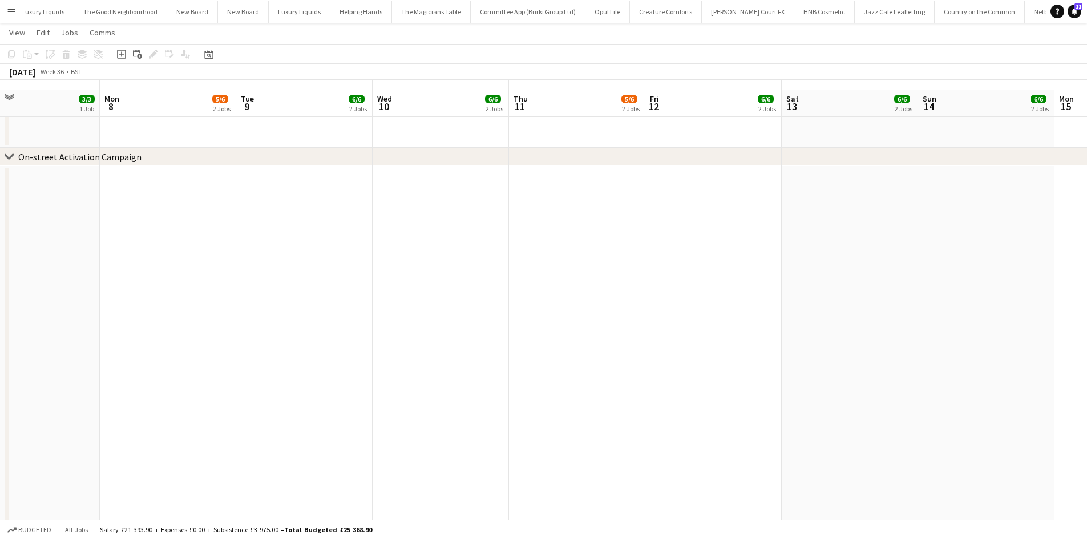
scroll to position [0, 0]
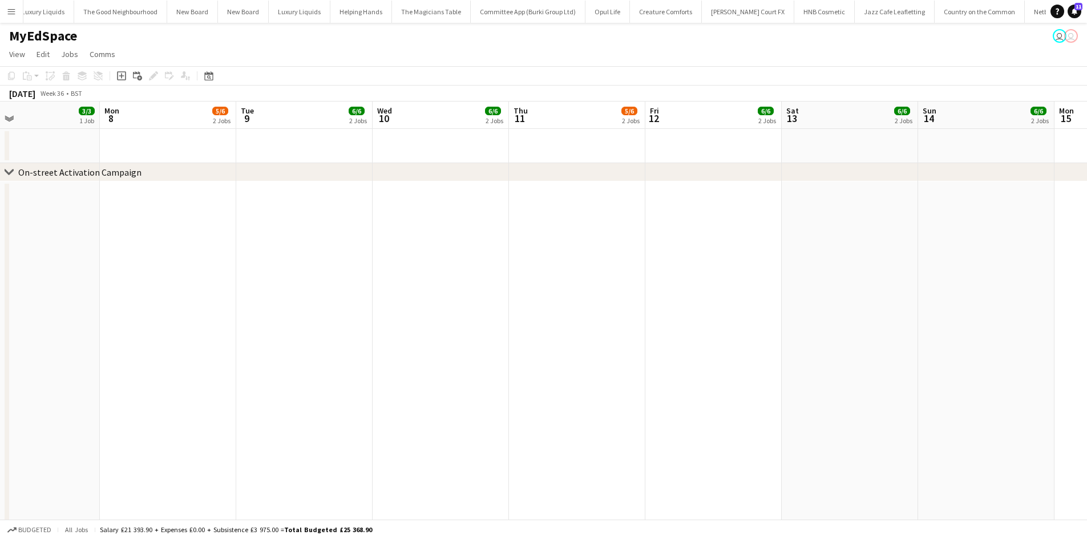
drag, startPoint x: 223, startPoint y: 274, endPoint x: 590, endPoint y: 240, distance: 367.9
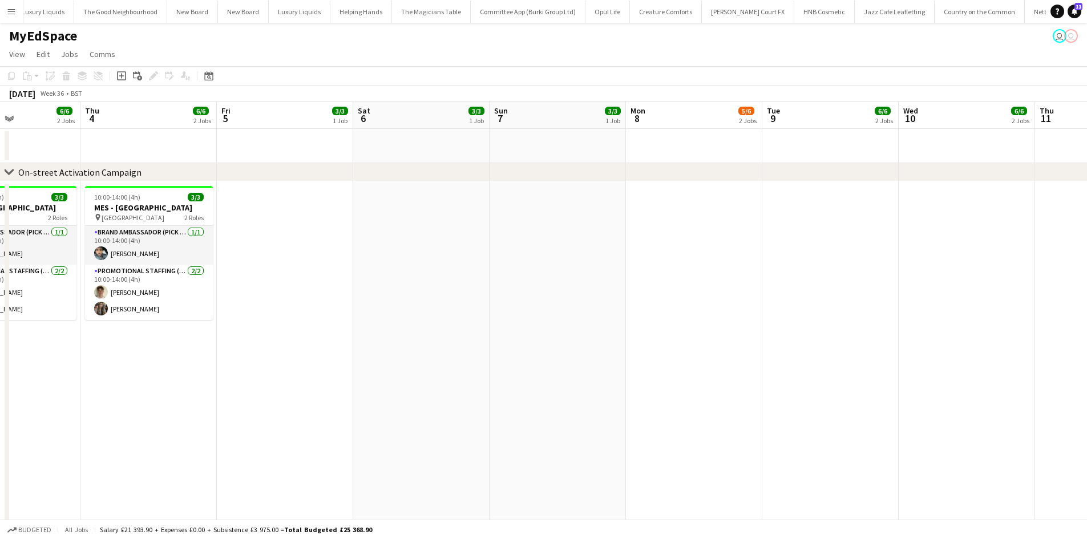
drag, startPoint x: 281, startPoint y: 273, endPoint x: 537, endPoint y: 273, distance: 255.7
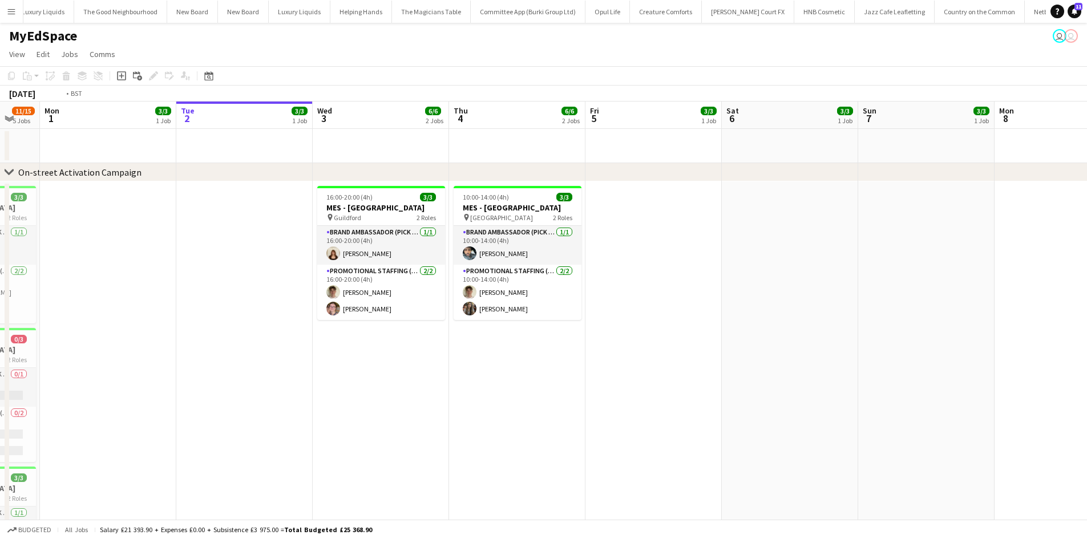
drag, startPoint x: 259, startPoint y: 314, endPoint x: 534, endPoint y: 296, distance: 275.7
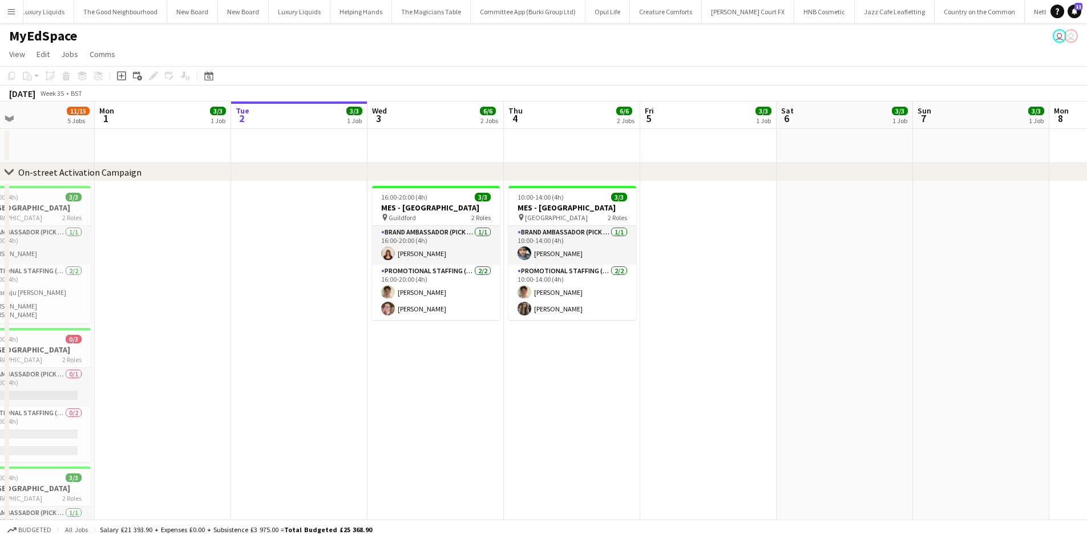
drag, startPoint x: 164, startPoint y: 291, endPoint x: 639, endPoint y: 272, distance: 474.6
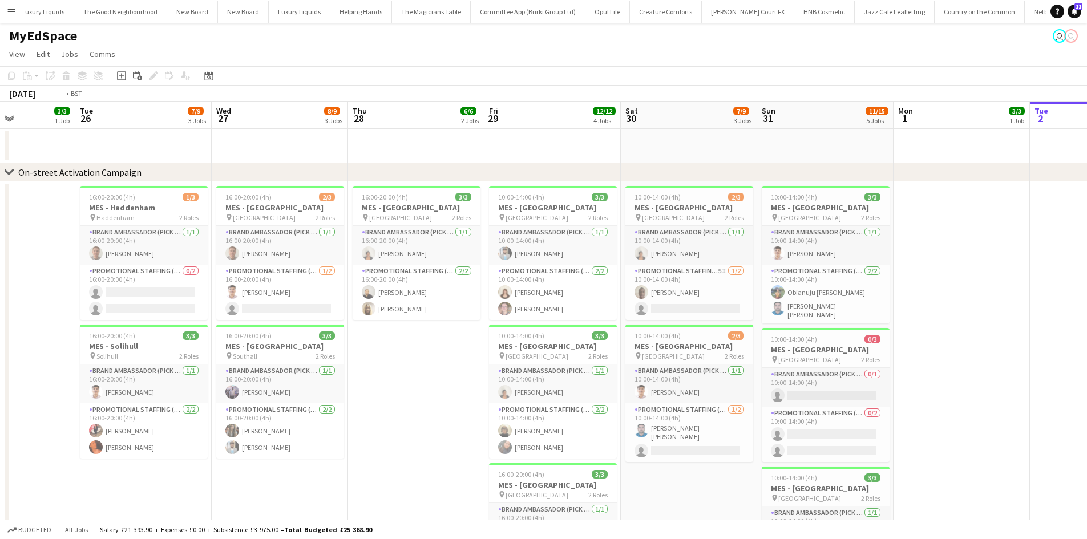
drag, startPoint x: 284, startPoint y: 291, endPoint x: 574, endPoint y: 292, distance: 289.9
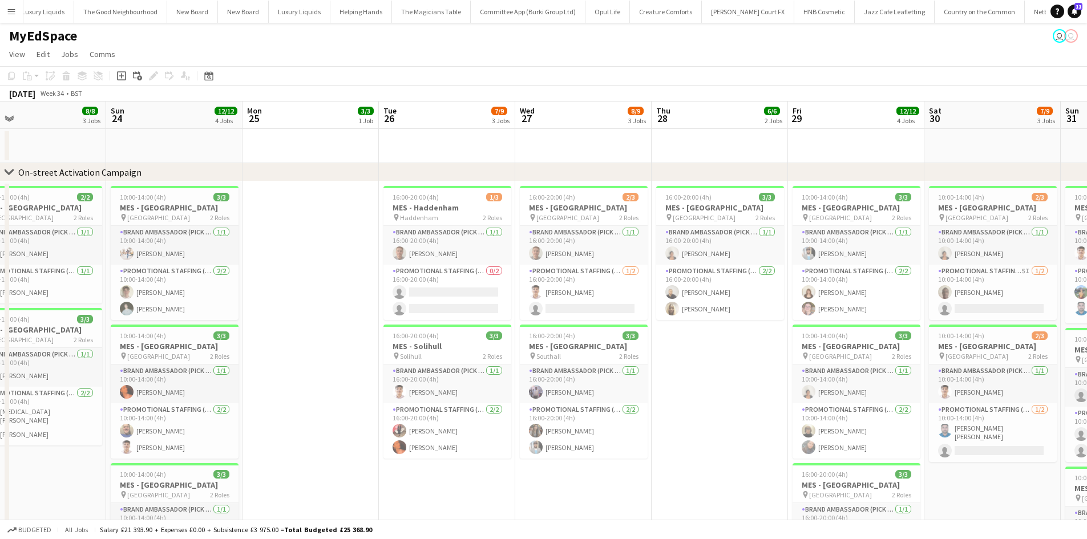
drag, startPoint x: 229, startPoint y: 304, endPoint x: 608, endPoint y: 305, distance: 378.4
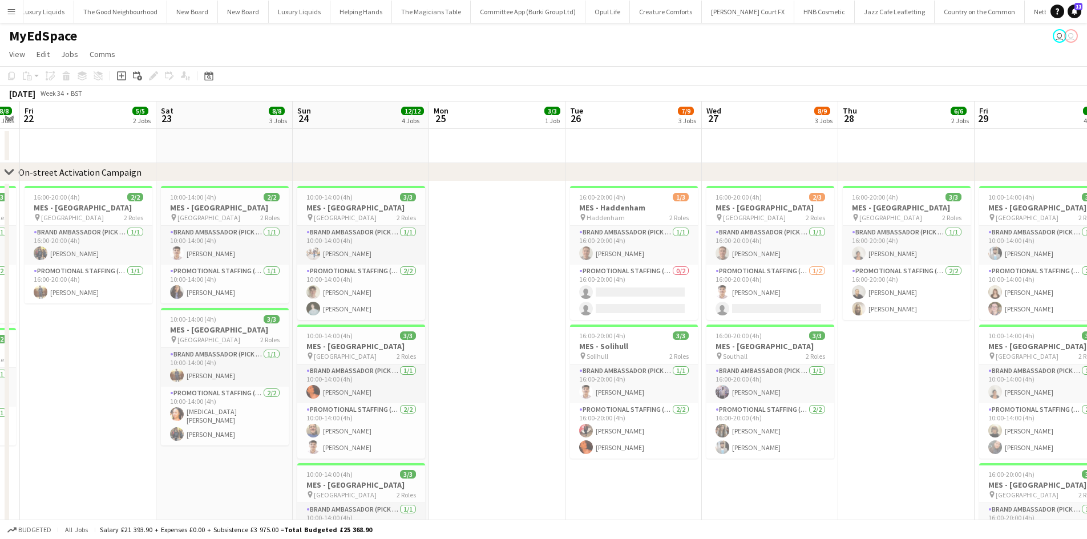
drag, startPoint x: 232, startPoint y: 305, endPoint x: 537, endPoint y: 305, distance: 305.3
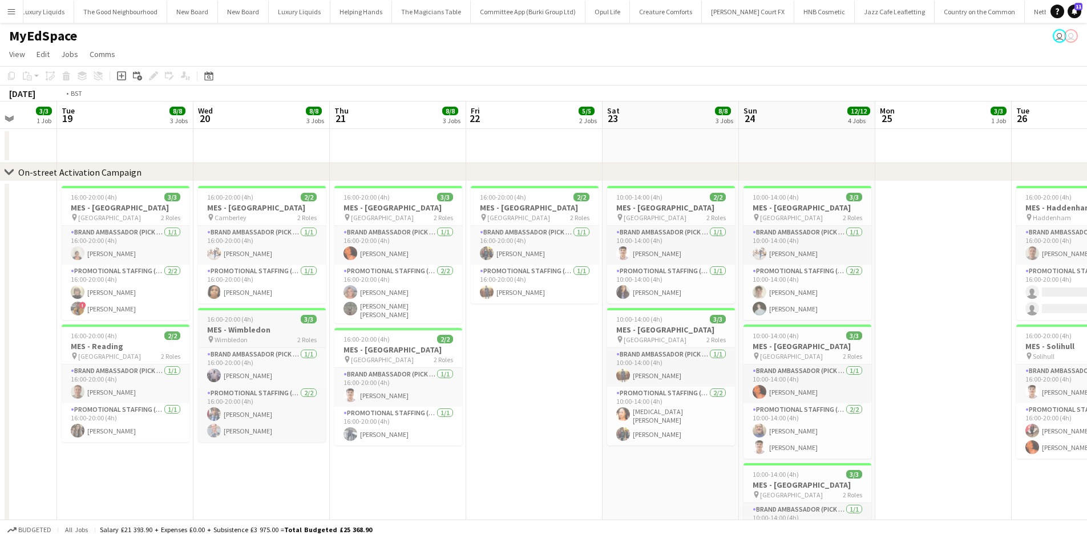
drag, startPoint x: 280, startPoint y: 338, endPoint x: 532, endPoint y: 336, distance: 252.2
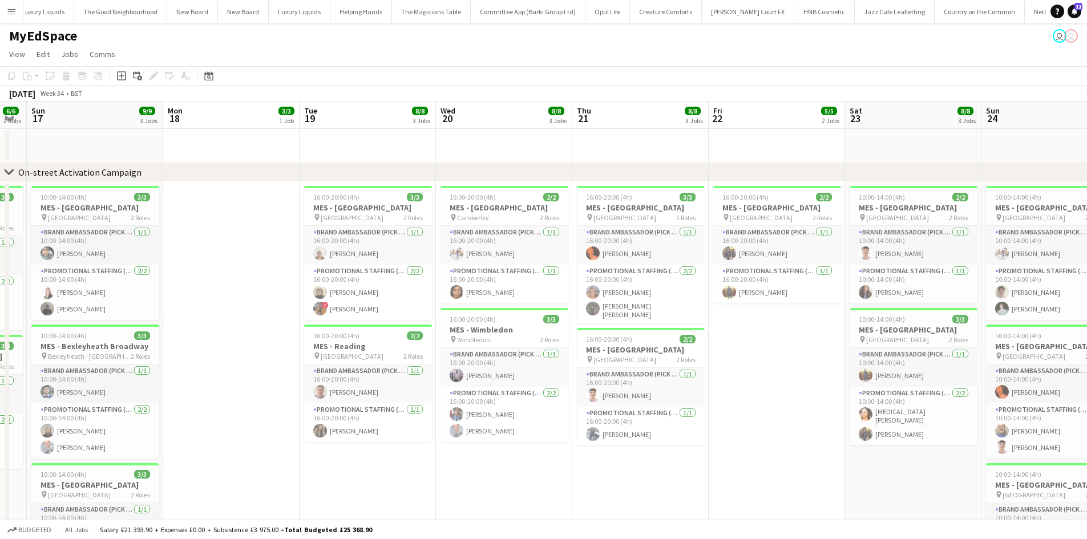
drag, startPoint x: 192, startPoint y: 336, endPoint x: 441, endPoint y: 336, distance: 248.8
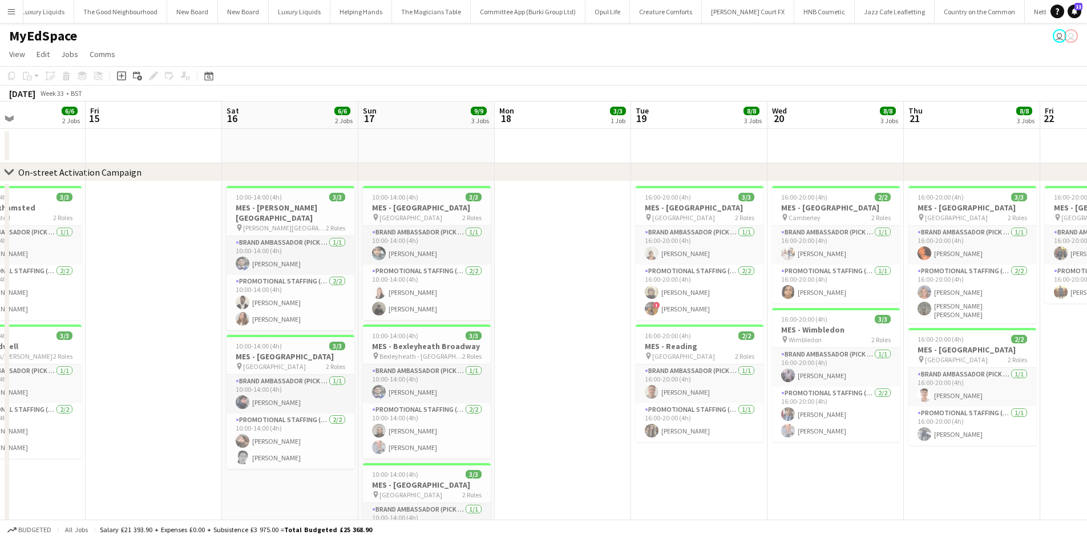
drag, startPoint x: 138, startPoint y: 319, endPoint x: 228, endPoint y: 313, distance: 89.8
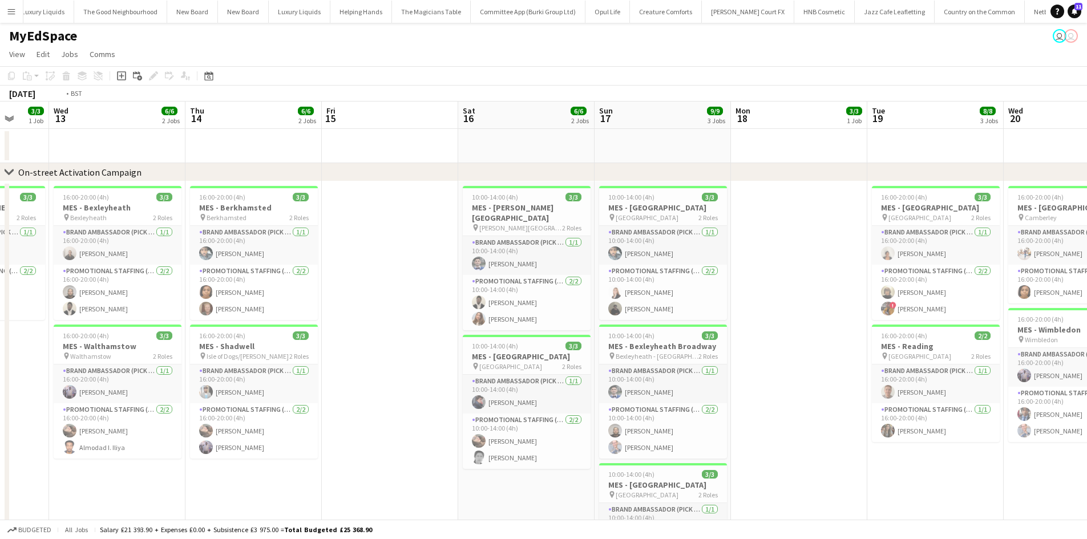
drag, startPoint x: 453, startPoint y: 314, endPoint x: 508, endPoint y: 314, distance: 55.9
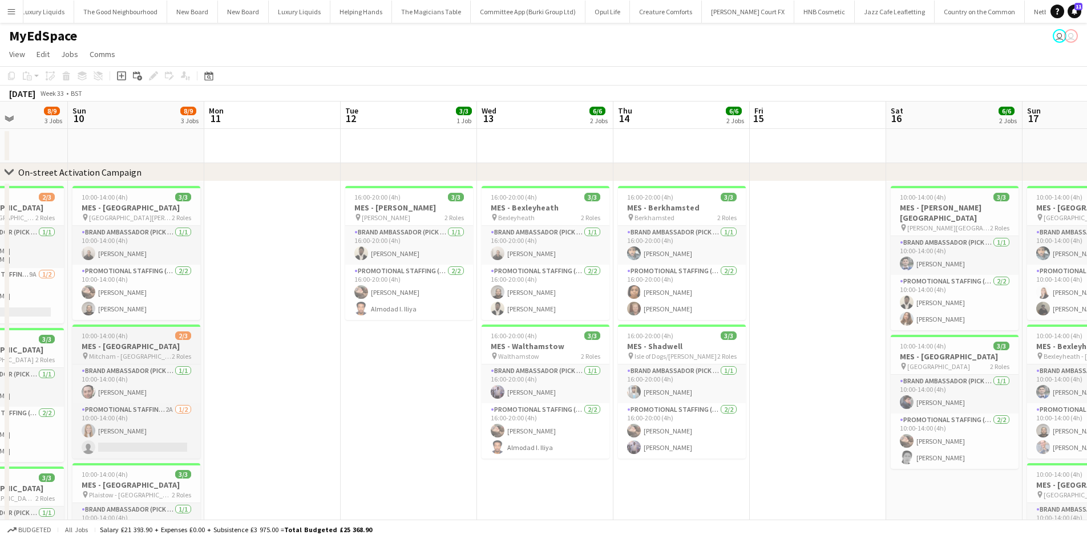
drag, startPoint x: 330, startPoint y: 336, endPoint x: 368, endPoint y: 352, distance: 40.7
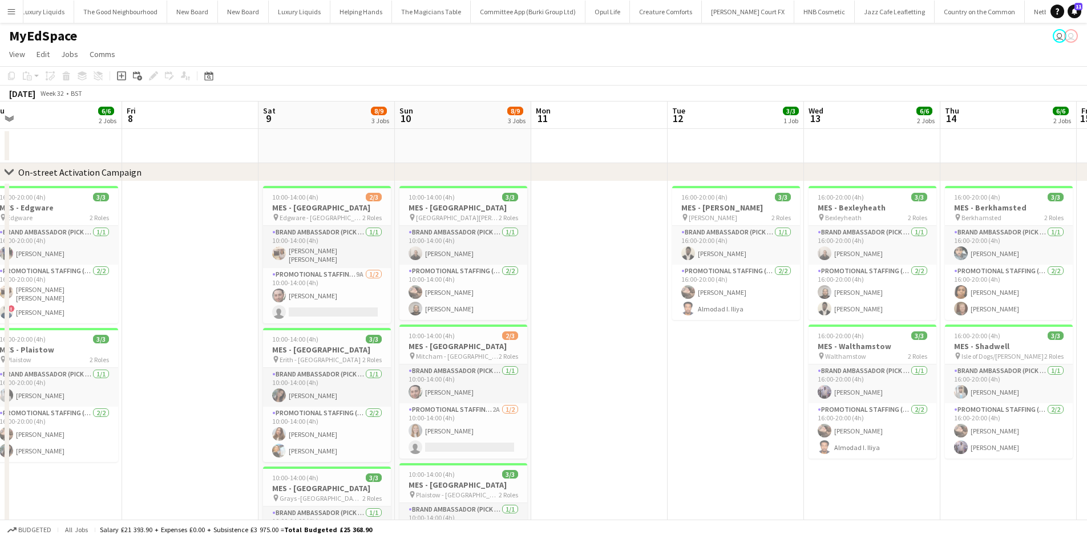
drag, startPoint x: 126, startPoint y: 381, endPoint x: 438, endPoint y: 373, distance: 312.3
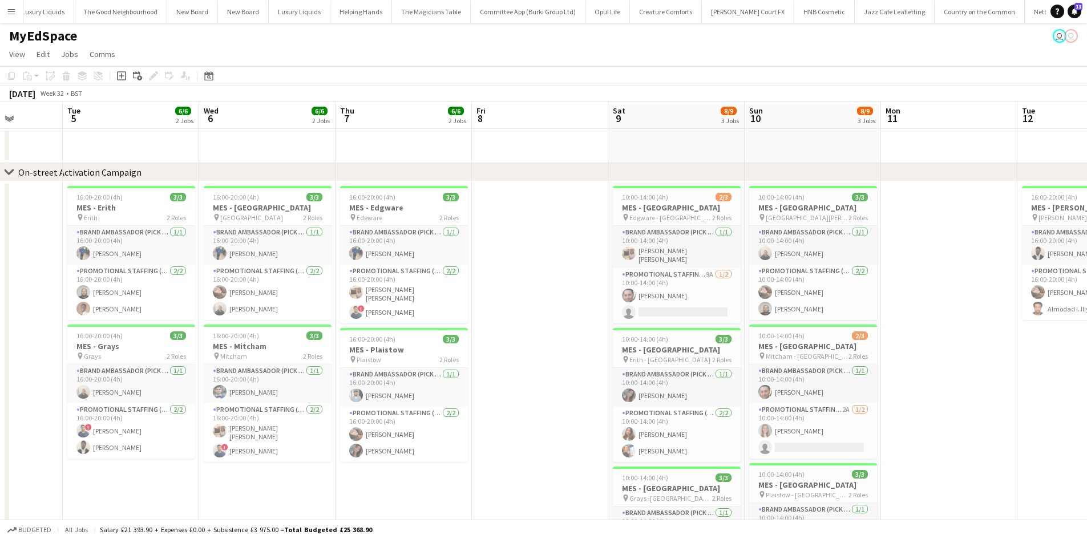
scroll to position [0, 353]
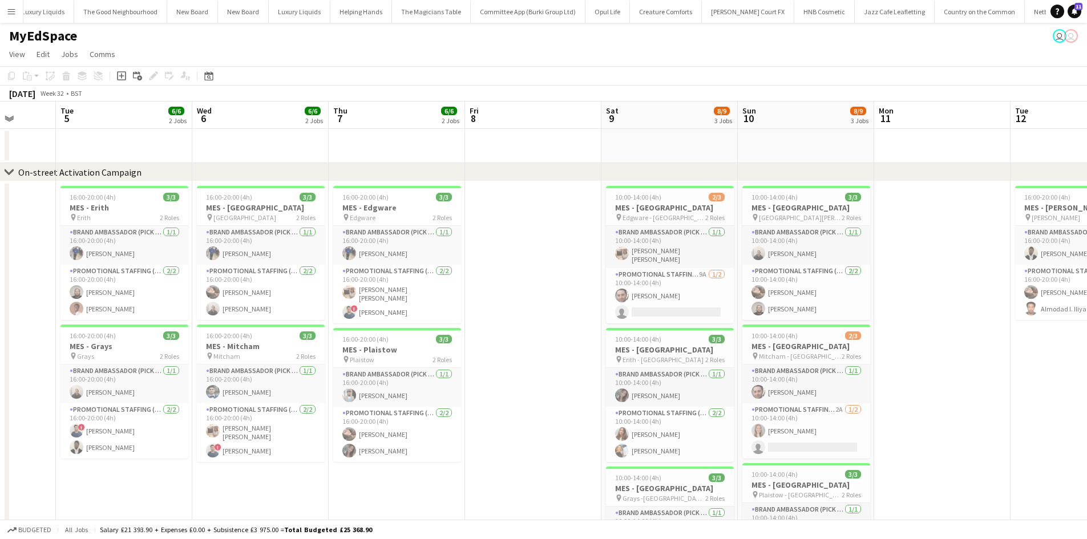
drag, startPoint x: 306, startPoint y: 367, endPoint x: 352, endPoint y: 363, distance: 45.8
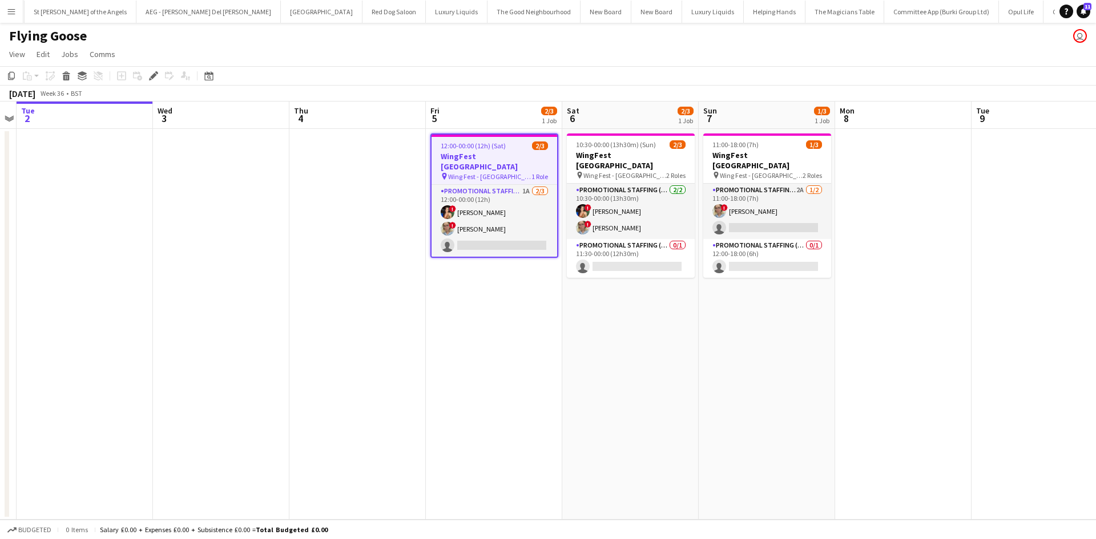
scroll to position [0, 4155]
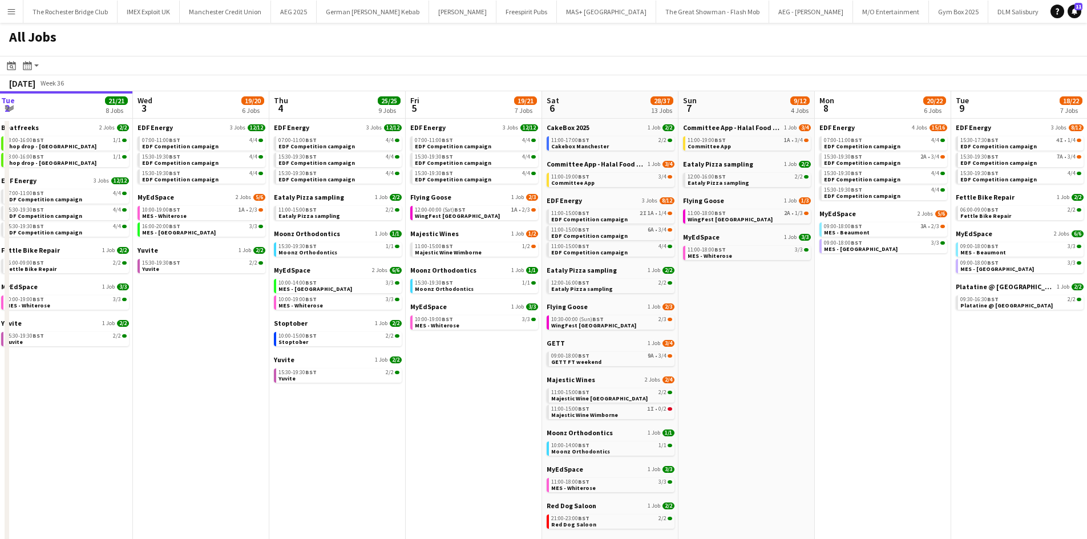
drag, startPoint x: 601, startPoint y: 391, endPoint x: 480, endPoint y: 361, distance: 124.6
click at [487, 362] on app-calendar-viewport "Sat 30 42/44 28 Jobs Sun 31 22/26 10 Jobs Mon 1 20/20 8 Jobs Tue 2 21/21 8 Jobs…" at bounding box center [543, 483] width 1087 height 785
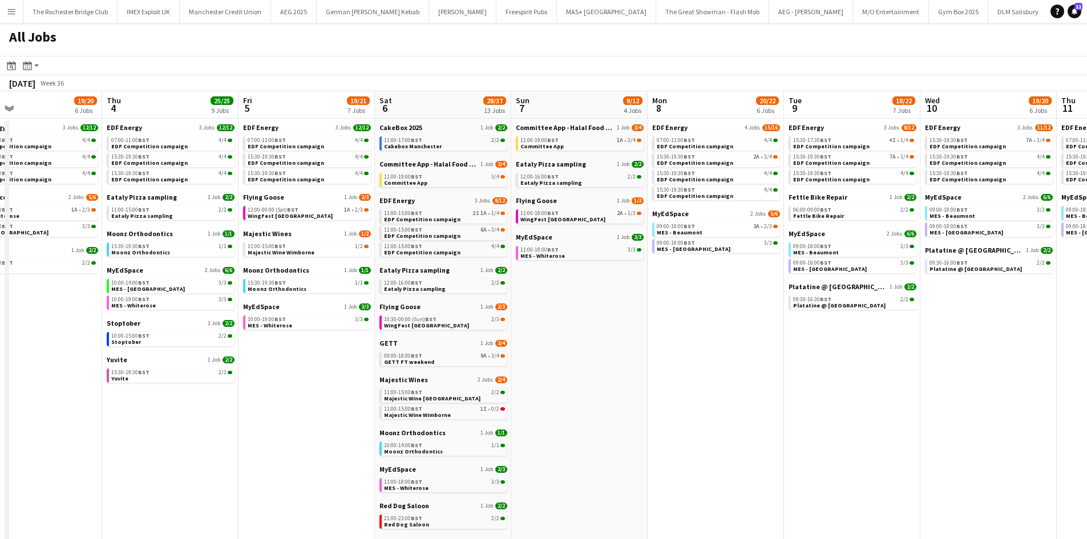
drag, startPoint x: 715, startPoint y: 322, endPoint x: 594, endPoint y: 301, distance: 122.8
click at [653, 301] on app-calendar-viewport "Sun 31 22/26 10 Jobs Mon 1 20/20 8 Jobs Tue 2 21/21 8 Jobs Wed 3 19/20 6 Jobs T…" at bounding box center [543, 483] width 1087 height 785
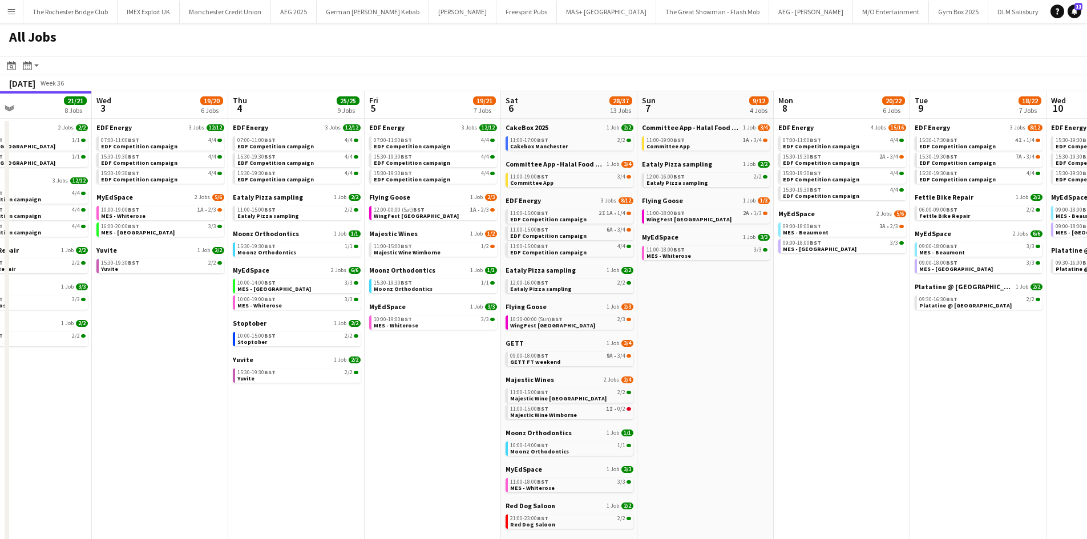
drag, startPoint x: 265, startPoint y: 362, endPoint x: 465, endPoint y: 381, distance: 200.1
click at [618, 394] on app-calendar-viewport "Sun 31 22/26 10 Jobs Mon 1 20/20 8 Jobs Tue 2 21/21 8 Jobs Wed 3 19/20 6 Jobs T…" at bounding box center [543, 483] width 1087 height 785
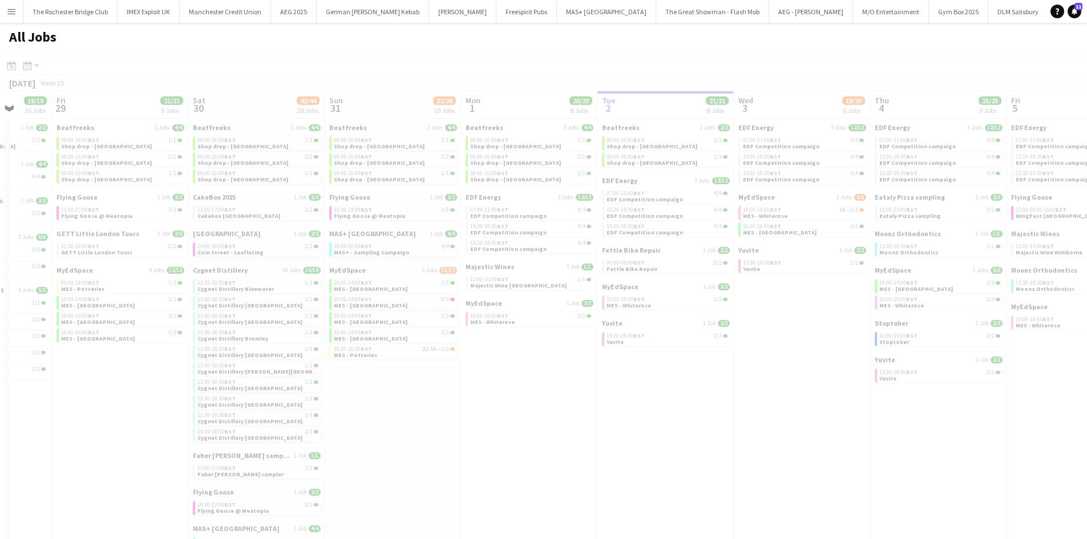
drag, startPoint x: 232, startPoint y: 377, endPoint x: 640, endPoint y: 377, distance: 408.0
click at [640, 377] on app-all-jobs "All Jobs Date picker [DATE] [DATE] [DATE] M [DATE] T [DATE] W [DATE] T [DATE] F…" at bounding box center [543, 449] width 1087 height 853
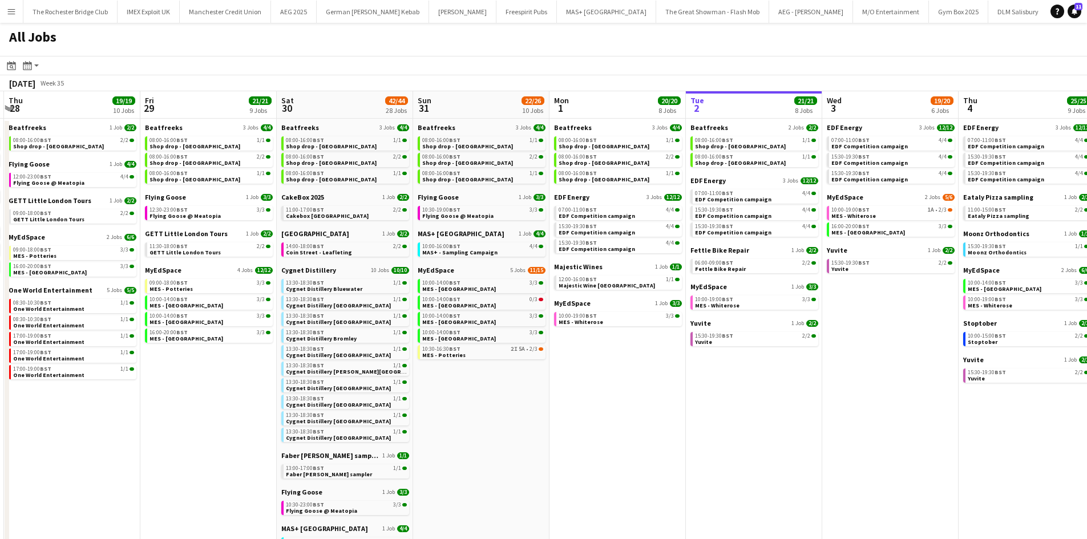
drag, startPoint x: 567, startPoint y: 409, endPoint x: 625, endPoint y: 414, distance: 57.9
click at [645, 414] on app-calendar-viewport "Tue 26 22/24 14 Jobs Wed 27 14/15 6 Jobs Thu 28 19/19 10 Jobs Fri 29 21/21 9 Jo…" at bounding box center [543, 483] width 1087 height 785
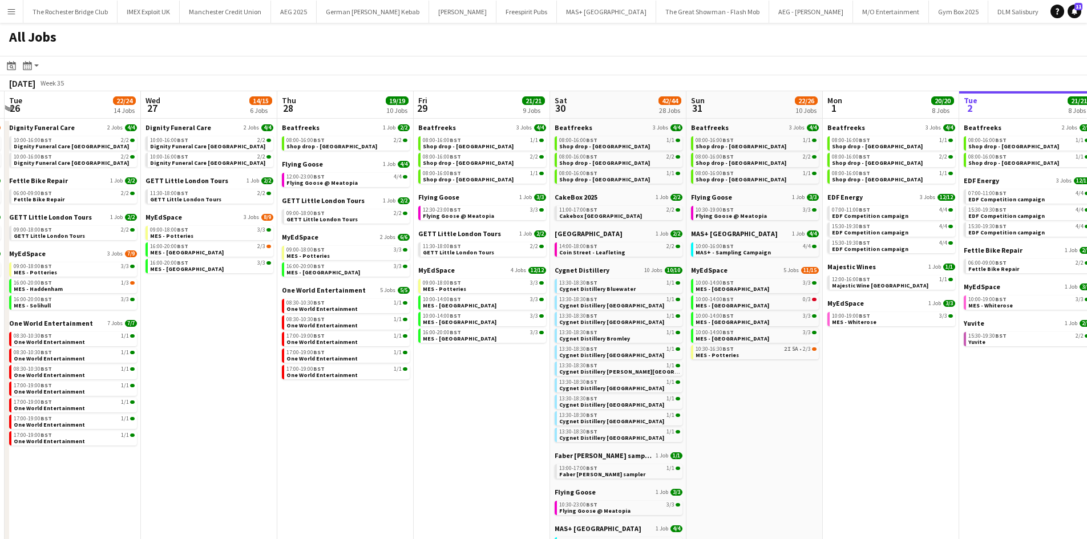
drag, startPoint x: 612, startPoint y: 396, endPoint x: 652, endPoint y: 389, distance: 41.1
click at [652, 389] on app-calendar-viewport "Sun 24 26/26 7 Jobs Mon 25 8/10 5 Jobs Tue 26 22/24 14 Jobs Wed 27 14/15 6 Jobs…" at bounding box center [543, 483] width 1087 height 785
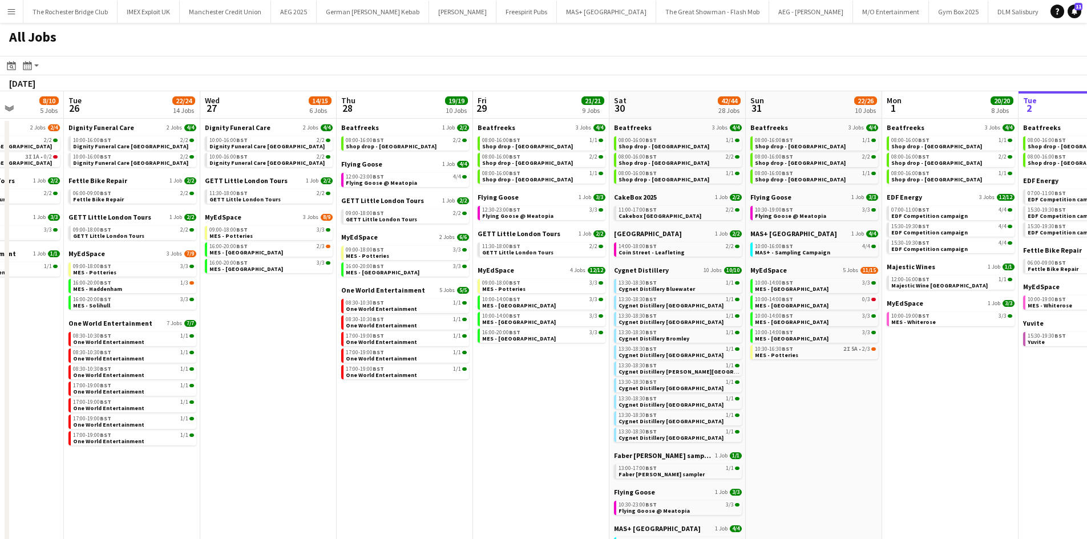
scroll to position [0, 329]
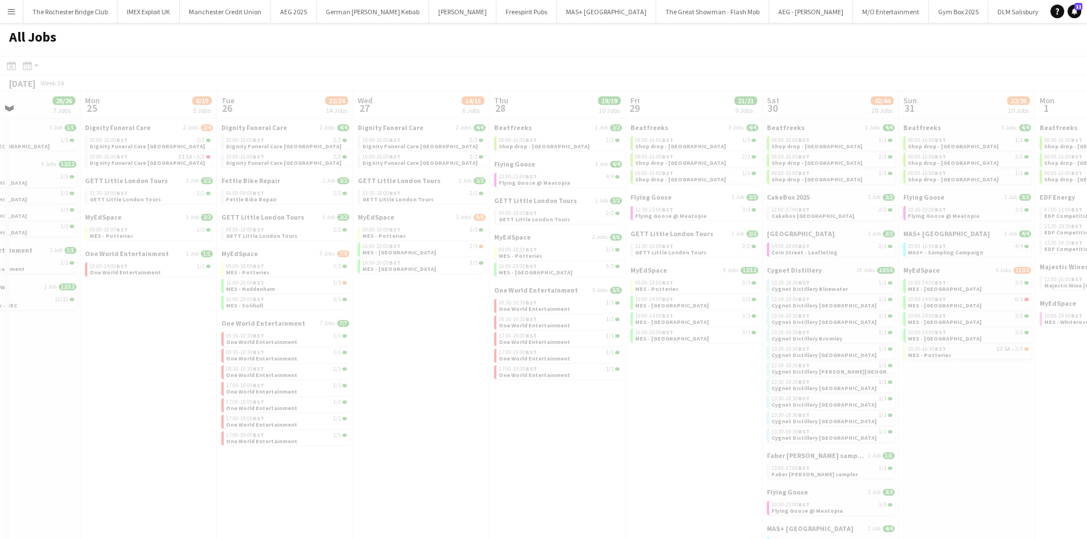
drag, startPoint x: 263, startPoint y: 337, endPoint x: 507, endPoint y: 334, distance: 243.7
click at [547, 351] on app-all-jobs "All Jobs Date picker SEP 2025 SEP 2025 Monday M Tuesday T Wednesday W Thursday …" at bounding box center [543, 449] width 1087 height 853
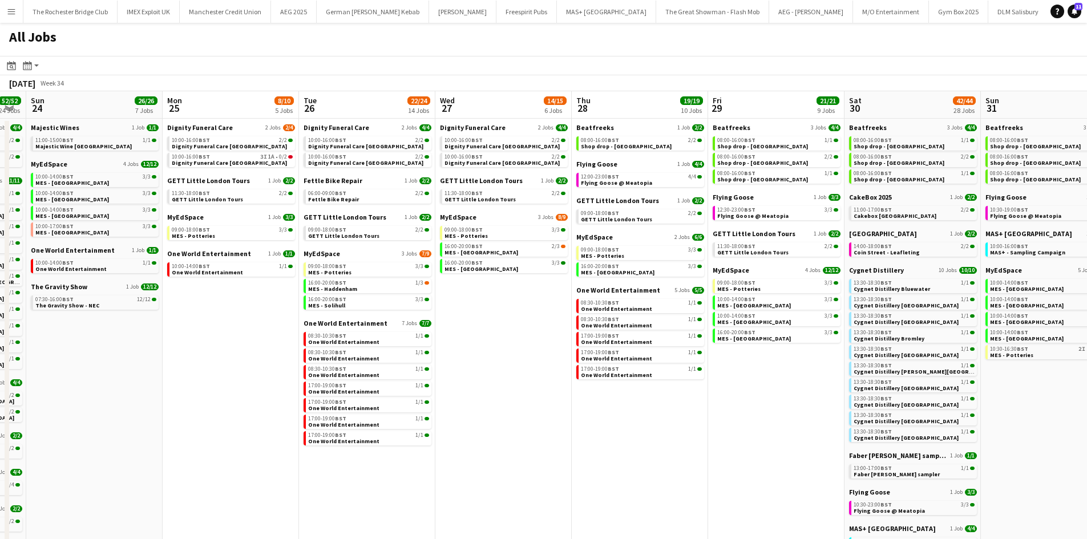
drag, startPoint x: 96, startPoint y: 359, endPoint x: 290, endPoint y: 360, distance: 194.0
click at [290, 360] on app-calendar-viewport "Fri 22 17/19 7 Jobs Sat 23 52/52 24 Jobs Sun 24 26/26 7 Jobs Mon 25 8/10 5 Jobs…" at bounding box center [543, 483] width 1087 height 785
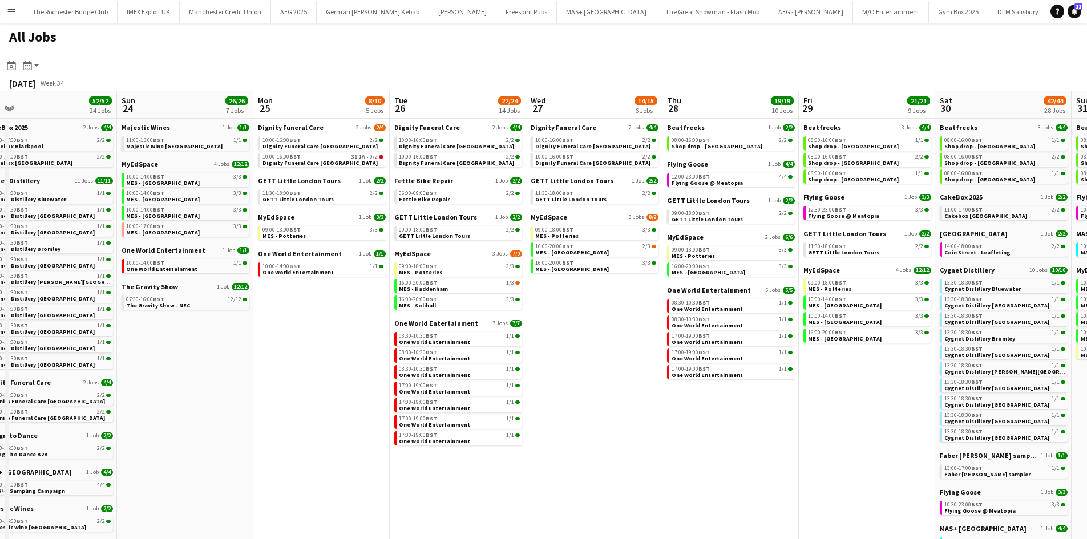
drag, startPoint x: 203, startPoint y: 354, endPoint x: 301, endPoint y: 354, distance: 97.6
click at [301, 354] on app-calendar-viewport "Thu 21 25/26 9 Jobs Fri 22 17/19 7 Jobs Sat 23 52/52 24 Jobs Sun 24 26/26 7 Job…" at bounding box center [543, 483] width 1087 height 785
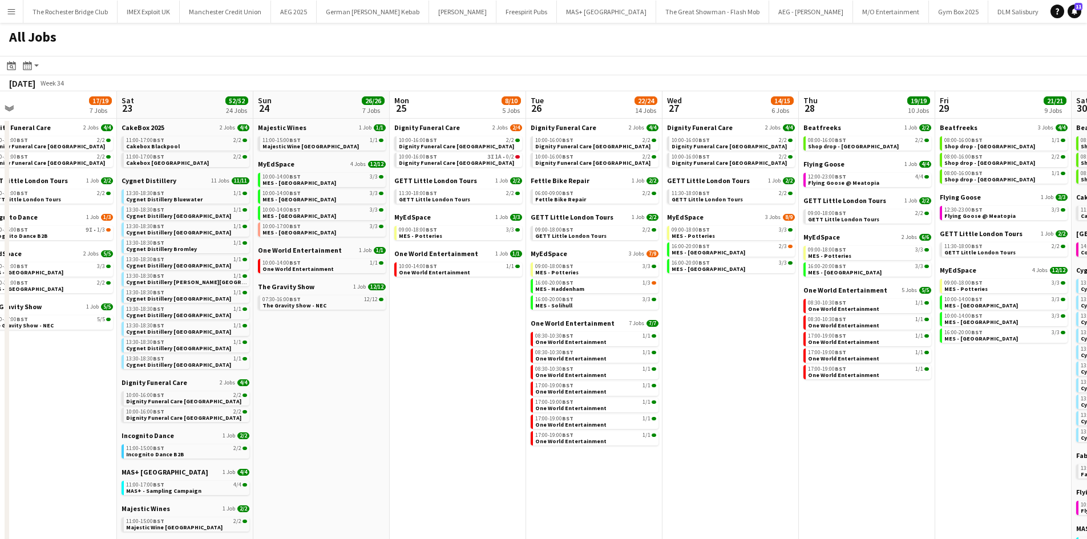
scroll to position [0, 285]
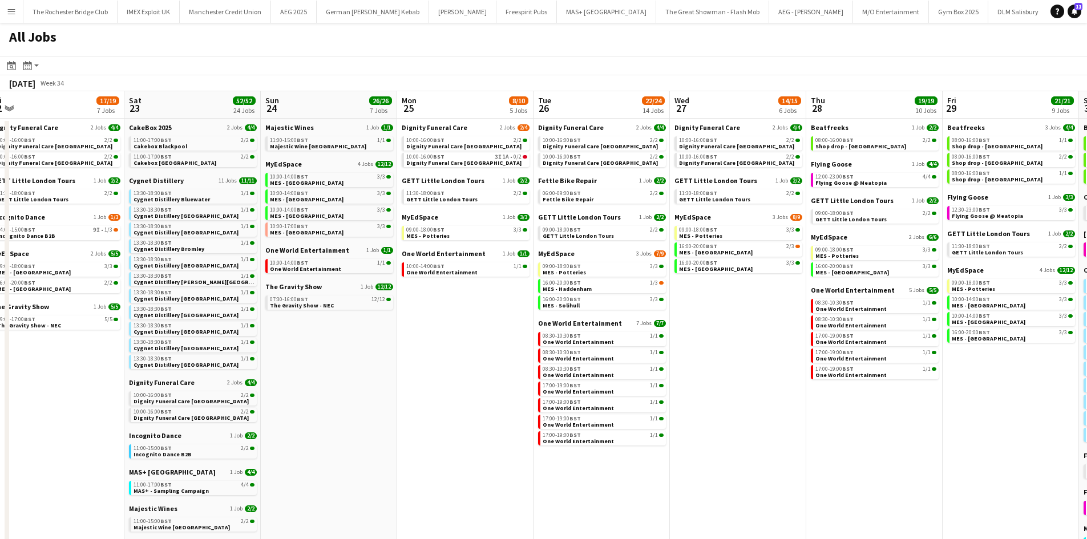
click at [211, 388] on app-calendar-brief-board "Dignity Funeral Care 2 Jobs 4/4 10:00-16:00 BST 2/2 Dignity Funeral Care Aberde…" at bounding box center [193, 400] width 128 height 44
click at [201, 395] on div "10:00-16:00 BST 2/2" at bounding box center [194, 396] width 121 height 6
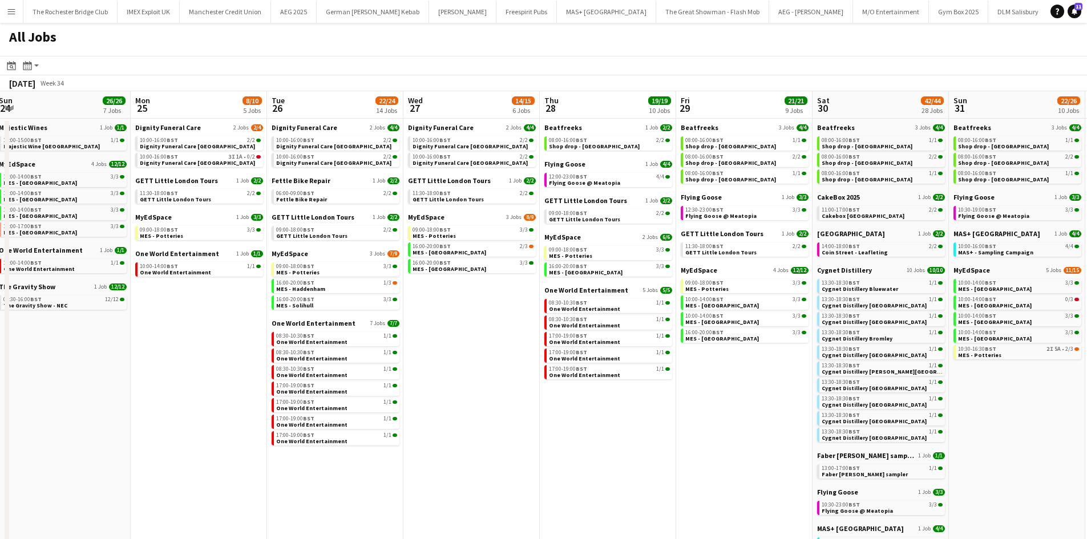
scroll to position [0, 417]
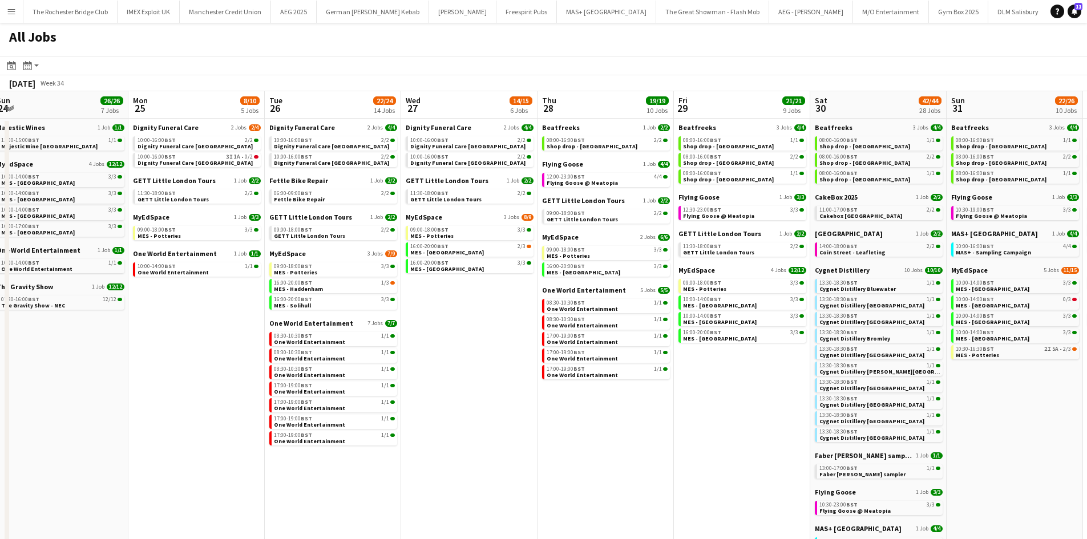
drag, startPoint x: 721, startPoint y: 349, endPoint x: 454, endPoint y: 335, distance: 268.0
click at [454, 335] on app-calendar-viewport "Thu 21 25/26 9 Jobs Fri 22 17/19 7 Jobs Sat 23 52/52 24 Jobs Sun 24 26/26 7 Job…" at bounding box center [543, 483] width 1087 height 785
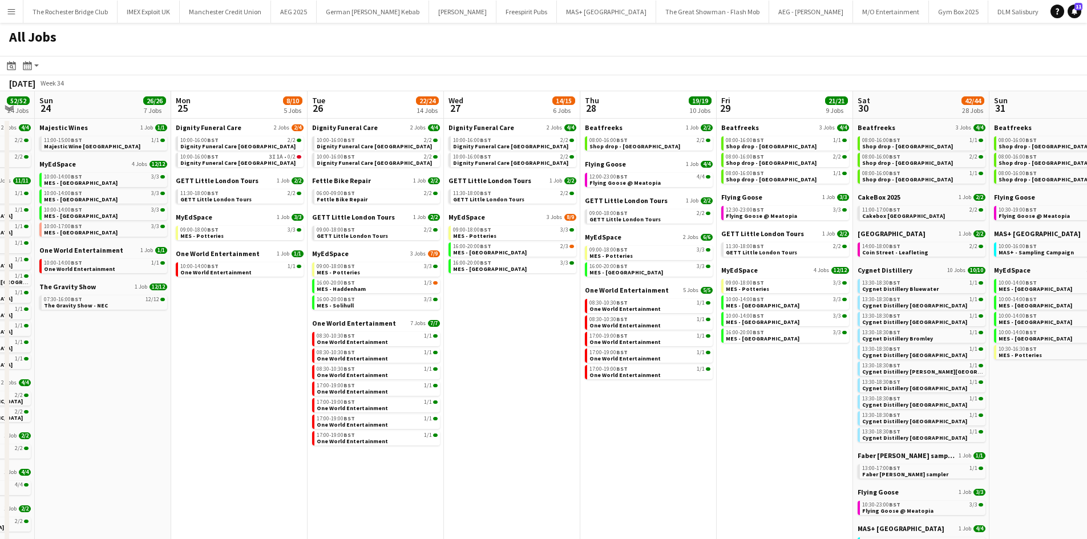
click at [818, 315] on app-all-jobs "All Jobs Date picker SEP 2025 SEP 2025 Monday M Tuesday T Wednesday W Thursday …" at bounding box center [543, 449] width 1087 height 853
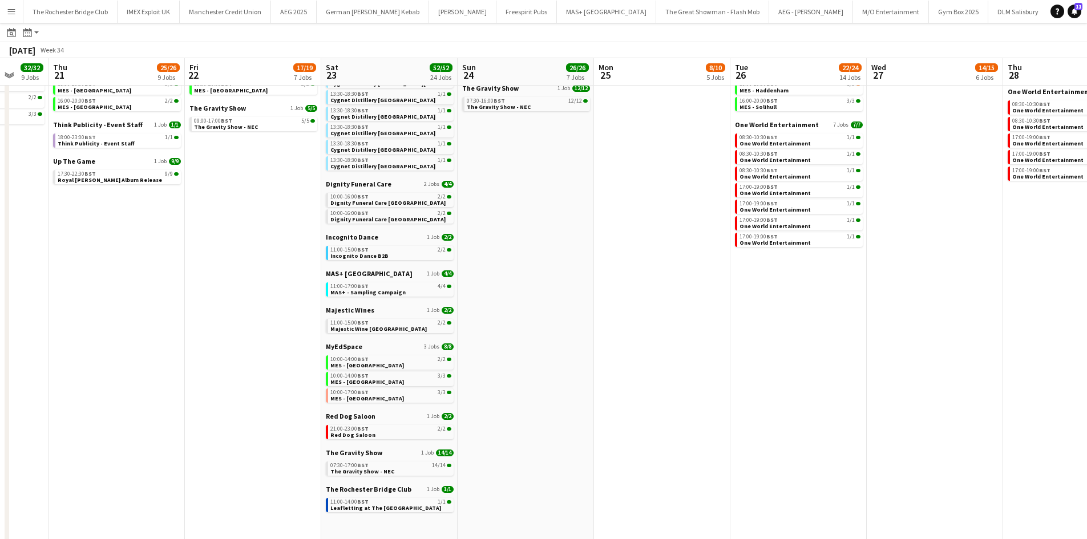
scroll to position [228, 0]
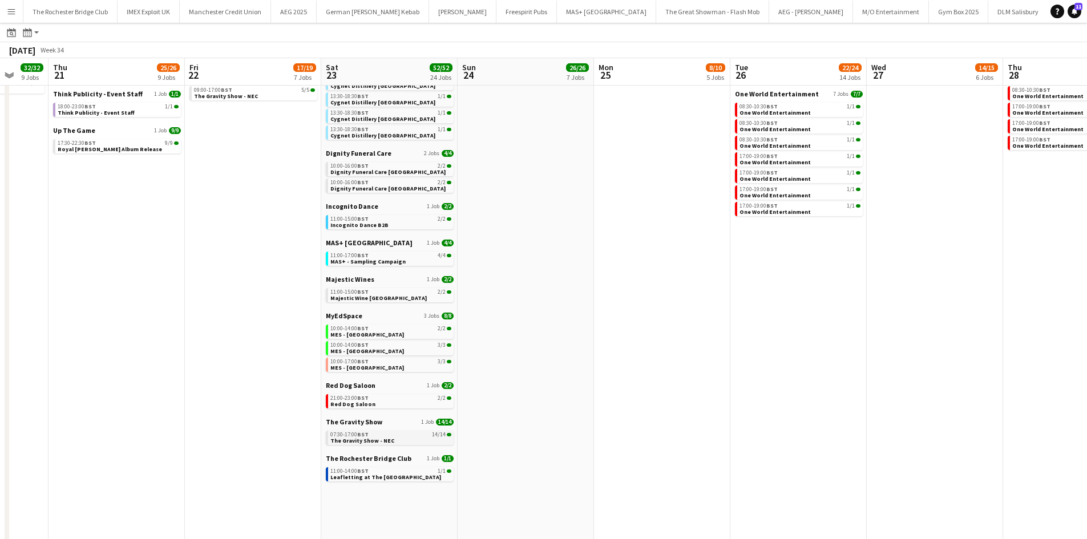
click at [405, 435] on div "07:30-17:00 BST 14/14" at bounding box center [390, 435] width 121 height 6
click at [385, 438] on span "The Gravity Show - NEC" at bounding box center [362, 440] width 64 height 7
click at [379, 436] on div "07:30-17:00 BST 14/14" at bounding box center [390, 435] width 121 height 6
click at [399, 435] on div "07:30-17:00 BST 14/14" at bounding box center [390, 435] width 121 height 6
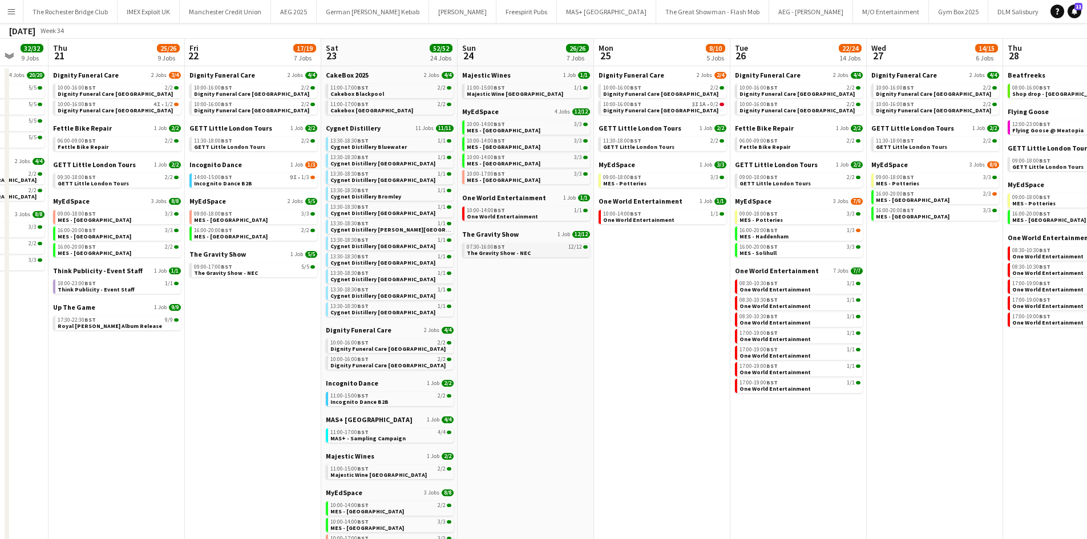
scroll to position [0, 0]
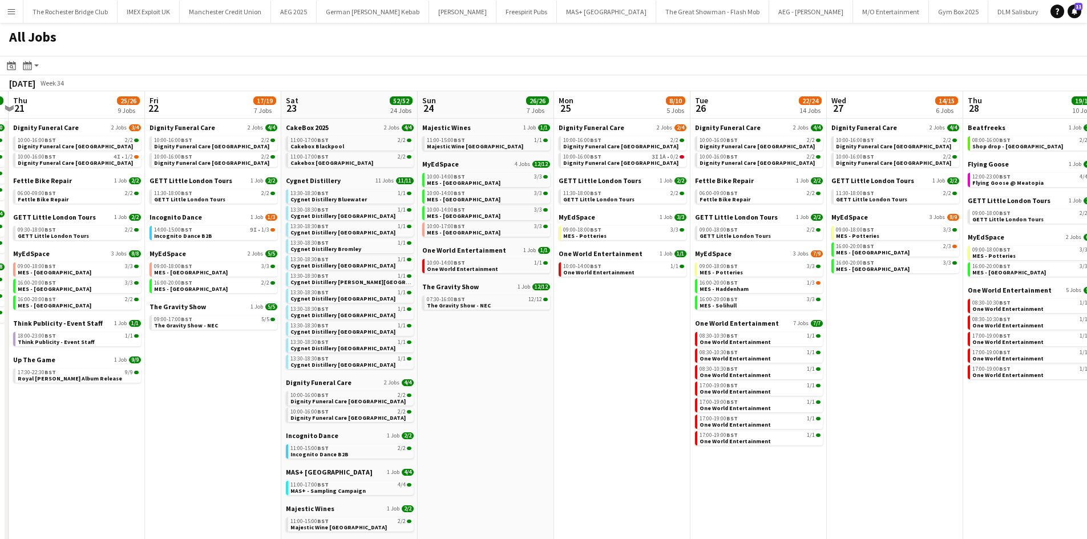
drag, startPoint x: 691, startPoint y: 438, endPoint x: 260, endPoint y: 401, distance: 432.5
click at [257, 403] on app-calendar-viewport "Mon 18 9/9 4 Jobs Tue 19 32/33 9 Jobs Wed 20 32/32 9 Jobs Thu 21 25/26 9 Jobs F…" at bounding box center [543, 483] width 1087 height 785
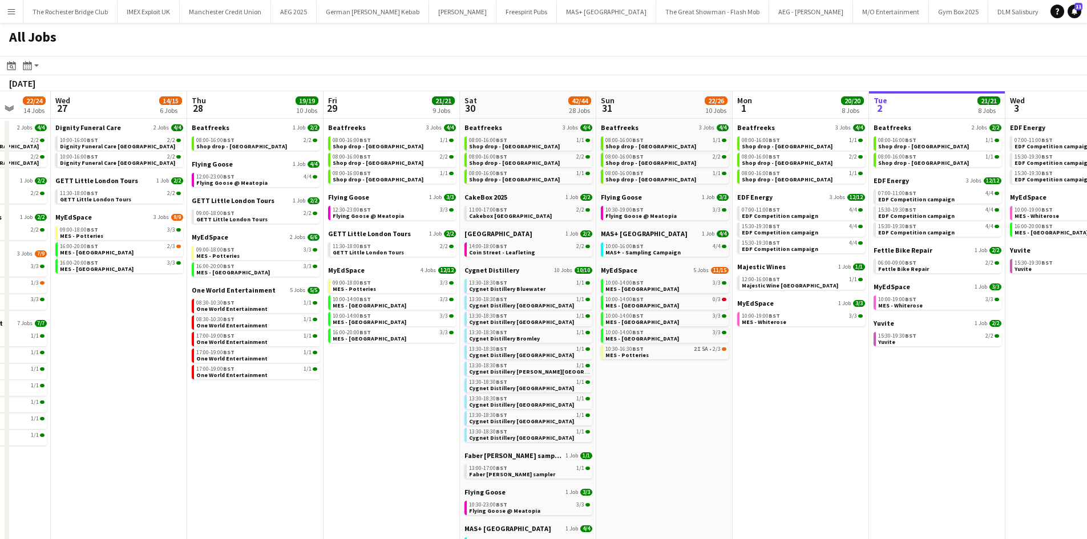
drag, startPoint x: 737, startPoint y: 404, endPoint x: 390, endPoint y: 360, distance: 349.8
click at [293, 362] on app-calendar-viewport "Fri 22 17/19 7 Jobs Sat 23 52/52 24 Jobs Sun 24 26/26 7 Jobs Mon 25 8/10 5 Jobs…" at bounding box center [543, 483] width 1087 height 785
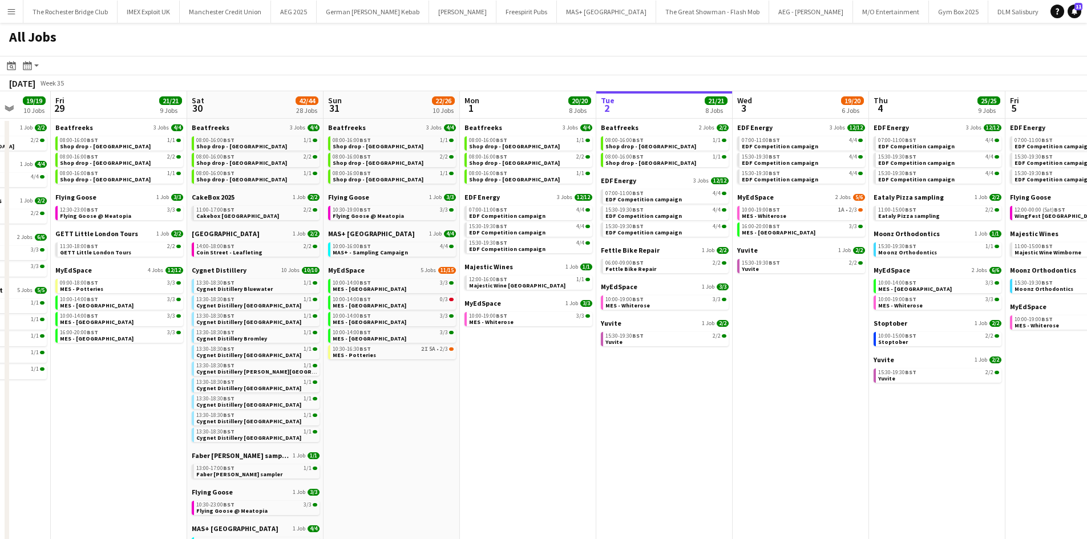
drag, startPoint x: 655, startPoint y: 391, endPoint x: 439, endPoint y: 363, distance: 217.6
click at [439, 363] on app-calendar-viewport "Tue 26 22/24 14 Jobs Wed 27 14/15 6 Jobs Thu 28 19/19 10 Jobs Fri 29 21/21 9 Jo…" at bounding box center [543, 483] width 1087 height 785
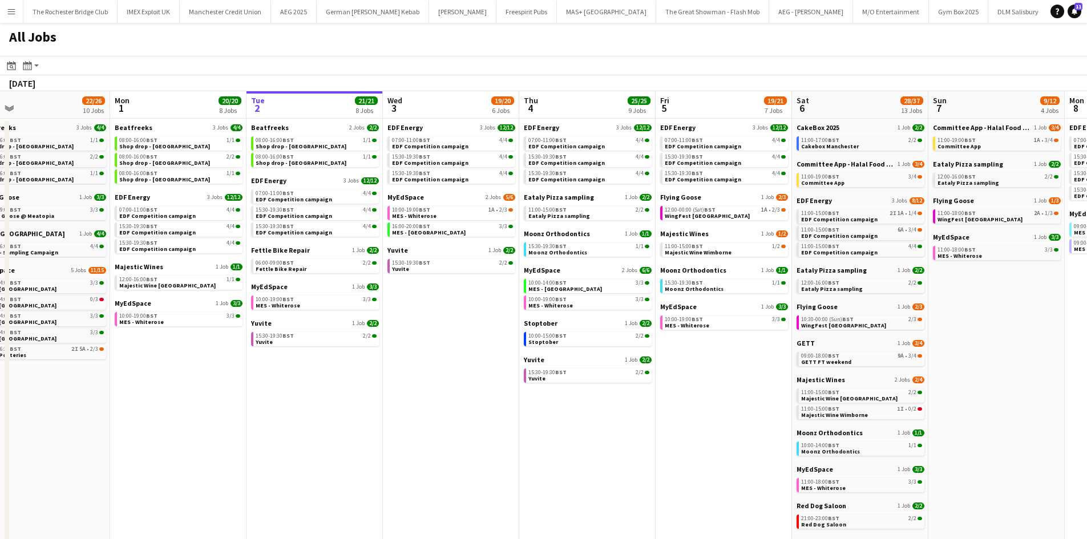
drag, startPoint x: 836, startPoint y: 359, endPoint x: 498, endPoint y: 360, distance: 337.8
click at [498, 360] on app-calendar-viewport "Thu 28 19/19 10 Jobs Fri 29 21/21 9 Jobs Sat 30 42/44 28 Jobs Sun 31 22/26 10 J…" at bounding box center [543, 483] width 1087 height 785
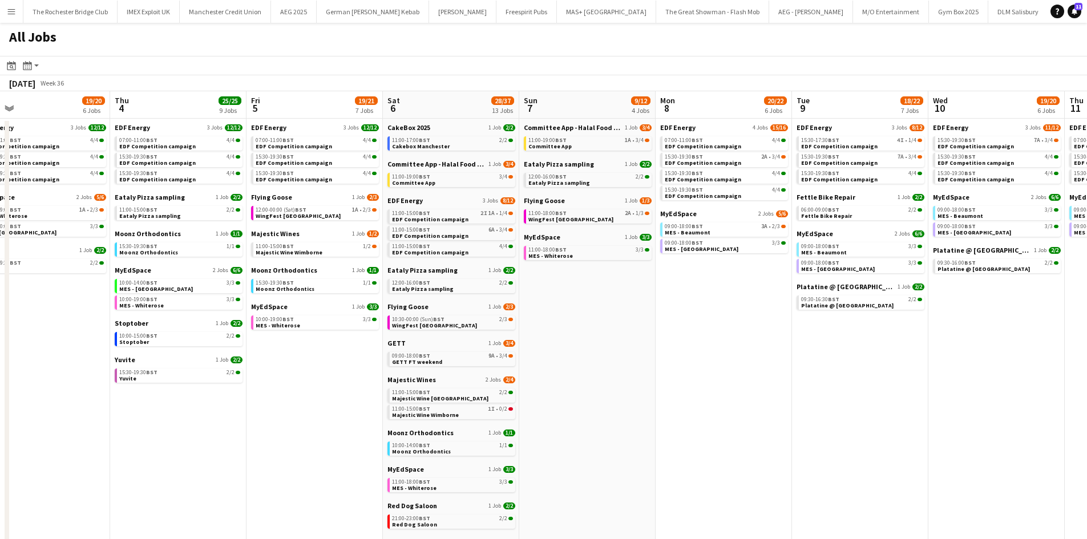
scroll to position [0, 383]
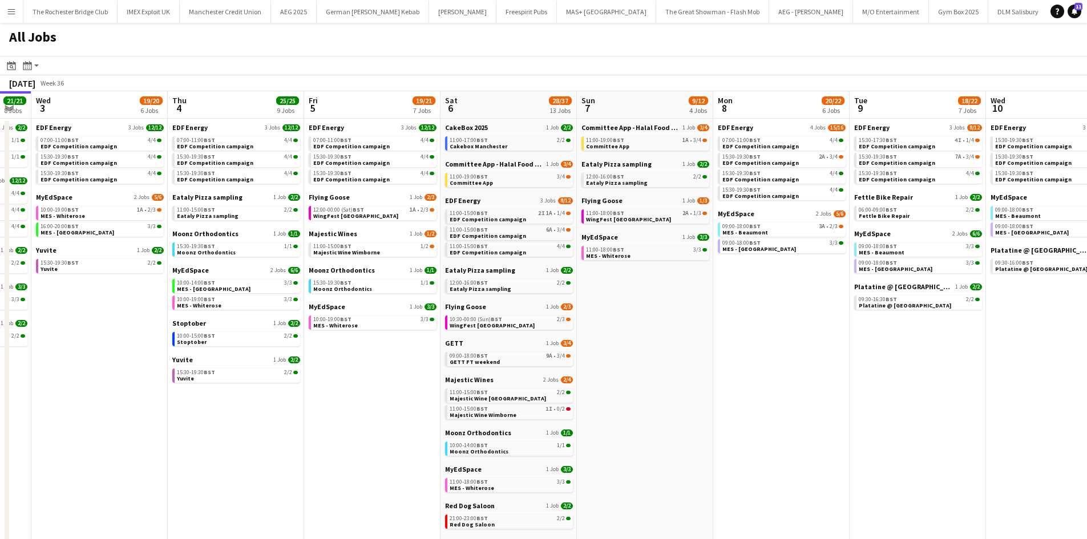
drag, startPoint x: 717, startPoint y: 357, endPoint x: 691, endPoint y: 355, distance: 26.9
click at [691, 355] on app-calendar-viewport "Sun 31 22/26 10 Jobs Mon 1 20/20 8 Jobs Tue 2 21/21 8 Jobs Wed 3 19/20 6 Jobs T…" at bounding box center [543, 483] width 1087 height 785
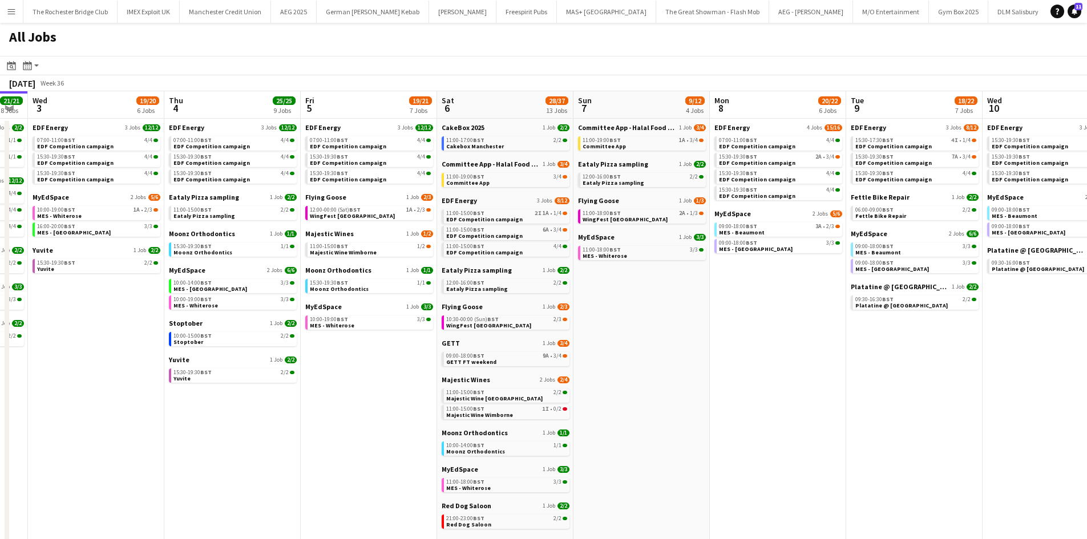
scroll to position [0, 257]
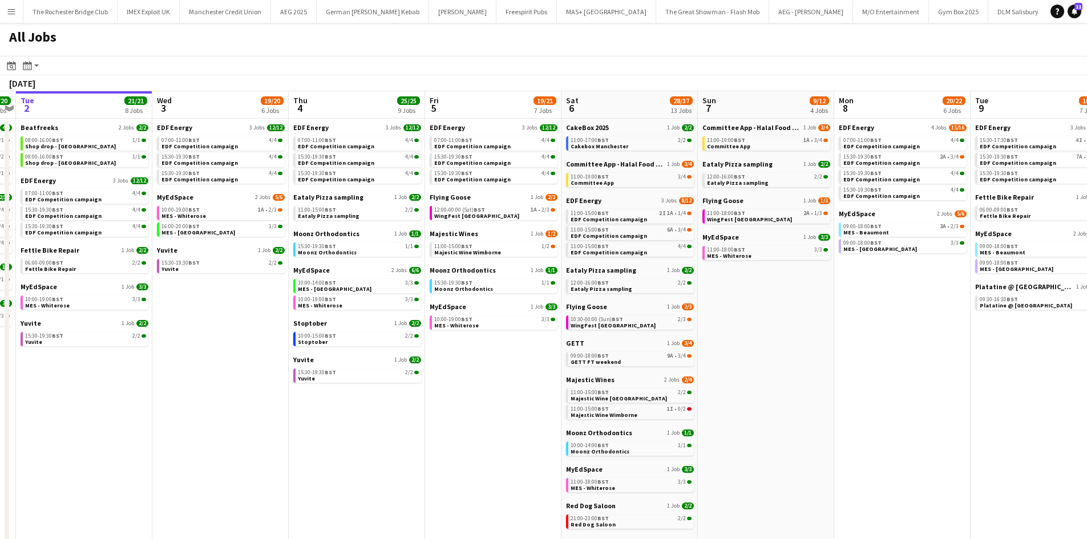
drag, startPoint x: 344, startPoint y: 295, endPoint x: 605, endPoint y: 293, distance: 261.9
click at [605, 293] on app-calendar-viewport "Sun 31 22/26 10 Jobs Mon 1 20/20 8 Jobs Tue 2 21/21 8 Jobs Wed 3 19/20 6 Jobs T…" at bounding box center [543, 483] width 1087 height 785
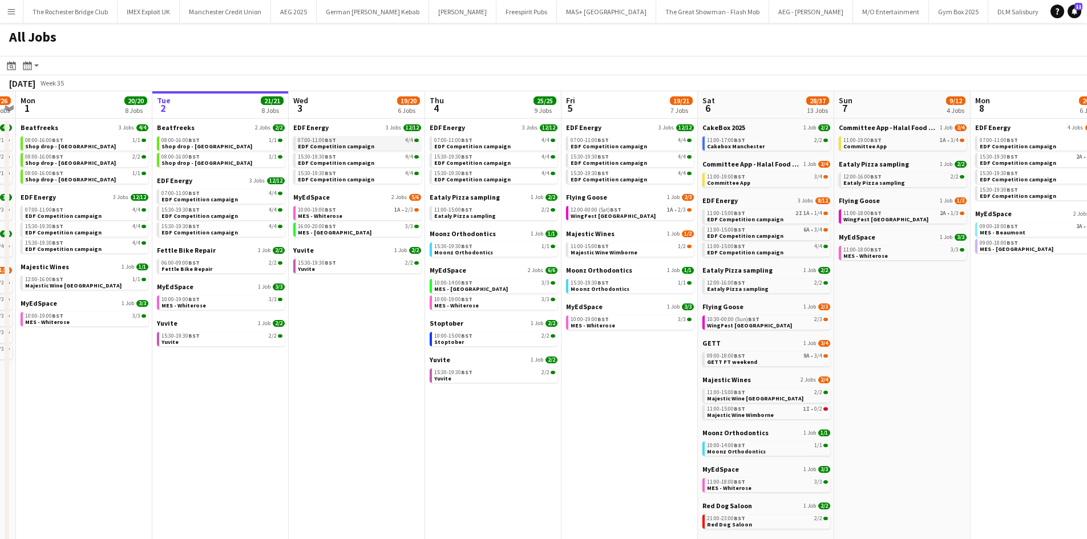
click at [342, 140] on div "07:00-11:00 BST 4/4" at bounding box center [358, 141] width 121 height 6
click at [372, 151] on app-calendar-brief-board "EDF Energy 3 Jobs 12/12 07:00-11:00 BST 4/4 EDF Competition campaign 15:30-19:3…" at bounding box center [357, 153] width 128 height 60
click at [344, 139] on div "07:00-11:00 BST 4/4" at bounding box center [358, 141] width 121 height 6
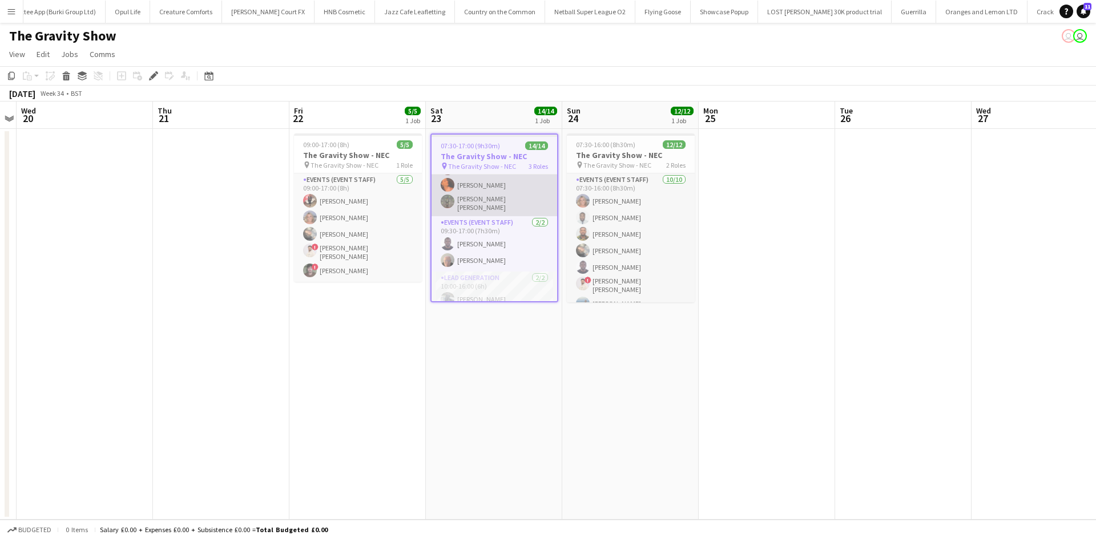
scroll to position [175, 0]
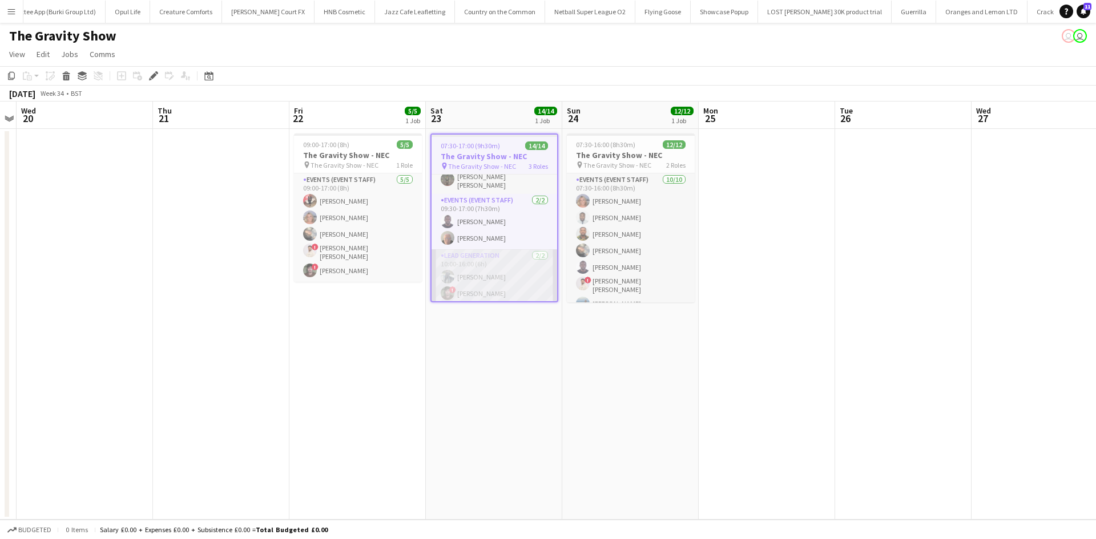
click at [487, 285] on app-card-role "Lead Generation [DATE] 10:00-16:00 (6h) [PERSON_NAME] ! [PERSON_NAME]" at bounding box center [494, 276] width 126 height 55
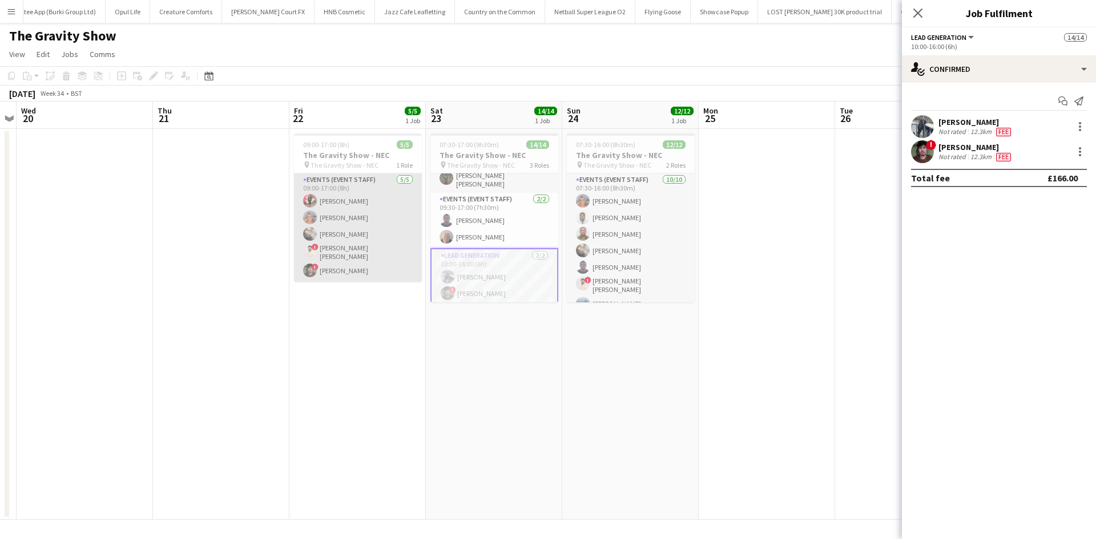
click at [353, 265] on app-card-role "Events (Event Staff) [DATE] 09:00-17:00 (8h) [PERSON_NAME] [PERSON_NAME] [PERSO…" at bounding box center [358, 227] width 128 height 108
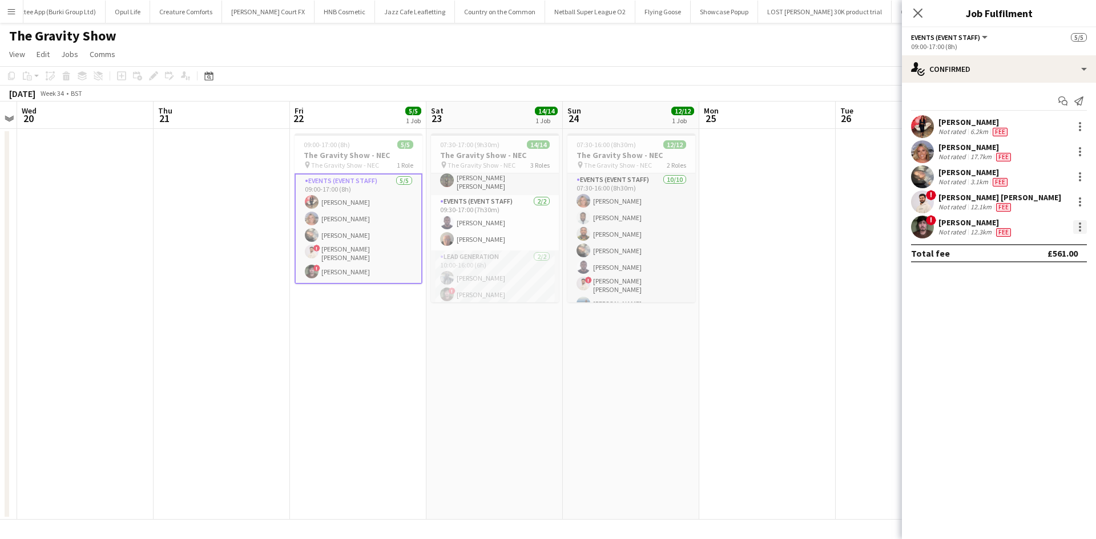
click at [1077, 227] on div at bounding box center [1080, 227] width 14 height 14
click at [1039, 248] on span "Edit fee" at bounding box center [1042, 248] width 71 height 10
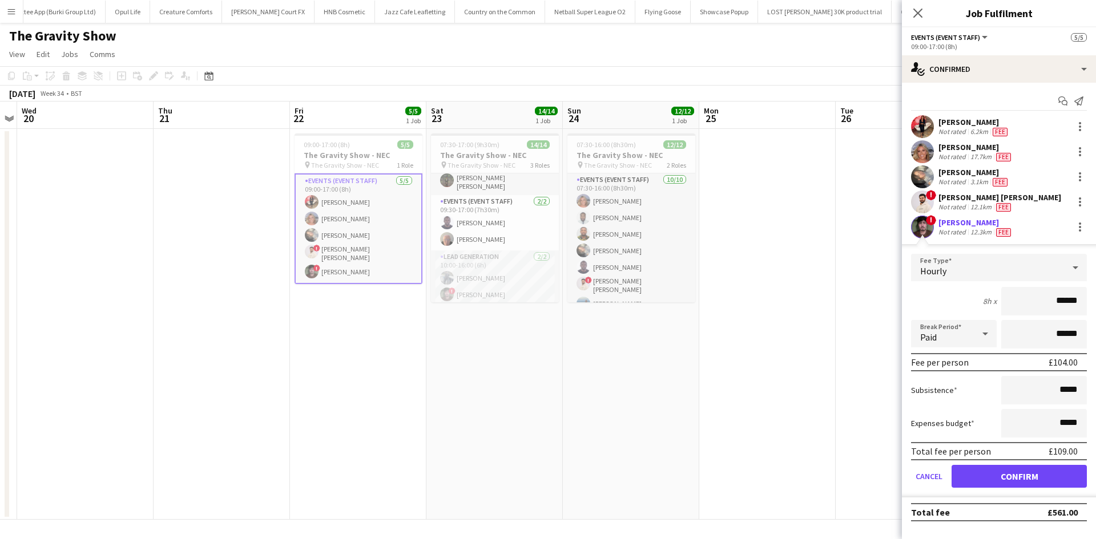
click at [1066, 299] on input "******" at bounding box center [1044, 301] width 86 height 29
type input "******"
click at [1014, 475] on button "Confirm" at bounding box center [1018, 476] width 135 height 23
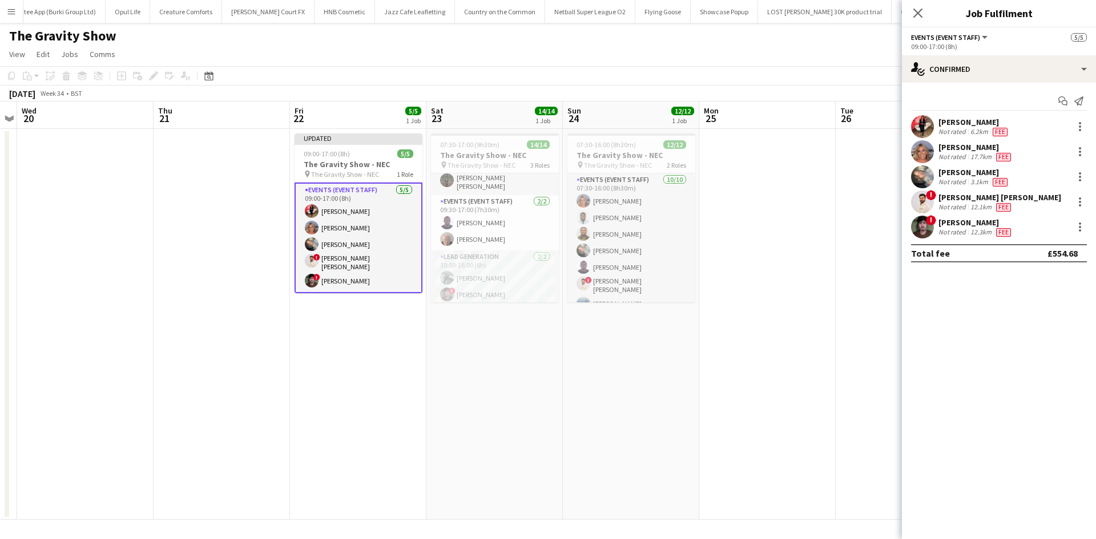
click at [364, 263] on app-card-role "Events (Event Staff) [DATE] 09:00-17:00 (8h) [PERSON_NAME] [PERSON_NAME] [PERSO…" at bounding box center [358, 238] width 128 height 111
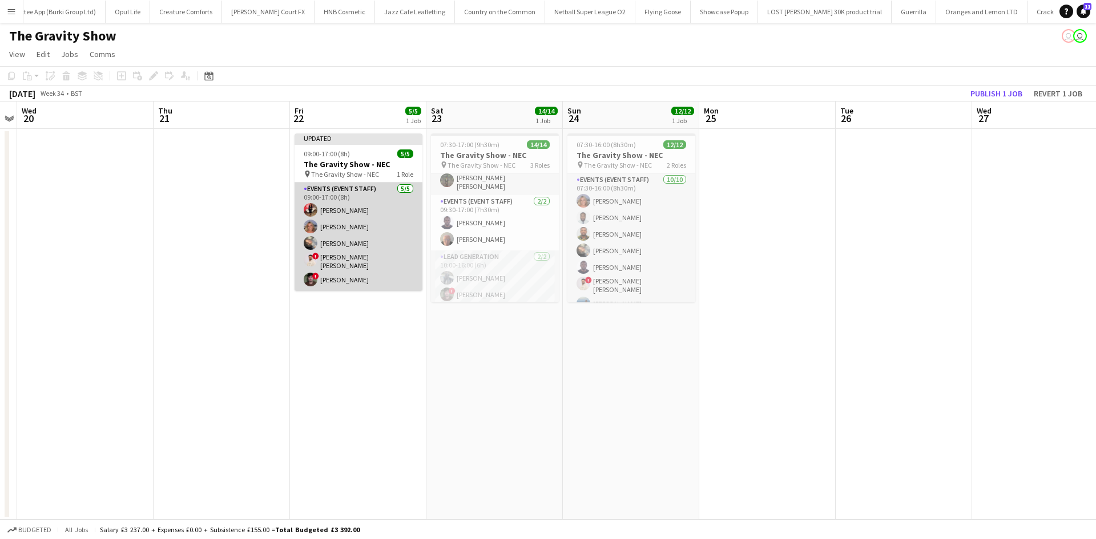
click at [370, 264] on app-card-role "Events (Event Staff) [DATE] 09:00-17:00 (8h) [PERSON_NAME] [PERSON_NAME] [PERSO…" at bounding box center [358, 237] width 128 height 108
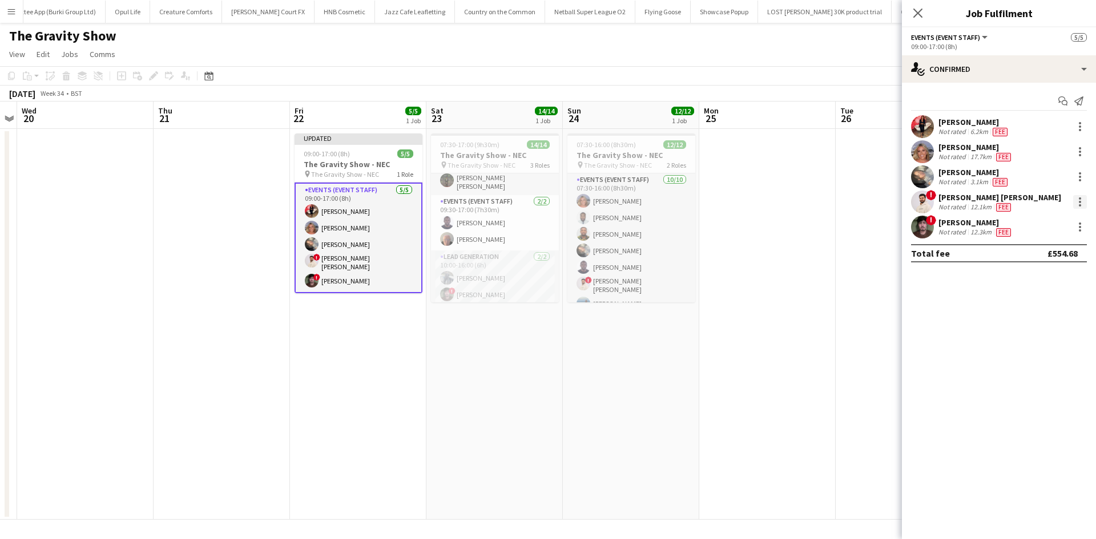
click at [1077, 201] on div at bounding box center [1080, 202] width 14 height 14
click at [1061, 219] on span "Edit fee" at bounding box center [1042, 223] width 71 height 10
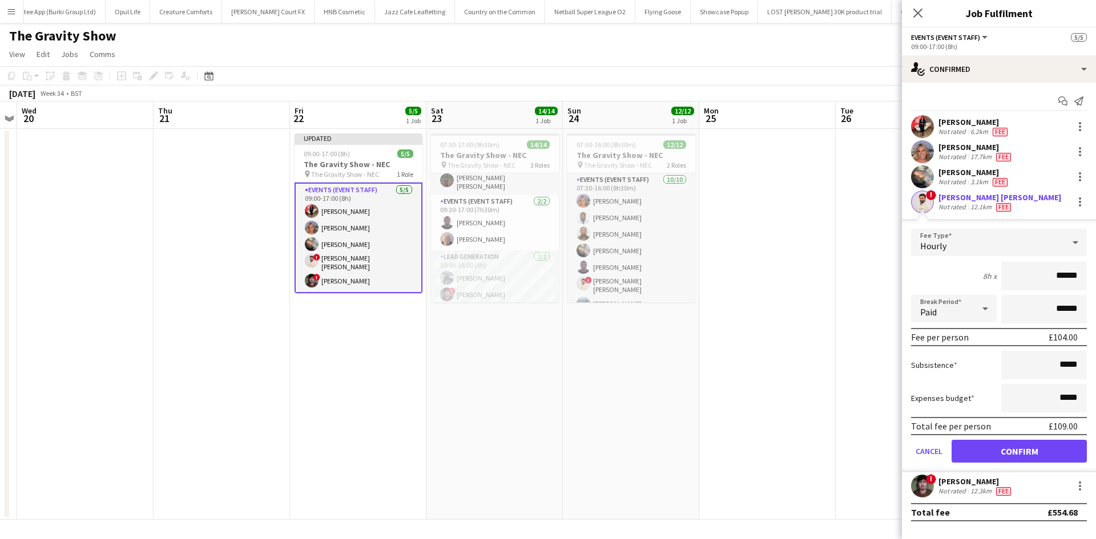
click at [952, 191] on div "! [PERSON_NAME] [PERSON_NAME] Not rated 12.1km Fee" at bounding box center [999, 202] width 194 height 23
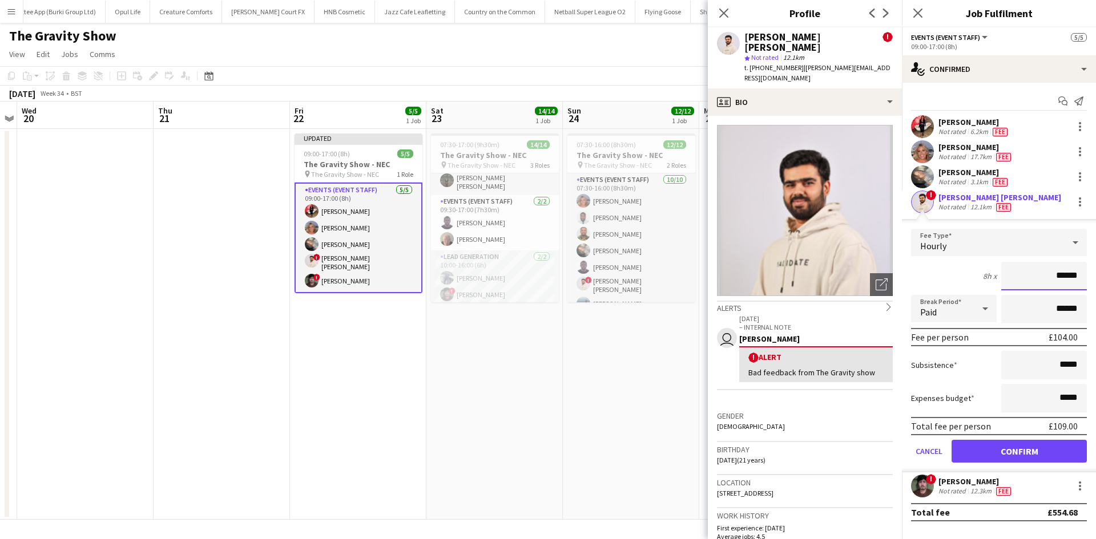
click at [1068, 277] on input "******" at bounding box center [1044, 276] width 86 height 29
type input "******"
click at [1029, 453] on button "Confirm" at bounding box center [1018, 451] width 135 height 23
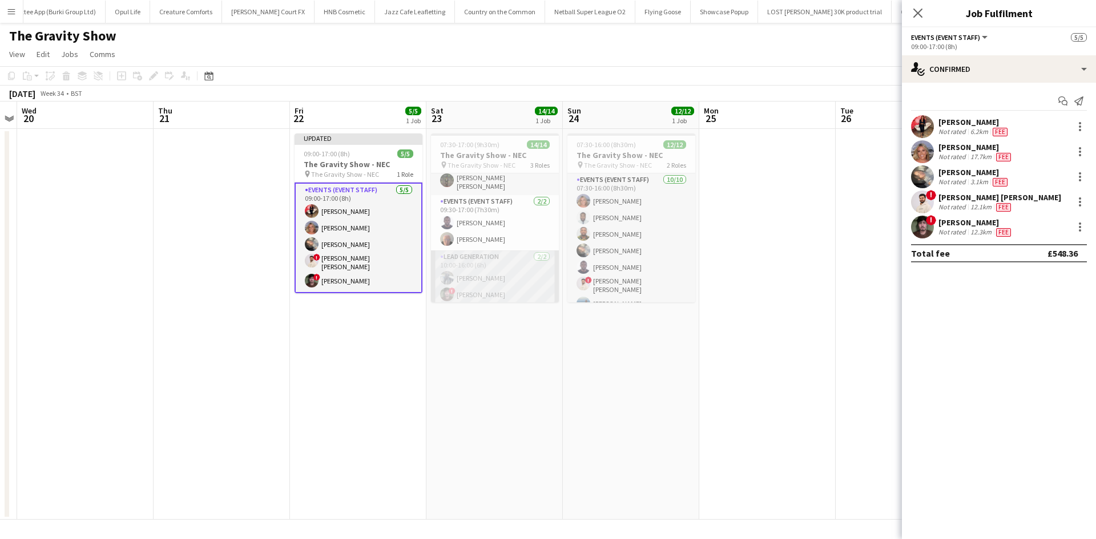
click at [469, 288] on app-card-role "Lead Generation 2/2 10:00-16:00 (6h) Saif Hassan ! Hrithik Nagdev" at bounding box center [495, 278] width 128 height 55
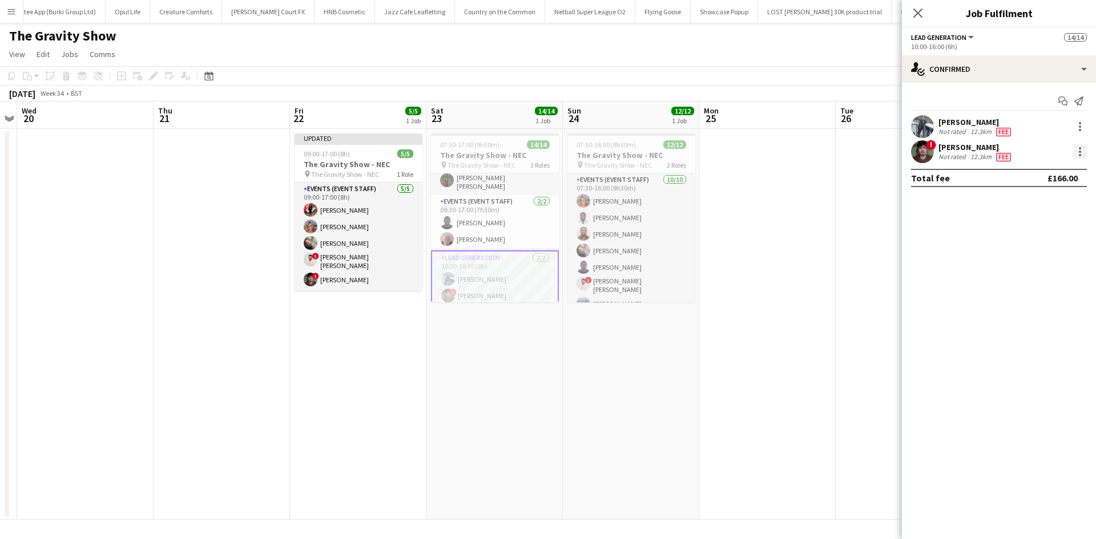
click at [1073, 151] on div at bounding box center [1080, 152] width 14 height 14
click at [1044, 170] on span "Edit fee" at bounding box center [1042, 173] width 71 height 10
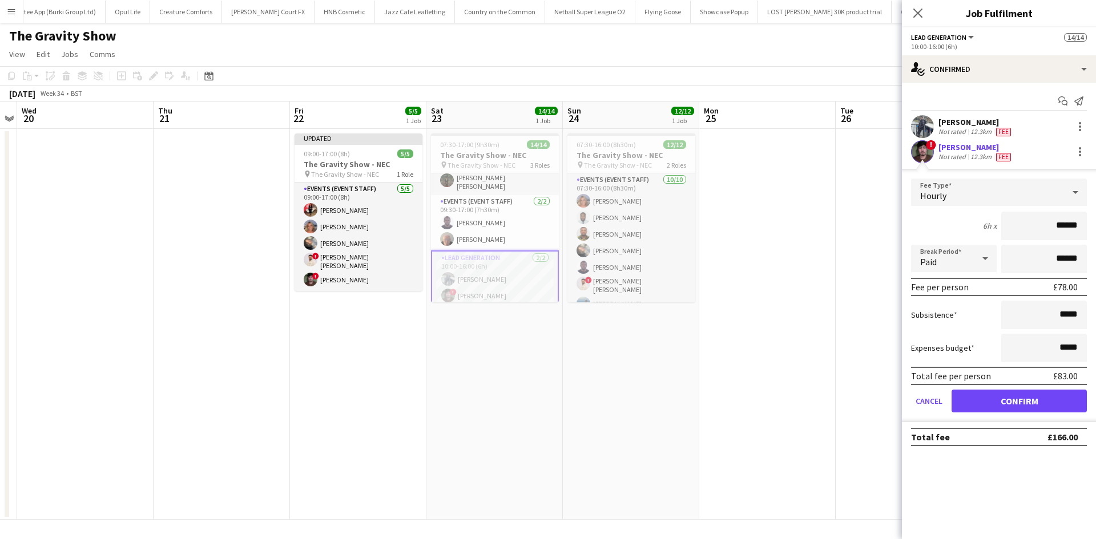
click at [1067, 232] on input "******" at bounding box center [1044, 226] width 86 height 29
type input "******"
click at [1033, 396] on button "Confirm" at bounding box center [1018, 401] width 135 height 23
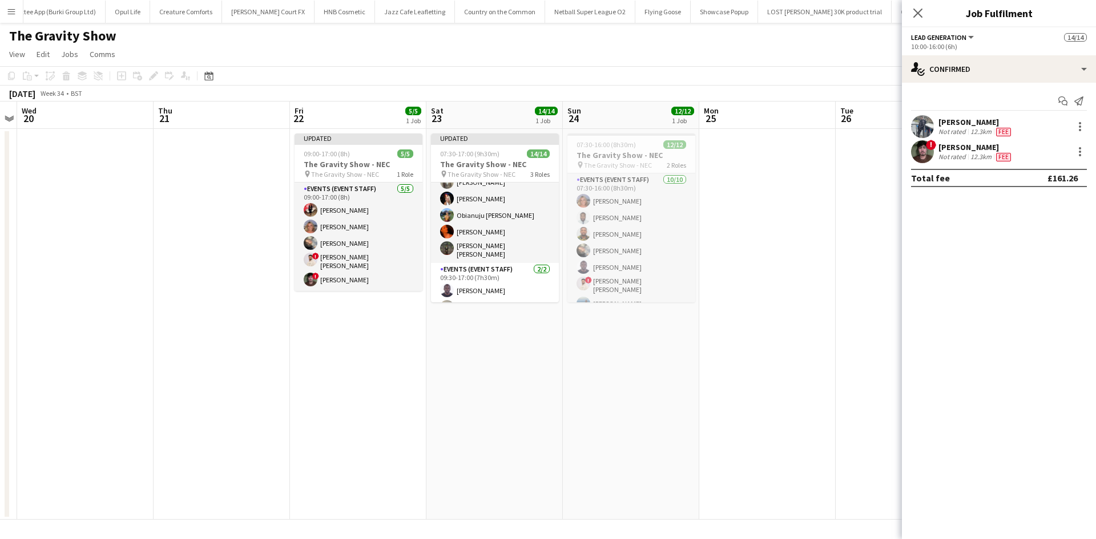
scroll to position [2, 0]
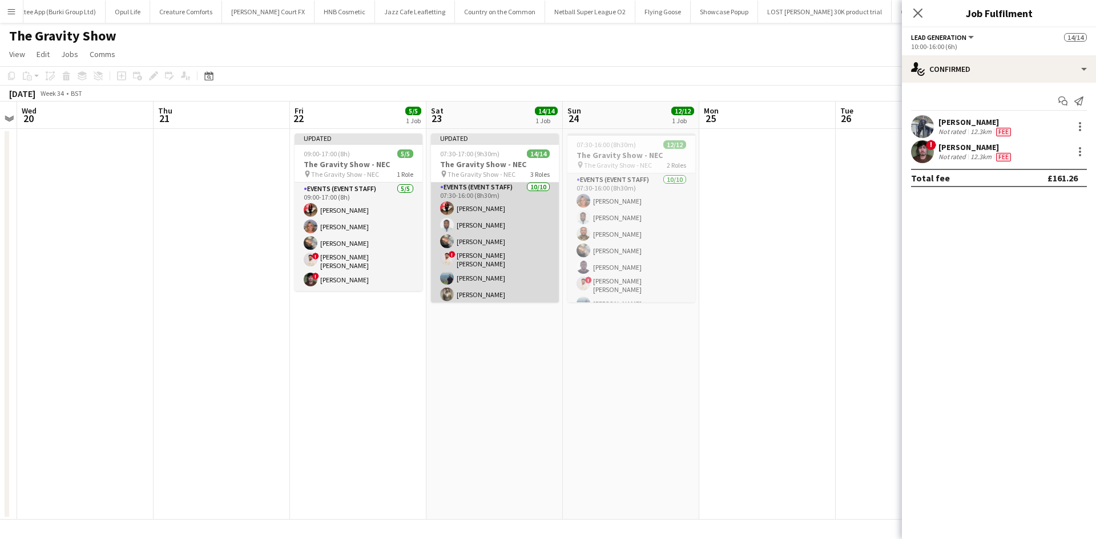
click at [503, 258] on app-card-role "Events (Event Staff) 10/10 07:30-16:00 (8h30m) Laura Polson Hammed Yakub Grace …" at bounding box center [495, 278] width 128 height 195
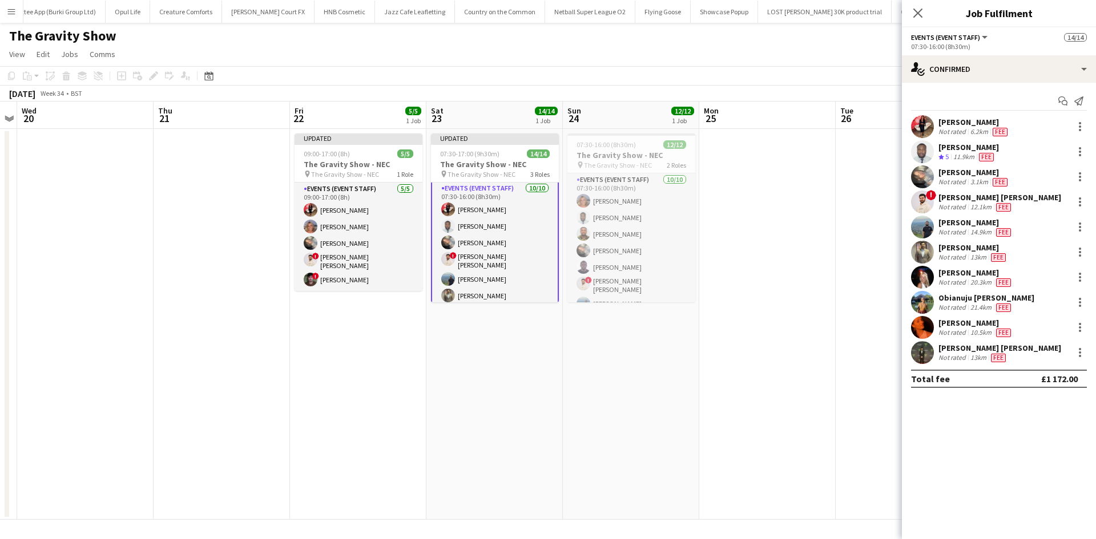
scroll to position [3, 0]
click at [1075, 200] on div at bounding box center [1080, 202] width 14 height 14
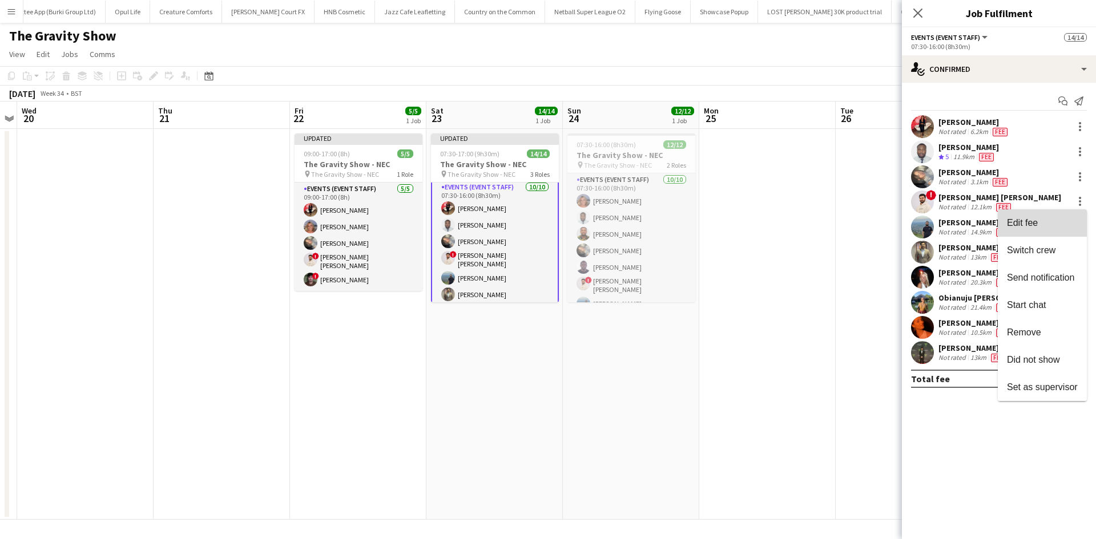
click at [1054, 226] on span "Edit fee" at bounding box center [1042, 223] width 71 height 10
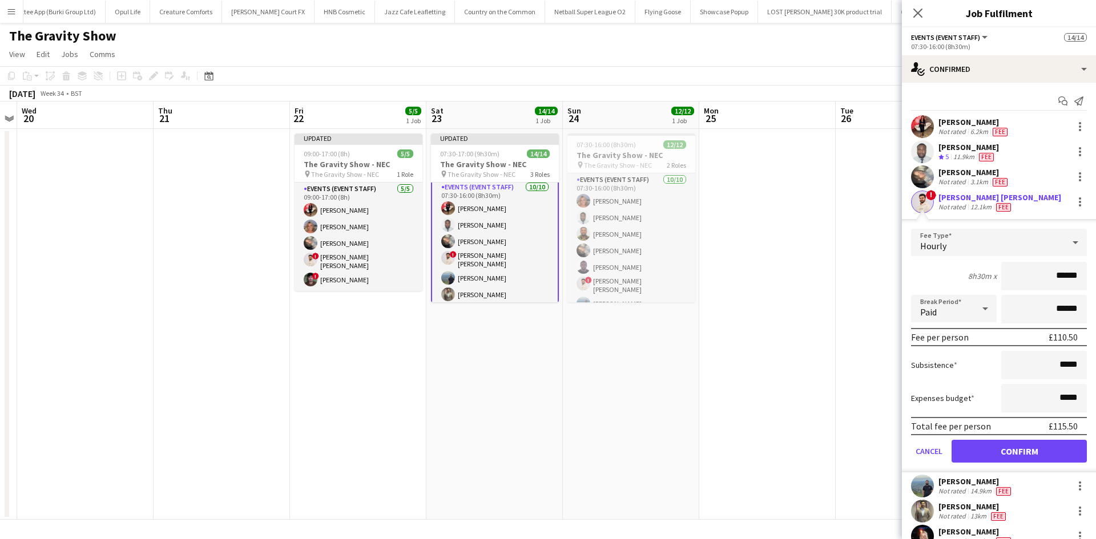
click at [1059, 283] on input "******" at bounding box center [1044, 276] width 86 height 29
type input "******"
click at [1019, 455] on button "Confirm" at bounding box center [1018, 451] width 135 height 23
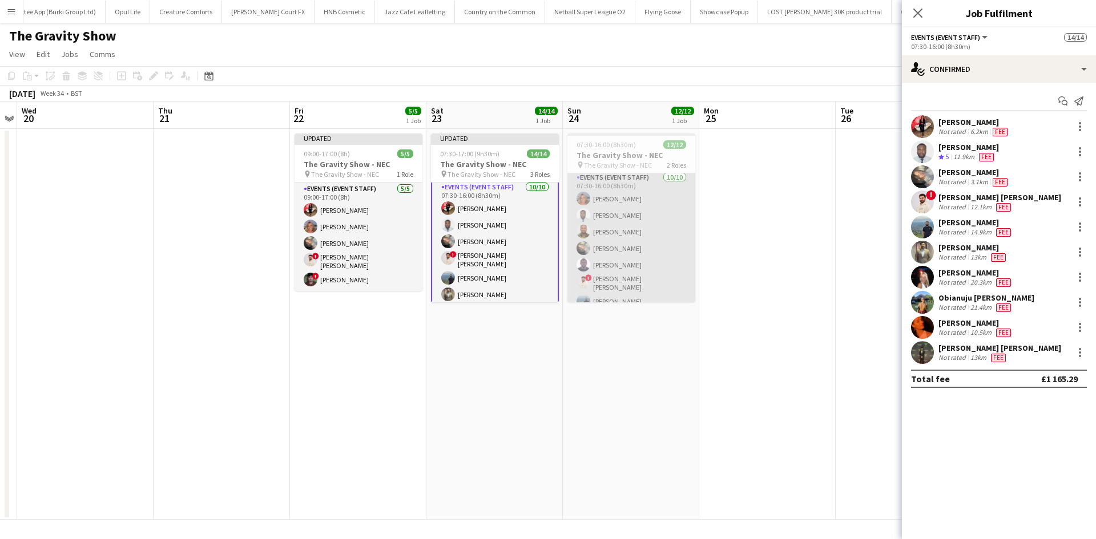
scroll to position [0, 0]
drag, startPoint x: 634, startPoint y: 286, endPoint x: 623, endPoint y: 289, distance: 11.8
click at [634, 286] on app-card-role "Events (Event Staff) 10/10 07:30-16:00 (8h30m) Liadan McCann Hammed Yakub Isaac…" at bounding box center [631, 268] width 128 height 191
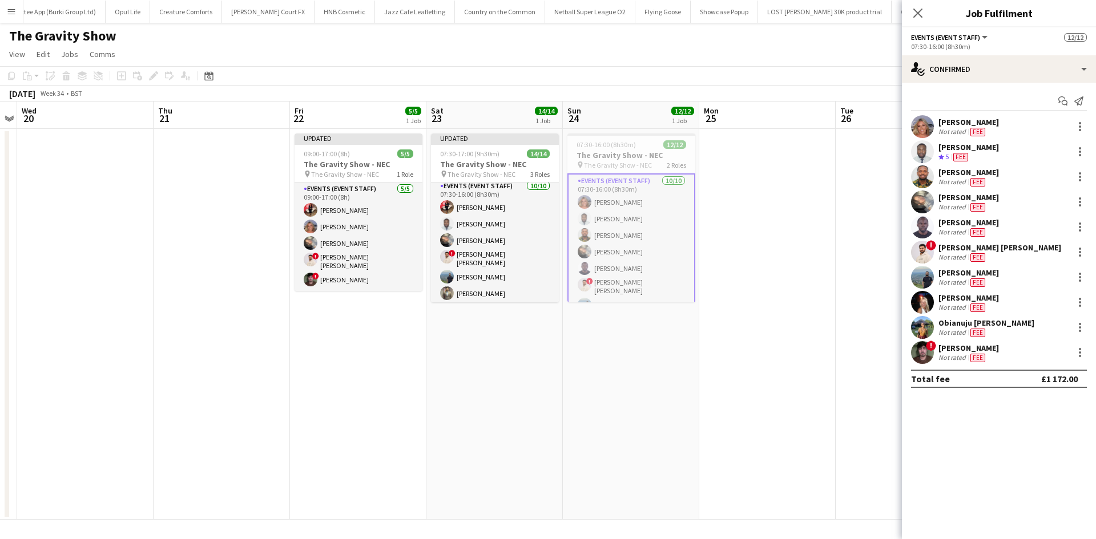
scroll to position [2, 0]
click at [1076, 252] on div at bounding box center [1080, 252] width 14 height 14
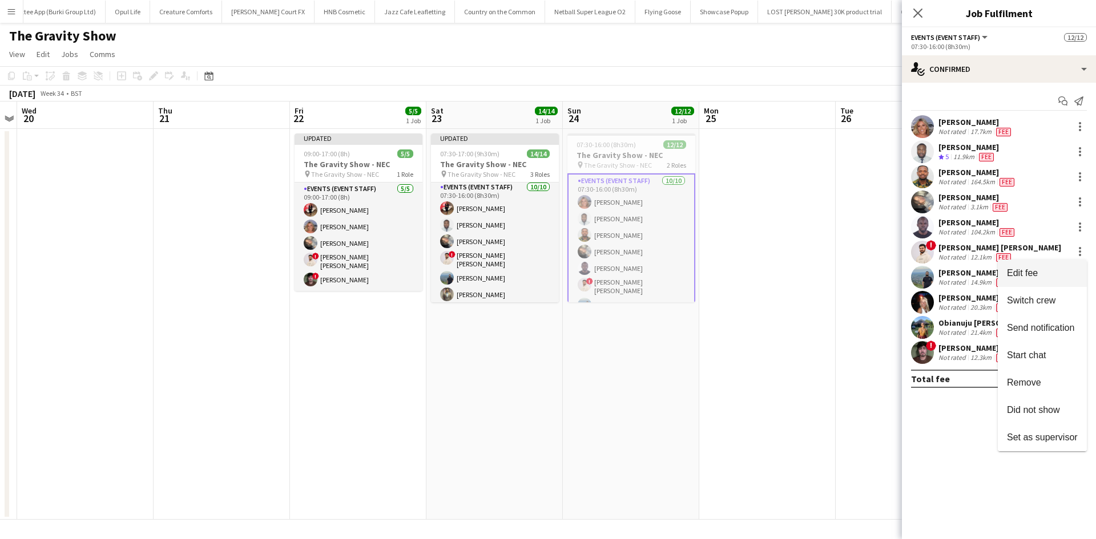
click at [1052, 272] on span "Edit fee" at bounding box center [1042, 273] width 71 height 10
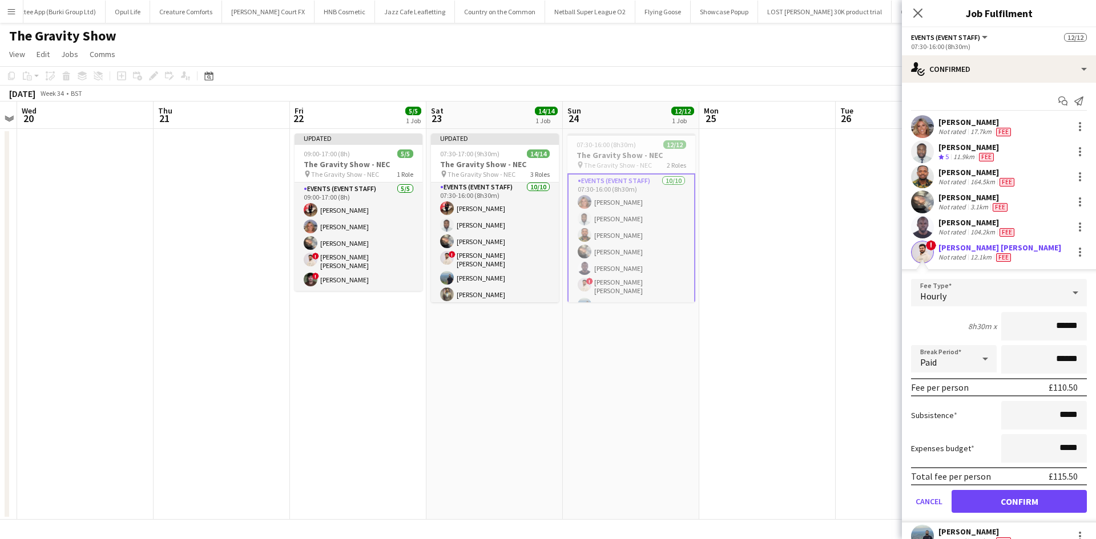
click at [1058, 332] on input "******" at bounding box center [1044, 326] width 86 height 29
type input "******"
click at [1008, 503] on button "Confirm" at bounding box center [1018, 501] width 135 height 23
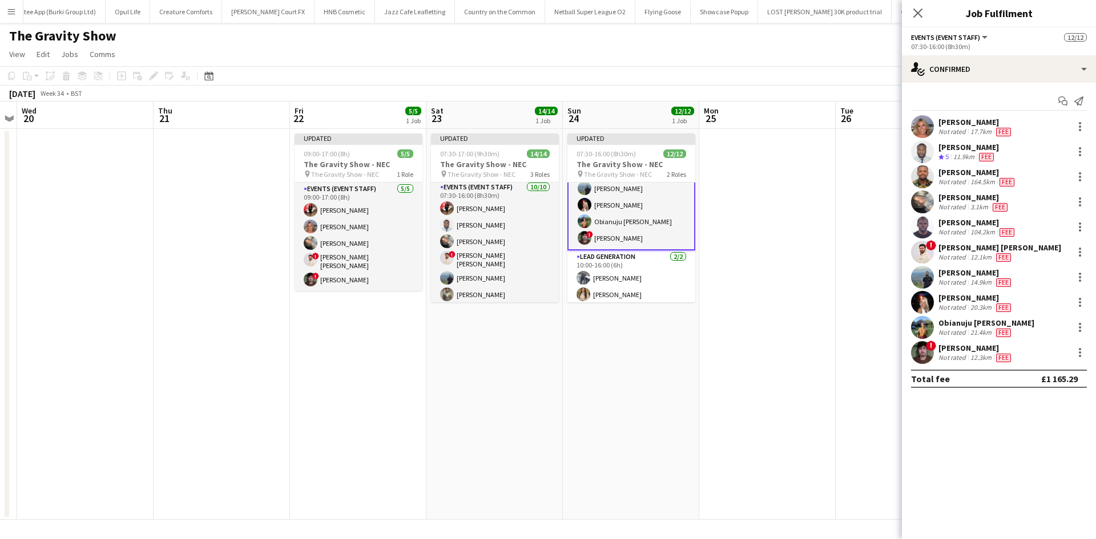
click at [625, 234] on app-card-role "Events (Event Staff) 10/10 07:30-16:00 (8h30m) Liadan McCann Hammed Yakub Isaac…" at bounding box center [631, 153] width 128 height 193
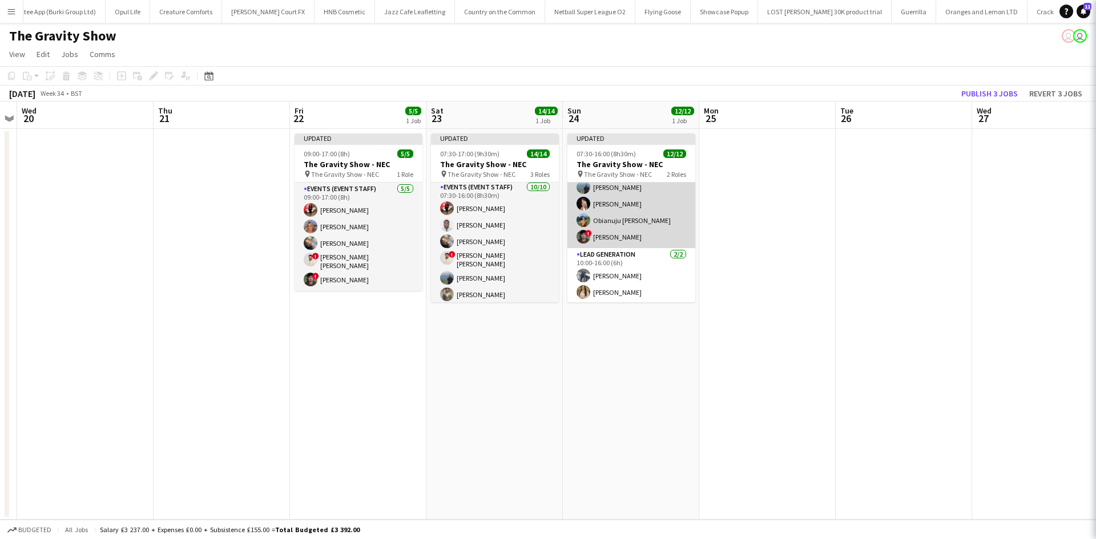
scroll to position [123, 0]
click at [607, 230] on app-card-role "Events (Event Staff) 10/10 07:30-16:00 (8h30m) Liadan McCann Hammed Yakub Isaac…" at bounding box center [631, 154] width 128 height 191
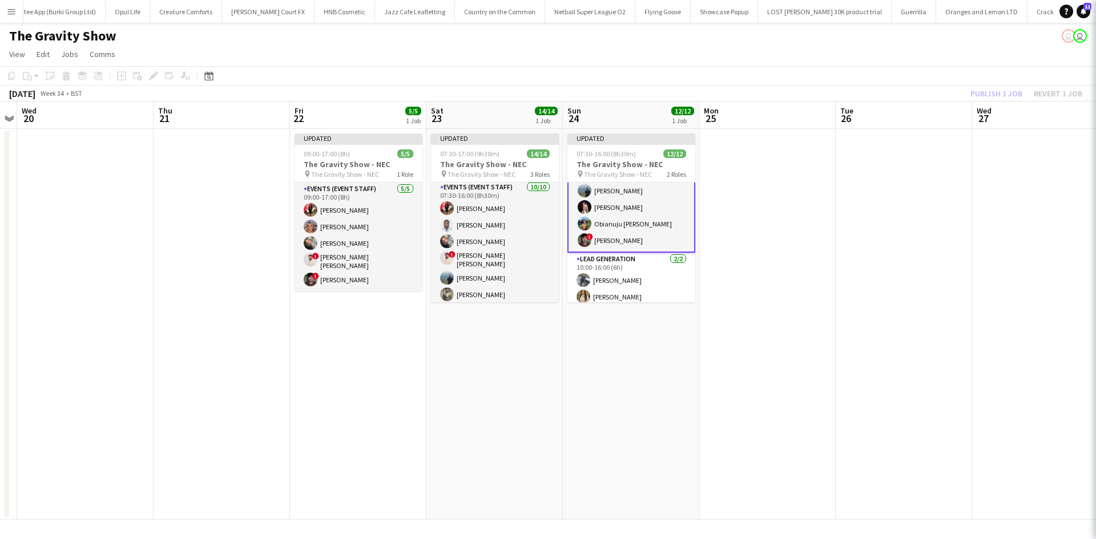
scroll to position [126, 0]
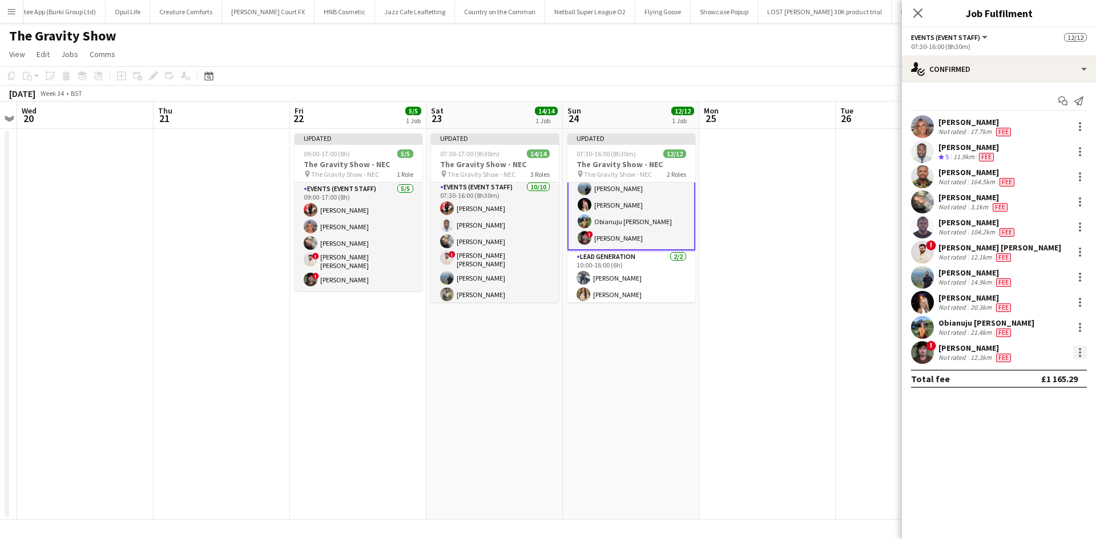
click at [1084, 356] on div at bounding box center [1080, 353] width 14 height 14
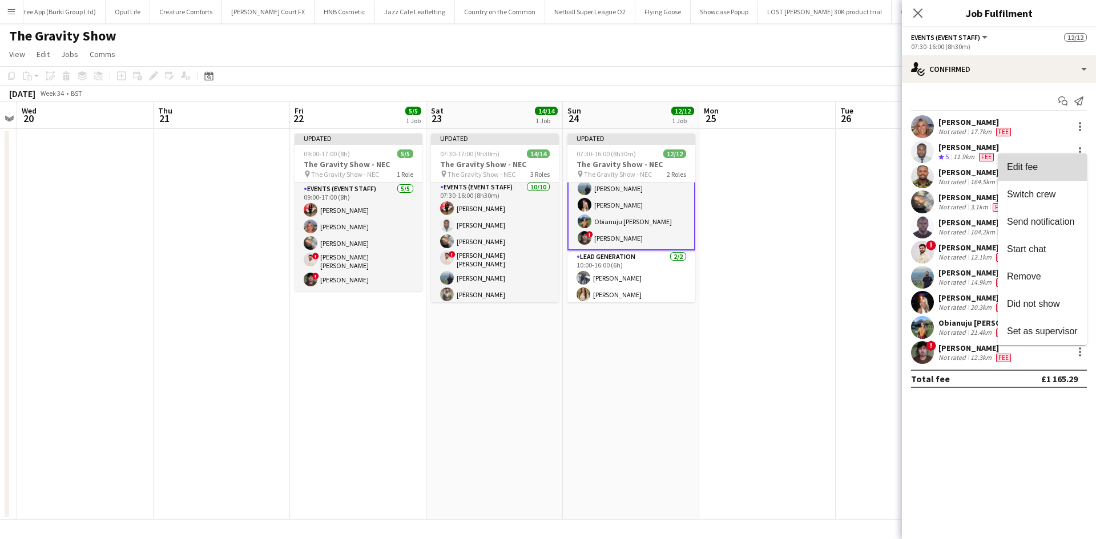
click at [1034, 173] on button "Edit fee" at bounding box center [1042, 167] width 89 height 27
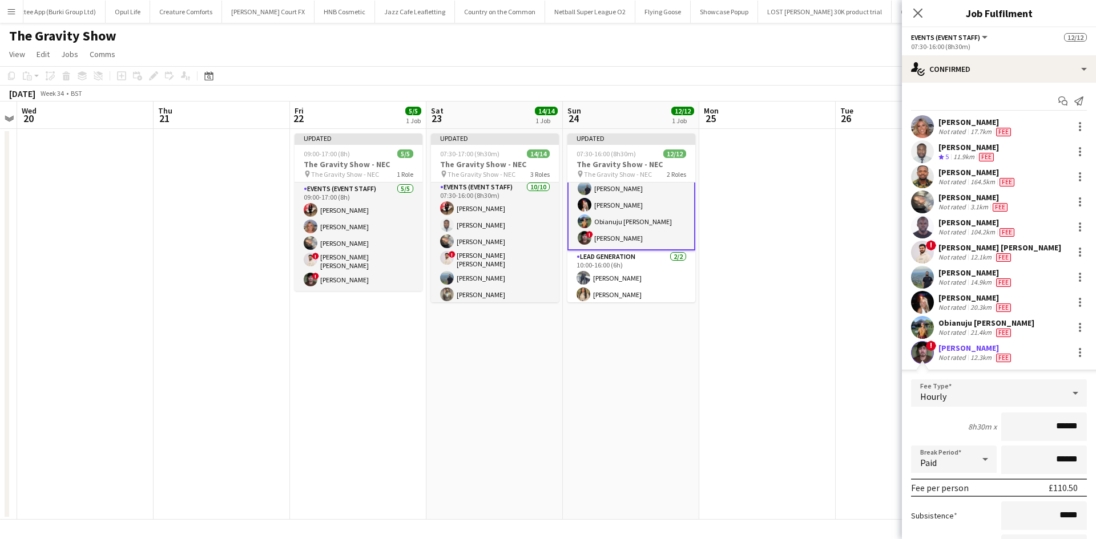
click at [1063, 430] on input "******" at bounding box center [1044, 427] width 86 height 29
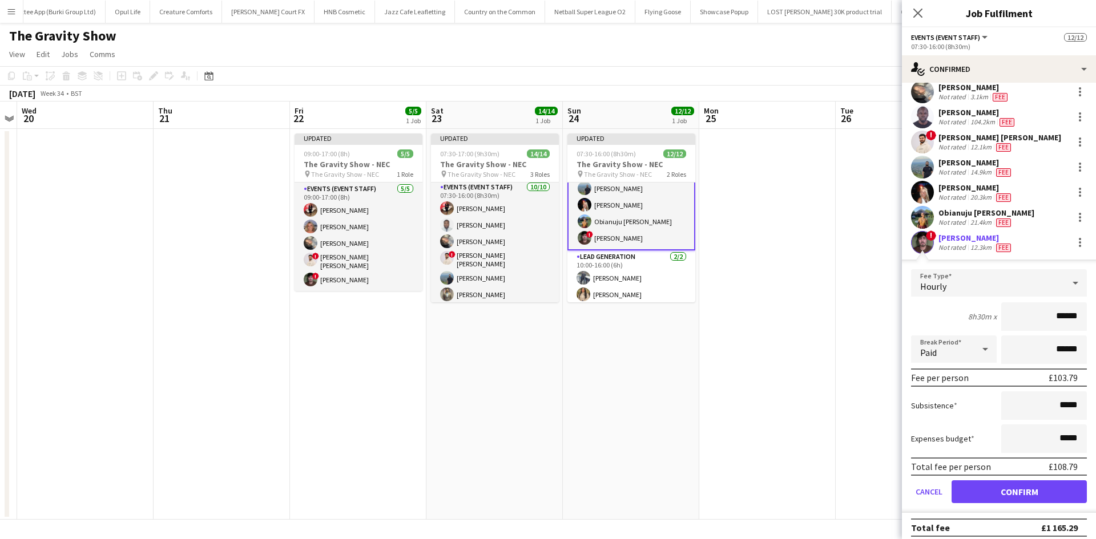
scroll to position [117, 0]
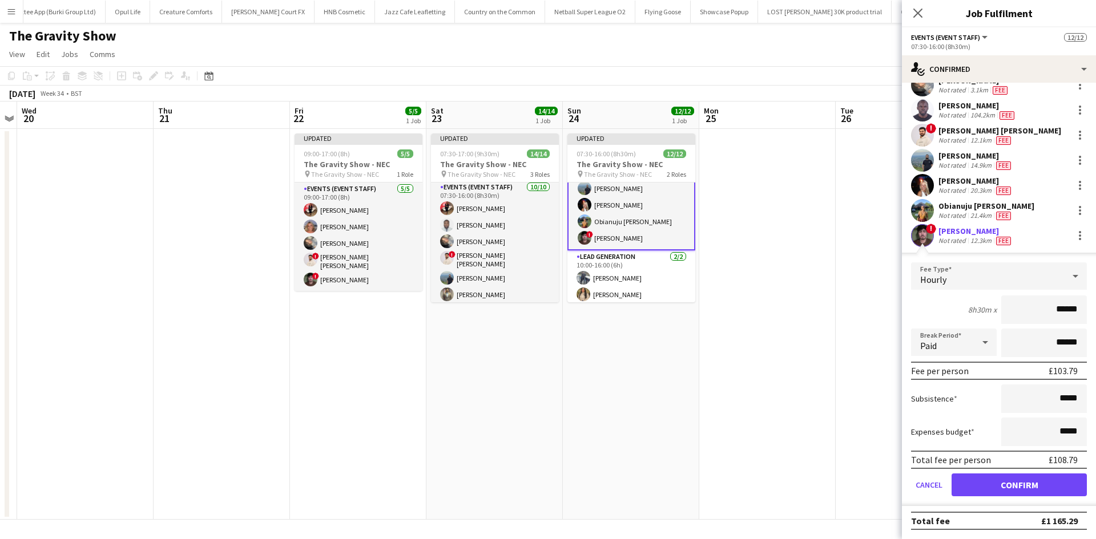
type input "******"
click at [1040, 491] on button "Confirm" at bounding box center [1018, 485] width 135 height 23
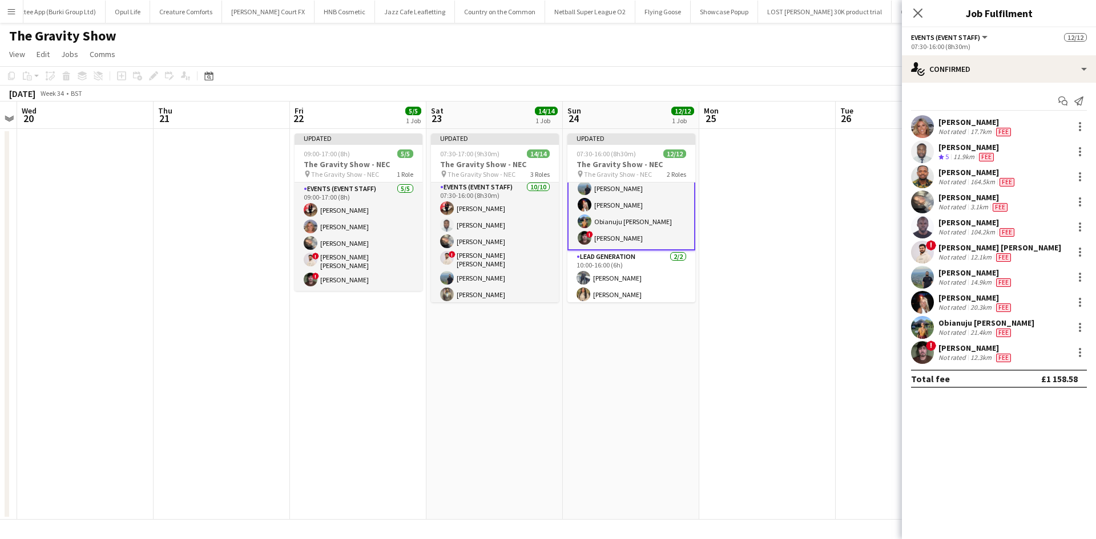
scroll to position [0, 0]
click at [809, 273] on app-date-cell at bounding box center [767, 324] width 136 height 391
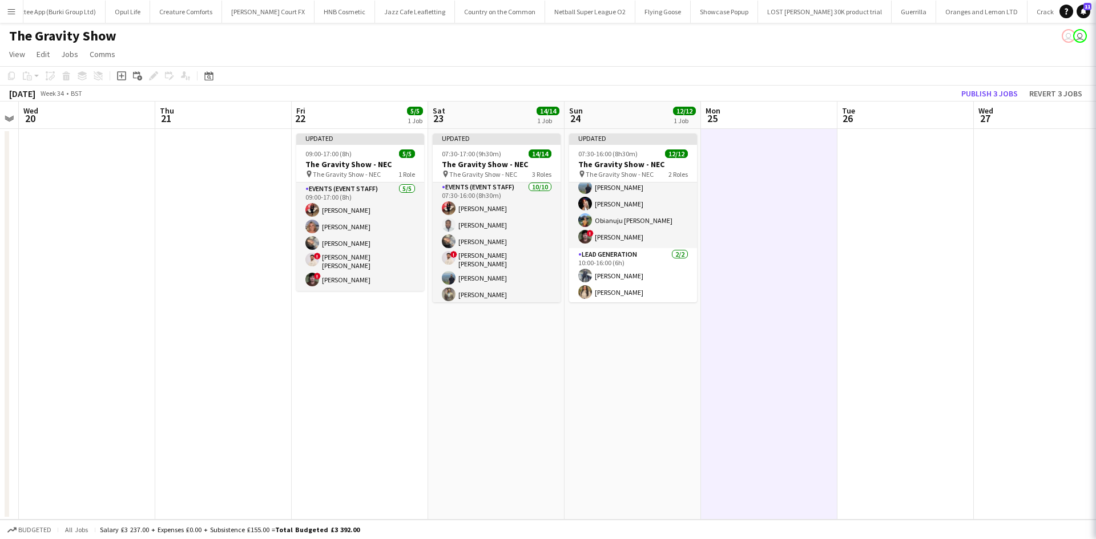
scroll to position [123, 0]
click at [982, 91] on button "Publish 3 jobs" at bounding box center [989, 93] width 66 height 15
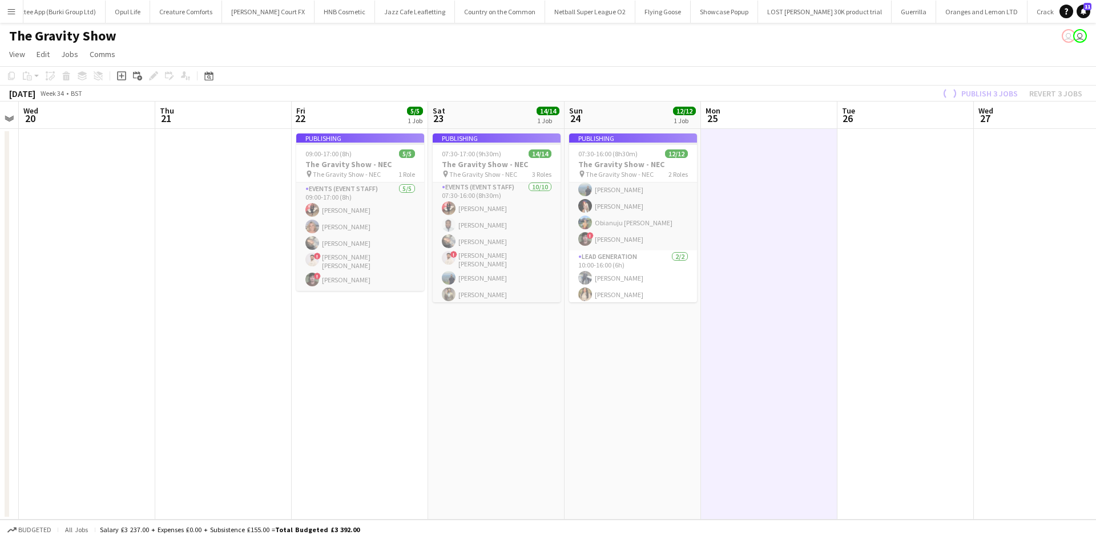
scroll to position [114, 0]
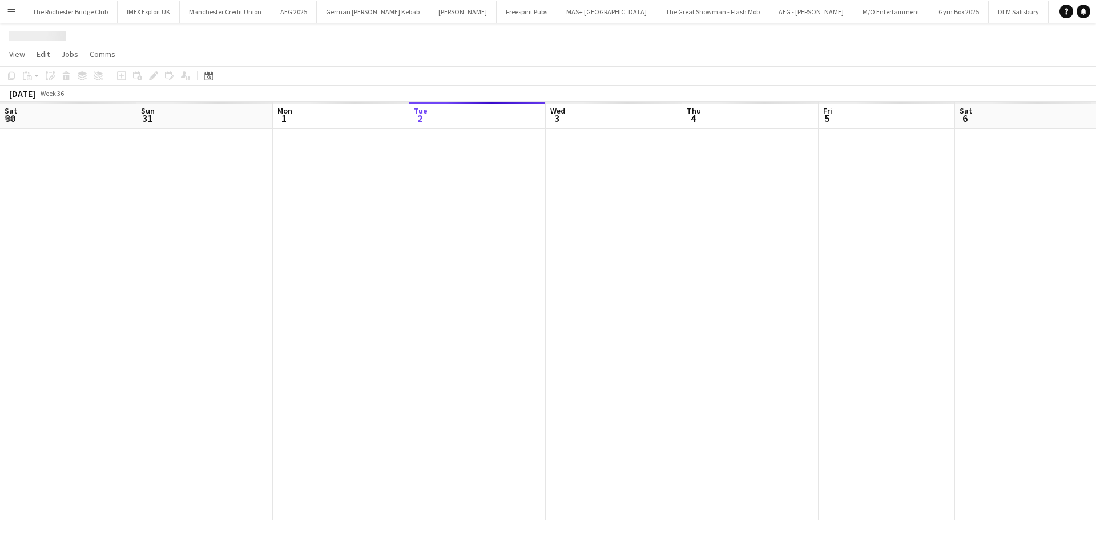
scroll to position [0, 273]
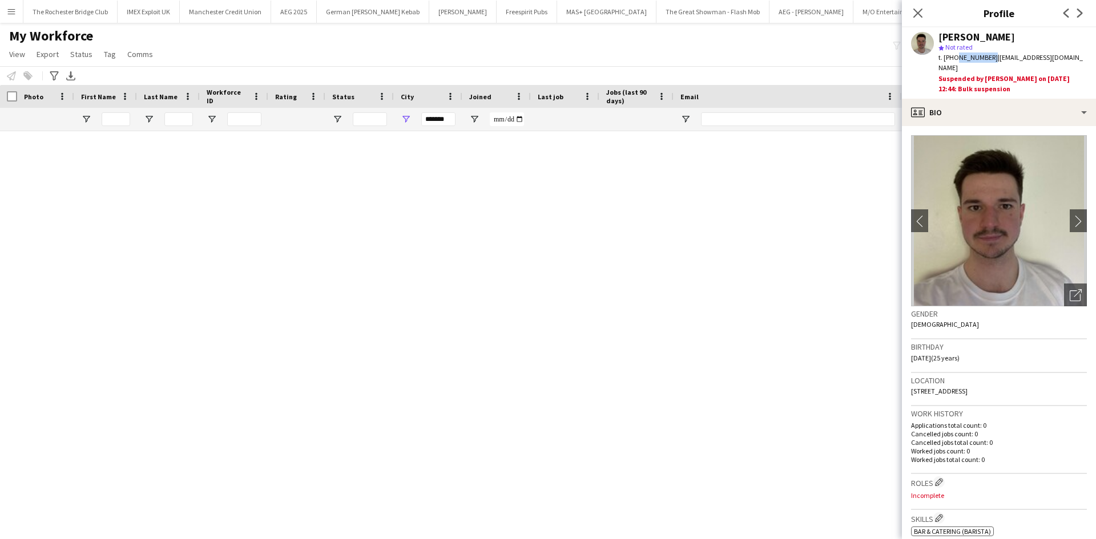
scroll to position [2789, 0]
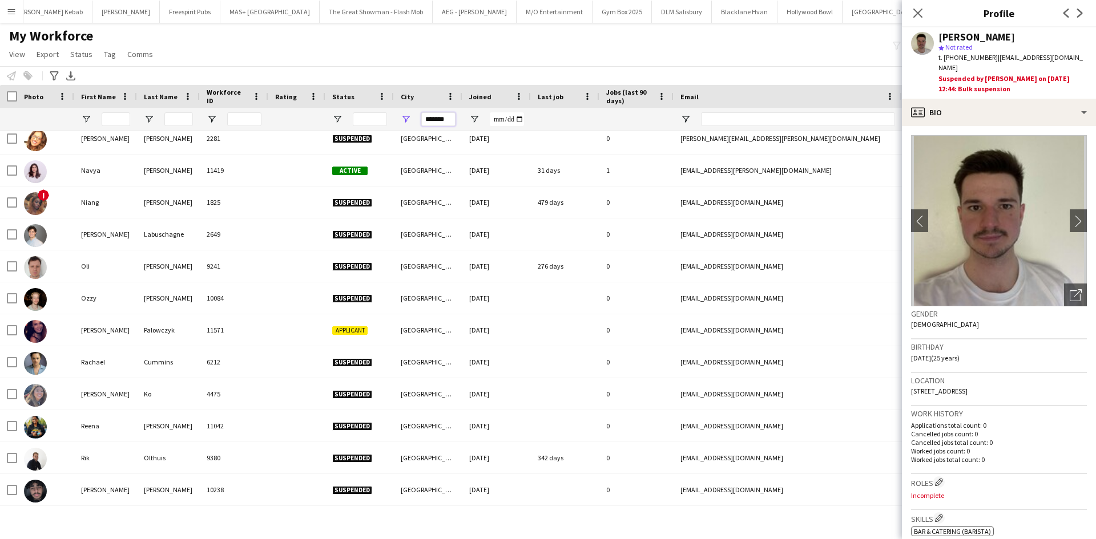
click at [445, 117] on input "*******" at bounding box center [438, 119] width 34 height 14
type input "**********"
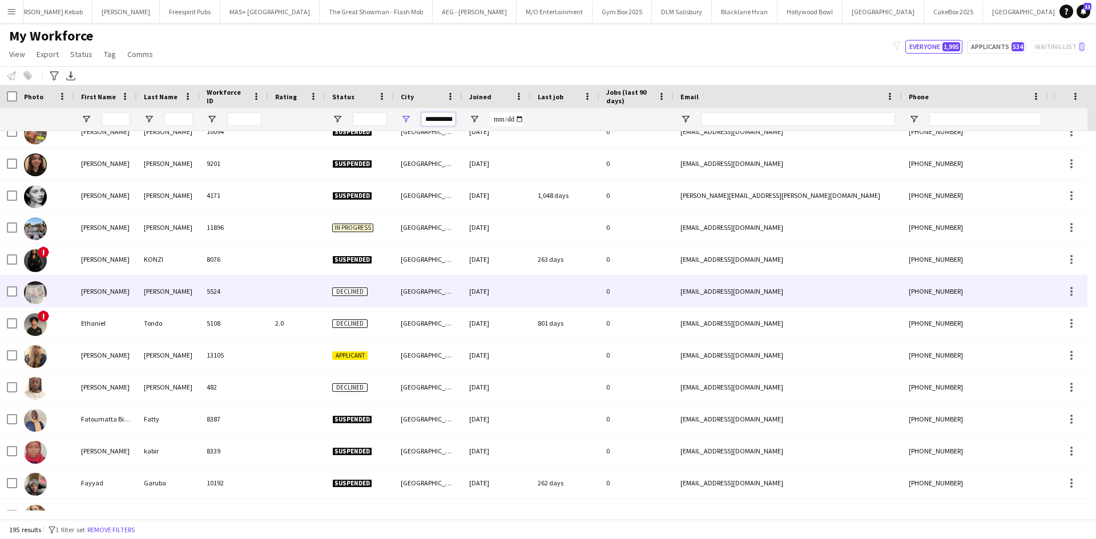
scroll to position [1793, 0]
